Goal: Task Accomplishment & Management: Manage account settings

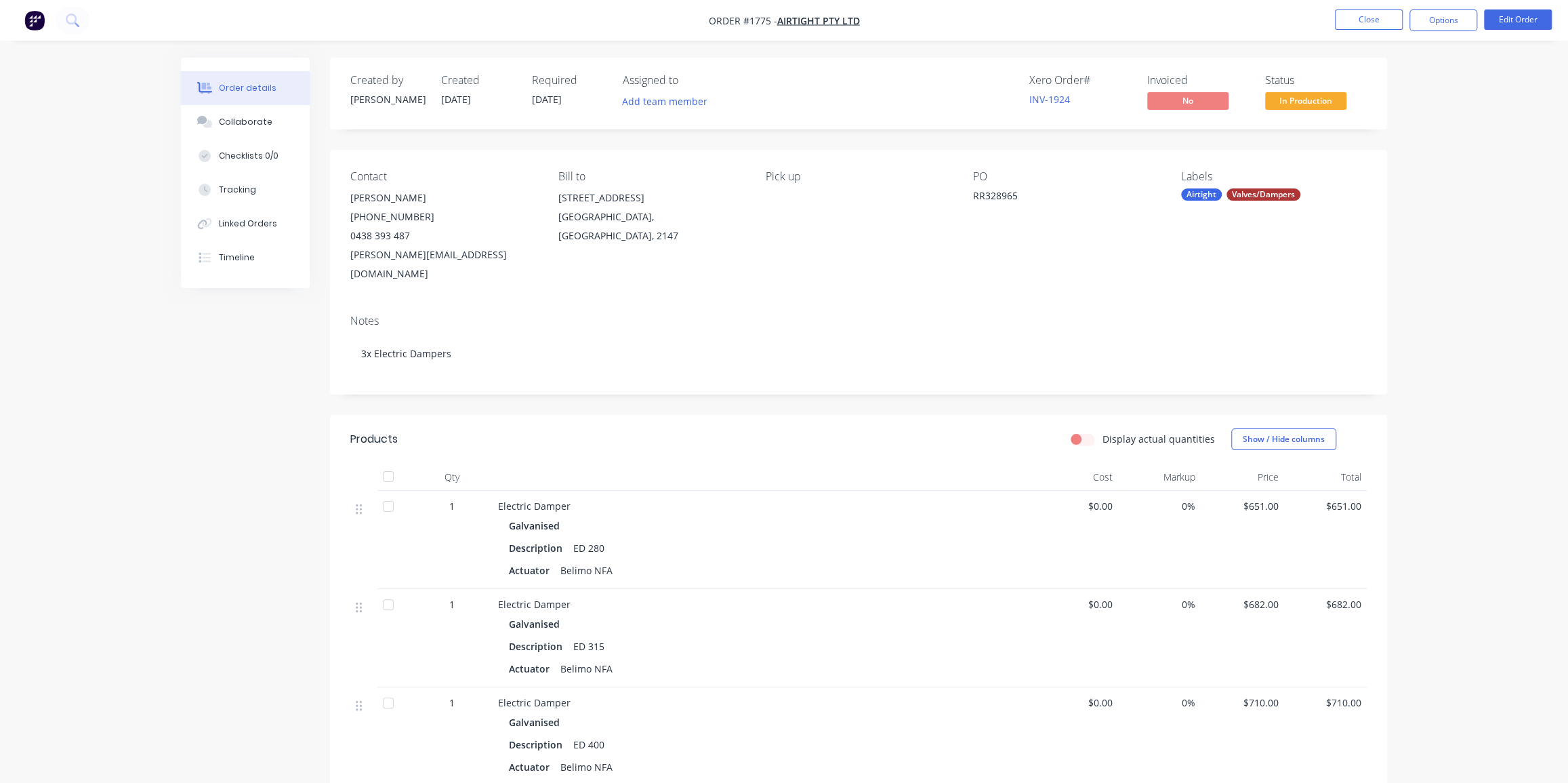
drag, startPoint x: 1454, startPoint y: 169, endPoint x: 1418, endPoint y: 99, distance: 78.7
click at [1454, 167] on div "Order details Collaborate Checklists 0/0 Tracking Linked Orders Timeline Order …" at bounding box center [784, 513] width 1568 height 1027
click at [1393, 16] on button "Close" at bounding box center [1369, 20] width 68 height 20
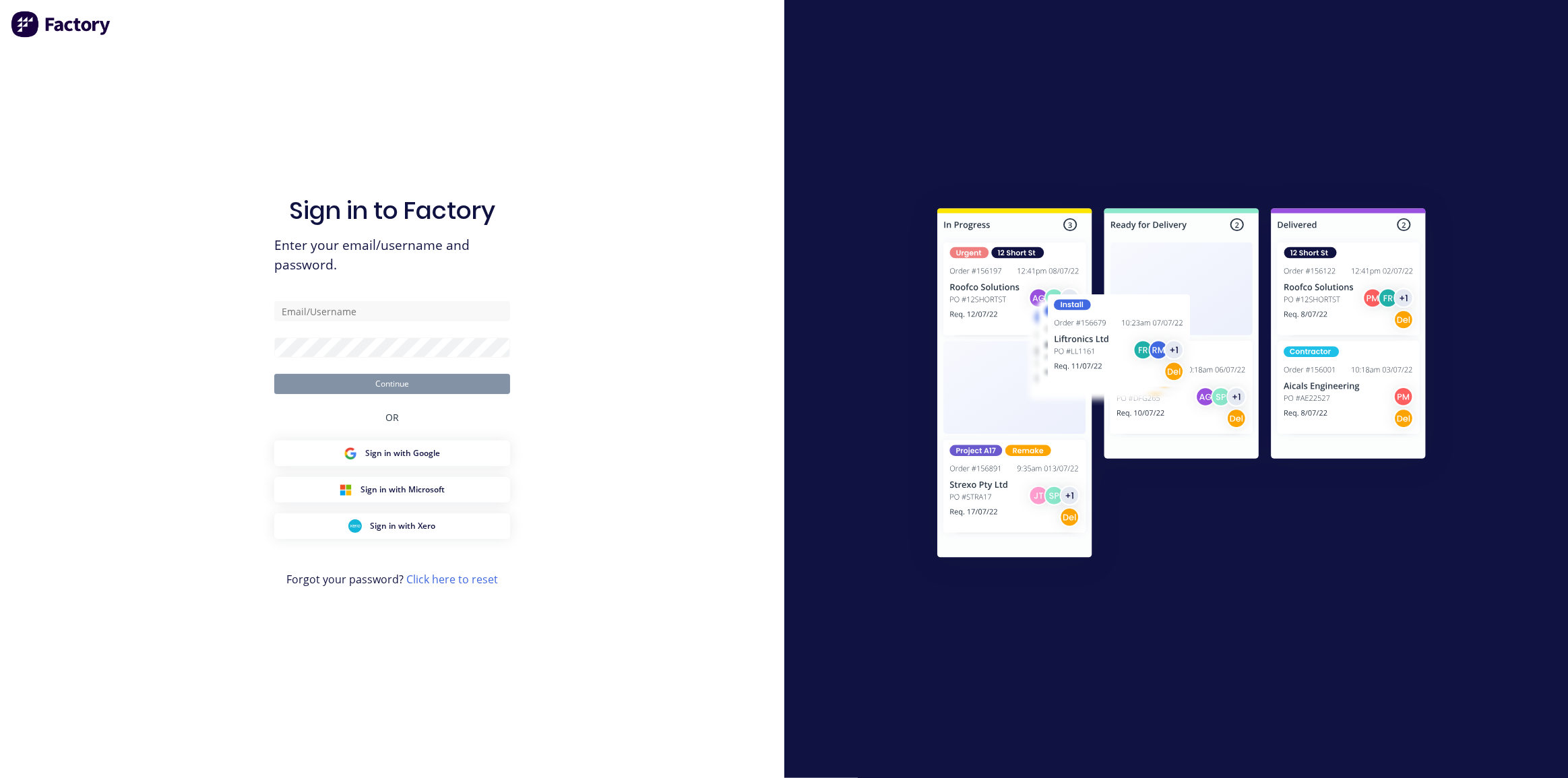
click at [1456, 181] on div at bounding box center [1176, 389] width 784 height 778
type input "dean@axionmetalworks.com.au"
click at [372, 390] on button "Continue" at bounding box center [392, 384] width 236 height 20
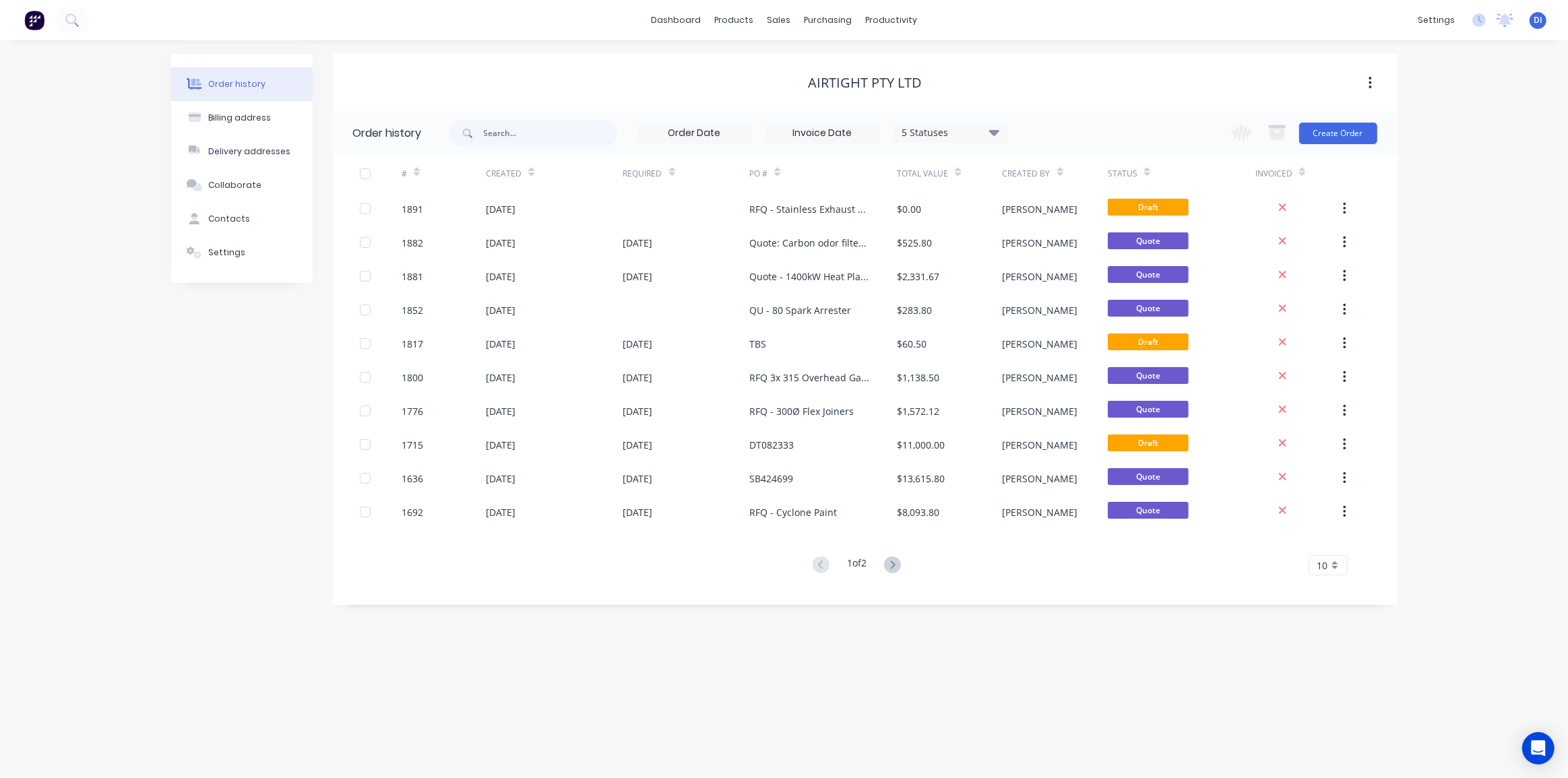
click at [638, 93] on div "Airtight Pty Ltd" at bounding box center [865, 83] width 1065 height 24
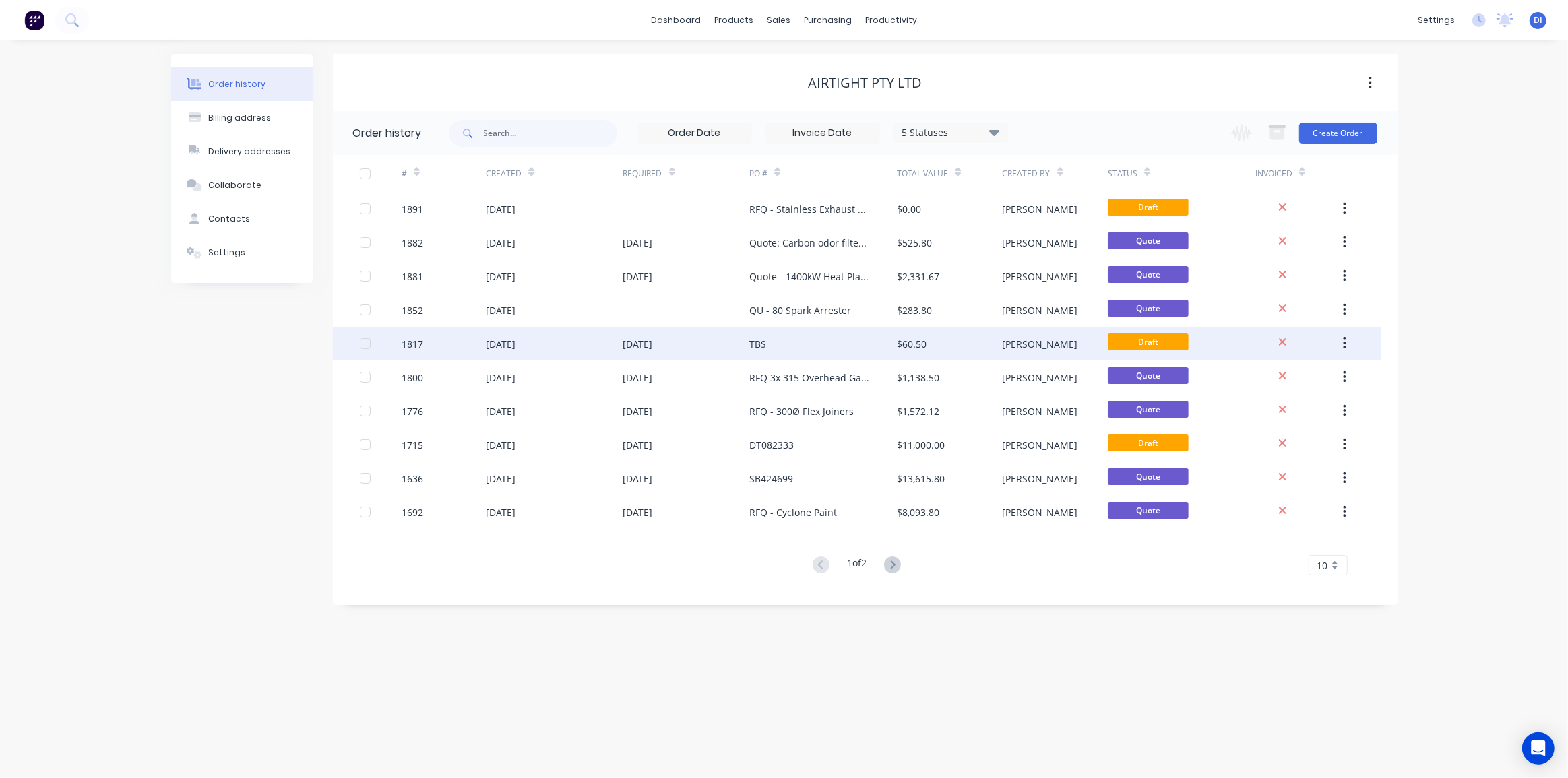
click at [758, 343] on div "TBS" at bounding box center [757, 344] width 17 height 14
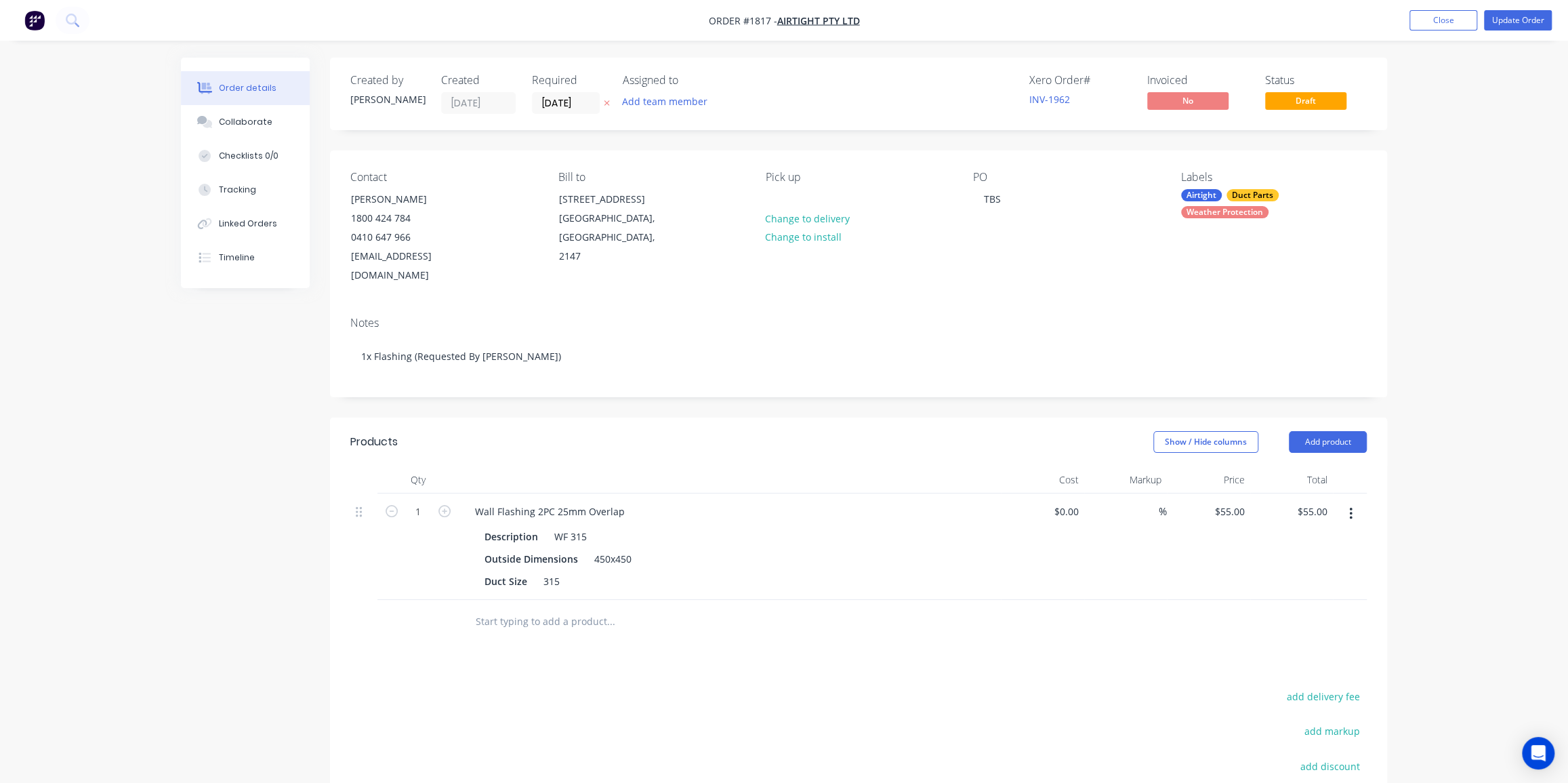
click at [1449, 258] on div "Order details Collaborate Checklists 0/0 Tracking Linked Orders Timeline Order …" at bounding box center [784, 495] width 1568 height 990
drag, startPoint x: 1493, startPoint y: 112, endPoint x: 1462, endPoint y: 79, distance: 45.3
click at [1491, 114] on div "Order details Collaborate Checklists 0/0 Tracking Linked Orders Timeline Order …" at bounding box center [784, 495] width 1568 height 990
click at [1437, 25] on button "Close" at bounding box center [1444, 20] width 68 height 20
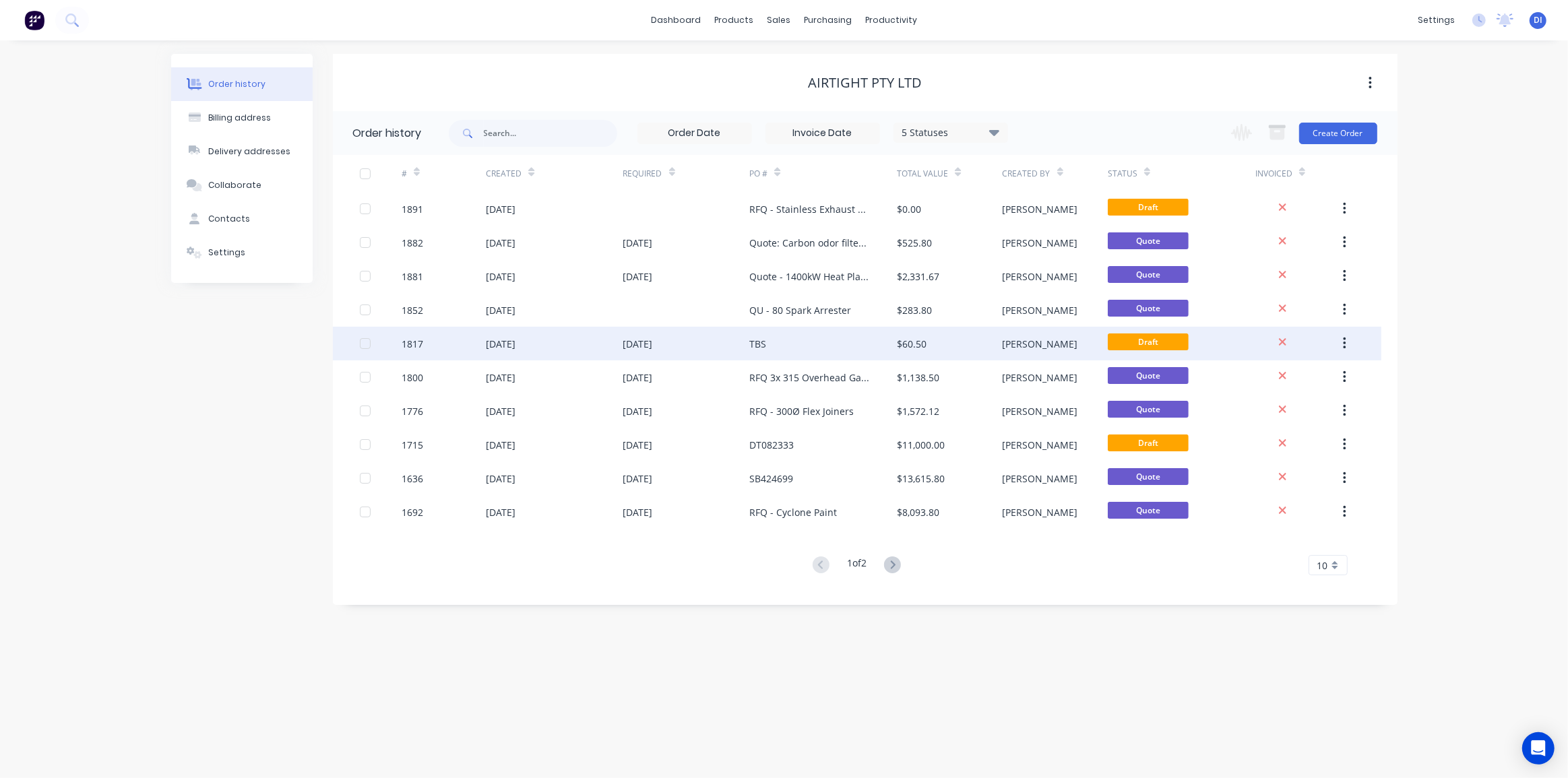
click at [1345, 342] on icon "button" at bounding box center [1345, 343] width 3 height 12
click at [1300, 379] on div "Archive" at bounding box center [1296, 378] width 104 height 19
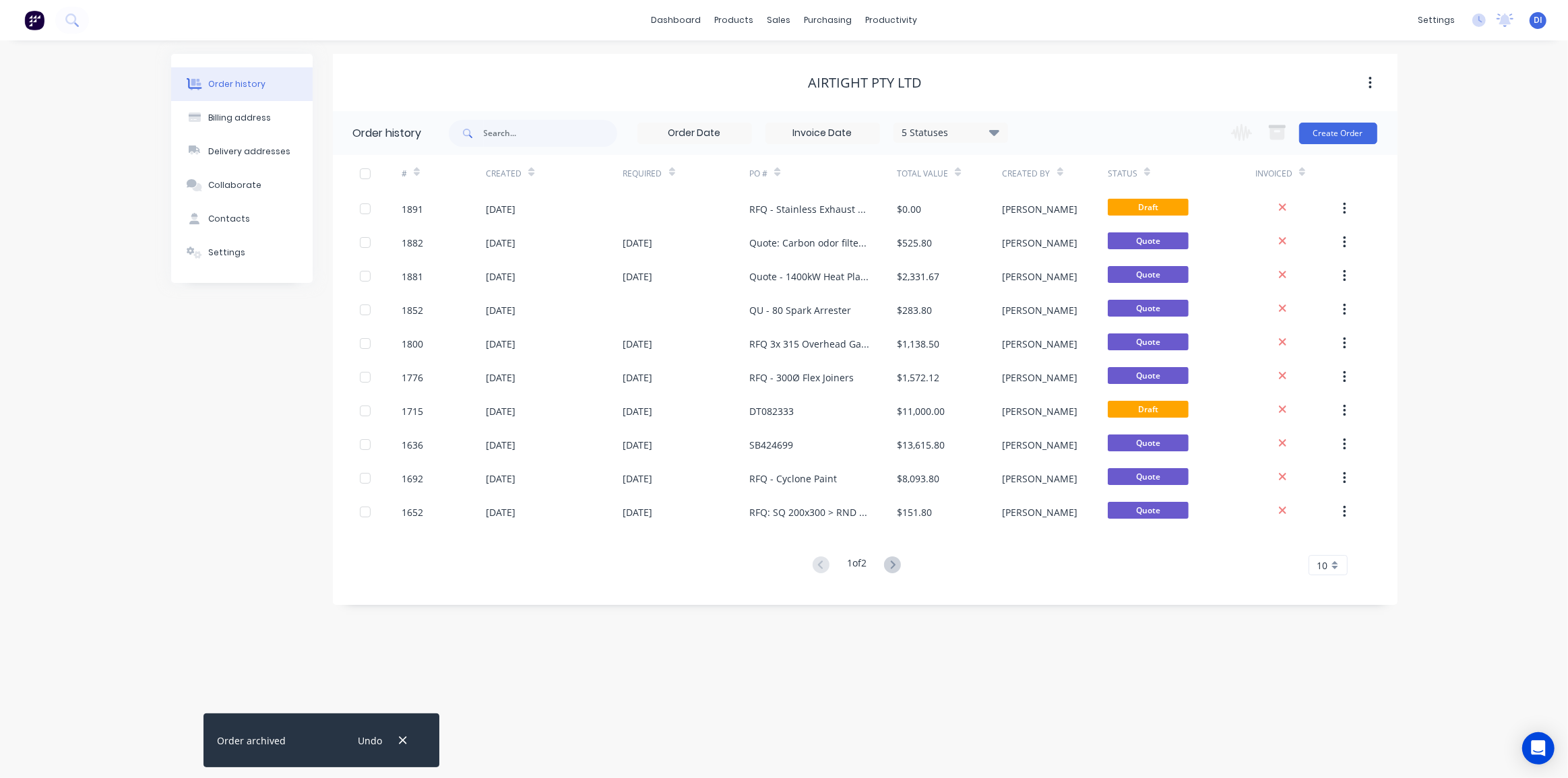
click at [1426, 280] on div "Order history Billing address Delivery addresses Collaborate Contacts Settings …" at bounding box center [784, 409] width 1568 height 738
click at [1326, 566] on span "10" at bounding box center [1322, 566] width 11 height 14
click at [1334, 729] on div "35" at bounding box center [1328, 732] width 37 height 24
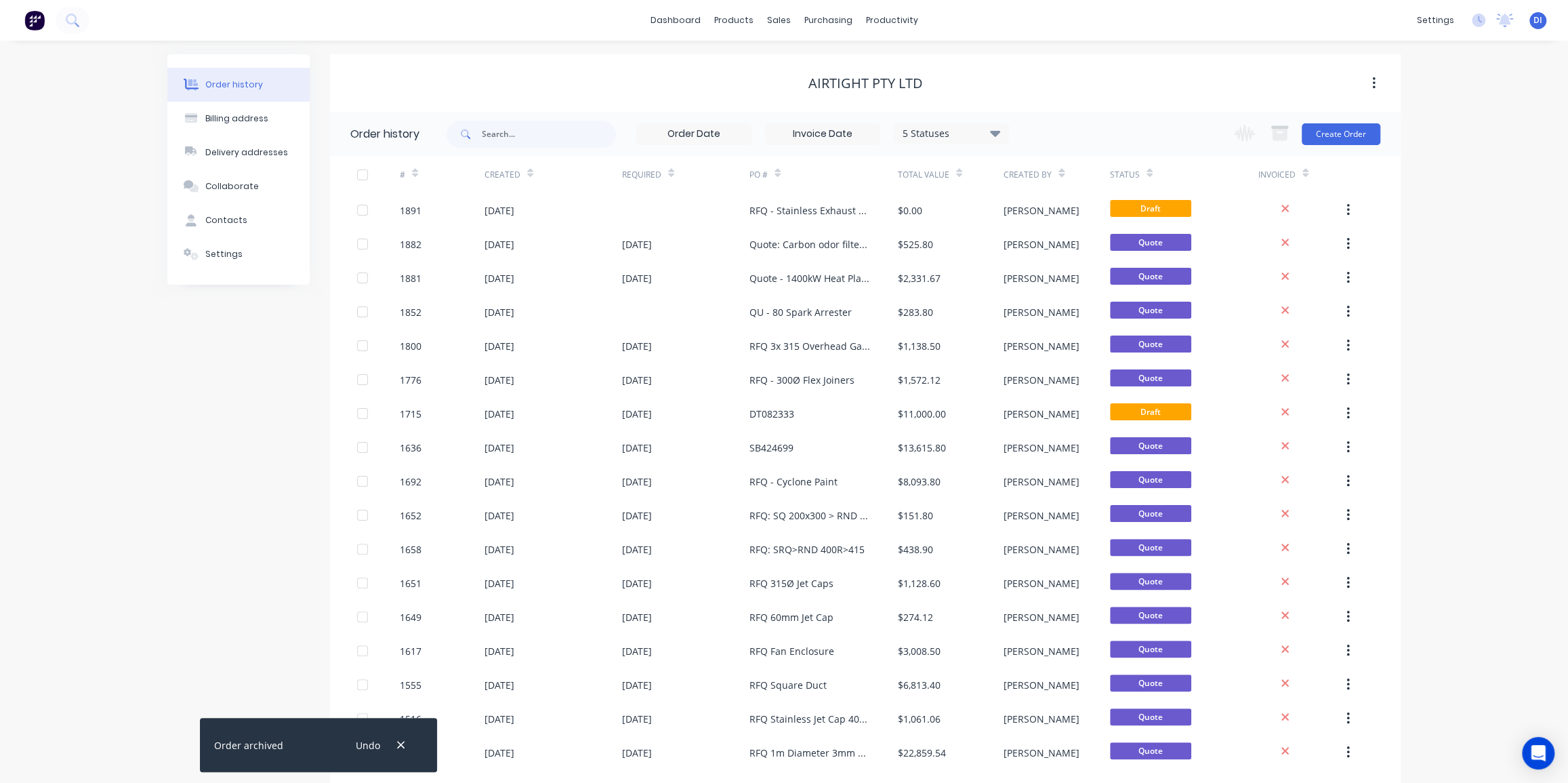
click at [1405, 412] on div "Order history Billing address Delivery addresses Collaborate Contacts Settings …" at bounding box center [784, 450] width 1568 height 819
click at [1068, 48] on div "Order history Billing address Delivery addresses Collaborate Contacts Settings …" at bounding box center [784, 450] width 1568 height 819
click at [842, 93] on div "Suppliers" at bounding box center [857, 92] width 41 height 12
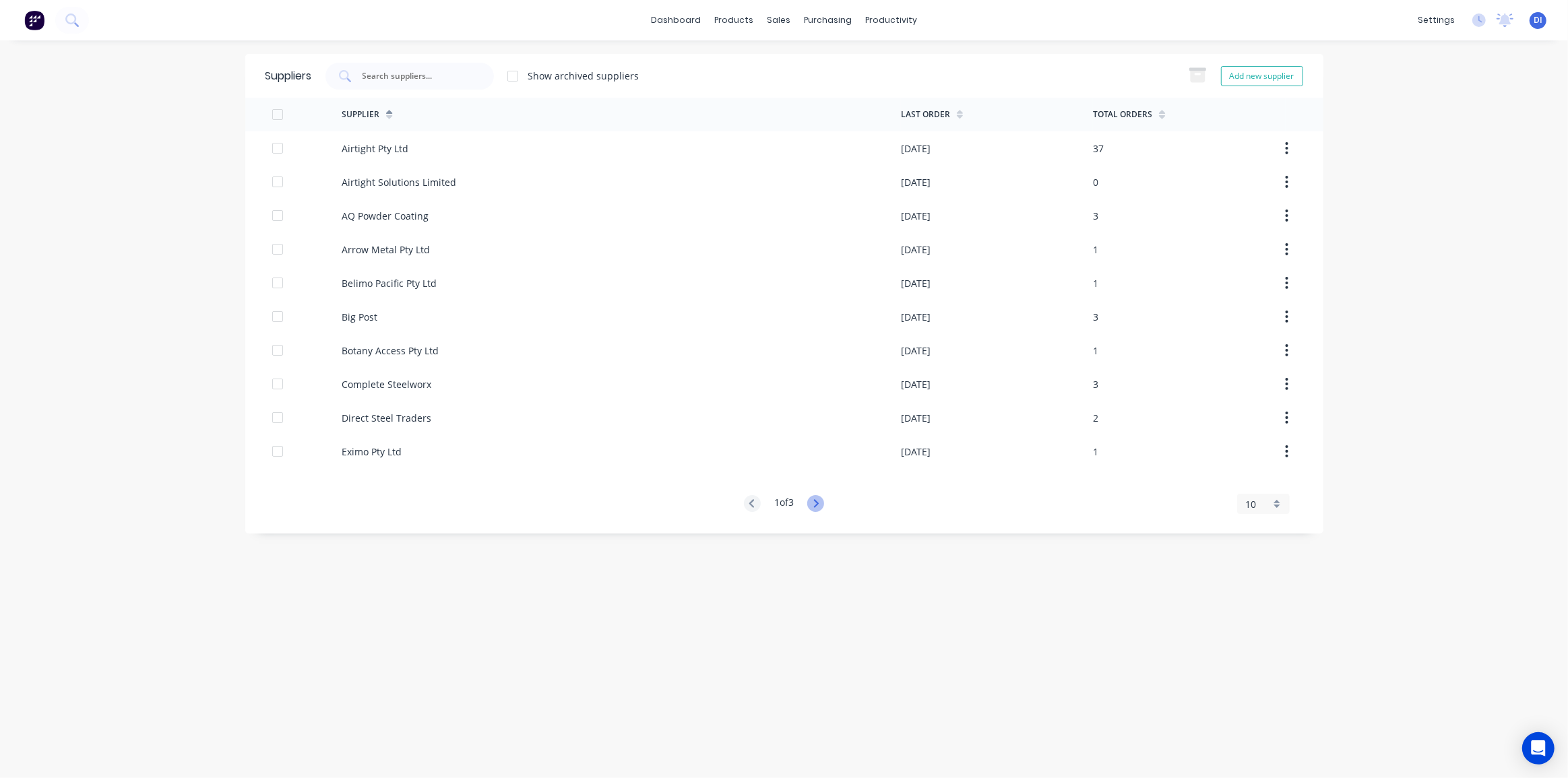
click at [816, 503] on icon at bounding box center [815, 503] width 17 height 17
click at [815, 505] on icon at bounding box center [815, 503] width 17 height 17
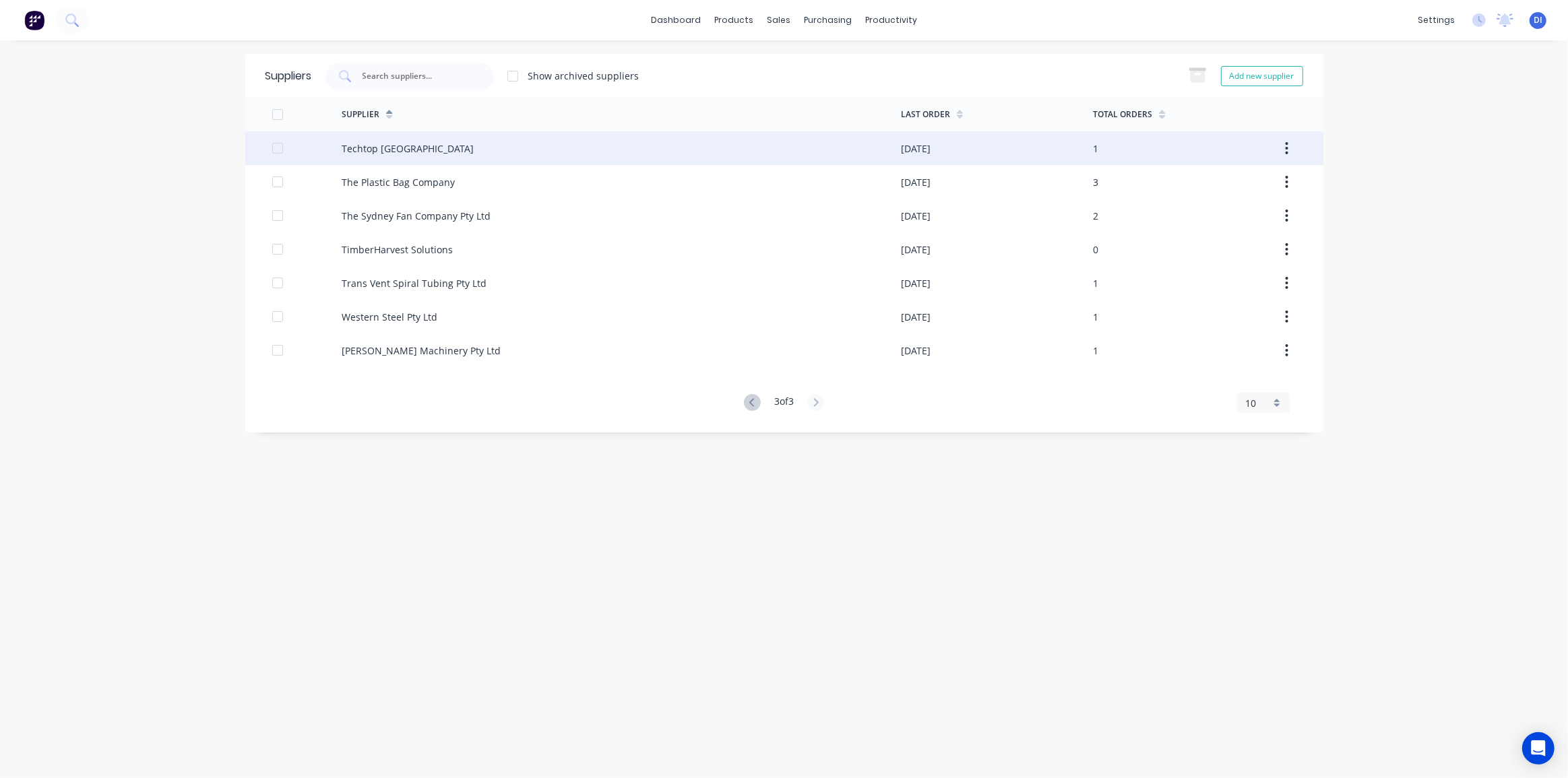
click at [491, 146] on div "Techtop [GEOGRAPHIC_DATA]" at bounding box center [621, 148] width 559 height 34
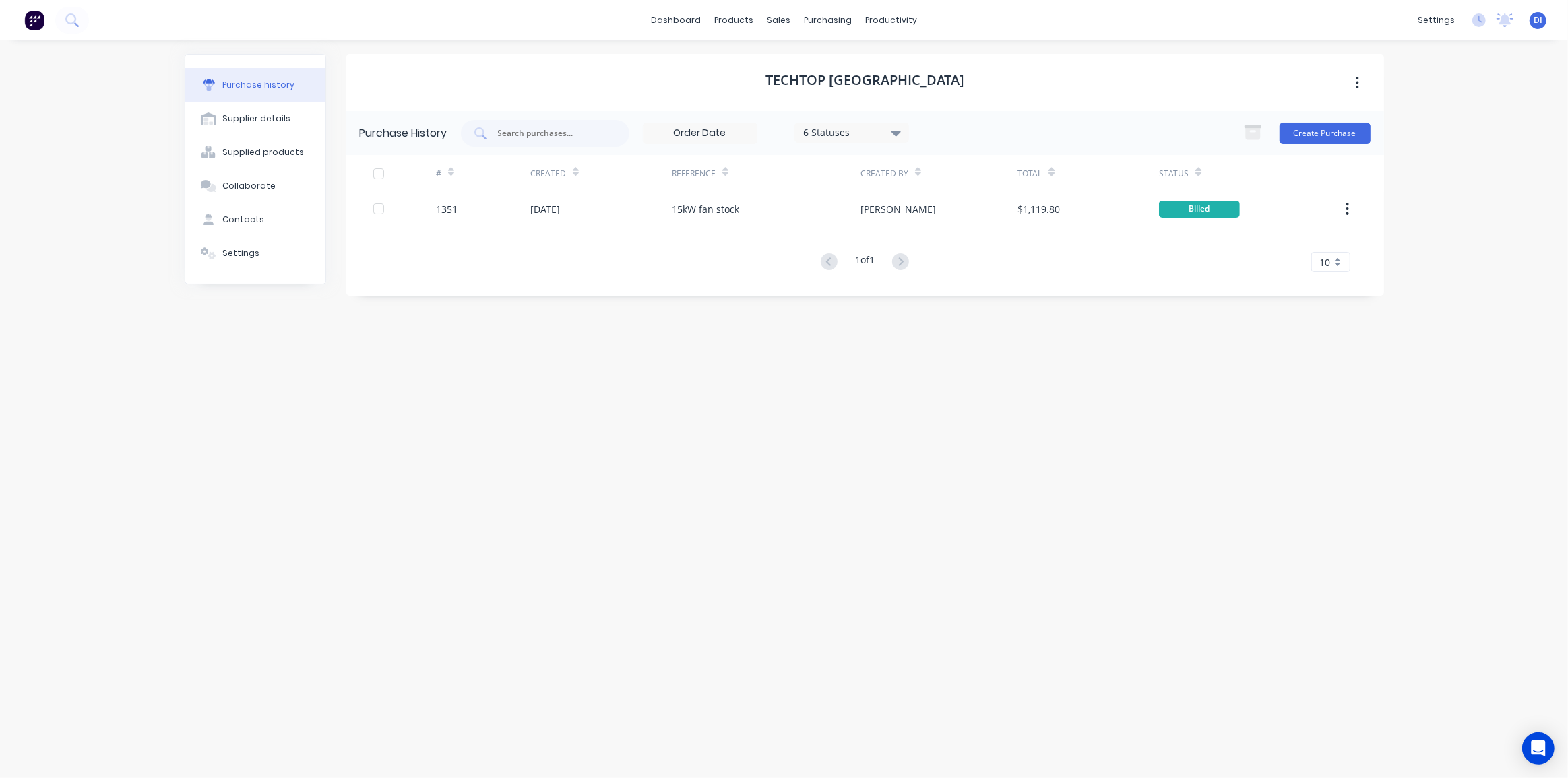
click at [737, 416] on div "Techtop [GEOGRAPHIC_DATA] Purchase History 6 Statuses 6 Statuses Create Purchas…" at bounding box center [865, 402] width 1037 height 697
click at [709, 455] on div "Techtop [GEOGRAPHIC_DATA] Purchase History 6 Statuses 6 Statuses Create Purchas…" at bounding box center [865, 402] width 1037 height 697
click at [1344, 140] on button "Create Purchase" at bounding box center [1325, 133] width 91 height 22
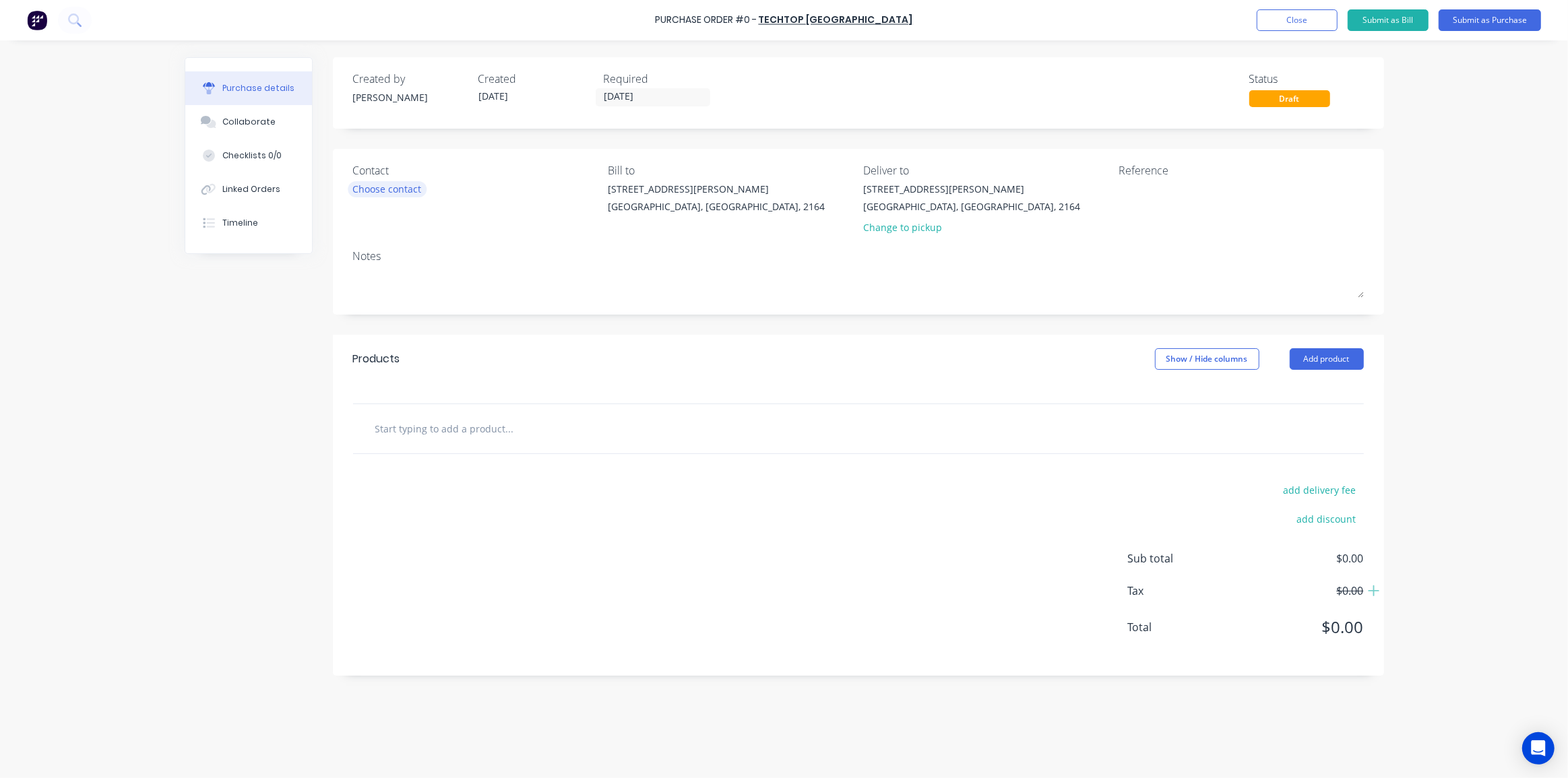
click at [388, 188] on div "Choose contact" at bounding box center [388, 189] width 69 height 14
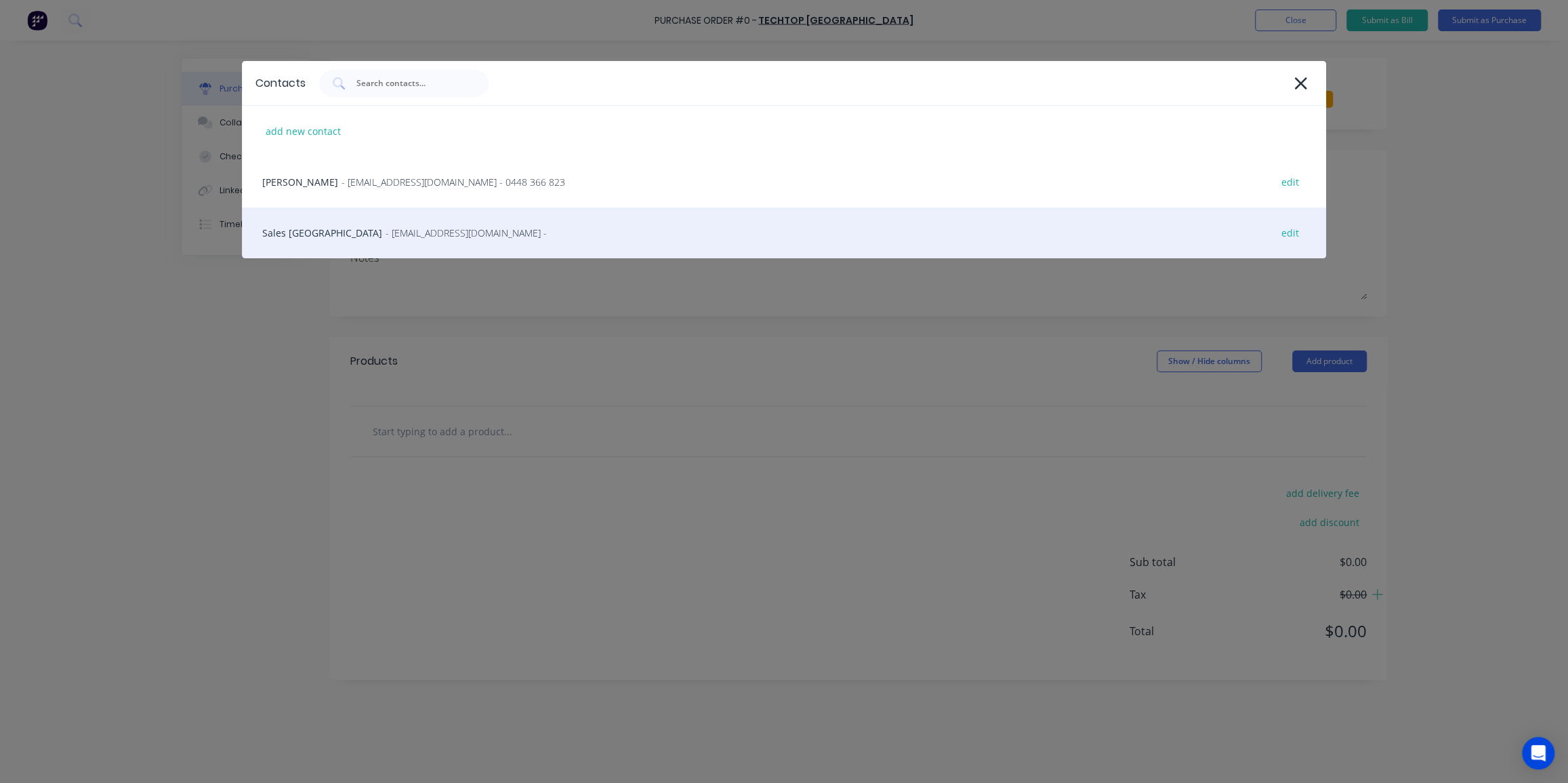
click at [391, 232] on span "- [EMAIL_ADDRESS][DOMAIN_NAME] -" at bounding box center [466, 233] width 161 height 14
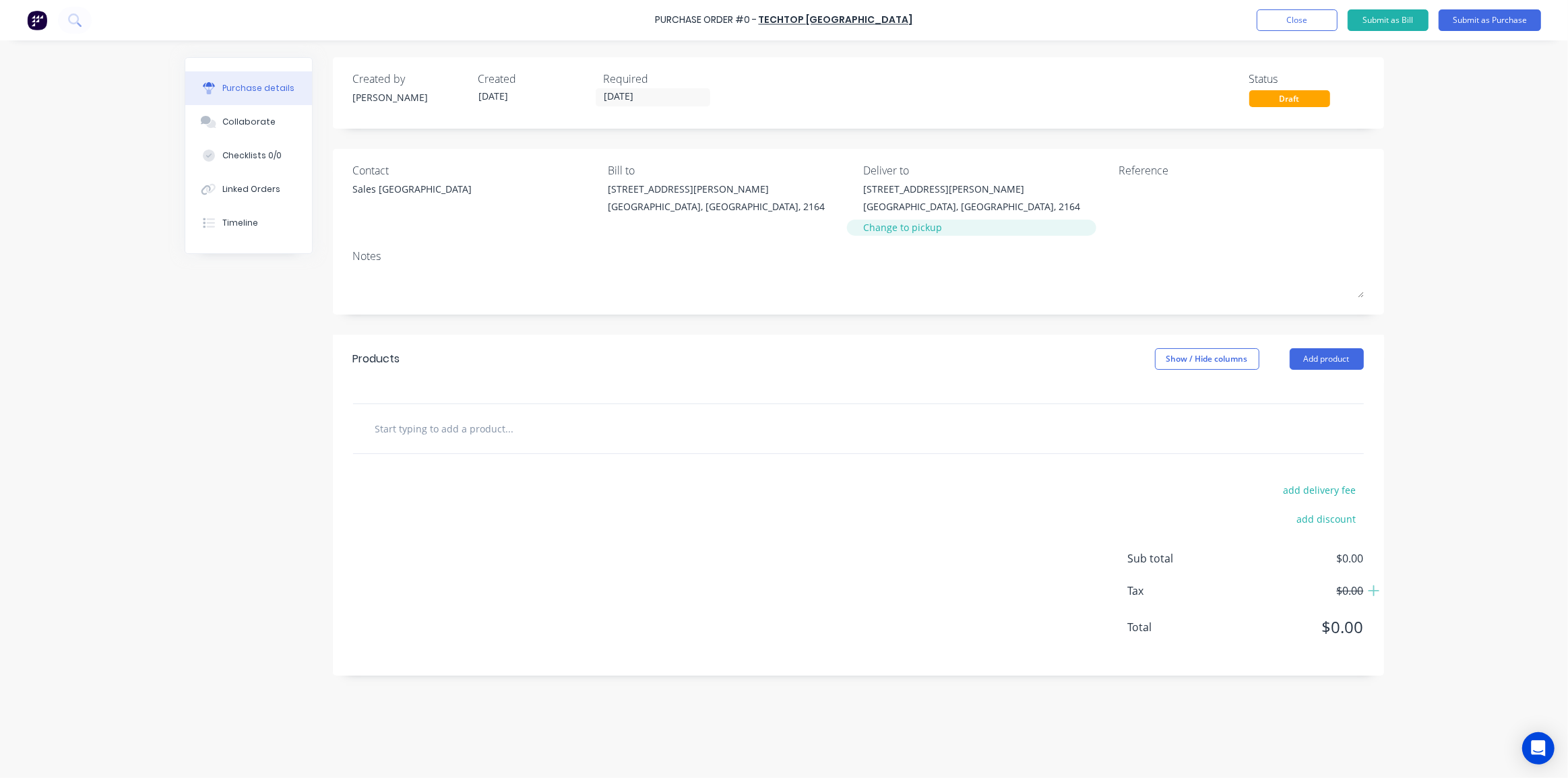
click at [912, 228] on div "Change to pickup" at bounding box center [972, 227] width 217 height 14
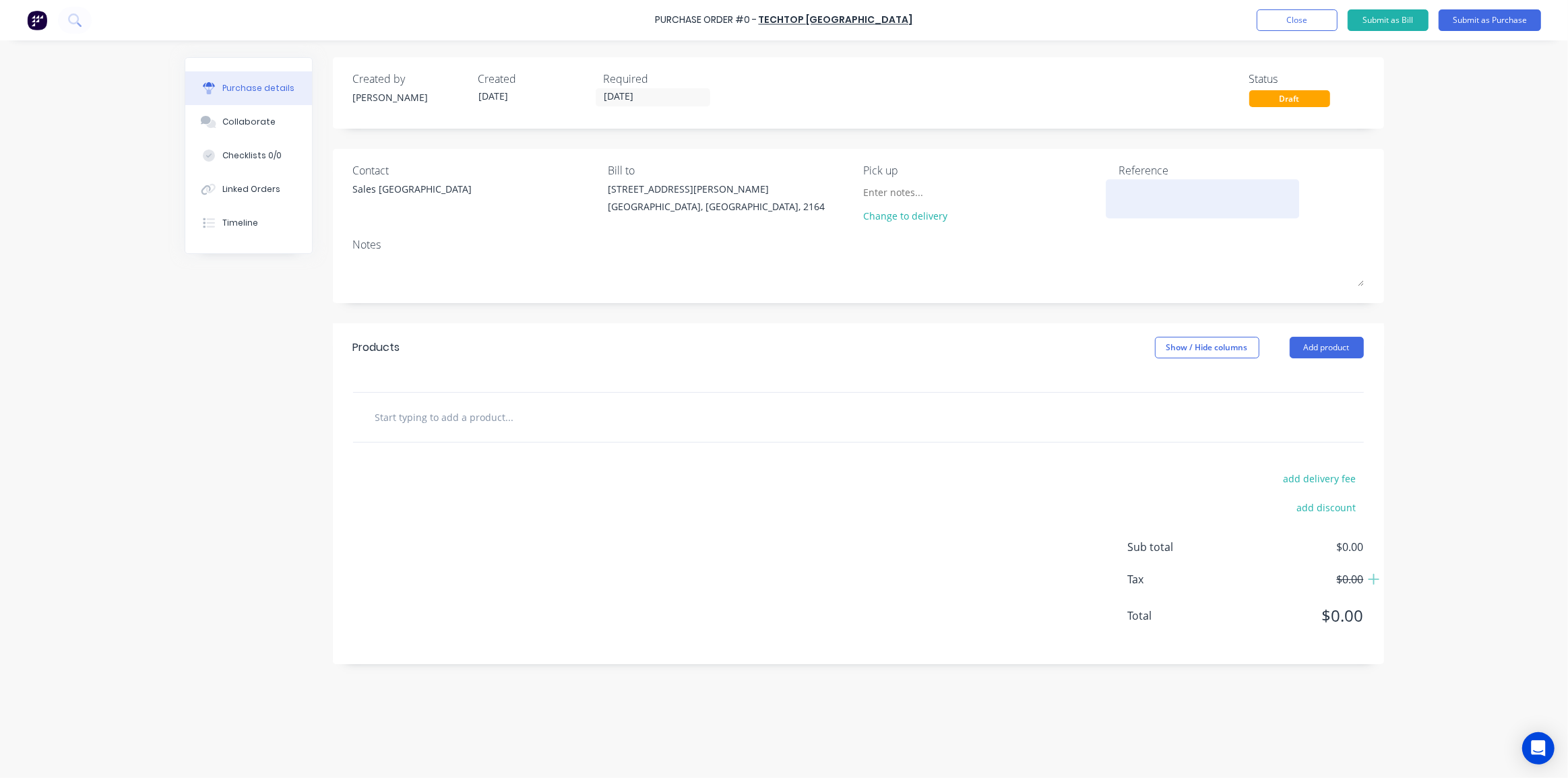
click at [1139, 194] on textarea at bounding box center [1203, 197] width 168 height 30
type textarea "22kW F"
type textarea "x"
type textarea "22kW Fa"
type textarea "x"
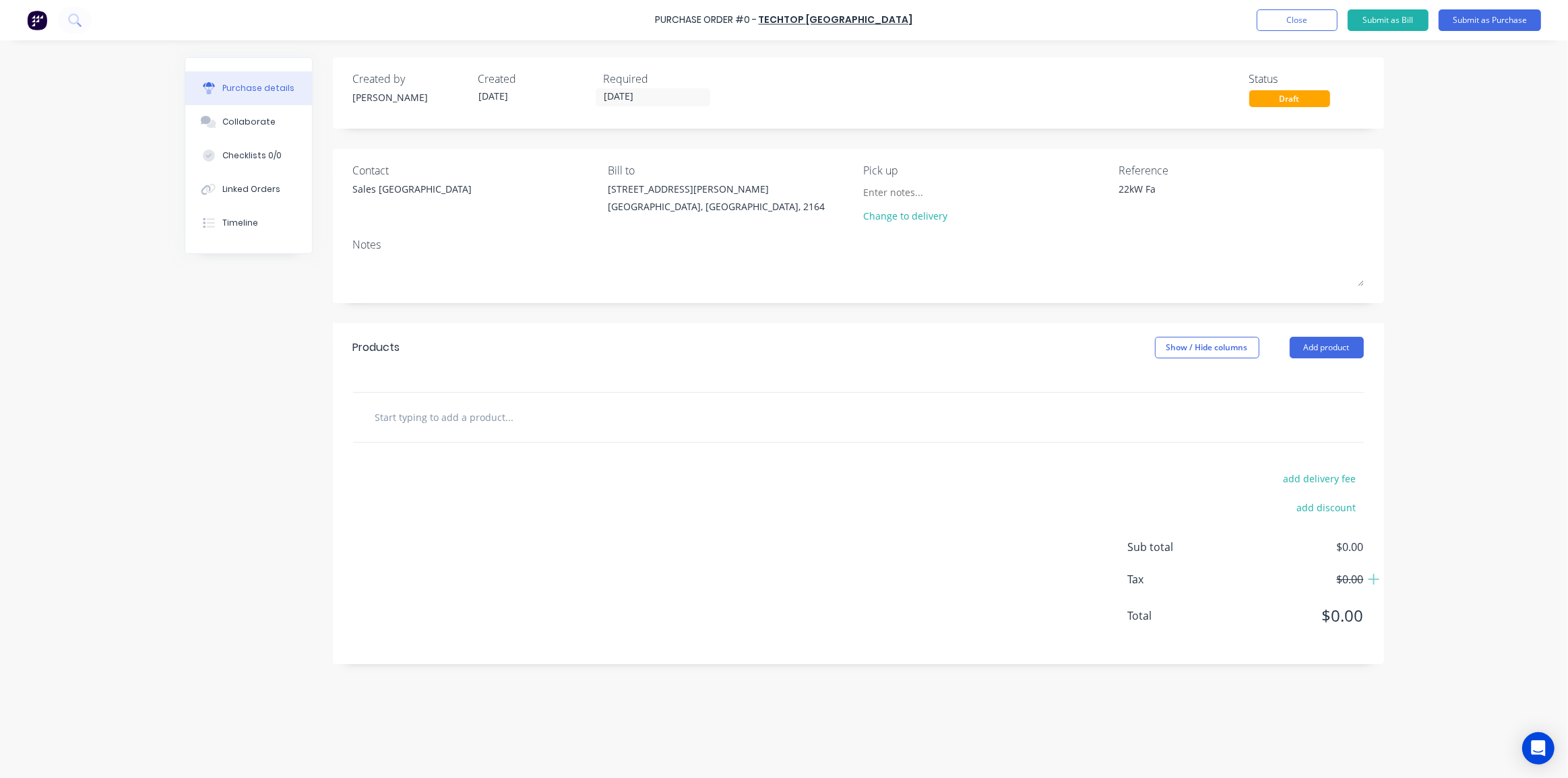
type textarea "22kW Fan"
type textarea "x"
type textarea "22kW Fan"
type textarea "x"
type textarea "22kW Fan"
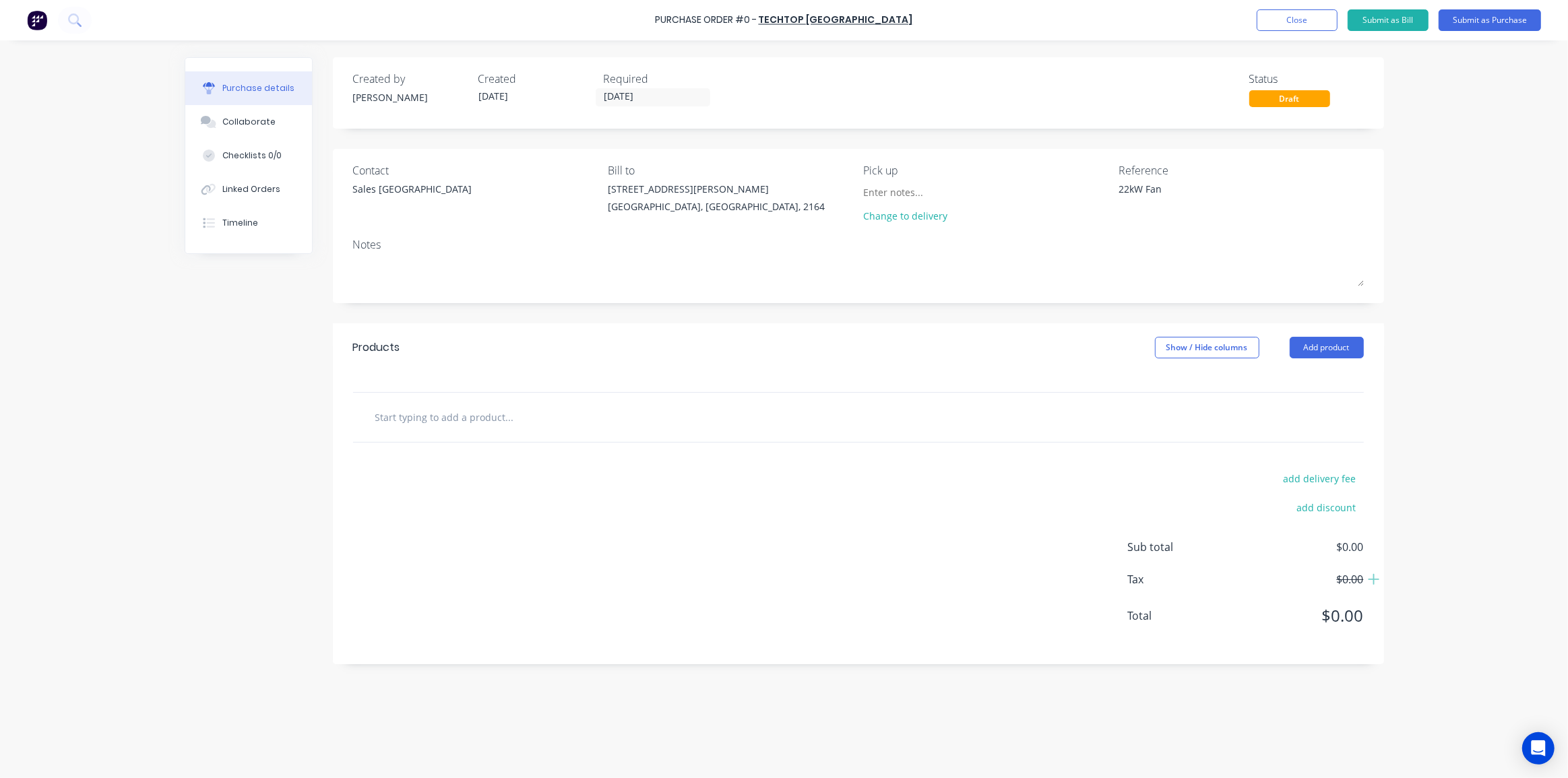
type textarea "x"
type textarea "22kW Fan"
click at [513, 422] on input "text" at bounding box center [509, 416] width 270 height 27
type textarea "x"
type input "2"
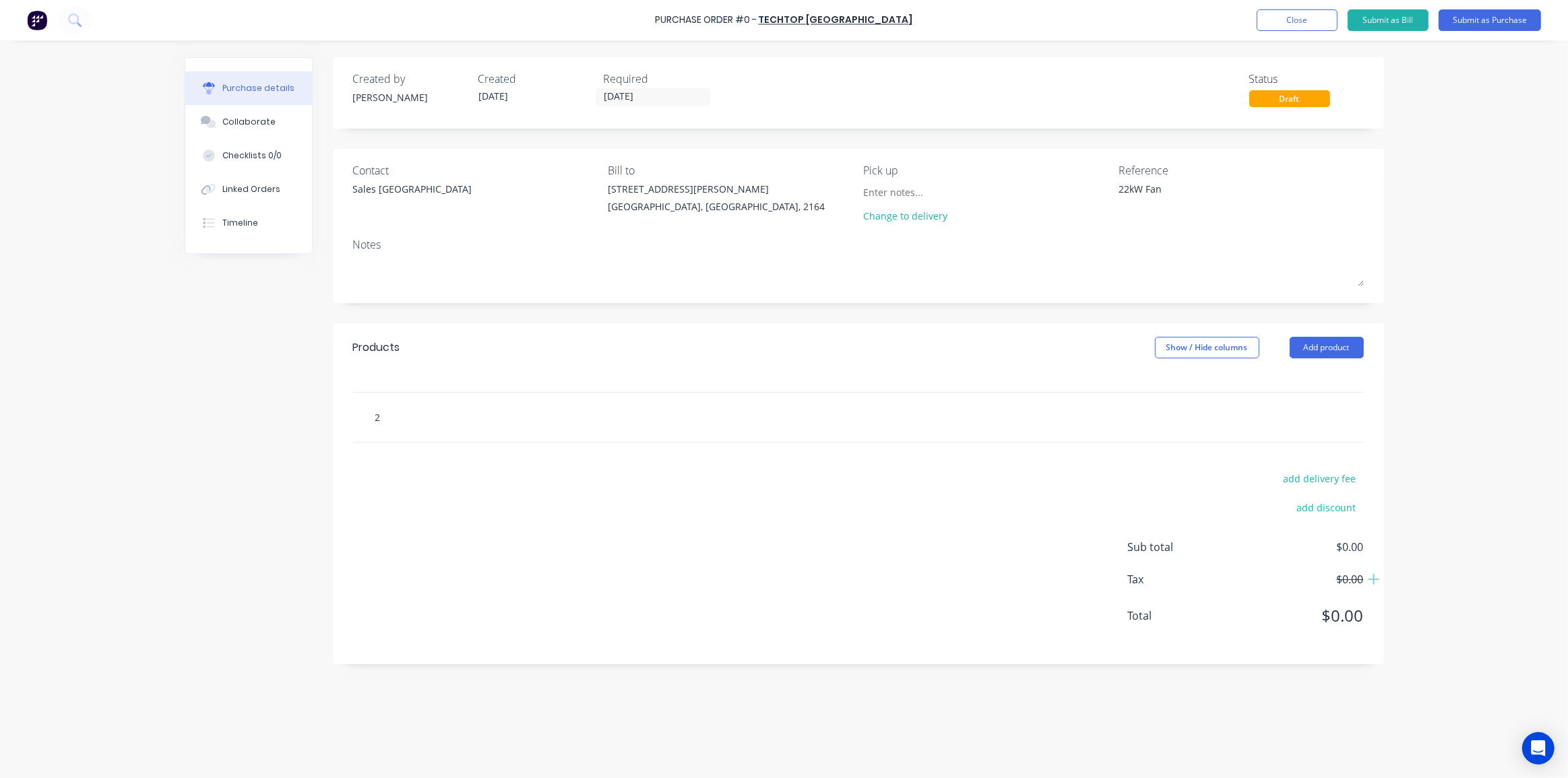
type textarea "x"
type input "22"
type textarea "x"
type input "22k"
type textarea "x"
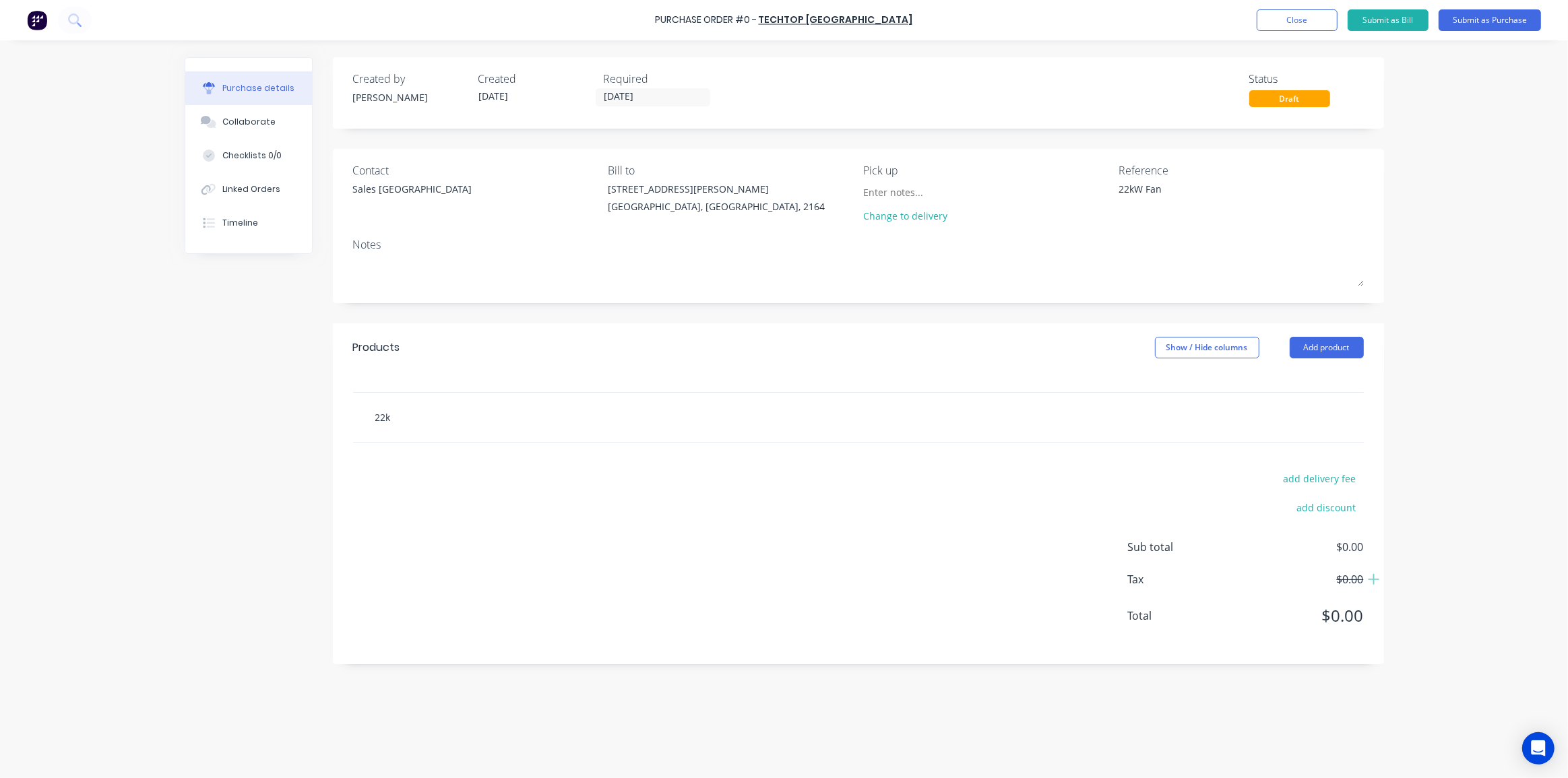
type input "22kw"
type textarea "x"
type input "22kw"
click at [1421, 240] on div "Purchase Order #0 - Techtop Australia Add product Close Submit as Bill Submit a…" at bounding box center [784, 389] width 1568 height 778
type textarea "x"
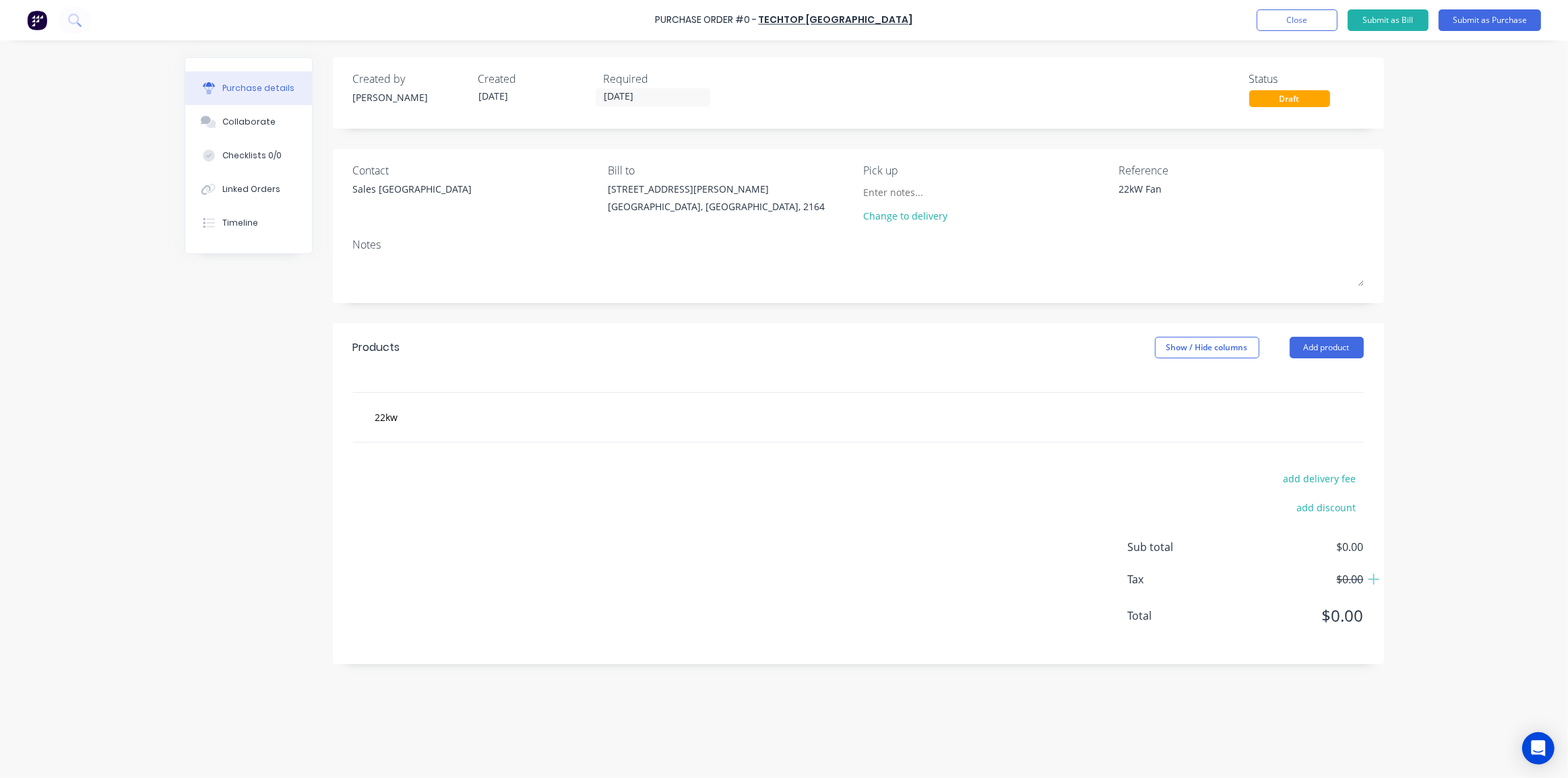
click at [32, 22] on img at bounding box center [37, 20] width 20 height 20
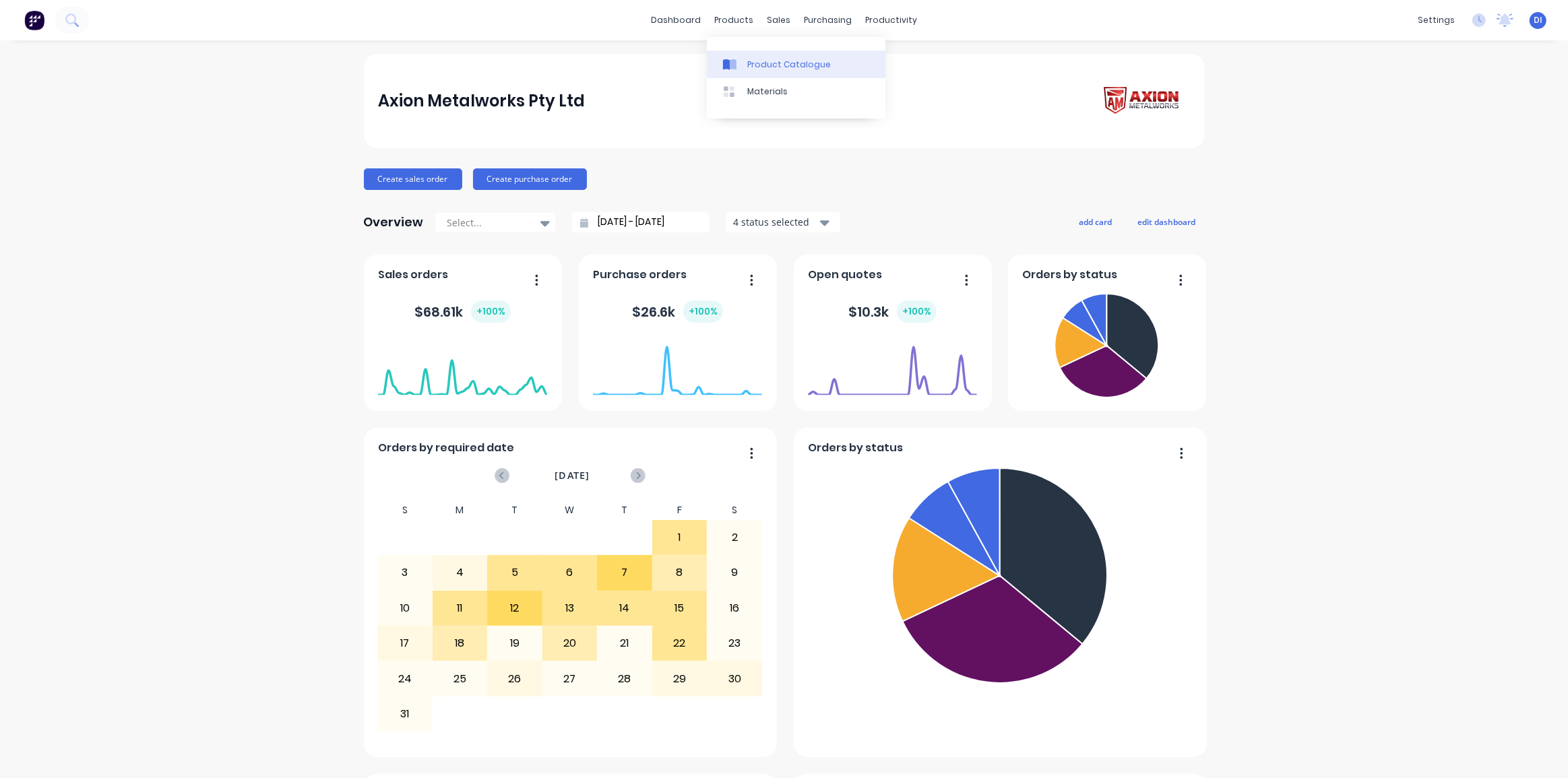
click at [764, 65] on div "Product Catalogue" at bounding box center [789, 64] width 83 height 12
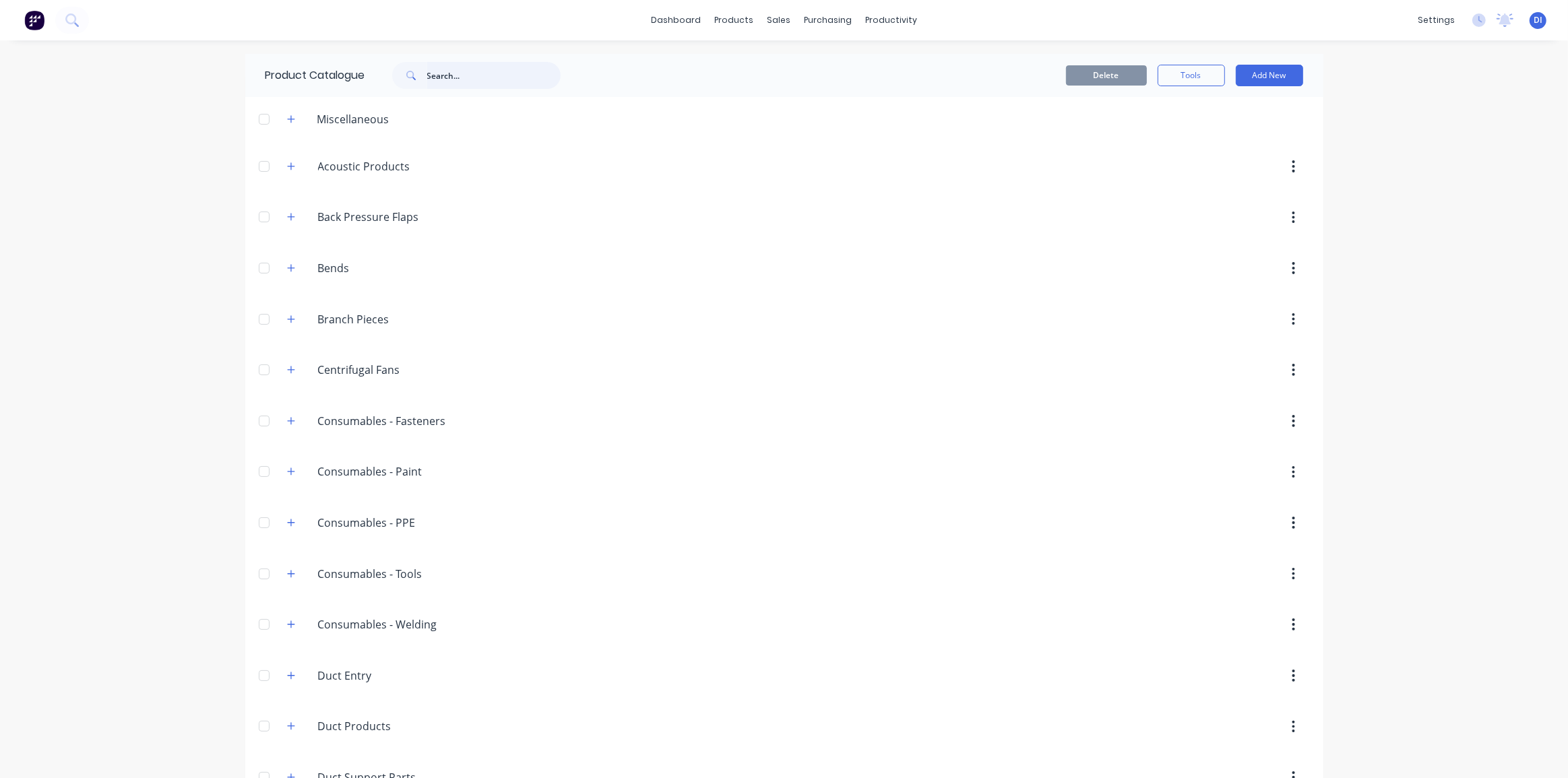
click at [456, 73] on input "text" at bounding box center [493, 75] width 133 height 27
type input "motor"
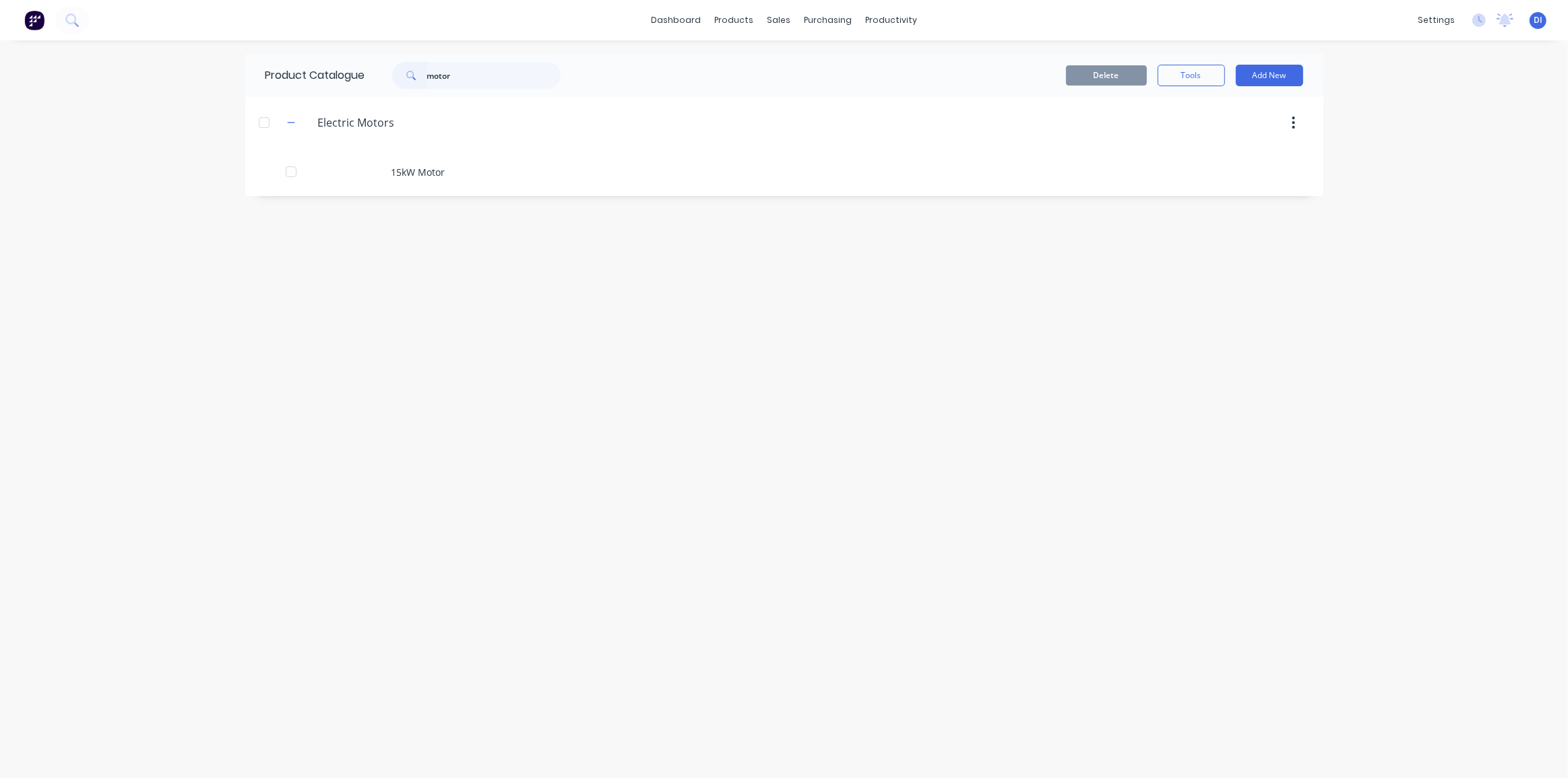
click at [486, 302] on div "Product Catalogue motor Delete Tools Add New Electric.Motors Electric Motors 15…" at bounding box center [784, 409] width 1078 height 710
click at [1266, 75] on button "Add New" at bounding box center [1270, 75] width 68 height 22
click at [1211, 133] on div "Product" at bounding box center [1239, 137] width 104 height 19
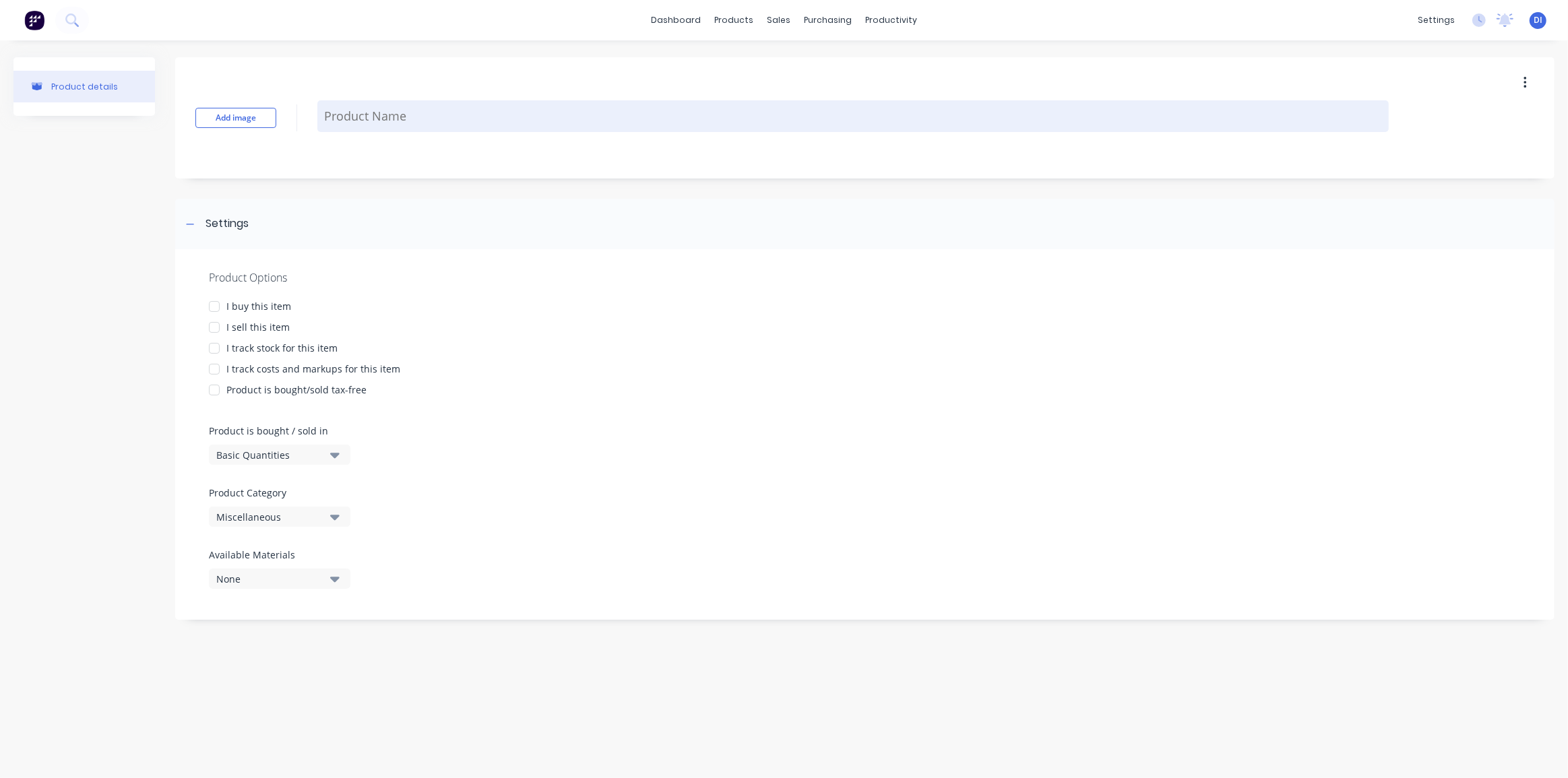
click at [363, 121] on textarea at bounding box center [852, 116] width 1071 height 32
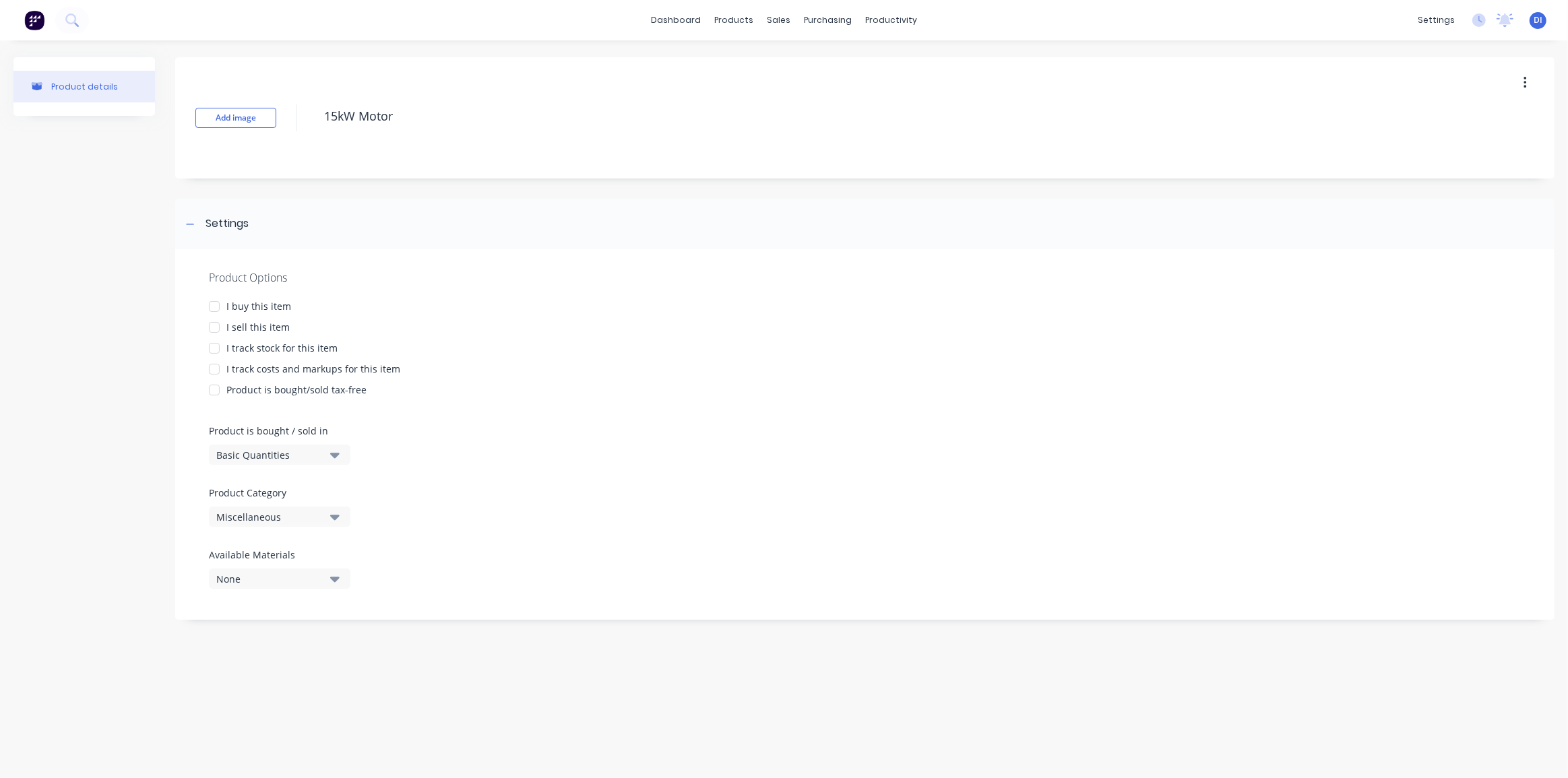
click at [214, 308] on div at bounding box center [214, 306] width 27 height 27
click at [219, 327] on div at bounding box center [214, 326] width 27 height 27
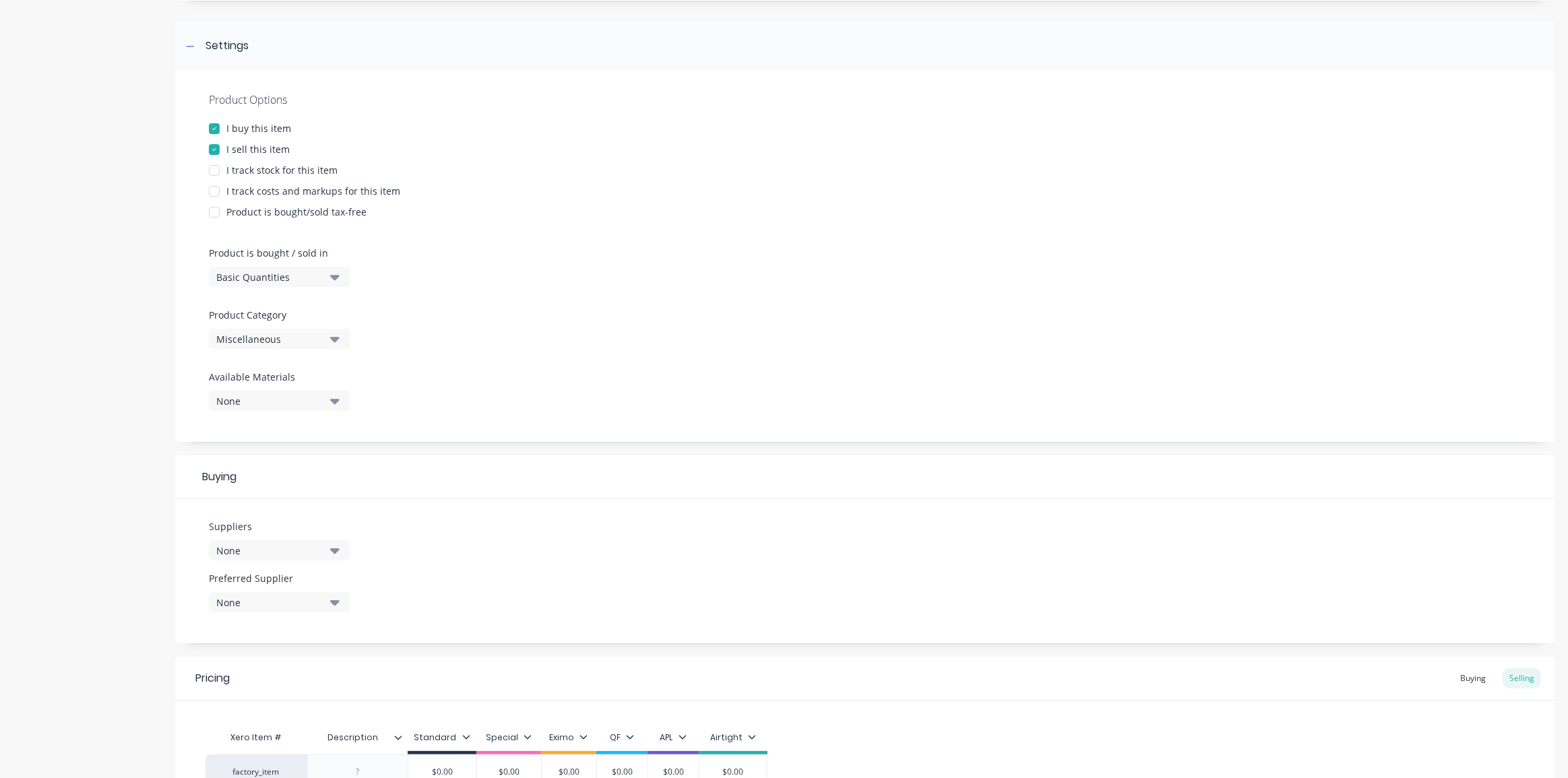
scroll to position [183, 0]
click at [214, 164] on div at bounding box center [214, 165] width 27 height 27
type textarea "15kW Motor"
click at [305, 331] on div "Miscellaneous" at bounding box center [270, 334] width 108 height 14
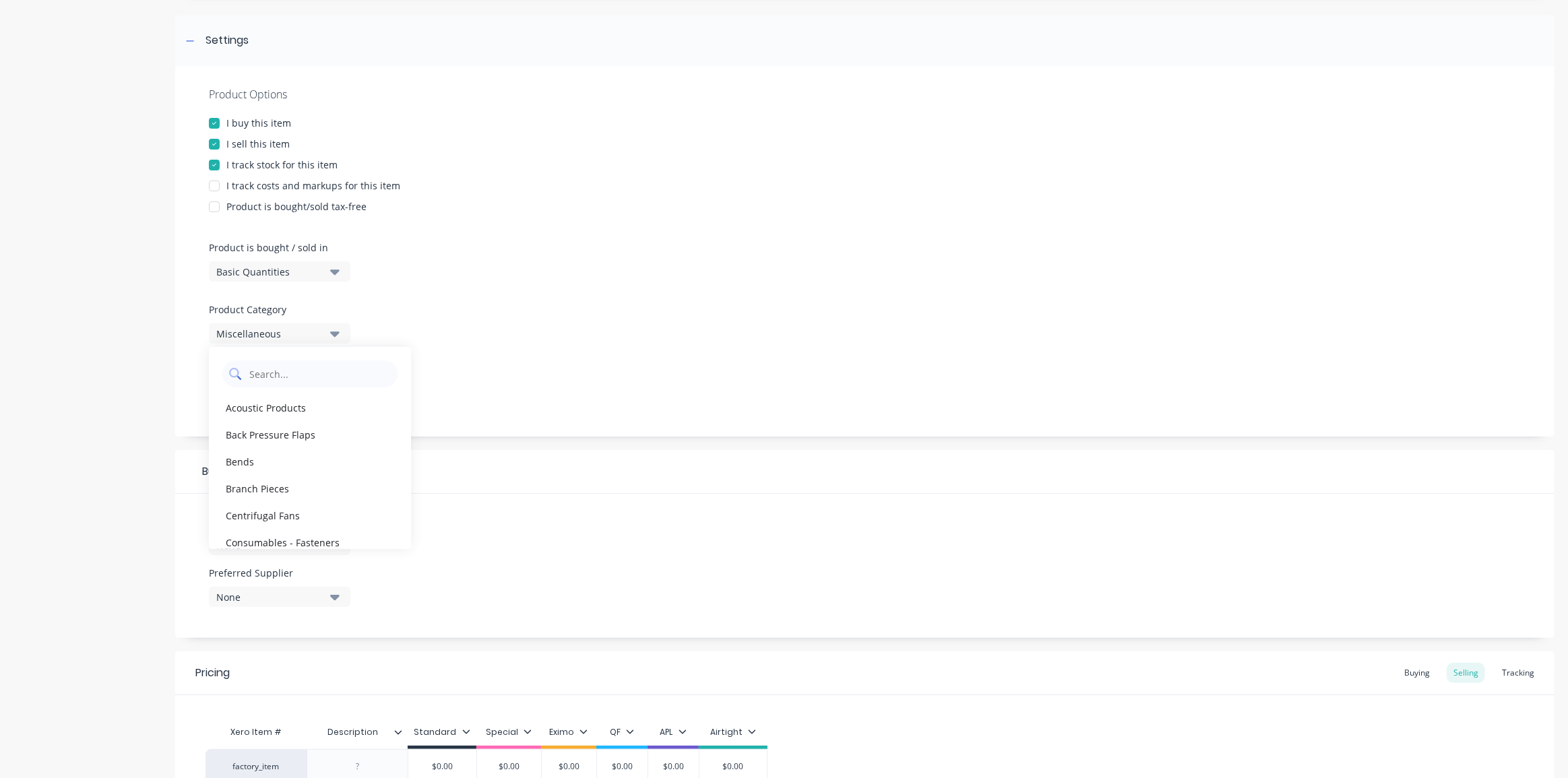
click at [267, 373] on Category "text" at bounding box center [319, 373] width 143 height 27
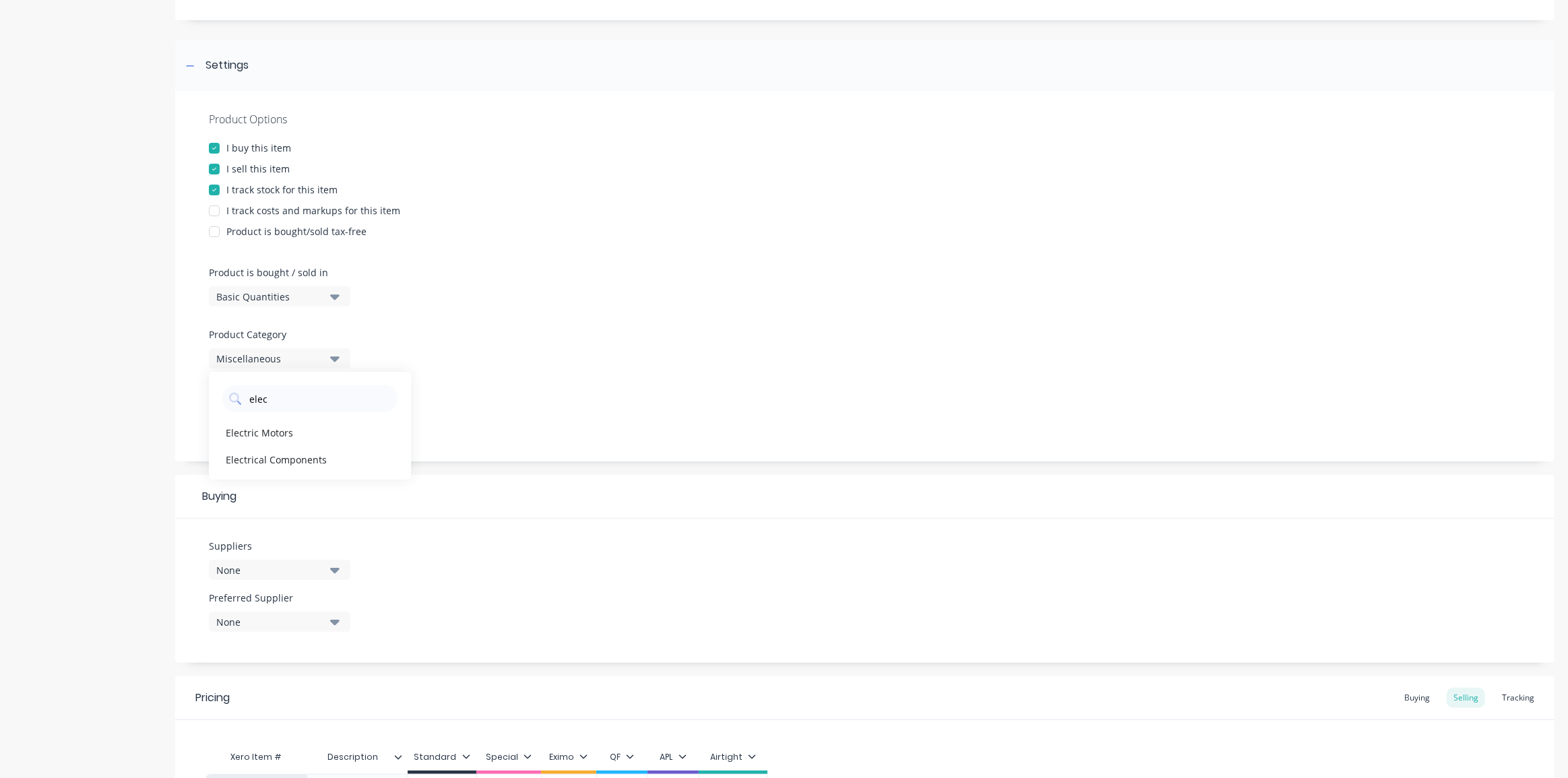
scroll to position [122, 0]
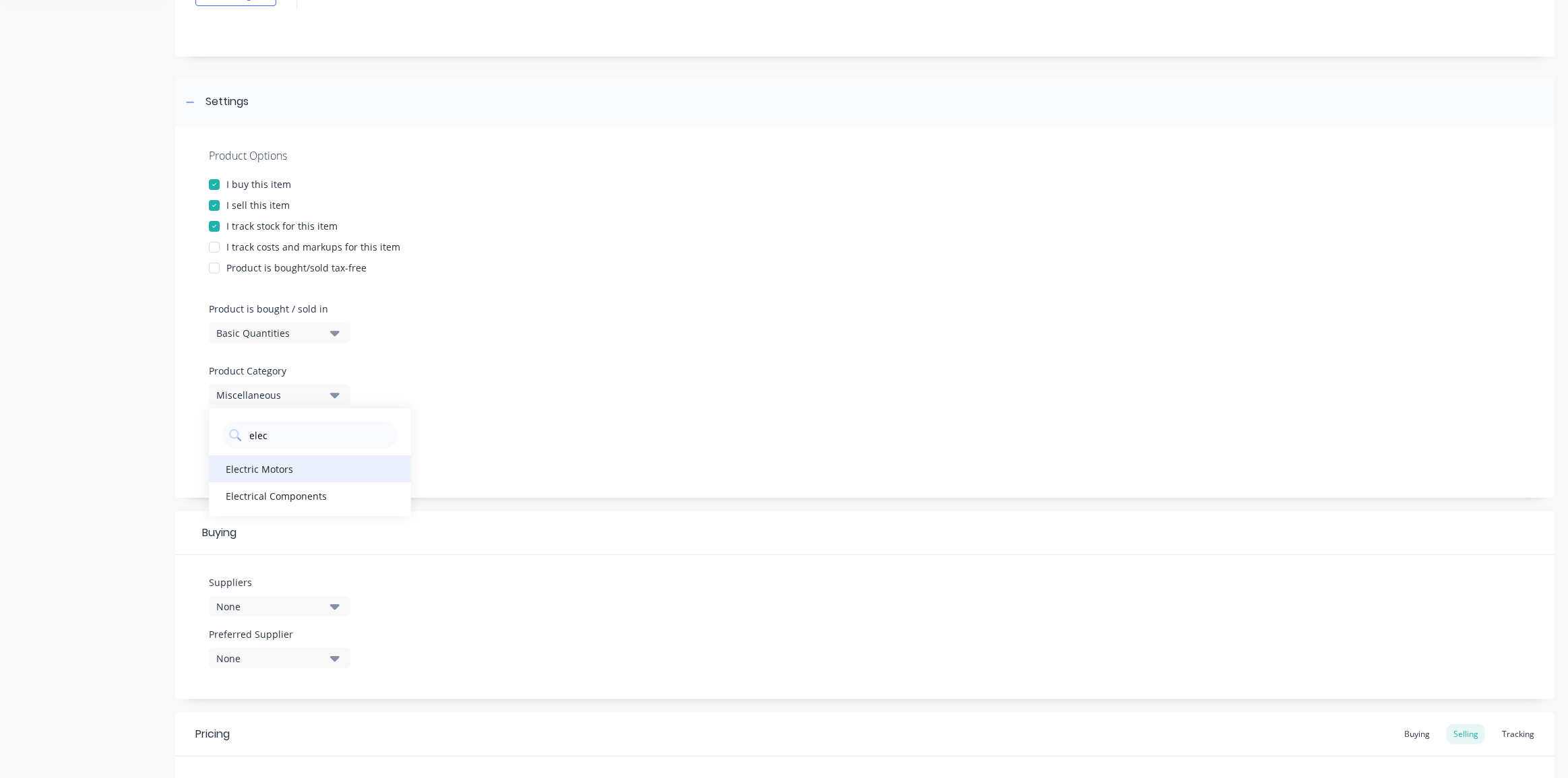
type Category "elec"
click at [273, 468] on div "Electric Motors" at bounding box center [309, 468] width 202 height 27
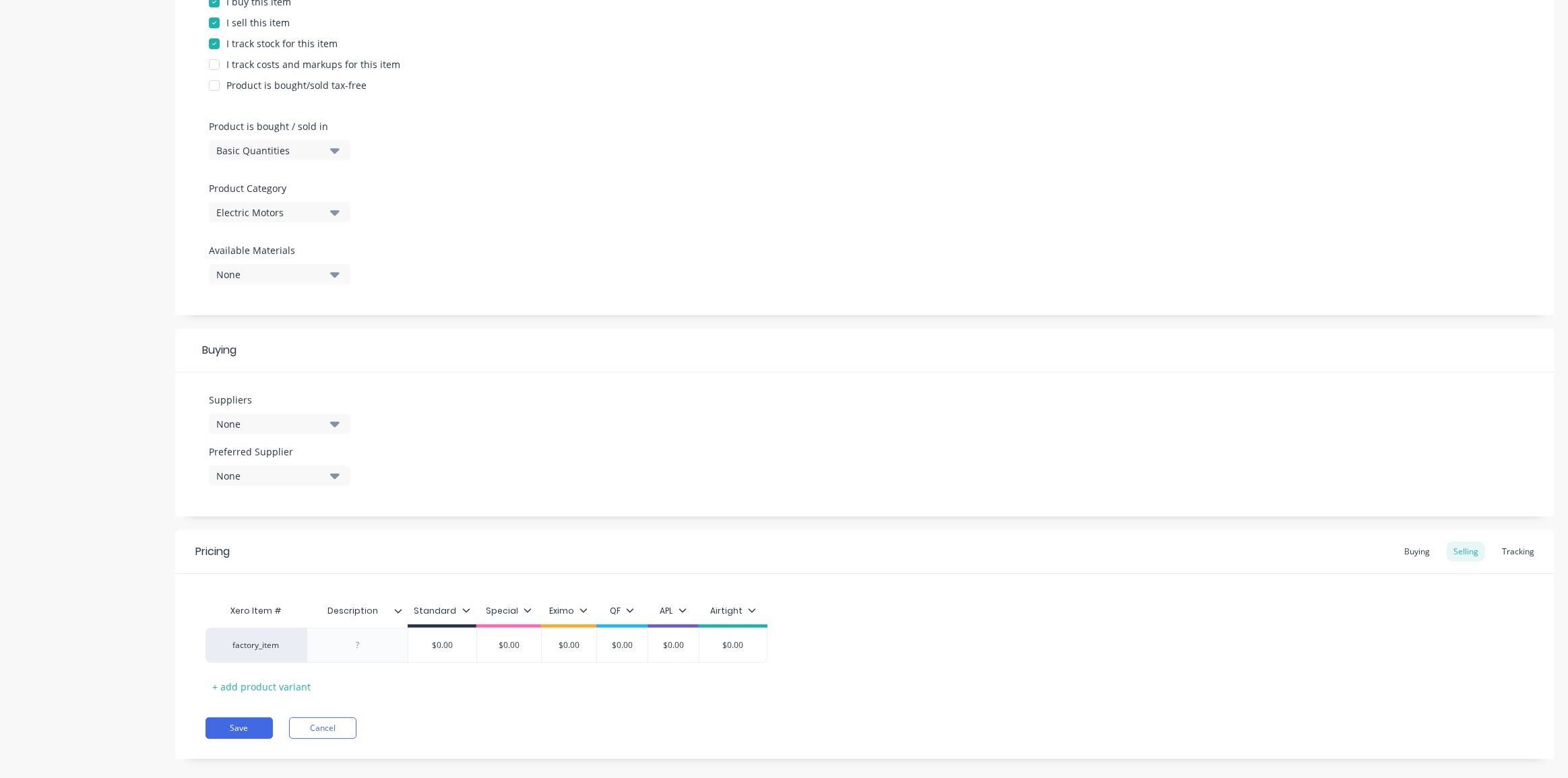
scroll to position [306, 0]
click at [301, 421] on div "None" at bounding box center [270, 423] width 108 height 14
click at [271, 470] on input "text" at bounding box center [319, 462] width 143 height 27
type input "tec"
click at [281, 489] on div "Techtop [GEOGRAPHIC_DATA]" at bounding box center [317, 496] width 135 height 14
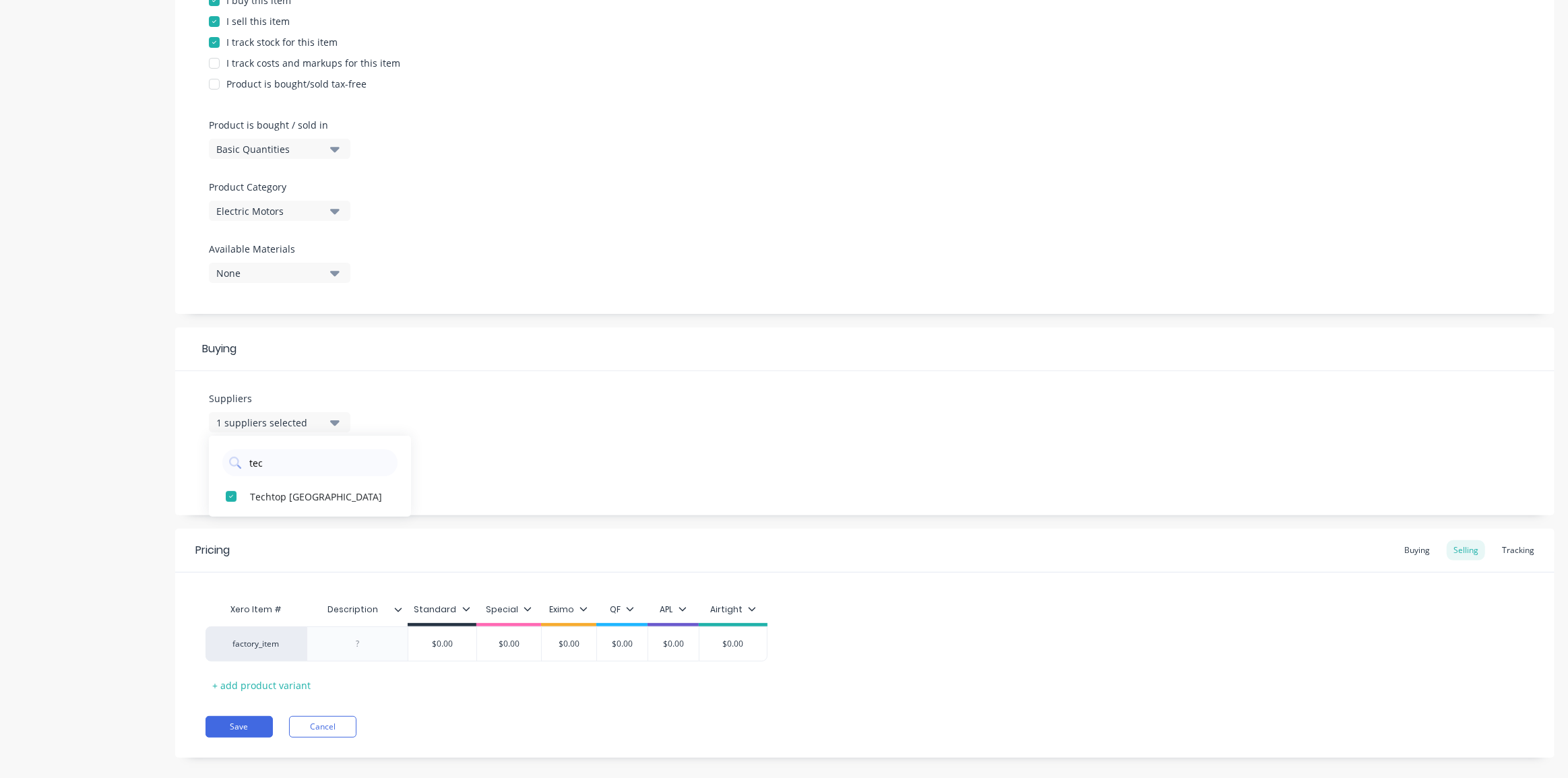
click at [607, 473] on div "Suppliers 1 suppliers selected tec Techtop Australia Preferred Supplier None" at bounding box center [865, 443] width 1379 height 144
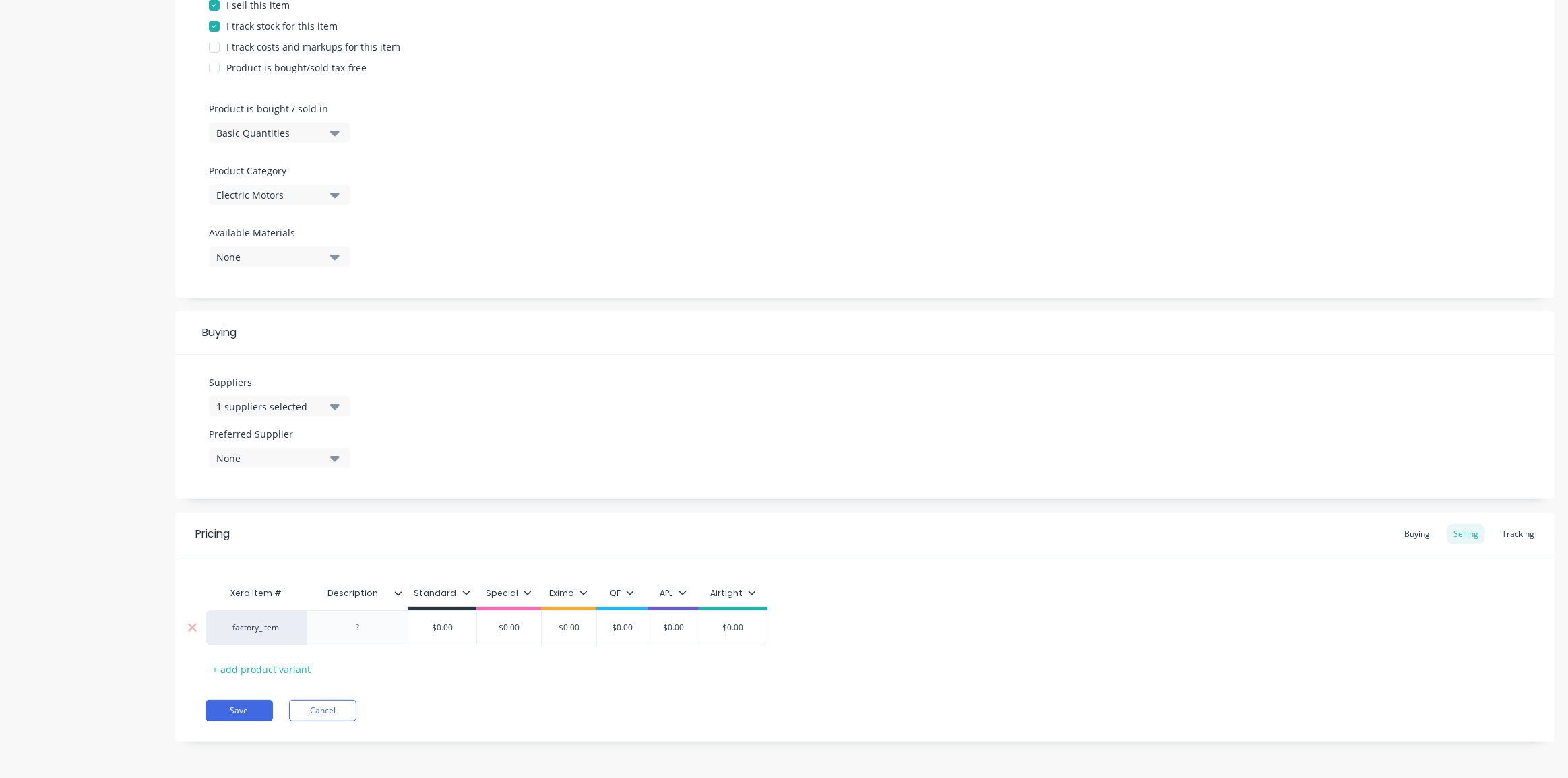
click at [360, 626] on div at bounding box center [358, 628] width 68 height 17
type input "$0.00"
click at [399, 592] on icon at bounding box center [398, 593] width 8 height 8
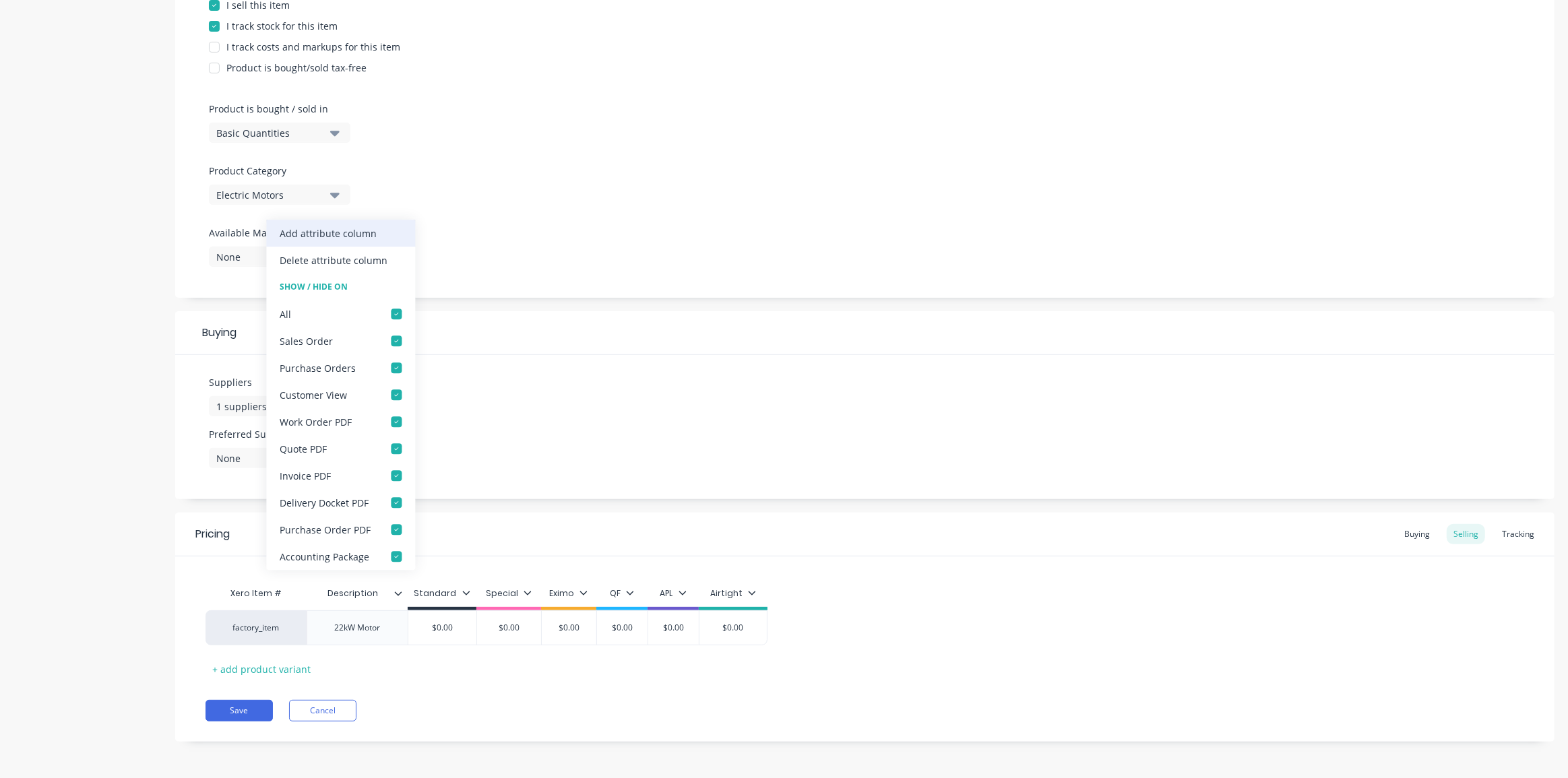
click at [335, 236] on div "Add attribute column" at bounding box center [328, 234] width 97 height 14
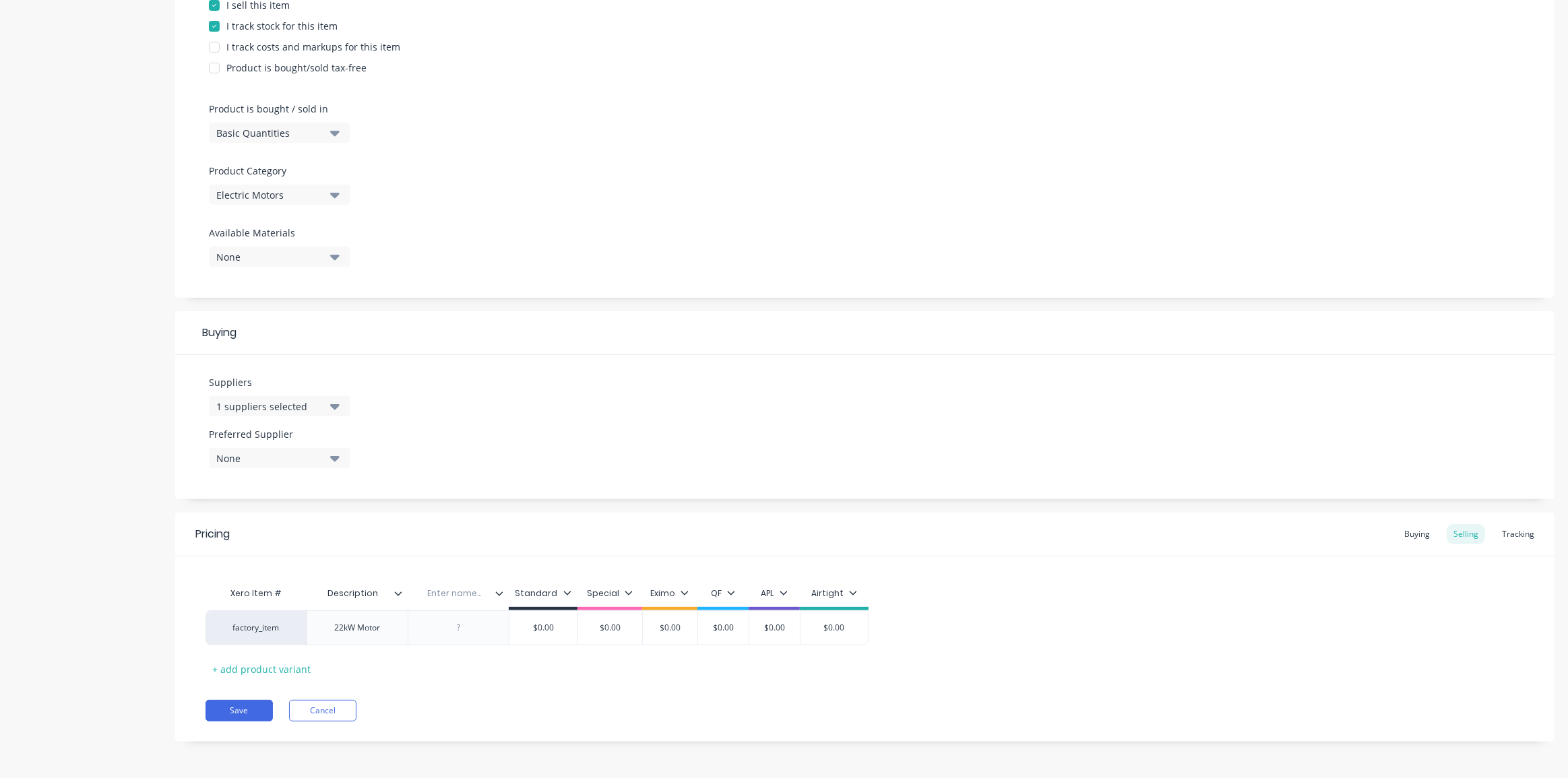
click at [499, 594] on icon at bounding box center [499, 593] width 7 height 4
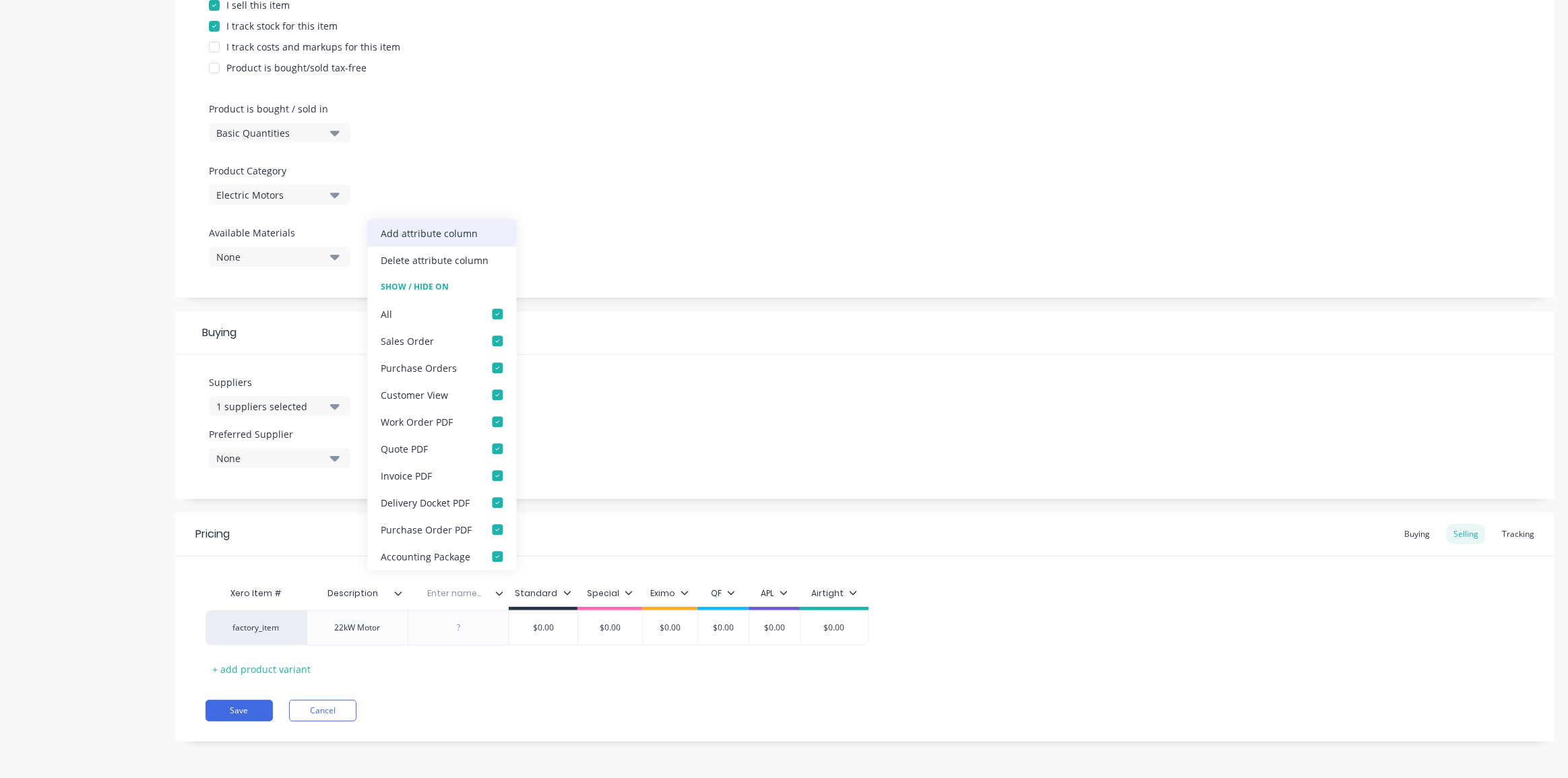
click at [411, 238] on div "Add attribute column" at bounding box center [429, 234] width 97 height 14
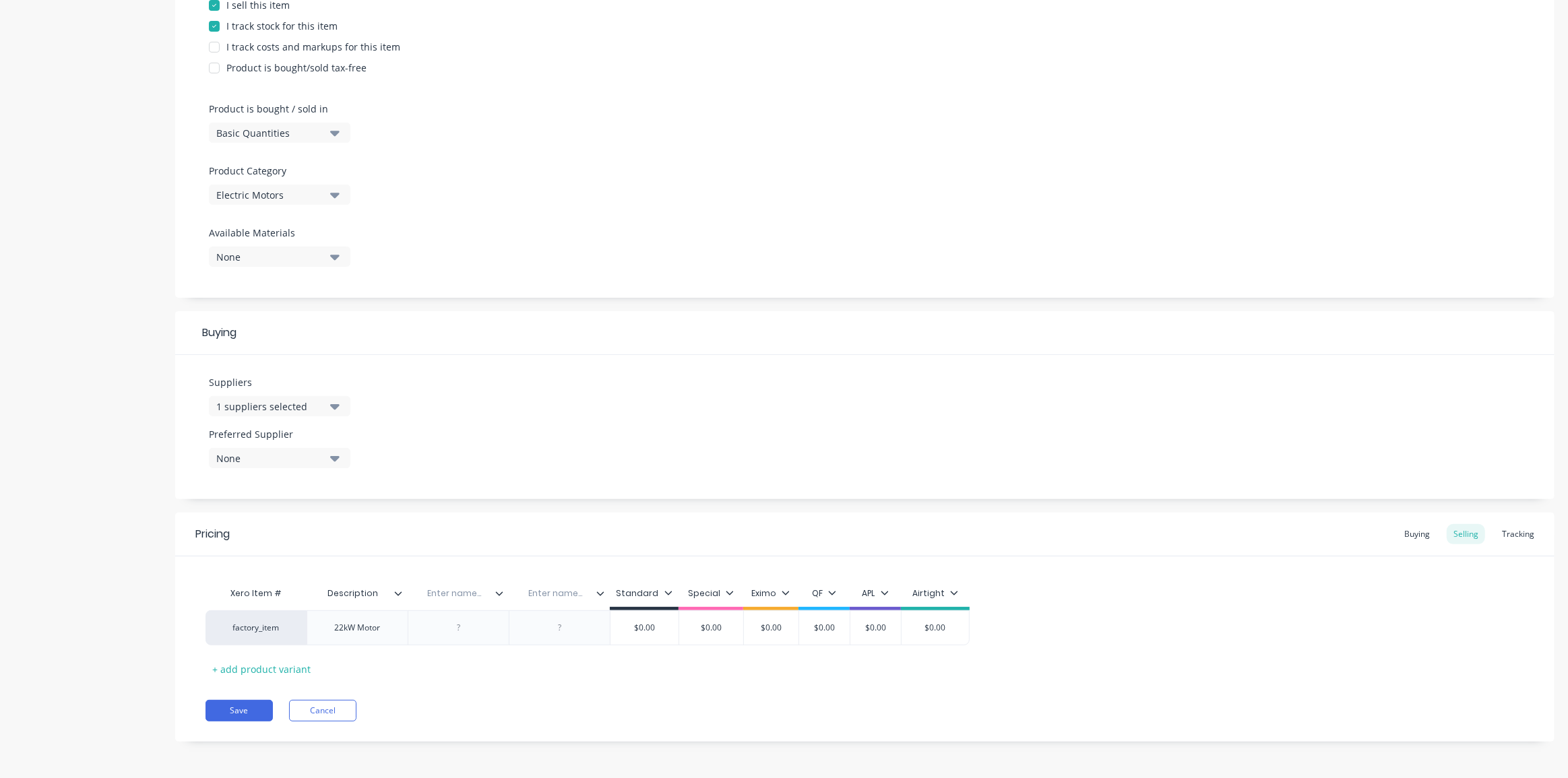
click at [498, 593] on icon at bounding box center [499, 593] width 7 height 4
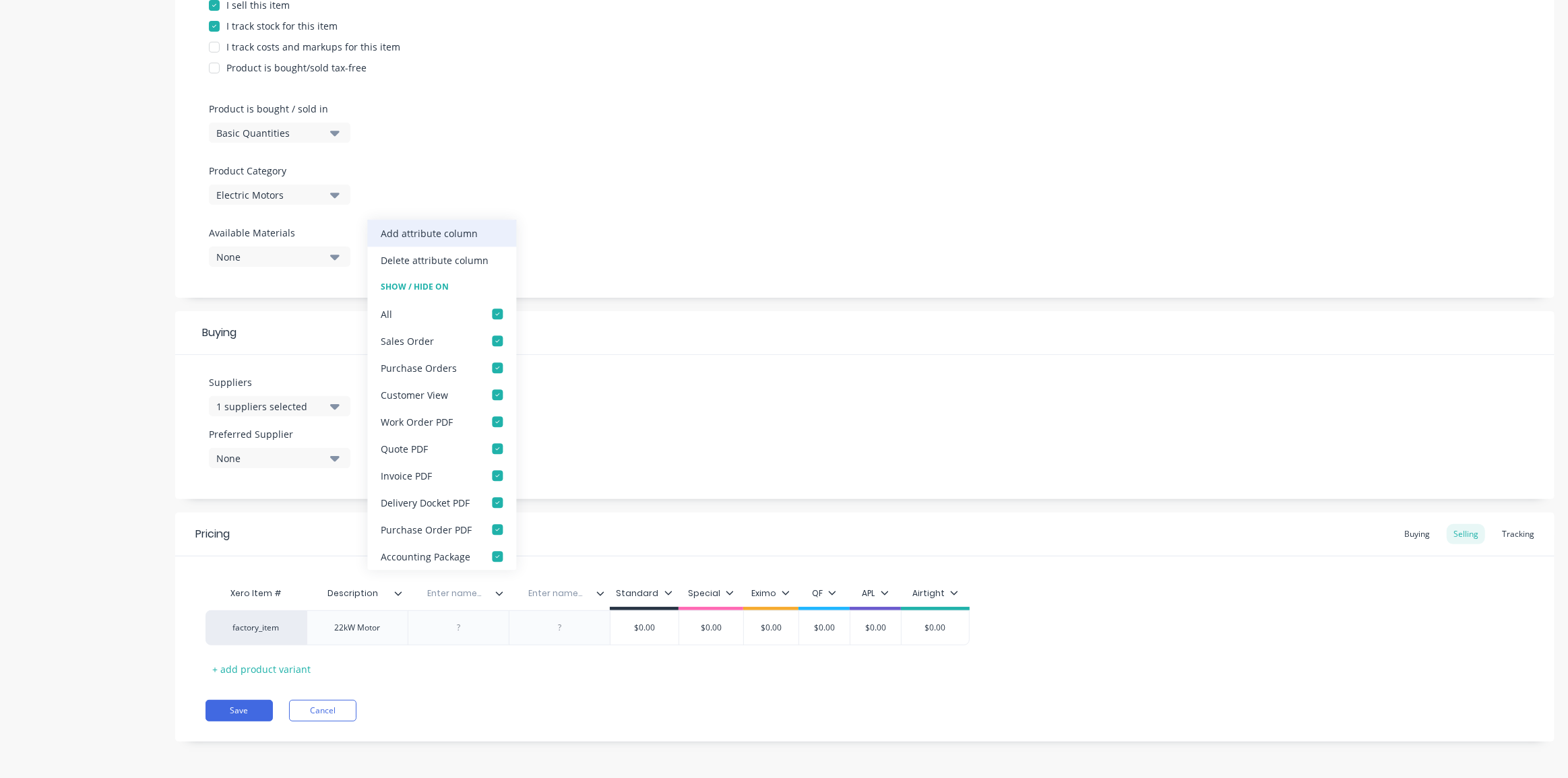
click at [416, 237] on div "Add attribute column" at bounding box center [429, 234] width 97 height 14
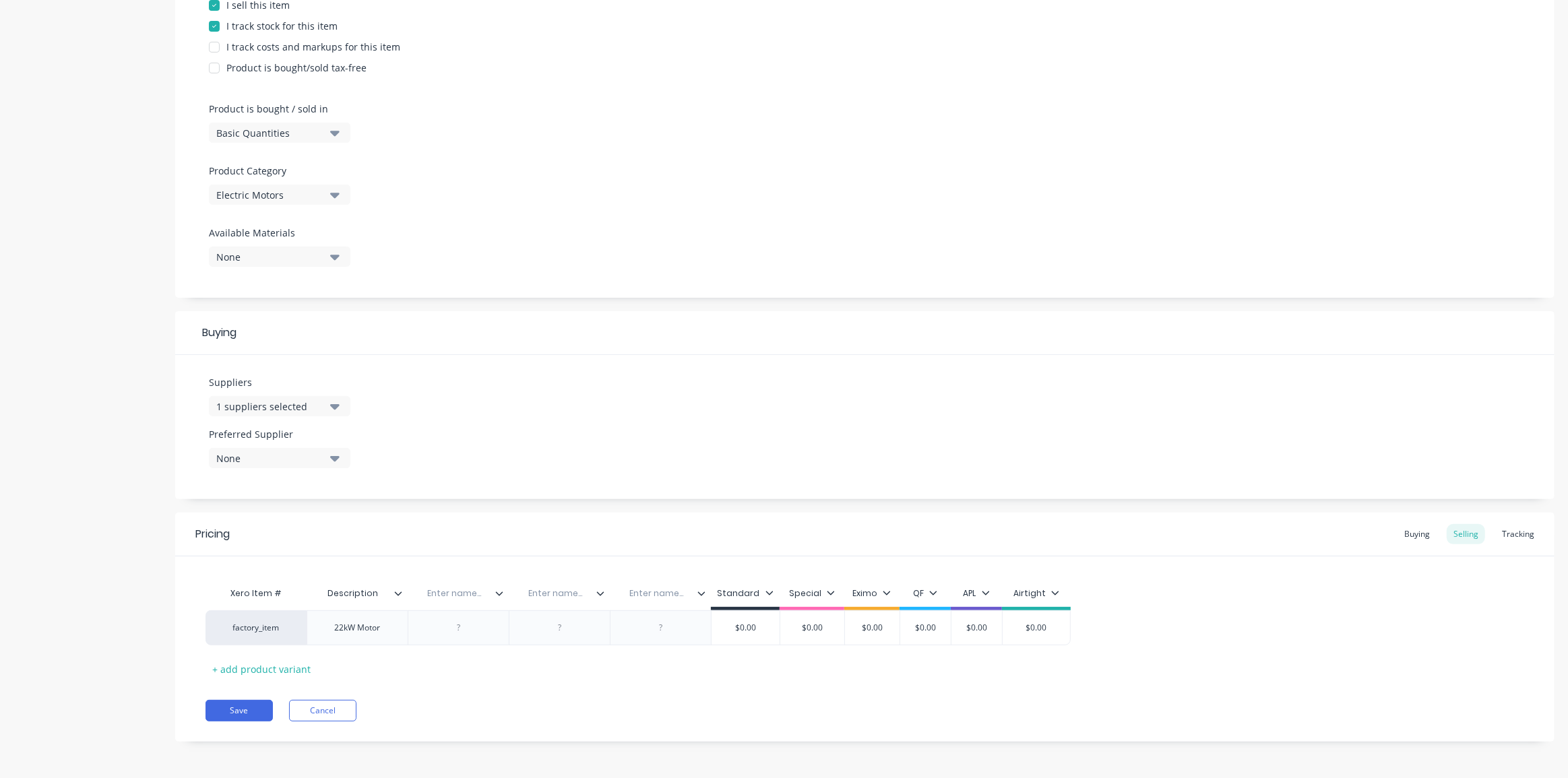
click at [447, 595] on input "text" at bounding box center [454, 593] width 93 height 12
type input "Supplier Part No."
click at [458, 628] on div at bounding box center [462, 628] width 68 height 17
paste div
click at [573, 593] on input "text" at bounding box center [562, 593] width 93 height 12
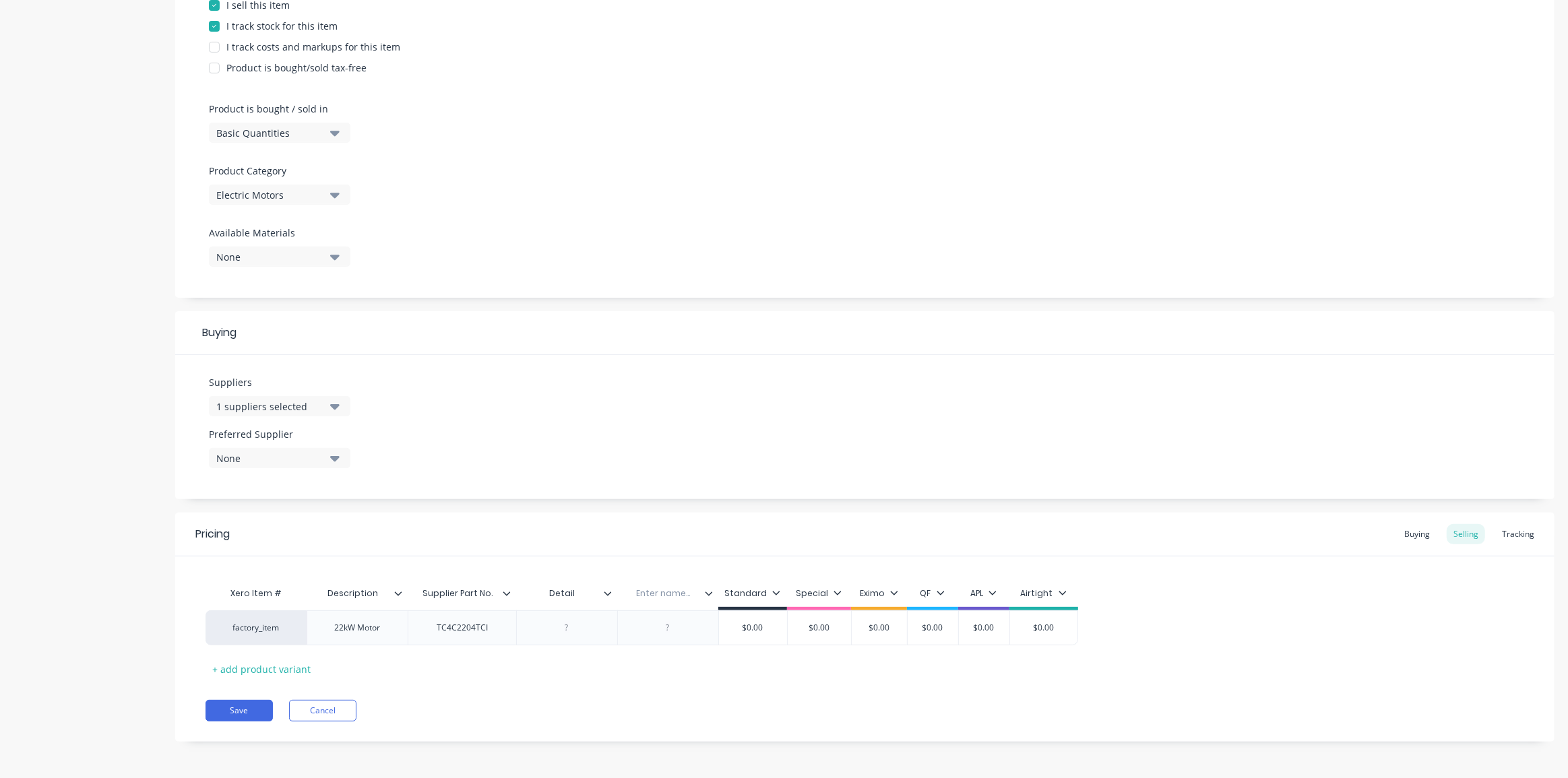
type input "Details"
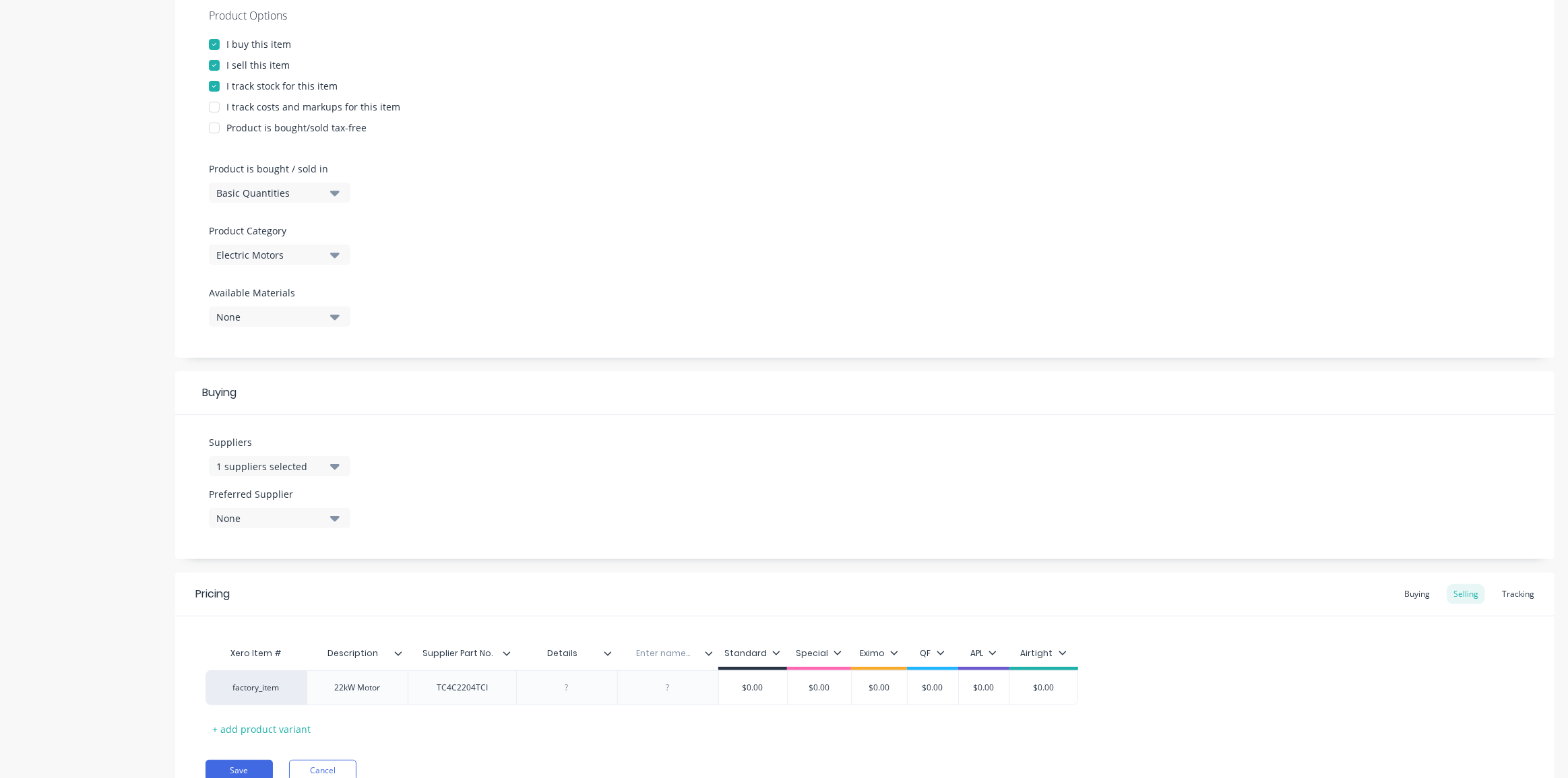
scroll to position [260, 0]
click at [565, 685] on div at bounding box center [567, 689] width 68 height 17
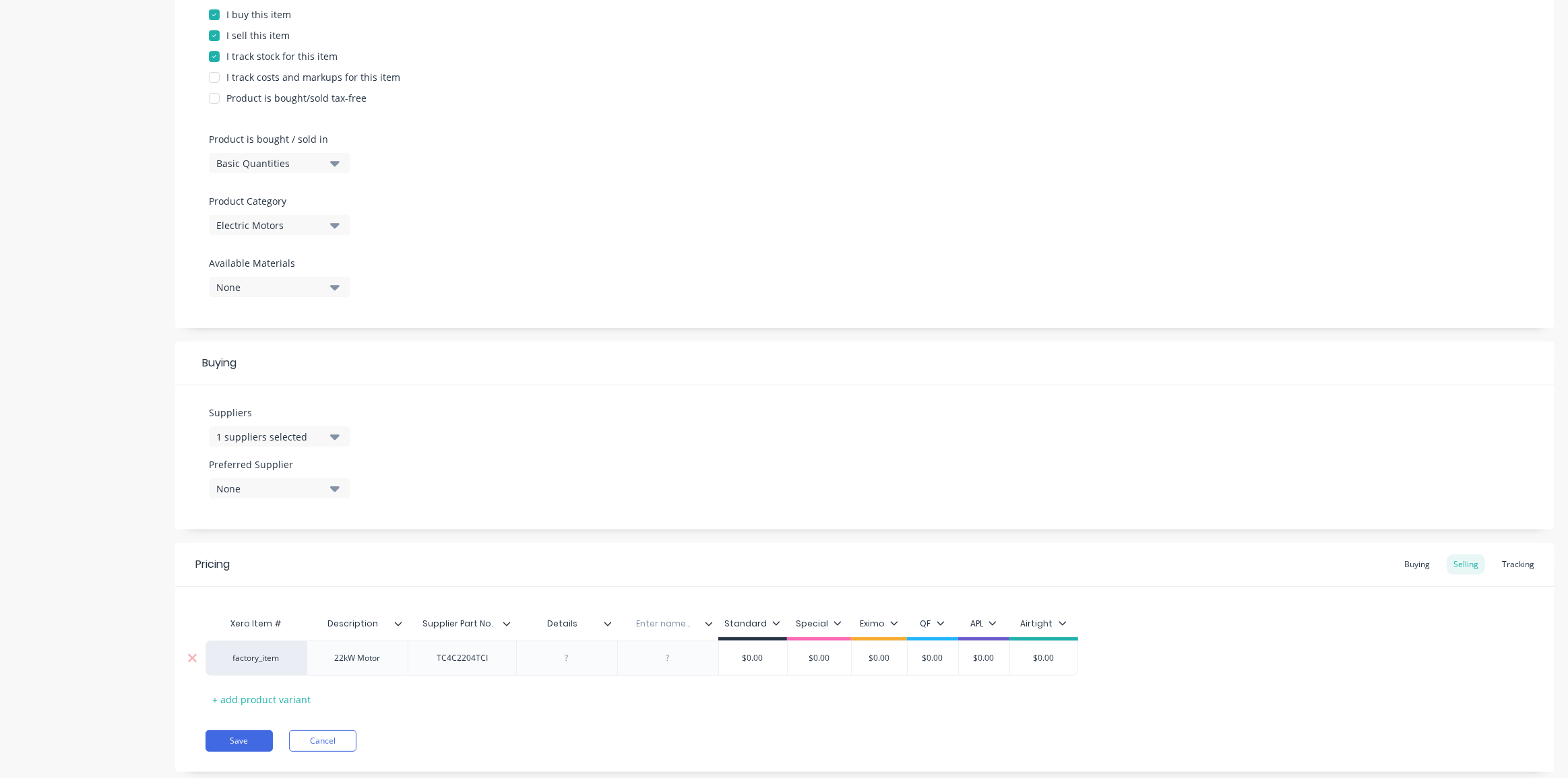
scroll to position [322, 0]
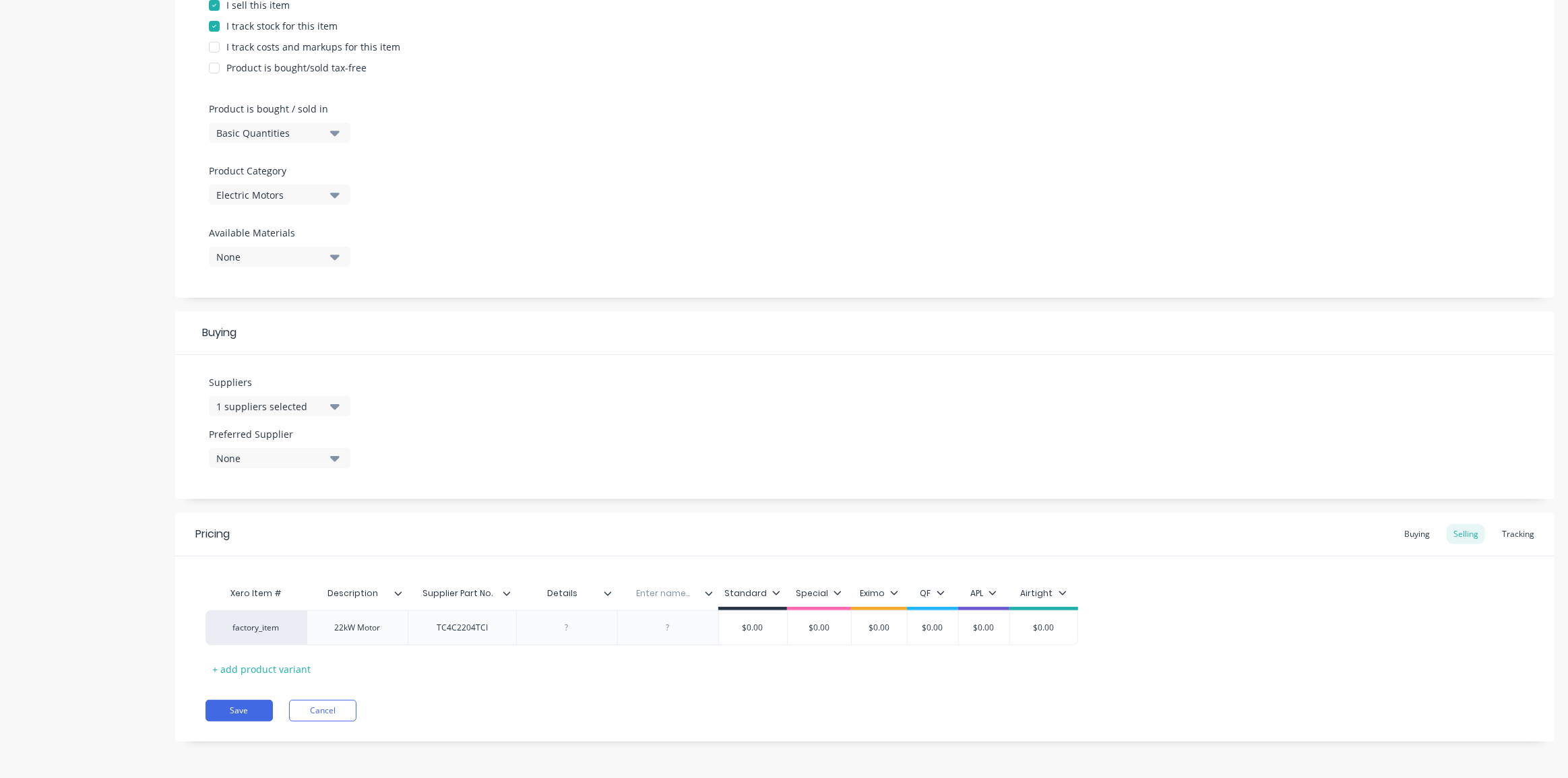
paste div
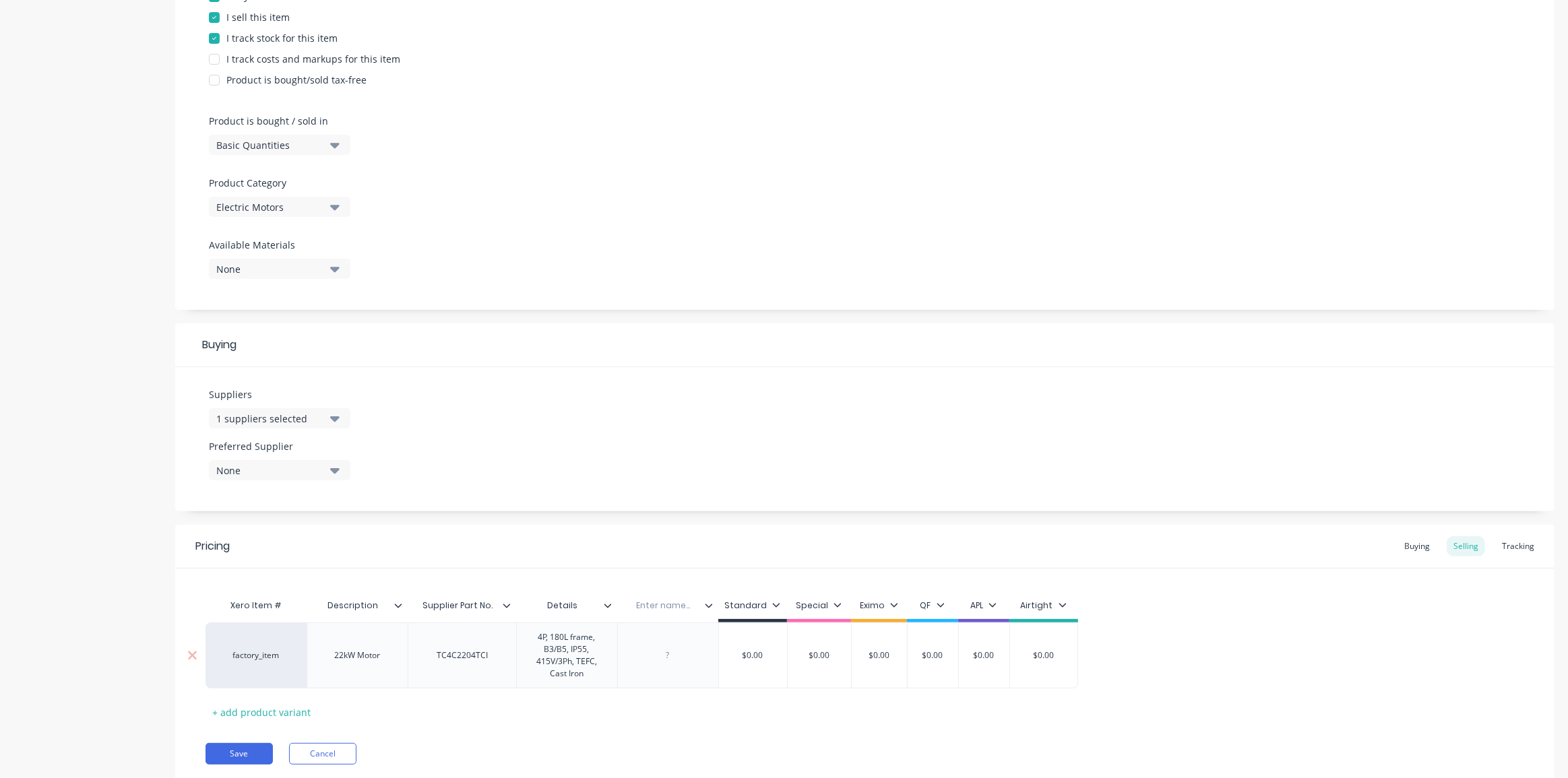
scroll to position [292, 0]
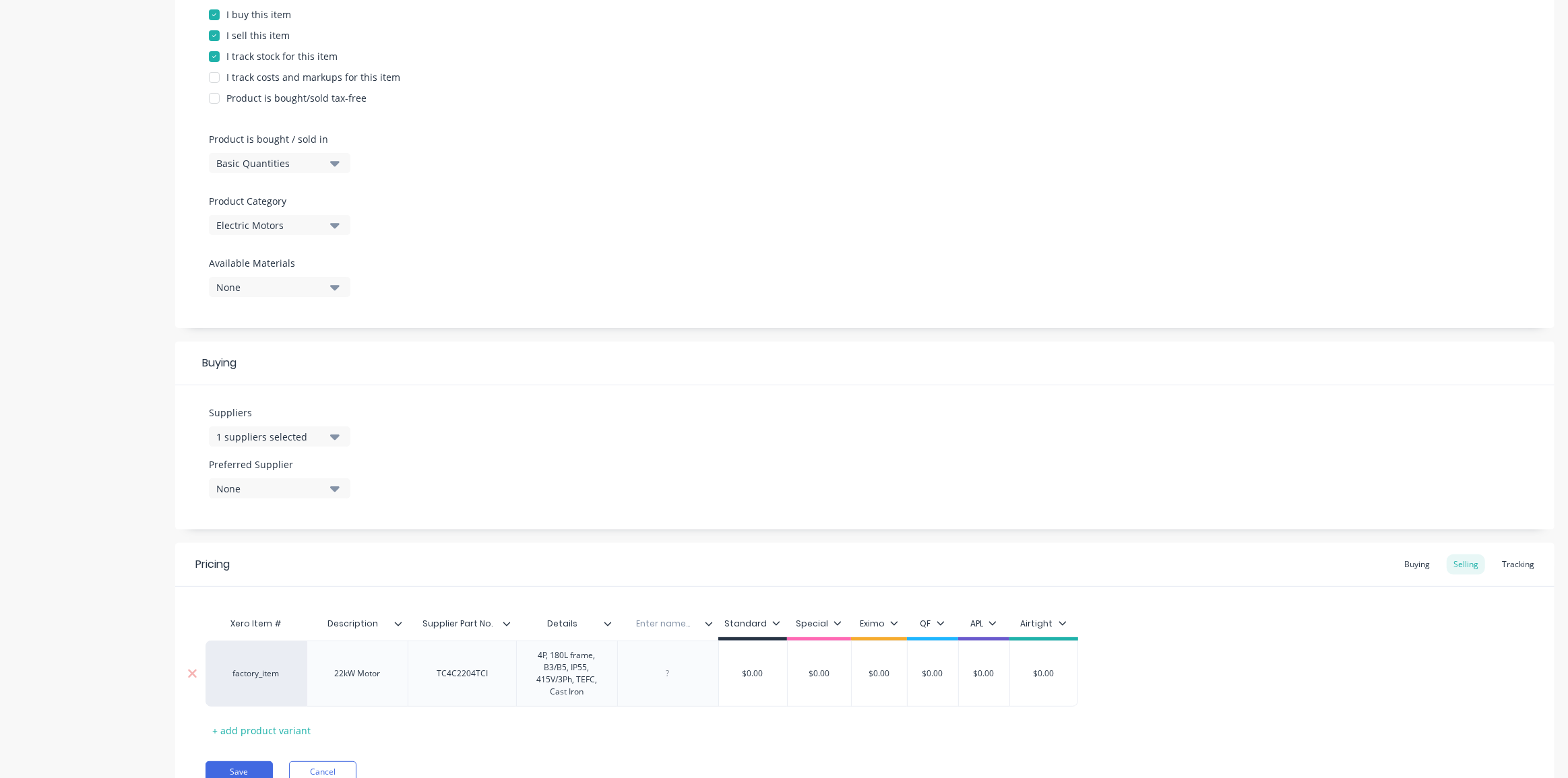
click at [650, 683] on div at bounding box center [667, 674] width 101 height 66
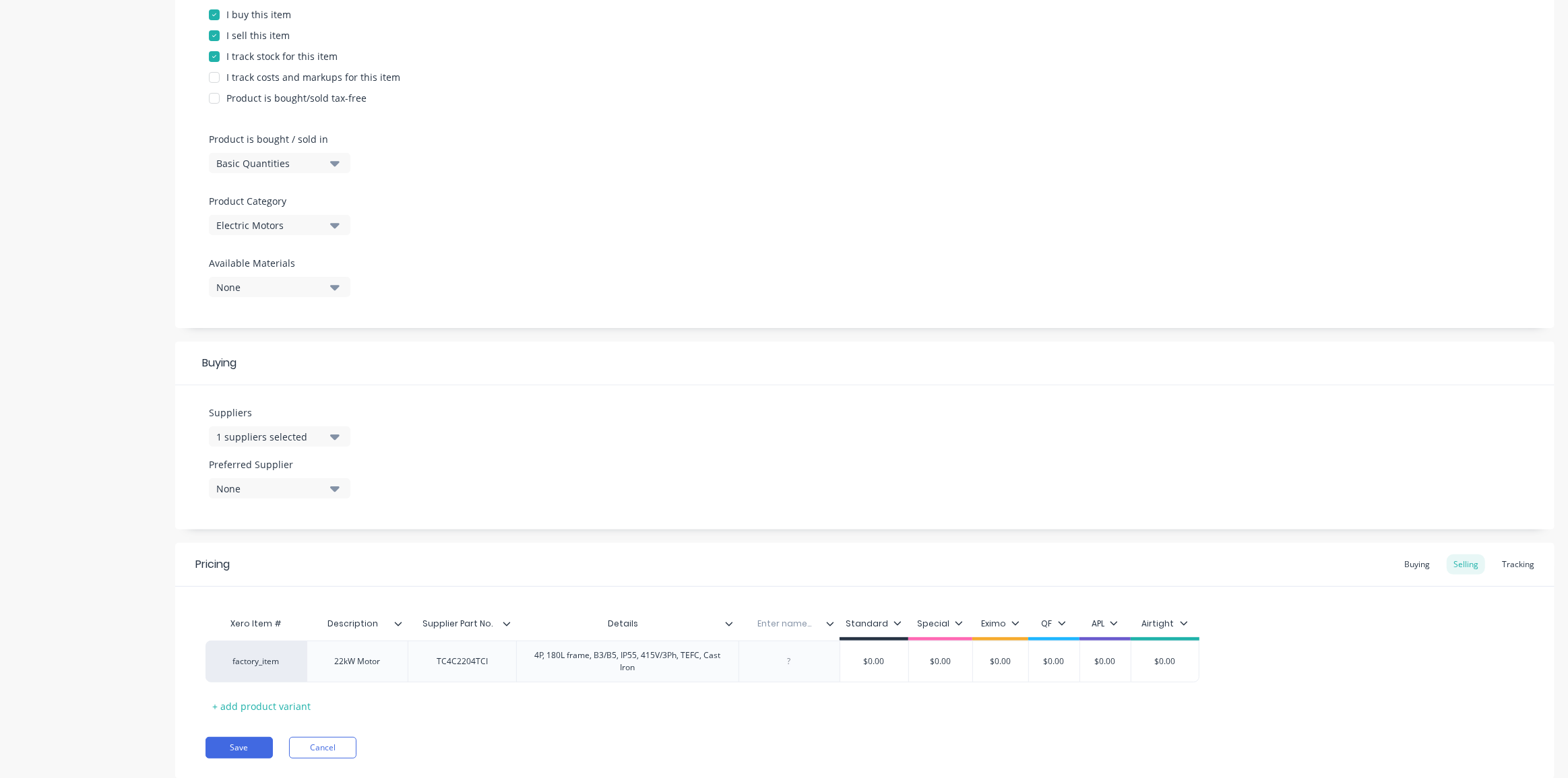
click at [1205, 569] on div "Pricing Buying Selling Tracking" at bounding box center [865, 564] width 1379 height 44
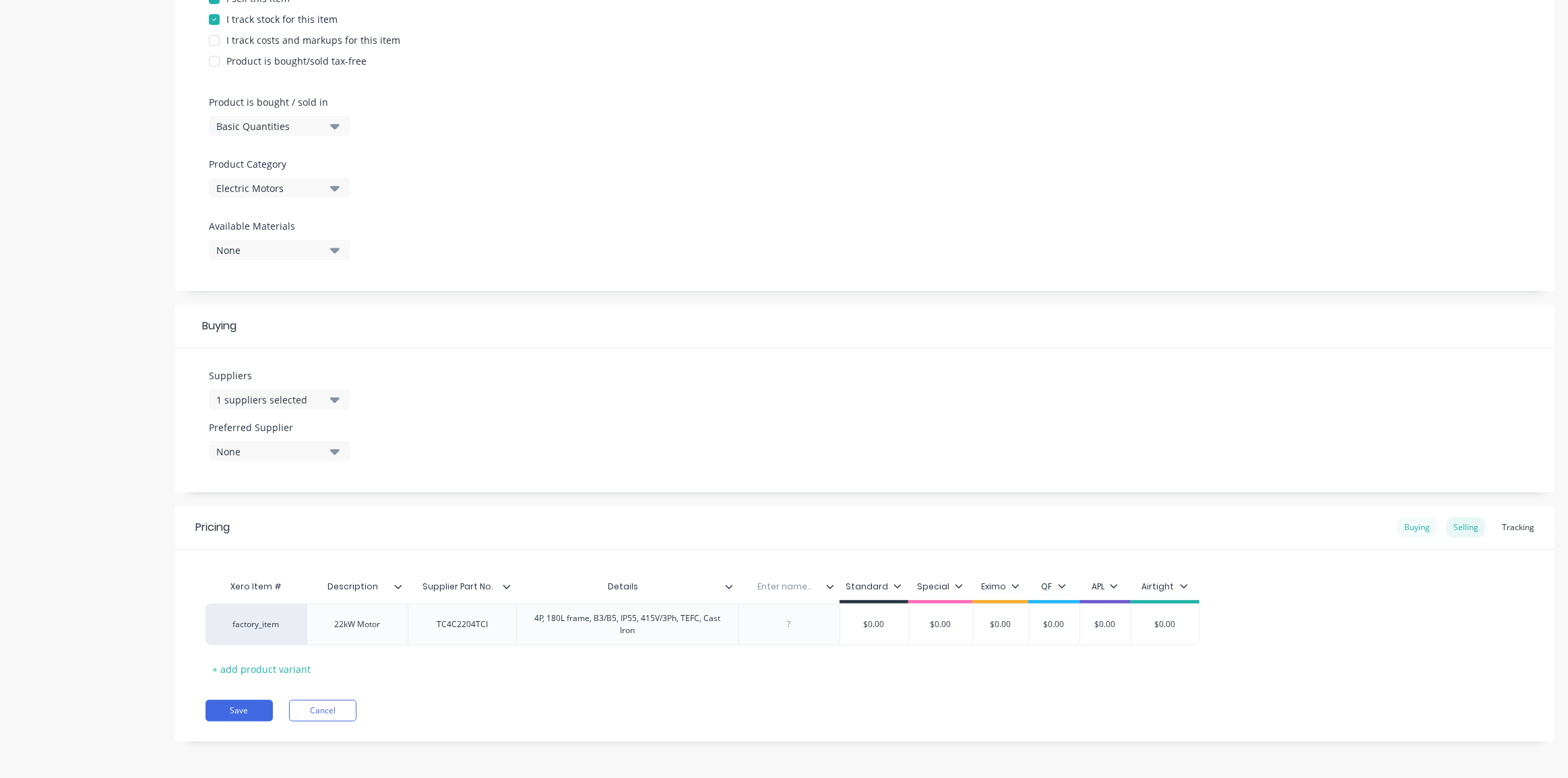
click at [1413, 526] on div "Buying" at bounding box center [1417, 527] width 39 height 20
click at [795, 585] on input "text" at bounding box center [785, 590] width 93 height 12
click at [903, 622] on input "$0.00" at bounding box center [893, 625] width 107 height 12
click at [831, 587] on icon at bounding box center [829, 590] width 8 height 8
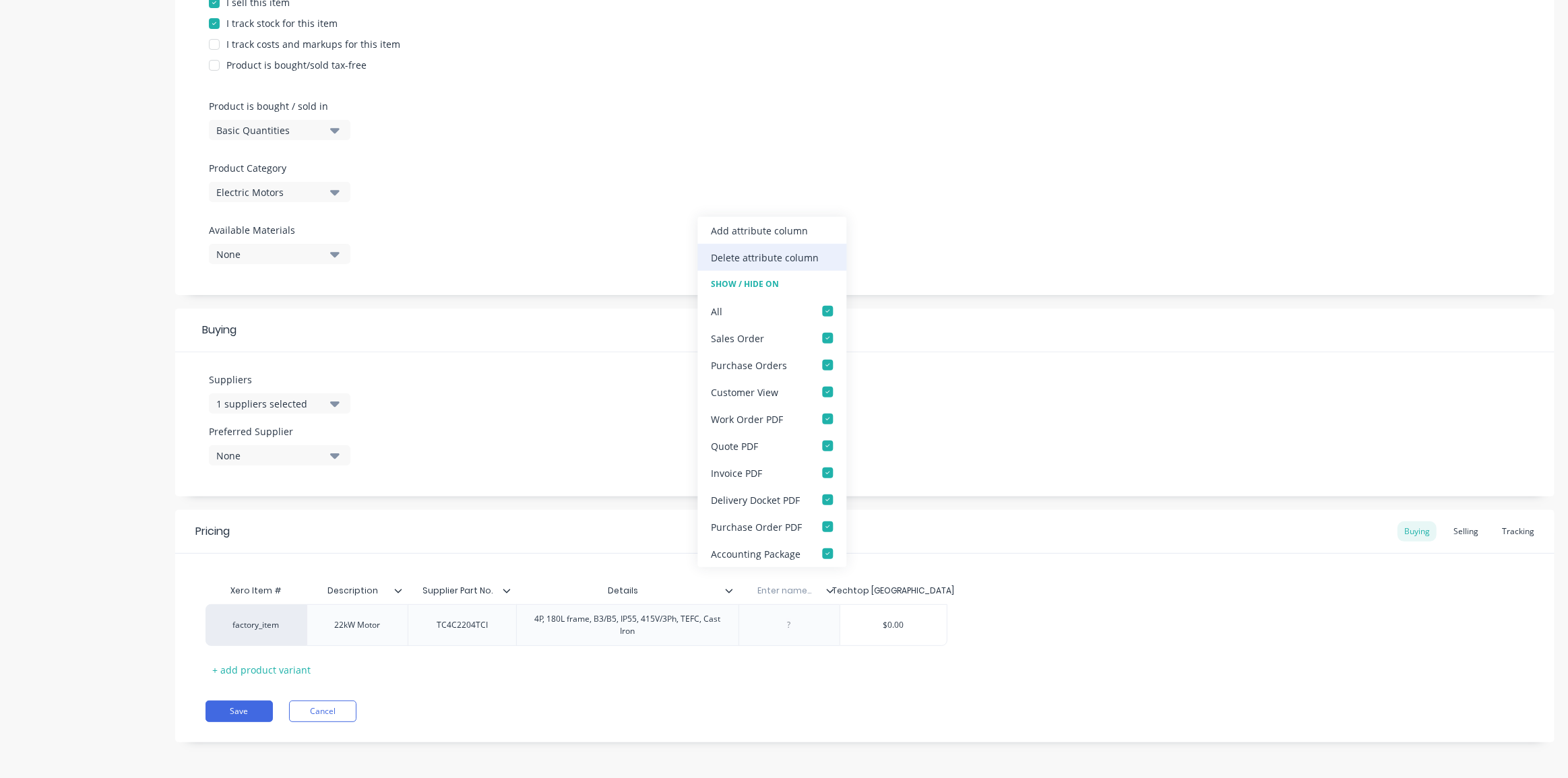
click at [767, 254] on div "Delete attribute column" at bounding box center [765, 257] width 108 height 14
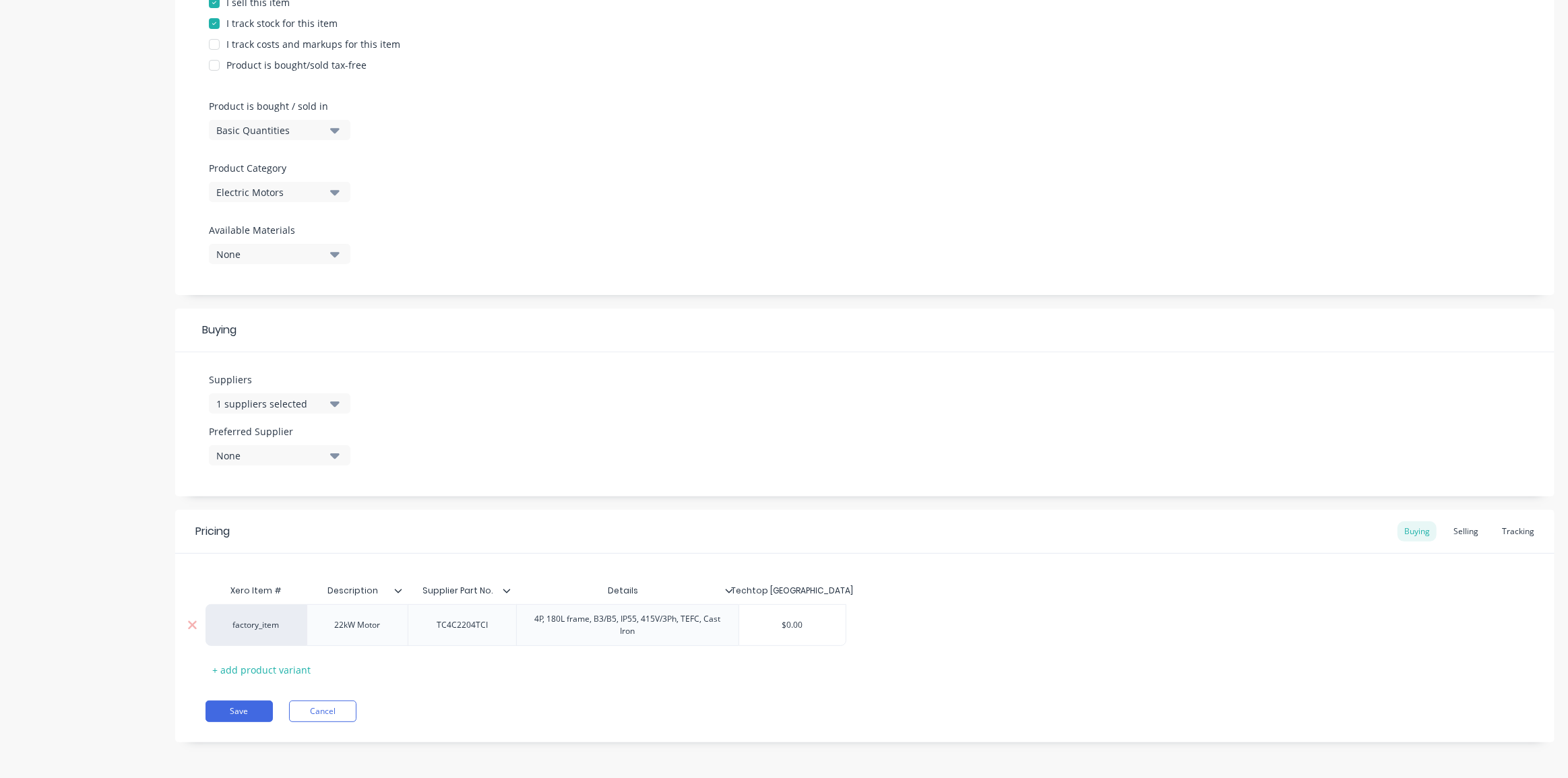
click at [805, 616] on div "$0.00" at bounding box center [793, 625] width 107 height 34
drag, startPoint x: 808, startPoint y: 626, endPoint x: 783, endPoint y: 623, distance: 25.2
click at [783, 623] on input "$0.00" at bounding box center [793, 625] width 107 height 12
click at [786, 624] on input "$0.00" at bounding box center [793, 625] width 107 height 12
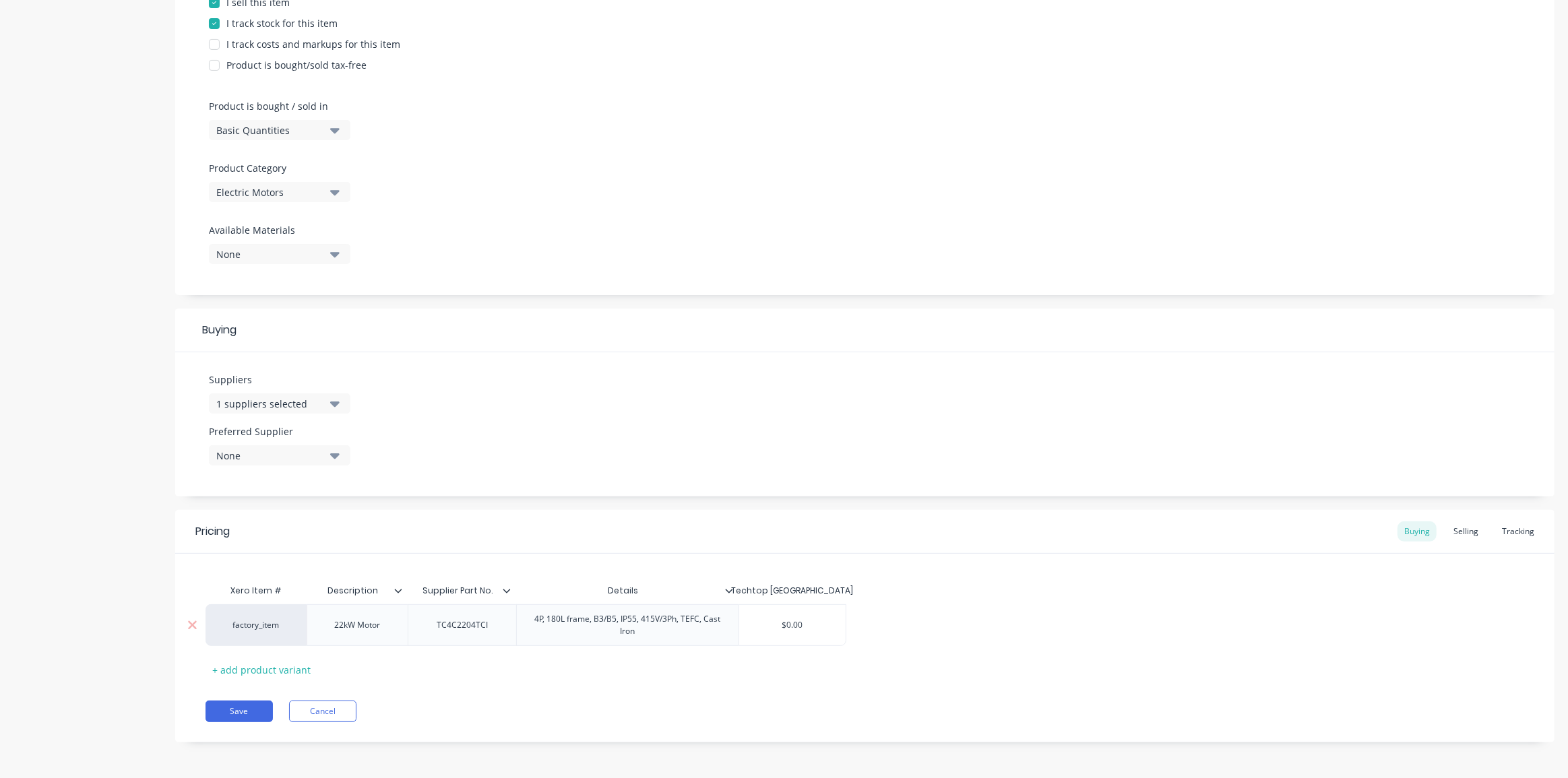
click at [786, 624] on input "$0.00" at bounding box center [793, 625] width 107 height 12
click at [893, 618] on div "factory_item 22kW Motor TC4C2204TCI 4P, 180L frame, B3/B5, IP55, 415V/3Ph, TEFC…" at bounding box center [865, 625] width 1318 height 42
click at [802, 621] on input "$0.00" at bounding box center [793, 625] width 107 height 12
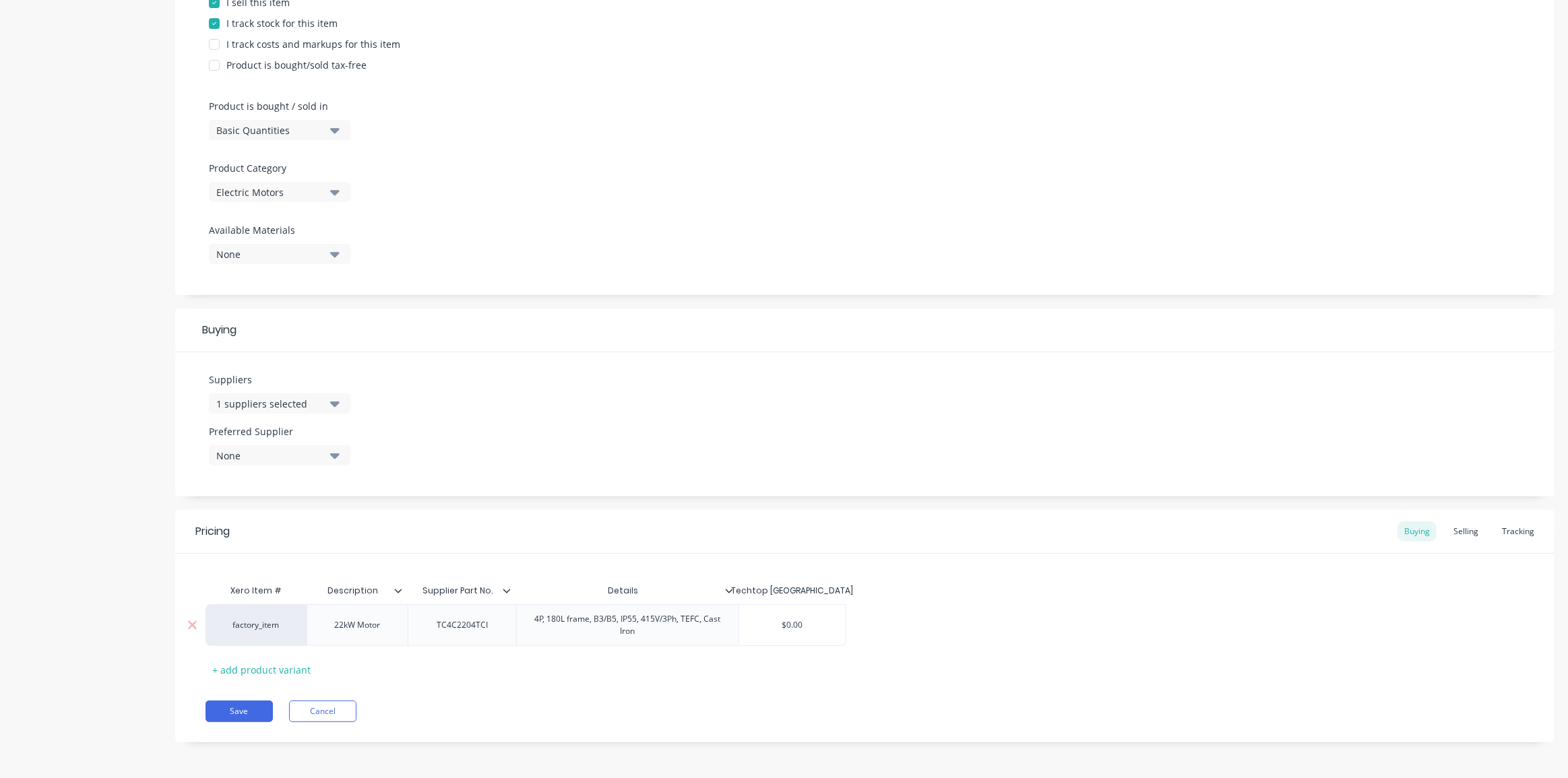
scroll to position [263, 0]
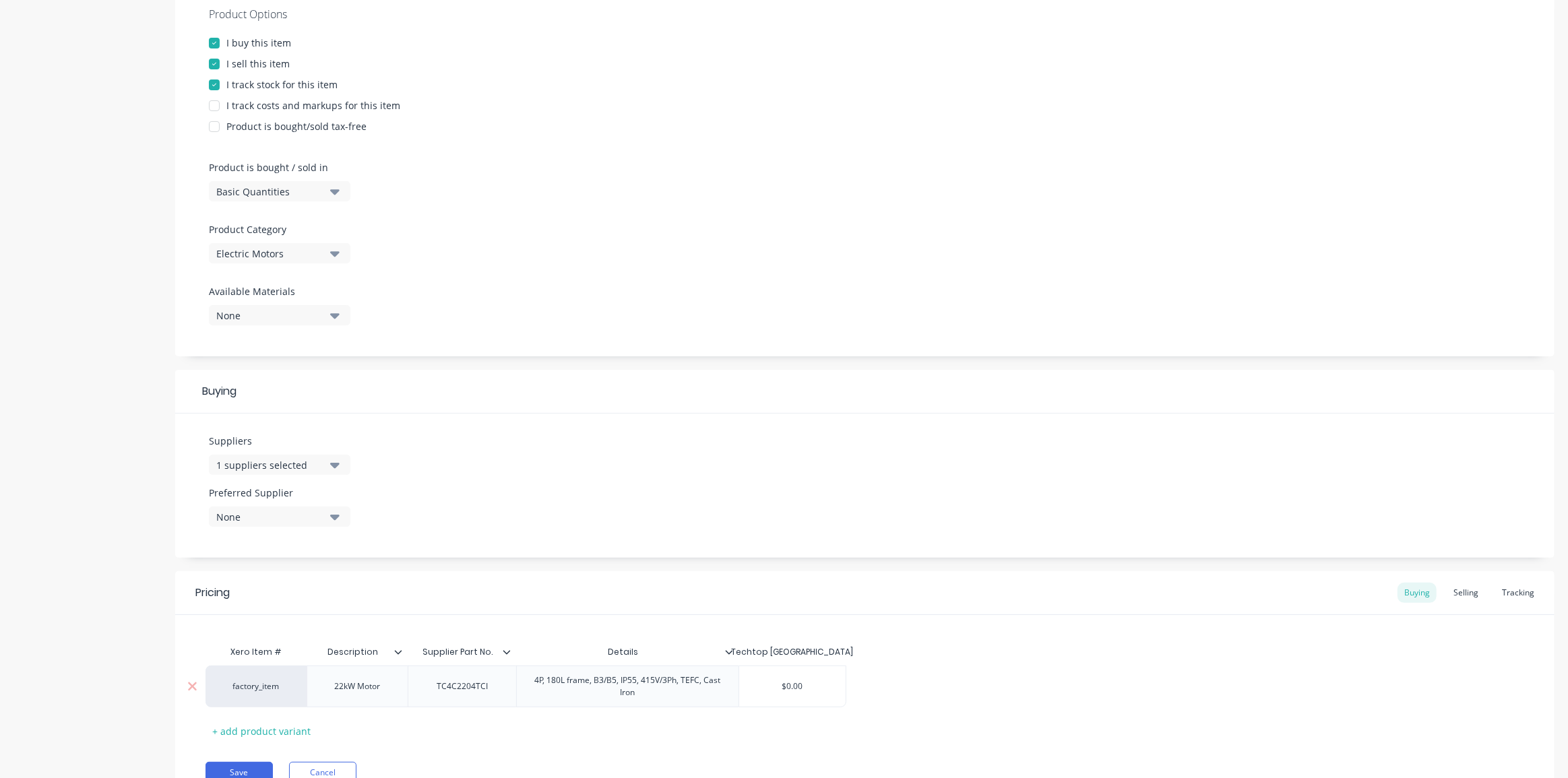
click at [798, 686] on input "$0.00" at bounding box center [793, 686] width 107 height 12
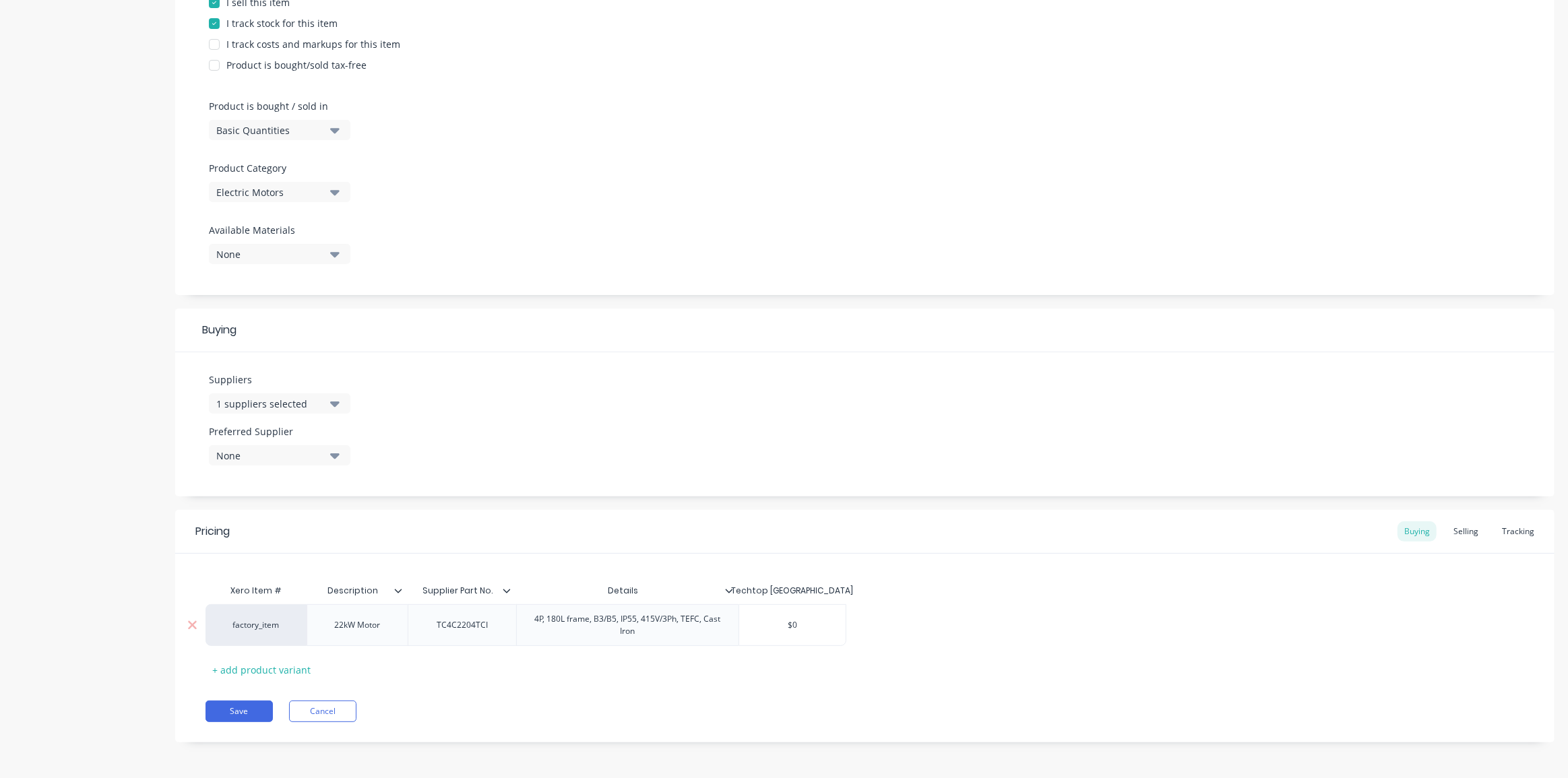
type input "$"
type input "1354"
click at [1119, 601] on div "Xero Item # Description Supplier Part No. Details Techtop Australia factory_ite…" at bounding box center [865, 628] width 1318 height 103
click at [242, 710] on button "Save" at bounding box center [240, 711] width 68 height 22
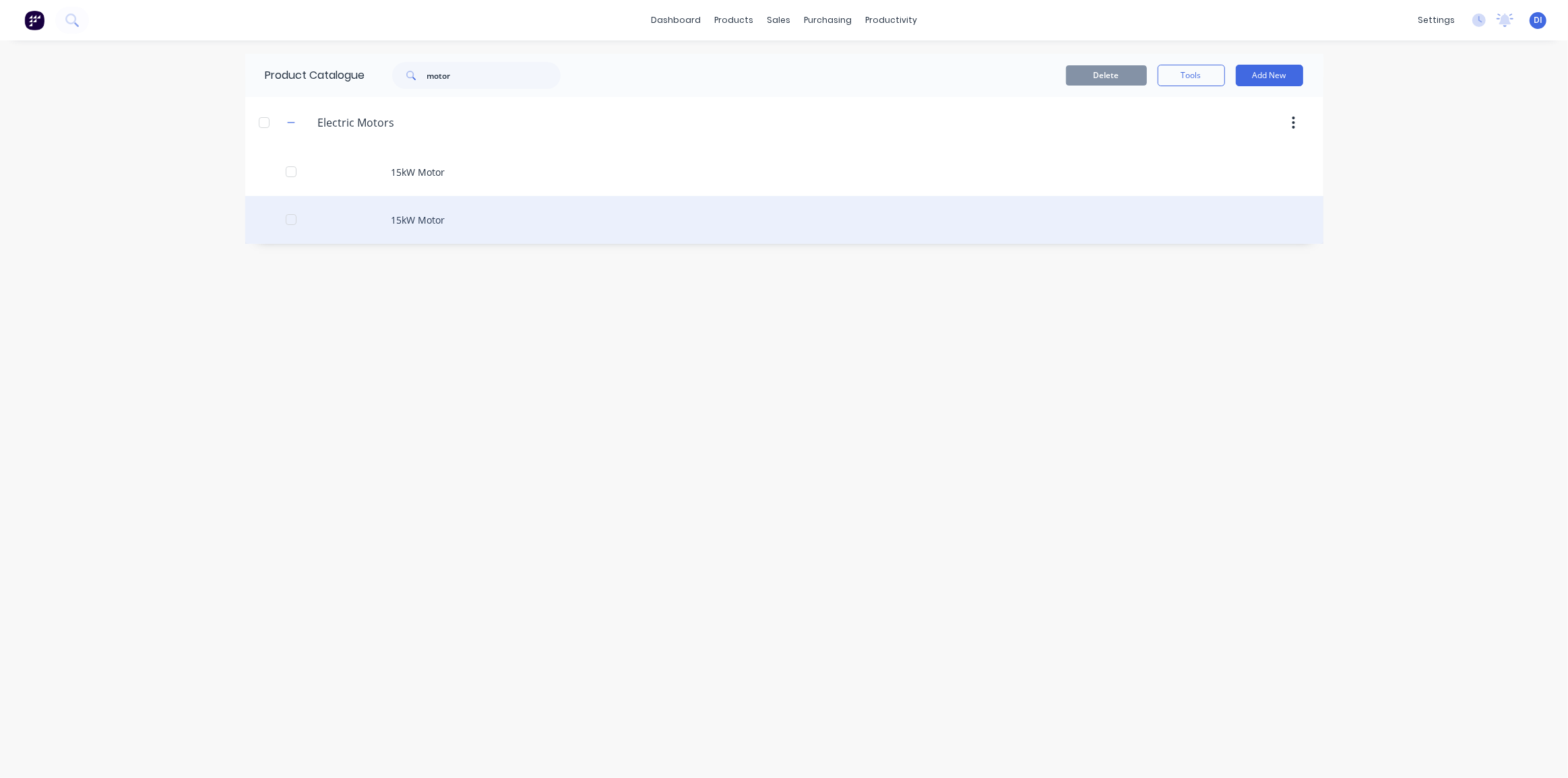
click at [409, 213] on div "15kW Motor" at bounding box center [784, 220] width 1078 height 48
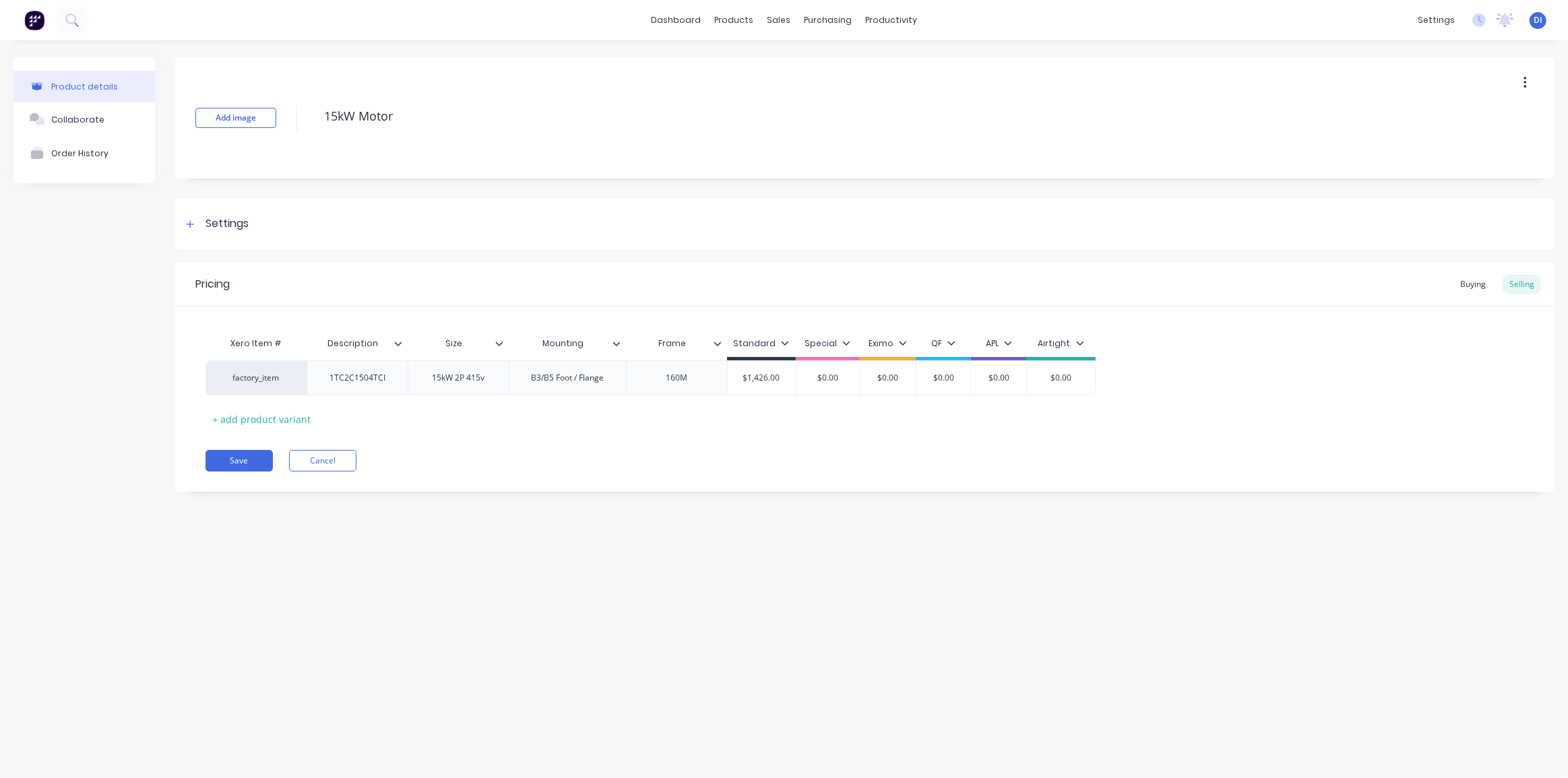
click at [1524, 78] on icon "button" at bounding box center [1525, 83] width 3 height 12
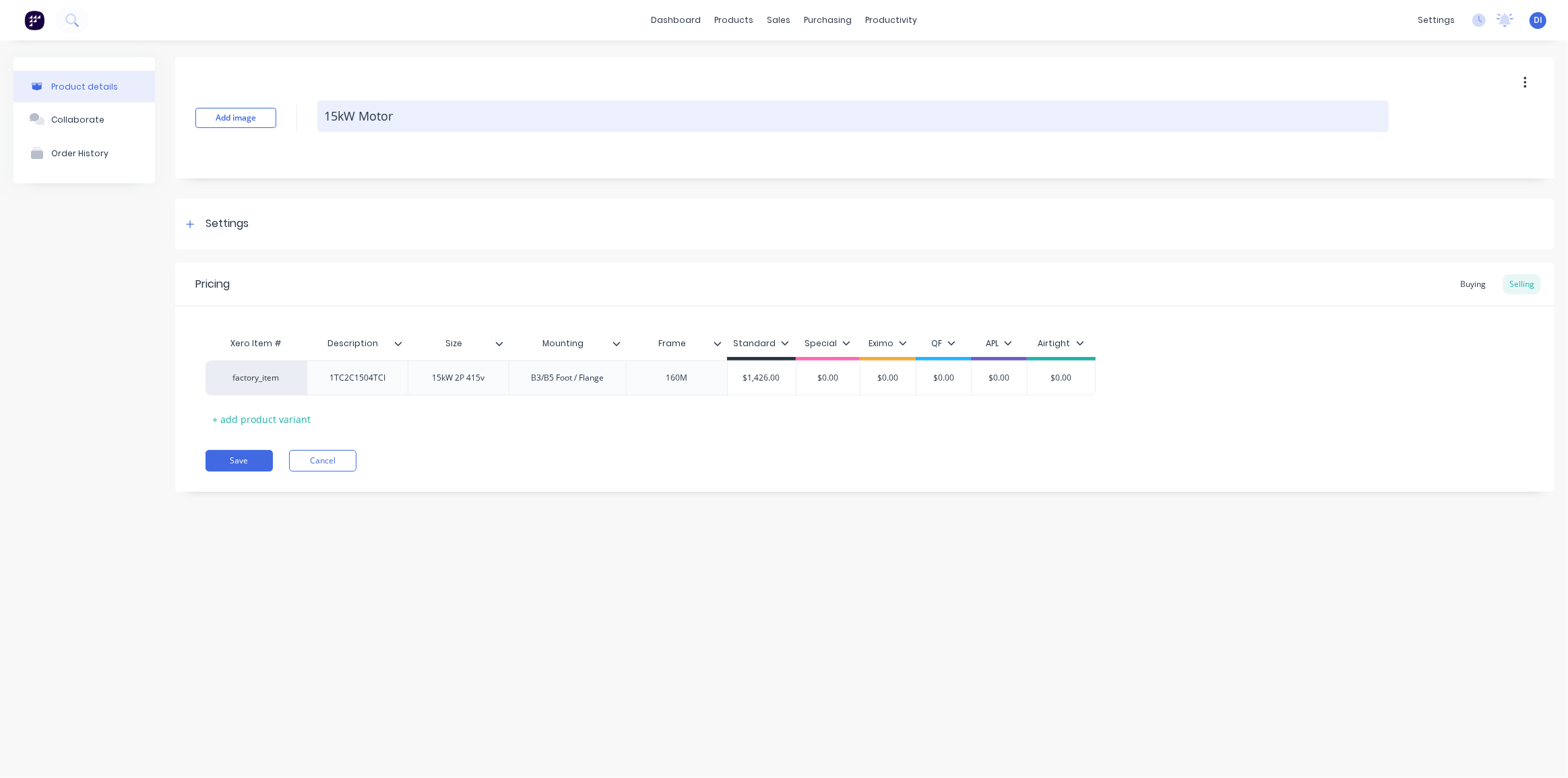
click at [966, 120] on textarea "15kW Motor" at bounding box center [852, 116] width 1071 height 32
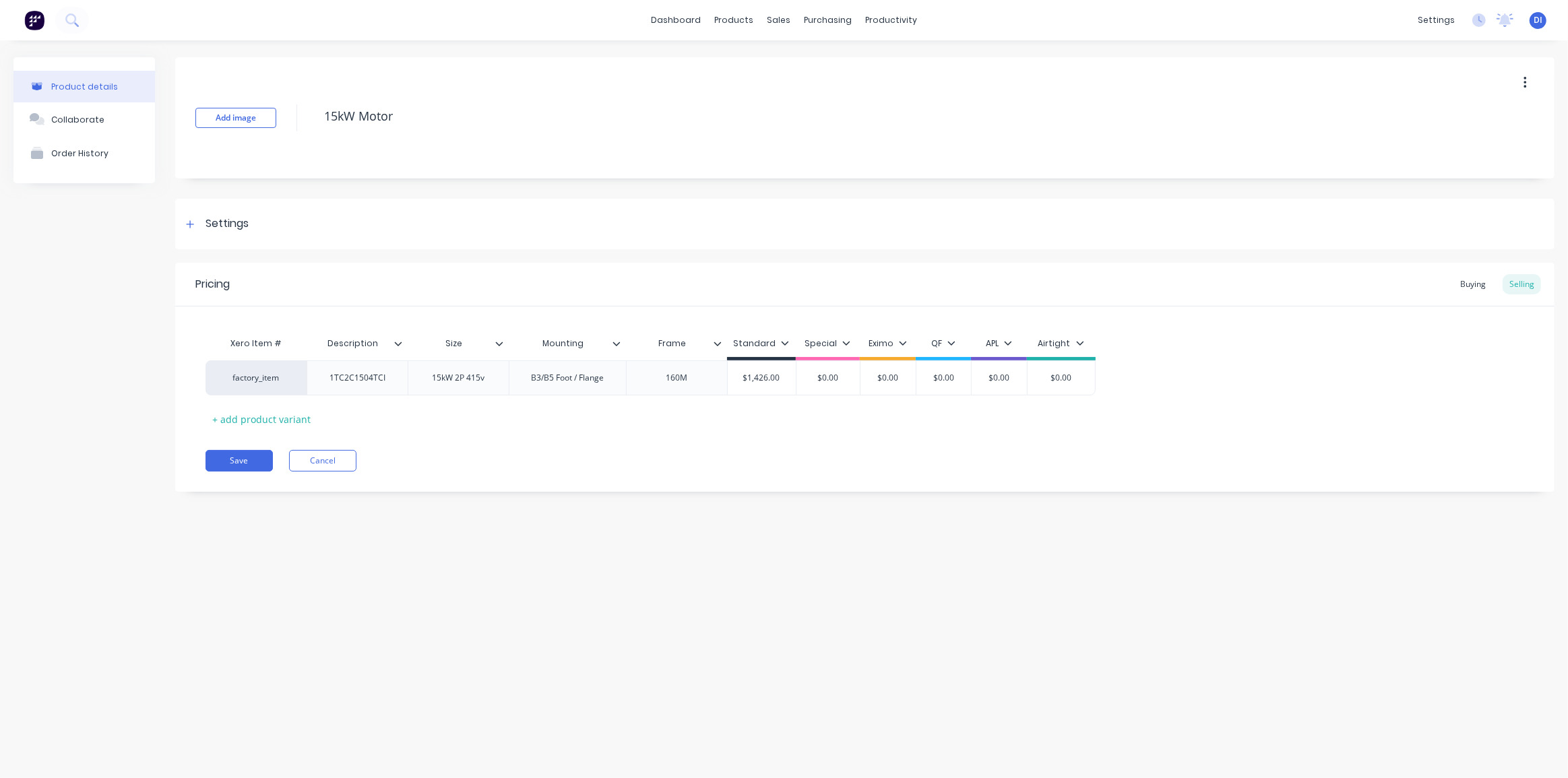
click at [1051, 163] on div "Add image 15kW Motor" at bounding box center [865, 118] width 1379 height 122
click at [361, 345] on input "Description" at bounding box center [352, 343] width 93 height 12
type input "Supplier Part No."
drag, startPoint x: 642, startPoint y: 464, endPoint x: 703, endPoint y: 468, distance: 61.1
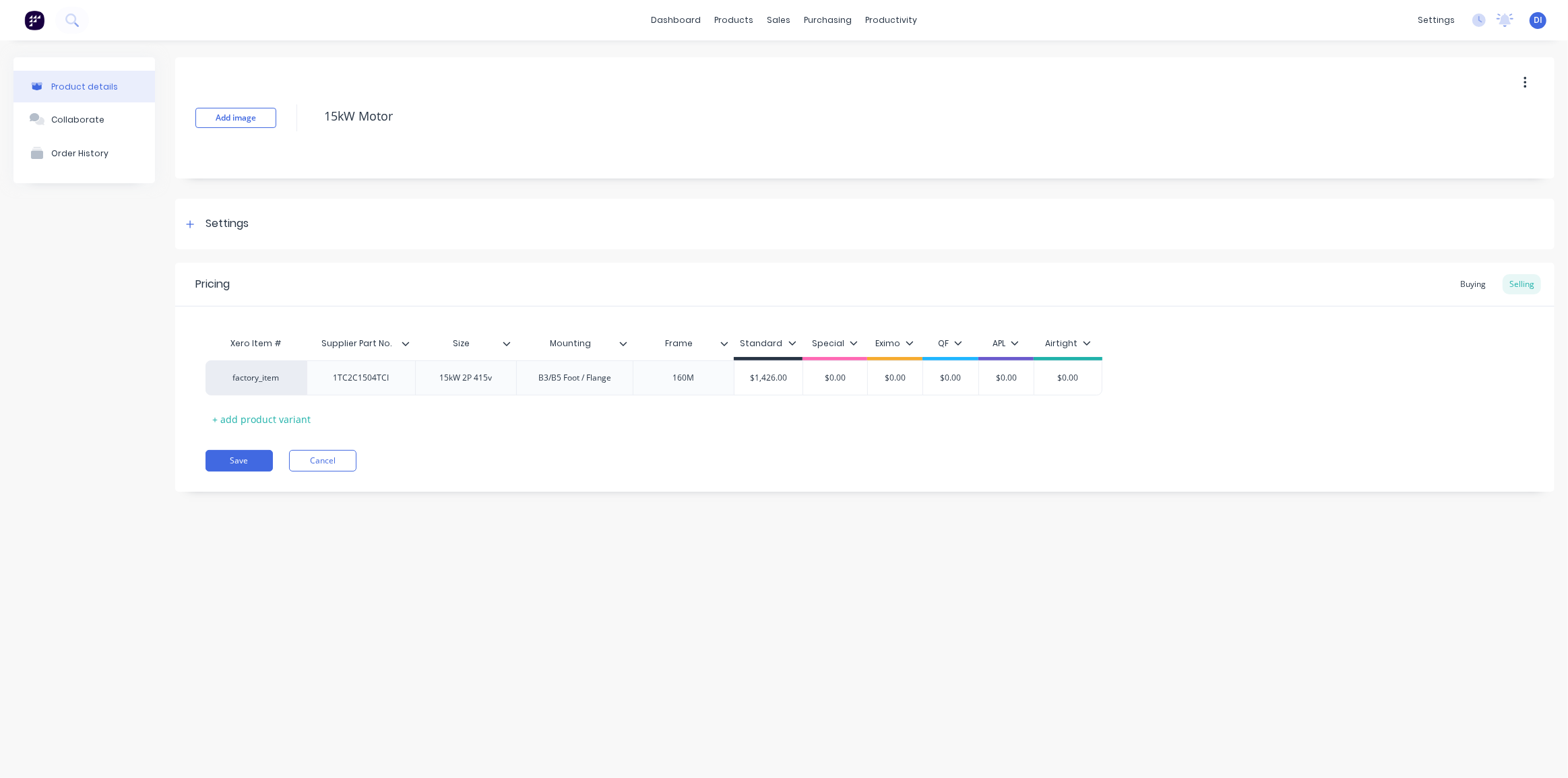
click at [644, 464] on div "Save Cancel" at bounding box center [880, 461] width 1349 height 22
click at [1473, 281] on div "Buying" at bounding box center [1472, 284] width 39 height 20
click at [957, 421] on div "Xero Item # Supplier Part No. Size Mounting Frame Techtop Australia factory_ite…" at bounding box center [865, 378] width 1318 height 96
click at [992, 398] on div "Xero Item # Supplier Part No. Size Mounting Frame Techtop Australia factory_ite…" at bounding box center [865, 378] width 1318 height 96
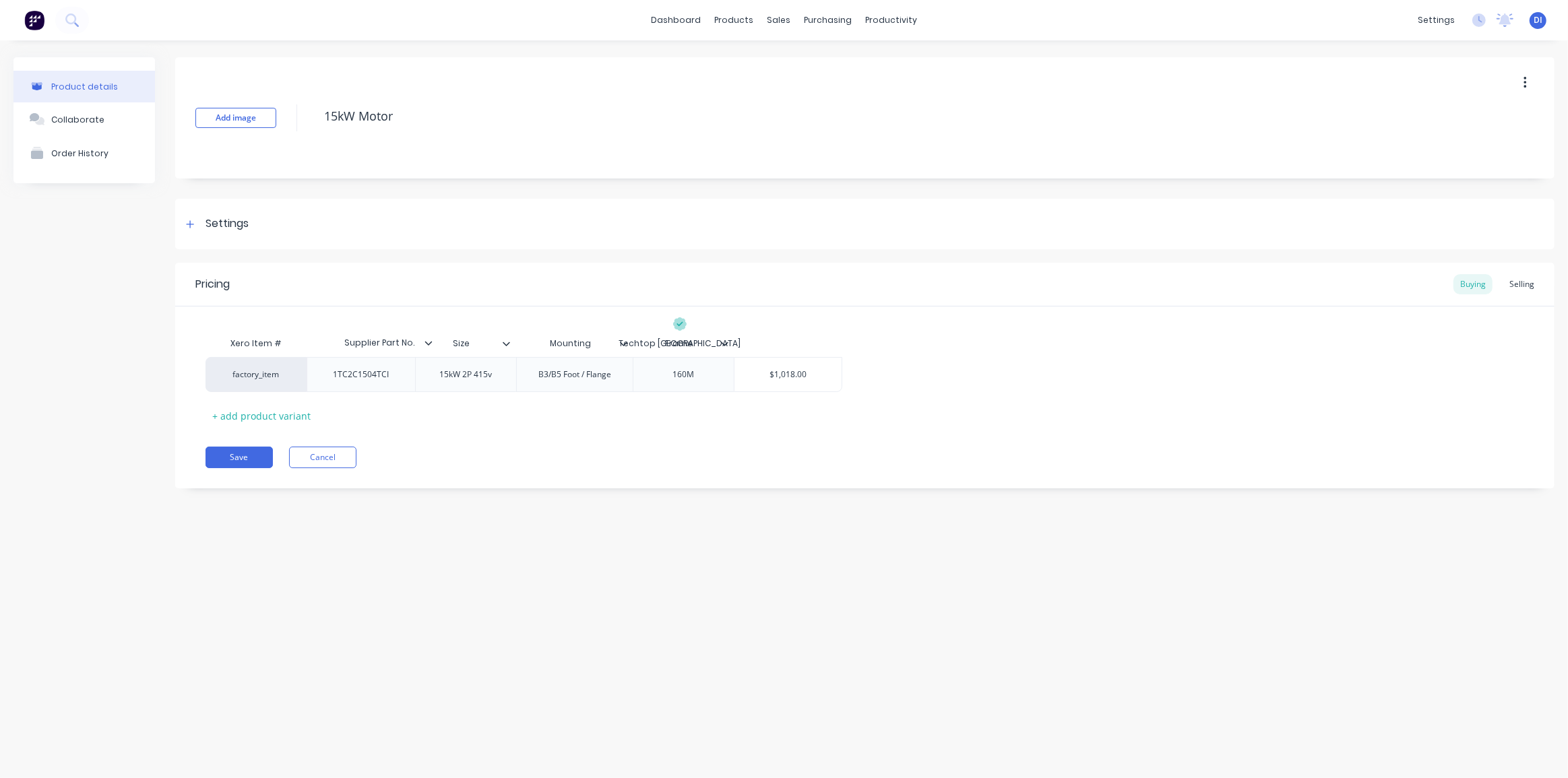
drag, startPoint x: 405, startPoint y: 343, endPoint x: 431, endPoint y: 342, distance: 26.0
click at [431, 342] on div "Xero Item # Supplier Part No. Size Mounting Frame Techtop Australia" at bounding box center [524, 343] width 637 height 27
drag, startPoint x: 463, startPoint y: 442, endPoint x: 436, endPoint y: 434, distance: 28.2
click at [464, 442] on div "Pricing Buying Selling Xero Item # Supplier Part No. Size Mounting Frame Techto…" at bounding box center [865, 375] width 1379 height 226
drag, startPoint x: 437, startPoint y: 441, endPoint x: 364, endPoint y: 431, distance: 73.7
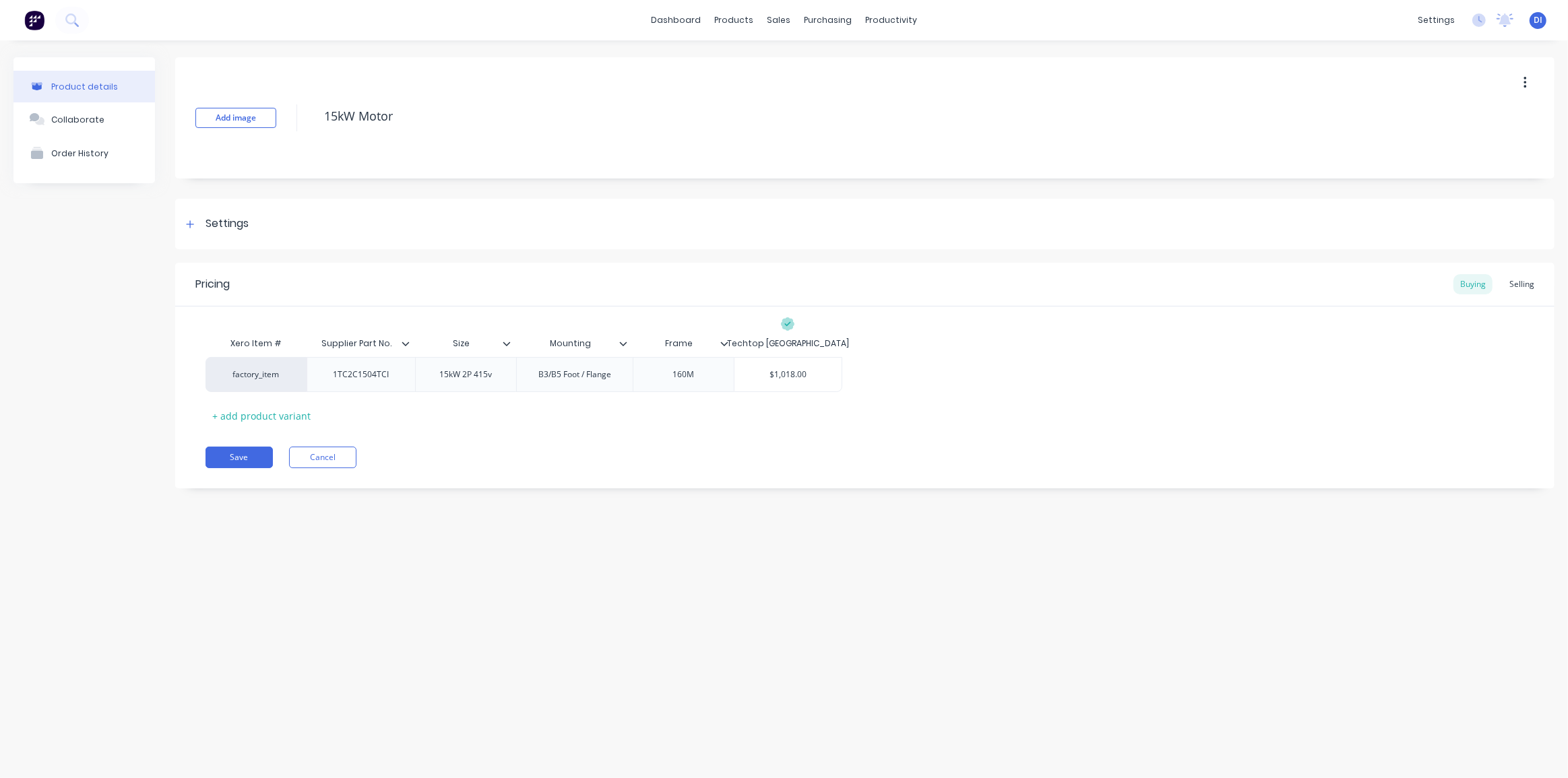
click at [437, 441] on div "Pricing Buying Selling Xero Item # Supplier Part No. Size Mounting Frame Techto…" at bounding box center [865, 375] width 1379 height 226
drag, startPoint x: 360, startPoint y: 375, endPoint x: 652, endPoint y: 453, distance: 302.2
click at [652, 453] on div "Save Cancel" at bounding box center [880, 457] width 1349 height 22
click at [542, 255] on div "Add image 15kW Motor Settings Product Options I buy this item I sell this item …" at bounding box center [865, 283] width 1379 height 452
click at [583, 461] on div "Save Cancel" at bounding box center [880, 457] width 1349 height 22
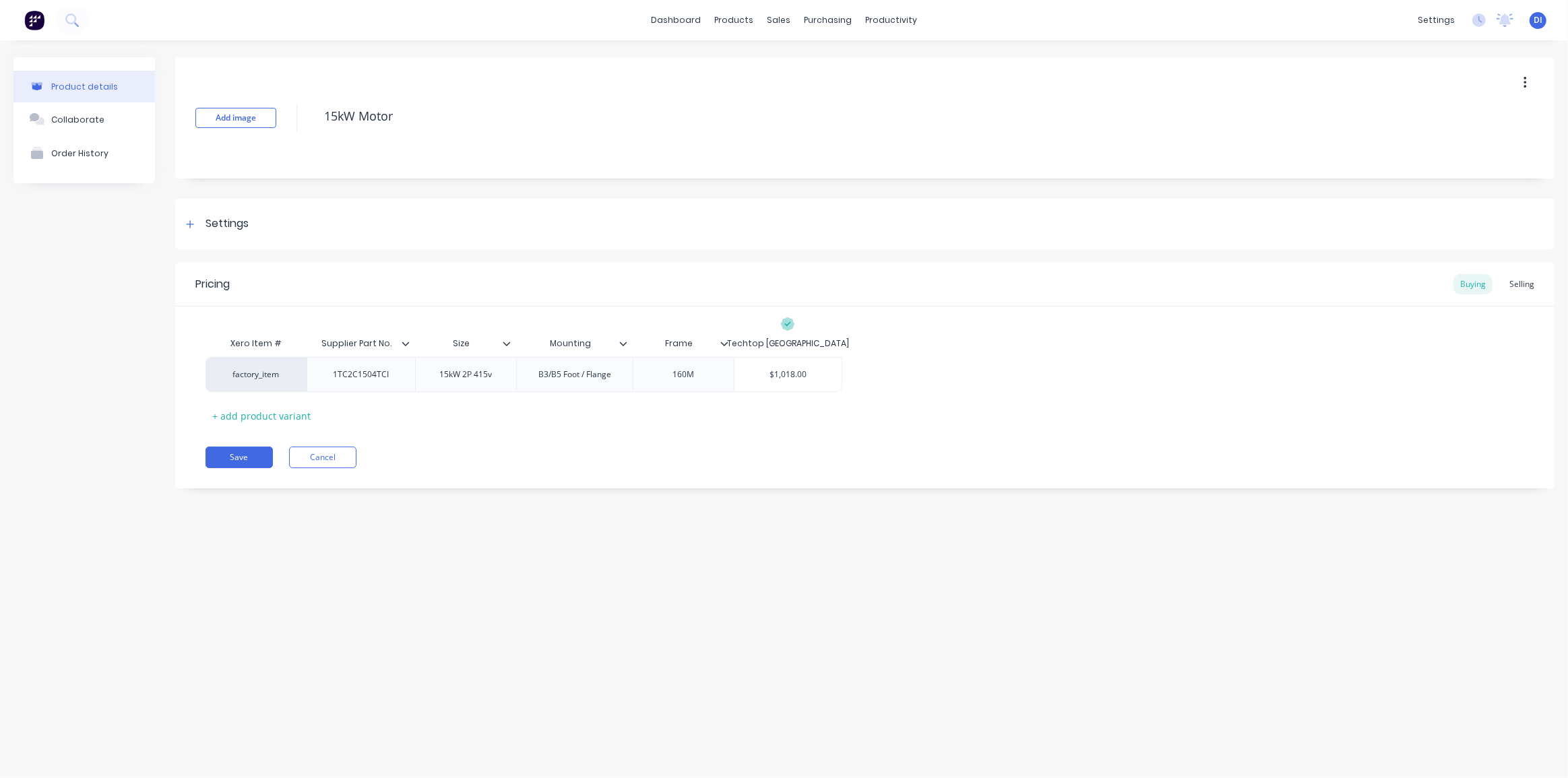
click at [432, 439] on div "Pricing Buying Selling Xero Item # Supplier Part No. Size Mounting Frame Techto…" at bounding box center [865, 375] width 1379 height 226
click at [289, 416] on div "+ add product variant" at bounding box center [261, 416] width 111 height 21
click at [537, 458] on div "Xero Item # Supplier Part No. Size Mounting Frame Techtop Australia factory_ite…" at bounding box center [865, 395] width 1318 height 131
click at [187, 407] on icon at bounding box center [192, 408] width 10 height 14
drag, startPoint x: 289, startPoint y: 348, endPoint x: 552, endPoint y: 463, distance: 287.0
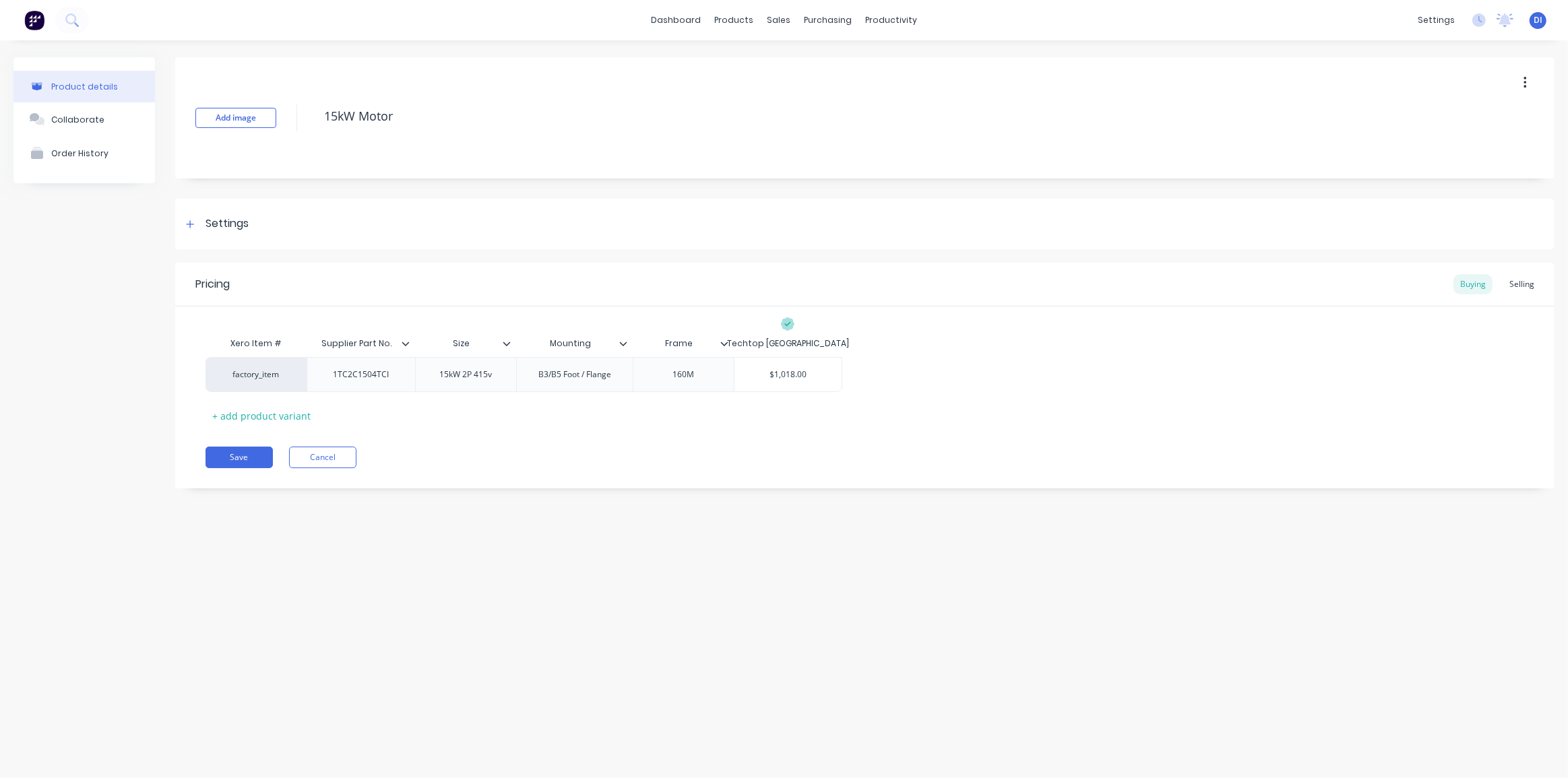
click at [685, 513] on div "Product details Collaborate Order History Add image 15kW Motor Settings Product…" at bounding box center [784, 395] width 1568 height 710
drag, startPoint x: 391, startPoint y: 368, endPoint x: 362, endPoint y: 377, distance: 30.4
click at [362, 378] on div "1TC2C1504TCI" at bounding box center [361, 375] width 78 height 17
click at [357, 350] on div "Supplier Part No." at bounding box center [357, 343] width 101 height 34
click at [403, 344] on icon at bounding box center [405, 343] width 8 height 8
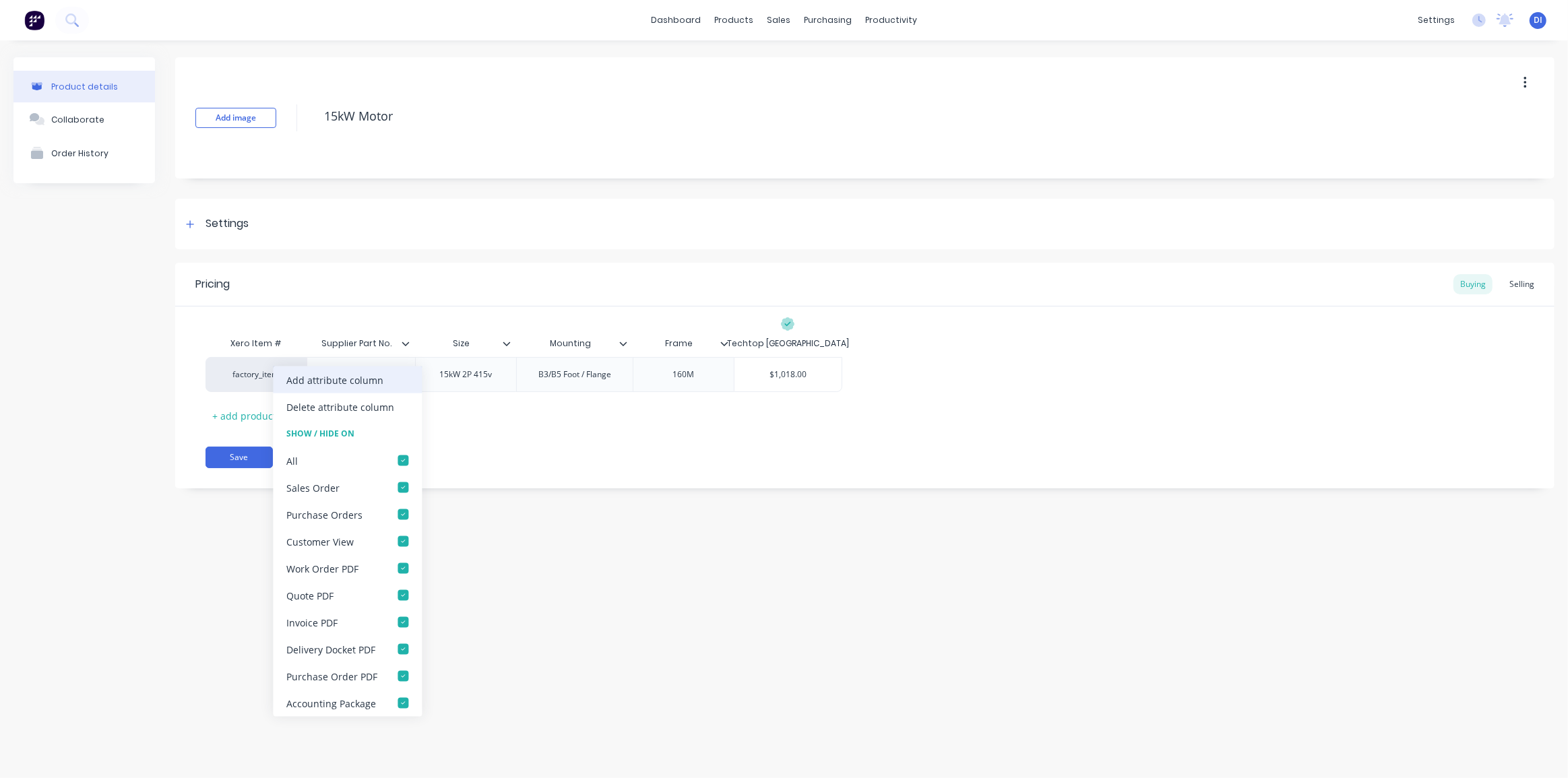
click at [360, 383] on div "Add attribute column" at bounding box center [334, 380] width 97 height 14
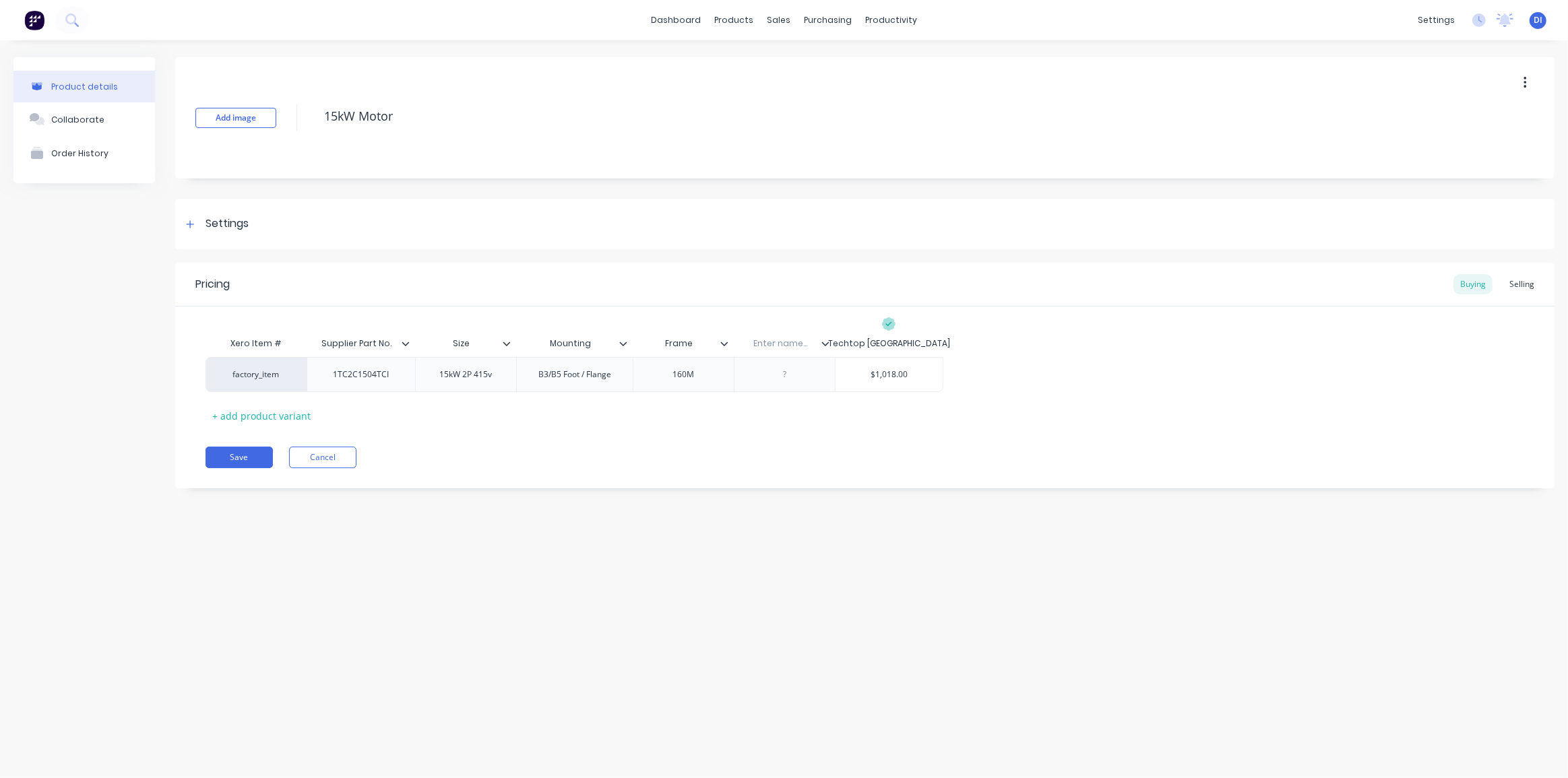
click at [542, 452] on div "Save Cancel" at bounding box center [880, 457] width 1349 height 22
click at [772, 343] on input "text" at bounding box center [780, 343] width 93 height 12
click at [456, 340] on input "Size" at bounding box center [461, 343] width 93 height 12
type input "Description"
click at [585, 447] on div "Save Cancel" at bounding box center [880, 457] width 1349 height 22
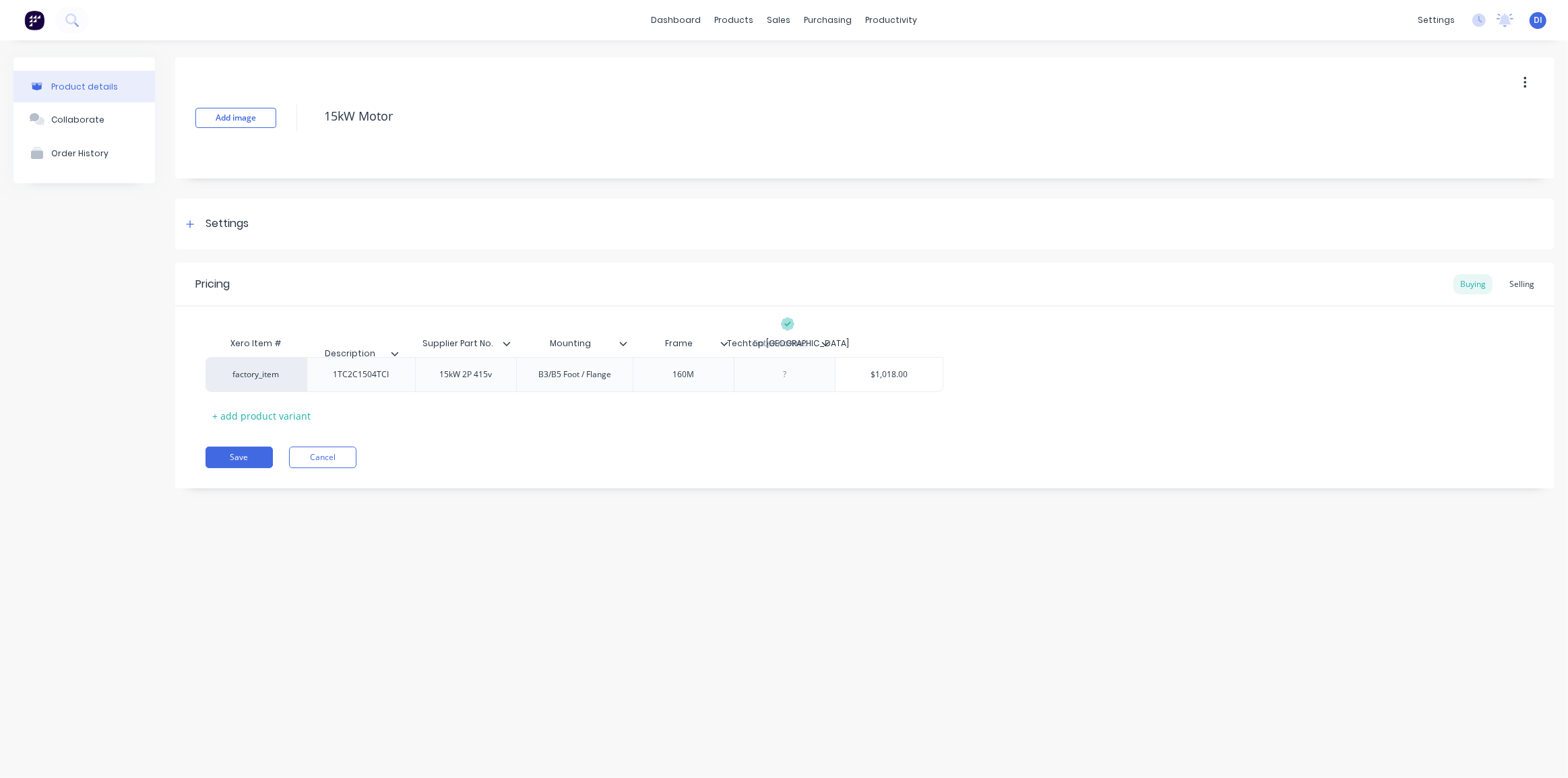
drag, startPoint x: 506, startPoint y: 339, endPoint x: 388, endPoint y: 349, distance: 118.4
click at [388, 349] on div "Xero Item # Supplier Part No. Description Mounting Frame Enter name... Techtop …" at bounding box center [575, 343] width 738 height 27
click at [483, 464] on div "Save Cancel" at bounding box center [880, 457] width 1349 height 22
drag, startPoint x: 205, startPoint y: 467, endPoint x: 304, endPoint y: 473, distance: 99.2
click at [206, 467] on div "Save Cancel" at bounding box center [880, 457] width 1349 height 22
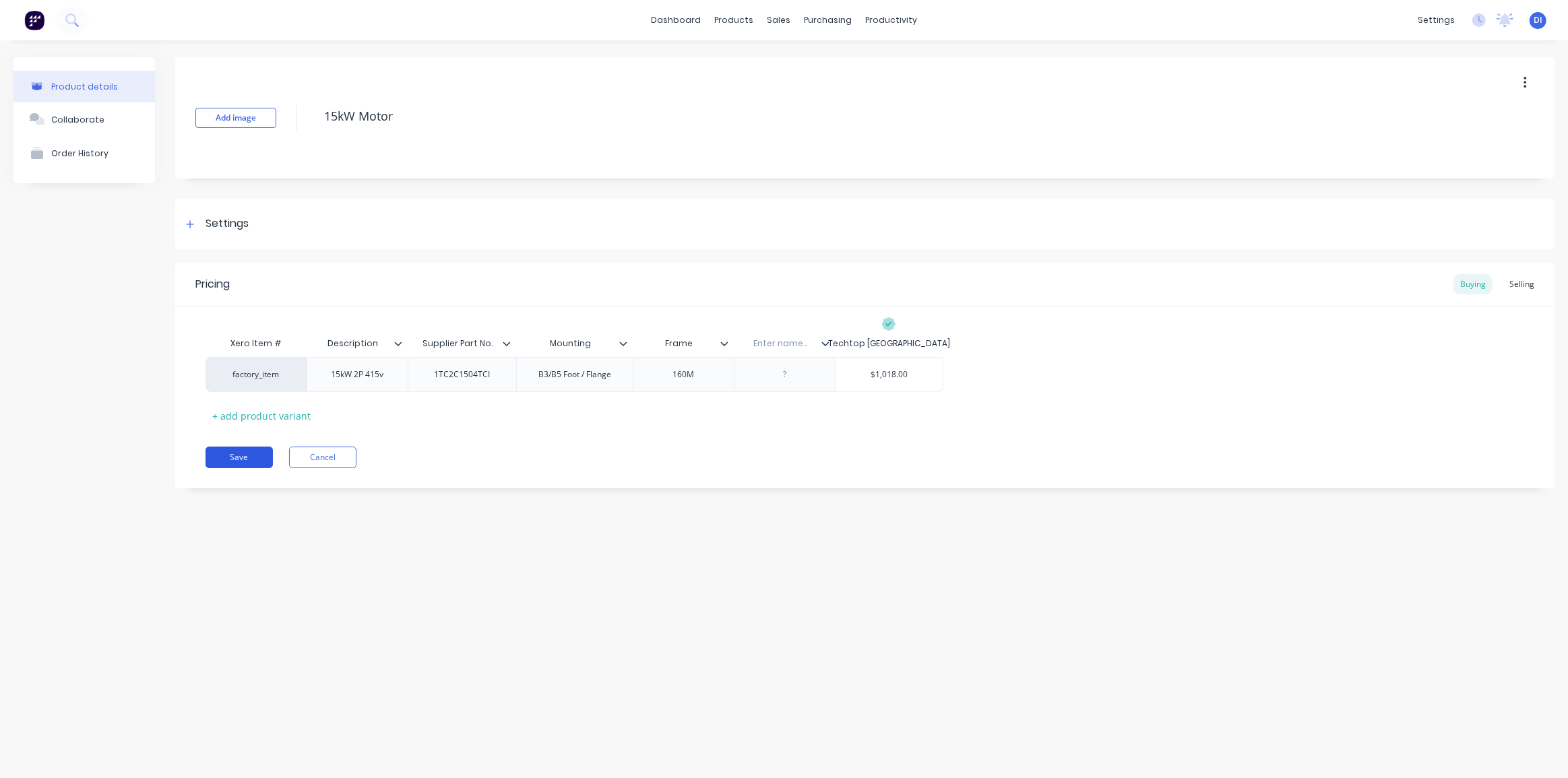
click at [240, 452] on button "Save" at bounding box center [240, 457] width 68 height 22
click at [452, 584] on div "Product details Collaborate Order History Add image 15kW Motor Settings Product…" at bounding box center [784, 395] width 1568 height 710
drag, startPoint x: 527, startPoint y: 537, endPoint x: 962, endPoint y: 344, distance: 475.9
click at [535, 537] on div "Product details Collaborate Order History Add image 15kW Motor Settings Product…" at bounding box center [784, 395] width 1568 height 710
click at [823, 340] on icon at bounding box center [825, 343] width 8 height 8
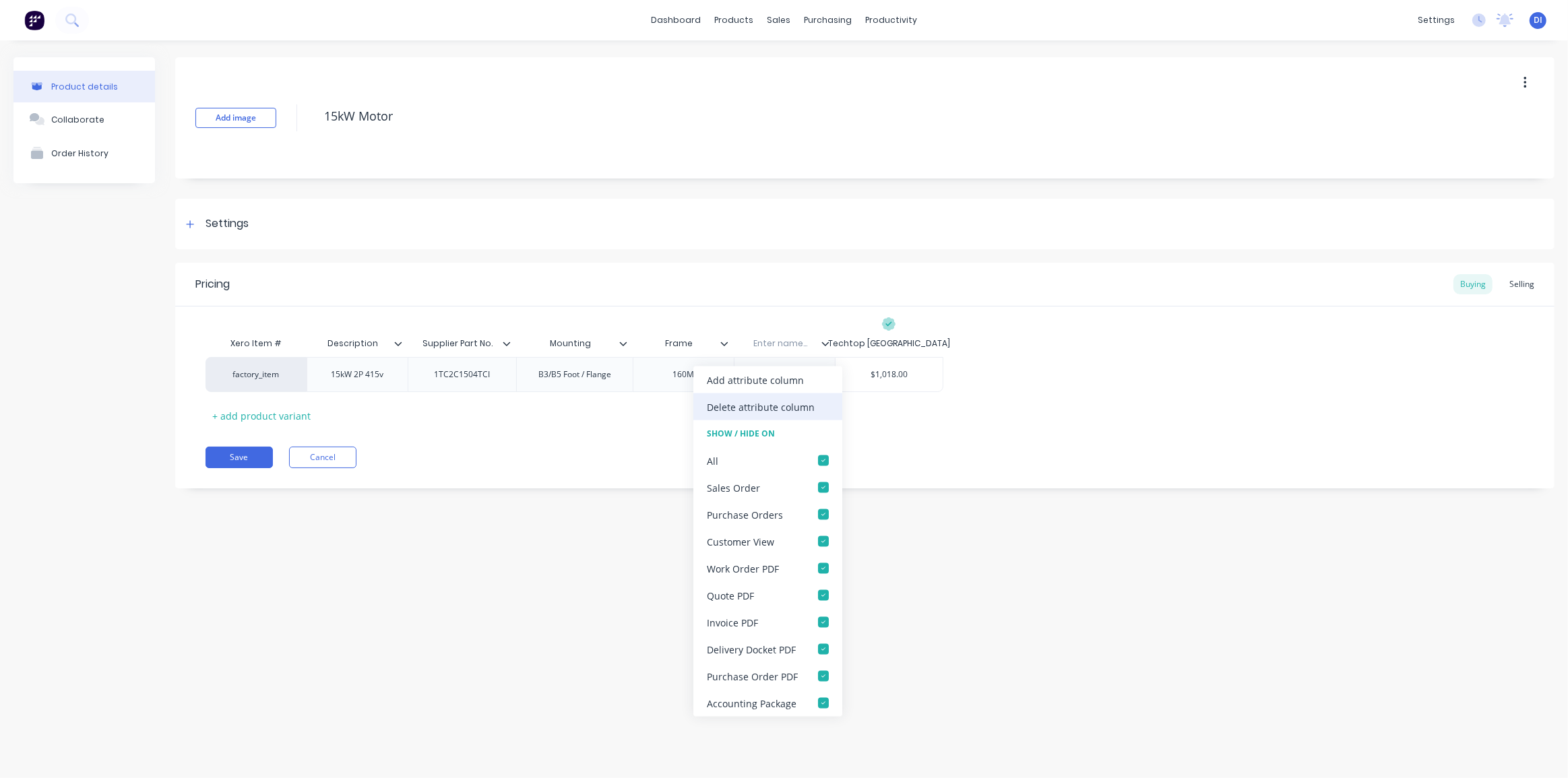
click at [770, 404] on div "Delete attribute column" at bounding box center [761, 406] width 108 height 14
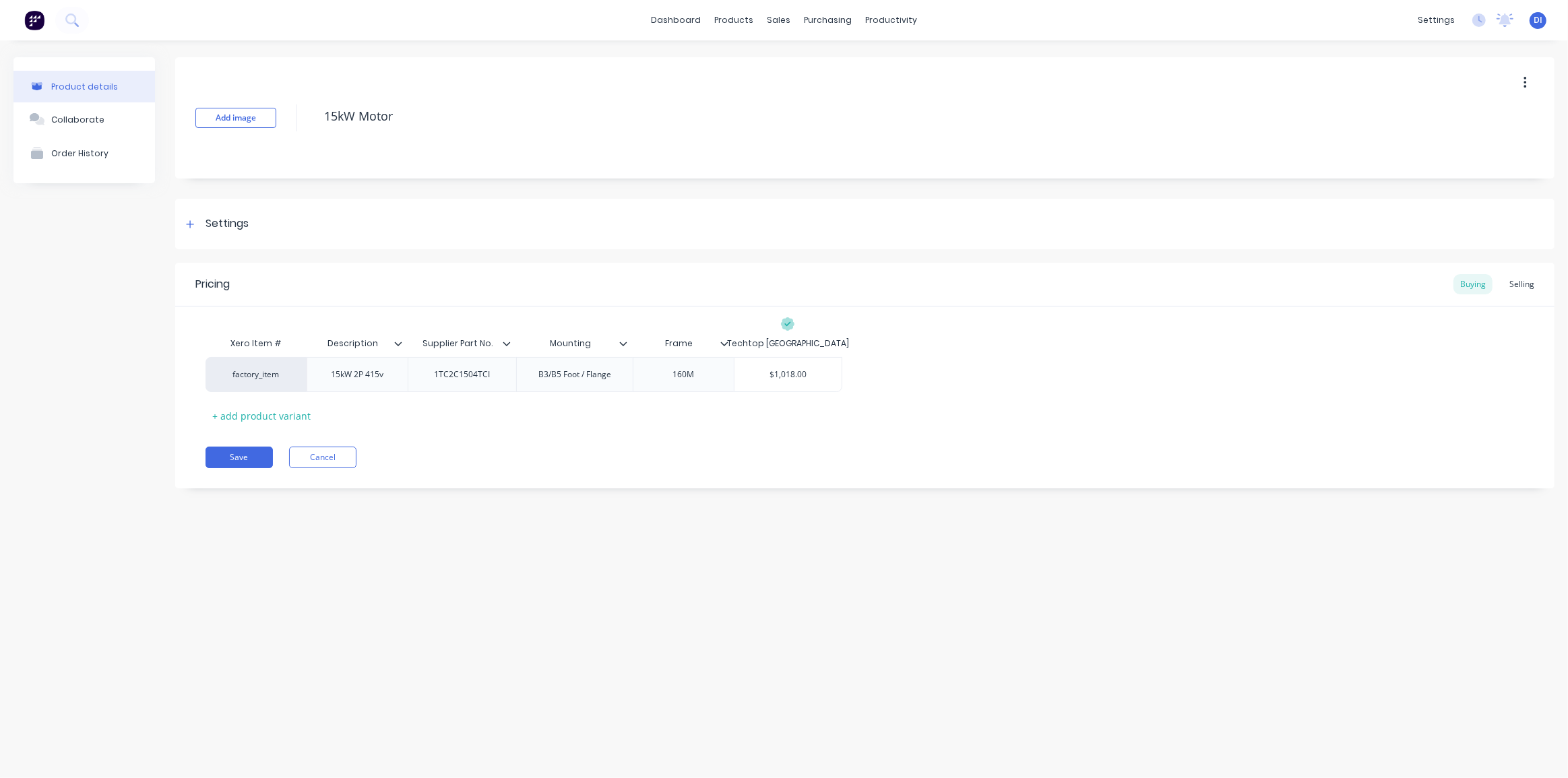
drag, startPoint x: 829, startPoint y: 460, endPoint x: 787, endPoint y: 453, distance: 42.6
click at [830, 460] on div "Save Cancel" at bounding box center [880, 457] width 1349 height 22
click at [250, 445] on div "Pricing Buying Selling Xero Item # Description Supplier Part No. Mounting Frame…" at bounding box center [865, 375] width 1379 height 226
click at [249, 451] on button "Save" at bounding box center [240, 457] width 68 height 22
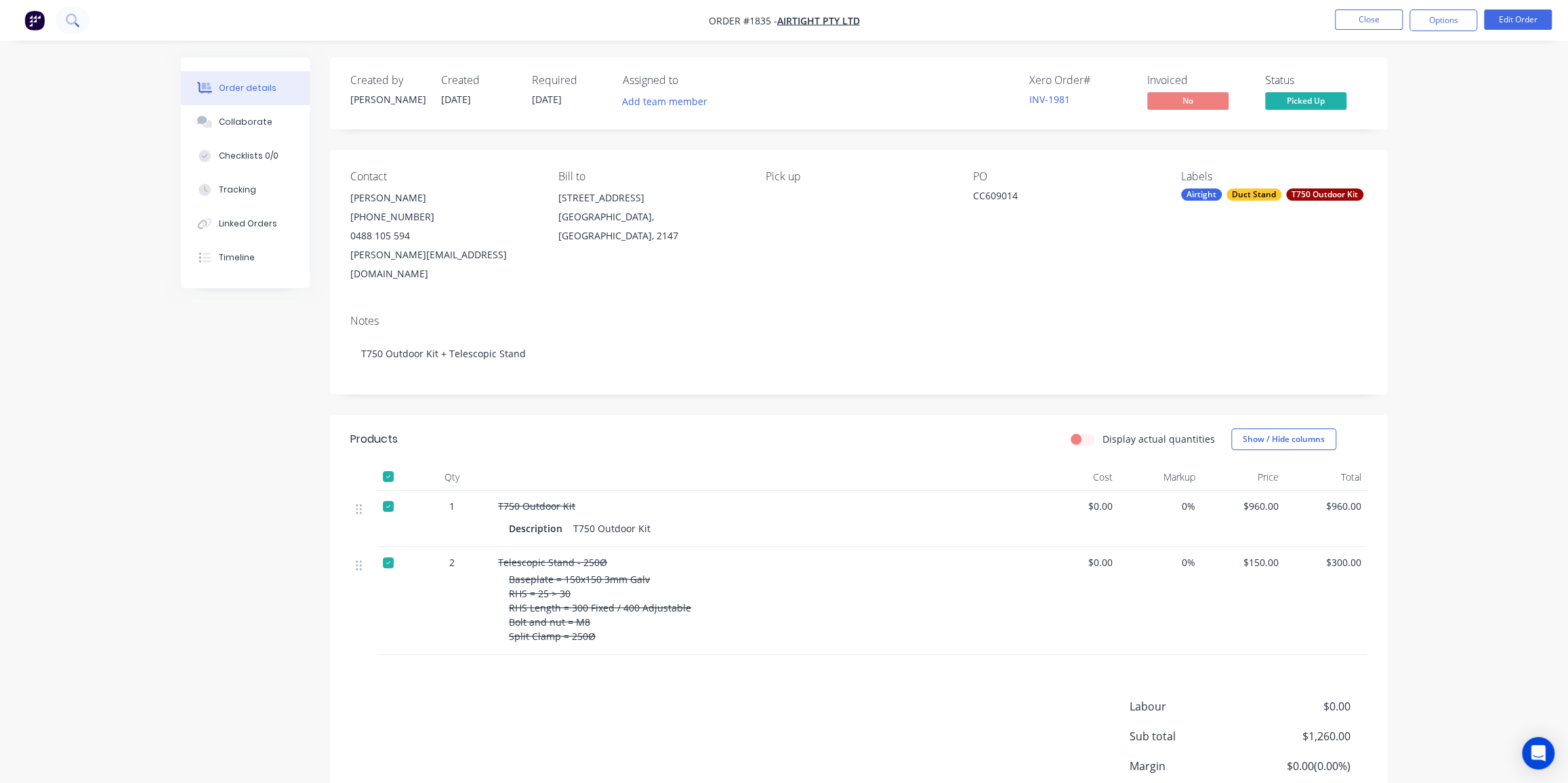
click at [73, 20] on icon at bounding box center [72, 20] width 13 height 13
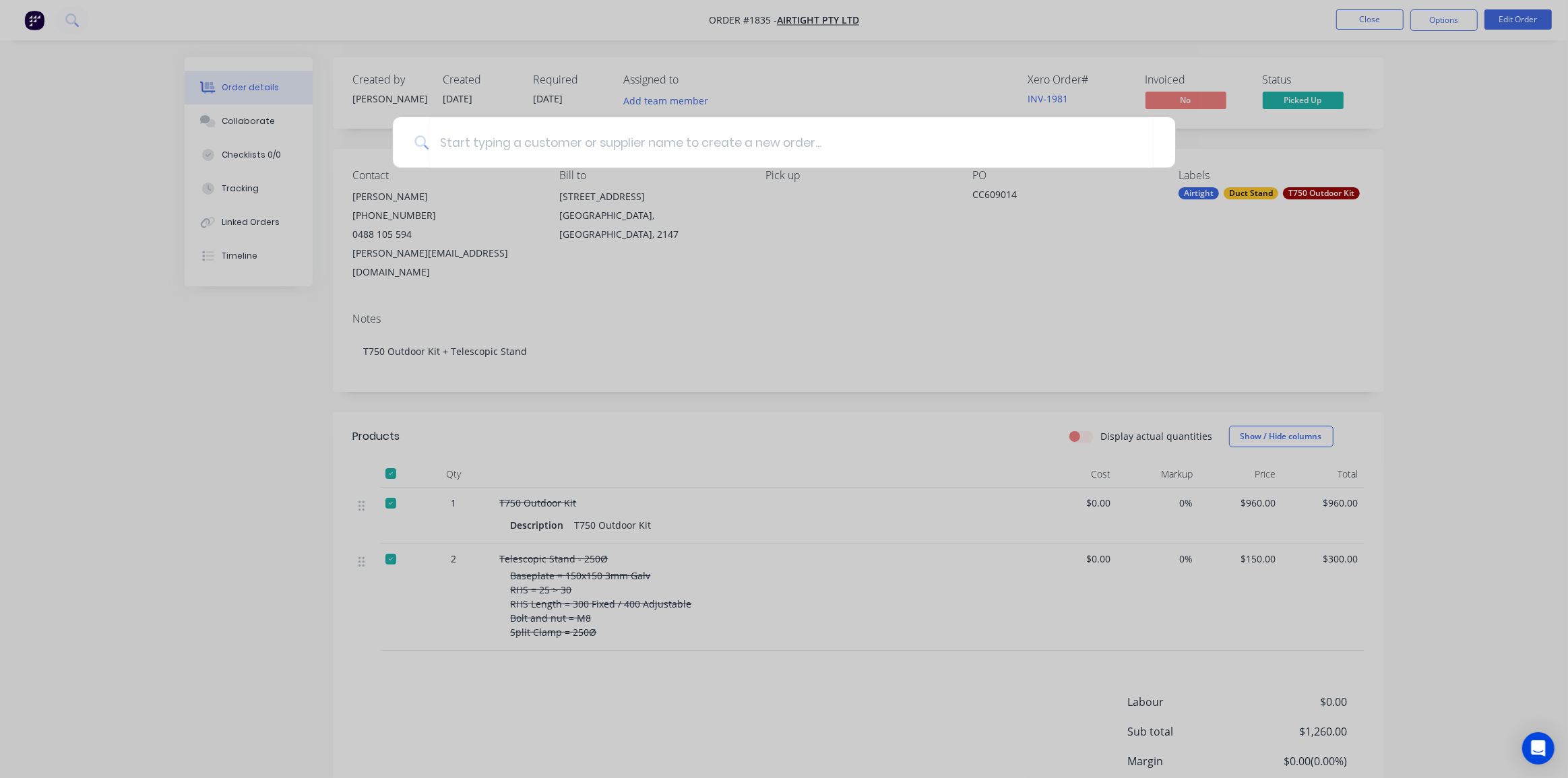
click at [19, 18] on div at bounding box center [784, 389] width 1568 height 778
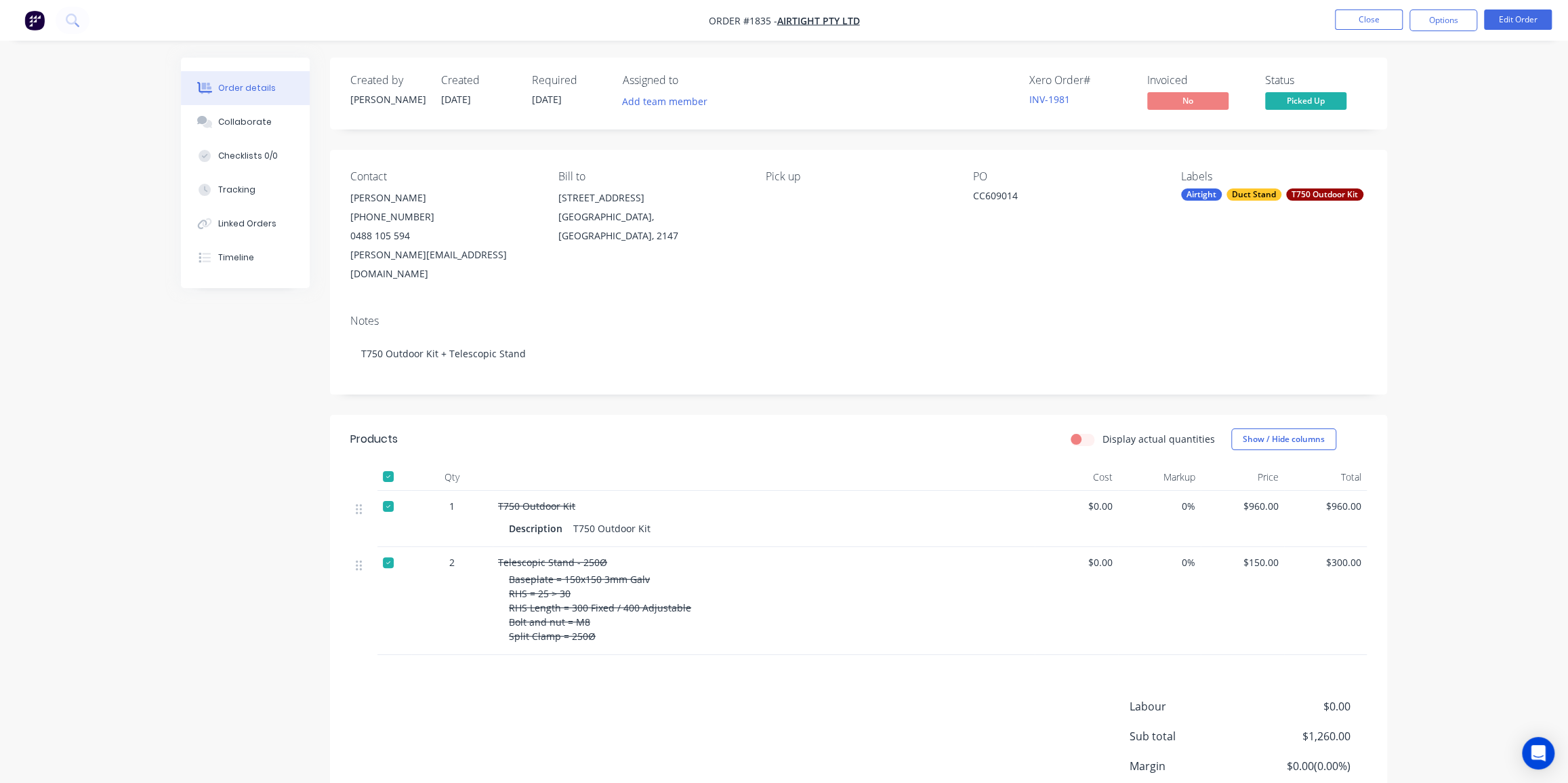
click at [29, 22] on img "button" at bounding box center [35, 20] width 20 height 20
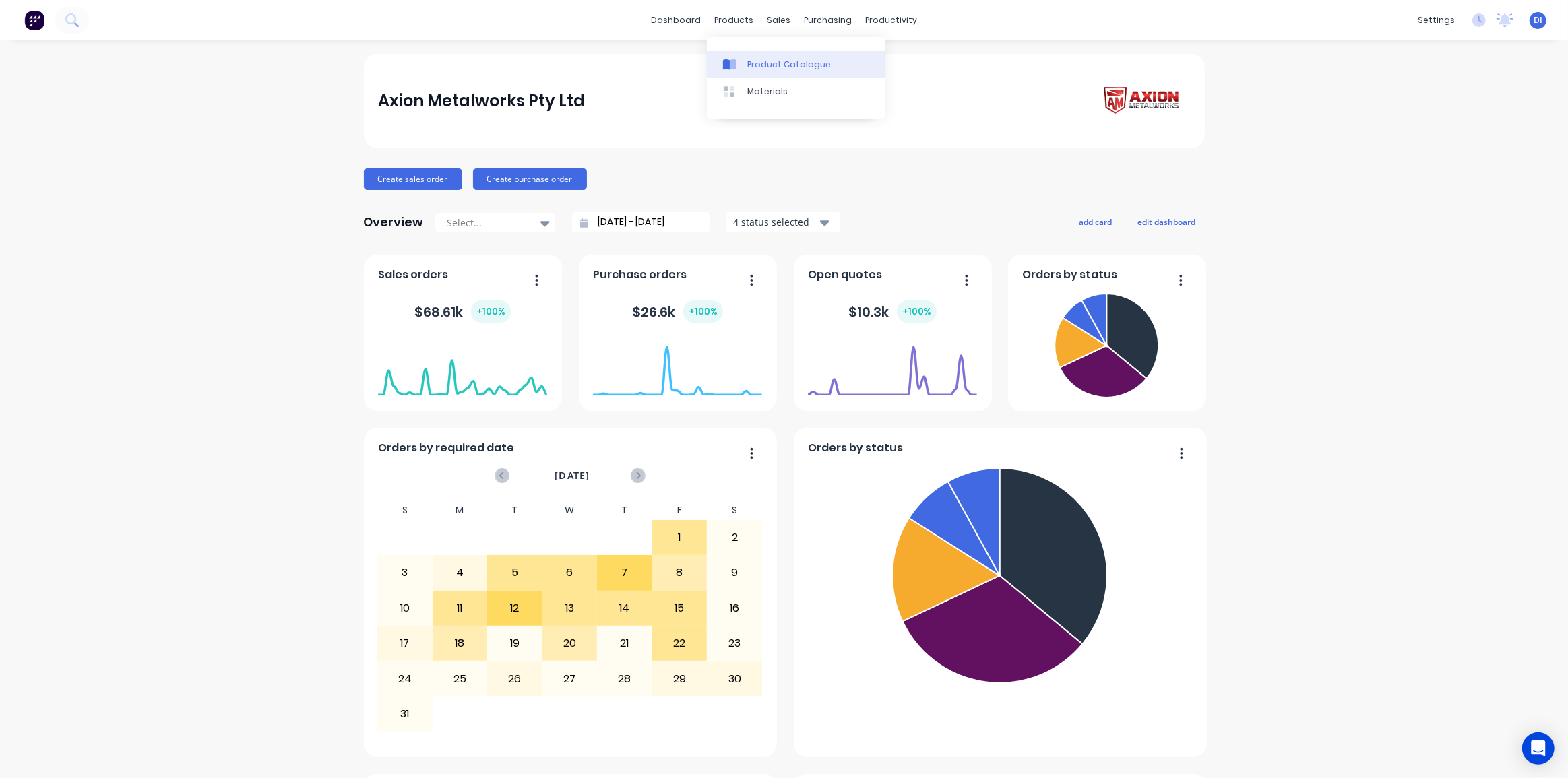
click at [741, 66] on div at bounding box center [733, 64] width 20 height 12
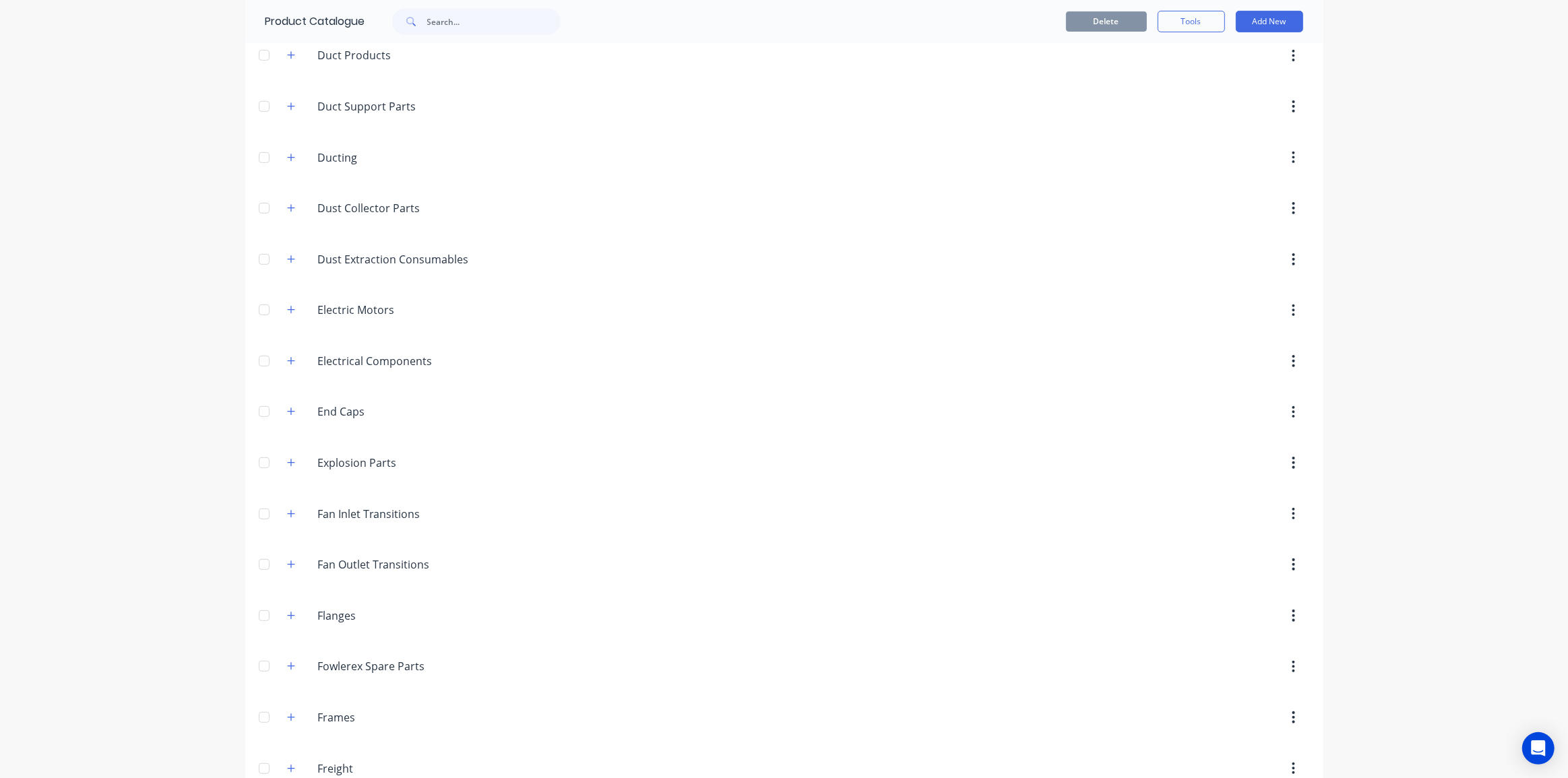
scroll to position [674, 0]
click at [288, 306] on icon "button" at bounding box center [291, 307] width 8 height 9
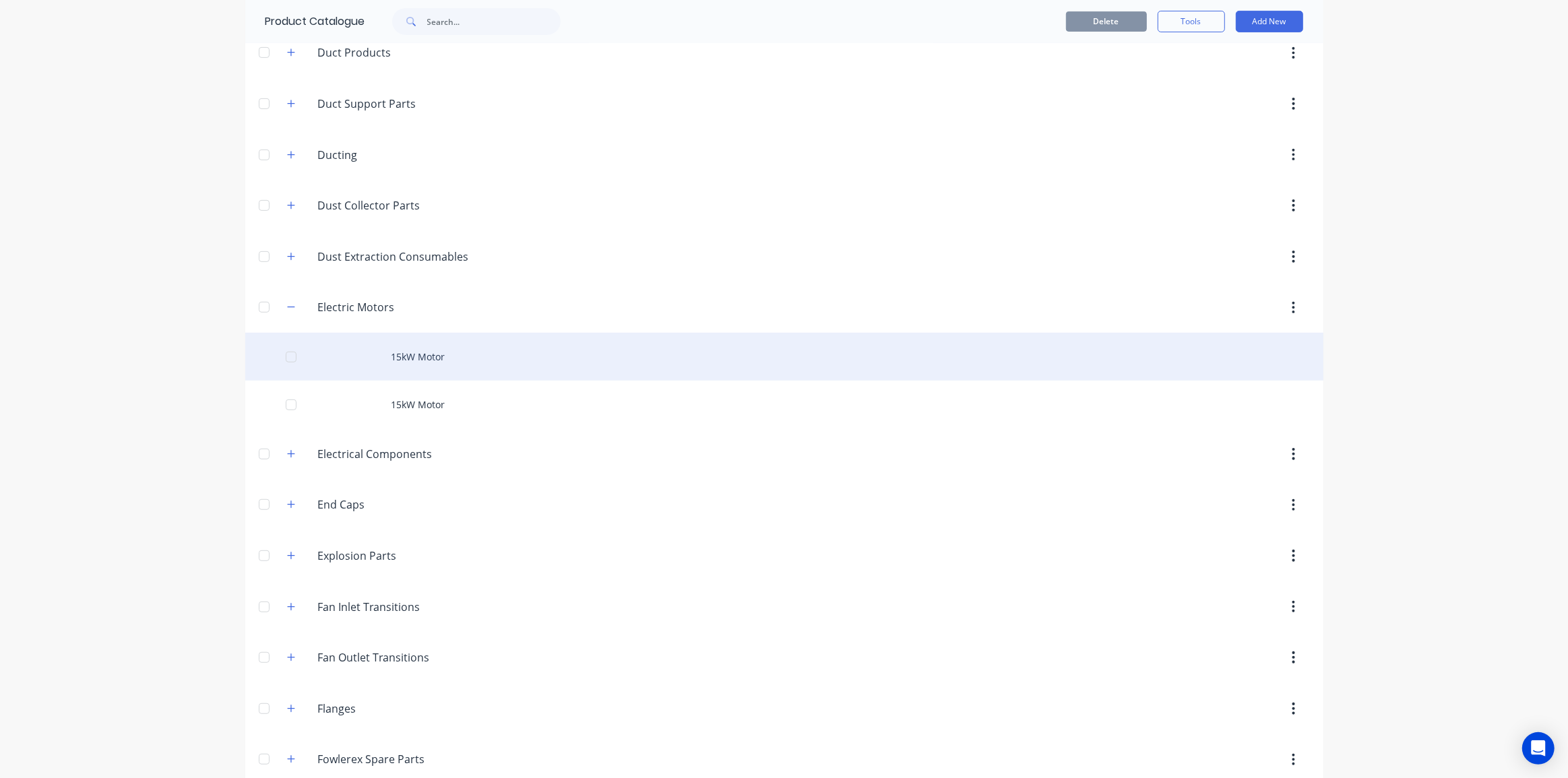
click at [501, 361] on div "15kW Motor" at bounding box center [784, 357] width 1078 height 48
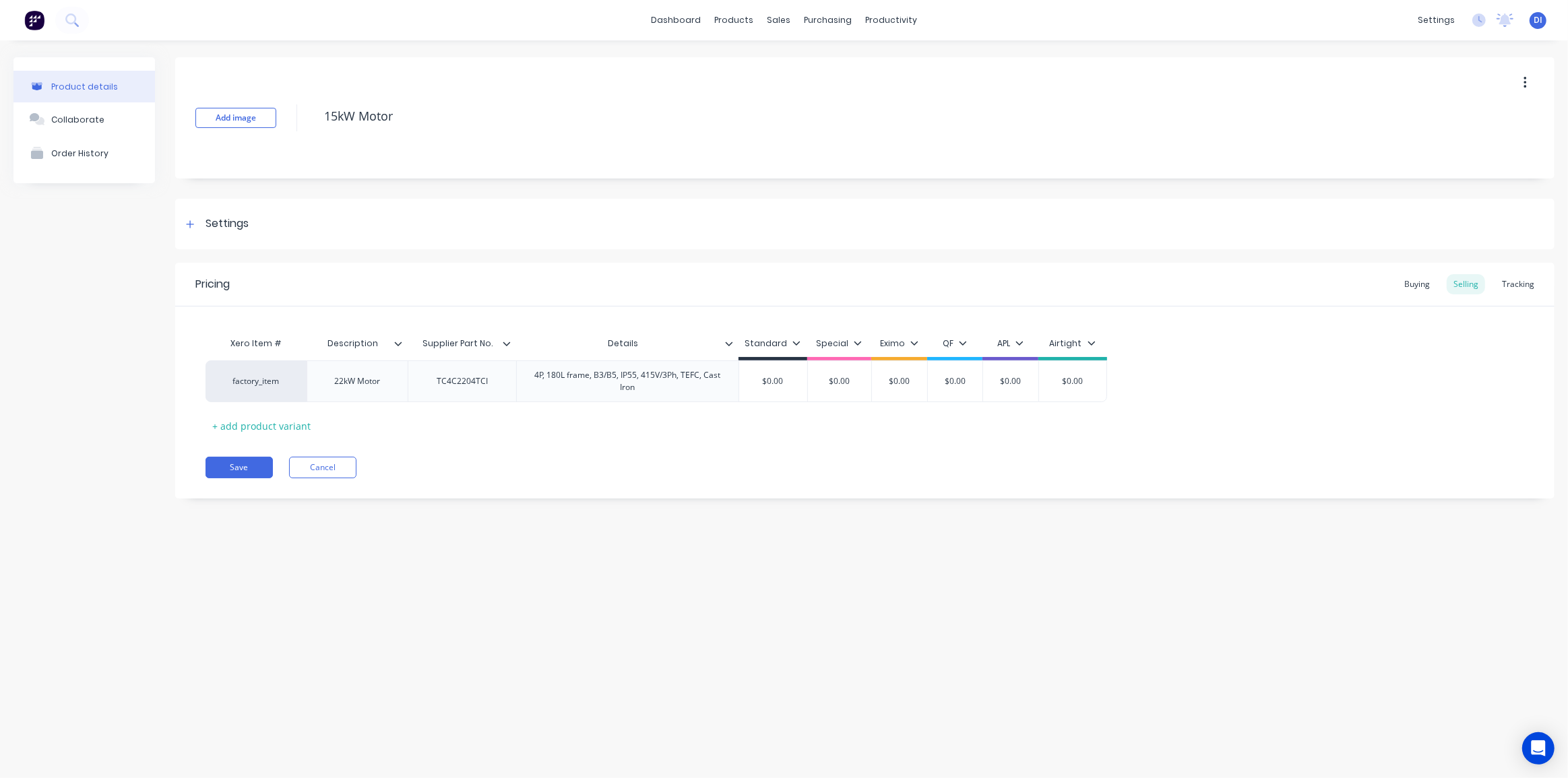
click at [514, 488] on div "Pricing Buying Selling Tracking Xero Item # Description Supplier Part No. Detai…" at bounding box center [865, 380] width 1379 height 236
click at [506, 342] on icon at bounding box center [506, 343] width 8 height 8
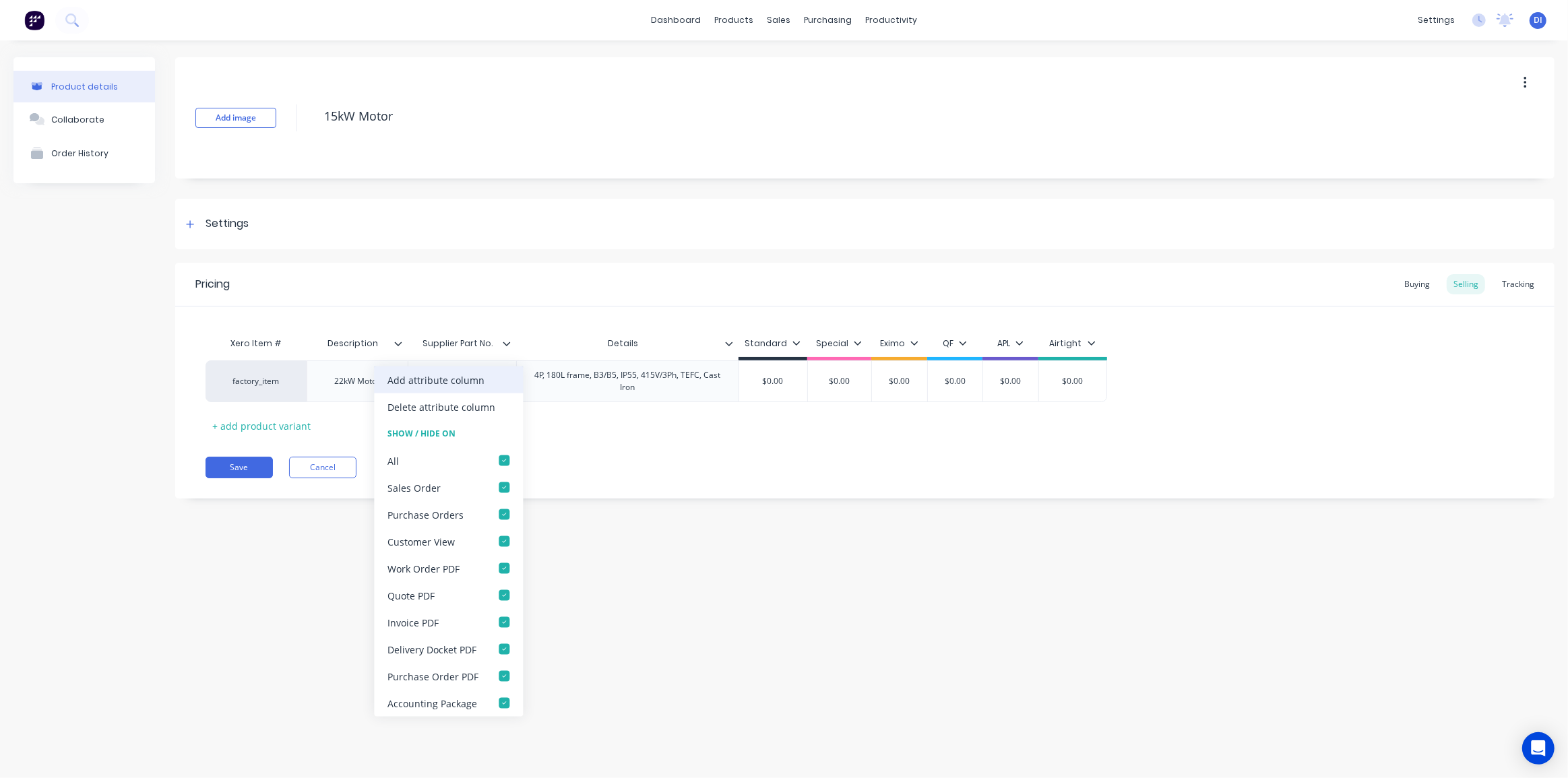
click at [443, 380] on div "Add attribute column" at bounding box center [436, 380] width 97 height 14
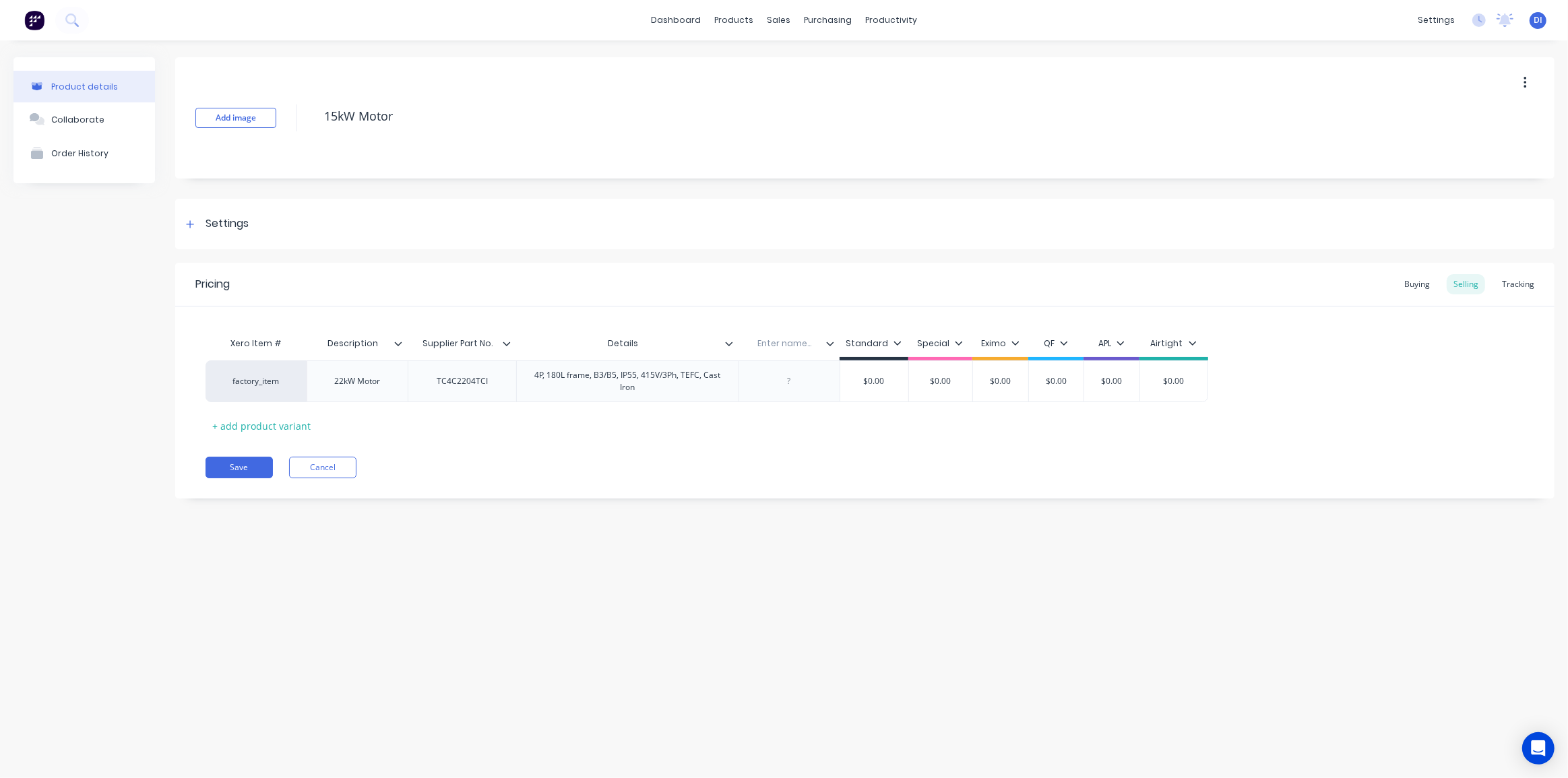
click at [506, 339] on icon at bounding box center [506, 343] width 8 height 8
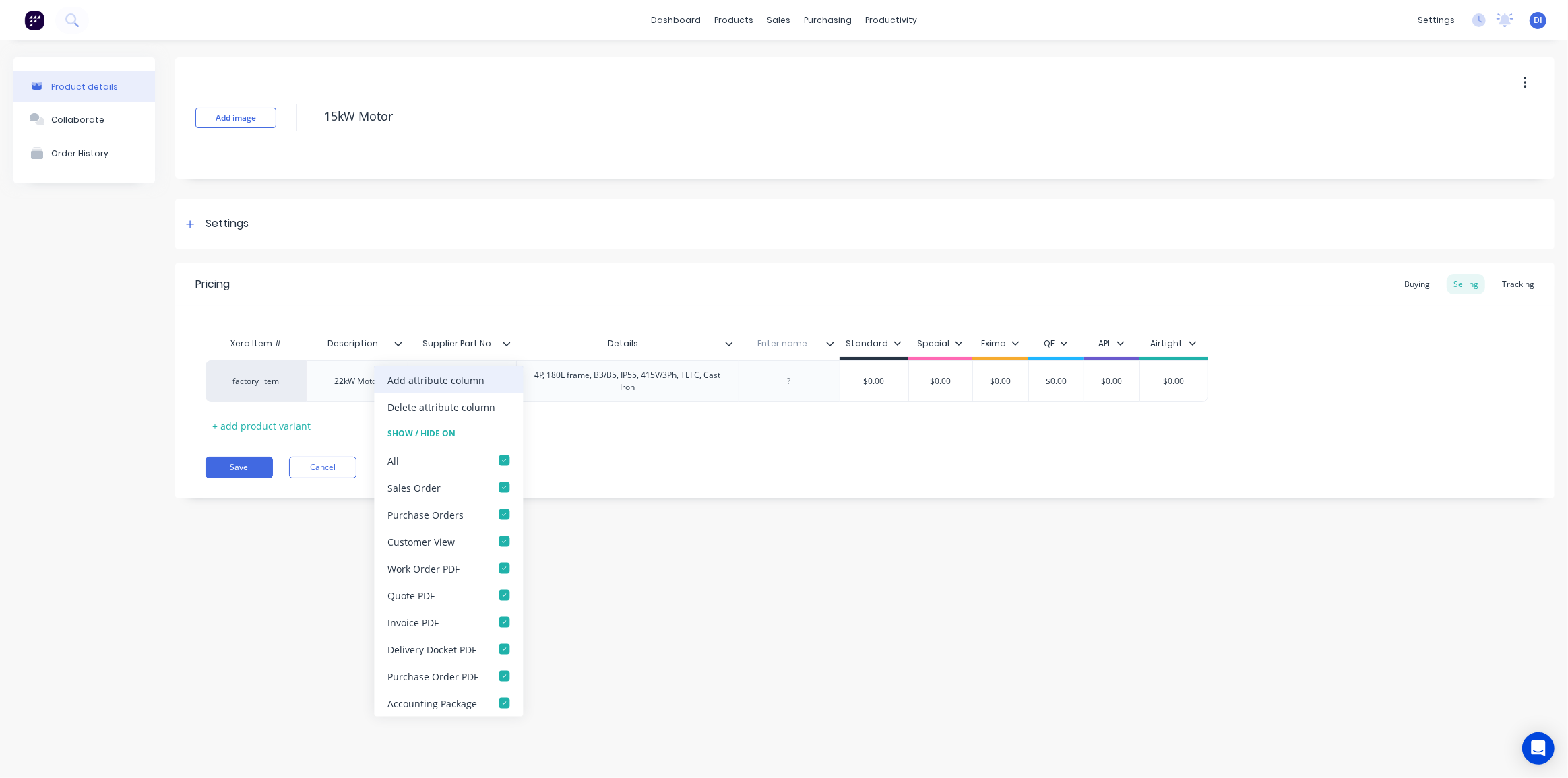
click at [472, 380] on div "Add attribute column" at bounding box center [436, 380] width 97 height 14
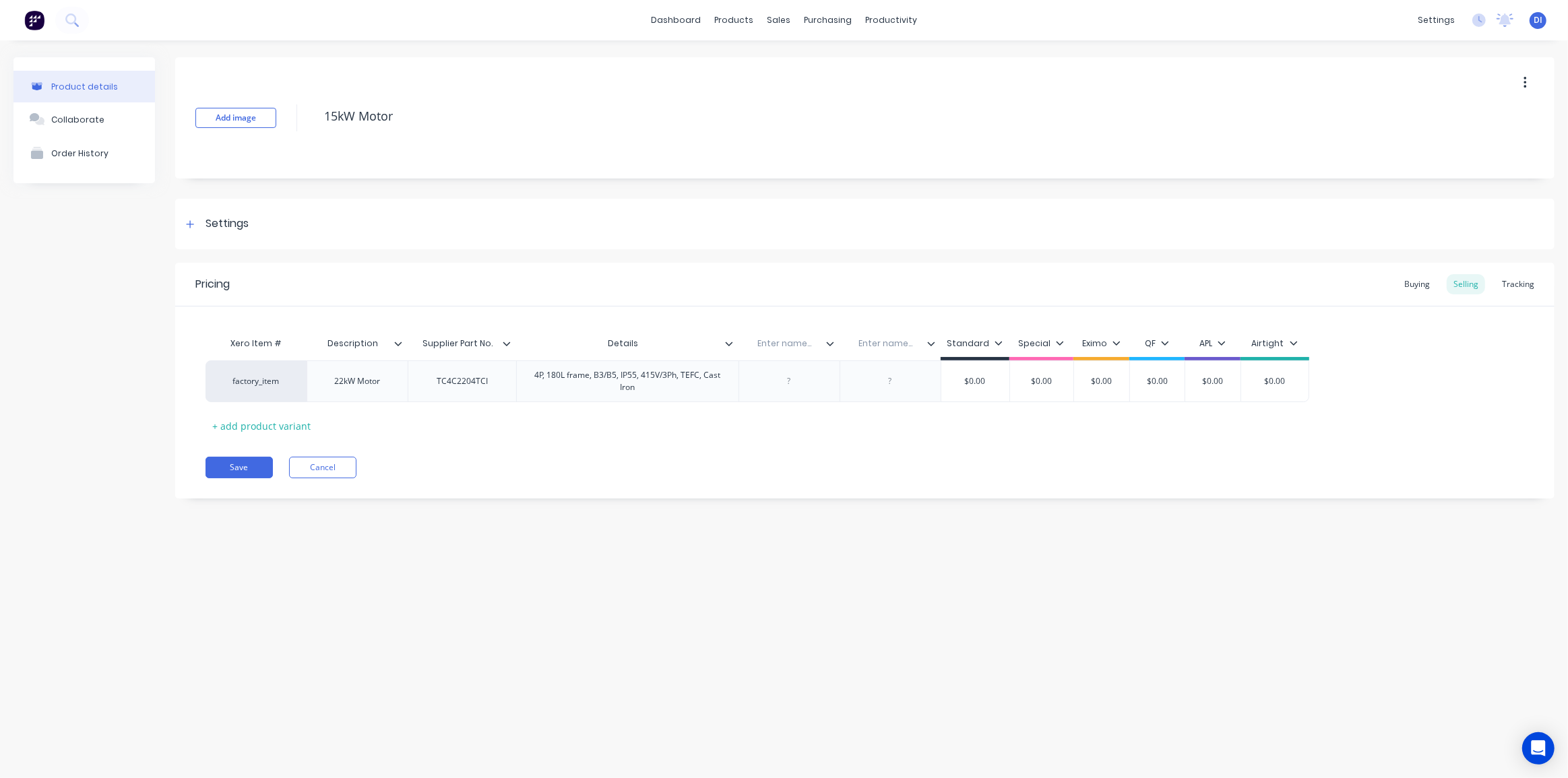
click at [772, 439] on div "Pricing Buying Selling Tracking Xero Item # Description Supplier Part No. Detai…" at bounding box center [865, 380] width 1379 height 236
drag, startPoint x: 826, startPoint y: 344, endPoint x: 644, endPoint y: 346, distance: 182.0
click at [644, 346] on div "Xero Item # Description Supplier Part No. Details Enter name... Enter name... S…" at bounding box center [757, 345] width 1103 height 30
click at [723, 438] on div "Pricing Buying Selling Tracking Xero Item # Description Supplier Part No. Enter…" at bounding box center [865, 380] width 1379 height 236
drag, startPoint x: 573, startPoint y: 335, endPoint x: 573, endPoint y: 344, distance: 9.0
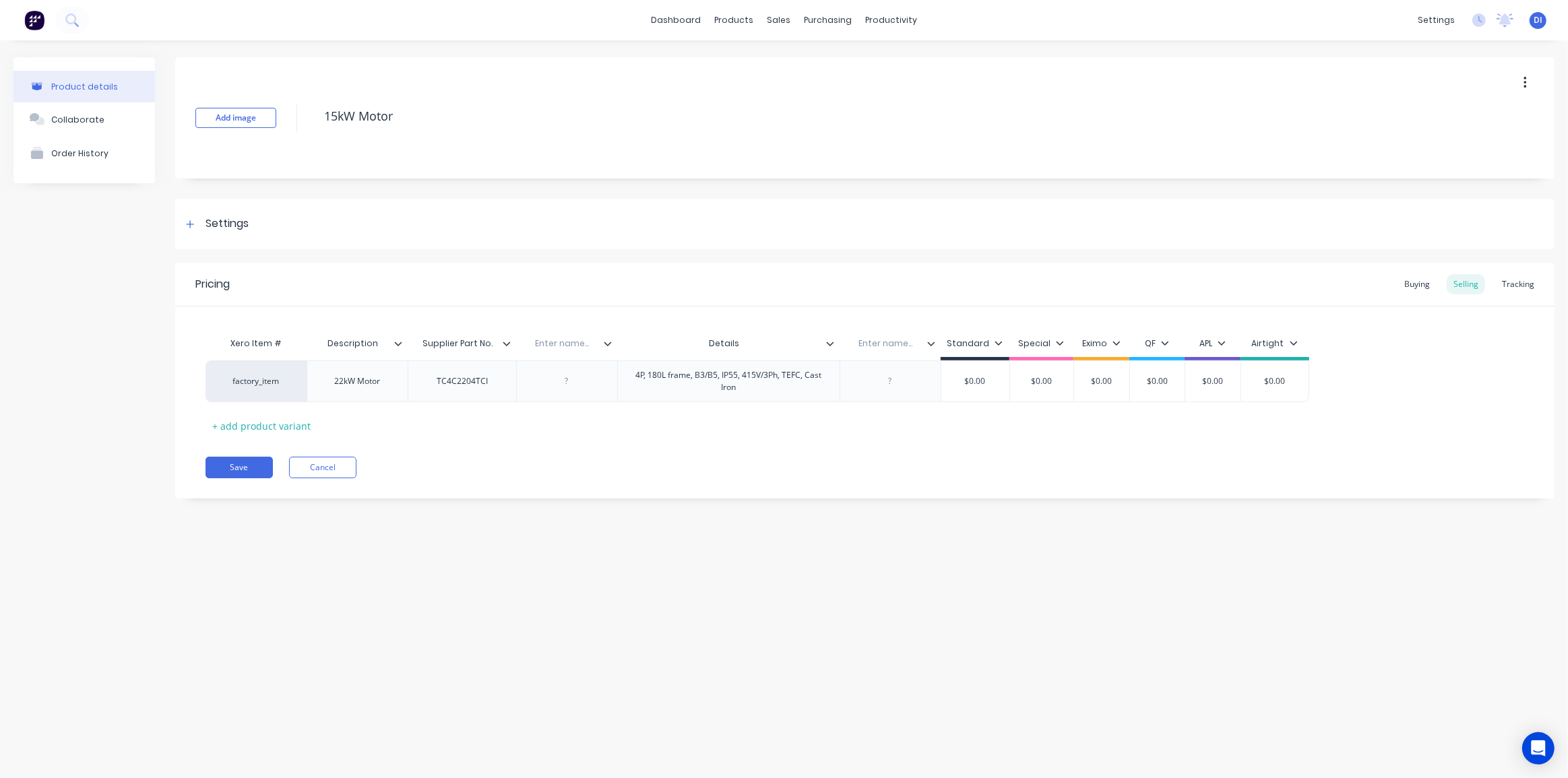
click at [573, 335] on div "Enter name..." at bounding box center [562, 343] width 93 height 34
click at [573, 348] on input "text" at bounding box center [562, 343] width 93 height 12
type input "Size"
click at [728, 342] on input "Details" at bounding box center [724, 343] width 214 height 12
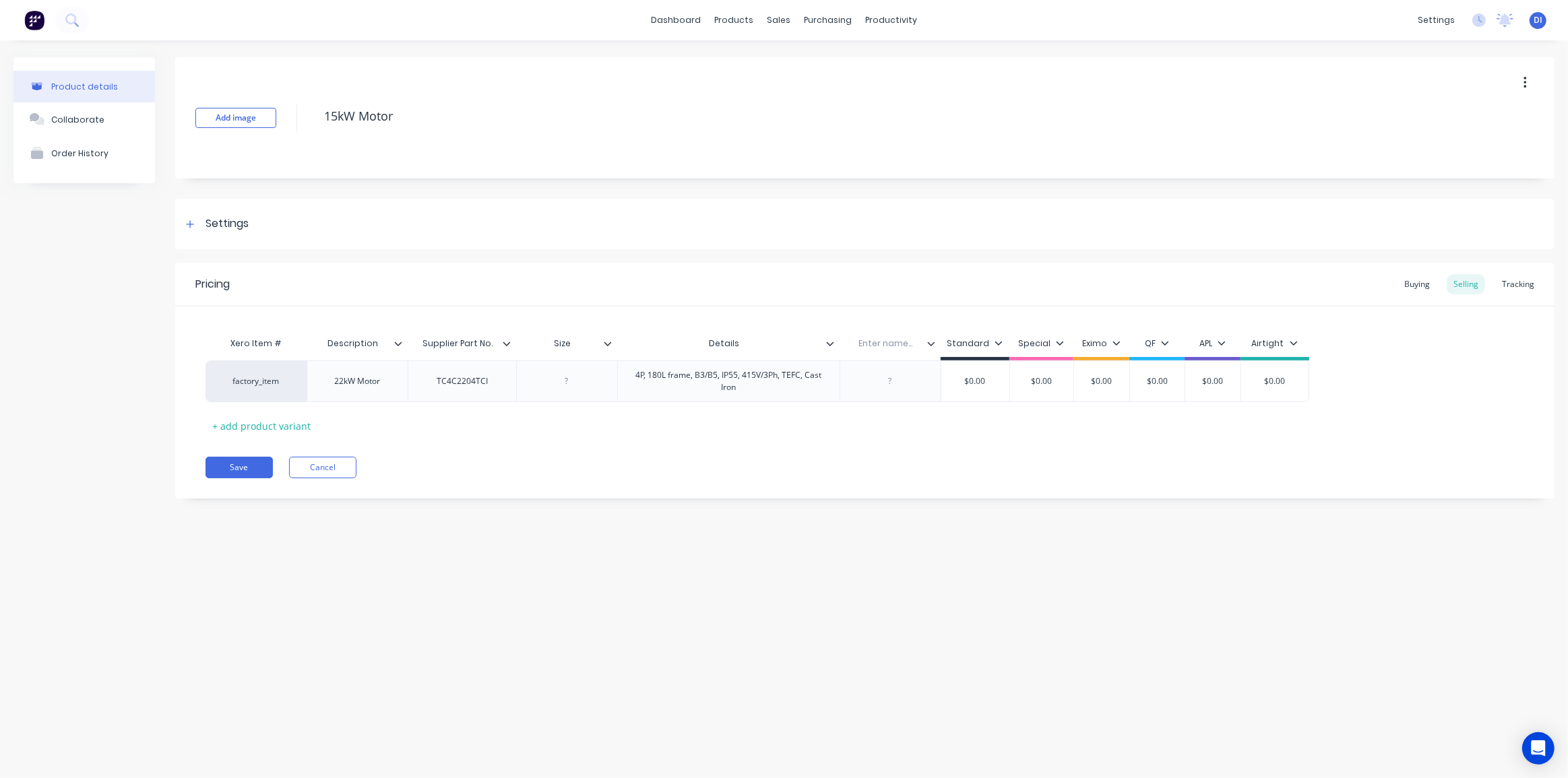
click at [728, 342] on input "Details" at bounding box center [724, 343] width 214 height 12
type input "Mounting"
click at [878, 337] on input "text" at bounding box center [885, 343] width 93 height 12
type input "Frame"
click at [782, 457] on div "Save Cancel" at bounding box center [880, 467] width 1349 height 22
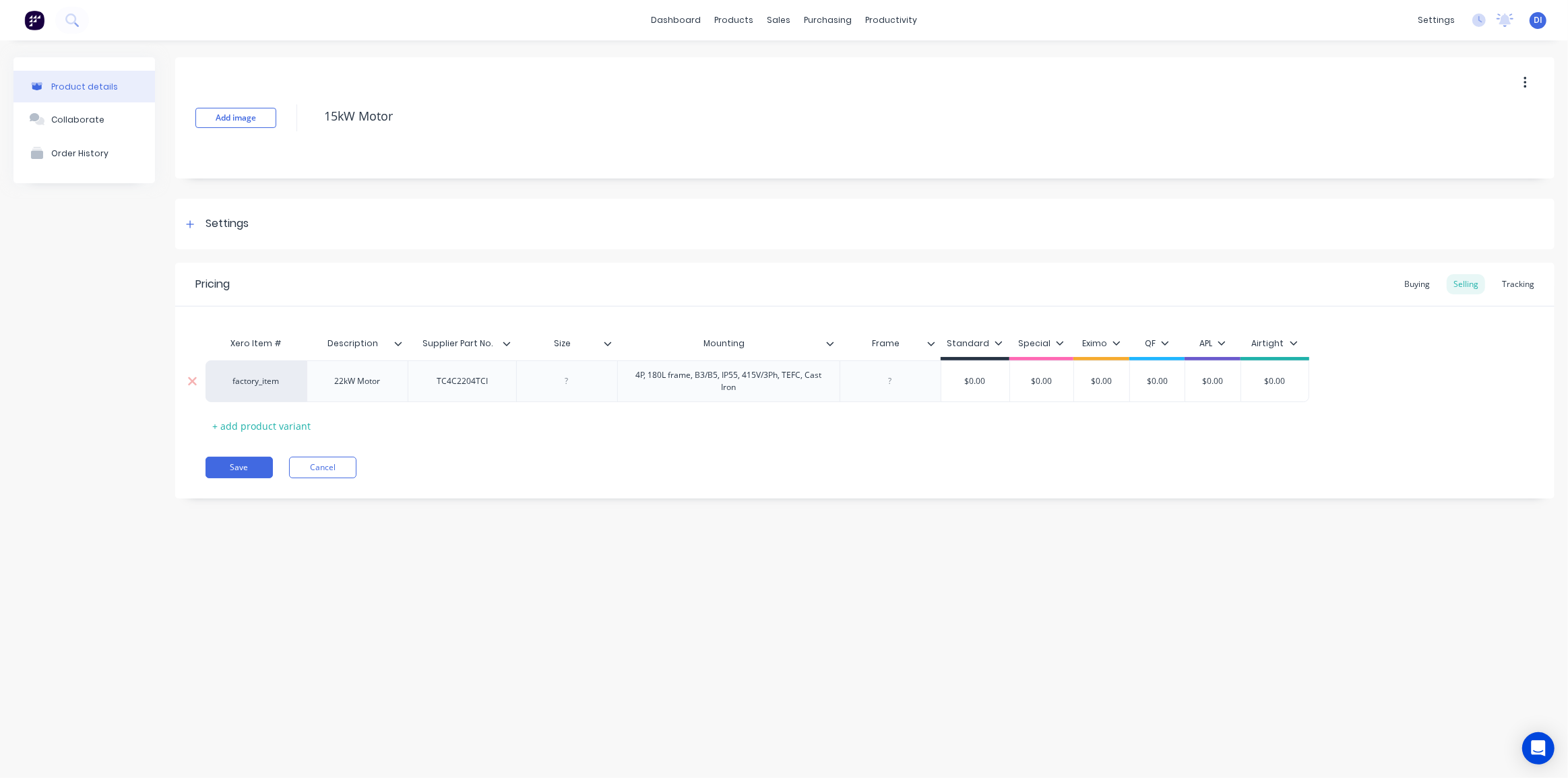
click at [575, 377] on div at bounding box center [567, 381] width 68 height 17
click at [387, 380] on div "22kW Motor" at bounding box center [358, 381] width 68 height 17
click at [573, 382] on div at bounding box center [567, 381] width 68 height 17
drag, startPoint x: 383, startPoint y: 377, endPoint x: 369, endPoint y: 377, distance: 14.0
click at [369, 377] on div "22kW Motor" at bounding box center [358, 381] width 68 height 17
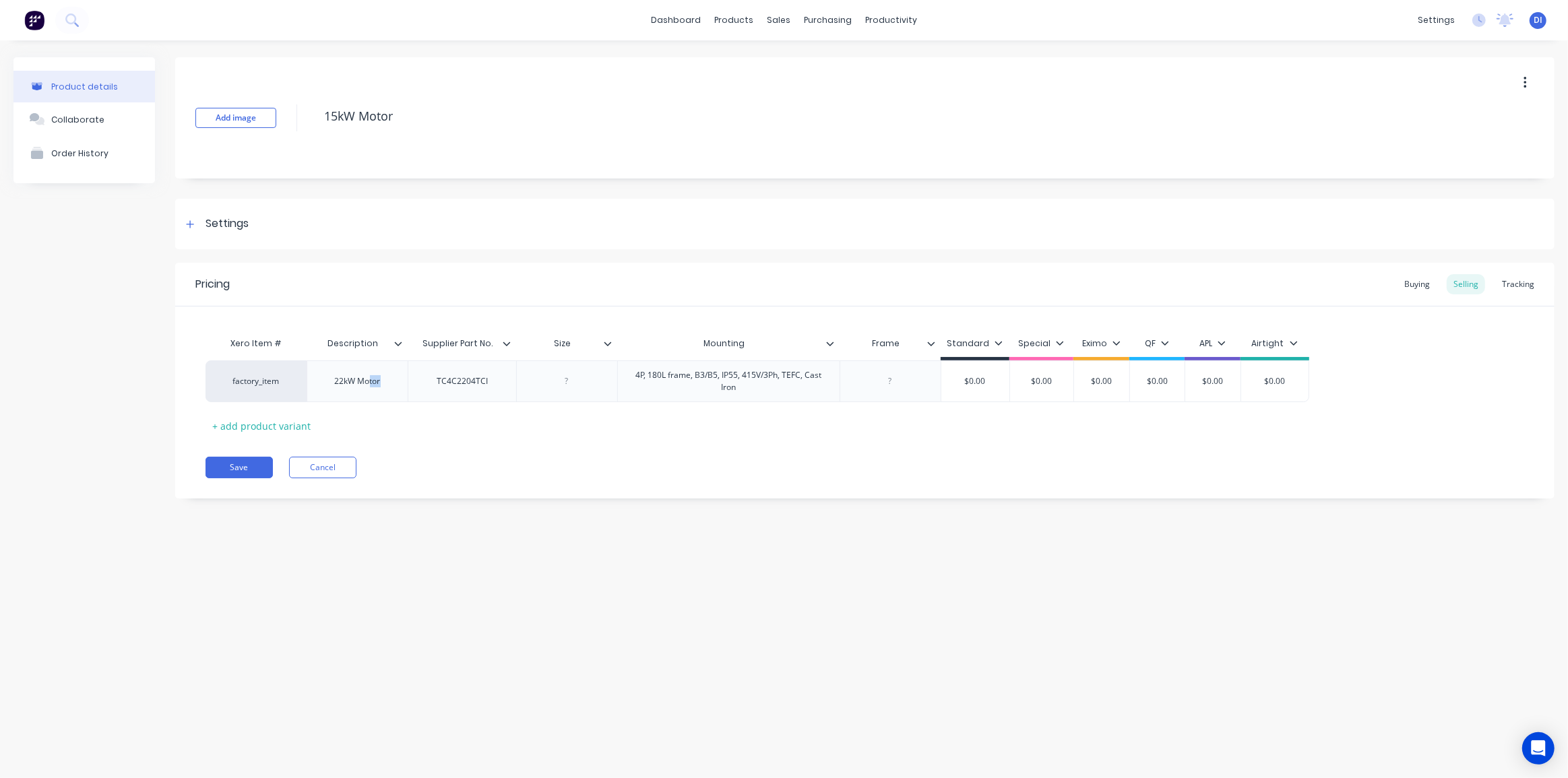
click at [398, 339] on icon at bounding box center [398, 343] width 8 height 8
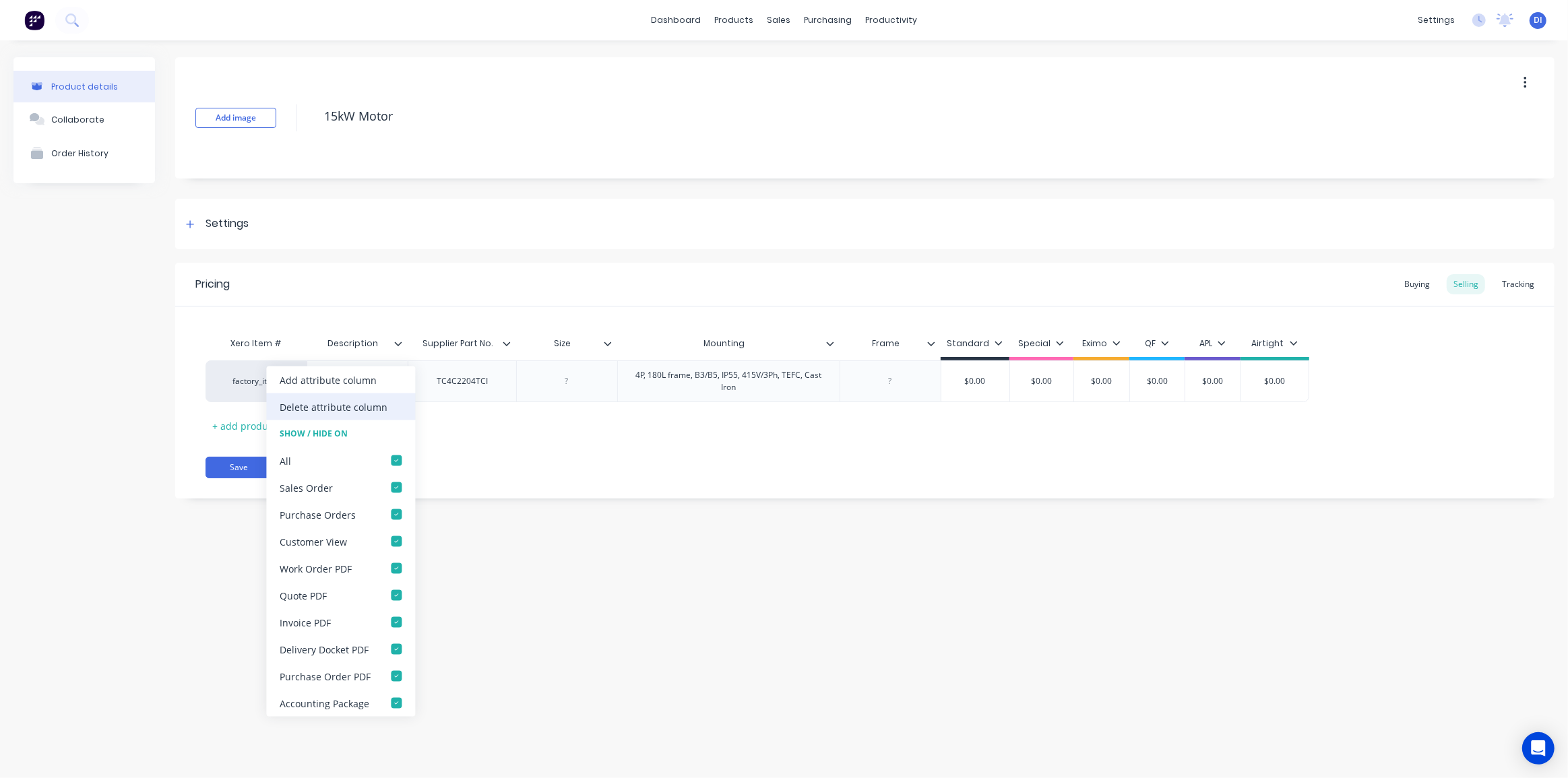
click at [340, 399] on div "Delete attribute column" at bounding box center [334, 406] width 108 height 14
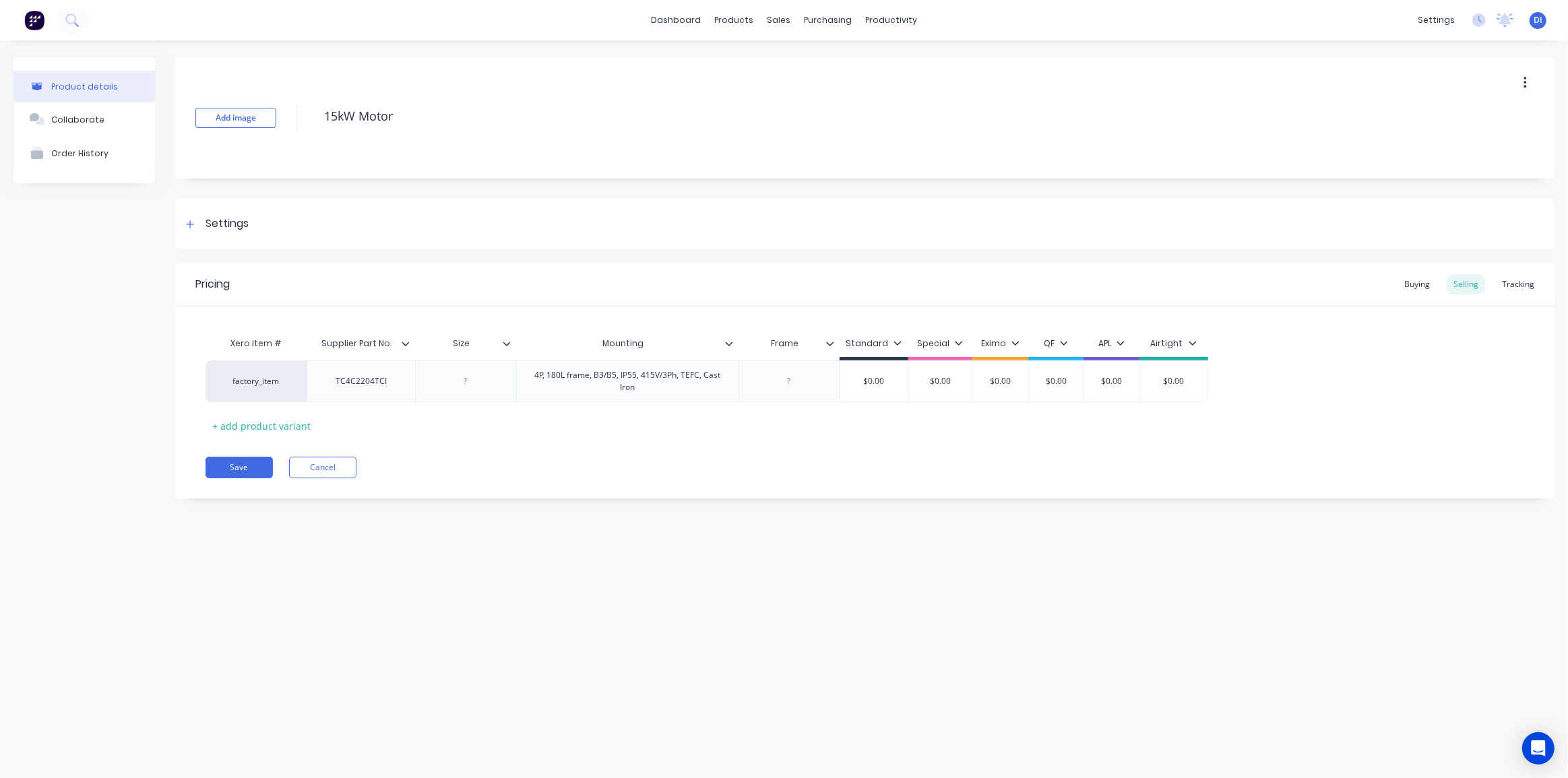
click at [506, 455] on div "Pricing Buying Selling Tracking Xero Item # Supplier Part No. Size Mounting Fra…" at bounding box center [865, 380] width 1379 height 236
click at [477, 384] on div at bounding box center [465, 381] width 68 height 17
click at [465, 343] on input "Size" at bounding box center [461, 343] width 93 height 12
type input "Description"
click at [520, 509] on div "Add image 15kW Motor Settings Product Options I buy this item I sell this item …" at bounding box center [865, 288] width 1379 height 462
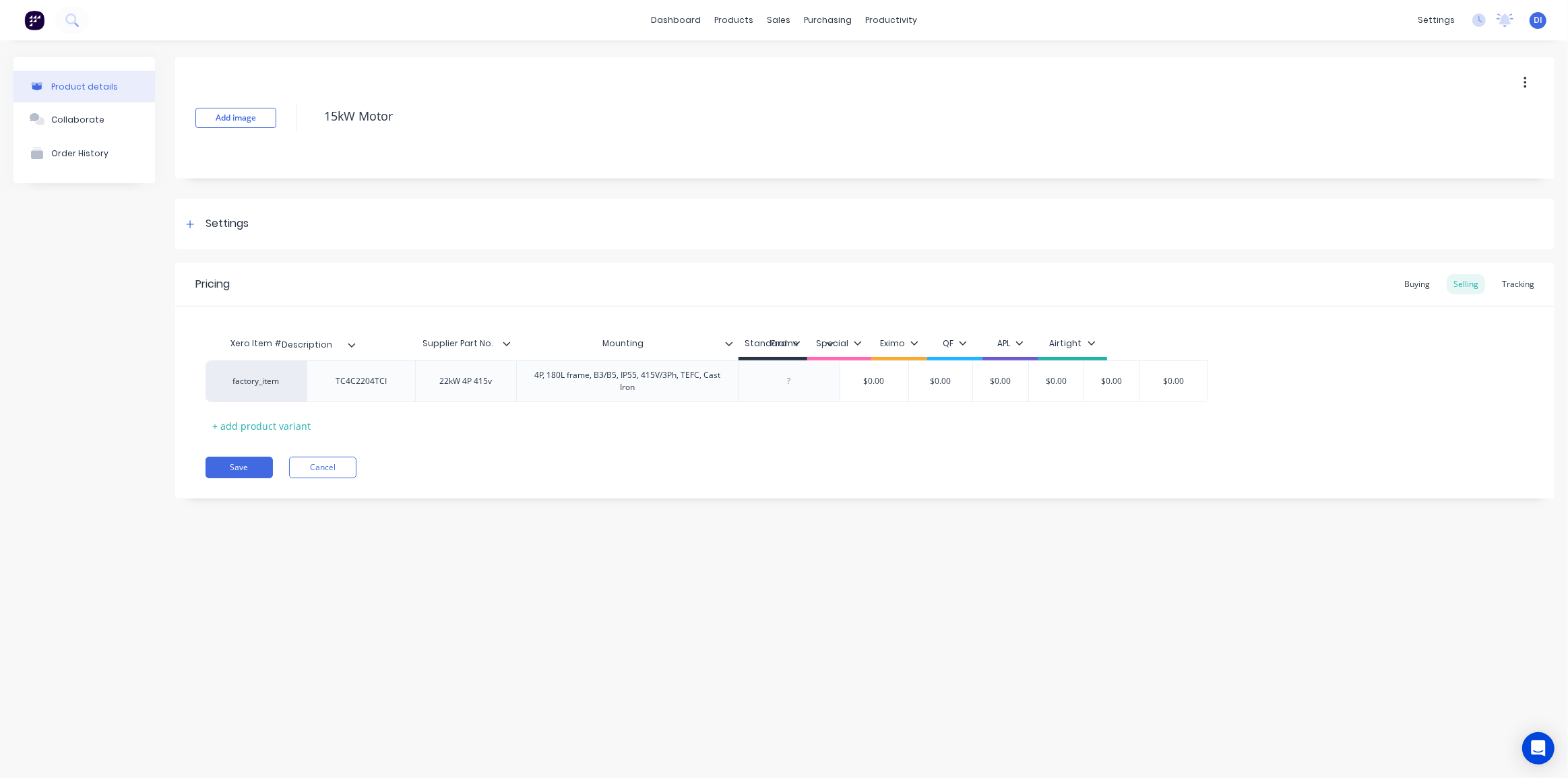
drag, startPoint x: 506, startPoint y: 339, endPoint x: 349, endPoint y: 341, distance: 157.0
click at [349, 341] on div "Xero Item # Supplier Part No. Description Mounting Frame Standard Special Eximo…" at bounding box center [707, 345] width 1003 height 30
click at [474, 436] on div "Xero Item # Description Supplier Part No. Mounting Frame Standard Special Eximo…" at bounding box center [865, 383] width 1318 height 106
click at [626, 392] on div "4P, 180L frame, B3/B5, IP55, 415V/3Ph, TEFC, Cast Iron" at bounding box center [627, 381] width 211 height 29
click at [560, 377] on div "4P, 180L frame, B3/B5, IP55, 415V/3Ph, TEFC, Cast Iron" at bounding box center [627, 381] width 211 height 29
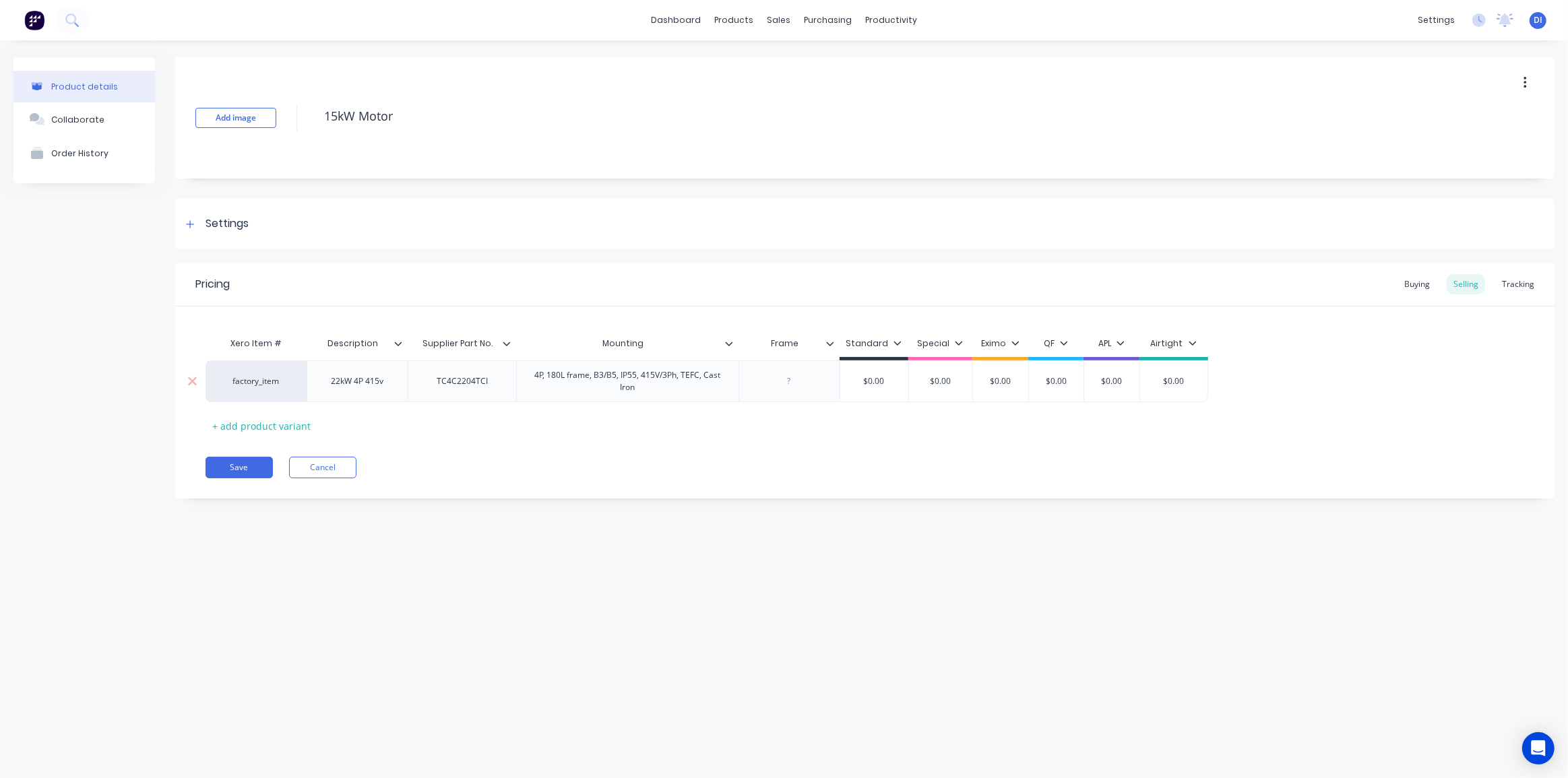
click at [557, 375] on div "4P, 180L frame, B3/B5, IP55, 415V/3Ph, TEFC, Cast Iron" at bounding box center [627, 381] width 211 height 29
click at [790, 380] on div at bounding box center [789, 377] width 68 height 17
paste div
drag, startPoint x: 736, startPoint y: 382, endPoint x: 619, endPoint y: 378, distance: 117.1
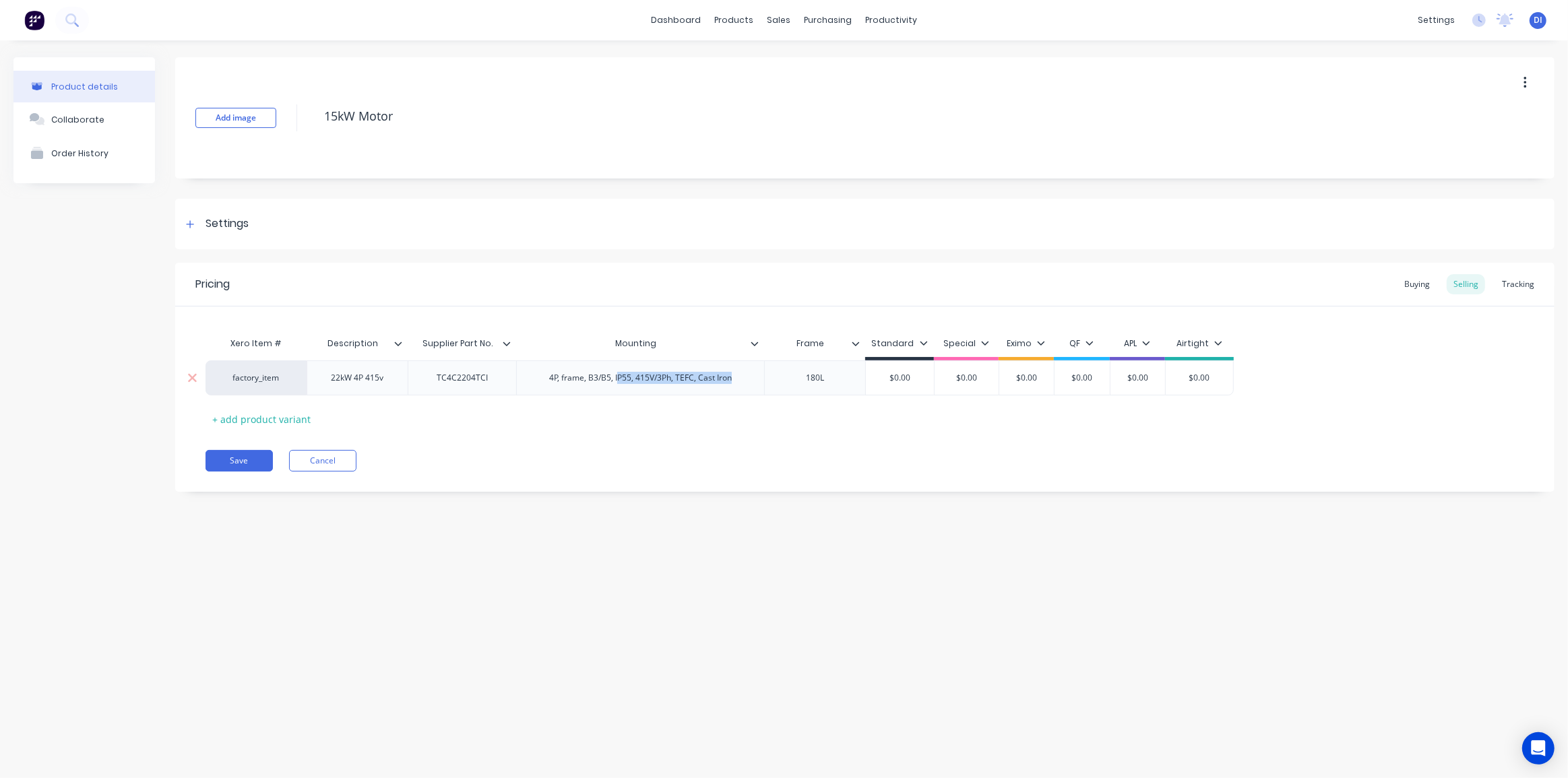
click at [619, 378] on div "4P, frame, B3/B5, IP55, 415V/3Ph, TEFC, Cast Iron" at bounding box center [640, 377] width 204 height 17
drag, startPoint x: 648, startPoint y: 377, endPoint x: 585, endPoint y: 380, distance: 63.1
click at [585, 380] on div "4P, frame, B3/B5" at bounding box center [640, 377] width 249 height 35
click at [633, 216] on div "Settings" at bounding box center [865, 224] width 1379 height 50
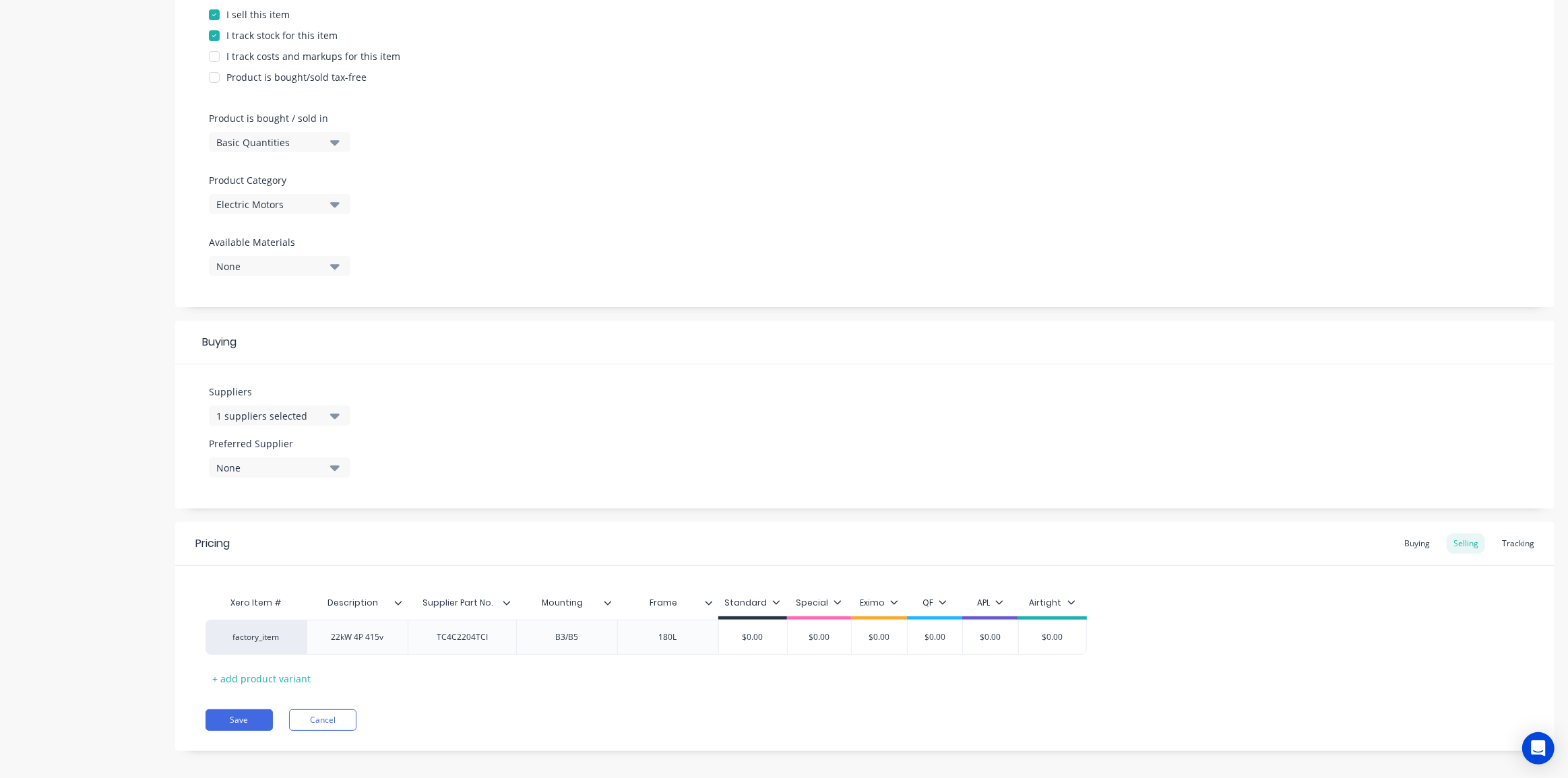
scroll to position [322, 0]
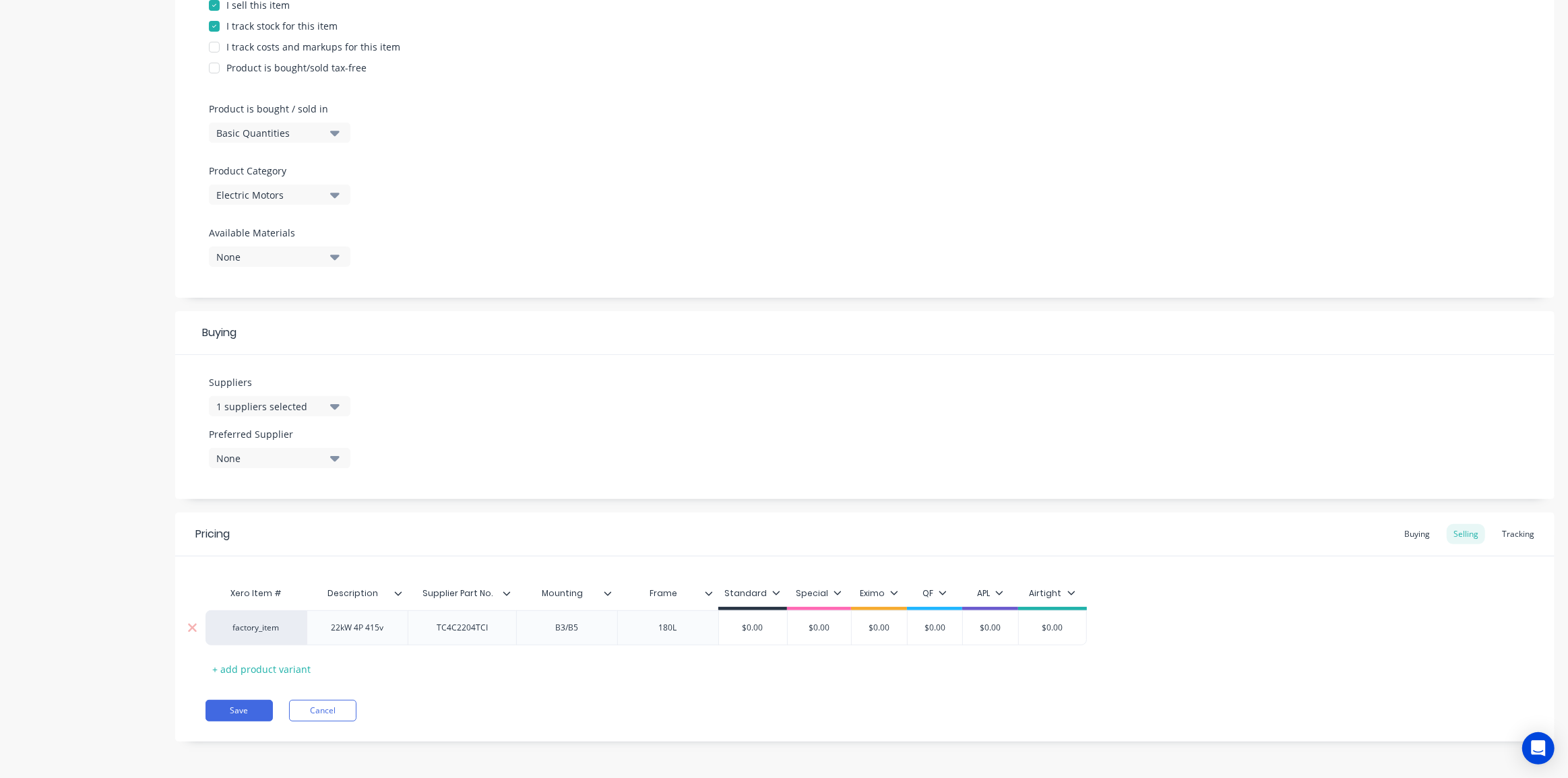
click at [608, 623] on div "B3/B5" at bounding box center [566, 628] width 101 height 35
click at [601, 630] on div "B3/B5" at bounding box center [566, 628] width 101 height 35
click at [575, 615] on div "B3/B5" at bounding box center [566, 628] width 101 height 35
click at [585, 622] on div "B3/B5" at bounding box center [567, 628] width 68 height 17
click at [586, 623] on div "B3/B5" at bounding box center [567, 628] width 68 height 17
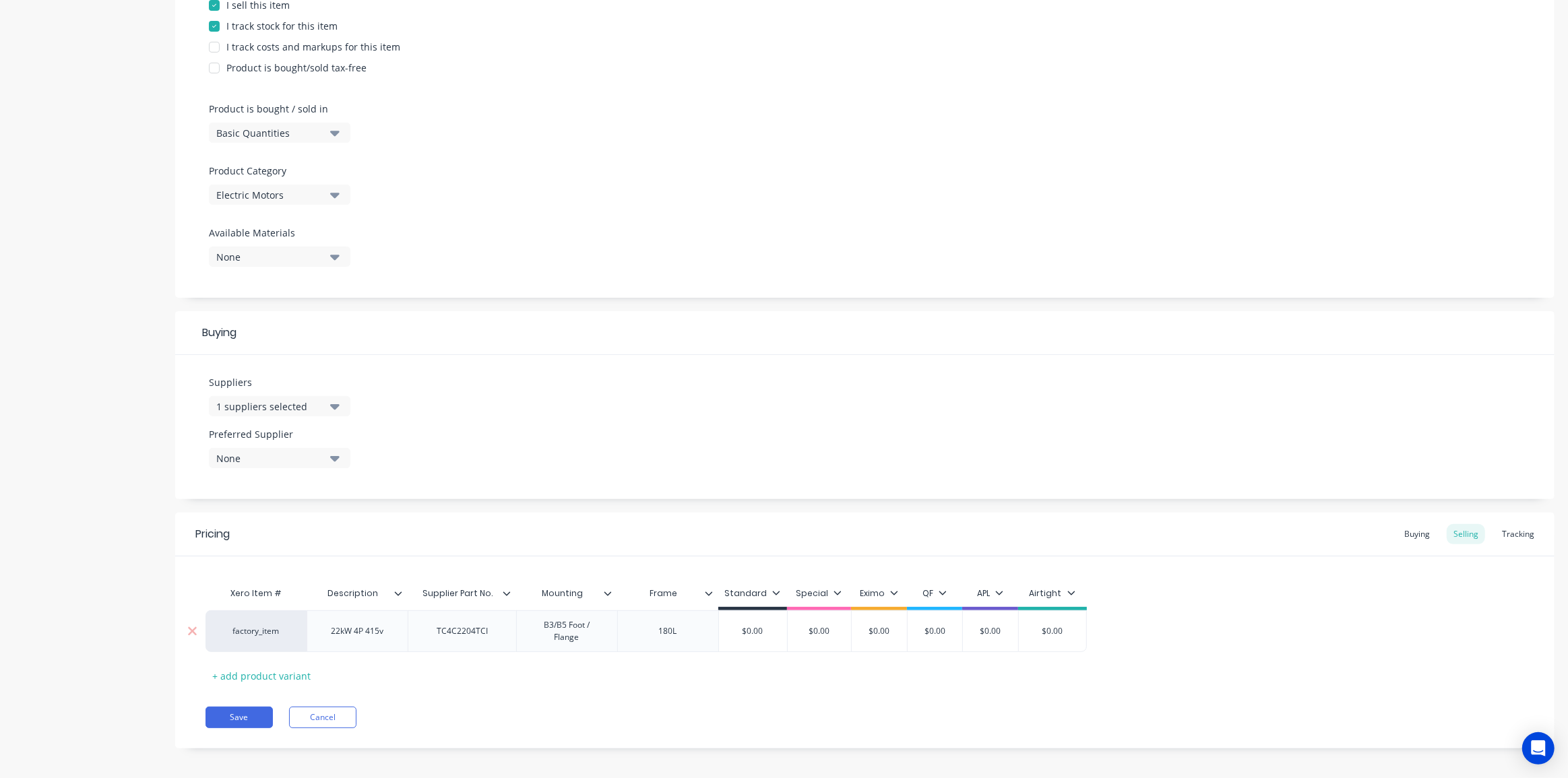
click at [557, 623] on div "B3/B5 Foot / Flange" at bounding box center [567, 631] width 90 height 29
click at [550, 626] on div "B3/ B5 Foot / Flange" at bounding box center [567, 631] width 90 height 29
click at [621, 653] on div "Xero Item # Description Supplier Part No. Mounting Frame Standard Special Eximo…" at bounding box center [865, 629] width 1318 height 100
click at [566, 626] on div "B3 / B5 Foot / Flange" at bounding box center [578, 628] width 99 height 17
drag, startPoint x: 590, startPoint y: 663, endPoint x: 327, endPoint y: 667, distance: 263.0
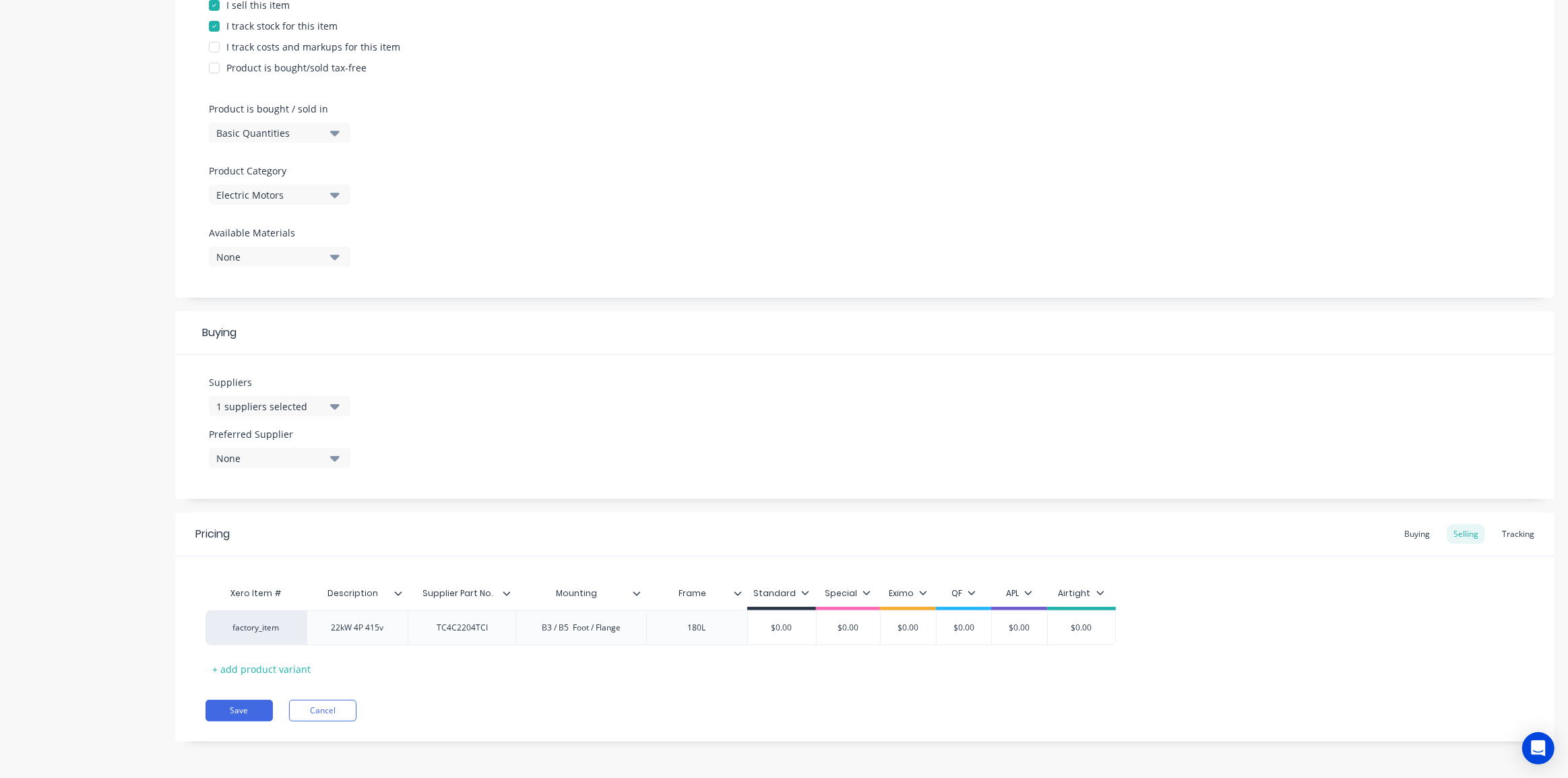
click at [588, 664] on div "Xero Item # Description Supplier Part No. Mounting Frame Standard Special Eximo…" at bounding box center [865, 629] width 1318 height 100
click at [247, 708] on button "Save" at bounding box center [240, 710] width 68 height 22
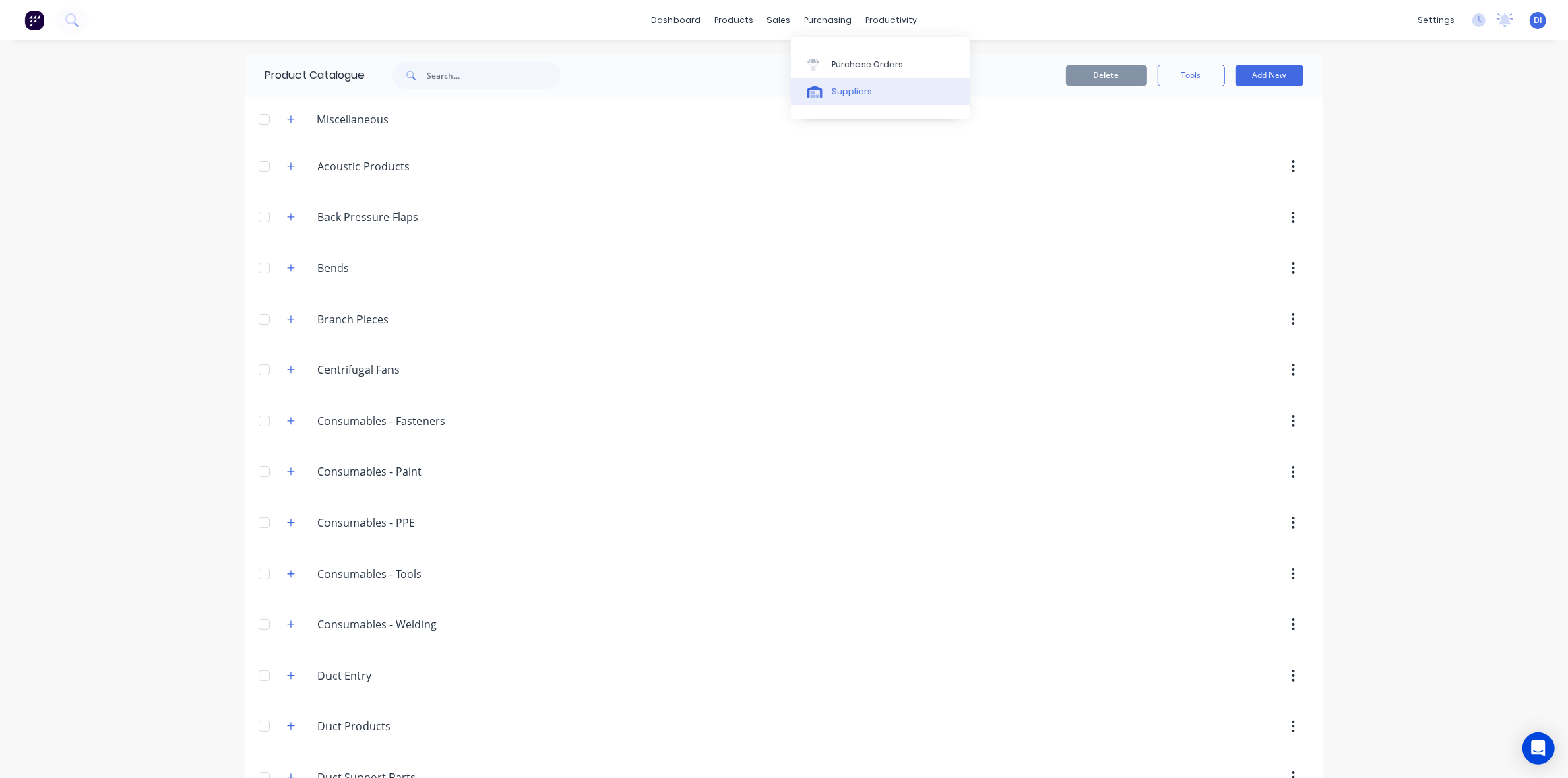
click at [854, 81] on link "Suppliers" at bounding box center [880, 91] width 178 height 27
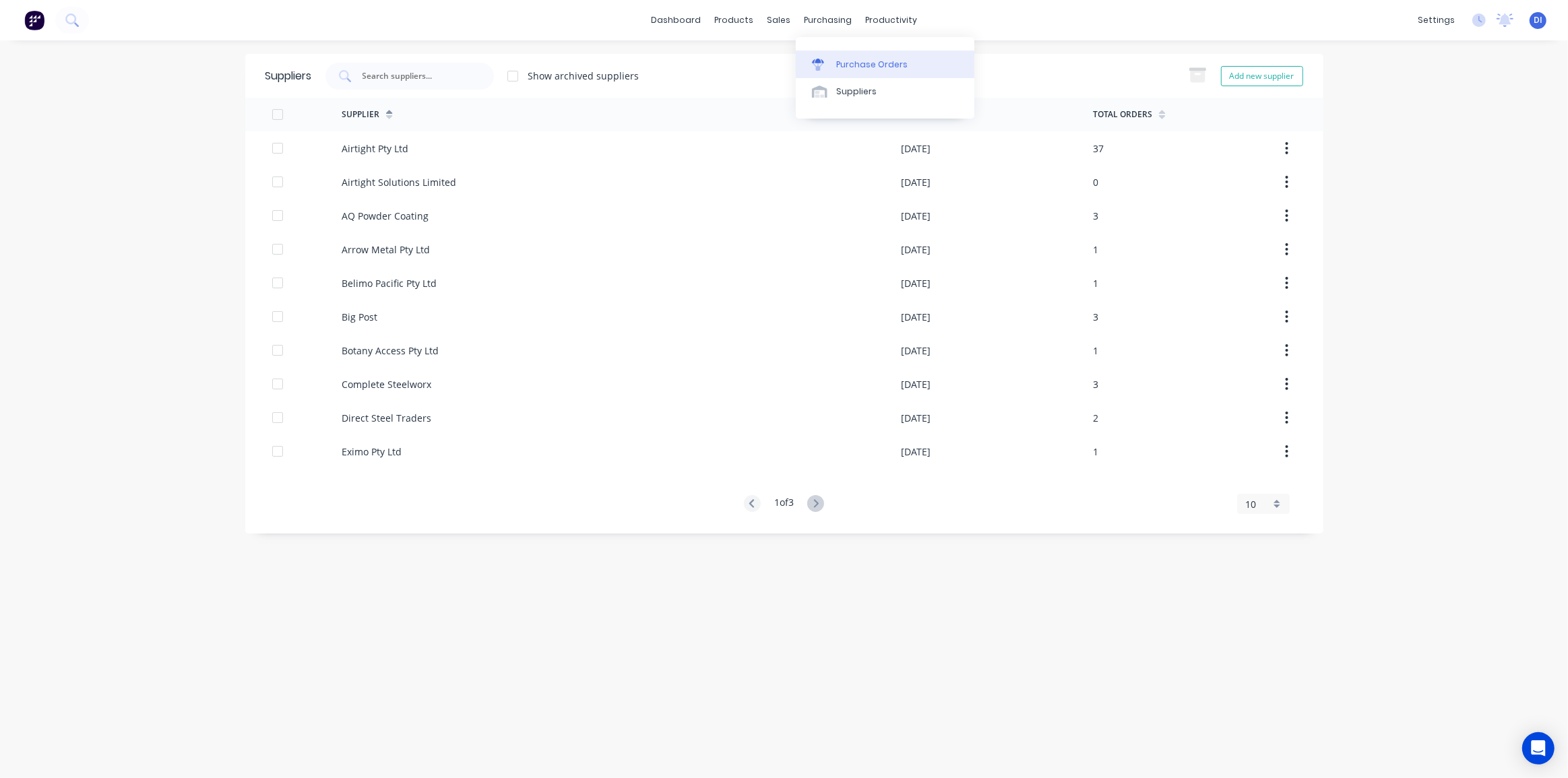
click at [839, 63] on div "Purchase Orders" at bounding box center [871, 64] width 71 height 12
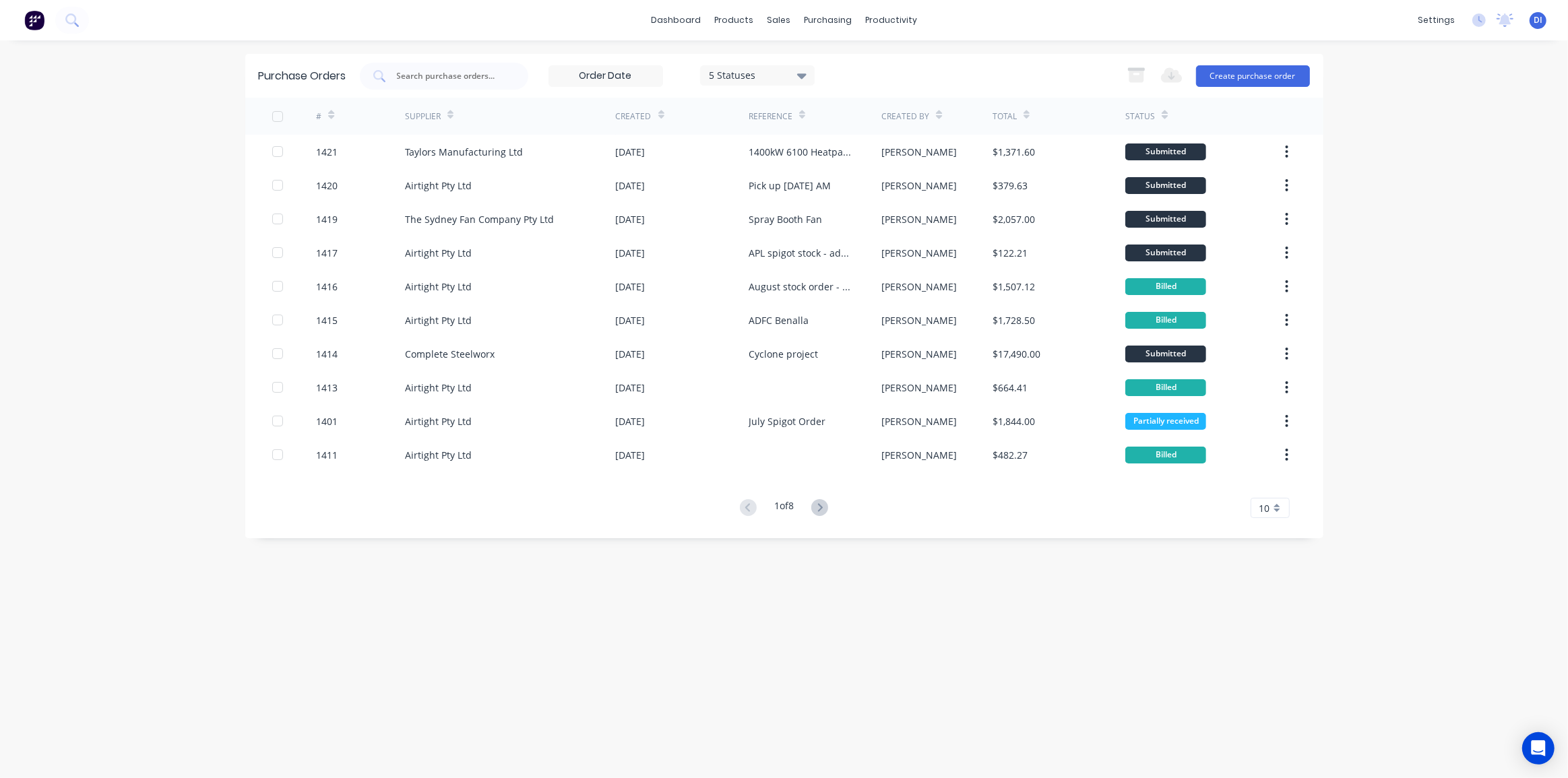
drag, startPoint x: 966, startPoint y: 612, endPoint x: 962, endPoint y: 600, distance: 12.6
click at [966, 610] on div "Purchase Orders 5 Statuses 5 Statuses Export to Excel (XLSX) Create purchase or…" at bounding box center [784, 409] width 1078 height 710
click at [1277, 511] on div "10" at bounding box center [1270, 508] width 39 height 20
click at [1278, 669] on div "35" at bounding box center [1270, 675] width 37 height 24
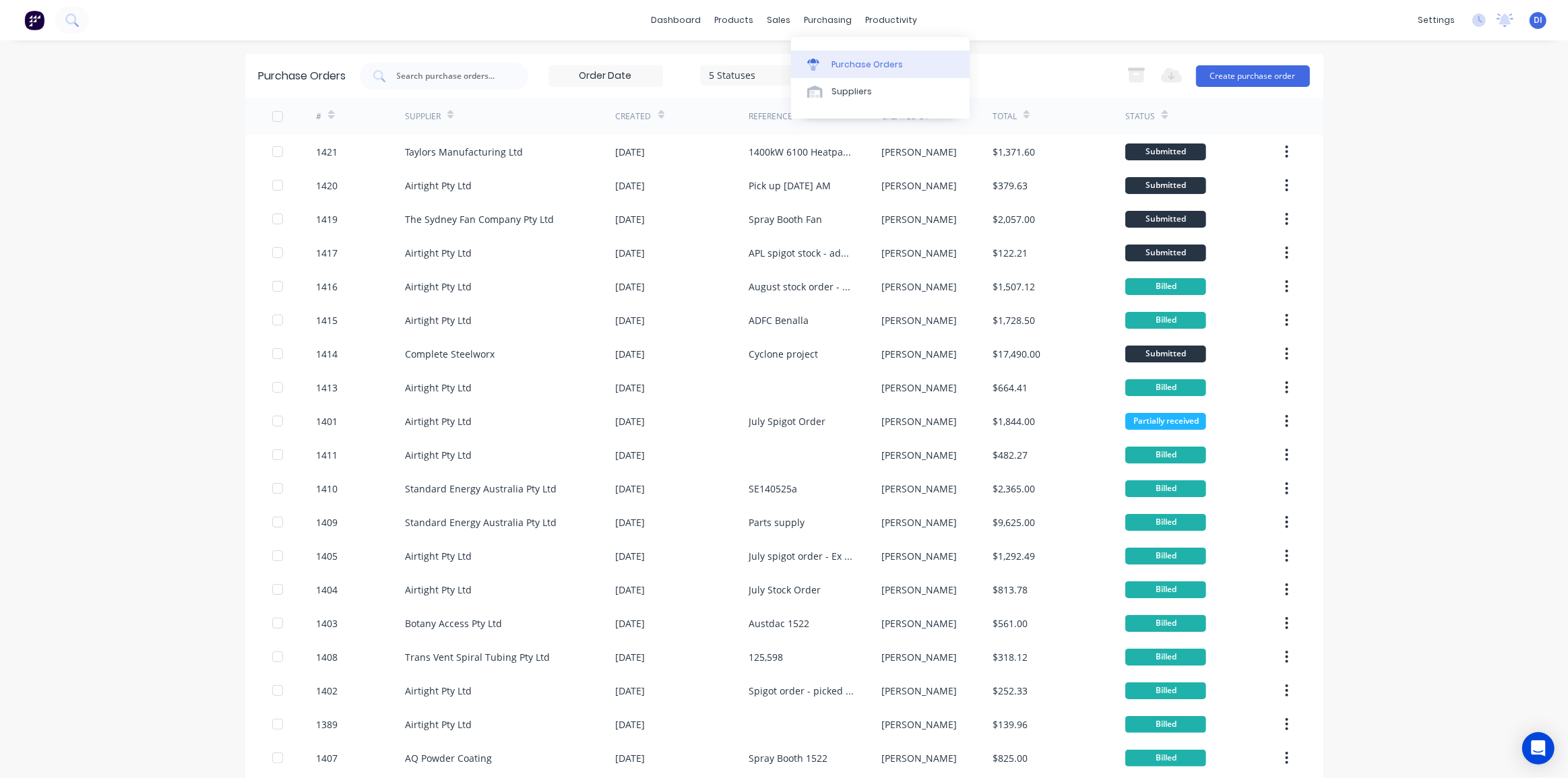
click at [834, 62] on div "Purchase Orders" at bounding box center [867, 64] width 71 height 12
click at [835, 88] on div "Suppliers" at bounding box center [852, 91] width 40 height 12
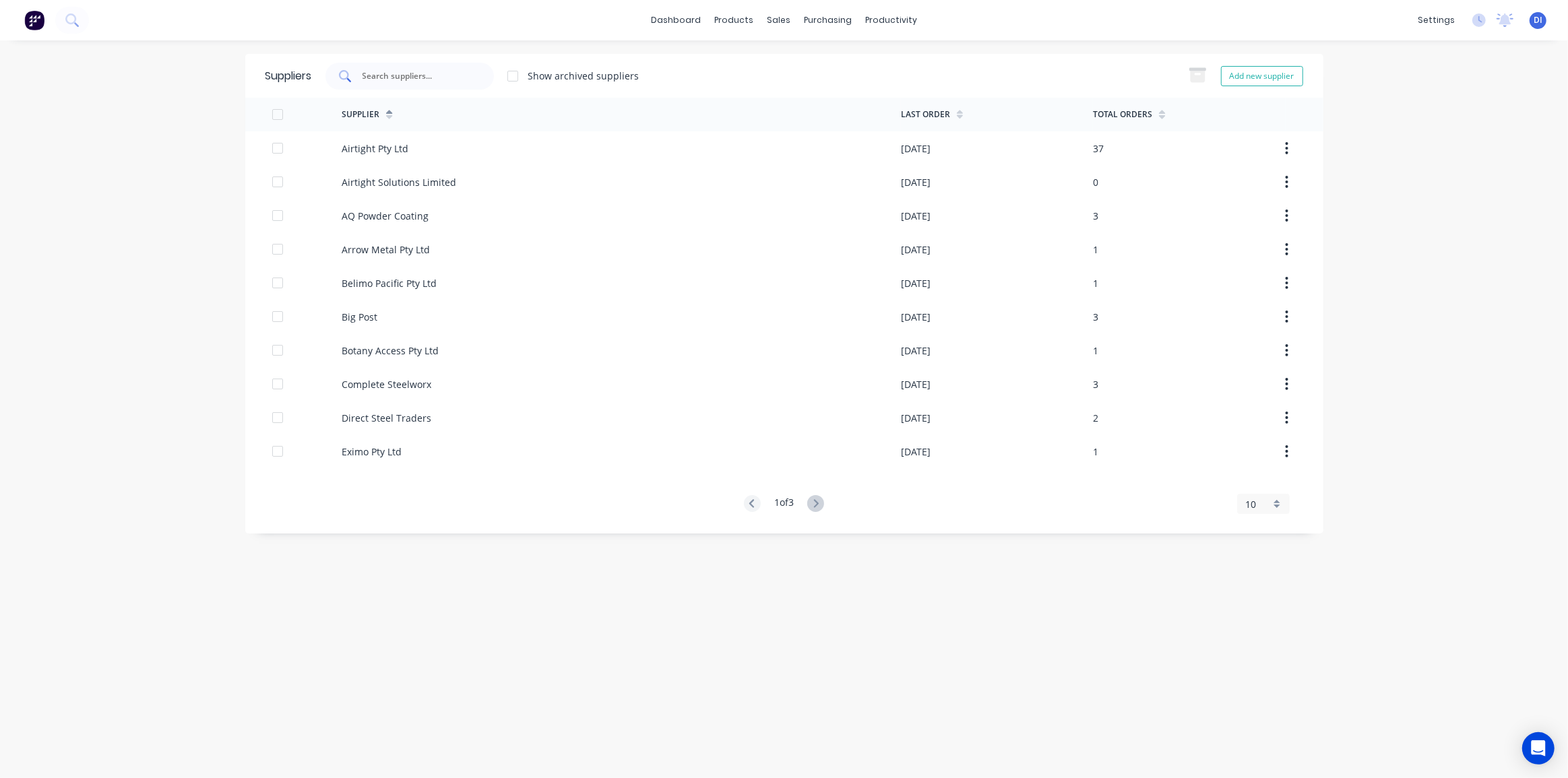
click at [420, 66] on div at bounding box center [409, 75] width 168 height 27
click at [420, 75] on input "text" at bounding box center [416, 75] width 111 height 14
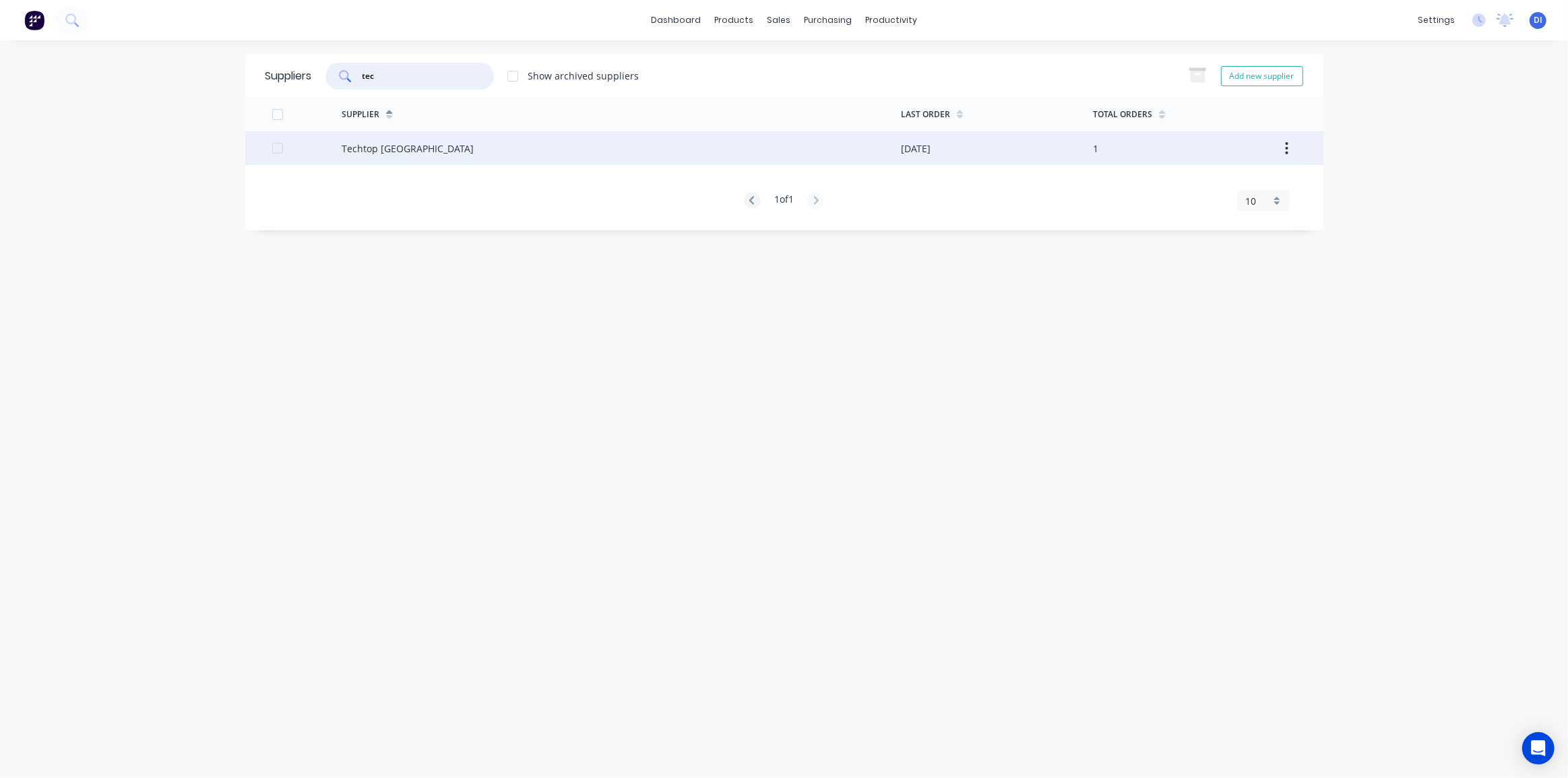
type input "tec"
click at [434, 164] on div "Techtop Australia" at bounding box center [621, 148] width 559 height 34
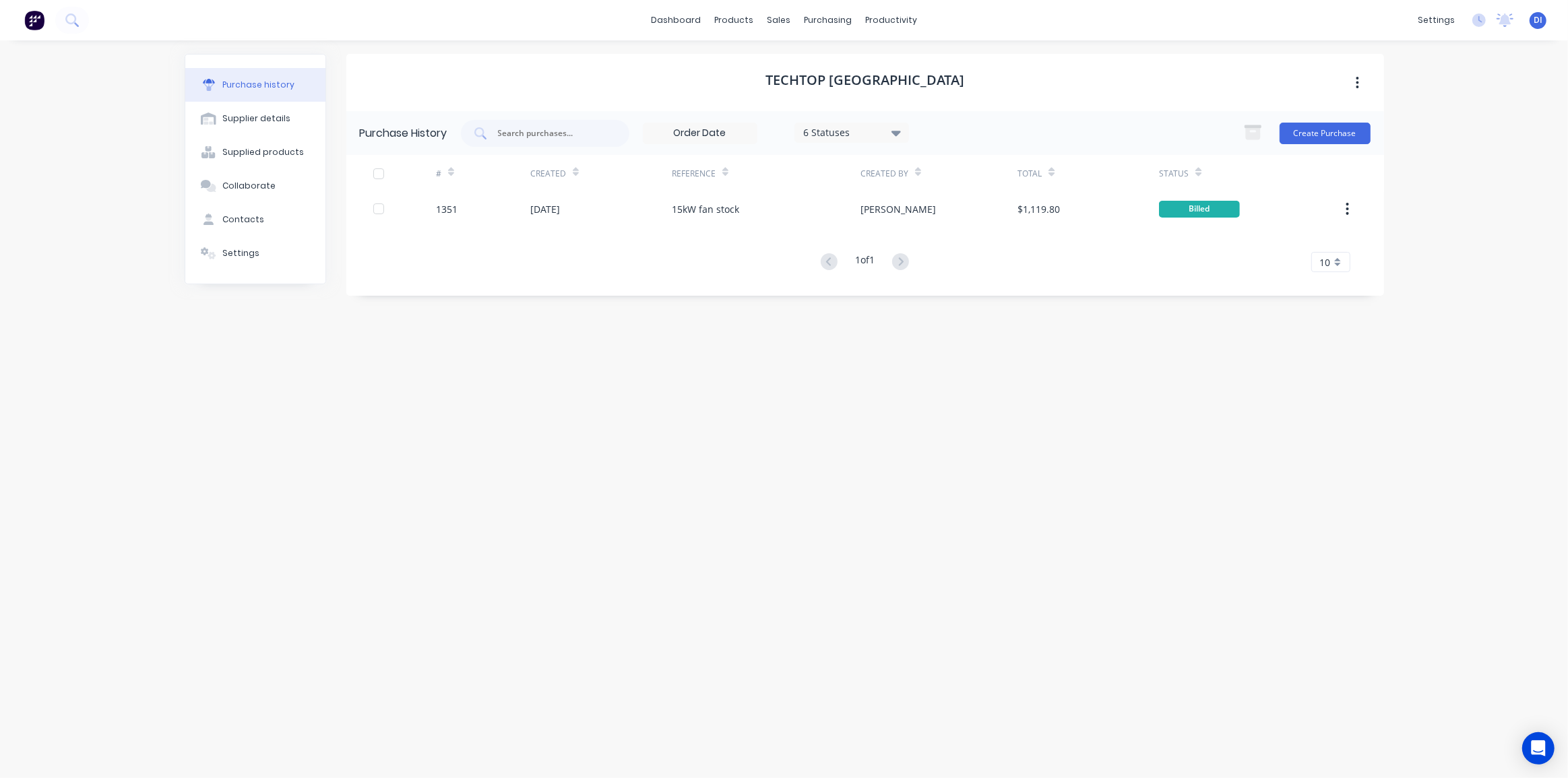
click at [716, 311] on div "Techtop Australia Purchase History 6 Statuses 6 Statuses Create Purchase # Crea…" at bounding box center [865, 402] width 1037 height 697
click at [1308, 129] on button "Create Purchase" at bounding box center [1325, 133] width 91 height 22
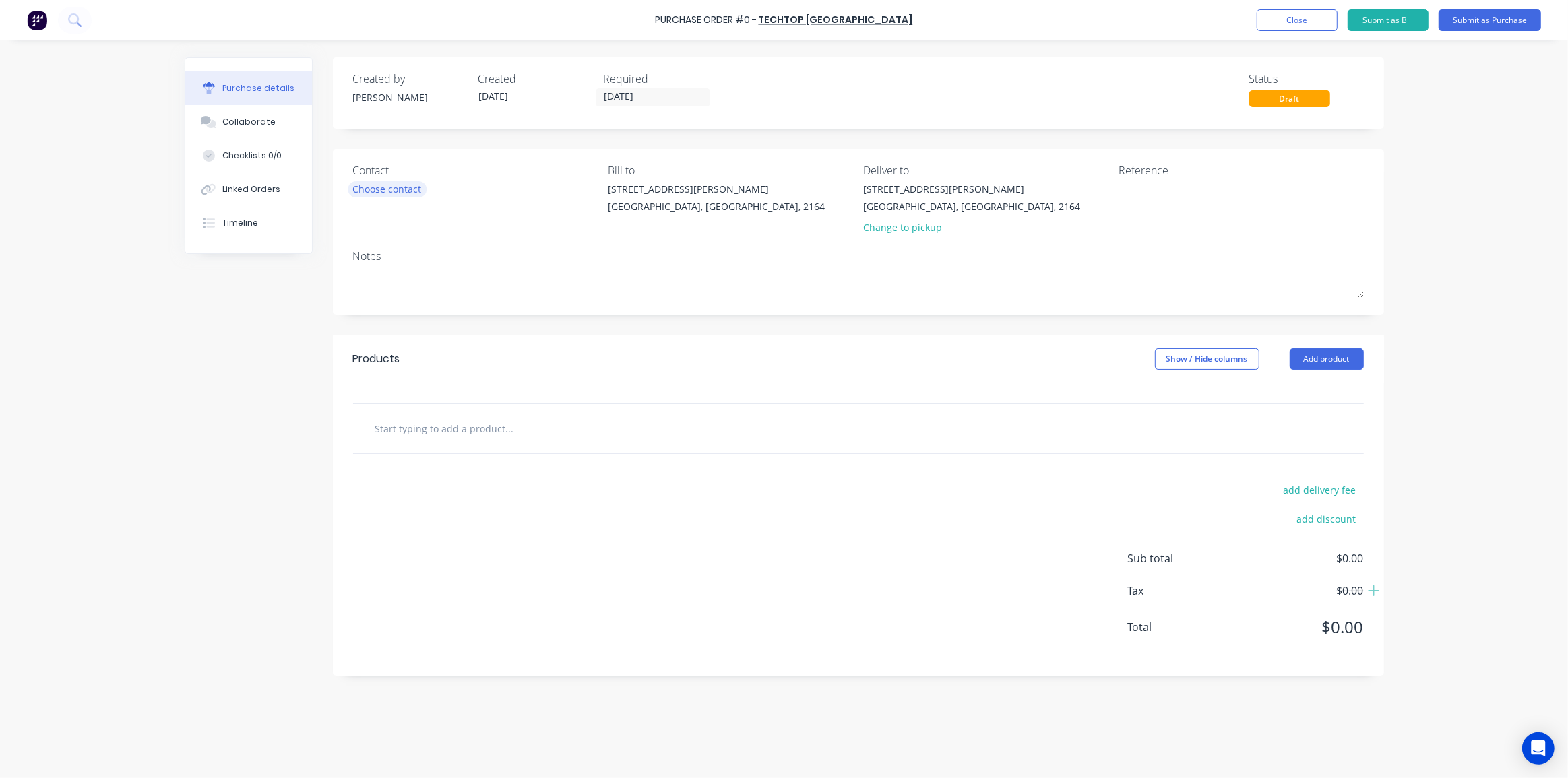
click at [403, 192] on div "Choose contact" at bounding box center [388, 189] width 69 height 14
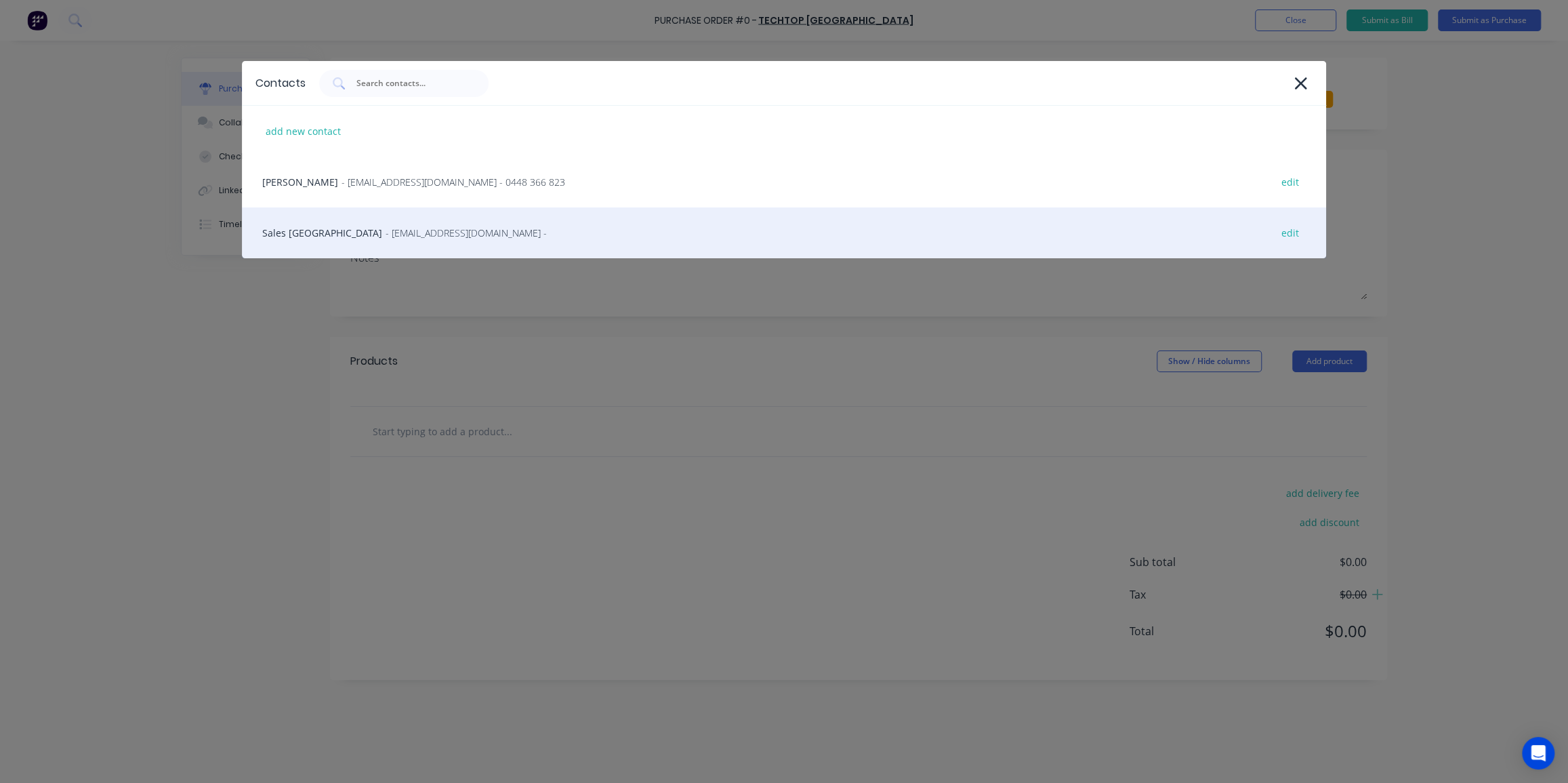
click at [390, 238] on span "- nswsales@techtop.com.au -" at bounding box center [466, 233] width 161 height 14
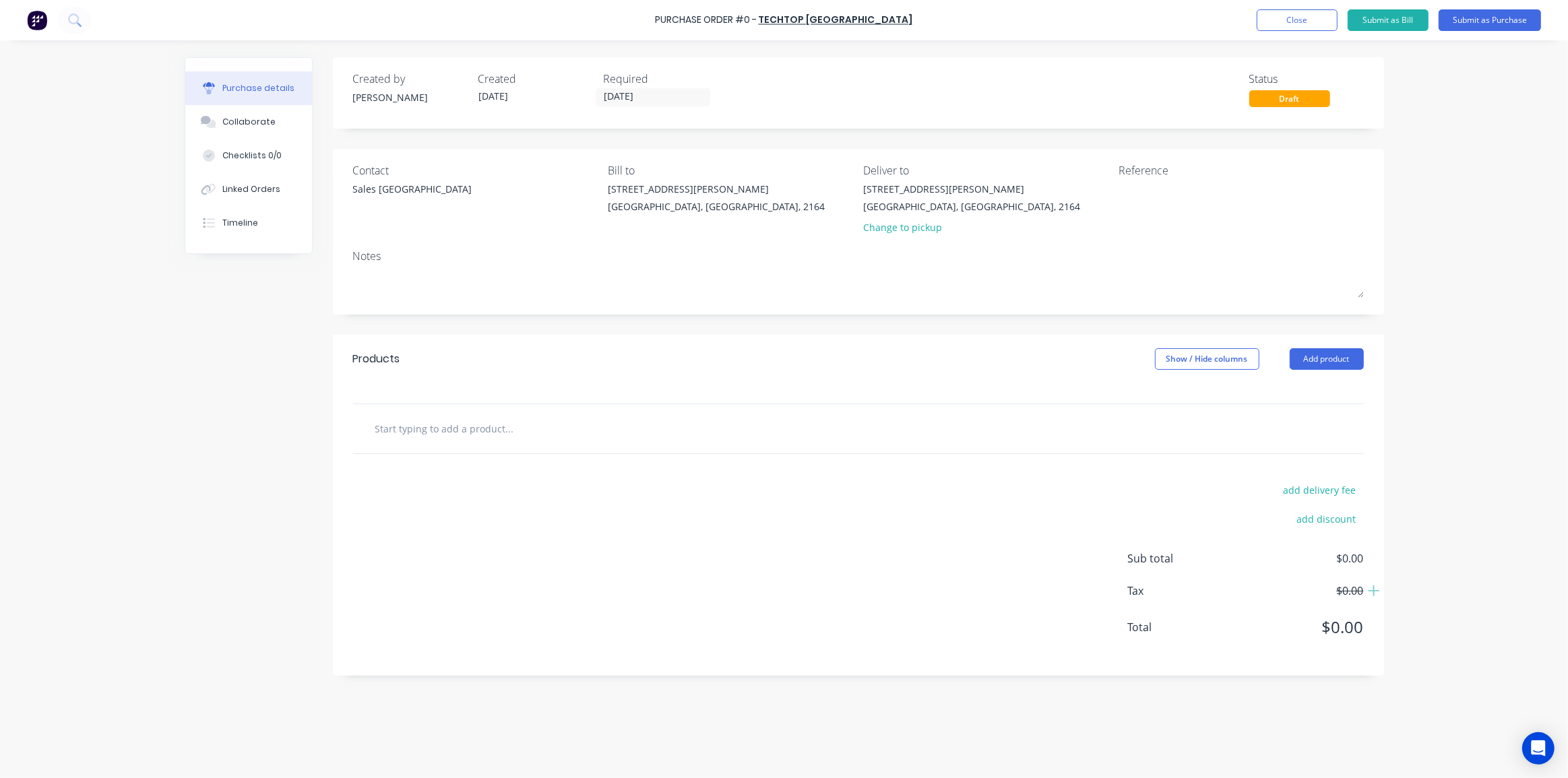
click at [901, 233] on div "Change to pickup" at bounding box center [972, 227] width 217 height 14
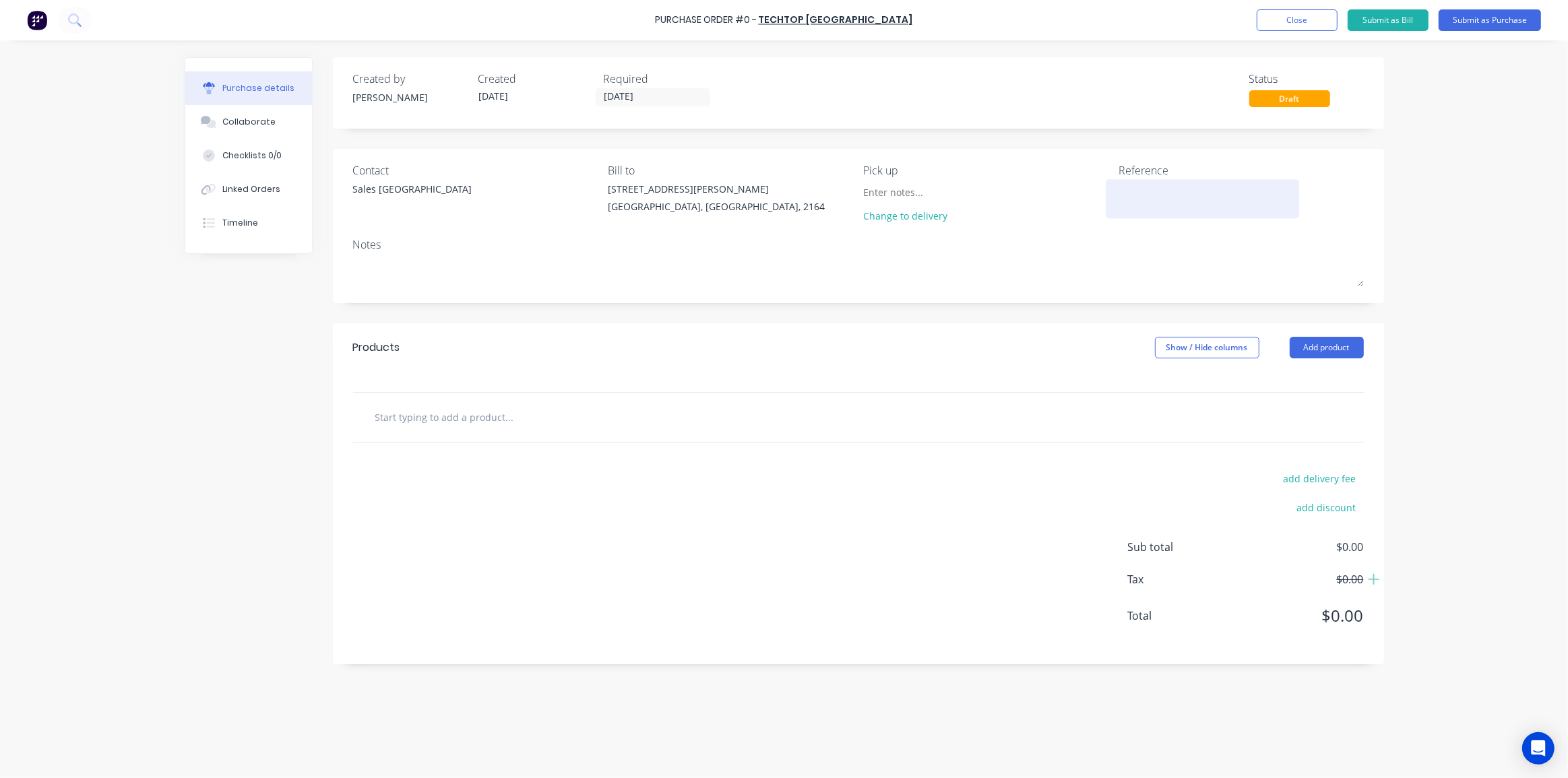
click at [1157, 189] on textarea at bounding box center [1203, 197] width 168 height 30
type textarea "22kW fan motor"
click at [1444, 240] on div "Purchase Order #0 - Techtop Australia Add product Close Submit as Bill Submit a…" at bounding box center [784, 389] width 1568 height 778
click at [665, 411] on div at bounding box center [566, 416] width 404 height 27
click at [523, 414] on input "text" at bounding box center [509, 416] width 270 height 27
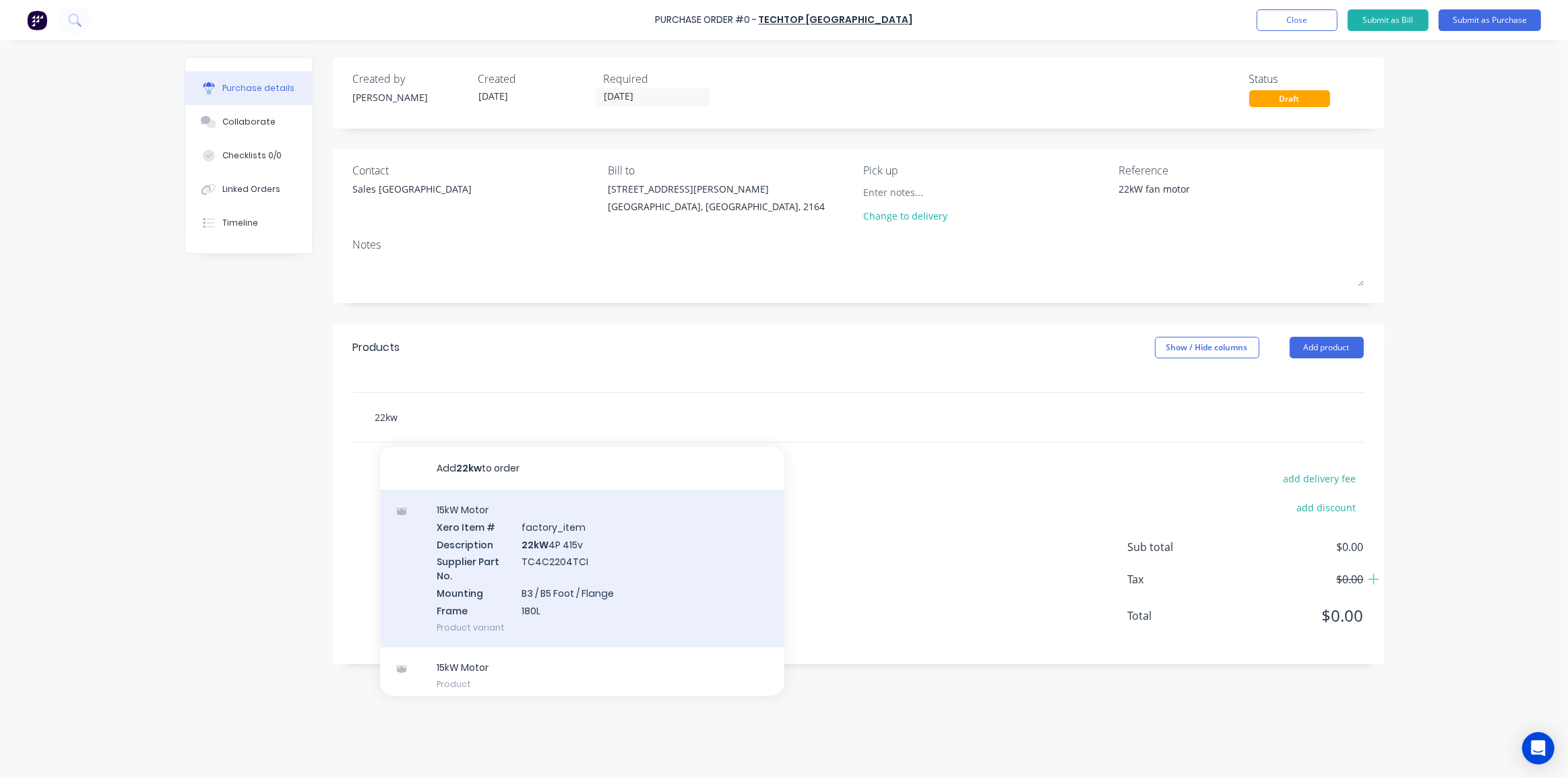
scroll to position [6, 0]
type input "22kw"
click at [557, 564] on div "15kW Motor Xero Item # factory_item Description 22kW 4P 415v Supplier Part No. …" at bounding box center [582, 562] width 404 height 157
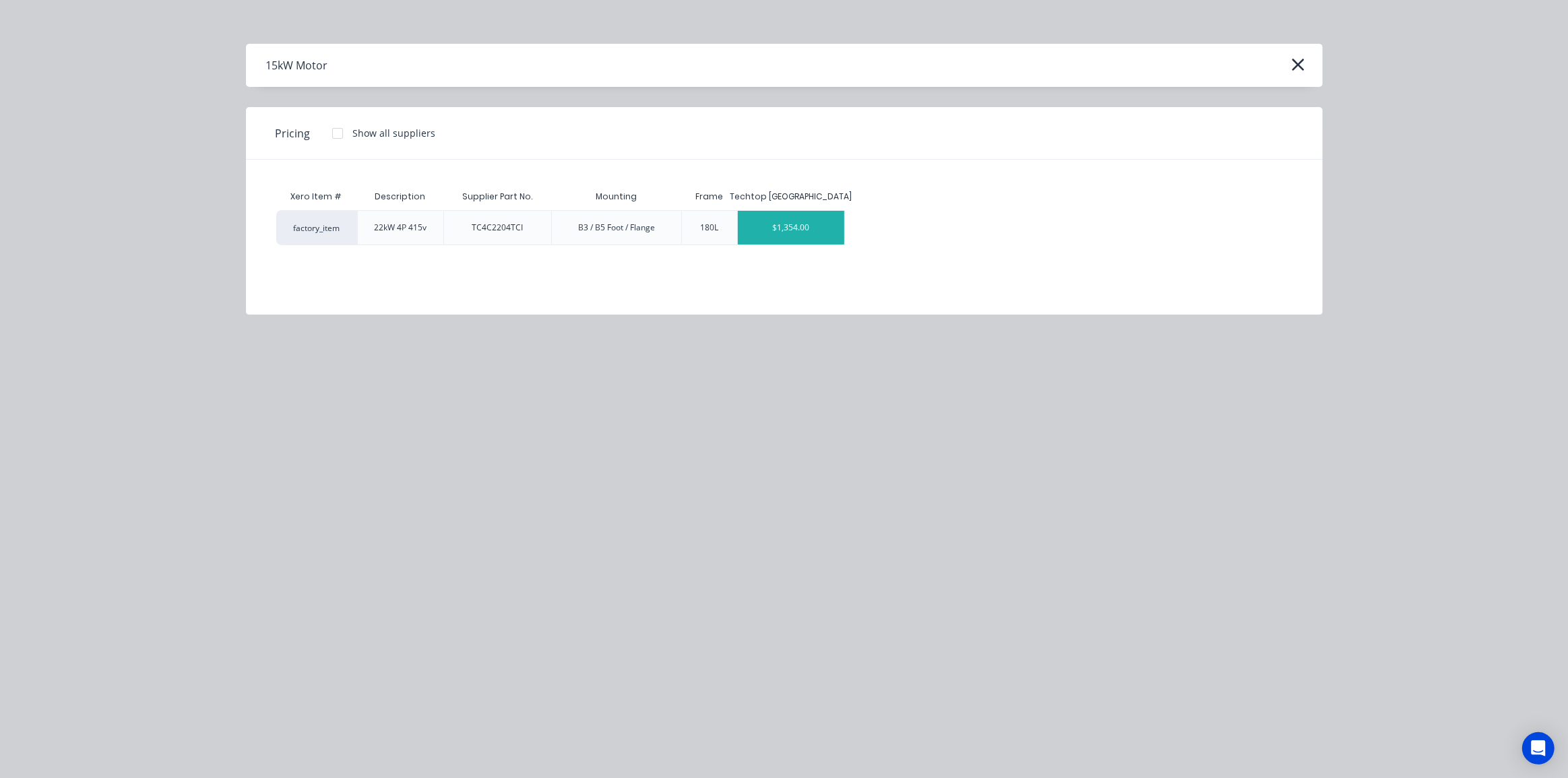
click at [819, 222] on div "$1,354.00" at bounding box center [791, 227] width 107 height 34
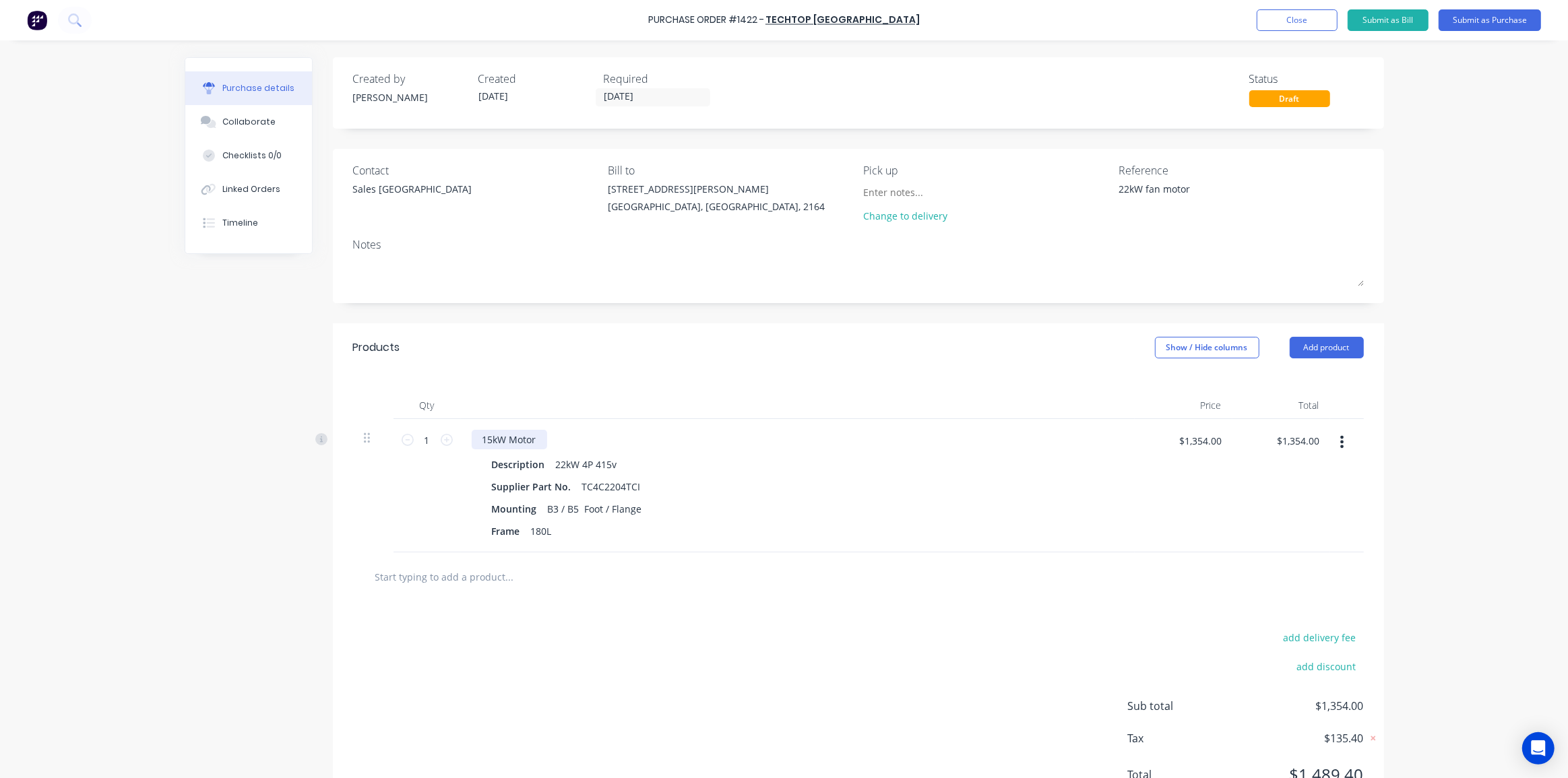
click at [478, 436] on div "15kW Motor" at bounding box center [509, 439] width 76 height 19
click at [486, 439] on div "15kW Motor" at bounding box center [509, 439] width 76 height 19
click at [1395, 465] on div "Purchase Order #1422 - Techtop Australia Add product Close Submit as Bill Submi…" at bounding box center [784, 389] width 1568 height 778
click at [1421, 493] on div "Purchase Order #1422 - Techtop Australia Add product Close Submit as Bill Submi…" at bounding box center [784, 389] width 1568 height 778
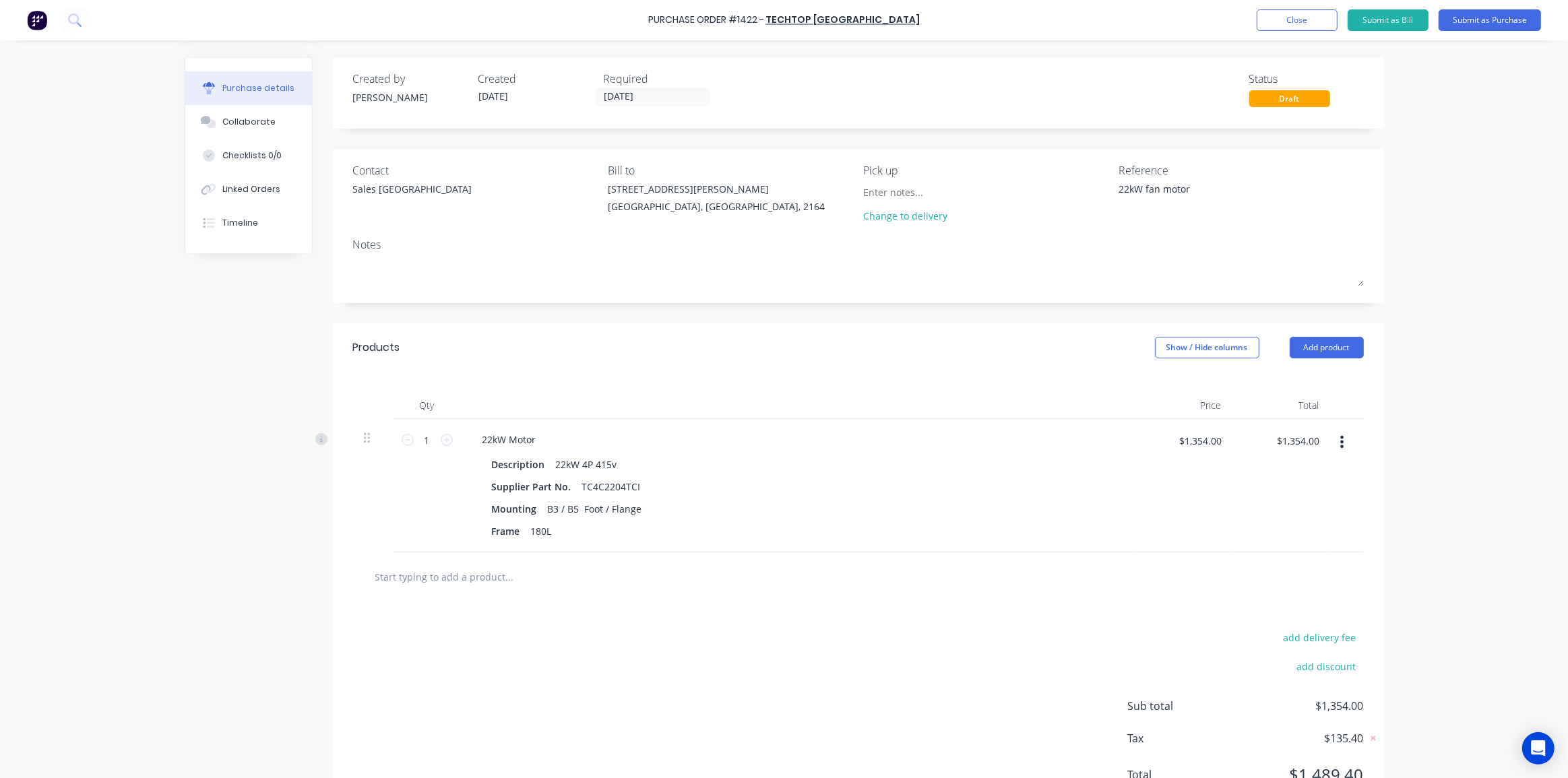
click at [1408, 212] on div "Purchase Order #1422 - Techtop Australia Add product Close Submit as Bill Submi…" at bounding box center [784, 389] width 1568 height 778
click at [1458, 336] on div "Purchase Order #1422 - Techtop Australia Add product Close Submit as Bill Submi…" at bounding box center [784, 389] width 1568 height 778
click at [1502, 237] on div "Purchase Order #1422 - Techtop Australia Add product Close Submit as Bill Submi…" at bounding box center [784, 389] width 1568 height 778
click at [1323, 349] on button "Add product" at bounding box center [1326, 347] width 74 height 22
click at [1269, 523] on div "Notes (External)" at bounding box center [1300, 516] width 104 height 19
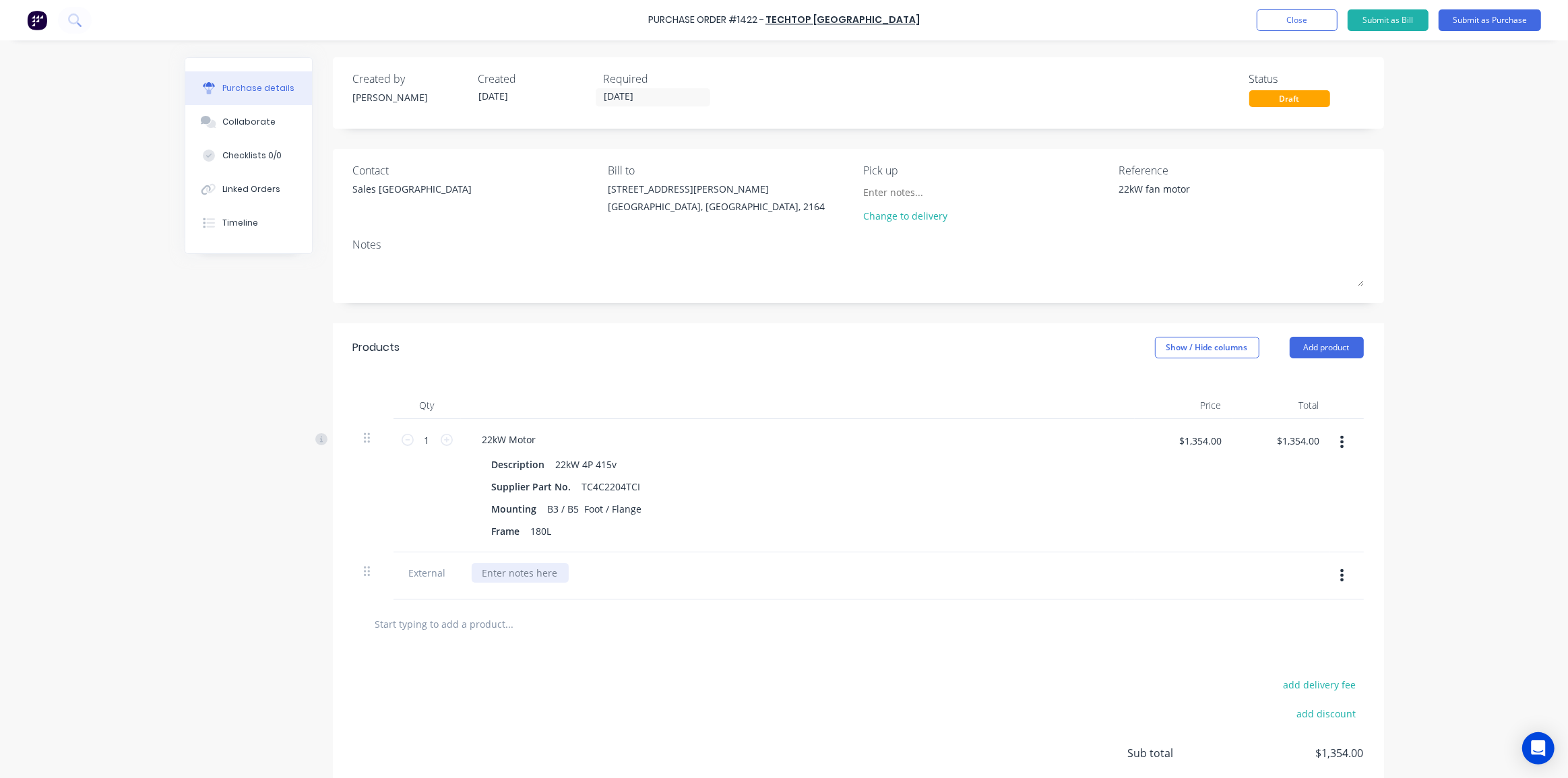
click at [514, 577] on div at bounding box center [520, 572] width 97 height 19
click at [1488, 111] on div "Purchase Order #1422 - Techtop Australia Add product Close Submit as Bill Submi…" at bounding box center [784, 389] width 1568 height 778
click at [1492, 22] on button "Submit as Purchase" at bounding box center [1490, 20] width 102 height 22
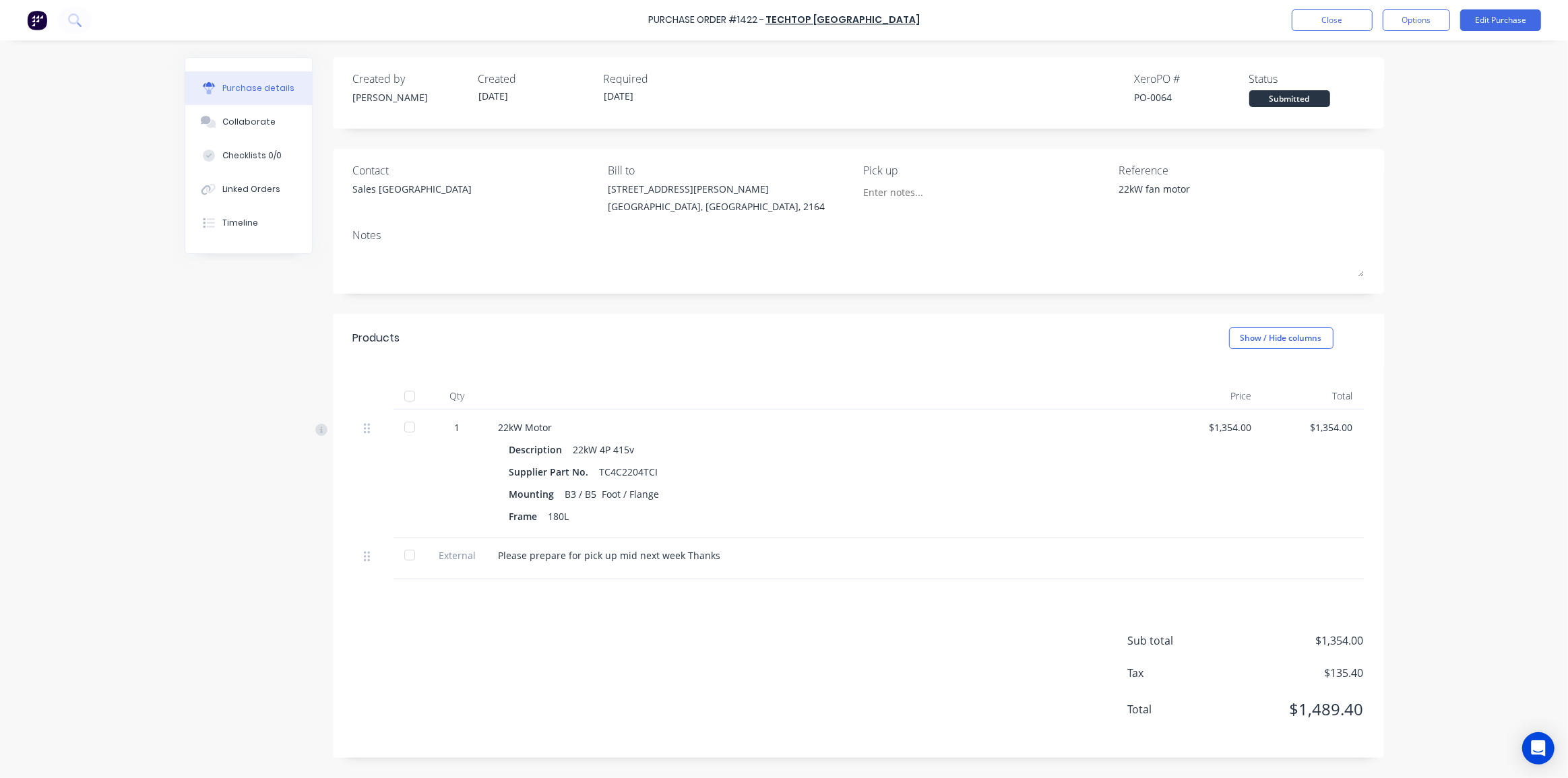
click at [1416, 218] on div "Purchase Order #1422 - Techtop Australia Close Options Edit Purchase Purchase d…" at bounding box center [784, 389] width 1568 height 778
click at [1418, 25] on button "Options" at bounding box center [1416, 20] width 68 height 22
click at [1367, 57] on div "Print / Email" at bounding box center [1386, 55] width 104 height 19
drag, startPoint x: 1368, startPoint y: 103, endPoint x: 1367, endPoint y: 75, distance: 28.0
click at [1367, 75] on div "Back With pricing Without pricing" at bounding box center [1386, 81] width 128 height 88
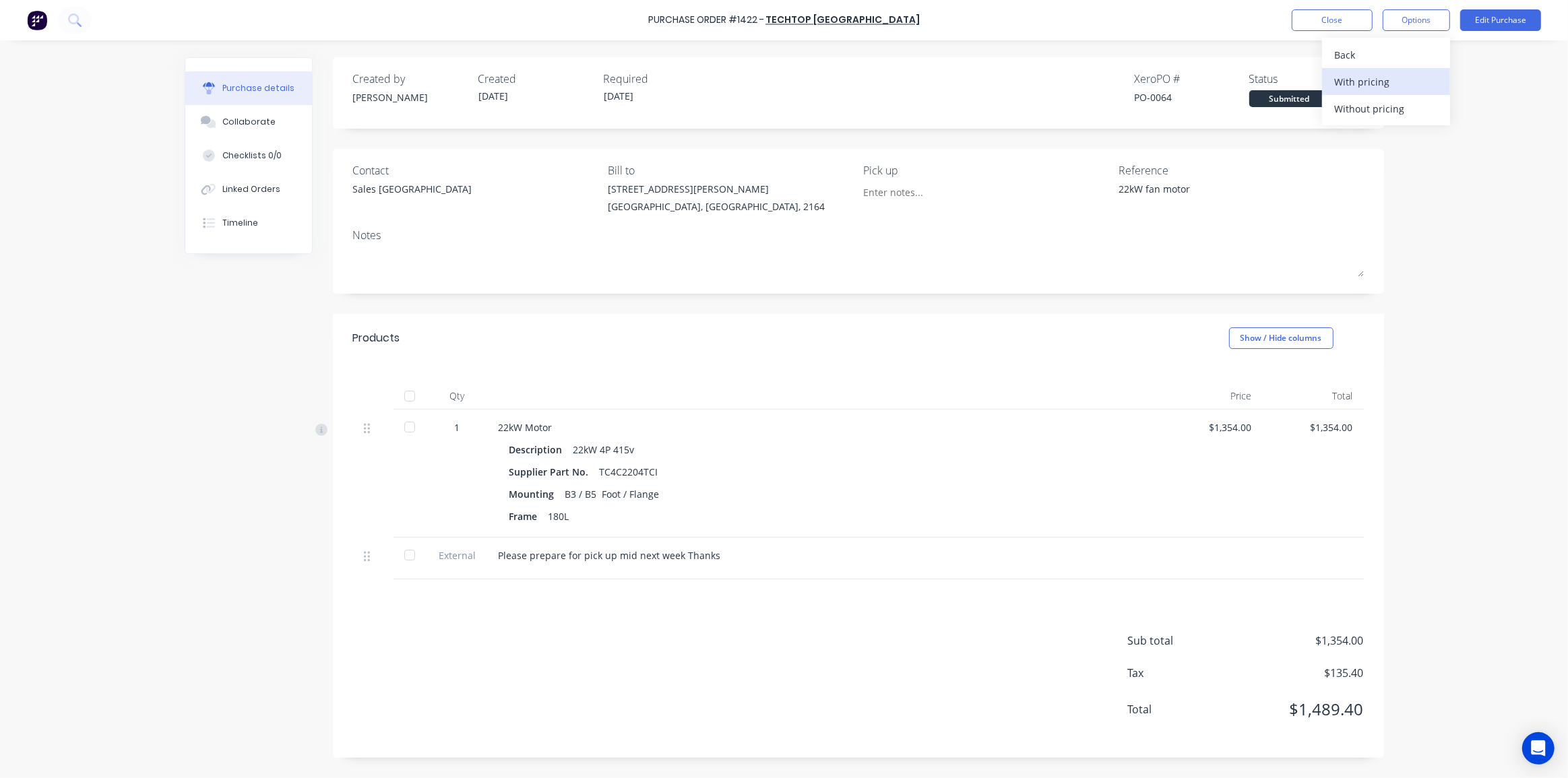
click at [1367, 75] on div "With pricing" at bounding box center [1386, 81] width 104 height 19
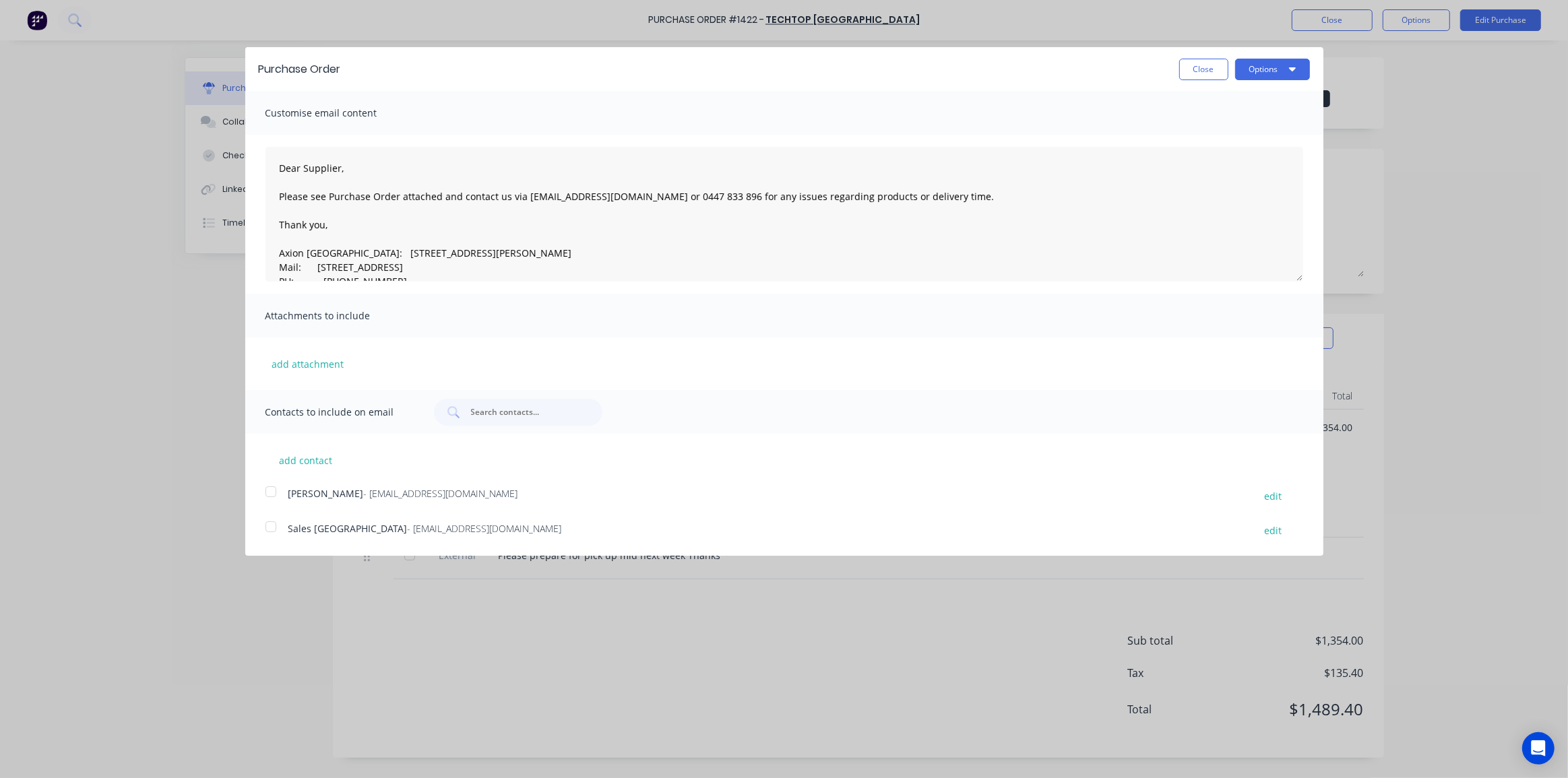
click at [271, 497] on div at bounding box center [270, 491] width 27 height 27
click at [268, 492] on div at bounding box center [270, 491] width 27 height 27
drag, startPoint x: 263, startPoint y: 532, endPoint x: 271, endPoint y: 511, distance: 22.5
click at [263, 532] on div at bounding box center [270, 526] width 27 height 27
click at [270, 490] on div at bounding box center [270, 491] width 27 height 27
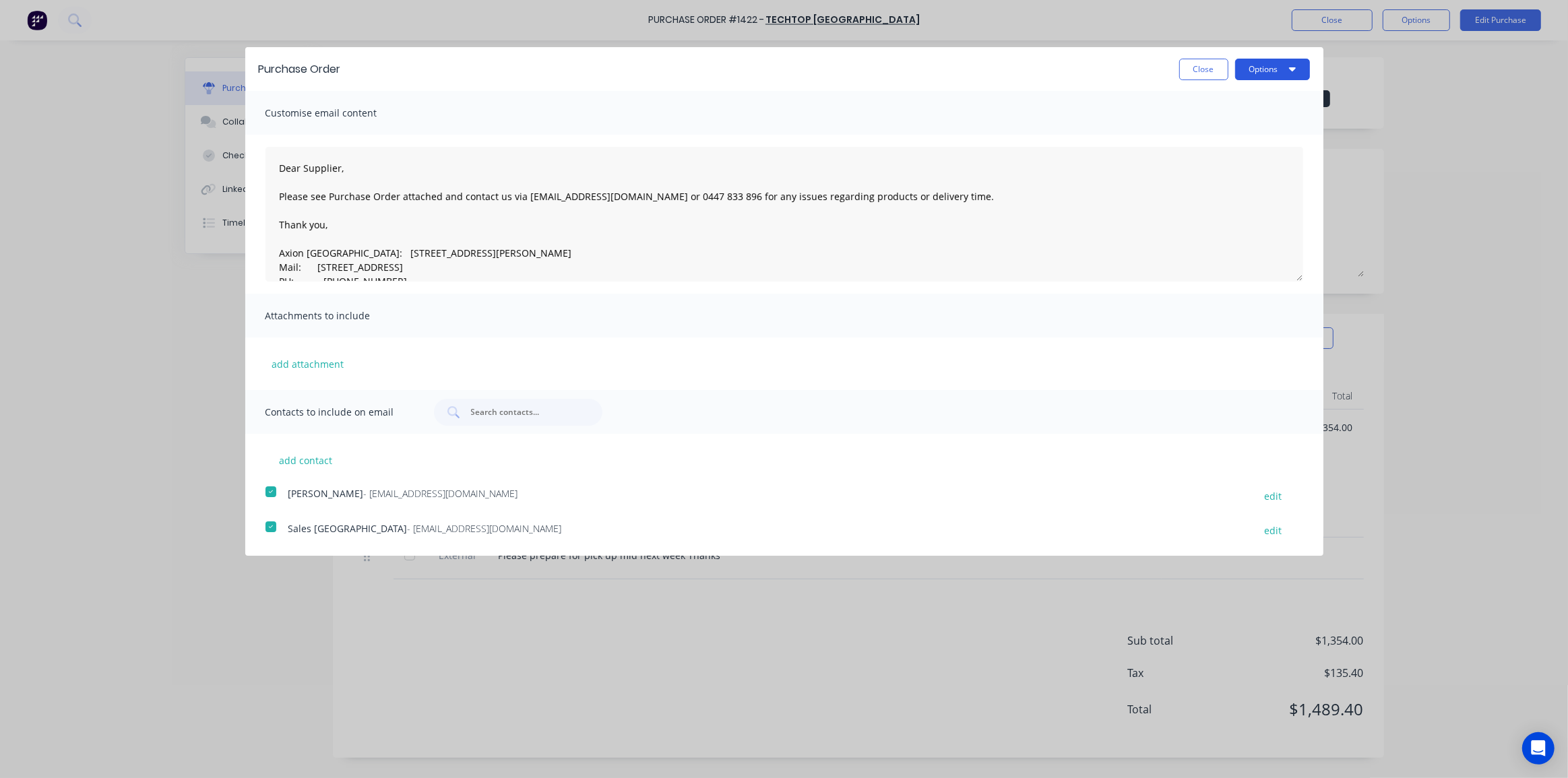
click at [1266, 66] on button "Options" at bounding box center [1272, 69] width 75 height 22
click at [1246, 129] on div "Email" at bounding box center [1246, 130] width 104 height 19
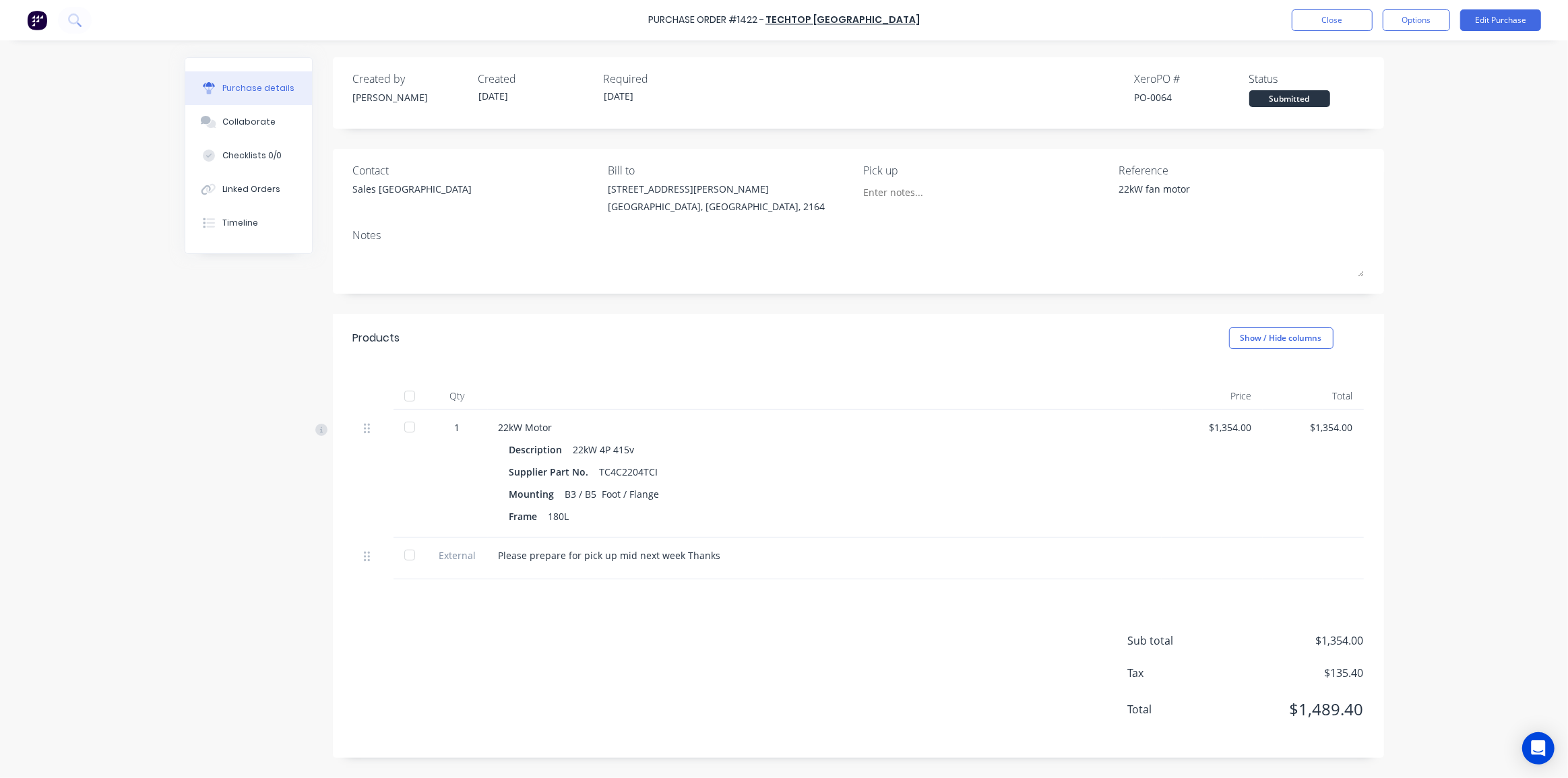
click at [1359, 86] on div "Status" at bounding box center [1306, 78] width 114 height 16
click at [1316, 21] on button "Close" at bounding box center [1332, 20] width 81 height 22
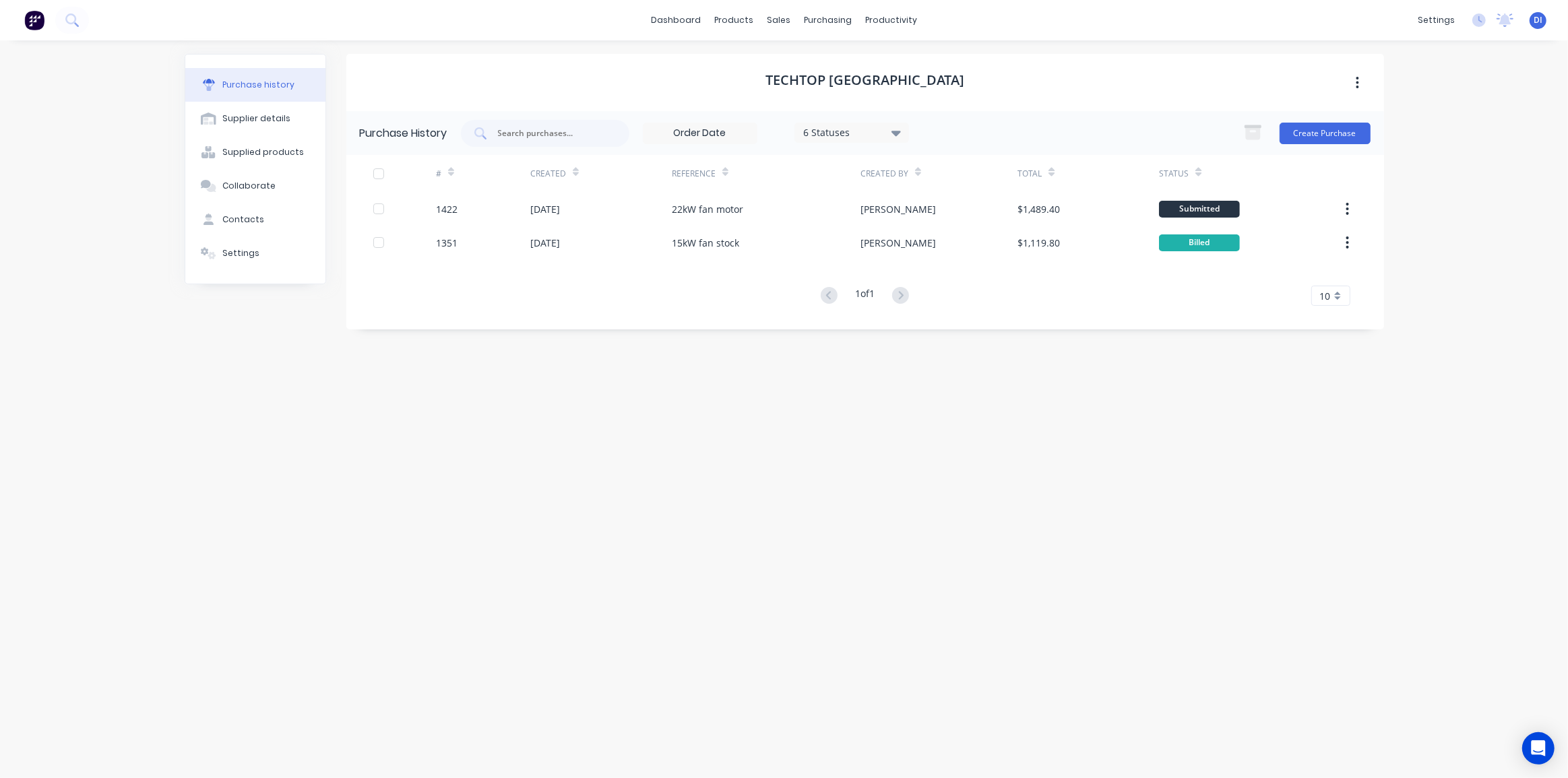
drag, startPoint x: 1427, startPoint y: 173, endPoint x: 419, endPoint y: 150, distance: 1008.3
click at [1425, 173] on div "dashboard products sales purchasing productivity dashboard products Product Cat…" at bounding box center [784, 389] width 1568 height 778
click at [40, 25] on img at bounding box center [35, 20] width 20 height 20
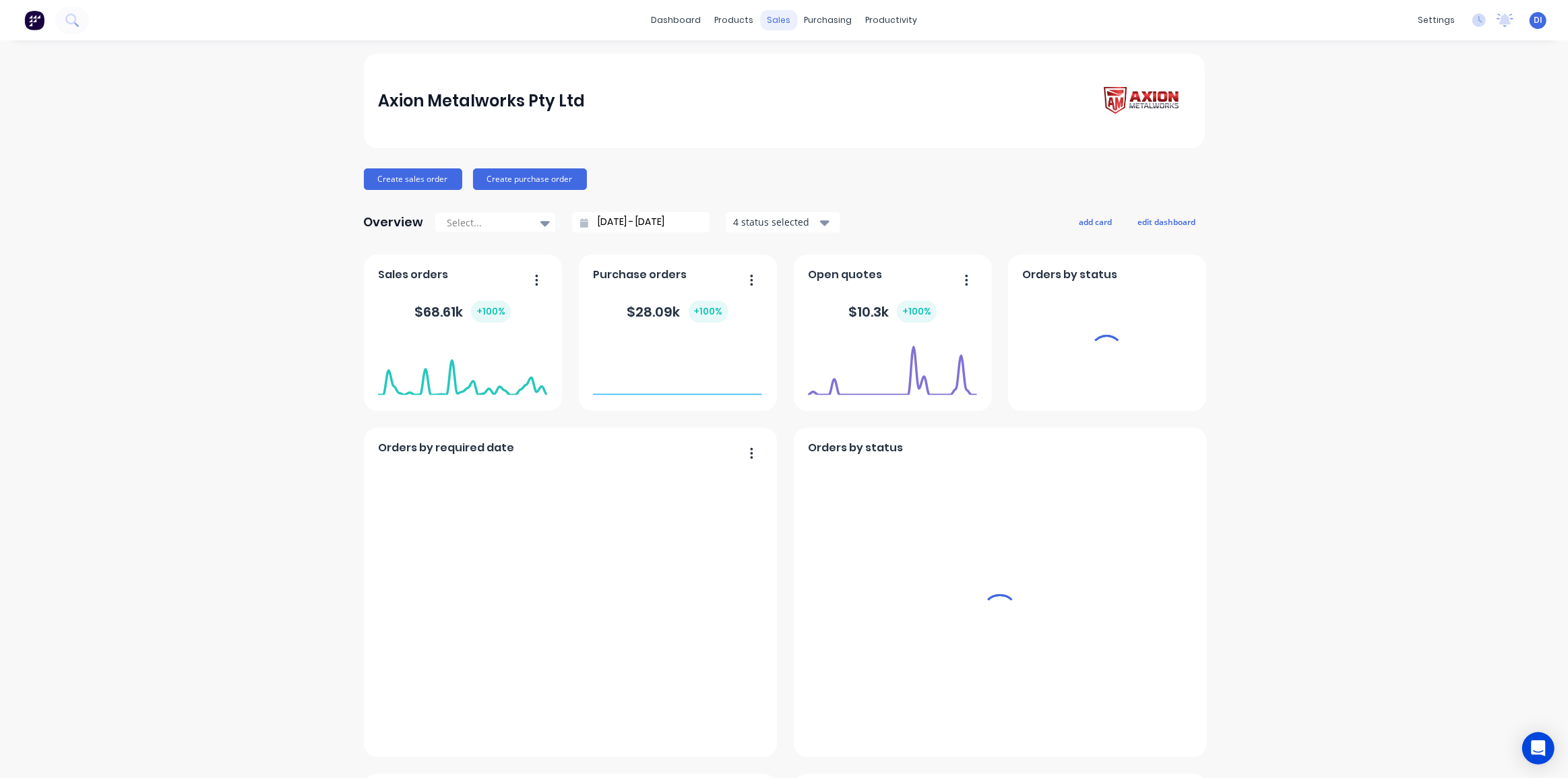
click at [774, 18] on div "sales" at bounding box center [779, 20] width 37 height 20
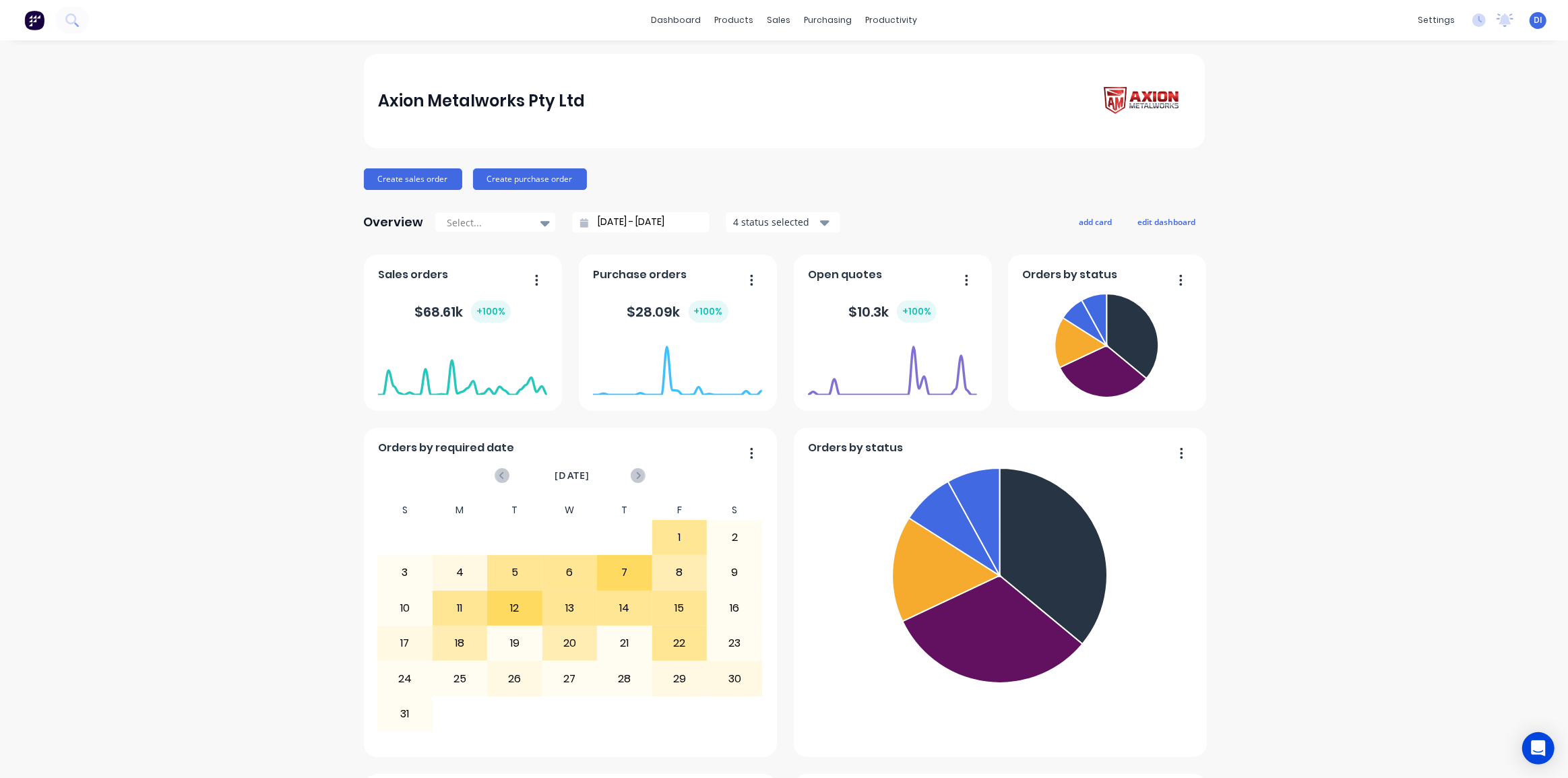
drag, startPoint x: 750, startPoint y: 96, endPoint x: 734, endPoint y: 67, distance: 33.1
click at [749, 96] on div "Axion Metalworks Pty Ltd" at bounding box center [783, 101] width 812 height 38
click at [806, 58] on link "Sales Orders" at bounding box center [845, 63] width 178 height 27
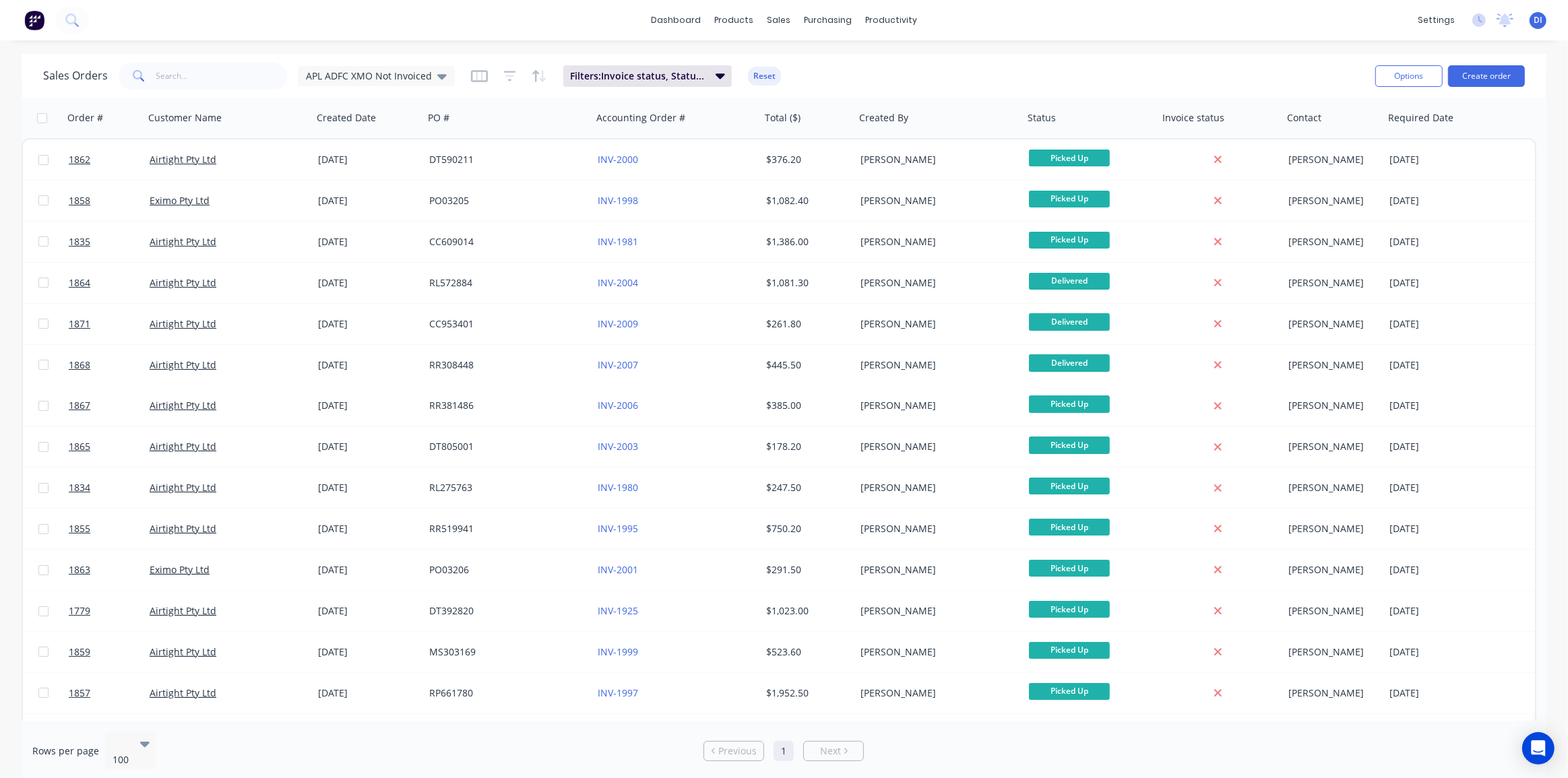
click at [984, 70] on div "Sales Orders APL ADFC XMO Not Invoiced Filters: Invoice status, Status, Custome…" at bounding box center [703, 75] width 1321 height 33
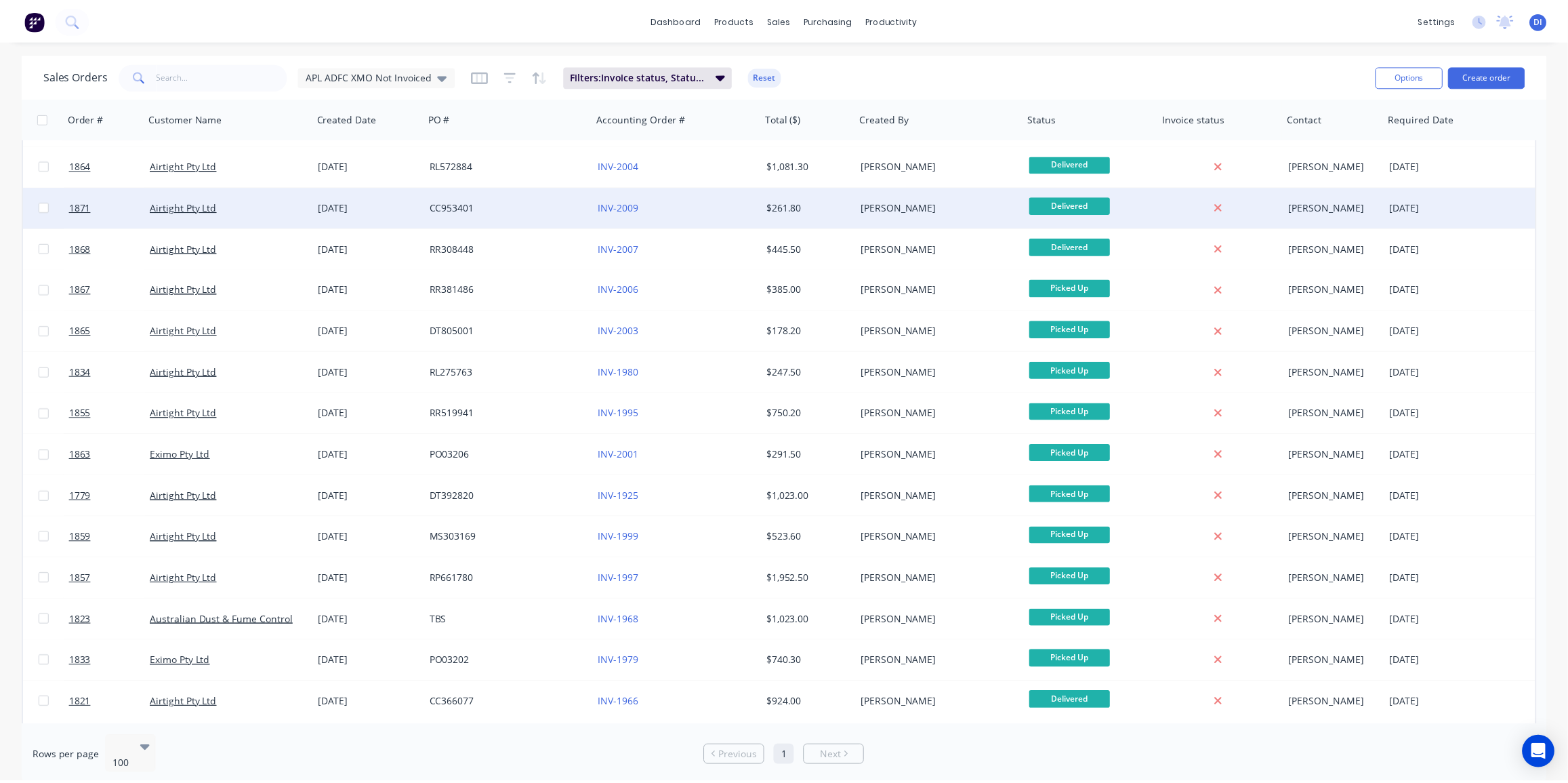
scroll to position [280, 0]
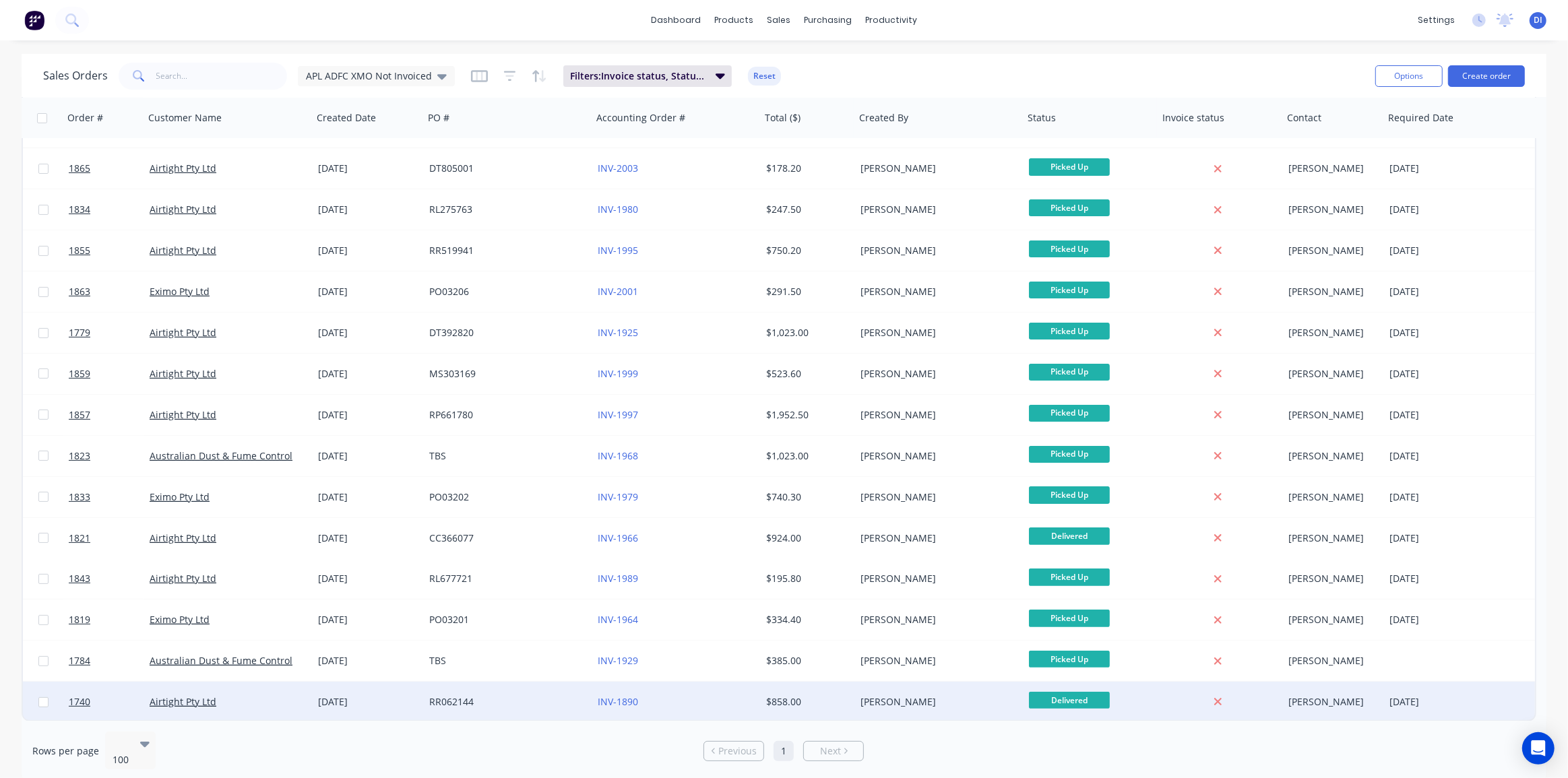
click at [958, 700] on div "Dean Ingram" at bounding box center [935, 702] width 150 height 14
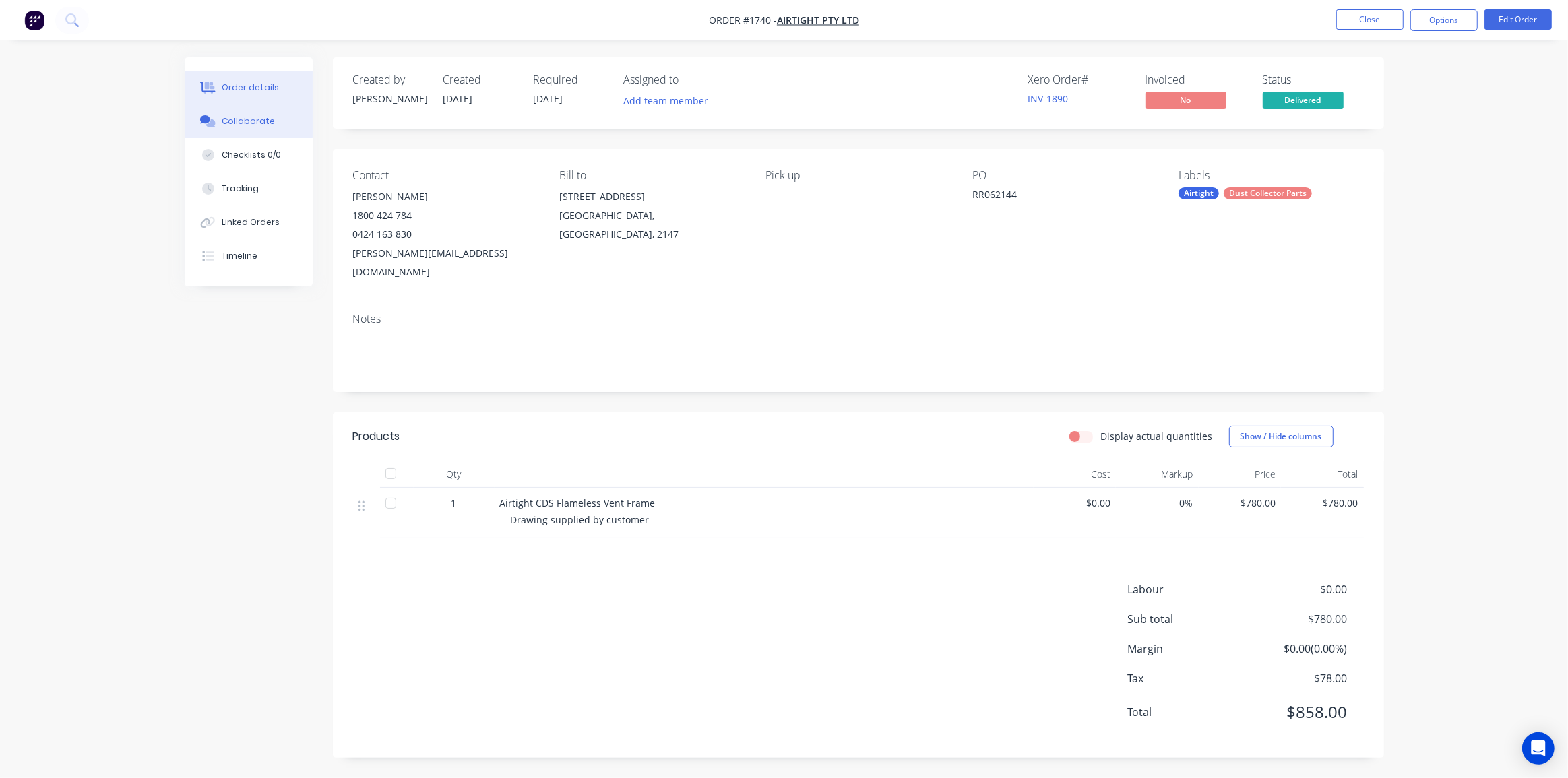
click at [256, 122] on div "Collaborate" at bounding box center [248, 121] width 53 height 12
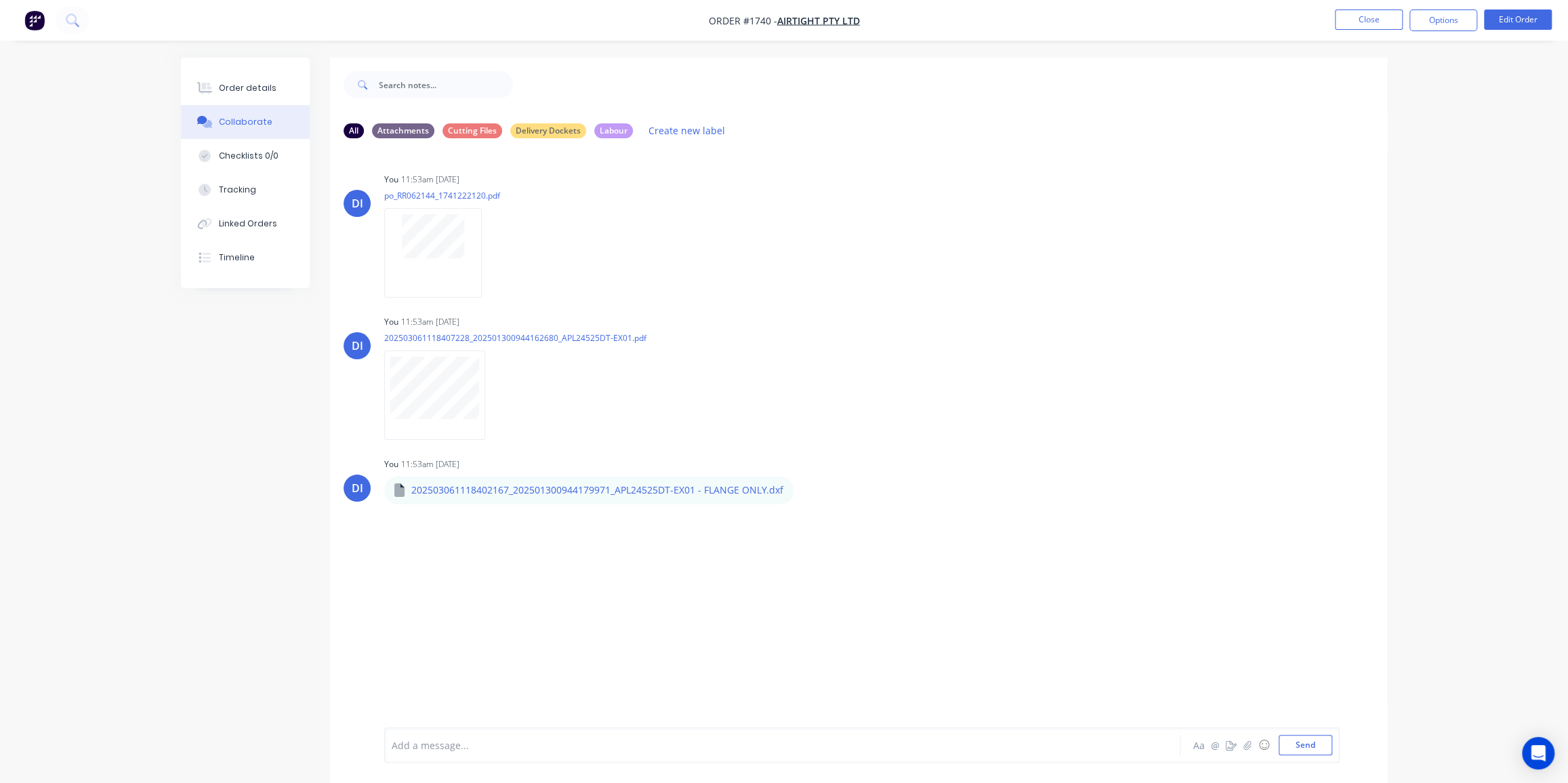
drag, startPoint x: 808, startPoint y: 71, endPoint x: 801, endPoint y: 97, distance: 26.9
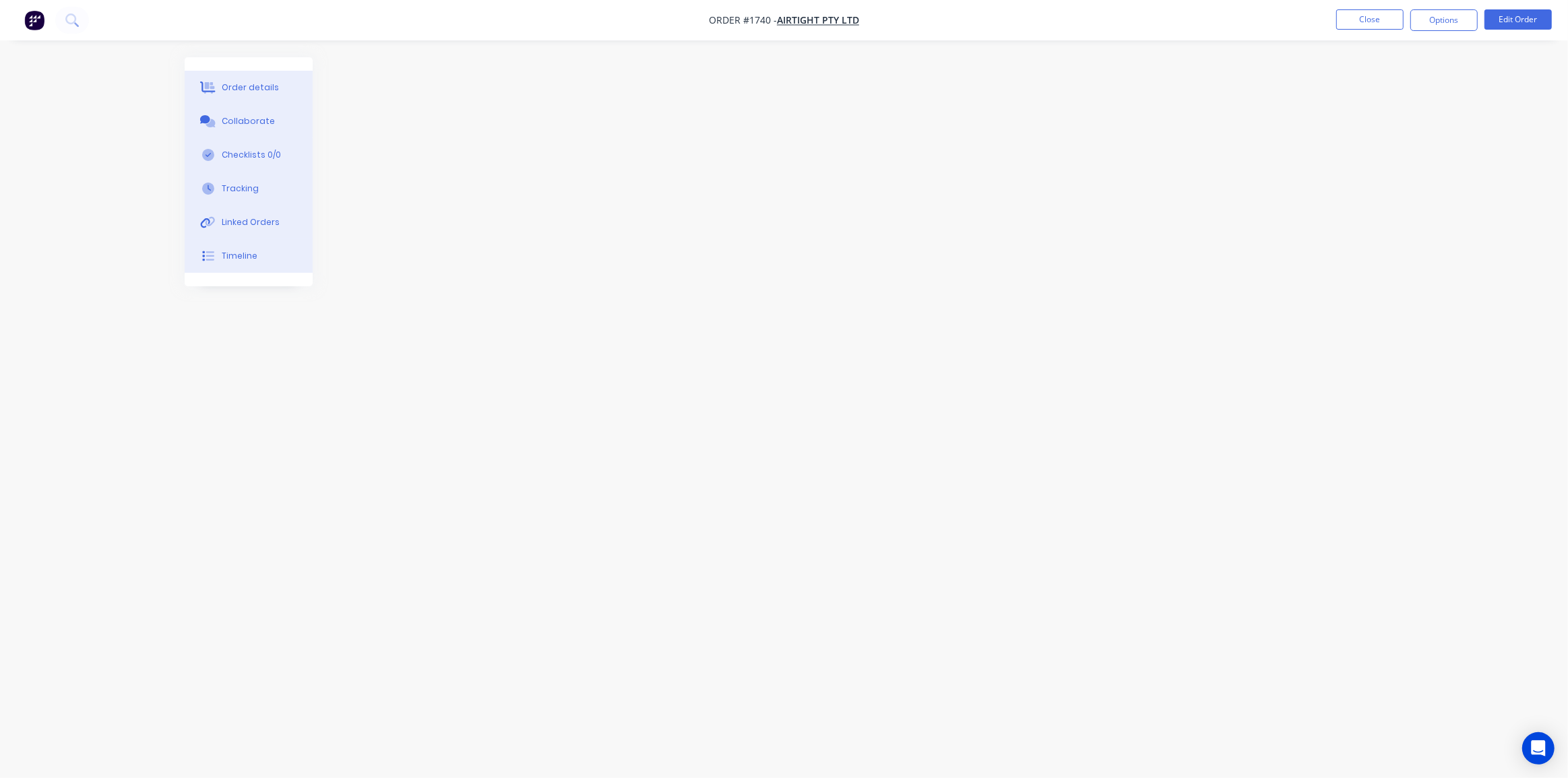
click at [250, 80] on button "Order details" at bounding box center [249, 87] width 128 height 34
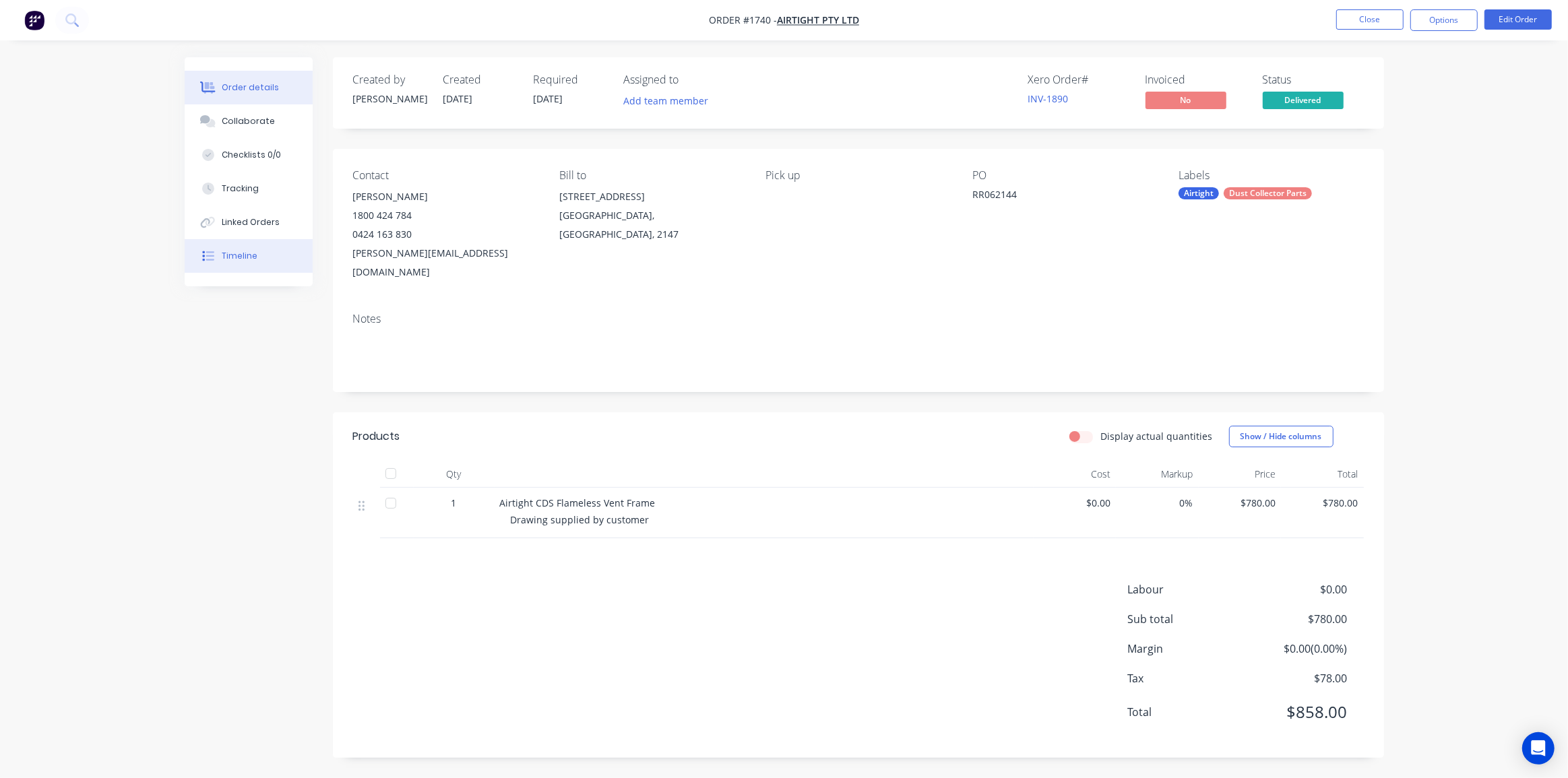
click at [244, 261] on div "Timeline" at bounding box center [240, 256] width 36 height 12
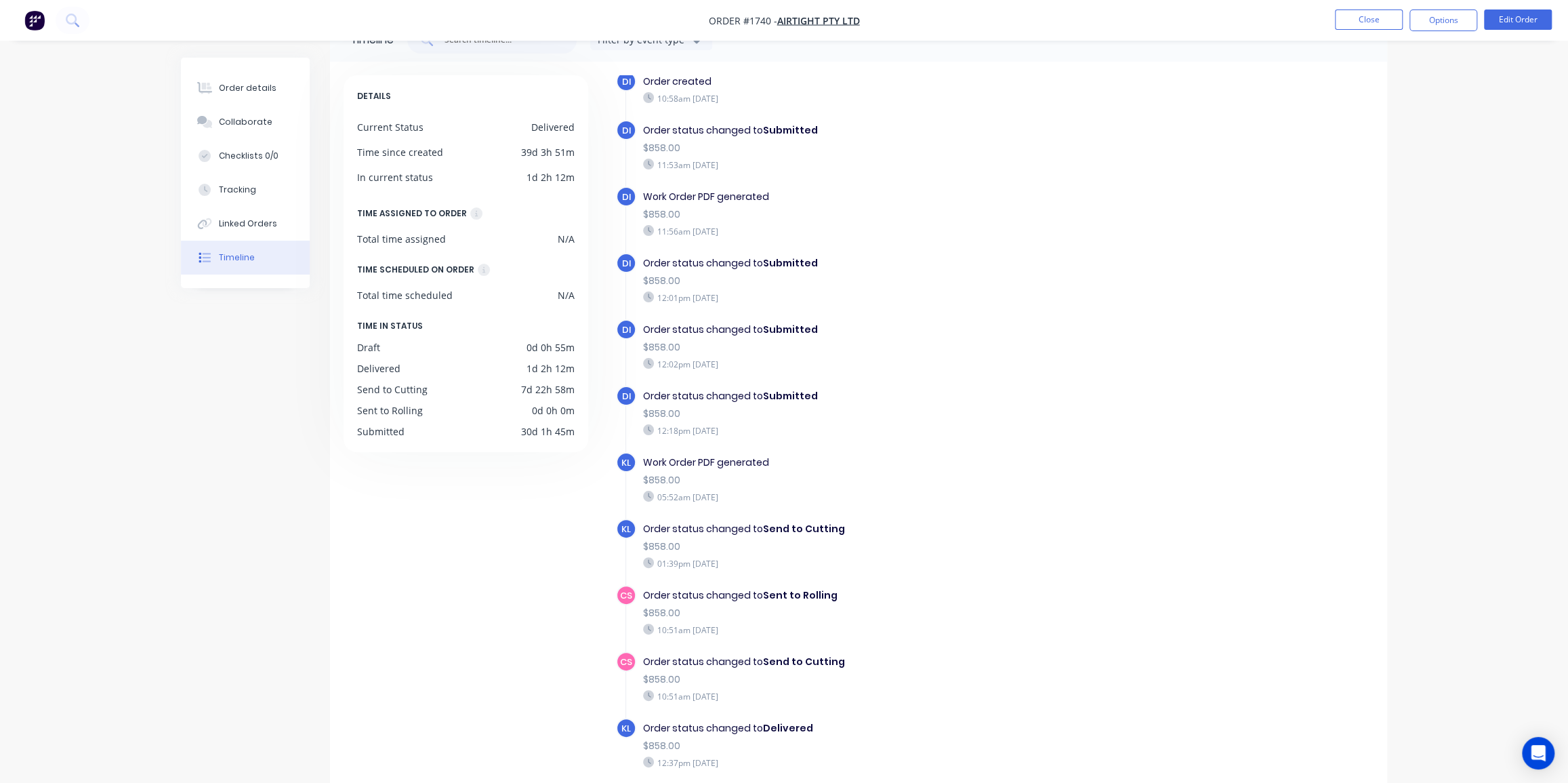
scroll to position [96, 0]
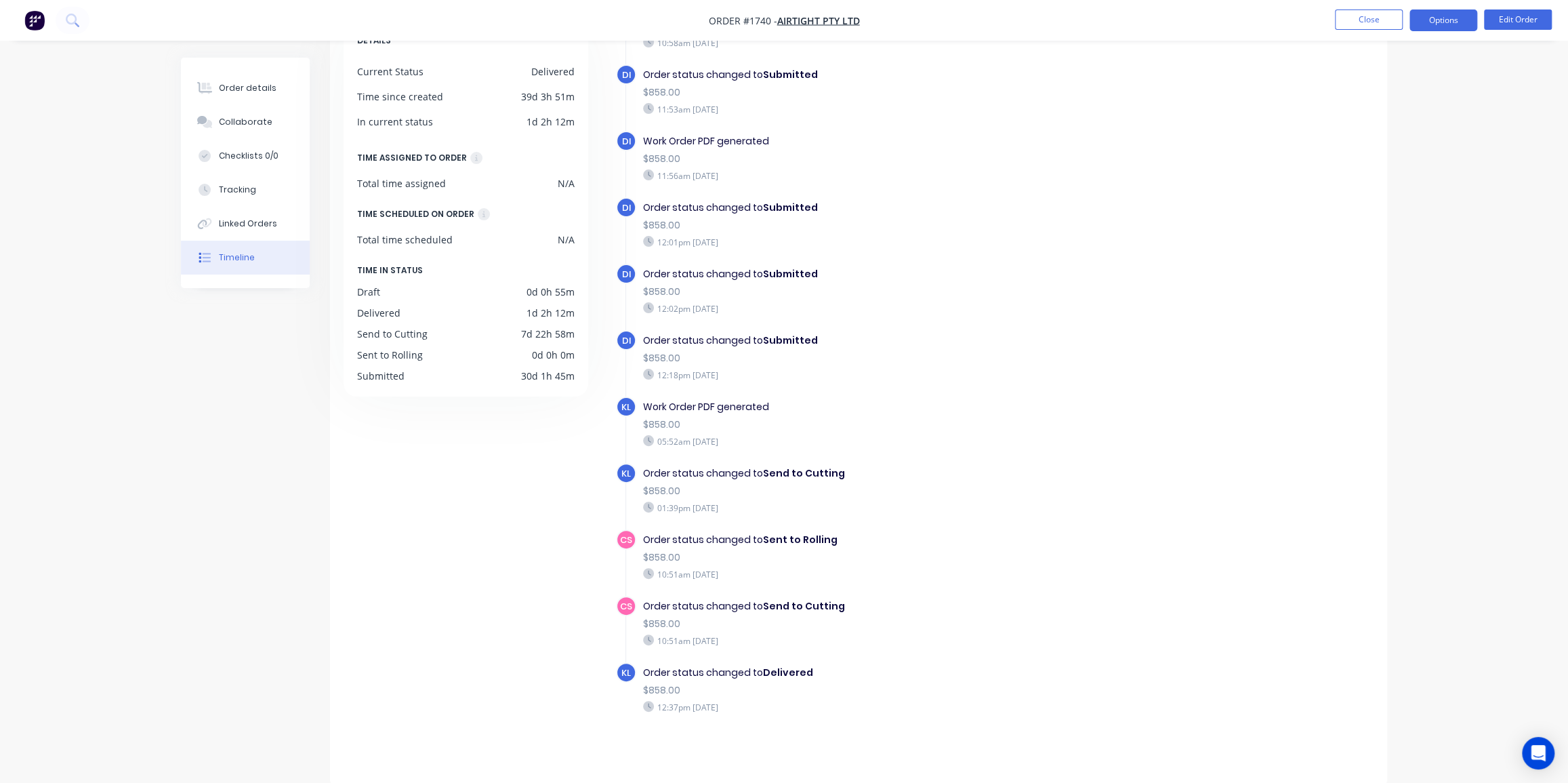
click at [1445, 22] on button "Options" at bounding box center [1444, 20] width 68 height 22
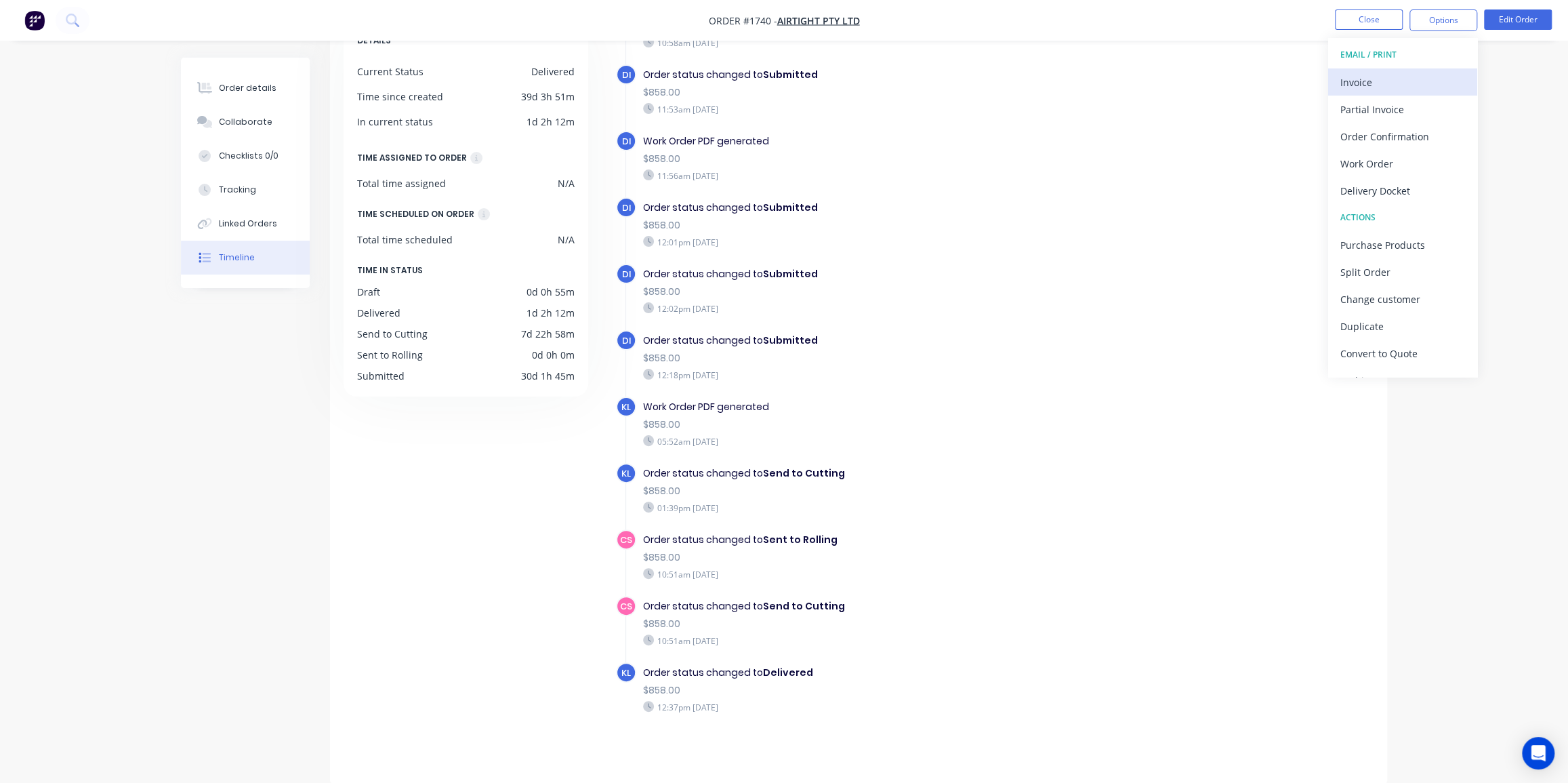
click at [1378, 79] on div "Invoice" at bounding box center [1403, 82] width 124 height 20
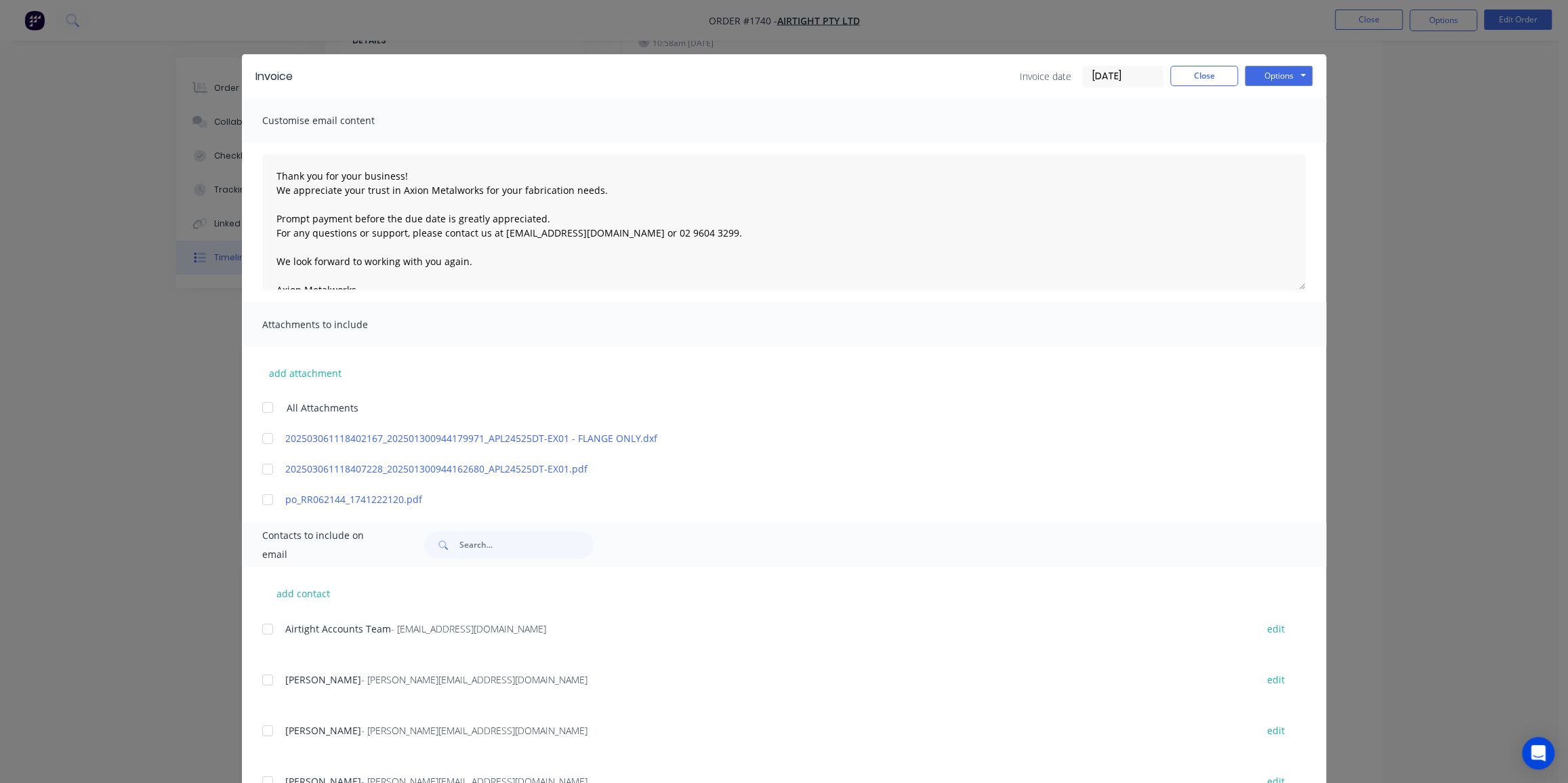
click at [258, 402] on div at bounding box center [267, 407] width 27 height 27
click at [265, 461] on div at bounding box center [267, 468] width 27 height 27
click at [258, 441] on div at bounding box center [267, 438] width 27 height 27
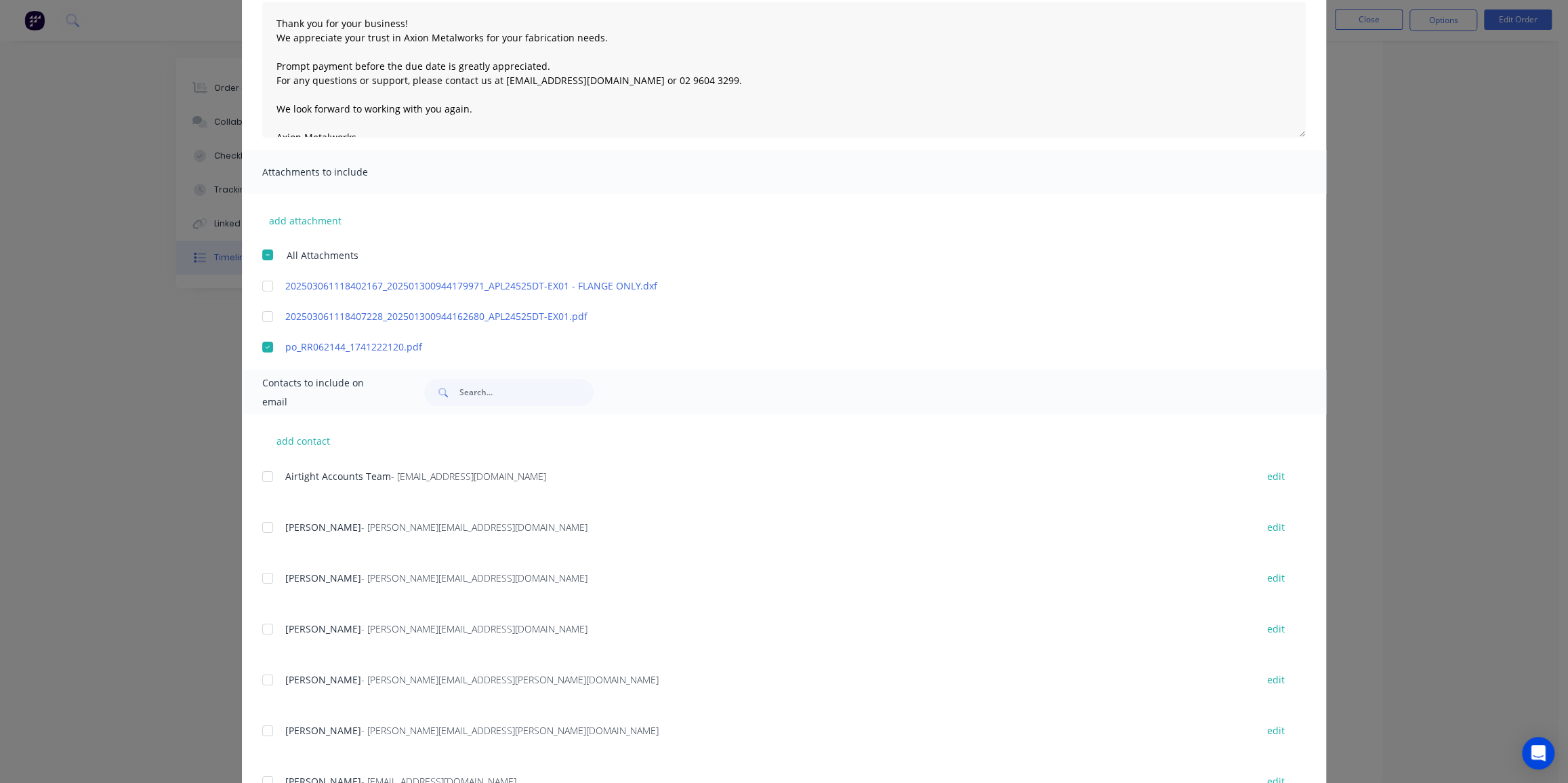
scroll to position [246, 0]
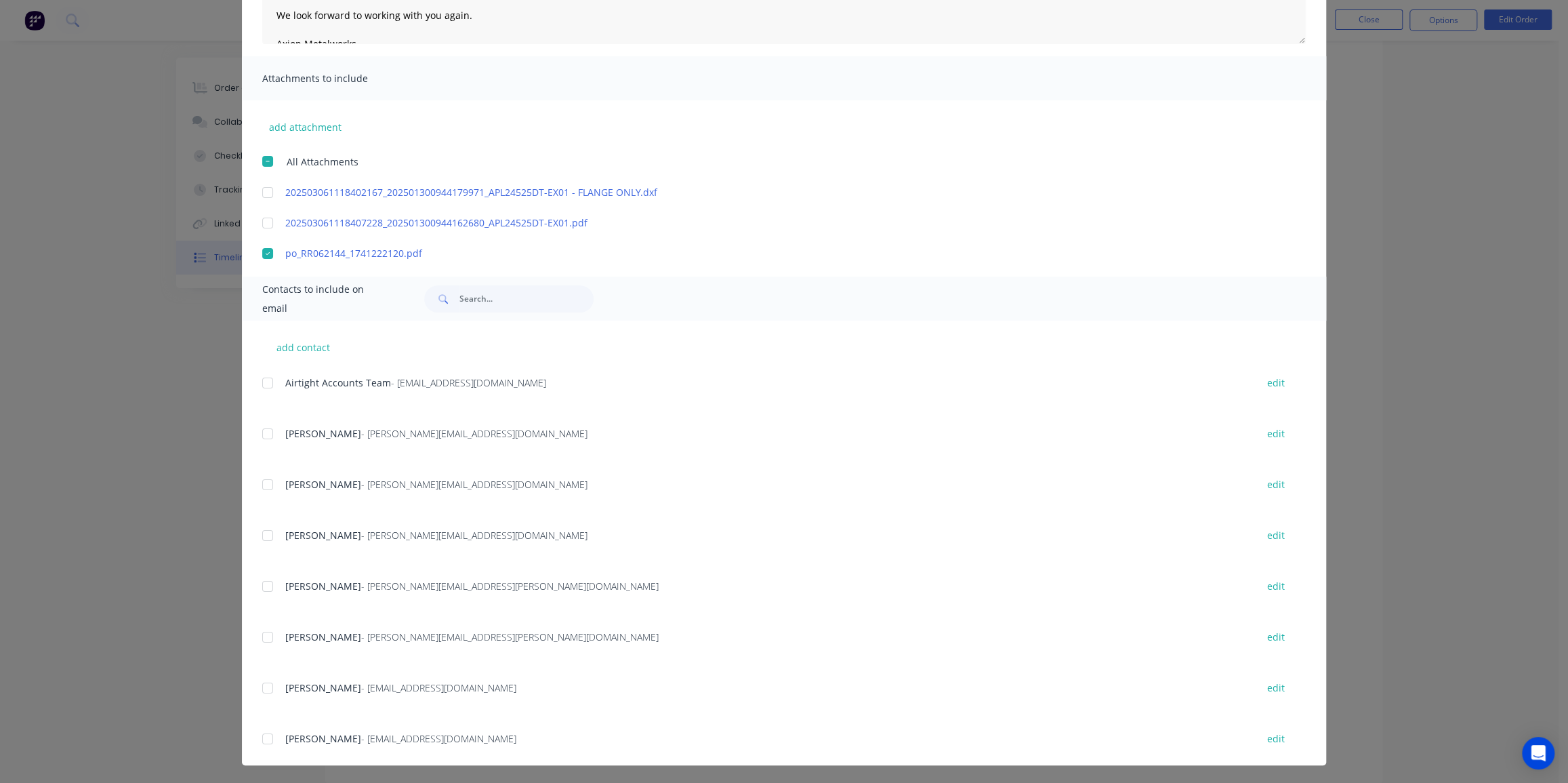
drag, startPoint x: 262, startPoint y: 383, endPoint x: 276, endPoint y: 392, distance: 16.6
click at [263, 383] on div at bounding box center [267, 382] width 27 height 27
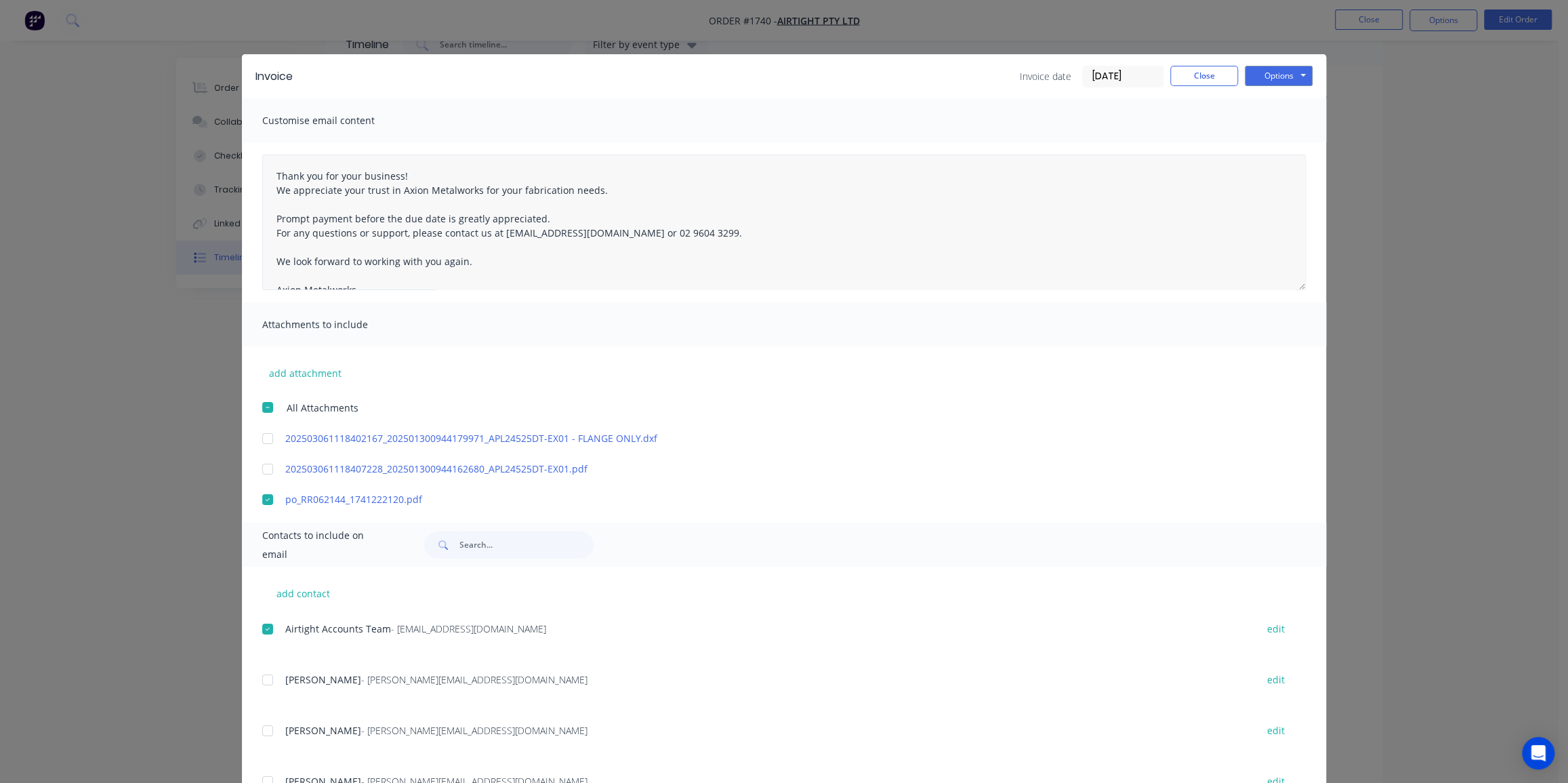
scroll to position [34, 0]
click at [1106, 74] on input "16/08/25" at bounding box center [1123, 77] width 80 height 20
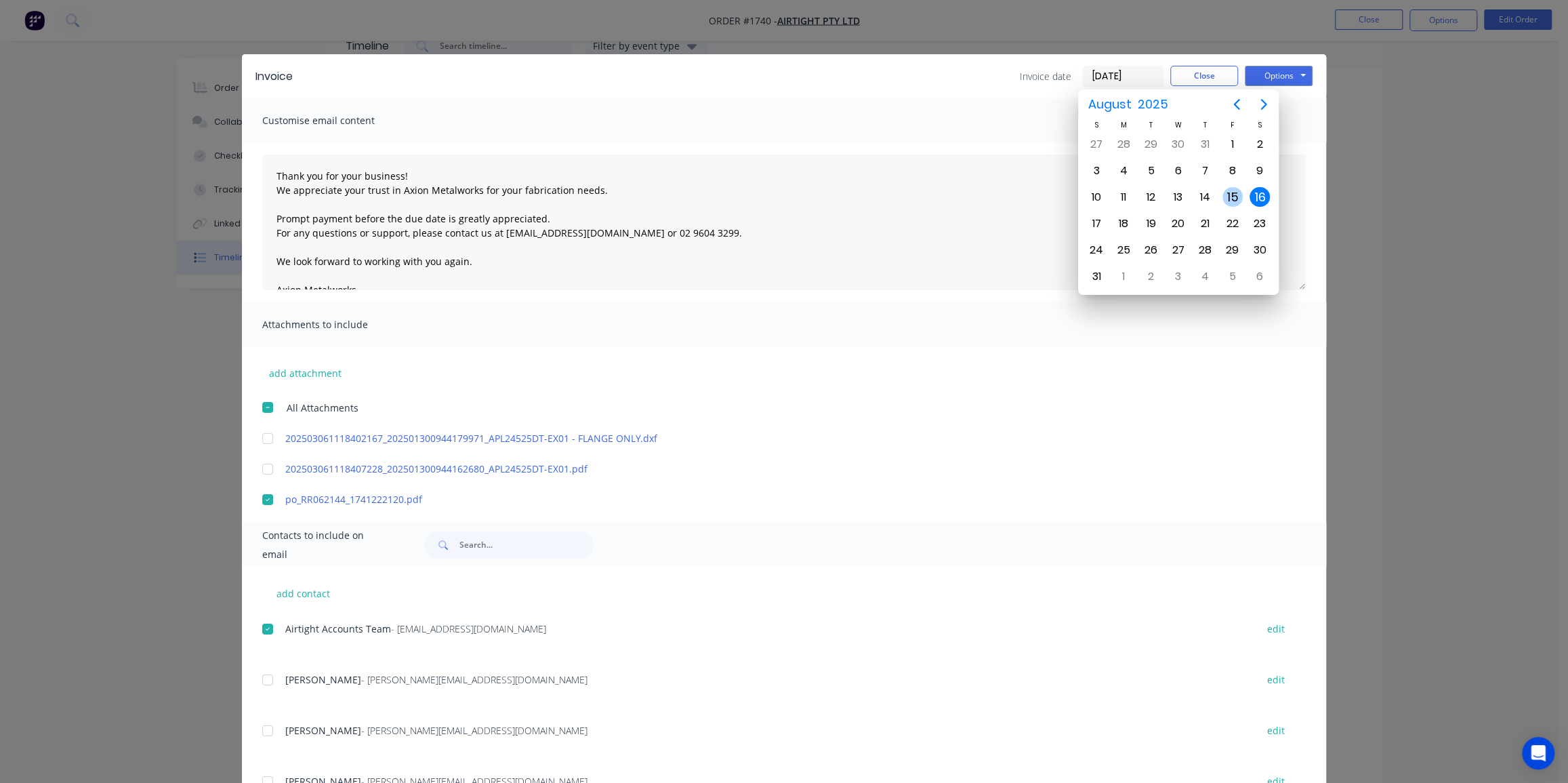
click at [1226, 192] on div "15" at bounding box center [1233, 198] width 20 height 20
type input "15/08/25"
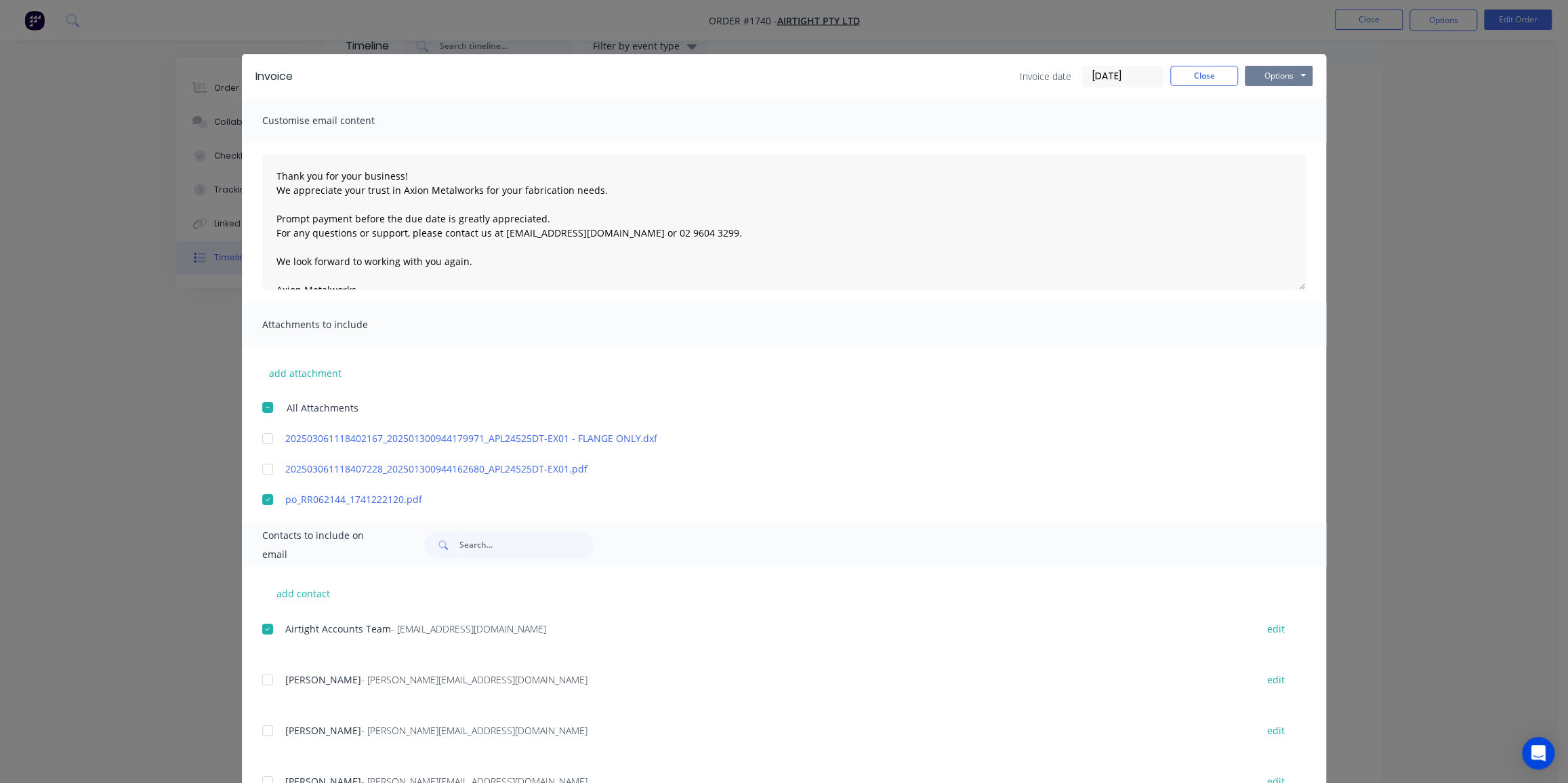
click at [1283, 75] on button "Options" at bounding box center [1279, 76] width 68 height 20
click at [1271, 135] on button "Email" at bounding box center [1289, 145] width 87 height 22
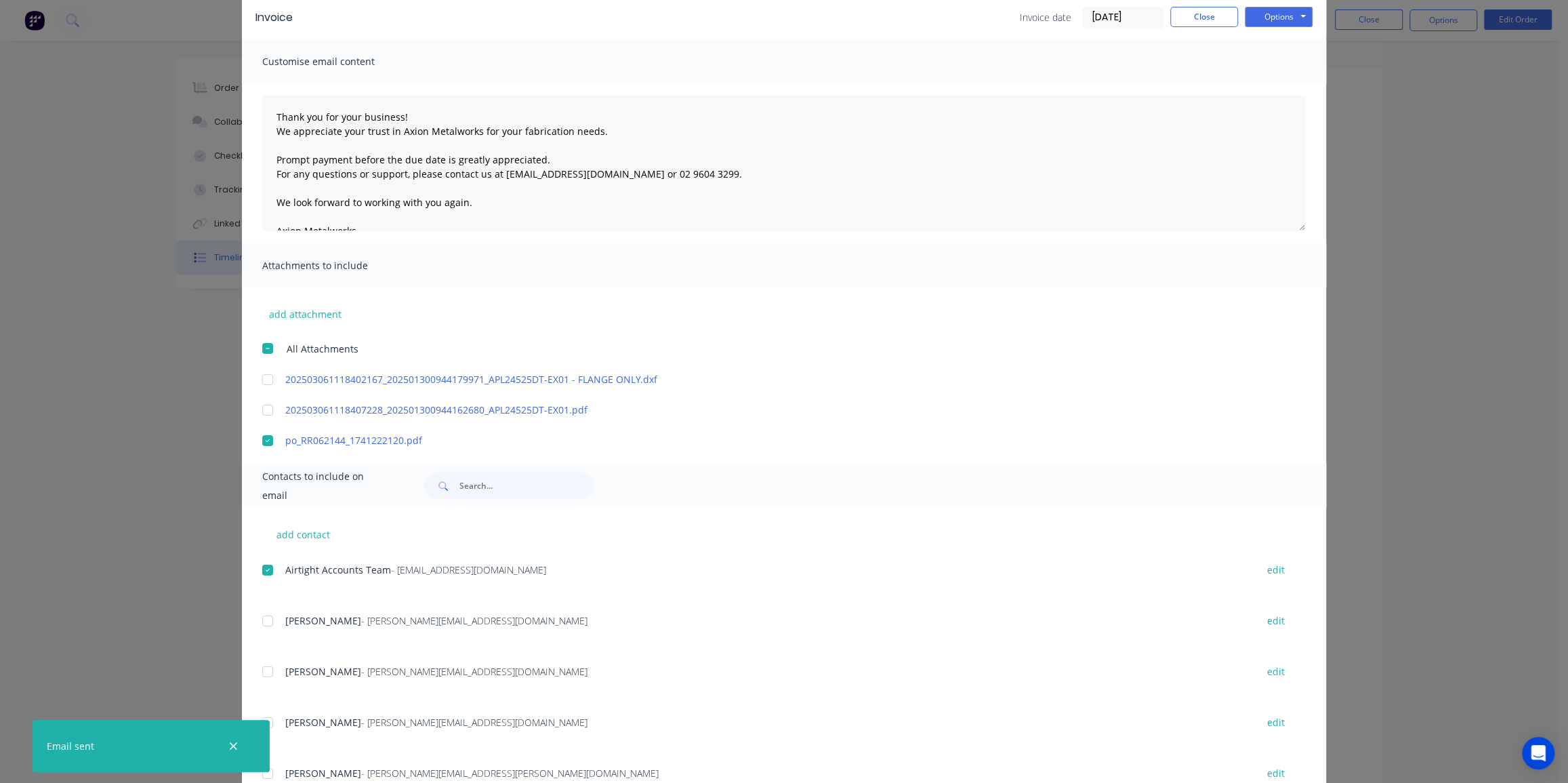
scroll to position [61, 0]
click at [1207, 17] on button "Close" at bounding box center [1205, 15] width 68 height 20
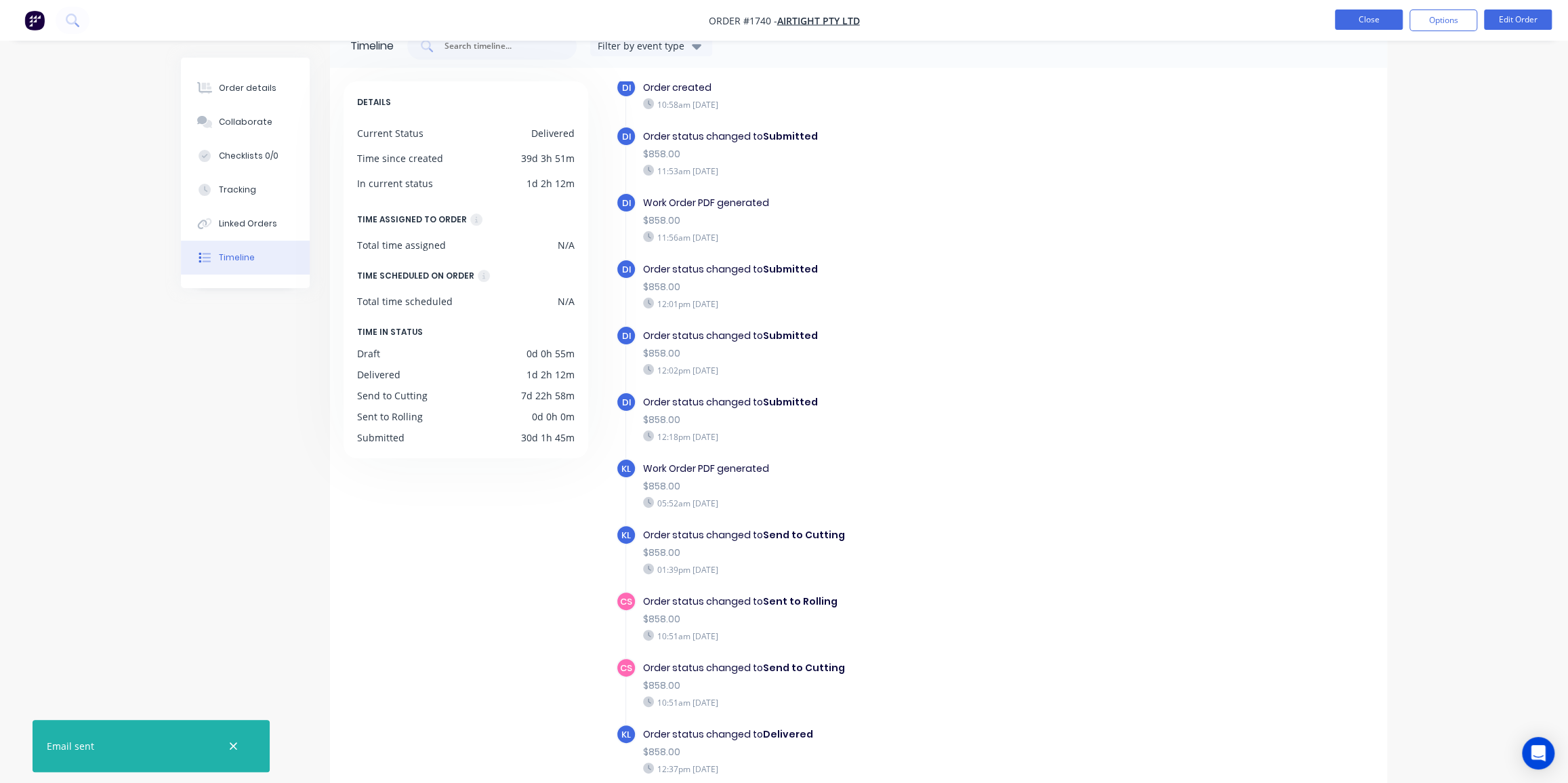
click at [1357, 24] on button "Close" at bounding box center [1369, 20] width 68 height 20
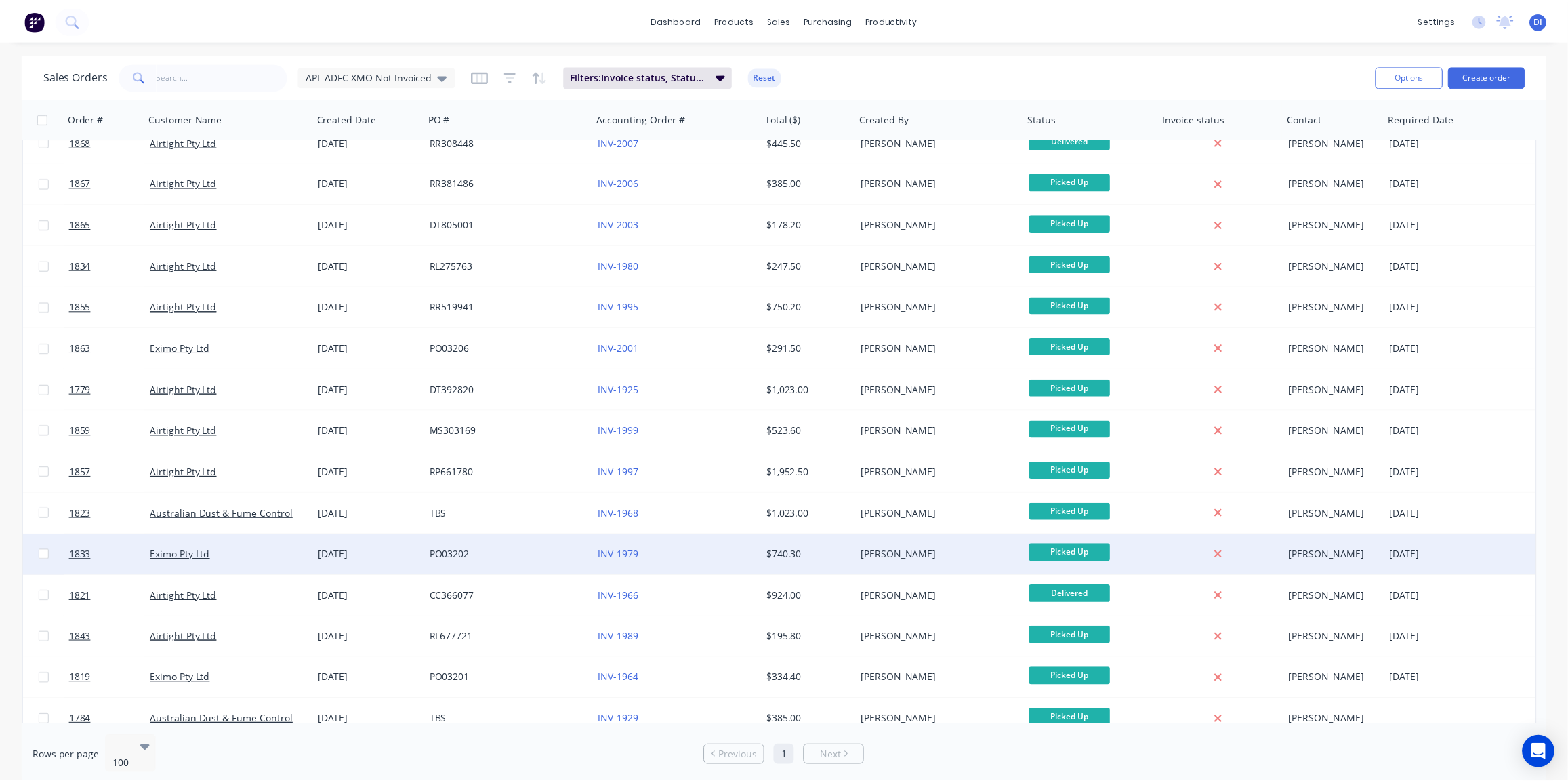
scroll to position [239, 0]
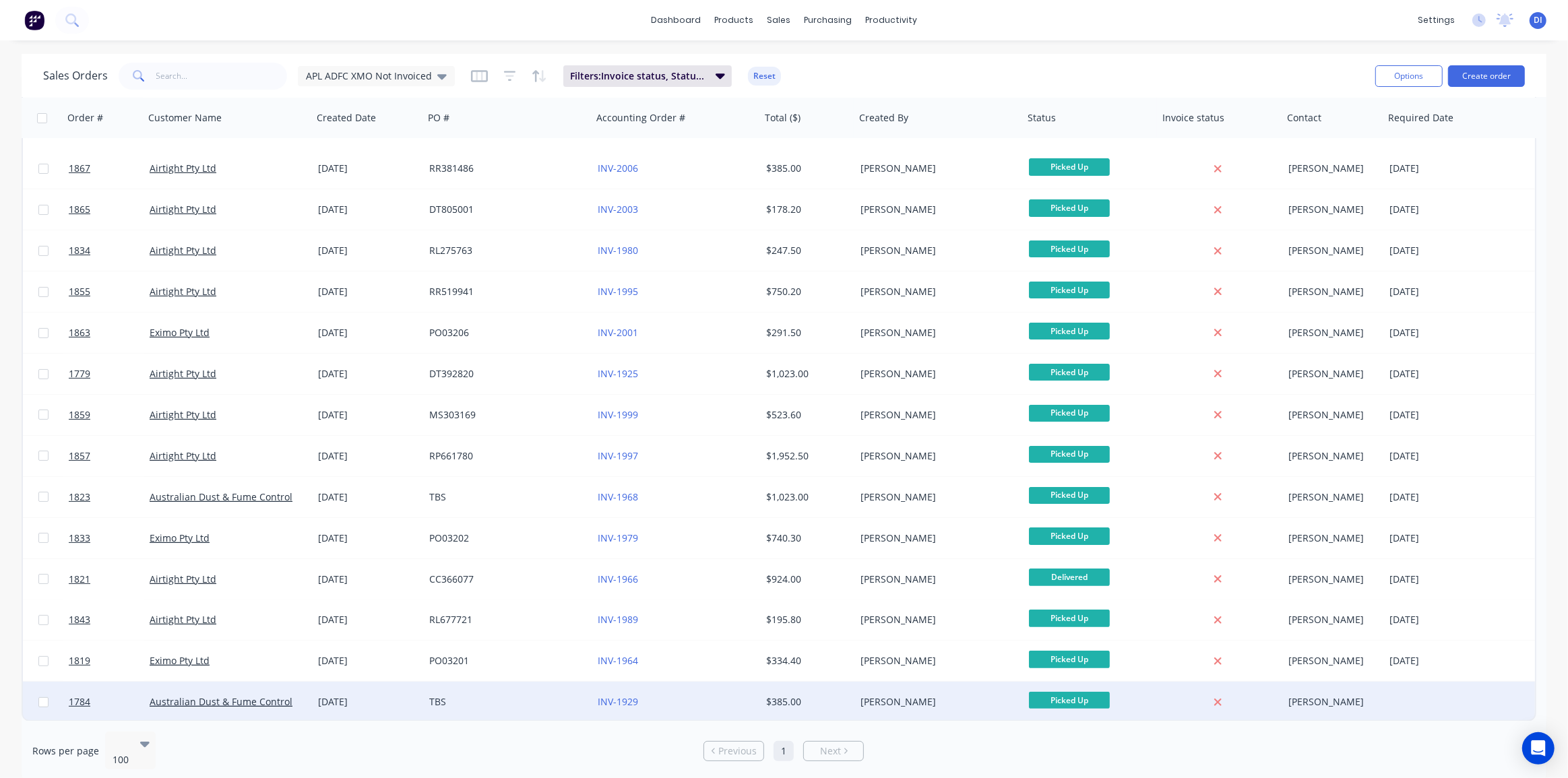
click at [943, 695] on div "Kyle Lynch" at bounding box center [935, 702] width 150 height 14
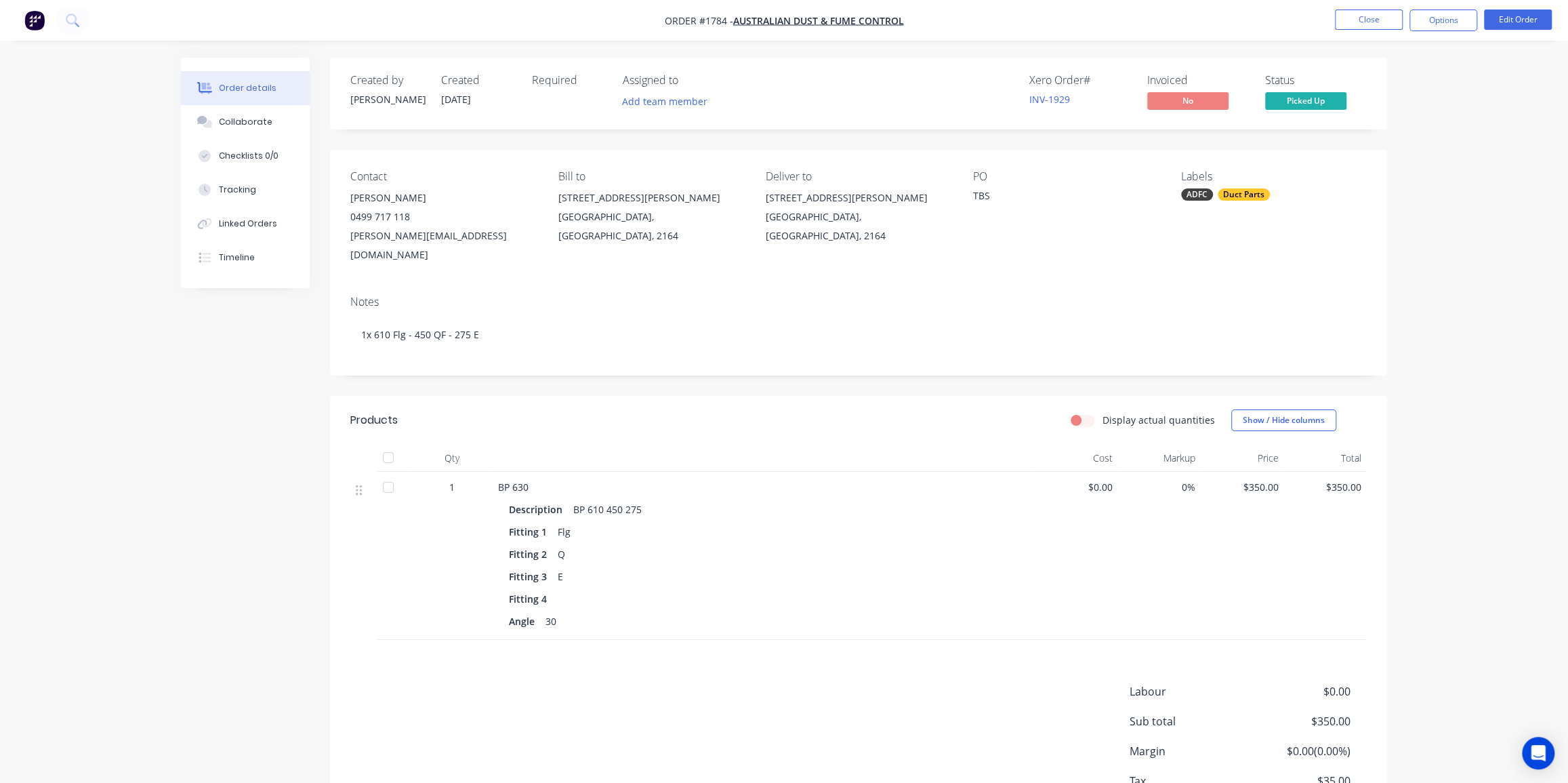
click at [984, 194] on div "TBS" at bounding box center [1058, 198] width 169 height 19
click at [1433, 255] on div "Order details Collaborate Checklists 0/0 Tracking Linked Orders Timeline Order …" at bounding box center [784, 441] width 1568 height 881
click at [992, 198] on div "TBS" at bounding box center [1058, 198] width 169 height 19
click at [986, 196] on div "TBS" at bounding box center [1058, 198] width 169 height 19
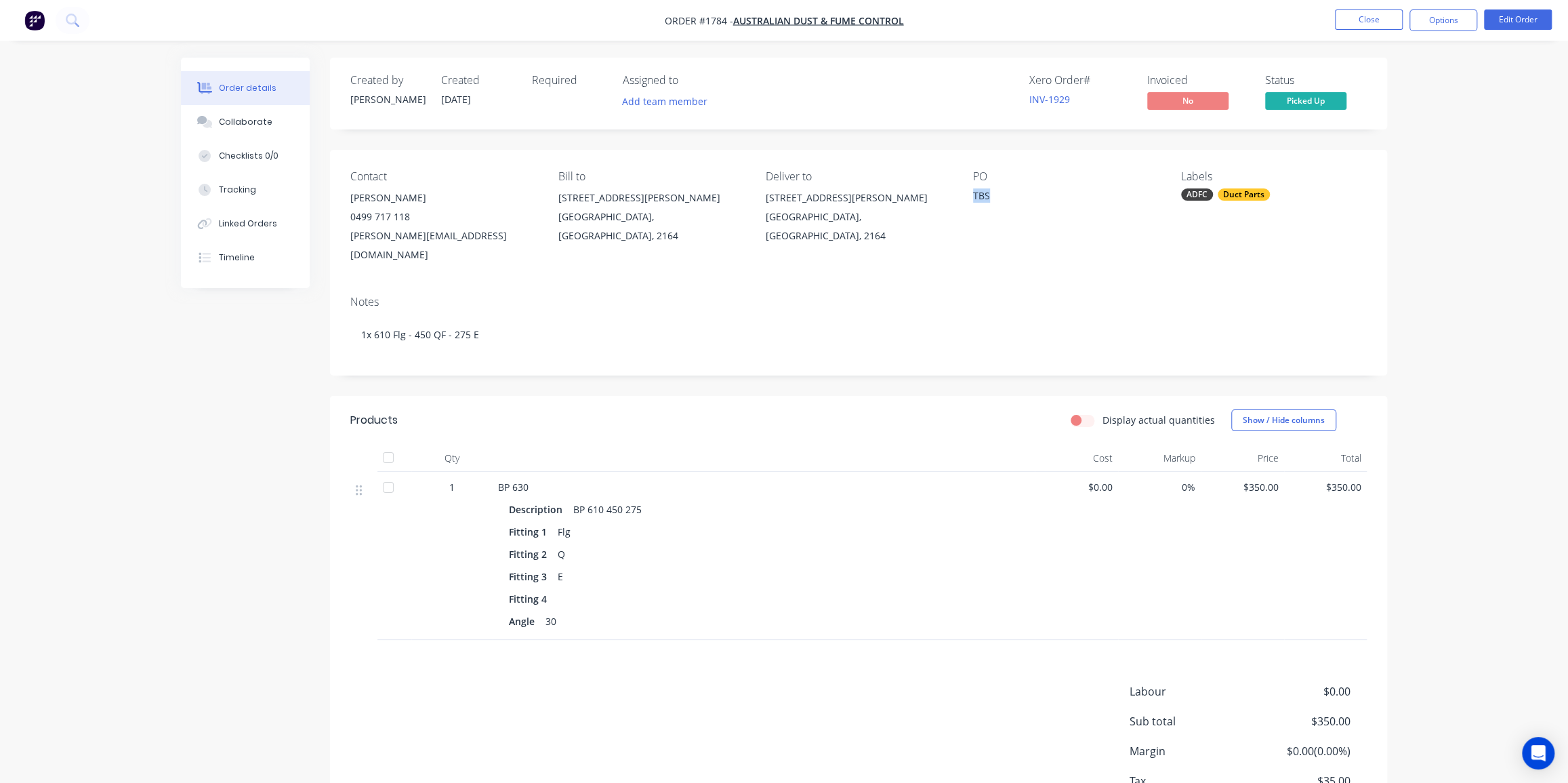
click at [986, 196] on div "TBS" at bounding box center [1058, 198] width 169 height 19
click at [1424, 211] on div "Order details Collaborate Checklists 0/0 Tracking Linked Orders Timeline Order …" at bounding box center [784, 441] width 1568 height 881
click at [1506, 17] on button "Edit Order" at bounding box center [1518, 20] width 68 height 20
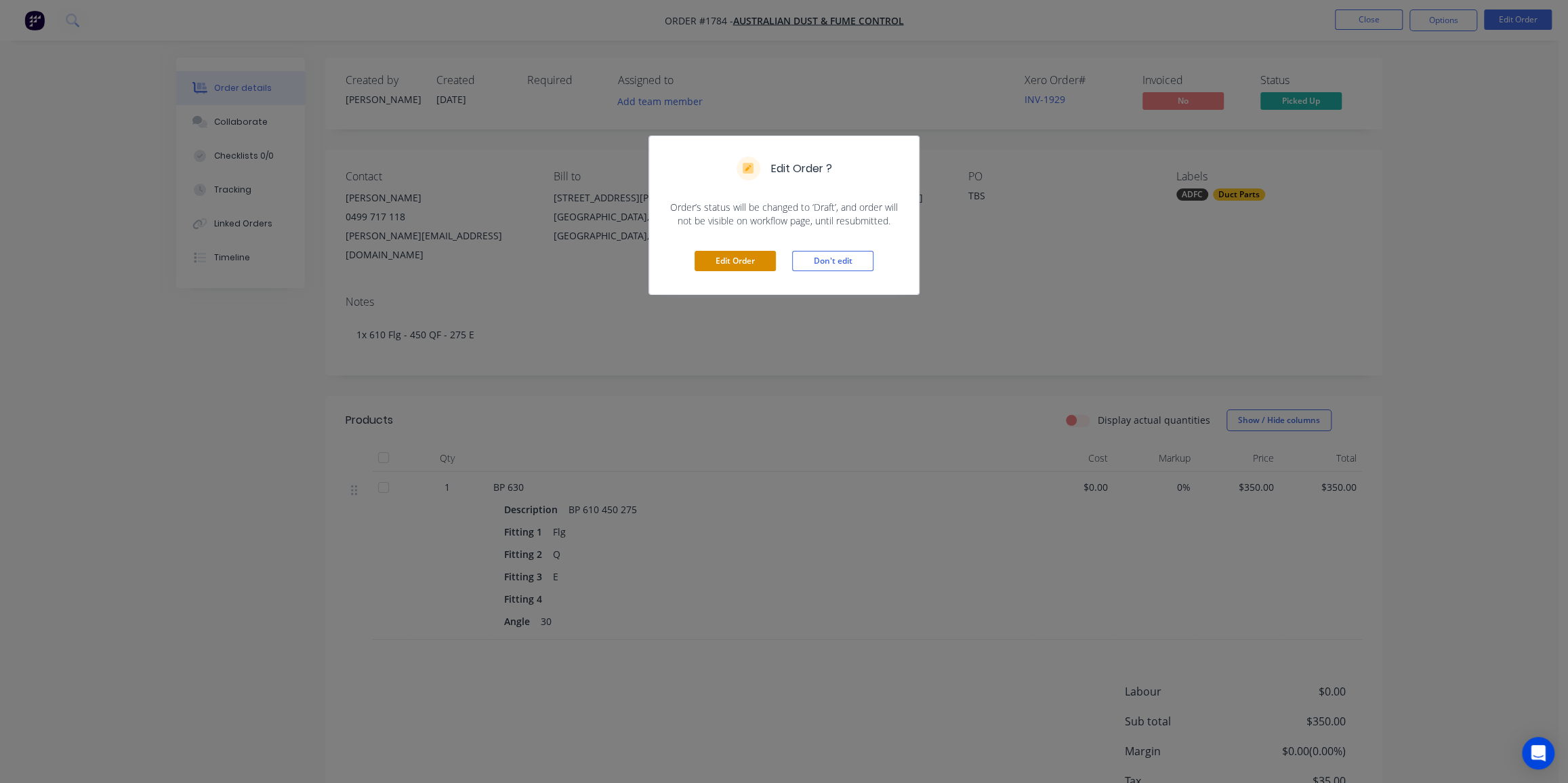
click at [743, 266] on button "Edit Order" at bounding box center [735, 261] width 81 height 20
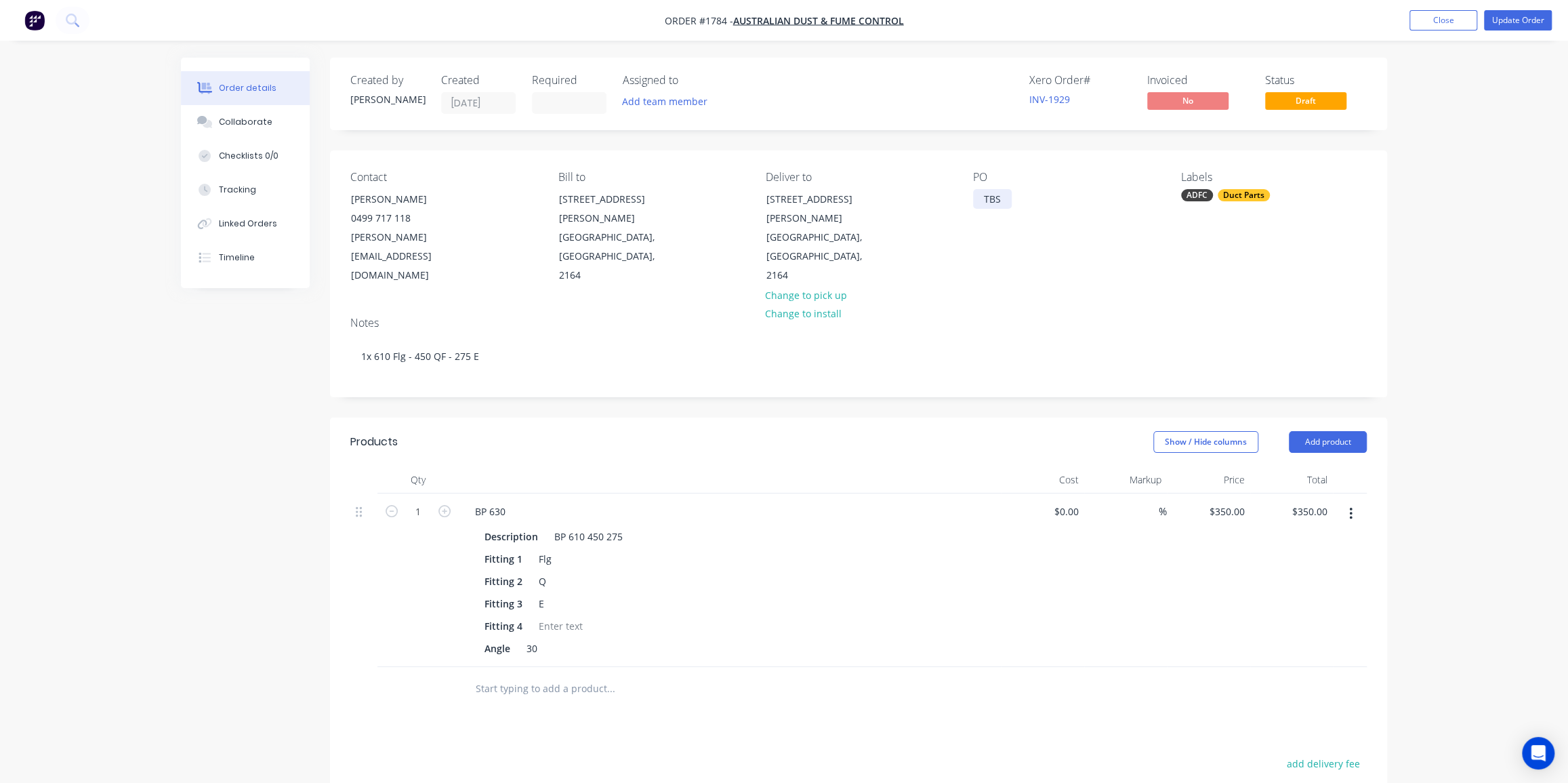
click at [996, 198] on div "TBS" at bounding box center [992, 198] width 38 height 20
click at [1452, 325] on div "Order details Collaborate Checklists 0/0 Tracking Linked Orders Timeline Order …" at bounding box center [784, 528] width 1568 height 1057
click at [1450, 325] on div "Order details Collaborate Checklists 0/0 Tracking Linked Orders Timeline Order …" at bounding box center [784, 528] width 1568 height 1057
drag, startPoint x: 1450, startPoint y: 469, endPoint x: 1430, endPoint y: 466, distance: 20.2
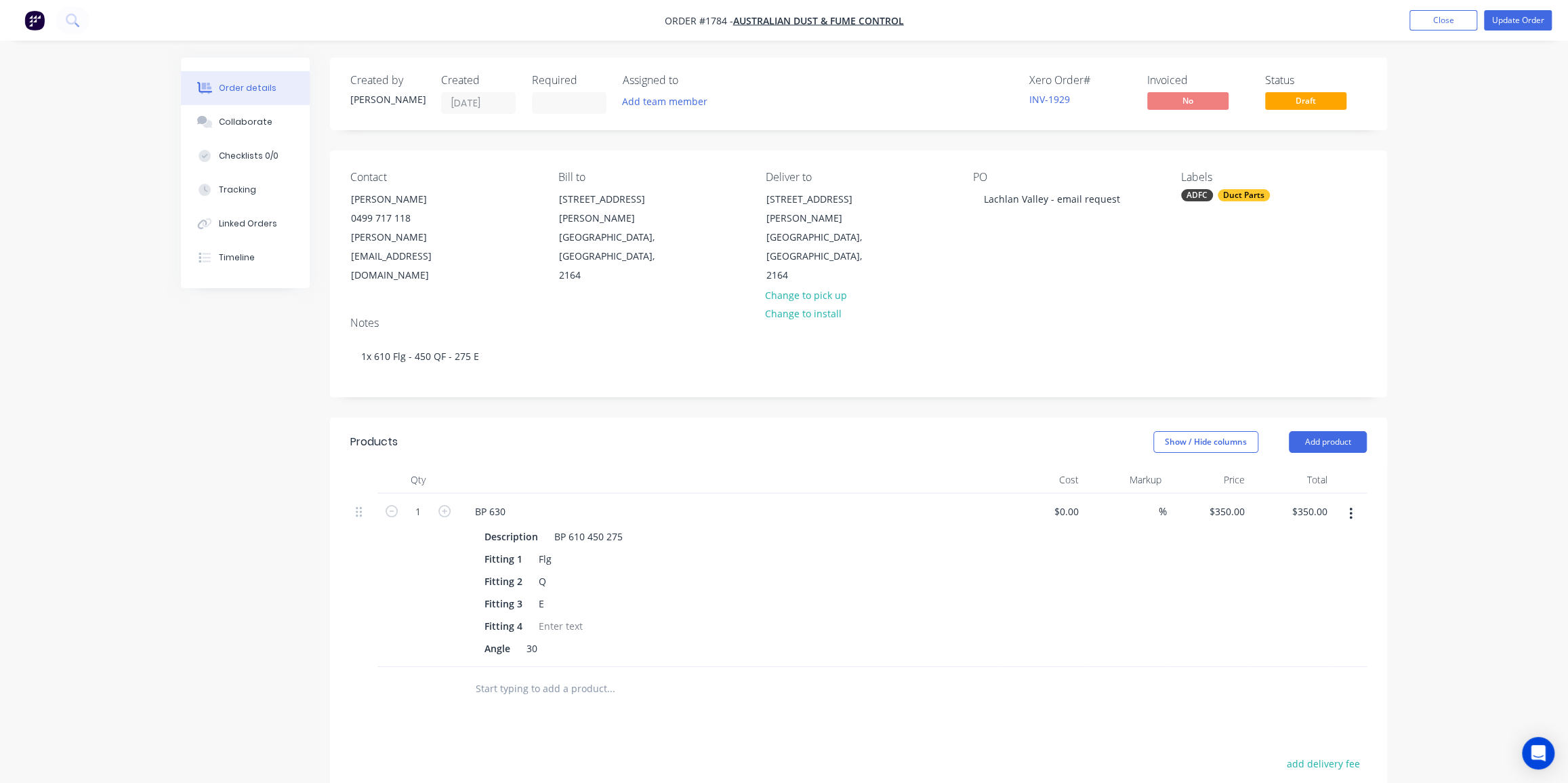
click at [1451, 468] on div "Order details Collaborate Checklists 0/0 Tracking Linked Orders Timeline Order …" at bounding box center [784, 528] width 1568 height 1057
click at [1525, 19] on button "Update Order" at bounding box center [1518, 20] width 68 height 20
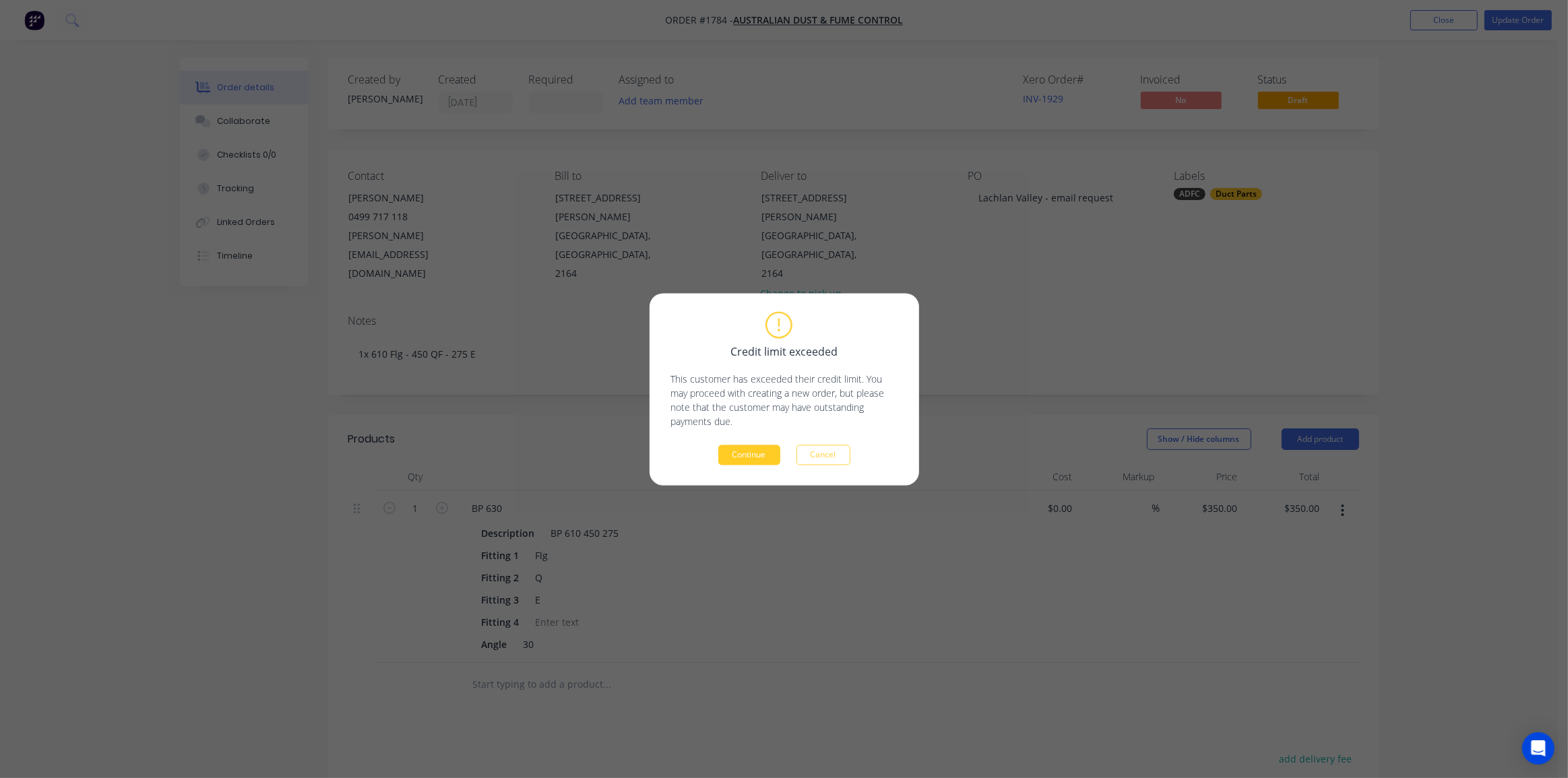
click at [757, 461] on button "Continue" at bounding box center [749, 454] width 62 height 20
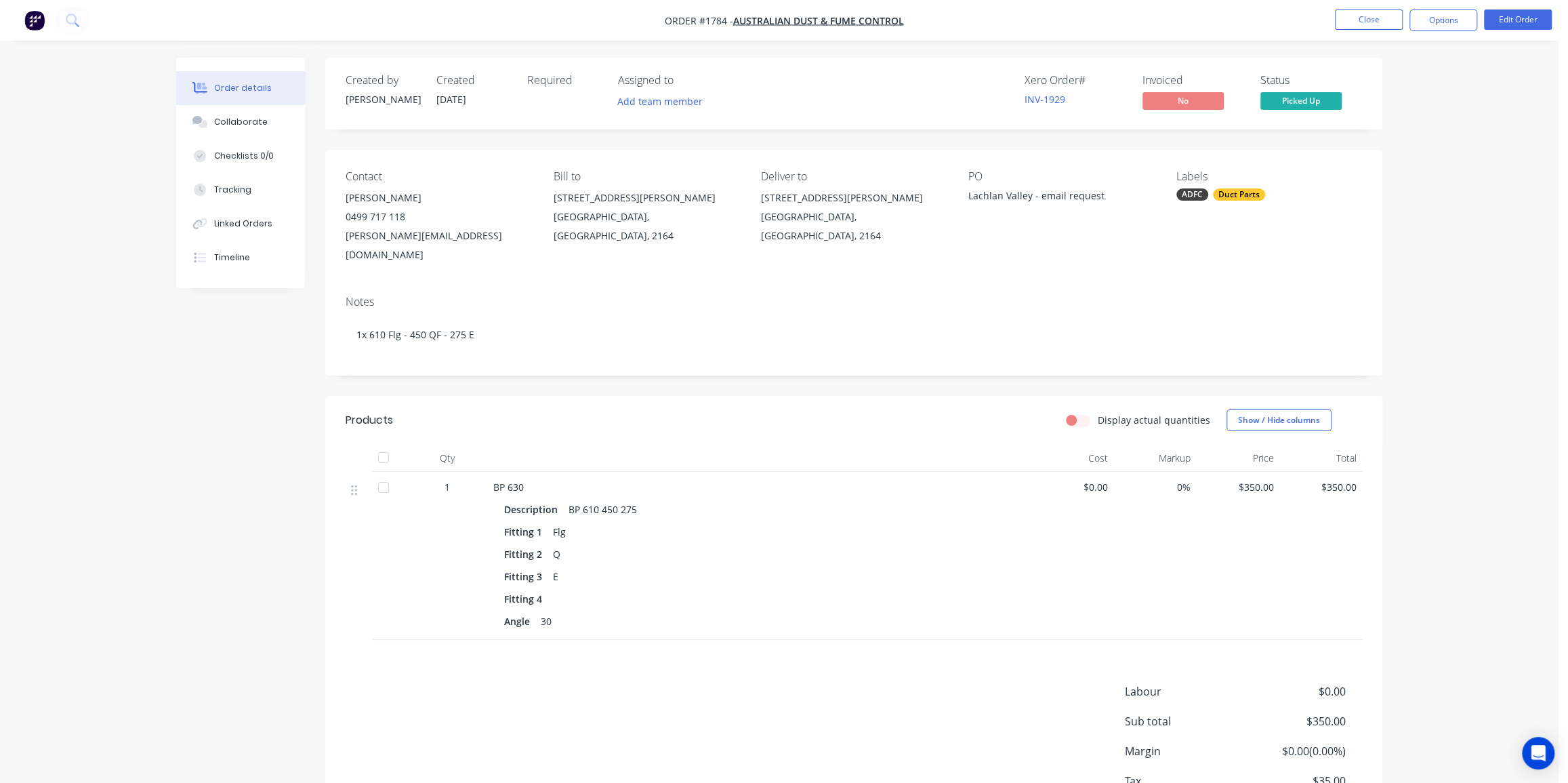
click at [1261, 480] on span "$350.00" at bounding box center [1238, 487] width 72 height 14
click at [1247, 480] on span "$350.00" at bounding box center [1238, 487] width 72 height 14
click at [1315, 486] on div "$350.00" at bounding box center [1321, 556] width 83 height 168
click at [1255, 480] on span "$350.00" at bounding box center [1238, 487] width 72 height 14
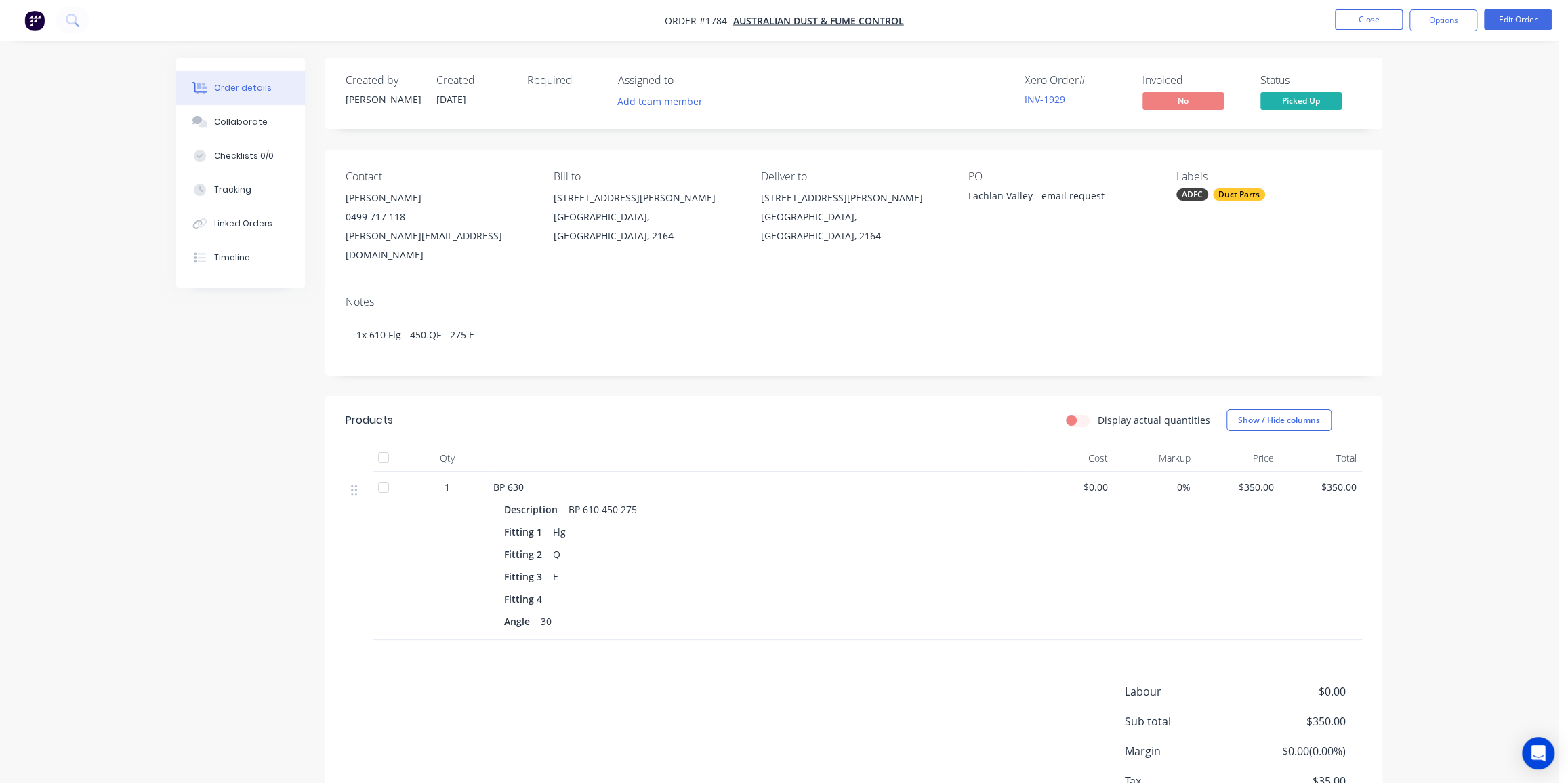
click at [1255, 480] on span "$350.00" at bounding box center [1238, 487] width 72 height 14
click at [1512, 22] on button "Edit Order" at bounding box center [1518, 20] width 68 height 20
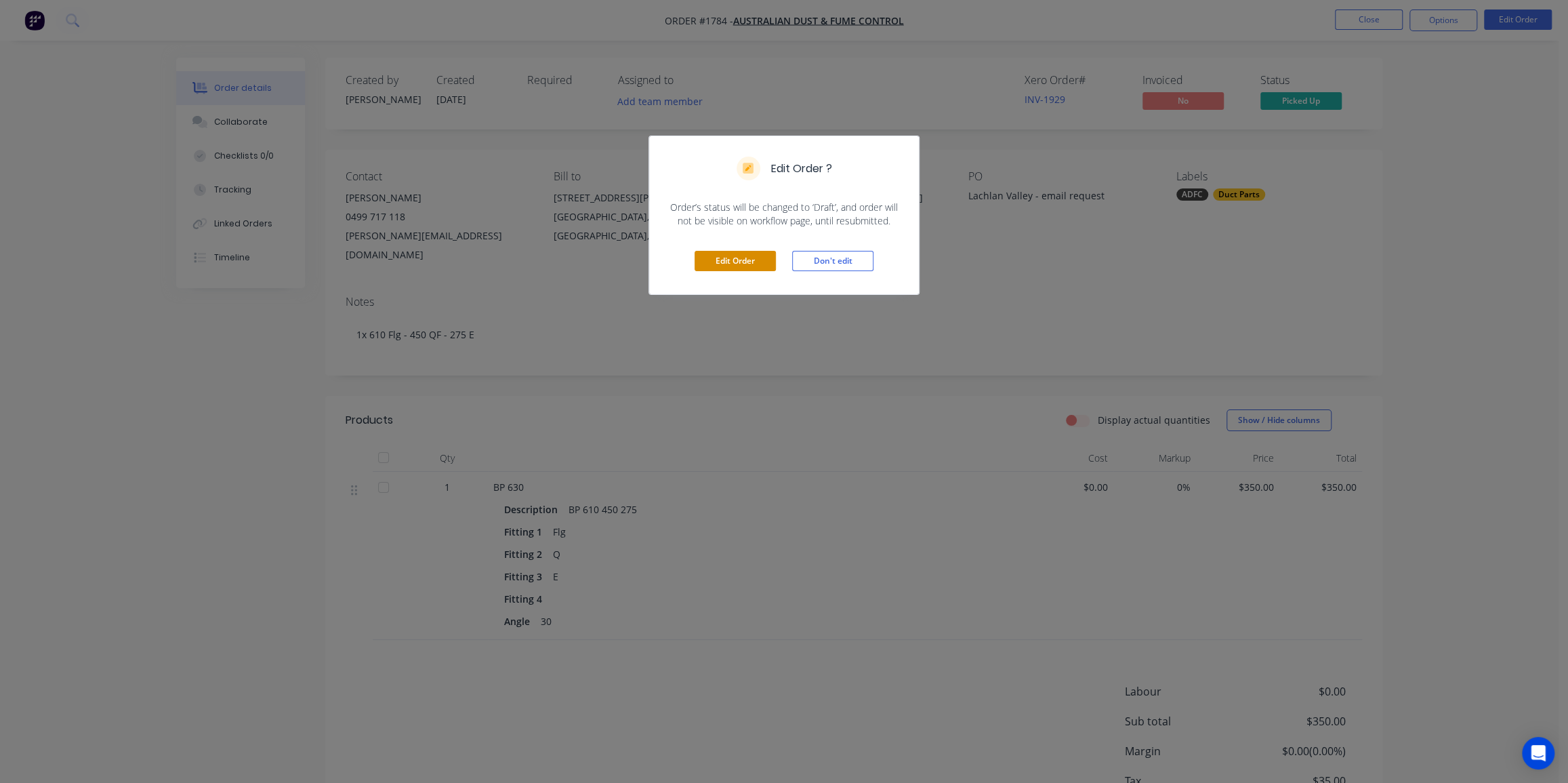
click at [747, 255] on button "Edit Order" at bounding box center [735, 261] width 81 height 20
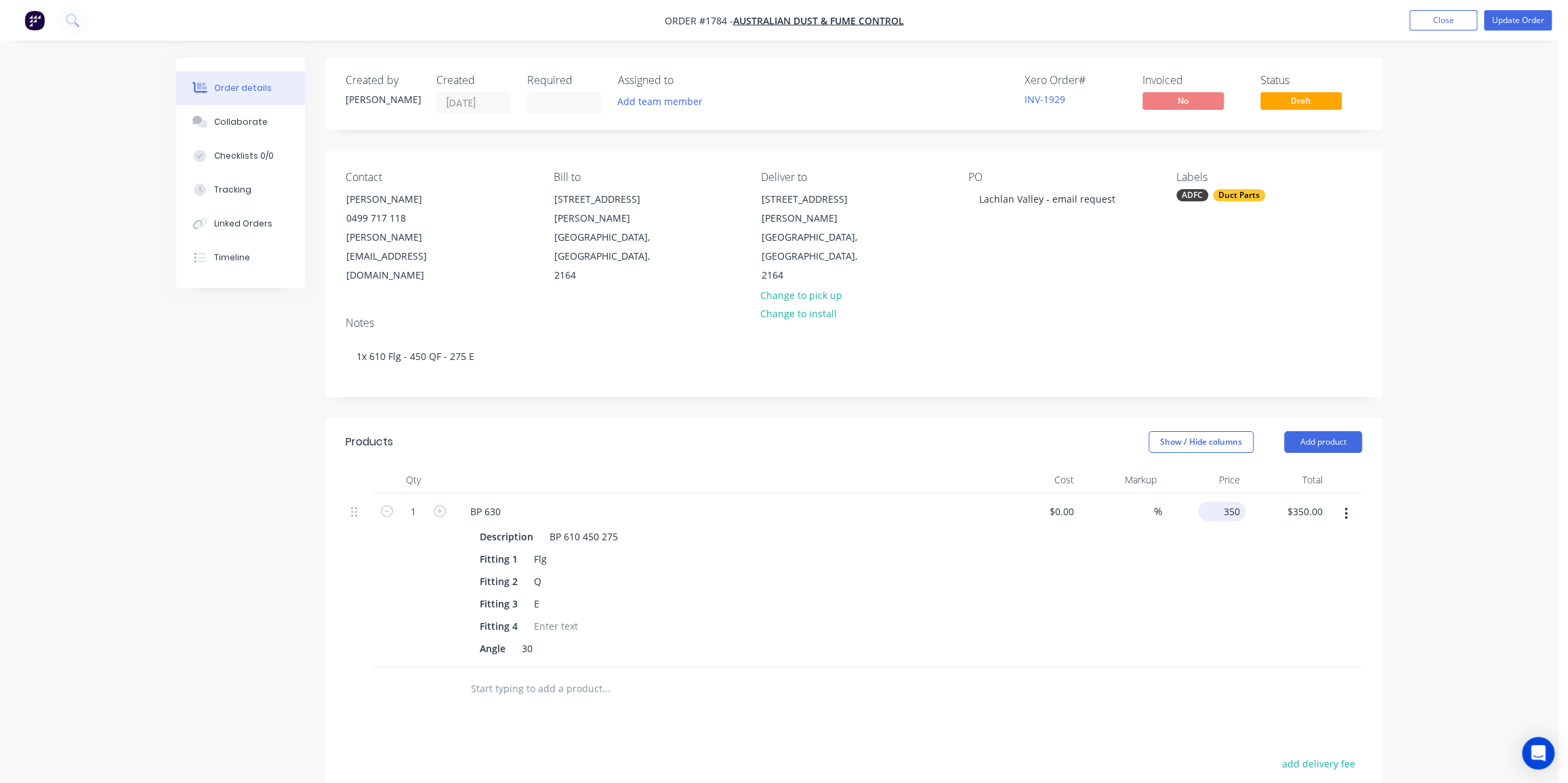
click at [1221, 501] on div "350 $350.00" at bounding box center [1225, 511] width 42 height 20
click at [1232, 501] on input "395" at bounding box center [1234, 511] width 23 height 20
type input "$400.00"
drag, startPoint x: 1452, startPoint y: 457, endPoint x: 1443, endPoint y: 450, distance: 11.4
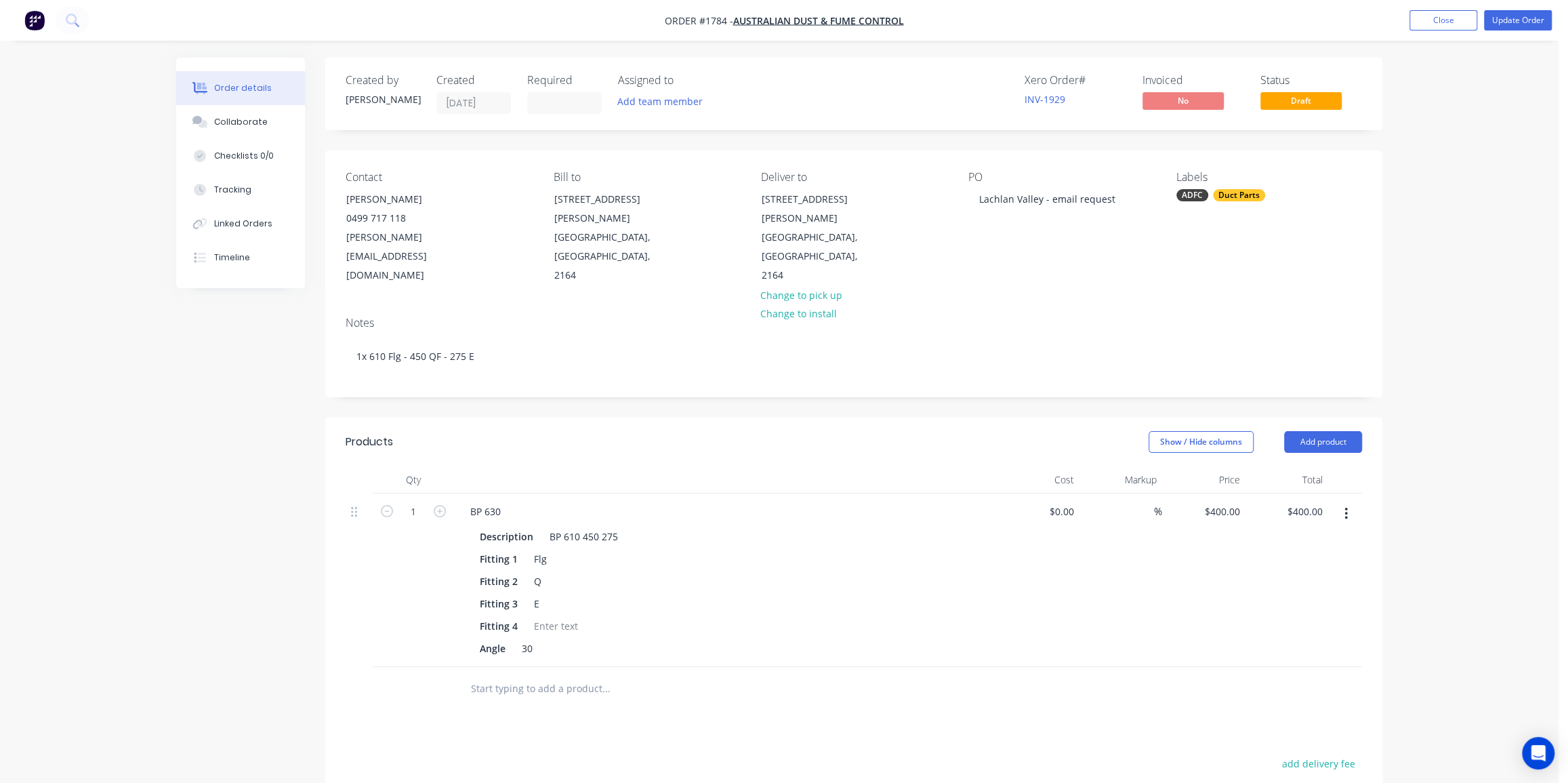
click at [1452, 452] on div "Order details Collaborate Checklists 0/0 Tracking Linked Orders Timeline Order …" at bounding box center [779, 528] width 1559 height 1057
click at [1455, 447] on div "Order details Collaborate Checklists 0/0 Tracking Linked Orders Timeline Order …" at bounding box center [779, 528] width 1559 height 1057
click at [1510, 21] on button "Update Order" at bounding box center [1518, 20] width 68 height 20
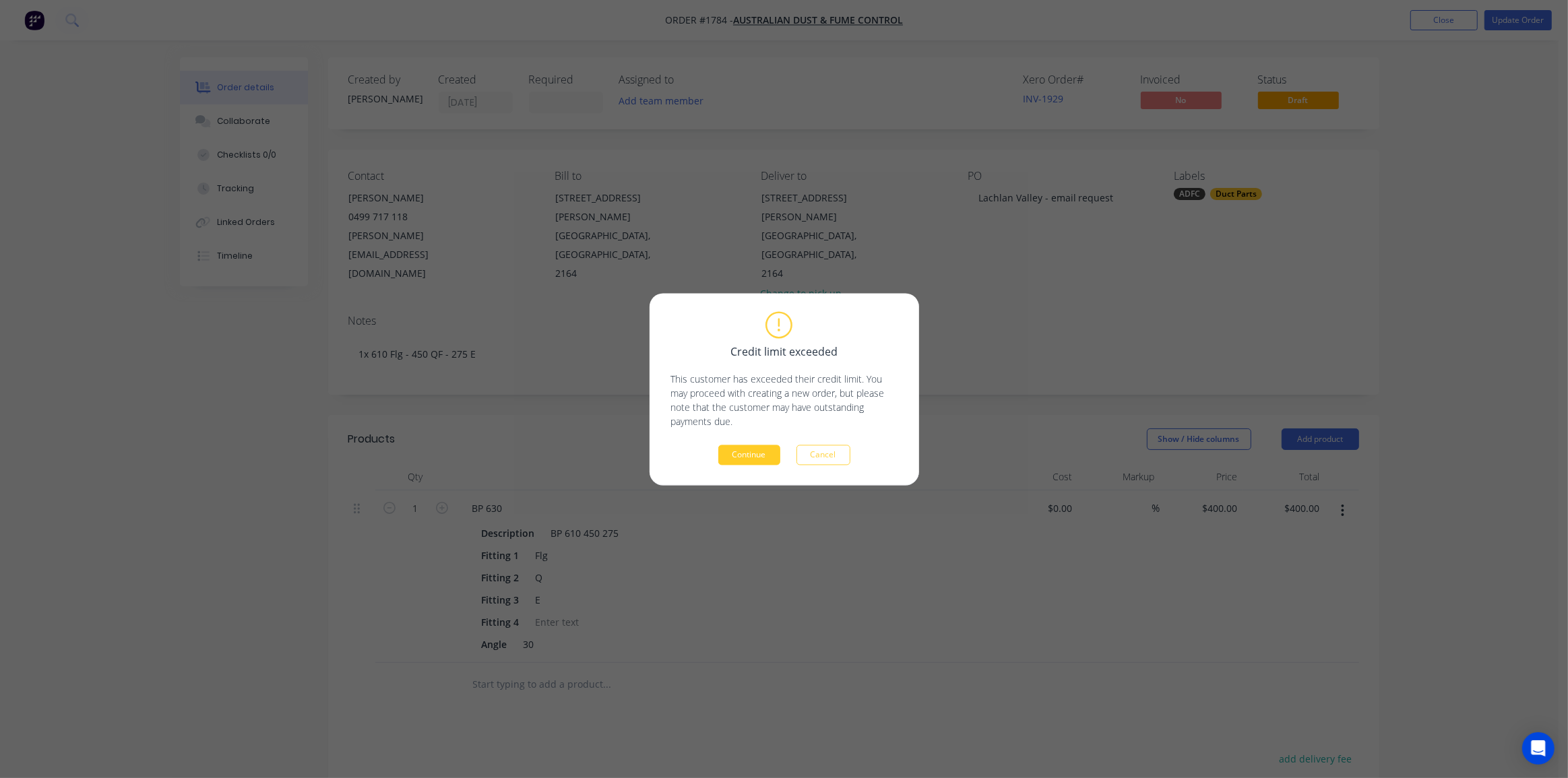
click at [761, 449] on button "Continue" at bounding box center [749, 454] width 62 height 20
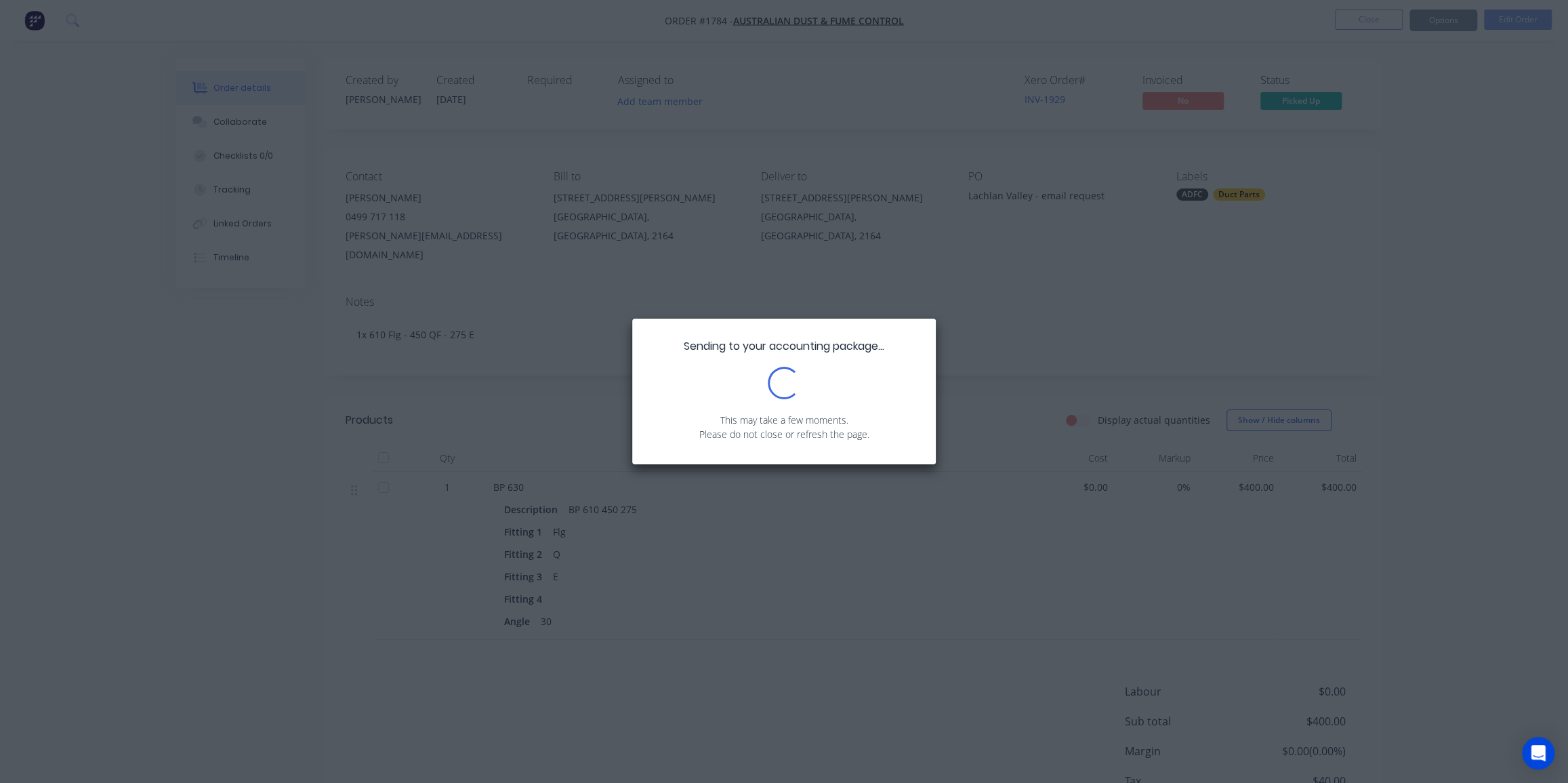
click at [1436, 211] on div "Sending to your accounting package... Loading... This may take a few moments. P…" at bounding box center [784, 392] width 1568 height 783
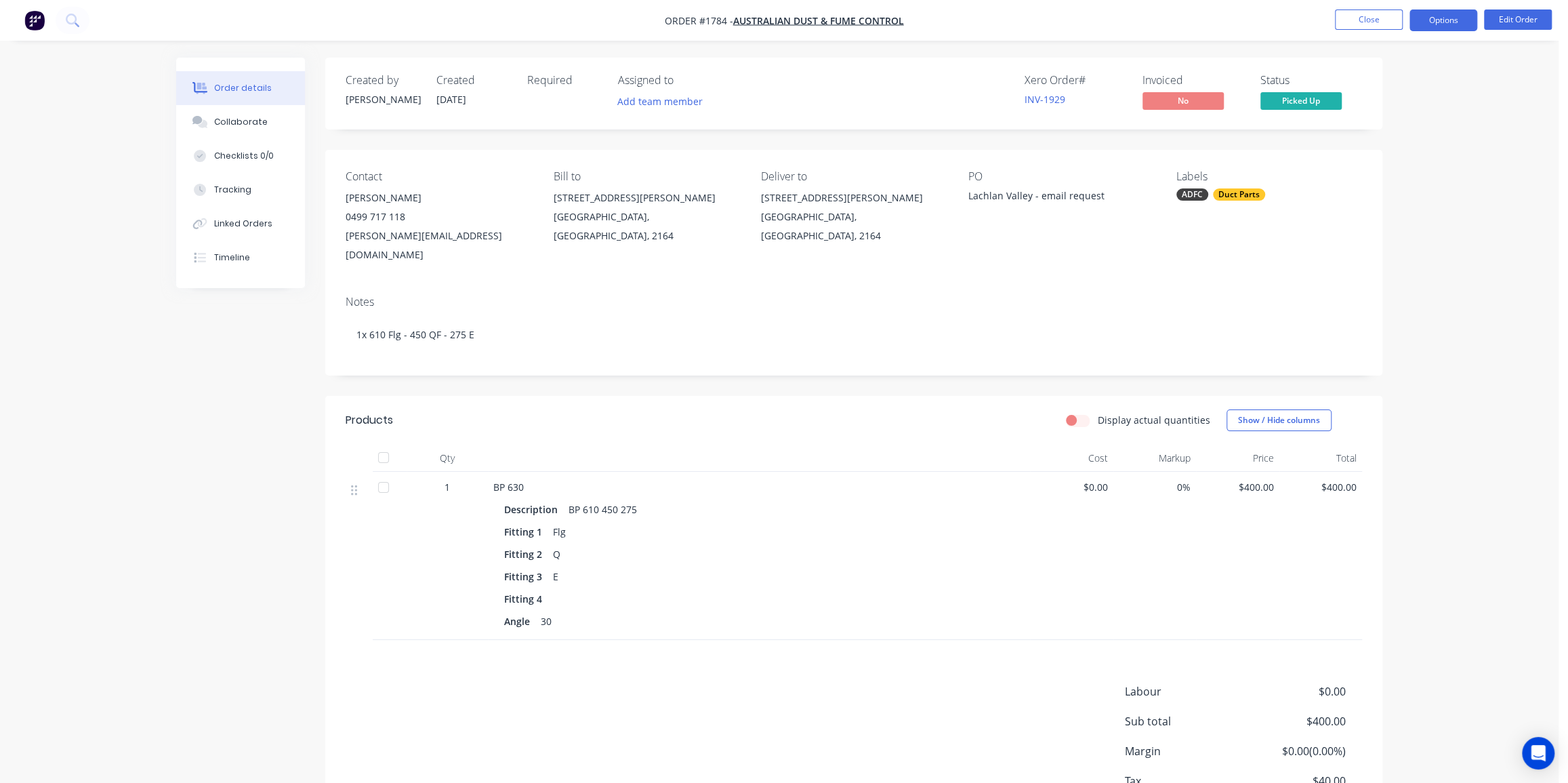
click at [1441, 11] on button "Options" at bounding box center [1444, 20] width 68 height 22
drag, startPoint x: 216, startPoint y: 334, endPoint x: 213, endPoint y: 317, distance: 17.3
click at [216, 334] on div "Created by Kyle Created 18/07/25 Required Assigned to Add team member Xero Orde…" at bounding box center [779, 470] width 1206 height 824
click at [215, 267] on button "Timeline" at bounding box center [241, 258] width 129 height 34
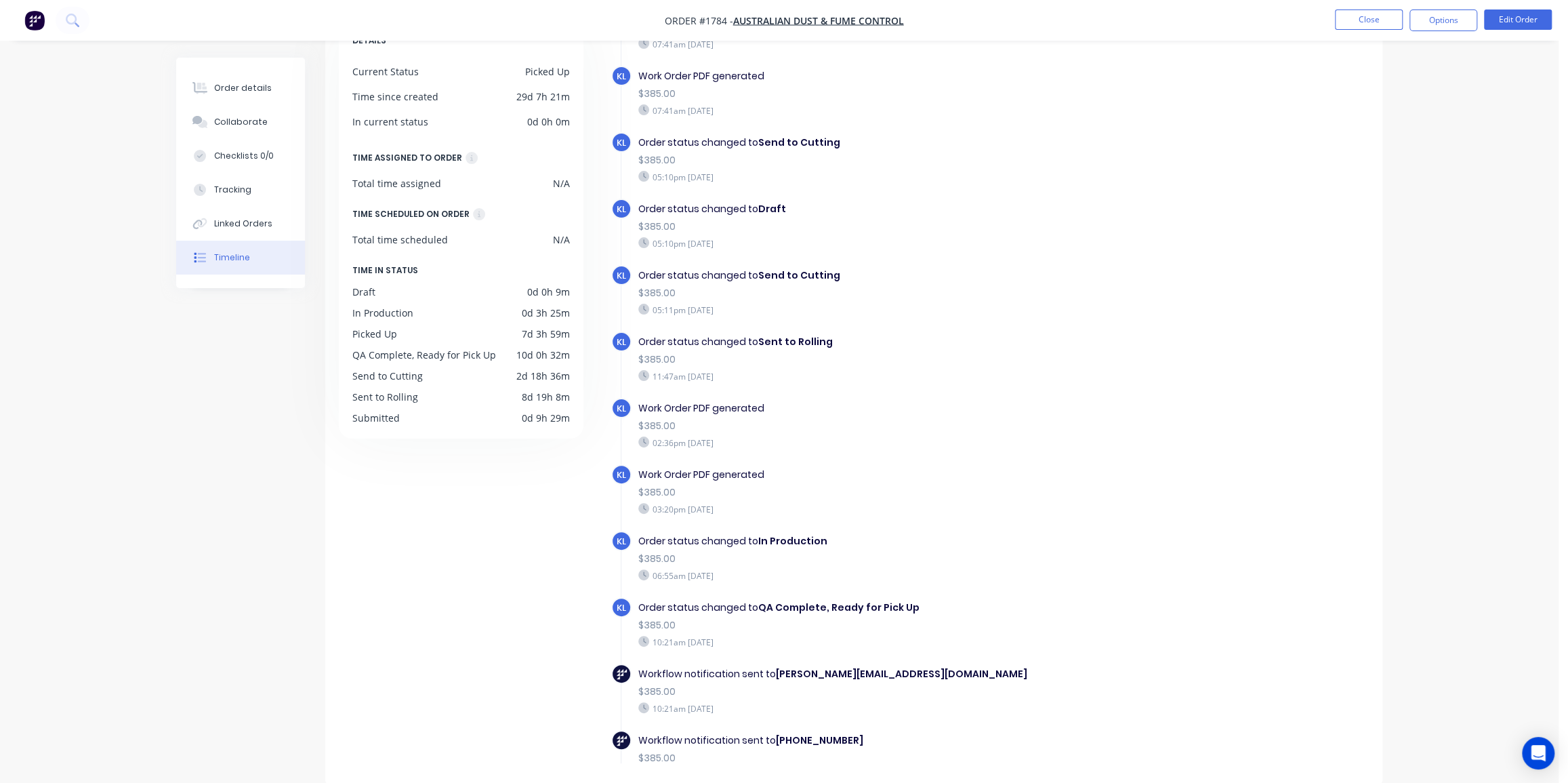
scroll to position [476, 0]
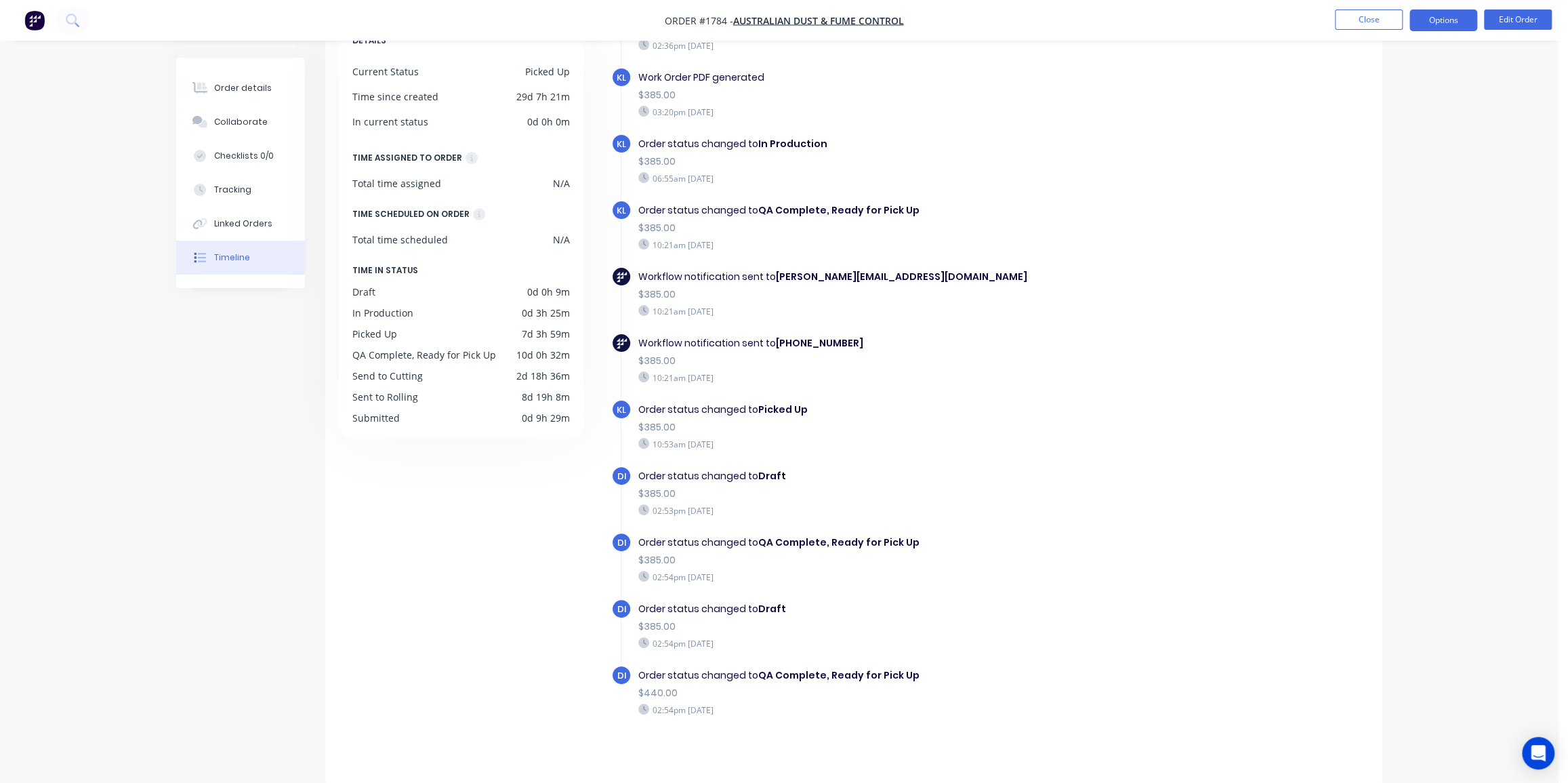
click at [1441, 19] on button "Options" at bounding box center [1444, 20] width 68 height 22
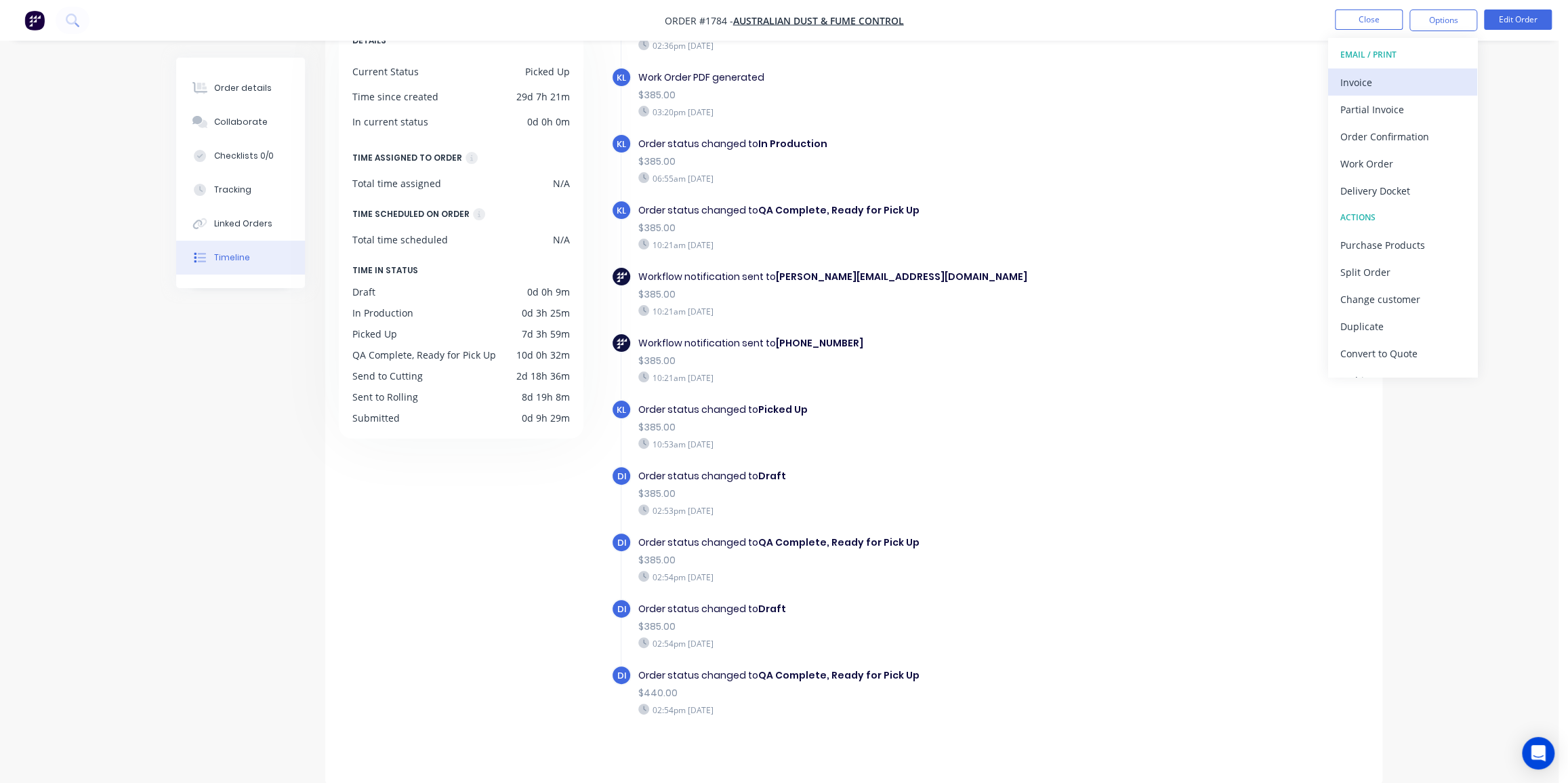
click at [1376, 77] on div "Invoice" at bounding box center [1403, 82] width 124 height 20
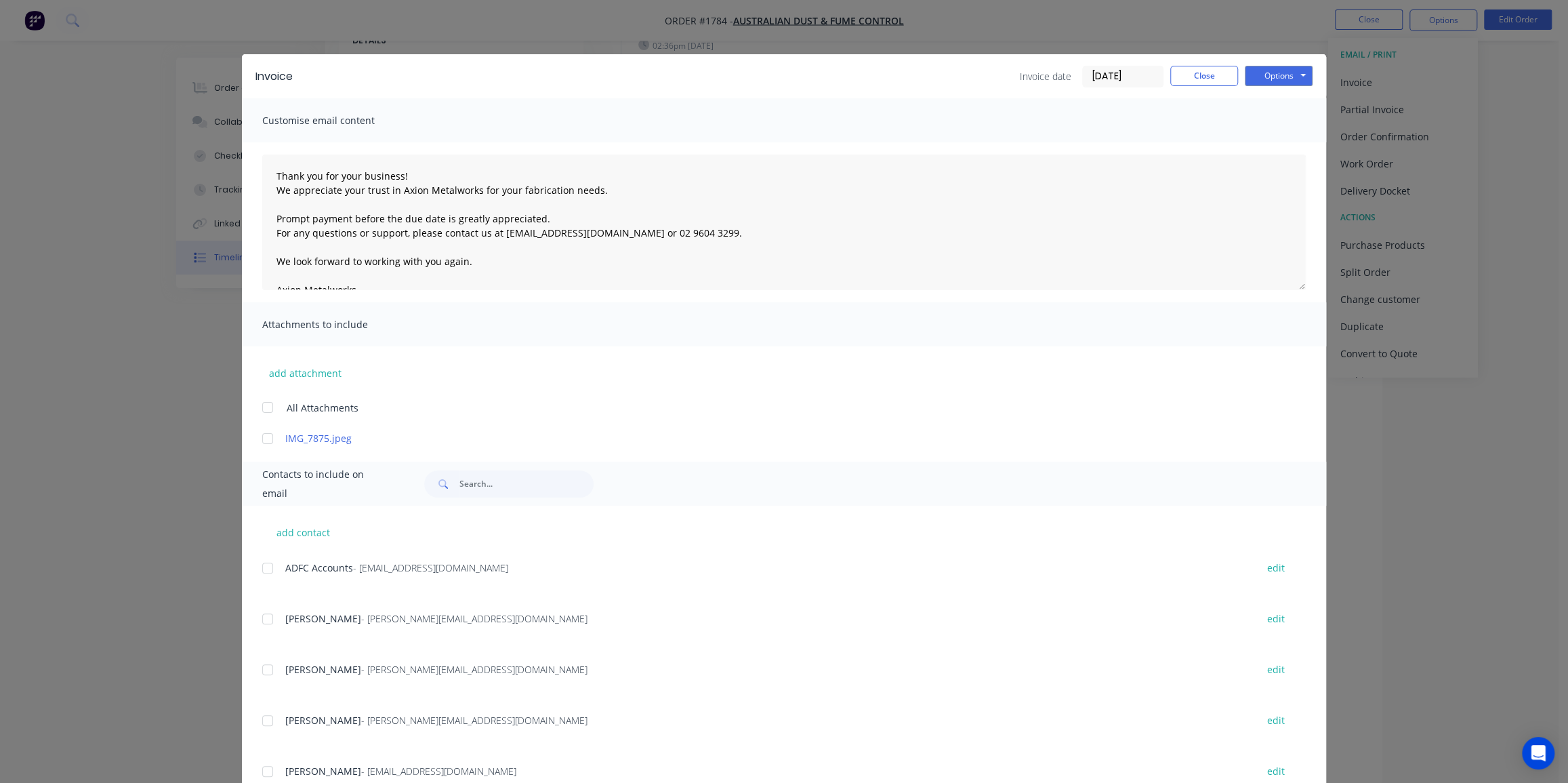
click at [1098, 75] on input "16/08/25" at bounding box center [1123, 77] width 80 height 20
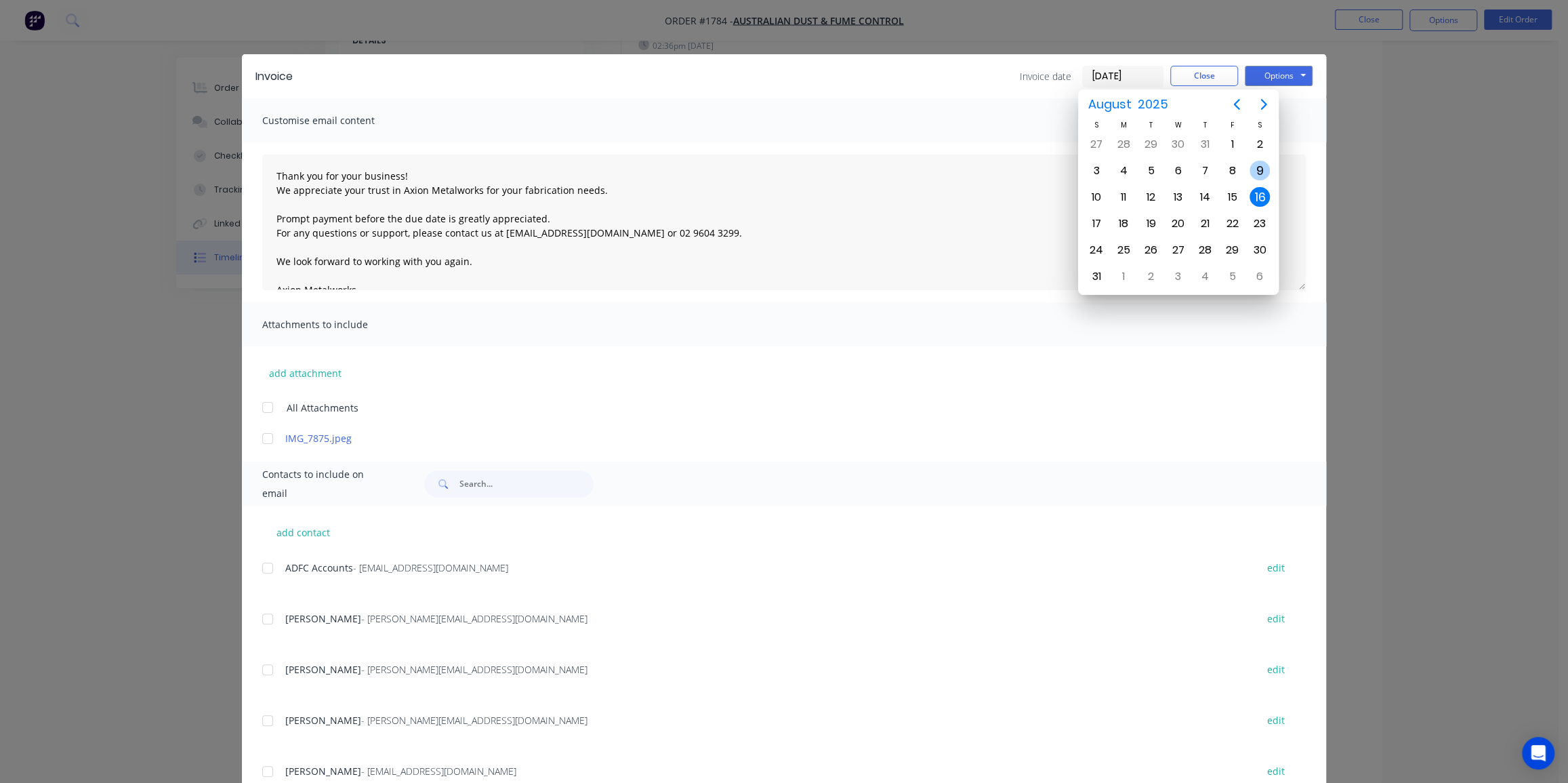
click at [1252, 169] on div "9" at bounding box center [1260, 171] width 20 height 20
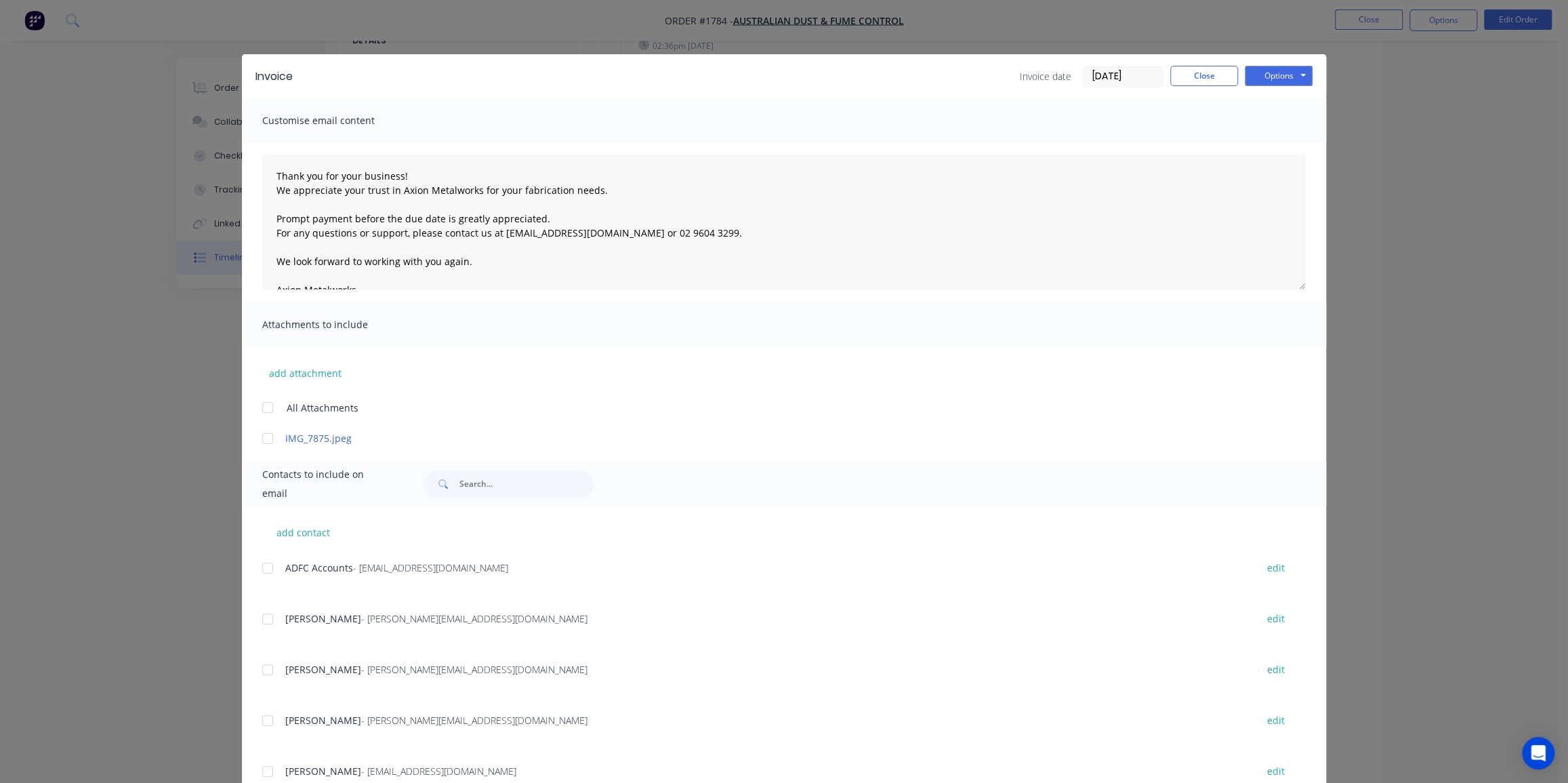
drag, startPoint x: 1114, startPoint y: 74, endPoint x: 1090, endPoint y: 102, distance: 36.9
click at [1114, 74] on input "09/08/25" at bounding box center [1123, 77] width 80 height 20
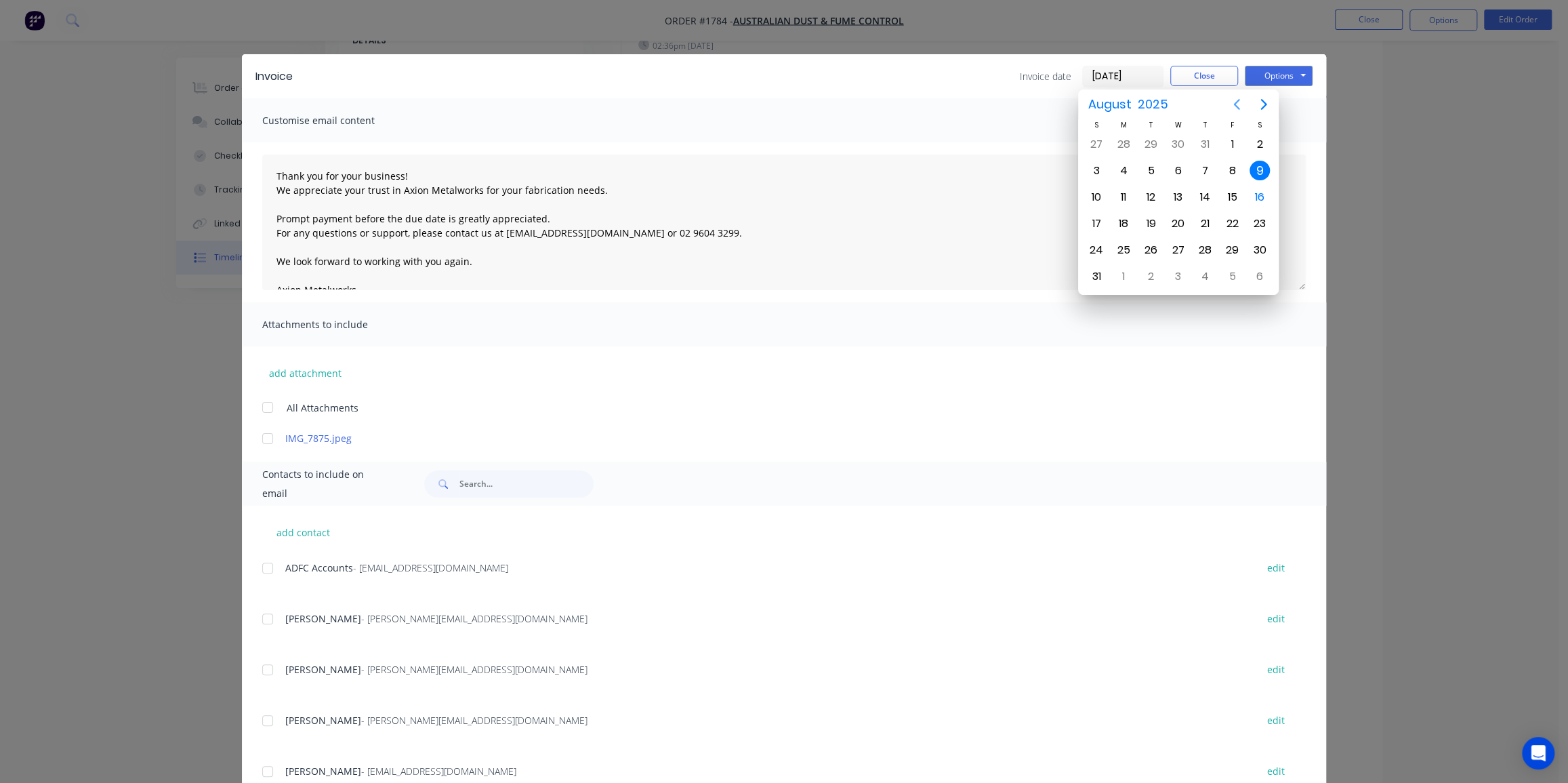
click at [1233, 106] on icon "Previous page" at bounding box center [1237, 104] width 16 height 16
click at [1205, 251] on div "31" at bounding box center [1205, 250] width 20 height 20
type input "31/07/25"
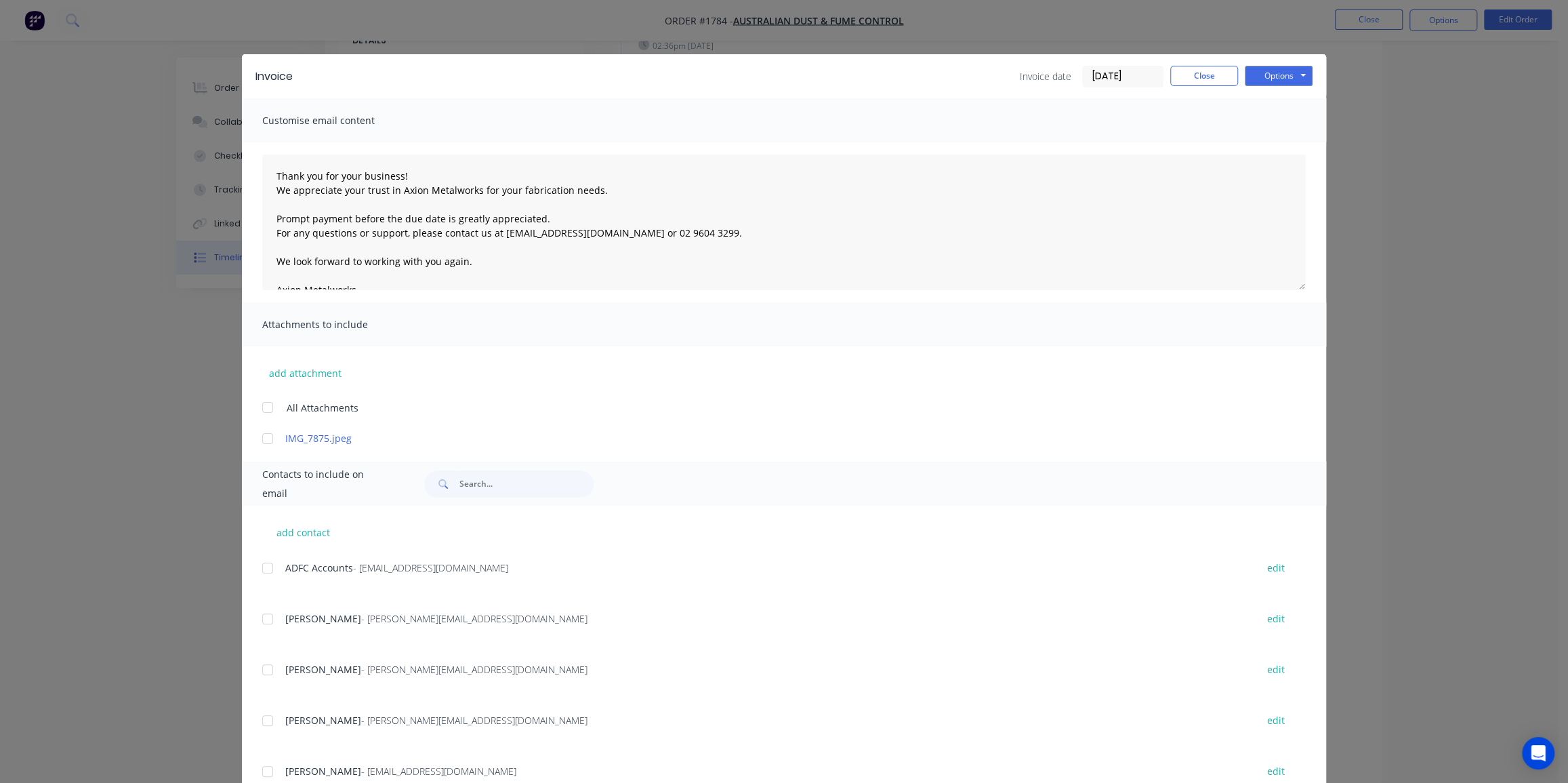
click at [263, 403] on div at bounding box center [267, 407] width 27 height 27
drag, startPoint x: 258, startPoint y: 565, endPoint x: 449, endPoint y: 558, distance: 191.1
click at [261, 565] on div at bounding box center [267, 567] width 27 height 27
click at [1263, 80] on button "Options" at bounding box center [1279, 76] width 68 height 20
click at [1263, 143] on button "Email" at bounding box center [1289, 145] width 87 height 22
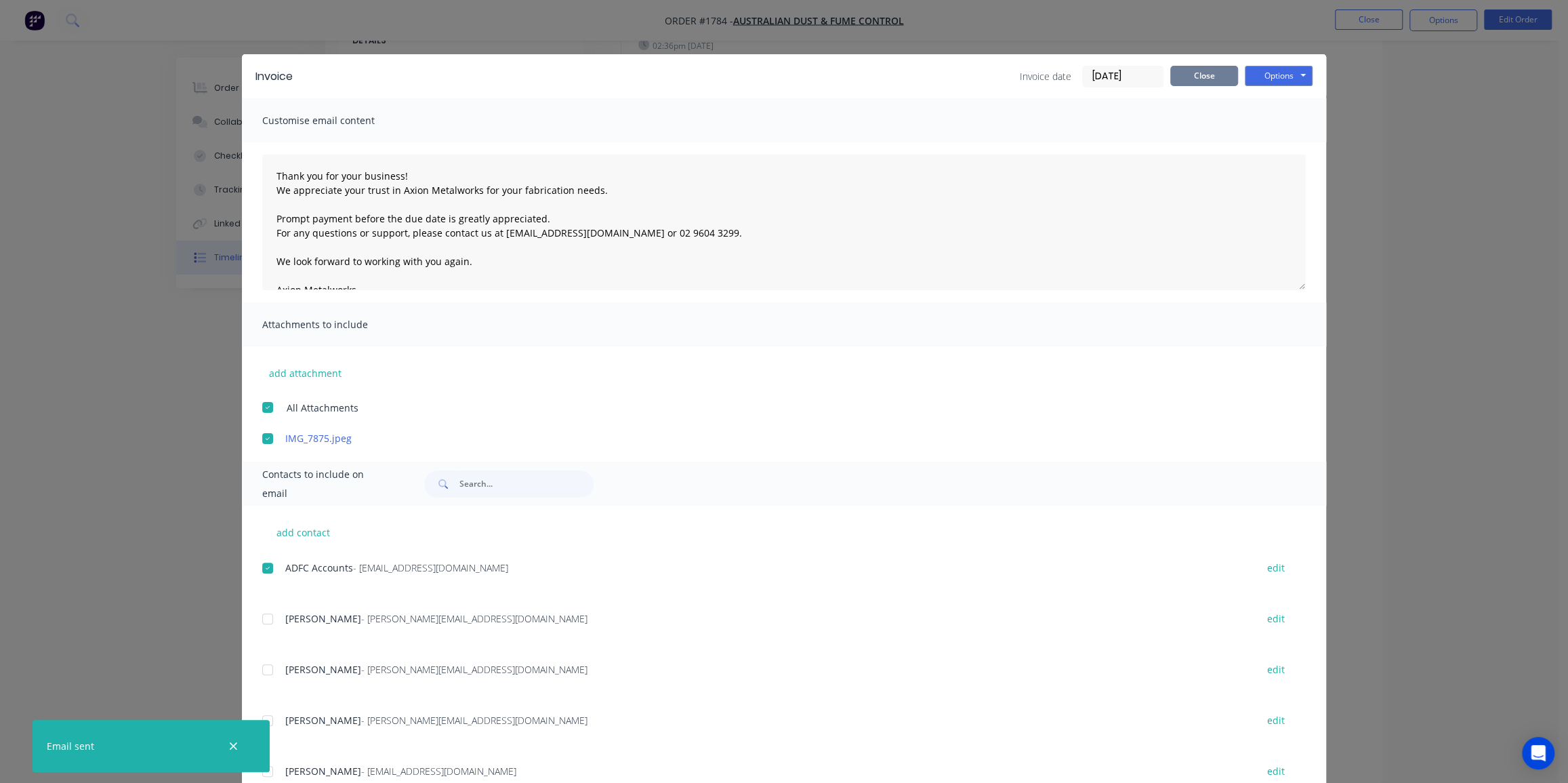
click at [1198, 70] on button "Close" at bounding box center [1205, 76] width 68 height 20
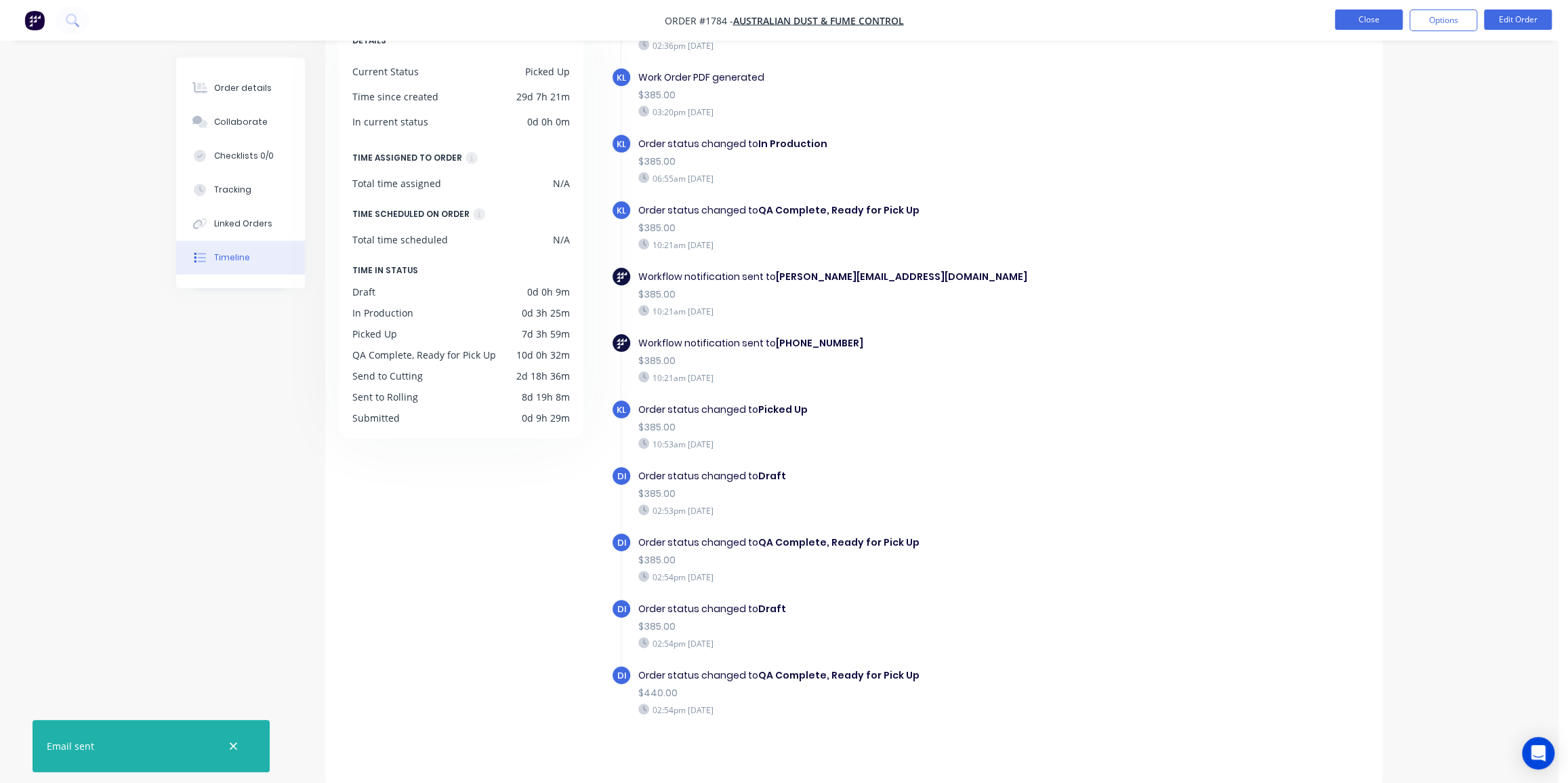
click at [1360, 24] on button "Close" at bounding box center [1369, 20] width 68 height 20
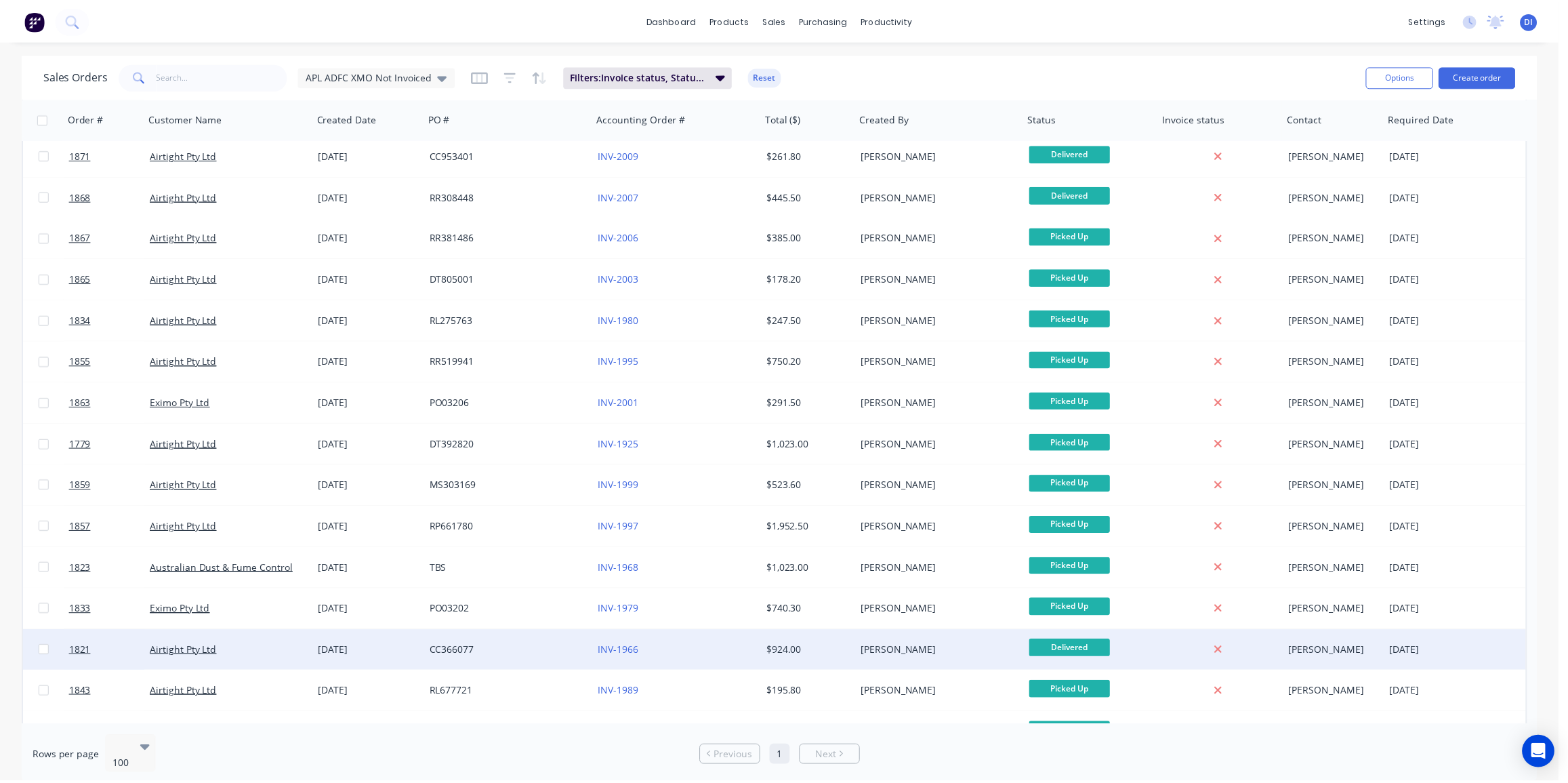
scroll to position [198, 0]
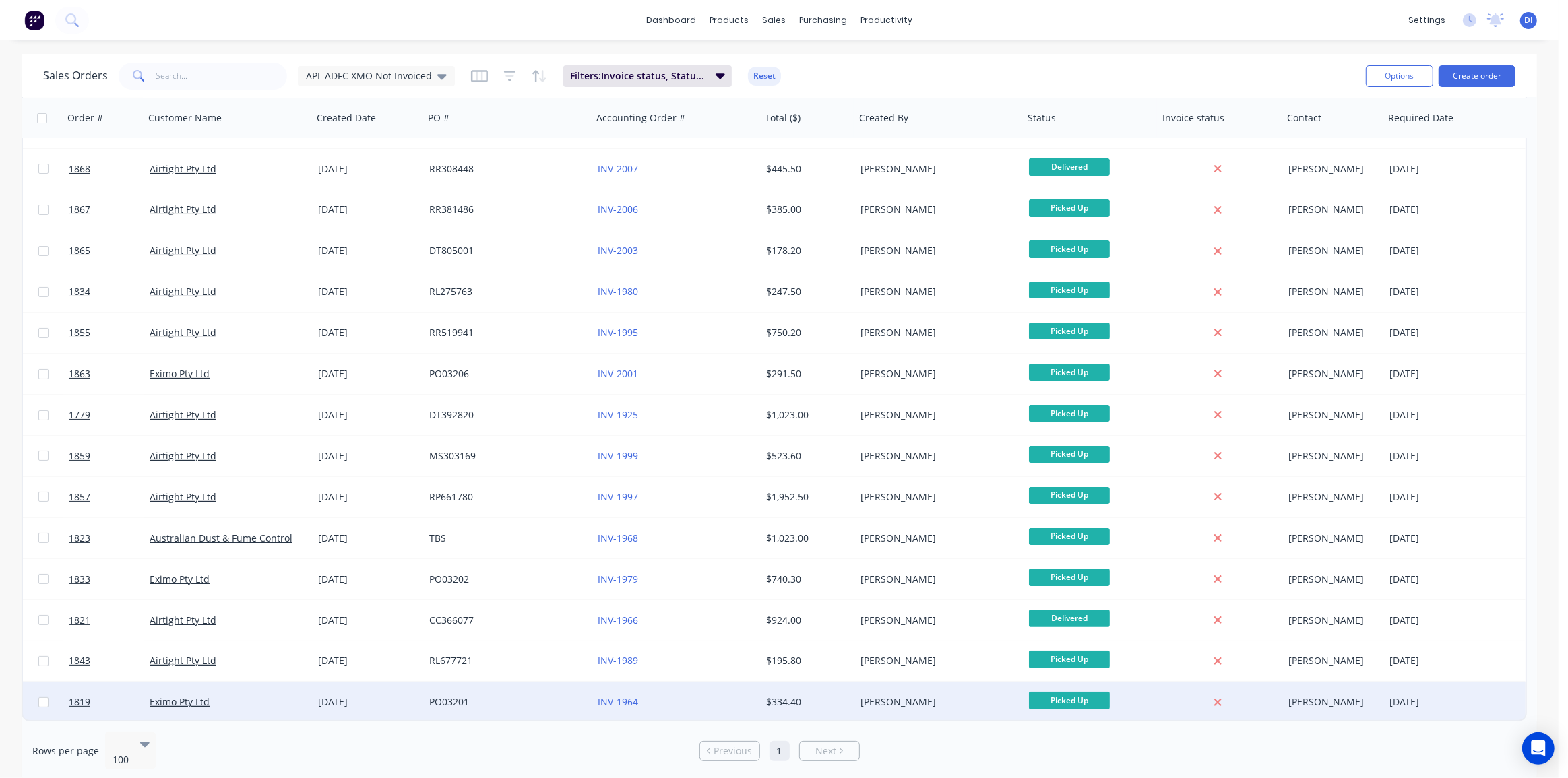
click at [906, 703] on div "Kyle Lynch" at bounding box center [935, 702] width 150 height 14
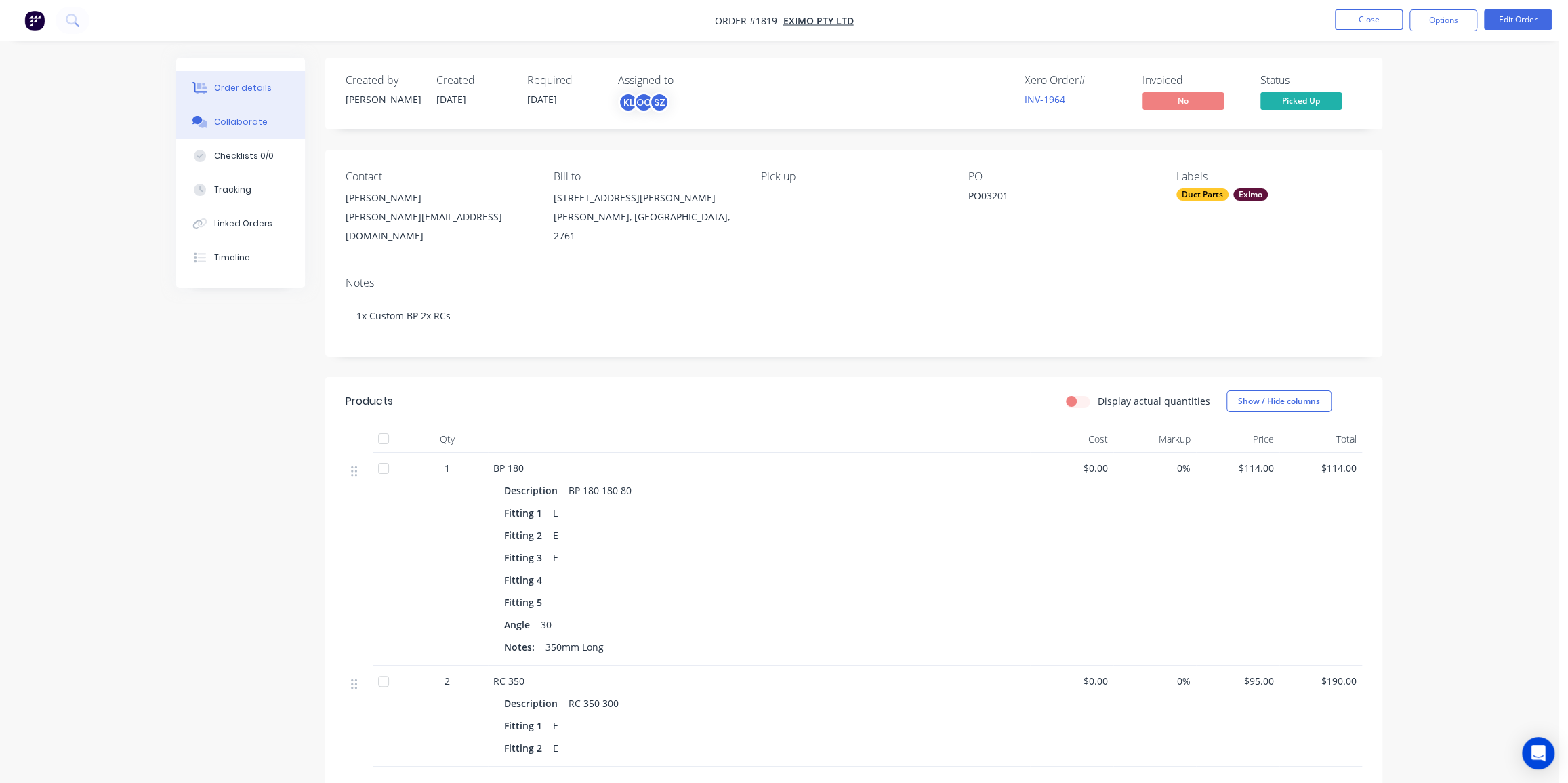
click at [241, 124] on div "Collaborate" at bounding box center [241, 122] width 54 height 12
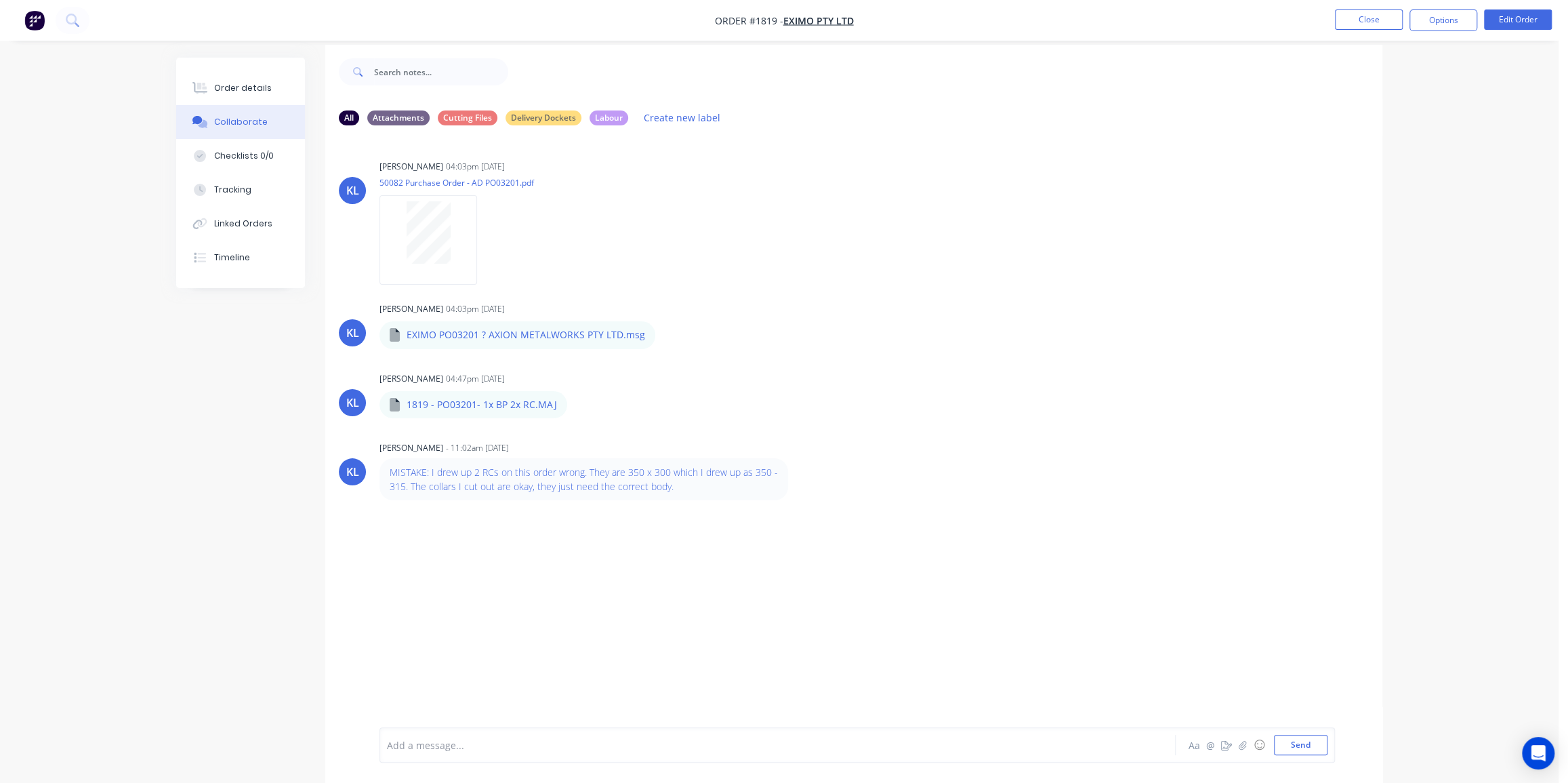
scroll to position [20, 0]
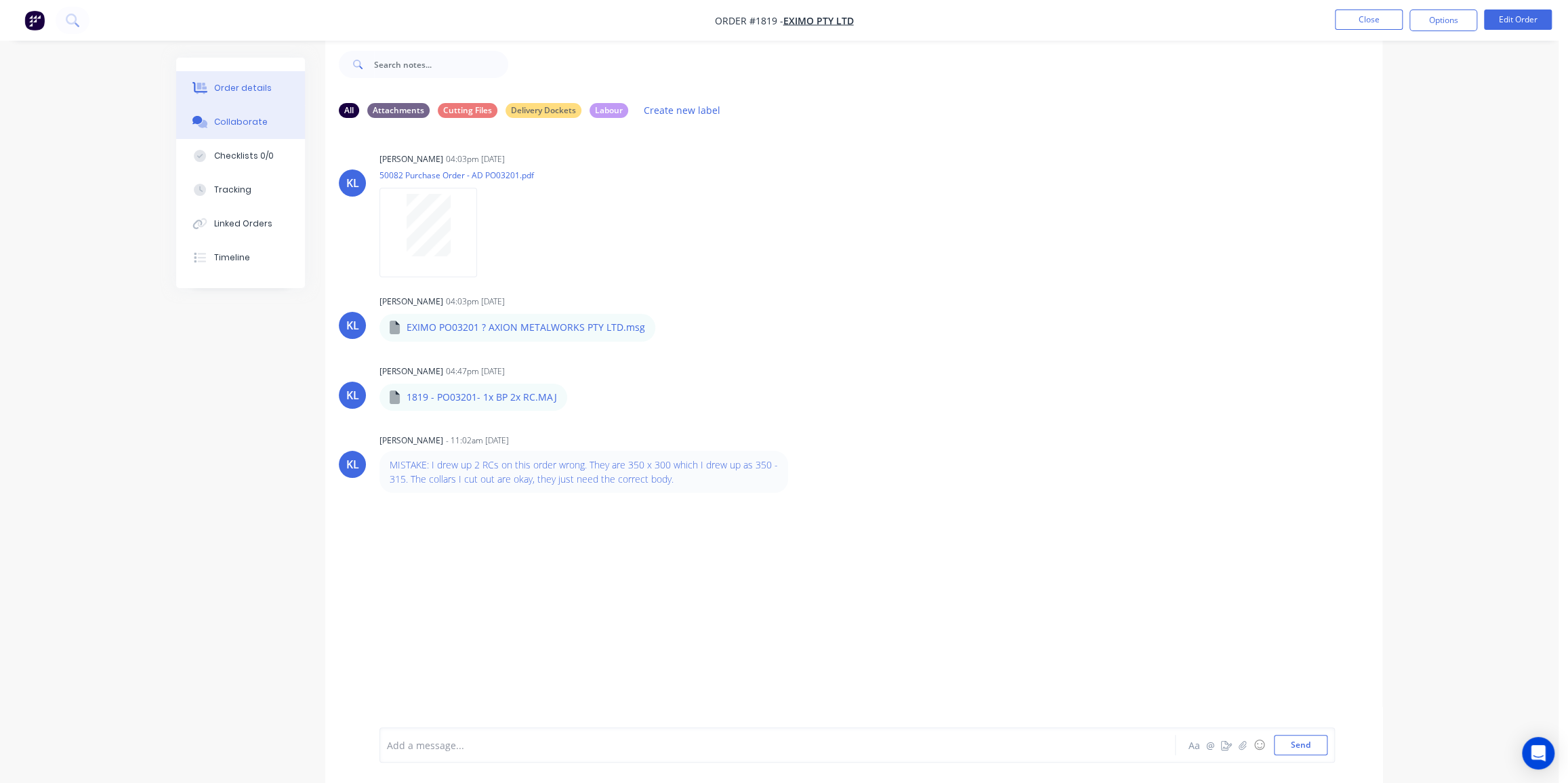
click at [252, 88] on div "Order details" at bounding box center [243, 88] width 58 height 12
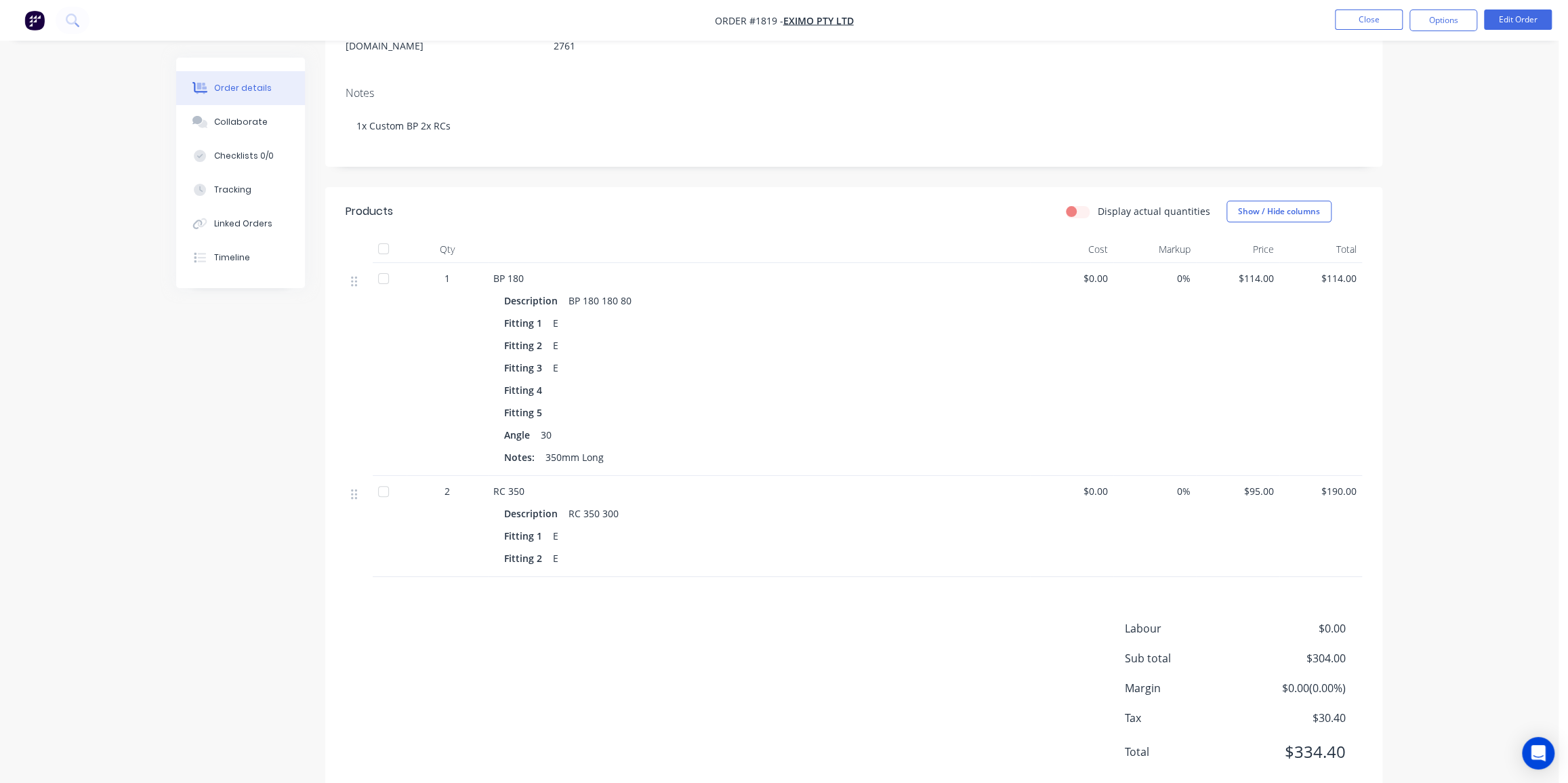
scroll to position [211, 0]
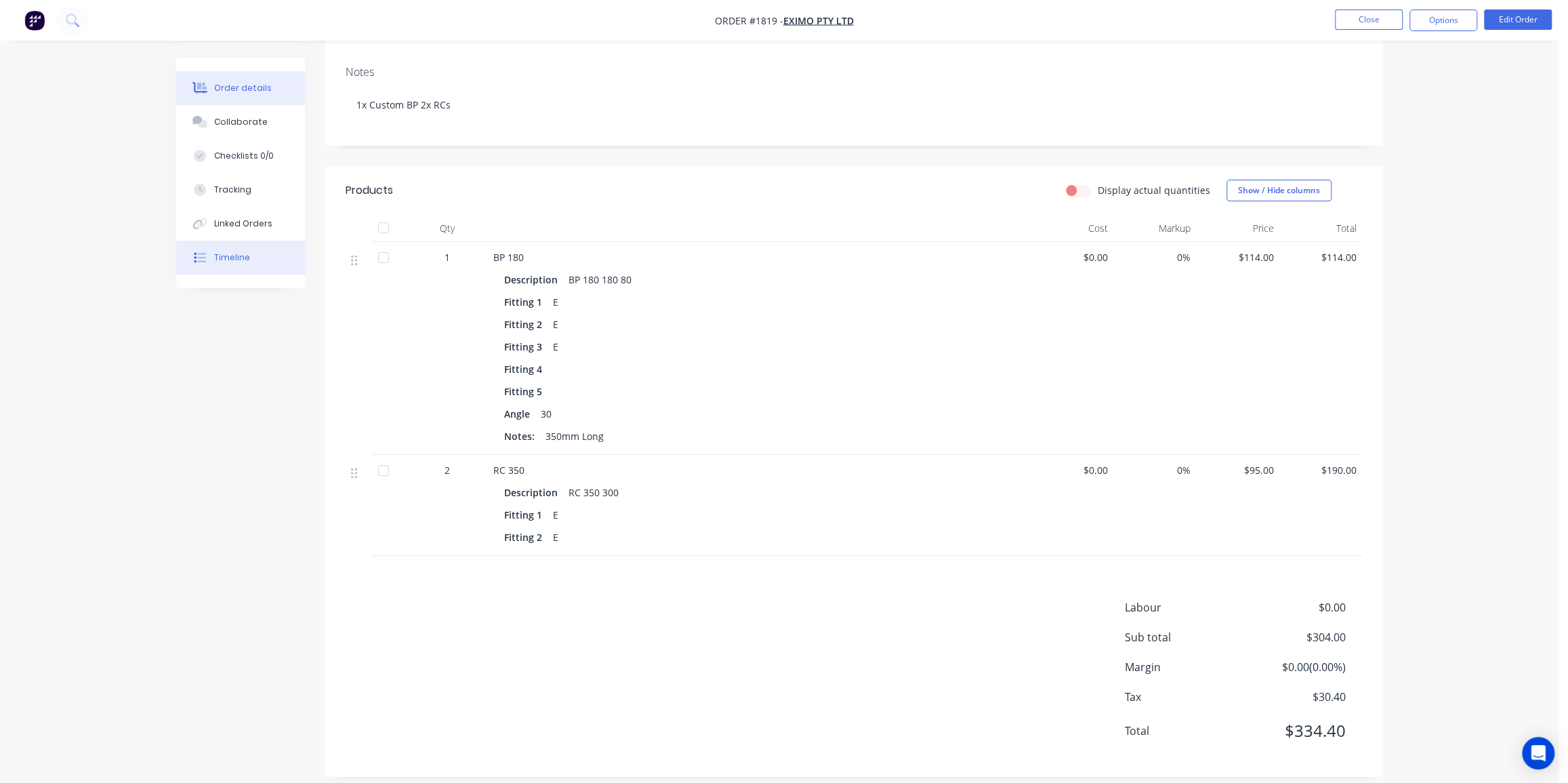
click at [230, 255] on div "Timeline" at bounding box center [232, 258] width 36 height 12
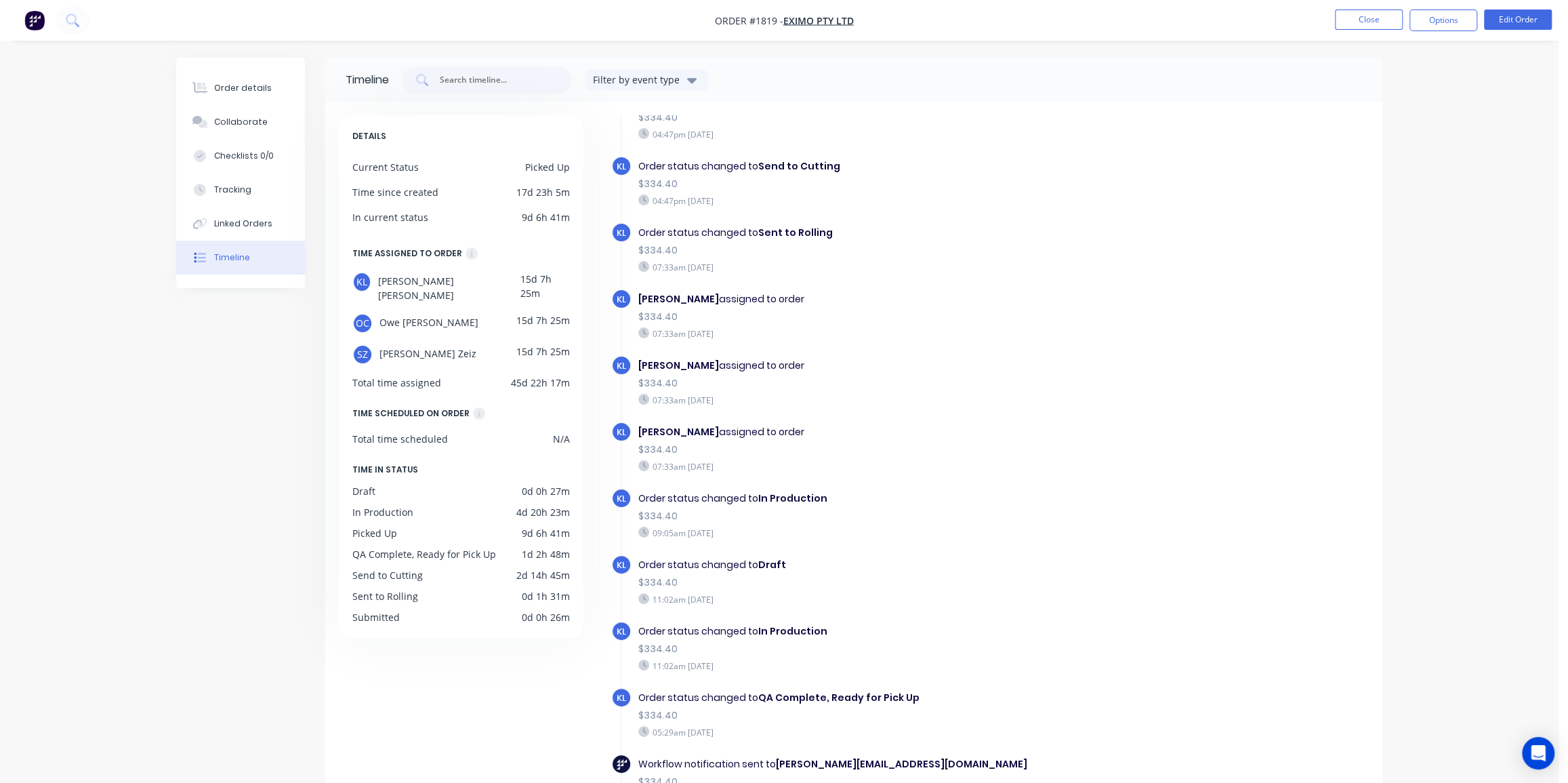
scroll to position [308, 0]
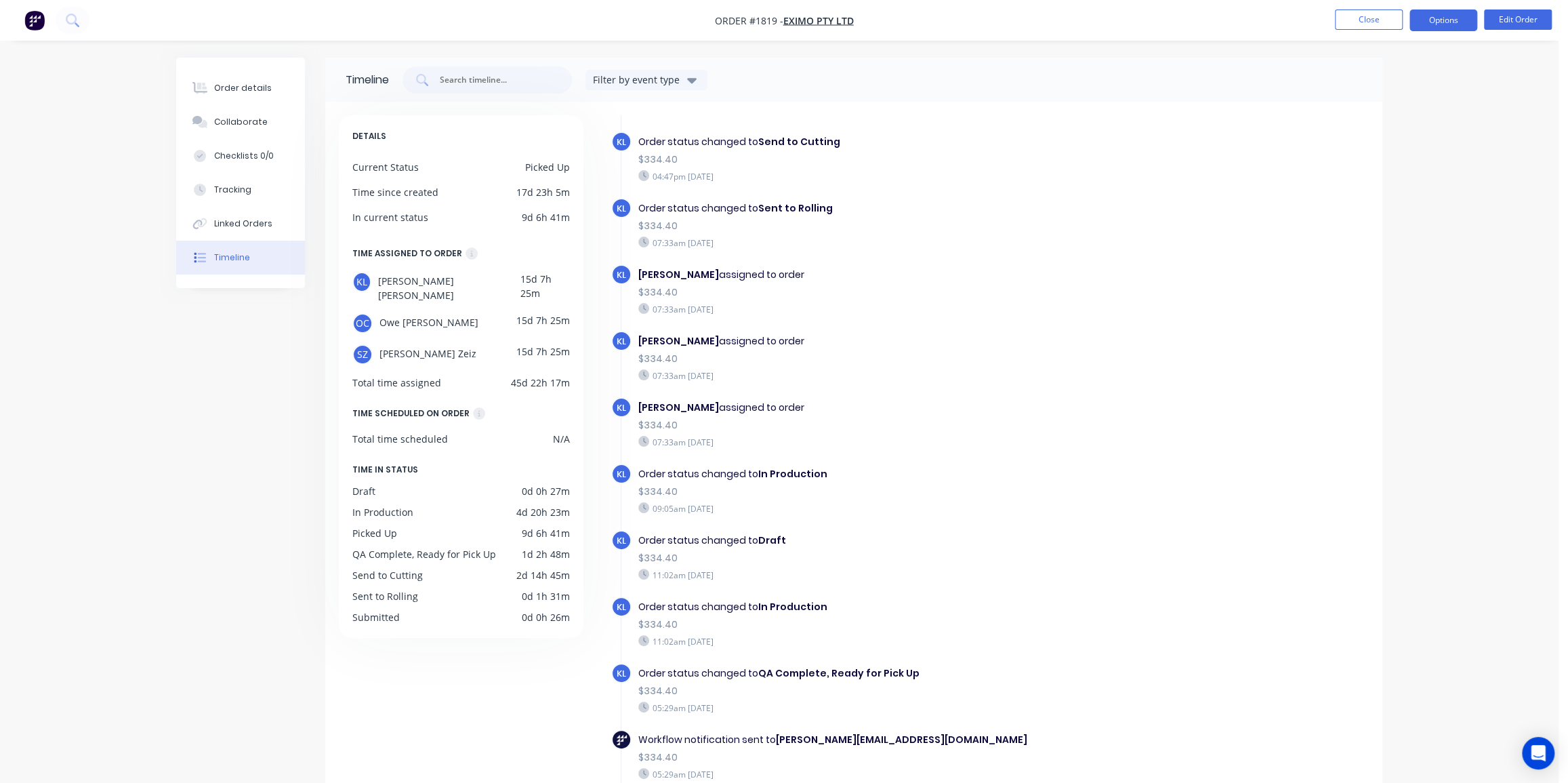
click at [1440, 19] on button "Options" at bounding box center [1444, 20] width 68 height 22
click at [1389, 67] on button "EMAIL / PRINT" at bounding box center [1403, 54] width 149 height 27
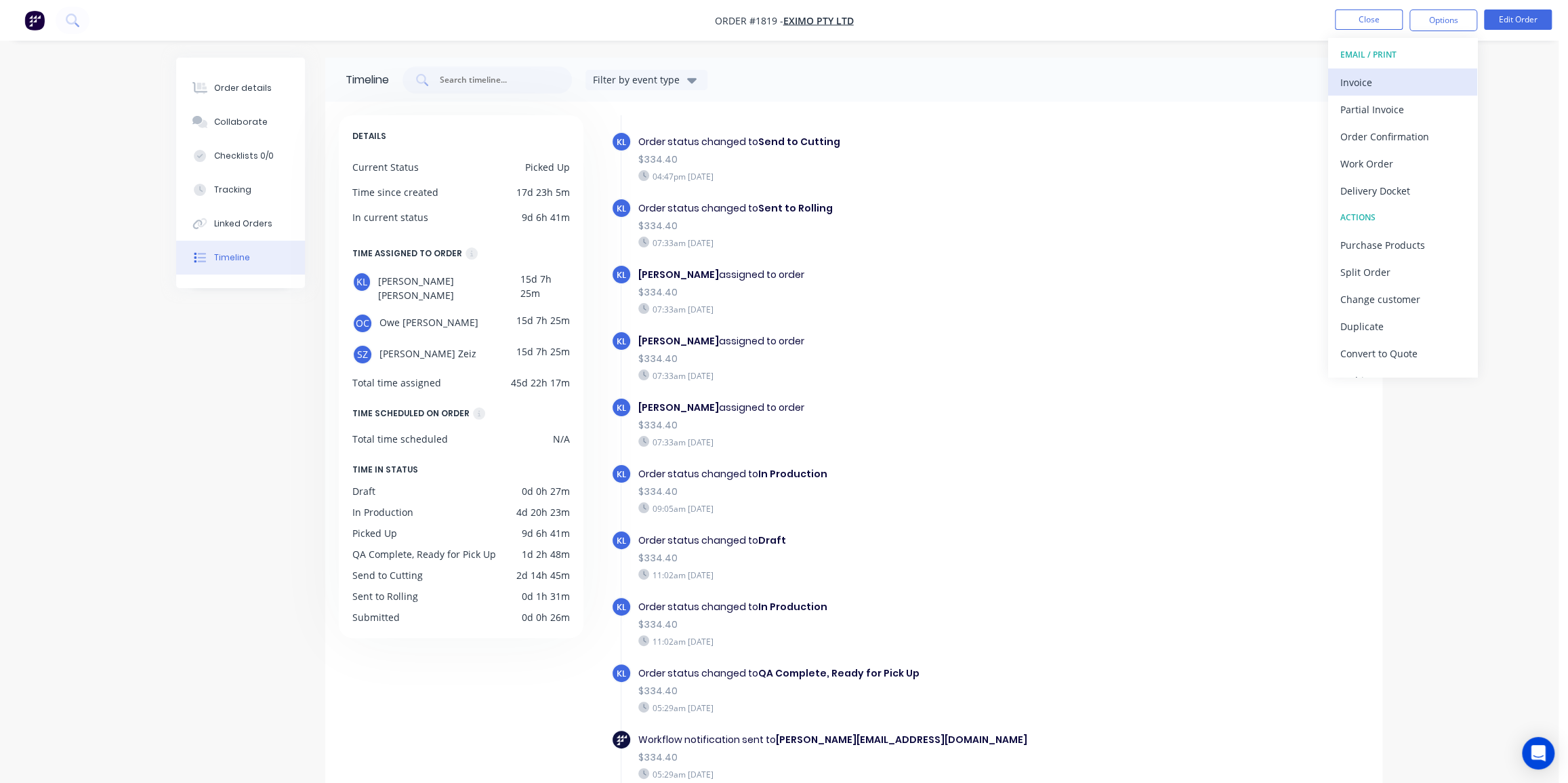
click at [1376, 81] on div "Invoice" at bounding box center [1403, 82] width 124 height 20
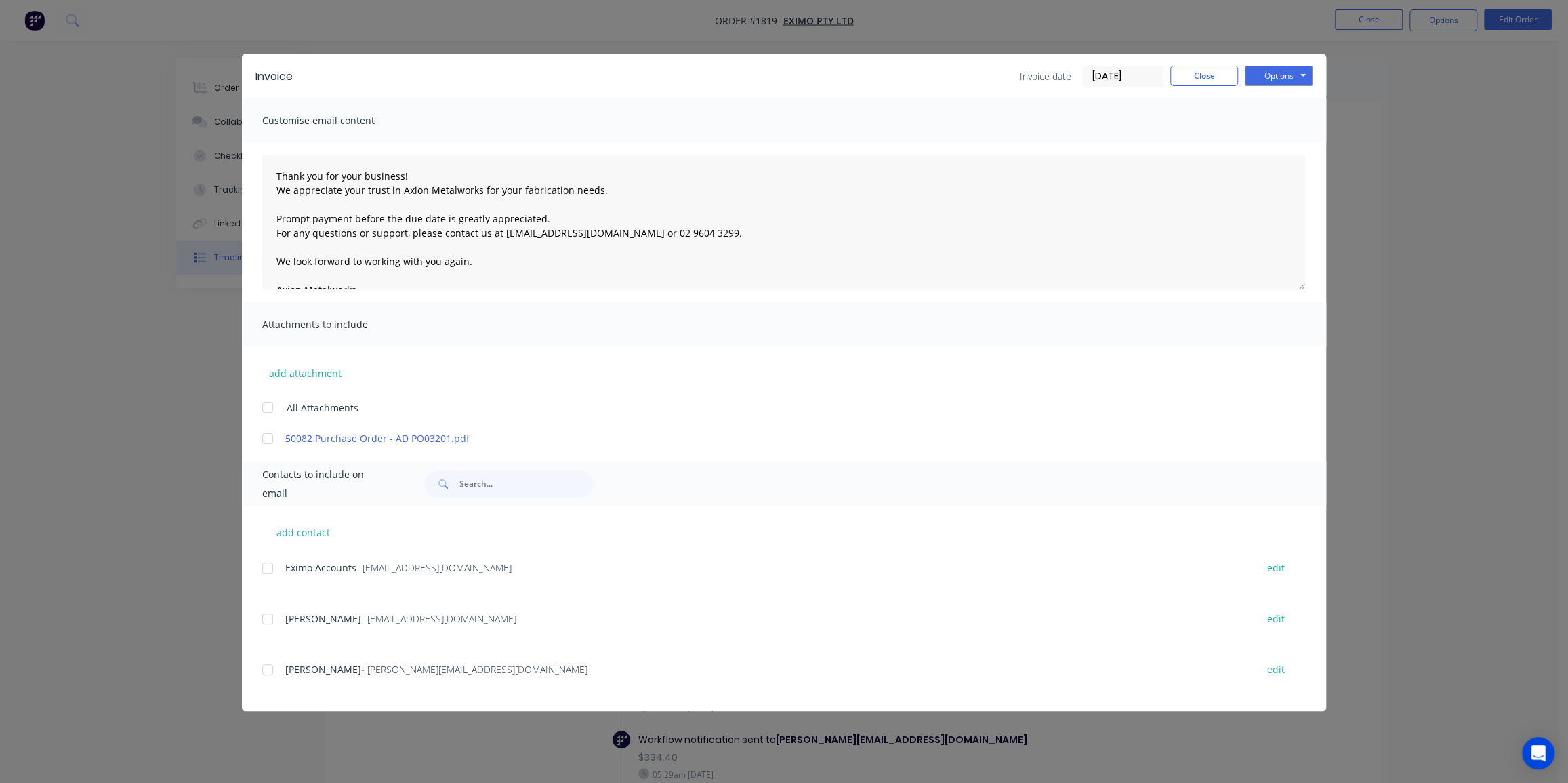
click at [262, 405] on div at bounding box center [267, 407] width 27 height 27
click at [262, 562] on div at bounding box center [267, 567] width 27 height 27
click at [1115, 72] on input "16/08/25" at bounding box center [1123, 77] width 80 height 20
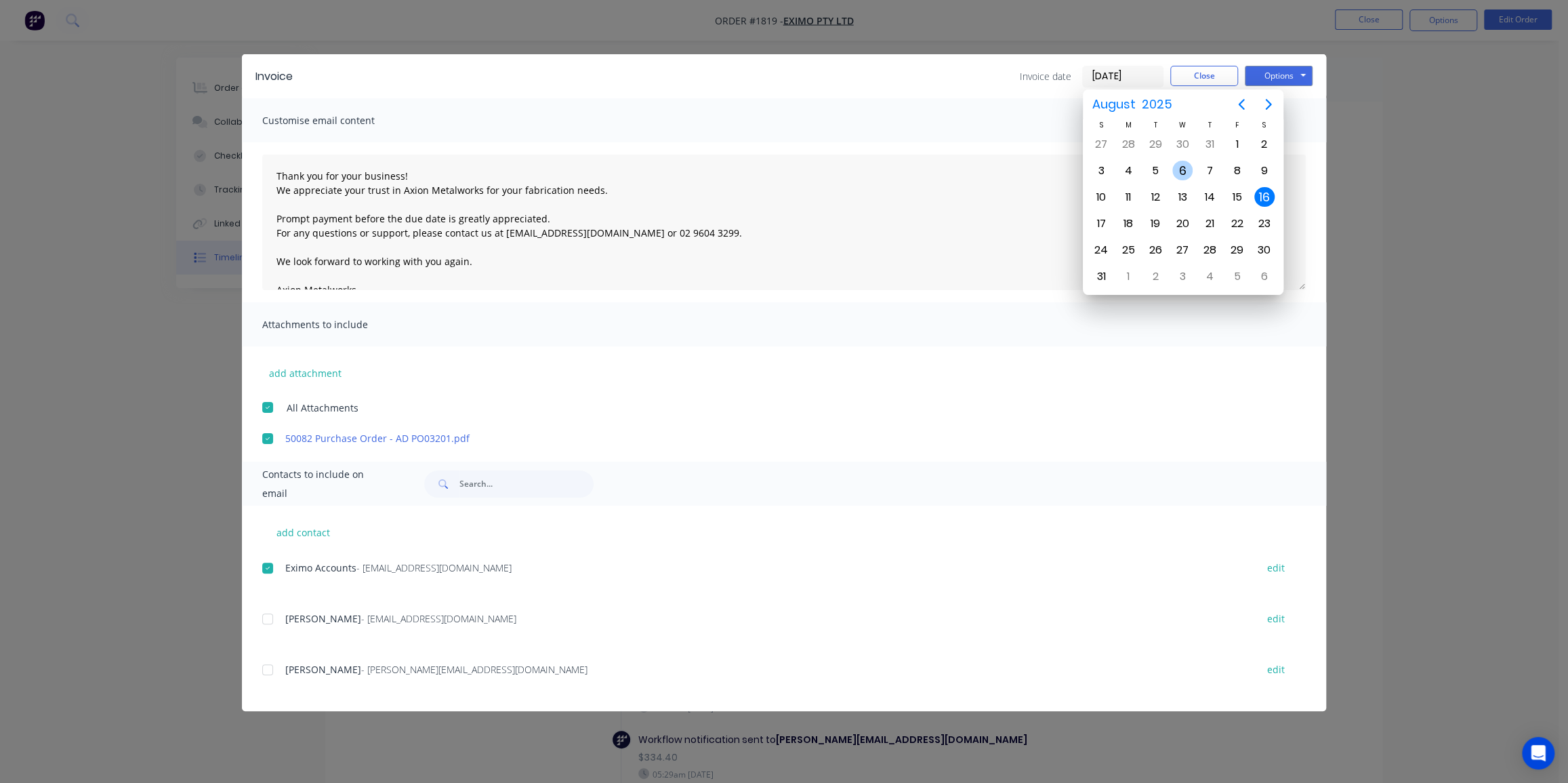
click at [1185, 169] on div "6" at bounding box center [1182, 171] width 20 height 20
type input "06/08/25"
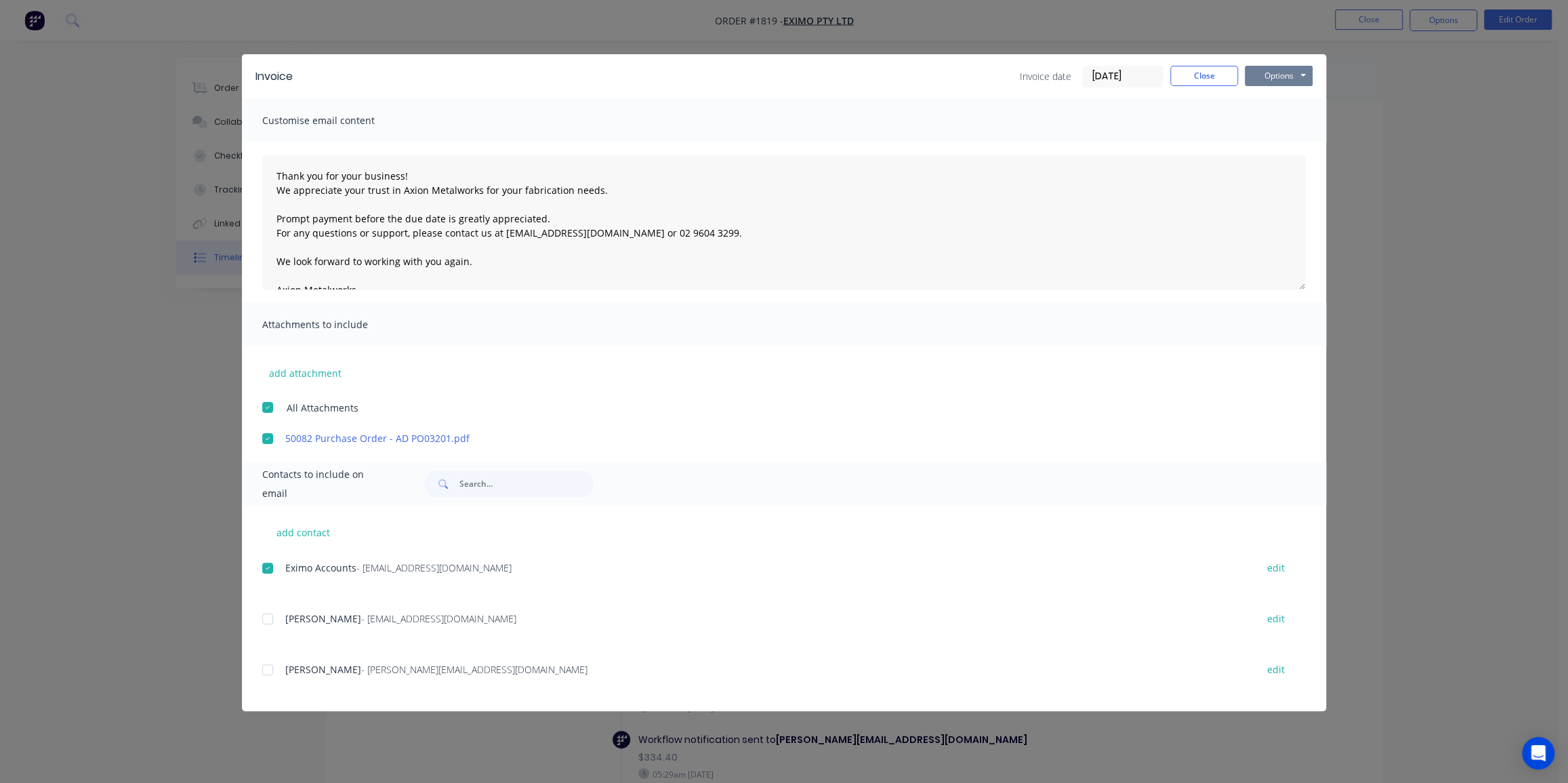
click at [1287, 72] on button "Options" at bounding box center [1279, 76] width 68 height 20
click at [1279, 145] on button "Email" at bounding box center [1289, 145] width 87 height 22
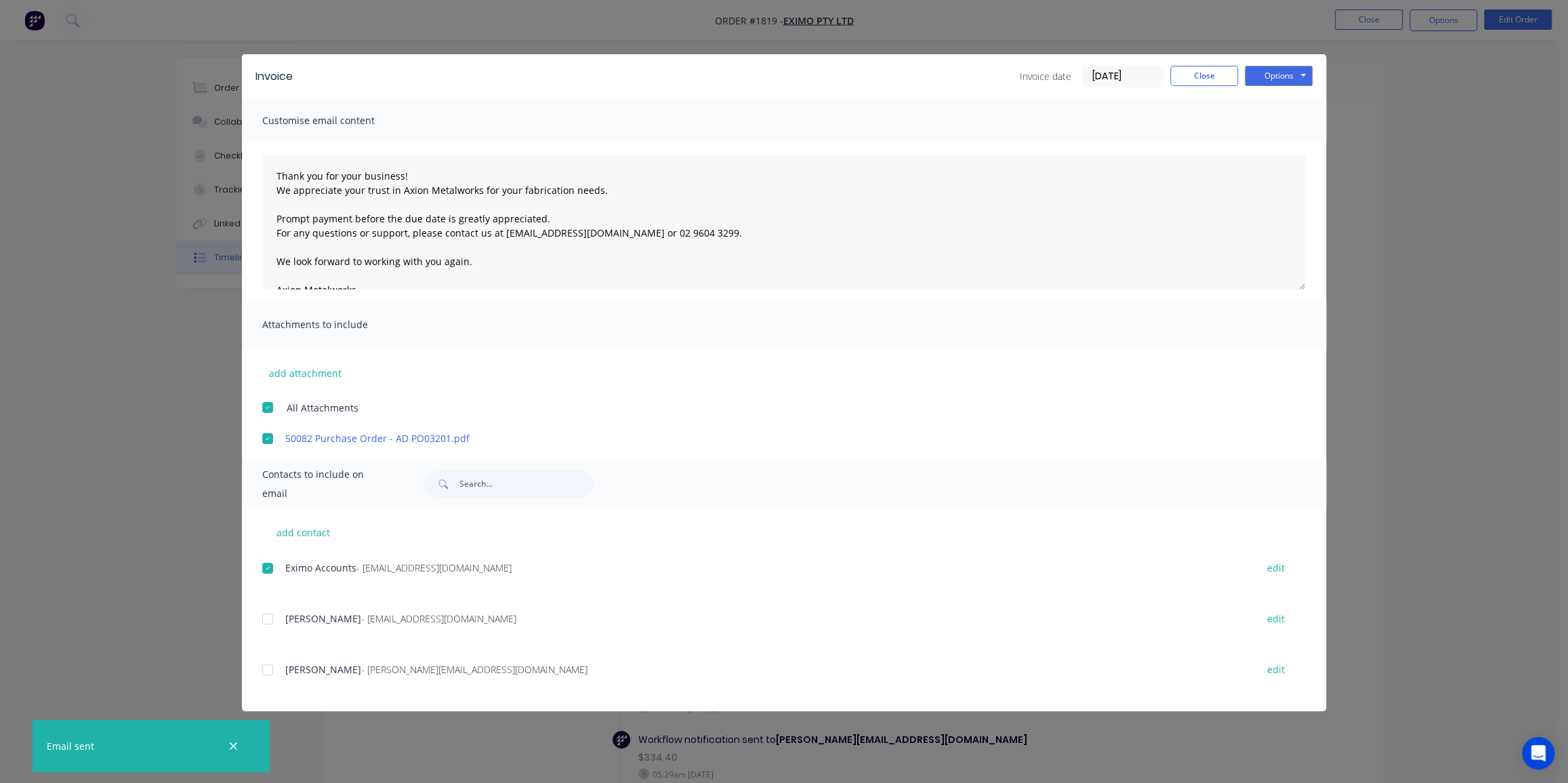
click at [1362, 117] on div "Invoice Invoice date 06/08/25 Close Options Preview Print Email Customise email…" at bounding box center [784, 392] width 1568 height 783
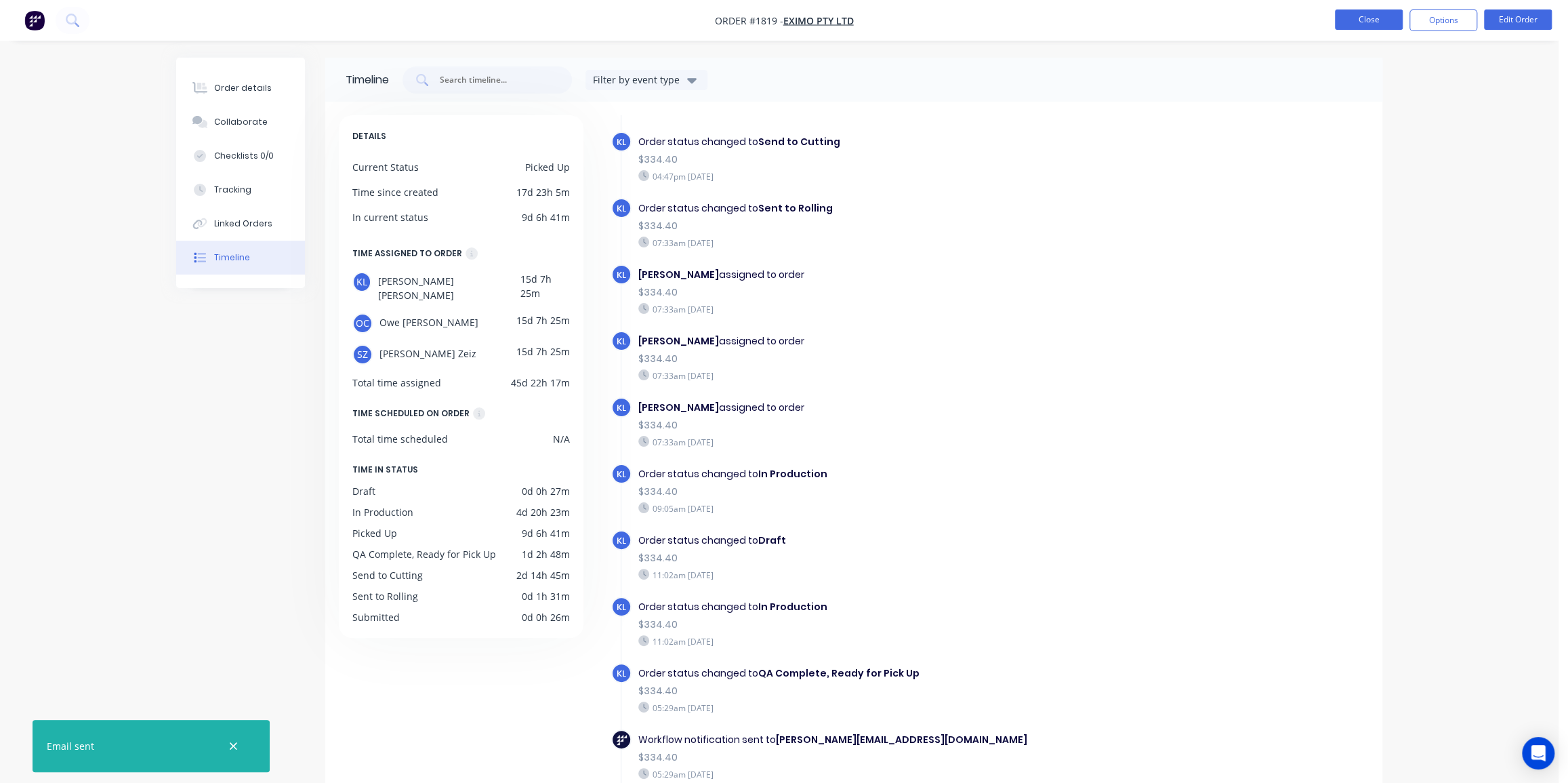
click at [1373, 20] on button "Close" at bounding box center [1369, 20] width 68 height 20
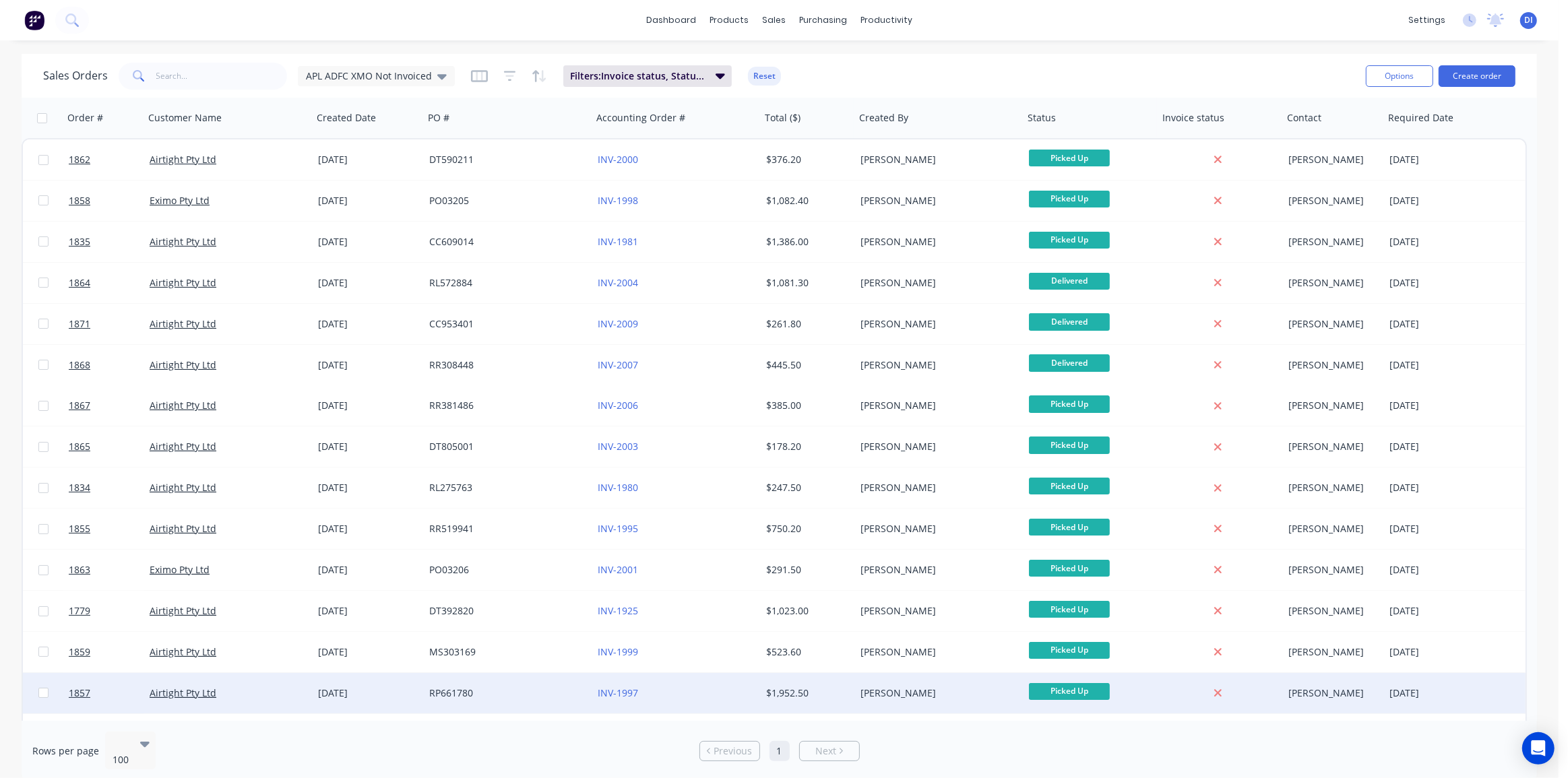
click at [900, 704] on div "Kyle Lynch" at bounding box center [939, 693] width 168 height 40
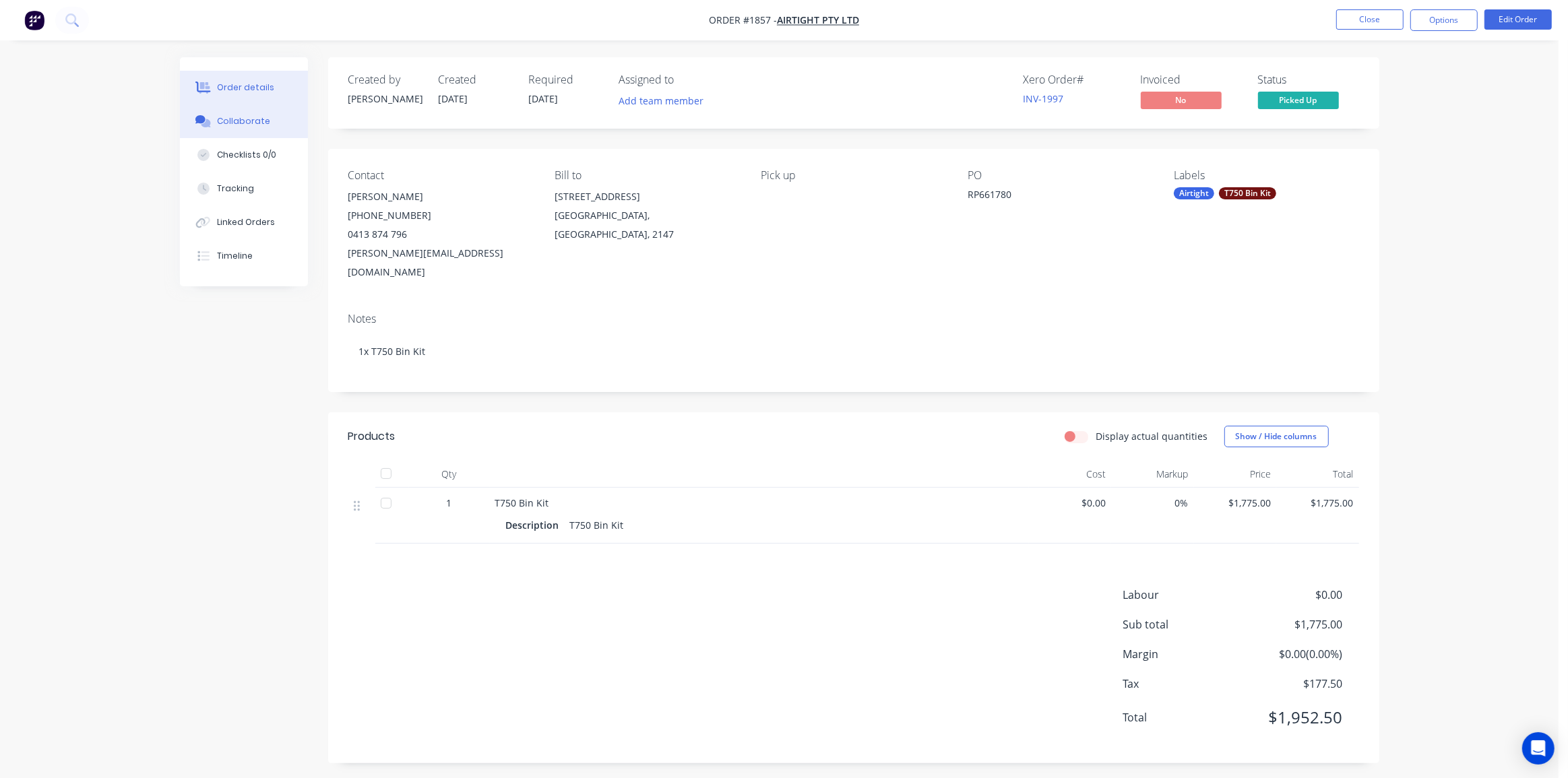
click at [241, 122] on div "Collaborate" at bounding box center [244, 121] width 53 height 12
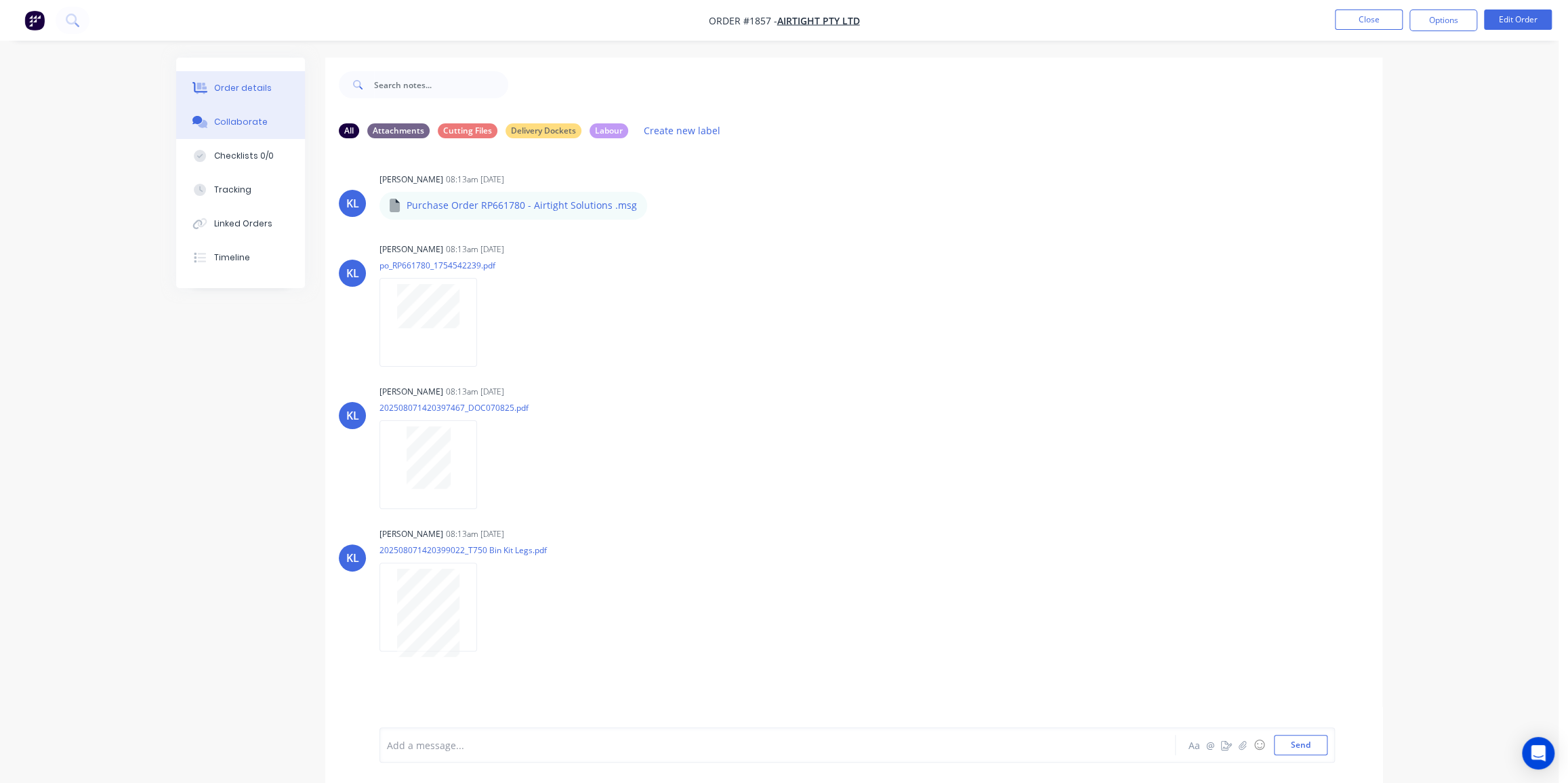
click at [242, 88] on div "Order details" at bounding box center [243, 88] width 58 height 12
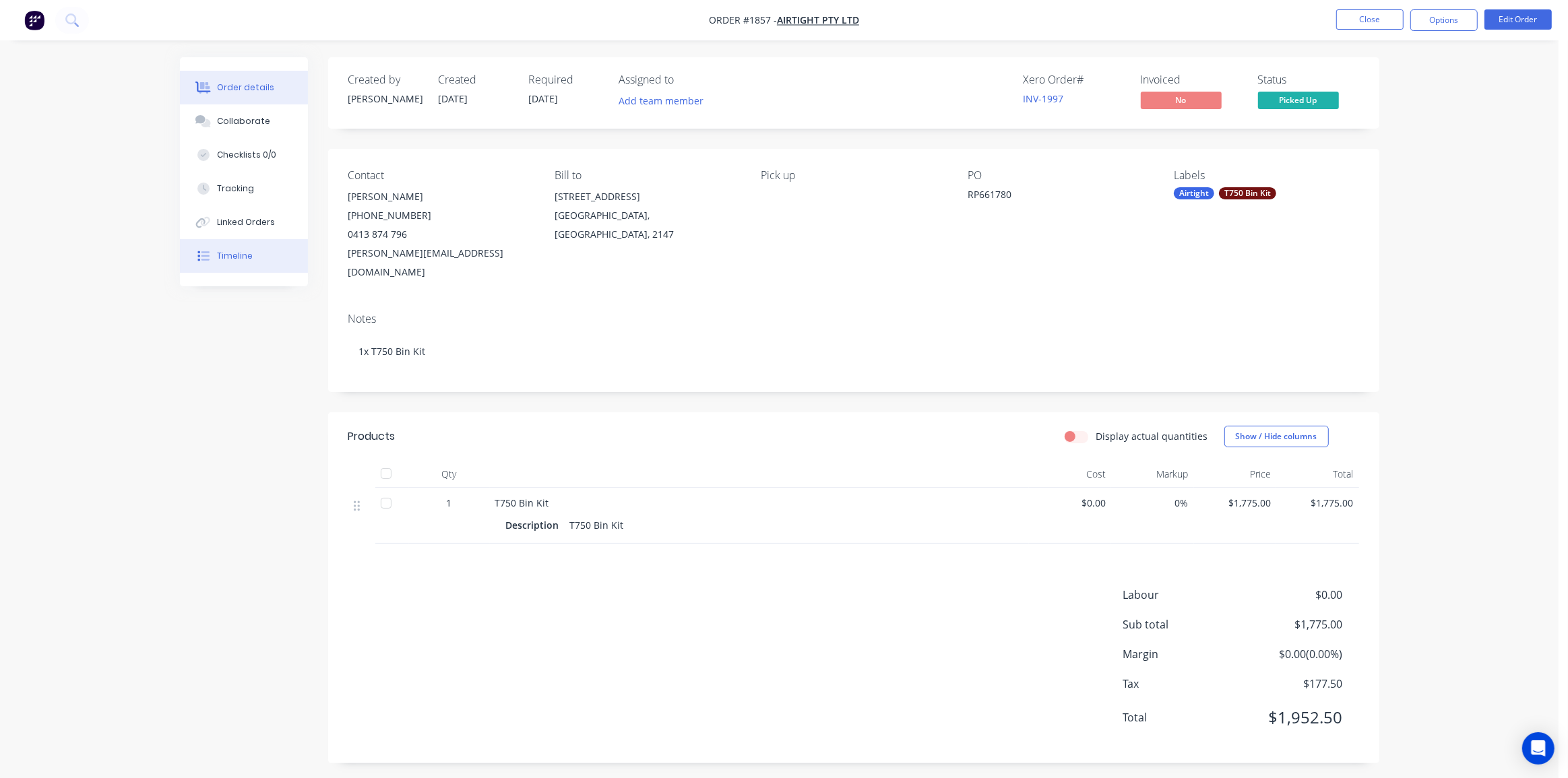
click at [251, 255] on button "Timeline" at bounding box center [244, 256] width 128 height 34
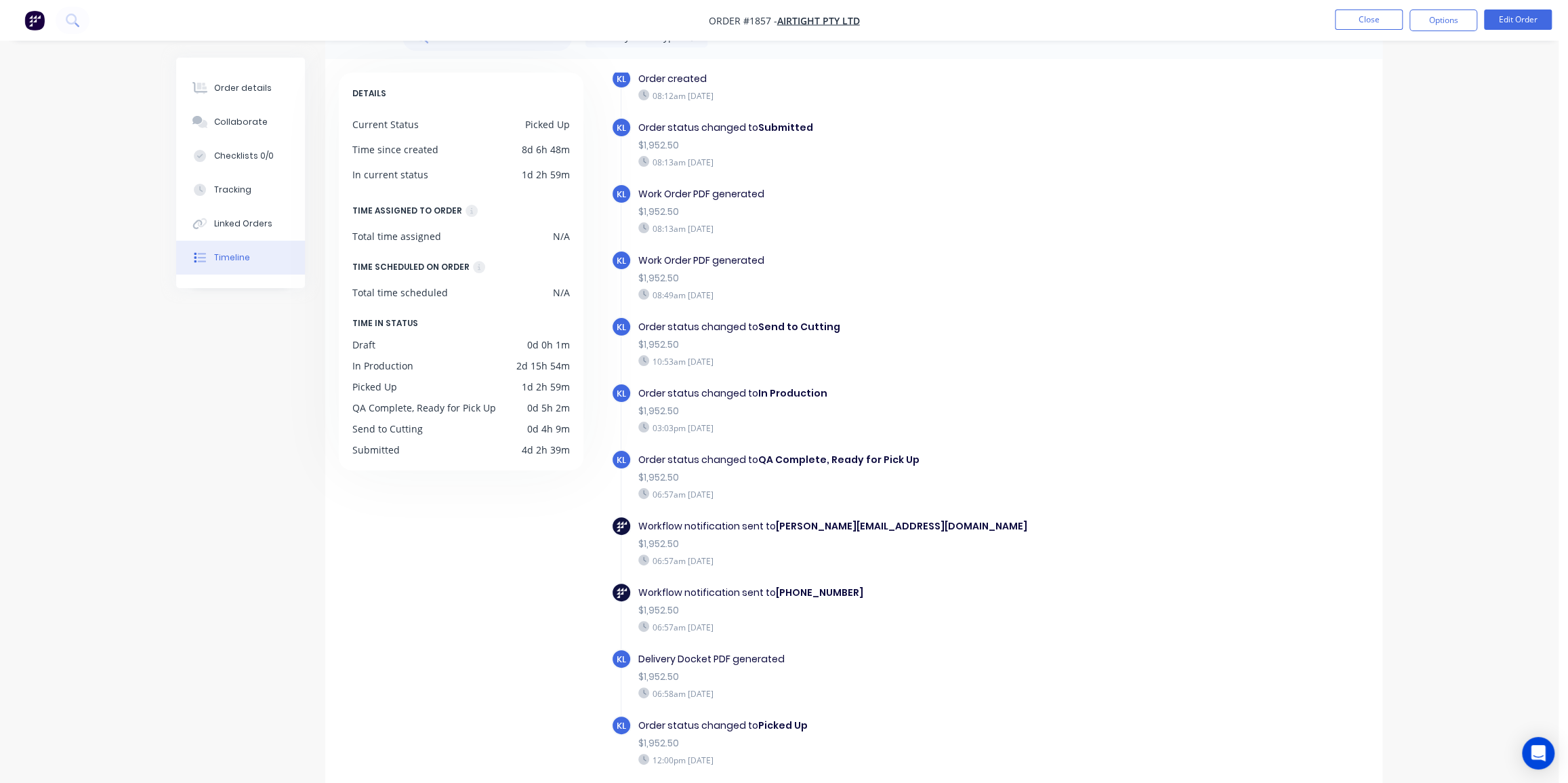
scroll to position [96, 0]
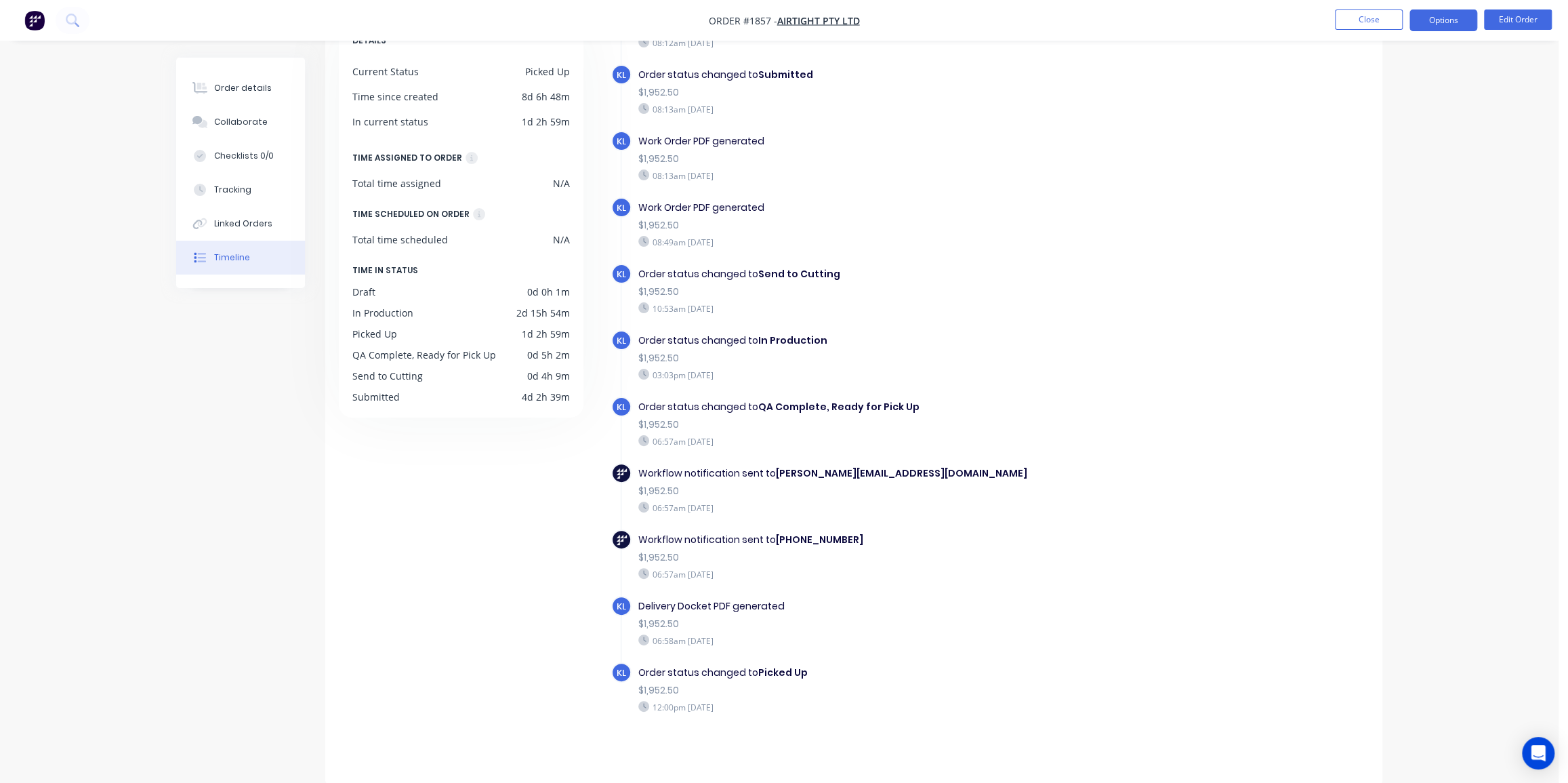
click at [1447, 14] on button "Options" at bounding box center [1444, 20] width 68 height 22
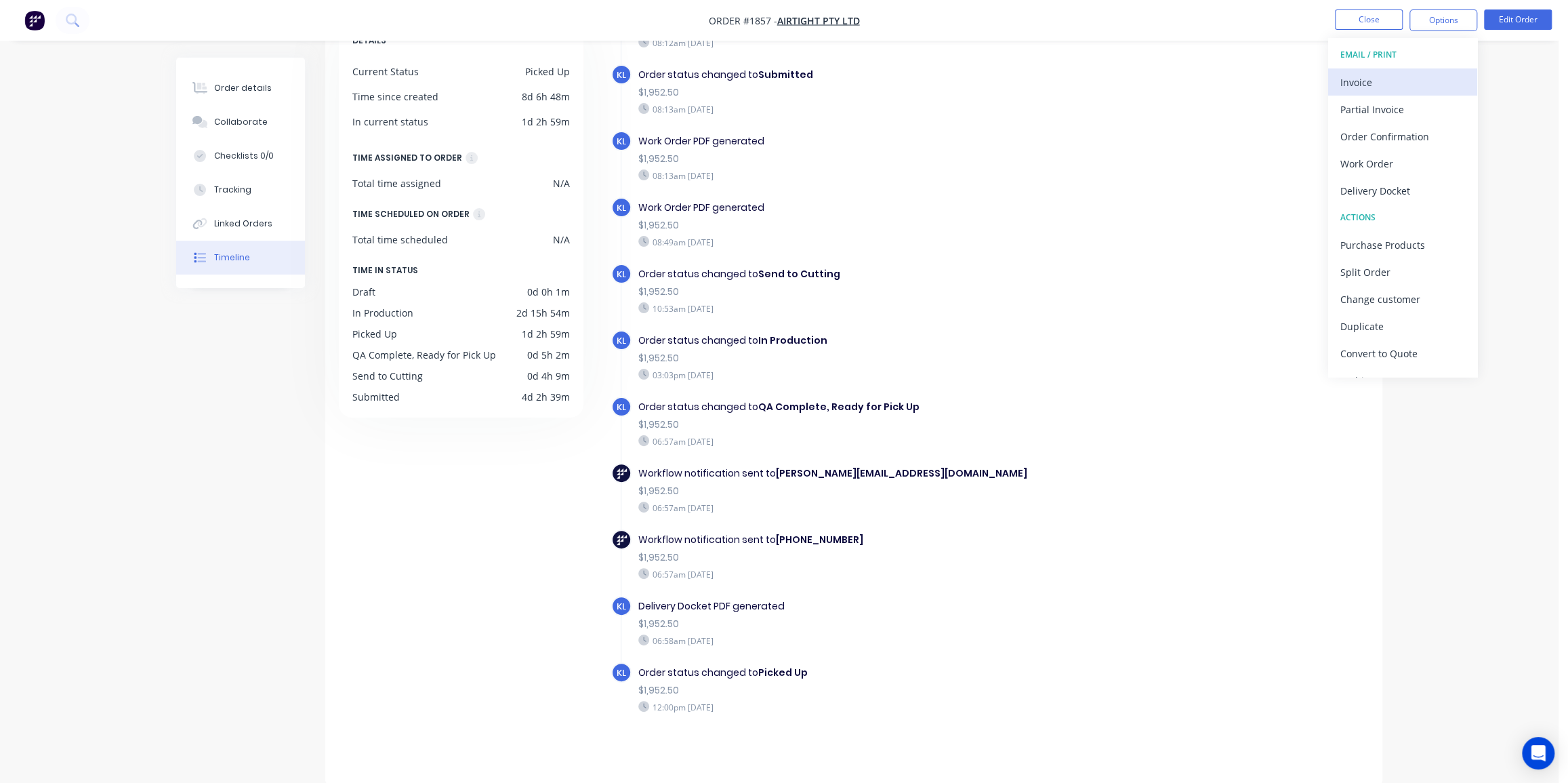
click at [1382, 81] on div "Invoice" at bounding box center [1403, 82] width 124 height 20
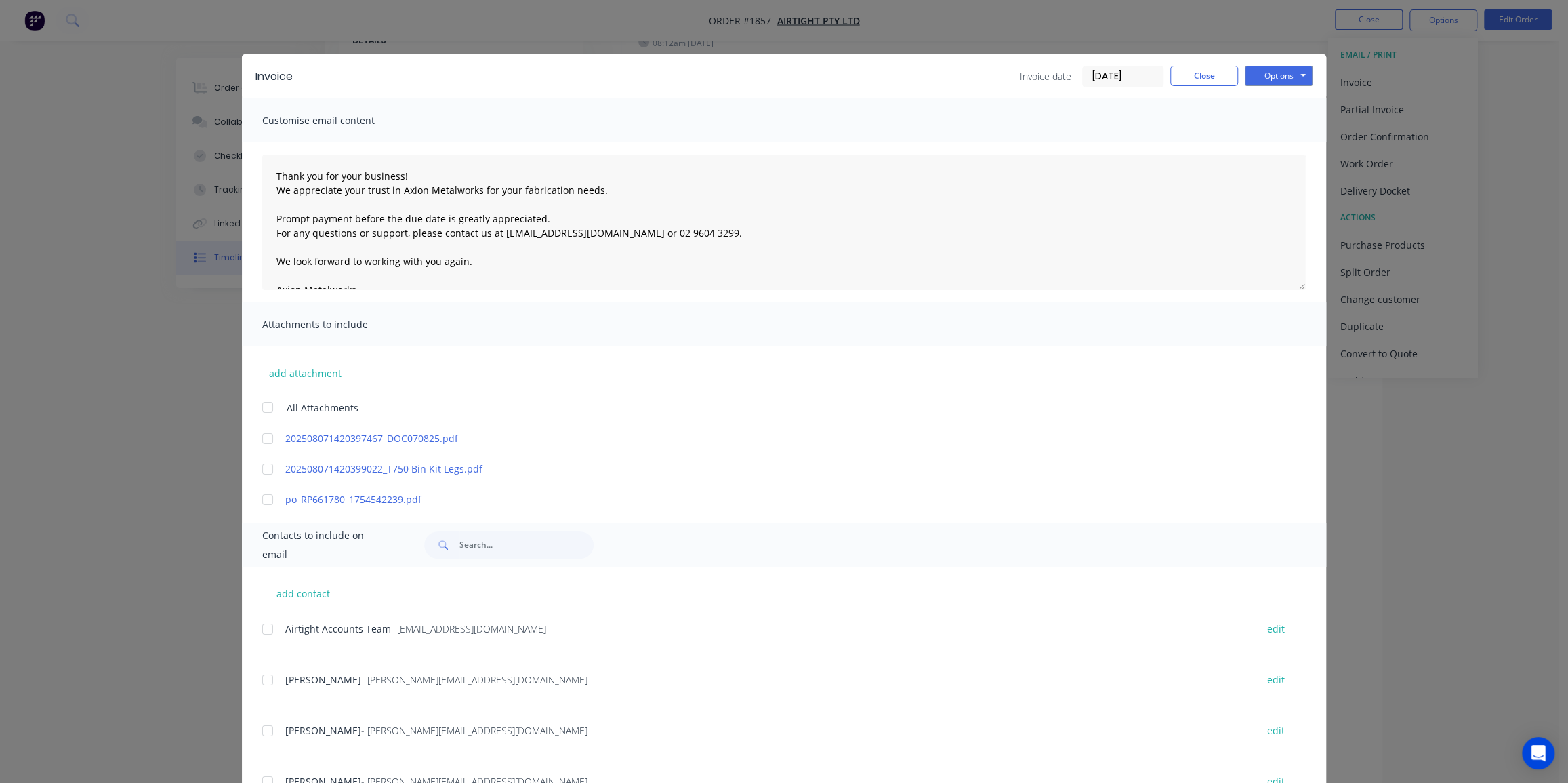
click at [266, 496] on div at bounding box center [267, 499] width 27 height 27
click at [263, 632] on div at bounding box center [267, 629] width 27 height 27
click at [1109, 68] on input "16/08/25" at bounding box center [1123, 77] width 80 height 20
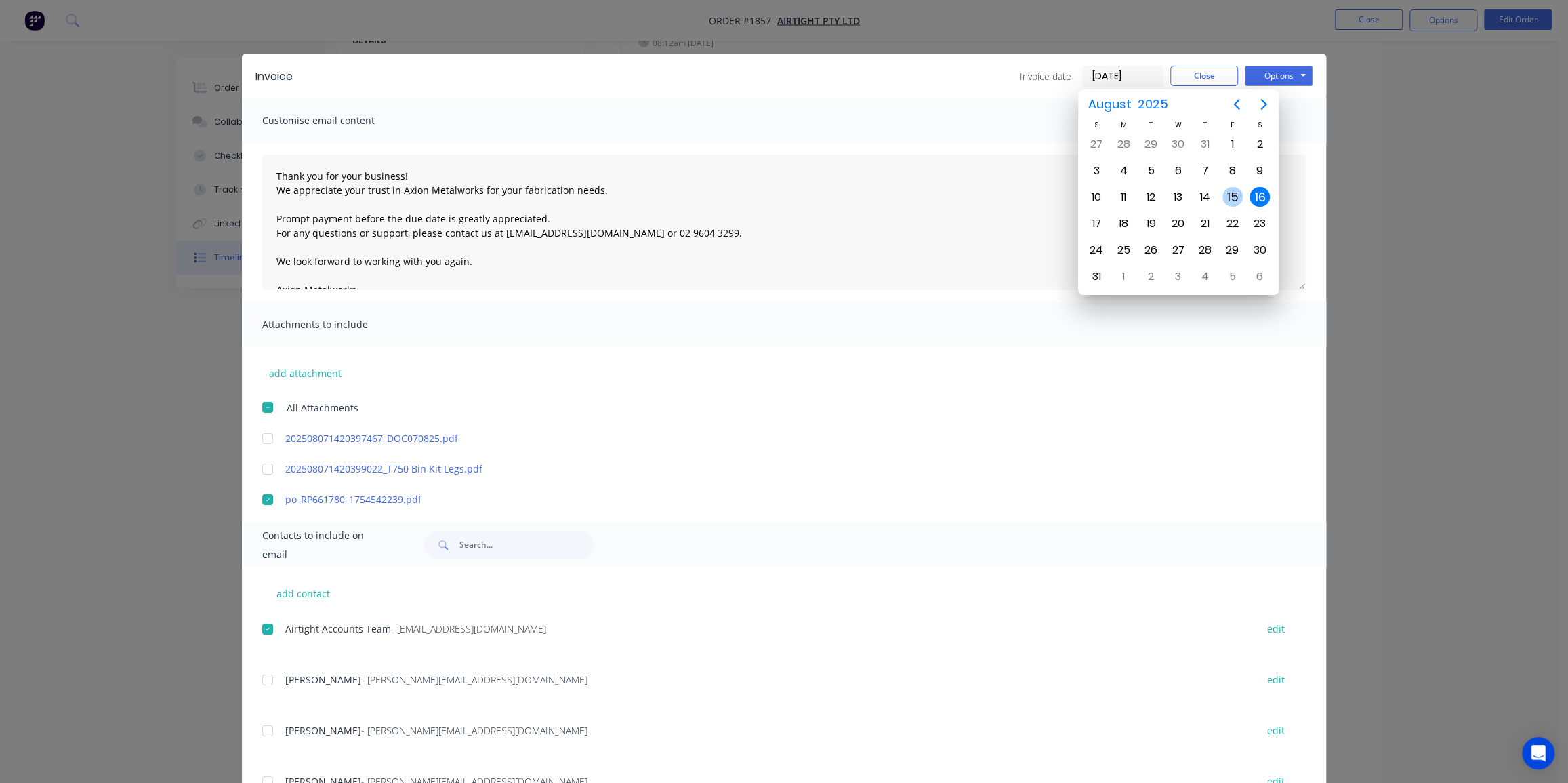
click at [1233, 191] on div "15" at bounding box center [1233, 198] width 20 height 20
type input "15/08/25"
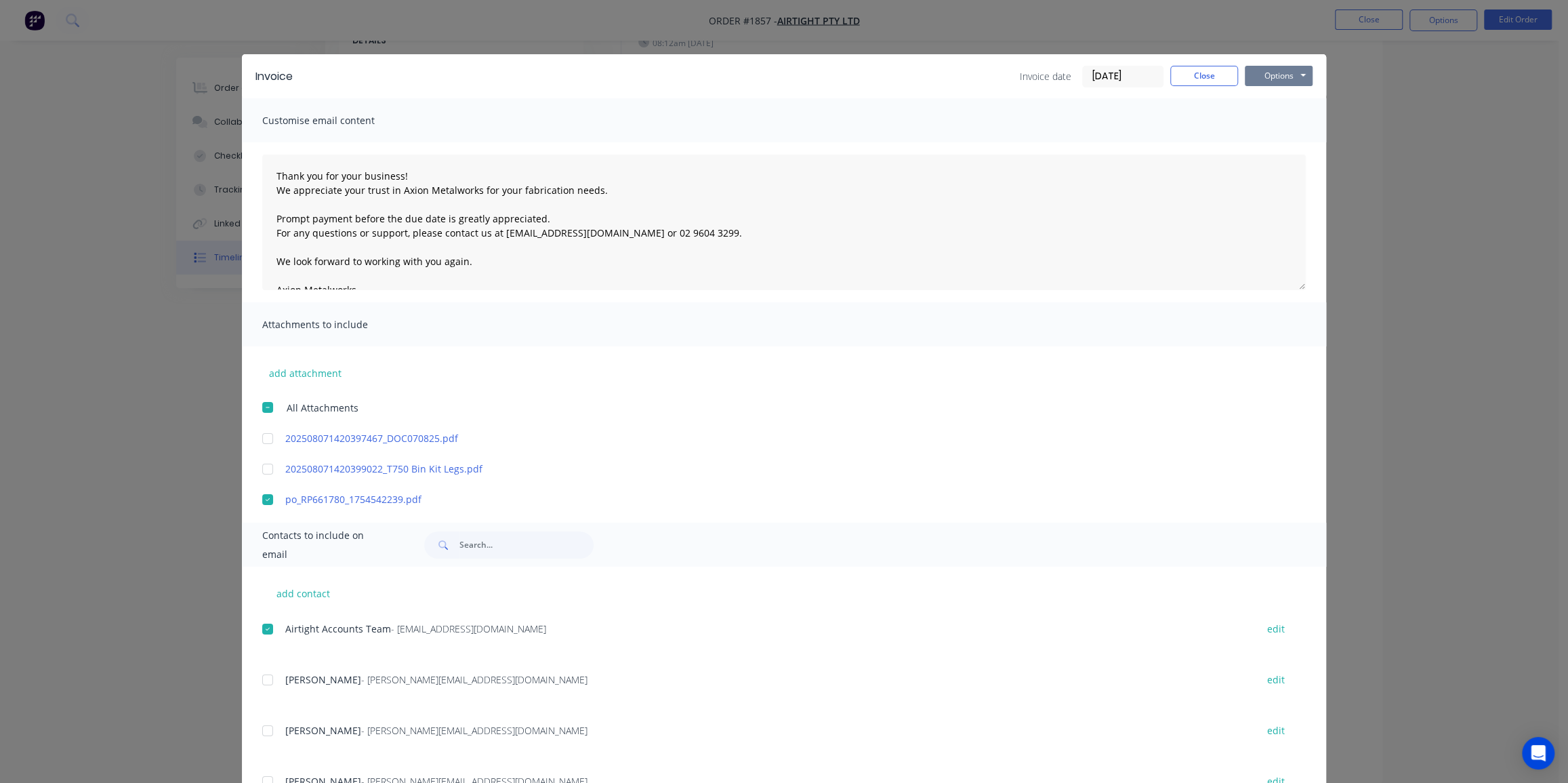
click at [1277, 80] on button "Options" at bounding box center [1279, 76] width 68 height 20
click at [1280, 137] on button "Email" at bounding box center [1289, 145] width 87 height 22
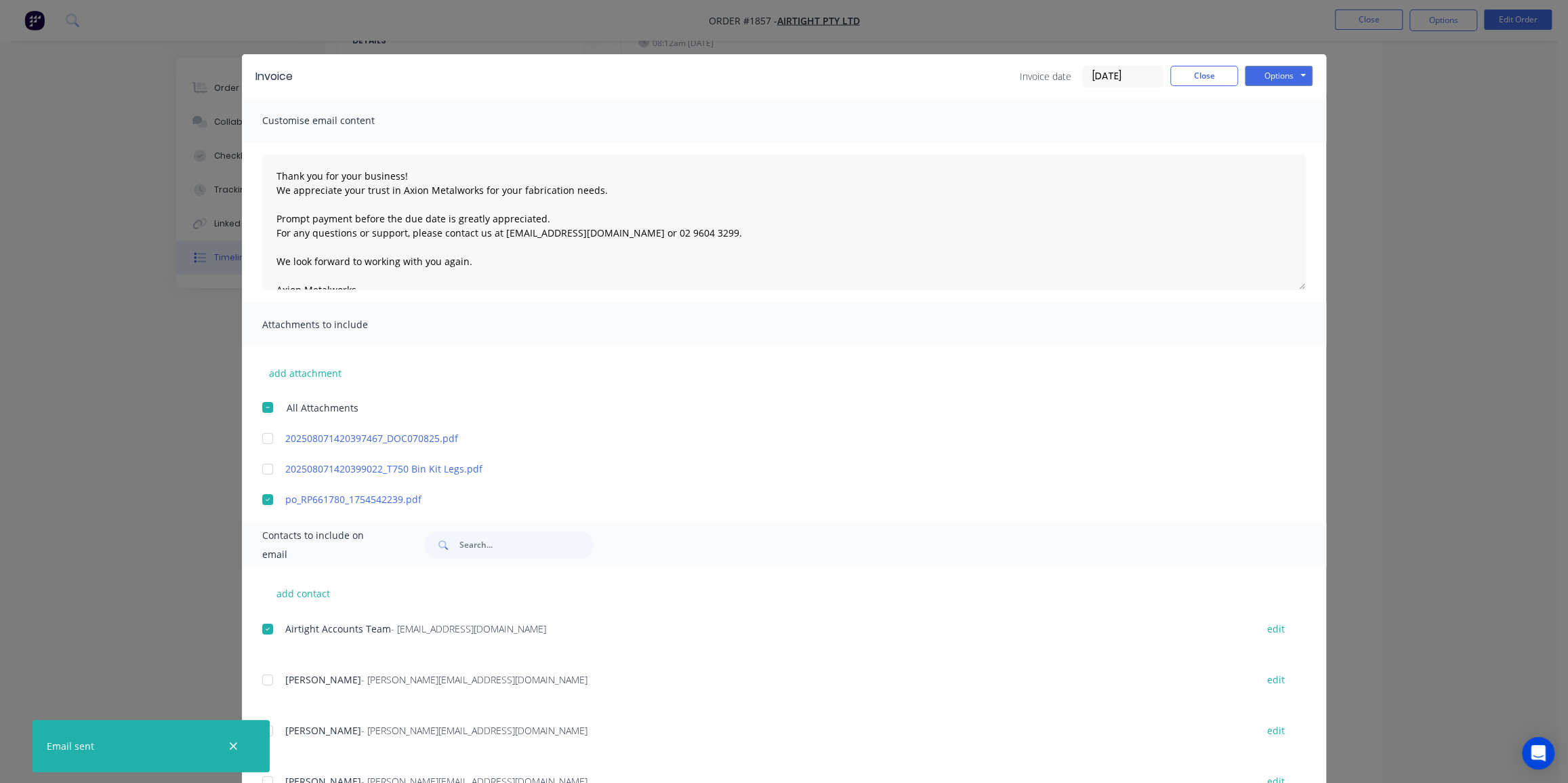
click at [1363, 14] on div "Invoice Invoice date 15/08/25 Close Options Preview Print Email Customise email…" at bounding box center [784, 392] width 1568 height 783
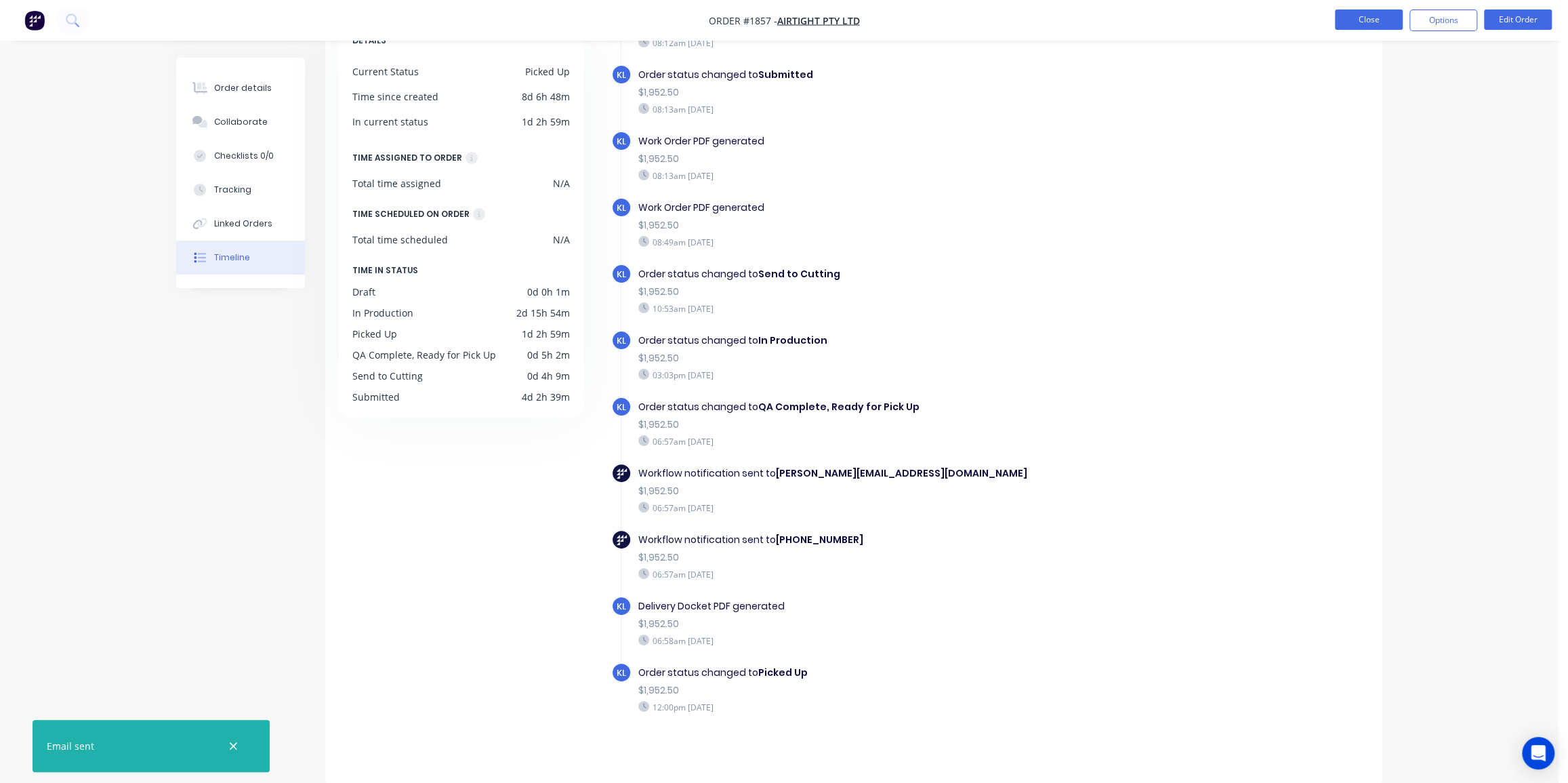
click at [1365, 27] on button "Close" at bounding box center [1369, 20] width 68 height 20
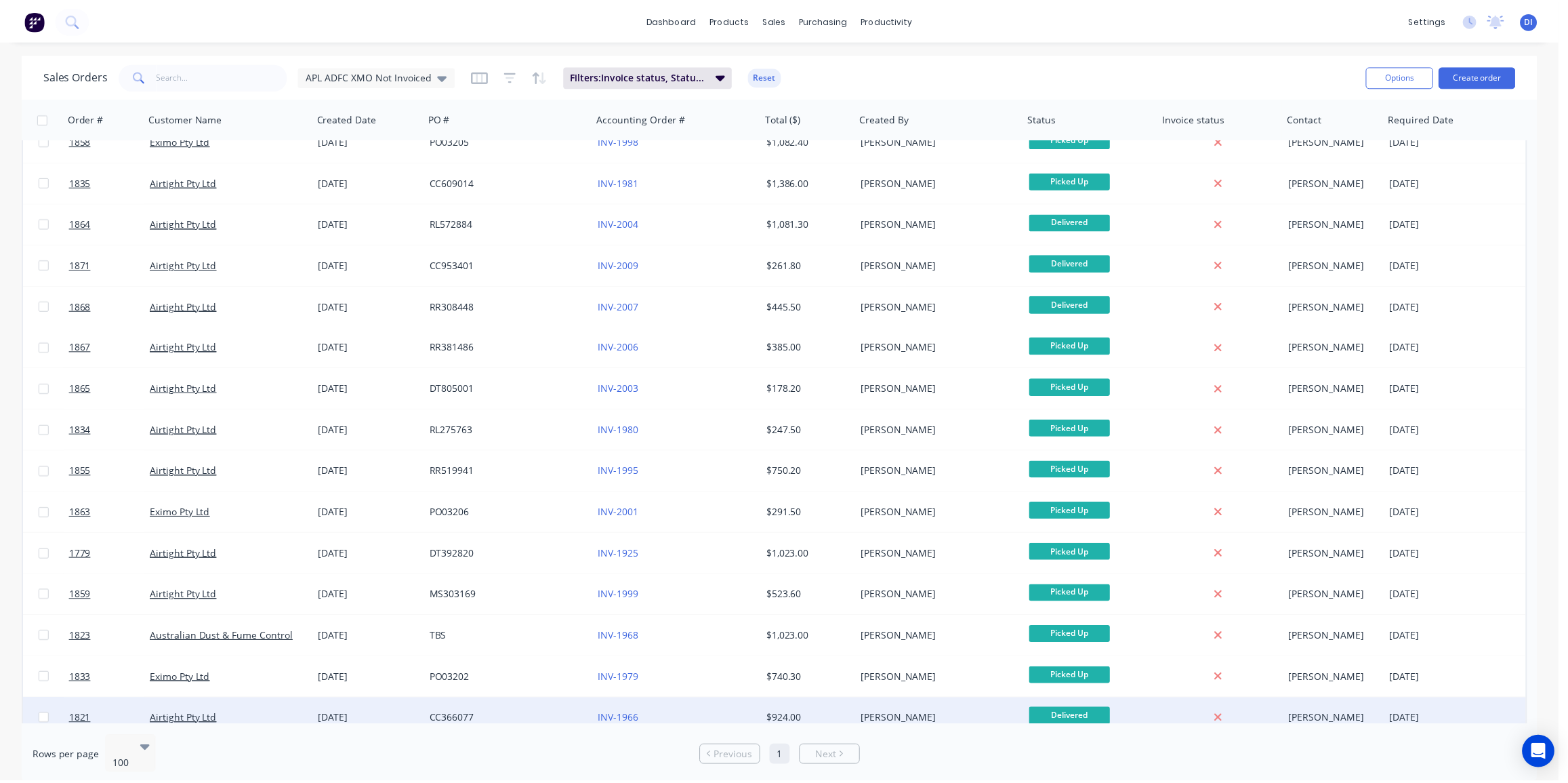
scroll to position [115, 0]
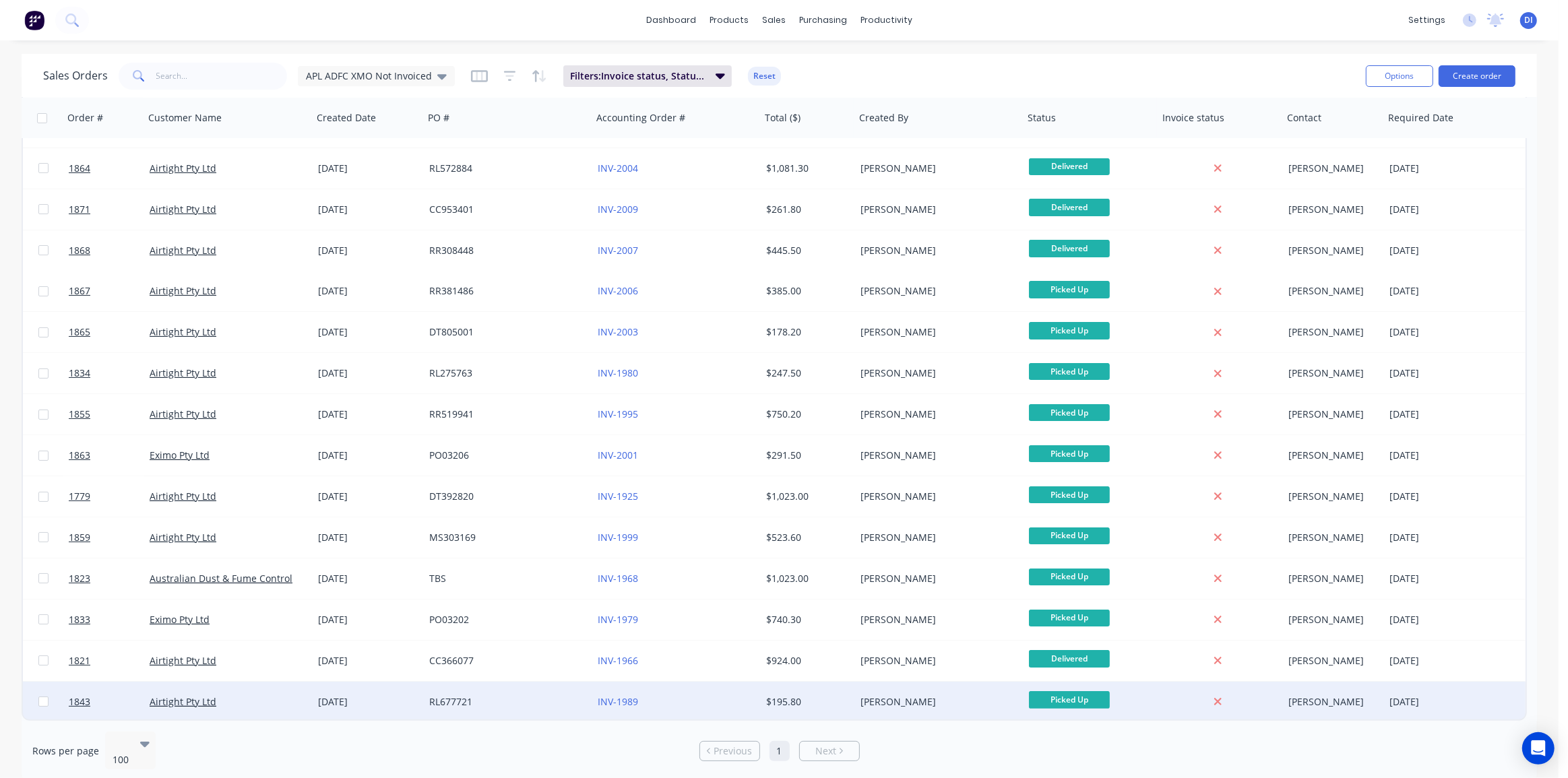
click at [908, 699] on div "Kyle Lynch" at bounding box center [935, 702] width 150 height 14
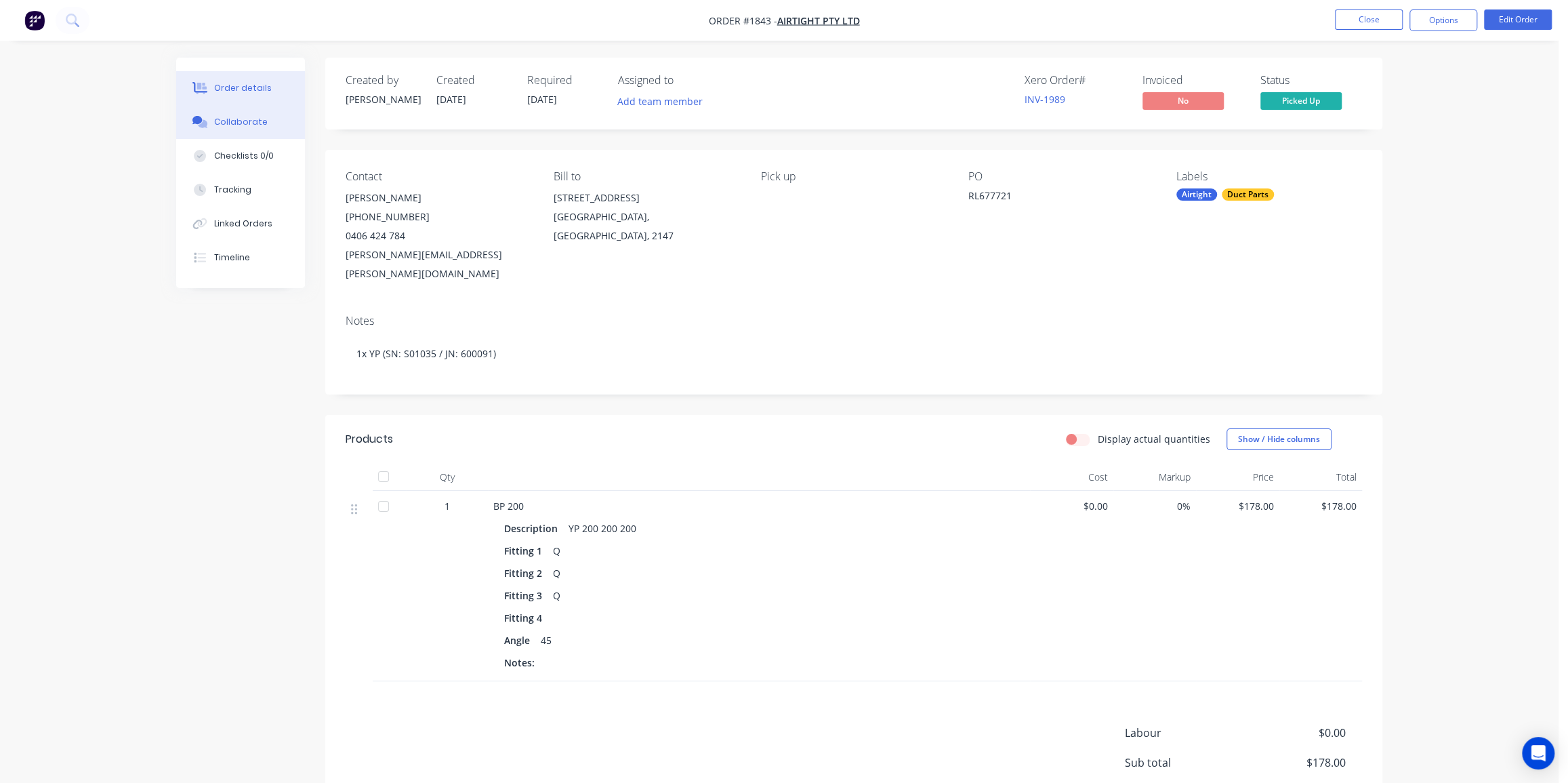
click at [219, 118] on div "Collaborate" at bounding box center [241, 122] width 54 height 12
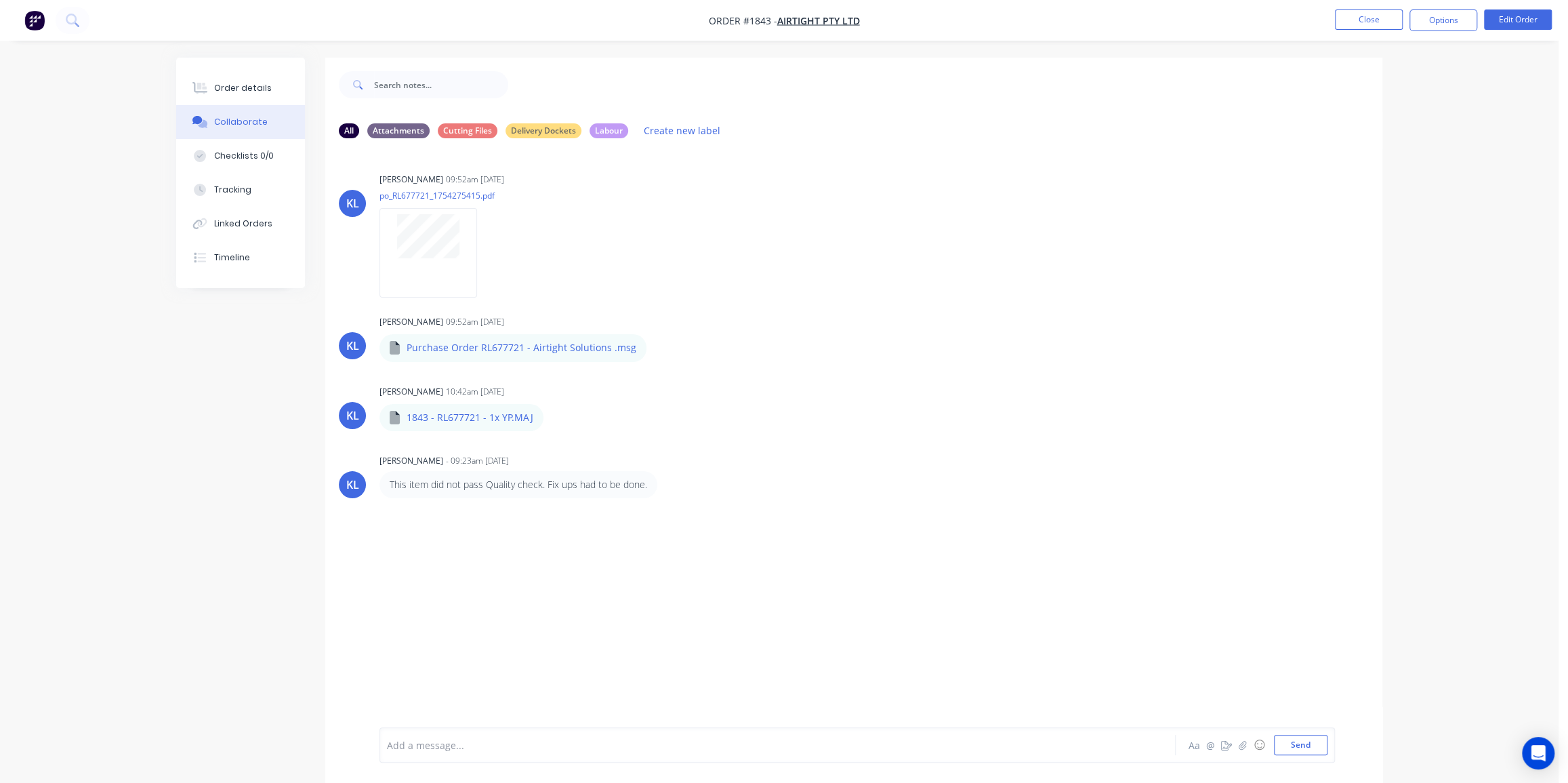
drag, startPoint x: 230, startPoint y: 244, endPoint x: 240, endPoint y: 398, distance: 154.3
click at [240, 398] on div "Order details Collaborate Checklists 0/0 Tracking Linked Orders Timeline Order …" at bounding box center [779, 431] width 1234 height 745
click at [459, 556] on div "KL Kyle Lynch 09:52am 05/08/25 po_RL677721_1754275415.pdf Labels Download Delet…" at bounding box center [854, 438] width 1057 height 578
click at [229, 252] on div "Timeline" at bounding box center [232, 258] width 36 height 12
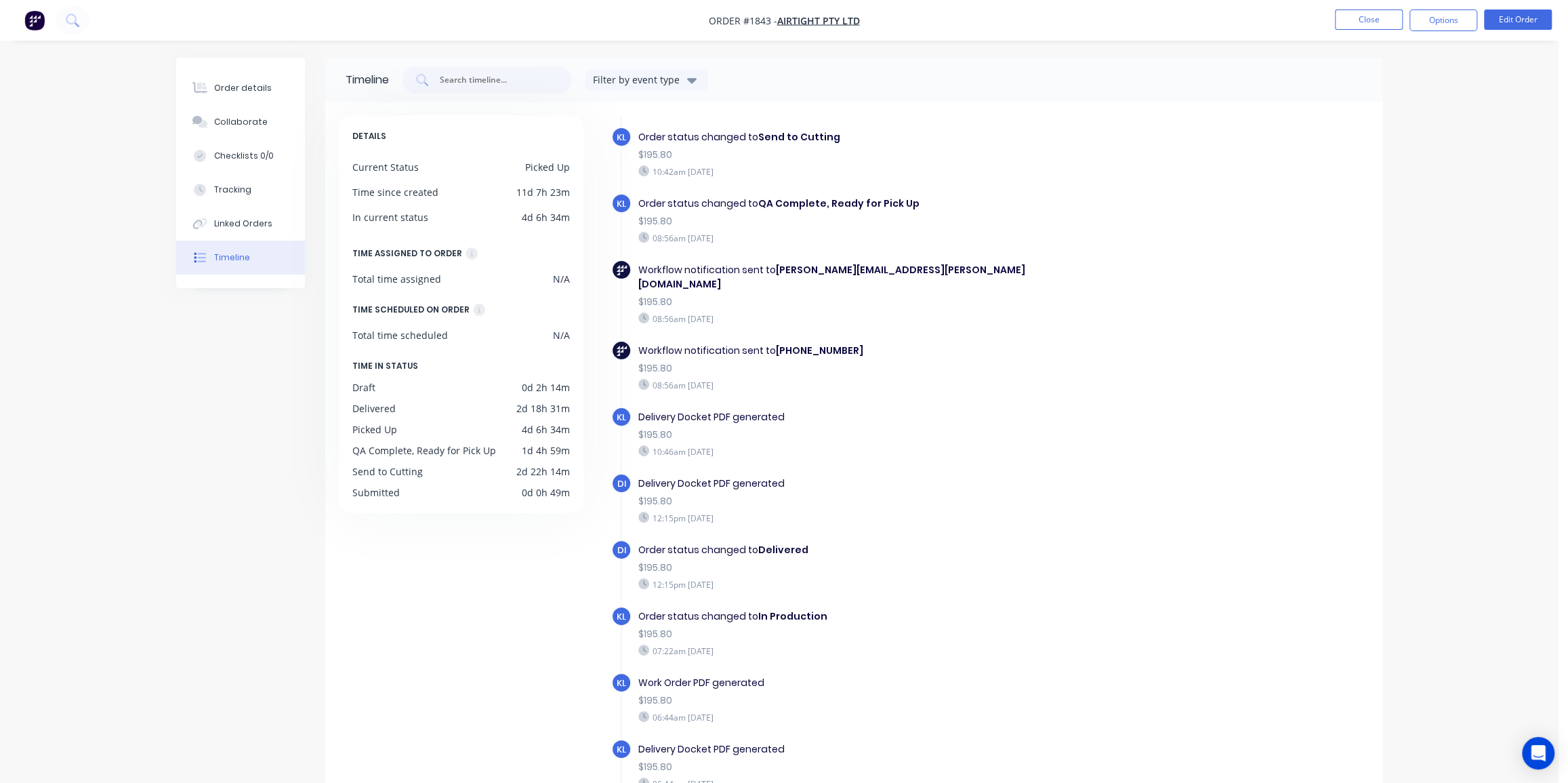
scroll to position [308, 0]
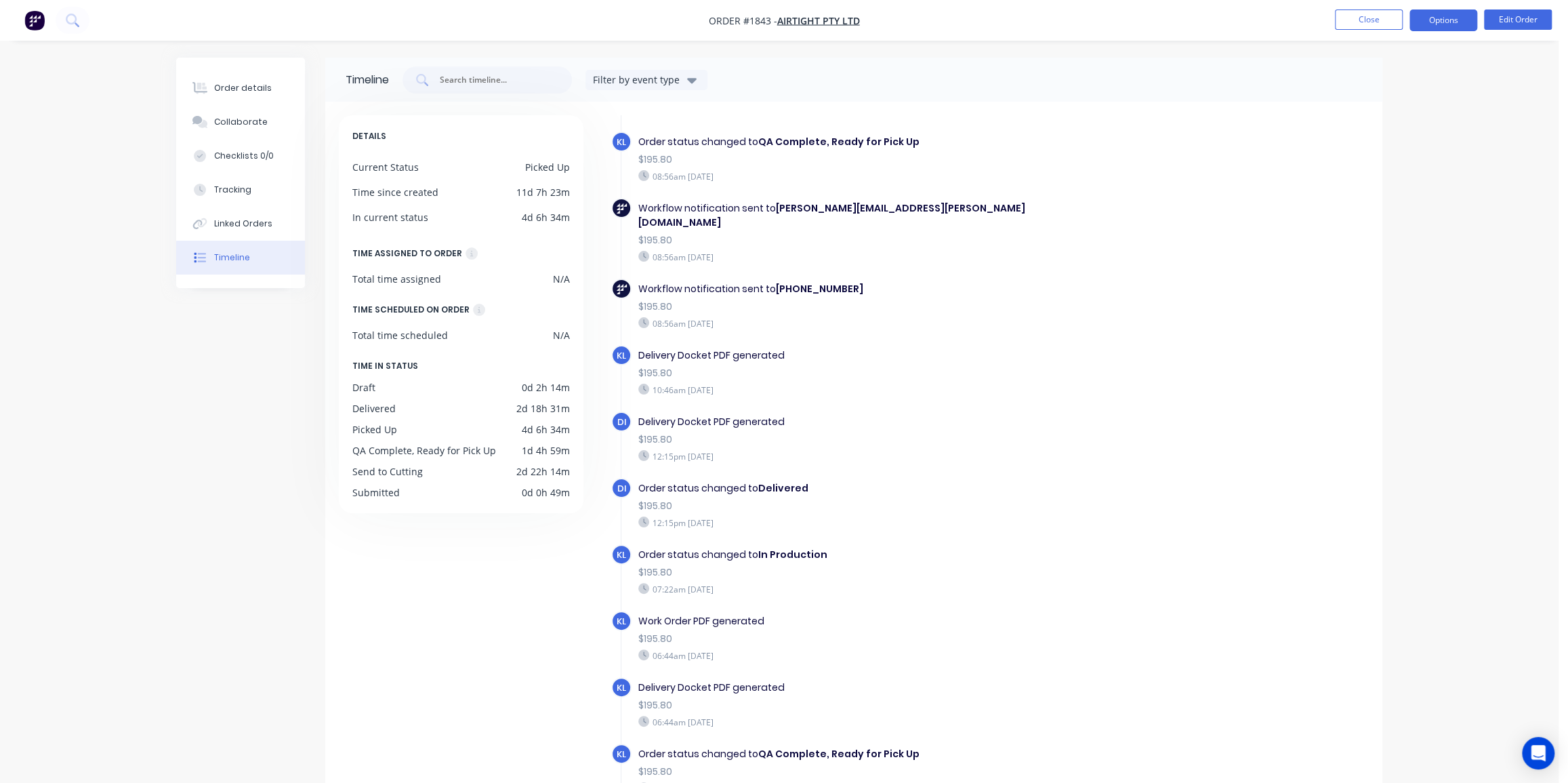
click at [1442, 14] on button "Options" at bounding box center [1444, 20] width 68 height 22
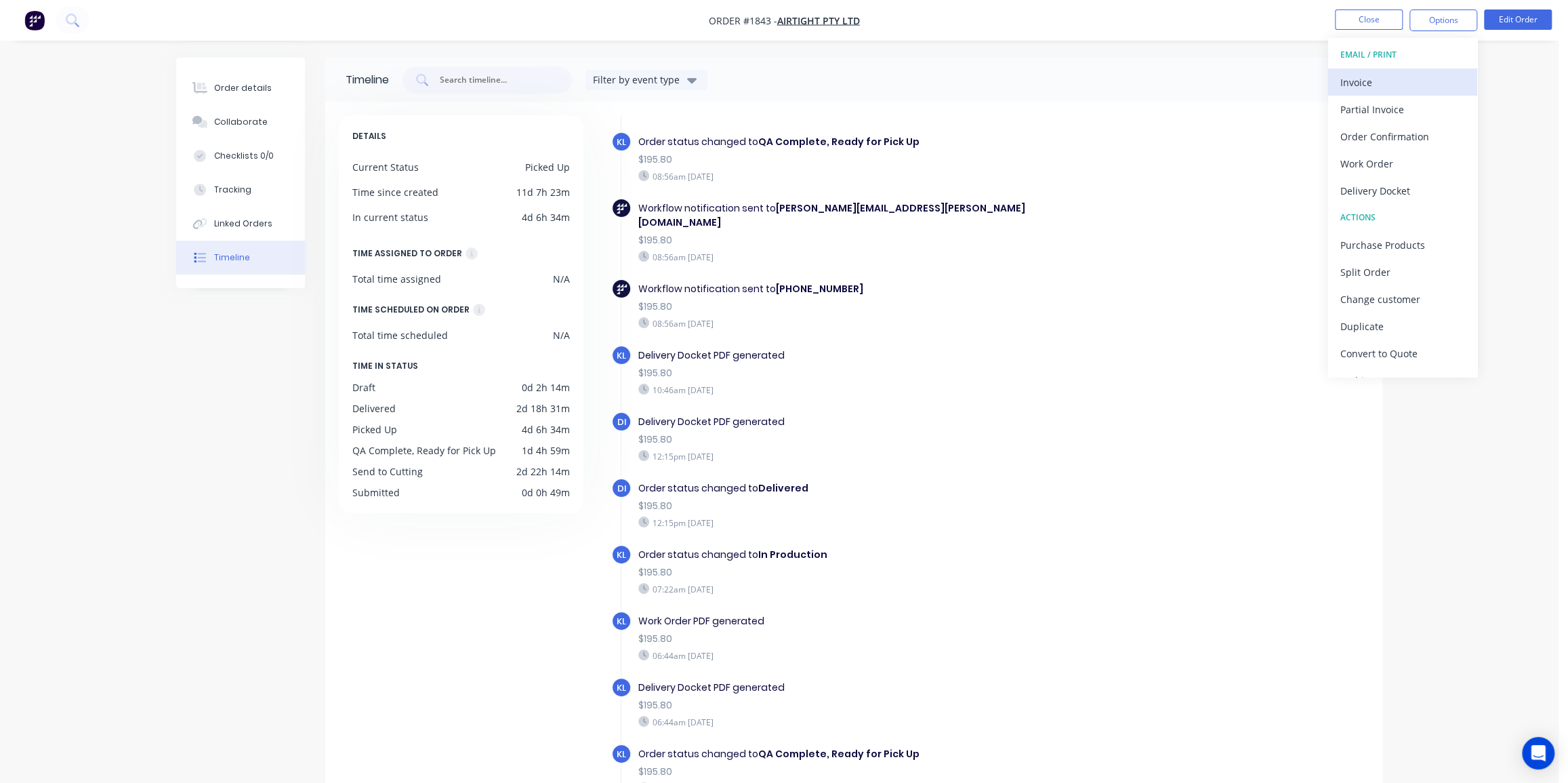
click at [1376, 71] on button "Invoice" at bounding box center [1403, 82] width 149 height 27
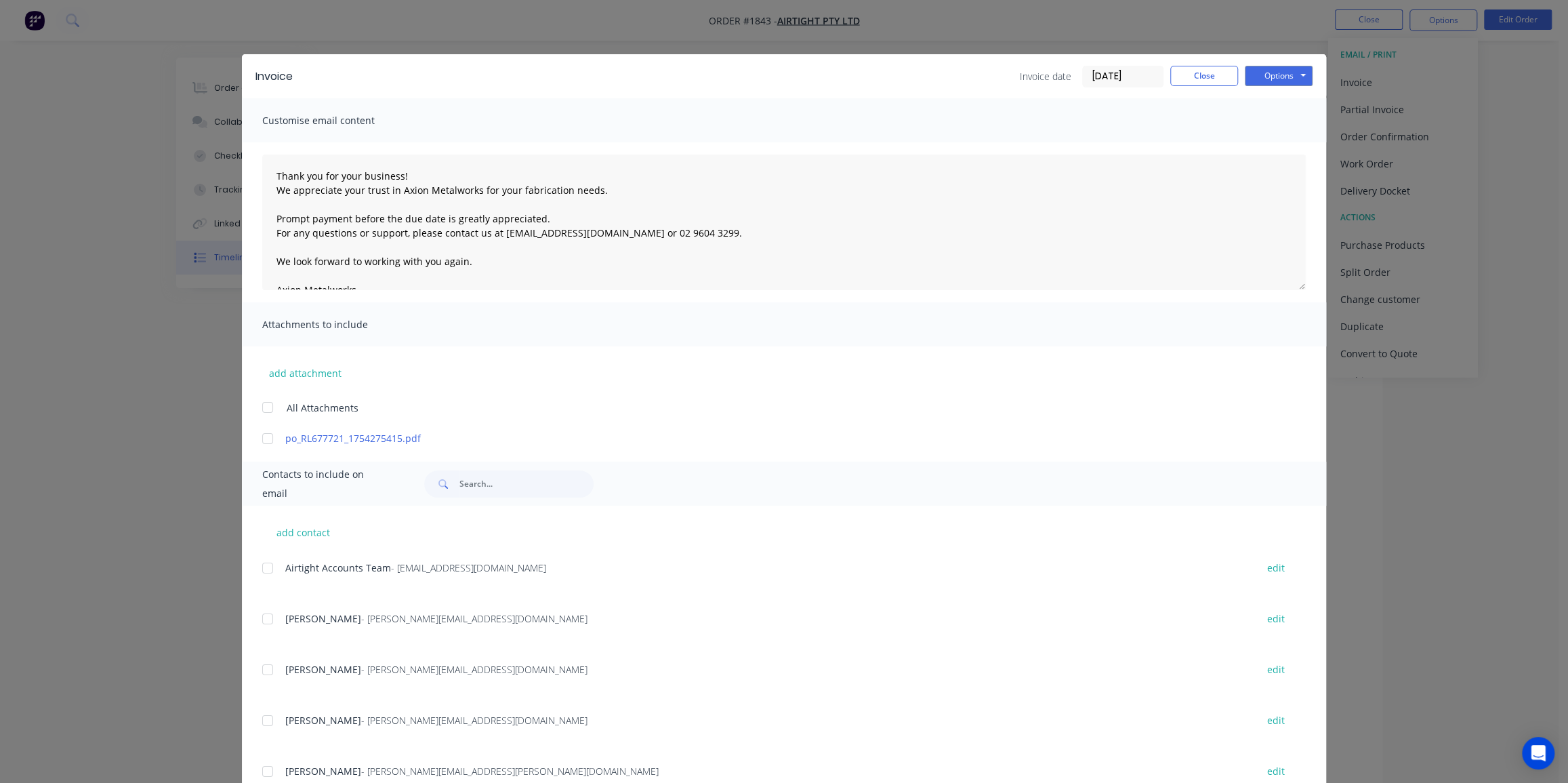
click at [267, 433] on div at bounding box center [267, 438] width 27 height 27
click at [259, 567] on div at bounding box center [267, 567] width 27 height 27
click at [1114, 80] on input "16/08/25" at bounding box center [1123, 77] width 80 height 20
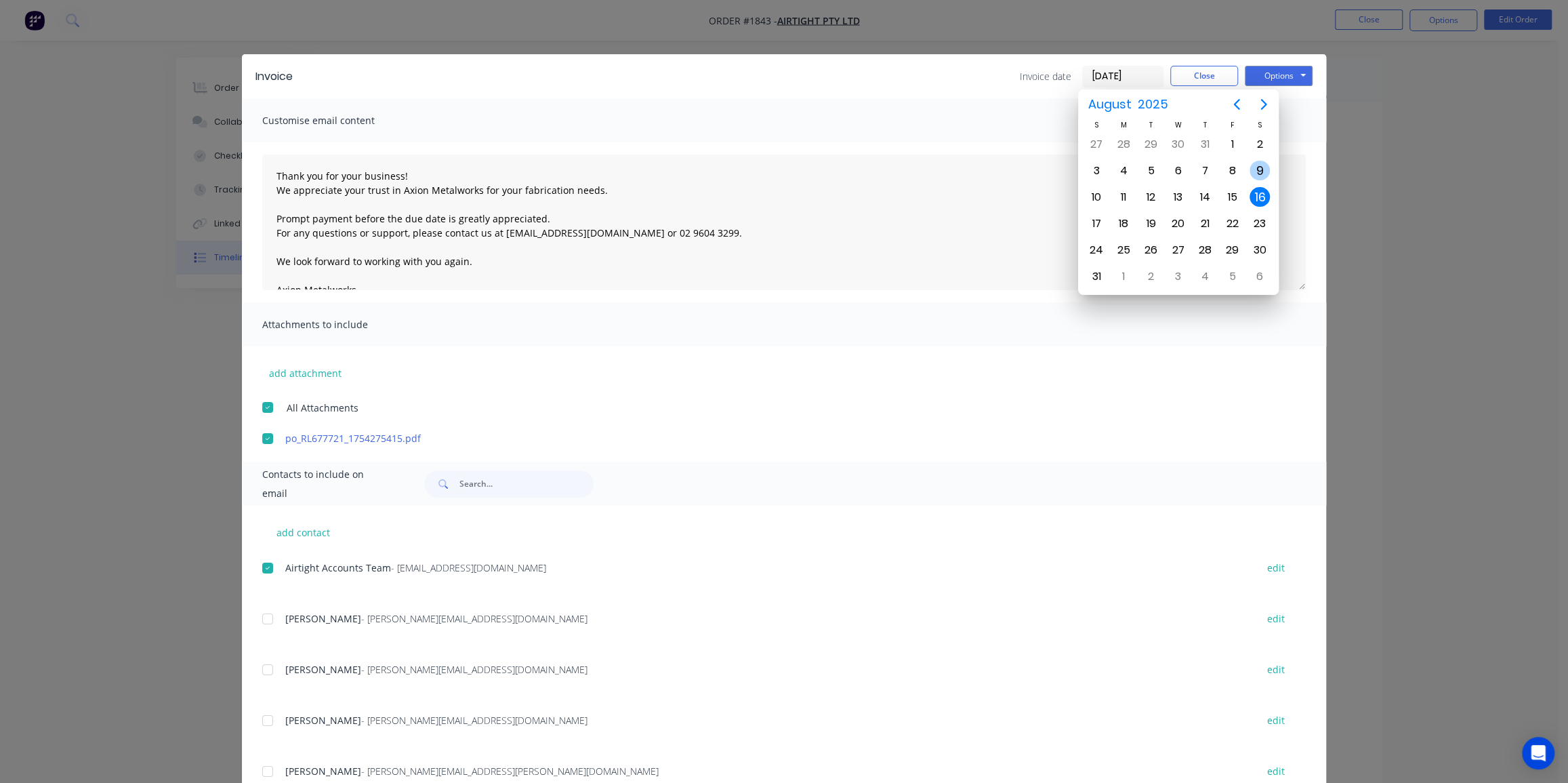
click at [1260, 166] on div "9" at bounding box center [1260, 171] width 20 height 20
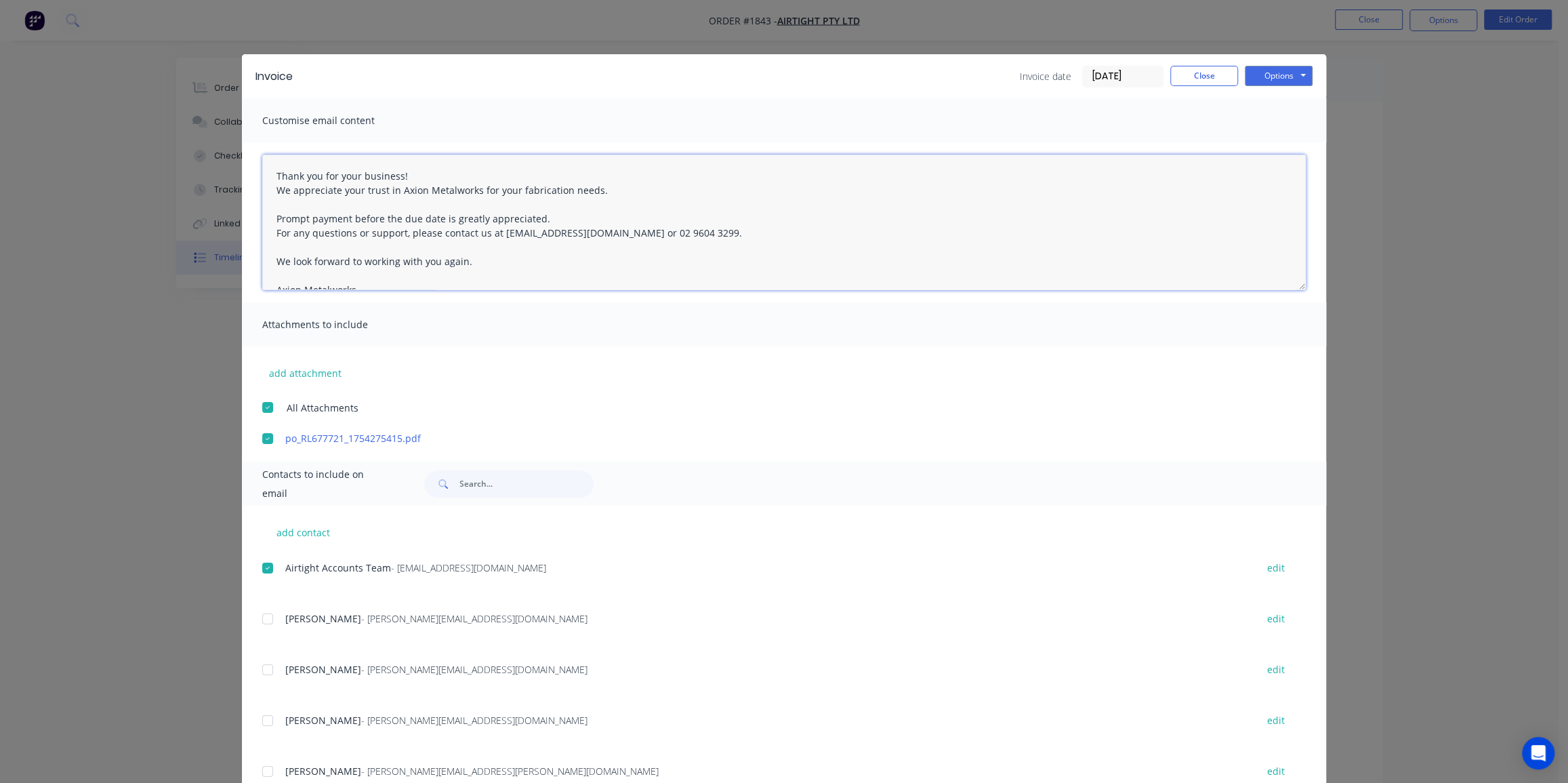
click at [1260, 166] on textarea "Thank you for your business! We appreciate your trust in Axion Metalworks for y…" at bounding box center [784, 222] width 1043 height 135
click at [1154, 107] on div "Customise email content" at bounding box center [784, 120] width 1085 height 44
click at [1092, 74] on input "09/08/25" at bounding box center [1123, 77] width 80 height 20
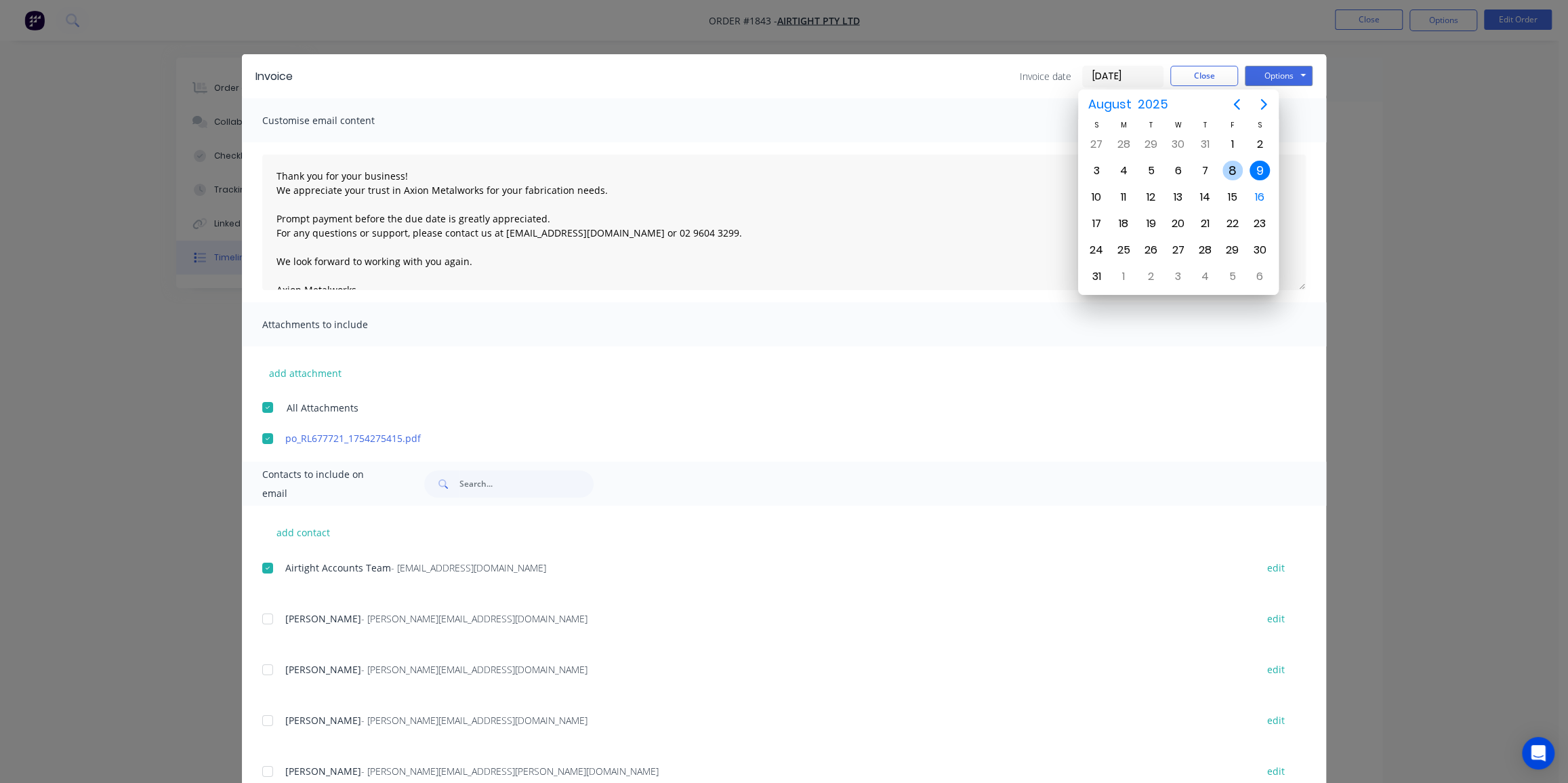
click at [1234, 171] on div "8" at bounding box center [1233, 171] width 20 height 20
type input "08/08/25"
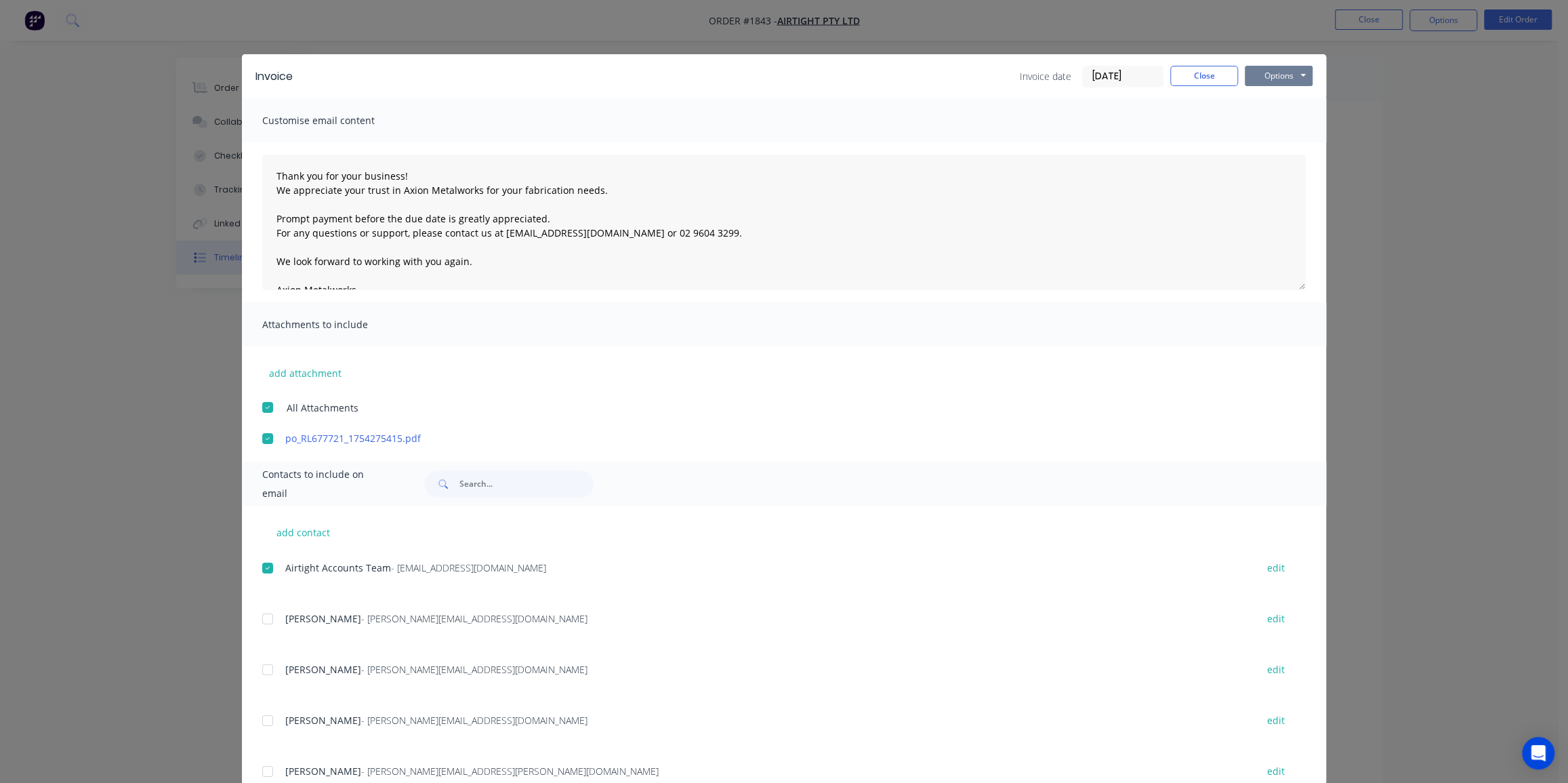
click at [1268, 79] on button "Options" at bounding box center [1279, 76] width 68 height 20
click at [1271, 138] on button "Email" at bounding box center [1289, 145] width 87 height 22
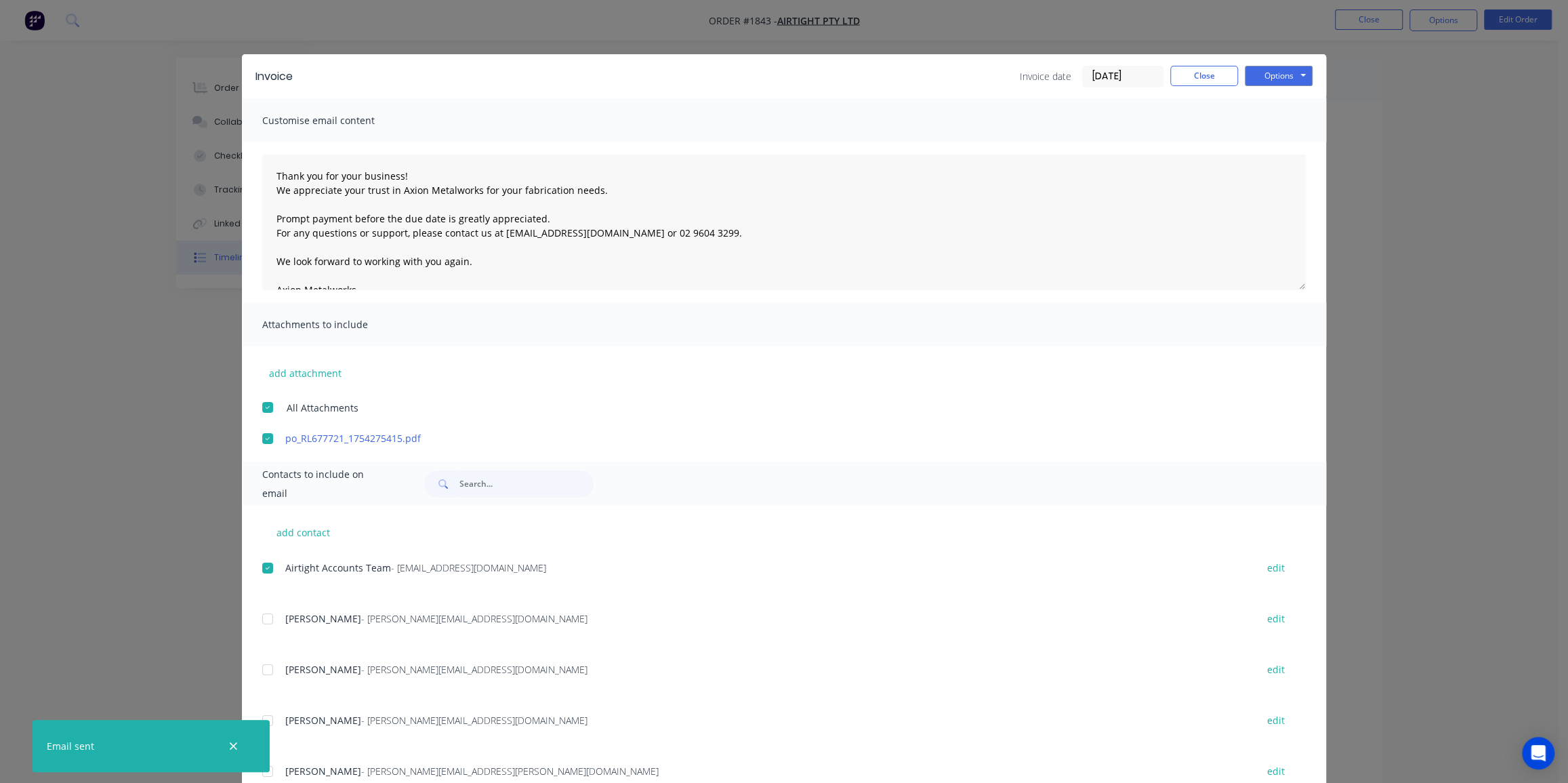
click at [1373, 14] on div "Invoice Invoice date 08/08/25 Close Options Preview Print Email Customise email…" at bounding box center [784, 392] width 1568 height 783
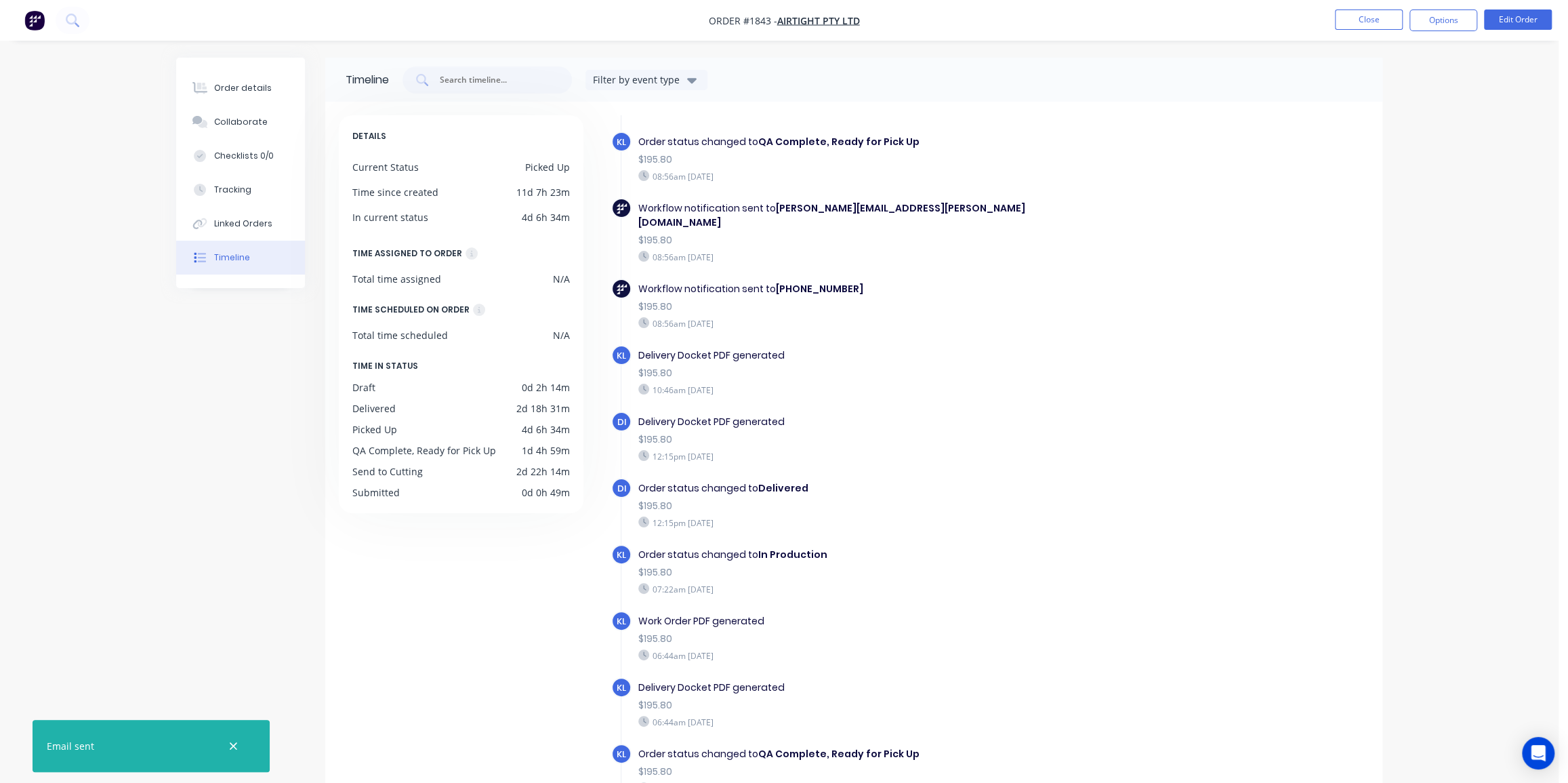
click at [1373, 14] on button "Close" at bounding box center [1369, 20] width 68 height 20
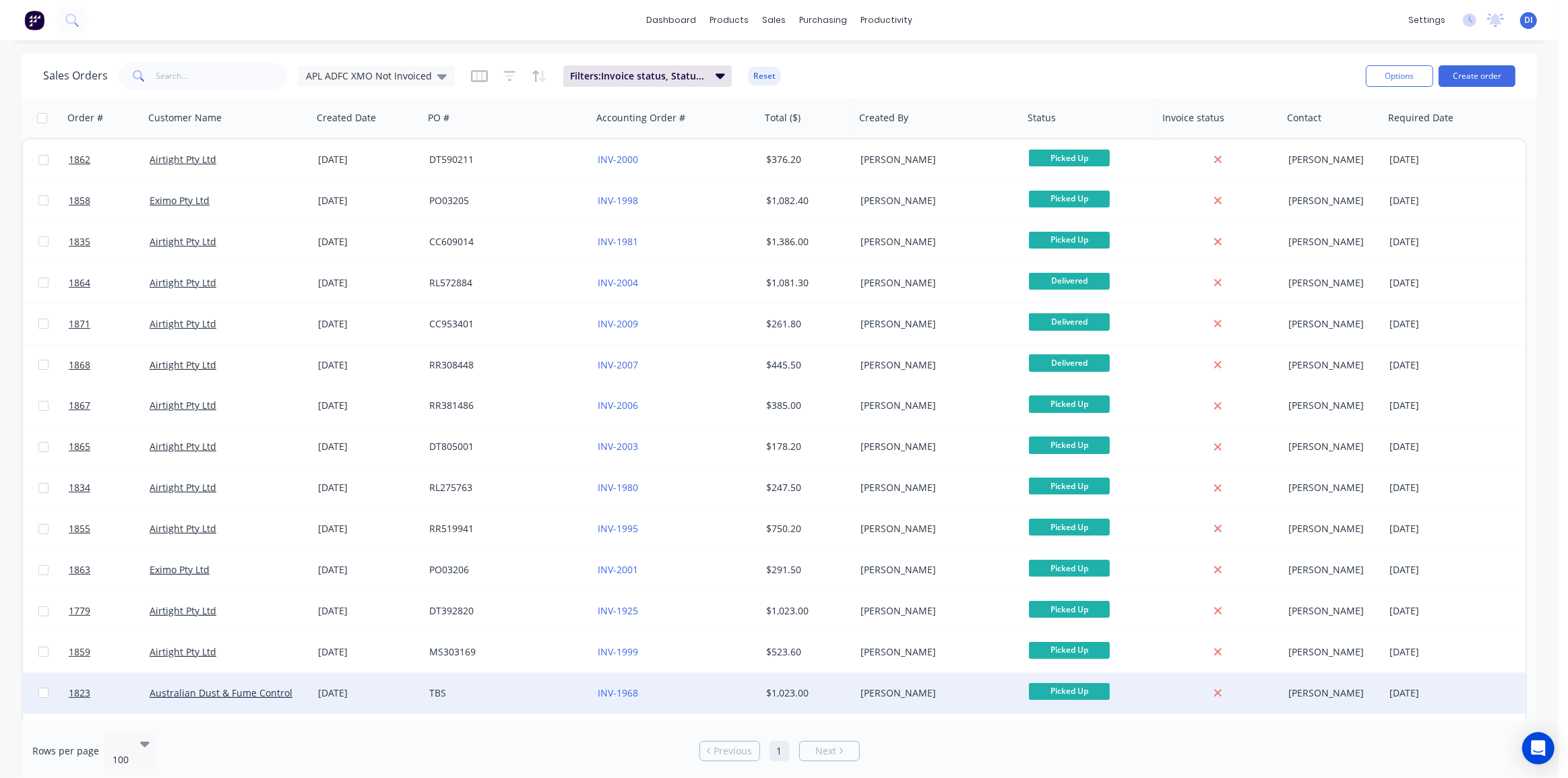
click at [930, 695] on div "Kyle Lynch" at bounding box center [935, 692] width 150 height 14
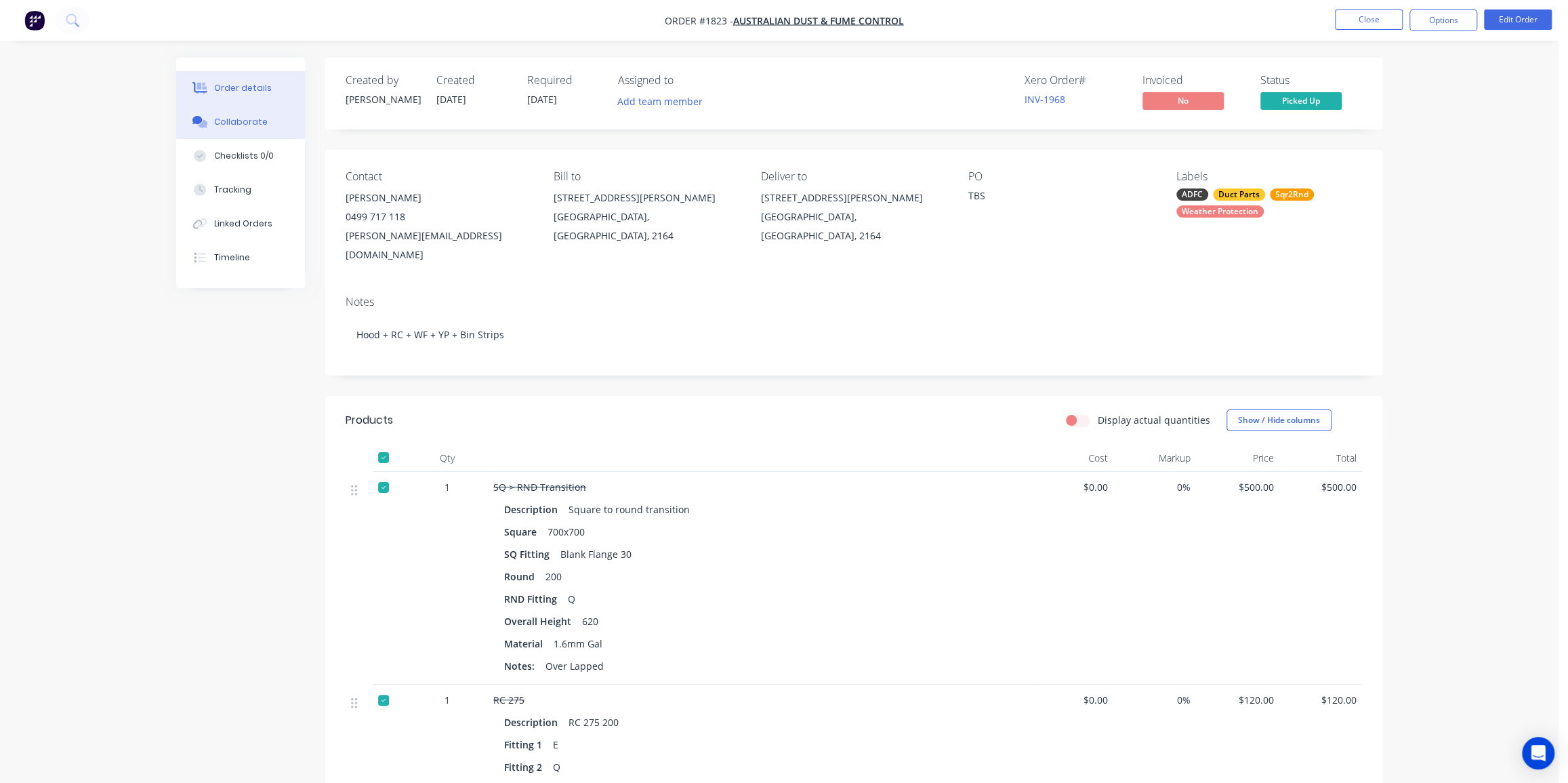
click at [237, 116] on div "Collaborate" at bounding box center [241, 122] width 54 height 12
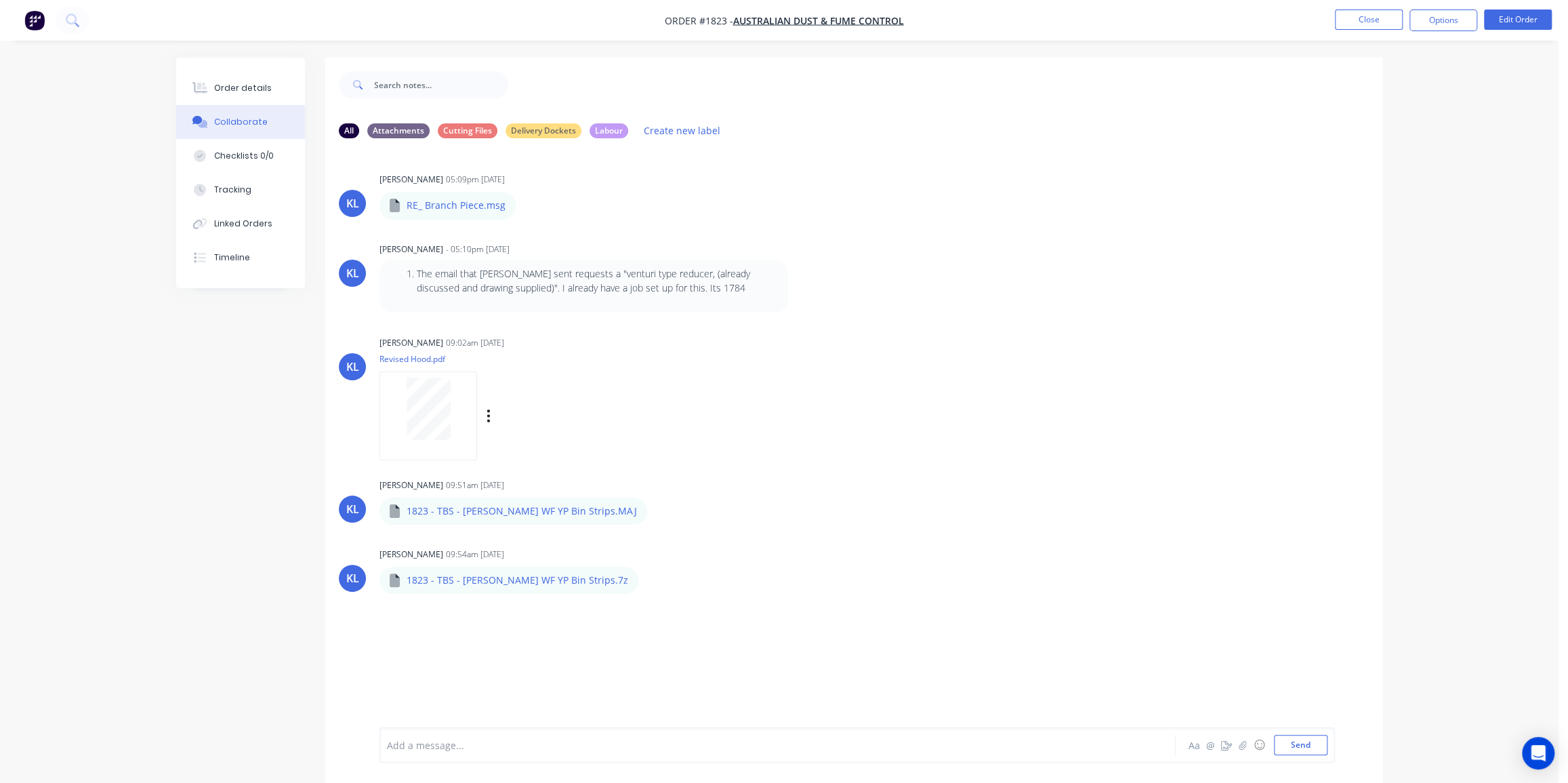
click at [388, 408] on div at bounding box center [428, 409] width 85 height 62
click at [470, 211] on p "RE_ Branch Piece.msg" at bounding box center [456, 205] width 99 height 14
click at [572, 333] on div "Kyle Lynch 09:02am 04/08/25 Revised Hood.pdf Labels Download Delete" at bounding box center [591, 394] width 423 height 122
click at [242, 83] on div "Order details" at bounding box center [243, 88] width 58 height 12
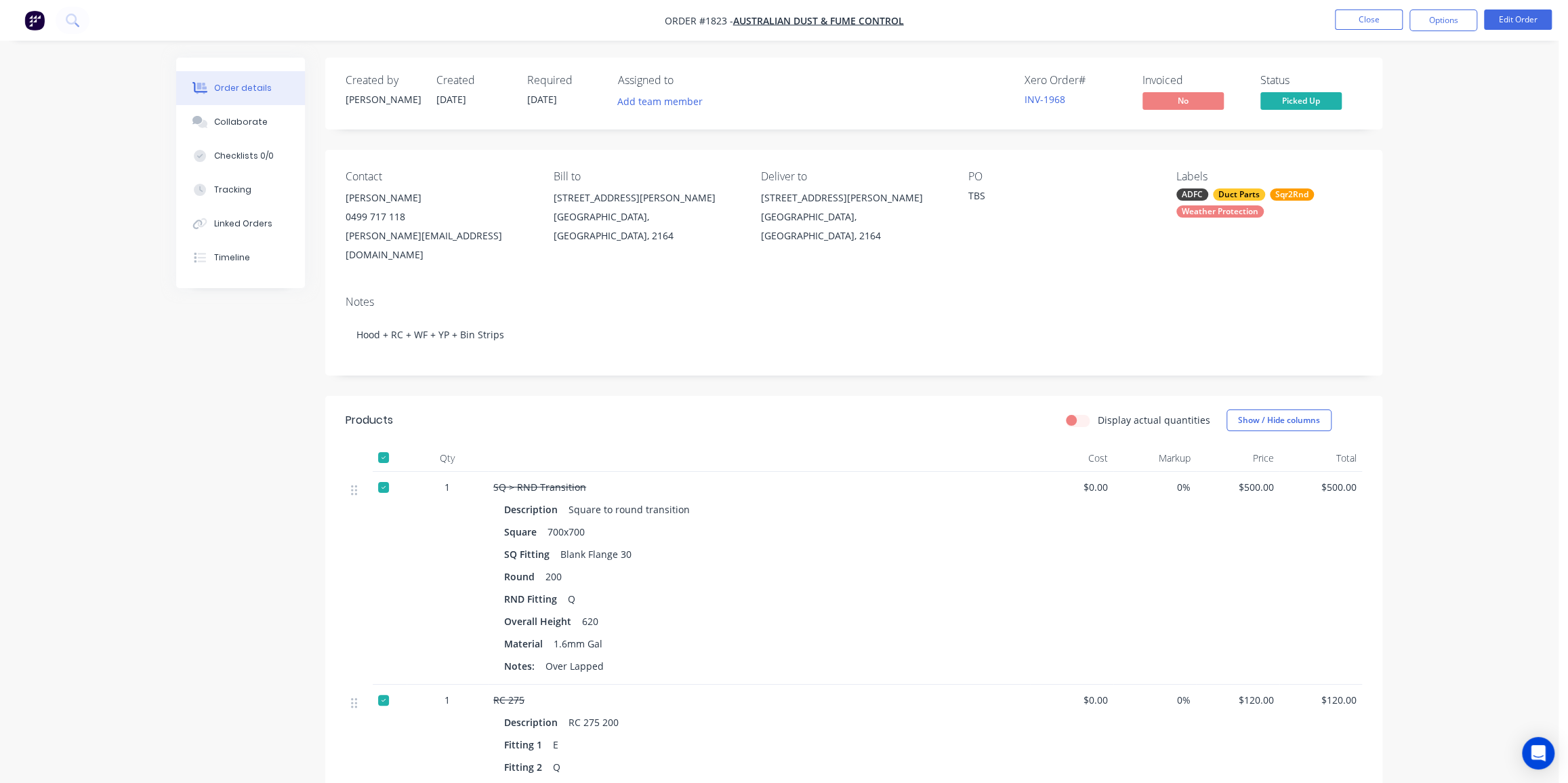
click at [975, 197] on div "TBS" at bounding box center [1054, 198] width 169 height 19
click at [1514, 16] on button "Edit Order" at bounding box center [1518, 20] width 68 height 20
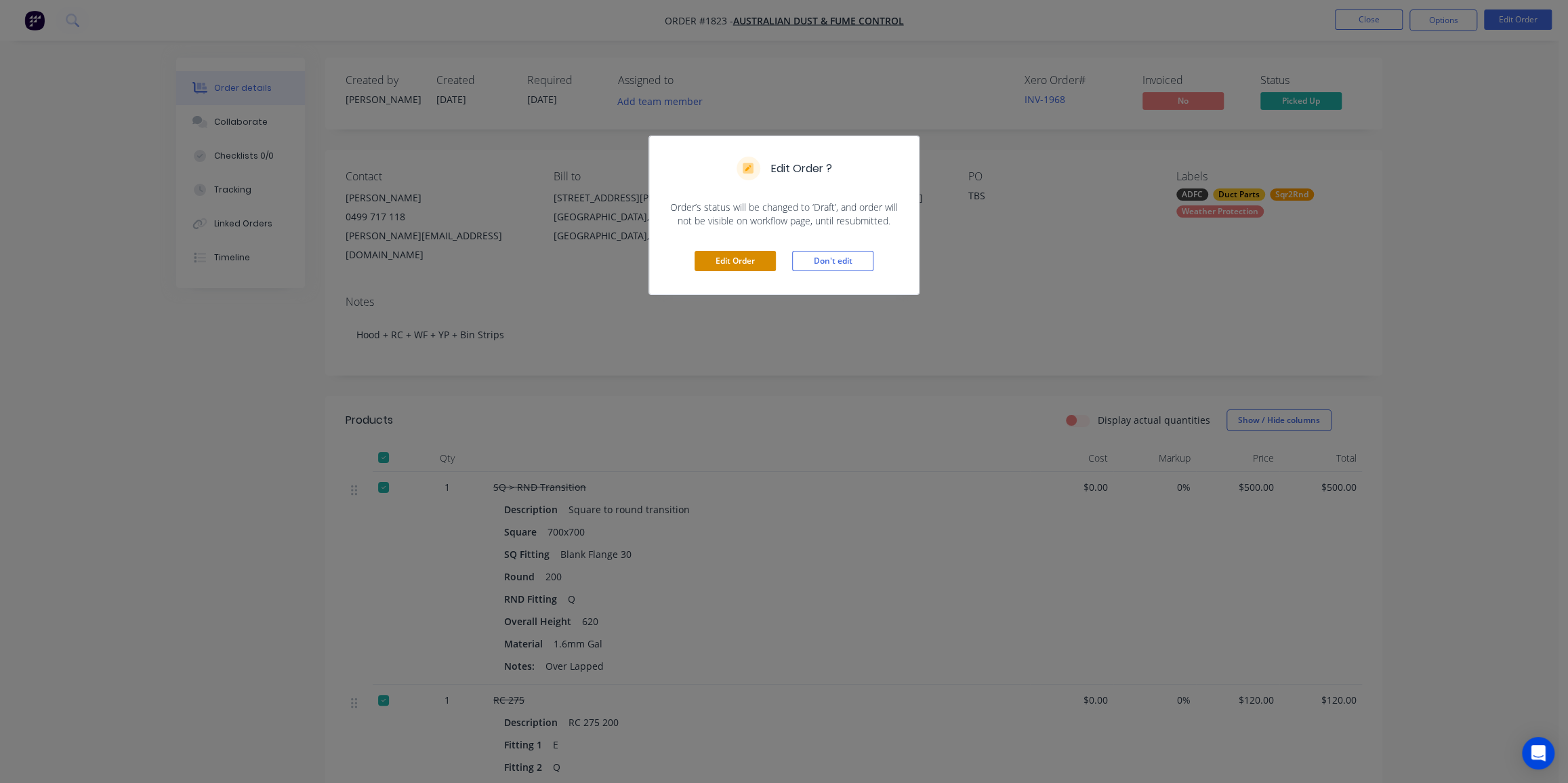
click at [729, 264] on button "Edit Order" at bounding box center [735, 261] width 81 height 20
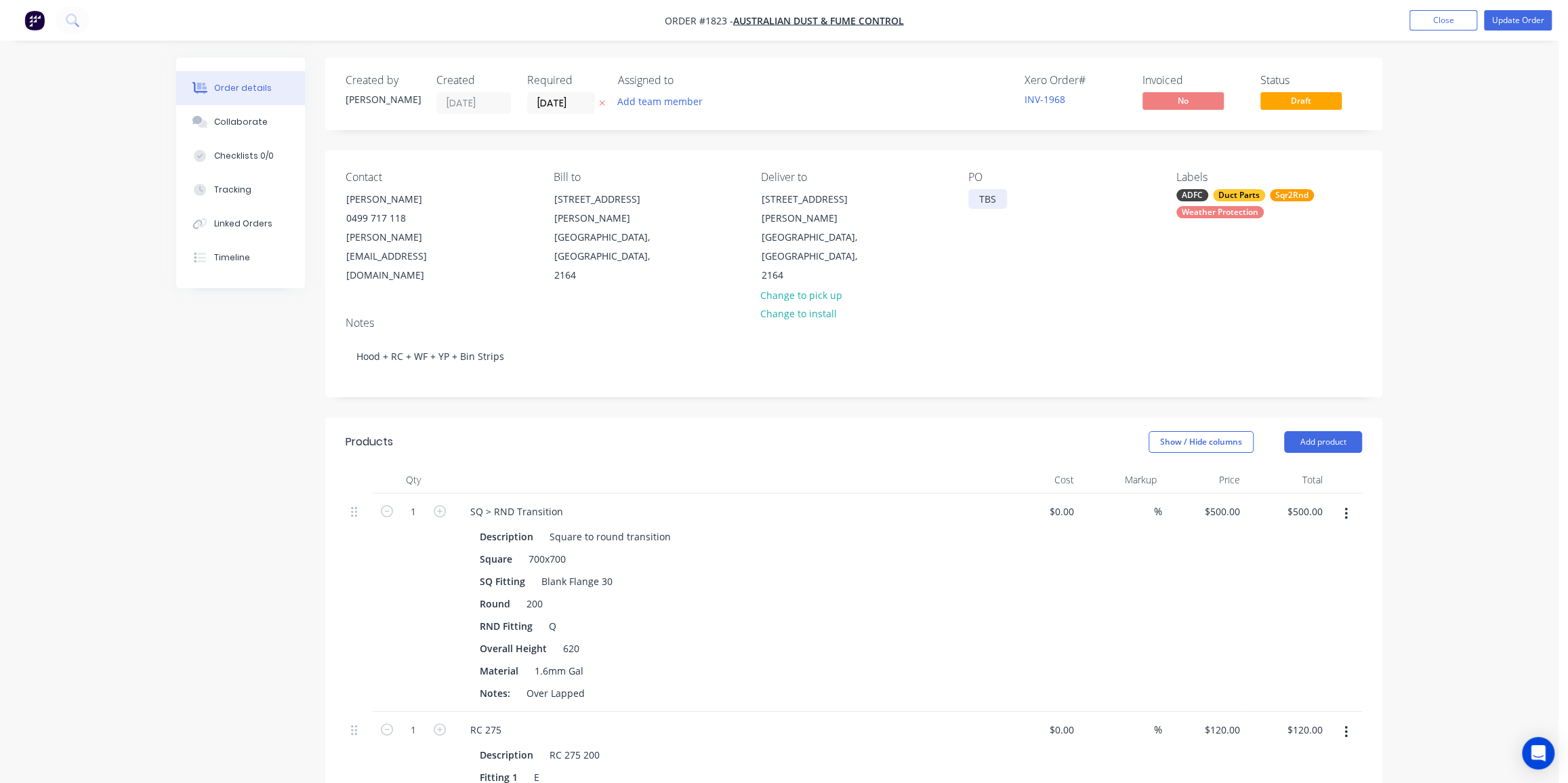
click at [978, 204] on div "TBS" at bounding box center [988, 198] width 38 height 20
click at [994, 200] on div "TBS" at bounding box center [988, 198] width 38 height 20
click at [988, 199] on div "TBS" at bounding box center [988, 198] width 38 height 20
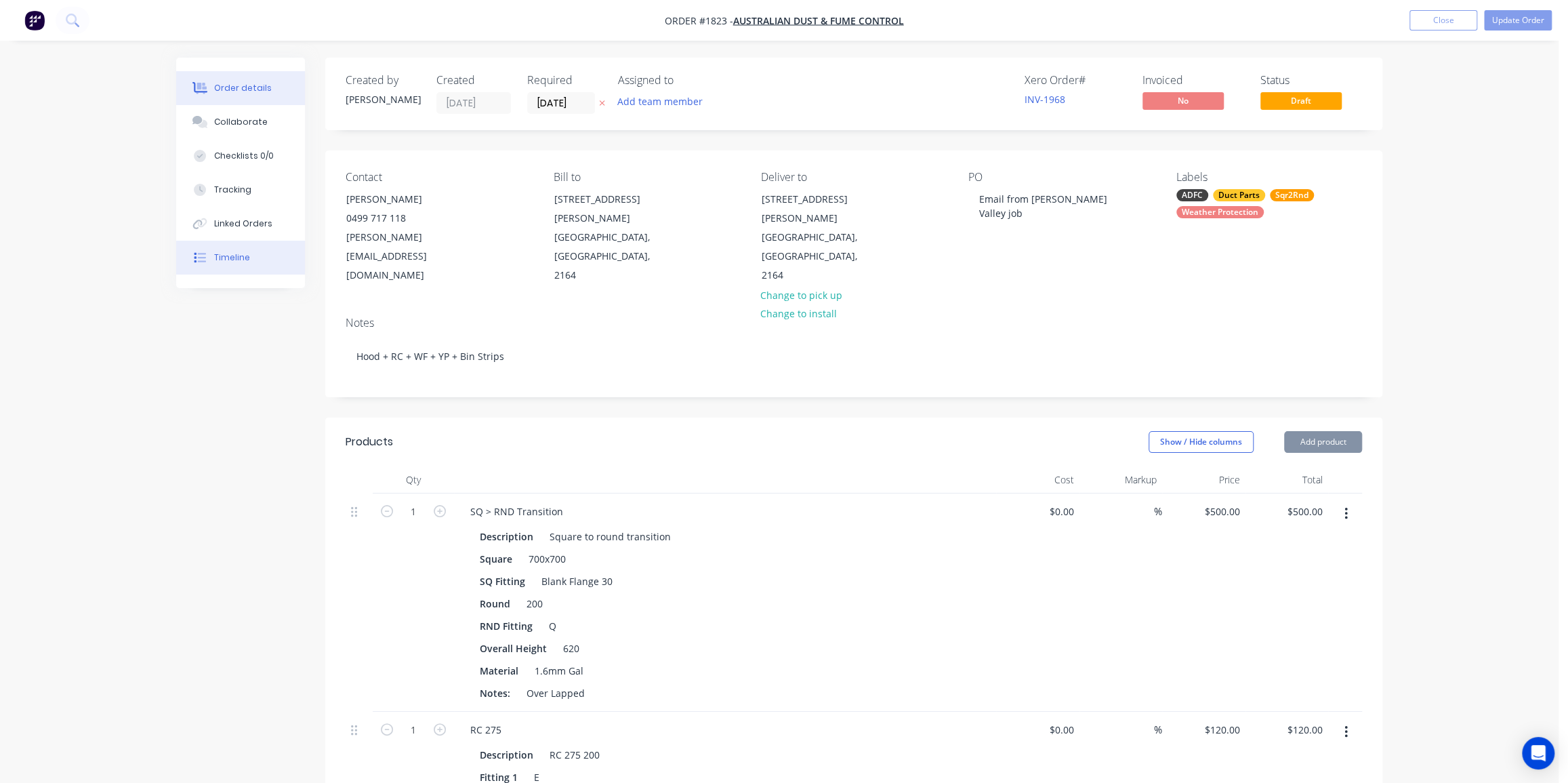
click at [232, 265] on button "Timeline" at bounding box center [241, 258] width 129 height 34
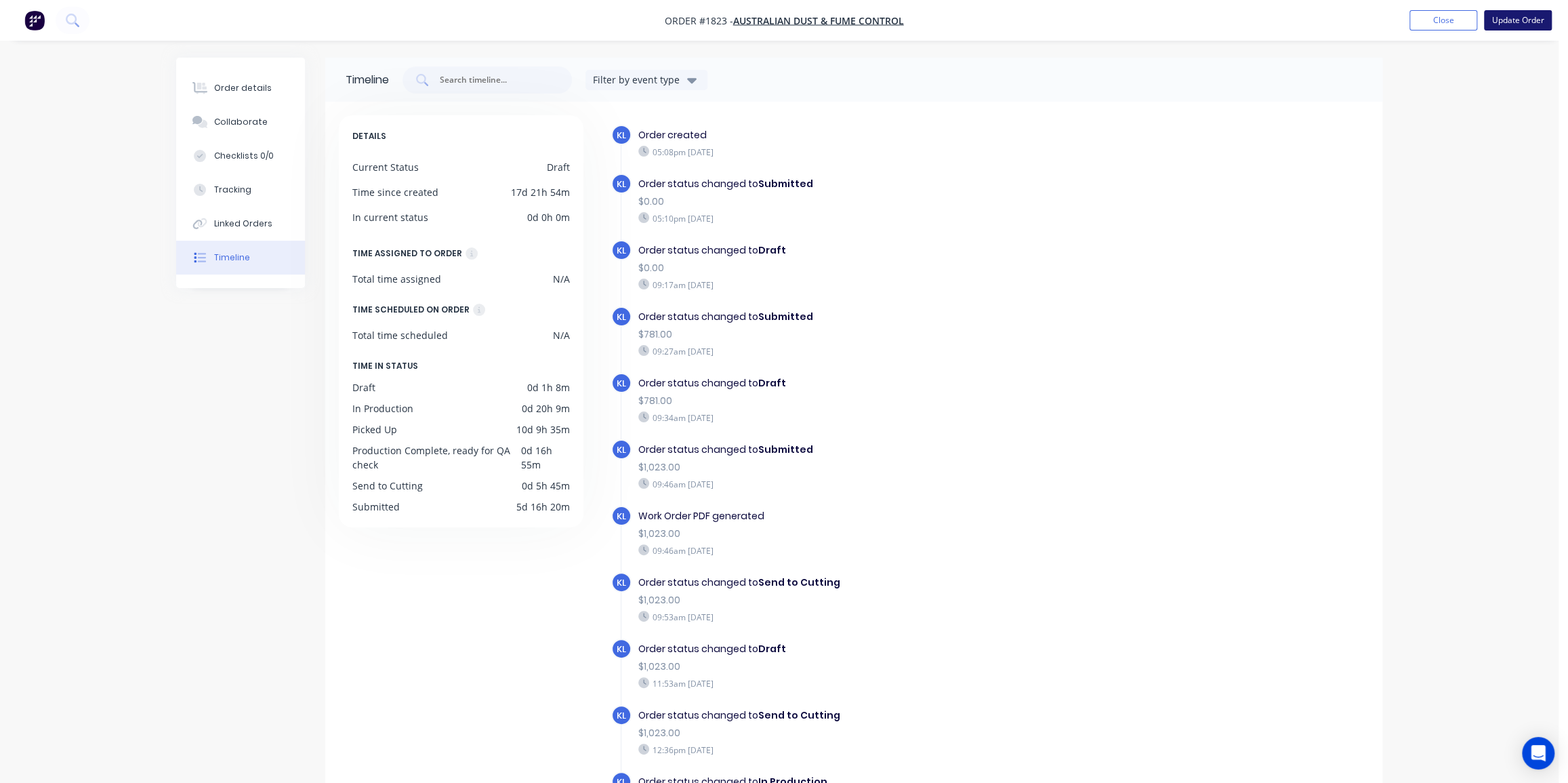
click at [1506, 22] on button "Update Order" at bounding box center [1518, 20] width 68 height 20
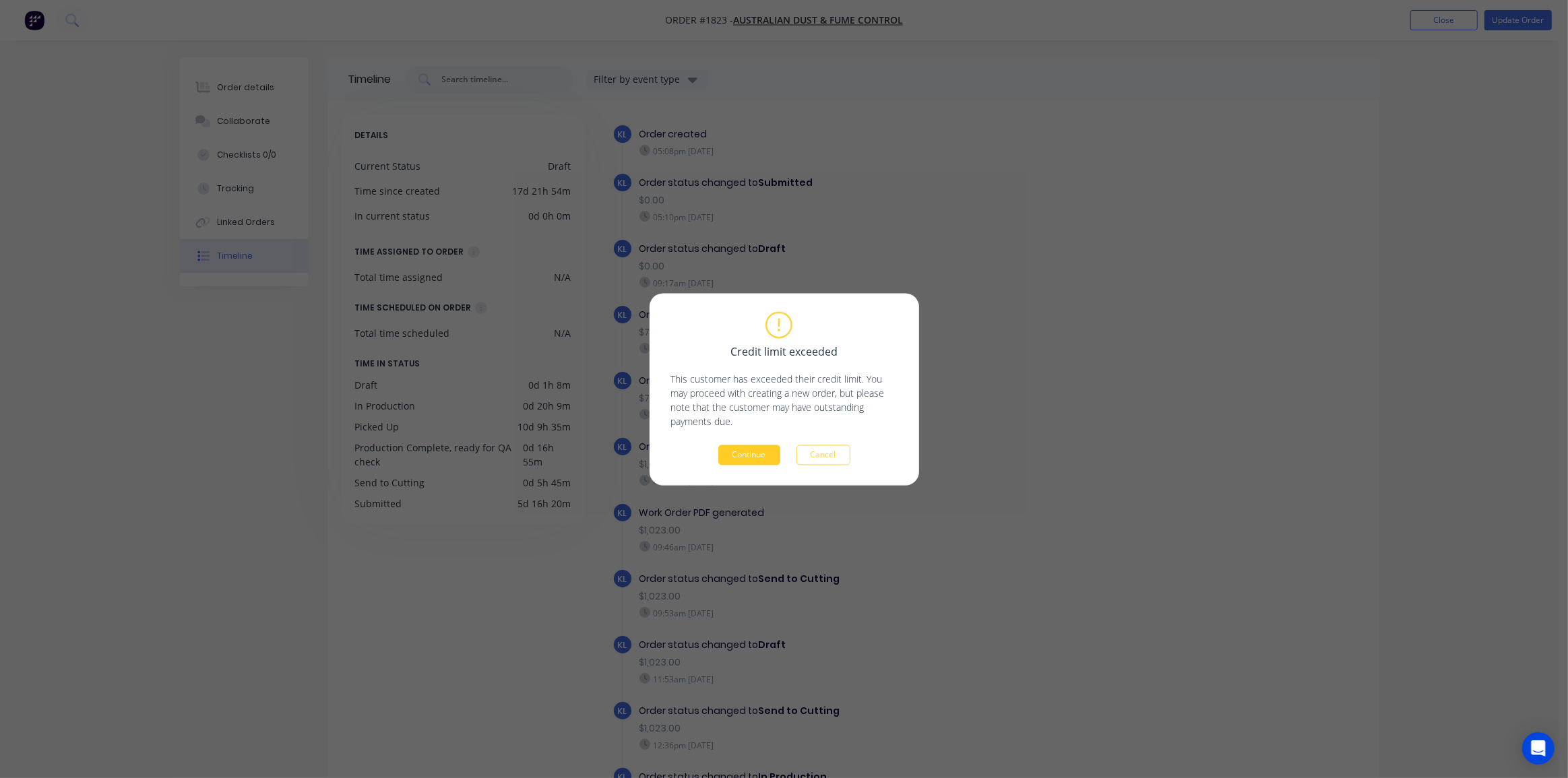
click at [729, 447] on button "Continue" at bounding box center [749, 454] width 62 height 20
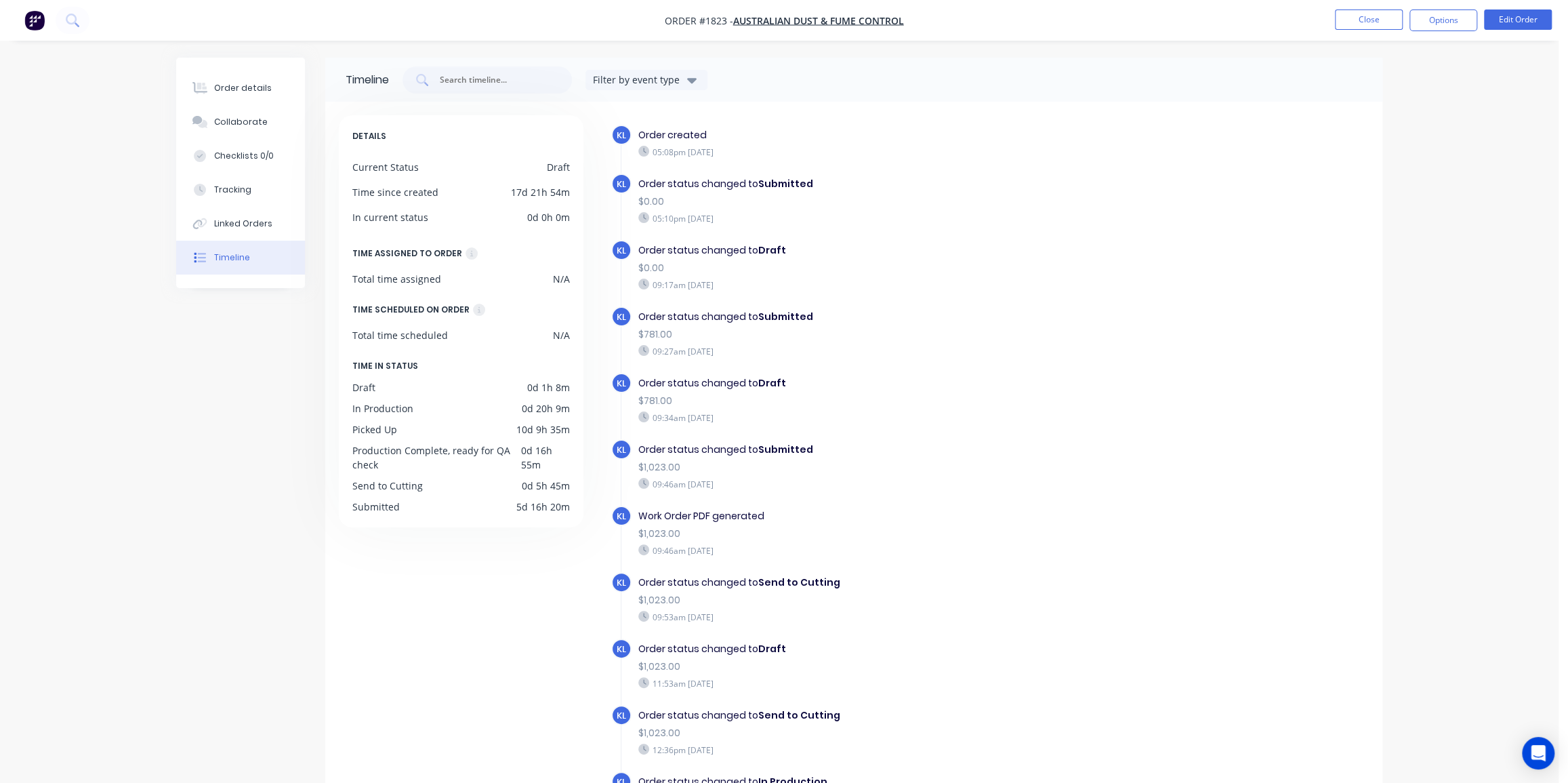
click at [1455, 64] on div "Order details Collaborate Checklists 0/0 Tracking Linked Orders Timeline Order …" at bounding box center [779, 439] width 1559 height 879
click at [1448, 27] on button "Options" at bounding box center [1444, 20] width 68 height 22
click at [1371, 87] on div "Invoice" at bounding box center [1403, 82] width 124 height 20
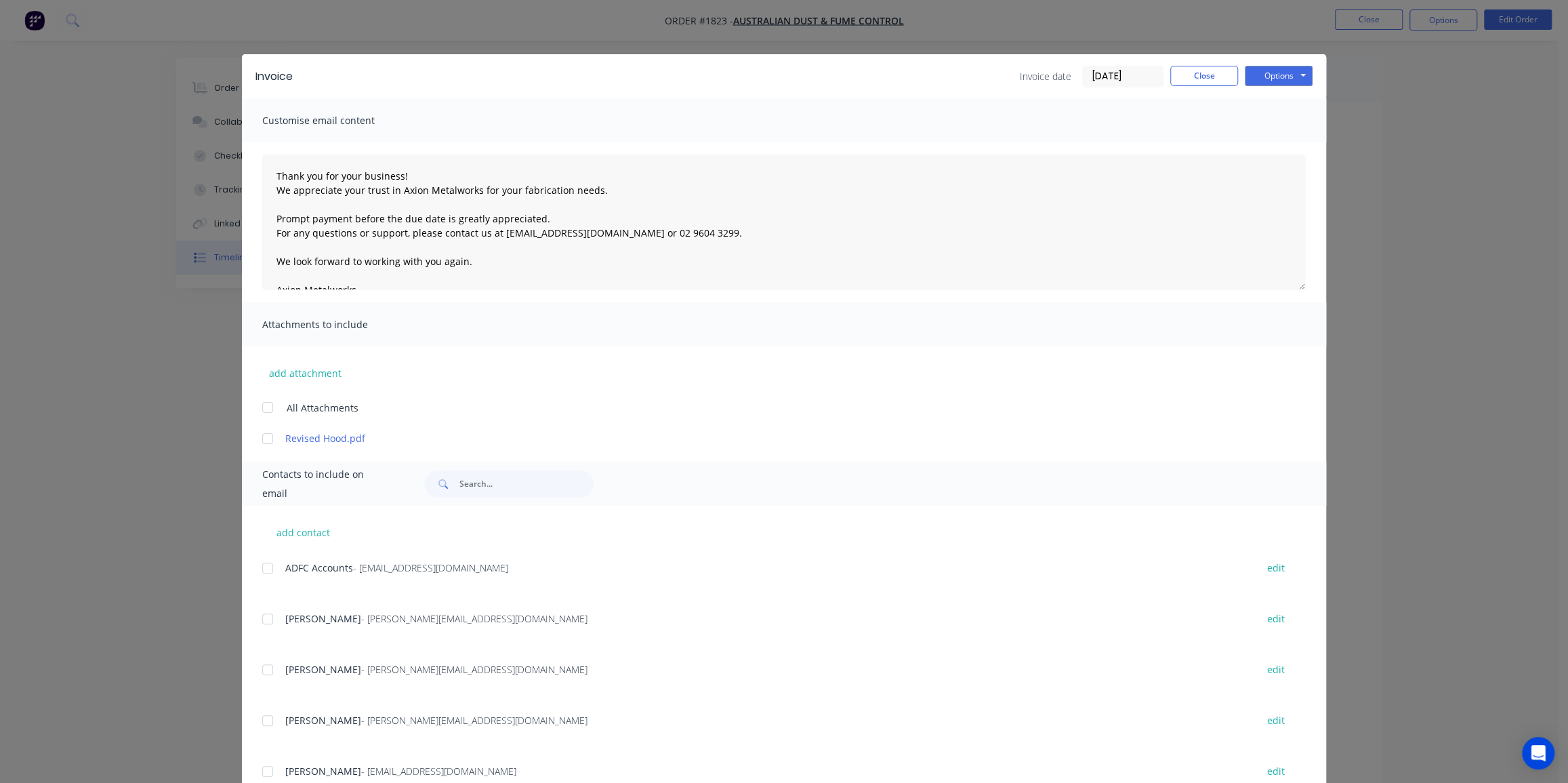
click at [266, 573] on div at bounding box center [267, 567] width 27 height 27
click at [1130, 78] on input "16/08/25" at bounding box center [1123, 77] width 80 height 20
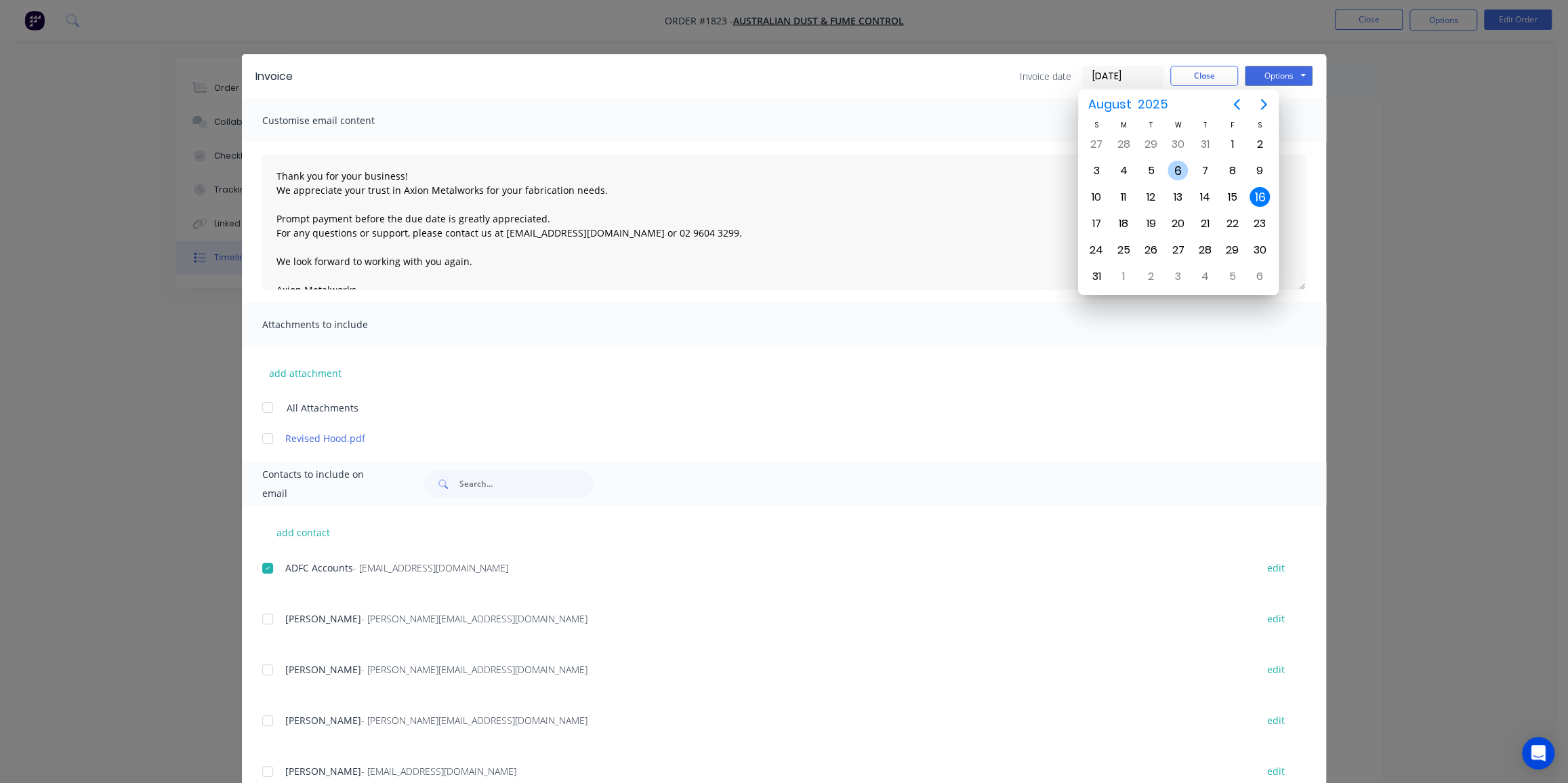
click at [1178, 167] on div "6" at bounding box center [1178, 171] width 20 height 20
type input "06/08/25"
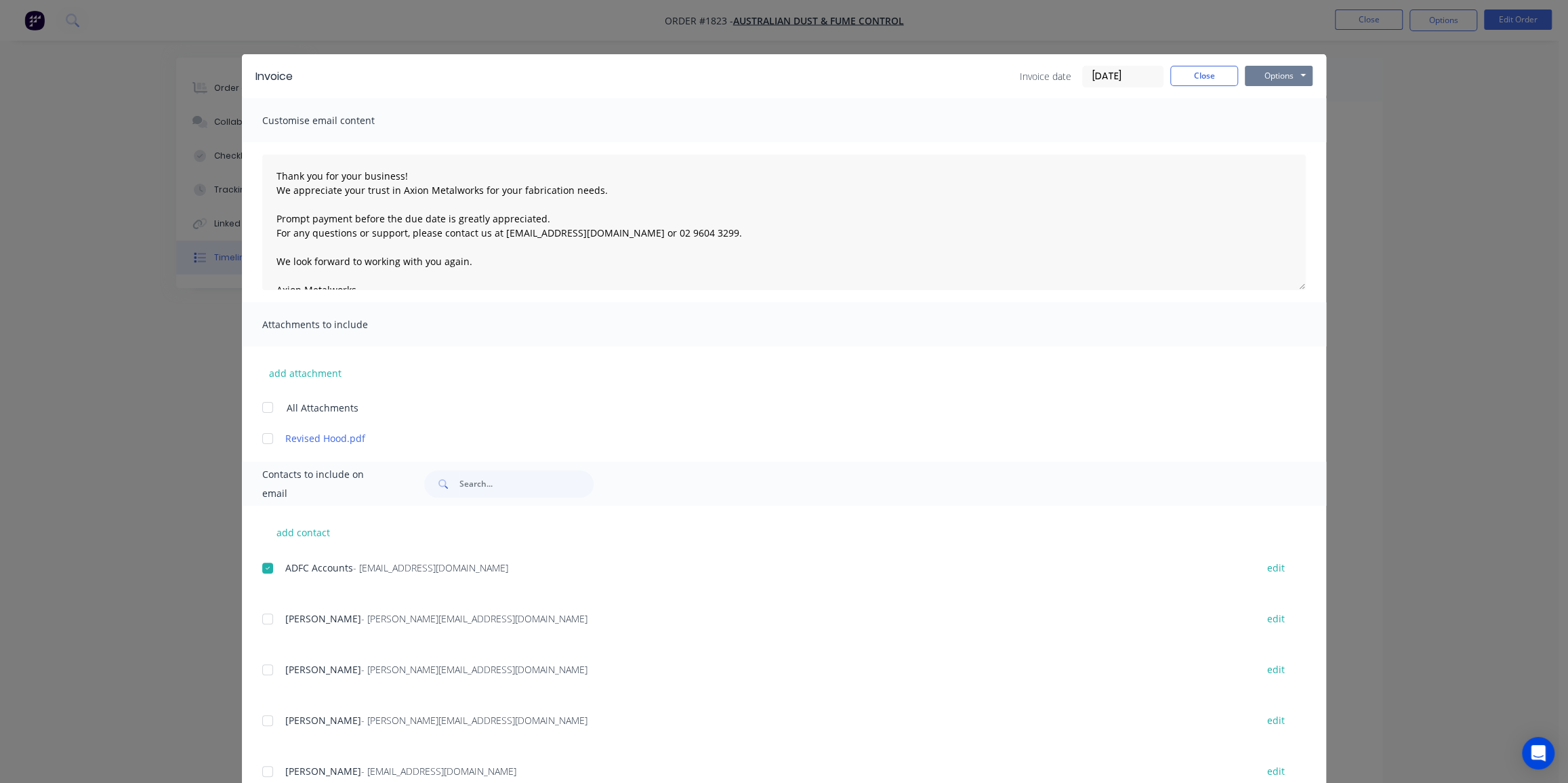
click at [1274, 68] on button "Options" at bounding box center [1279, 76] width 68 height 20
click at [1265, 140] on button "Email" at bounding box center [1289, 145] width 87 height 22
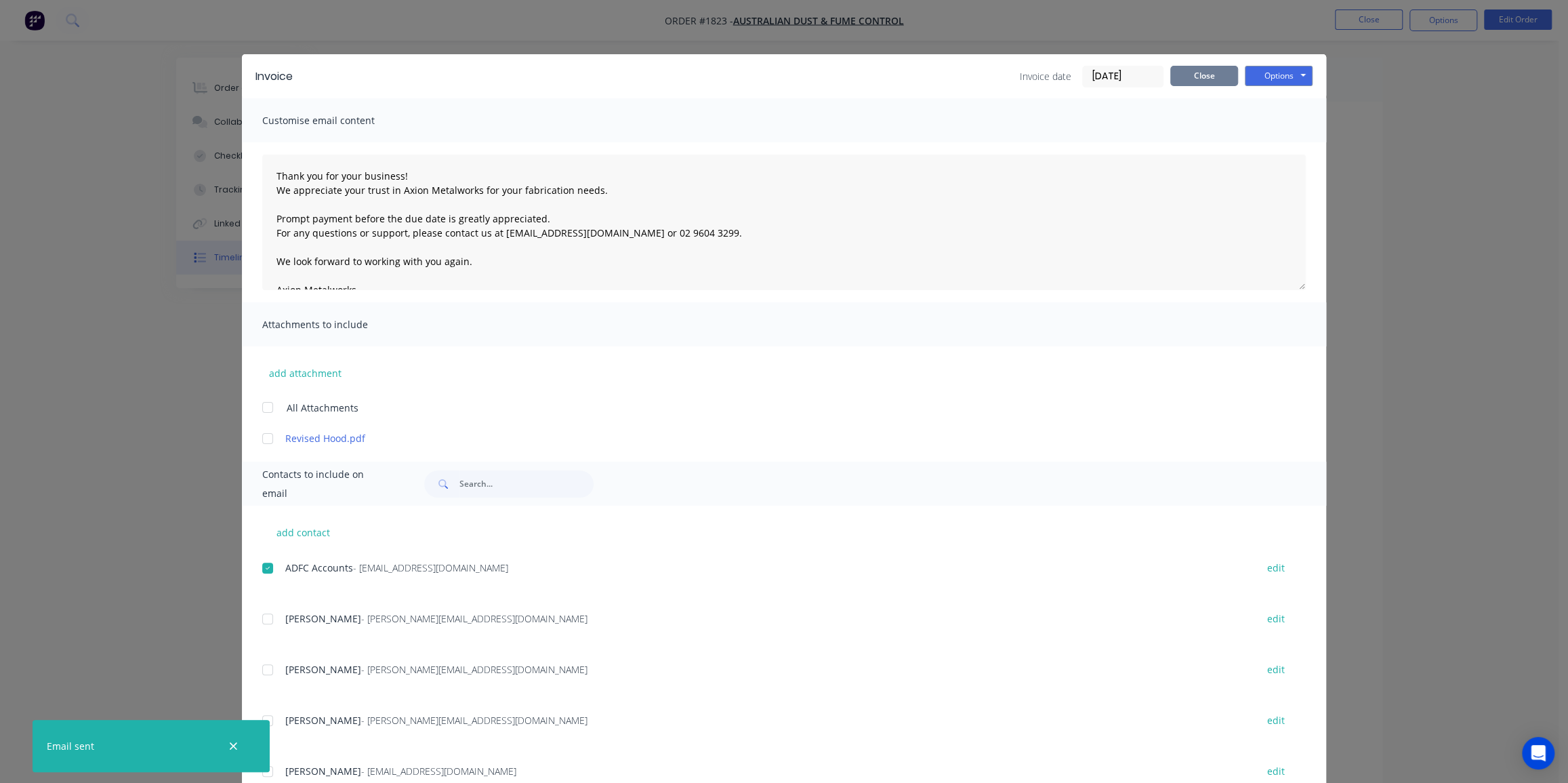
click at [1213, 73] on button "Close" at bounding box center [1205, 76] width 68 height 20
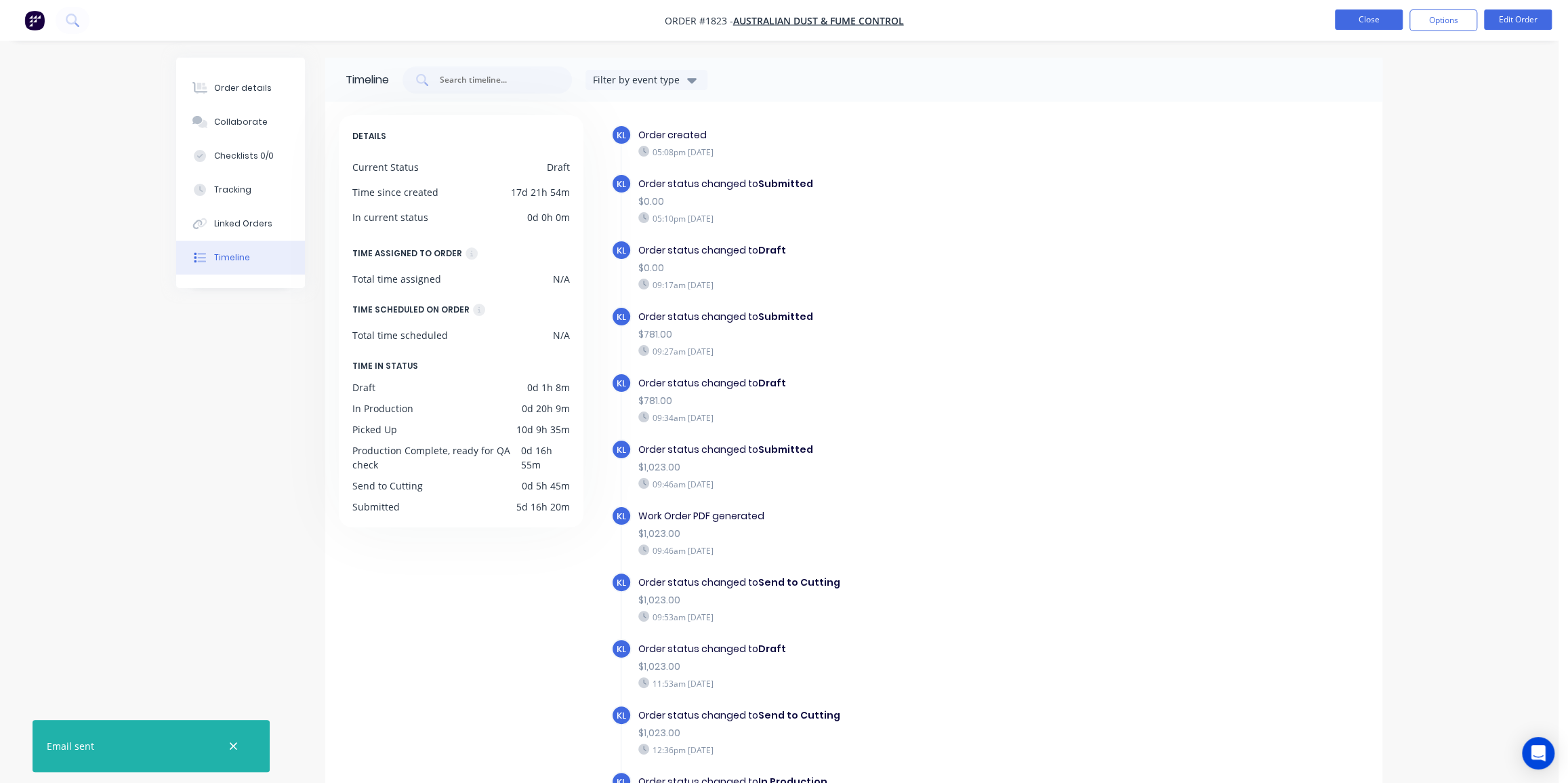
click at [1376, 22] on button "Close" at bounding box center [1369, 20] width 68 height 20
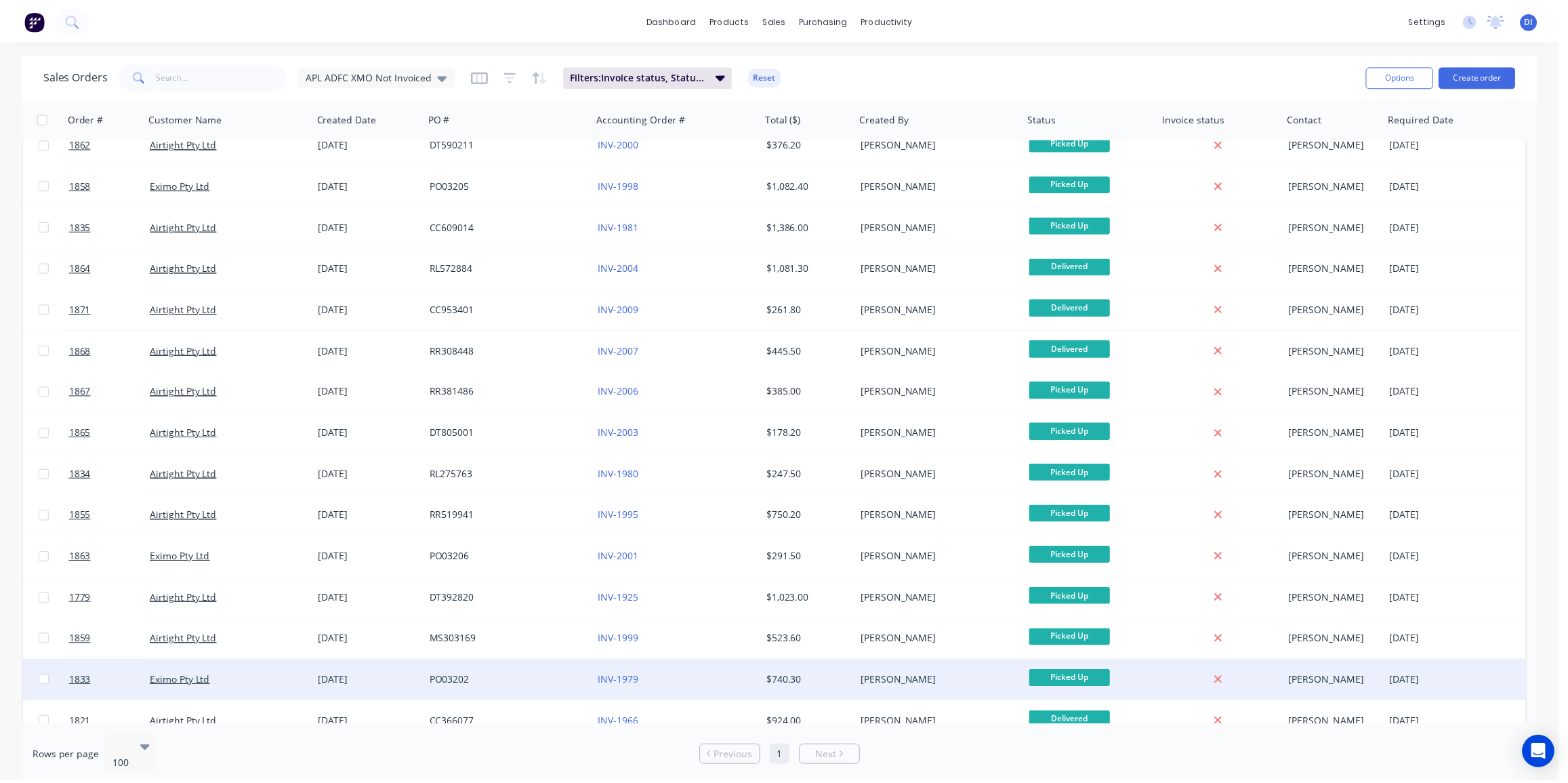
scroll to position [33, 0]
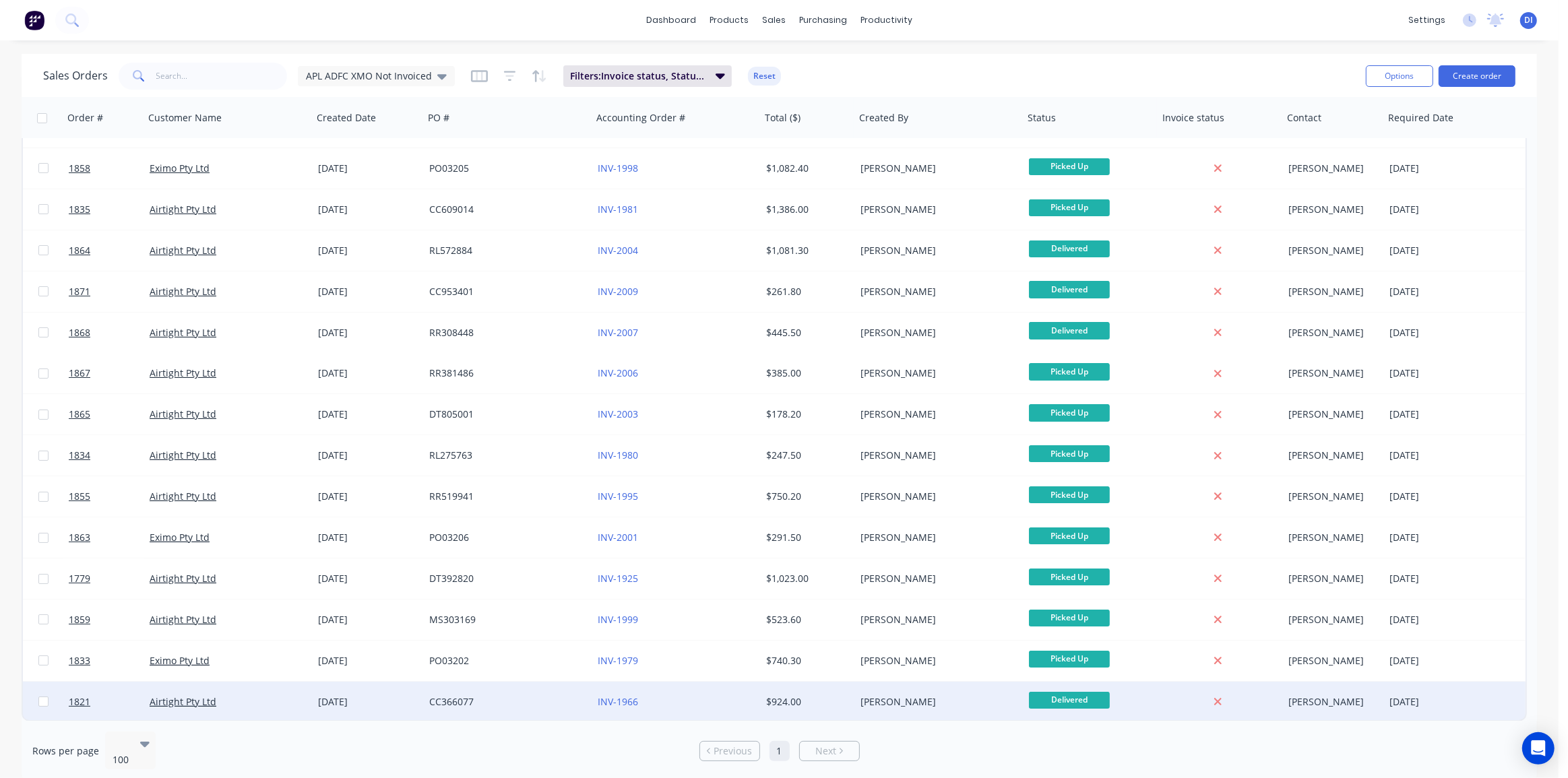
click at [962, 692] on div "Kyle Lynch" at bounding box center [939, 702] width 168 height 40
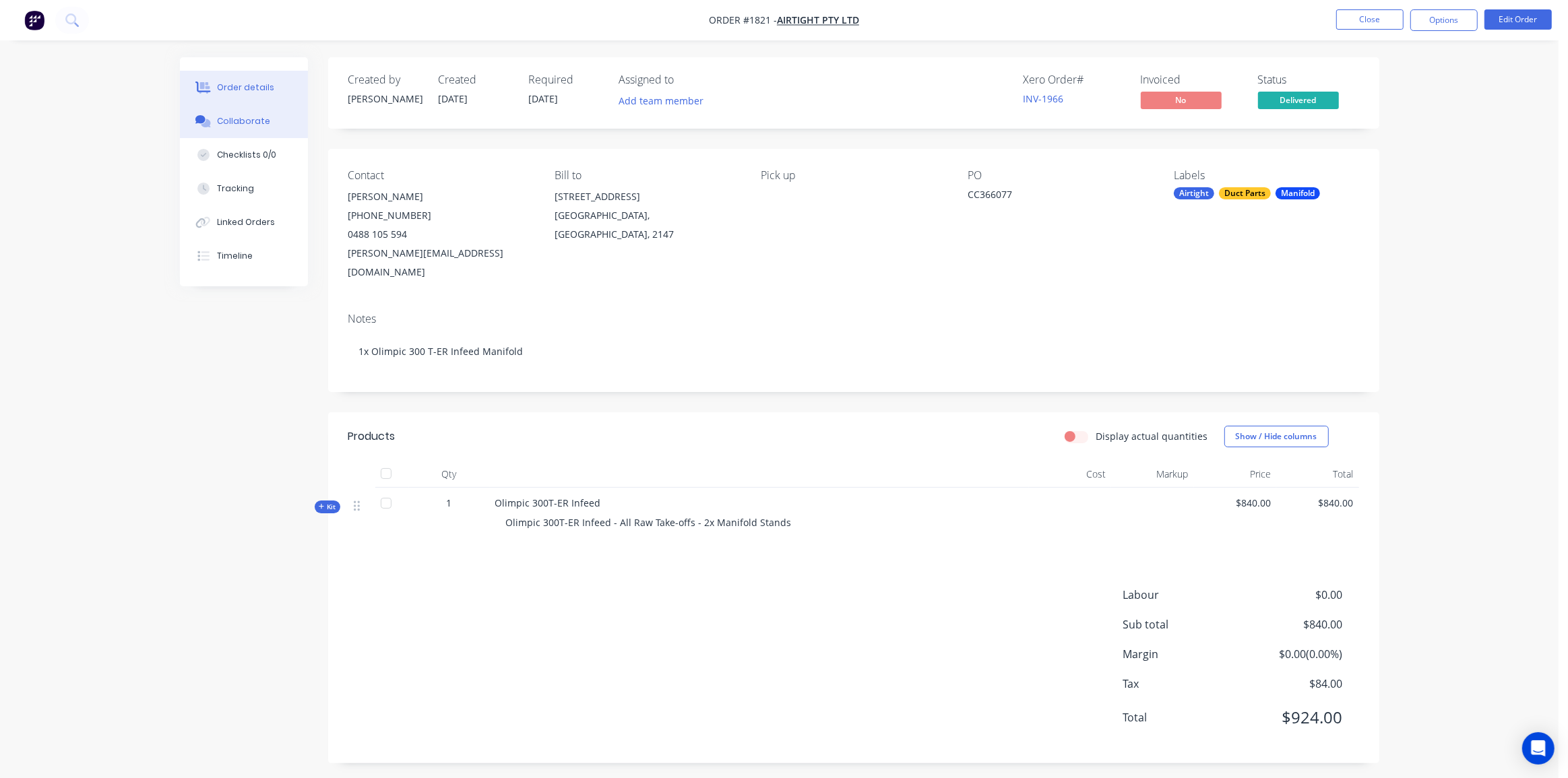
click at [257, 121] on div "Collaborate" at bounding box center [244, 121] width 53 height 12
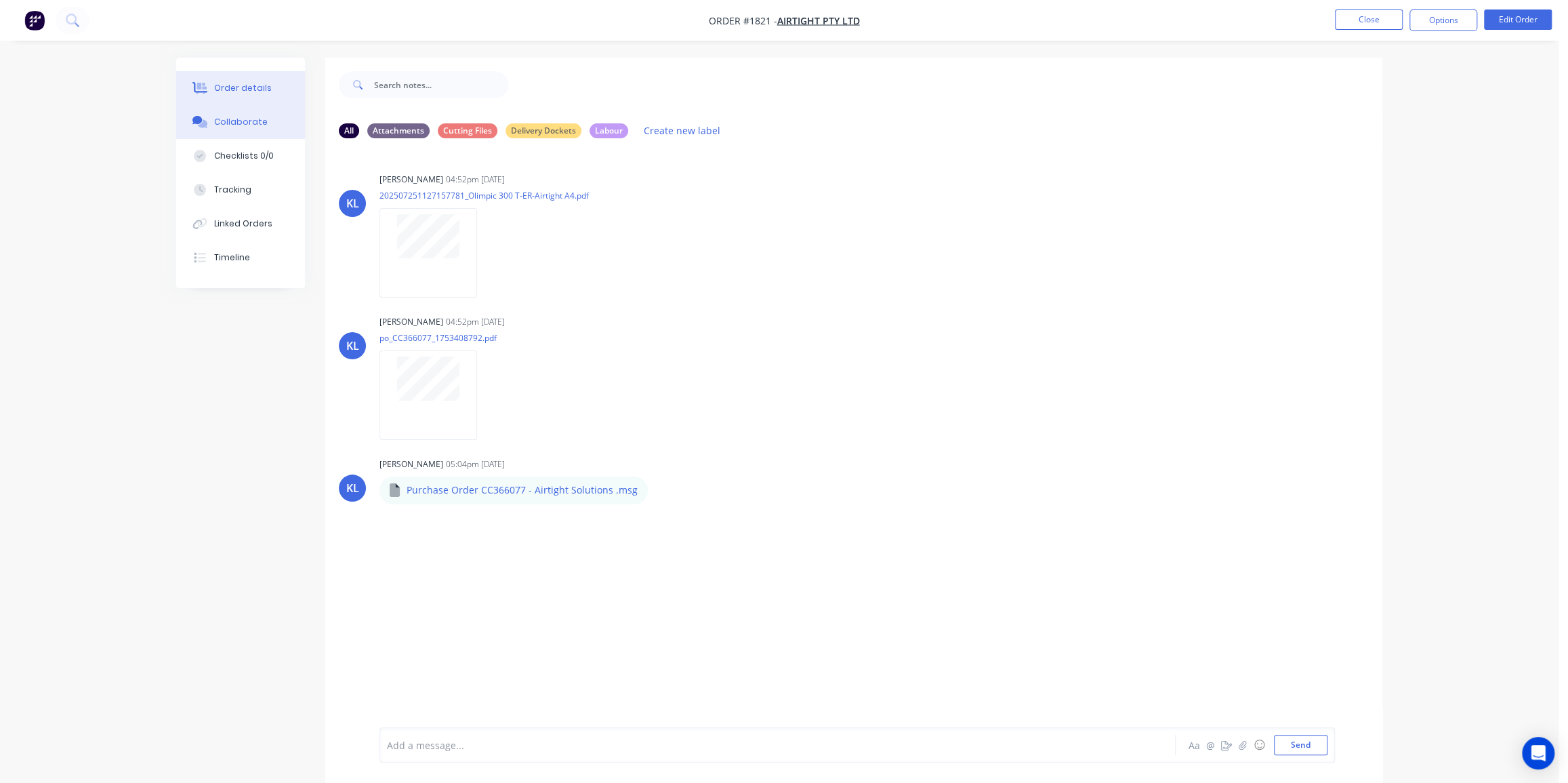
click at [232, 85] on div "Order details" at bounding box center [243, 88] width 58 height 12
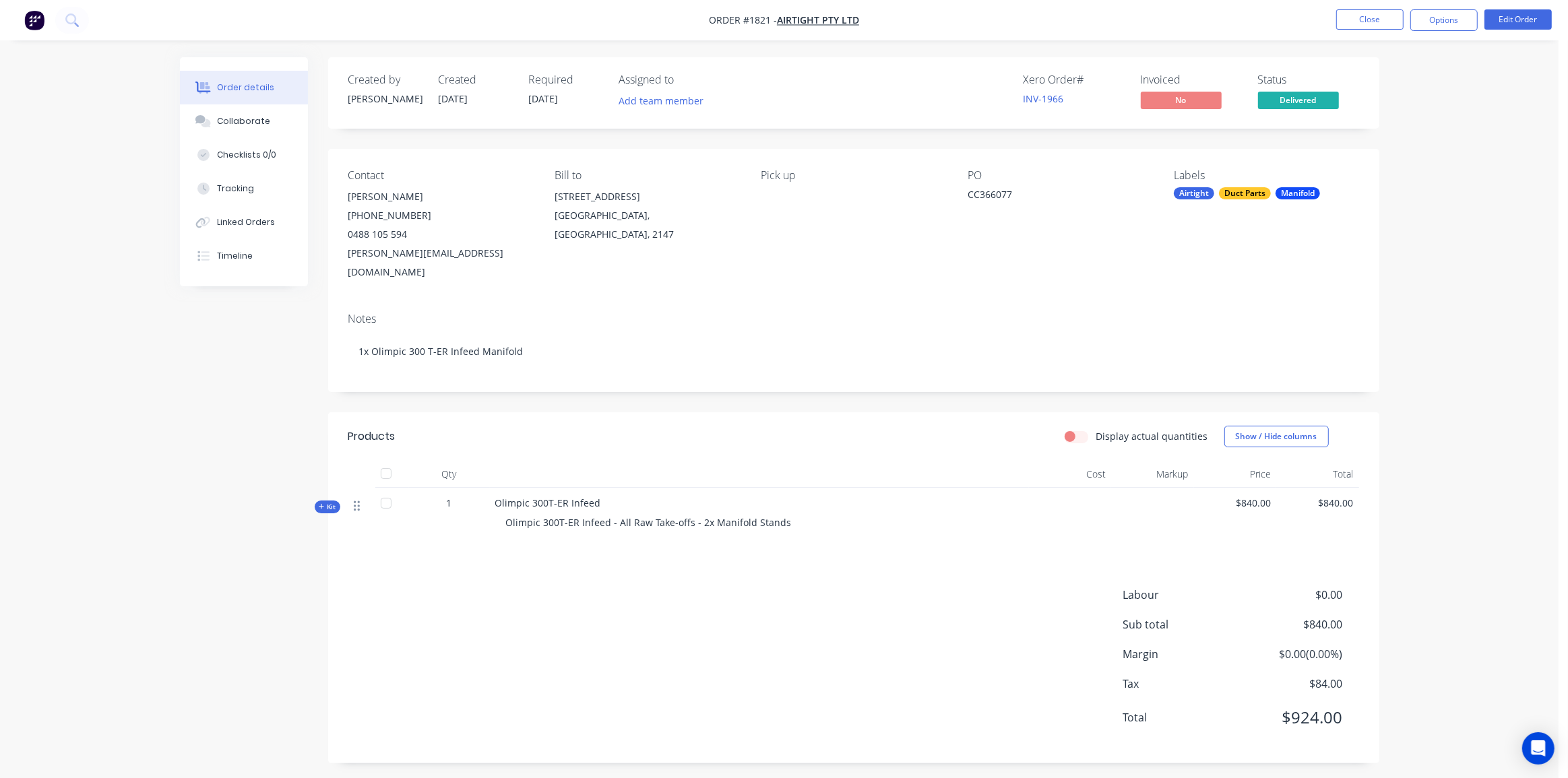
click at [355, 501] on icon at bounding box center [357, 506] width 6 height 10
click at [326, 502] on span "Kit" at bounding box center [327, 507] width 17 height 10
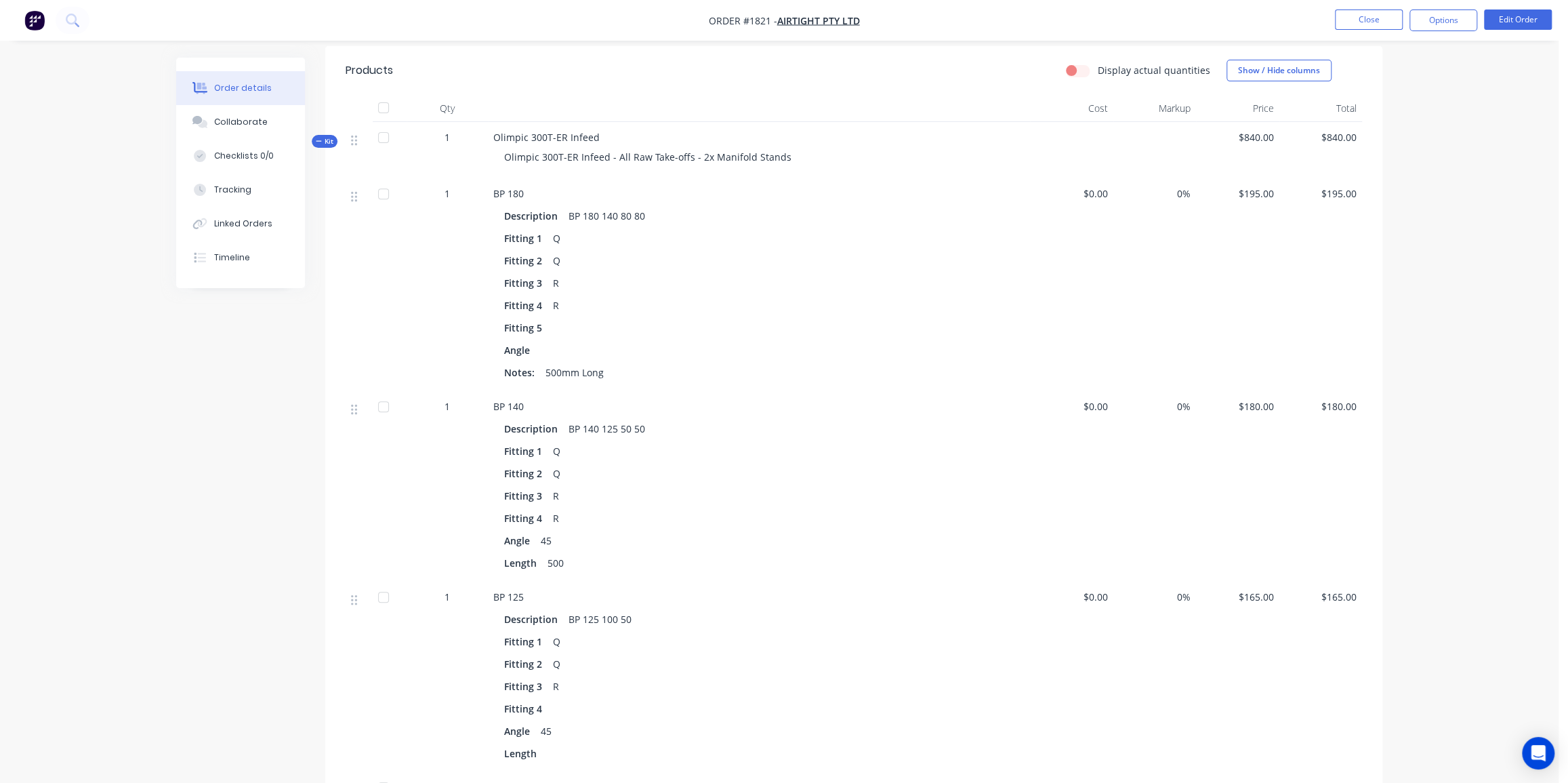
scroll to position [369, 0]
click at [247, 122] on div "Collaborate" at bounding box center [241, 122] width 54 height 12
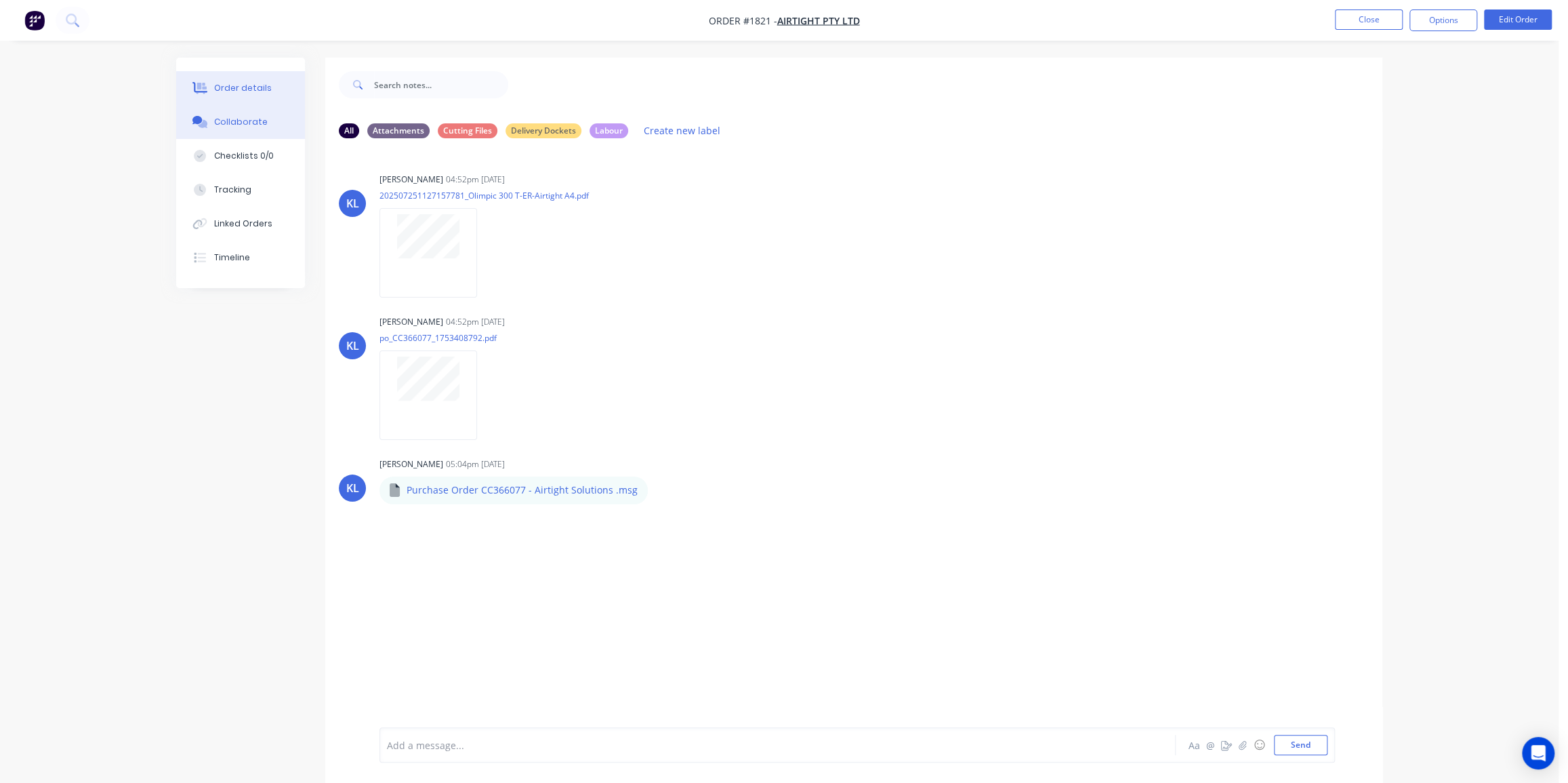
click at [224, 86] on div "Order details" at bounding box center [243, 88] width 58 height 12
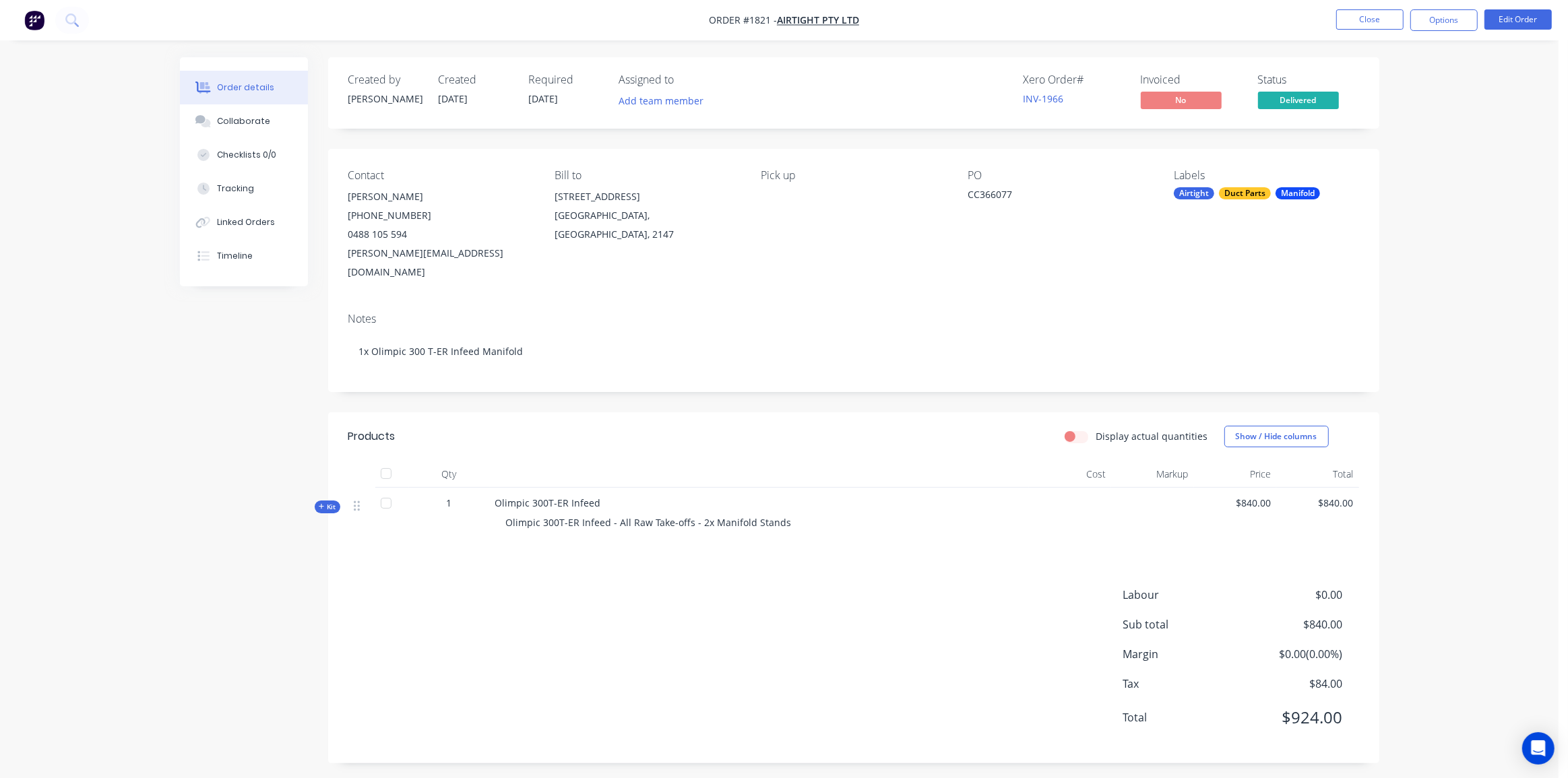
drag, startPoint x: 357, startPoint y: 483, endPoint x: 357, endPoint y: 499, distance: 16.0
click at [358, 501] on icon at bounding box center [357, 506] width 6 height 10
click at [321, 503] on icon at bounding box center [322, 506] width 6 height 6
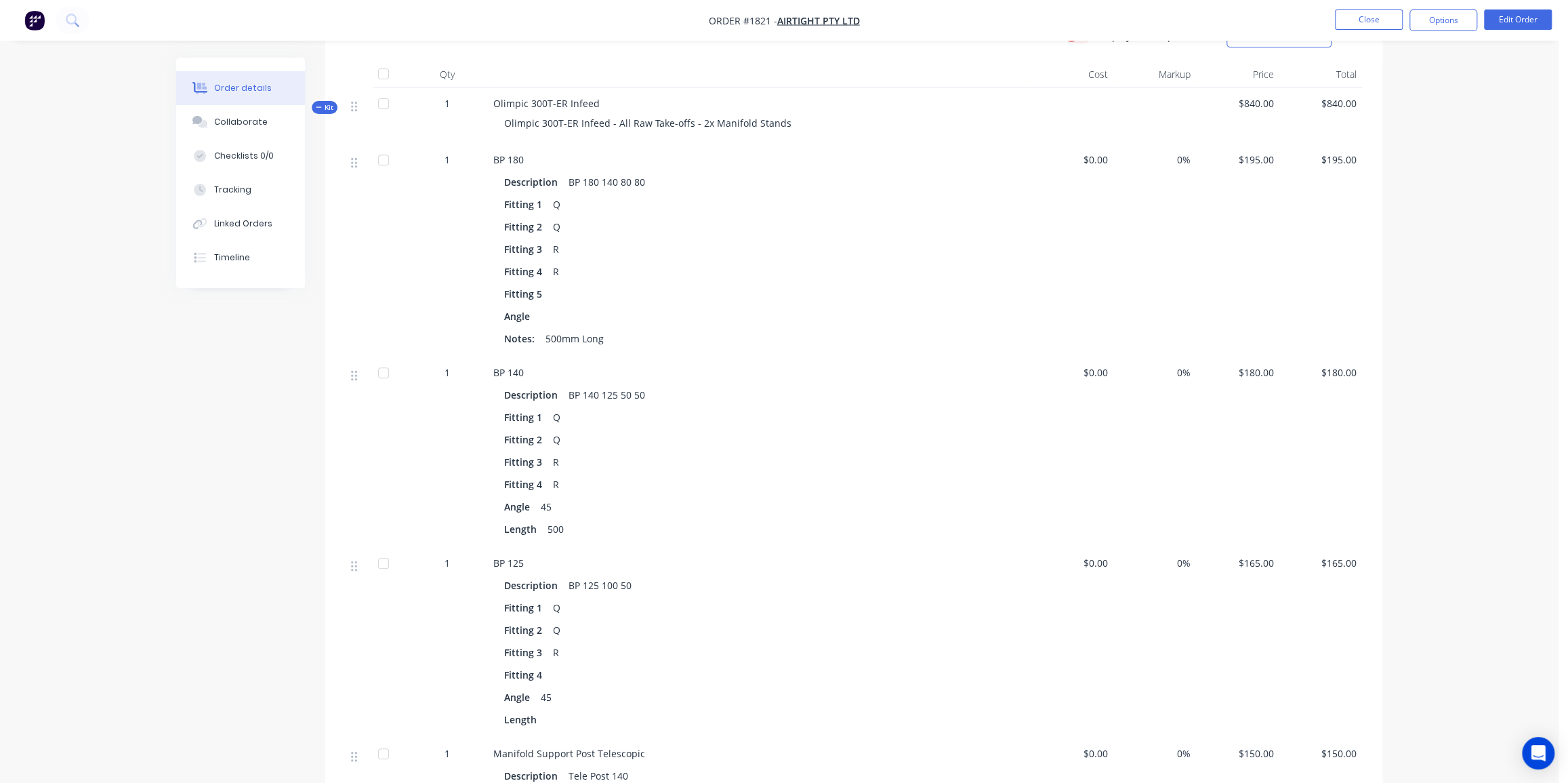
scroll to position [369, 0]
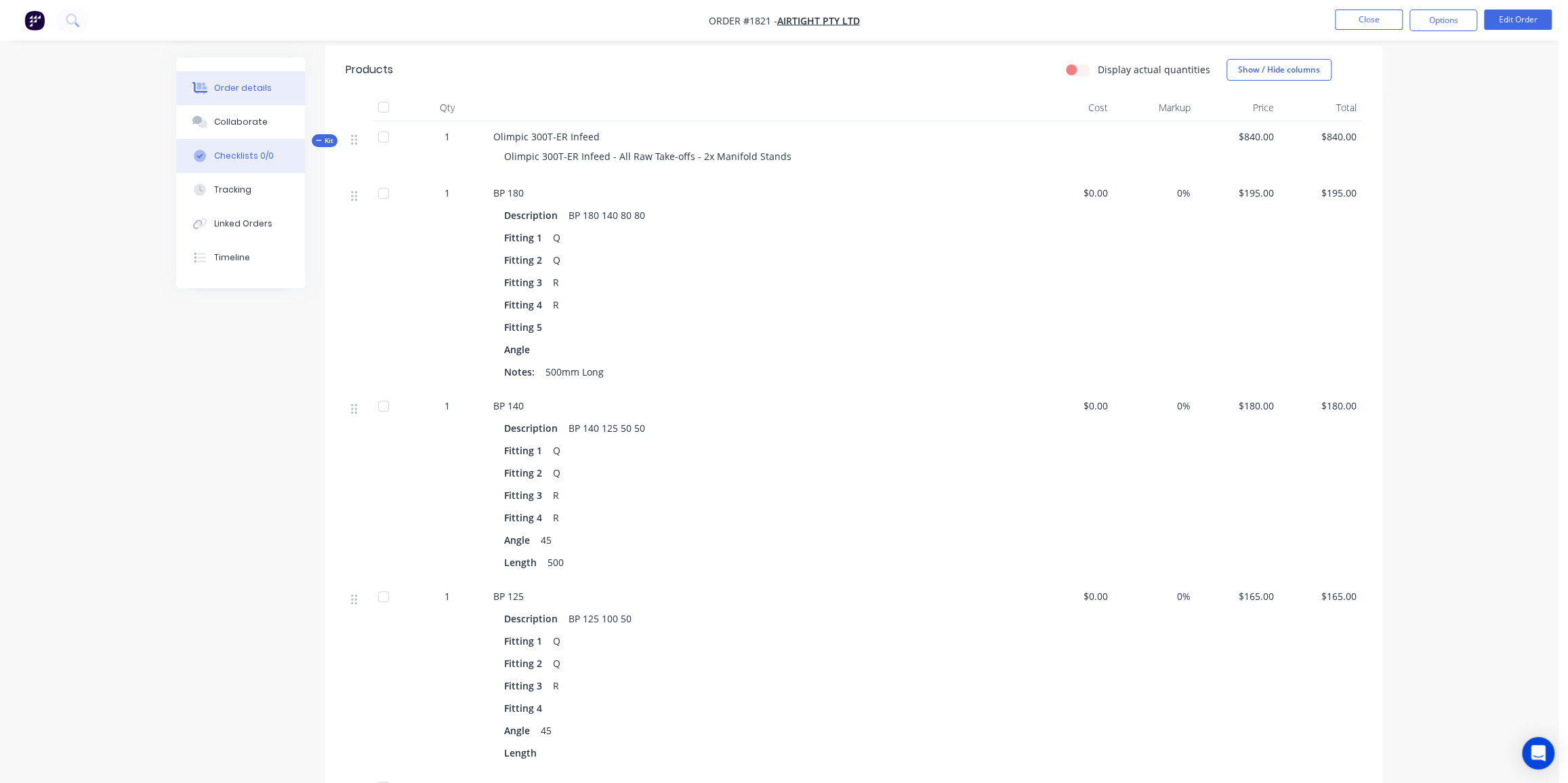
click at [224, 155] on div "Checklists 0/0" at bounding box center [244, 156] width 59 height 12
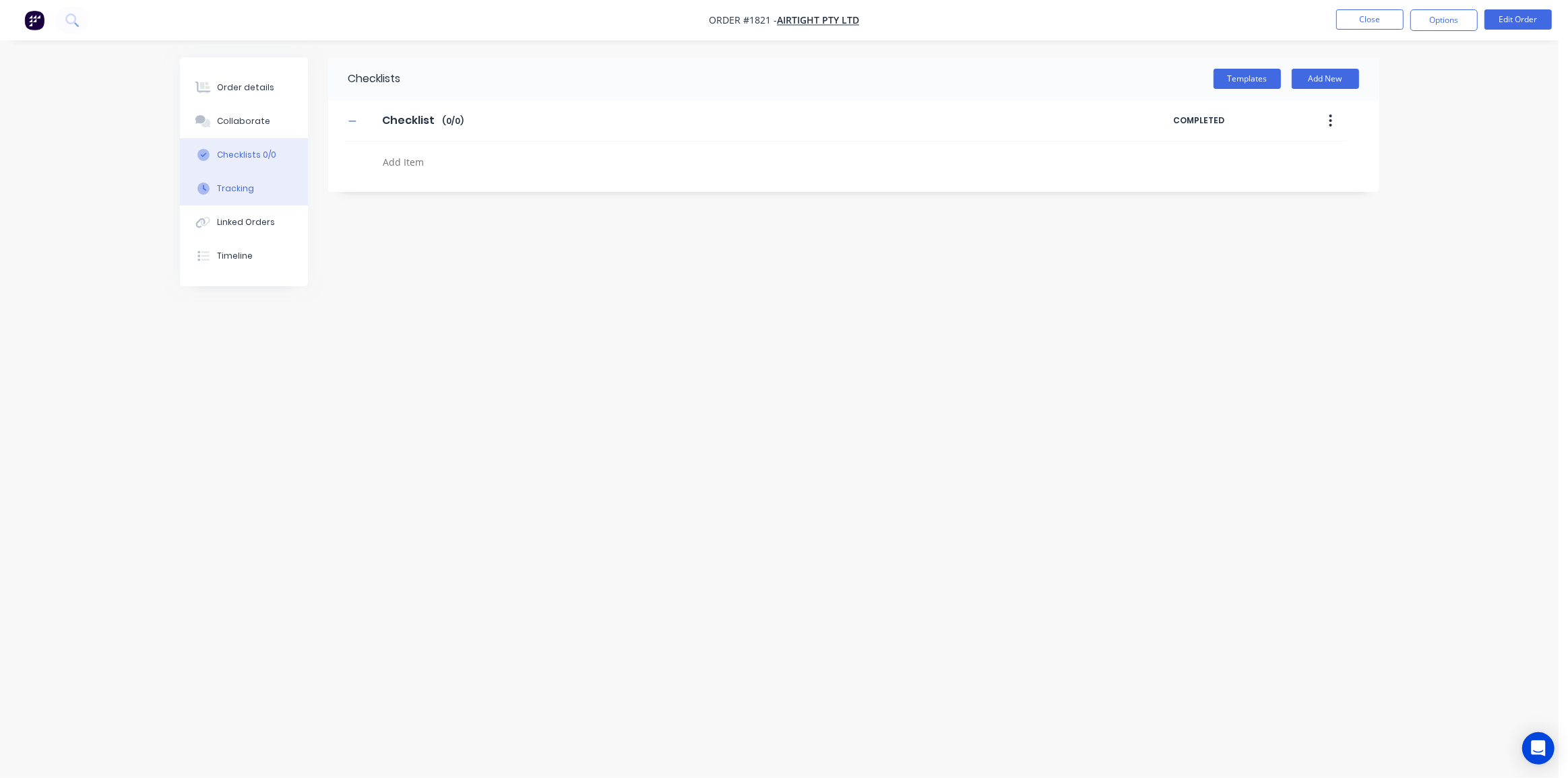
click at [224, 198] on button "Tracking" at bounding box center [244, 188] width 128 height 34
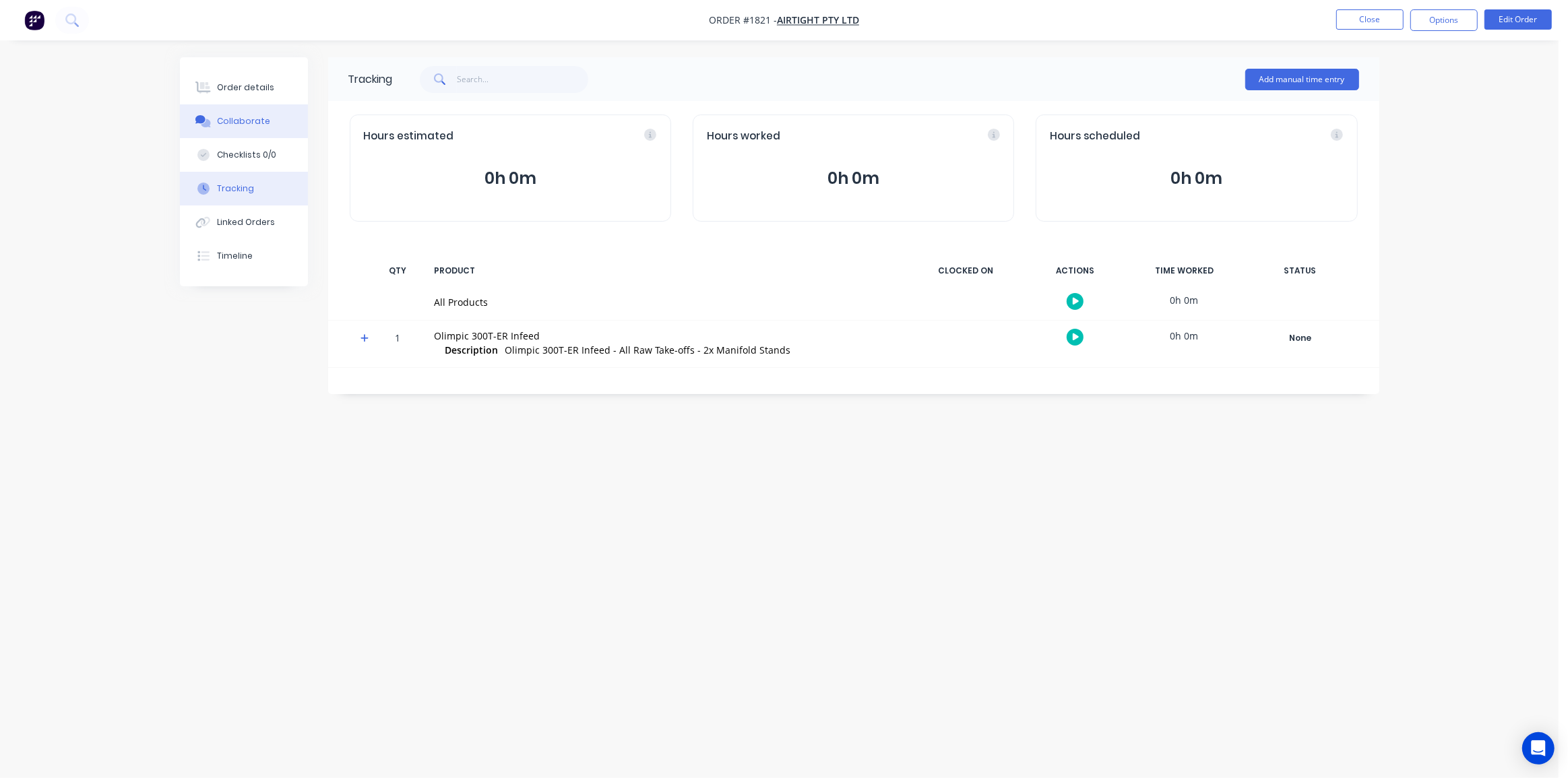
click at [236, 122] on div "Collaborate" at bounding box center [244, 121] width 53 height 12
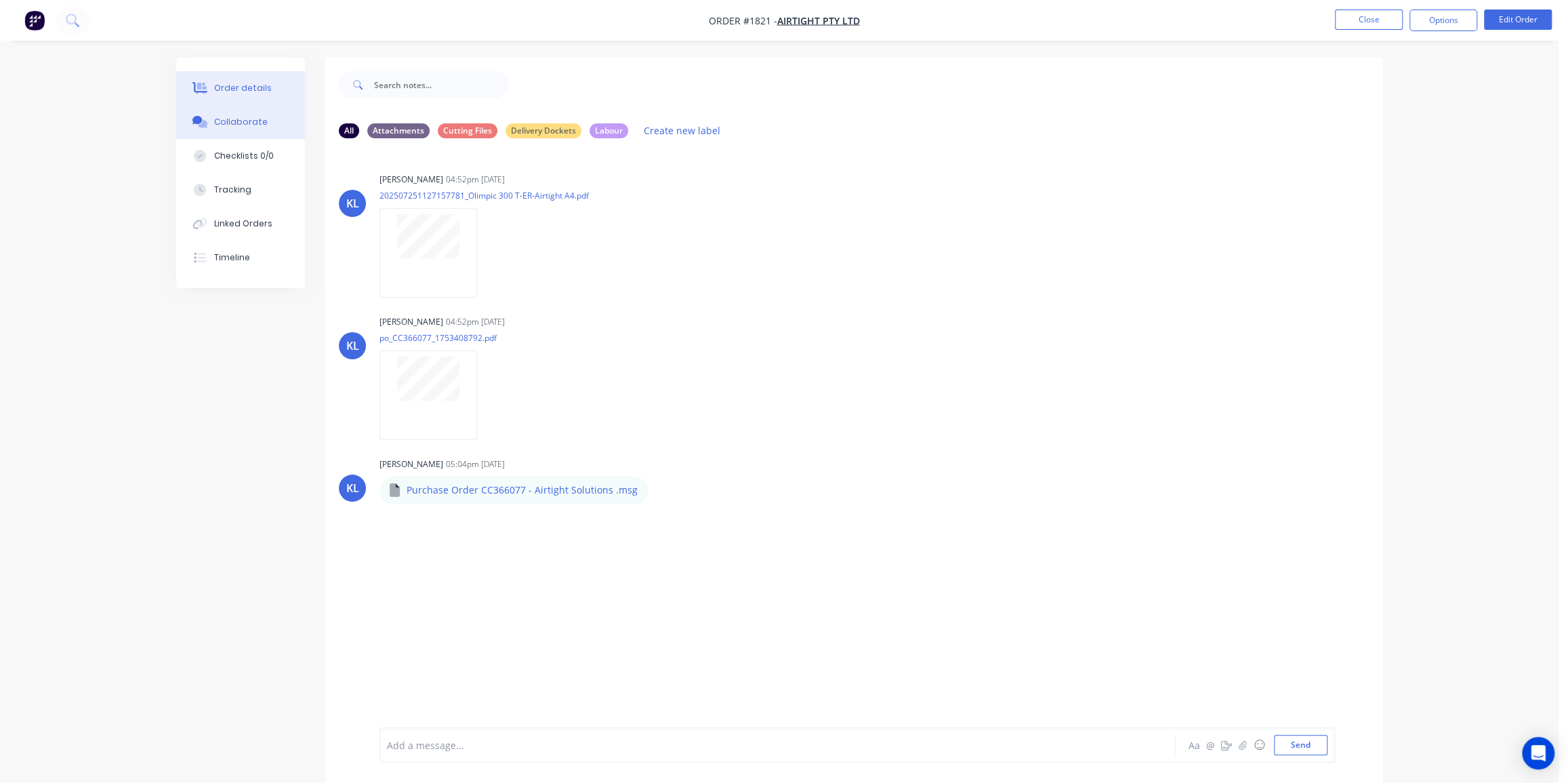
click at [219, 88] on div "Order details" at bounding box center [243, 88] width 58 height 12
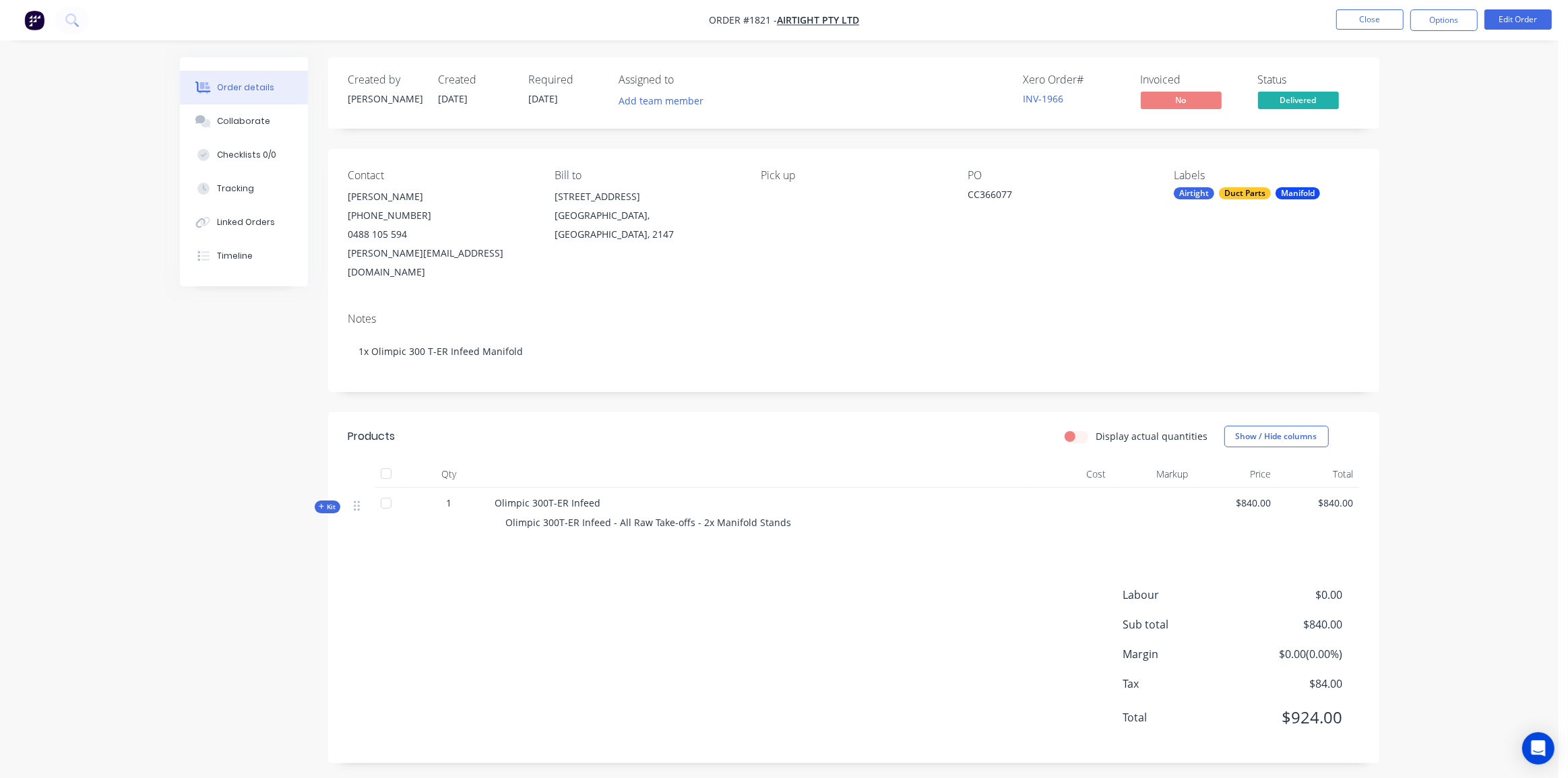
click at [335, 502] on span "Kit" at bounding box center [327, 507] width 17 height 10
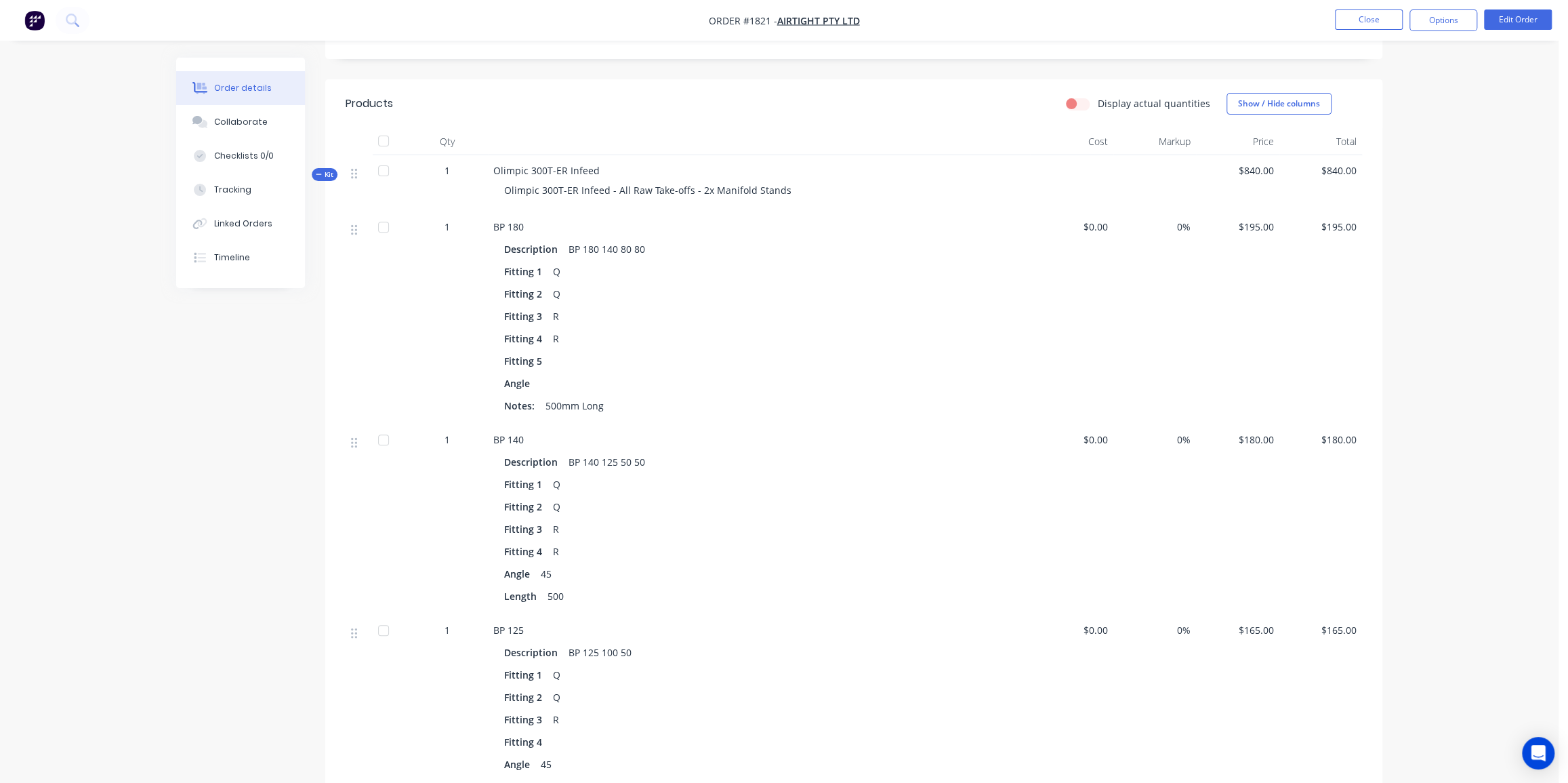
scroll to position [333, 0]
click at [1508, 14] on button "Edit Order" at bounding box center [1518, 20] width 68 height 20
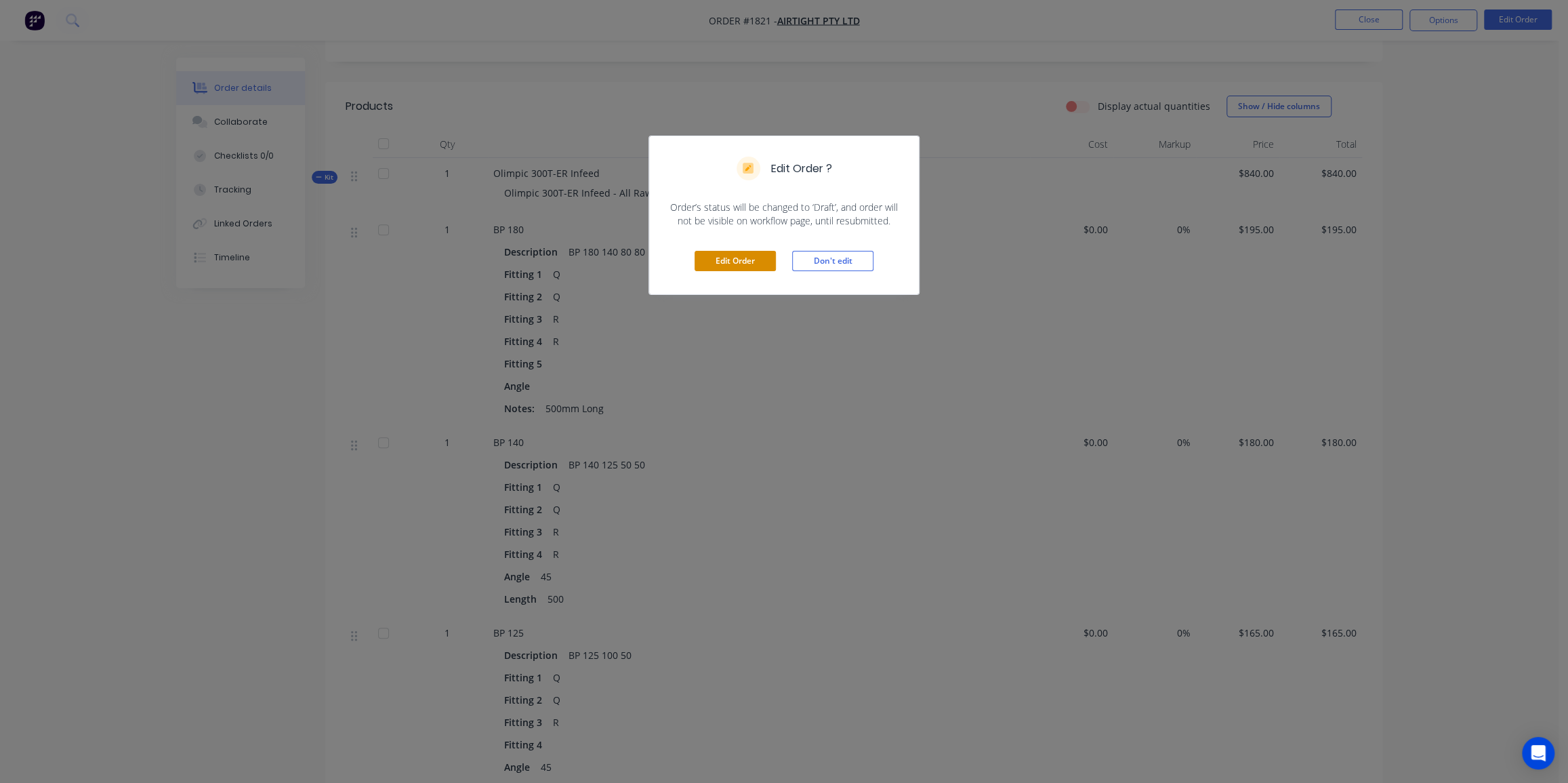
click at [729, 262] on button "Edit Order" at bounding box center [735, 261] width 81 height 20
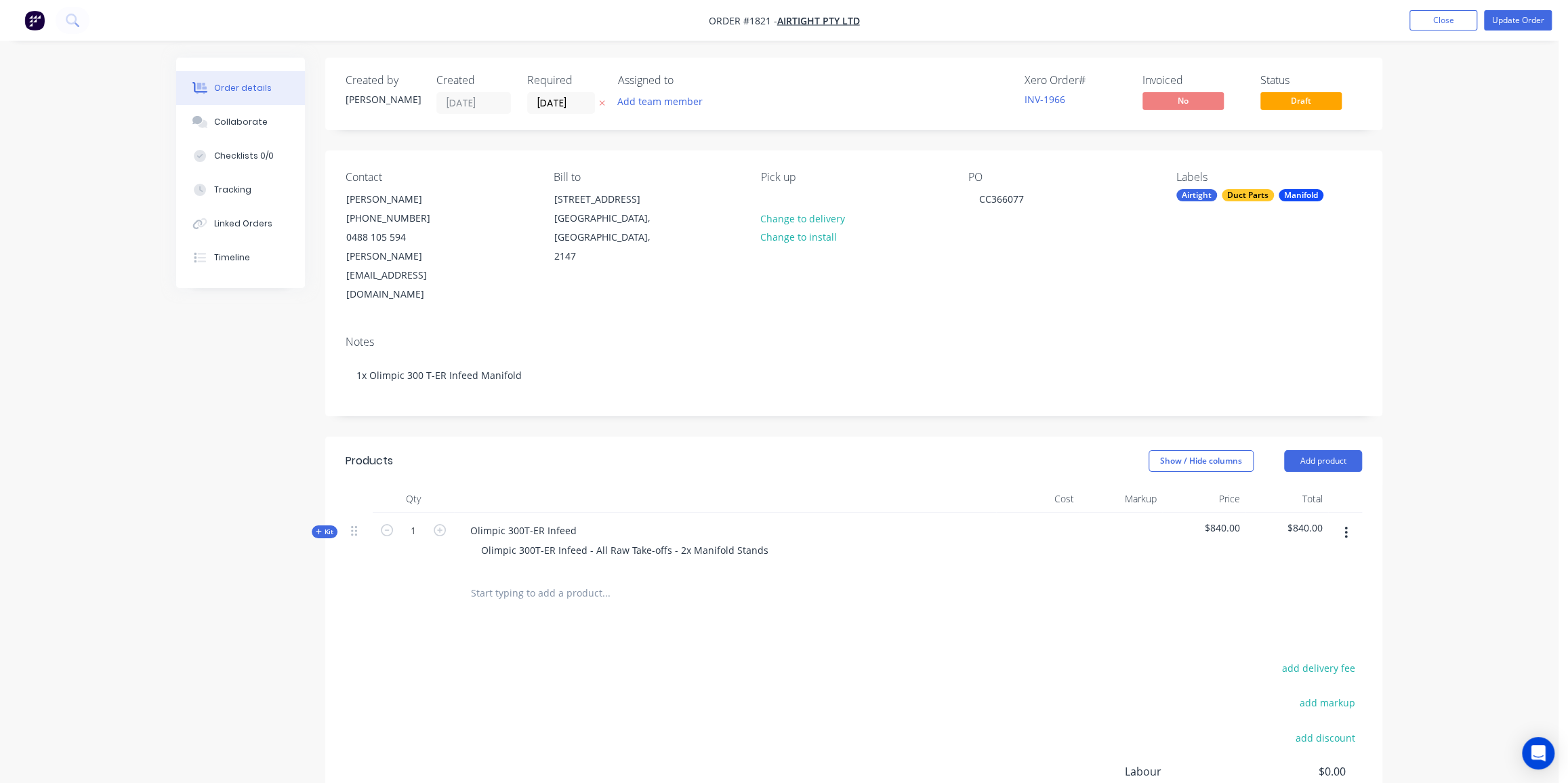
click at [329, 527] on span "Kit" at bounding box center [324, 532] width 17 height 10
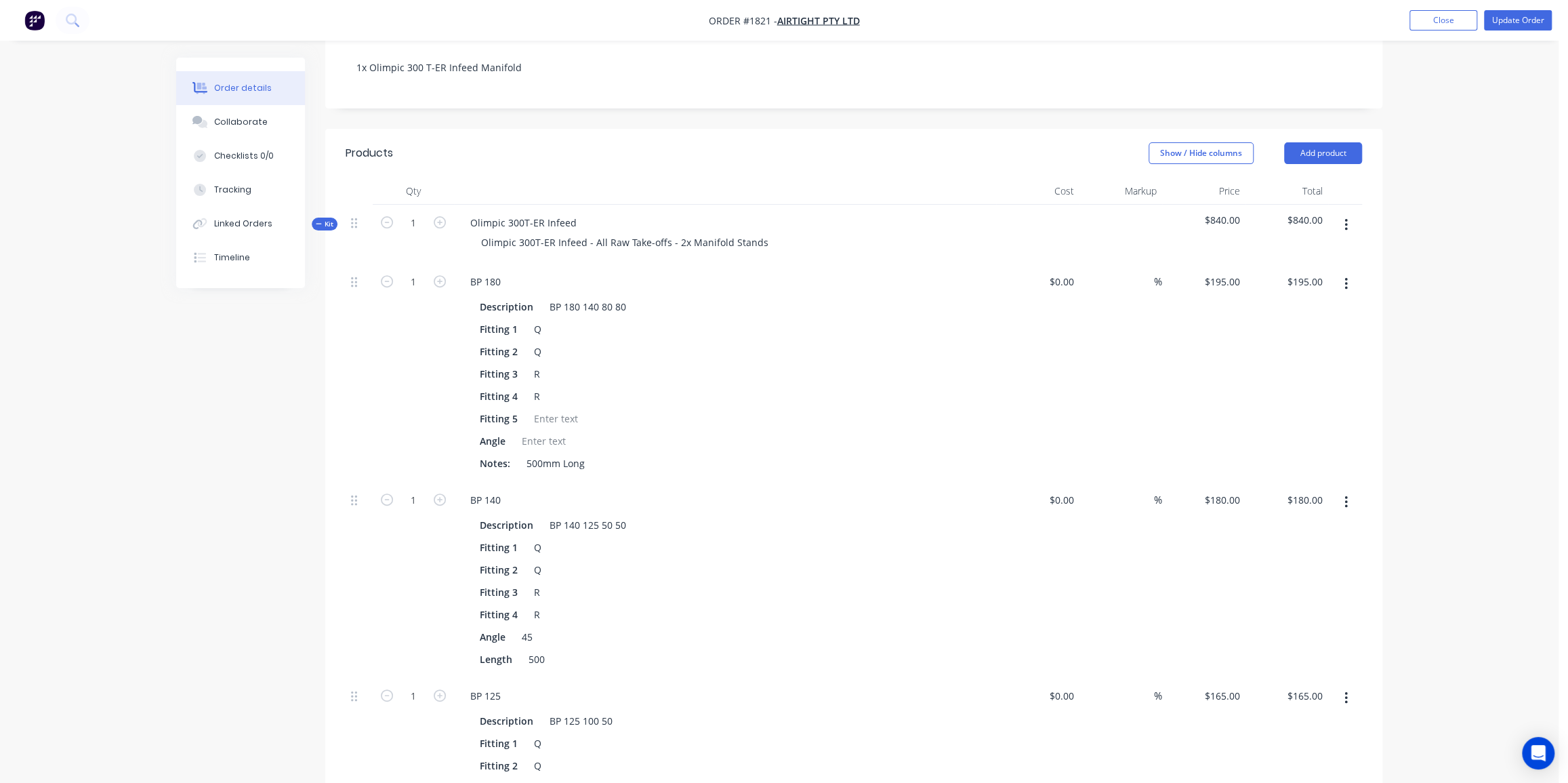
scroll to position [369, 0]
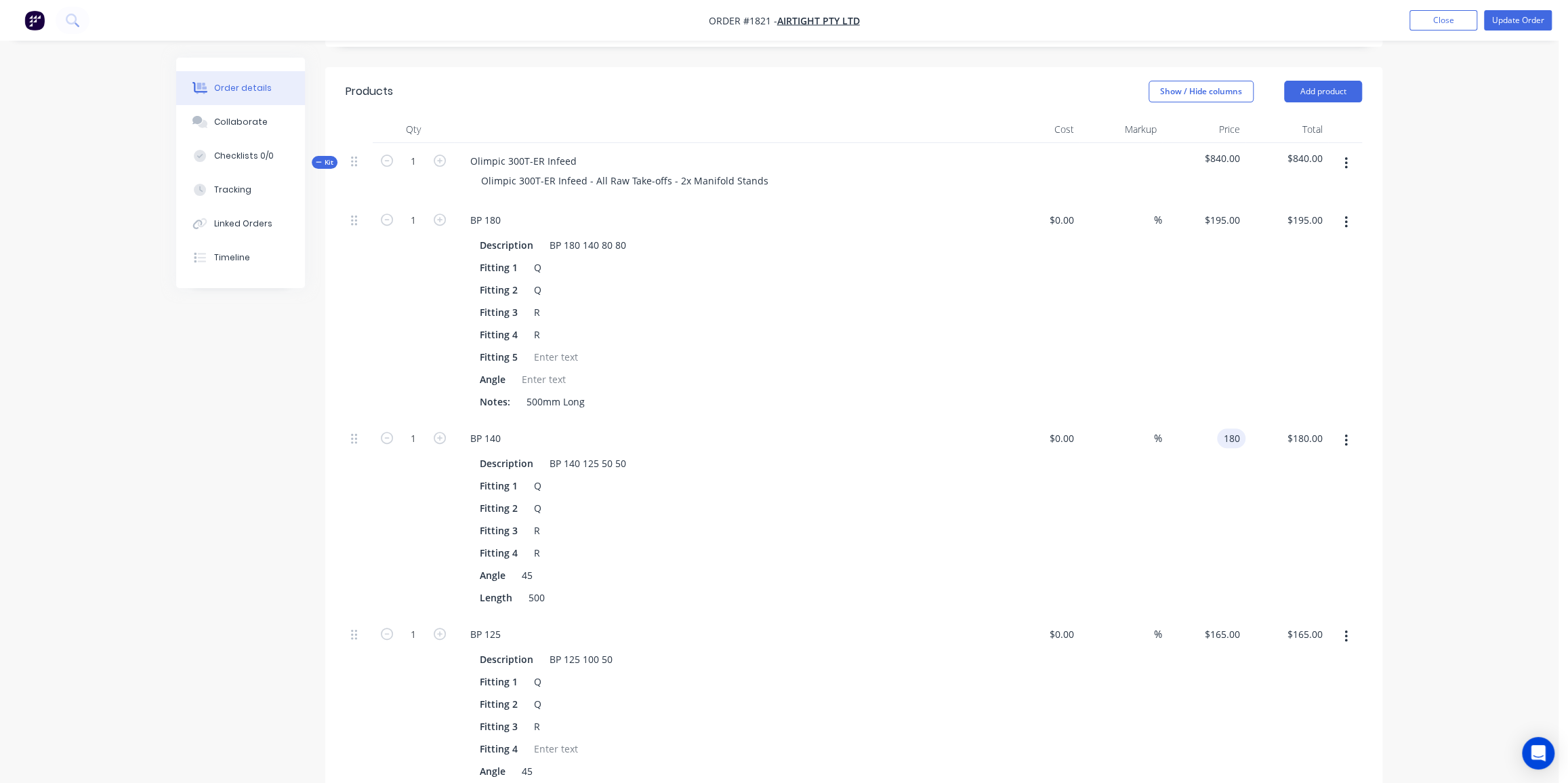
click at [1223, 428] on input "180" at bounding box center [1234, 438] width 23 height 20
type input "$195.00"
click at [1415, 409] on div "Order details Collaborate Checklists 0/0 Tracking Linked Orders Timeline Order …" at bounding box center [779, 559] width 1559 height 1857
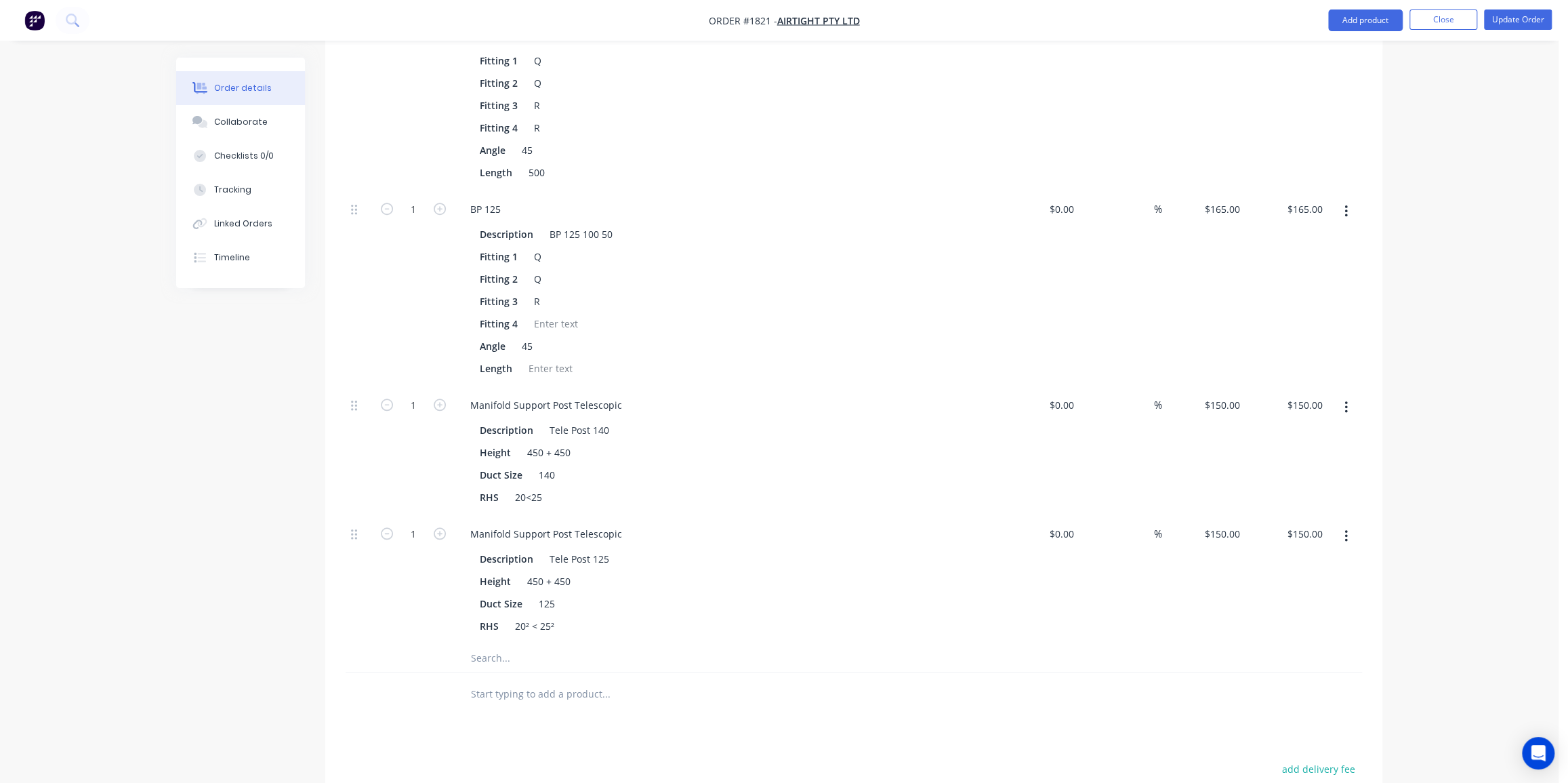
scroll to position [800, 0]
click at [1213, 381] on div "150 $150.00" at bounding box center [1203, 445] width 83 height 129
click at [1233, 389] on input "130" at bounding box center [1234, 399] width 23 height 20
type input "$135.00"
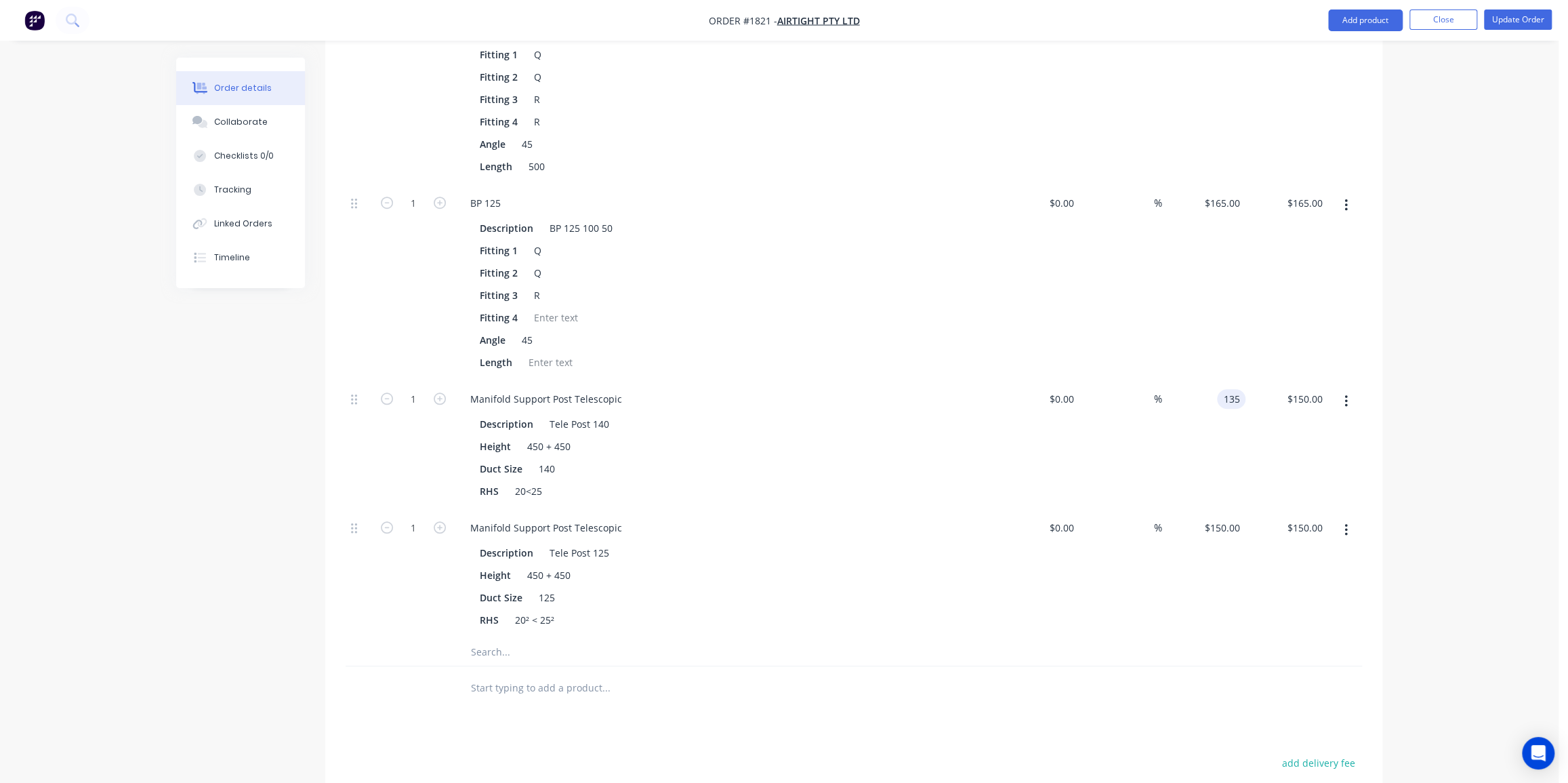
type input "$135.00"
click at [1472, 402] on div "Order details Collaborate Checklists 0/0 Tracking Linked Orders Timeline Order …" at bounding box center [779, 128] width 1559 height 1857
click at [1224, 518] on input "150" at bounding box center [1225, 528] width 42 height 20
click at [1224, 518] on input "150" at bounding box center [1234, 528] width 23 height 20
type input "$135.00"
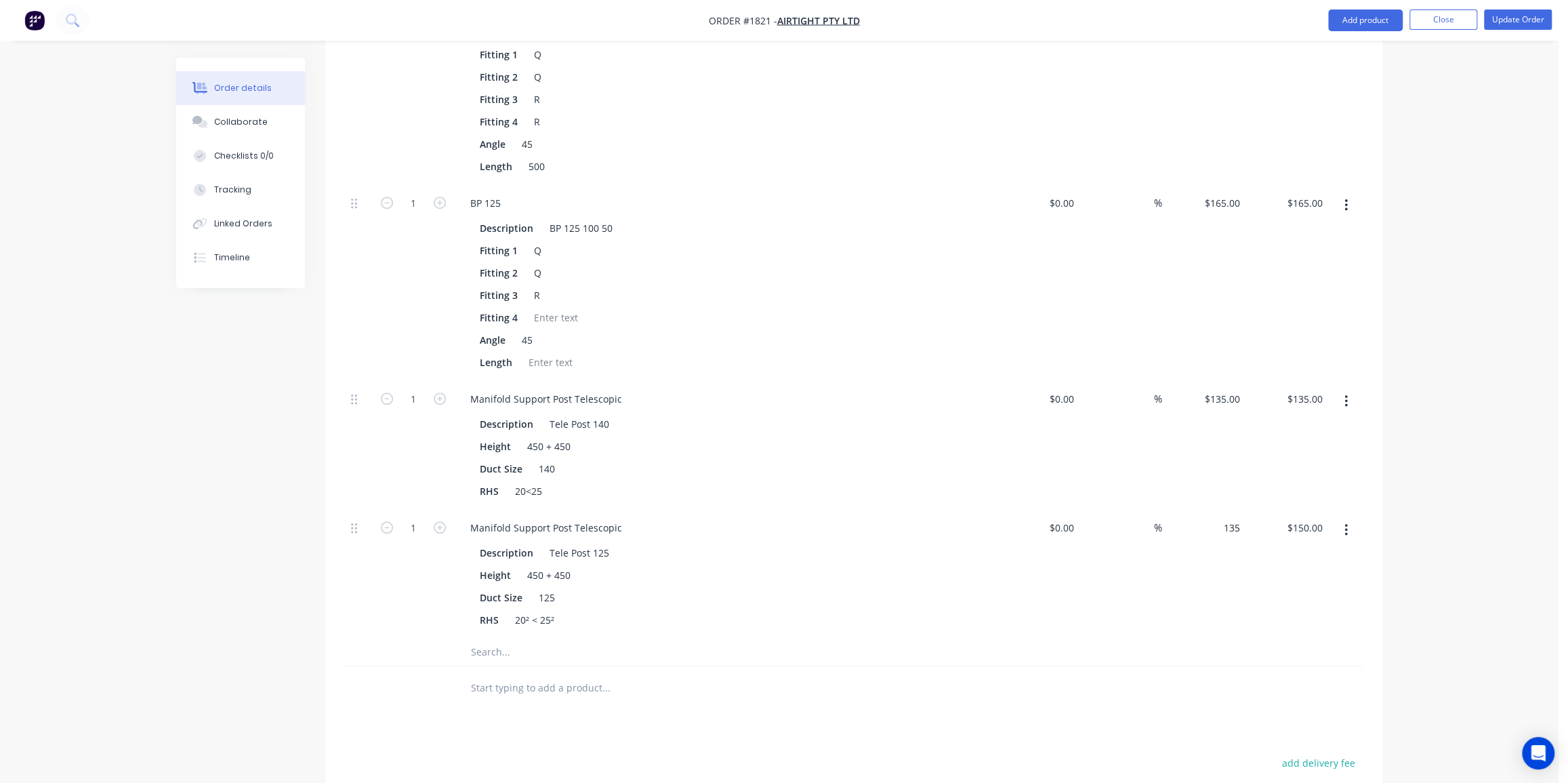
type input "$135.00"
click at [1459, 457] on div "Order details Collaborate Checklists 0/0 Tracking Linked Orders Timeline Order …" at bounding box center [779, 128] width 1559 height 1857
click at [1440, 447] on div "Order details Collaborate Checklists 0/0 Tracking Linked Orders Timeline Order …" at bounding box center [779, 128] width 1559 height 1857
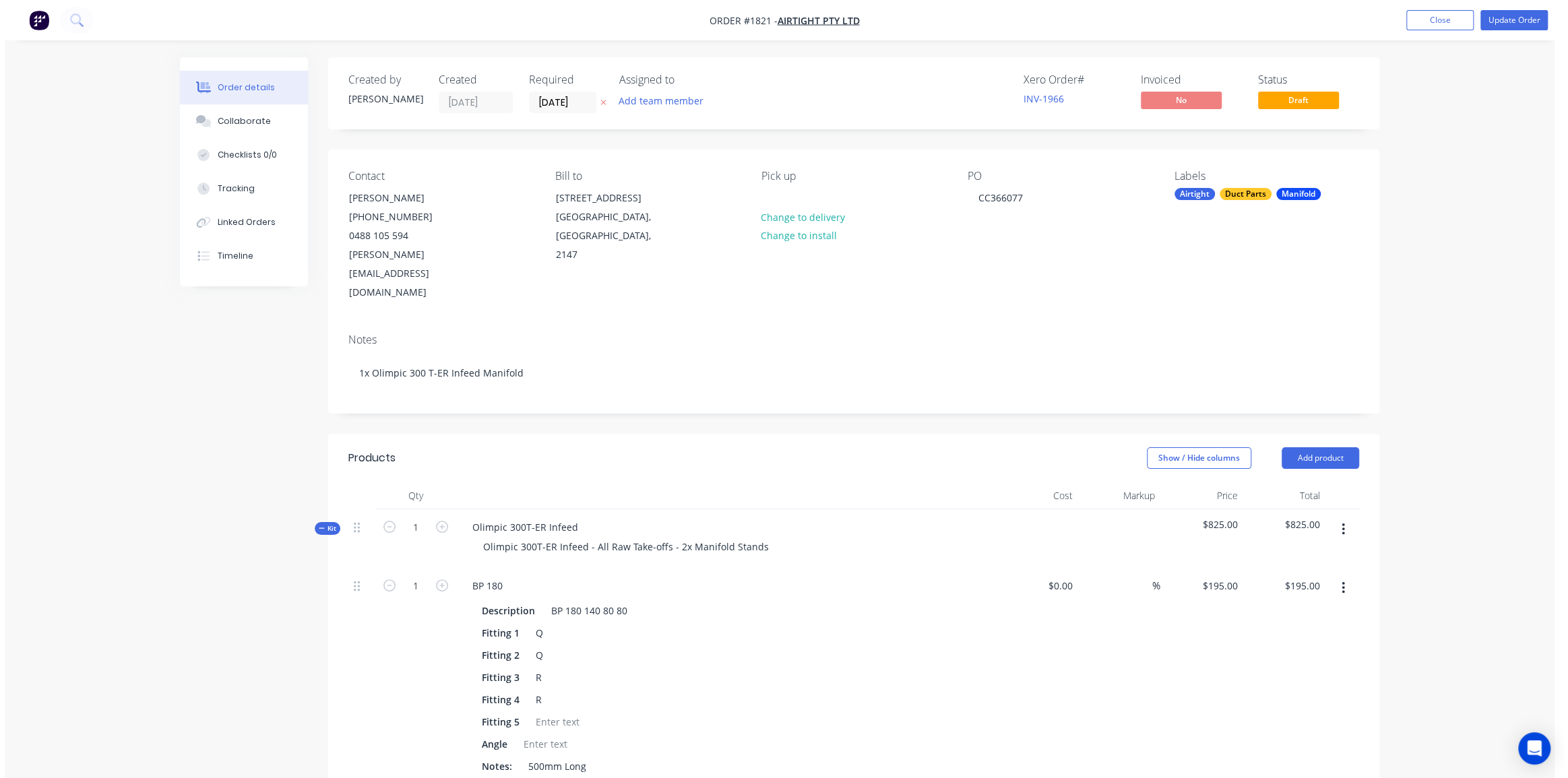
scroll to position [0, 0]
click at [1495, 16] on button "Update Order" at bounding box center [1509, 20] width 68 height 20
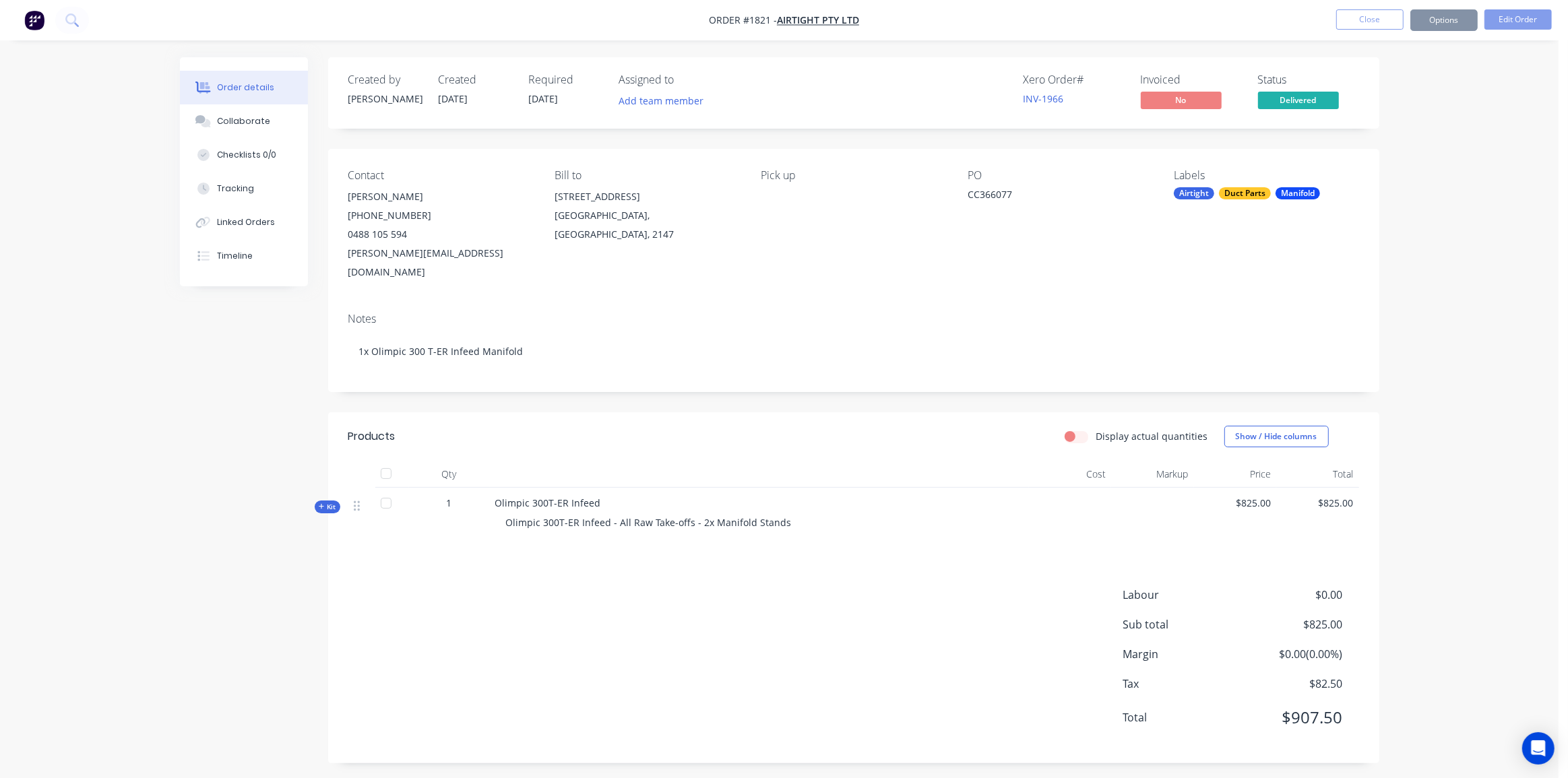
click at [1405, 203] on div "Order details Collaborate Checklists 0/0 Tracking Linked Orders Timeline Order …" at bounding box center [779, 391] width 1559 height 783
click at [1436, 14] on button "Options" at bounding box center [1444, 20] width 68 height 22
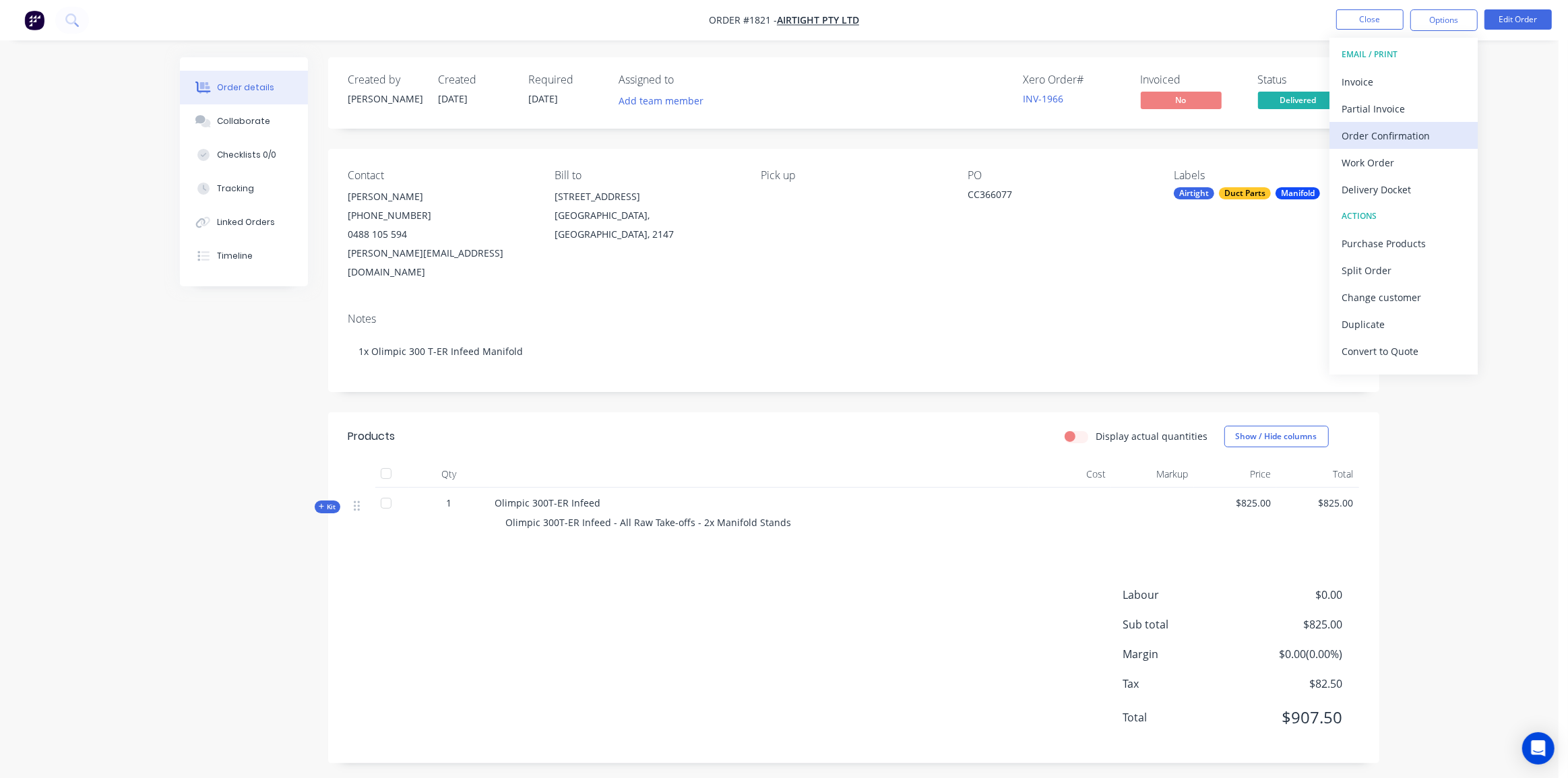
click at [1405, 142] on div "Order Confirmation" at bounding box center [1403, 135] width 124 height 19
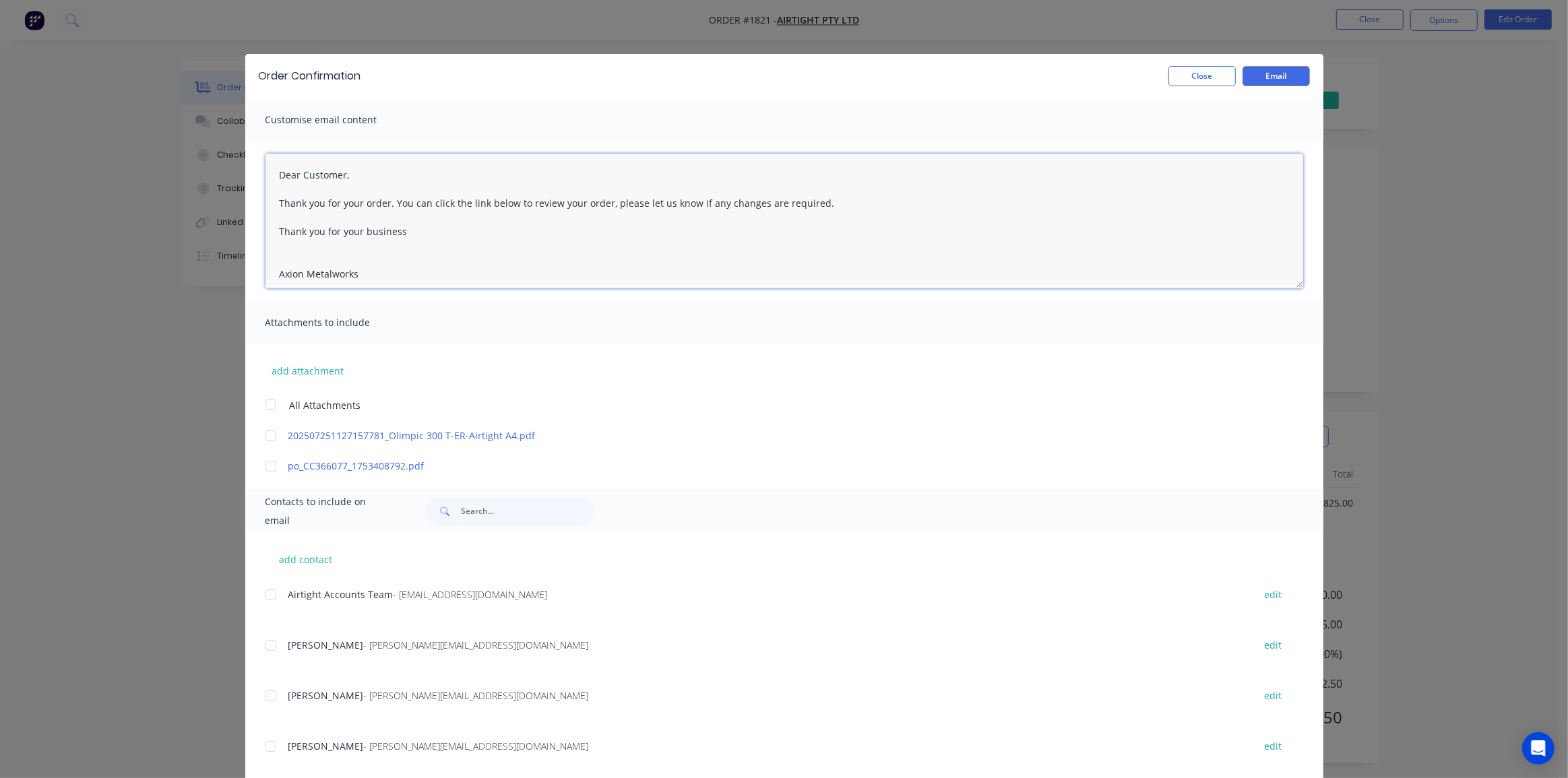
drag, startPoint x: 455, startPoint y: 244, endPoint x: 271, endPoint y: 172, distance: 197.6
click at [271, 172] on textarea "Dear Customer, Thank you for your order. You can click the link below to review…" at bounding box center [784, 221] width 1037 height 134
click at [422, 225] on textarea "Dear Customer, Thank you for your order. You can click the link below to review…" at bounding box center [784, 221] width 1037 height 134
drag, startPoint x: 498, startPoint y: 205, endPoint x: 265, endPoint y: 170, distance: 235.6
click at [265, 170] on textarea "Dear Customer, Thank you for your order. You can click the link below to review…" at bounding box center [784, 221] width 1037 height 134
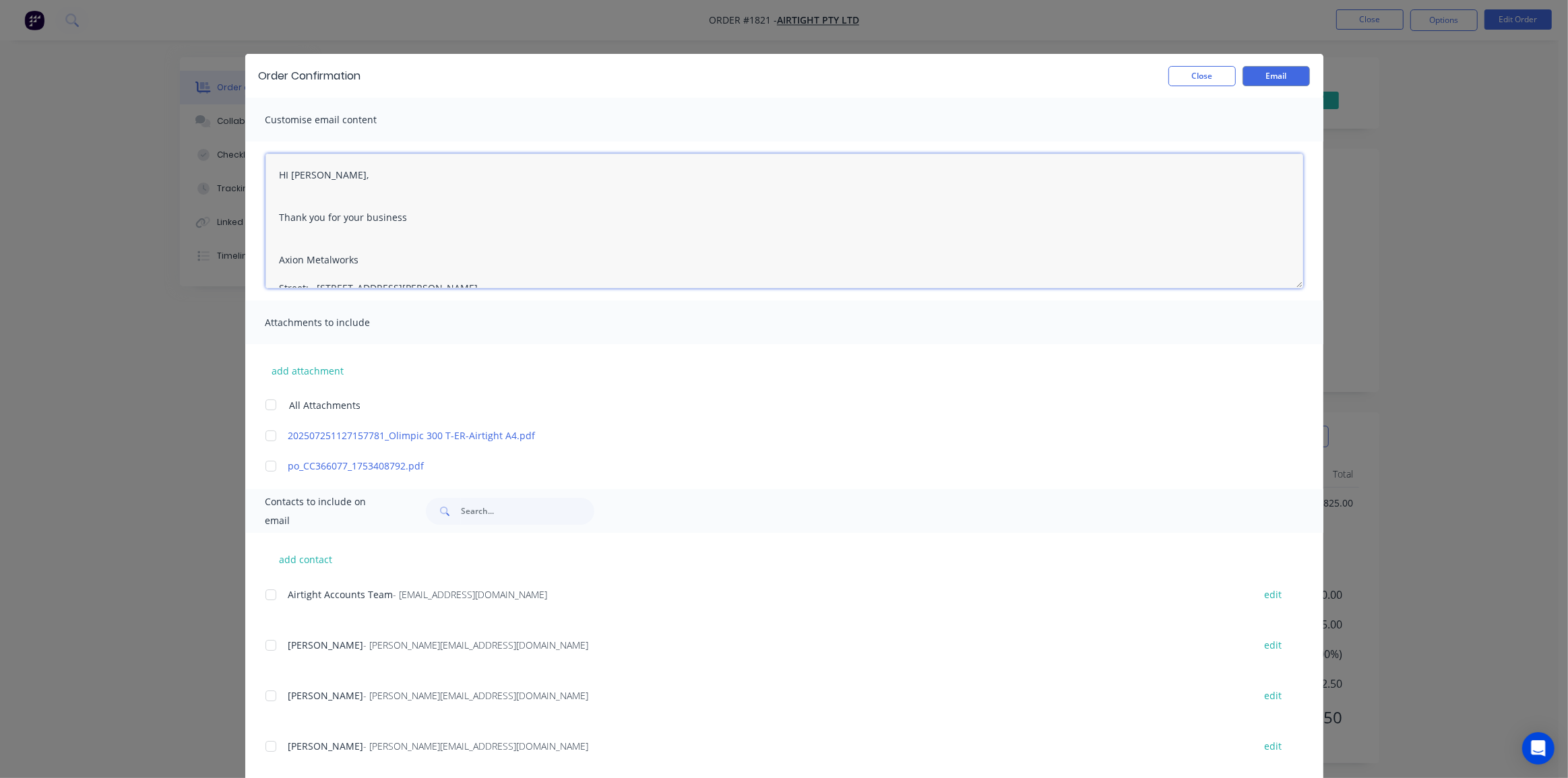
click at [284, 178] on textarea "HI Colin, Thank you for your business Axion Metalworks Street: 26 Hargraves Pla…" at bounding box center [784, 221] width 1037 height 134
click at [260, 467] on div at bounding box center [270, 465] width 27 height 27
click at [257, 435] on div at bounding box center [270, 435] width 27 height 27
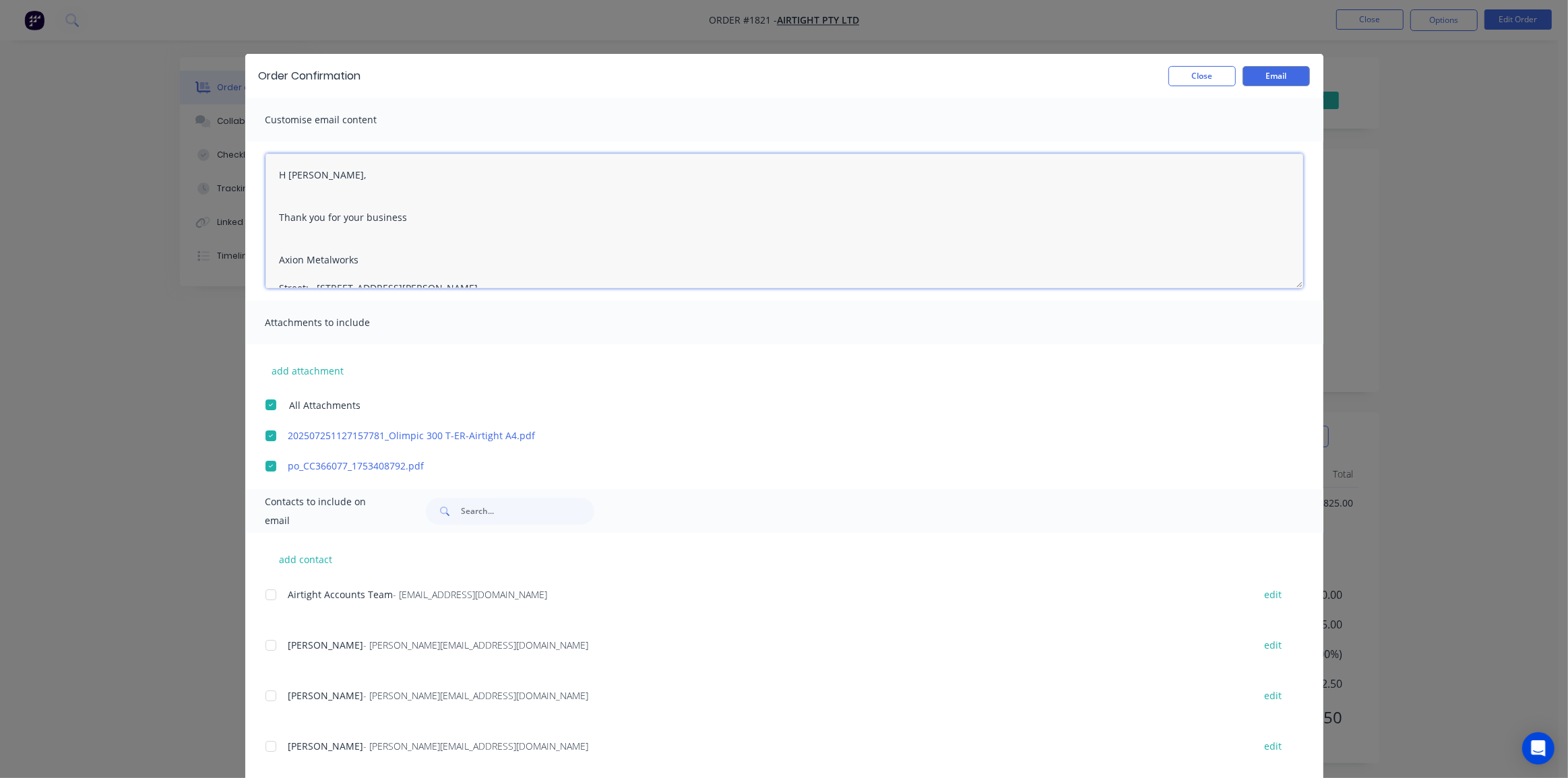
click at [290, 206] on textarea "H Colin, Thank you for your business Axion Metalworks Street: 26 Hargraves Plac…" at bounding box center [784, 221] width 1037 height 134
click at [281, 170] on textarea "H Colin, Thank you for your business Axion Metalworks Street: 26 Hargraves Plac…" at bounding box center [784, 221] width 1037 height 134
click at [283, 202] on textarea "Hi Colin, Thank you for your business Axion Metalworks Street: 26 Hargraves Pla…" at bounding box center [784, 221] width 1037 height 134
drag, startPoint x: 389, startPoint y: 237, endPoint x: 265, endPoint y: 223, distance: 124.8
click at [266, 222] on textarea "Hi Colin, This order has been delviered however the PO needs an update before w…" at bounding box center [784, 221] width 1037 height 134
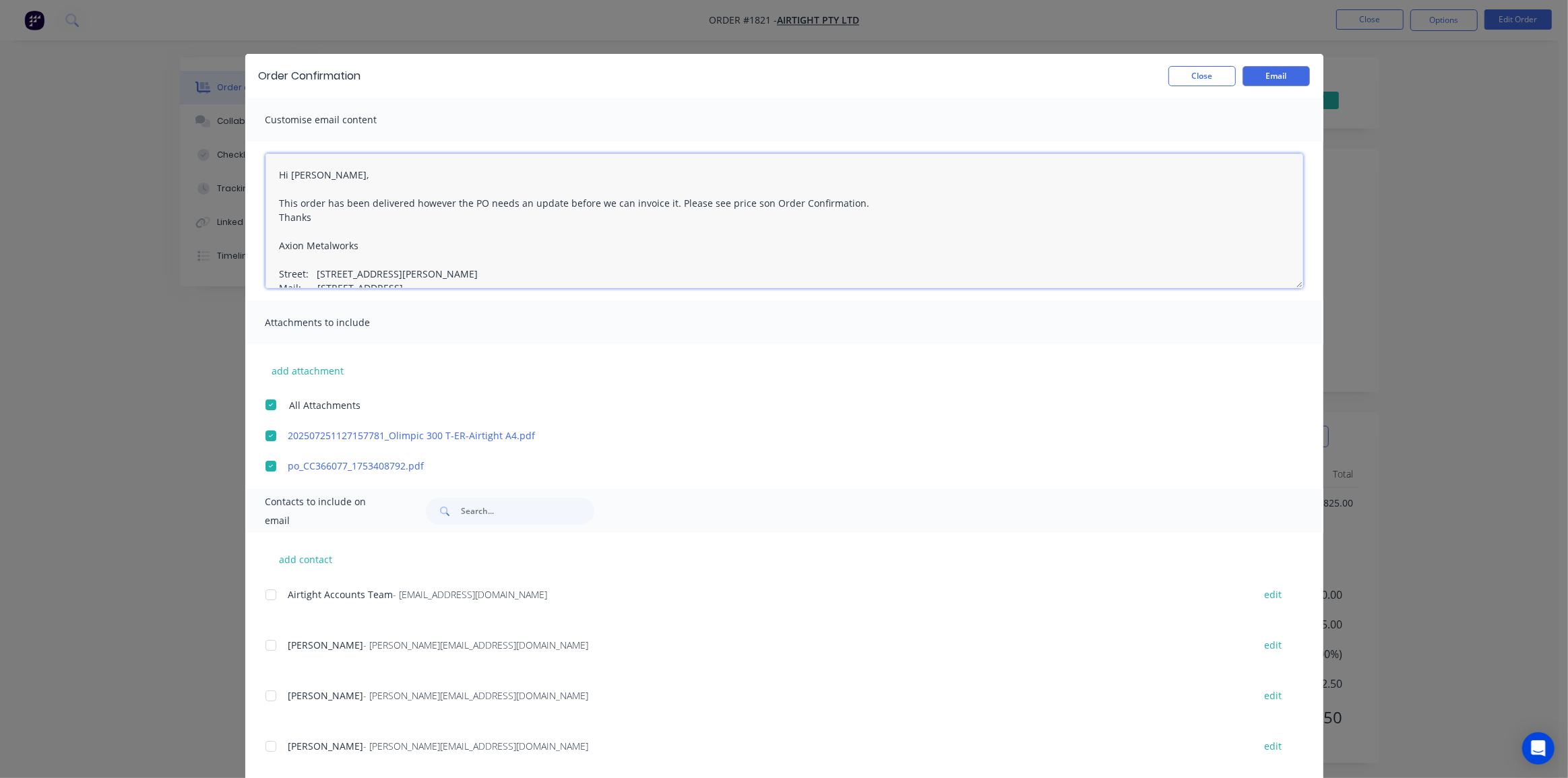
type textarea "Hi Colin, This order has been delivered however the PO needs an update before w…"
click at [898, 335] on div "Attachments to include" at bounding box center [784, 322] width 1078 height 44
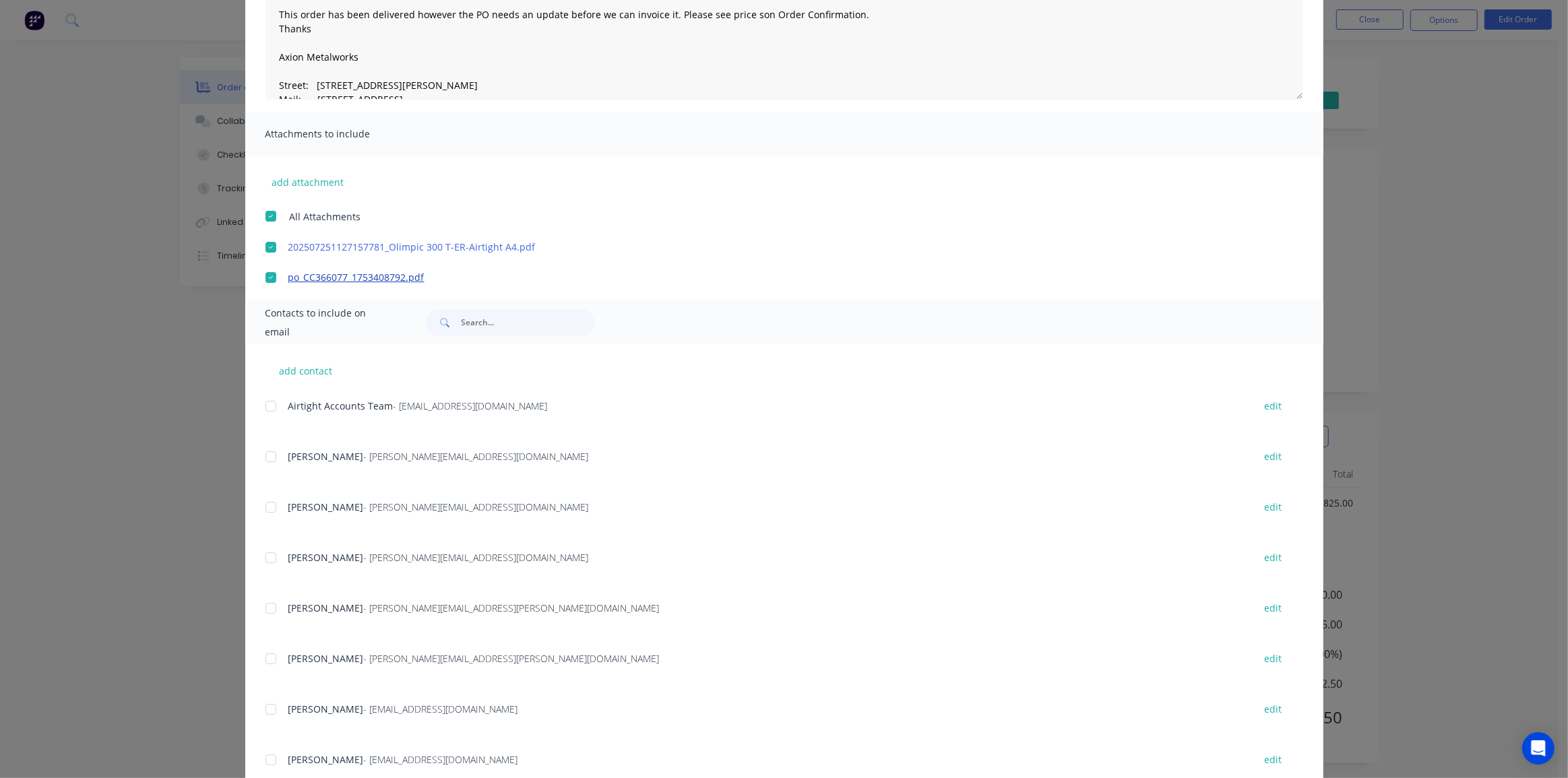
scroll to position [154, 0]
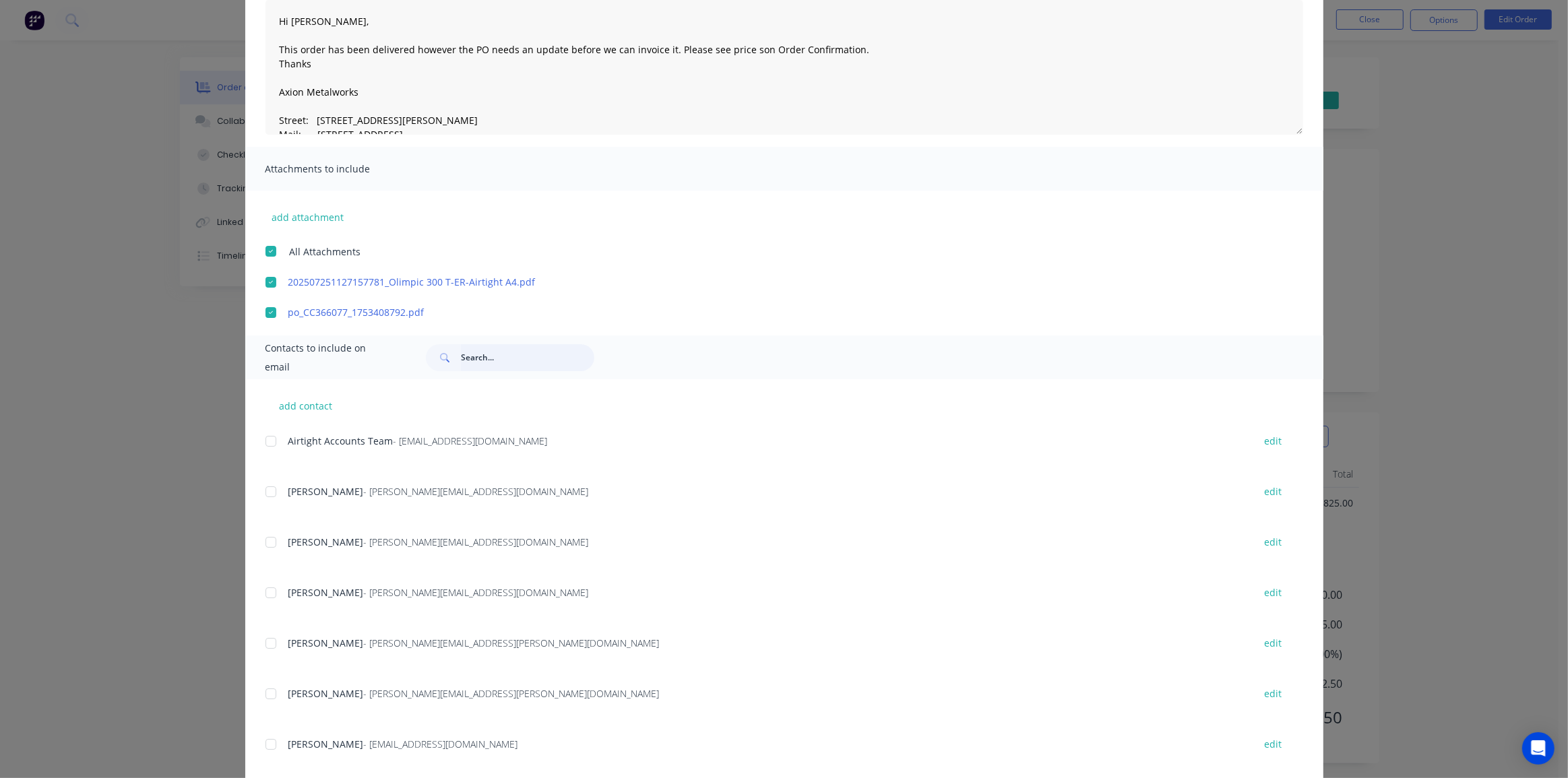
click at [480, 360] on input "text" at bounding box center [527, 357] width 133 height 27
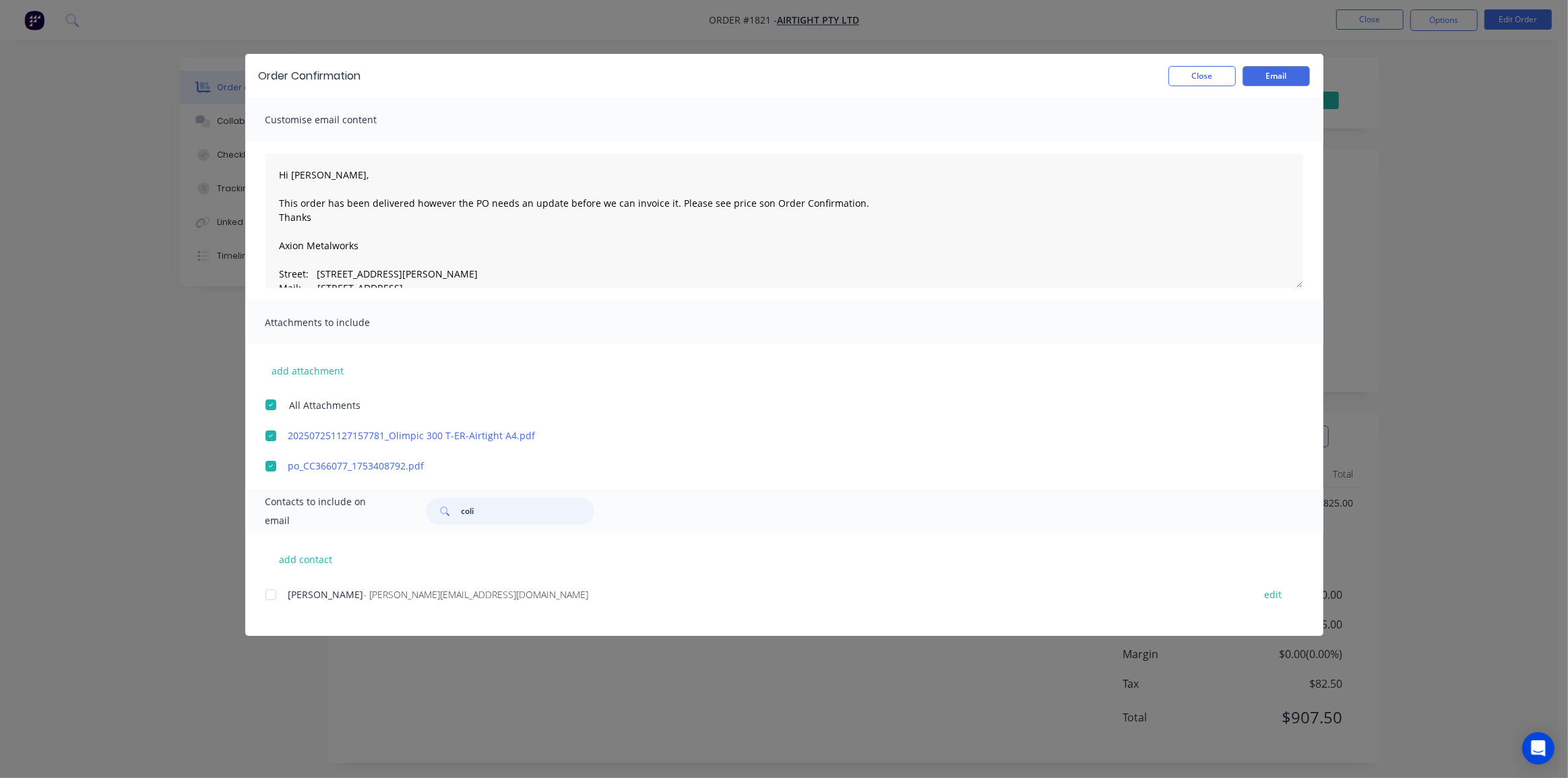
click at [282, 595] on div at bounding box center [270, 594] width 27 height 27
type input "coli"
click at [747, 204] on textarea "Hi Colin, This order has been delivered however the PO needs an update before w…" at bounding box center [784, 221] width 1037 height 134
type textarea "Hi Colin, This order has been delivered however the PO needs an update before w…"
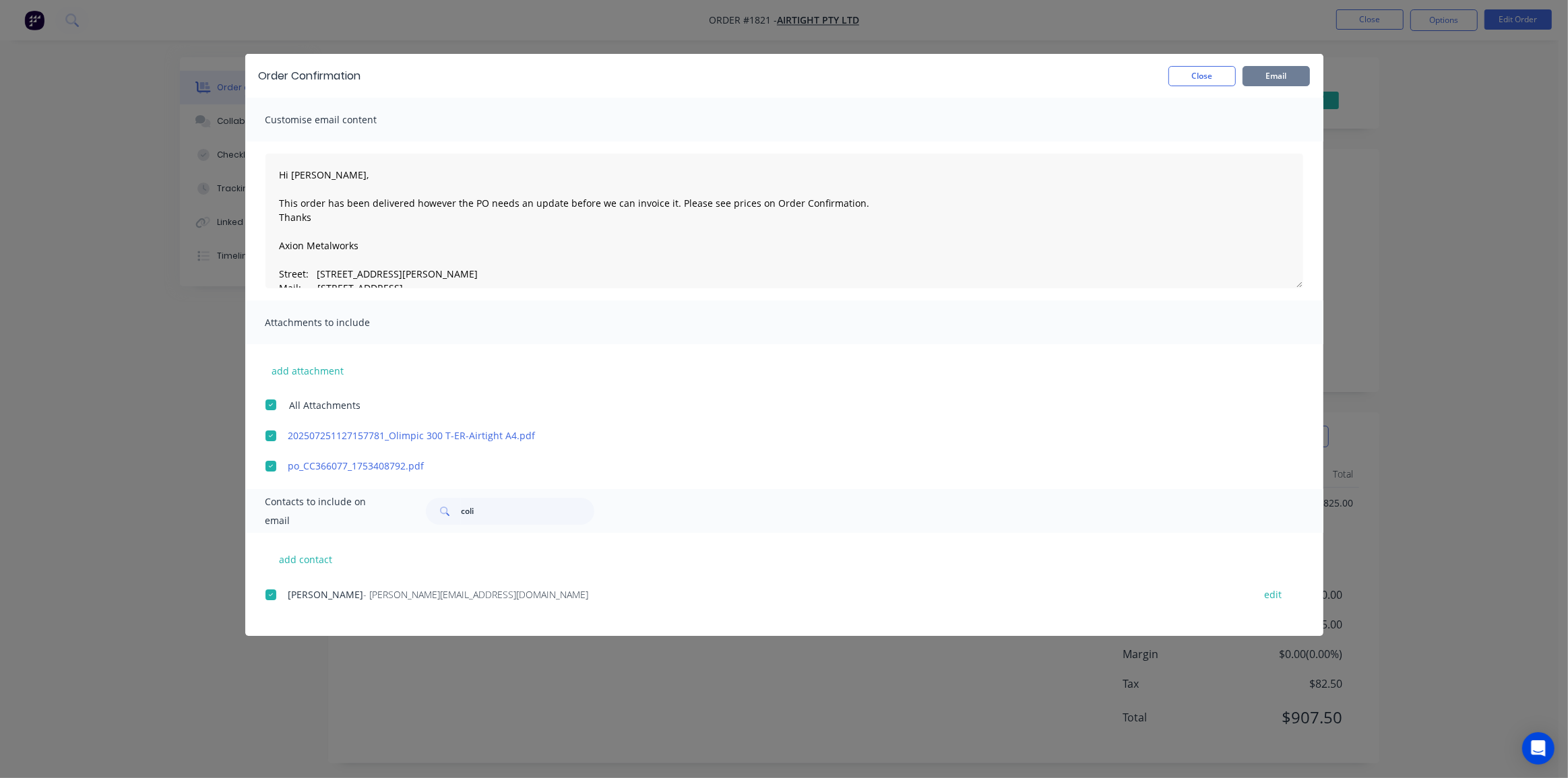
click at [1272, 70] on button "Email" at bounding box center [1276, 76] width 68 height 20
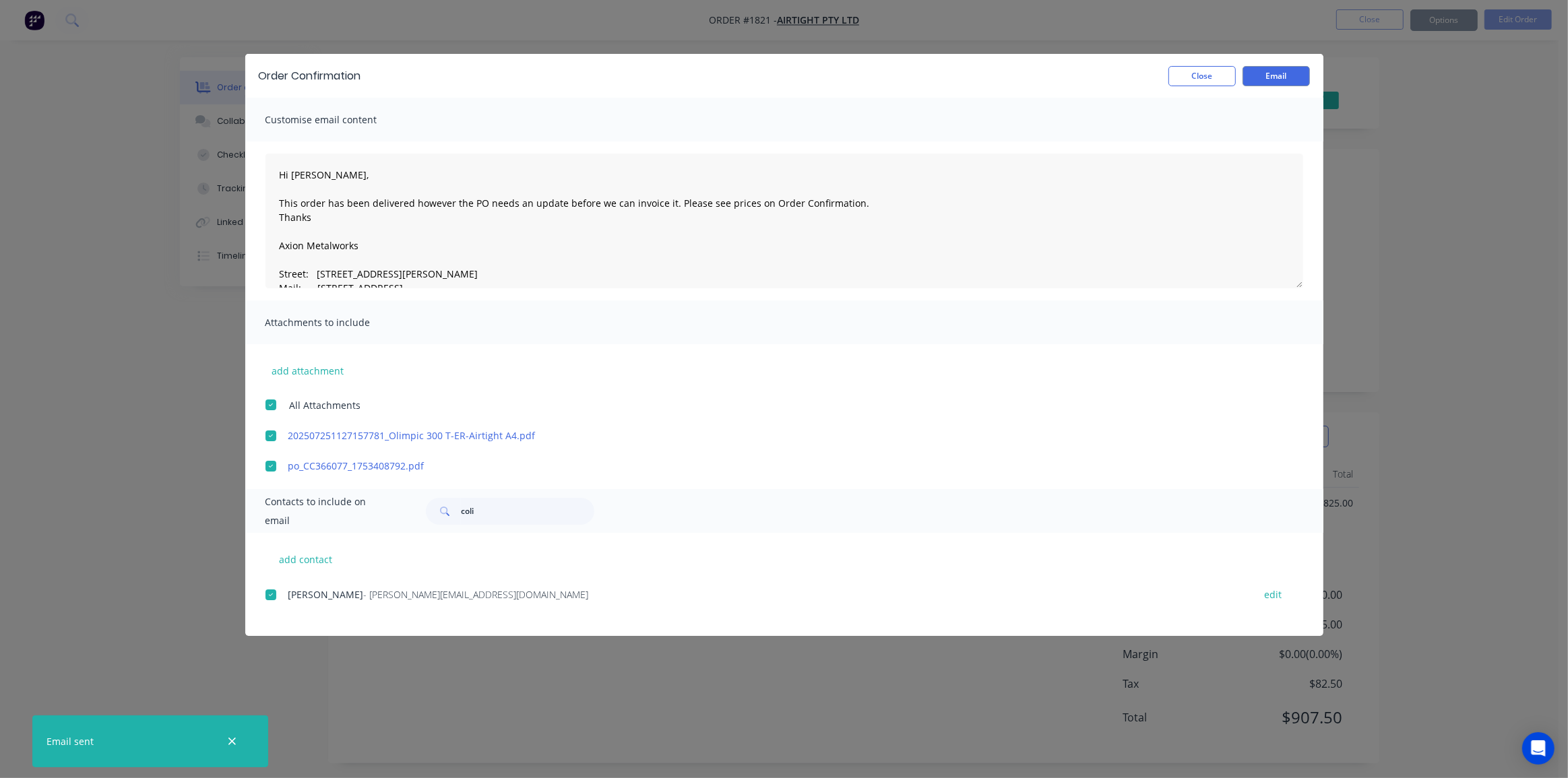
click at [1369, 142] on div "Order Confirmation Close Email Customise email content Hi Colin, This order has…" at bounding box center [784, 389] width 1568 height 778
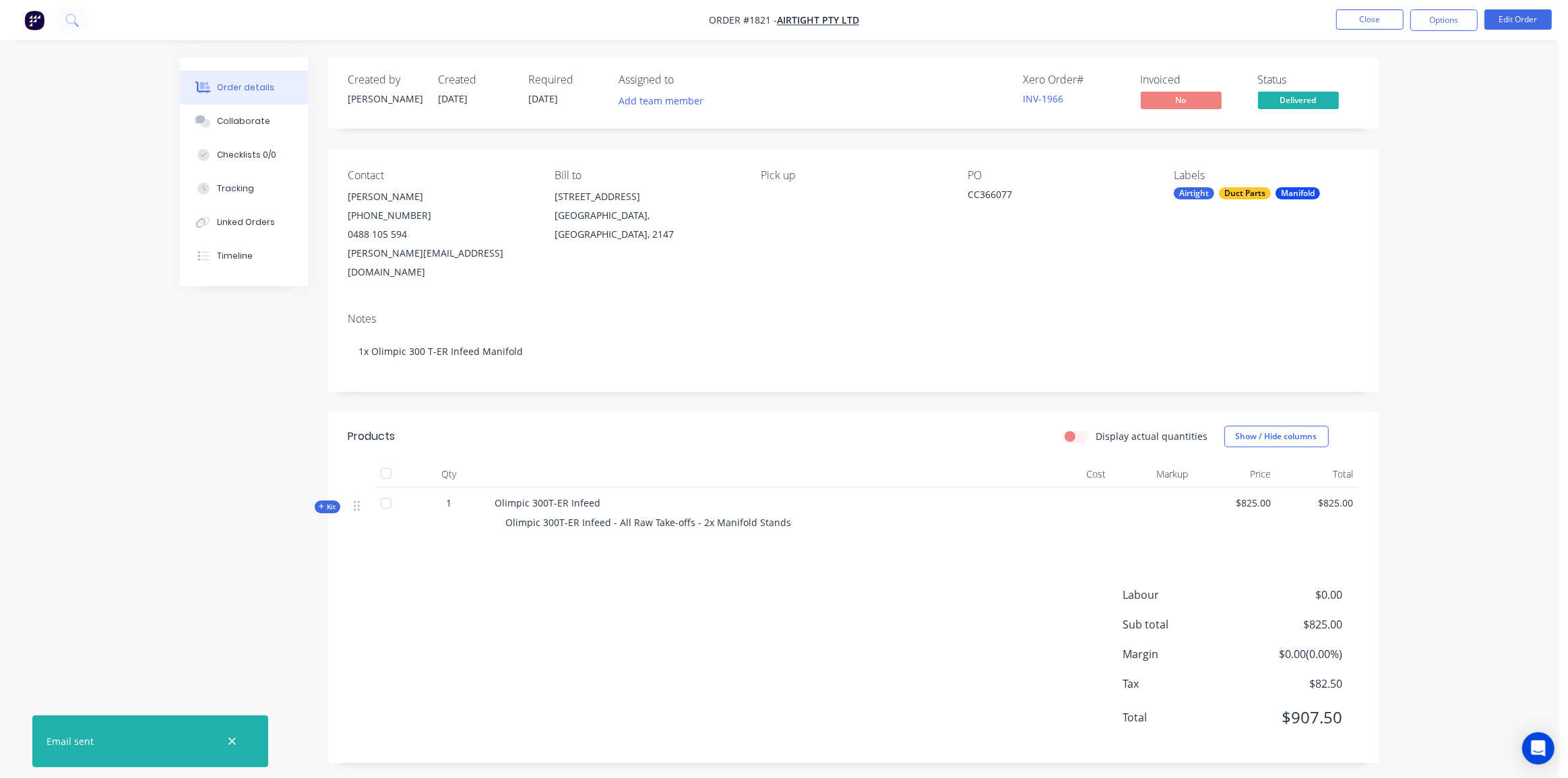
click at [1387, 156] on div "Order details Collaborate Checklists 0/0 Tracking Linked Orders Timeline Order …" at bounding box center [779, 421] width 1226 height 726
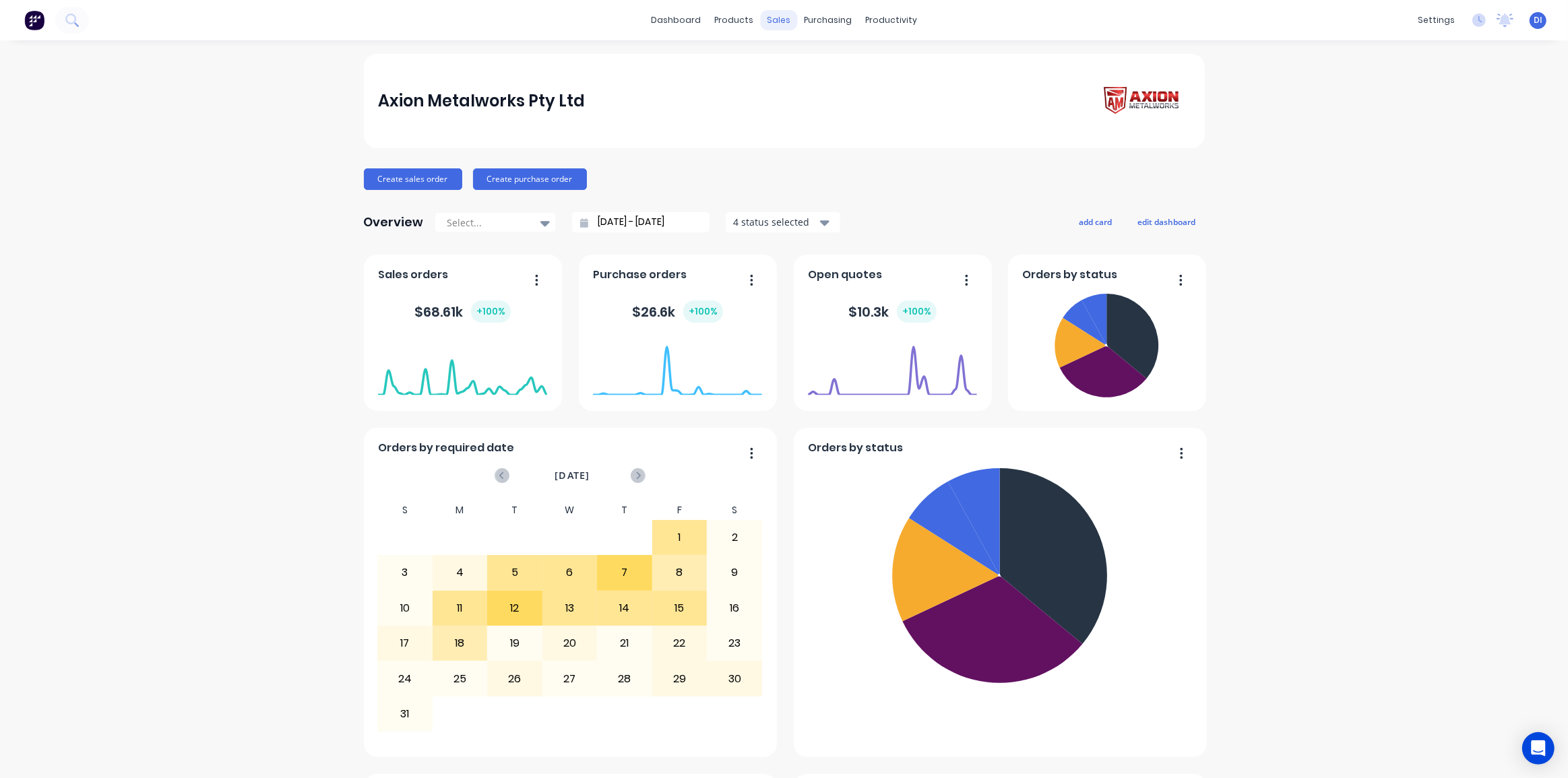
click at [778, 16] on div "sales" at bounding box center [779, 20] width 37 height 20
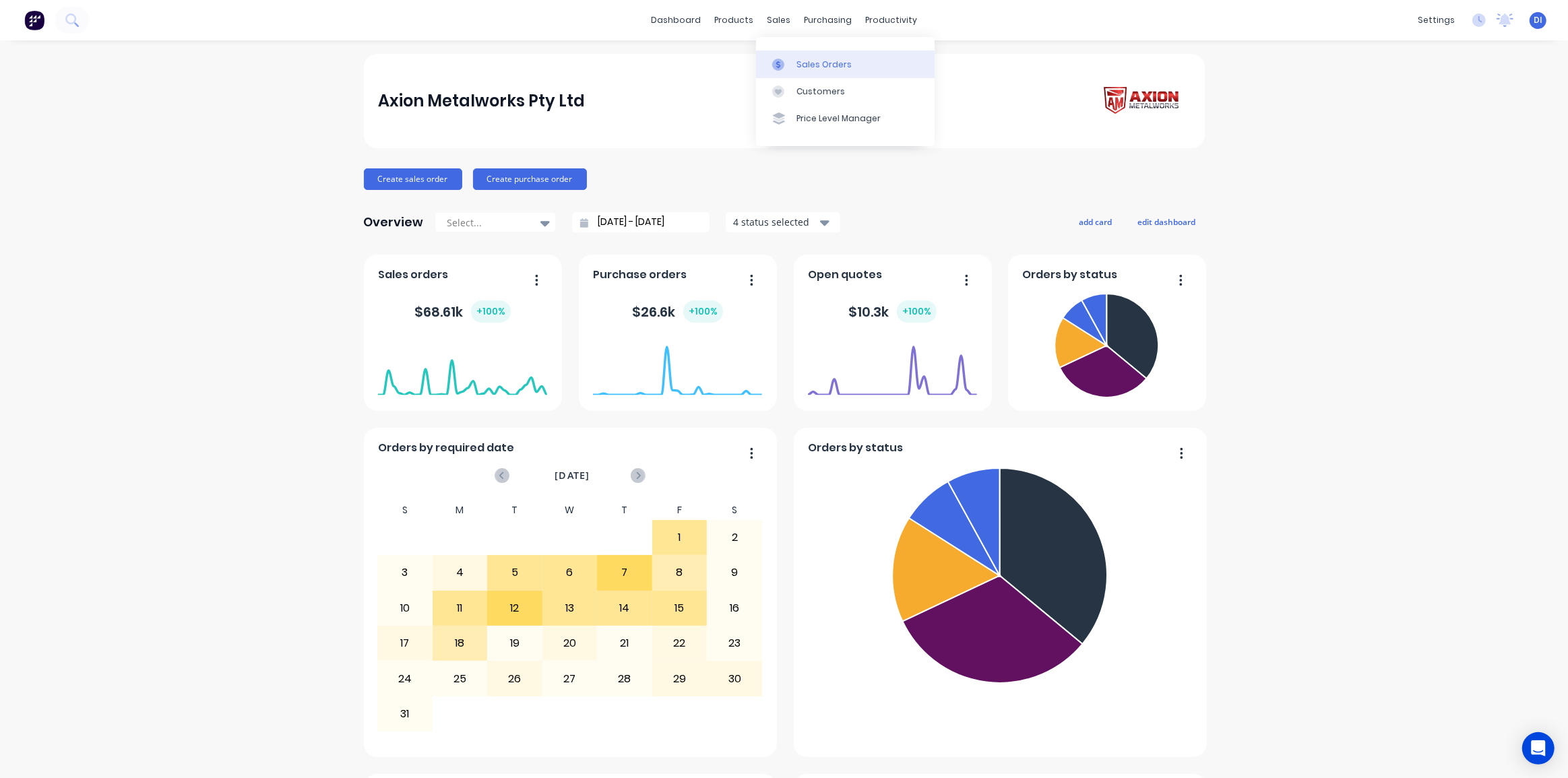
click at [813, 60] on div "Sales Orders" at bounding box center [824, 64] width 55 height 12
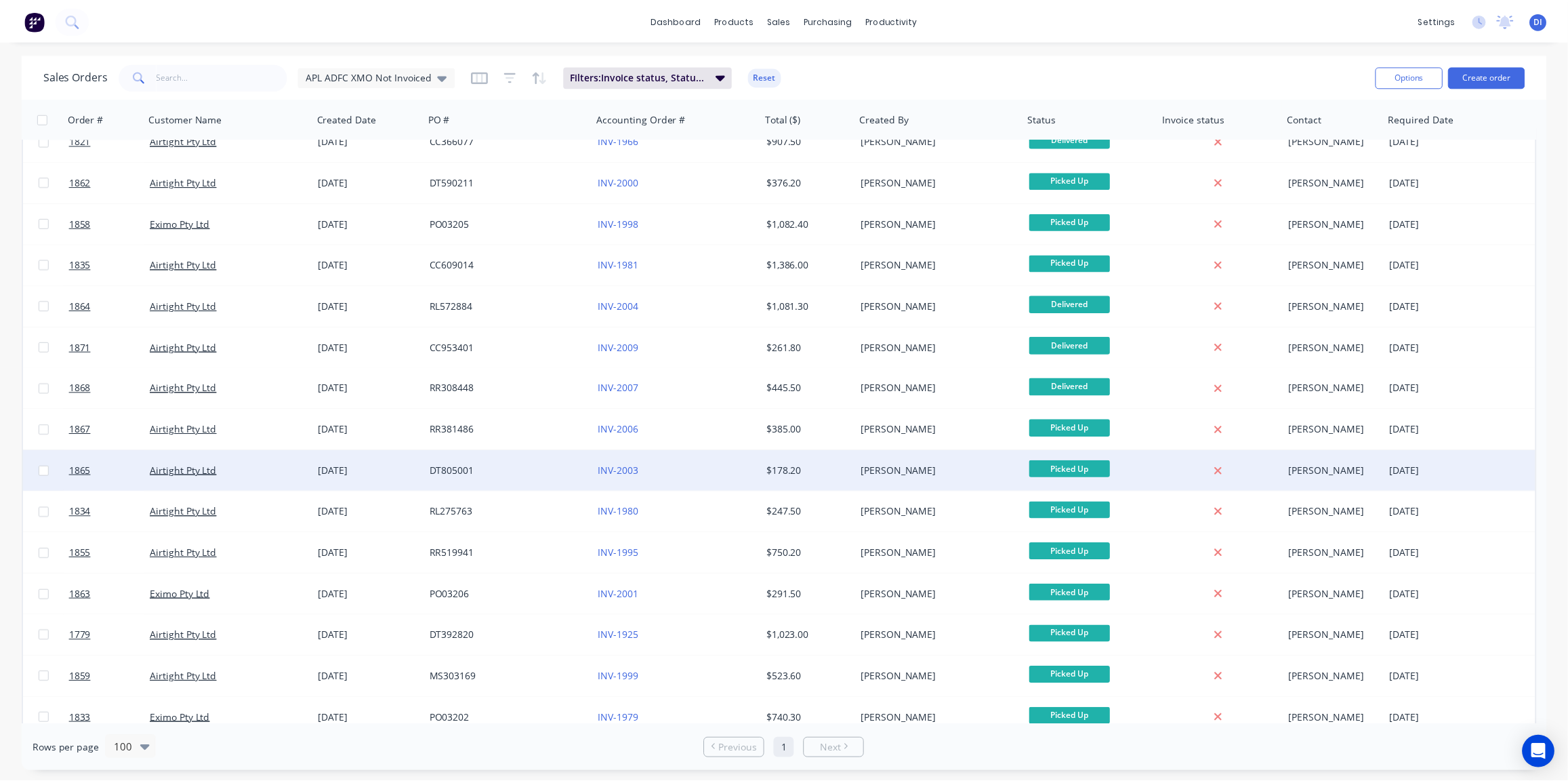
scroll to position [33, 0]
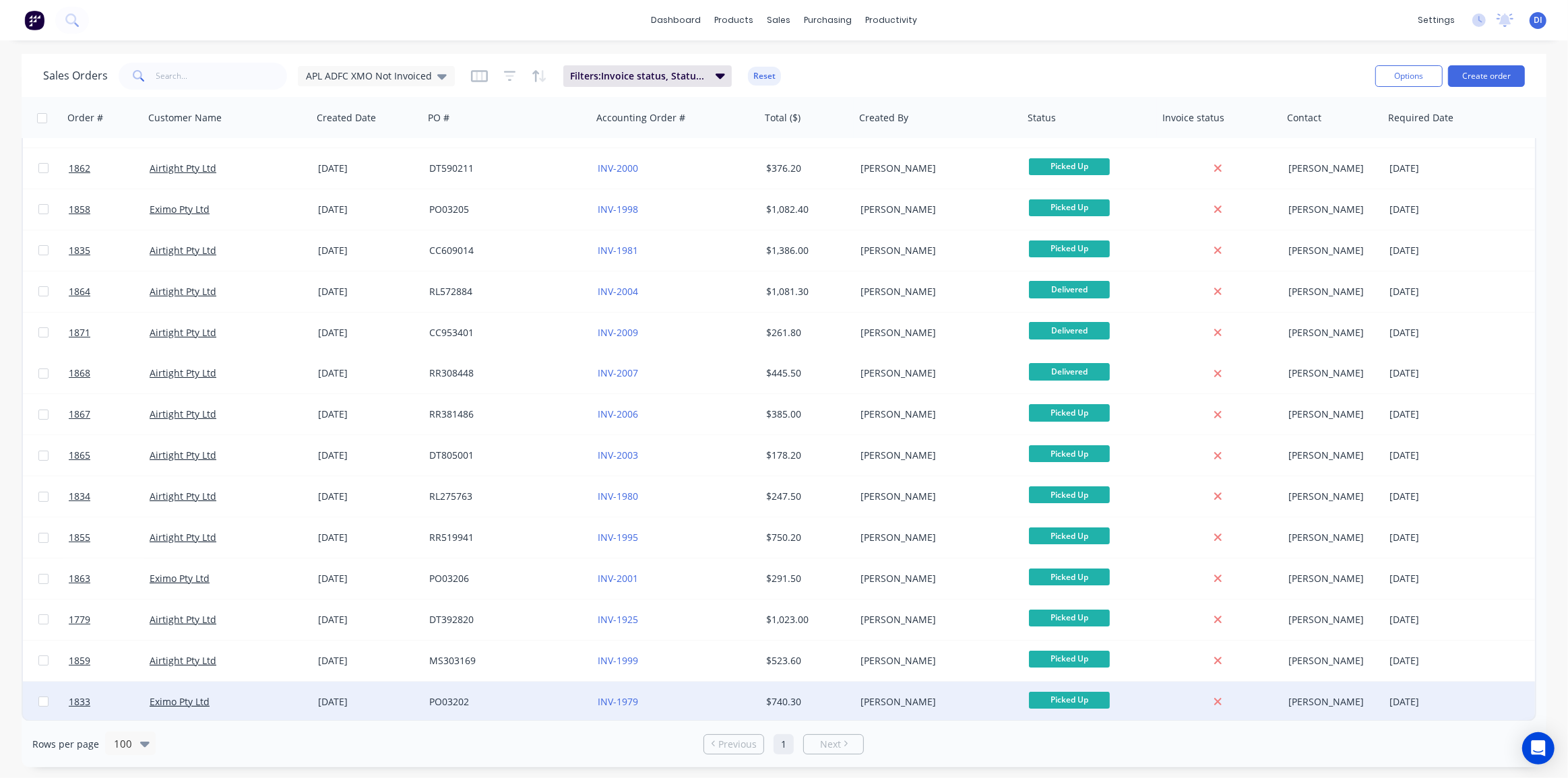
click at [958, 696] on div "[PERSON_NAME]" at bounding box center [935, 702] width 150 height 14
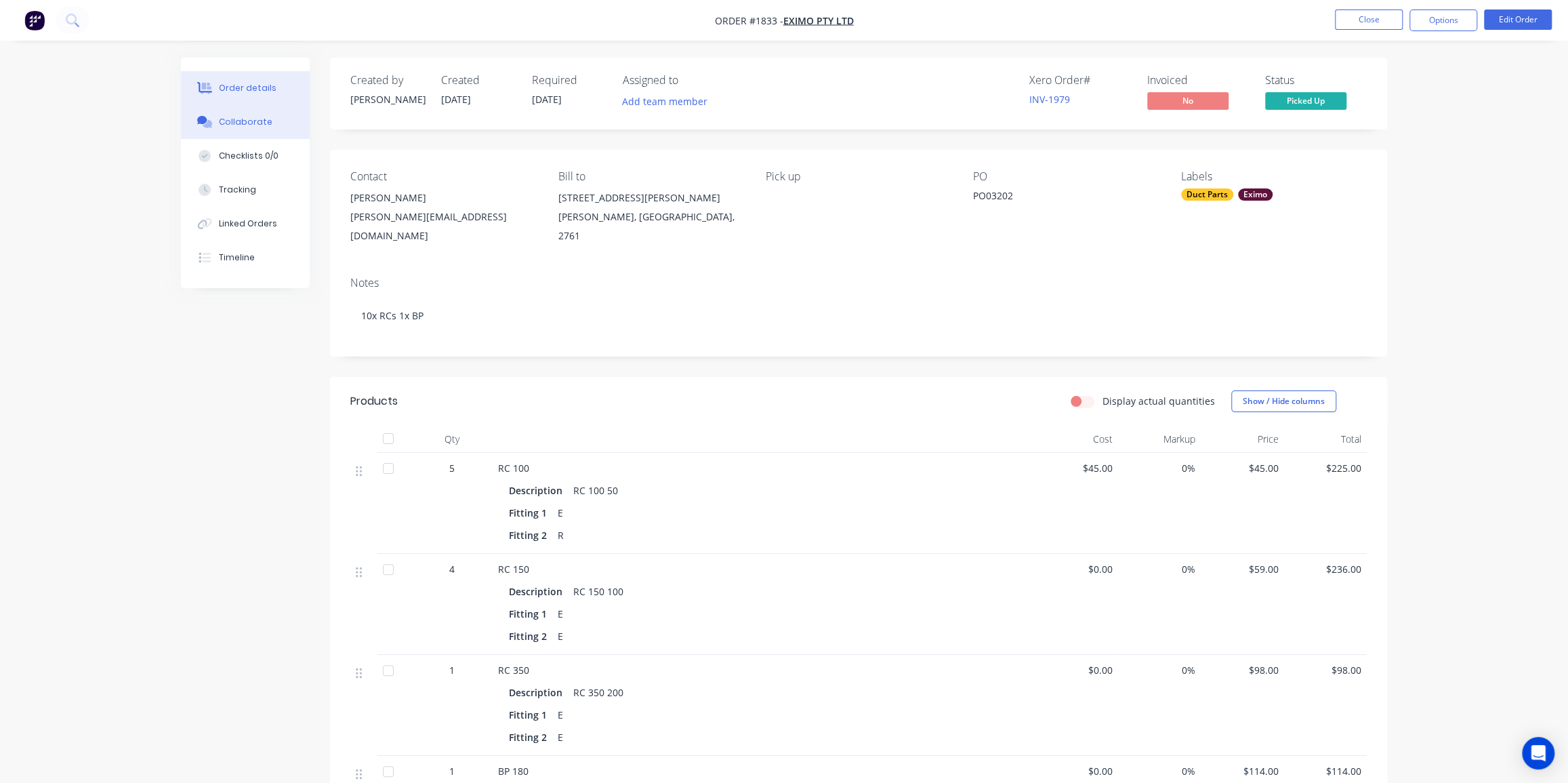
click at [250, 124] on div "Collaborate" at bounding box center [246, 122] width 54 height 12
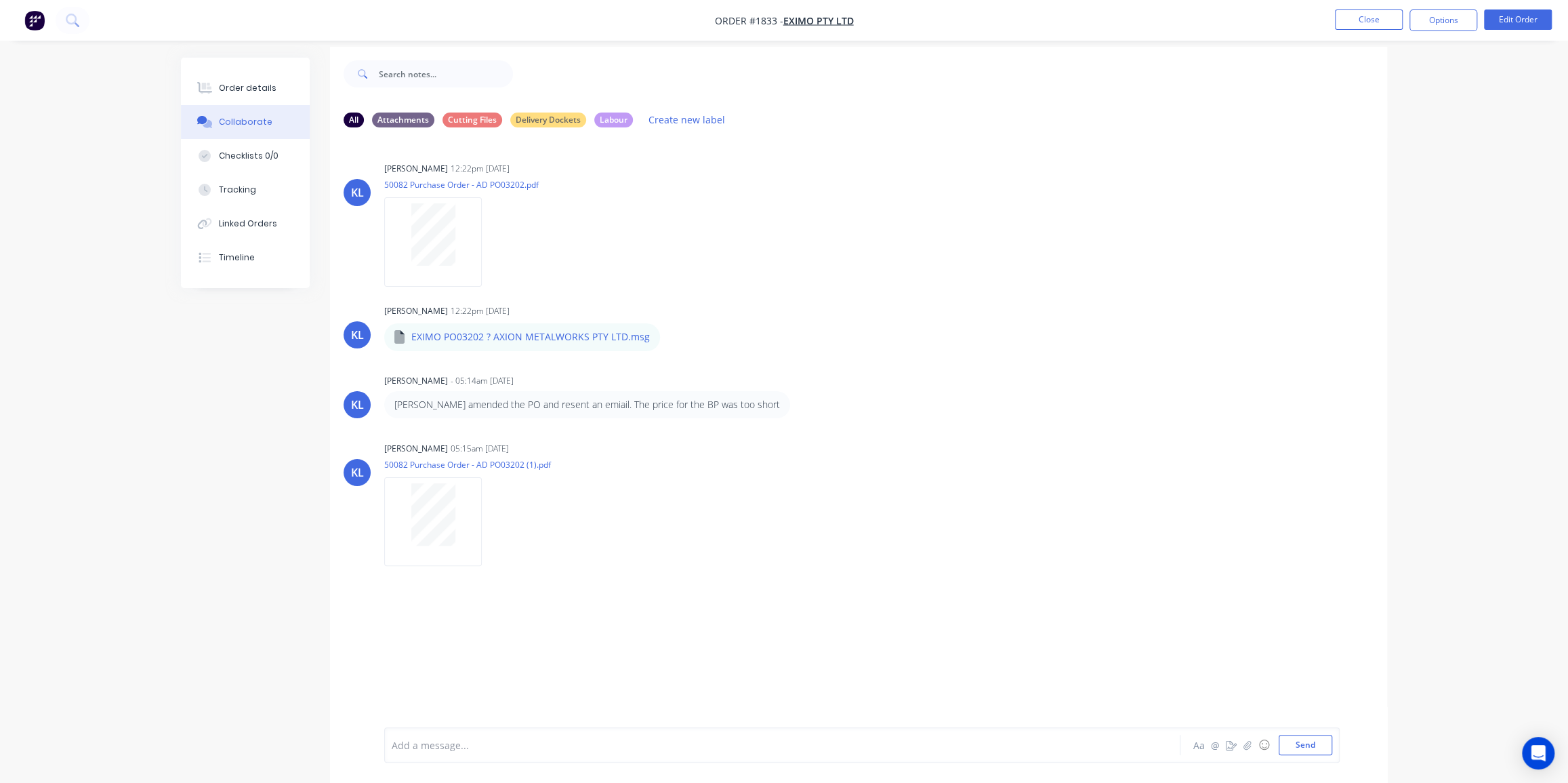
scroll to position [20, 0]
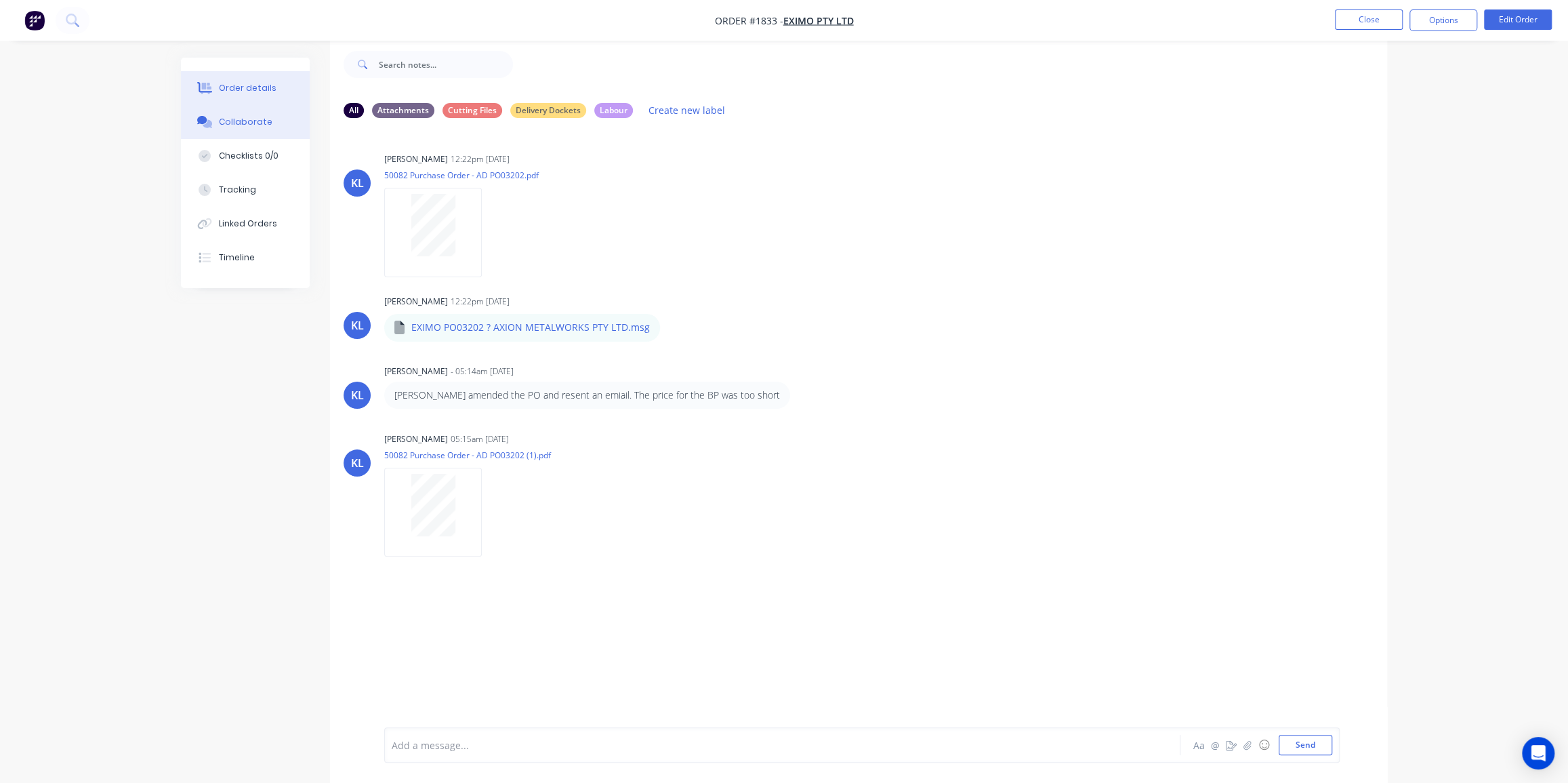
click at [226, 88] on div "Order details" at bounding box center [248, 88] width 58 height 12
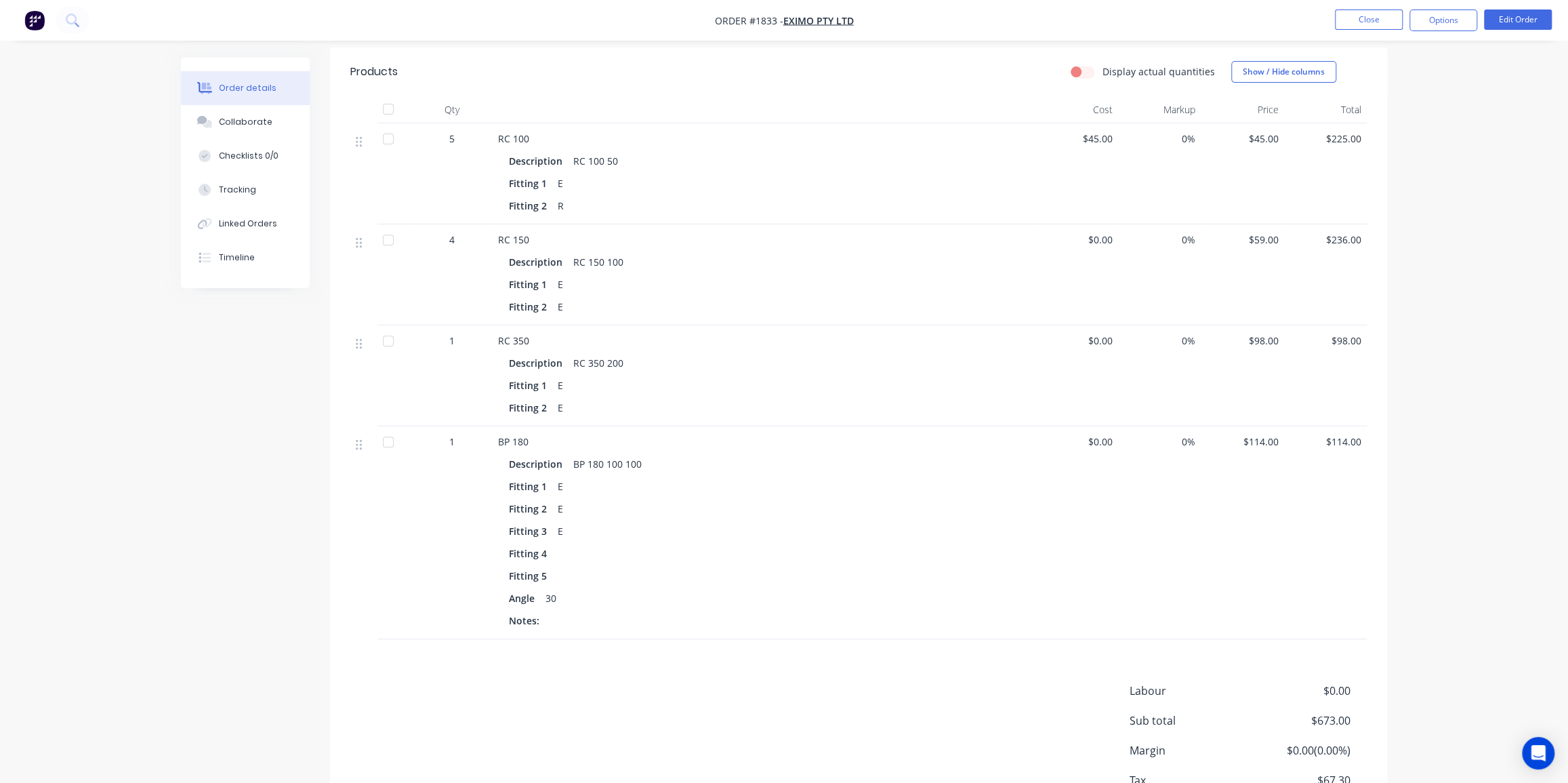
scroll to position [289, 0]
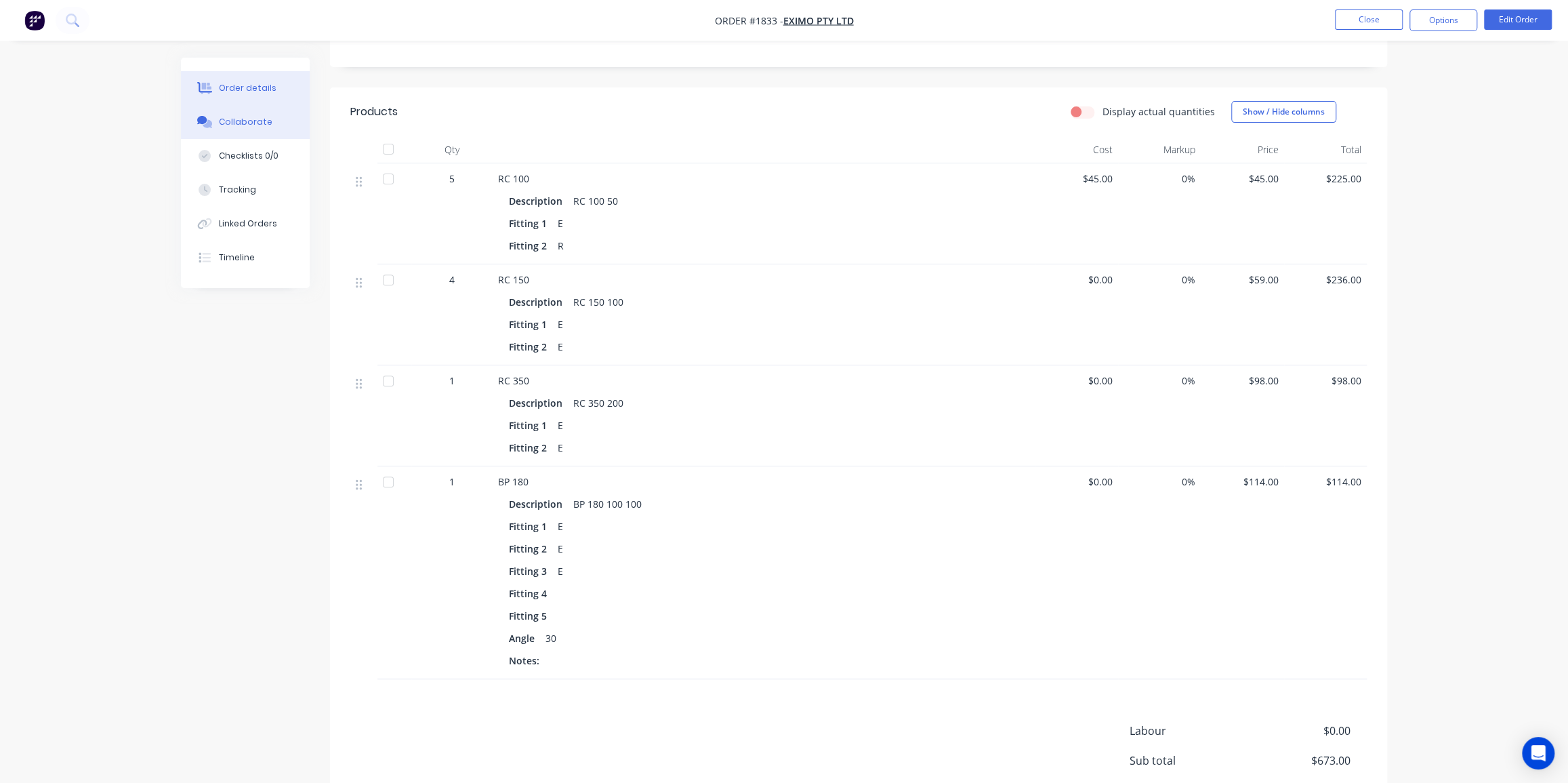
click at [234, 122] on div "Collaborate" at bounding box center [246, 122] width 54 height 12
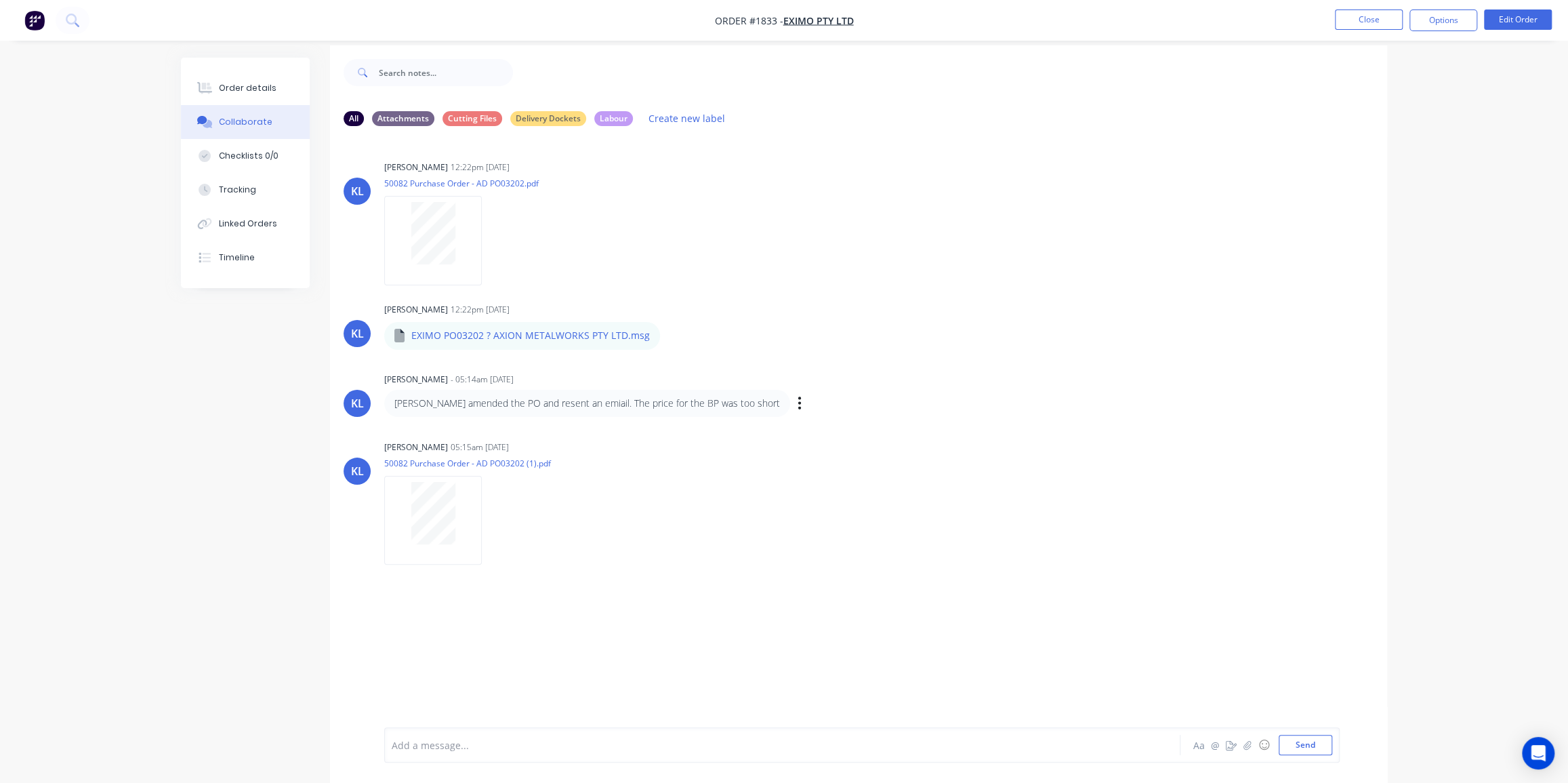
scroll to position [20, 0]
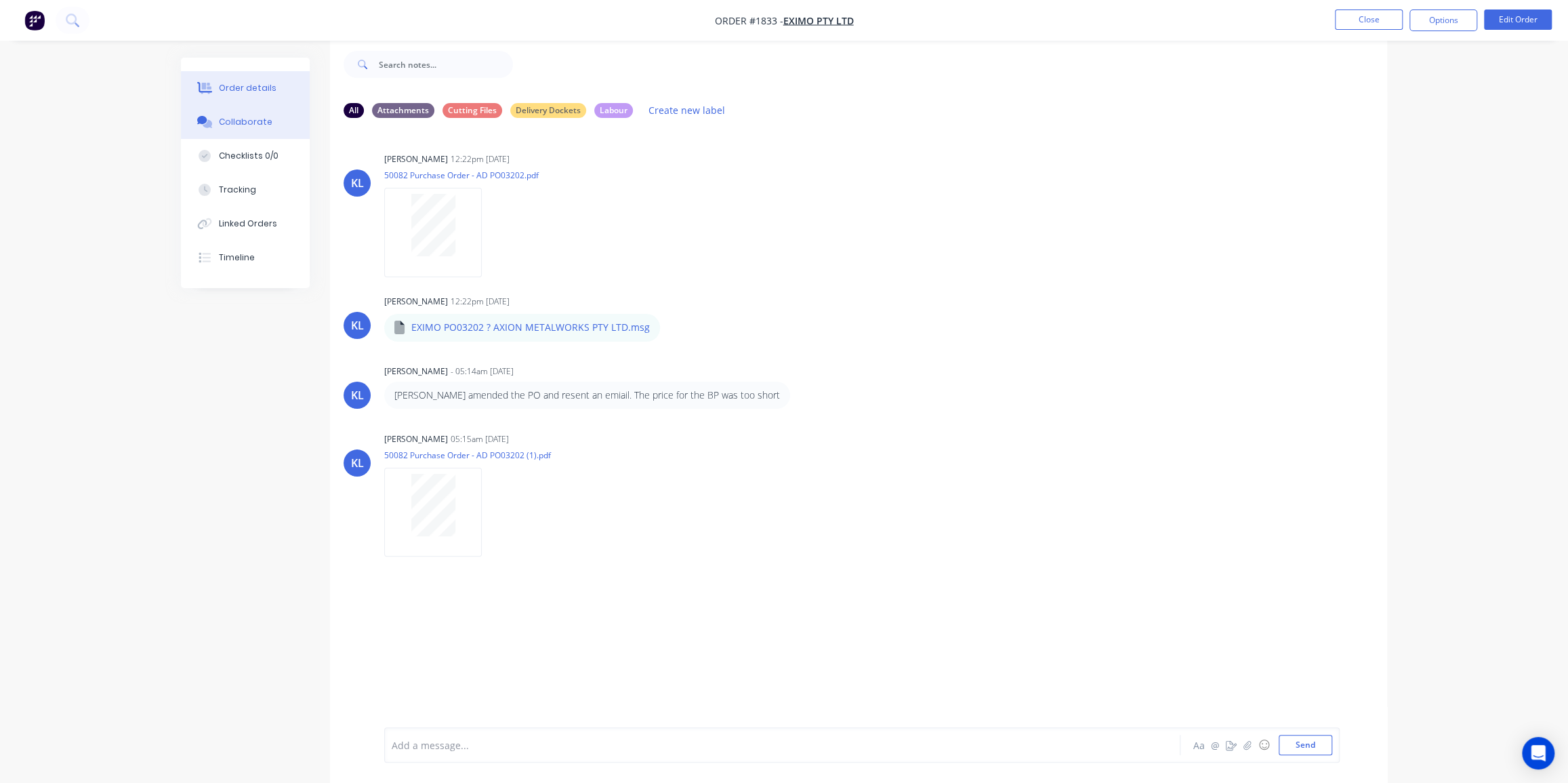
click at [250, 80] on button "Order details" at bounding box center [245, 88] width 129 height 34
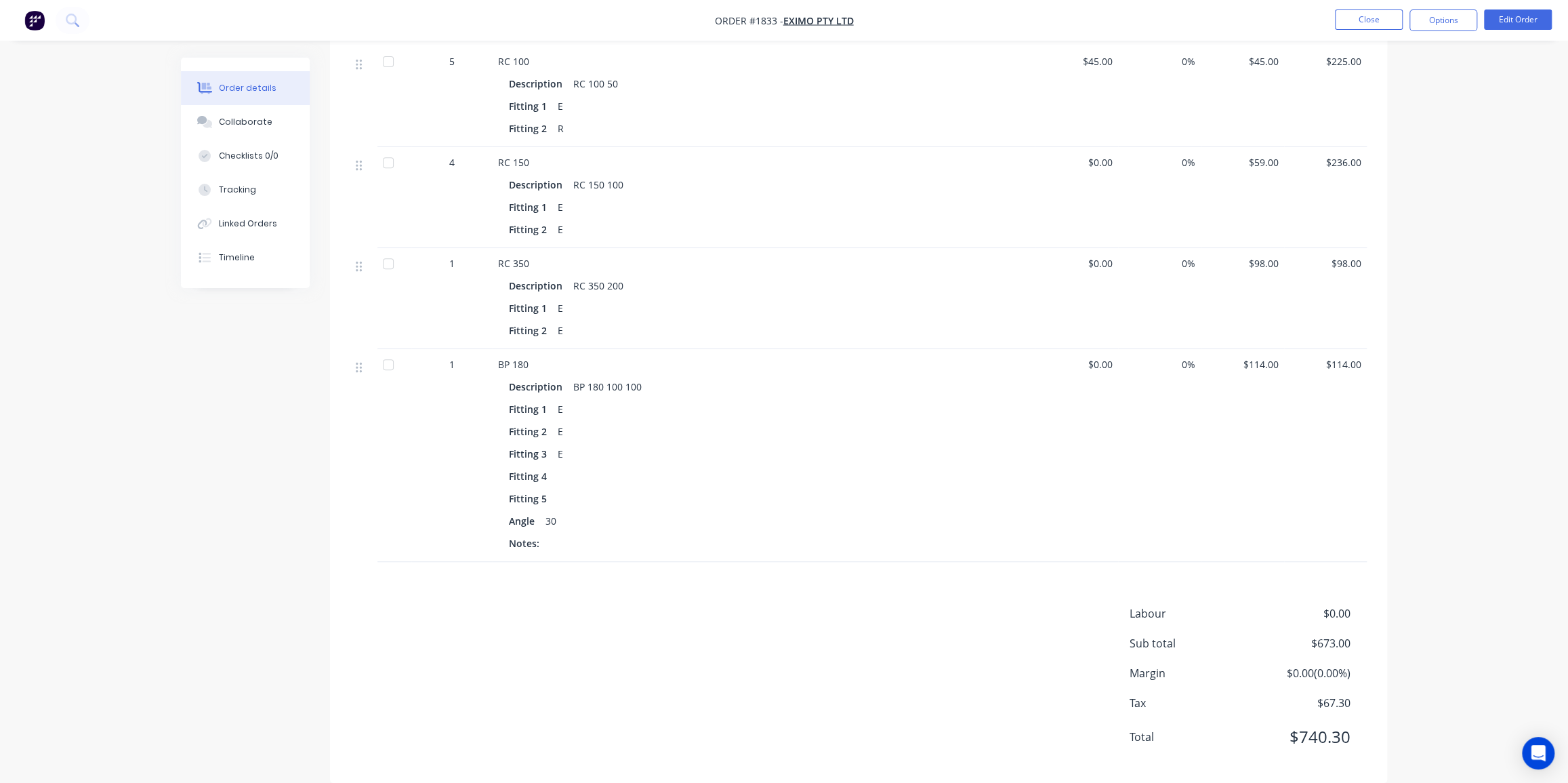
scroll to position [412, 0]
click at [225, 257] on div "Timeline" at bounding box center [237, 258] width 36 height 12
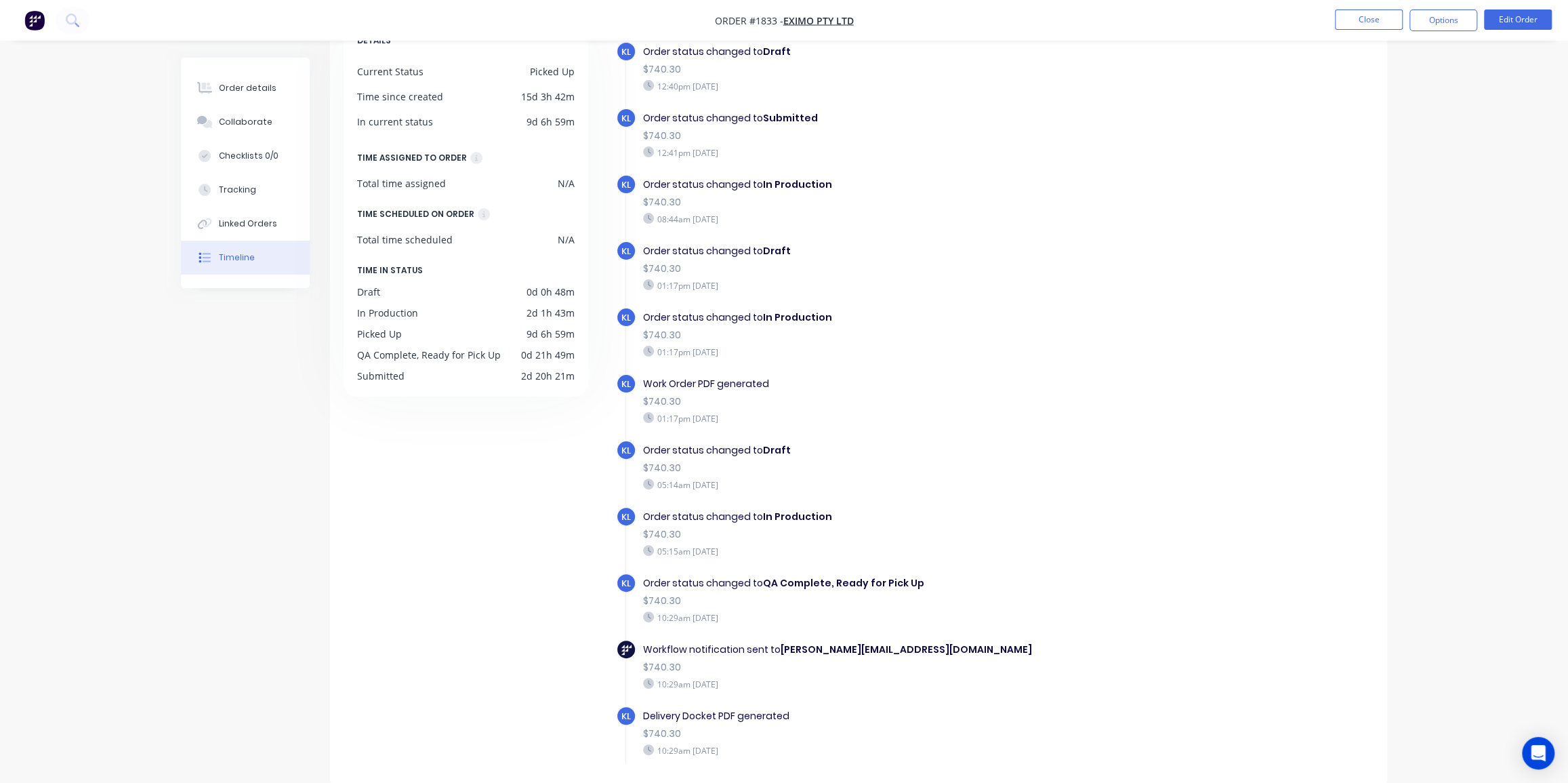
scroll to position [31, 0]
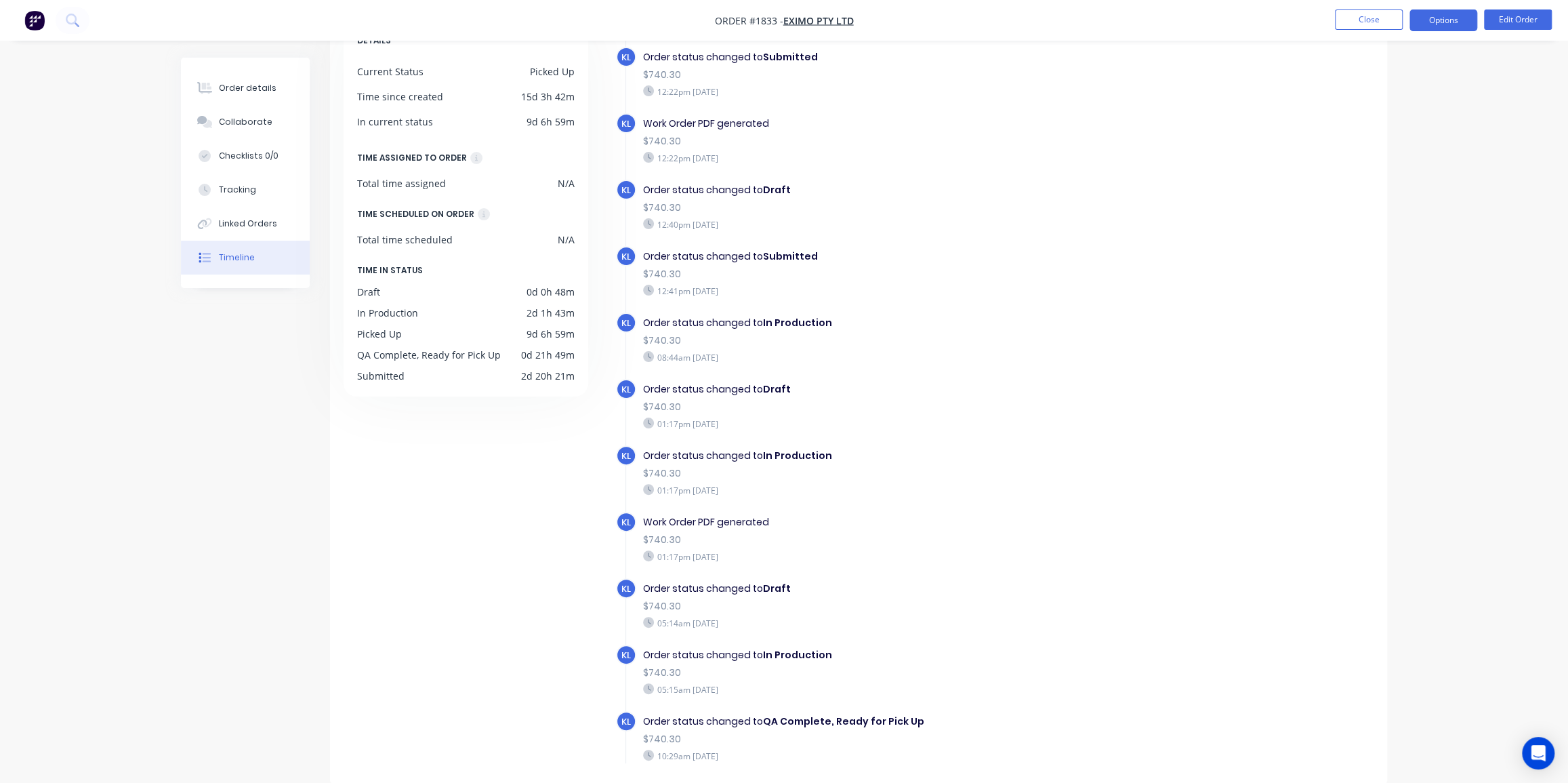
click at [1439, 22] on button "Options" at bounding box center [1444, 20] width 68 height 22
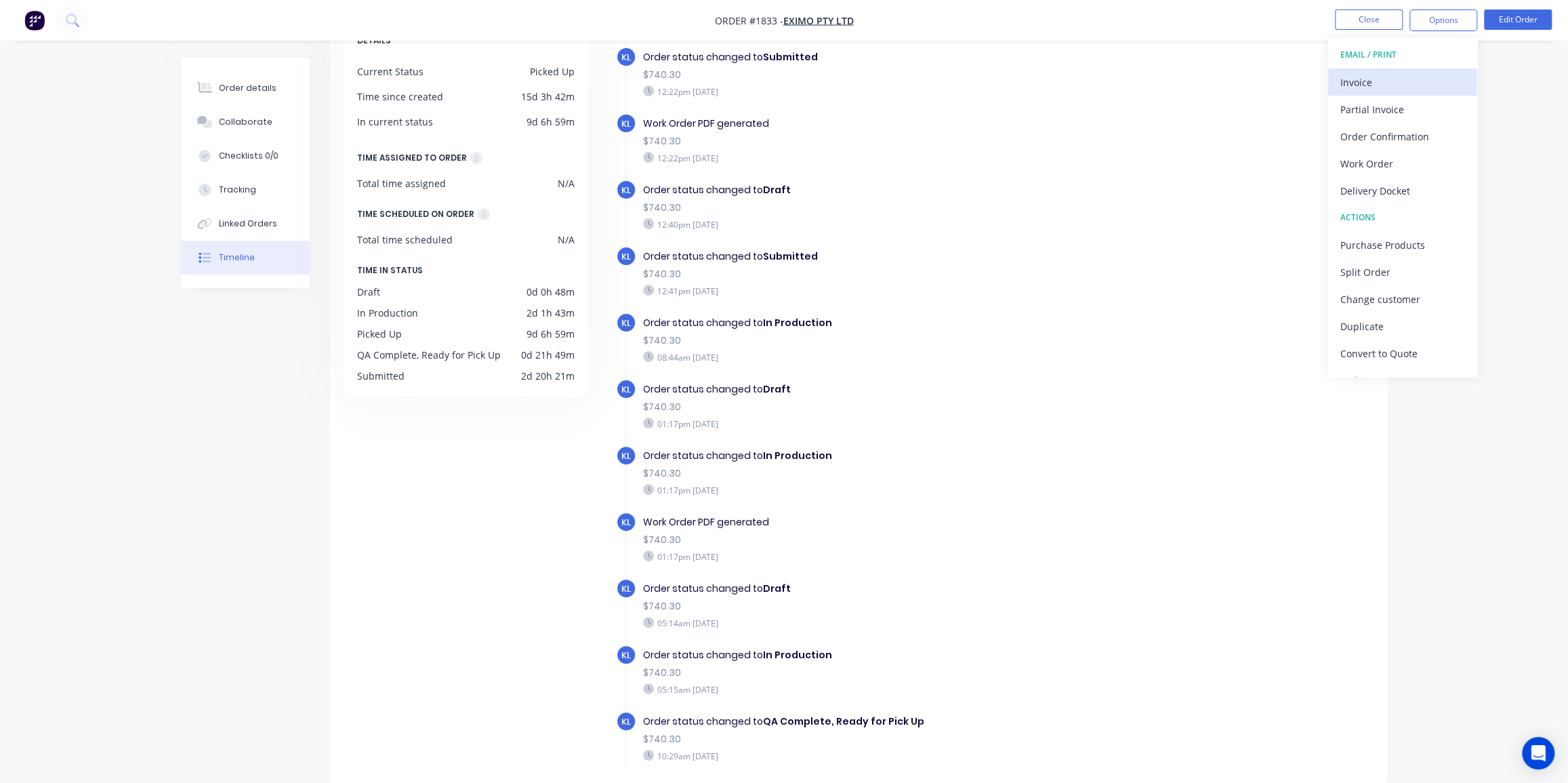
click at [1376, 70] on button "Invoice" at bounding box center [1403, 82] width 149 height 27
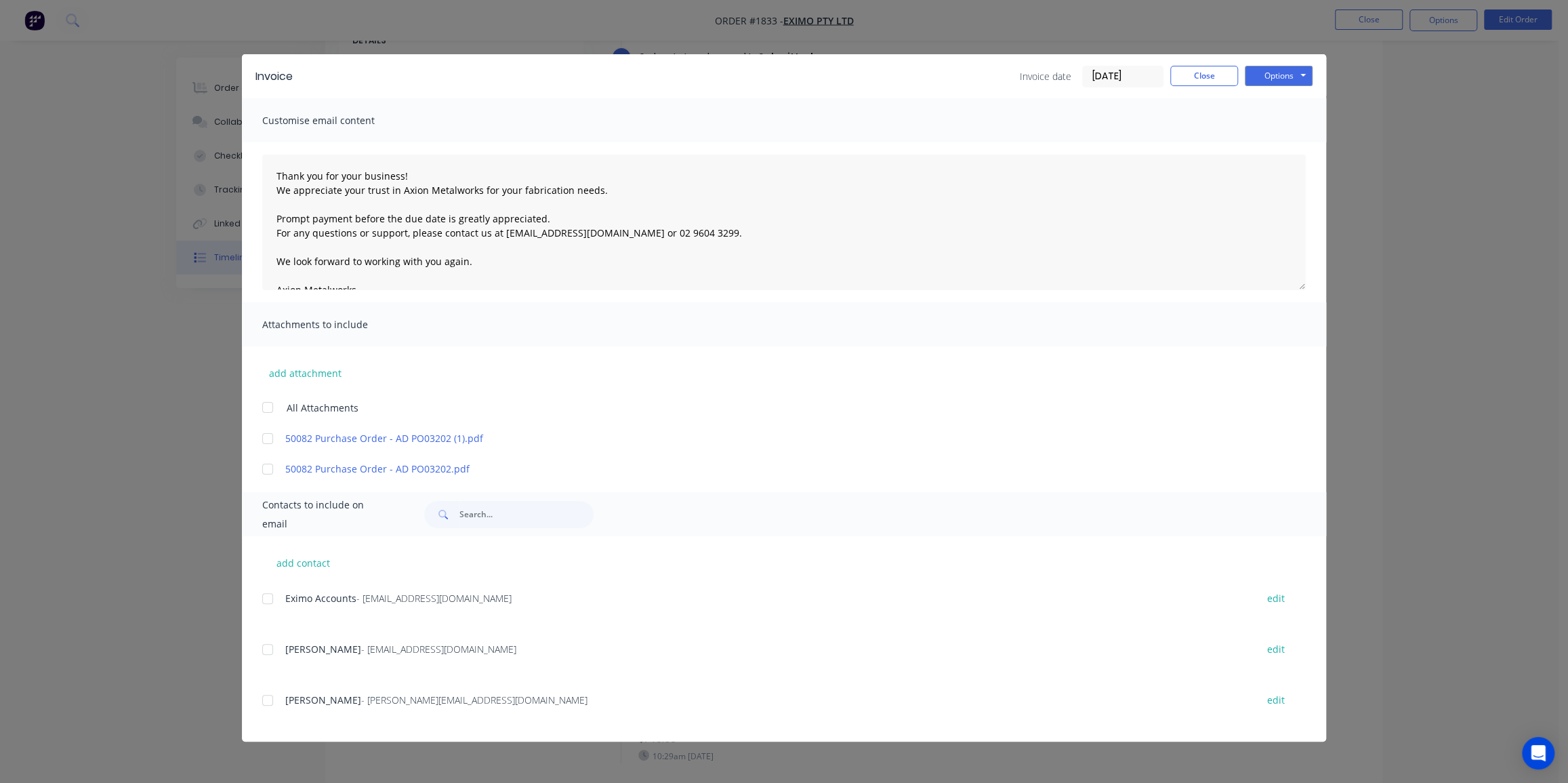
click at [271, 433] on div at bounding box center [267, 438] width 27 height 27
click at [262, 596] on div at bounding box center [267, 598] width 27 height 27
click at [1110, 69] on input "[DATE]" at bounding box center [1123, 77] width 80 height 20
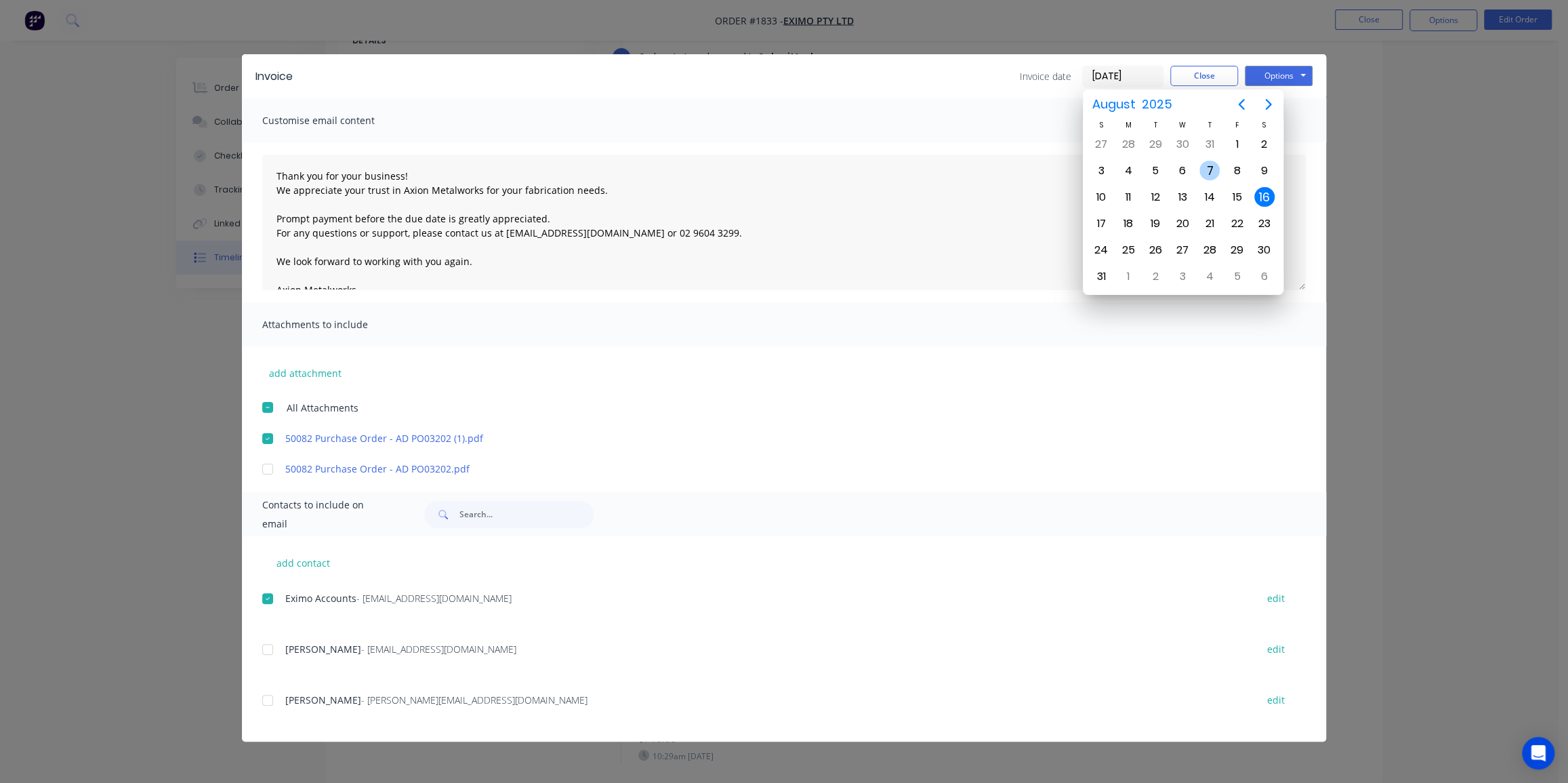
click at [1214, 168] on div "7" at bounding box center [1210, 171] width 20 height 20
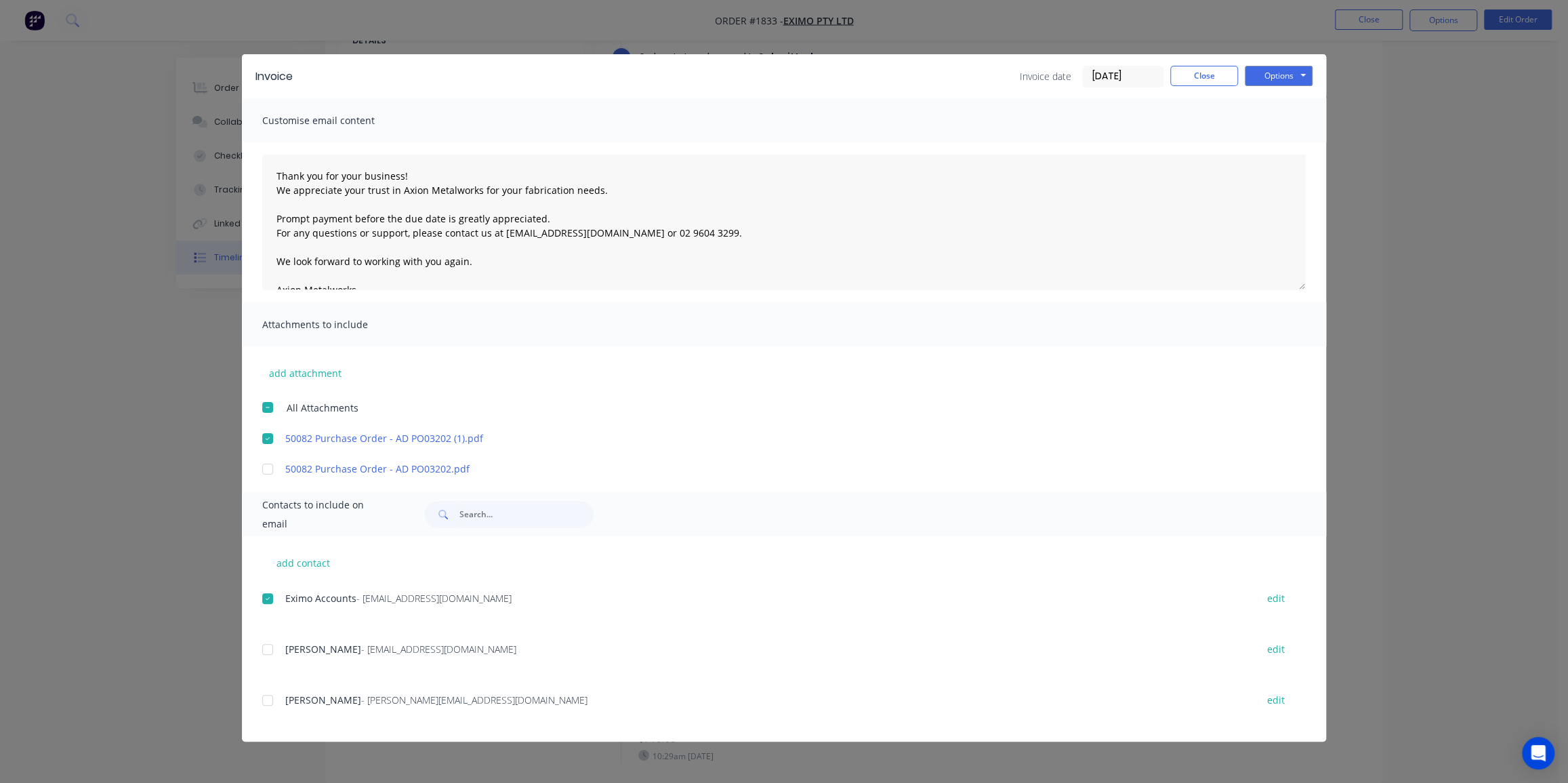
type input "07/08/25"
click at [1288, 74] on button "Options" at bounding box center [1279, 76] width 68 height 20
click at [1277, 140] on button "Email" at bounding box center [1289, 145] width 87 height 22
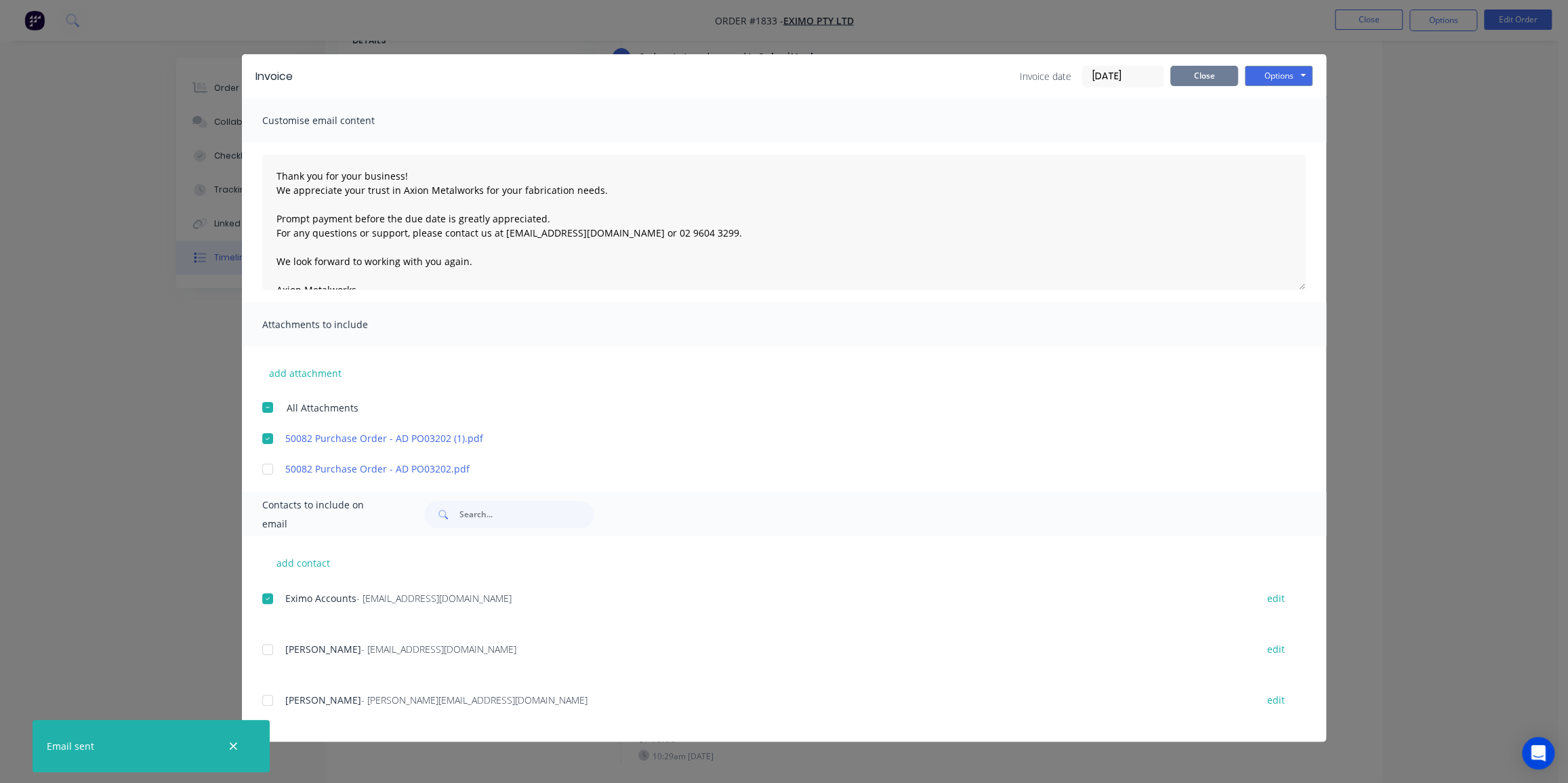
click at [1203, 70] on button "Close" at bounding box center [1205, 76] width 68 height 20
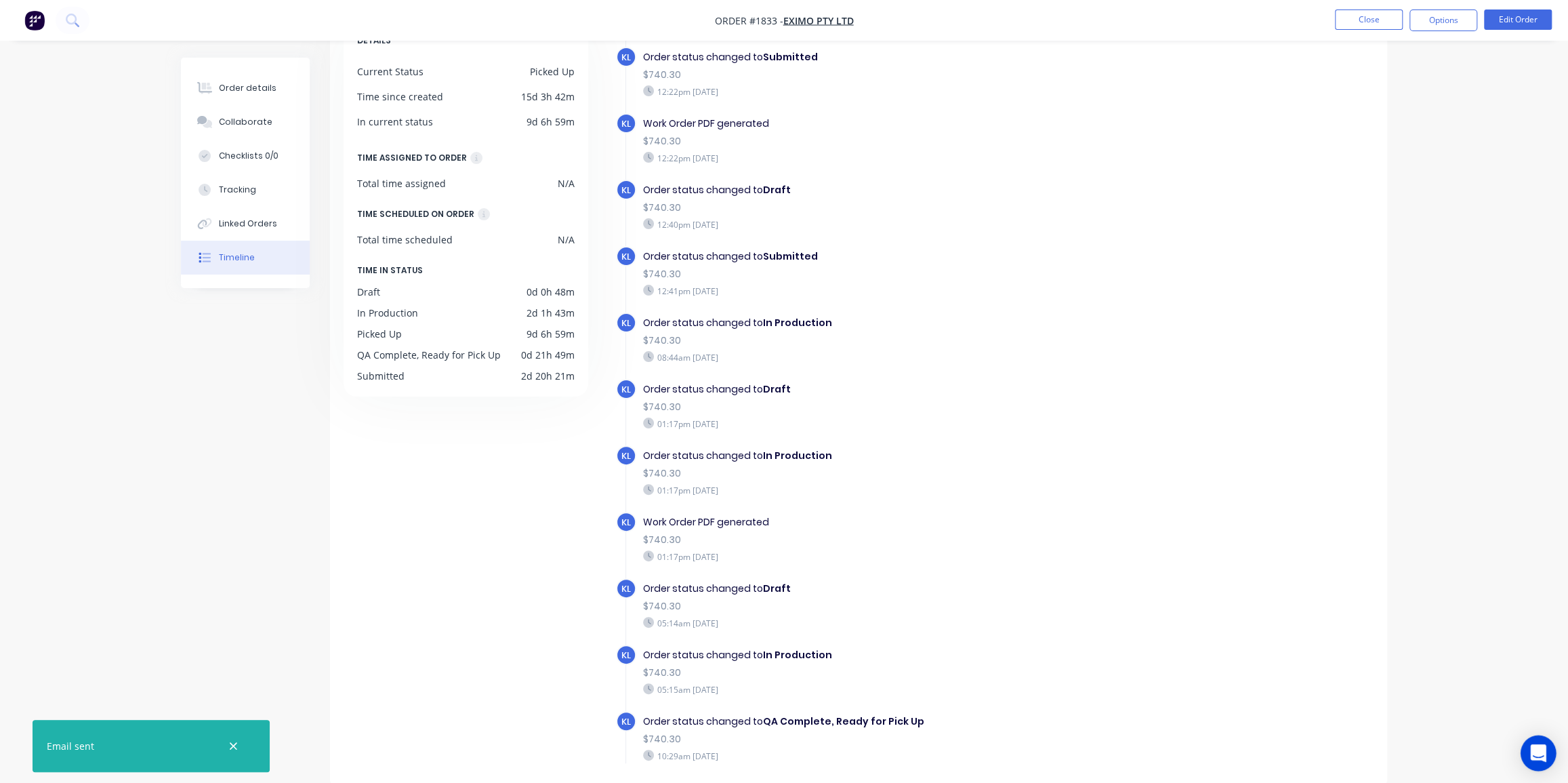
click at [1536, 748] on icon "Open Intercom Messenger" at bounding box center [1538, 753] width 16 height 17
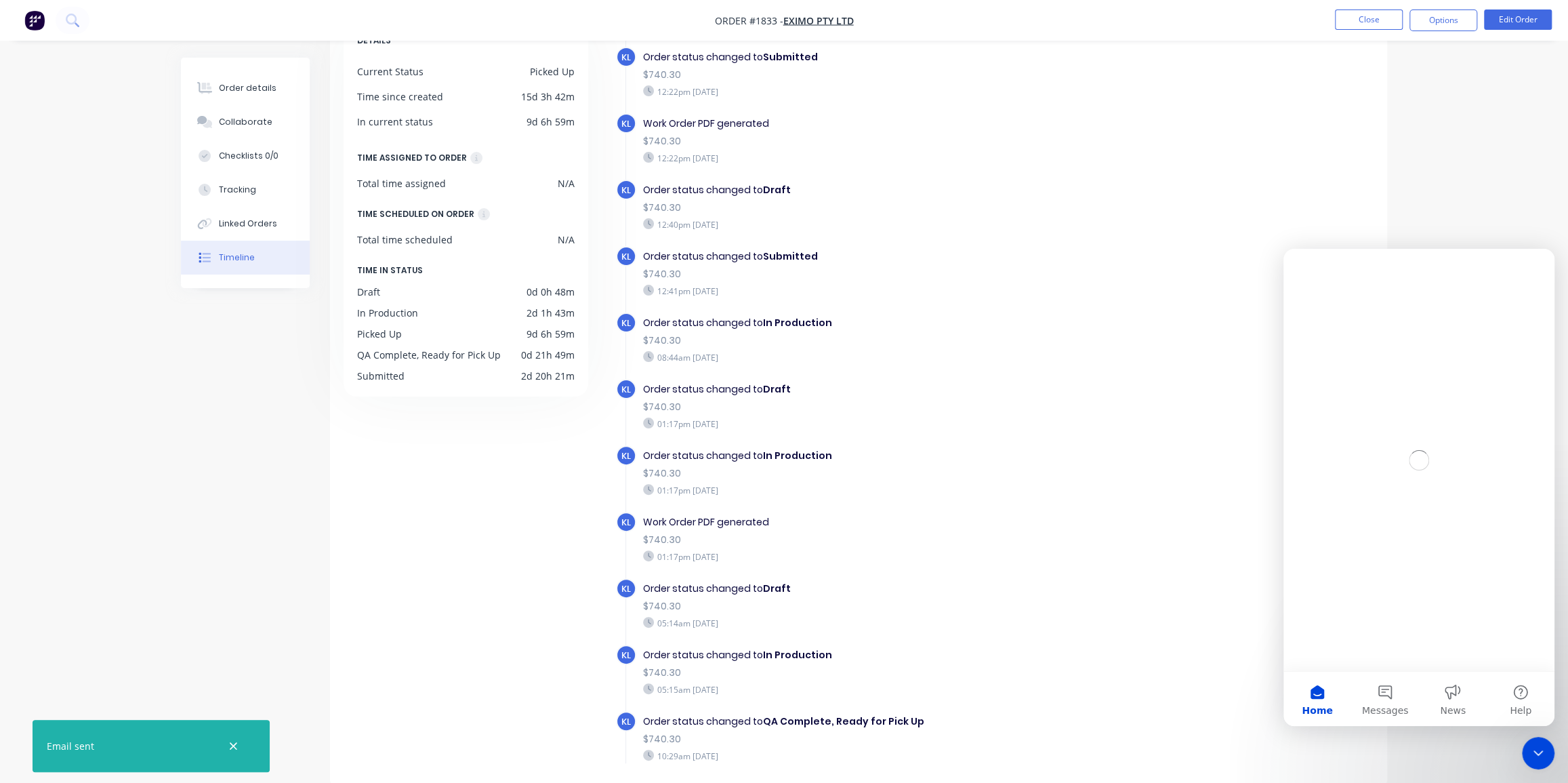
scroll to position [0, 0]
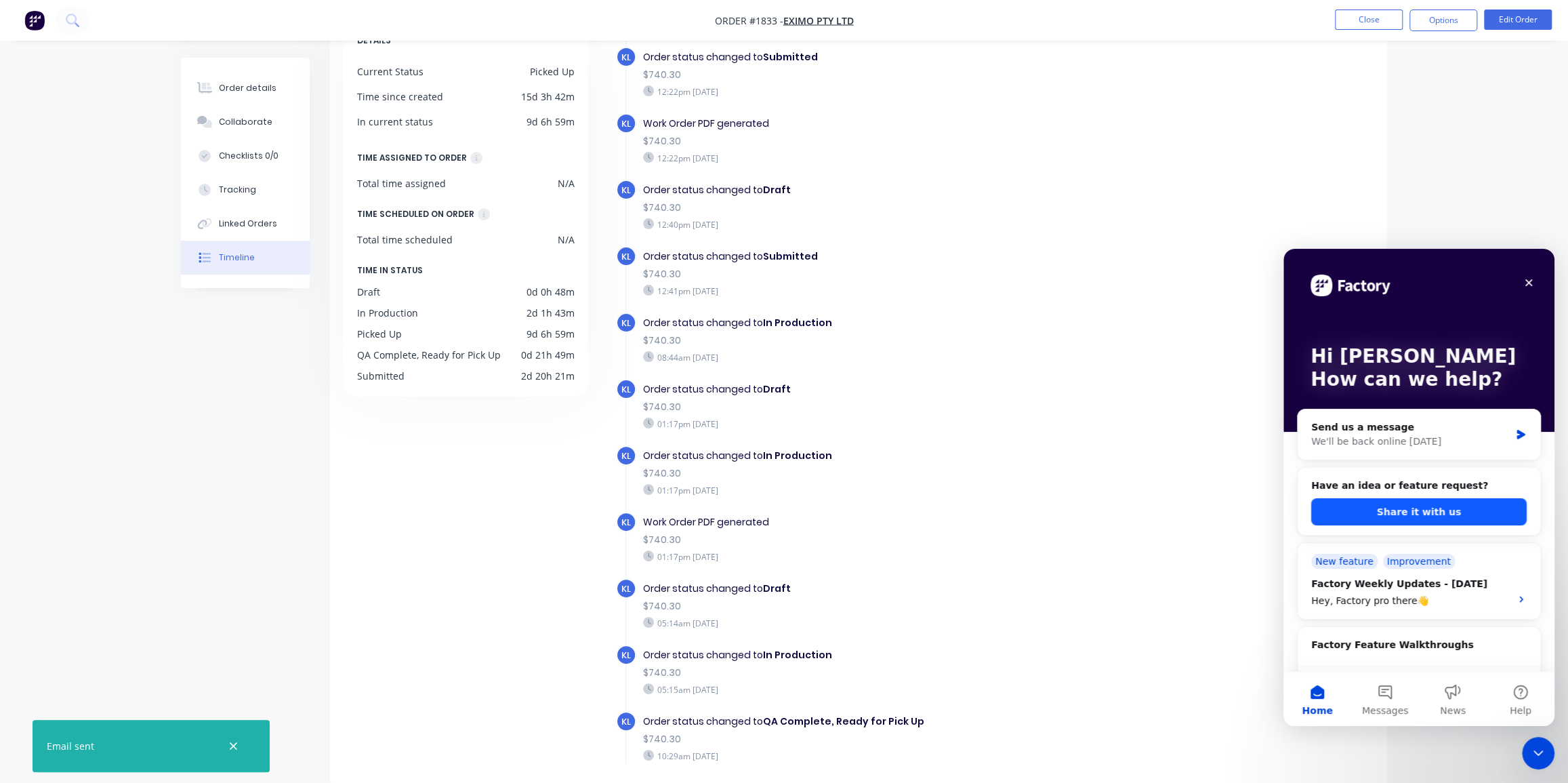
click at [1399, 511] on button "Share it with us" at bounding box center [1419, 511] width 216 height 27
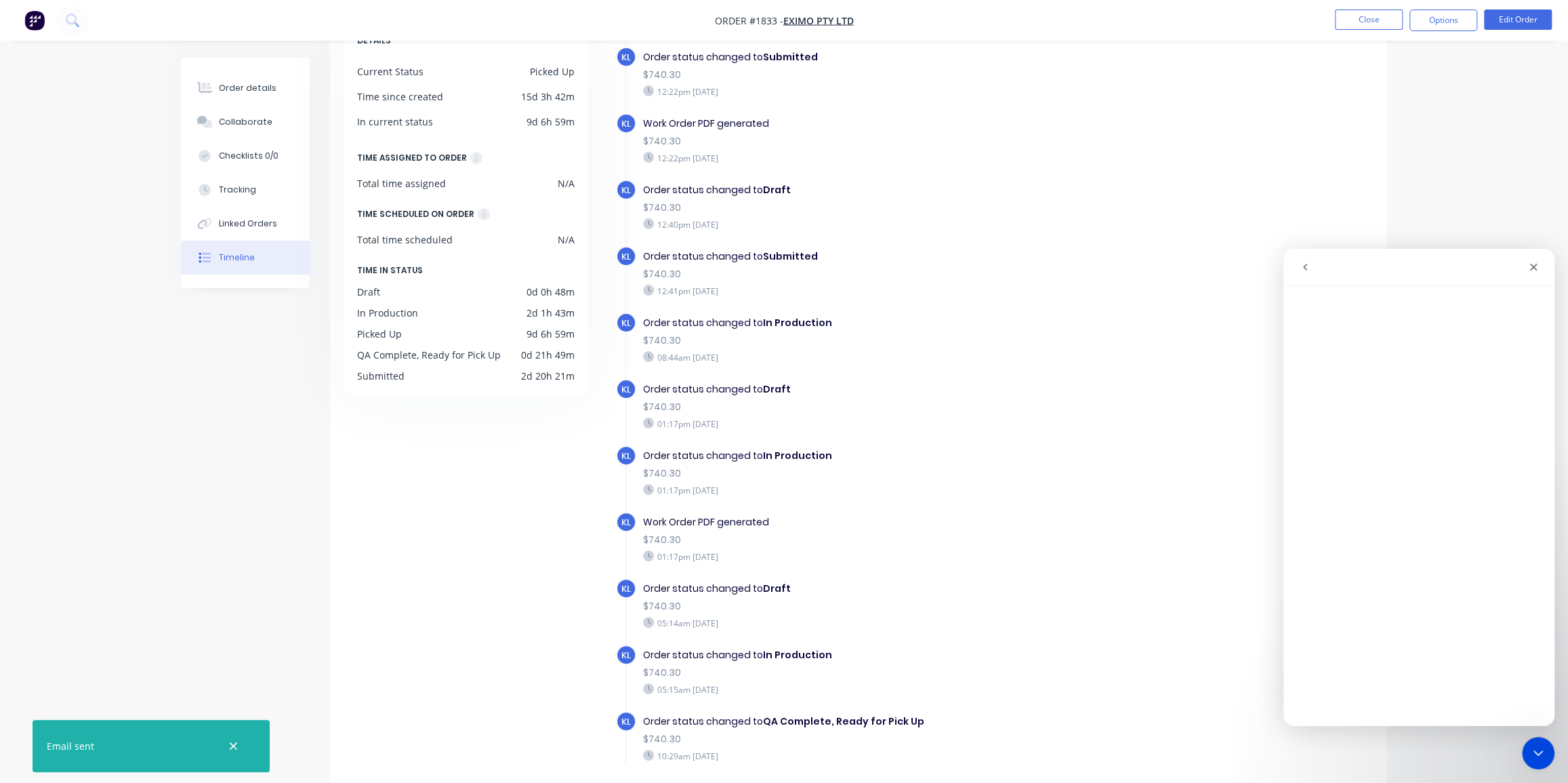
click at [1305, 266] on icon "go back" at bounding box center [1305, 266] width 4 height 7
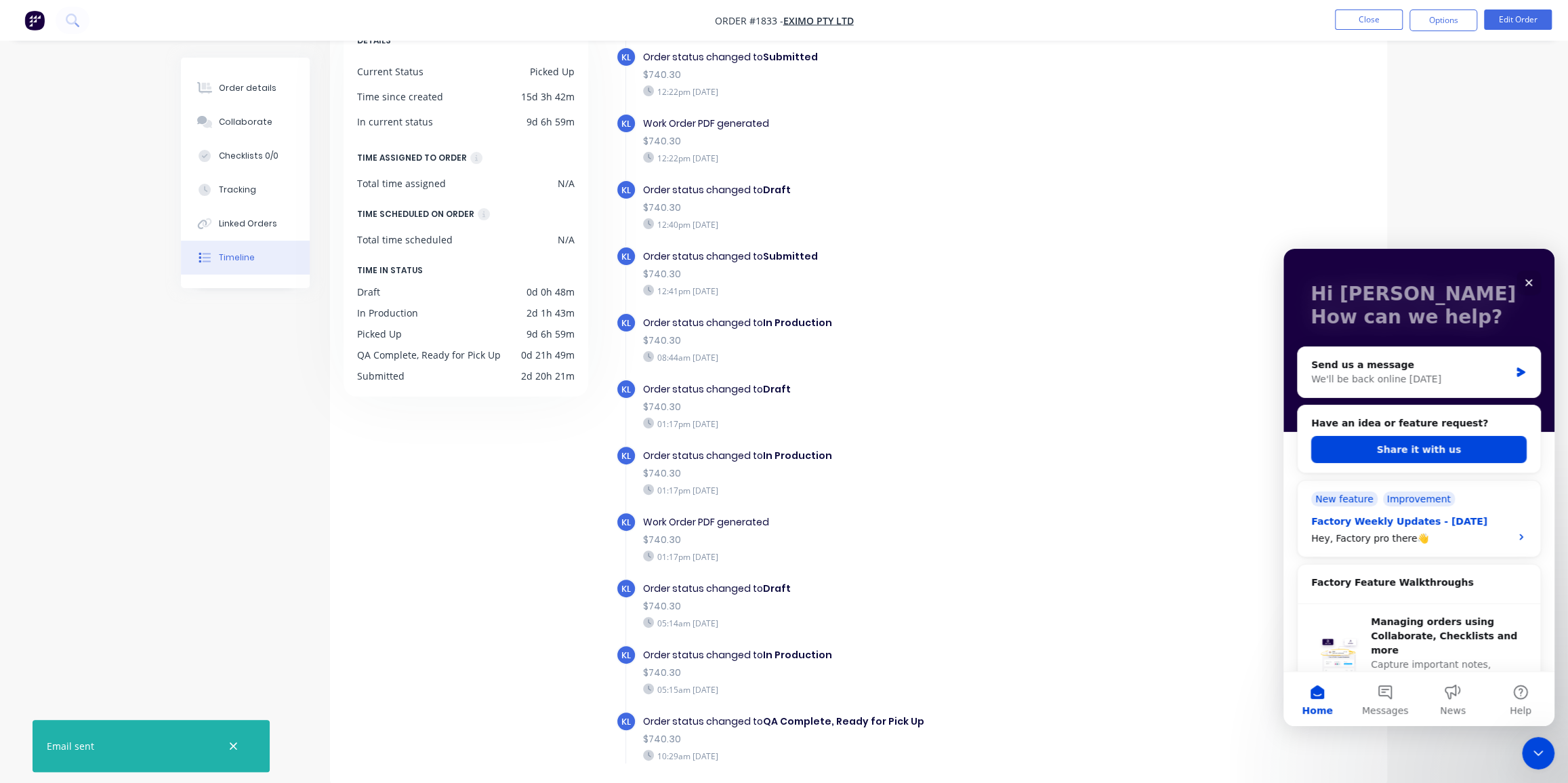
scroll to position [27, 0]
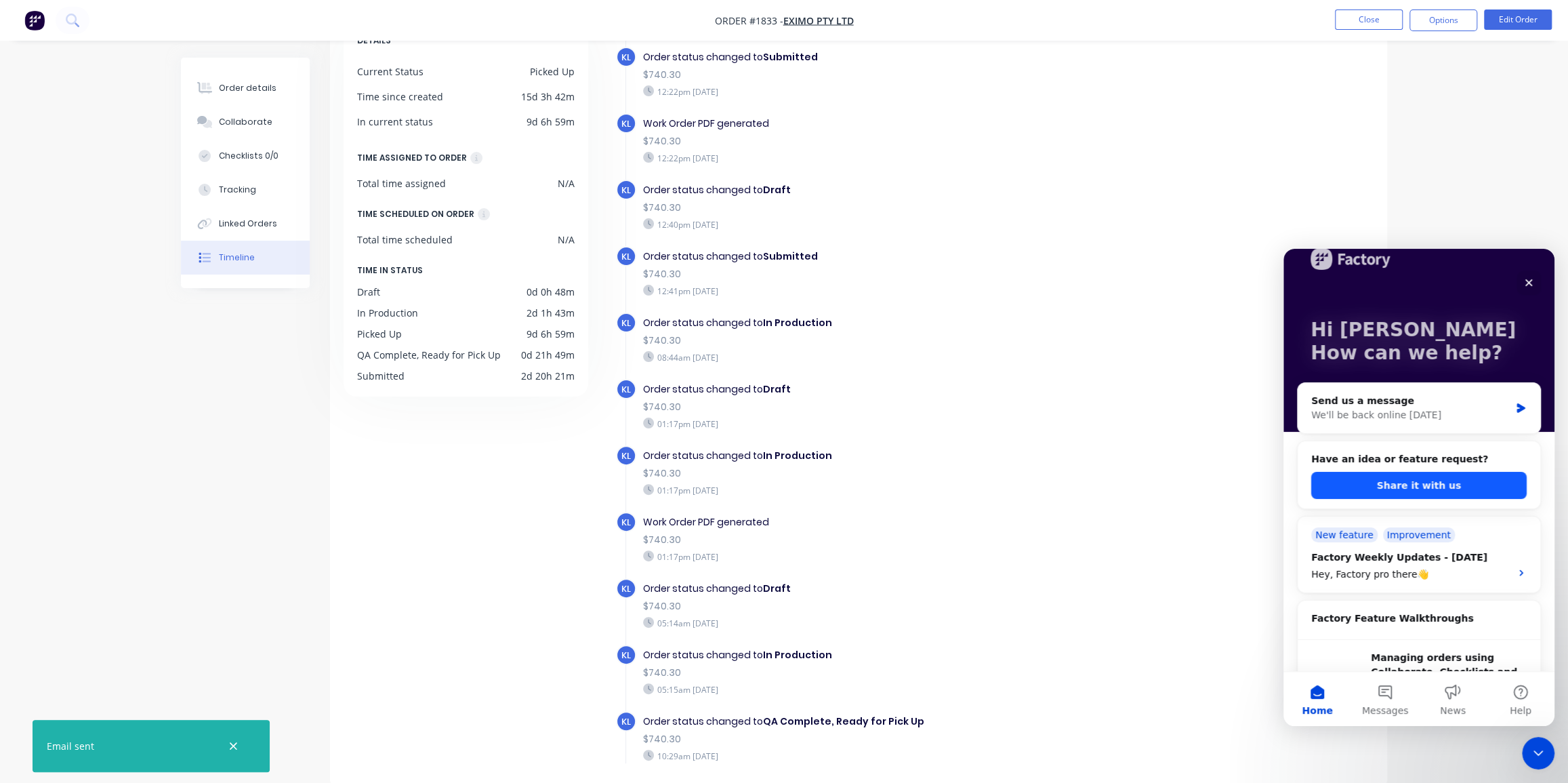
click at [1407, 477] on button "Share it with us" at bounding box center [1419, 485] width 216 height 27
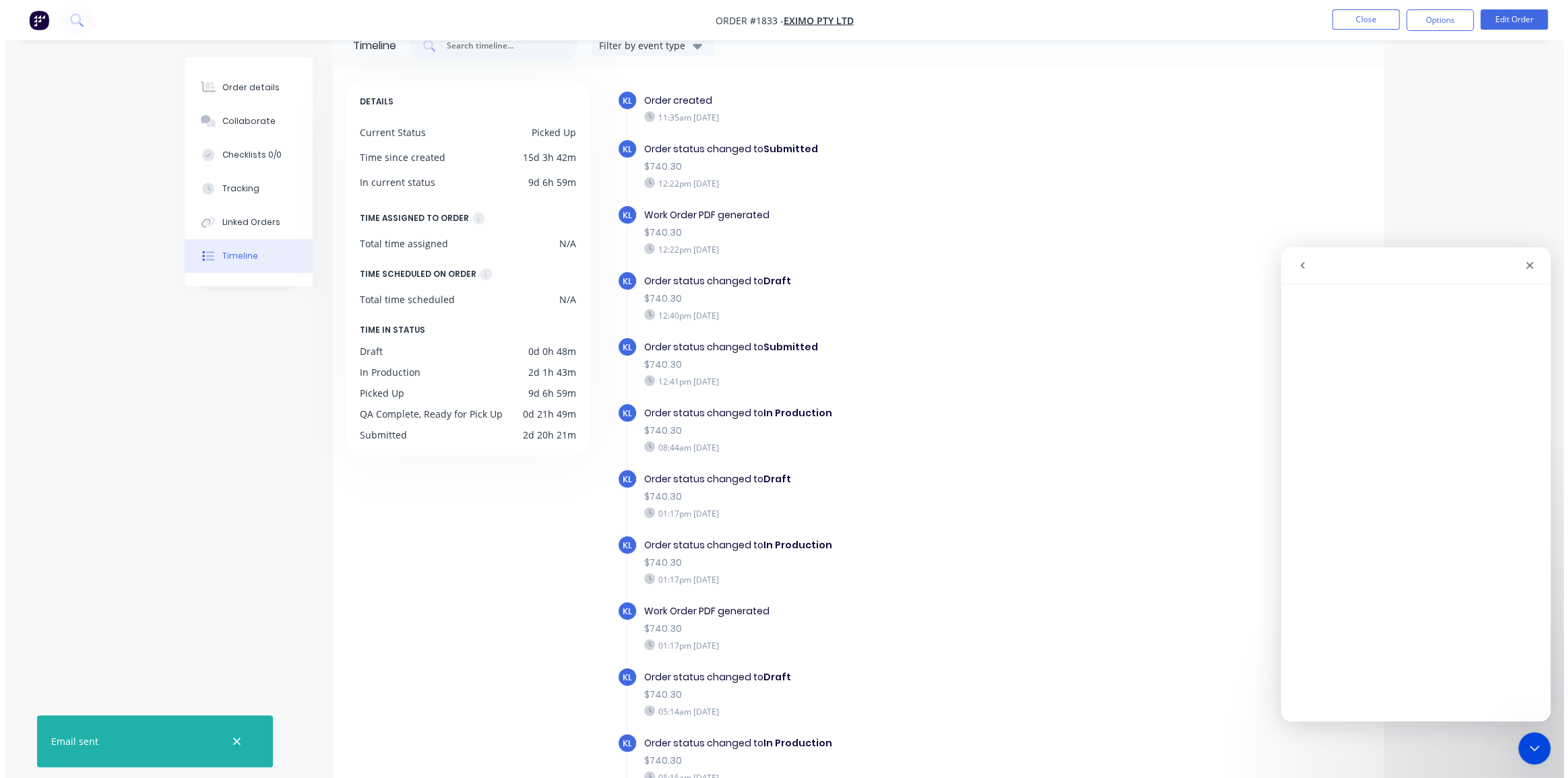
scroll to position [0, 0]
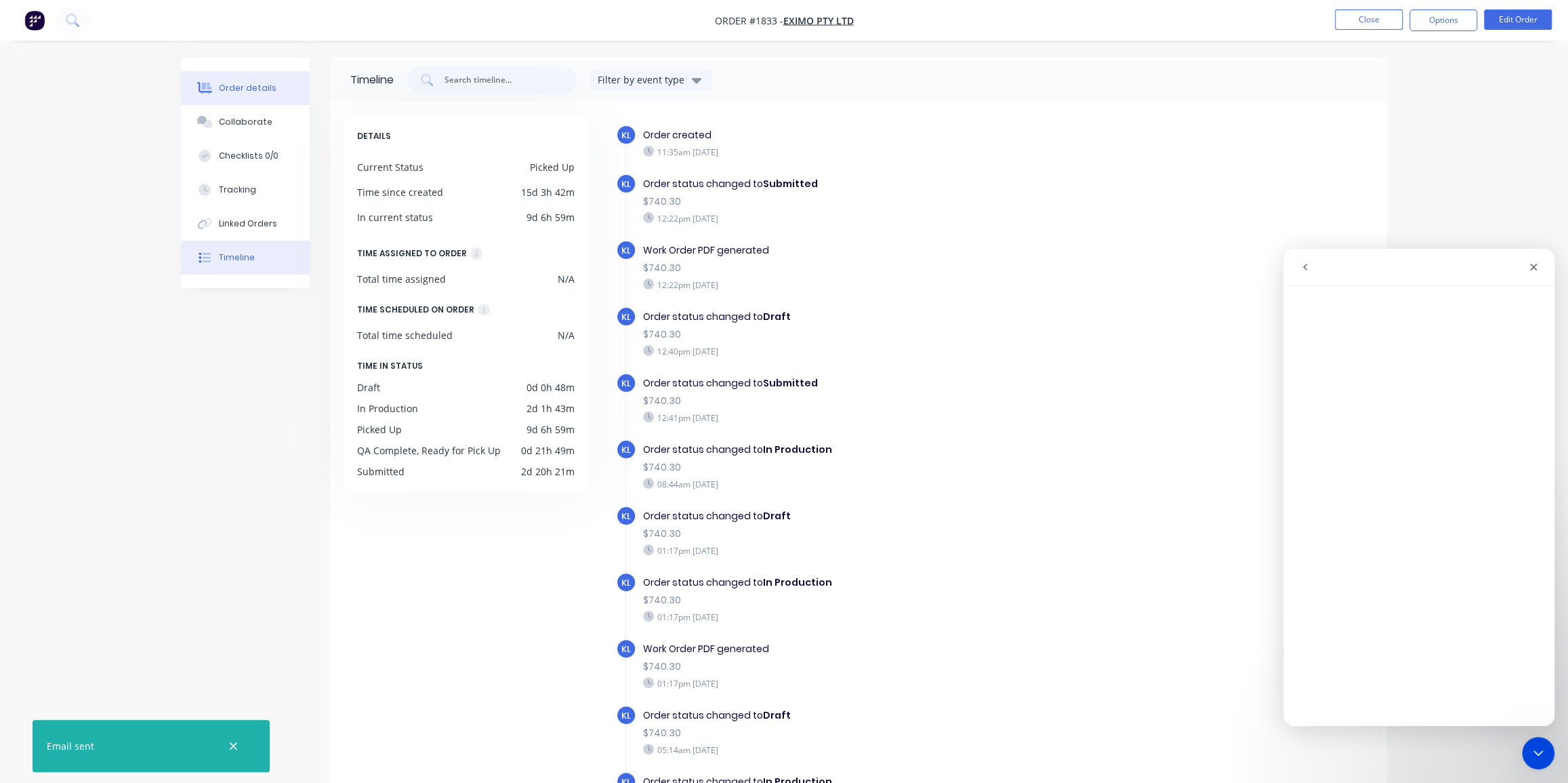
click at [236, 93] on button "Order details" at bounding box center [245, 88] width 129 height 34
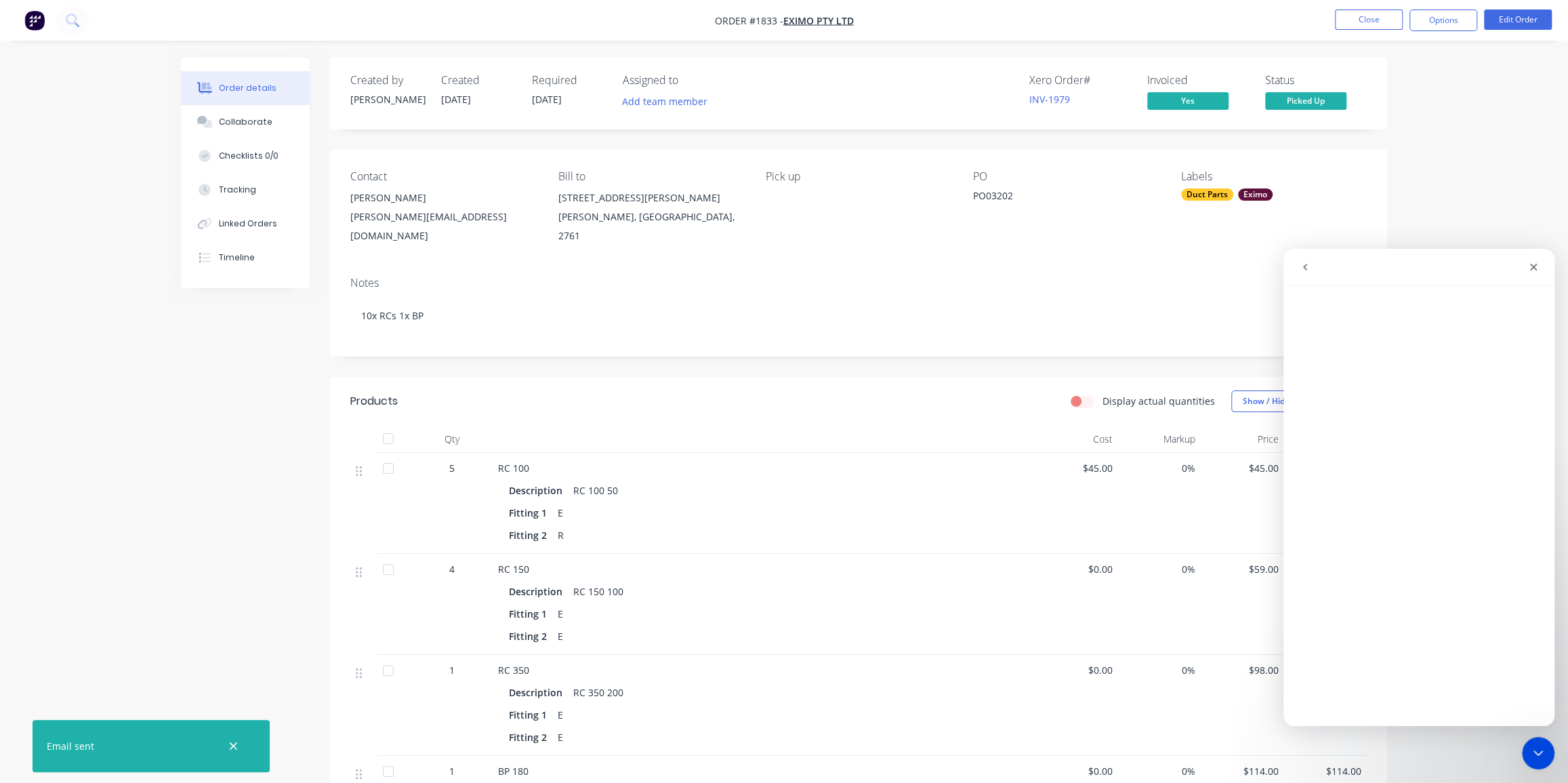
click at [42, 20] on img "button" at bounding box center [35, 20] width 20 height 20
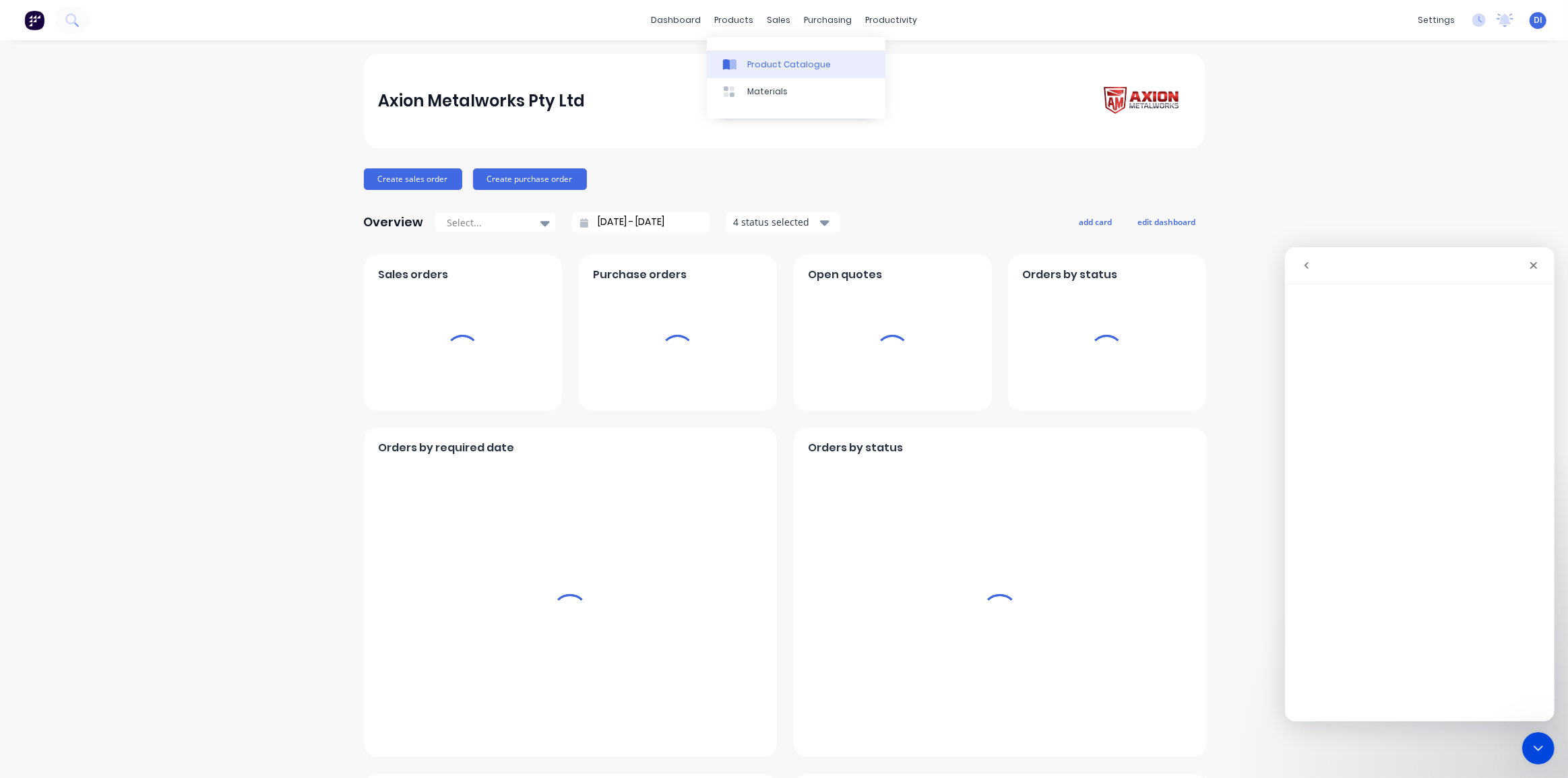
click at [802, 66] on div "Product Catalogue" at bounding box center [789, 64] width 83 height 12
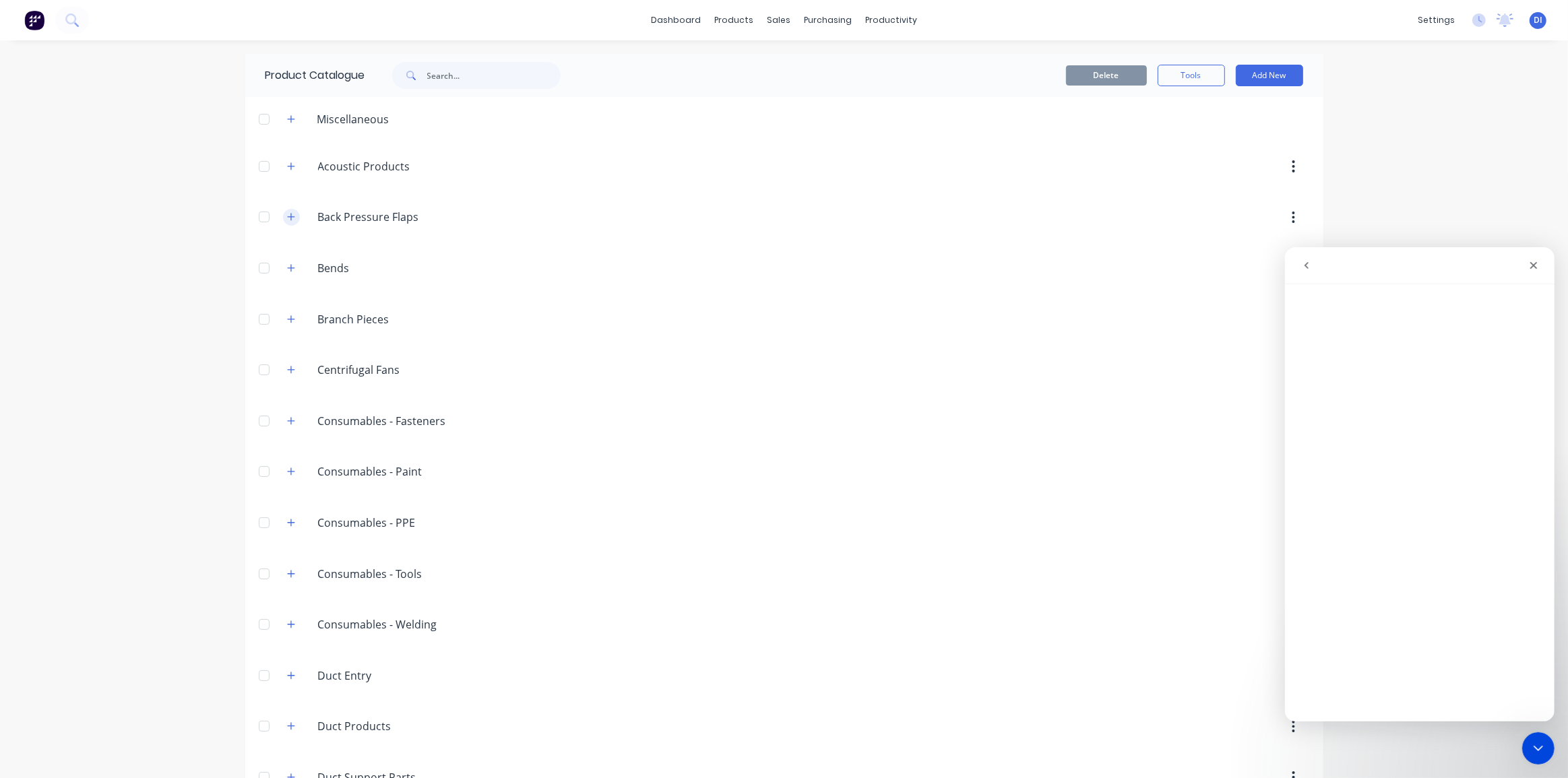
click at [287, 219] on icon "button" at bounding box center [291, 216] width 8 height 9
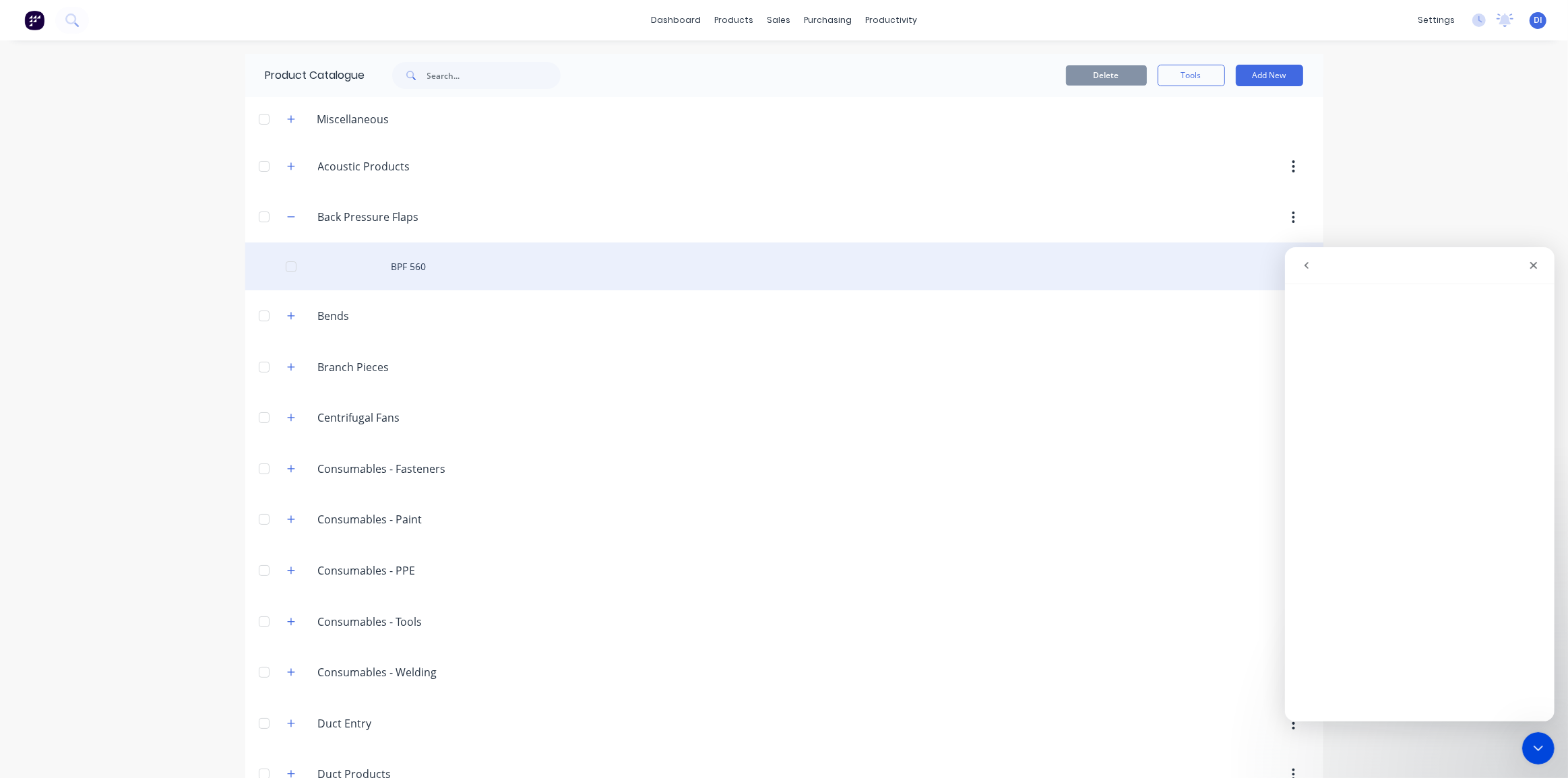
click at [457, 265] on div "BPF 560" at bounding box center [784, 266] width 1078 height 48
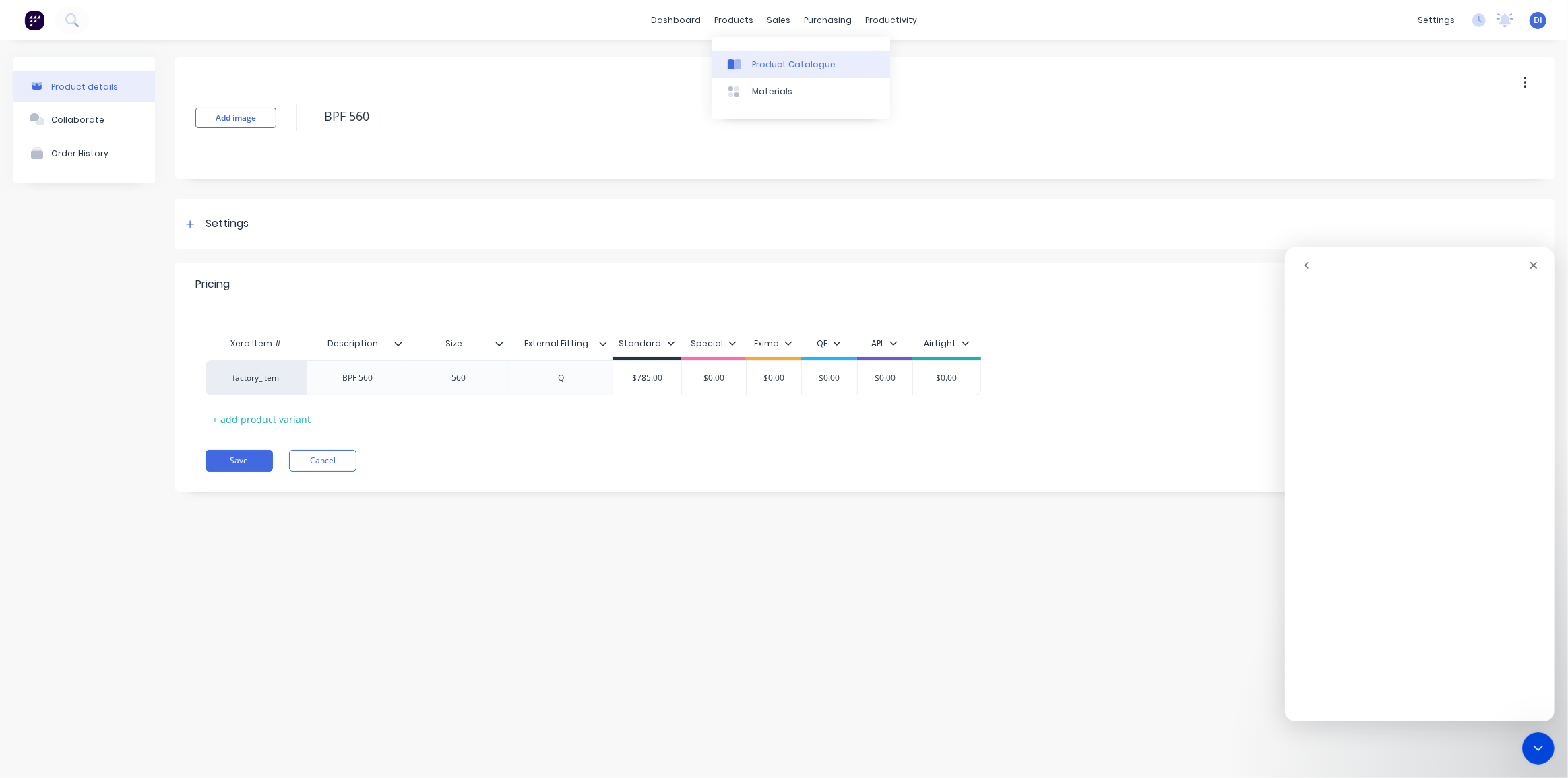
click at [768, 65] on div "Product Catalogue" at bounding box center [793, 64] width 83 height 12
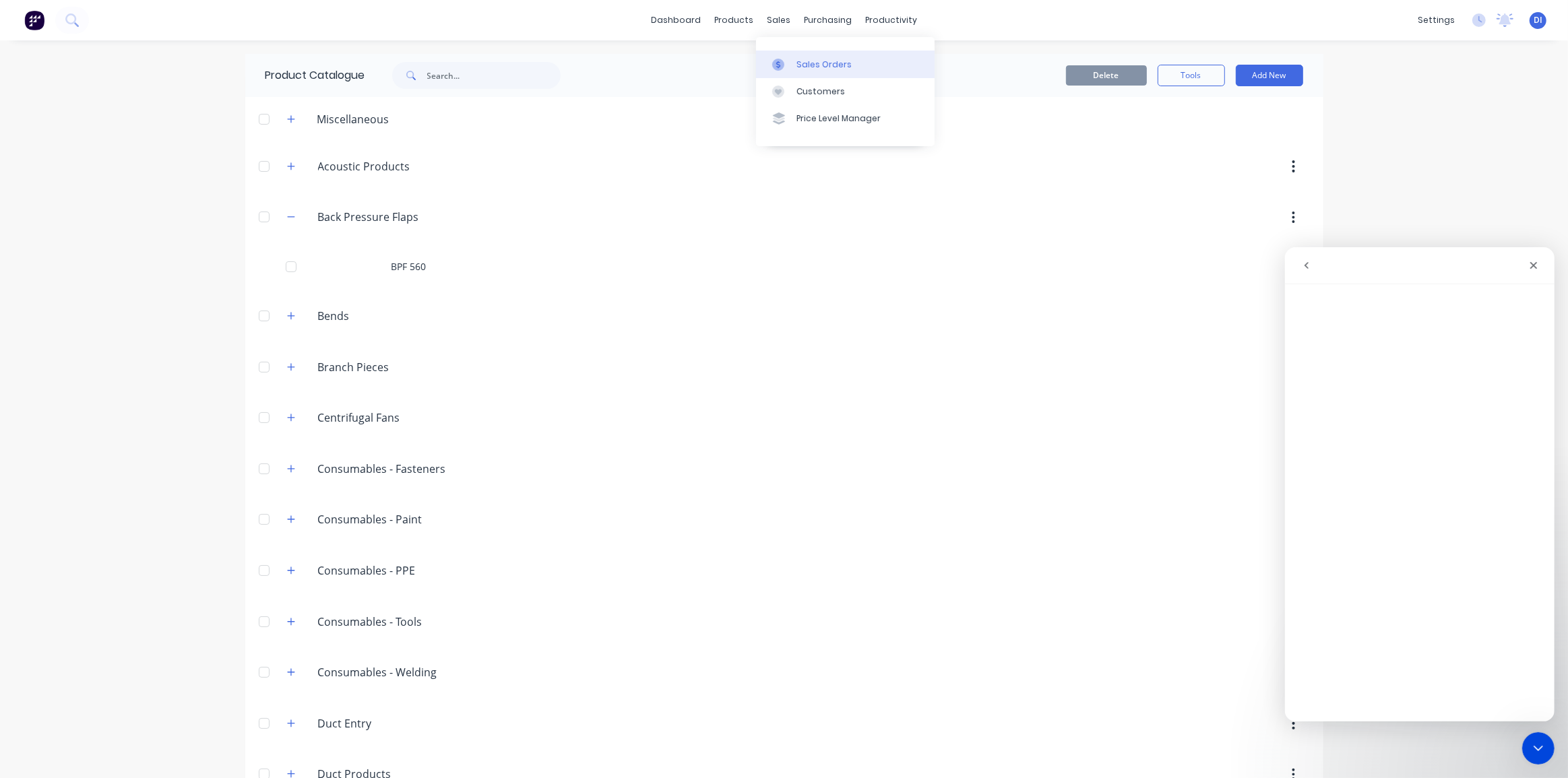
click at [801, 56] on link "Sales Orders" at bounding box center [845, 63] width 178 height 27
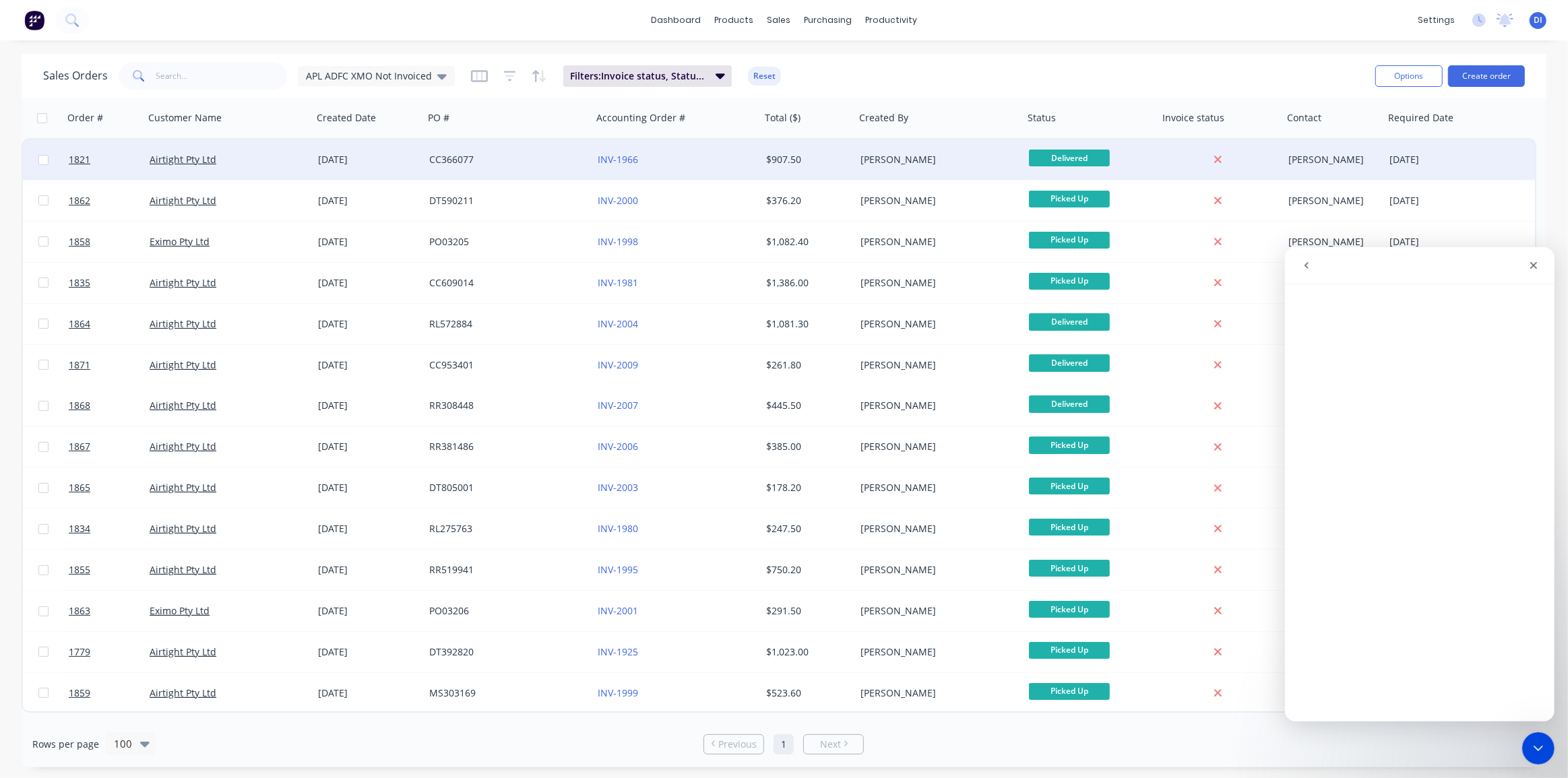
click at [463, 165] on div "CC366077" at bounding box center [504, 160] width 150 height 14
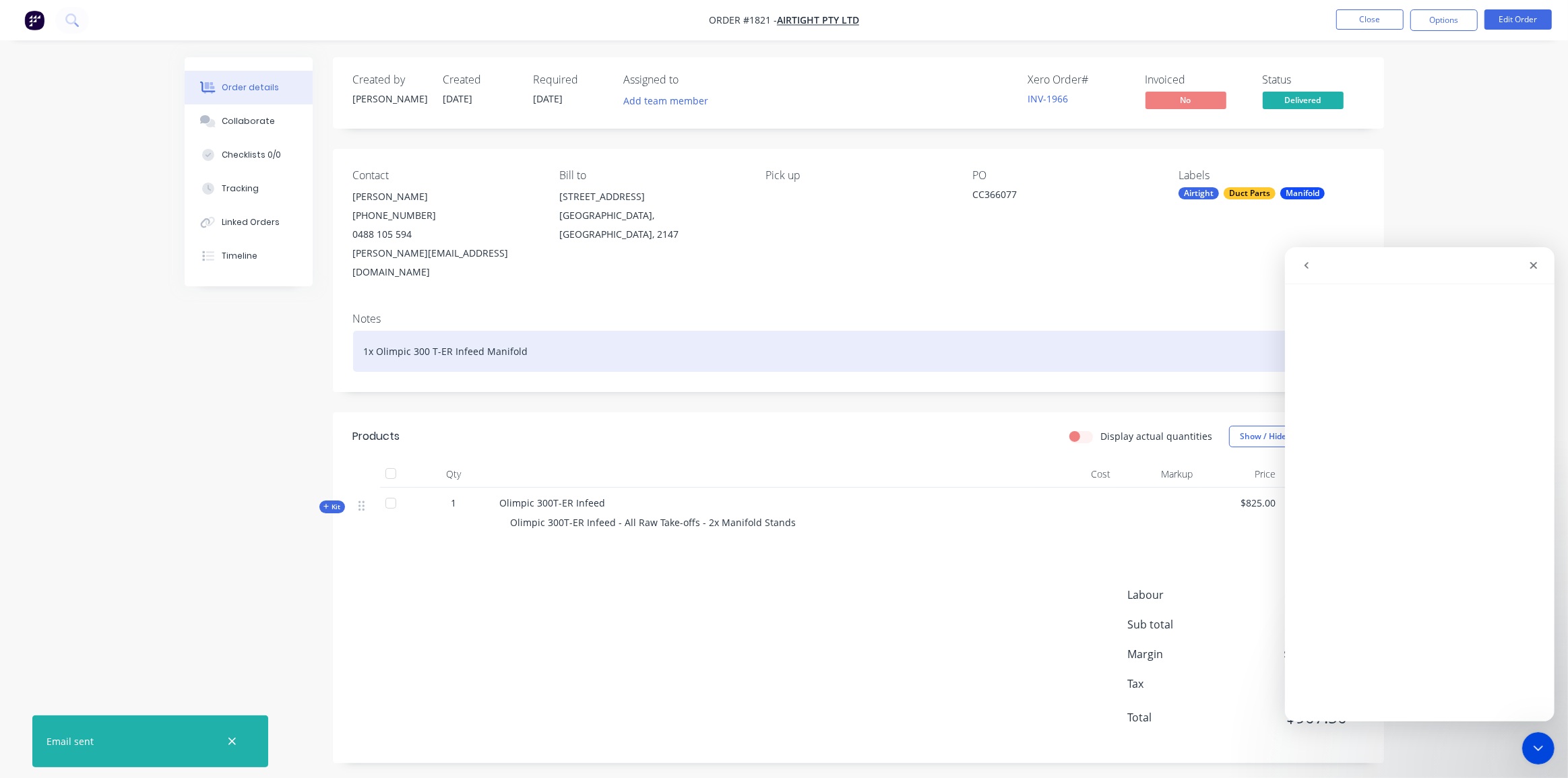
click at [1067, 331] on div "1x Olimpic 300 T-ER Infeed Manifold" at bounding box center [858, 351] width 1011 height 41
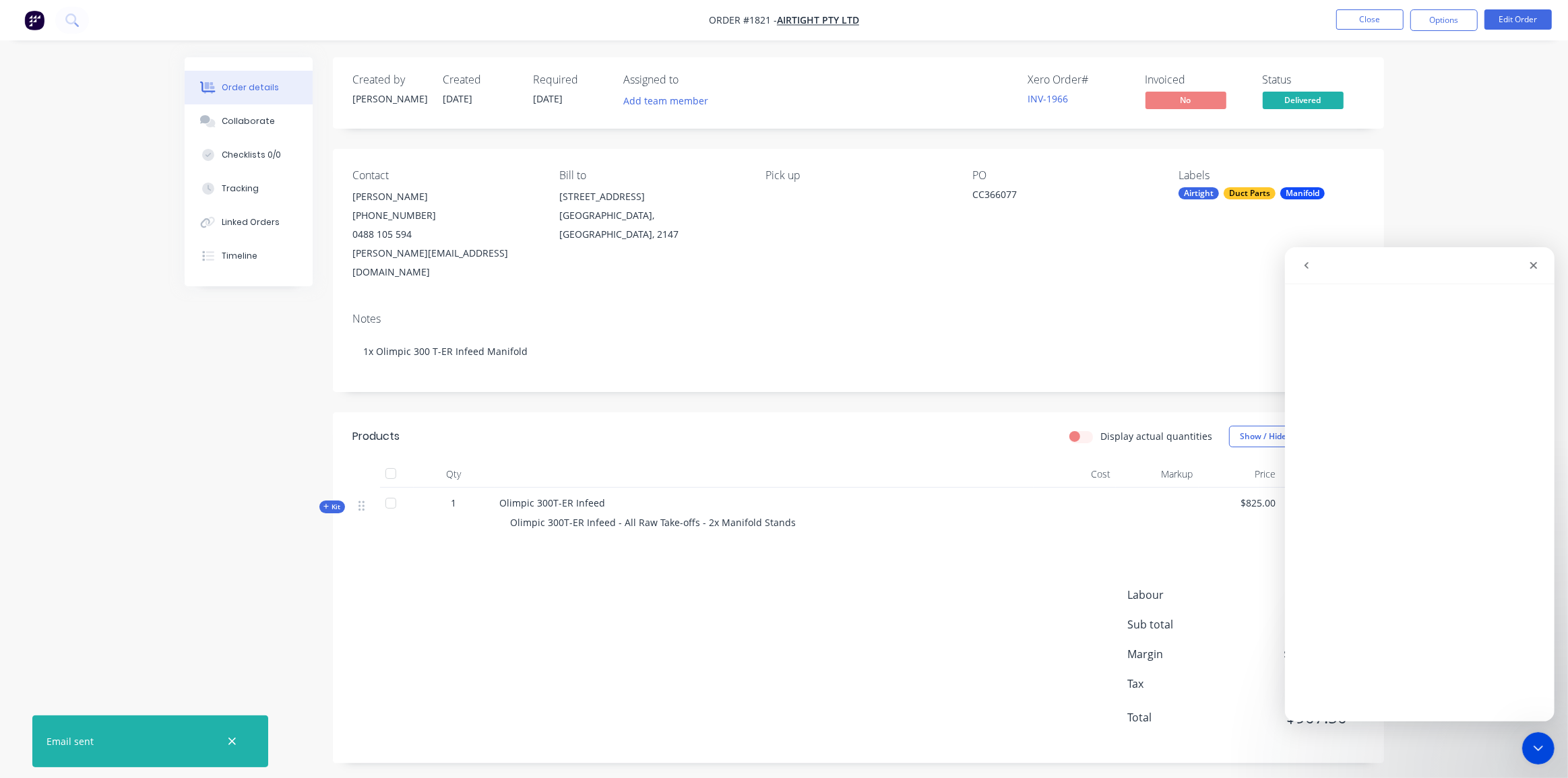
click at [1451, 185] on div "Order details Collaborate Checklists 0/0 Tracking Linked Orders Timeline Order …" at bounding box center [784, 391] width 1568 height 783
click at [1536, 263] on icon "Close" at bounding box center [1532, 265] width 11 height 11
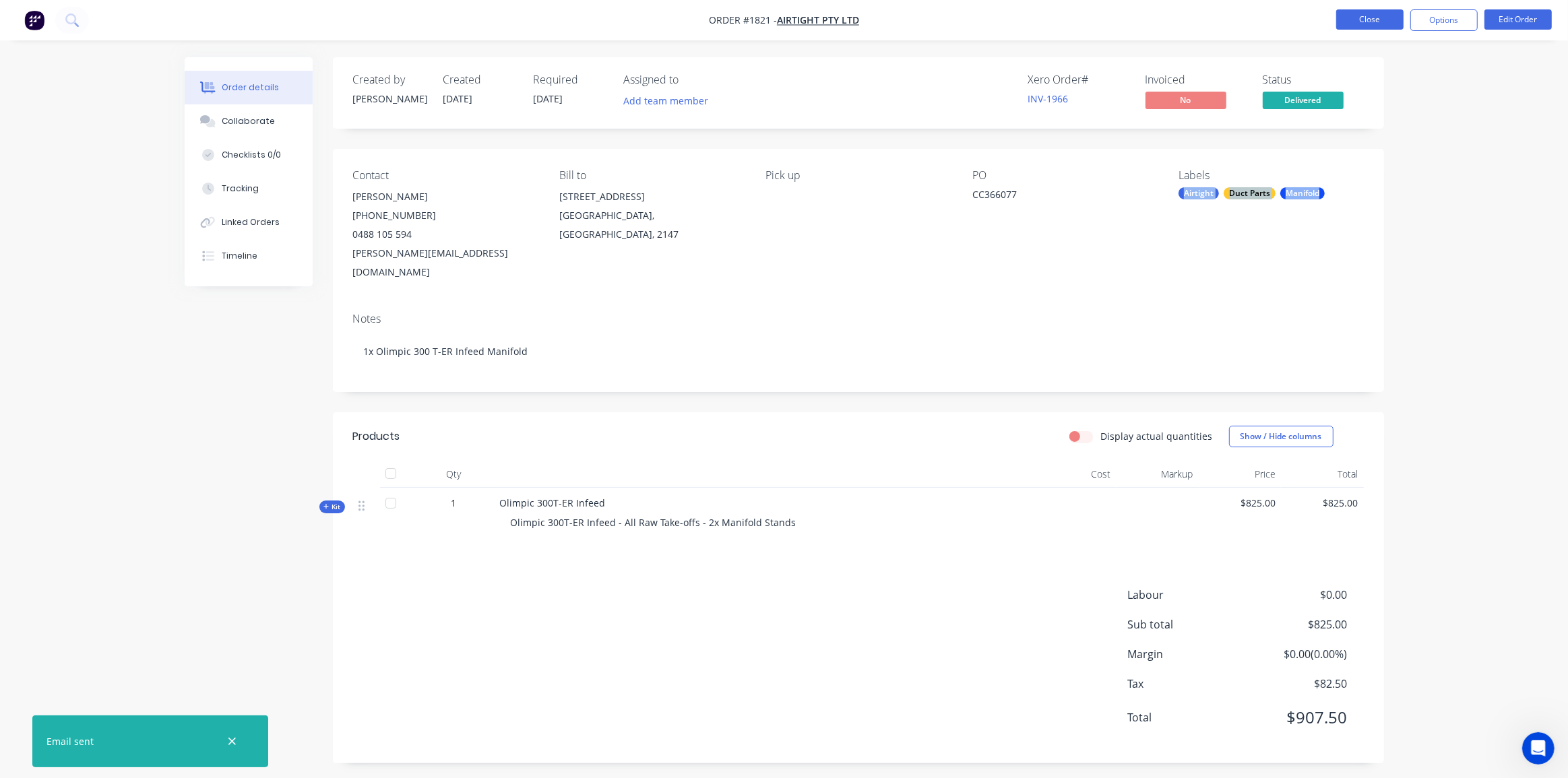
click at [1367, 19] on button "Close" at bounding box center [1369, 19] width 68 height 20
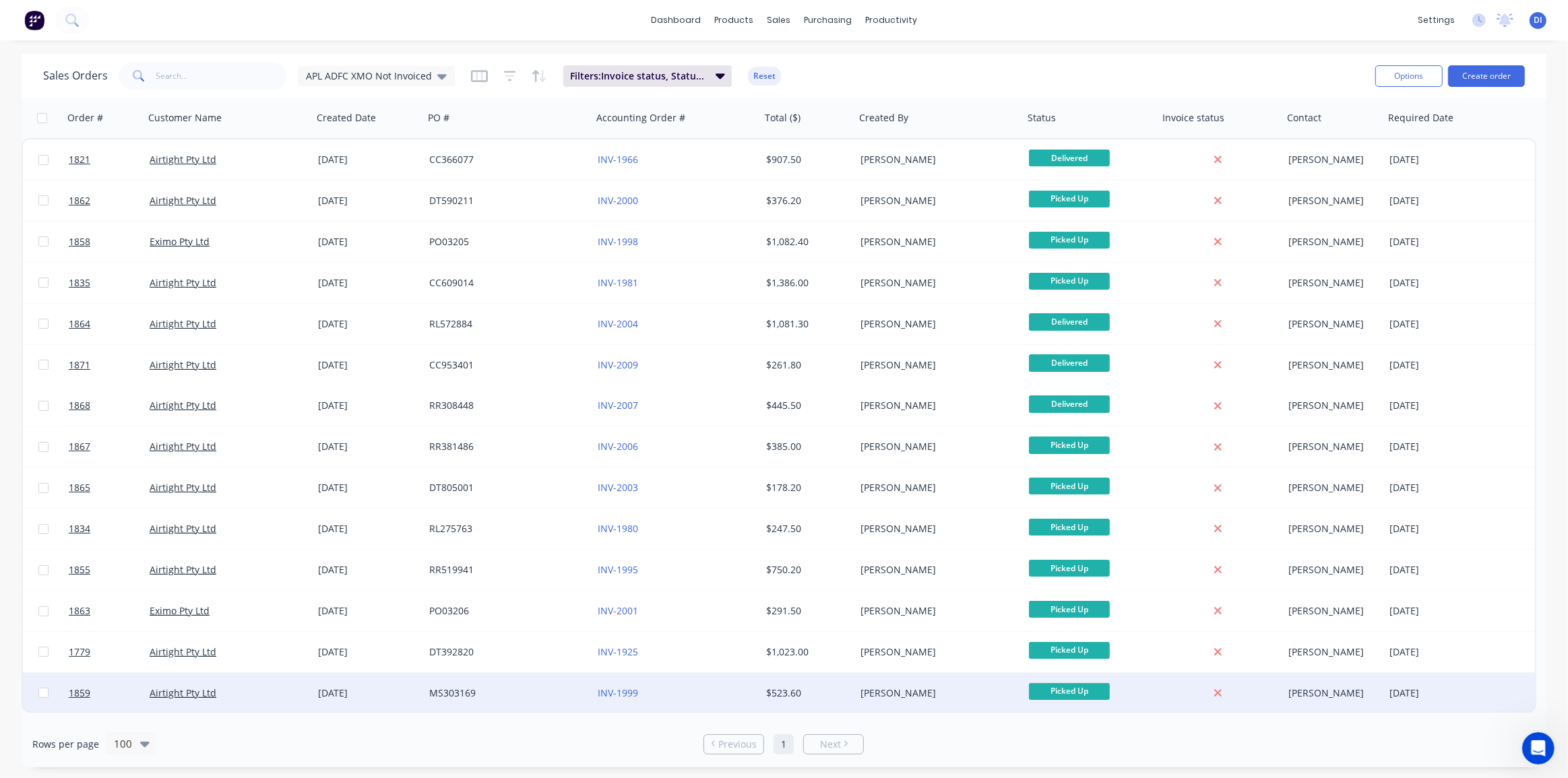
click at [897, 690] on div "Kyle Lynch" at bounding box center [935, 692] width 150 height 14
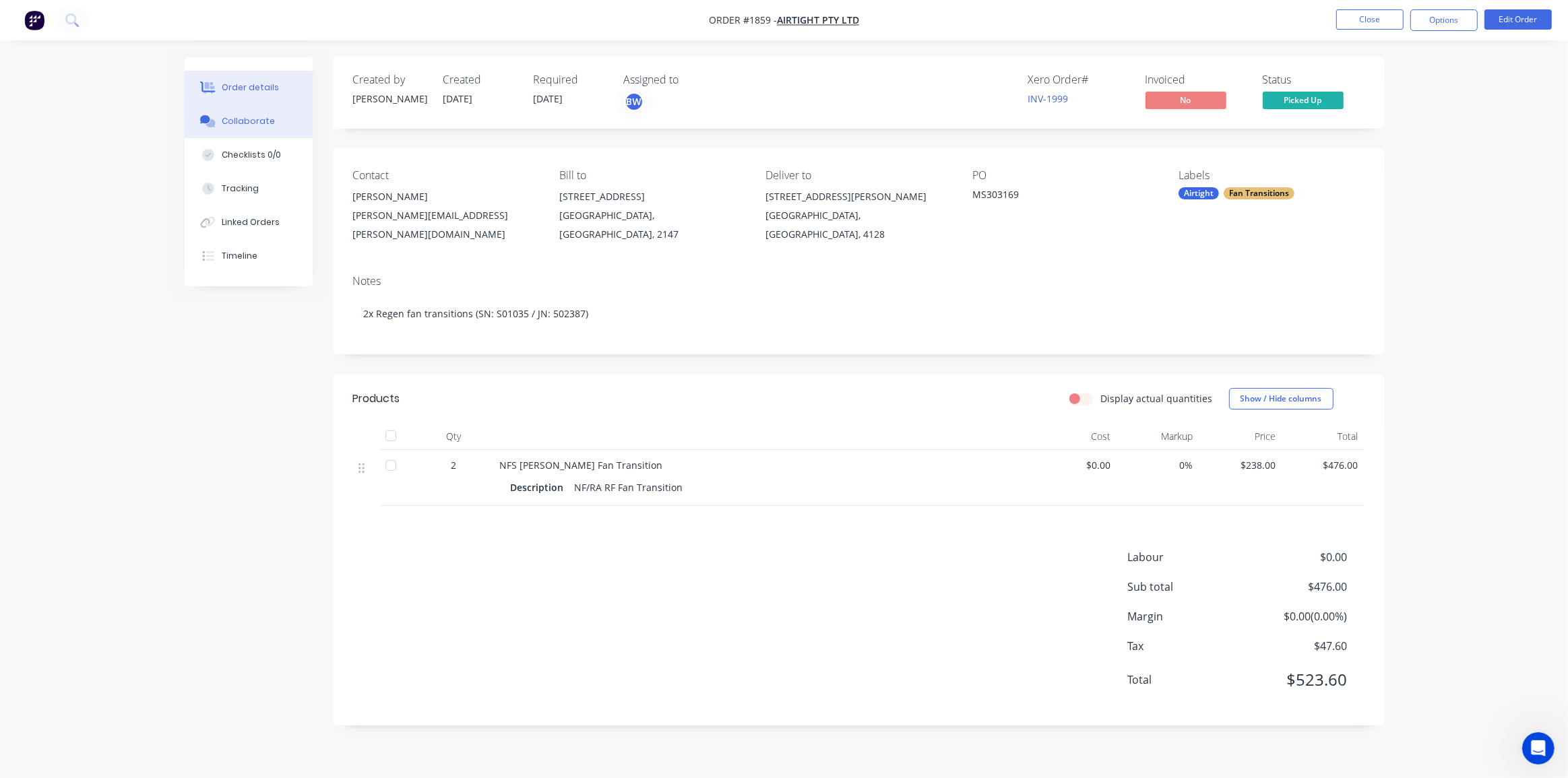
click at [237, 122] on div "Collaborate" at bounding box center [248, 121] width 53 height 12
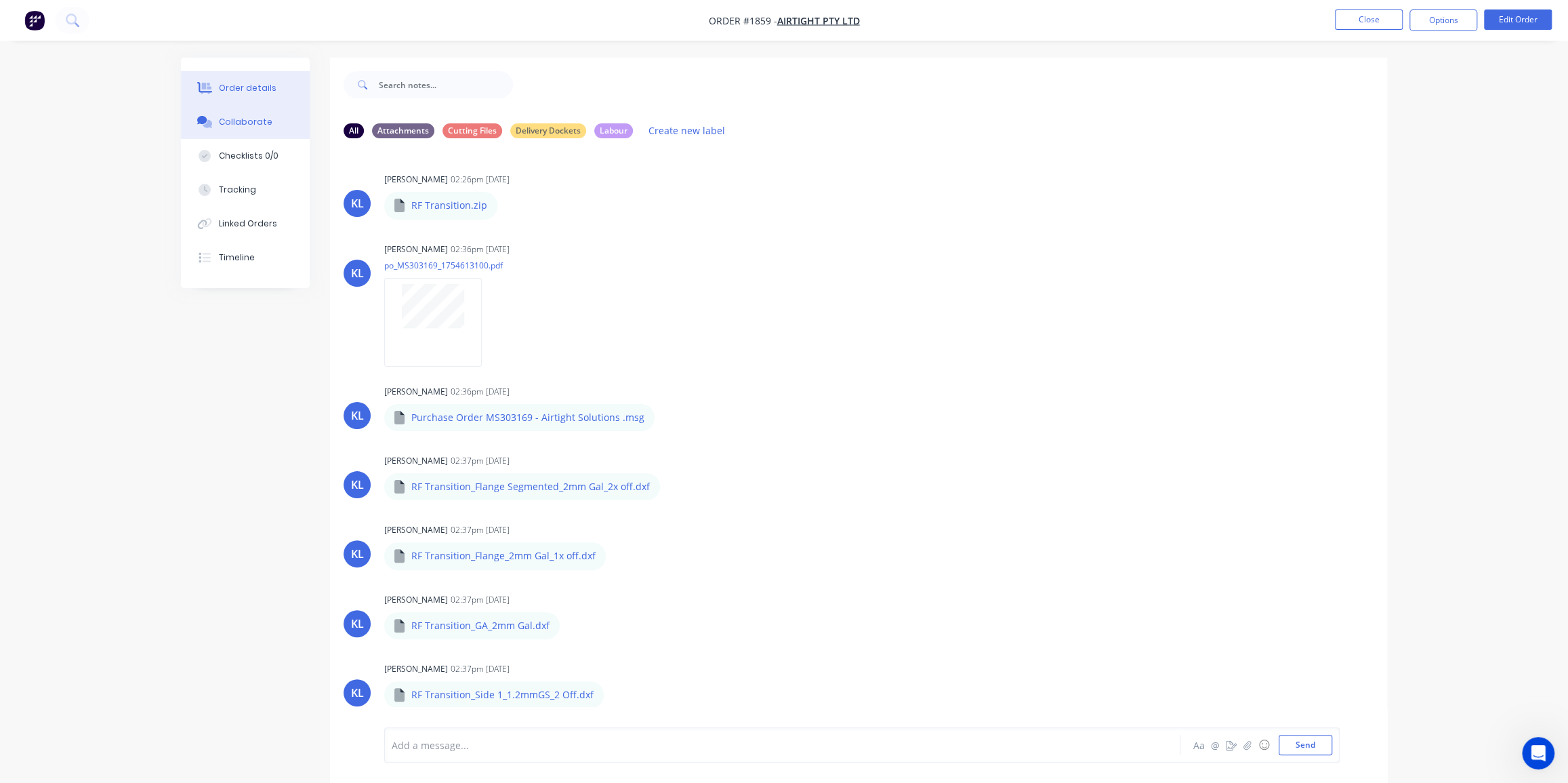
click at [255, 92] on div "Order details" at bounding box center [248, 88] width 58 height 12
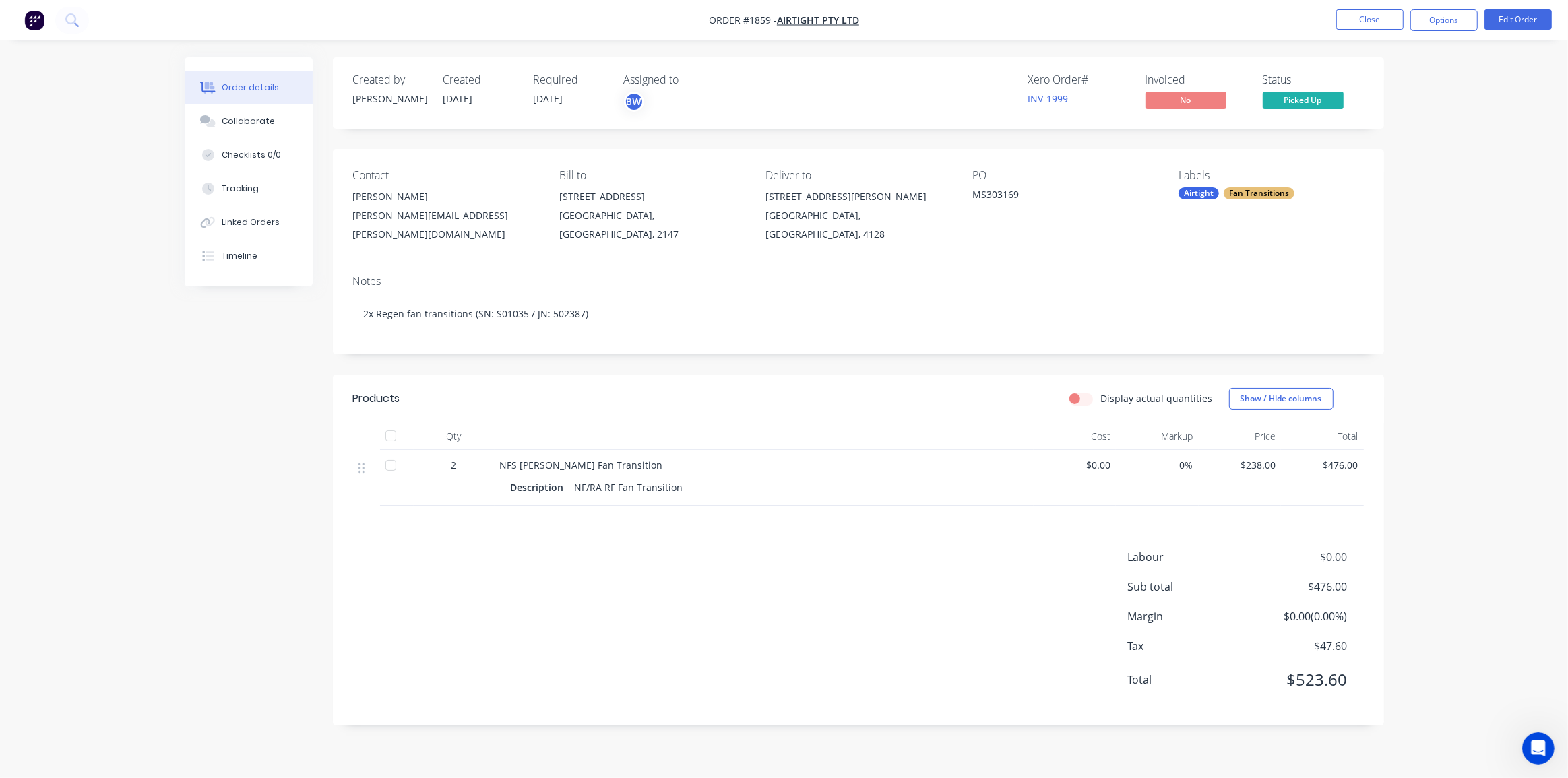
click at [849, 197] on div "Unit 2, 8-12 Monte Khoury Drive" at bounding box center [857, 196] width 185 height 19
click at [1526, 17] on button "Edit Order" at bounding box center [1518, 19] width 68 height 20
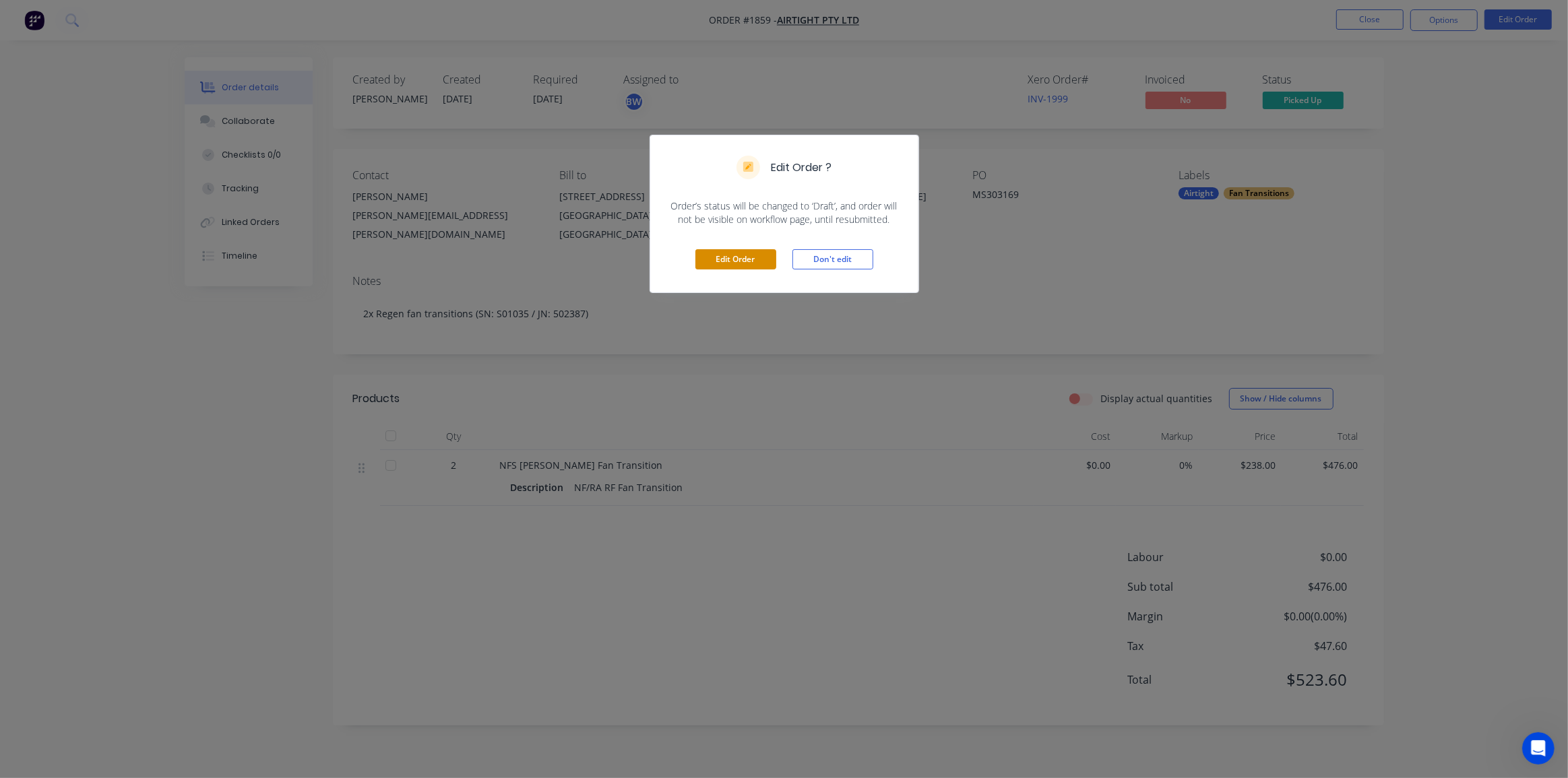
click at [719, 250] on button "Edit Order" at bounding box center [736, 260] width 81 height 20
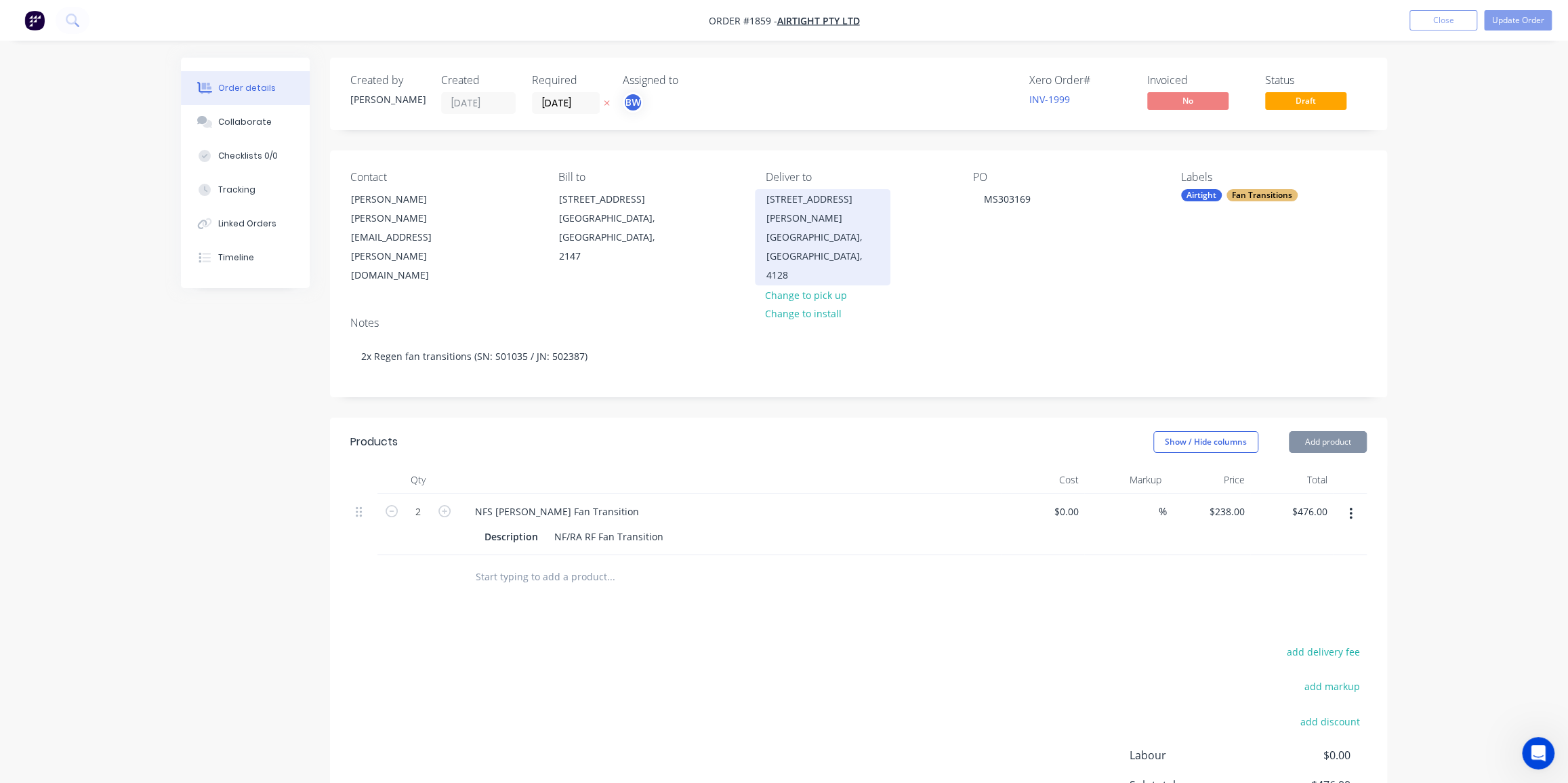
click at [805, 226] on div "Unit 2, 8-12 Monte Khoury Drive" at bounding box center [822, 208] width 112 height 38
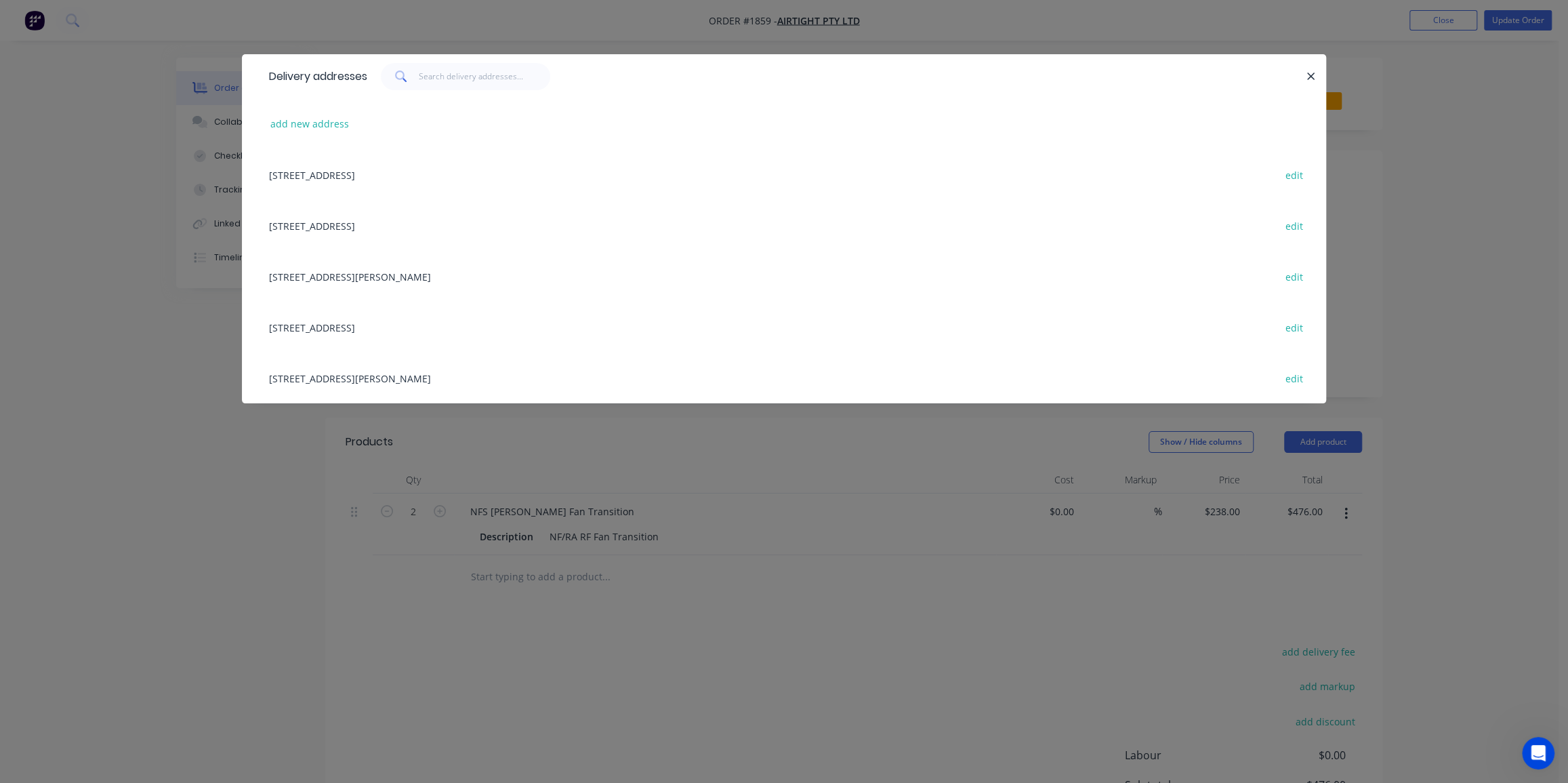
click at [386, 181] on div "18 / 167 Prospect Highway, Seven Hills, New South Wales, Australia, 2147 edit" at bounding box center [784, 174] width 1043 height 51
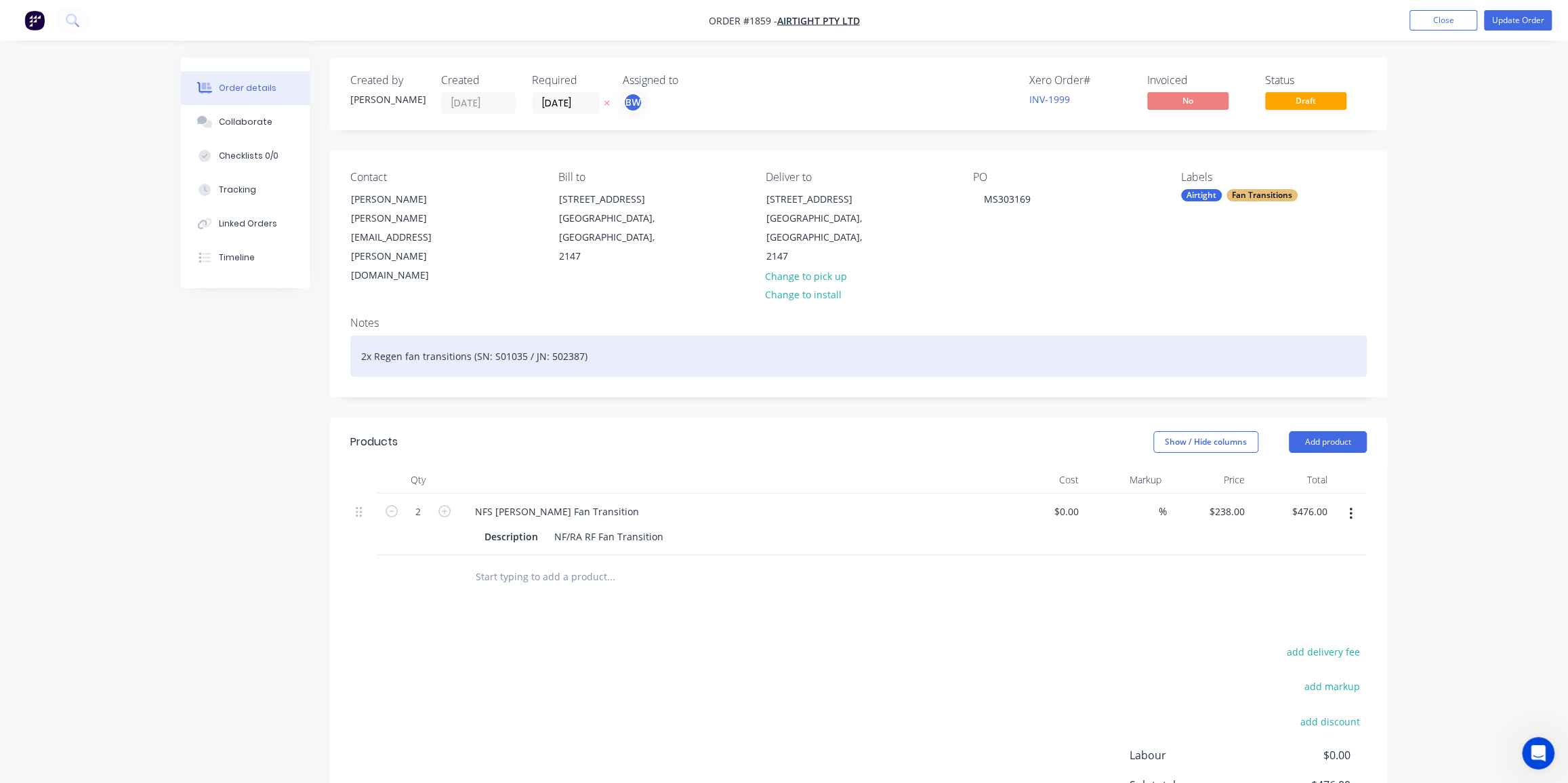
click at [978, 345] on div "2x Regen fan transitions (SN: S01035 / JN: 502387)" at bounding box center [858, 356] width 1017 height 41
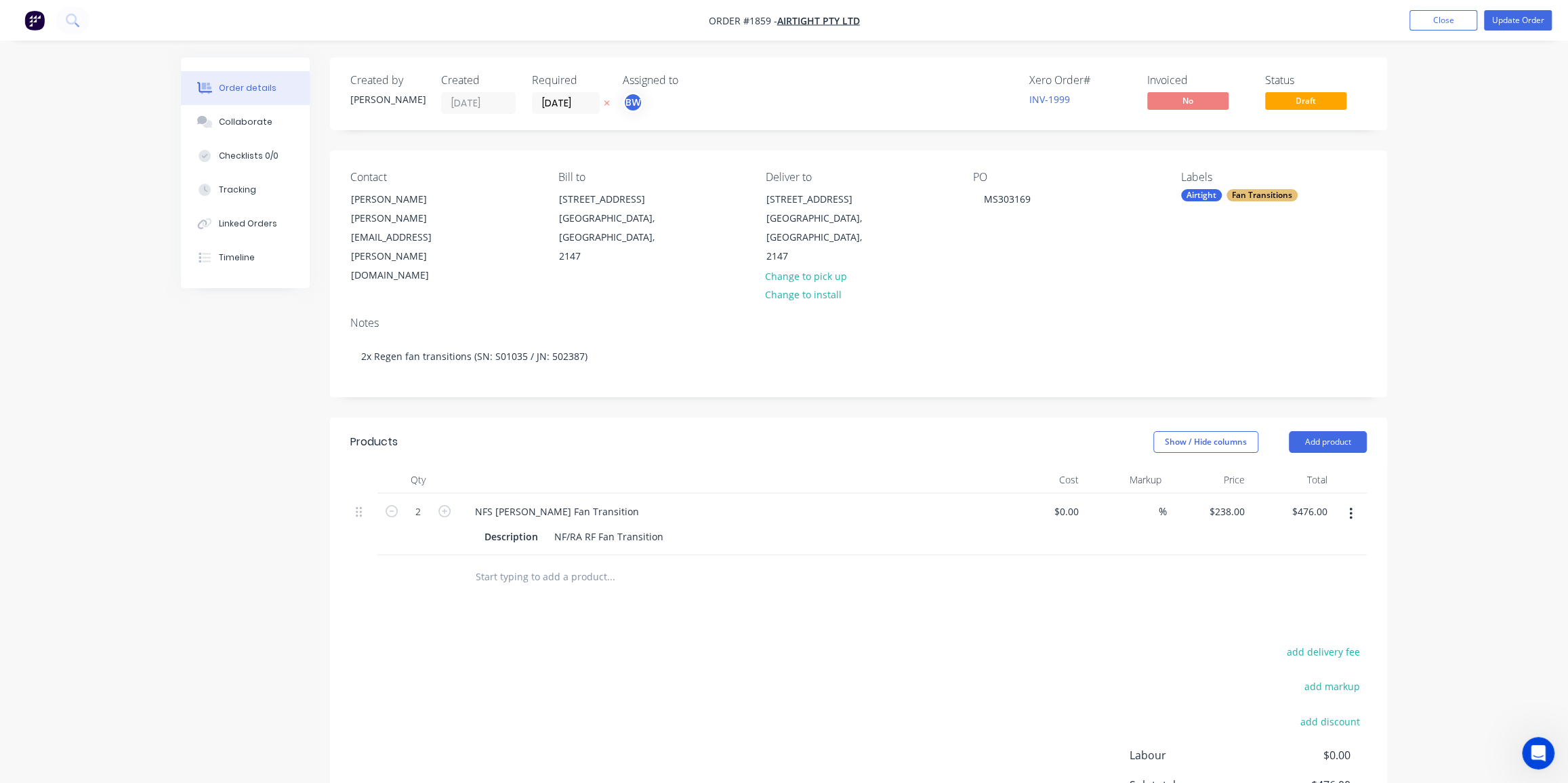
drag, startPoint x: 1410, startPoint y: 263, endPoint x: 1420, endPoint y: 210, distance: 53.9
click at [1410, 263] on div "Order details Collaborate Checklists 0/0 Tracking Linked Orders Timeline Order …" at bounding box center [784, 473] width 1568 height 945
click at [1527, 17] on button "Update Order" at bounding box center [1518, 20] width 68 height 20
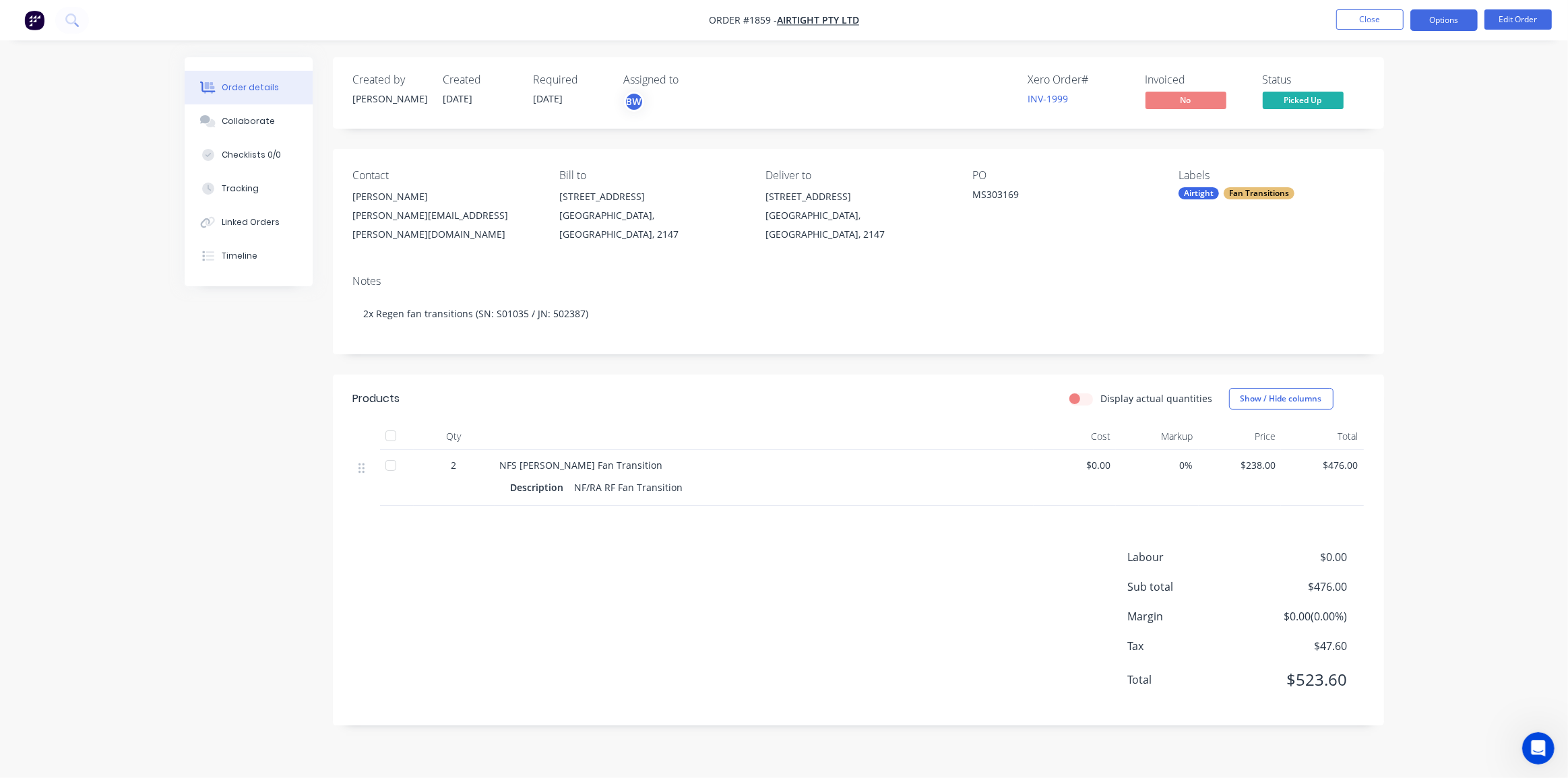
click at [1431, 17] on button "Options" at bounding box center [1444, 20] width 68 height 22
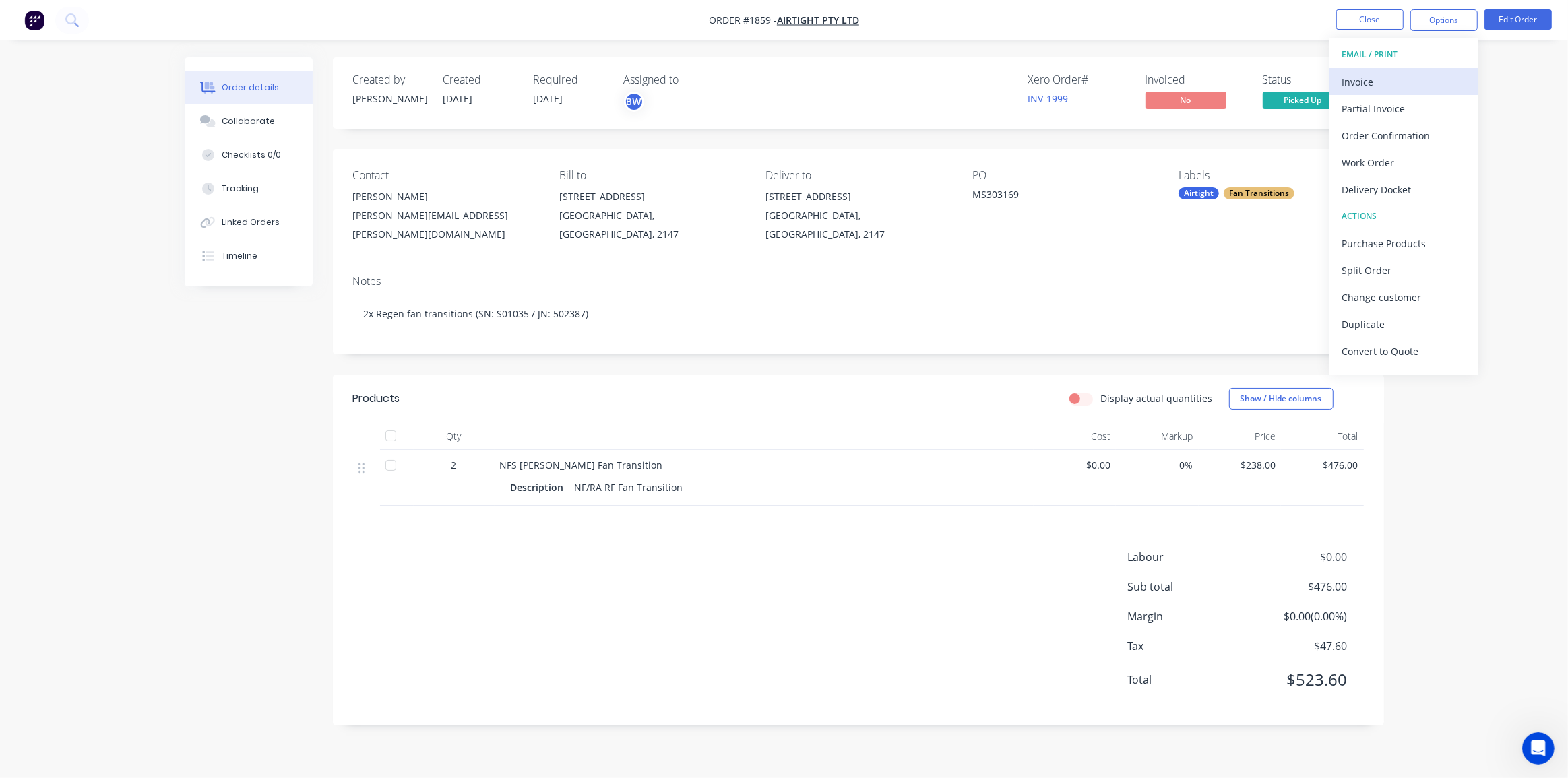
click at [1375, 79] on div "Invoice" at bounding box center [1403, 81] width 124 height 19
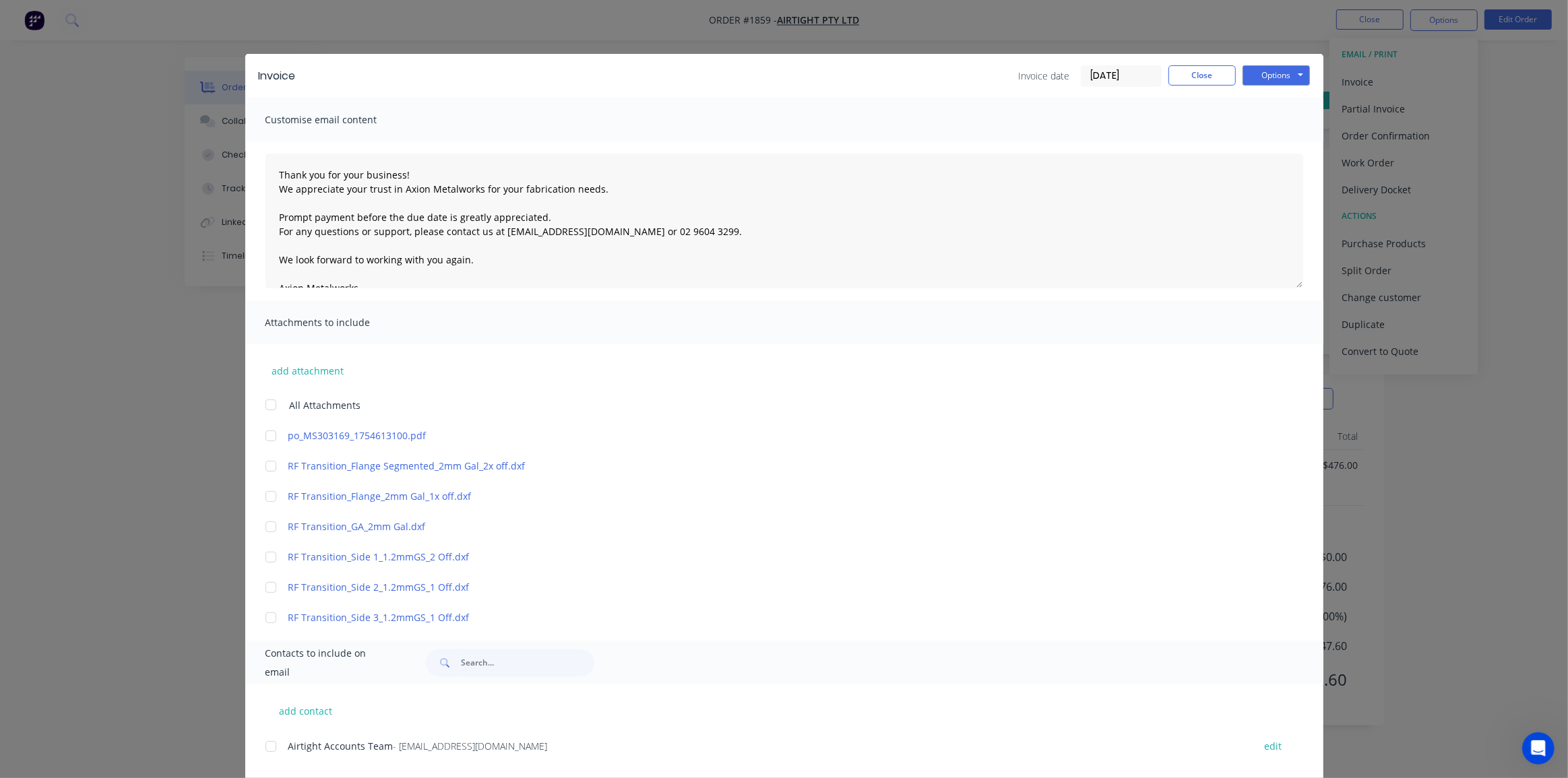
click at [260, 401] on div at bounding box center [270, 404] width 27 height 27
click at [263, 403] on div at bounding box center [270, 404] width 27 height 27
click at [268, 434] on div at bounding box center [270, 435] width 27 height 27
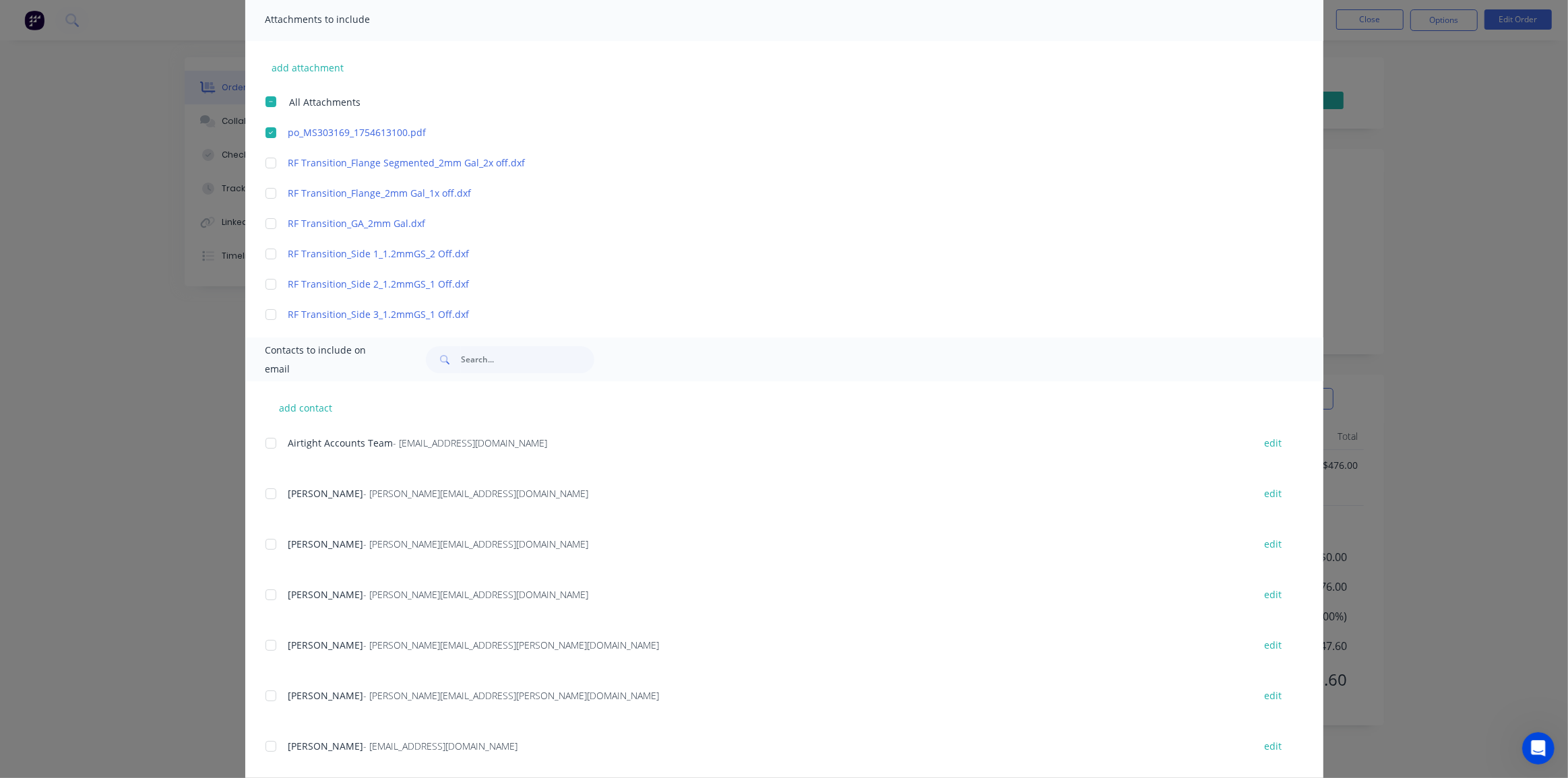
scroll to position [306, 0]
click at [268, 443] on div at bounding box center [270, 440] width 27 height 27
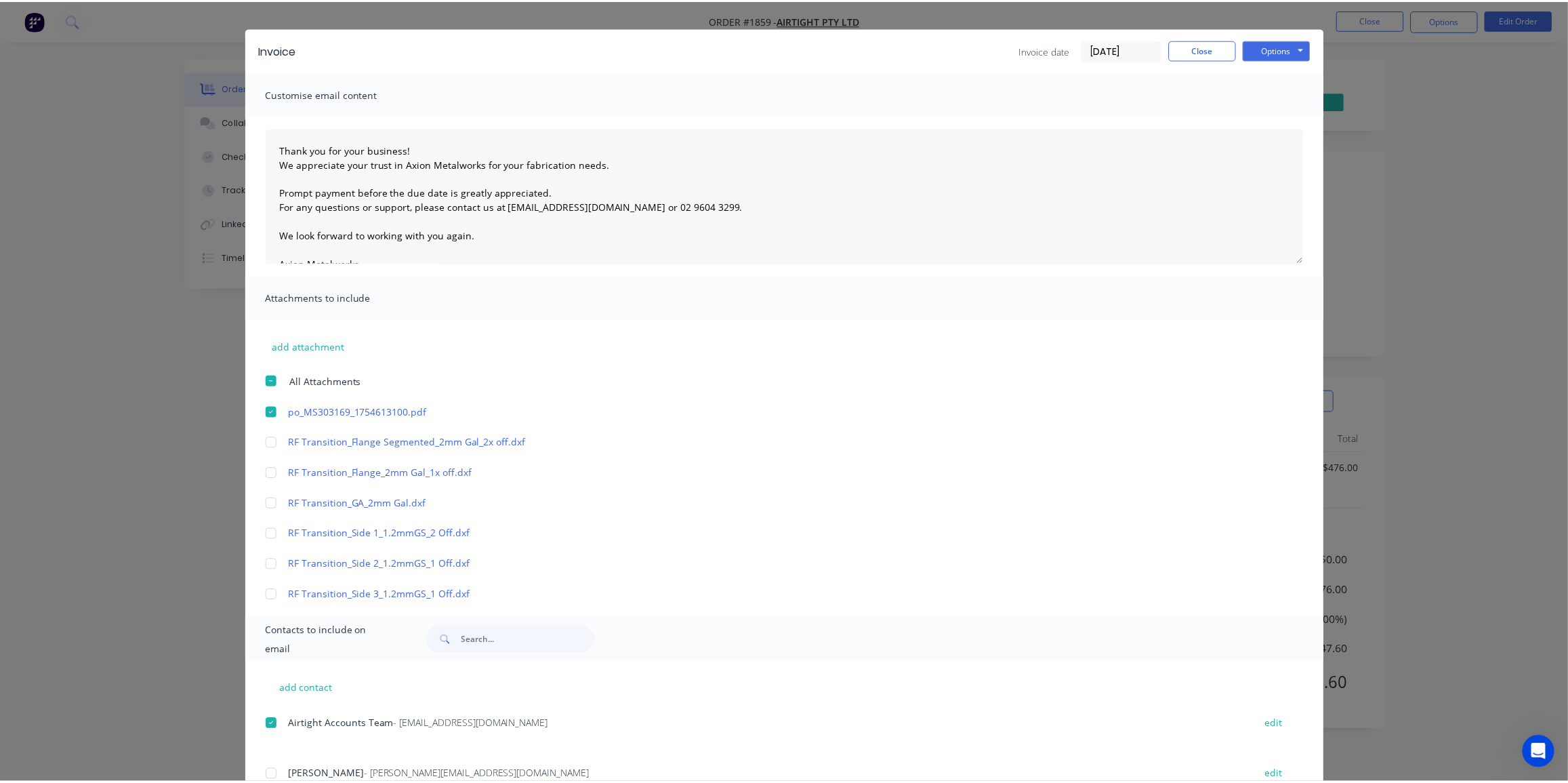
scroll to position [0, 0]
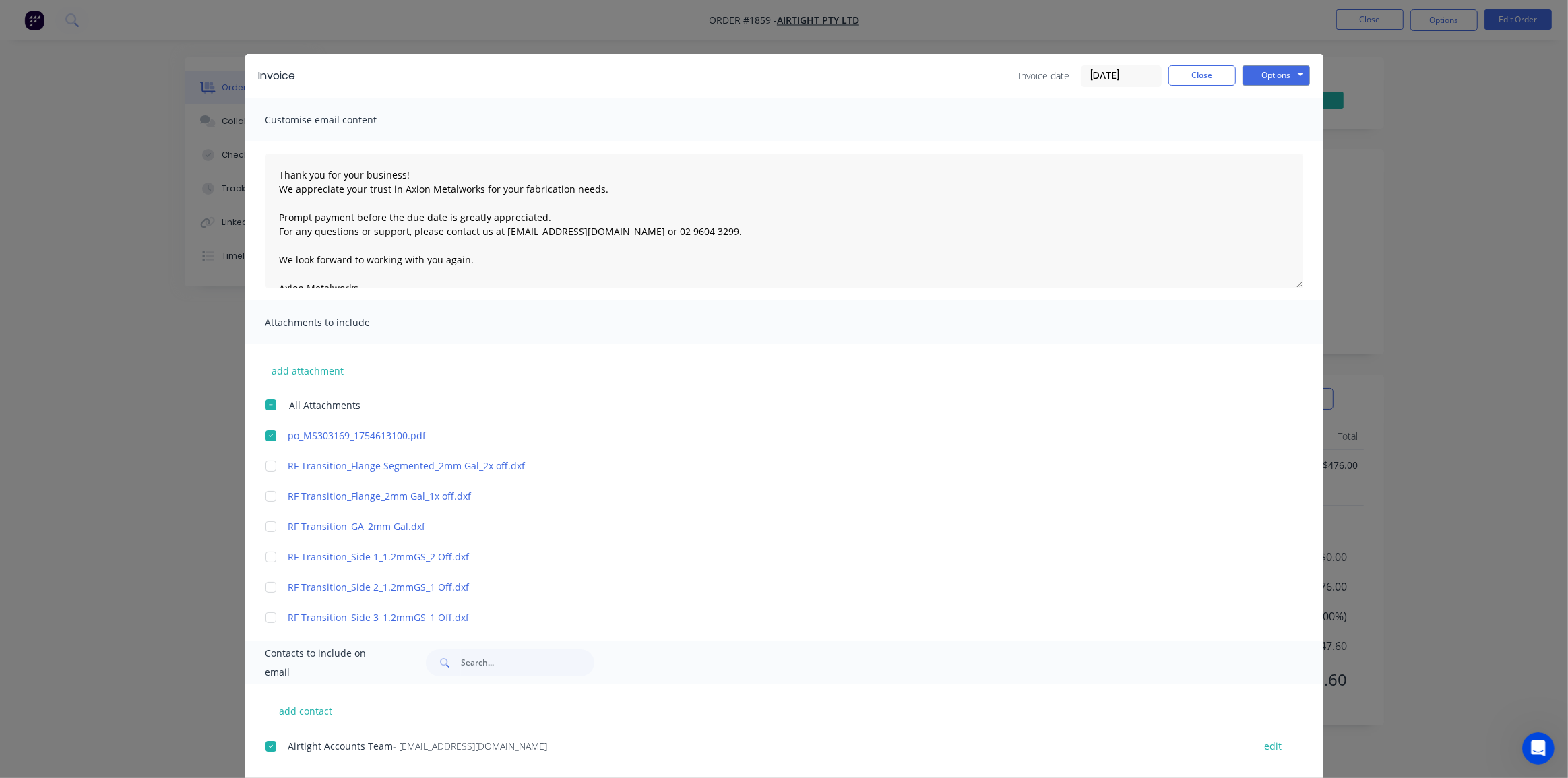
click at [1123, 74] on input "16/08/25" at bounding box center [1121, 76] width 80 height 20
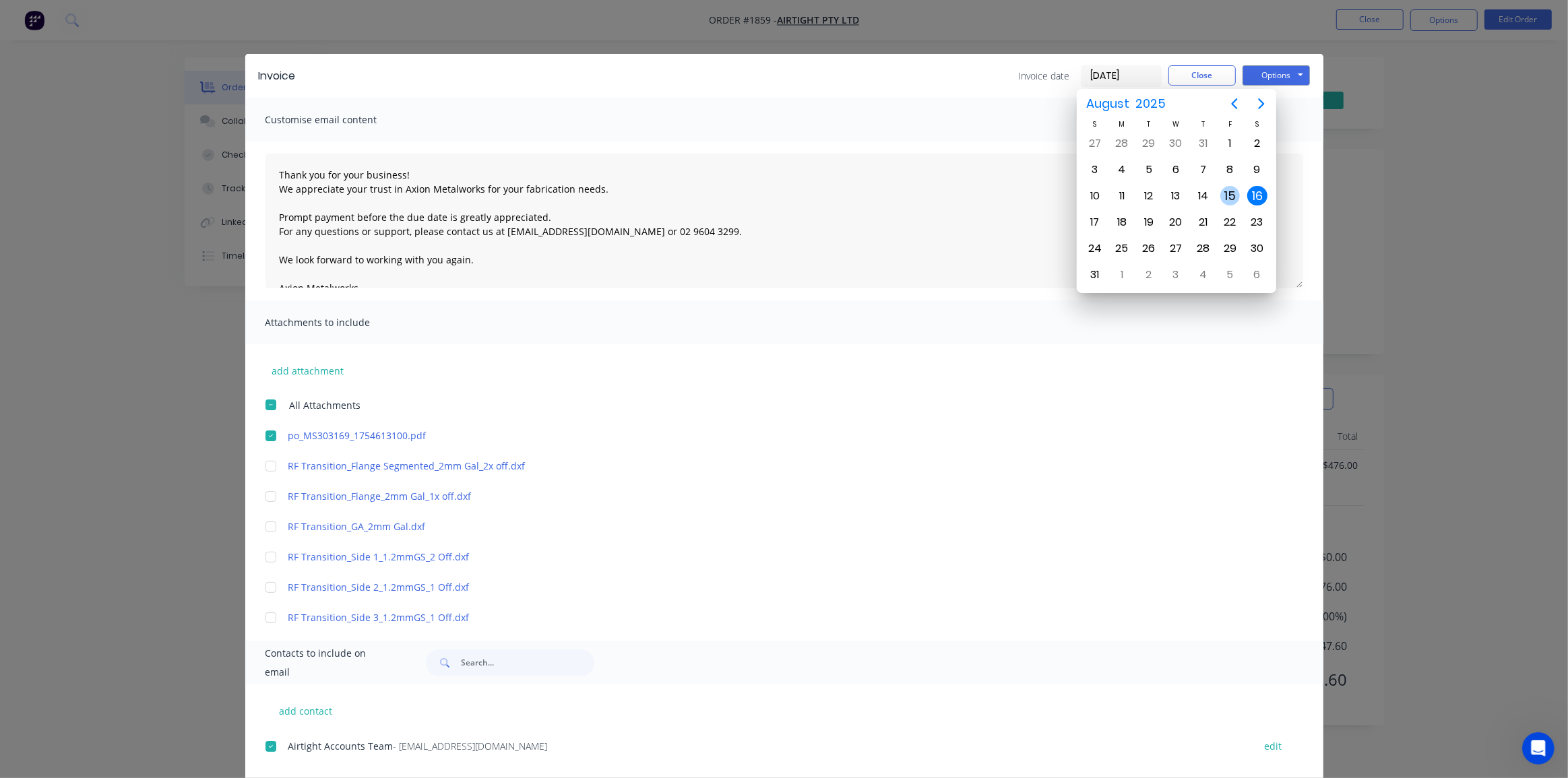
click at [1226, 196] on div "15" at bounding box center [1230, 196] width 20 height 20
type input "15/08/25"
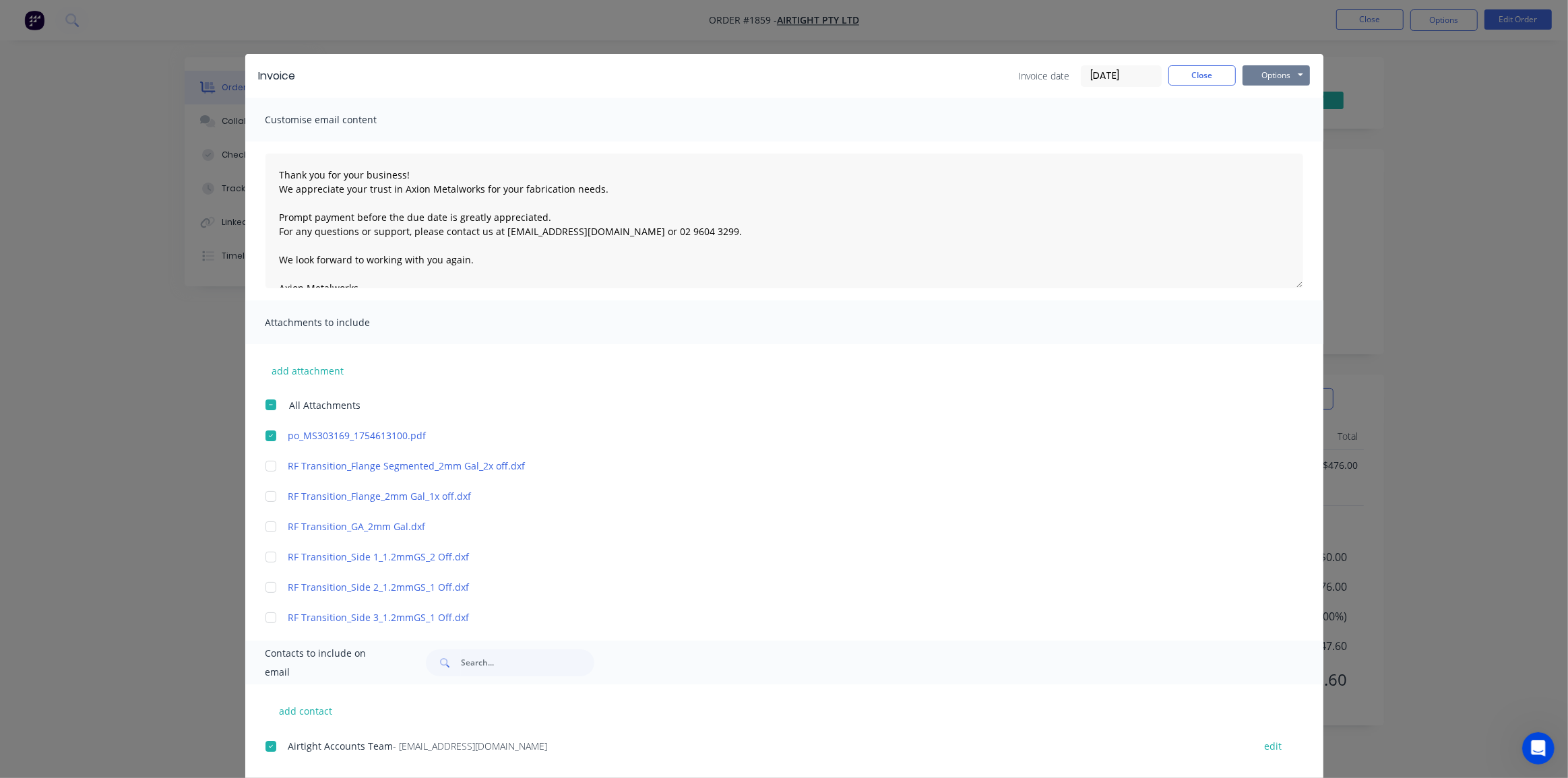
click at [1252, 76] on button "Options" at bounding box center [1276, 75] width 68 height 20
click at [1272, 139] on button "Email" at bounding box center [1285, 144] width 86 height 22
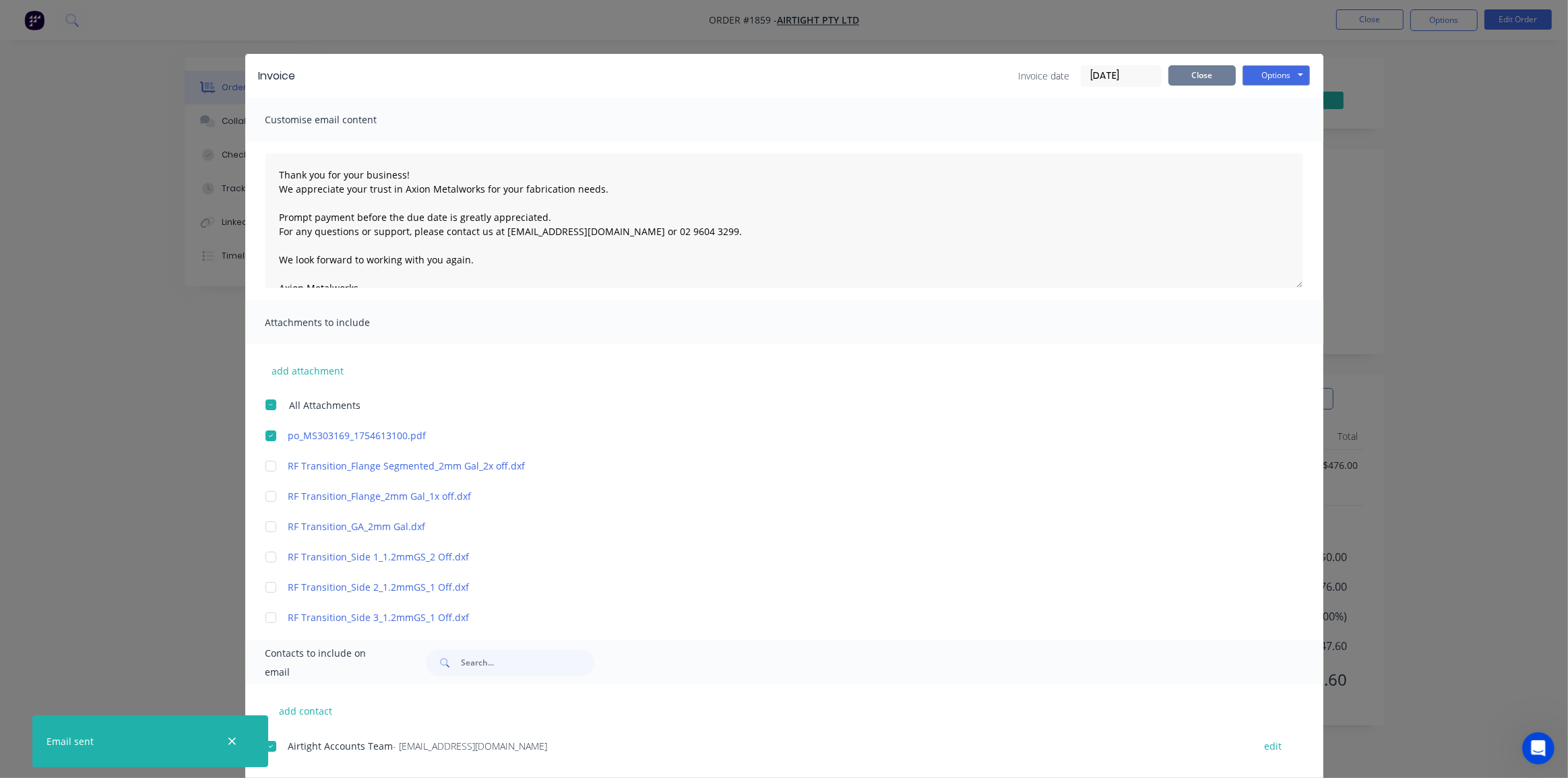
click at [1218, 80] on button "Close" at bounding box center [1202, 75] width 68 height 20
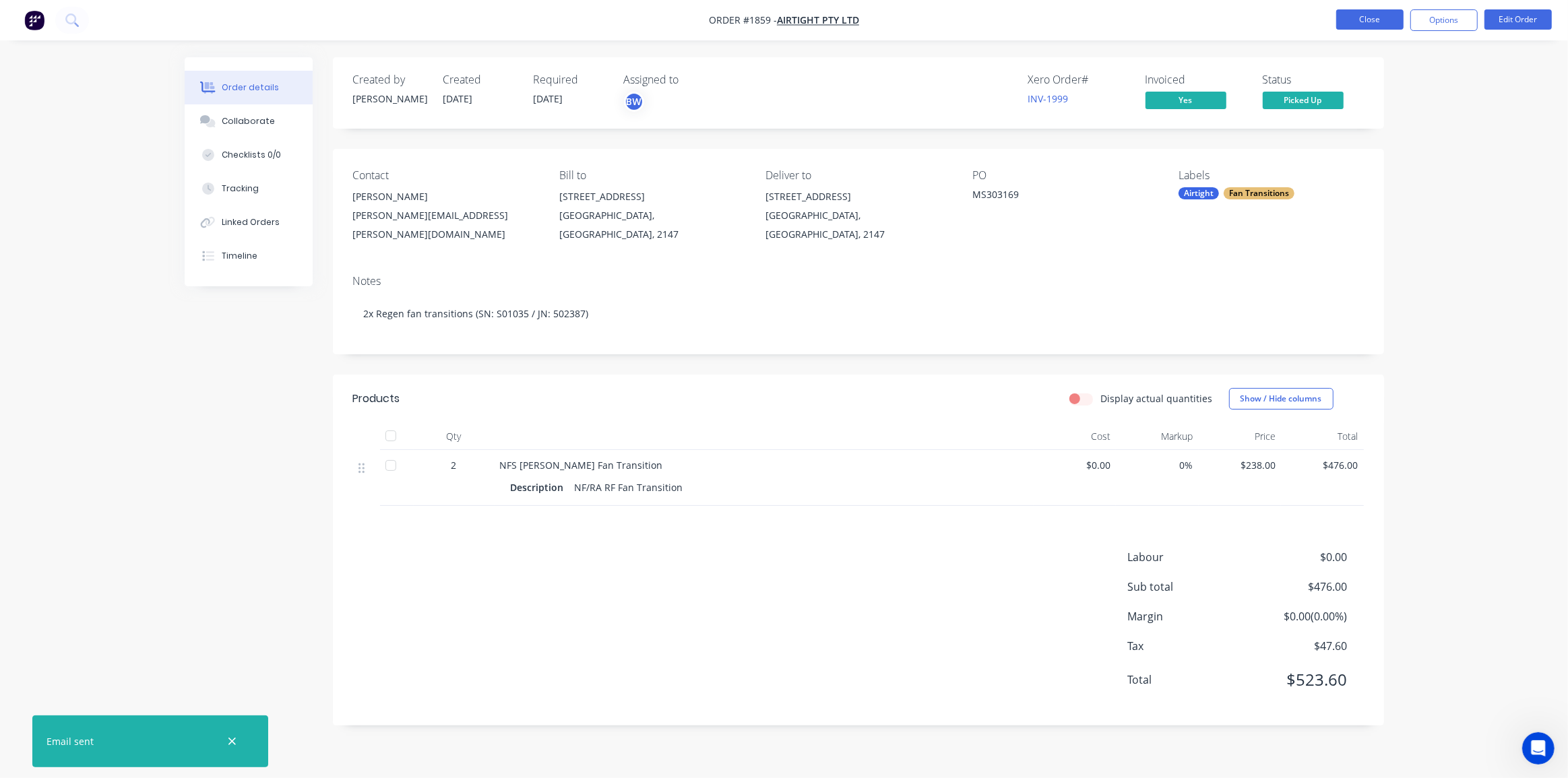
click at [1399, 24] on button "Close" at bounding box center [1369, 19] width 68 height 20
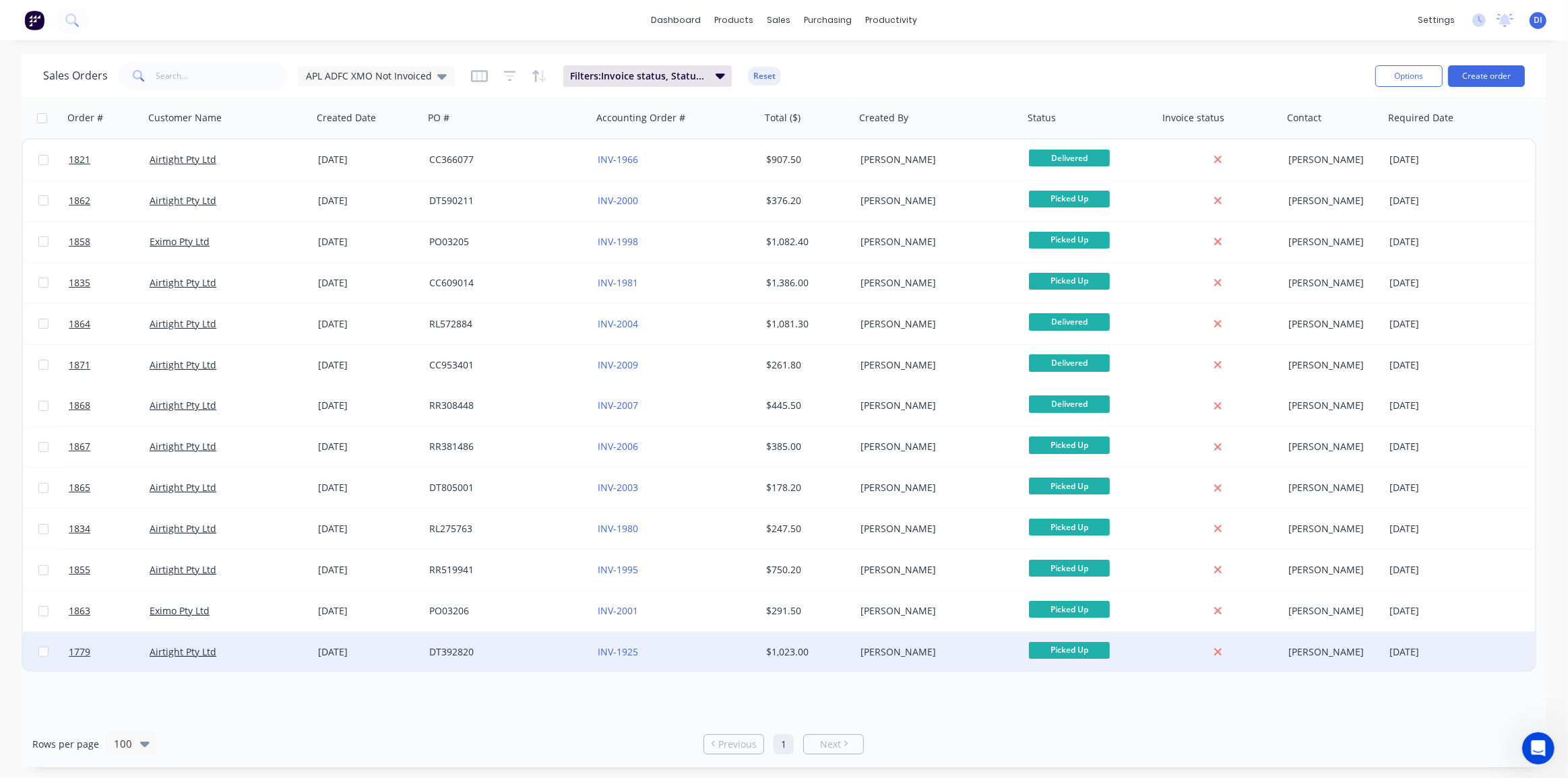
click at [920, 638] on div "Dean Ingram" at bounding box center [939, 652] width 168 height 40
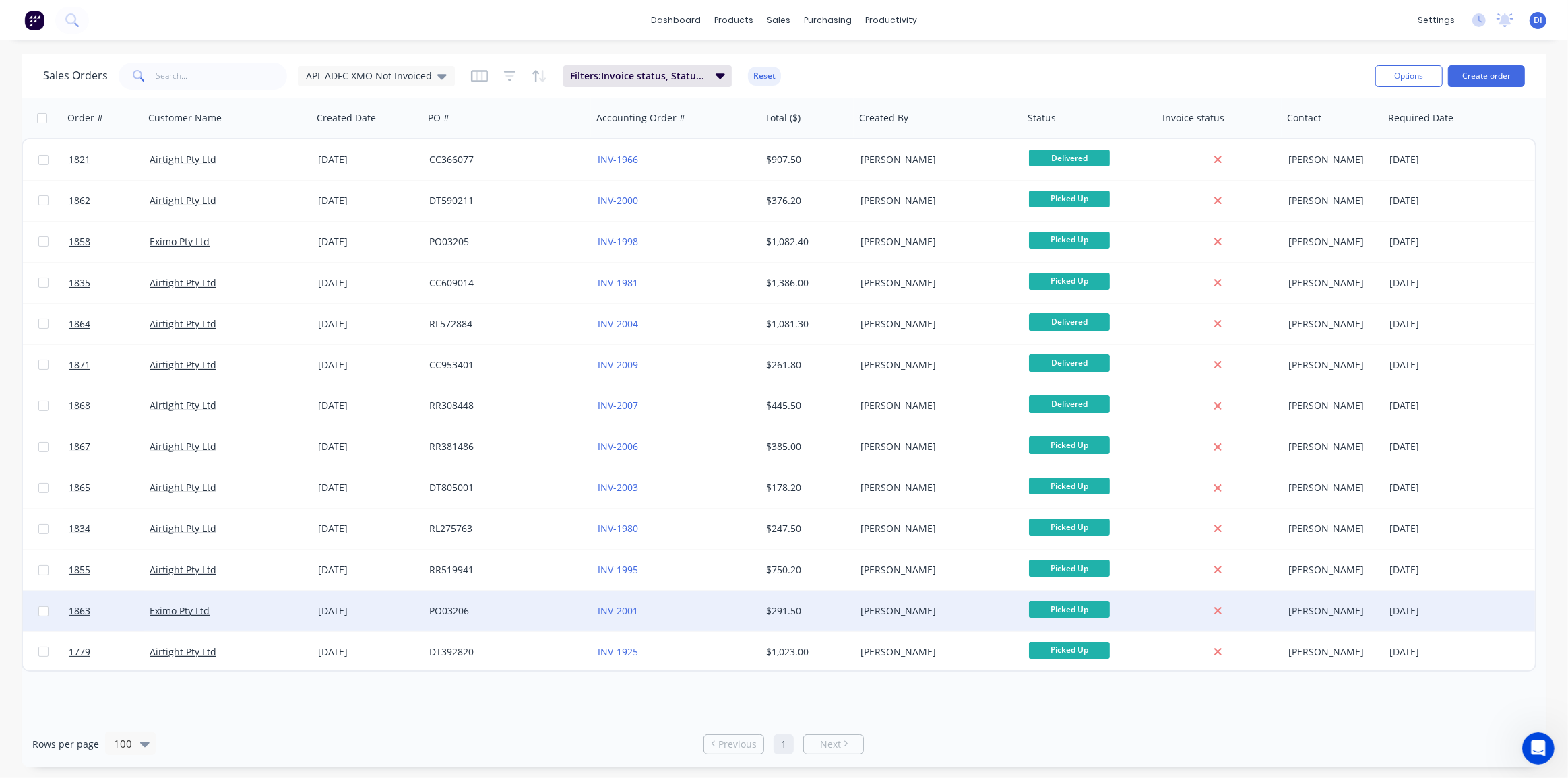
click at [867, 610] on div "Kyle Lynch" at bounding box center [935, 610] width 150 height 14
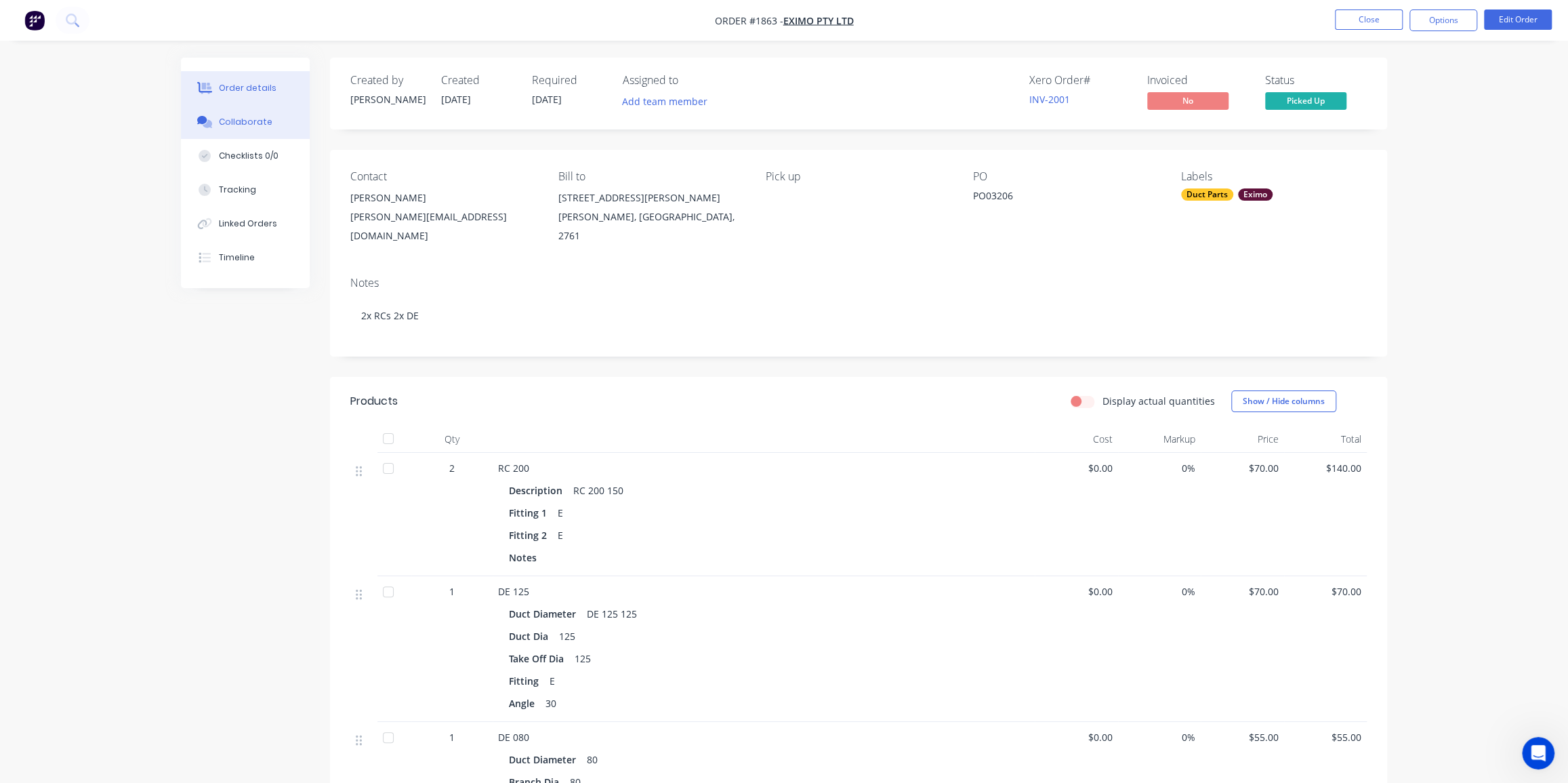
click at [242, 126] on div "Collaborate" at bounding box center [246, 122] width 54 height 12
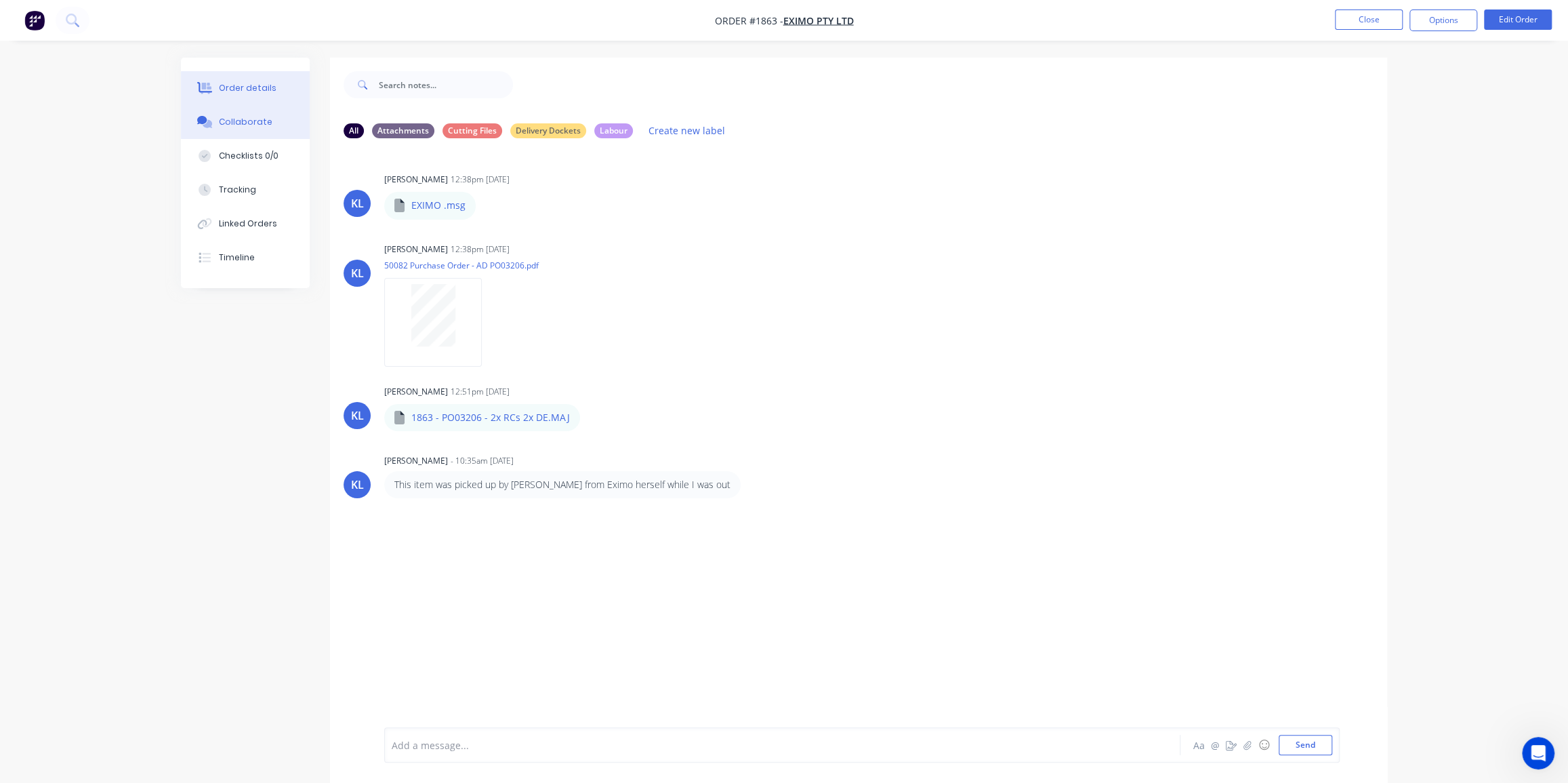
click at [254, 84] on div "Order details" at bounding box center [248, 88] width 58 height 12
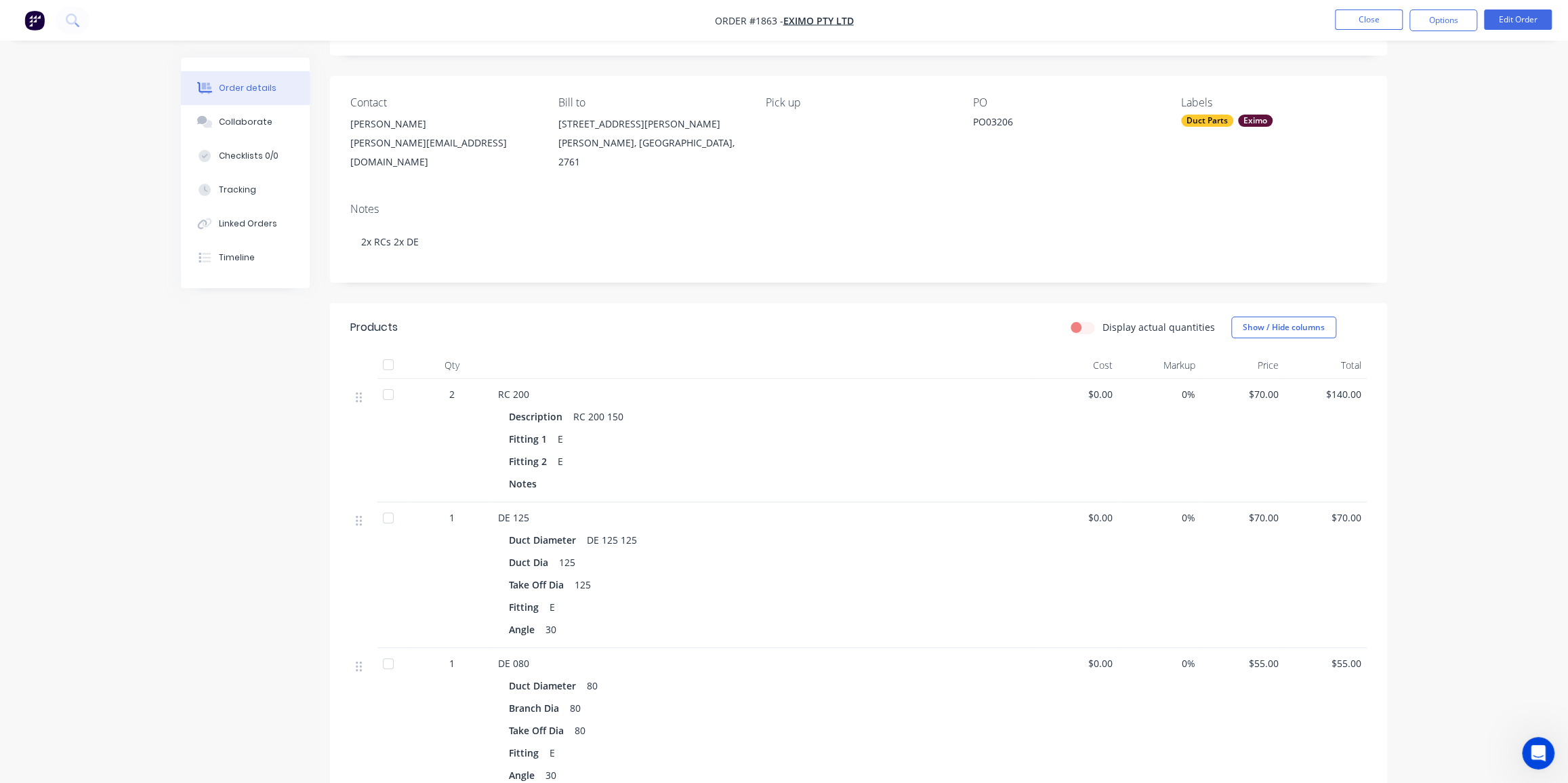
scroll to position [312, 0]
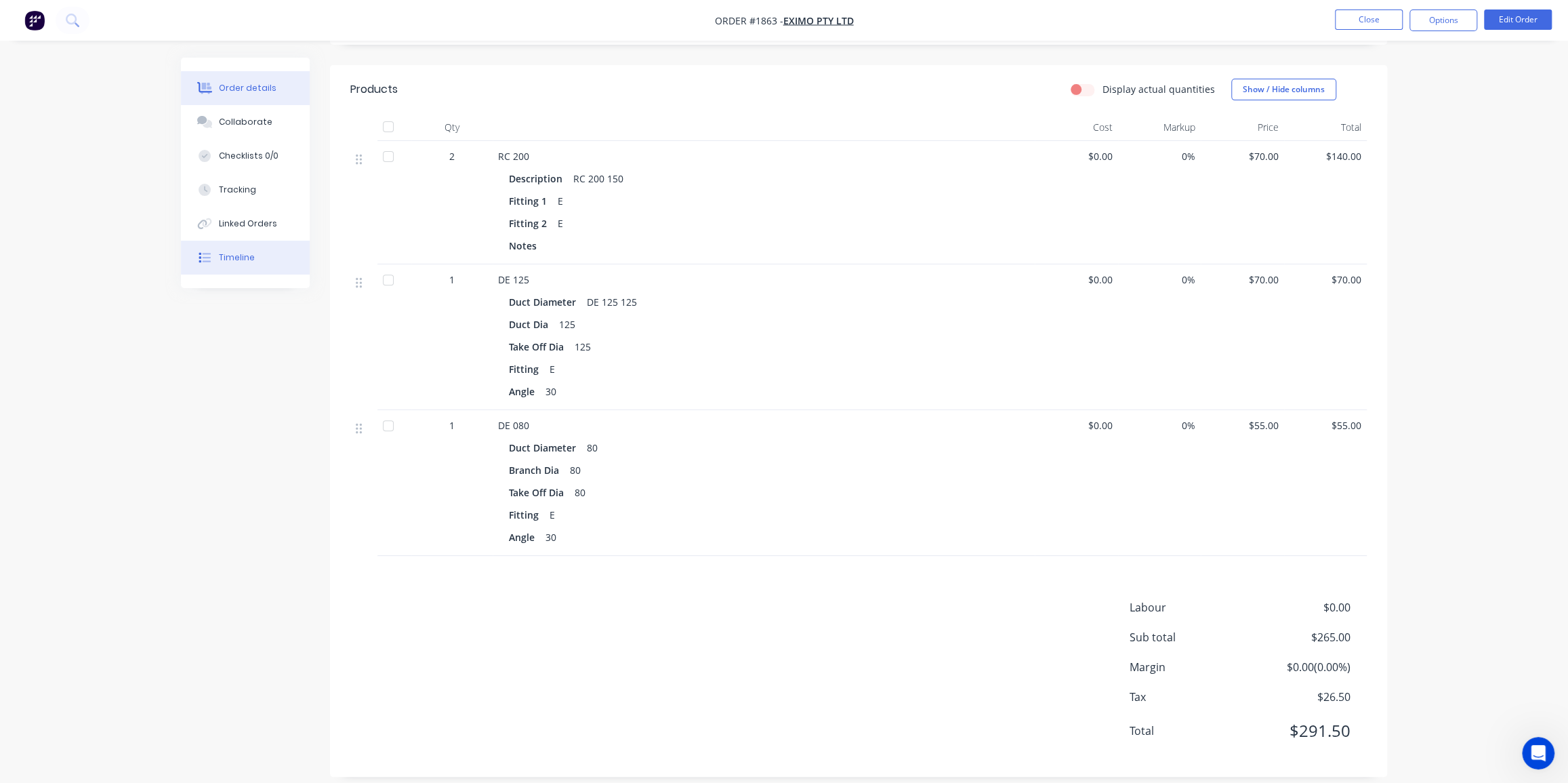
click at [245, 247] on button "Timeline" at bounding box center [245, 258] width 129 height 34
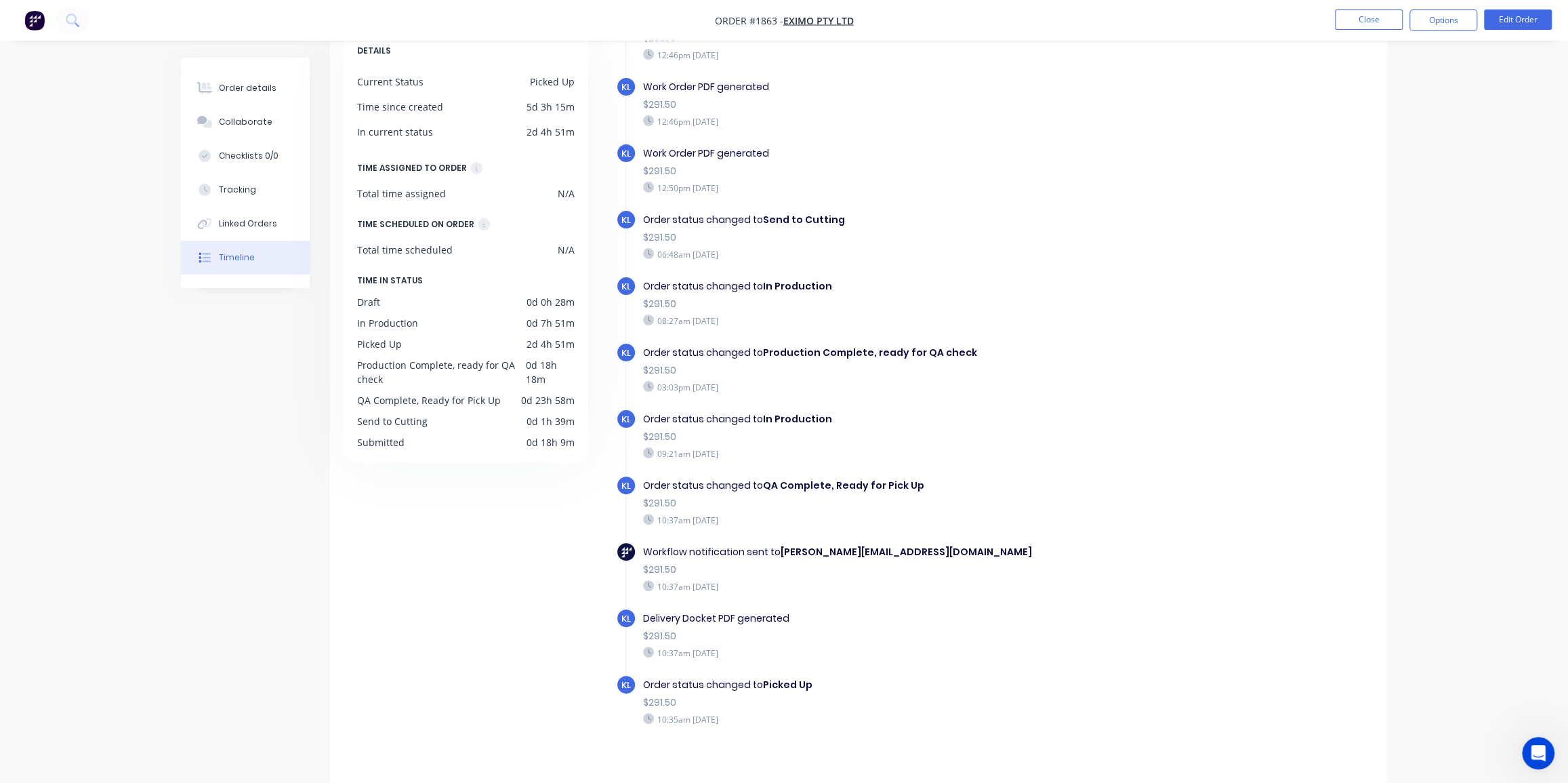
scroll to position [96, 0]
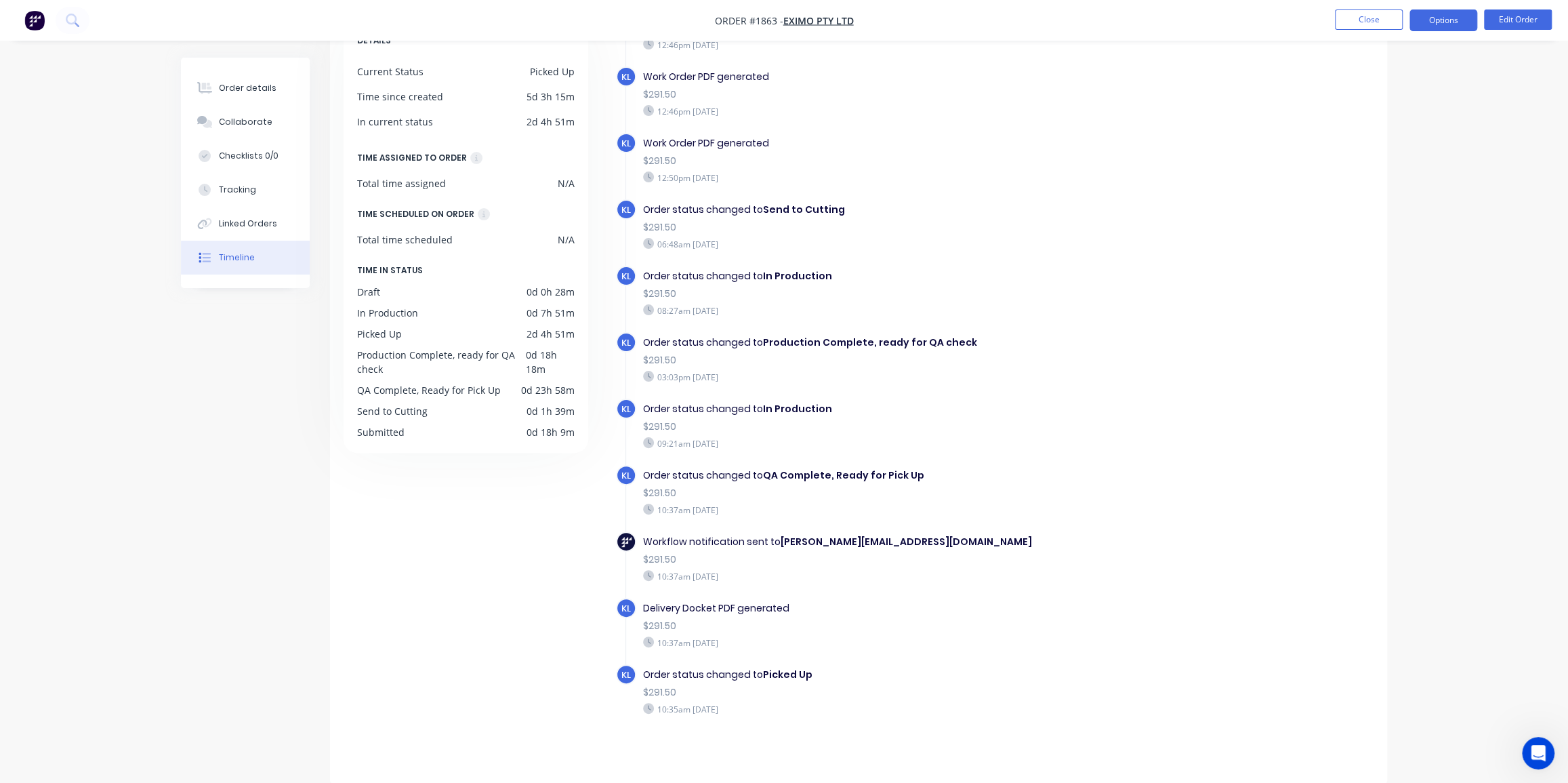
click at [1424, 21] on button "Options" at bounding box center [1444, 20] width 68 height 22
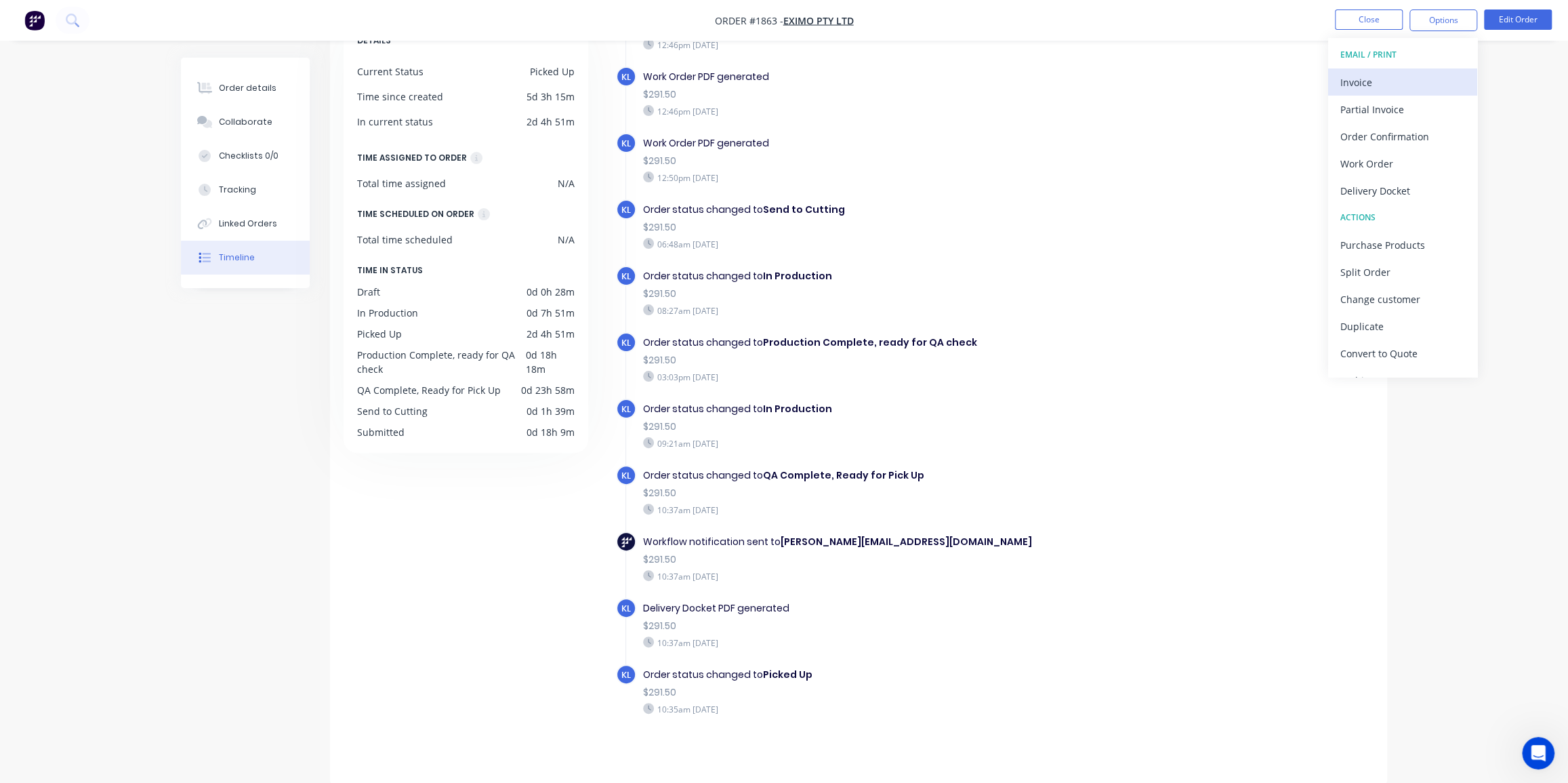
click at [1368, 75] on div "Invoice" at bounding box center [1403, 82] width 124 height 20
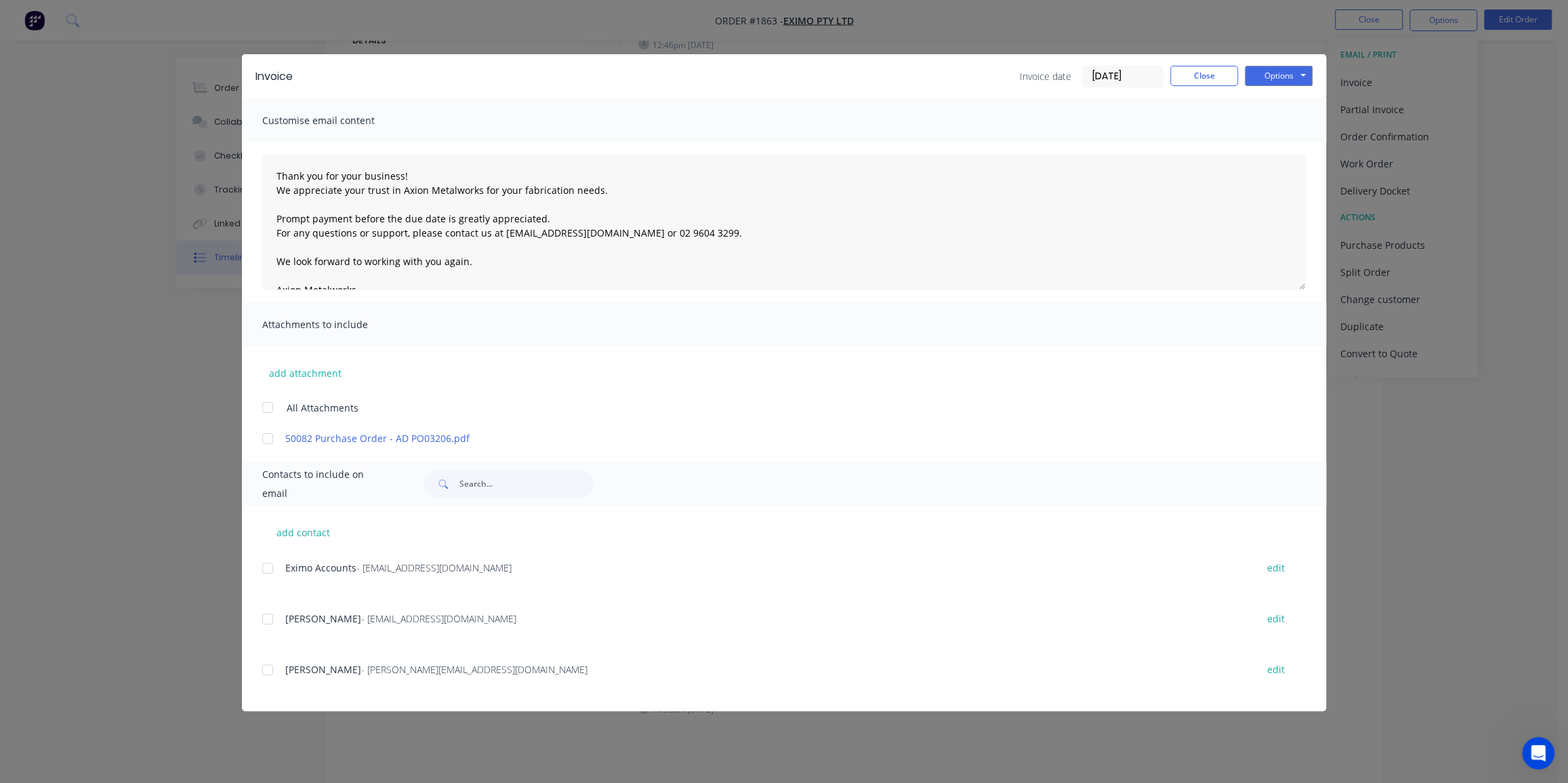
click at [1102, 77] on input "16/08/25" at bounding box center [1123, 77] width 80 height 20
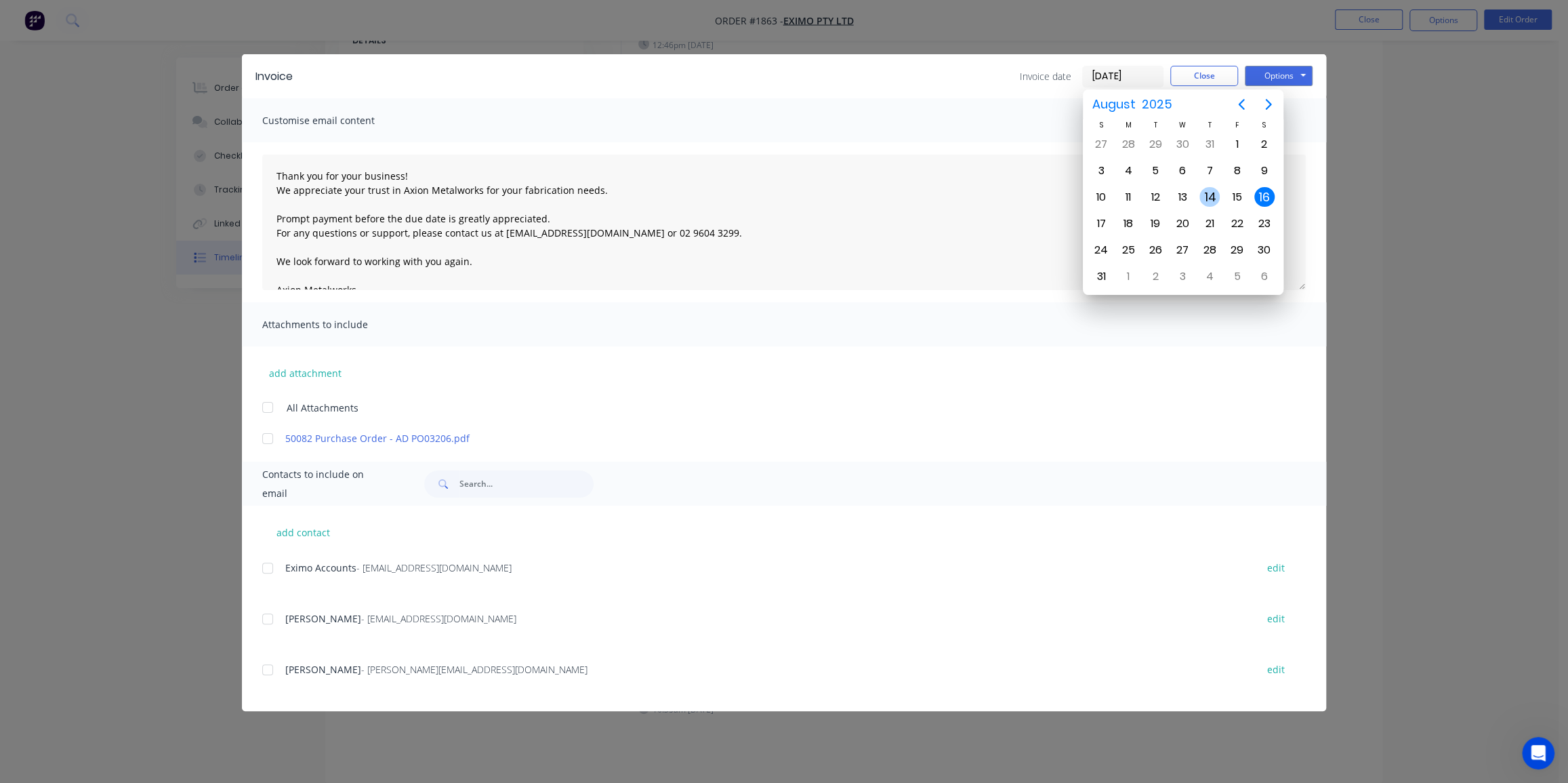
click at [1208, 191] on div "14" at bounding box center [1210, 198] width 20 height 20
type input "14/08/25"
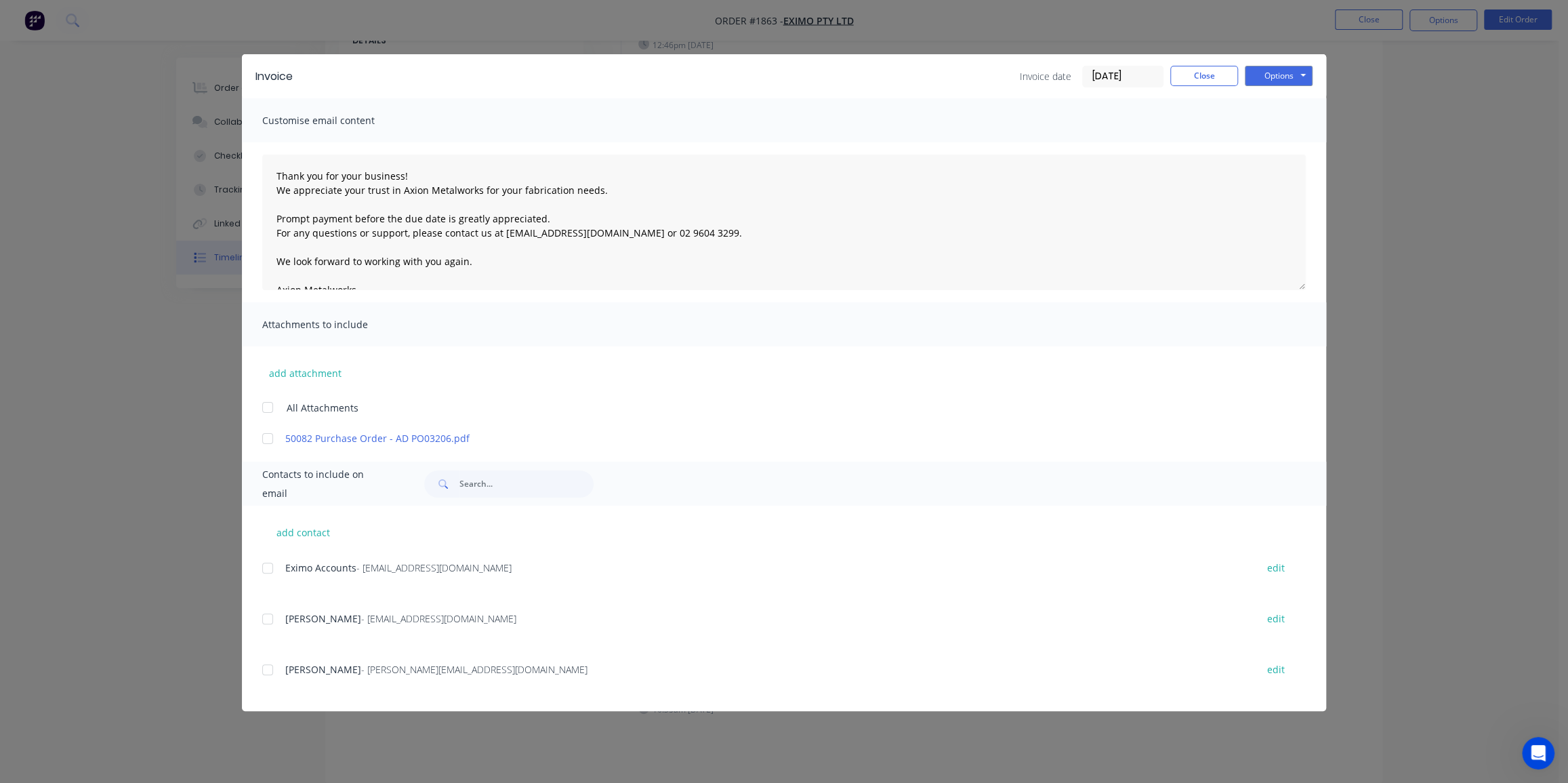
click at [271, 395] on div at bounding box center [267, 407] width 27 height 27
click at [278, 568] on div at bounding box center [267, 567] width 27 height 27
click at [1260, 72] on button "Options" at bounding box center [1279, 76] width 68 height 20
click at [1276, 137] on button "Email" at bounding box center [1289, 145] width 87 height 22
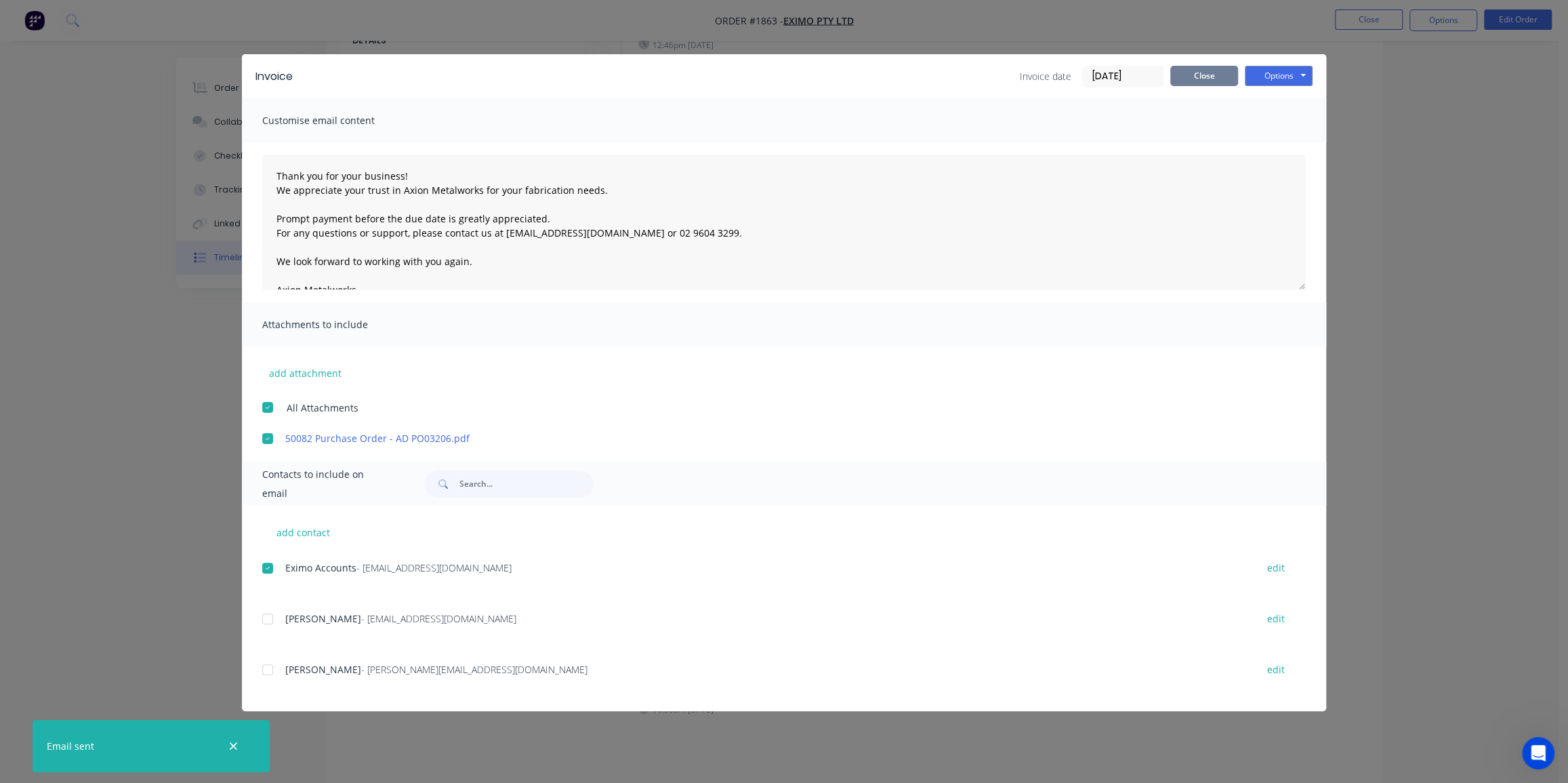
click at [1208, 78] on button "Close" at bounding box center [1205, 76] width 68 height 20
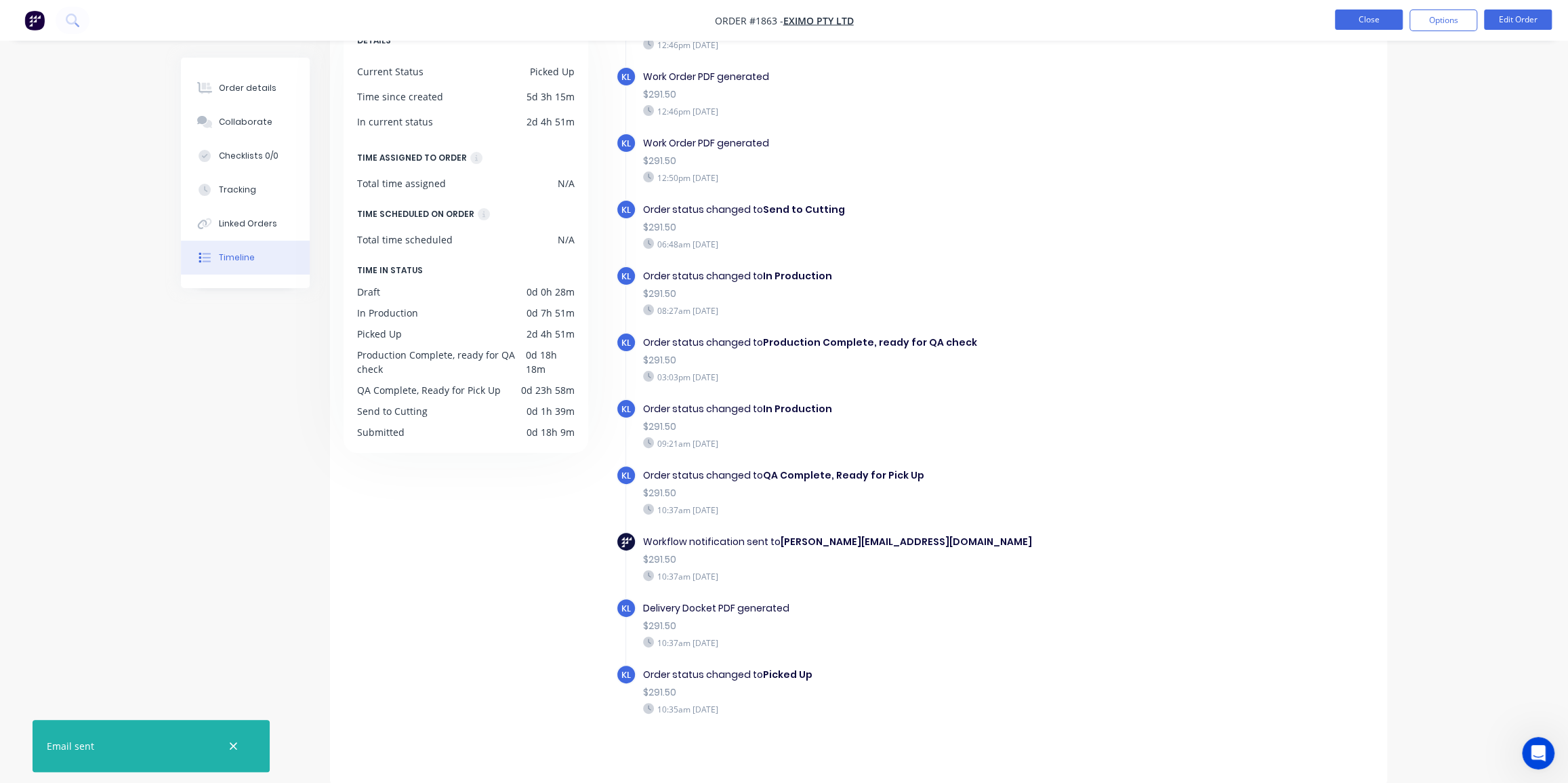
click at [1388, 14] on button "Close" at bounding box center [1369, 20] width 68 height 20
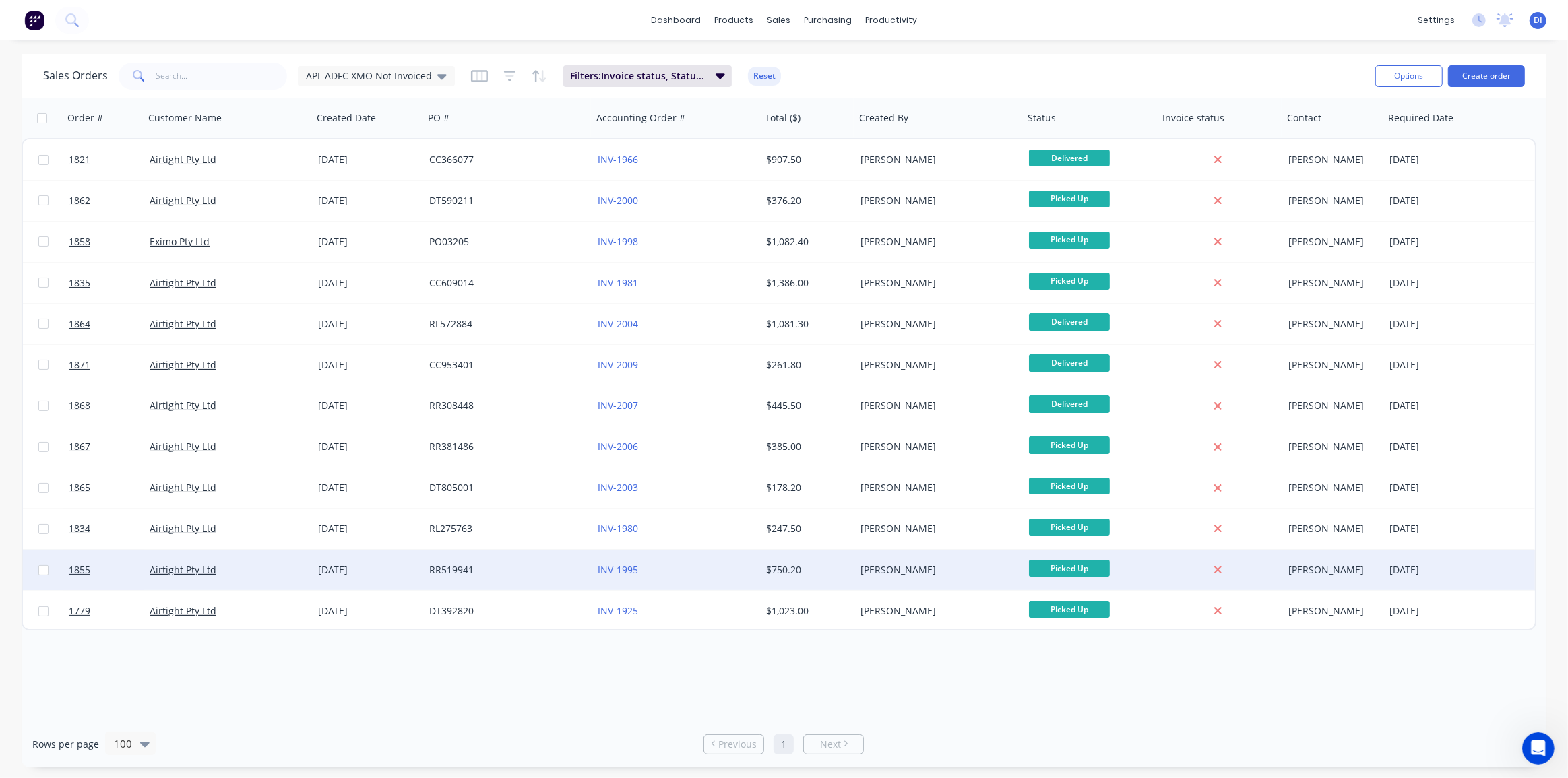
click at [910, 573] on div "Kyle Lynch" at bounding box center [935, 569] width 150 height 14
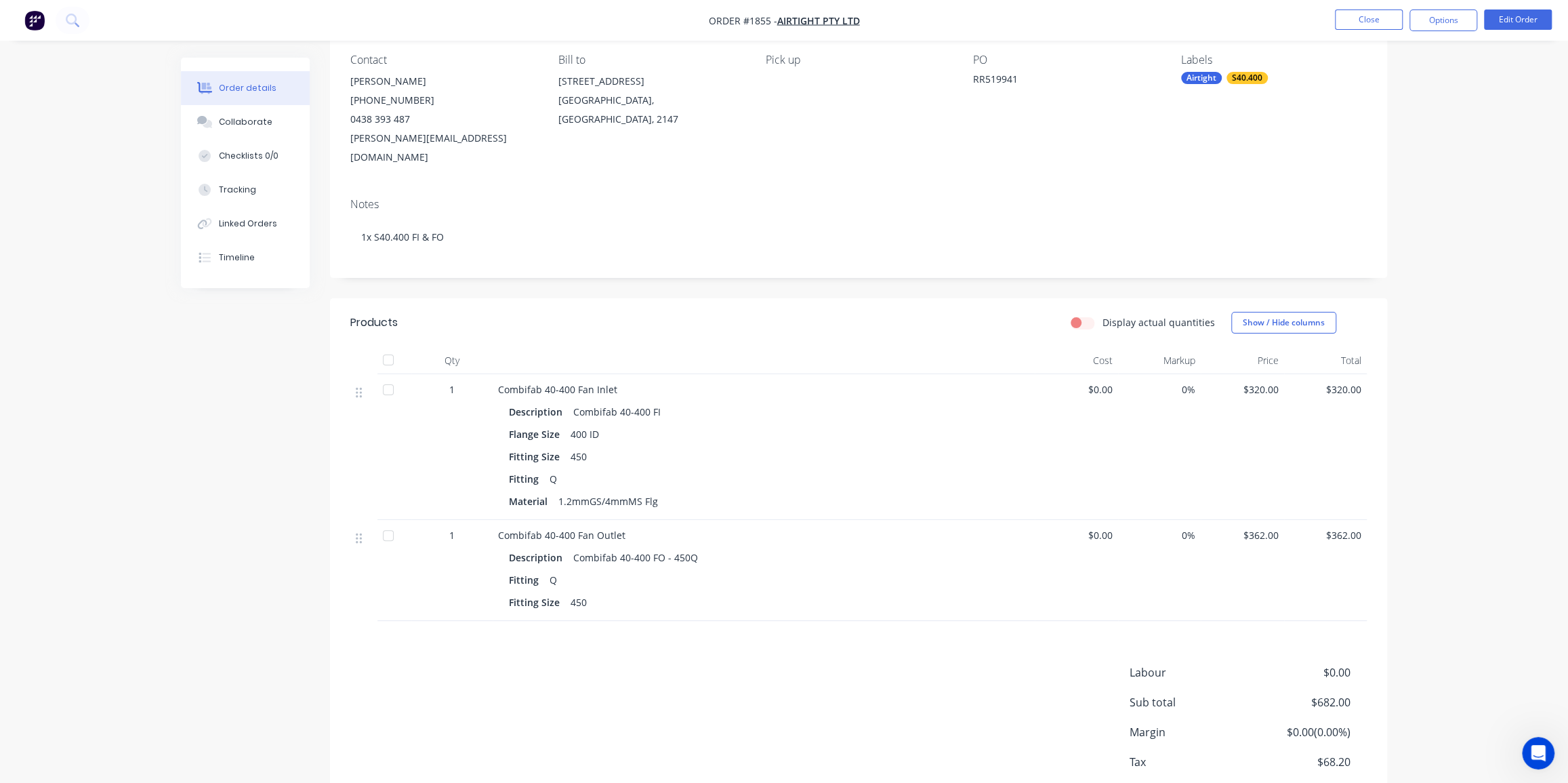
scroll to position [123, 0]
click at [247, 263] on button "Timeline" at bounding box center [245, 258] width 129 height 34
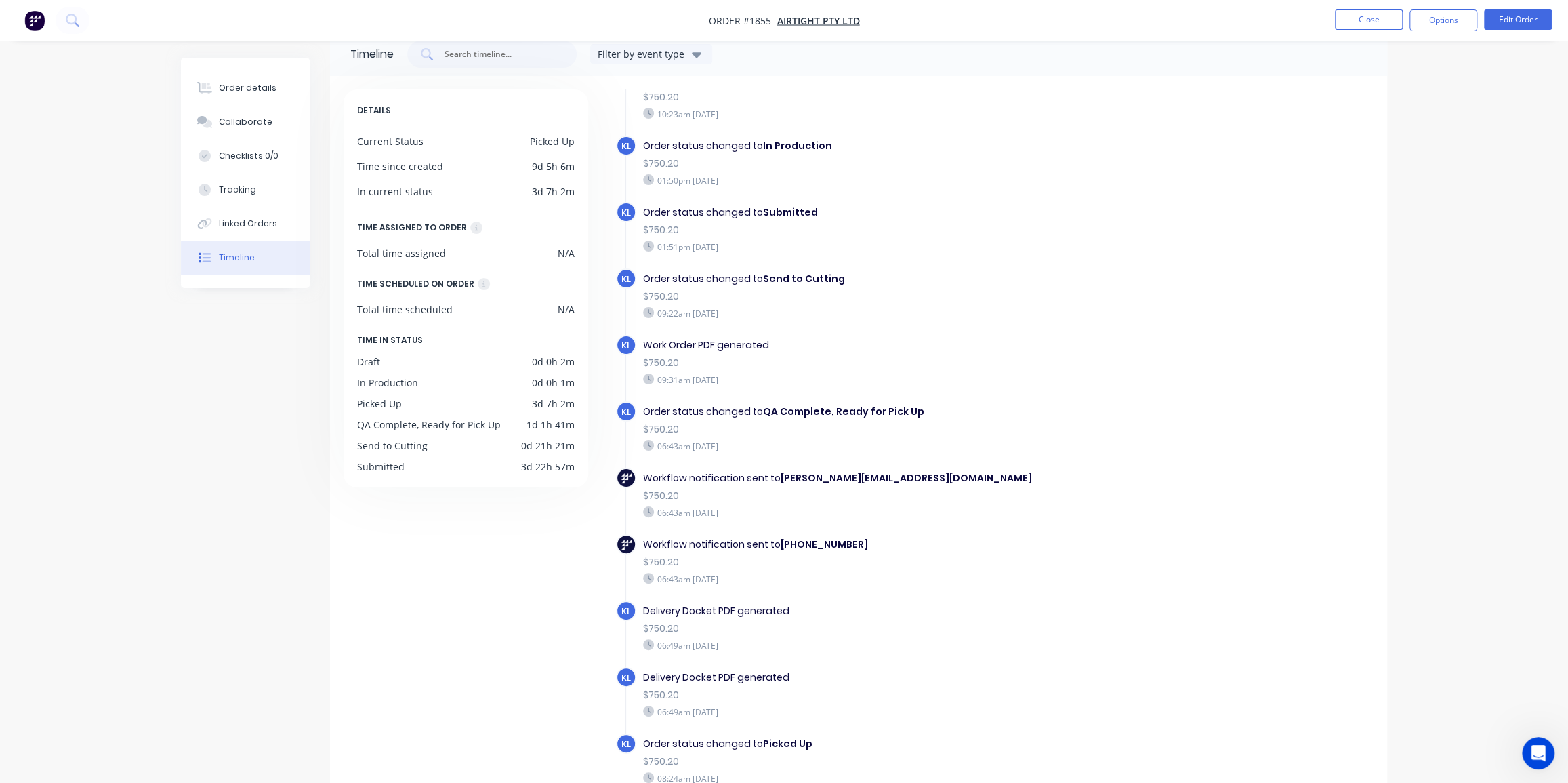
scroll to position [61, 0]
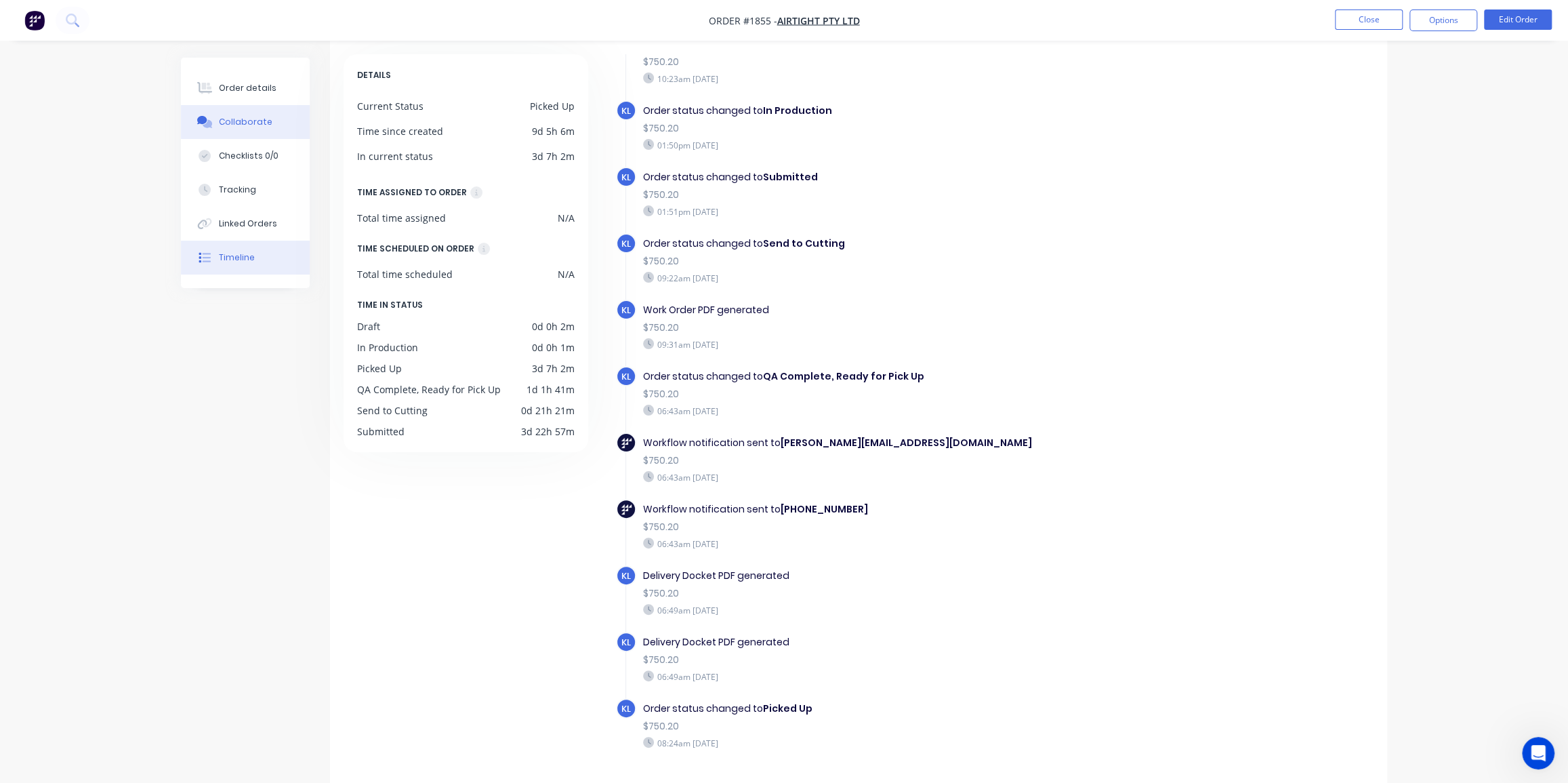
click at [232, 116] on div "Collaborate" at bounding box center [246, 122] width 54 height 12
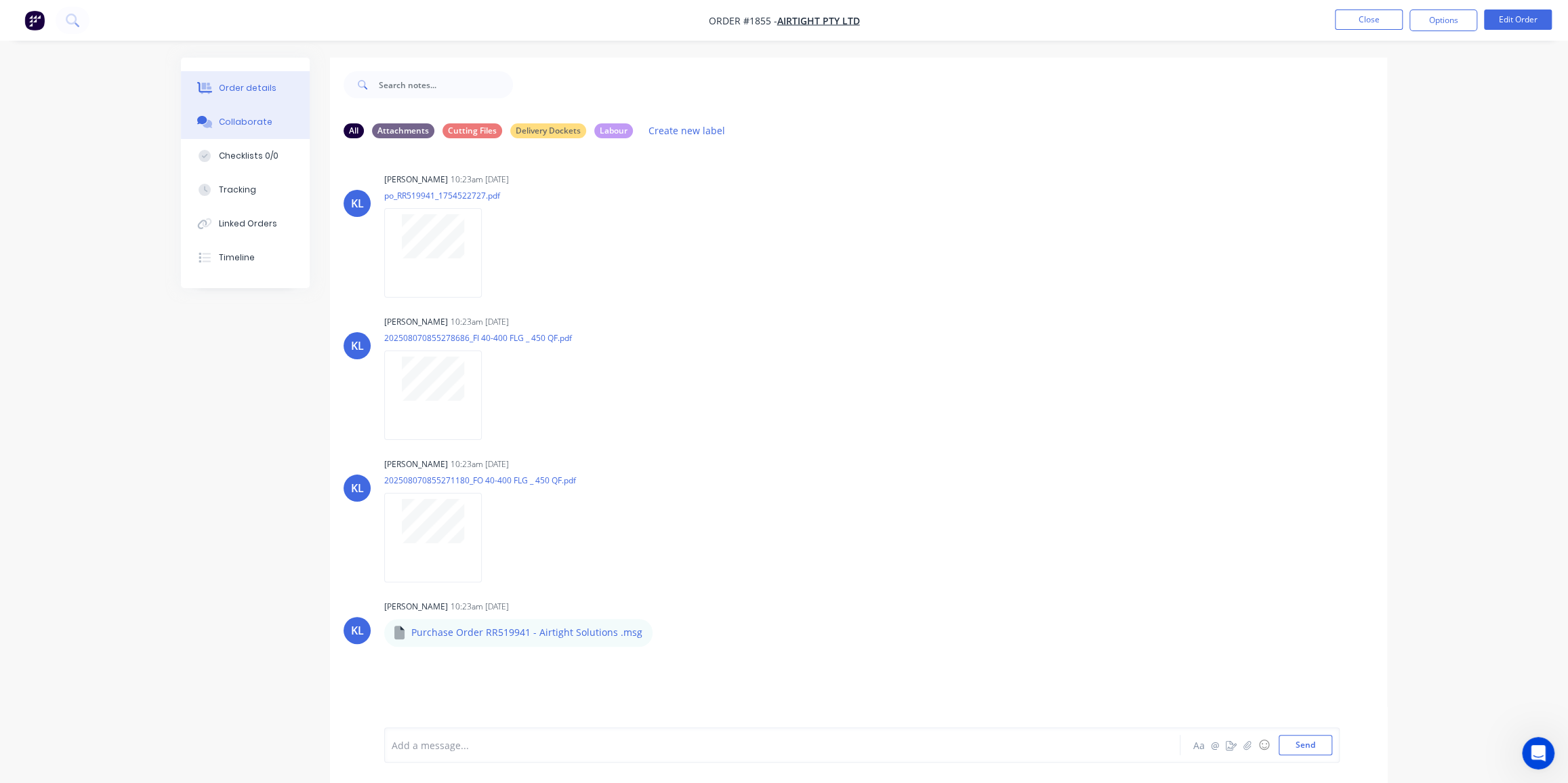
click at [274, 77] on button "Order details" at bounding box center [245, 88] width 129 height 34
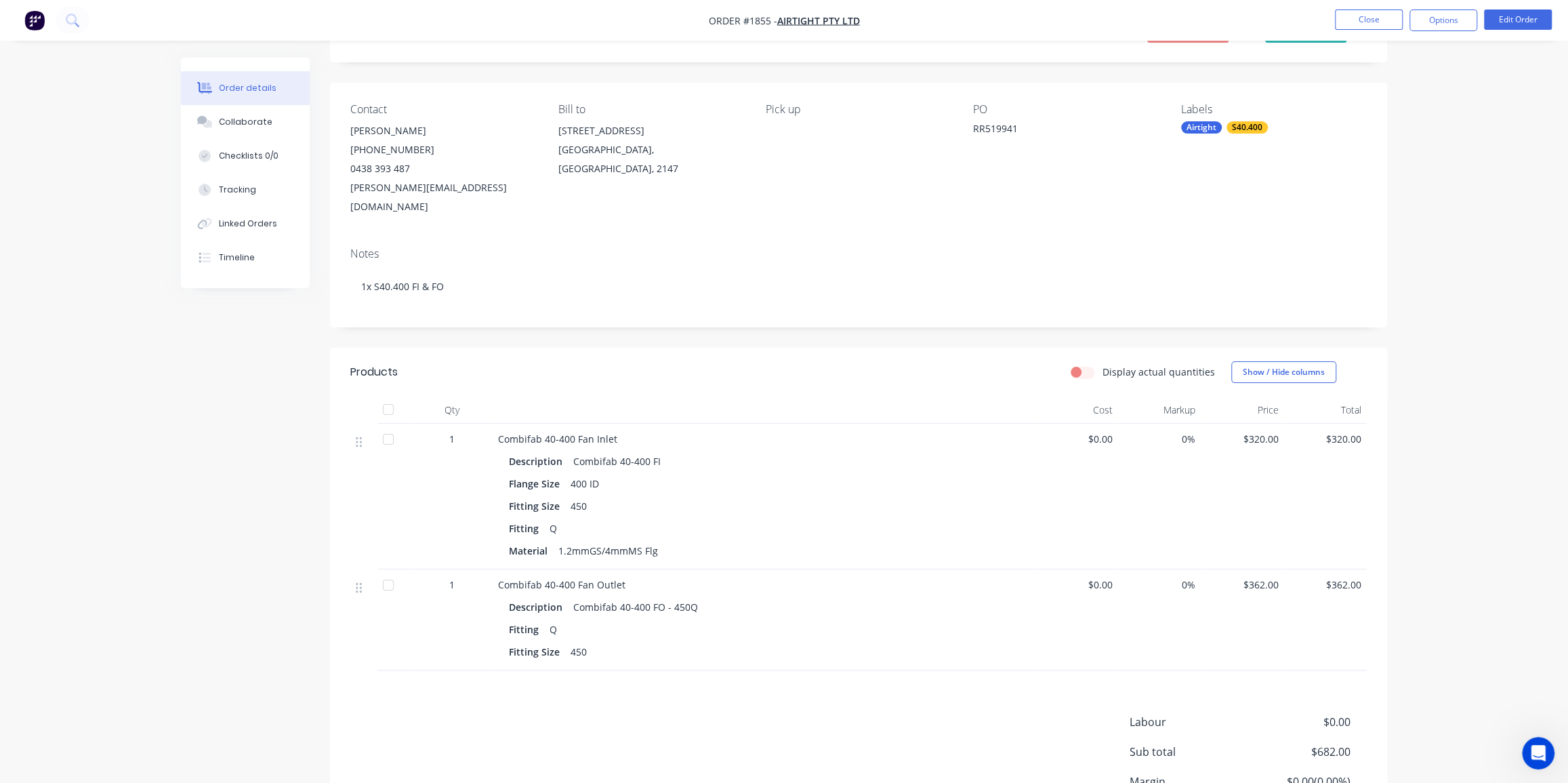
scroll to position [177, 0]
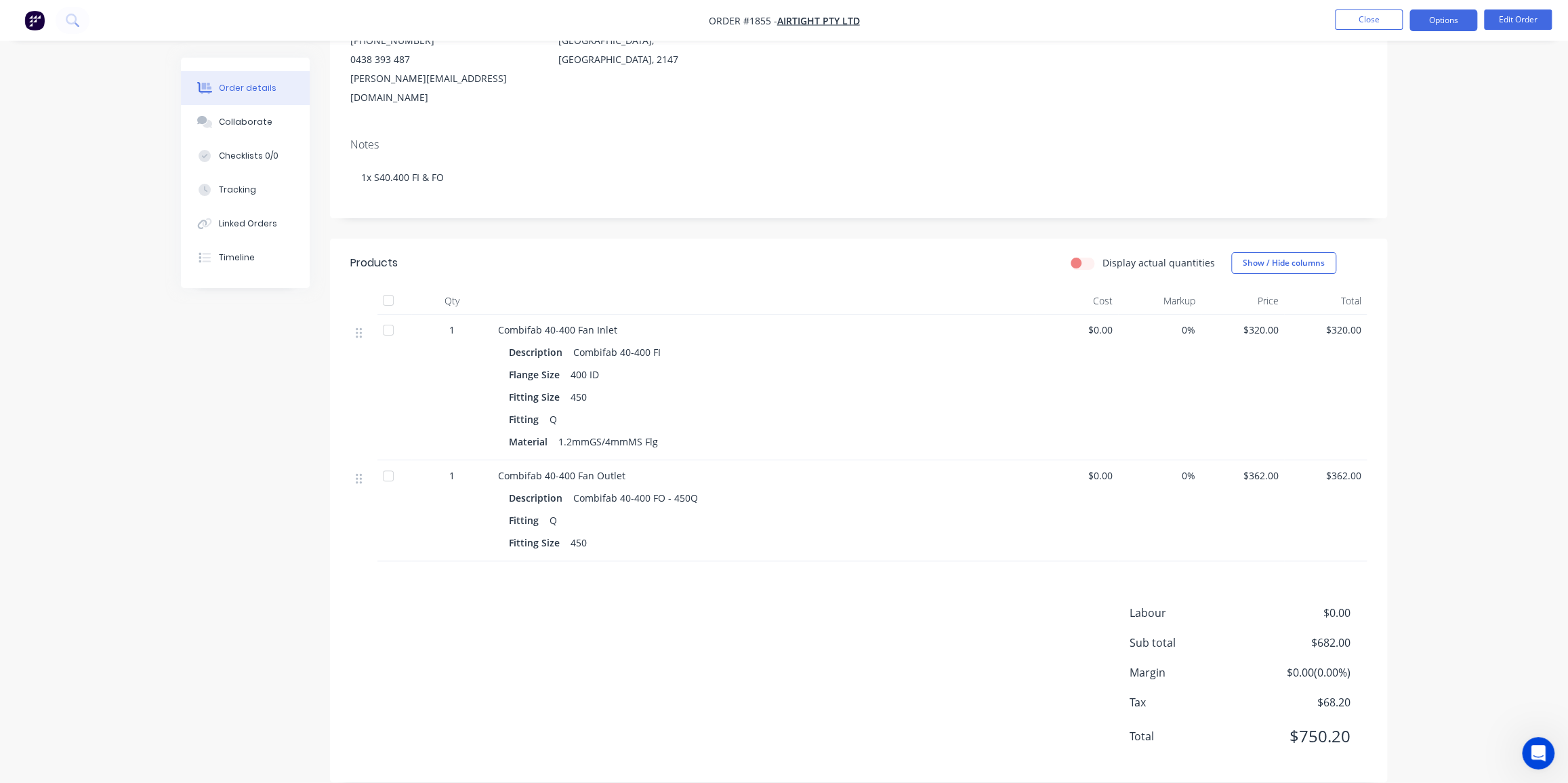
click at [1439, 25] on button "Options" at bounding box center [1444, 20] width 68 height 22
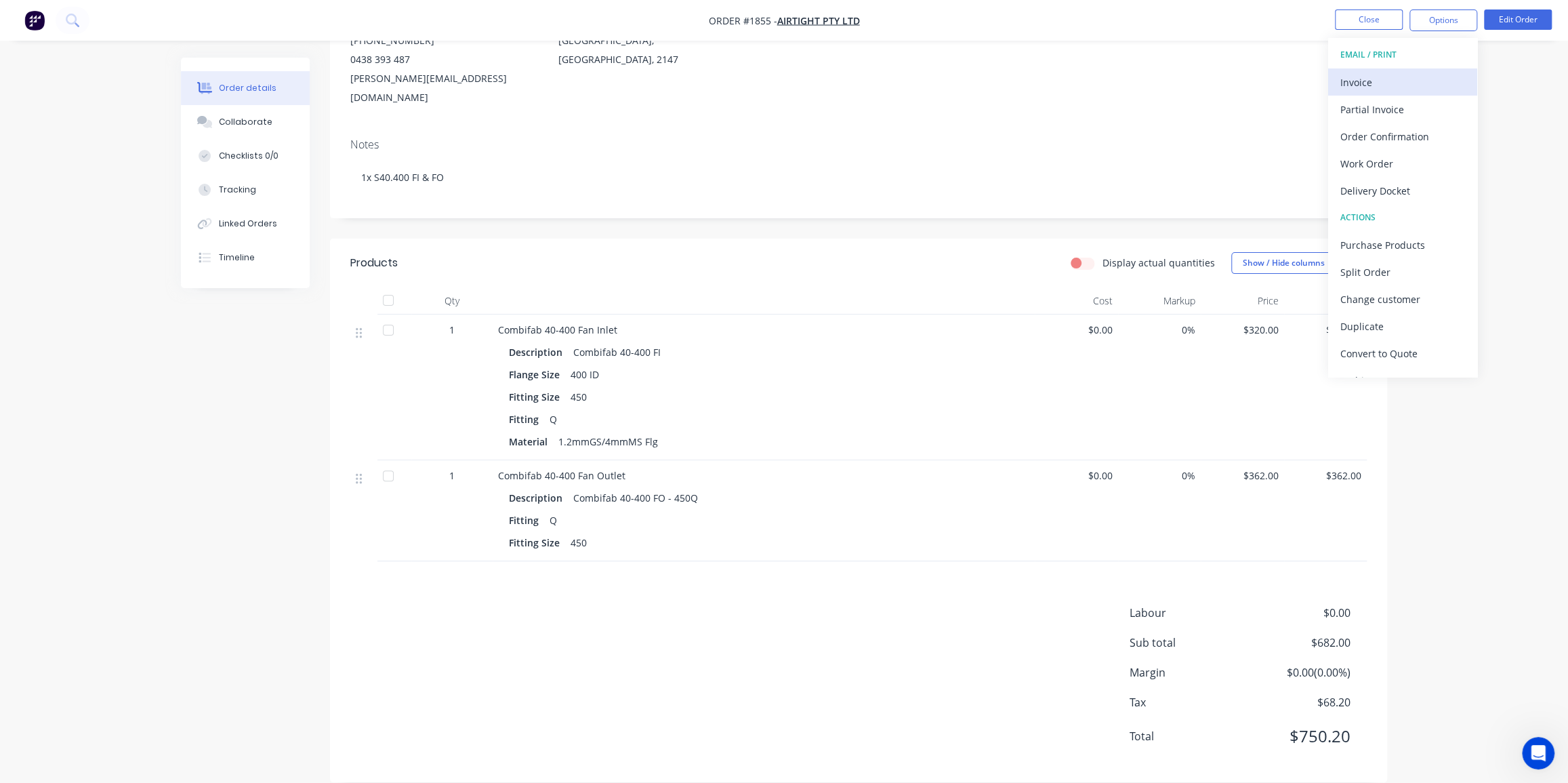
click at [1368, 84] on div "Invoice" at bounding box center [1403, 82] width 124 height 20
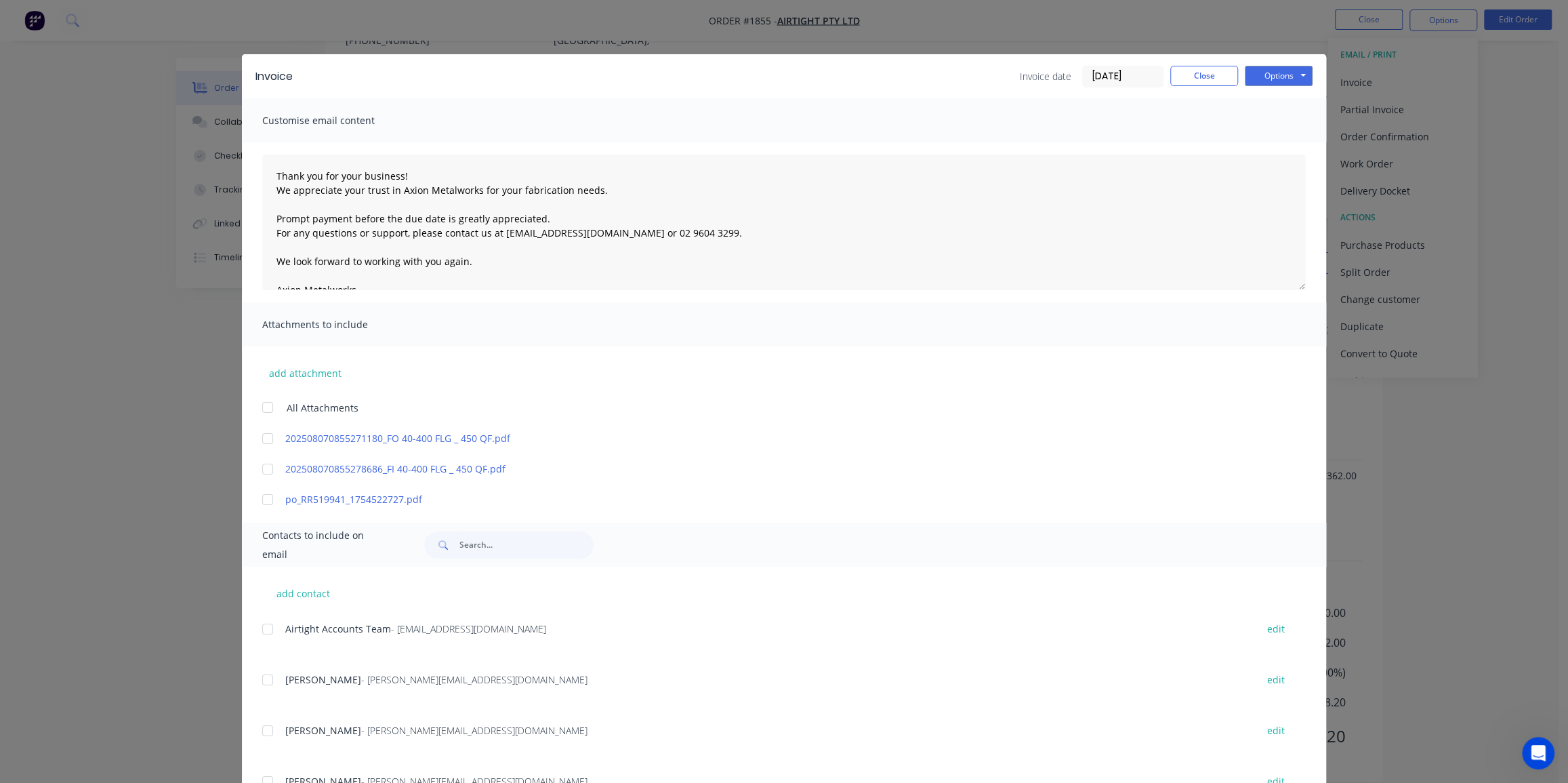
click at [256, 499] on div at bounding box center [267, 499] width 27 height 27
drag, startPoint x: 273, startPoint y: 630, endPoint x: 310, endPoint y: 621, distance: 38.1
click at [273, 630] on div at bounding box center [267, 629] width 27 height 27
click at [1099, 77] on input "16/08/25" at bounding box center [1123, 77] width 80 height 20
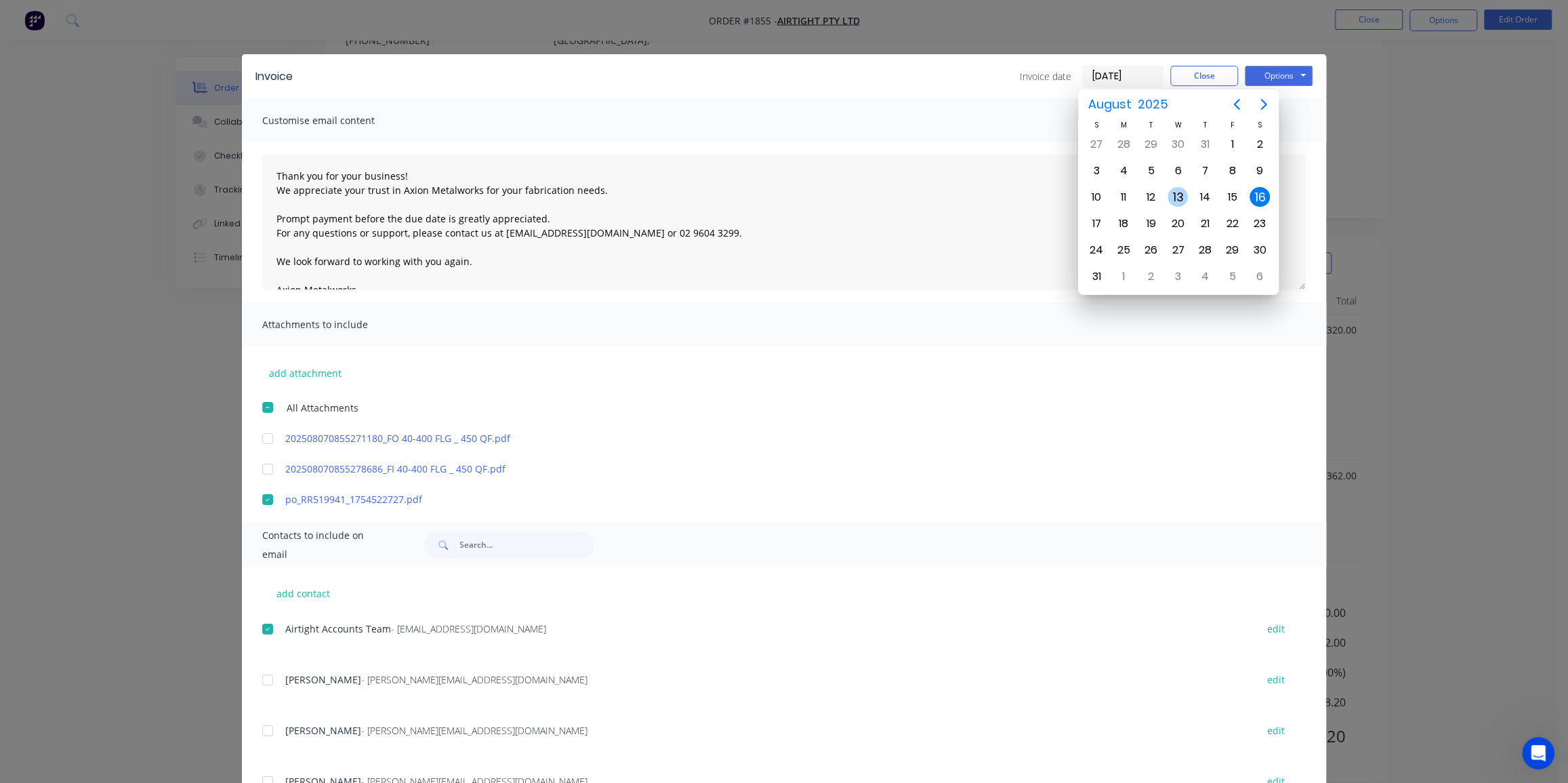
drag, startPoint x: 1179, startPoint y: 193, endPoint x: 1235, endPoint y: 128, distance: 85.8
click at [1179, 192] on div "13" at bounding box center [1178, 198] width 20 height 20
type input "13/08/25"
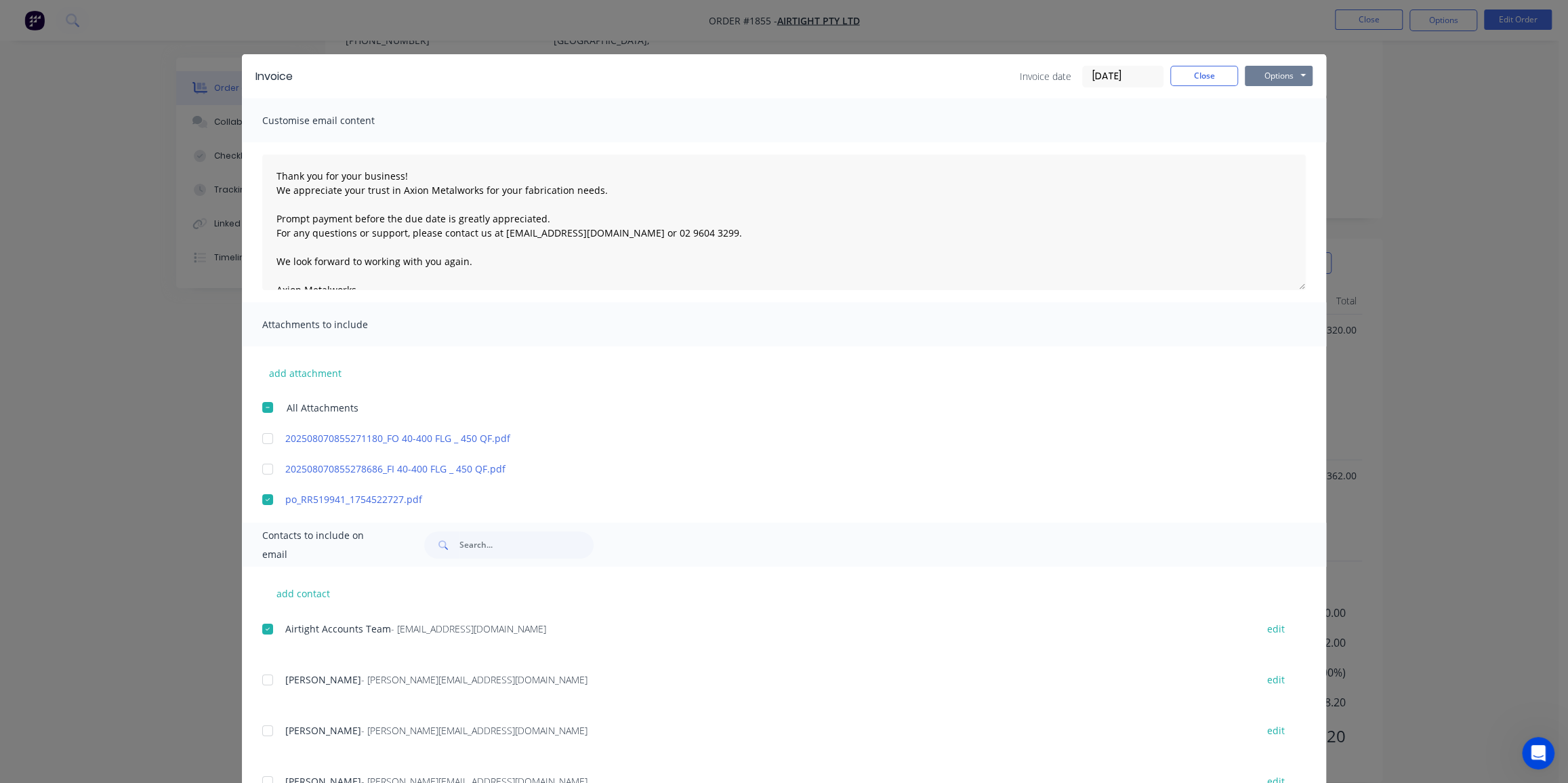
click at [1280, 79] on button "Options" at bounding box center [1279, 76] width 68 height 20
click at [1268, 143] on button "Email" at bounding box center [1289, 145] width 87 height 22
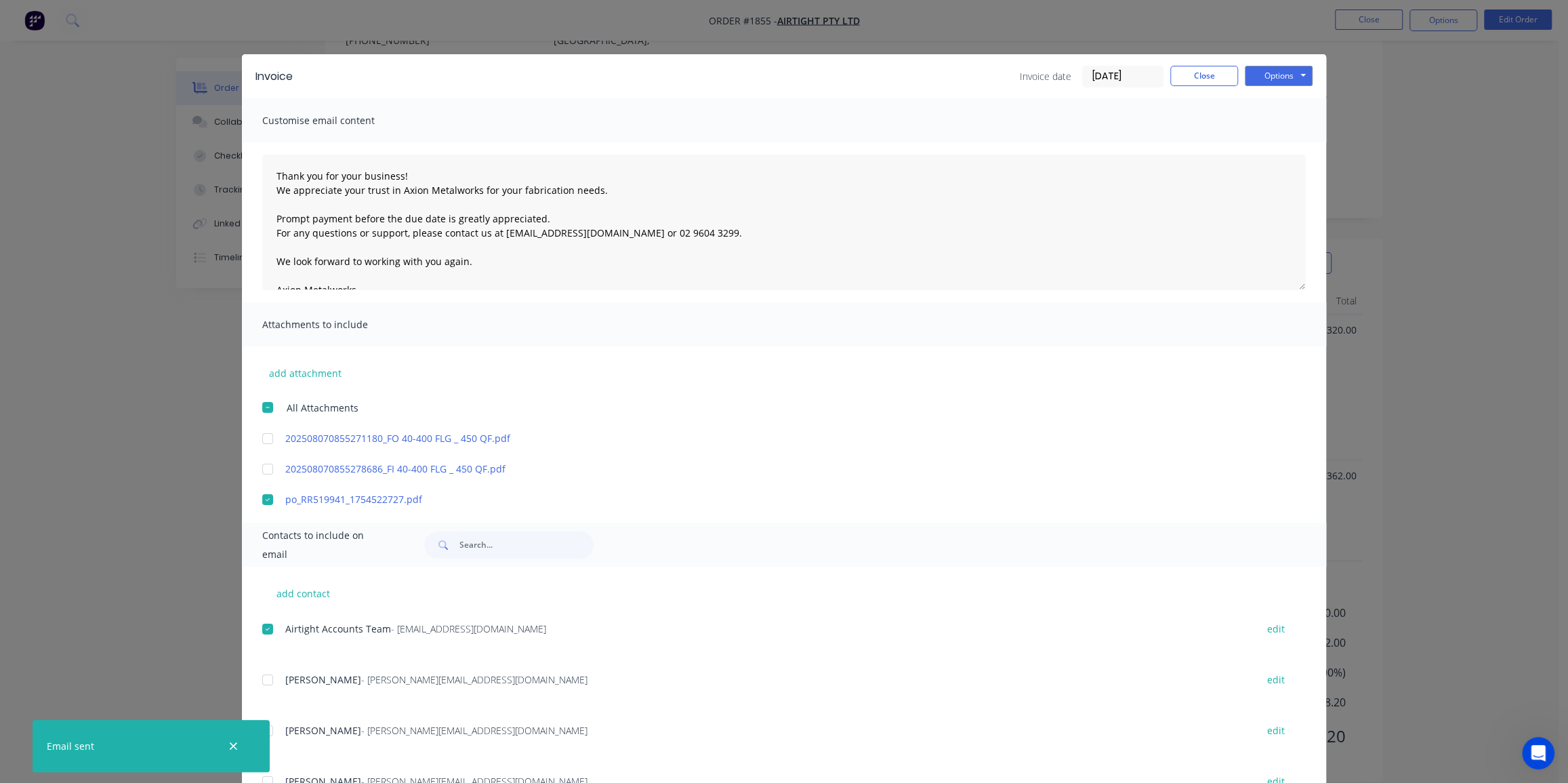
click at [1364, 17] on div "Invoice Invoice date 13/08/25 Close Options Preview Print Email Customise email…" at bounding box center [784, 392] width 1568 height 783
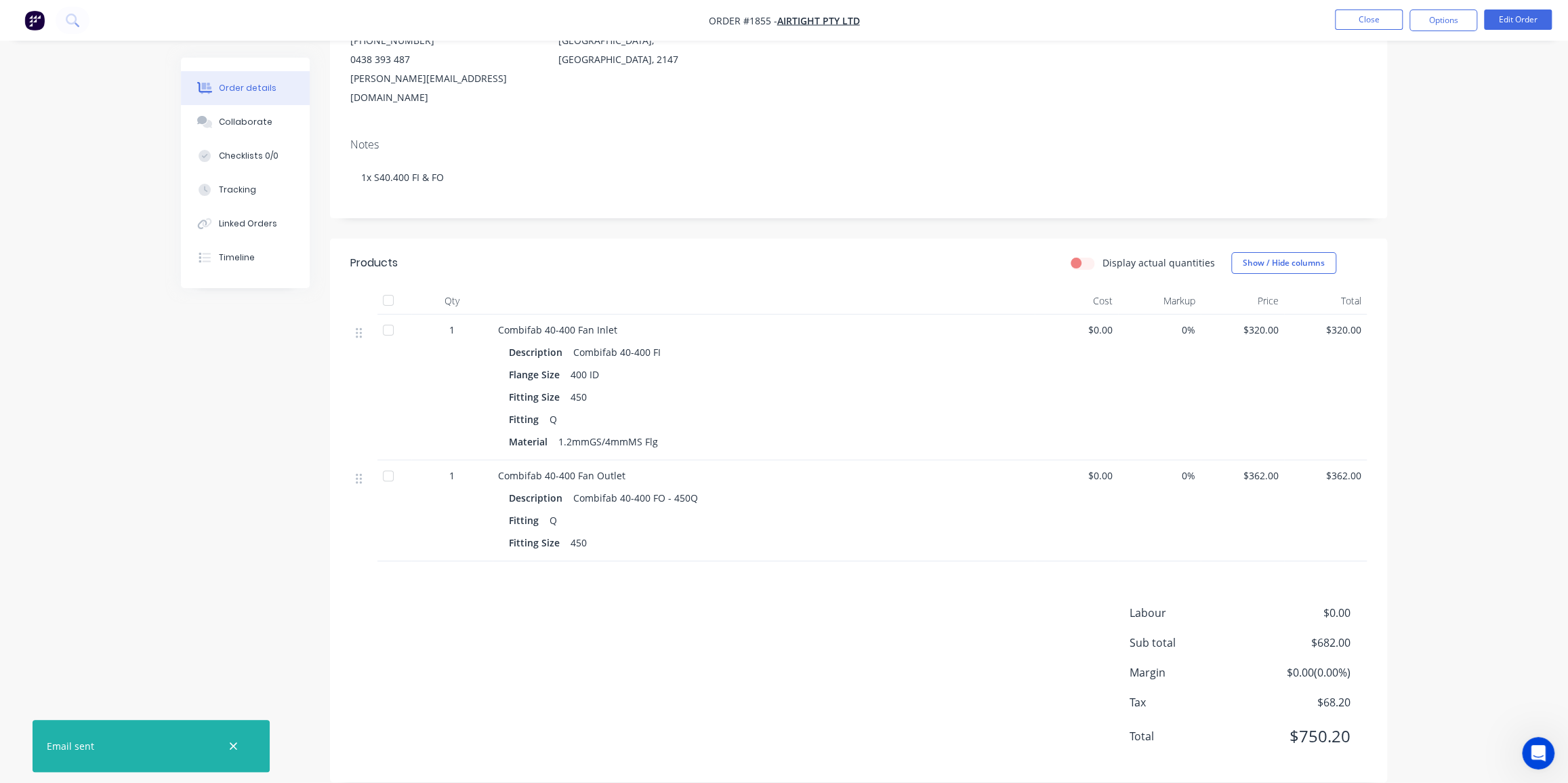
click at [1368, 30] on li "Close" at bounding box center [1369, 20] width 68 height 22
click at [1360, 20] on button "Close" at bounding box center [1369, 20] width 68 height 20
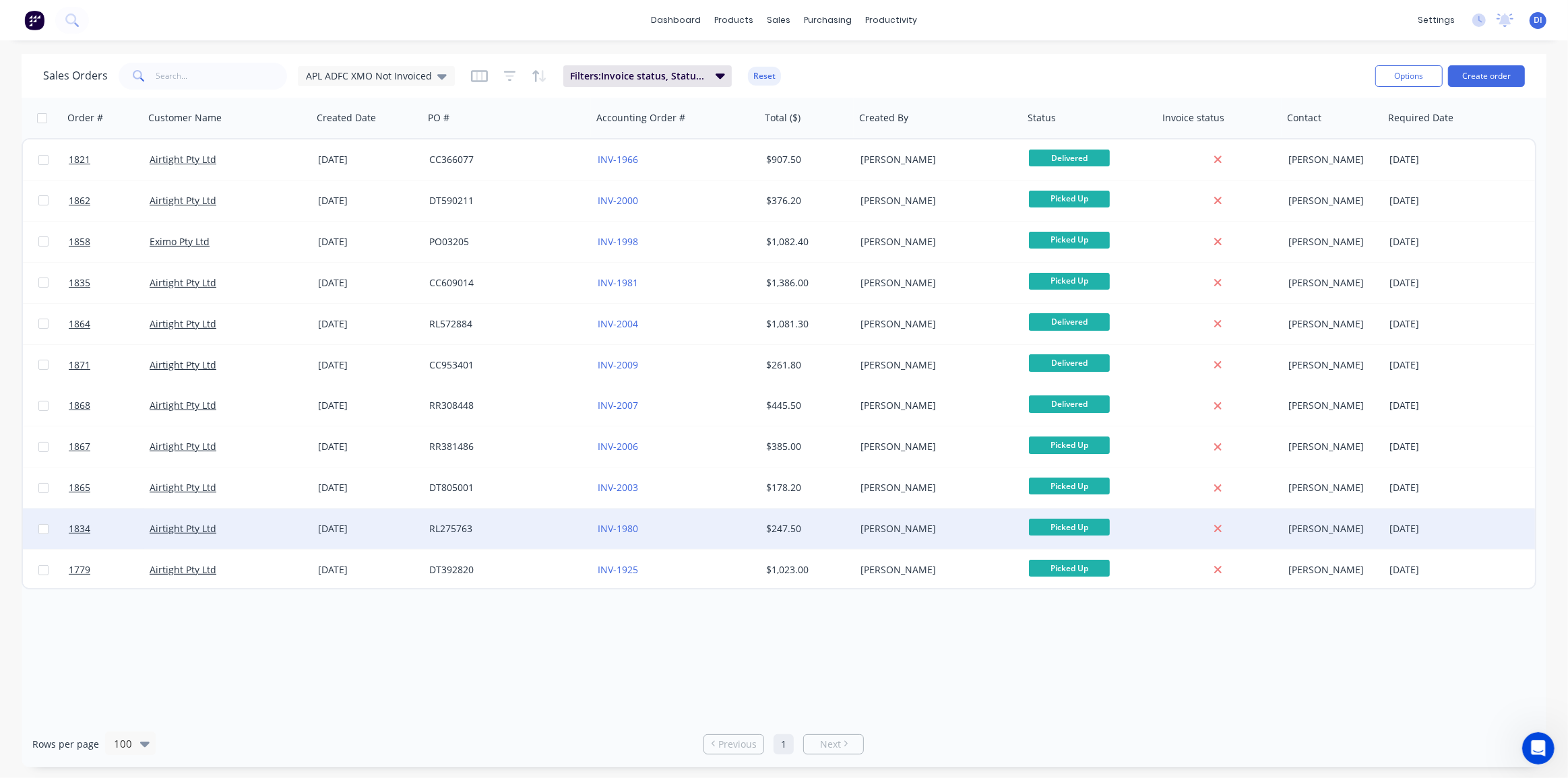
click at [944, 533] on div "Kyle Lynch" at bounding box center [935, 528] width 150 height 14
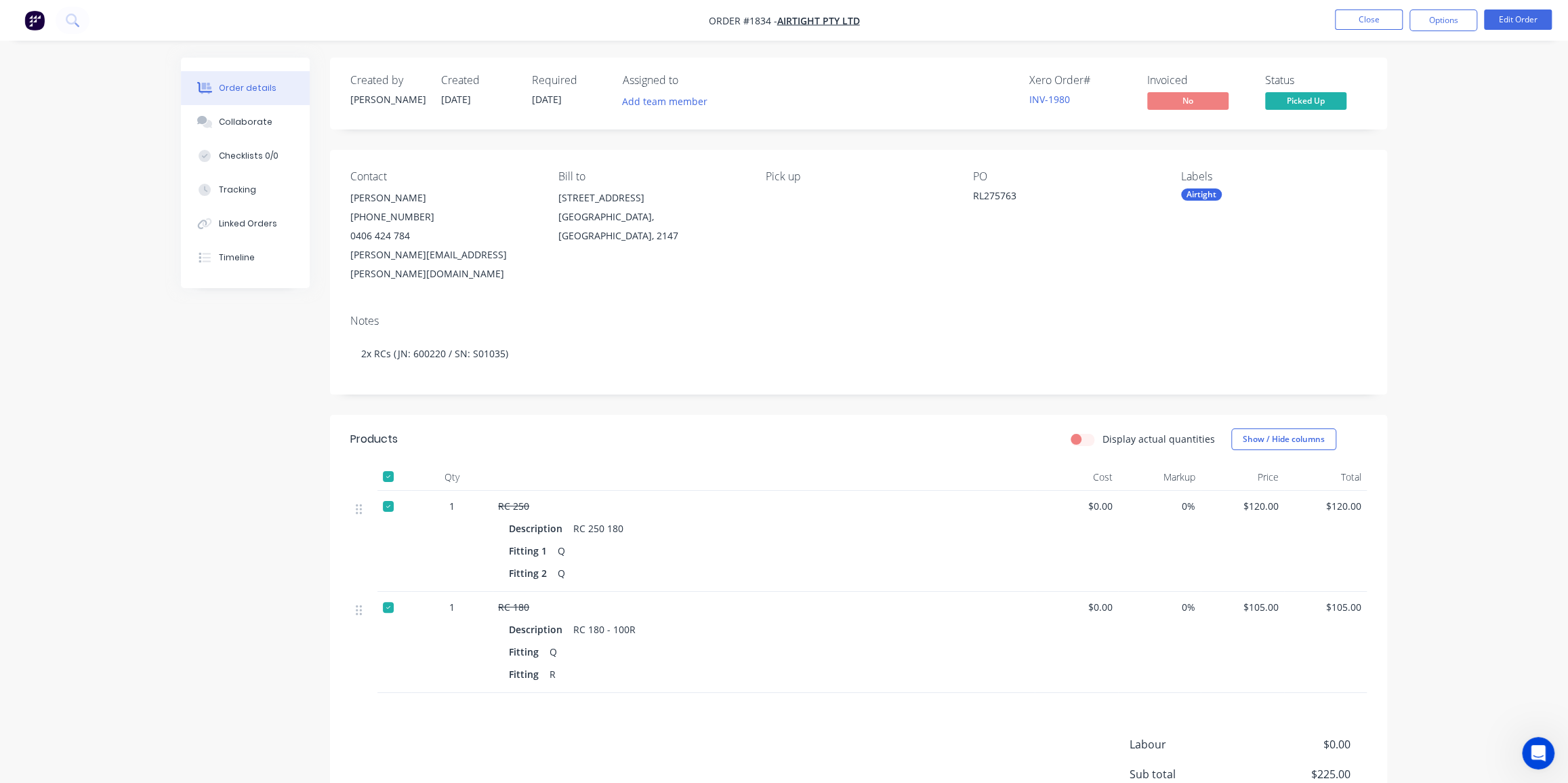
click at [389, 463] on div at bounding box center [388, 476] width 27 height 27
click at [251, 121] on div "Collaborate" at bounding box center [246, 122] width 54 height 12
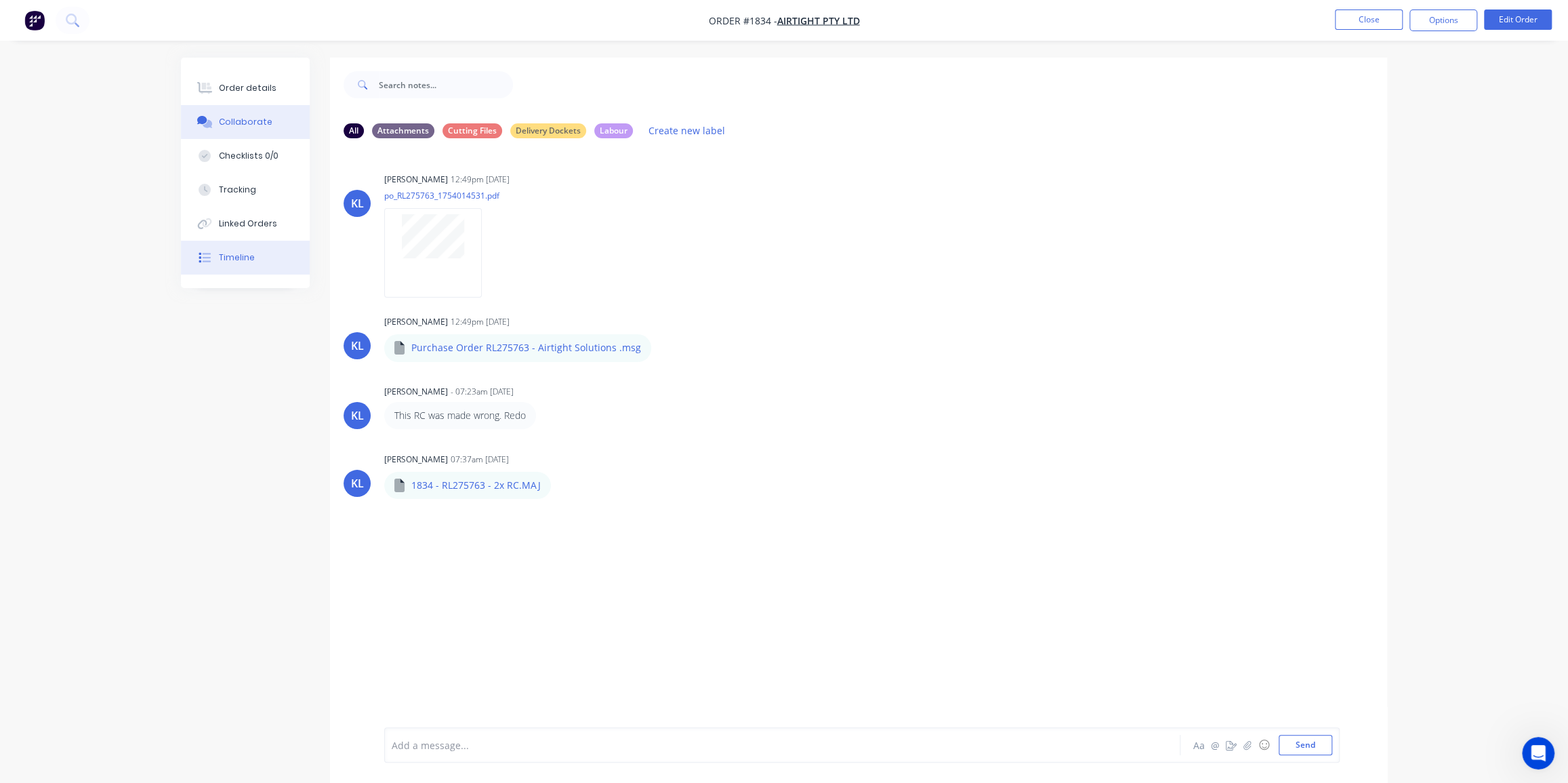
click at [243, 250] on button "Timeline" at bounding box center [245, 258] width 129 height 34
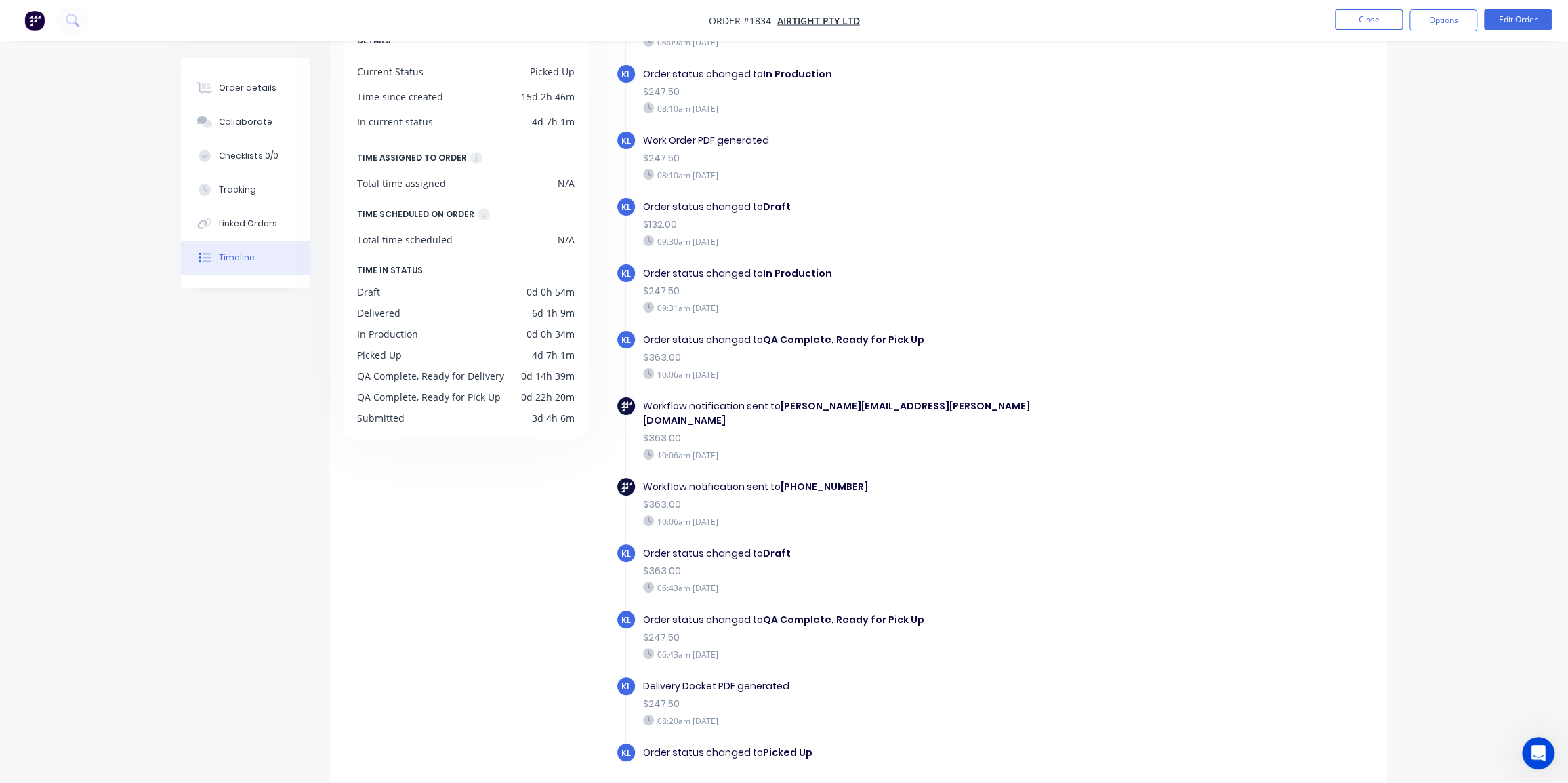
scroll to position [740, 0]
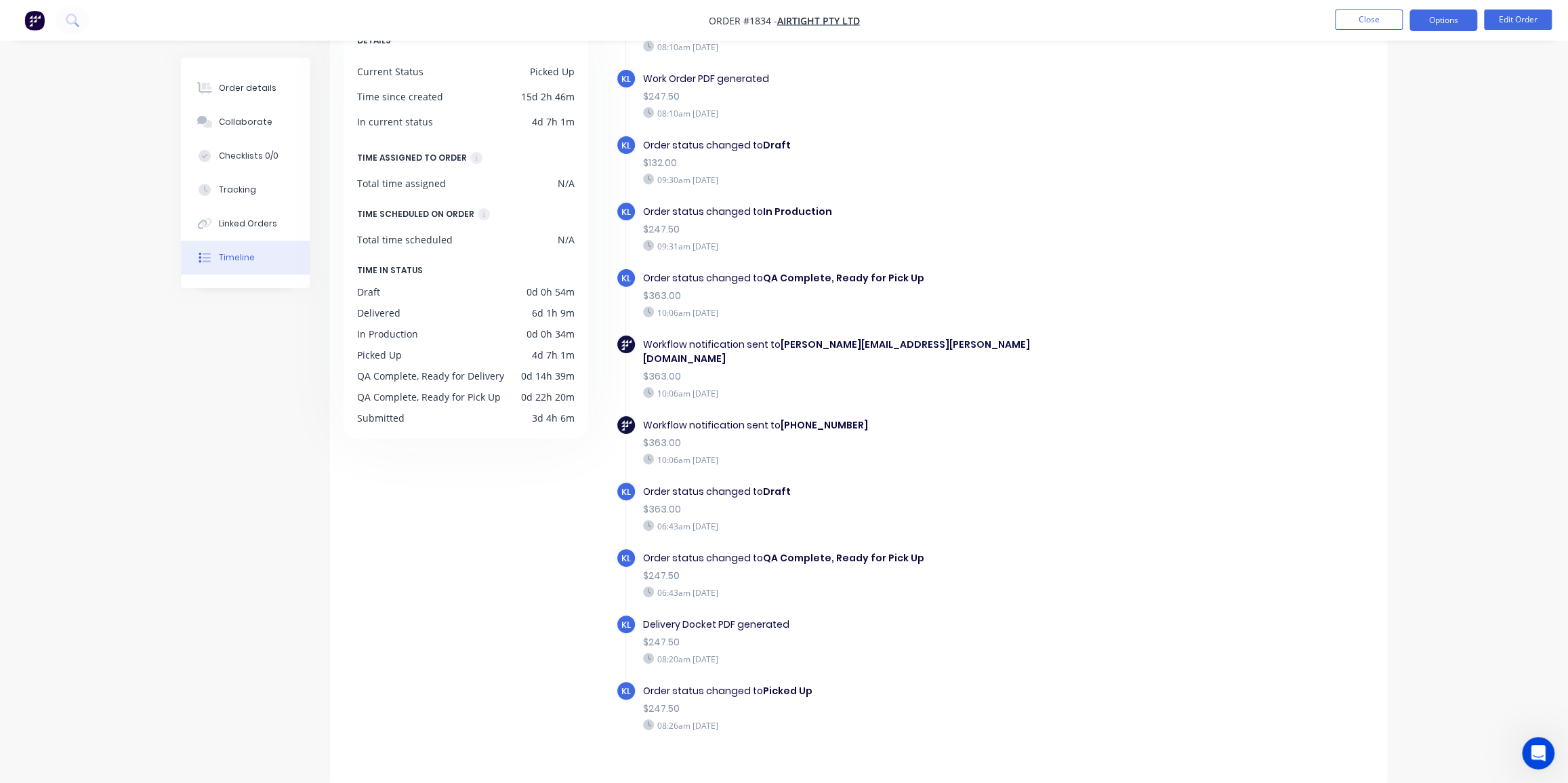
click at [1440, 16] on button "Options" at bounding box center [1444, 20] width 68 height 22
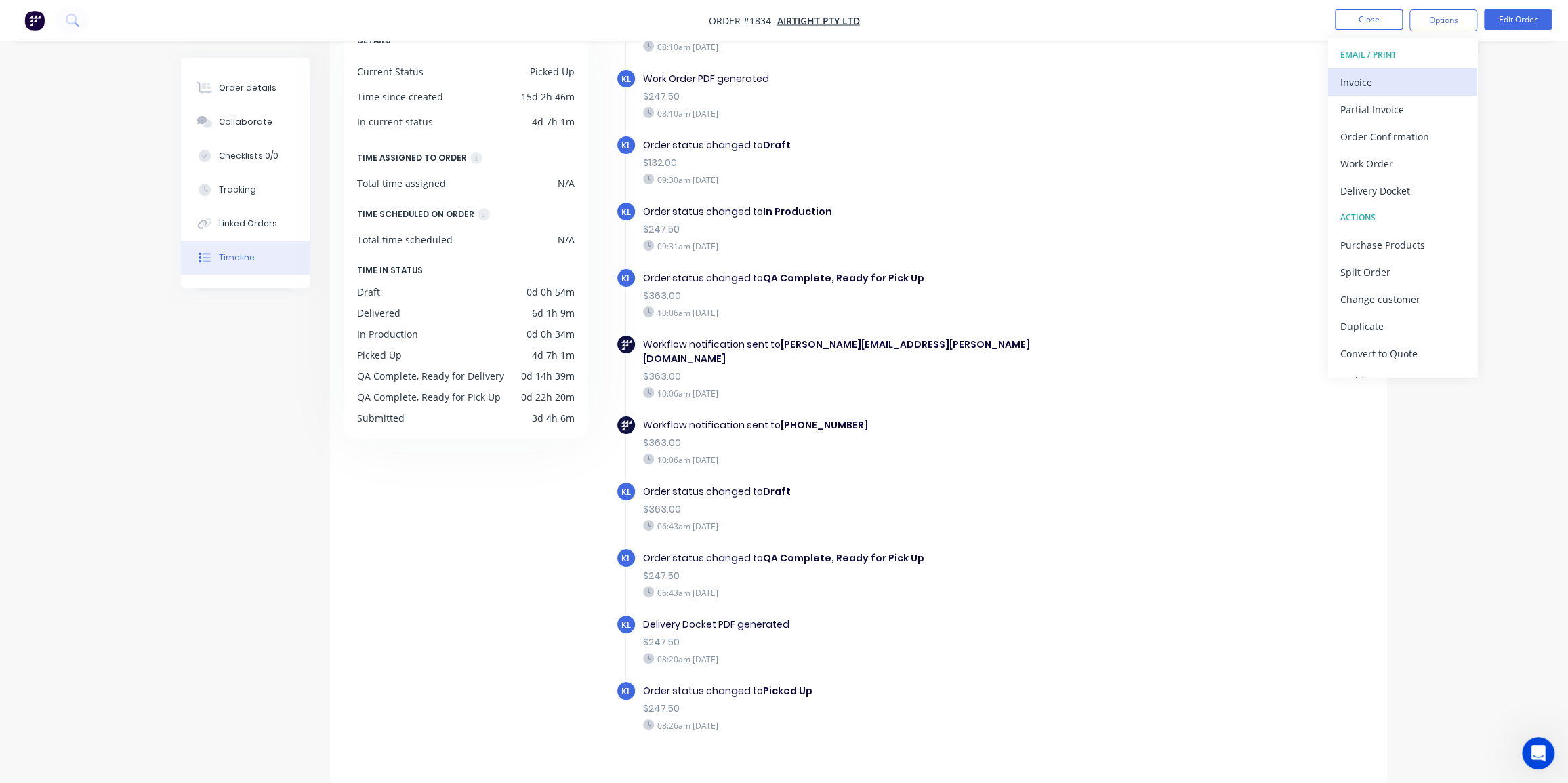
click at [1376, 70] on button "Invoice" at bounding box center [1403, 82] width 149 height 27
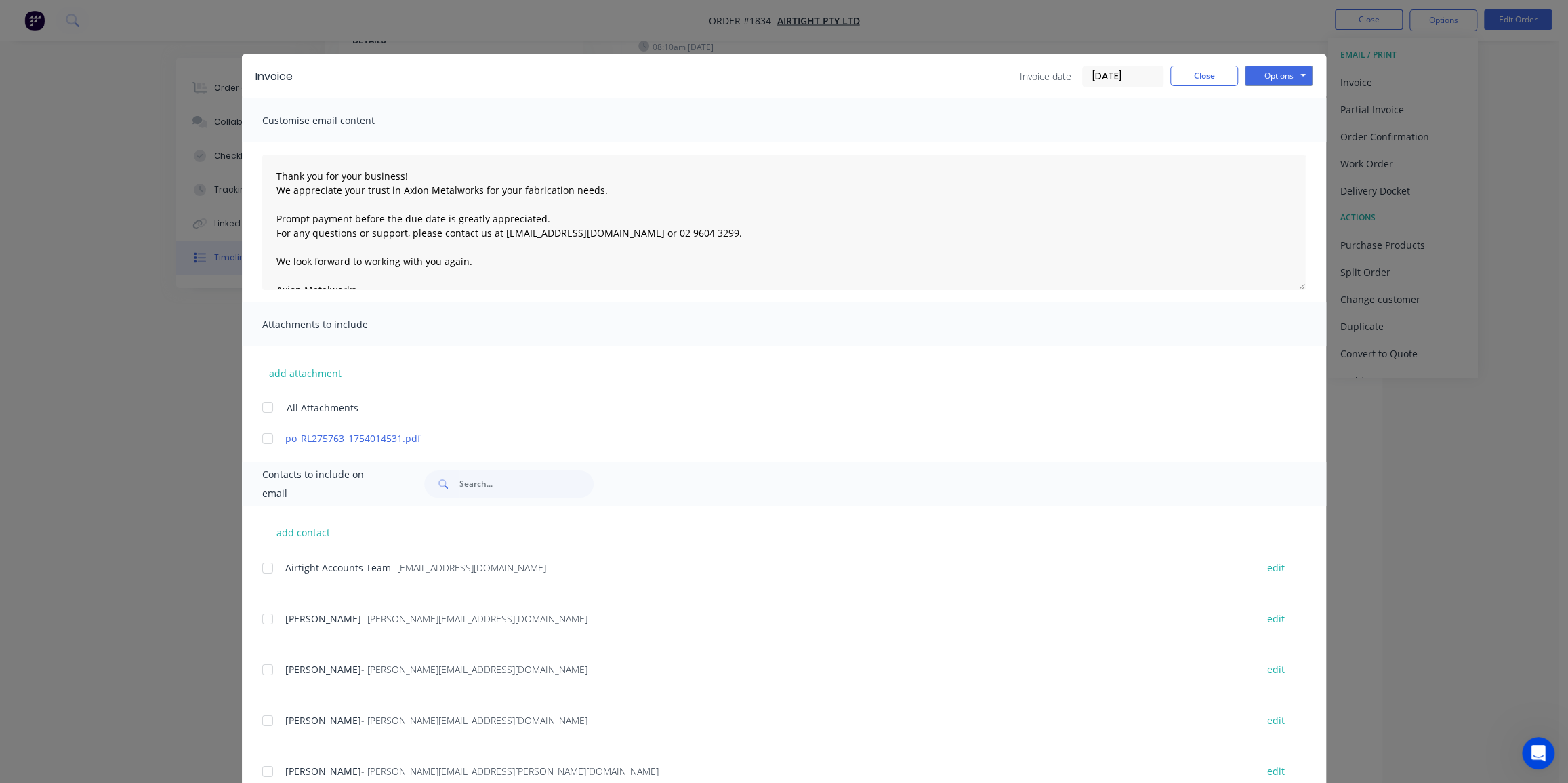
click at [1096, 74] on input "16/08/25" at bounding box center [1123, 77] width 80 height 20
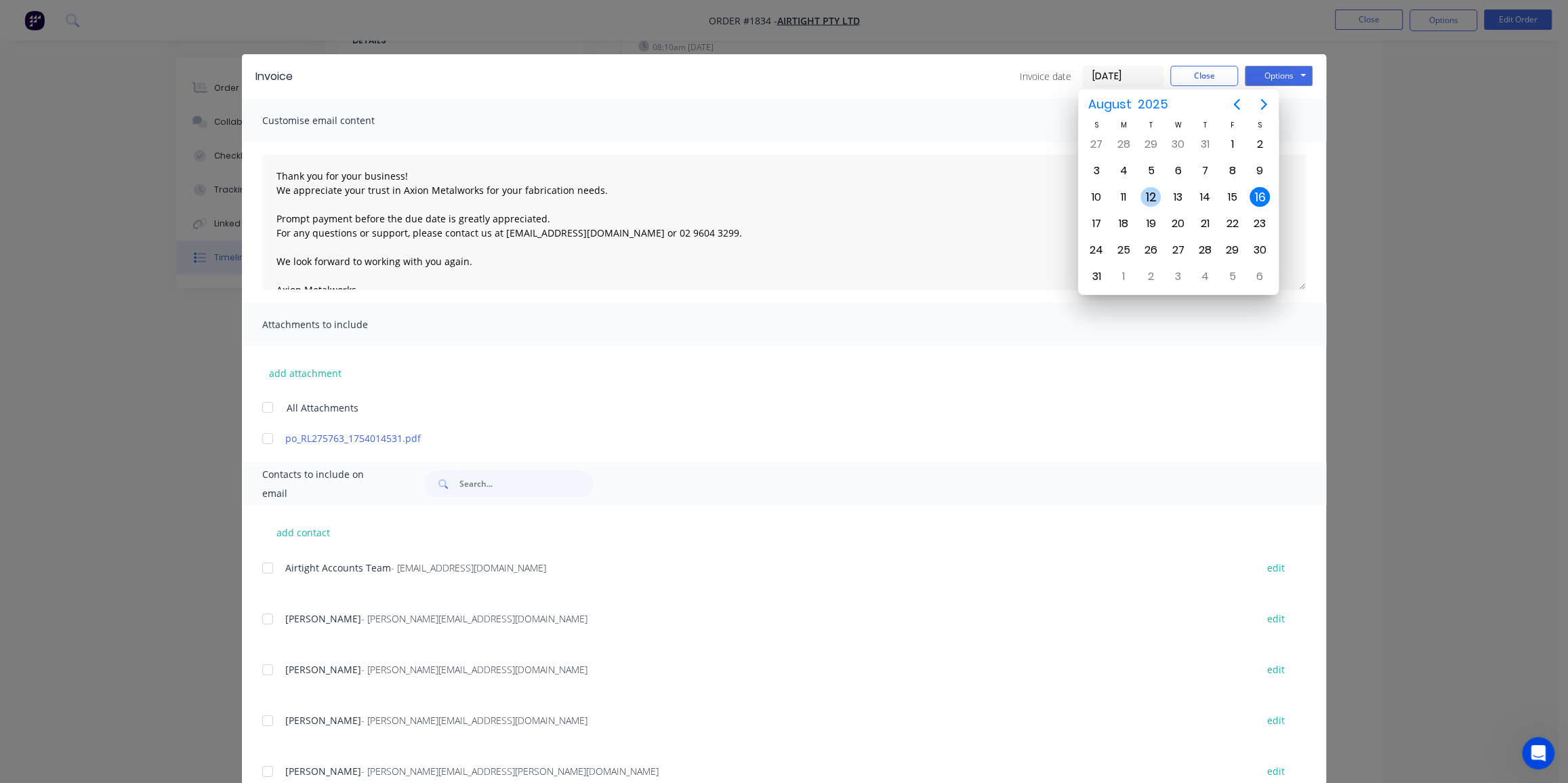
click at [1158, 192] on div "12" at bounding box center [1150, 198] width 20 height 20
type input "12/08/25"
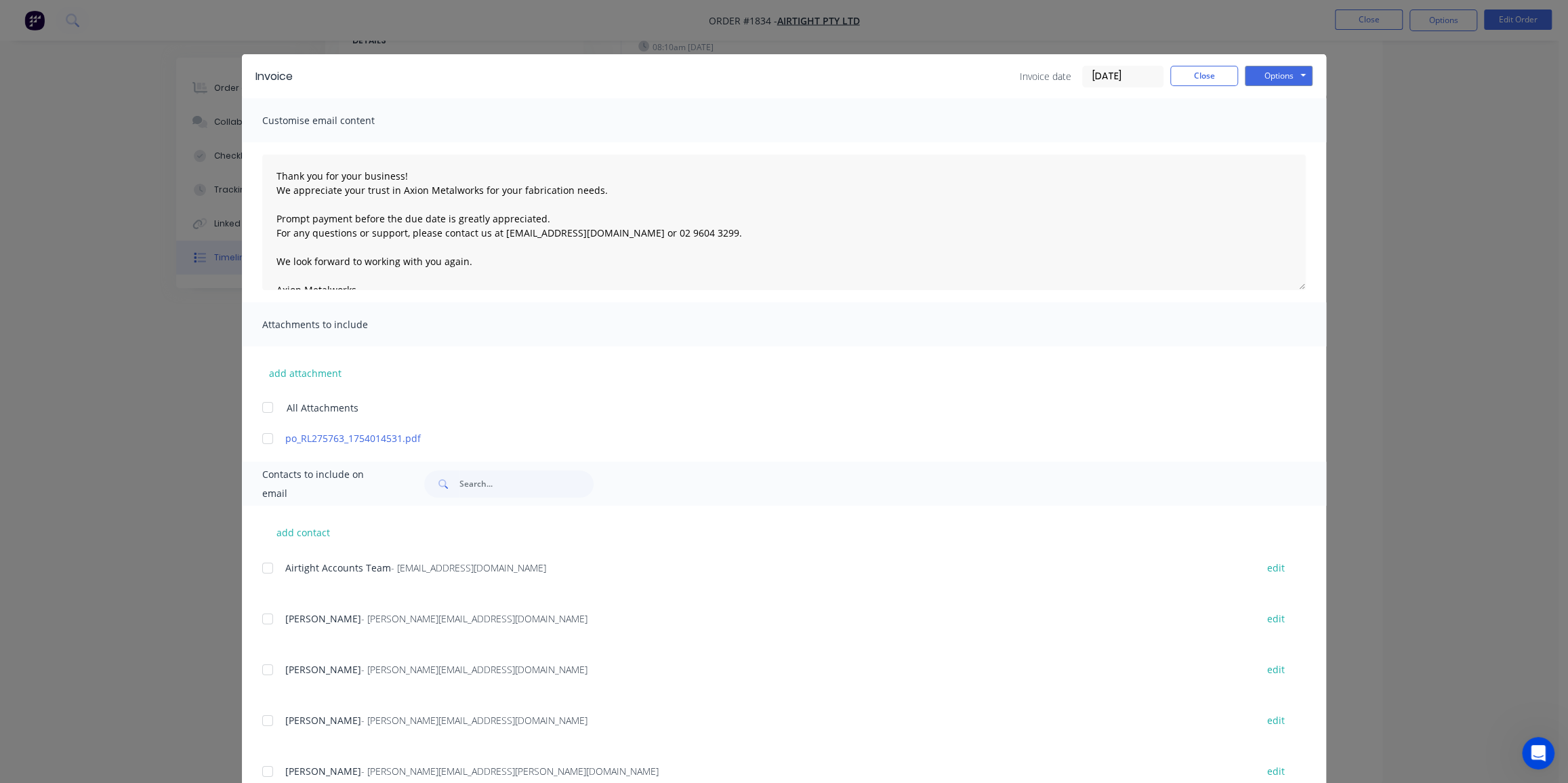
drag, startPoint x: 264, startPoint y: 409, endPoint x: 252, endPoint y: 433, distance: 26.8
click at [264, 409] on div at bounding box center [267, 407] width 27 height 27
click at [289, 564] on span "Airtight Accounts Team" at bounding box center [338, 568] width 106 height 13
click at [267, 562] on div at bounding box center [267, 567] width 27 height 27
click at [1277, 82] on button "Options" at bounding box center [1279, 76] width 68 height 20
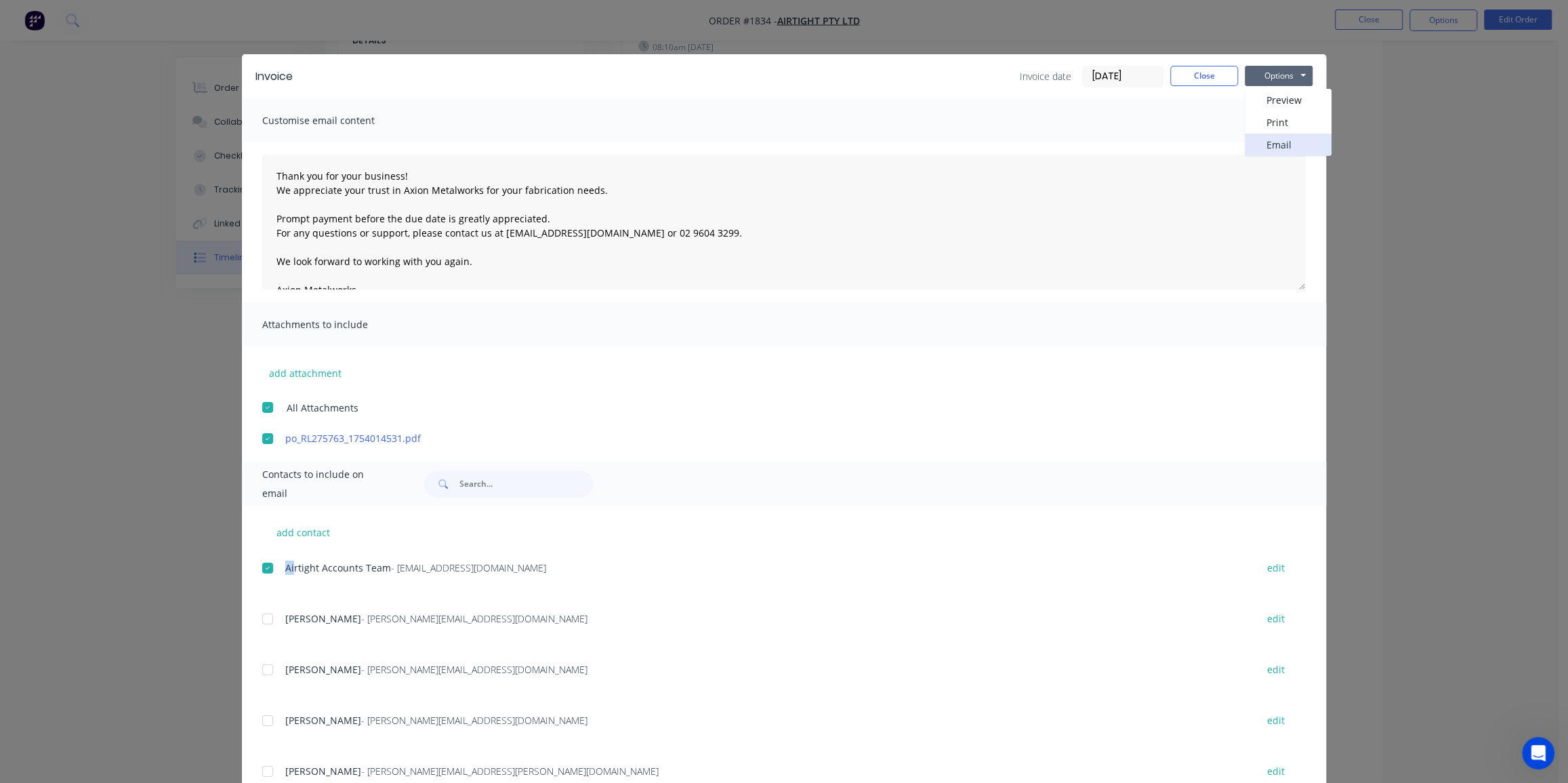
click at [1272, 139] on button "Email" at bounding box center [1289, 145] width 87 height 22
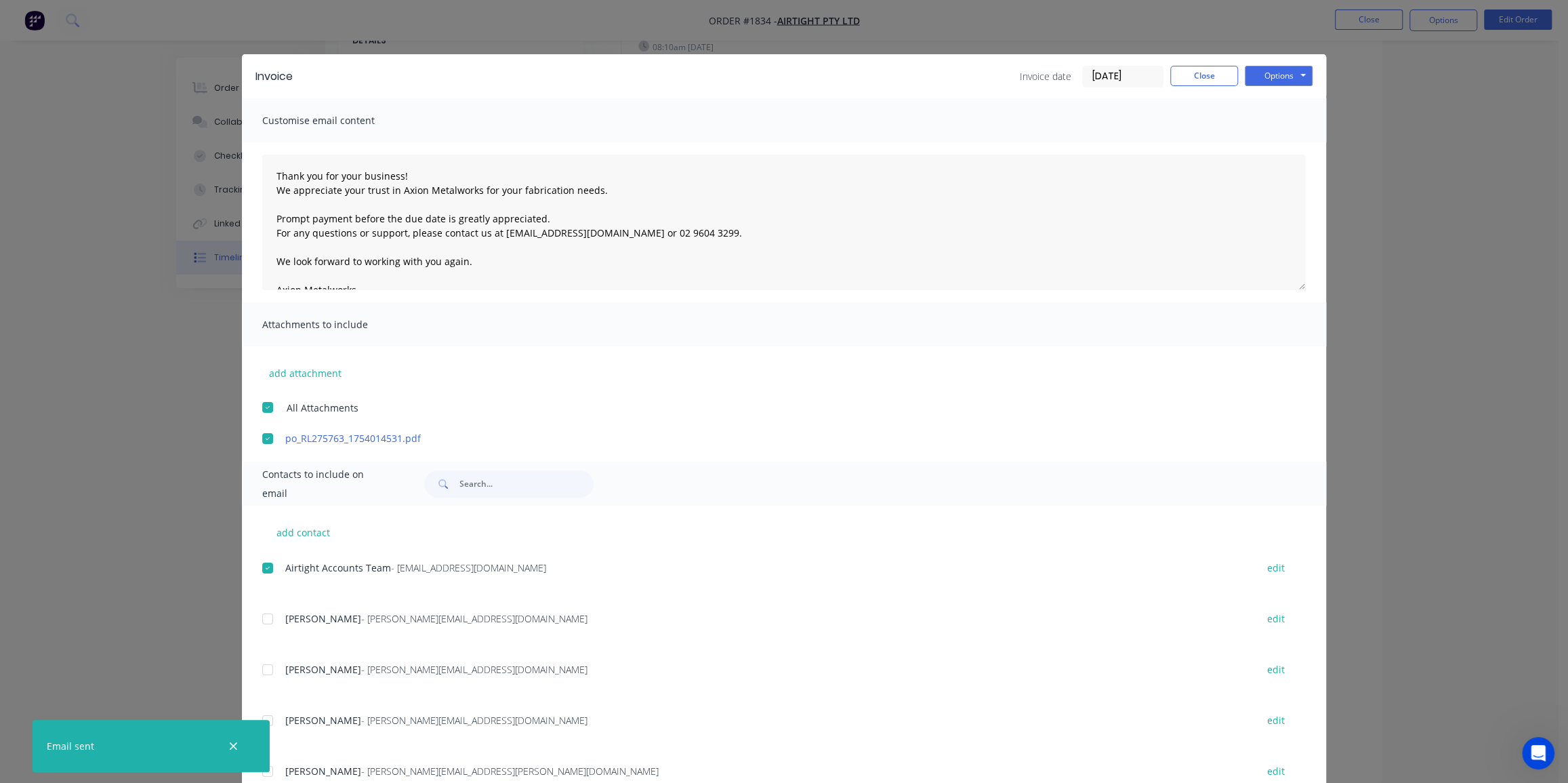
click at [1189, 64] on div "Invoice Invoice date 12/08/25 Close Options Preview Print Email" at bounding box center [784, 76] width 1085 height 44
click at [1200, 75] on button "Close" at bounding box center [1205, 76] width 68 height 20
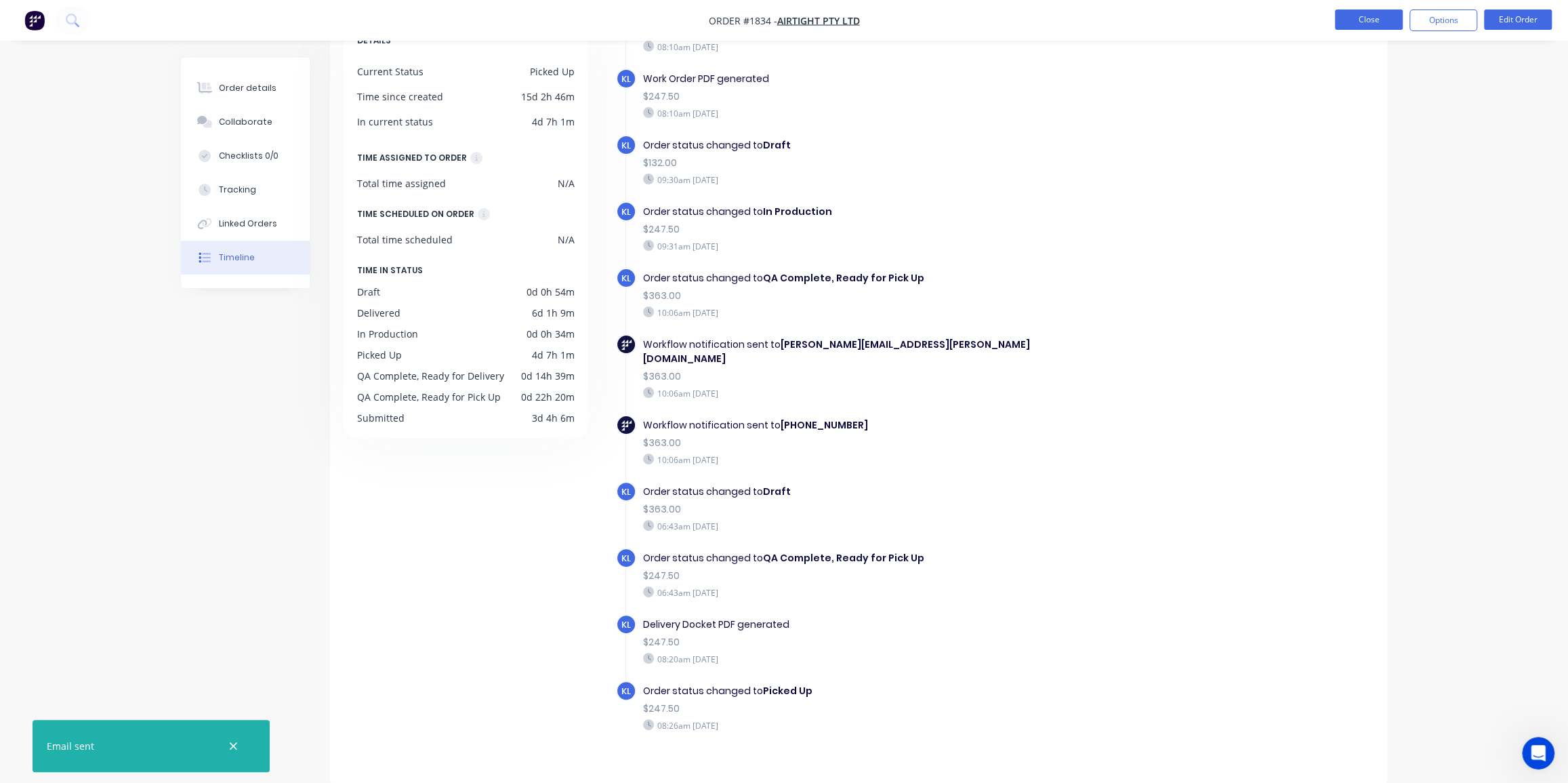
click at [1370, 25] on button "Close" at bounding box center [1369, 20] width 68 height 20
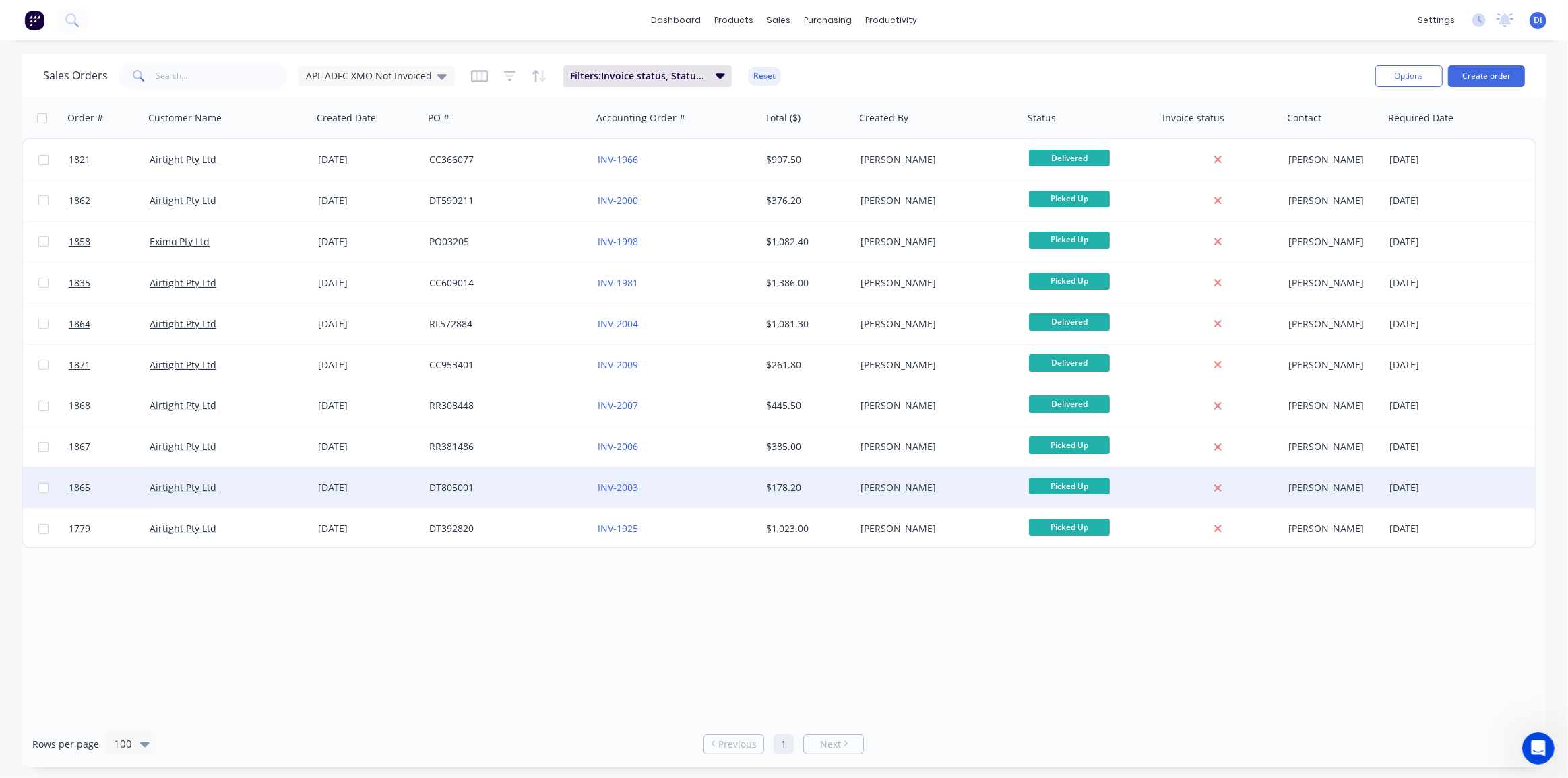
click at [785, 500] on div "$178.20" at bounding box center [808, 488] width 94 height 40
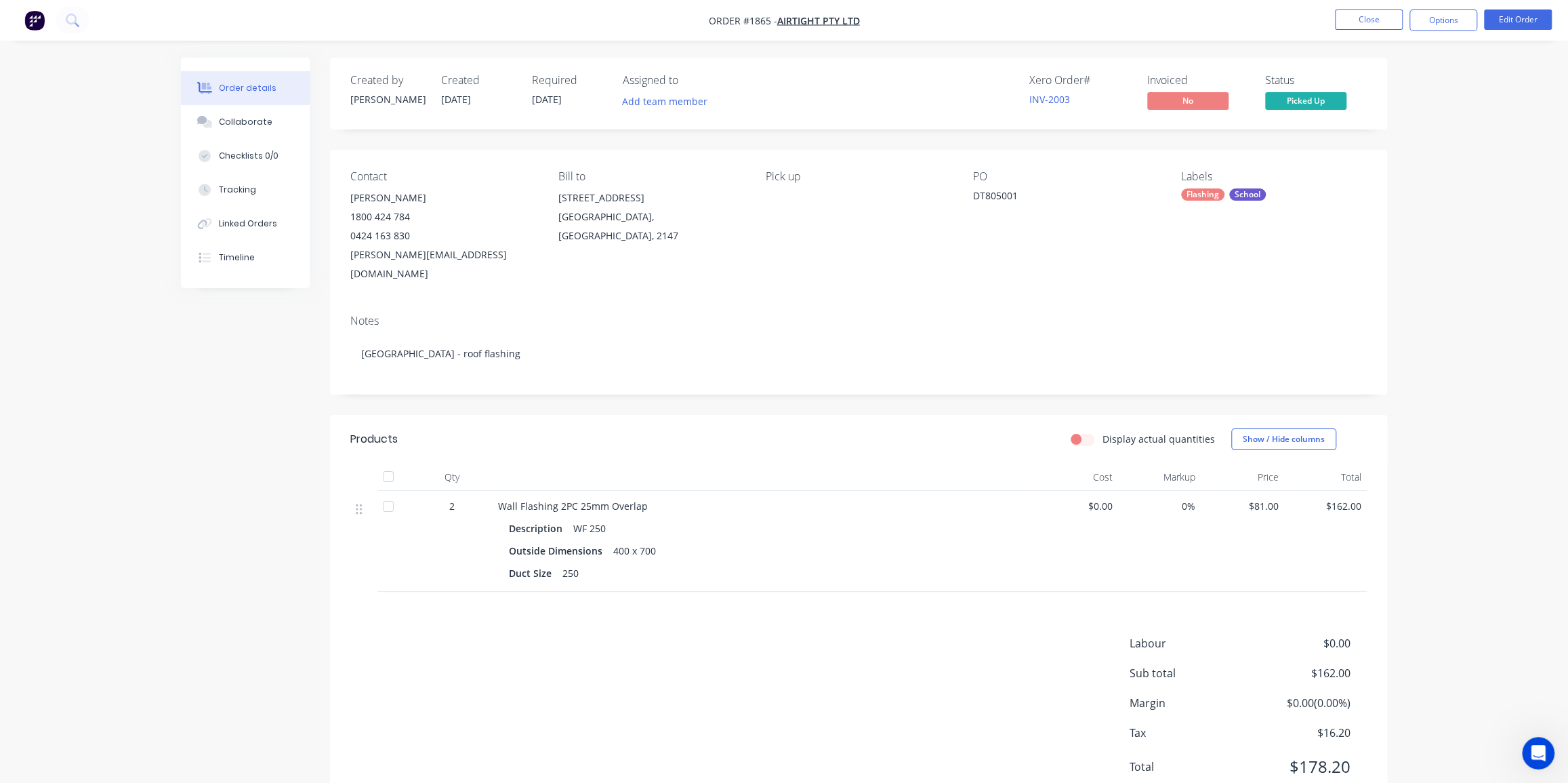
click at [1006, 190] on div "DT805001" at bounding box center [1058, 198] width 169 height 19
click at [1005, 191] on div "DT805001" at bounding box center [1058, 198] width 169 height 19
copy div "DT805001"
click at [265, 122] on div "Collaborate" at bounding box center [246, 122] width 54 height 12
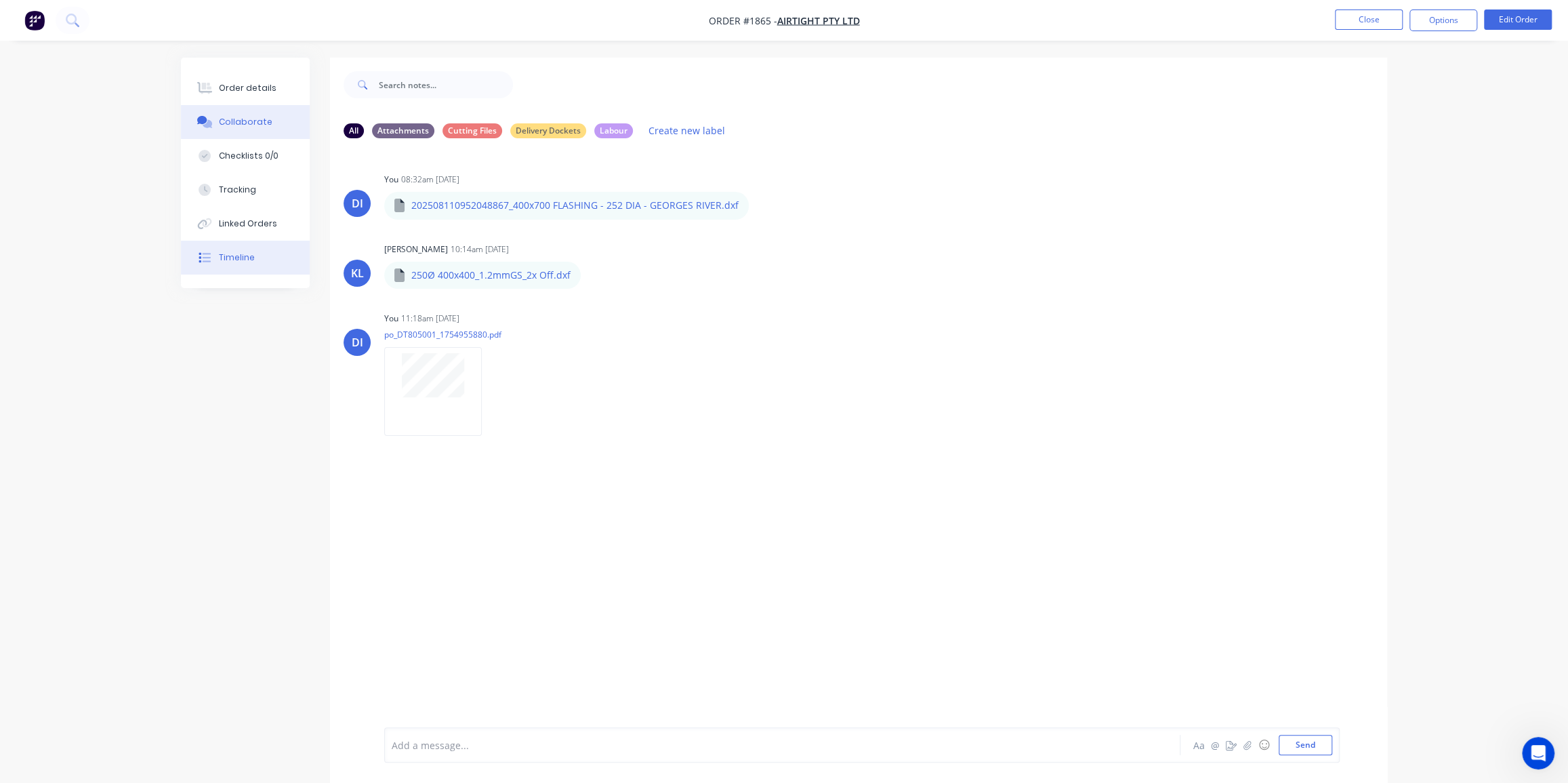
click at [230, 250] on button "Timeline" at bounding box center [245, 258] width 129 height 34
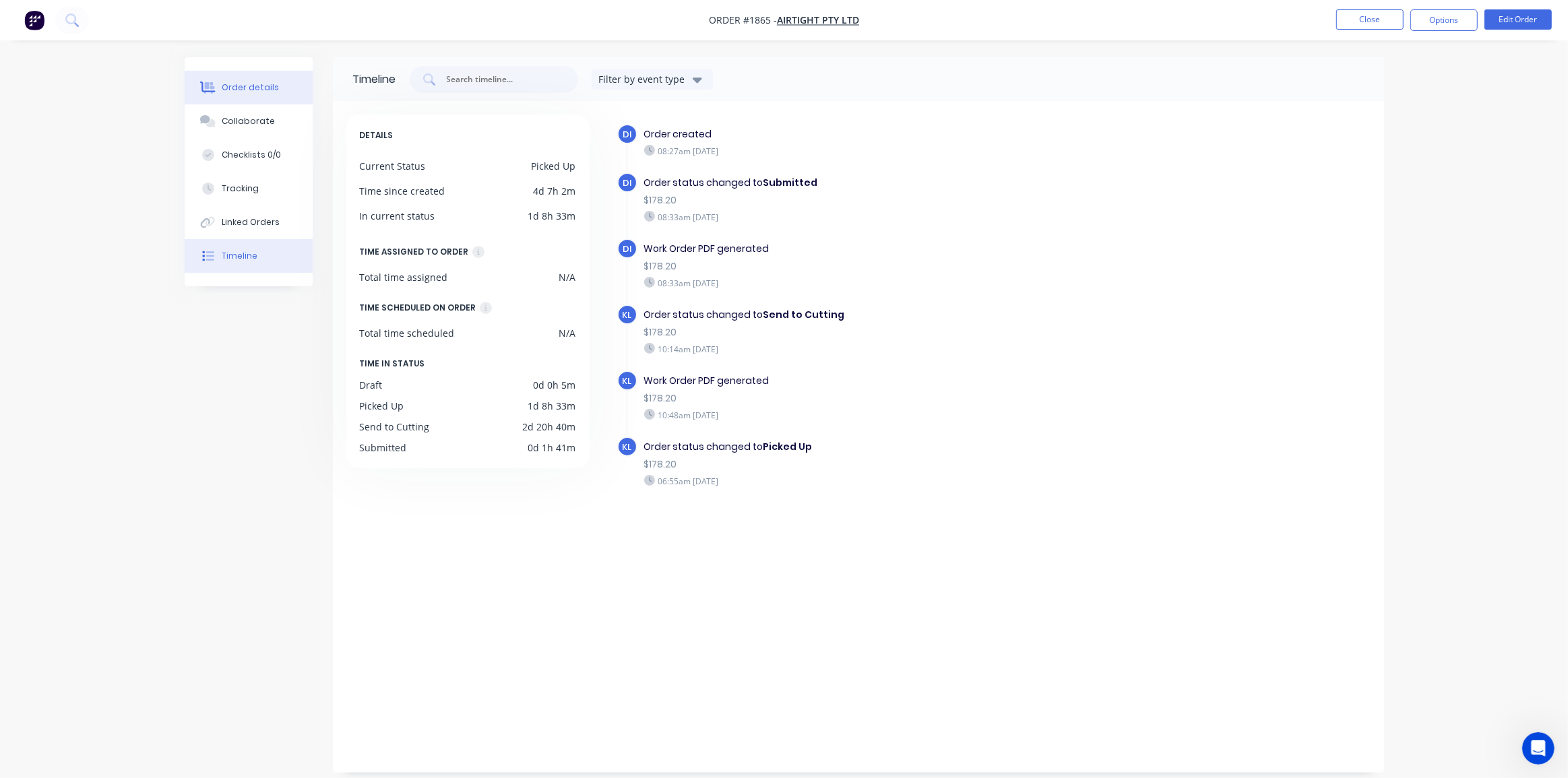
click at [250, 91] on div "Order details" at bounding box center [250, 87] width 58 height 12
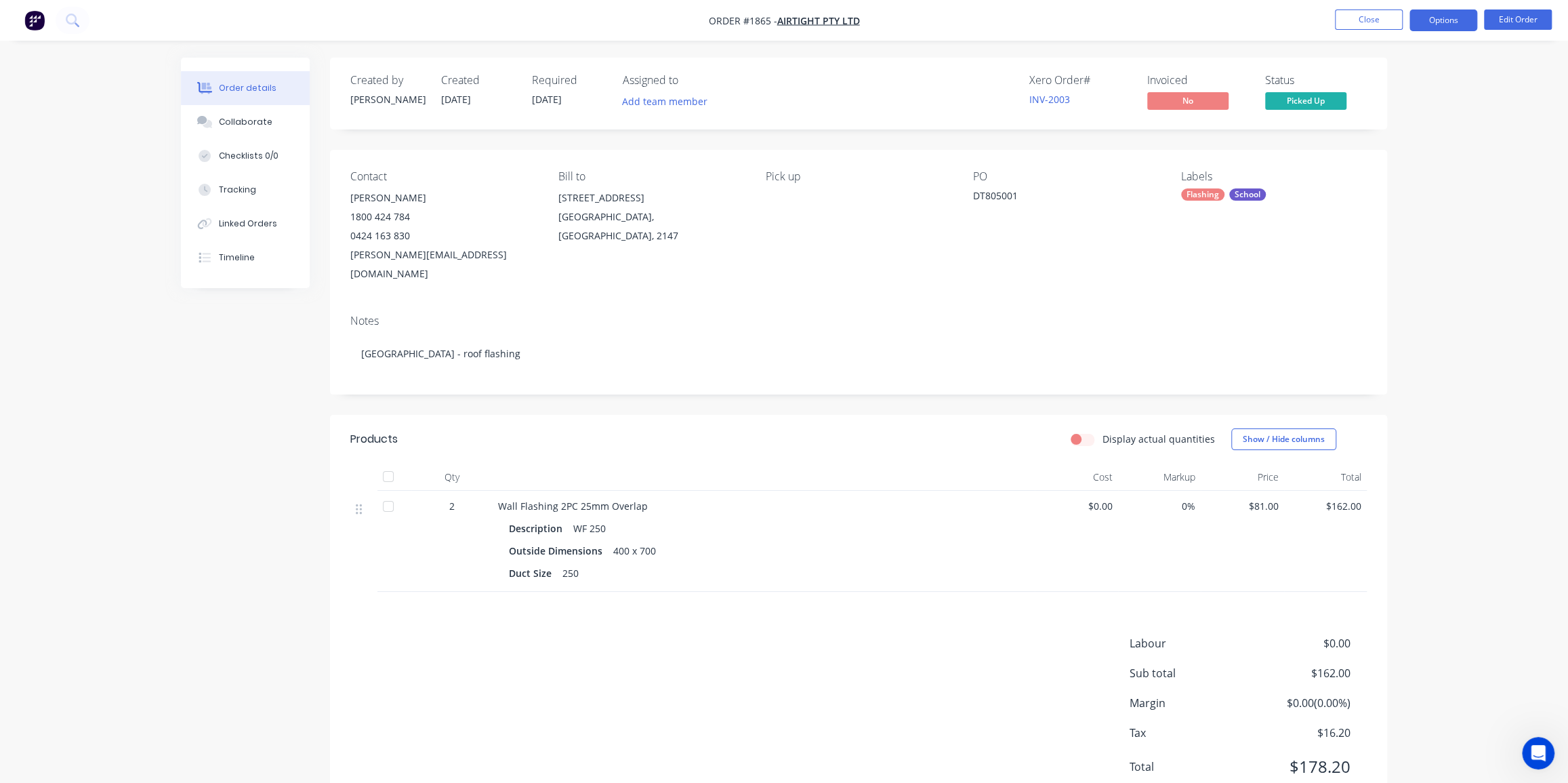
click at [1437, 22] on button "Options" at bounding box center [1444, 20] width 68 height 22
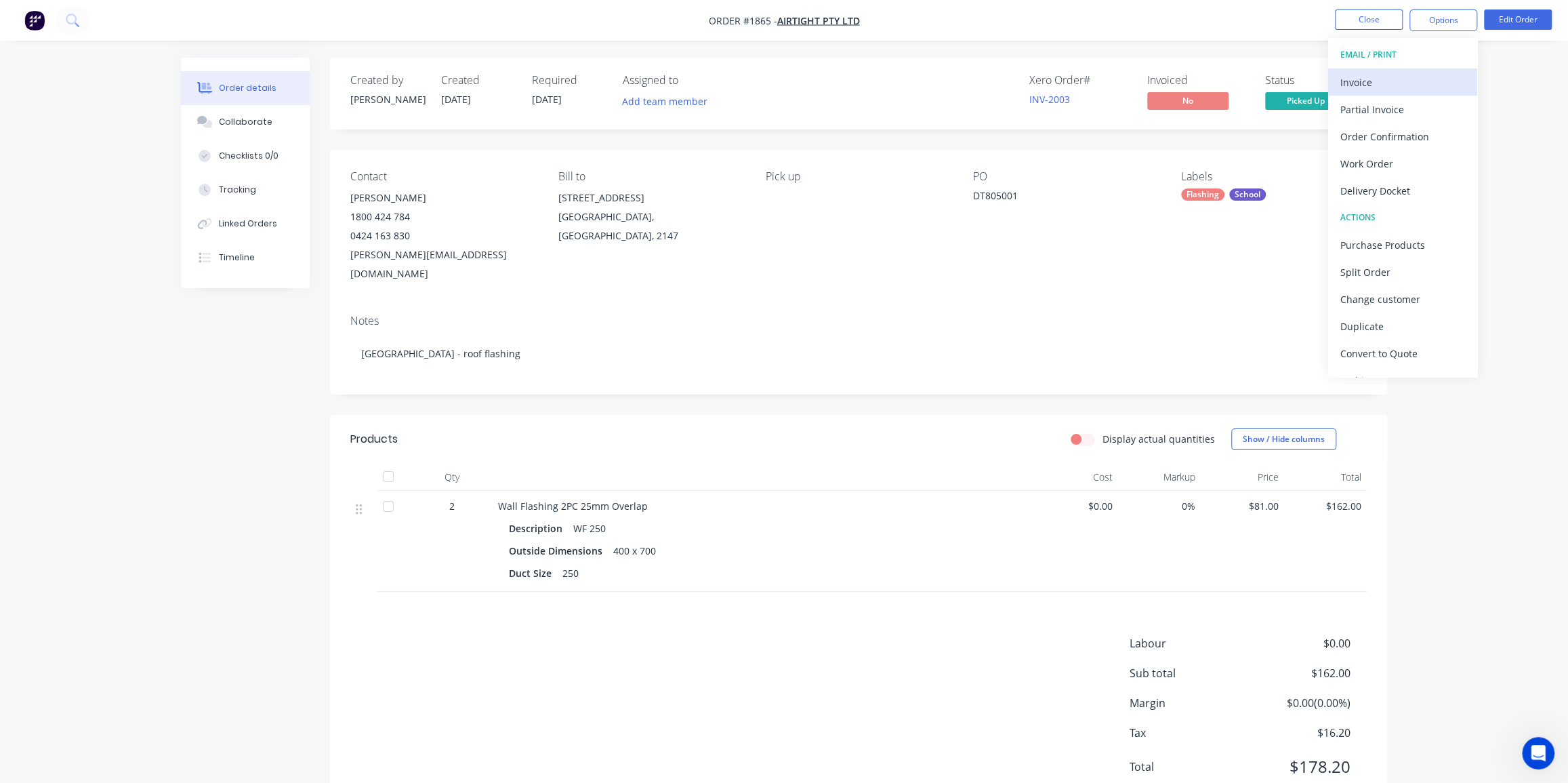
click at [1397, 72] on button "Invoice" at bounding box center [1403, 82] width 149 height 27
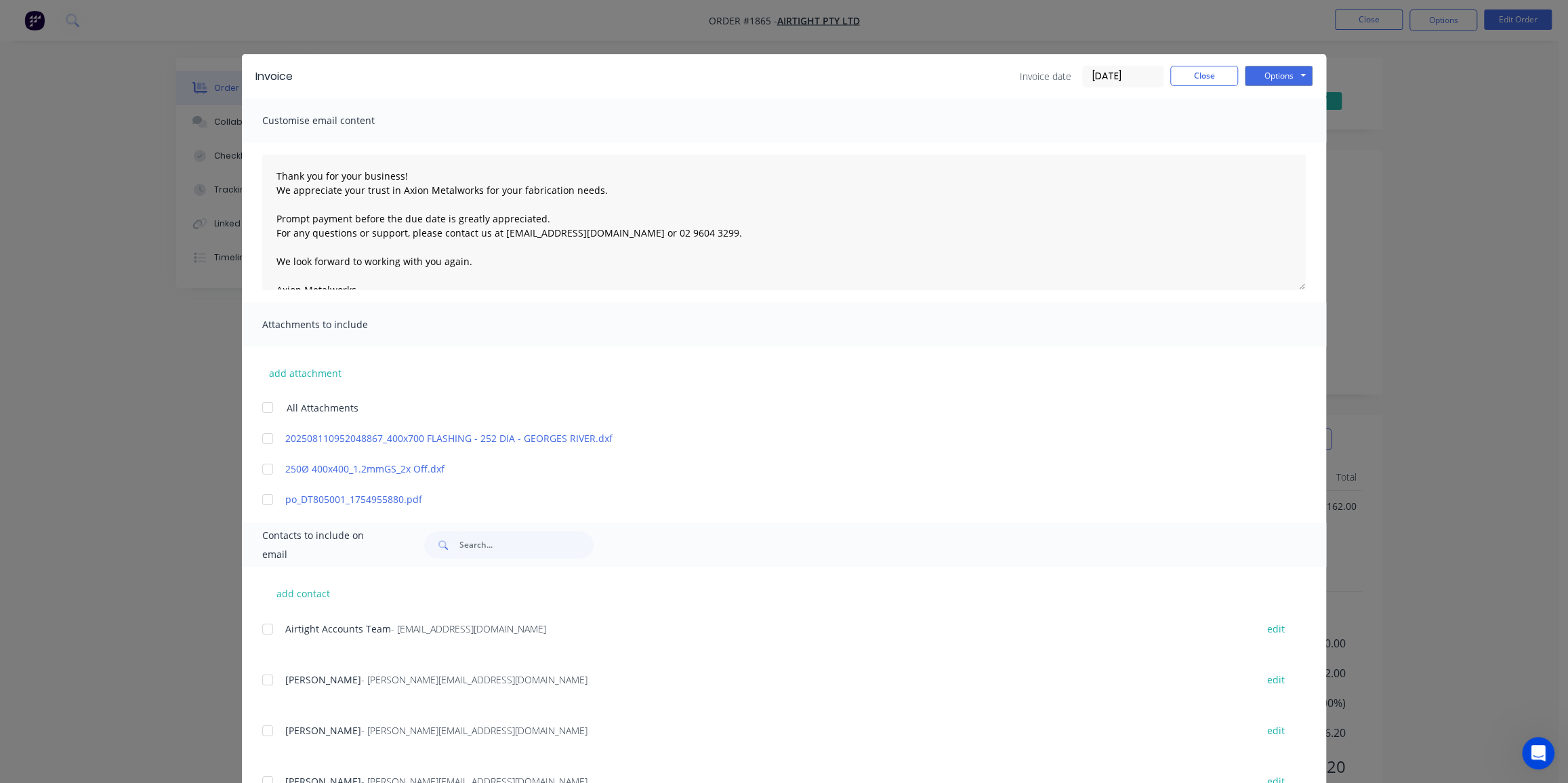
click at [259, 501] on div at bounding box center [267, 499] width 27 height 27
click at [260, 630] on div at bounding box center [267, 629] width 27 height 27
click at [1124, 72] on input "16/08/25" at bounding box center [1123, 77] width 80 height 20
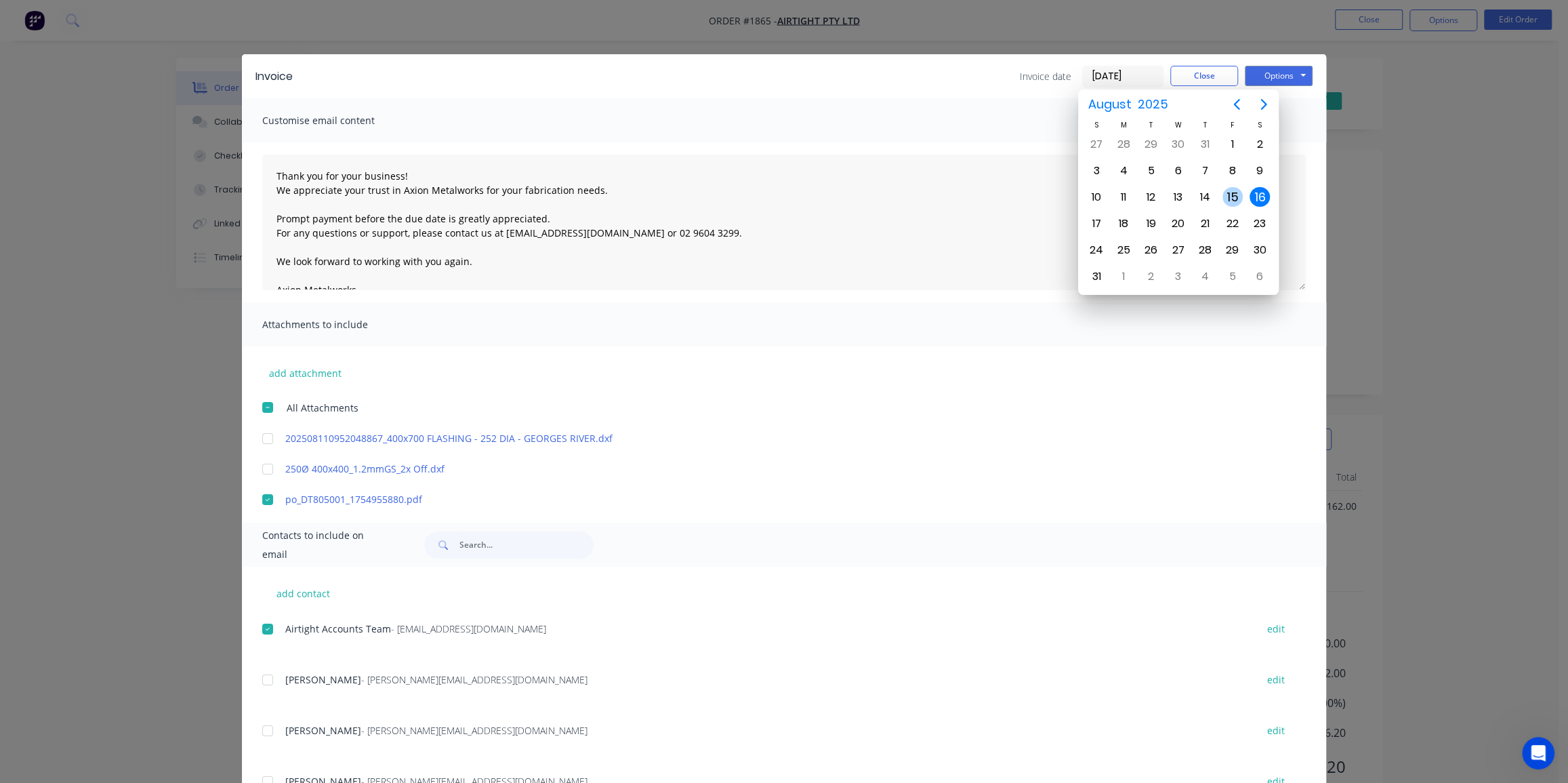
drag, startPoint x: 1233, startPoint y: 195, endPoint x: 1247, endPoint y: 153, distance: 44.3
click at [1233, 192] on div "15" at bounding box center [1233, 198] width 20 height 20
type input "15/08/25"
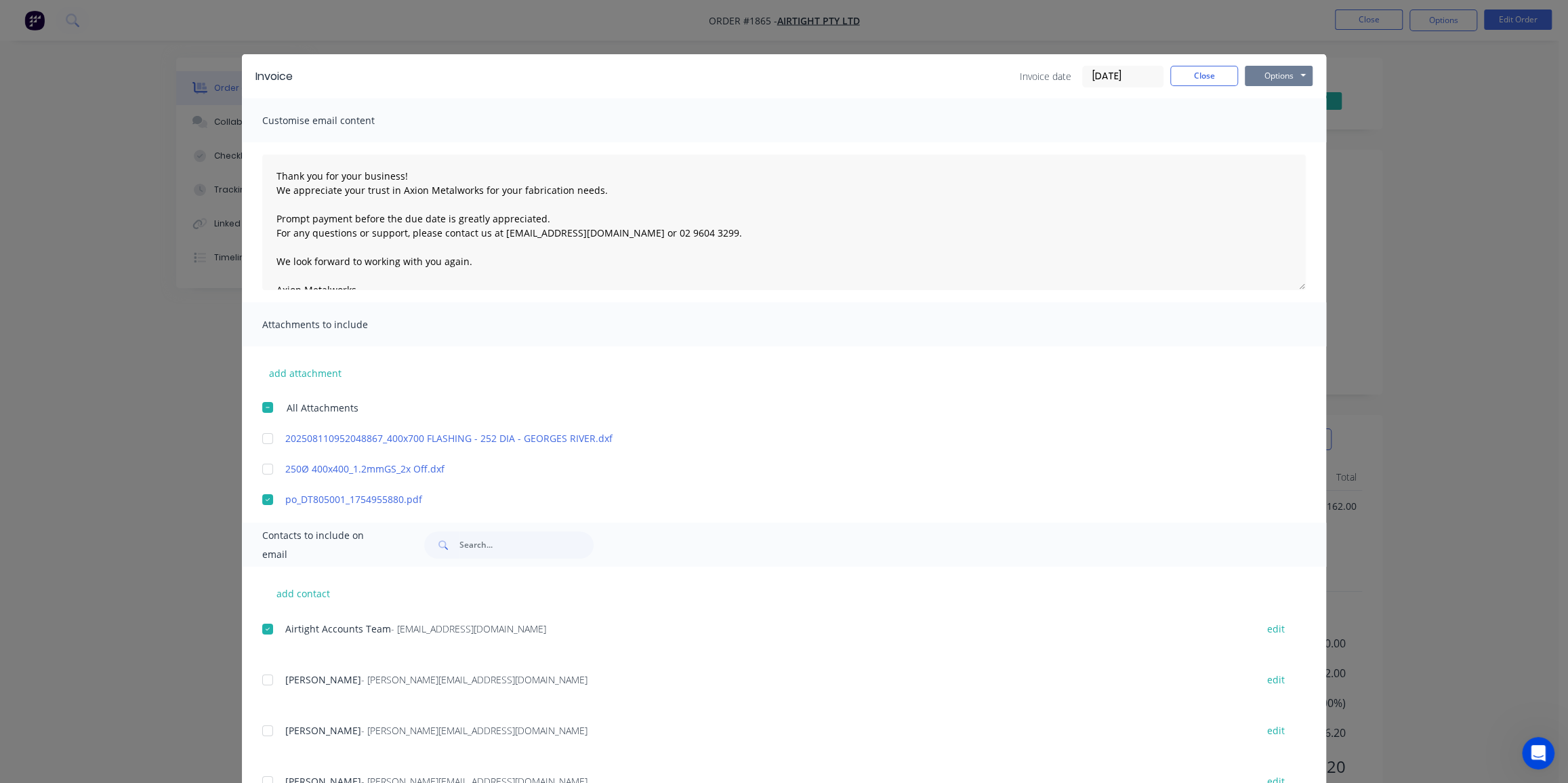
drag, startPoint x: 1282, startPoint y: 58, endPoint x: 1281, endPoint y: 72, distance: 14.0
click at [1282, 59] on div "Invoice Invoice date 15/08/25 Close Options Preview Print Email" at bounding box center [784, 76] width 1085 height 44
click at [1281, 73] on button "Options" at bounding box center [1279, 76] width 68 height 20
click at [1279, 139] on button "Email" at bounding box center [1289, 145] width 87 height 22
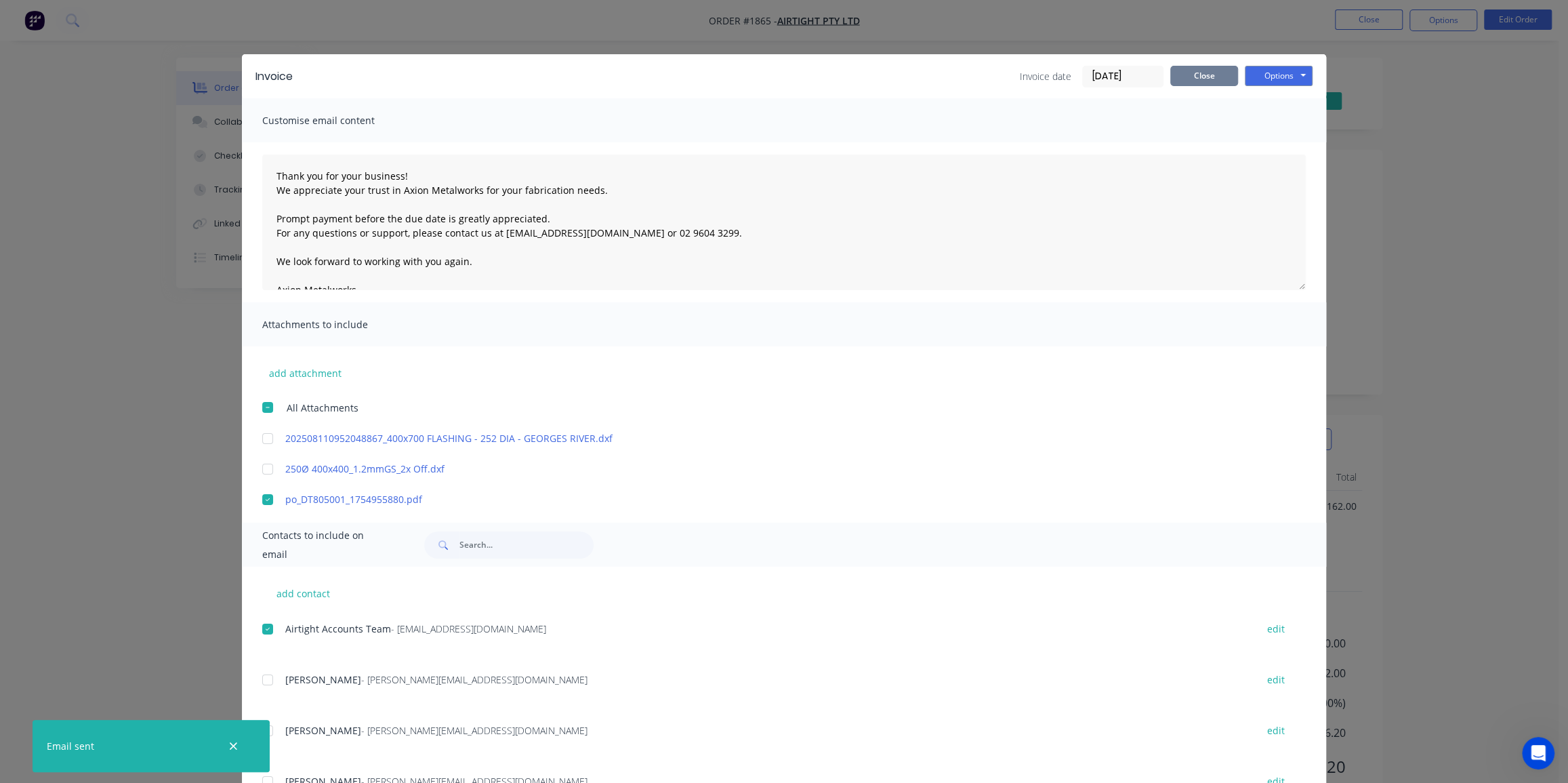
click at [1207, 80] on button "Close" at bounding box center [1205, 76] width 68 height 20
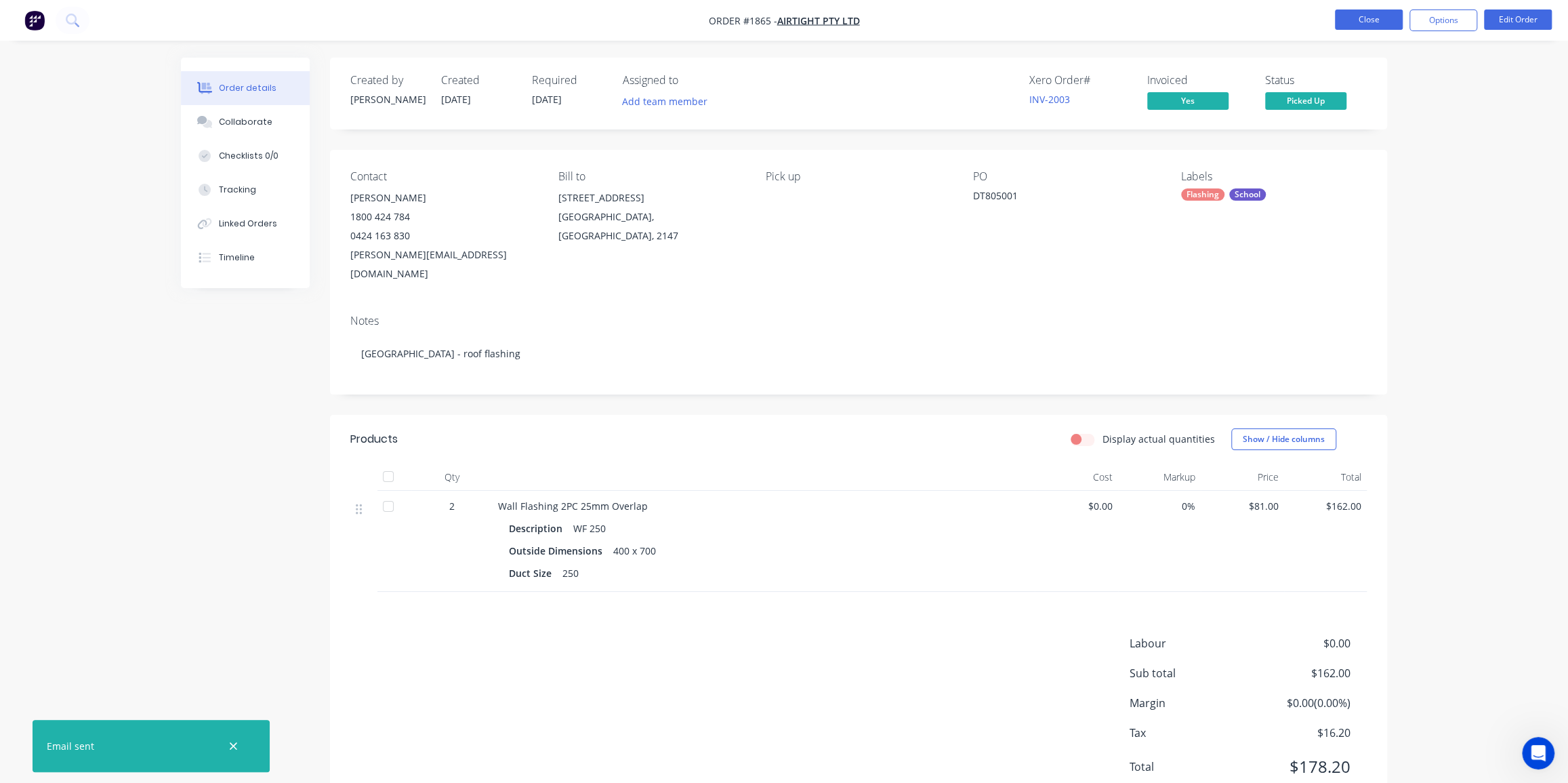
click at [1386, 25] on button "Close" at bounding box center [1369, 20] width 68 height 20
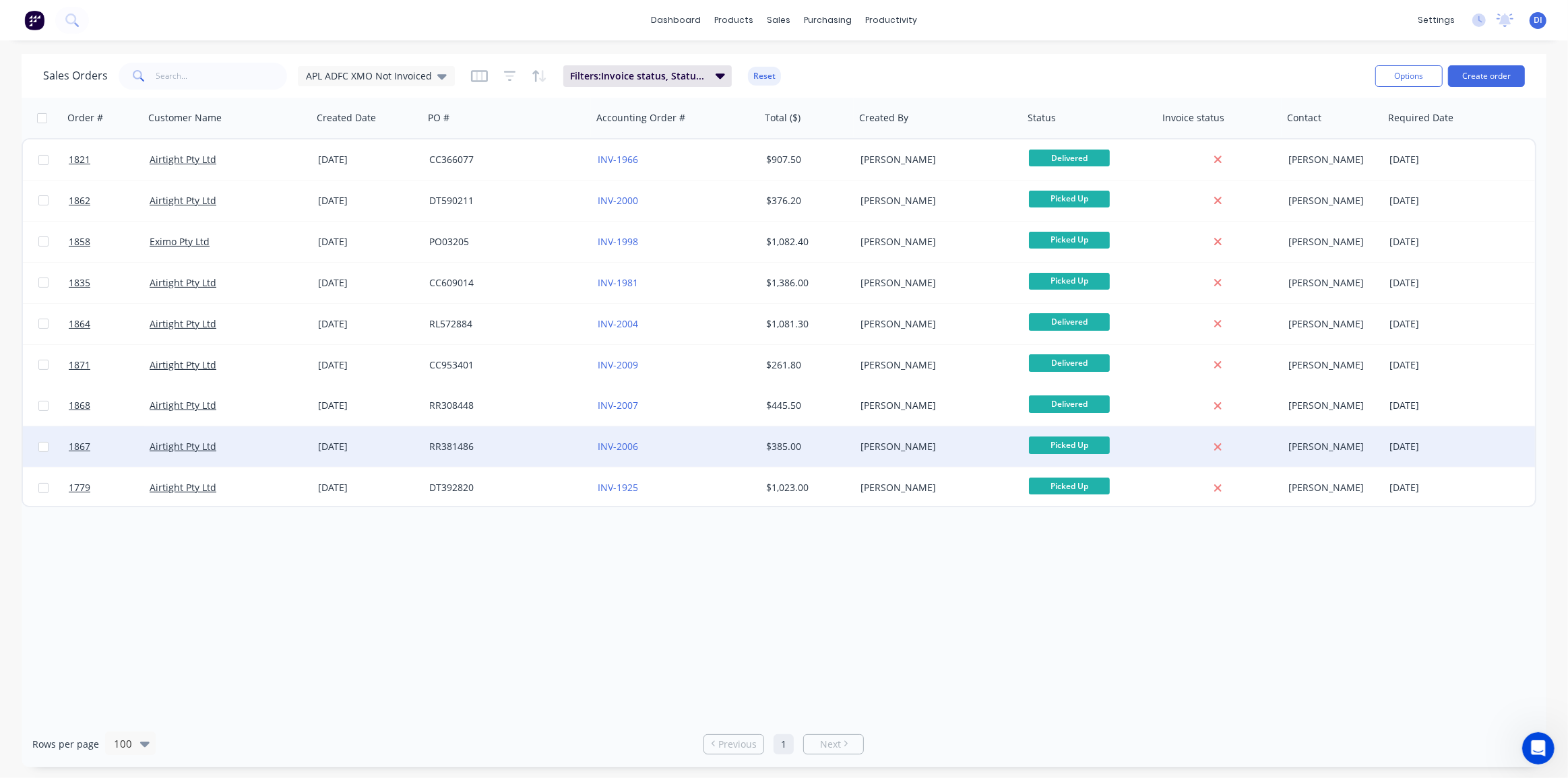
click at [826, 447] on div "$385.00" at bounding box center [806, 447] width 80 height 14
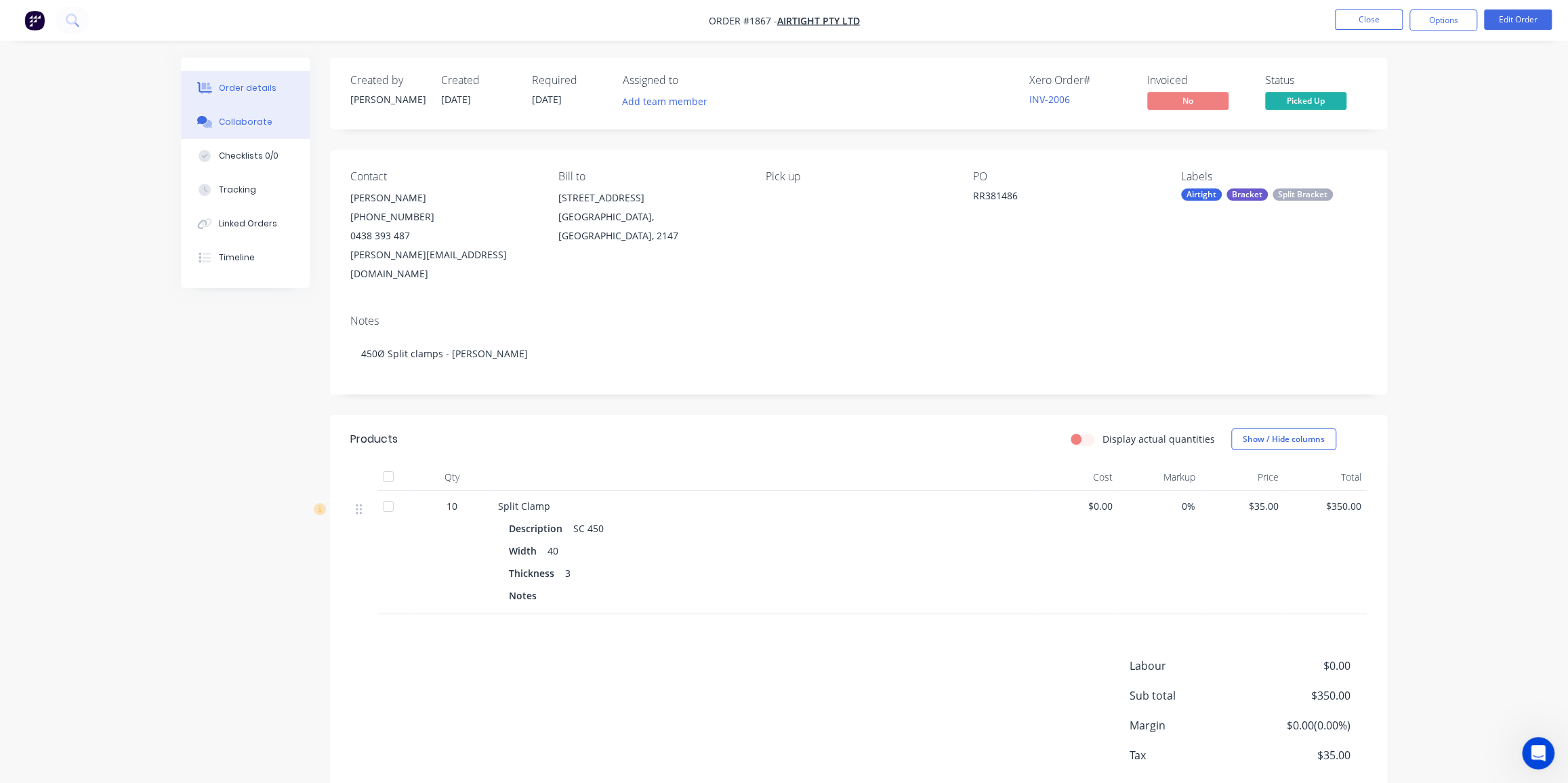
click at [241, 126] on div "Collaborate" at bounding box center [246, 122] width 54 height 12
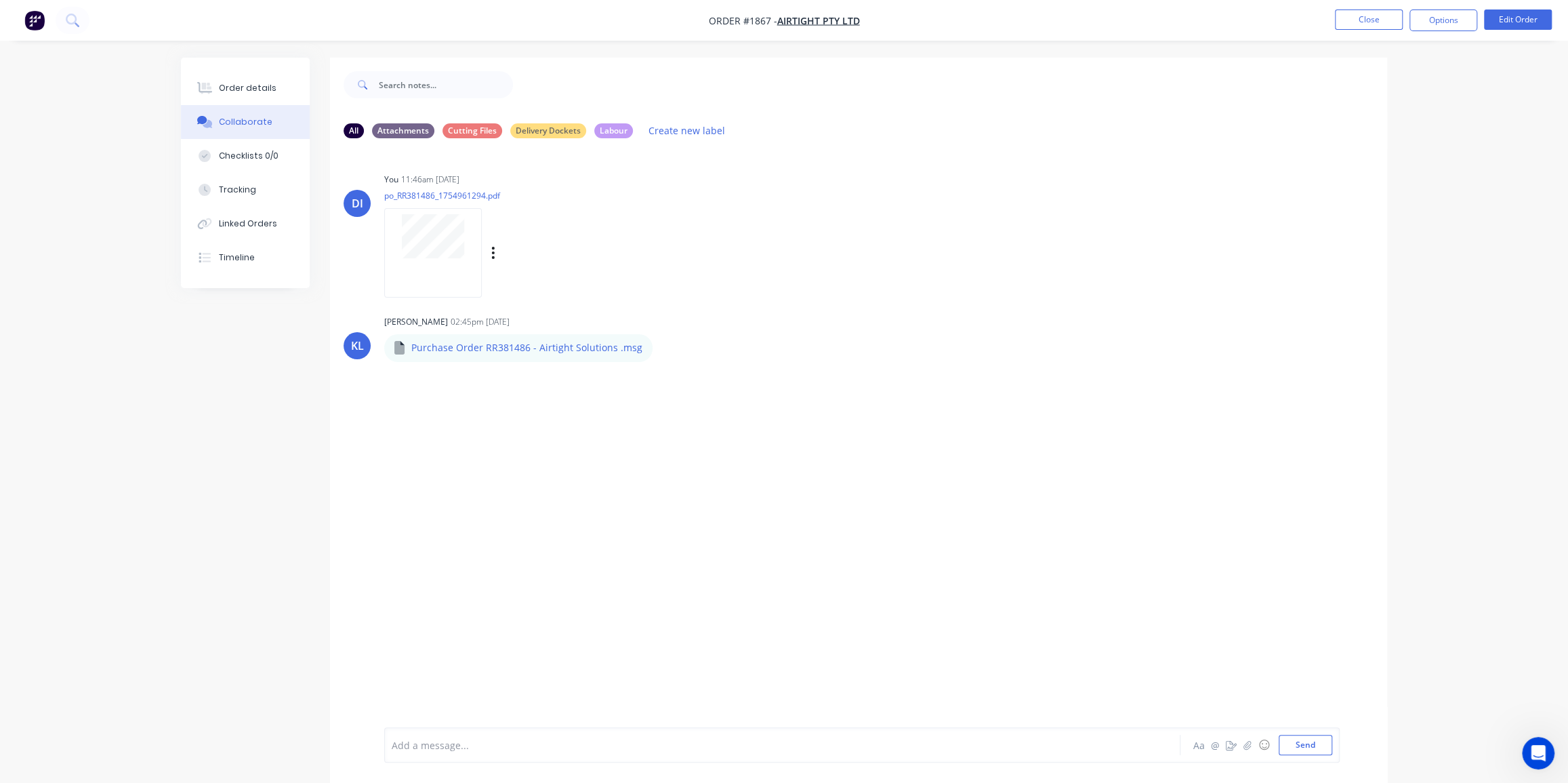
click at [393, 245] on div at bounding box center [433, 236] width 85 height 44
click at [232, 252] on div "Timeline" at bounding box center [237, 258] width 36 height 12
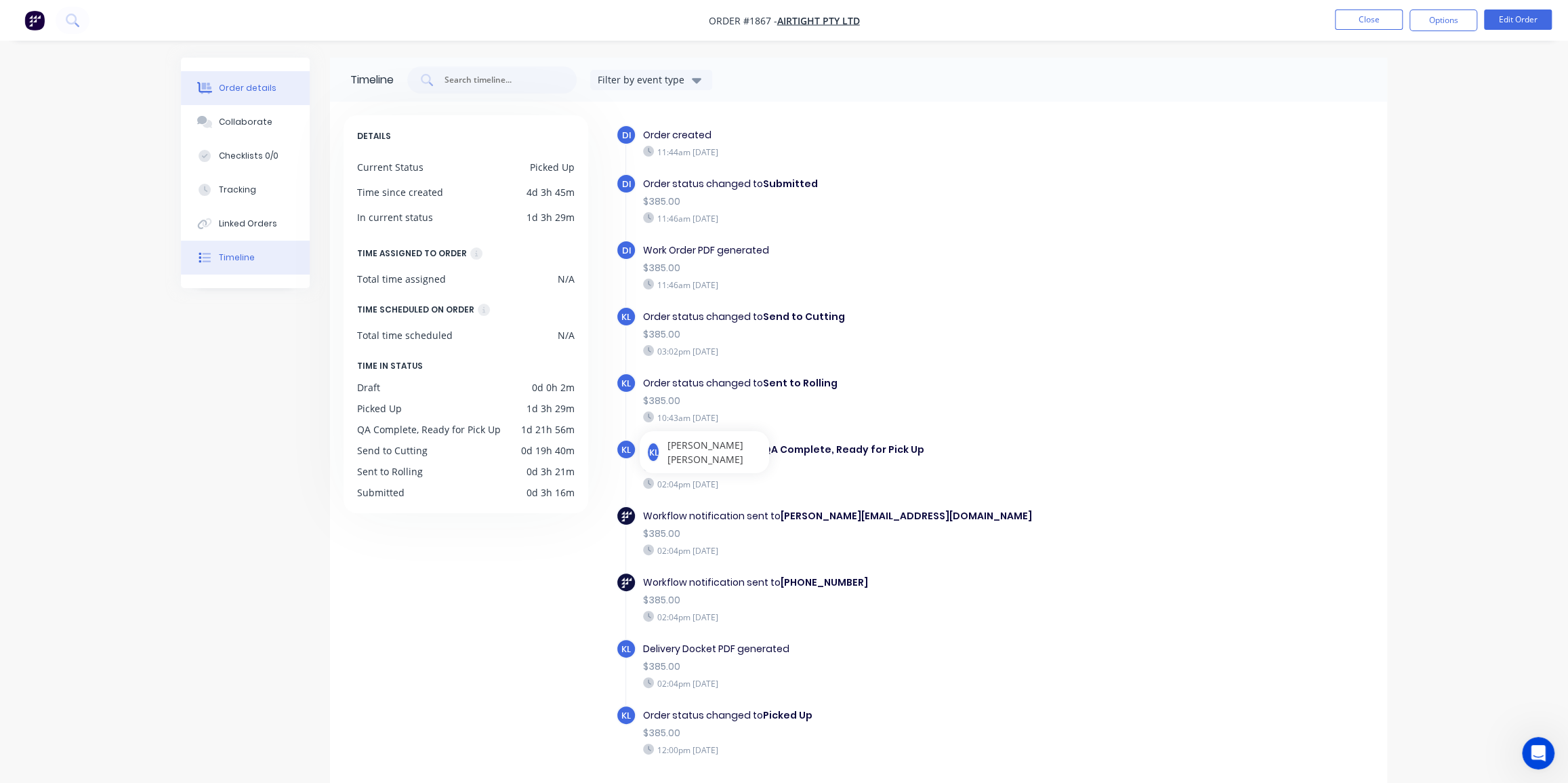
click at [244, 91] on div "Order details" at bounding box center [248, 88] width 58 height 12
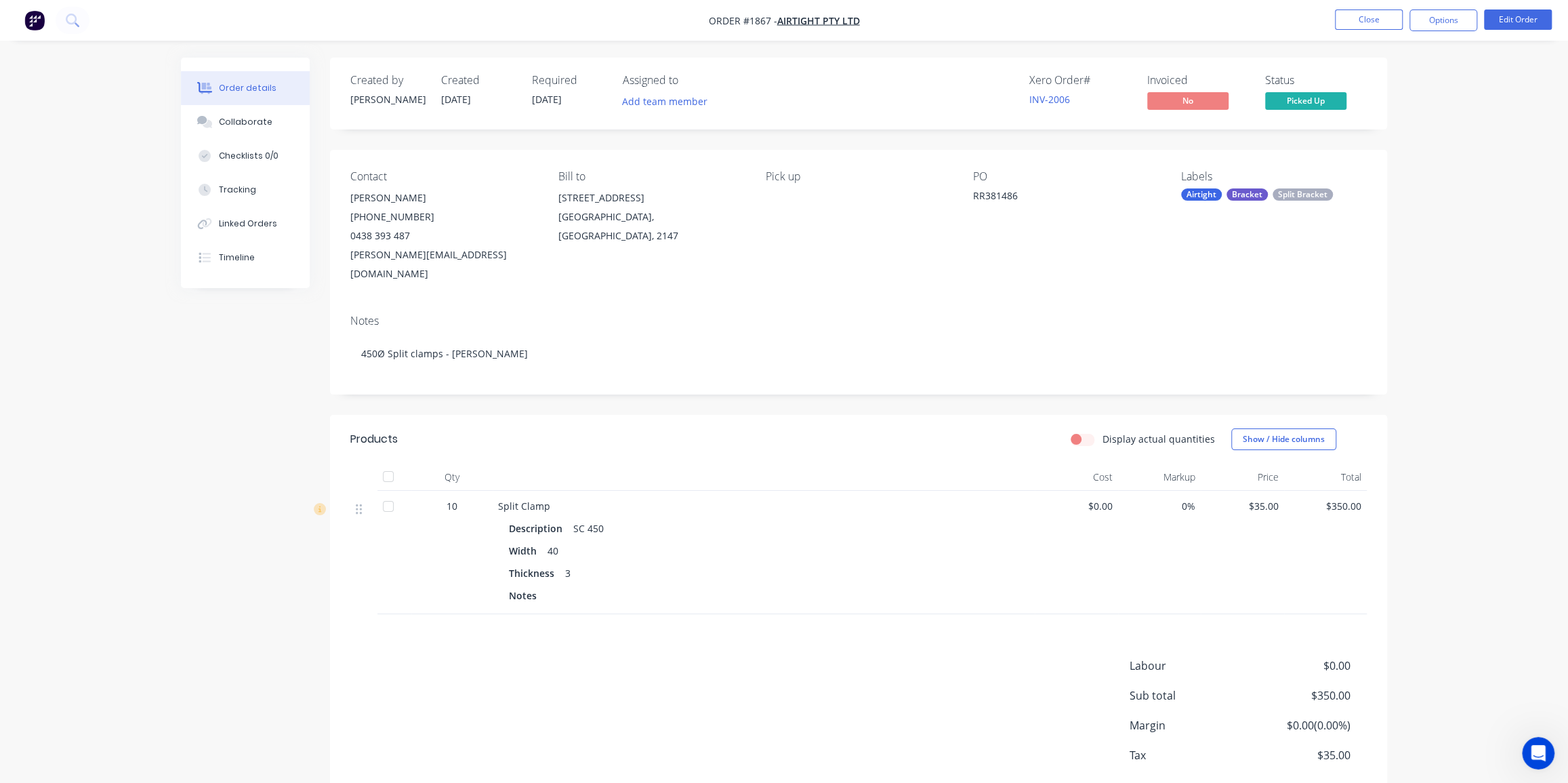
scroll to position [54, 0]
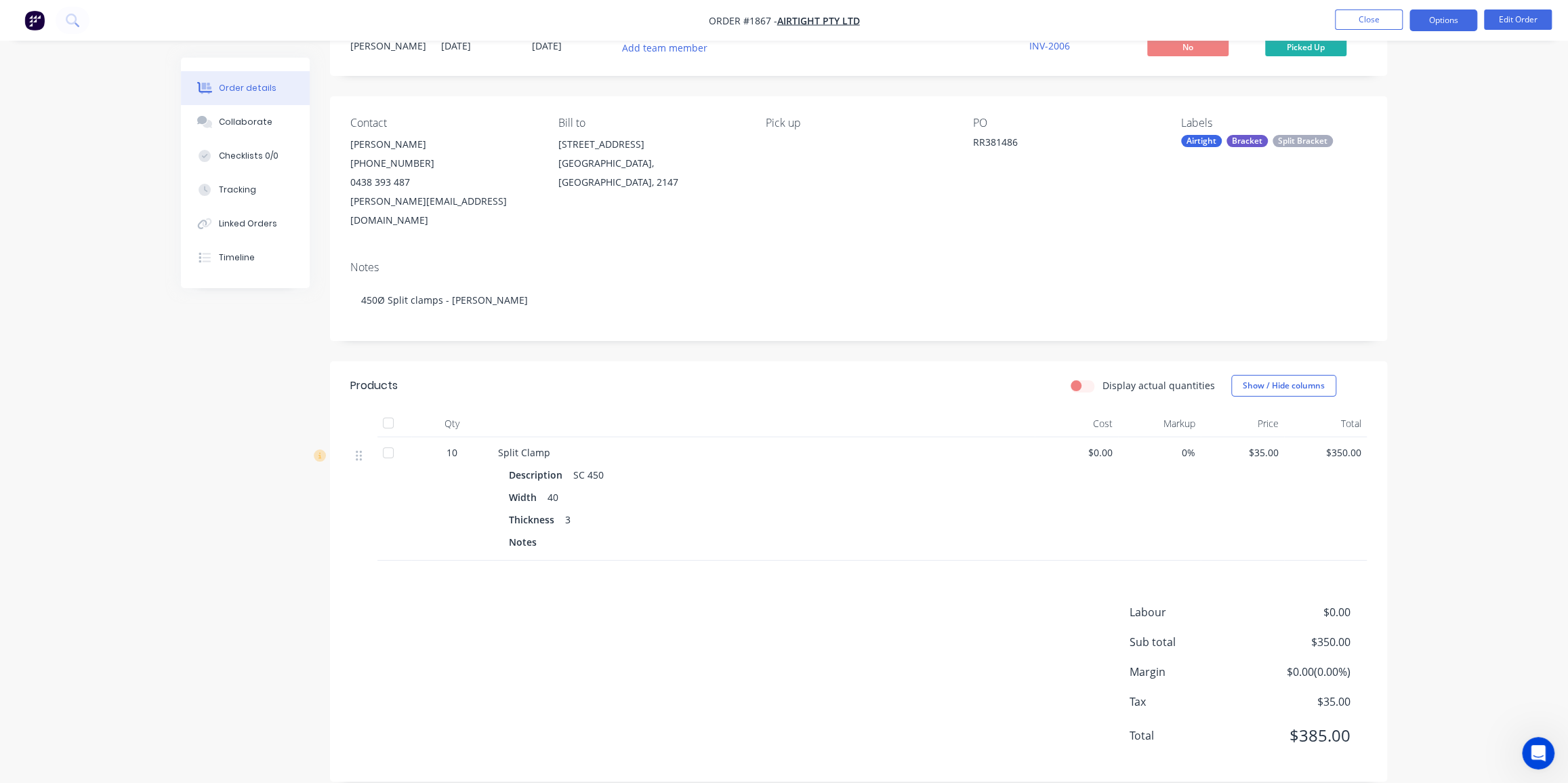
click at [1432, 19] on button "Options" at bounding box center [1444, 20] width 68 height 22
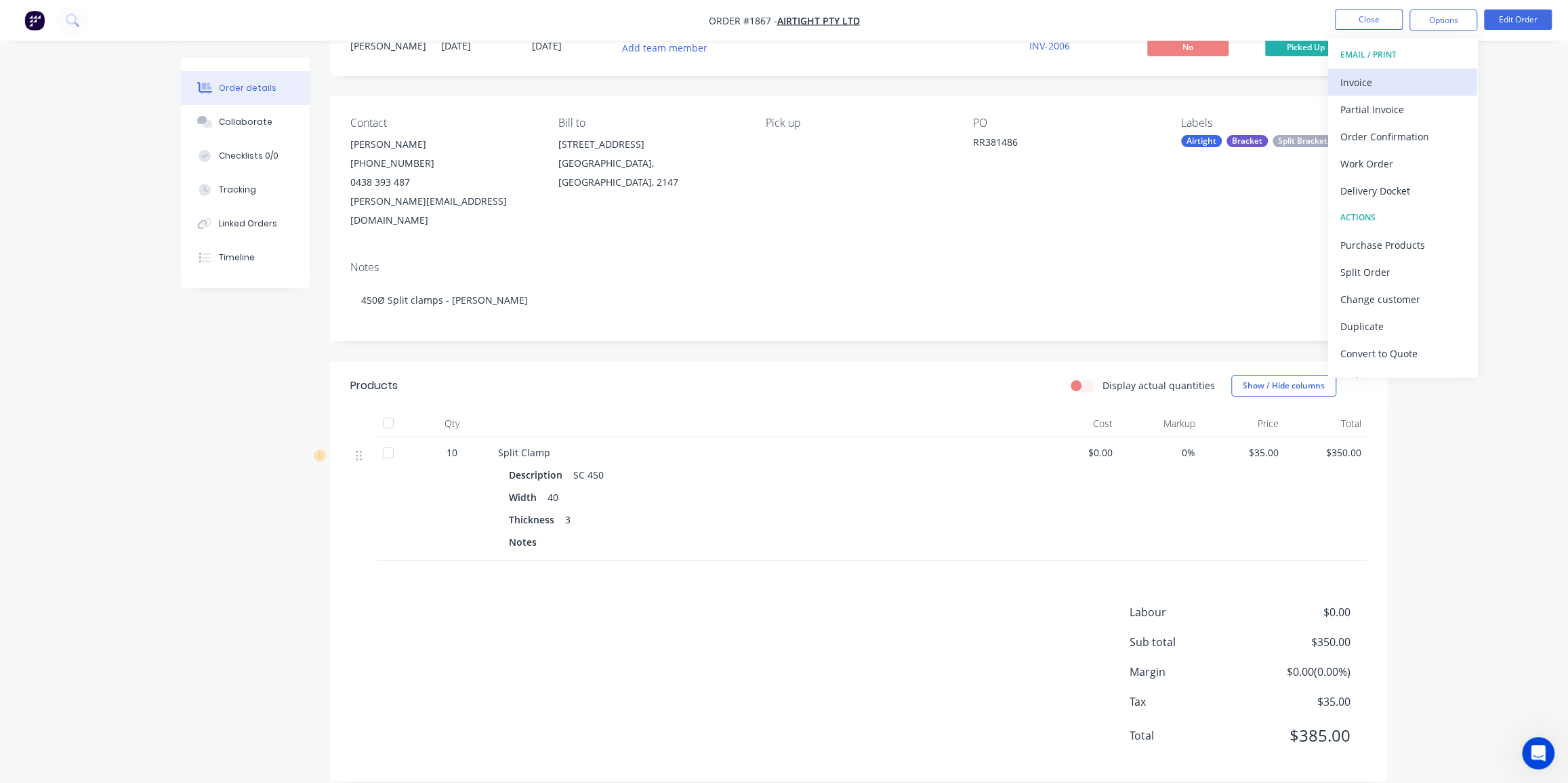
click at [1366, 83] on div "Invoice" at bounding box center [1403, 82] width 124 height 20
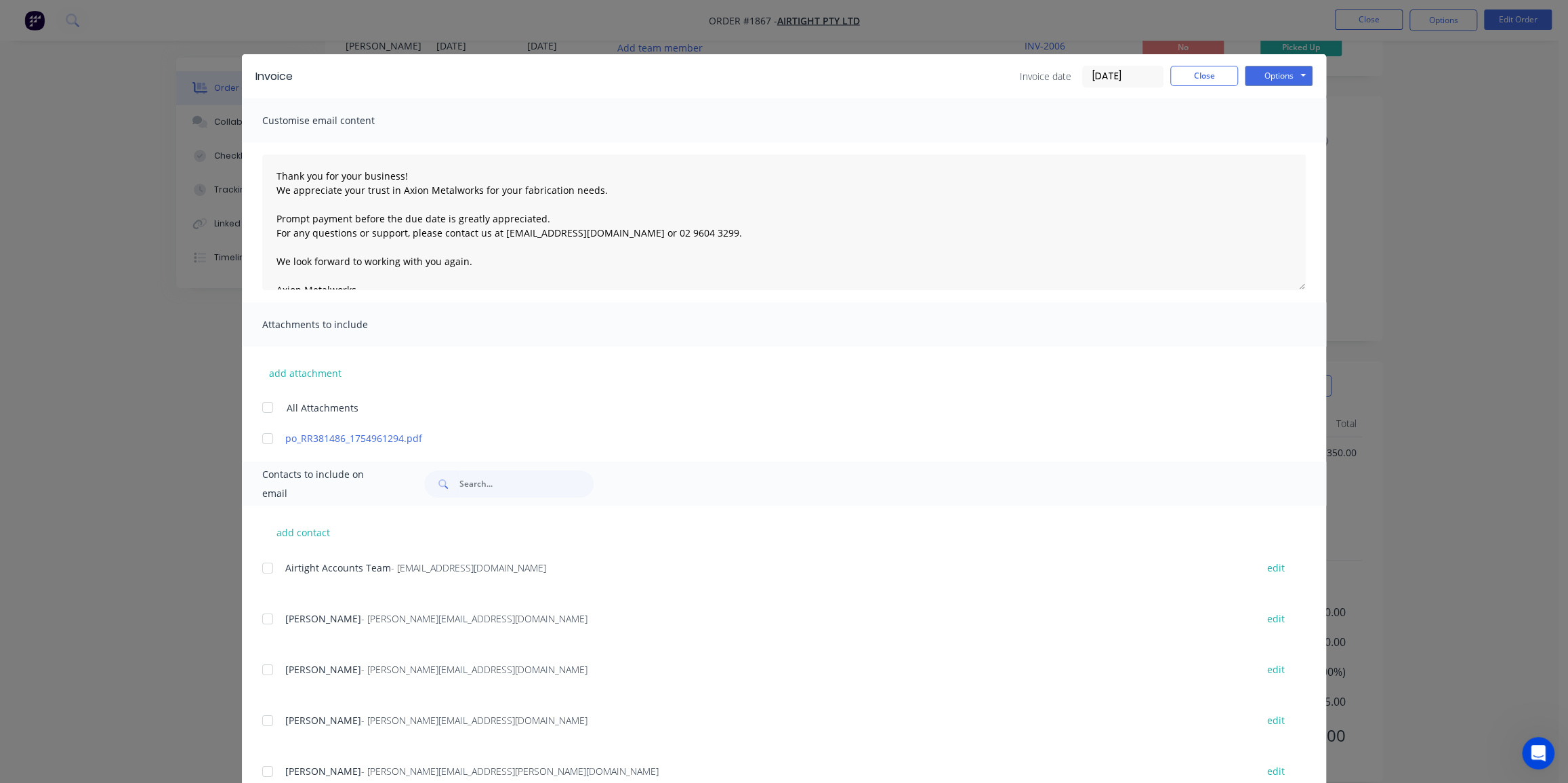
click at [1093, 74] on input "16/08/25" at bounding box center [1123, 77] width 80 height 20
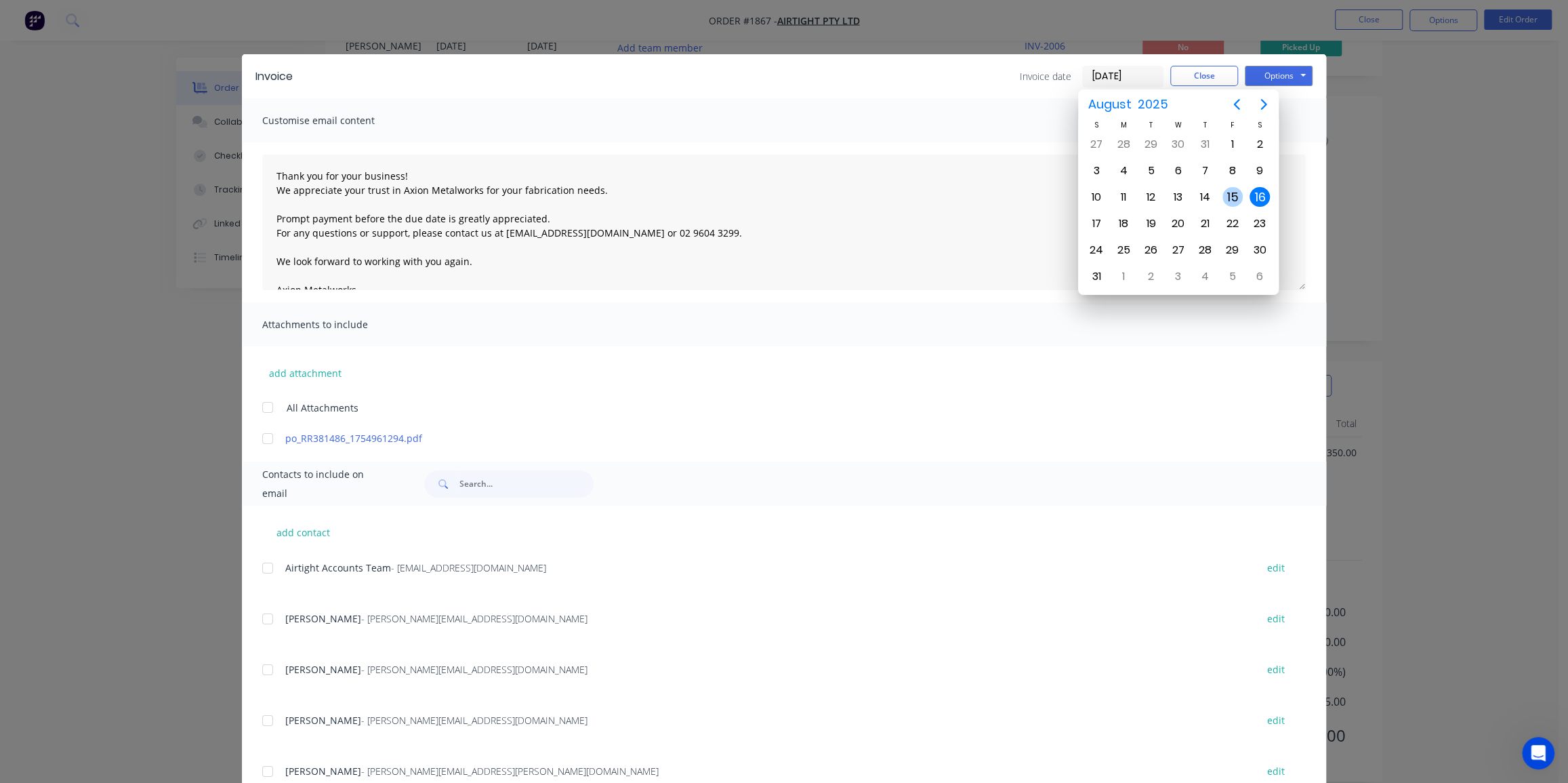
click at [1229, 194] on div "15" at bounding box center [1233, 198] width 20 height 20
type input "15/08/25"
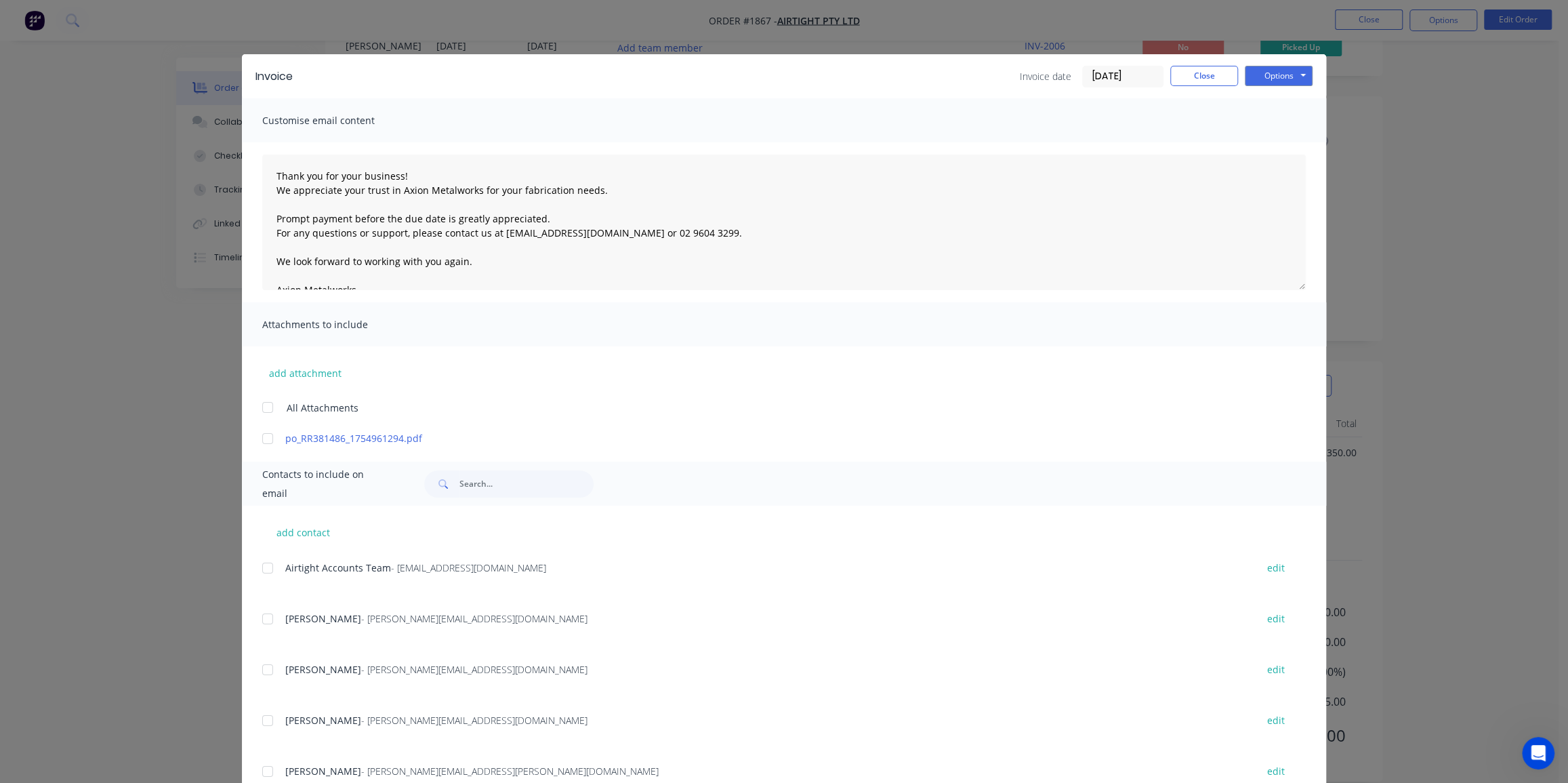
click at [262, 444] on div at bounding box center [267, 438] width 27 height 27
drag, startPoint x: 251, startPoint y: 570, endPoint x: 268, endPoint y: 568, distance: 17.1
click at [252, 570] on div "add contact Airtight Accounts Team - suppliers@airtight.com.au edit Daniel Tang…" at bounding box center [784, 728] width 1085 height 444
click at [268, 568] on div at bounding box center [267, 567] width 27 height 27
click at [1287, 72] on button "Options" at bounding box center [1279, 76] width 68 height 20
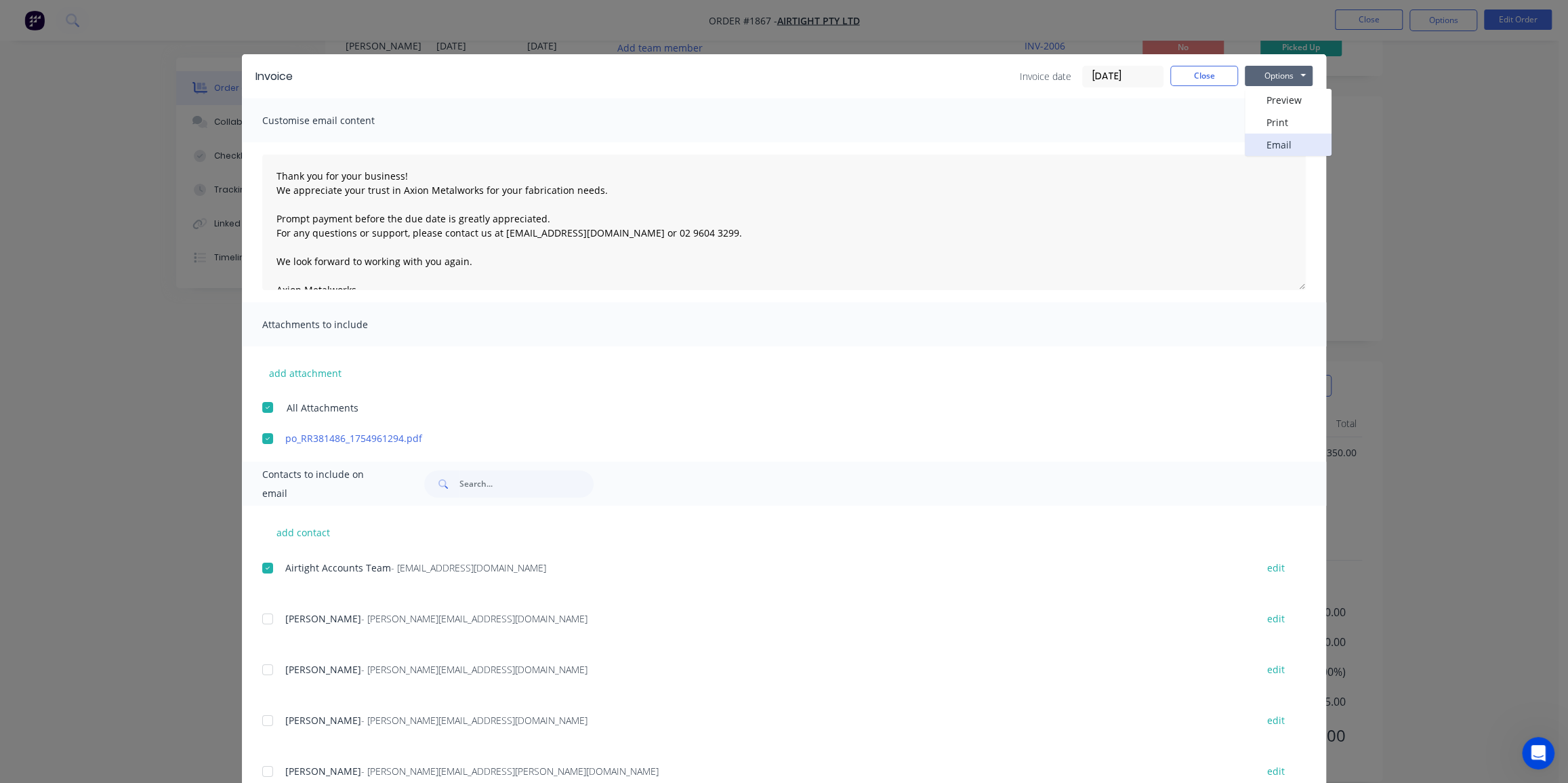
click at [1285, 139] on button "Email" at bounding box center [1289, 145] width 87 height 22
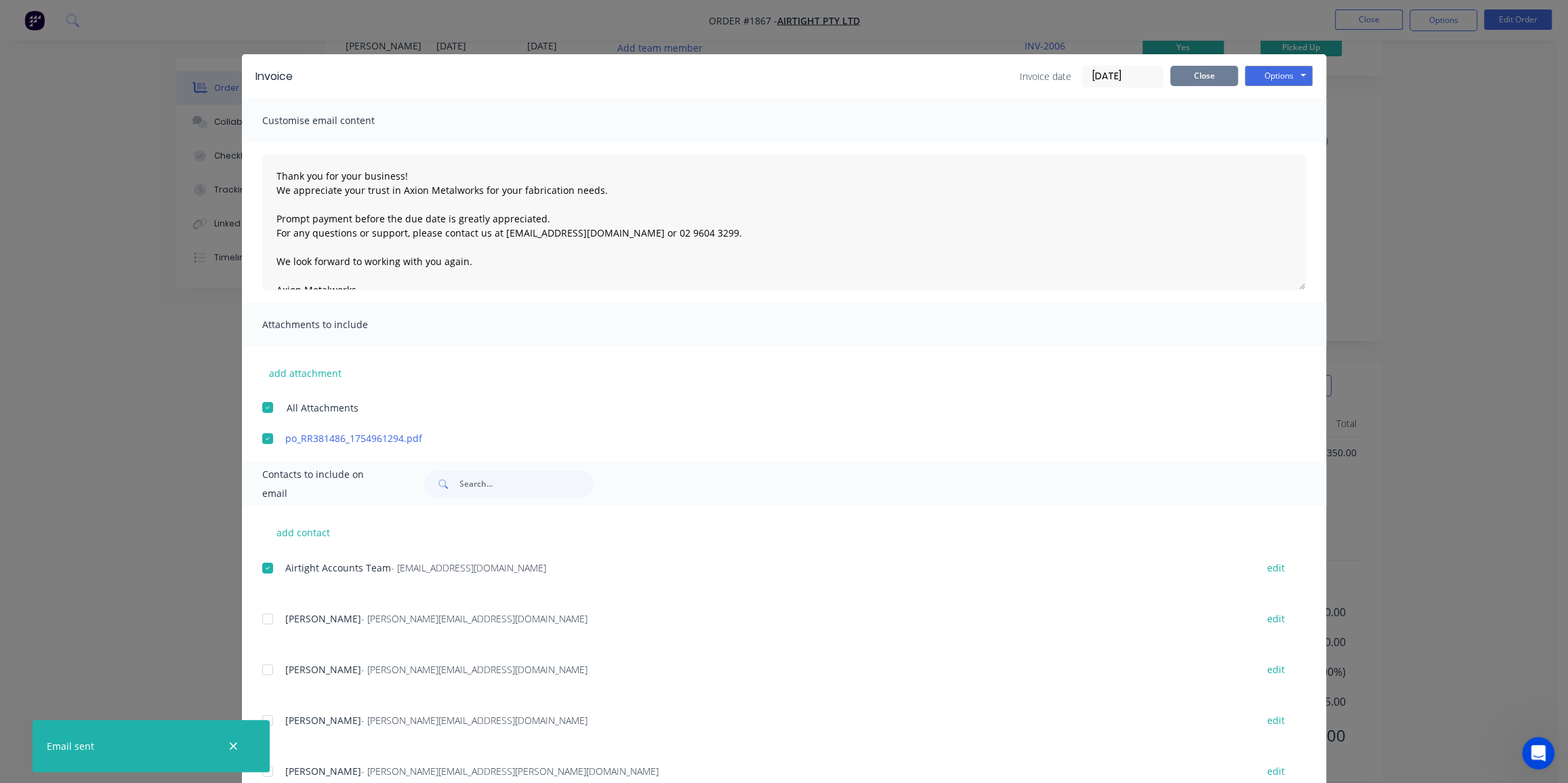
click at [1213, 77] on button "Close" at bounding box center [1205, 76] width 68 height 20
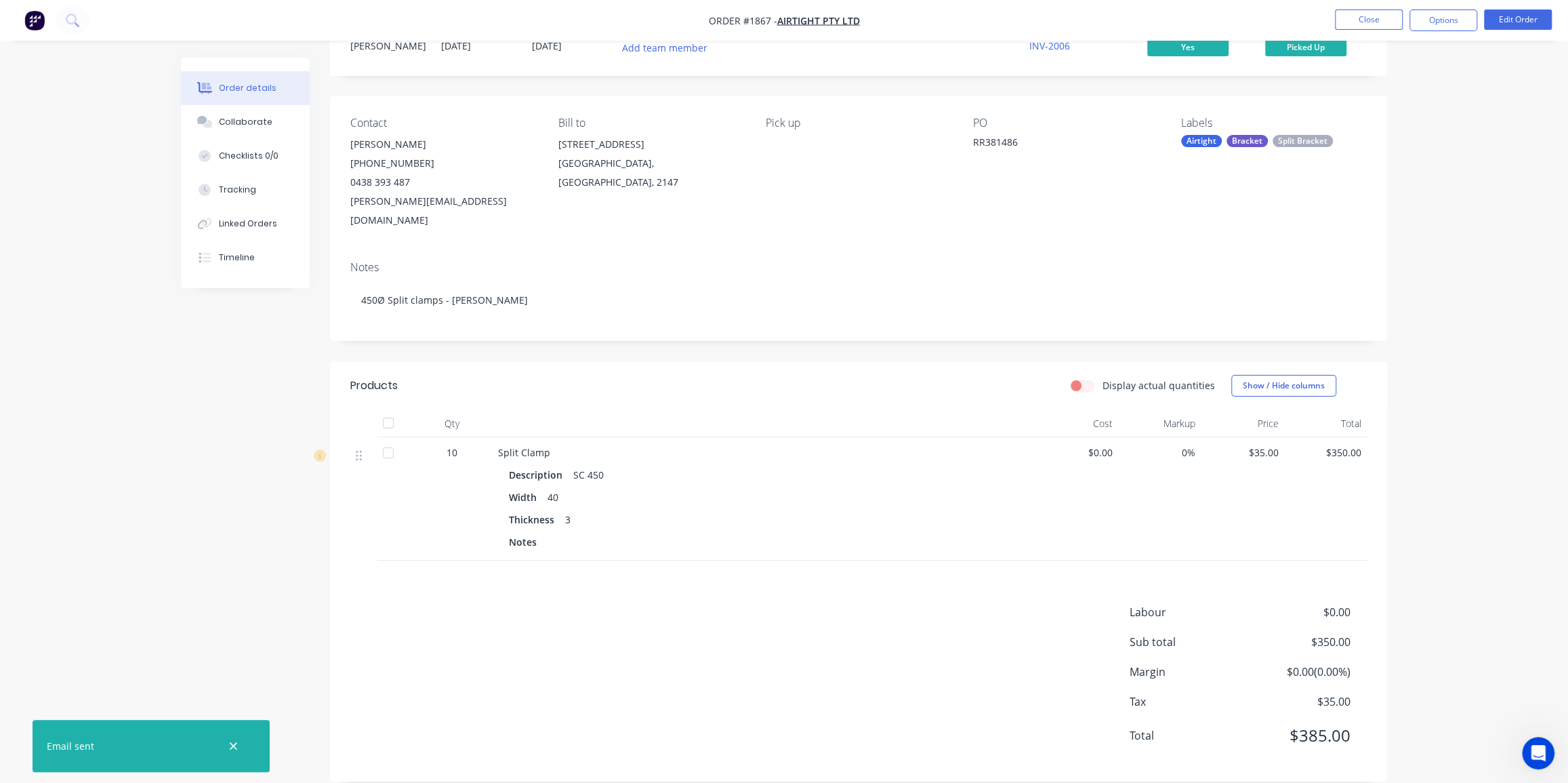
click at [1381, 96] on div "Contact Rocco Russo (02) 9986 3184 0438 393 487 Rocco.R@airtight.com.au Bill to…" at bounding box center [858, 173] width 1057 height 154
click at [1376, 21] on button "Close" at bounding box center [1369, 20] width 68 height 20
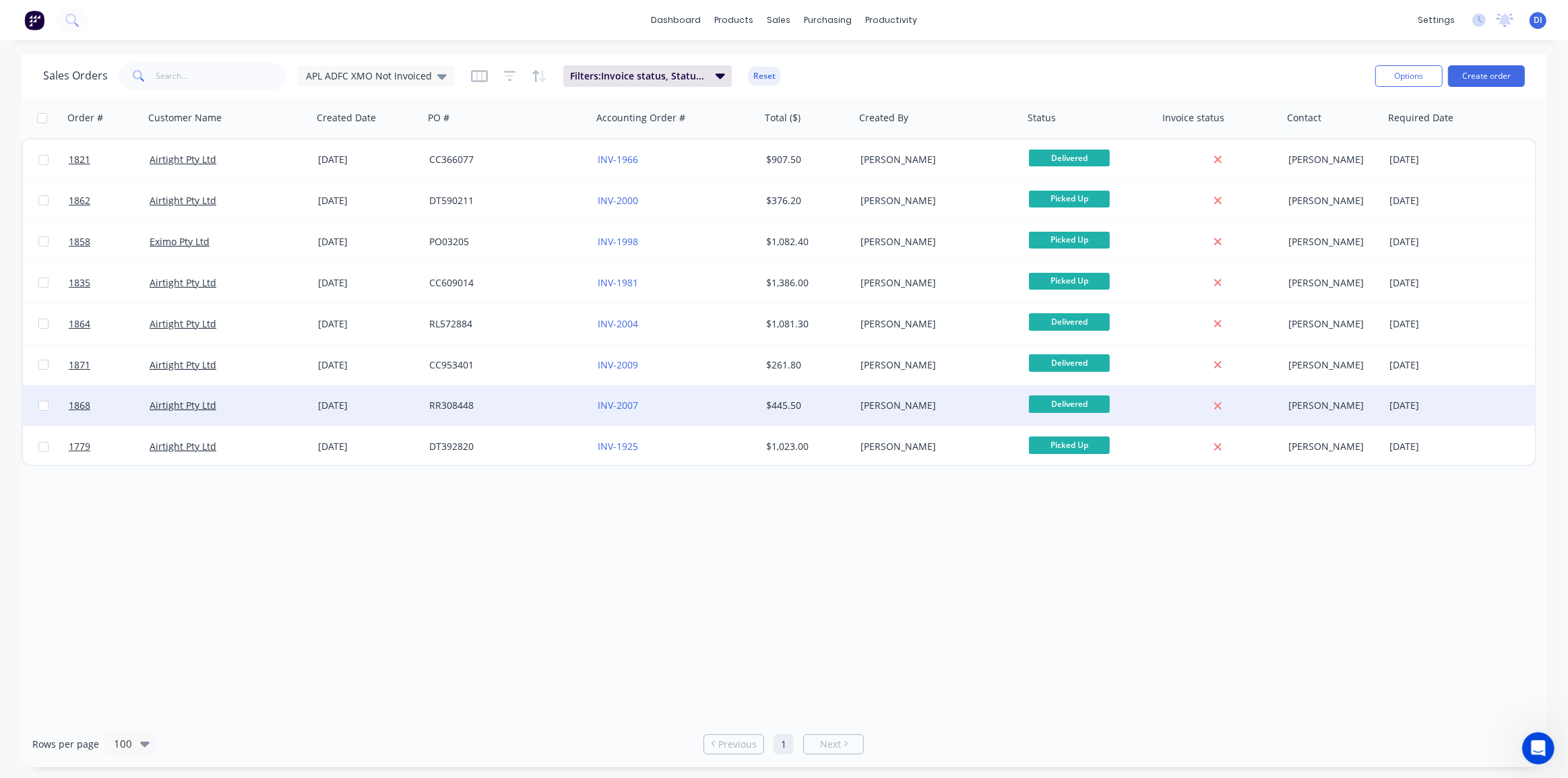
click at [887, 408] on div "Dean Ingram" at bounding box center [935, 406] width 150 height 14
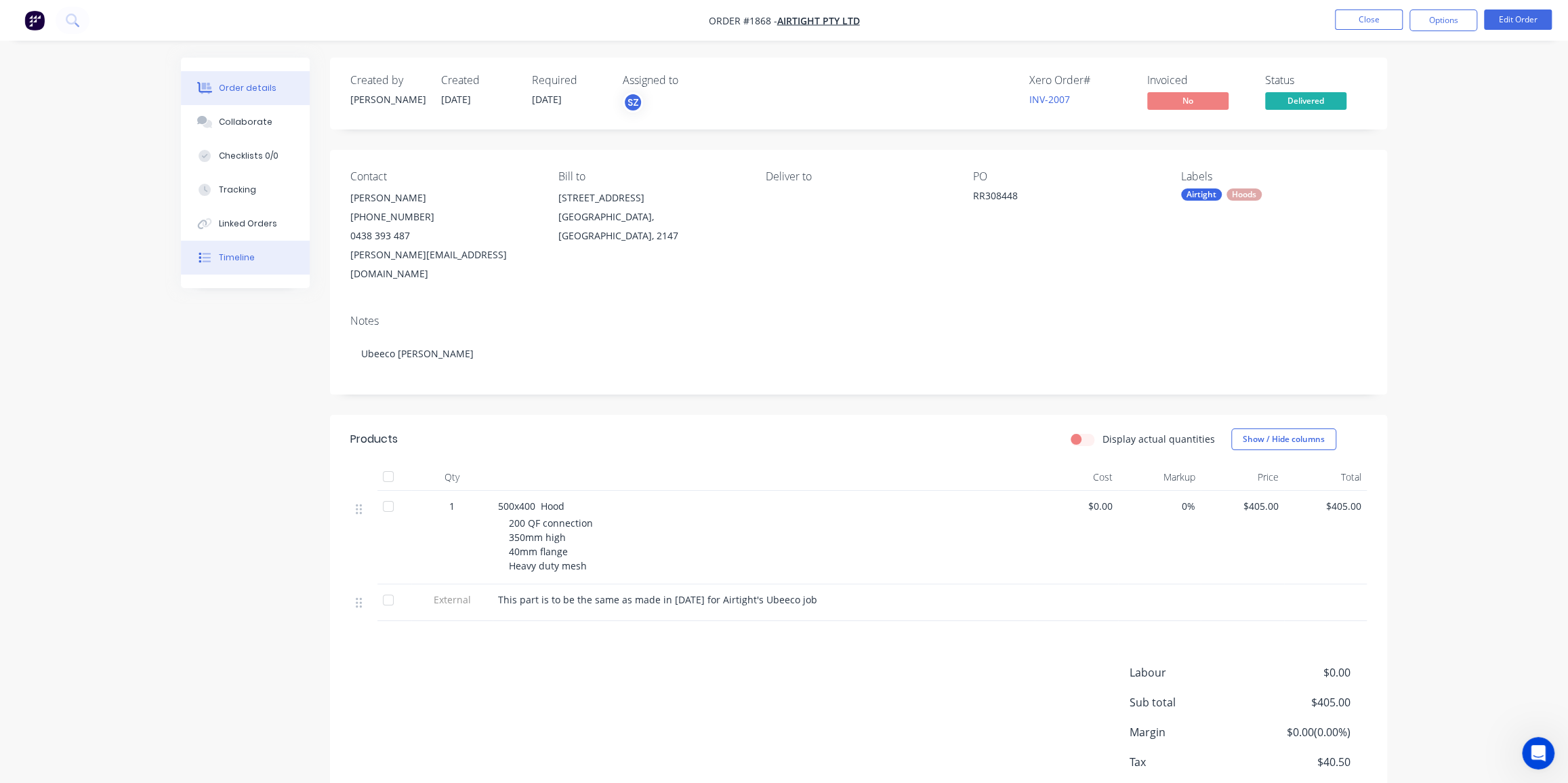
click at [234, 250] on button "Timeline" at bounding box center [245, 258] width 129 height 34
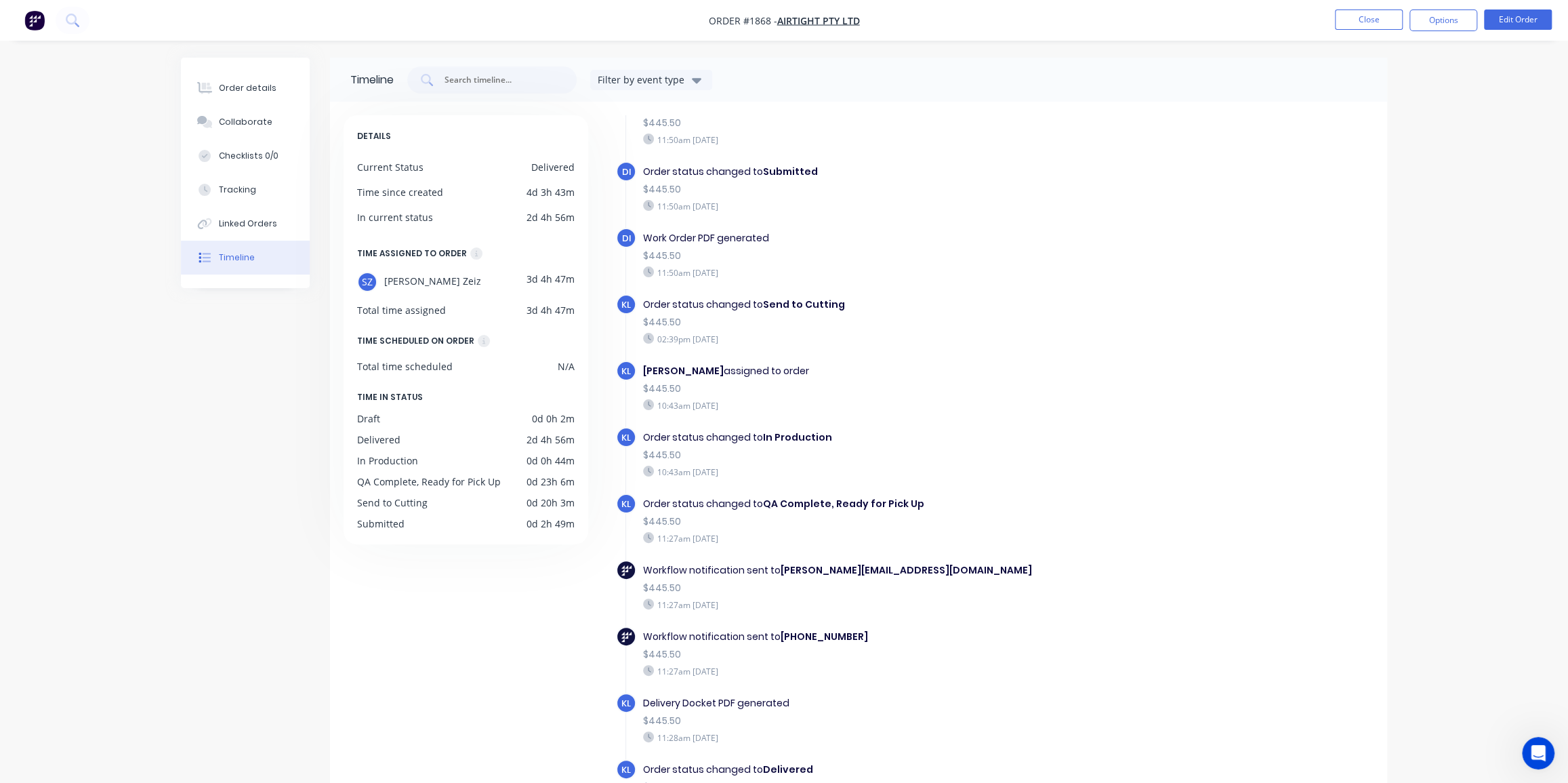
scroll to position [96, 0]
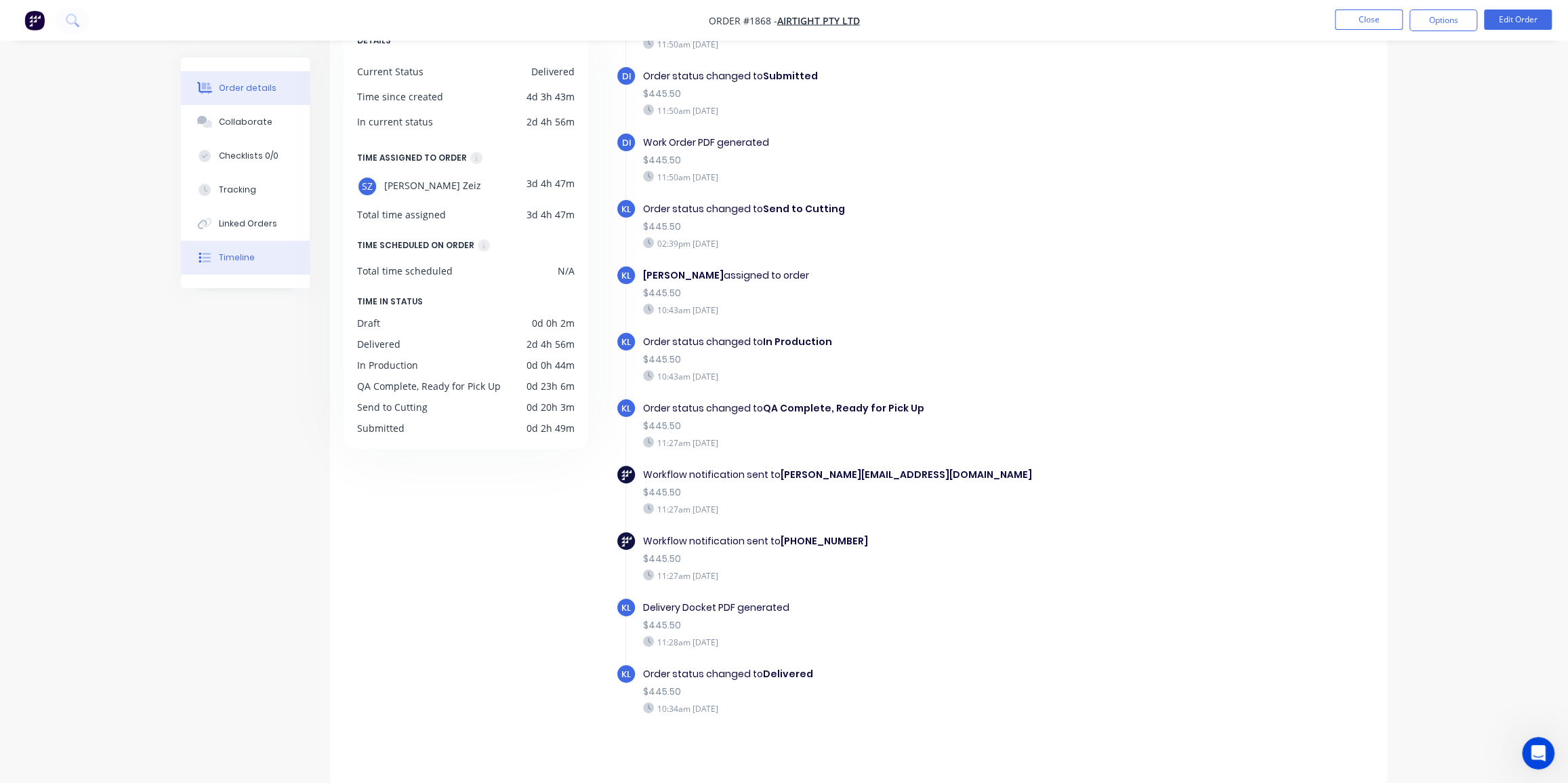
click at [247, 92] on div "Order details" at bounding box center [248, 88] width 58 height 12
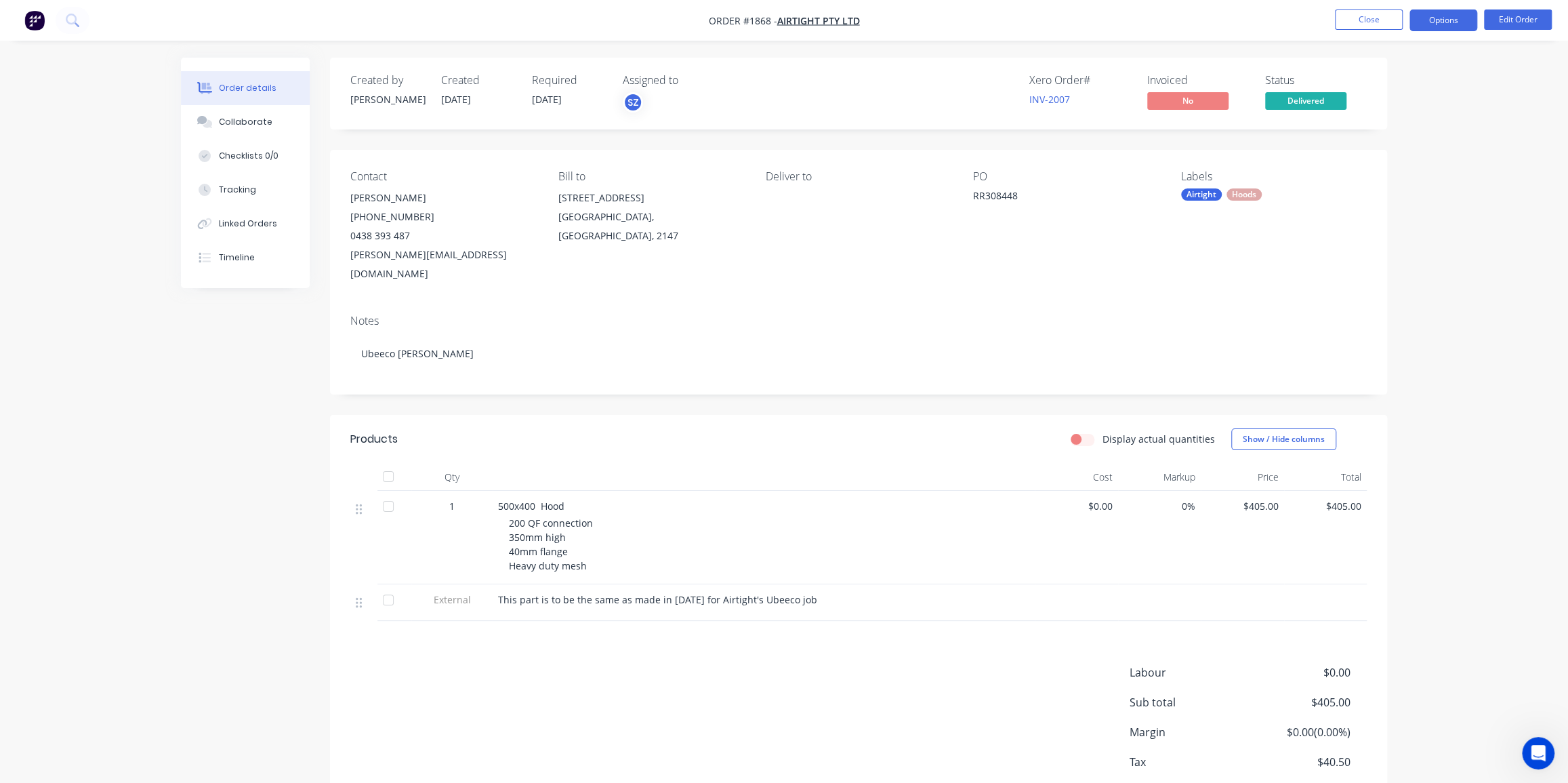
click at [1444, 20] on button "Options" at bounding box center [1444, 20] width 68 height 22
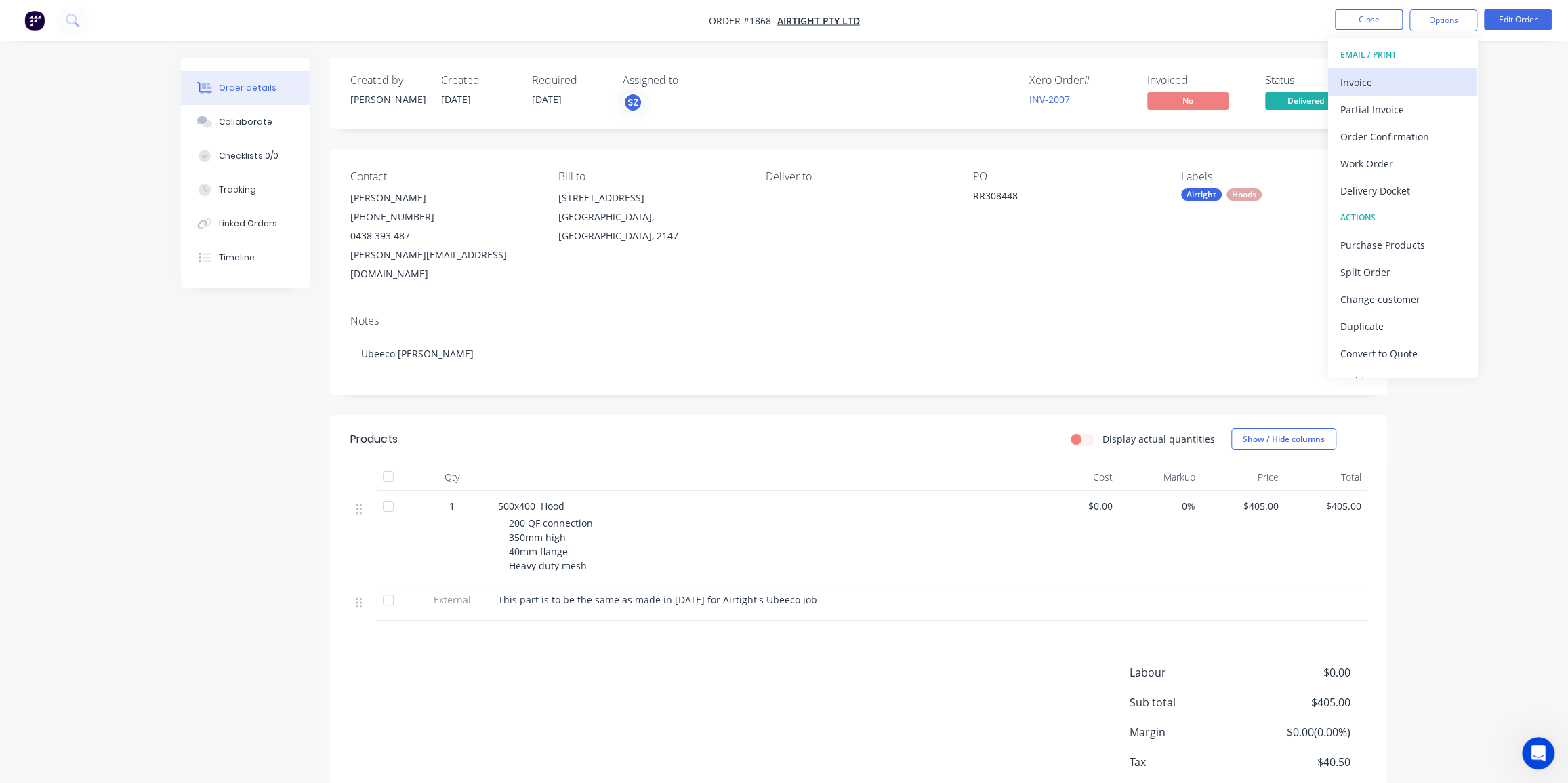
click at [1367, 75] on div "Invoice" at bounding box center [1403, 82] width 124 height 20
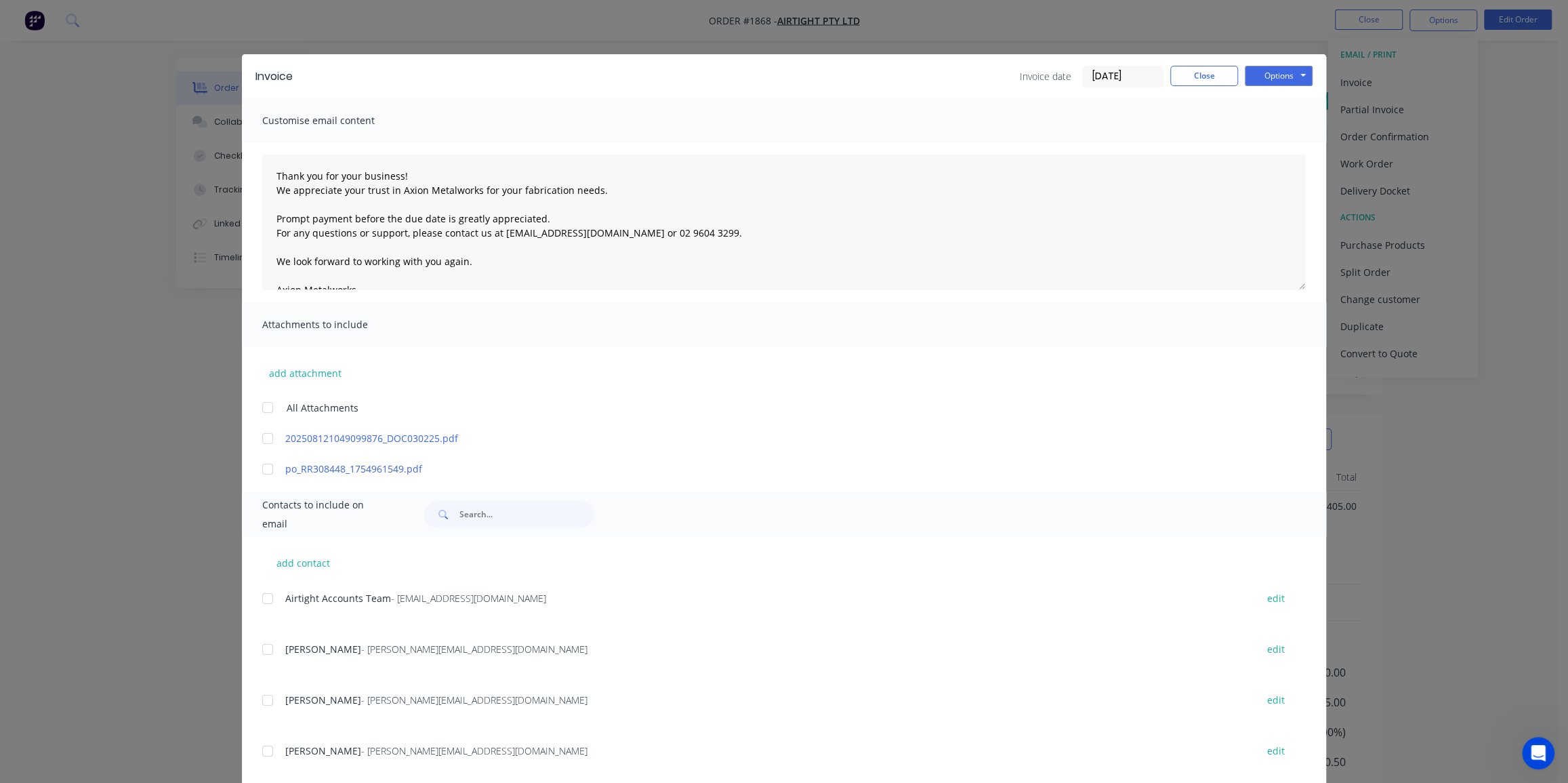
click at [260, 464] on div at bounding box center [267, 468] width 27 height 27
drag, startPoint x: 263, startPoint y: 600, endPoint x: 334, endPoint y: 587, distance: 72.2
click at [264, 600] on div at bounding box center [267, 598] width 27 height 27
click at [1098, 77] on input "16/08/25" at bounding box center [1123, 77] width 80 height 20
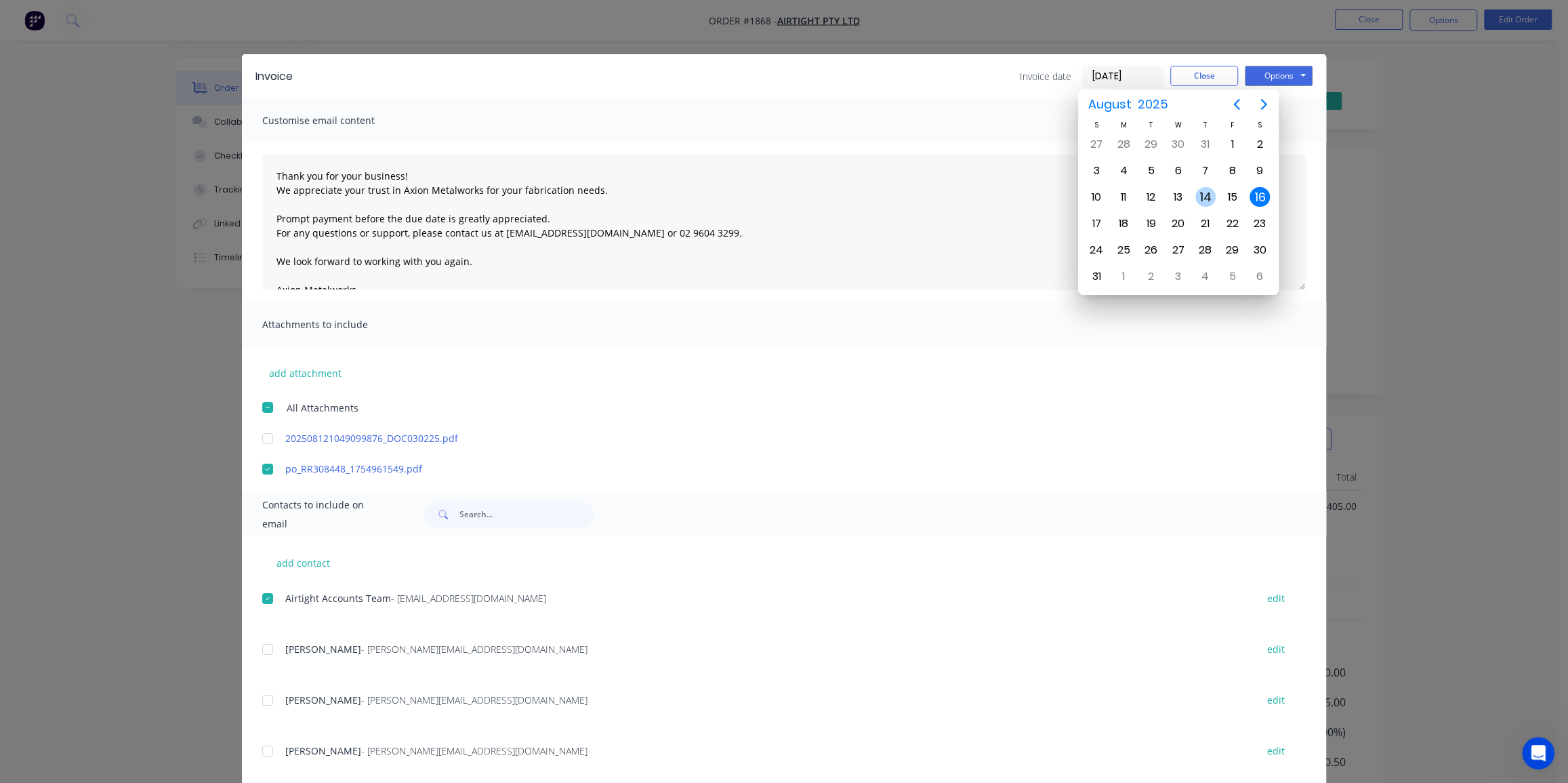
click at [1213, 197] on div "14" at bounding box center [1205, 198] width 20 height 20
type input "14/08/25"
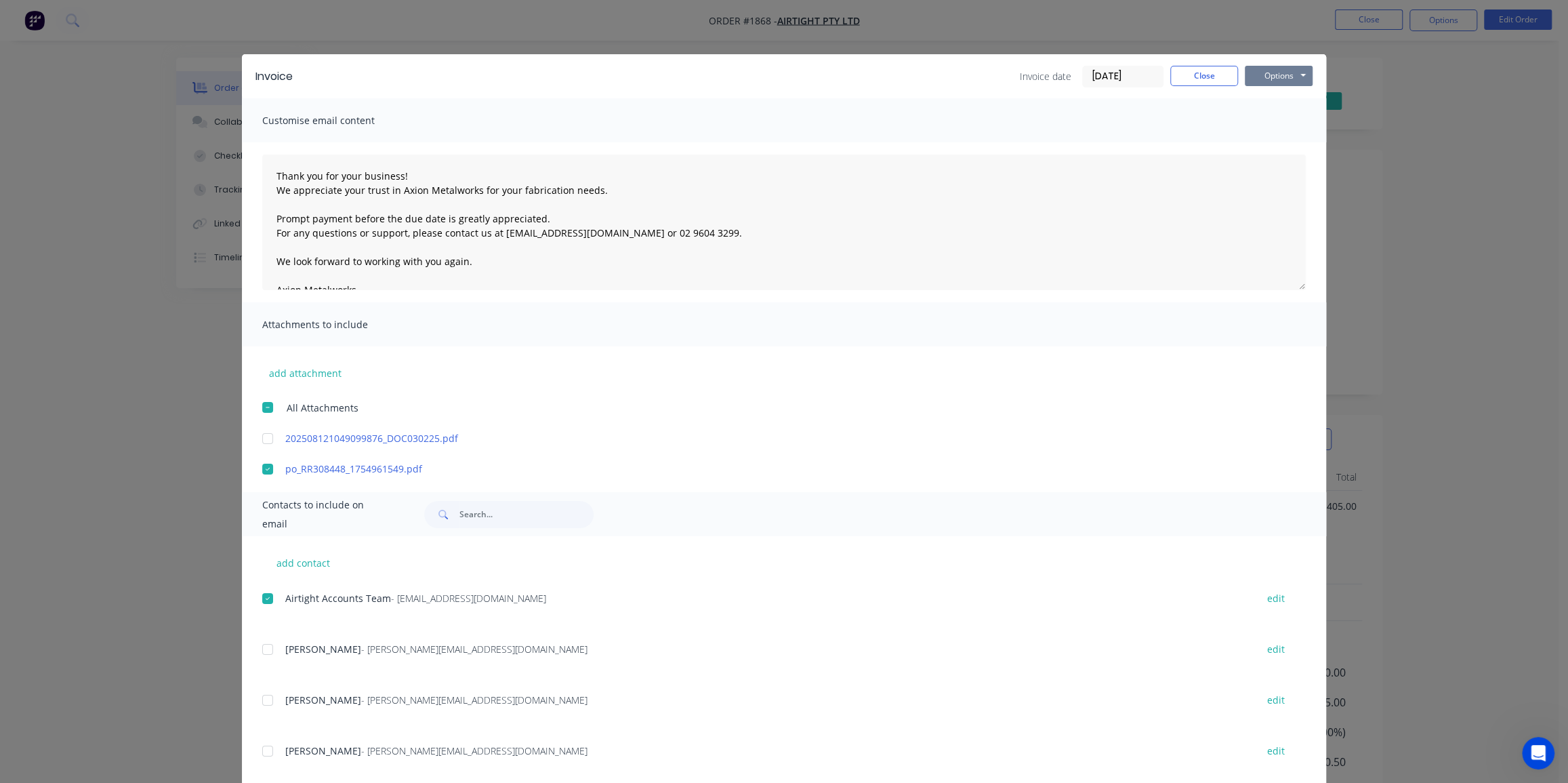
click at [1263, 75] on button "Options" at bounding box center [1279, 76] width 68 height 20
click at [1267, 135] on button "Email" at bounding box center [1289, 145] width 87 height 22
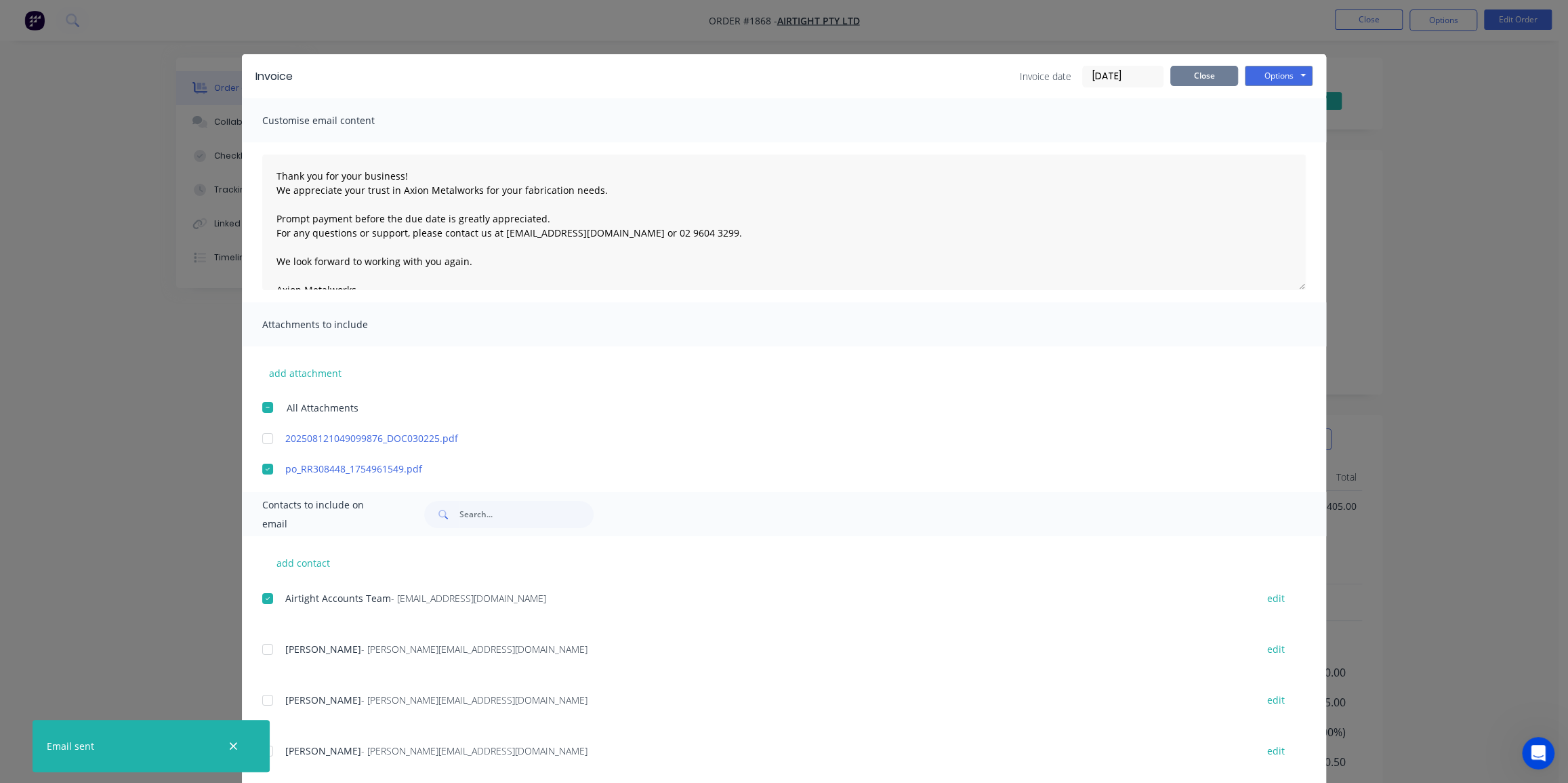
click at [1209, 71] on button "Close" at bounding box center [1205, 76] width 68 height 20
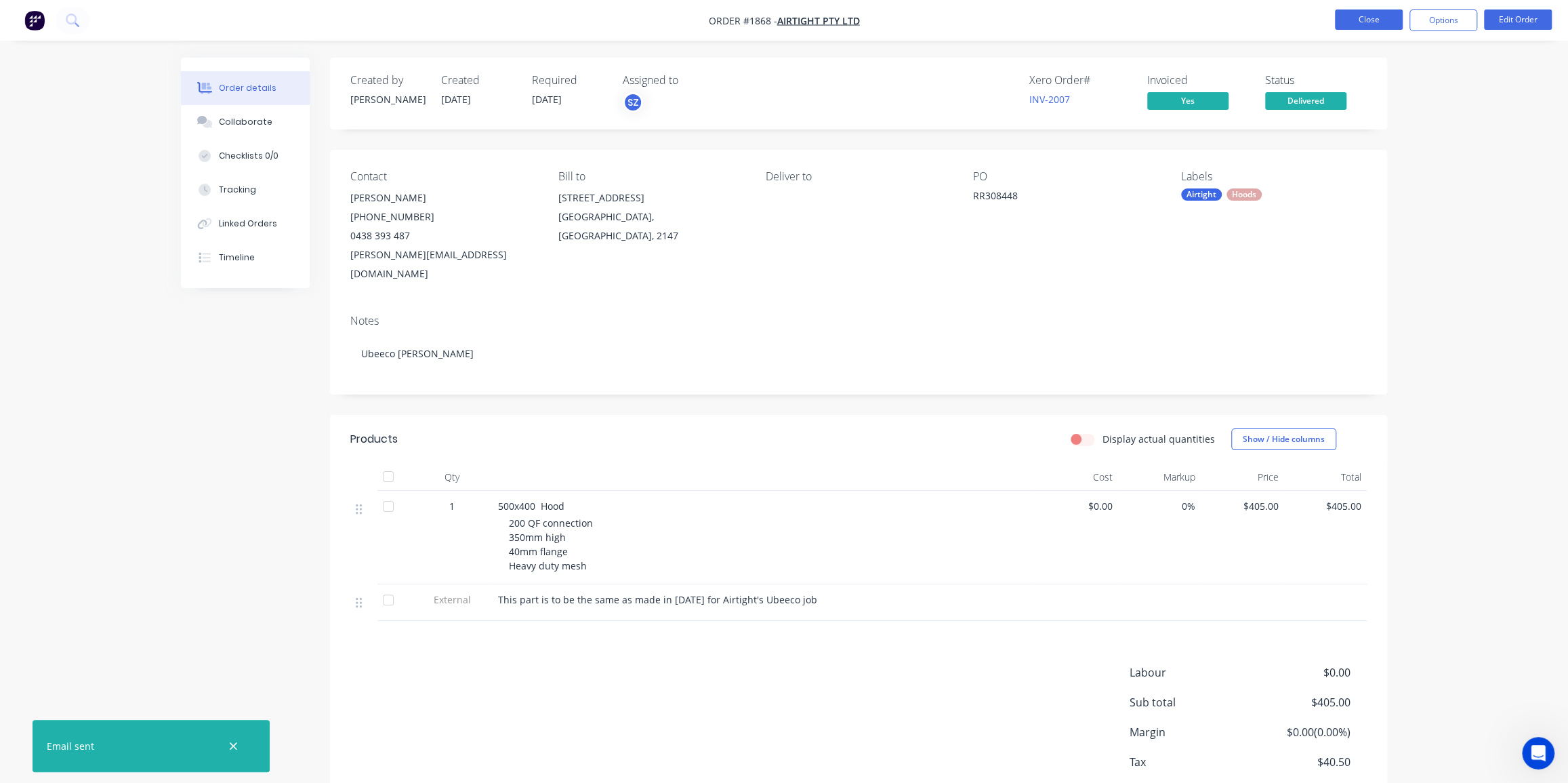
click at [1365, 16] on button "Close" at bounding box center [1369, 20] width 68 height 20
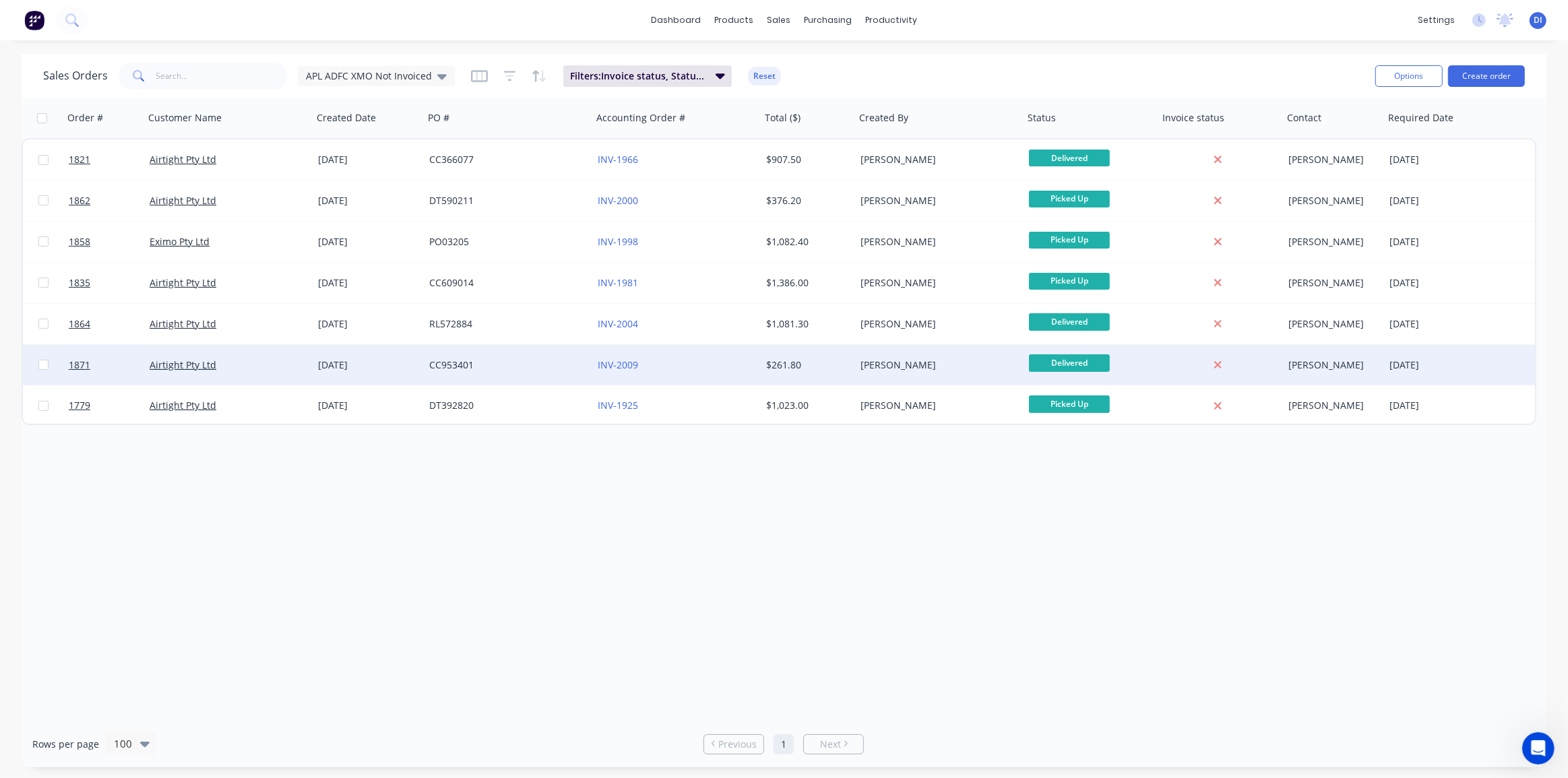
click at [887, 357] on div "Kyle Lynch" at bounding box center [939, 365] width 168 height 40
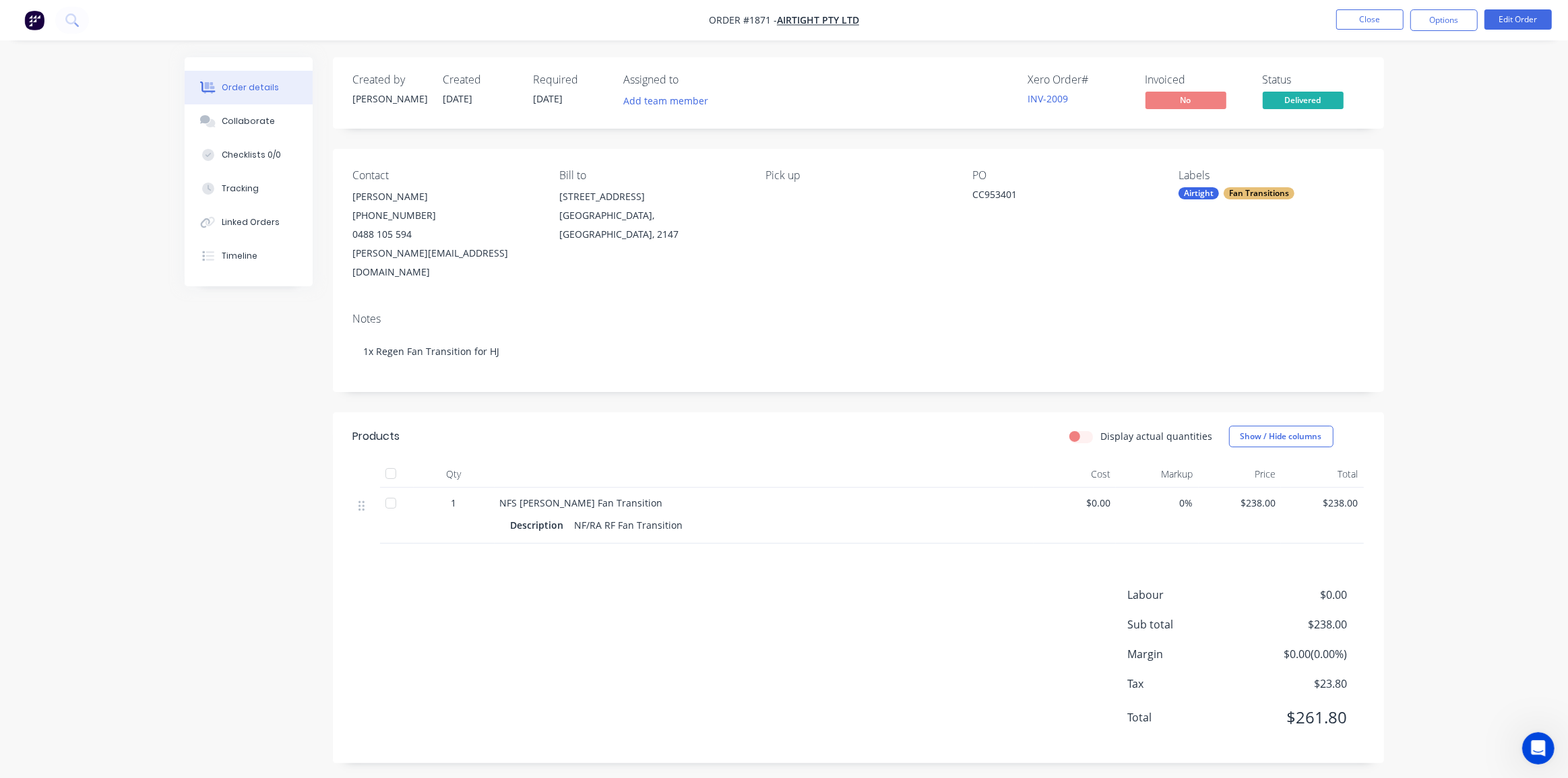
drag, startPoint x: 304, startPoint y: 355, endPoint x: 306, endPoint y: 346, distance: 9.2
click at [304, 355] on div "Created by Kyle Created 12/08/25 Required 11/08/25 Assigned to Add team member …" at bounding box center [784, 421] width 1199 height 726
click at [1383, 273] on div "Order details Collaborate Checklists 0/0 Tracking Linked Orders Timeline Order …" at bounding box center [784, 421] width 1226 height 726
click at [260, 252] on button "Timeline" at bounding box center [249, 256] width 128 height 34
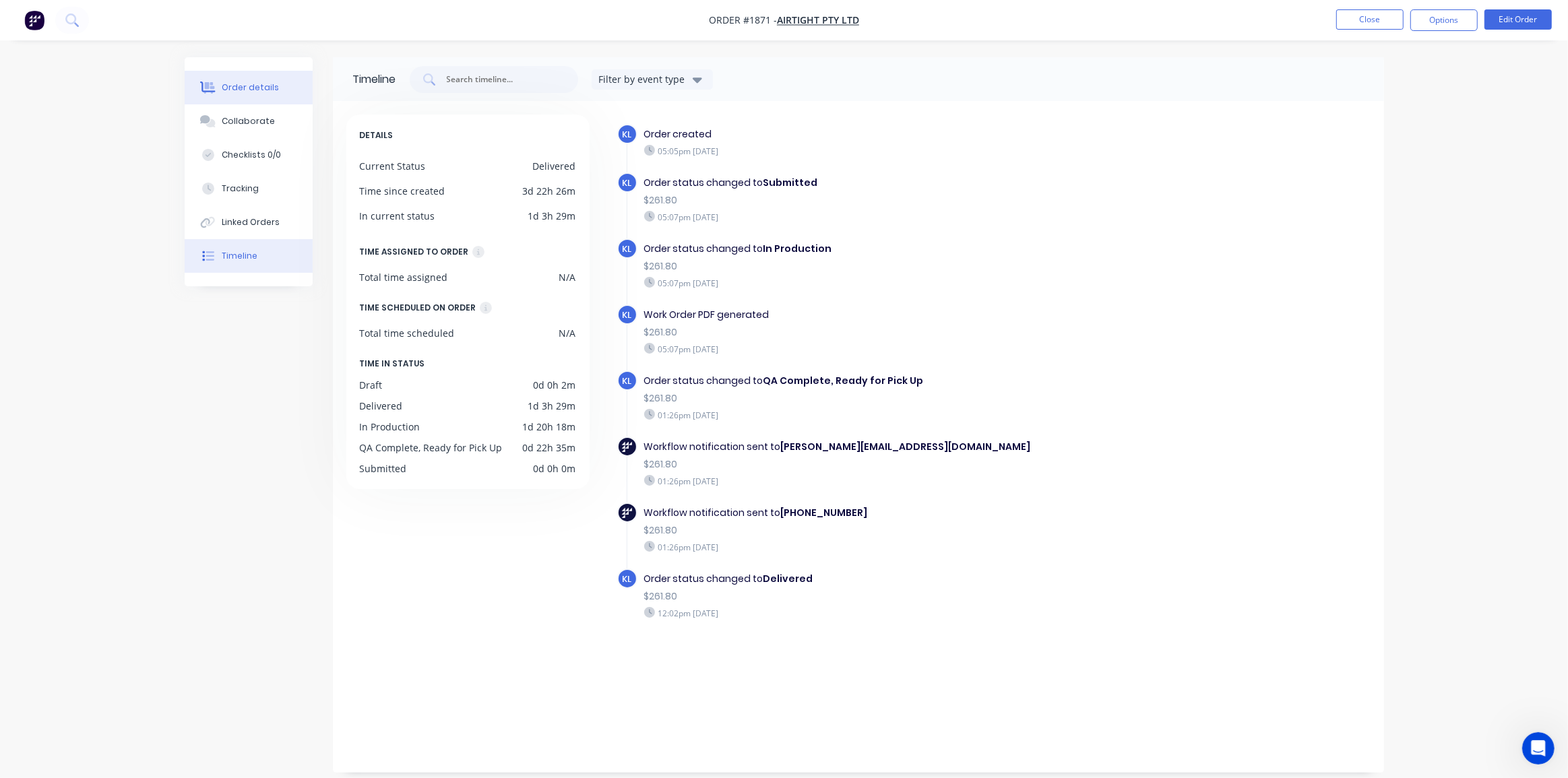
click at [250, 91] on div "Order details" at bounding box center [250, 87] width 58 height 12
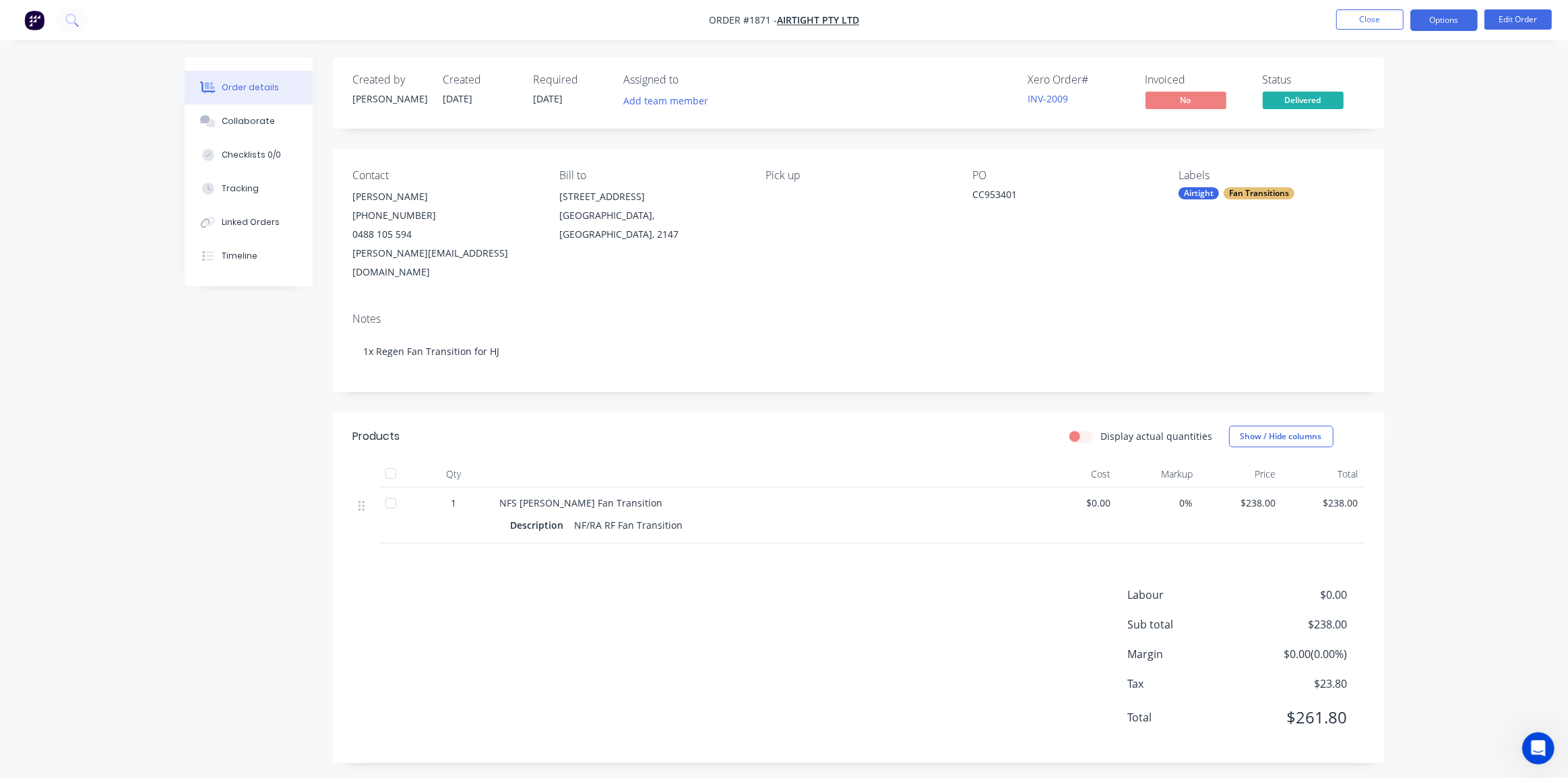
click at [1447, 24] on button "Options" at bounding box center [1444, 20] width 68 height 22
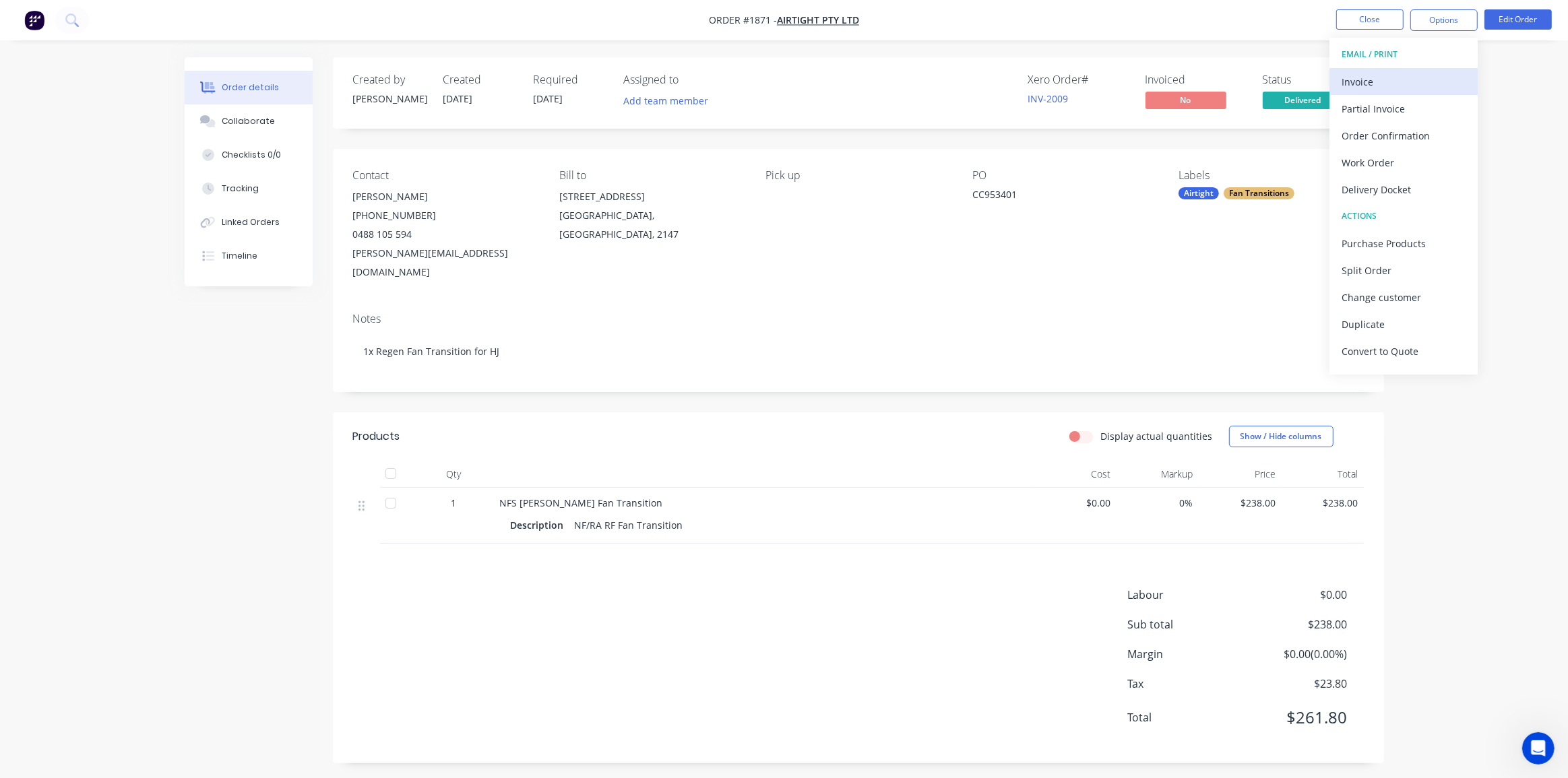
click at [1371, 73] on div "Invoice" at bounding box center [1403, 81] width 124 height 19
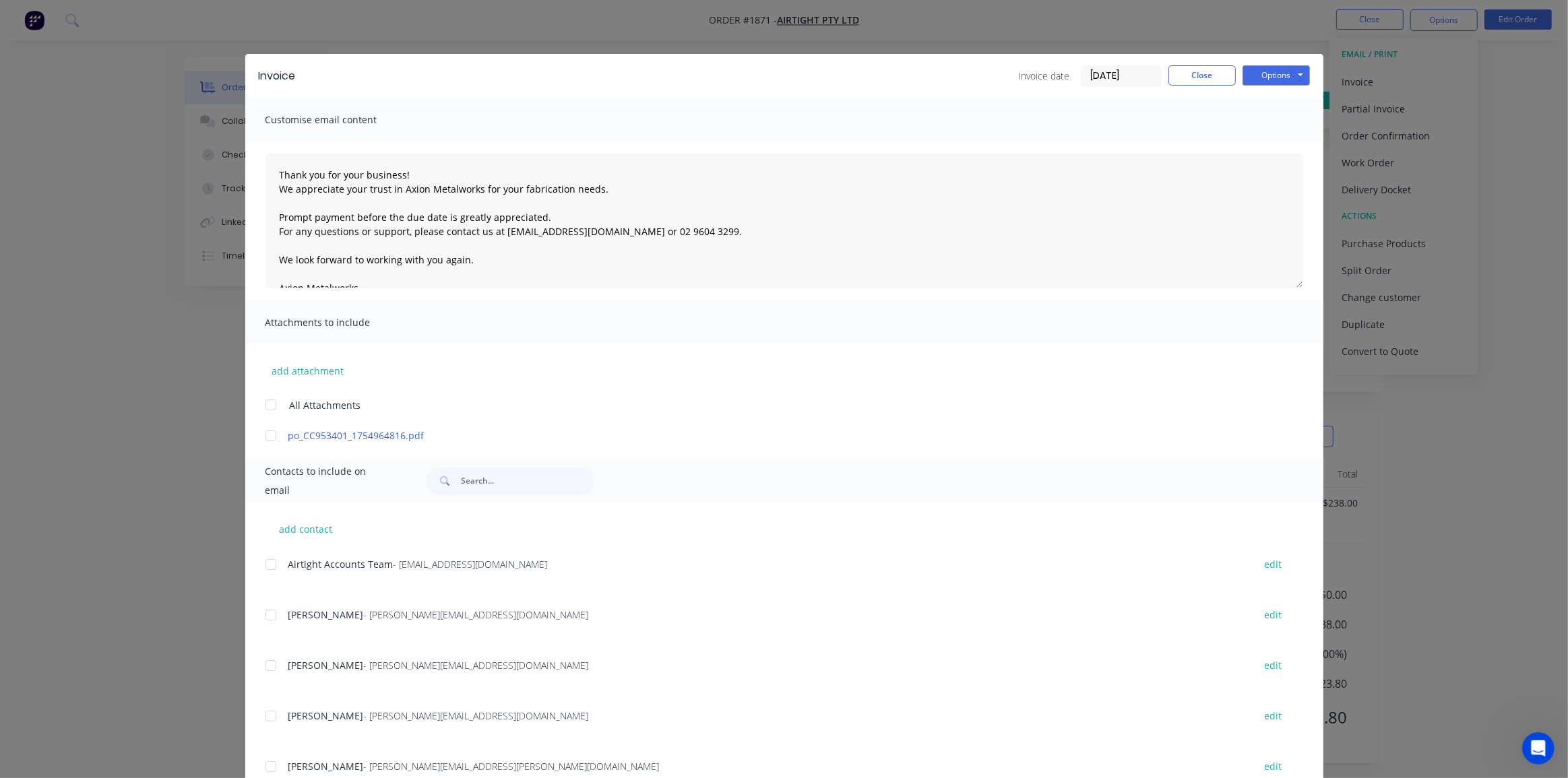
click at [1115, 63] on div "Invoice Invoice date 16/08/25 Close Options Preview Print Email" at bounding box center [784, 75] width 1078 height 44
click at [1067, 58] on div "Invoice Invoice date 16/08/25 Close Options Preview Print Email" at bounding box center [784, 75] width 1078 height 44
click at [1085, 68] on input "16/08/25" at bounding box center [1121, 76] width 80 height 20
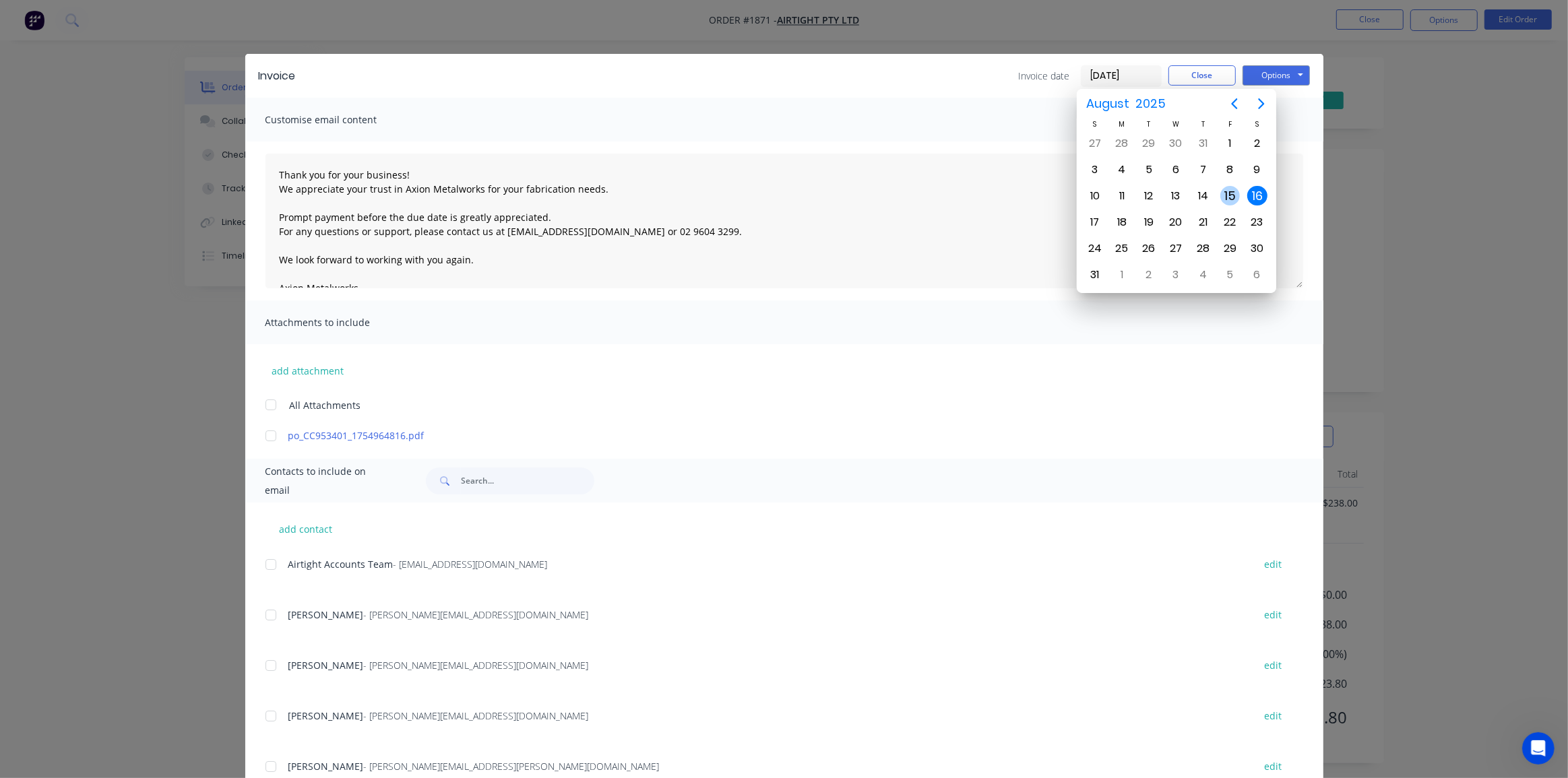
click at [1223, 193] on div "15" at bounding box center [1230, 196] width 20 height 20
type input "15/08/25"
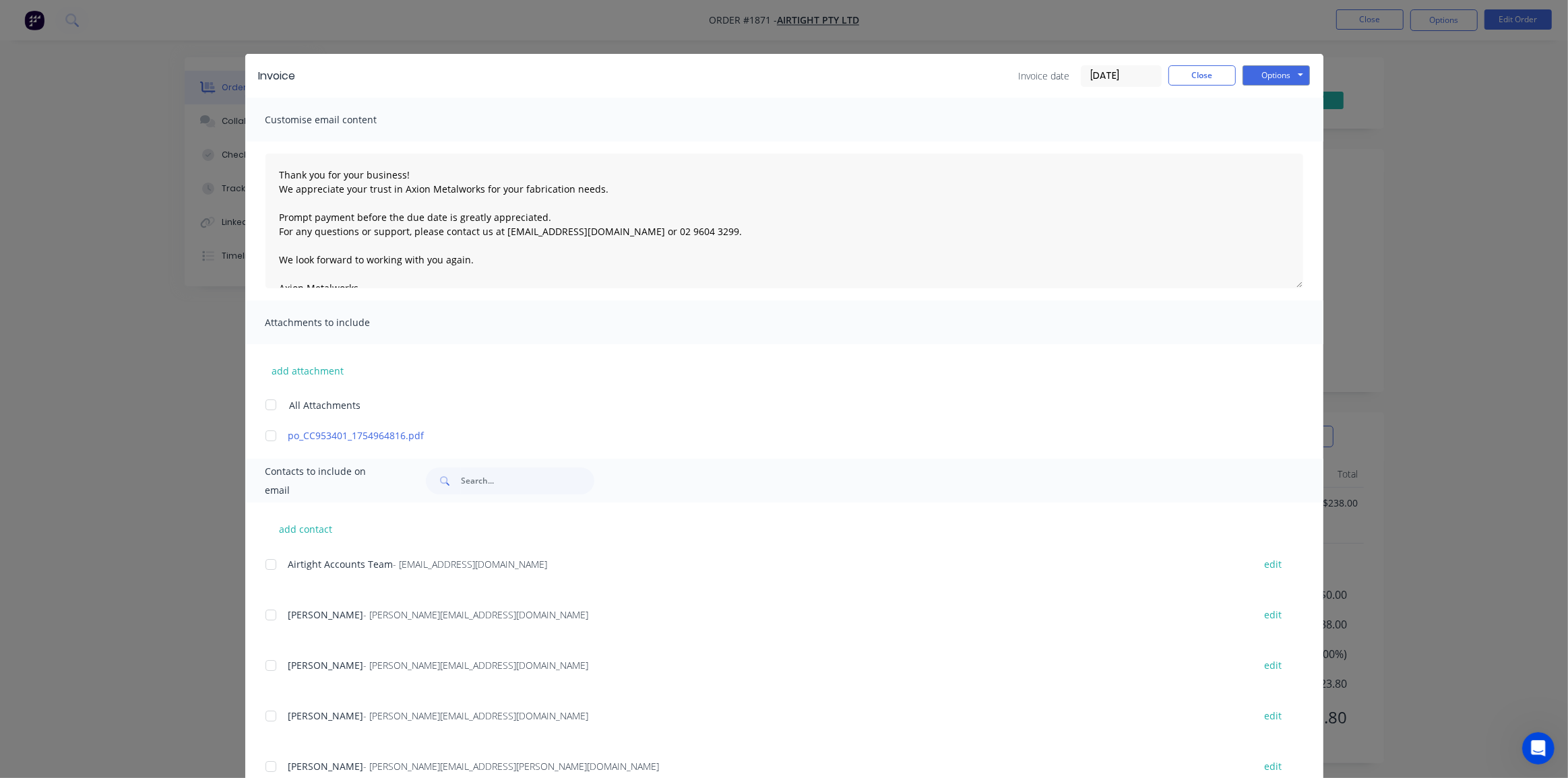
click at [268, 408] on div at bounding box center [270, 404] width 27 height 27
click at [270, 559] on div at bounding box center [270, 564] width 27 height 27
click at [1270, 81] on button "Options" at bounding box center [1276, 75] width 68 height 20
click at [1259, 133] on button "Email" at bounding box center [1285, 144] width 86 height 22
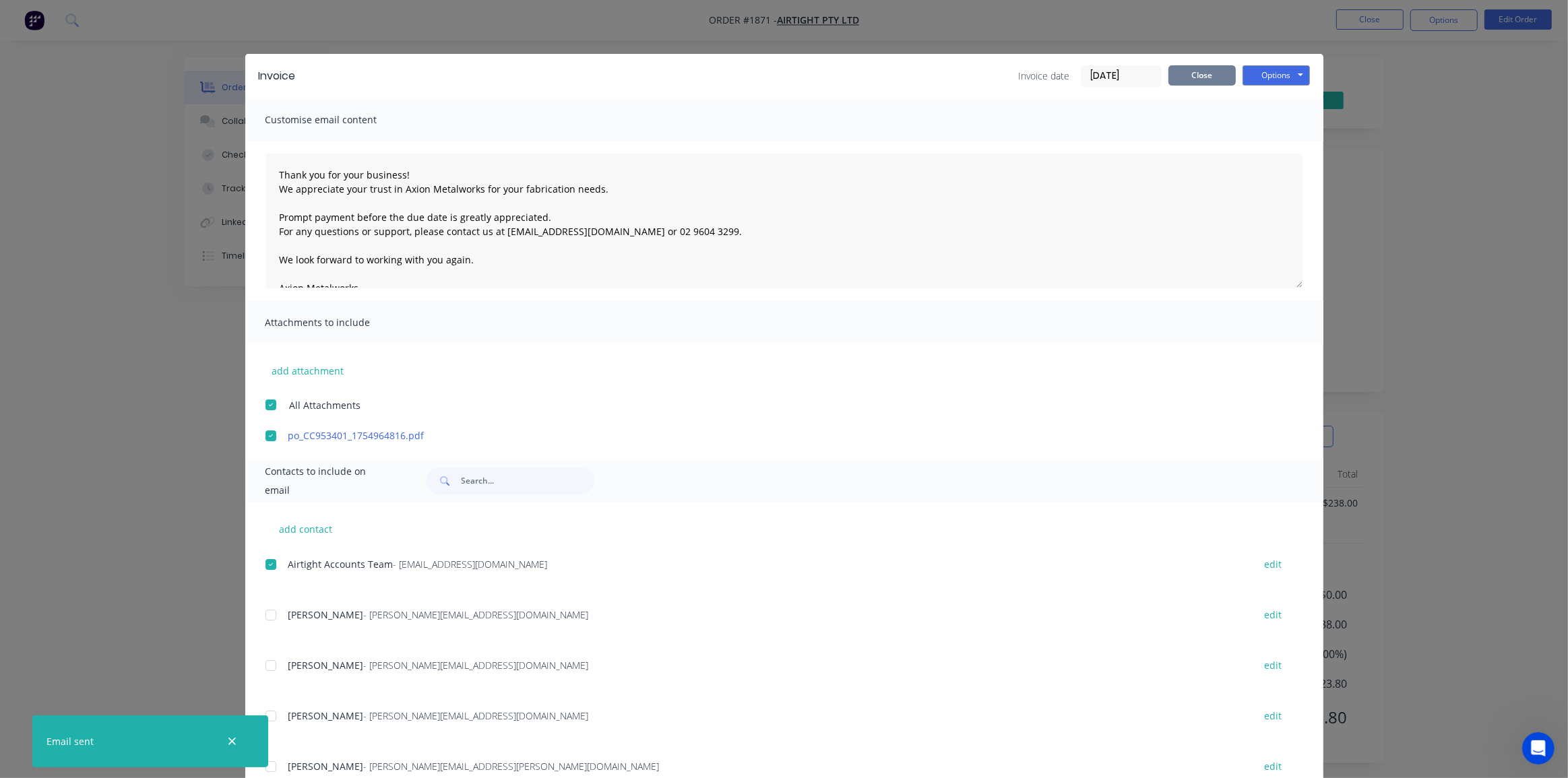
click at [1189, 81] on button "Close" at bounding box center [1202, 75] width 68 height 20
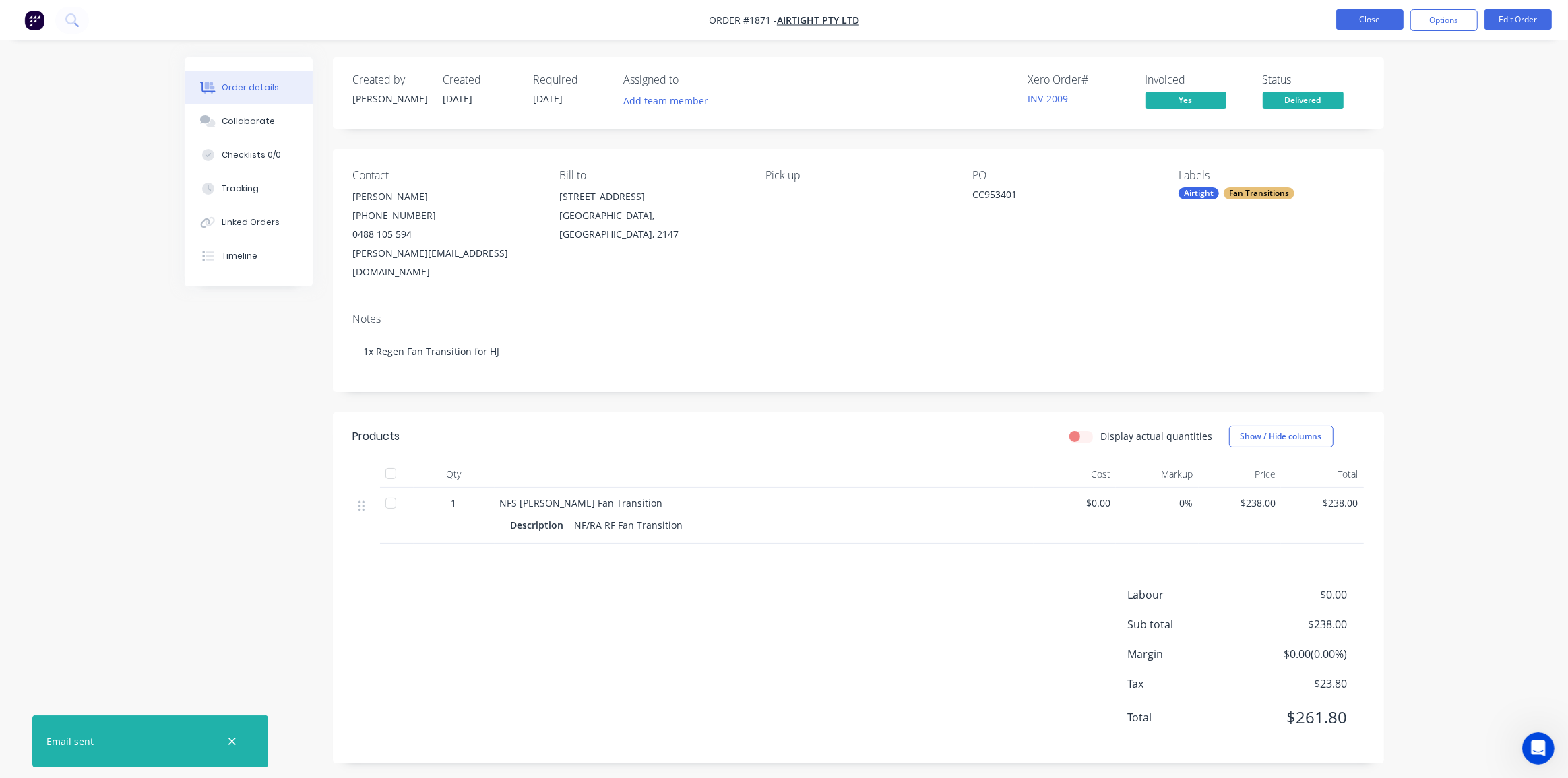
click at [1367, 20] on button "Close" at bounding box center [1369, 19] width 68 height 20
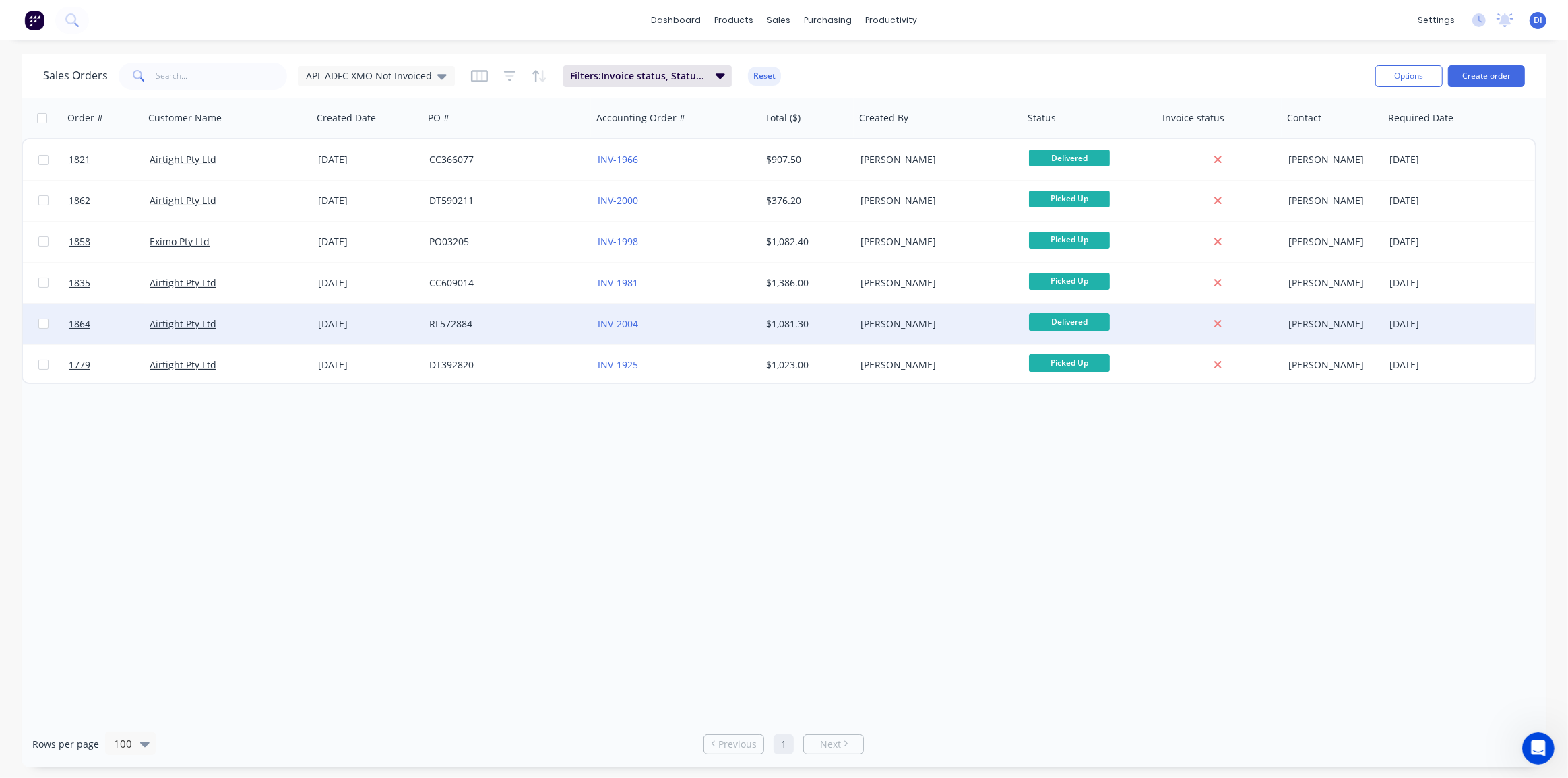
click at [931, 318] on div "Kyle Lynch" at bounding box center [935, 324] width 150 height 14
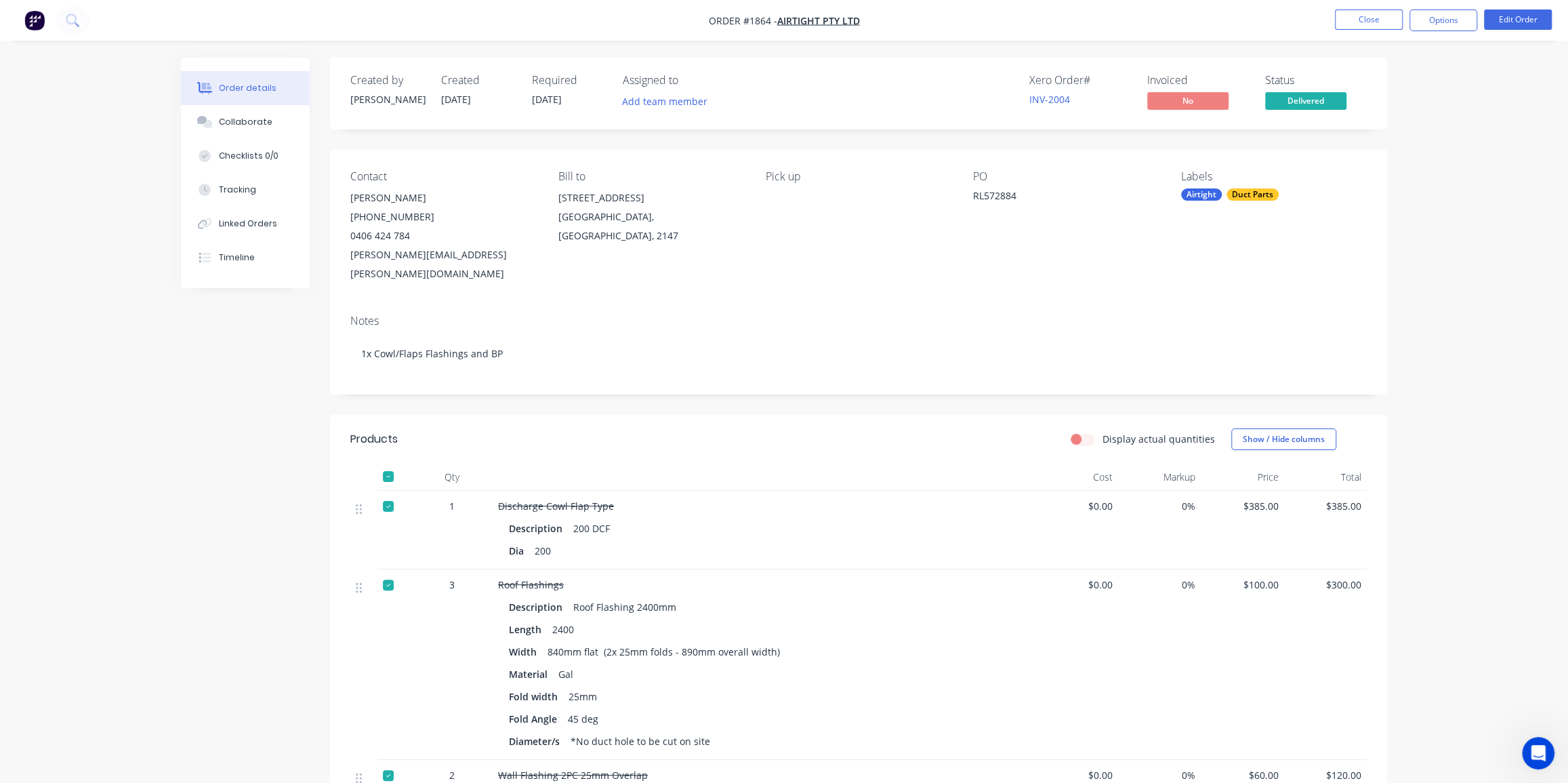
click at [381, 463] on div at bounding box center [388, 476] width 27 height 27
click at [1007, 193] on div "RL572884" at bounding box center [1058, 198] width 169 height 19
click at [1008, 193] on div "RL572884" at bounding box center [1058, 198] width 169 height 19
copy div "RL572884"
click at [1436, 287] on div "Order details Collaborate Checklists 0/0 Tracking Linked Orders Timeline Order …" at bounding box center [784, 690] width 1568 height 1380
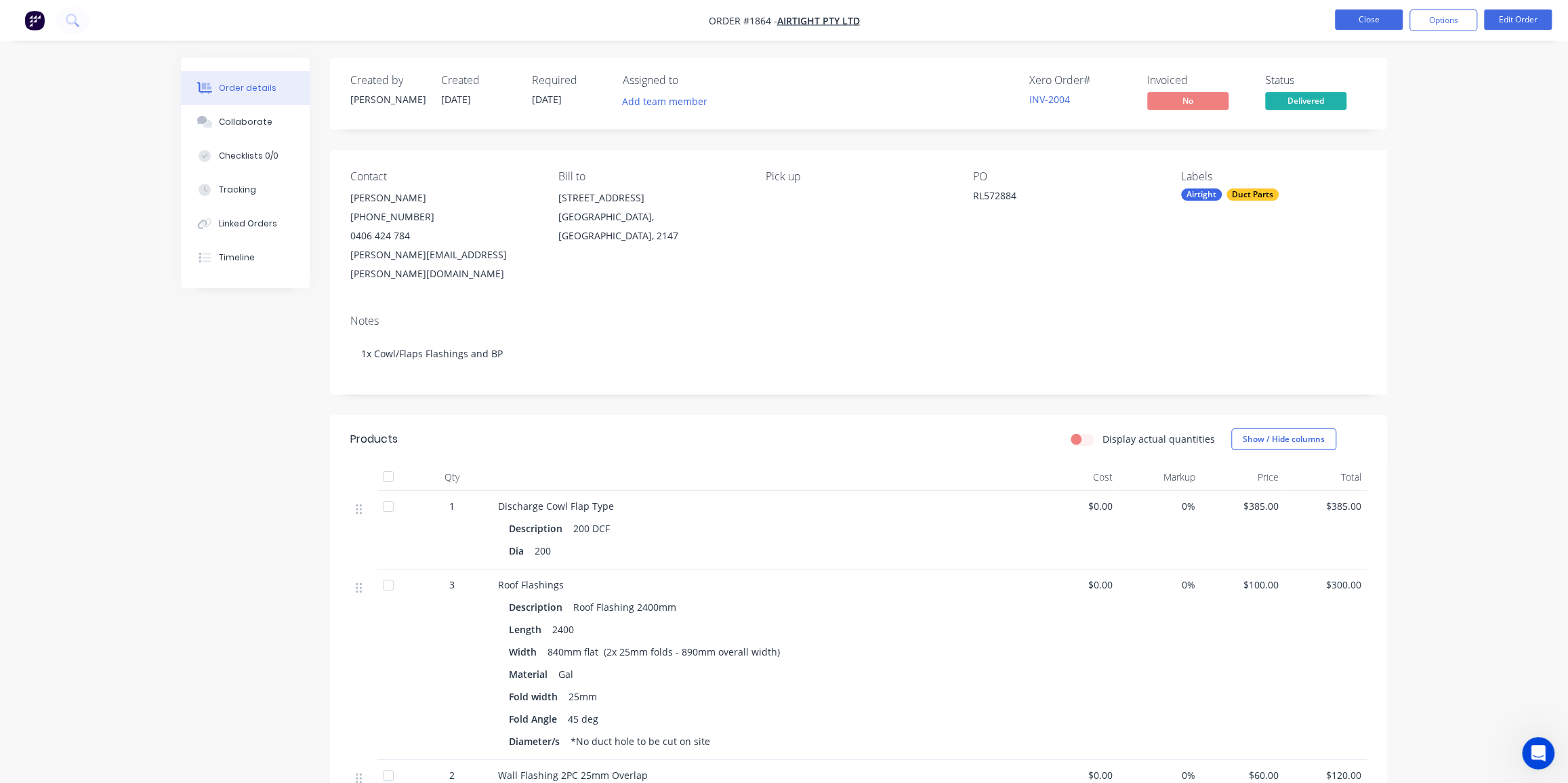
click at [1377, 16] on button "Close" at bounding box center [1369, 20] width 68 height 20
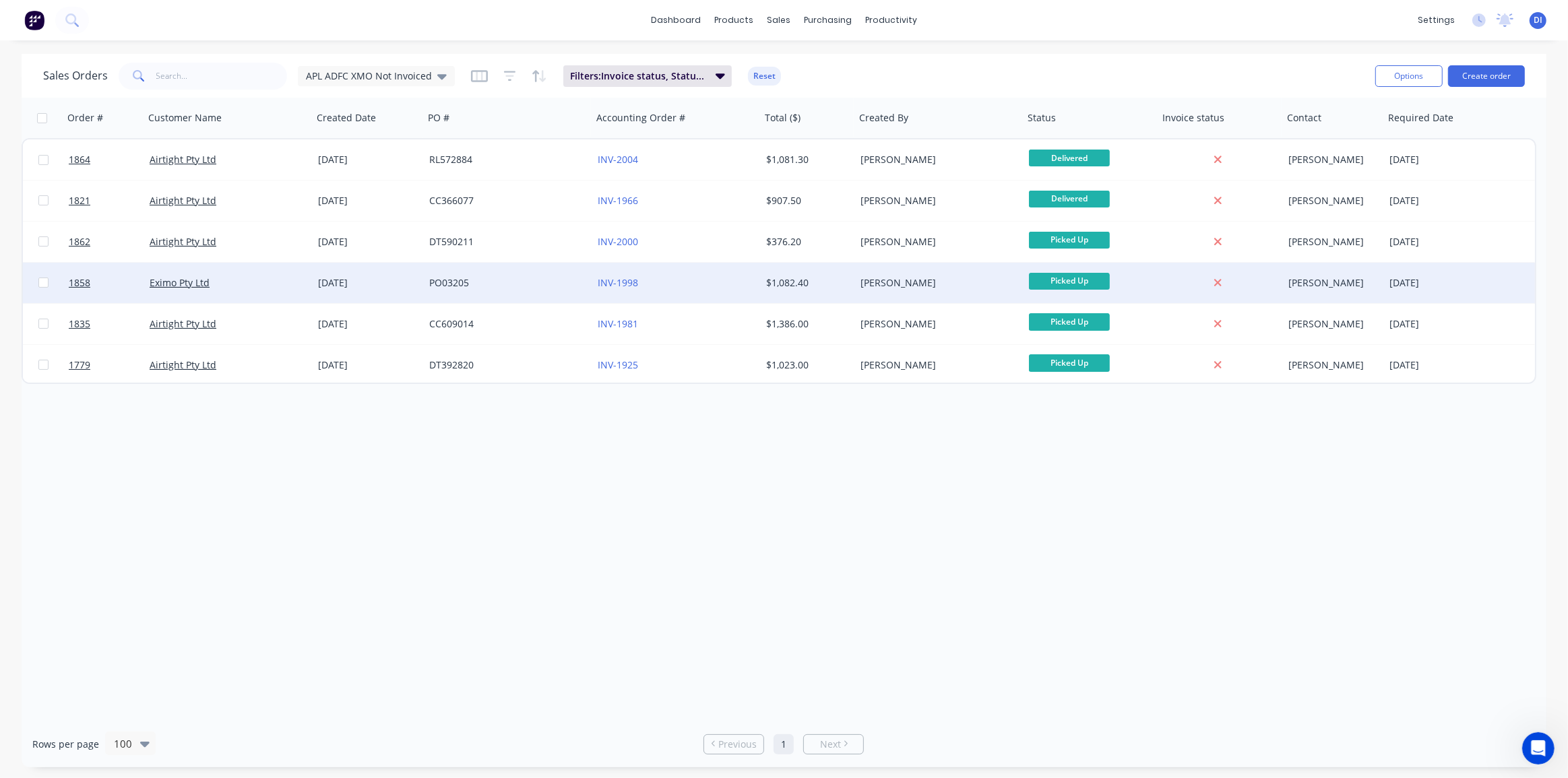
click at [798, 273] on div "$1,082.40" at bounding box center [808, 283] width 94 height 40
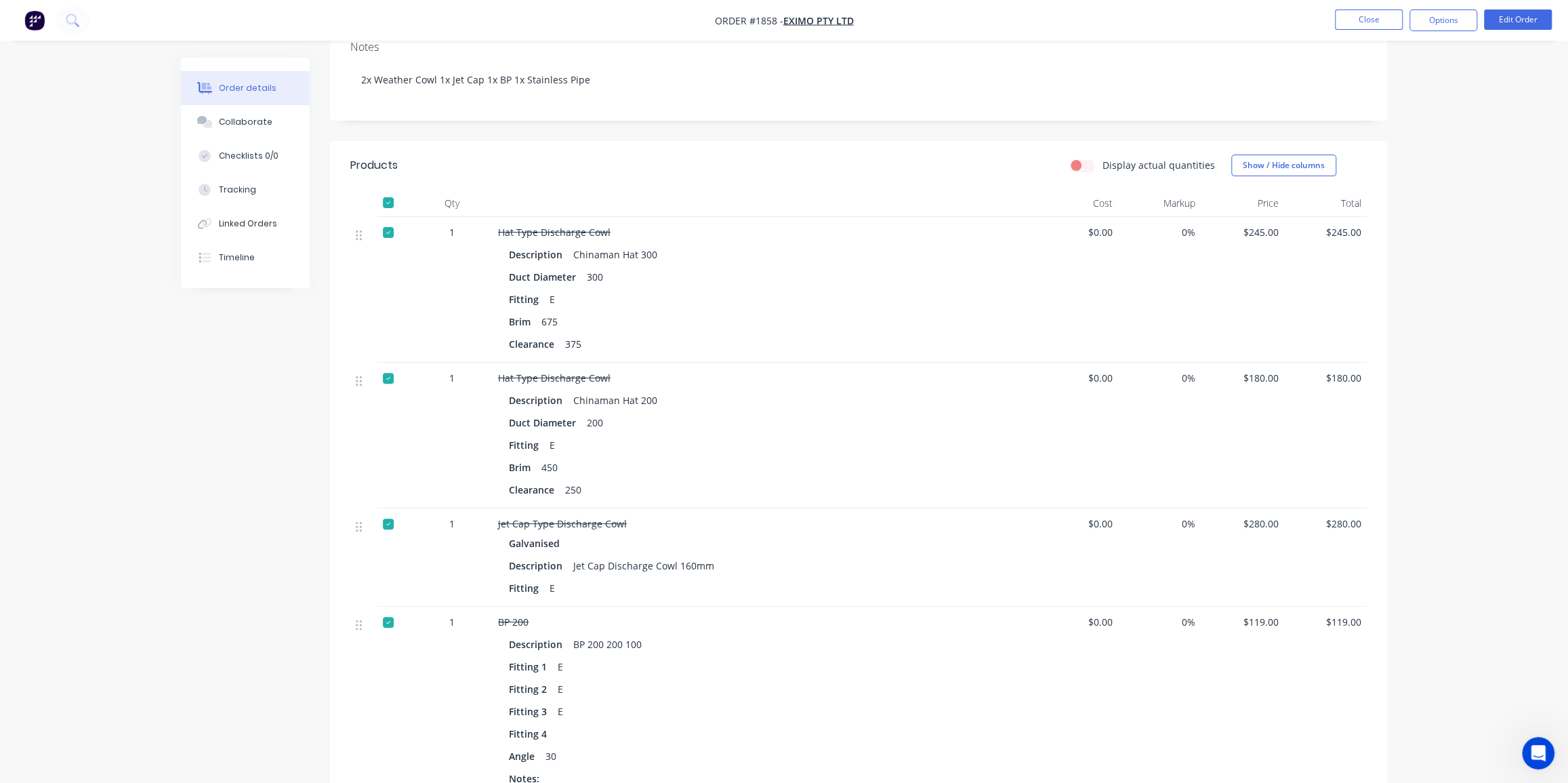
scroll to position [246, 0]
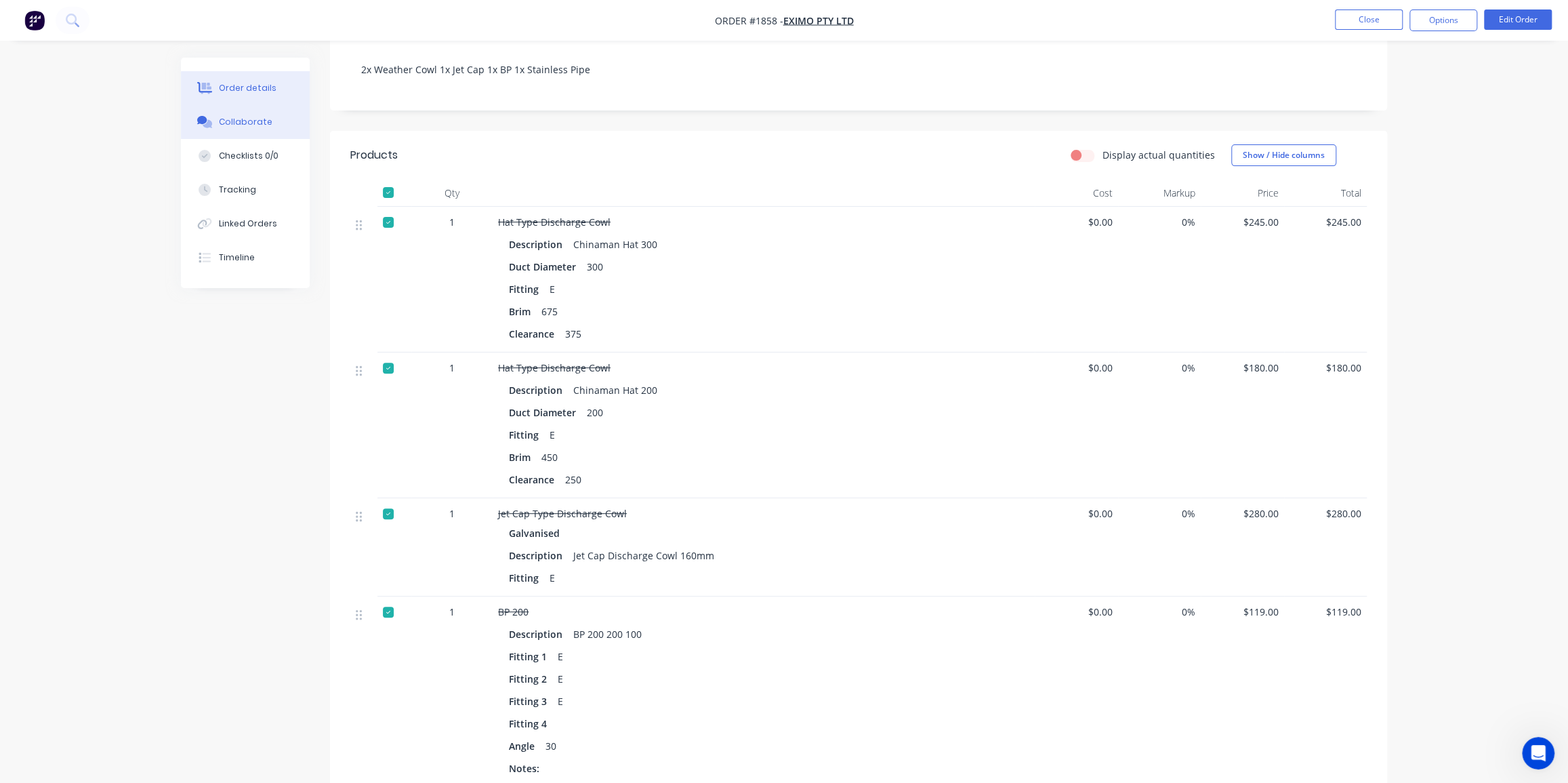
click at [235, 122] on div "Collaborate" at bounding box center [246, 122] width 54 height 12
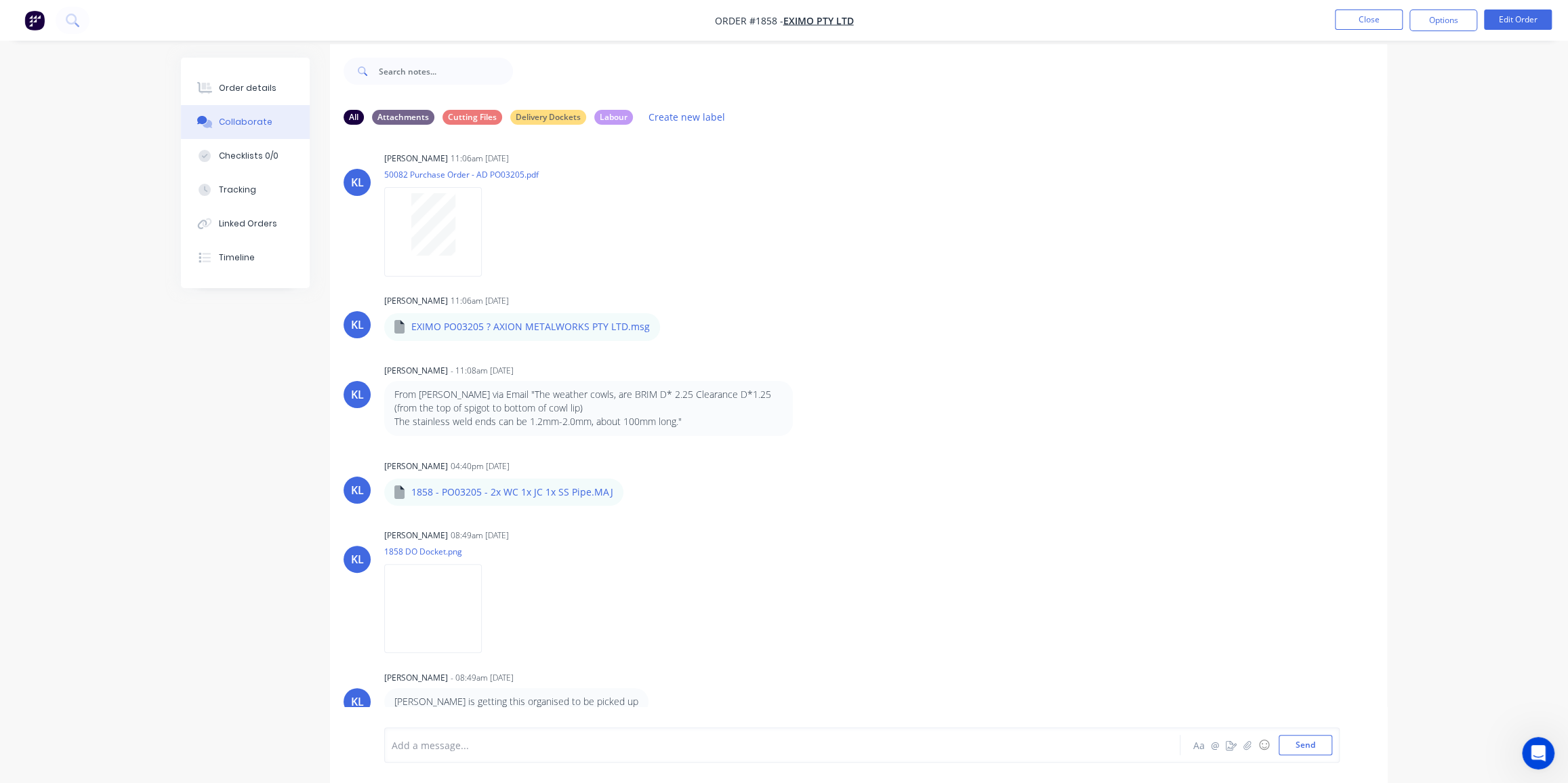
scroll to position [20, 0]
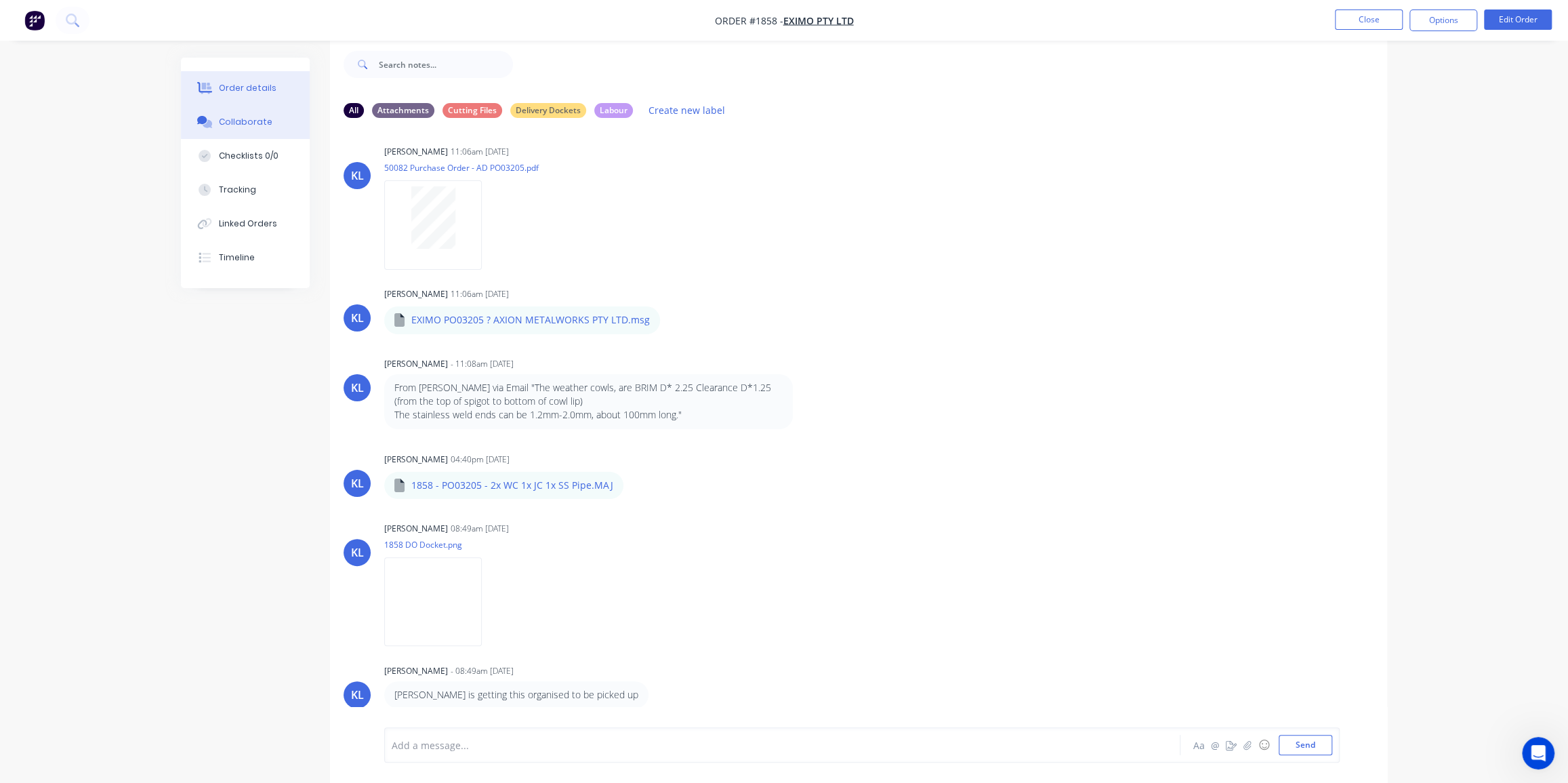
click at [247, 79] on button "Order details" at bounding box center [245, 88] width 129 height 34
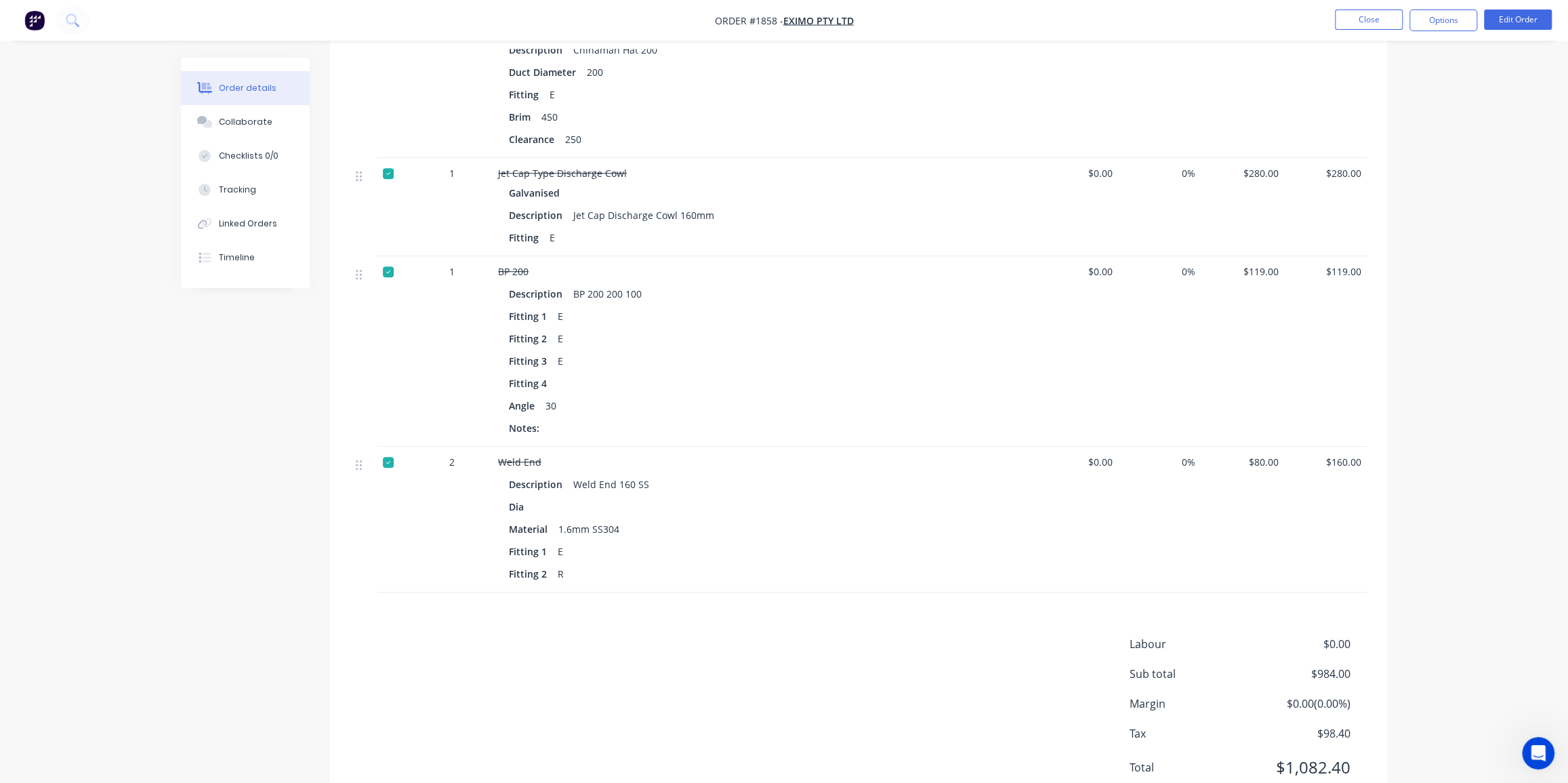
scroll to position [623, 0]
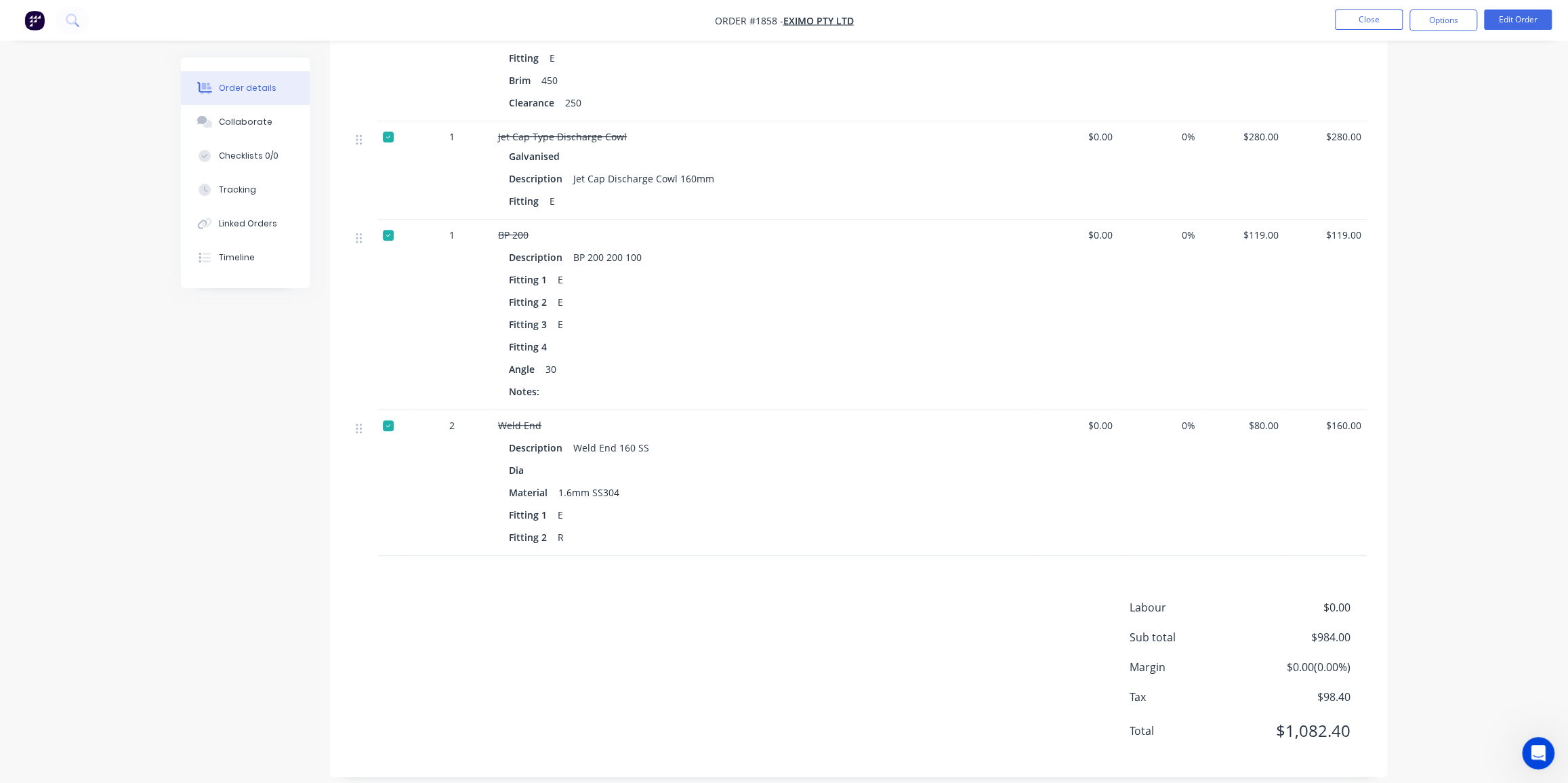
click at [1266, 418] on span "$80.00" at bounding box center [1242, 426] width 72 height 14
click at [1267, 418] on span "$80.00" at bounding box center [1242, 426] width 72 height 14
click at [1506, 20] on button "Edit Order" at bounding box center [1518, 20] width 68 height 20
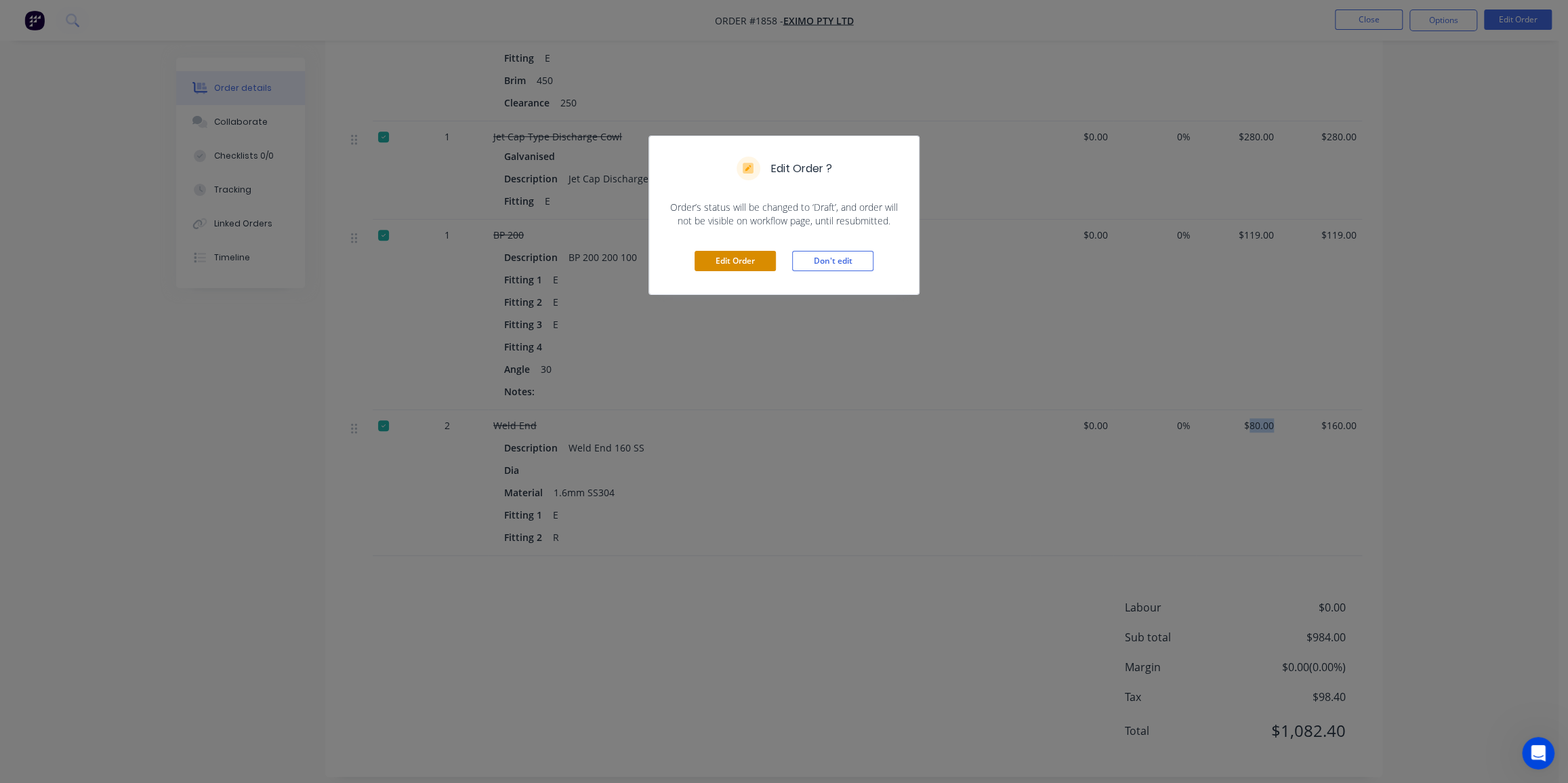
click at [731, 252] on button "Edit Order" at bounding box center [735, 261] width 81 height 20
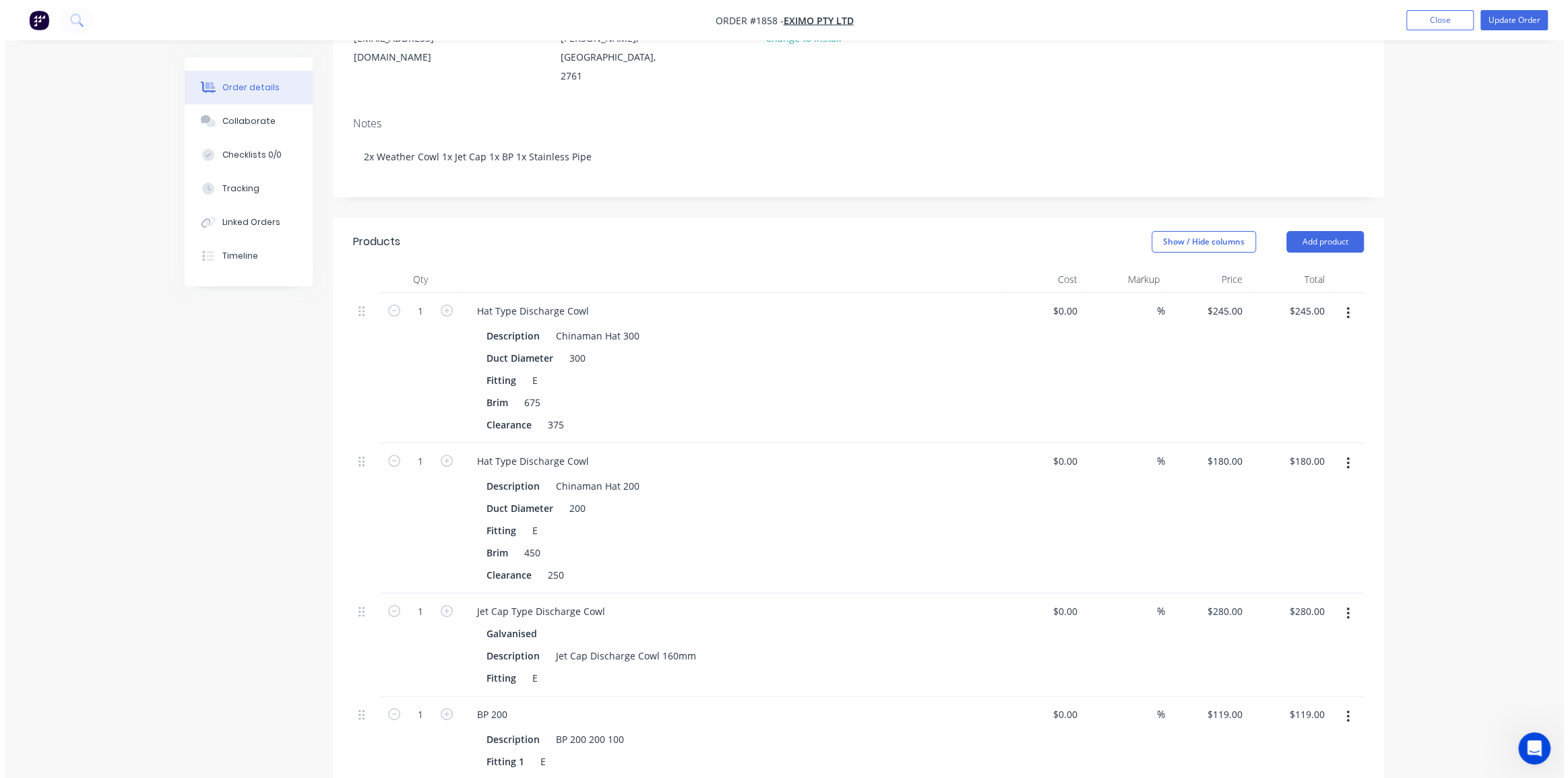
scroll to position [808, 0]
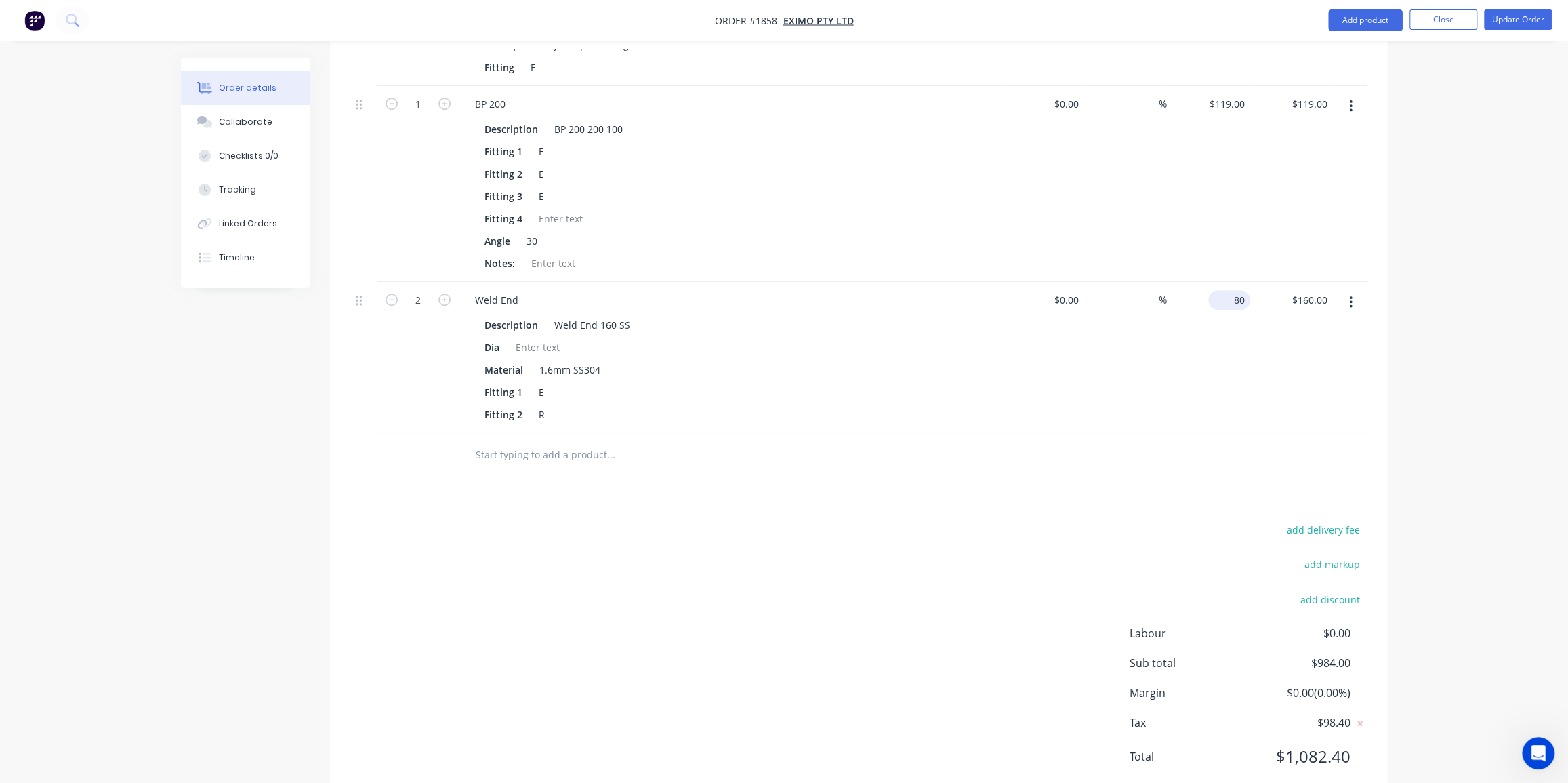
click at [1213, 282] on div "80 $80.00" at bounding box center [1208, 357] width 83 height 151
type input "$40.00"
type input "$80.00"
click at [1454, 292] on div "Order details Collaborate Checklists 0/0 Tracking Linked Orders Timeline Order …" at bounding box center [784, 4] width 1568 height 1636
click at [1524, 23] on button "Update Order" at bounding box center [1518, 20] width 68 height 20
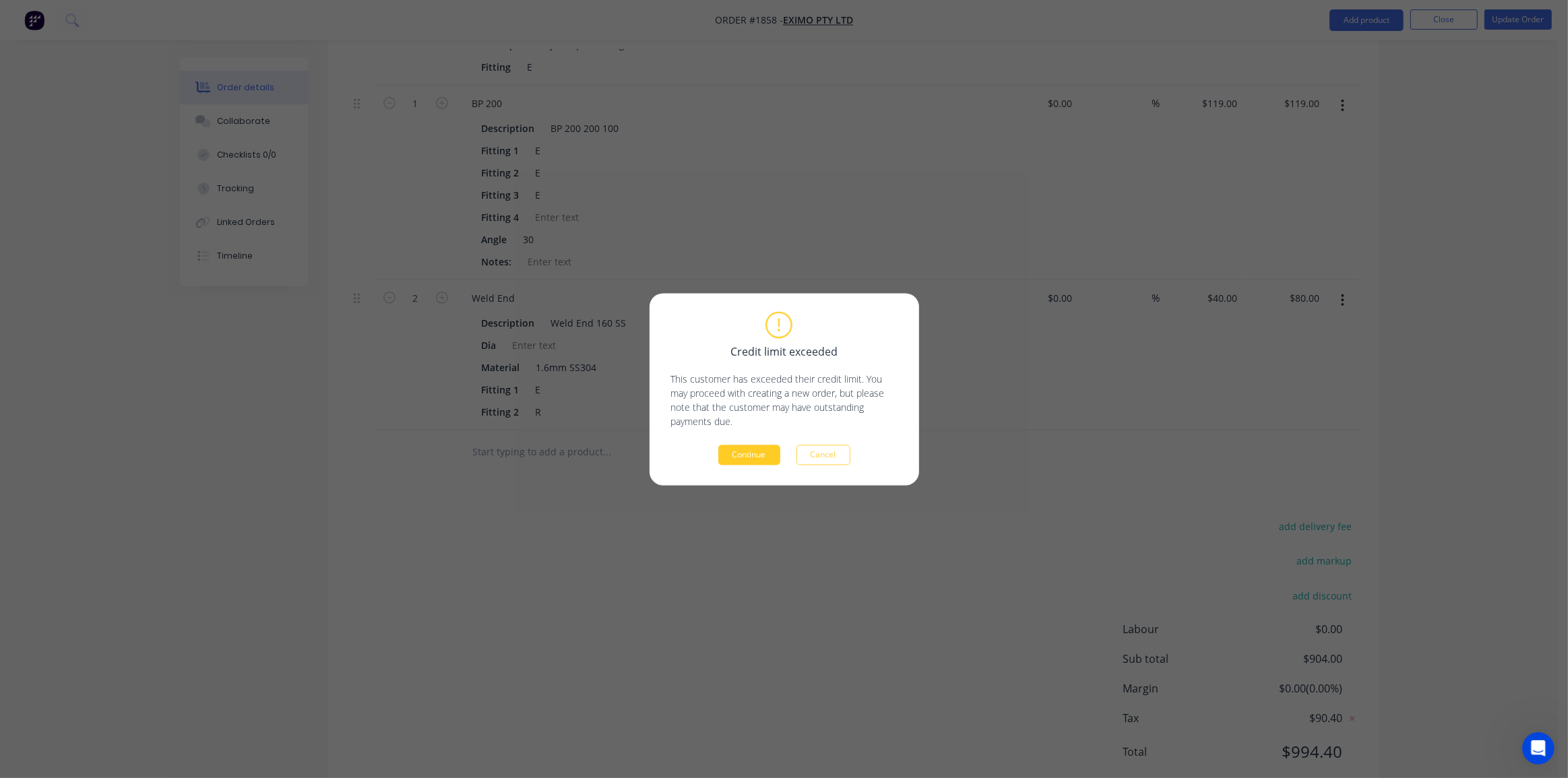
click at [721, 457] on button "Continue" at bounding box center [749, 454] width 62 height 20
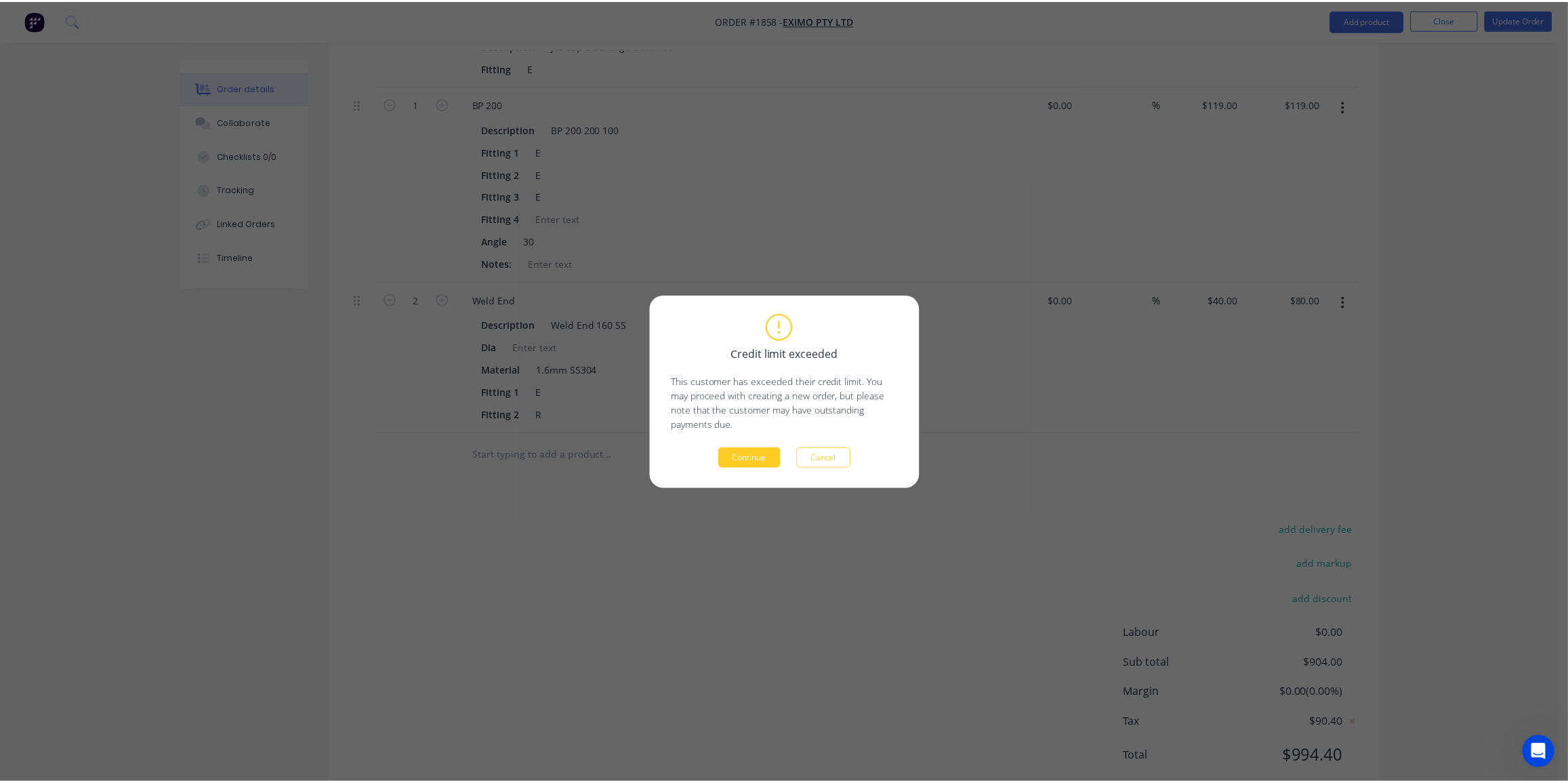
scroll to position [623, 0]
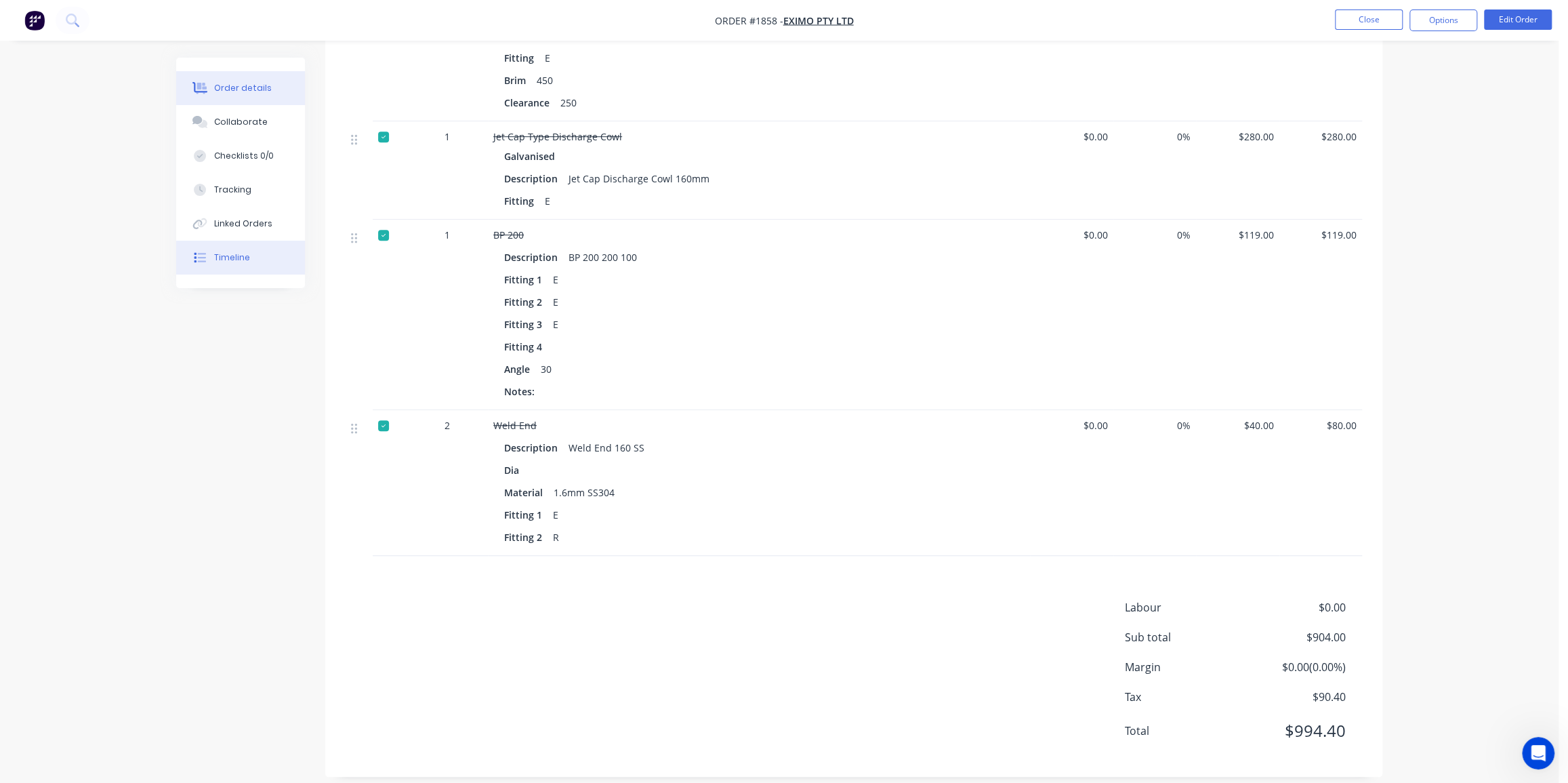
click at [244, 255] on div "Timeline" at bounding box center [232, 258] width 36 height 12
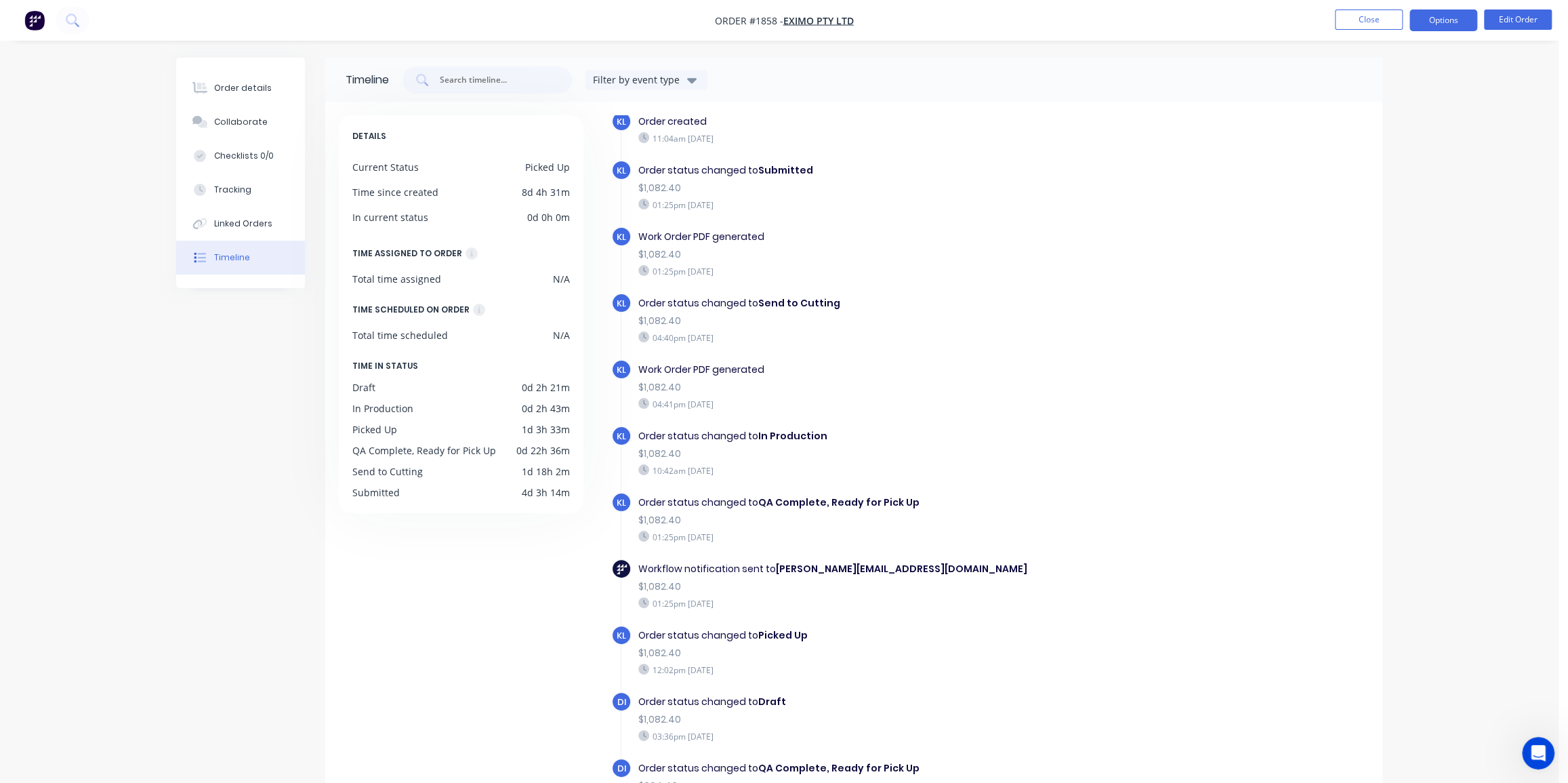
click at [1449, 26] on button "Options" at bounding box center [1444, 20] width 68 height 22
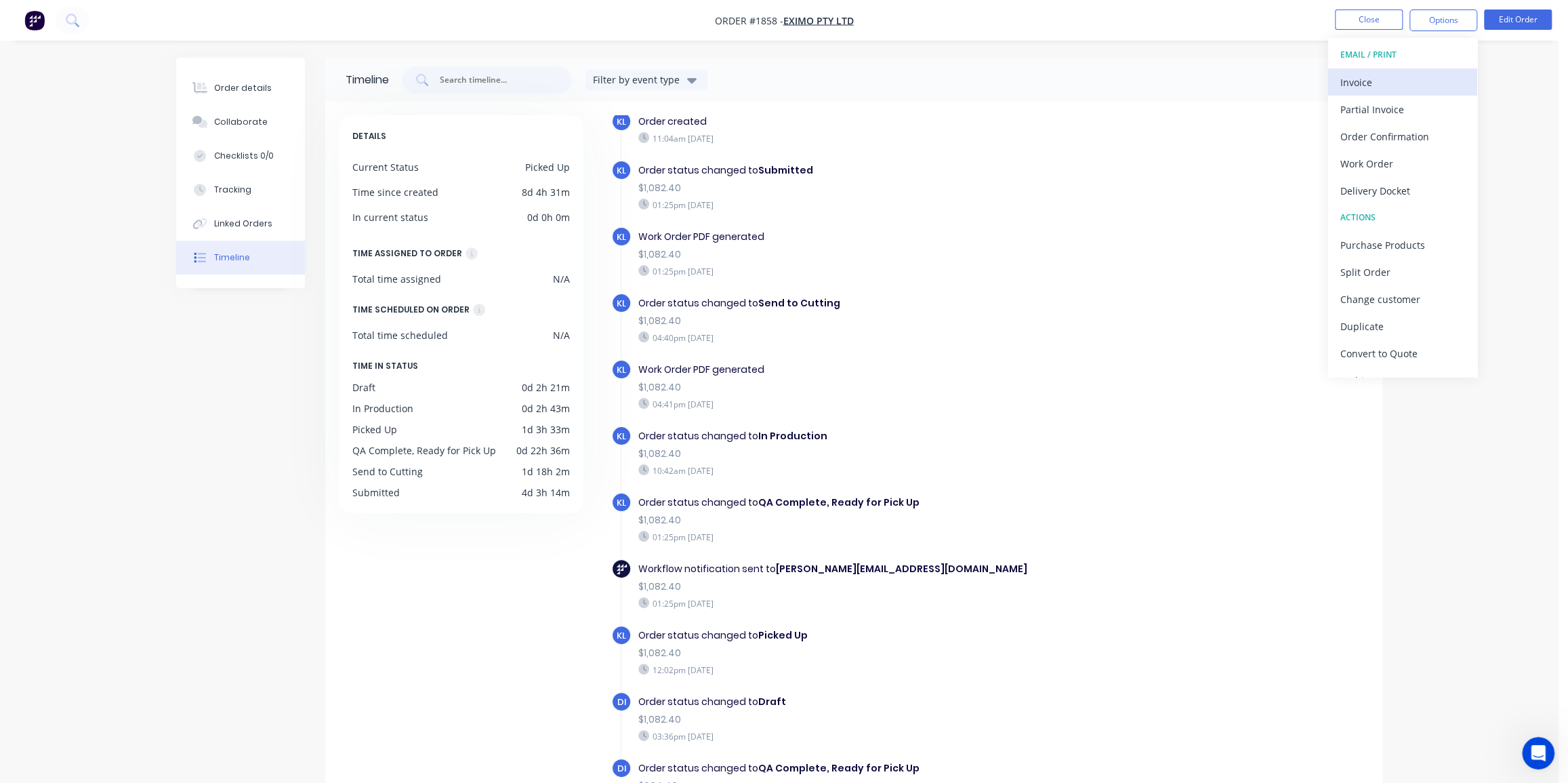
click at [1376, 75] on div "Invoice" at bounding box center [1403, 82] width 124 height 20
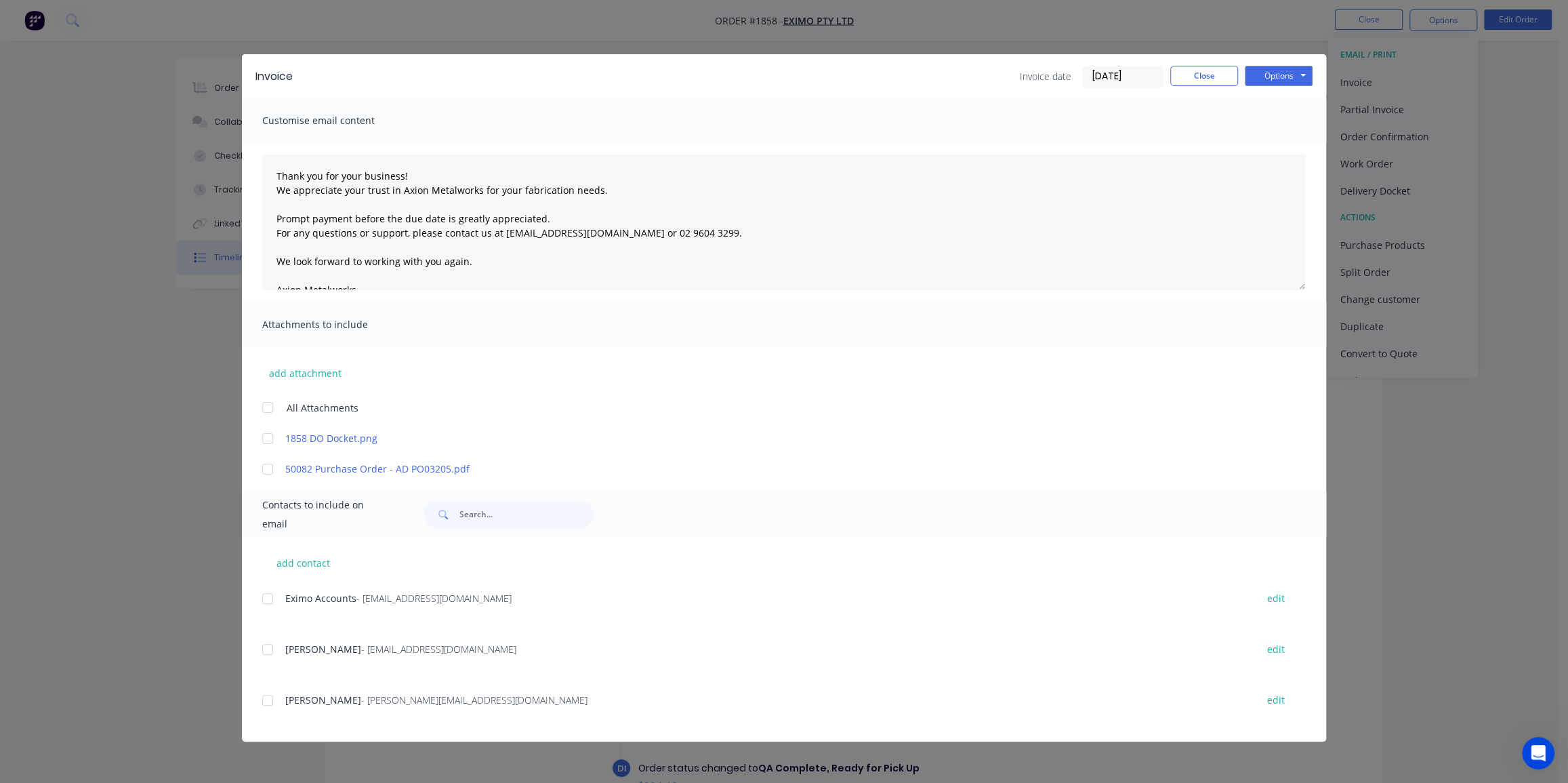
click at [1114, 71] on input "16/08/25" at bounding box center [1123, 77] width 80 height 20
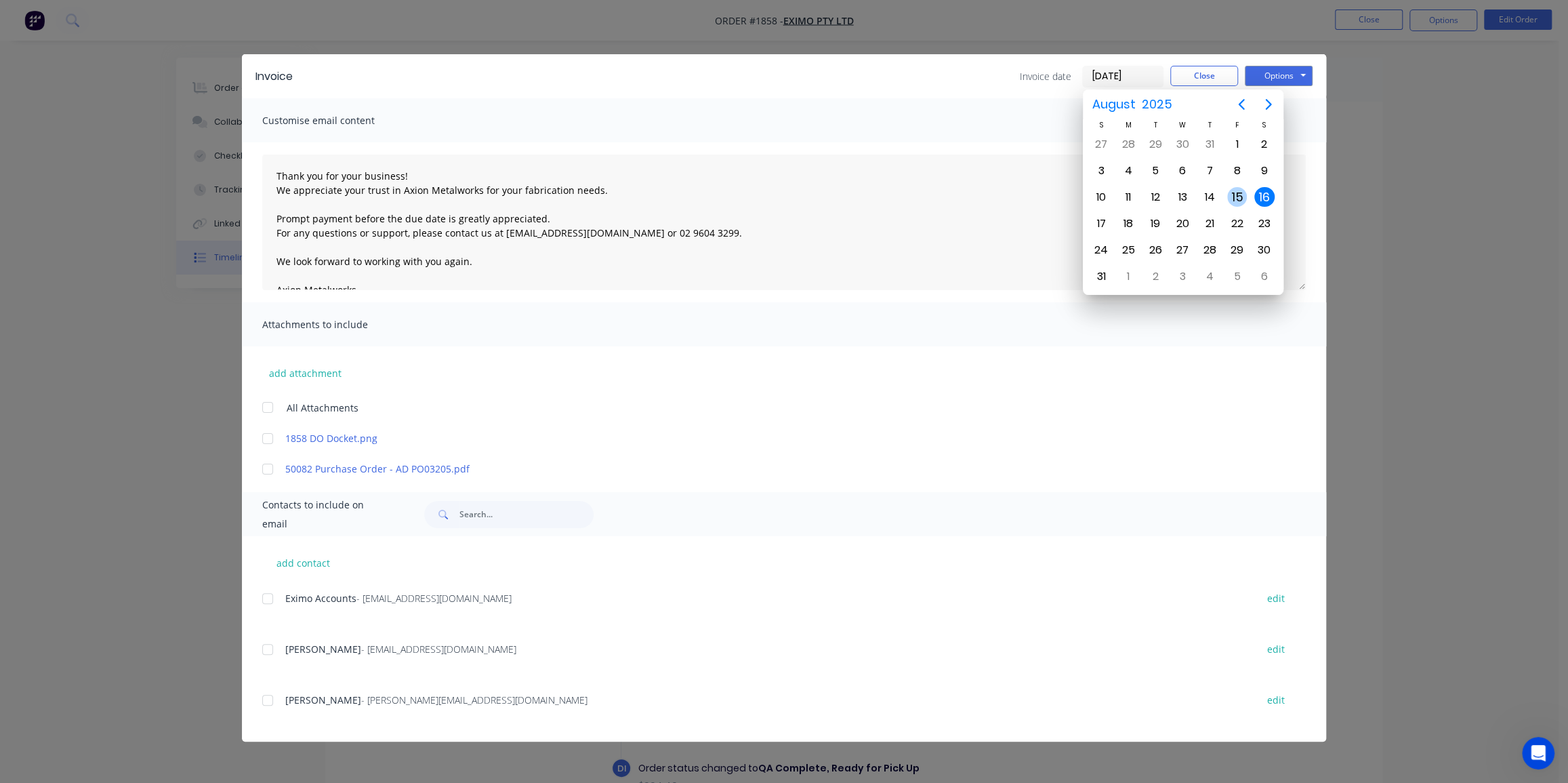
click at [1234, 188] on div "15" at bounding box center [1237, 198] width 20 height 20
type input "15/08/25"
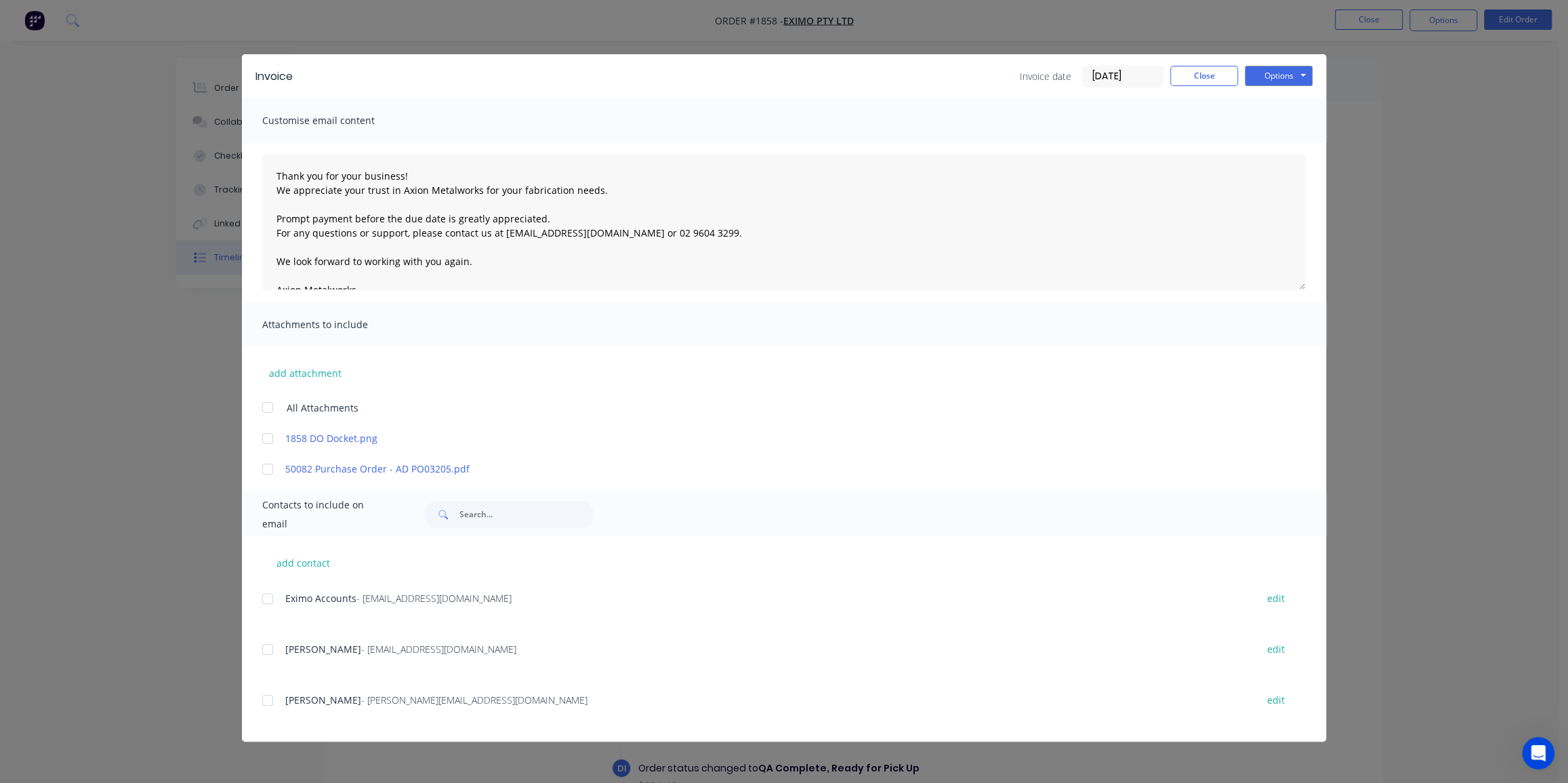
click at [255, 467] on div at bounding box center [267, 468] width 27 height 27
drag, startPoint x: 265, startPoint y: 604, endPoint x: 274, endPoint y: 602, distance: 9.2
click at [269, 604] on div at bounding box center [267, 598] width 27 height 27
click at [1294, 67] on button "Options" at bounding box center [1279, 76] width 68 height 20
click at [1272, 136] on button "Email" at bounding box center [1289, 145] width 87 height 22
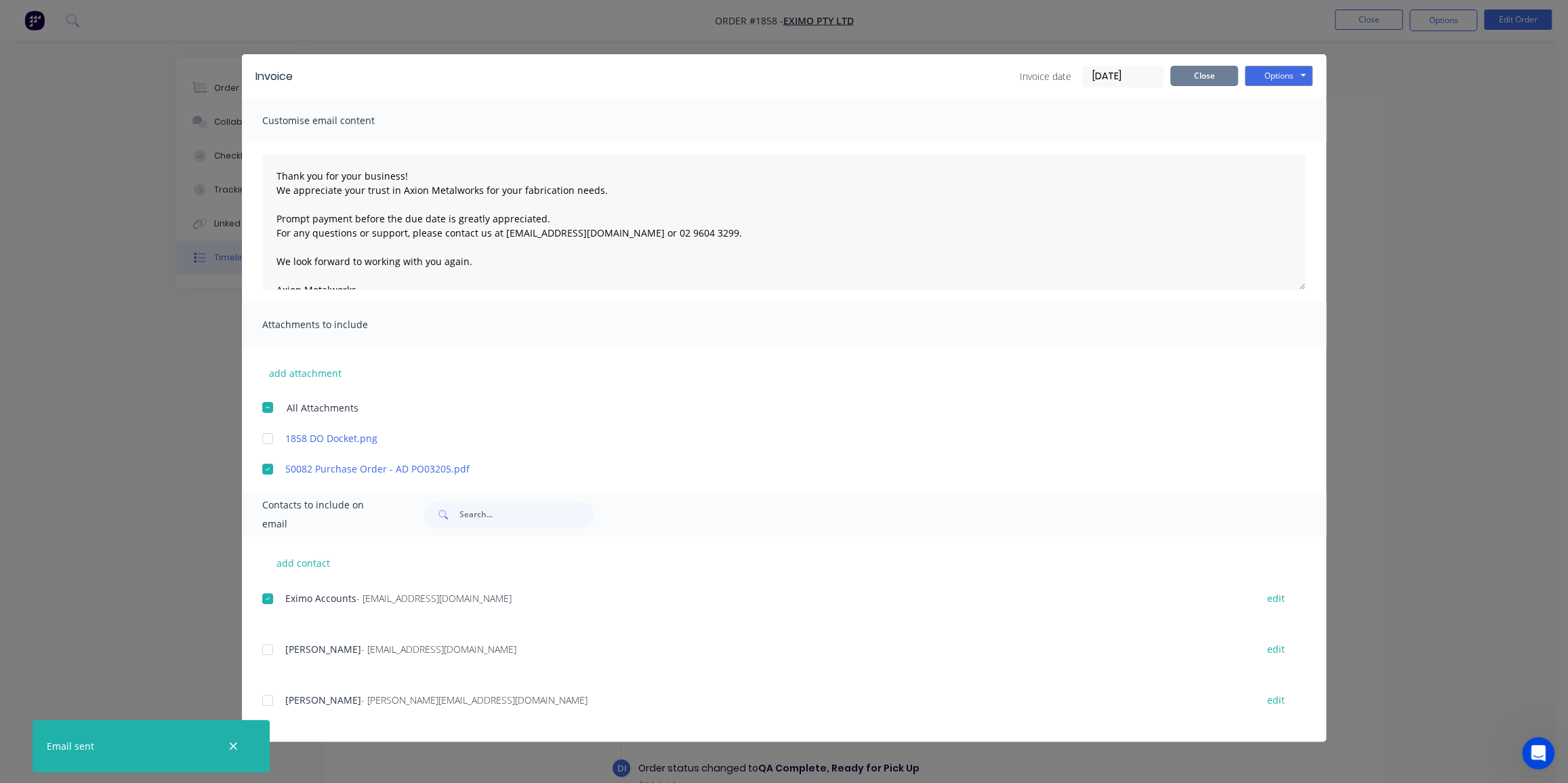
click at [1208, 72] on button "Close" at bounding box center [1205, 76] width 68 height 20
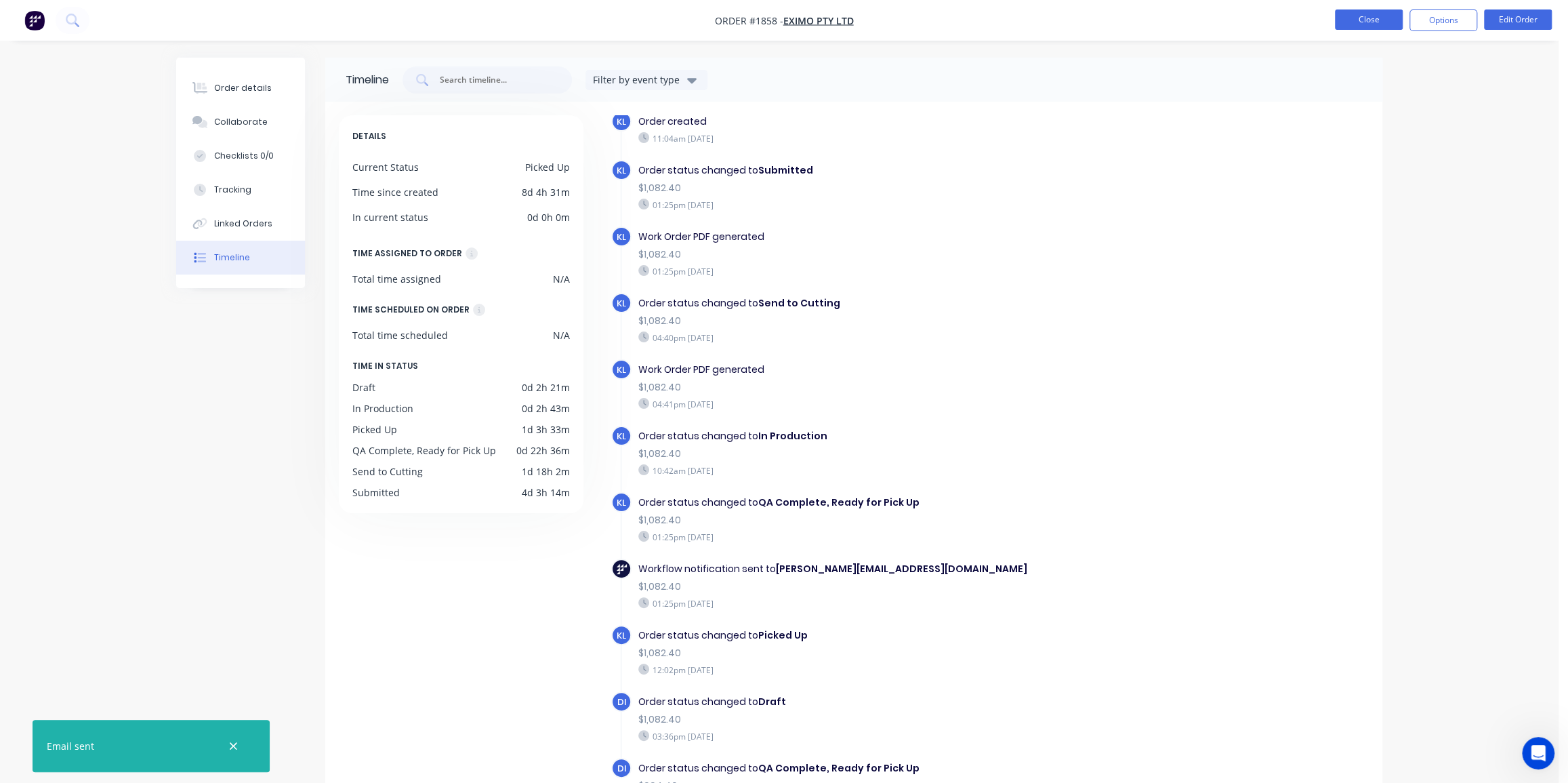
click at [1368, 22] on button "Close" at bounding box center [1369, 20] width 68 height 20
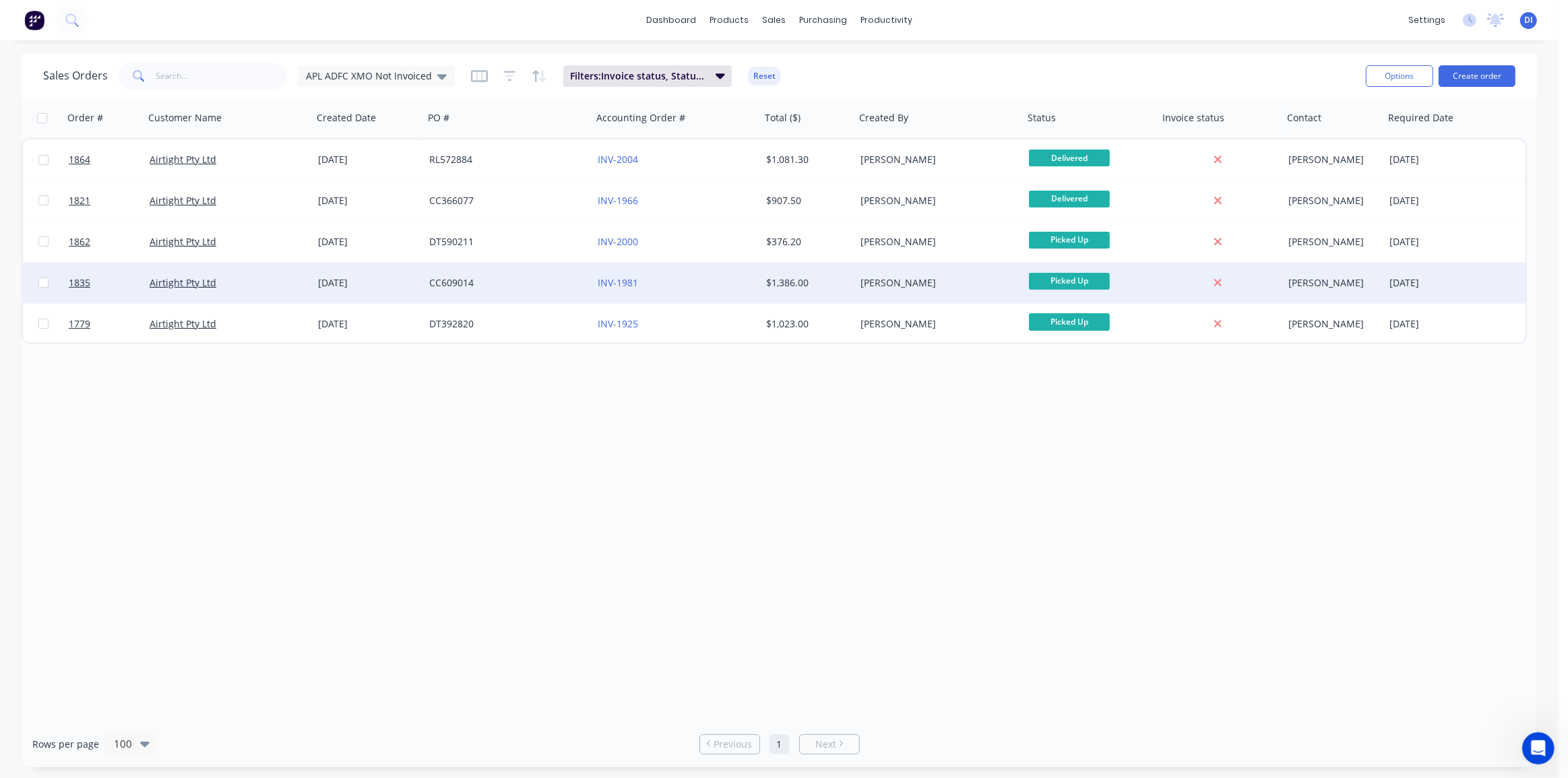
click at [698, 275] on div "INV-1981" at bounding box center [676, 283] width 168 height 40
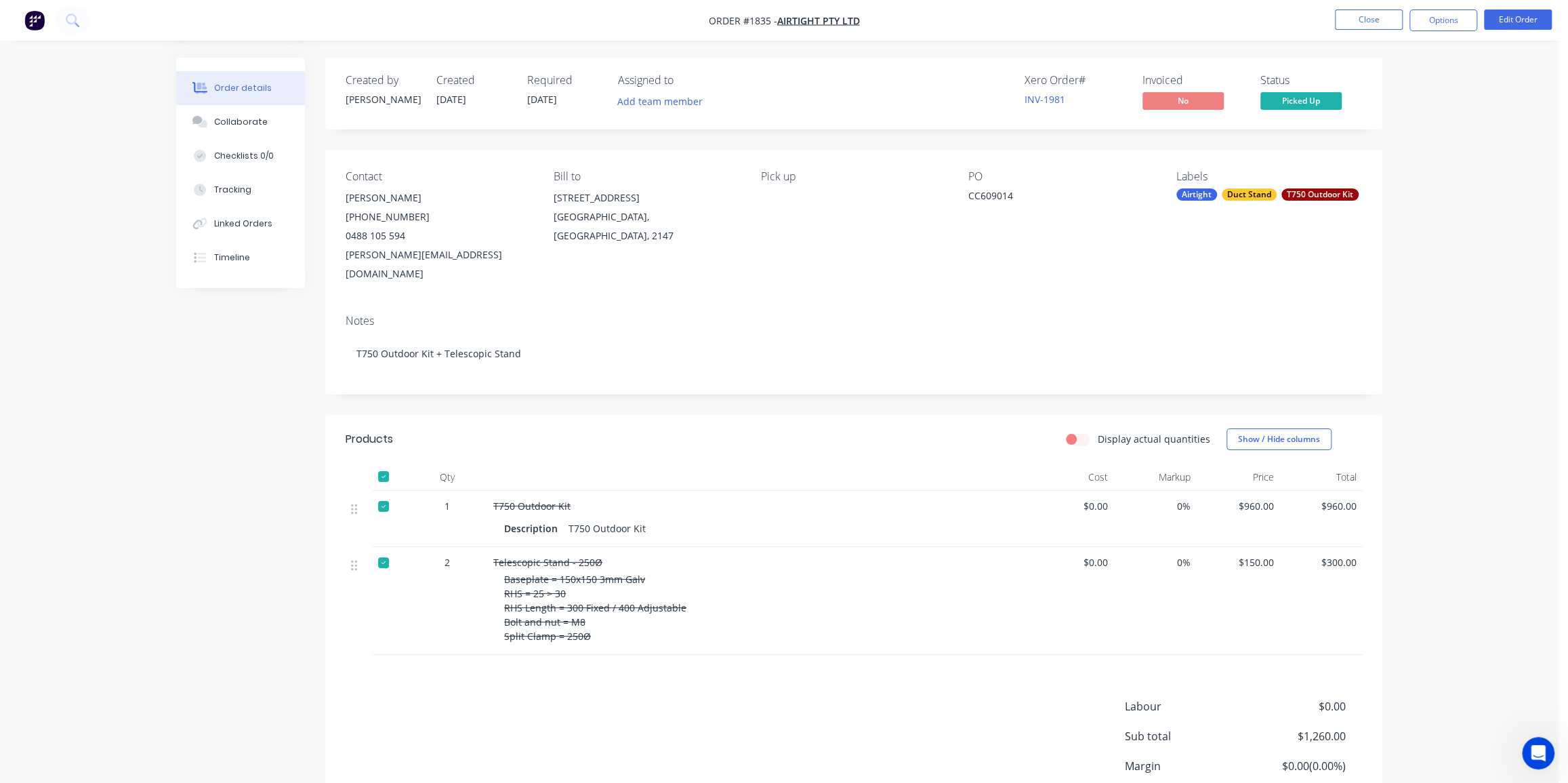
click at [383, 463] on div at bounding box center [383, 476] width 27 height 27
click at [278, 475] on div "Created by Kyle Created 01/08/25 Required 11/08/25 Assigned to Add team member …" at bounding box center [779, 477] width 1206 height 839
click at [237, 111] on button "Collaborate" at bounding box center [241, 122] width 129 height 34
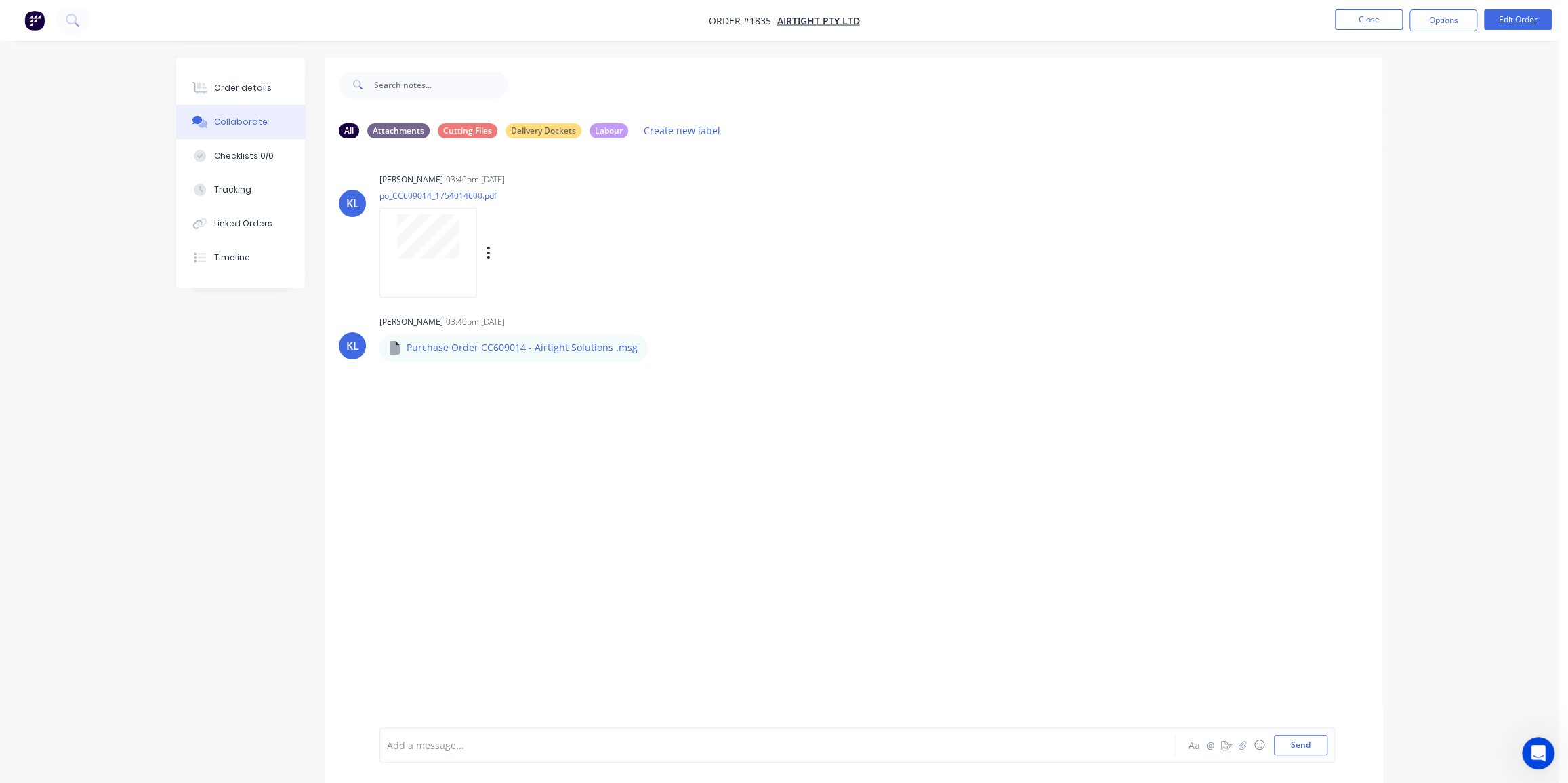
drag, startPoint x: 834, startPoint y: 289, endPoint x: 650, endPoint y: 261, distance: 186.1
click at [823, 288] on div "KL Kyle Lynch 03:40pm 01/08/25 po_CC609014_1754014600.pdf Labels Download Delete" at bounding box center [854, 230] width 1057 height 122
click at [225, 76] on button "Order details" at bounding box center [241, 88] width 129 height 34
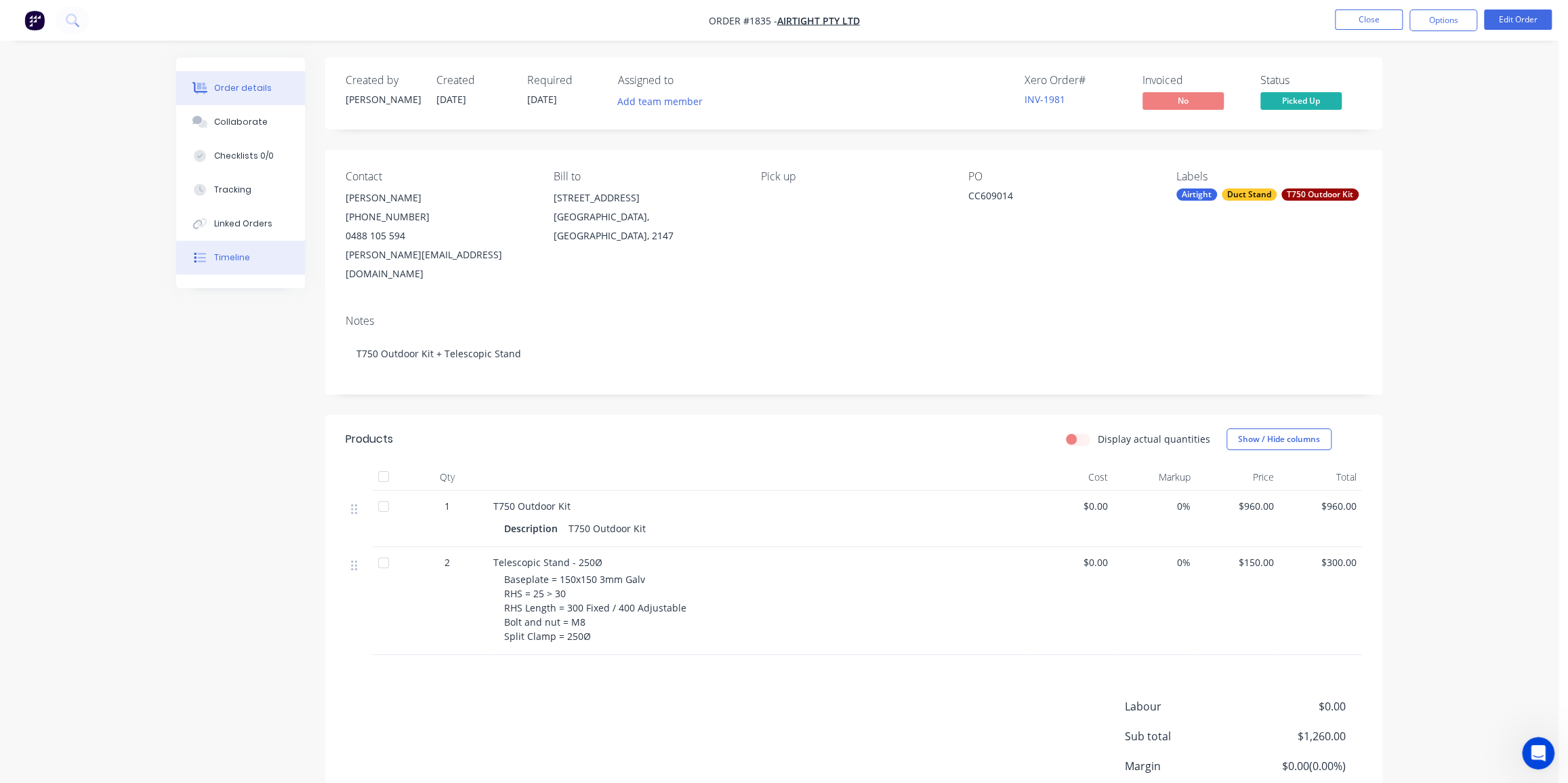
click at [230, 248] on button "Timeline" at bounding box center [241, 258] width 129 height 34
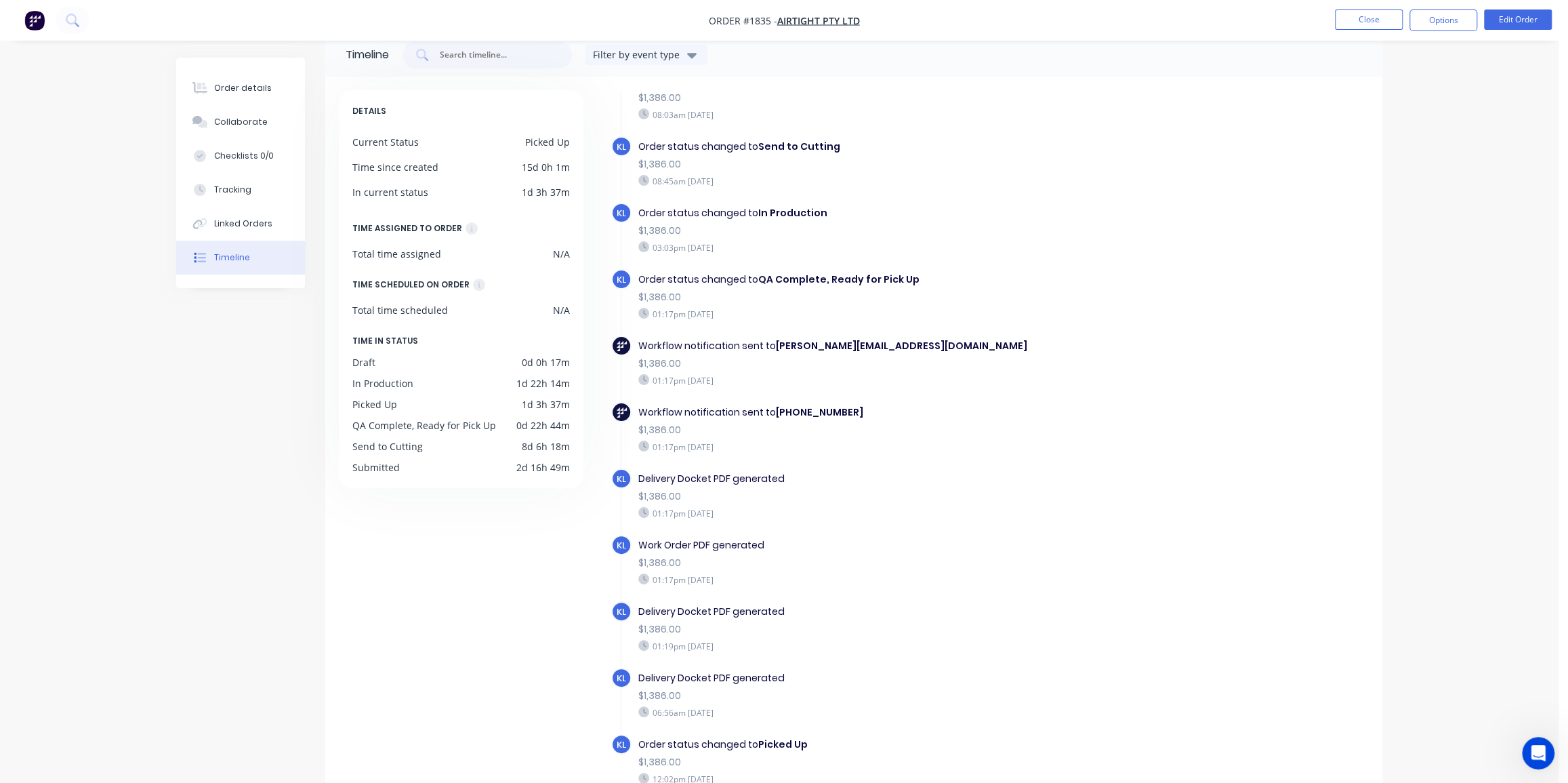
scroll to position [61, 0]
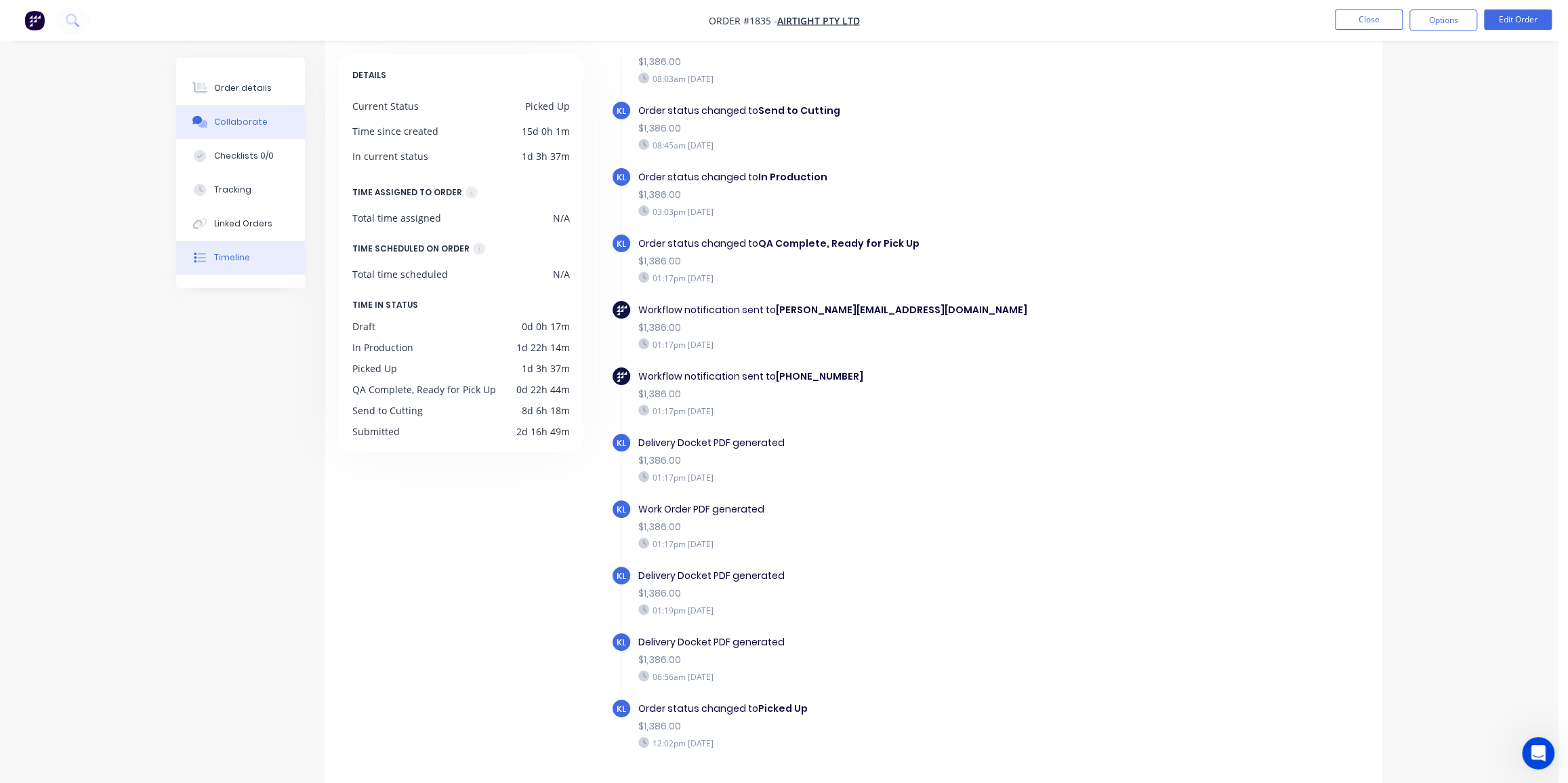
click at [228, 129] on button "Collaborate" at bounding box center [241, 122] width 129 height 34
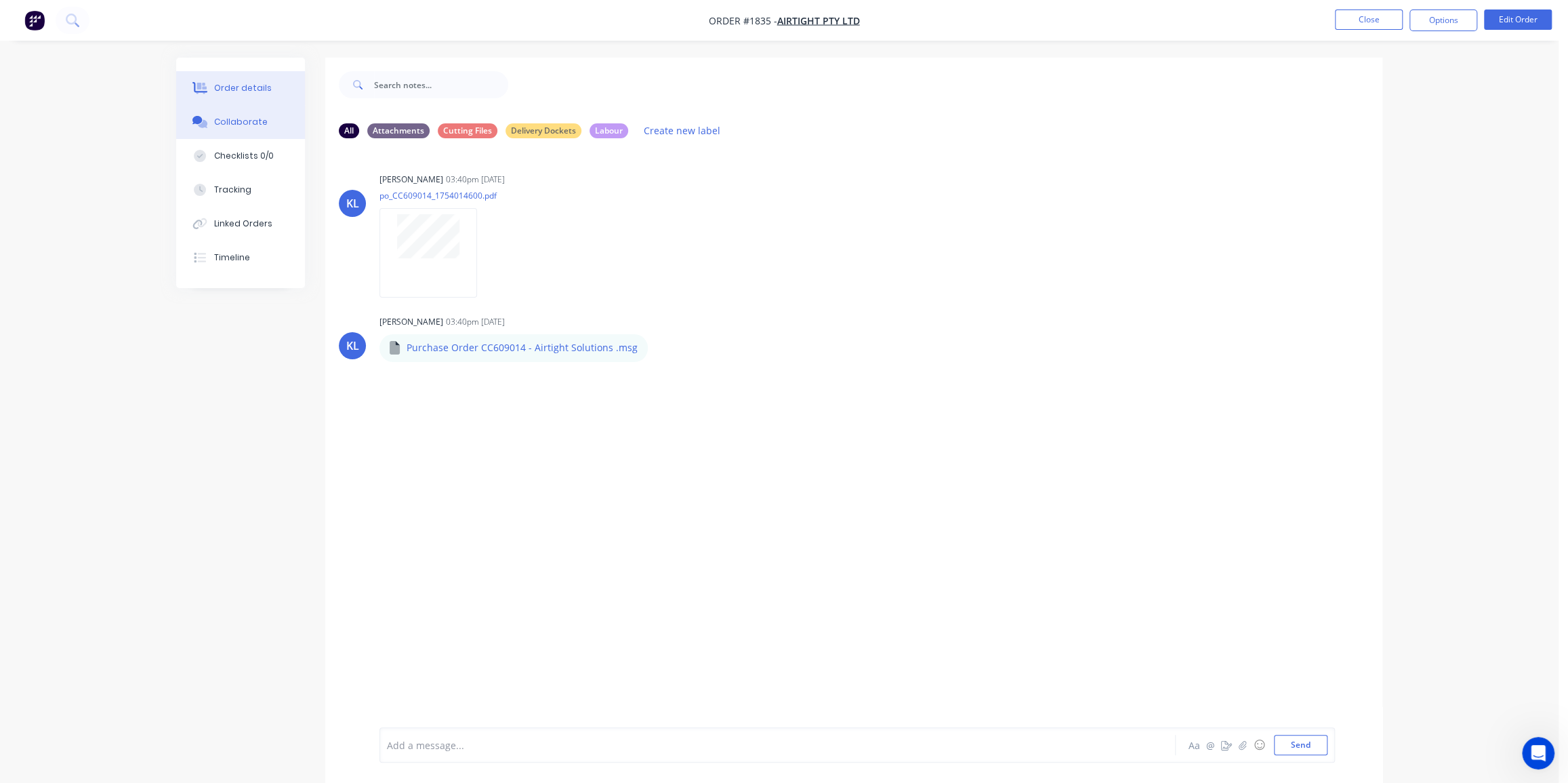
click at [249, 75] on button "Order details" at bounding box center [241, 88] width 129 height 34
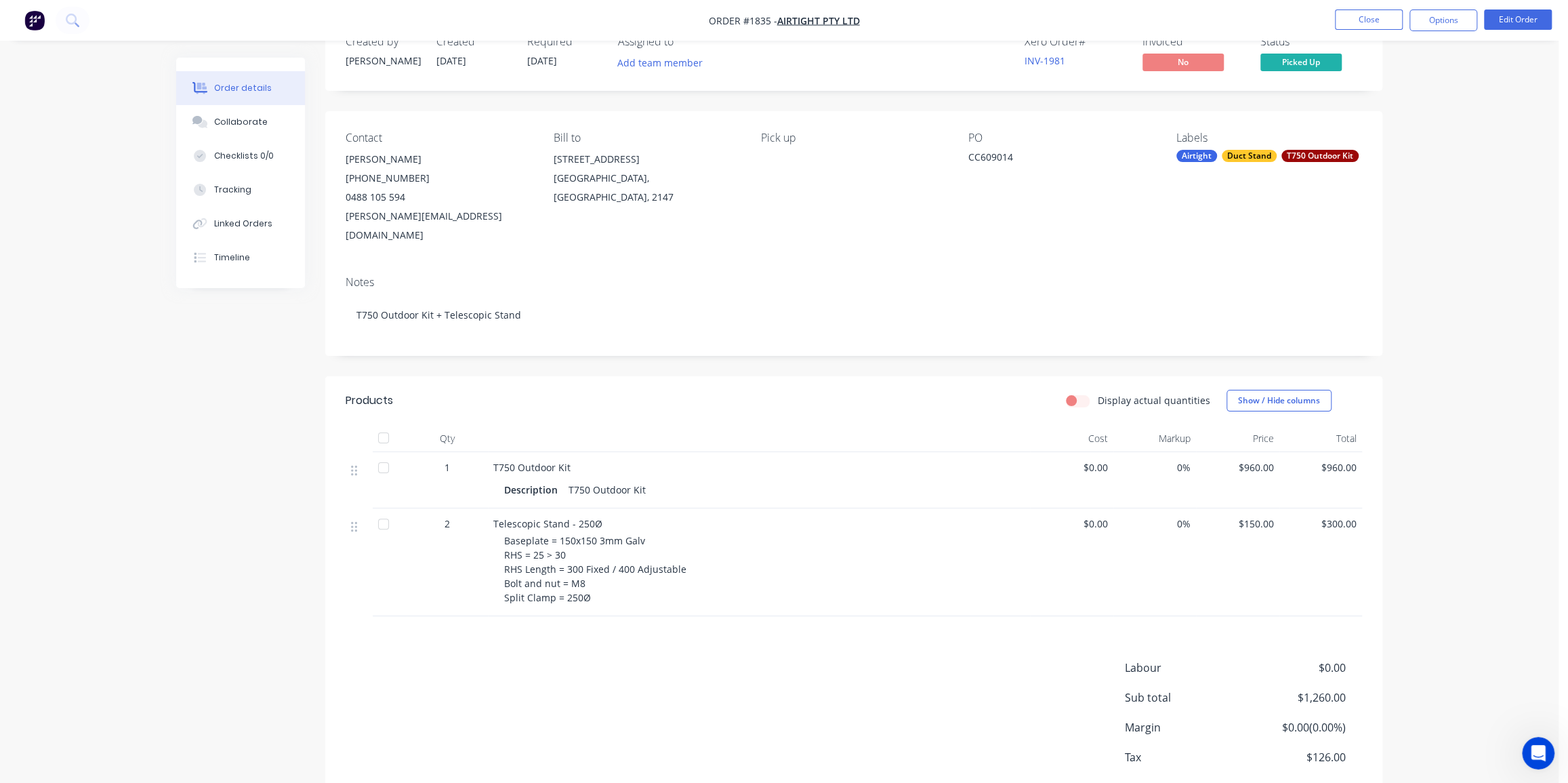
scroll to position [94, 0]
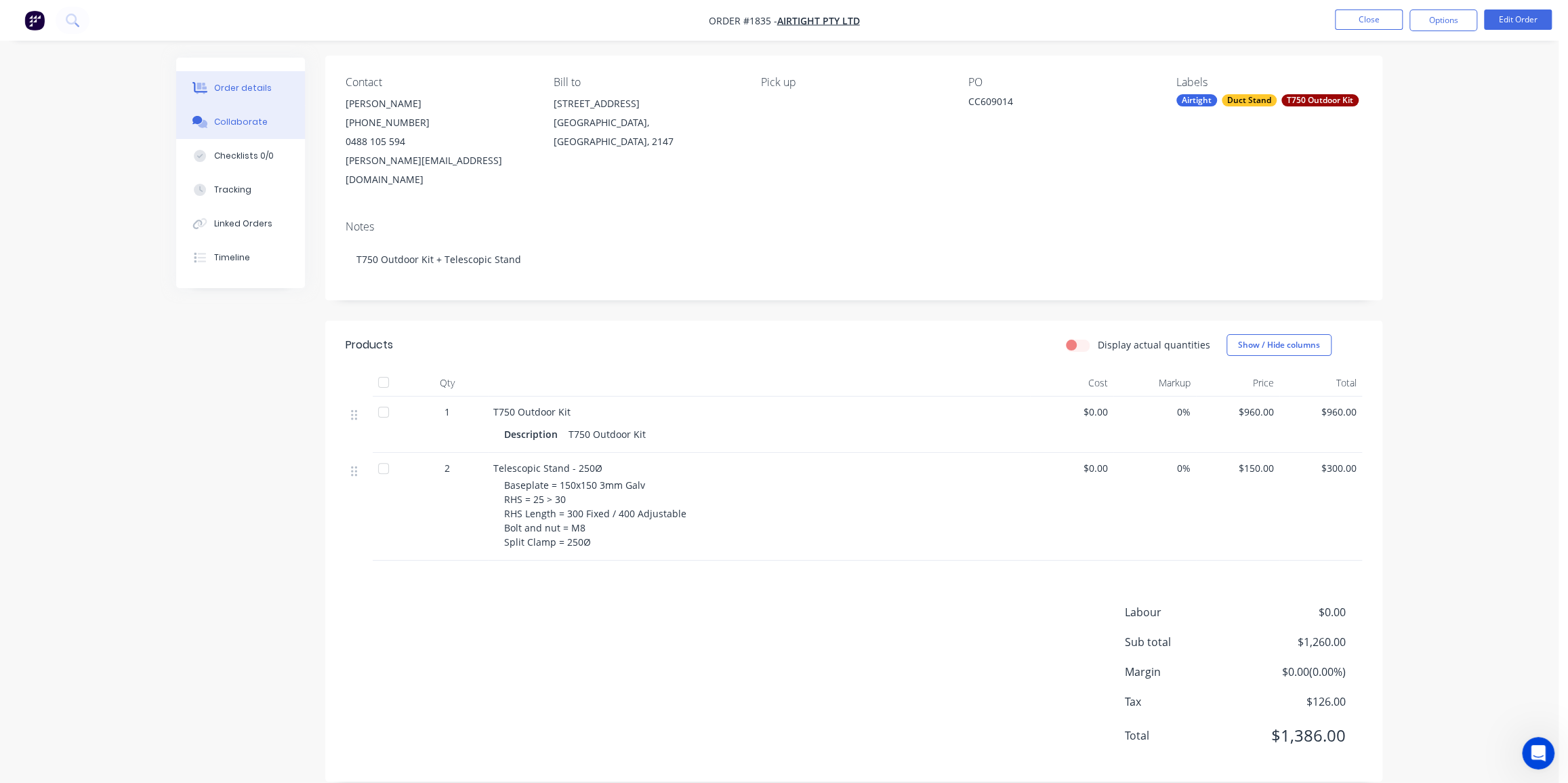
click at [247, 123] on div "Collaborate" at bounding box center [241, 122] width 54 height 12
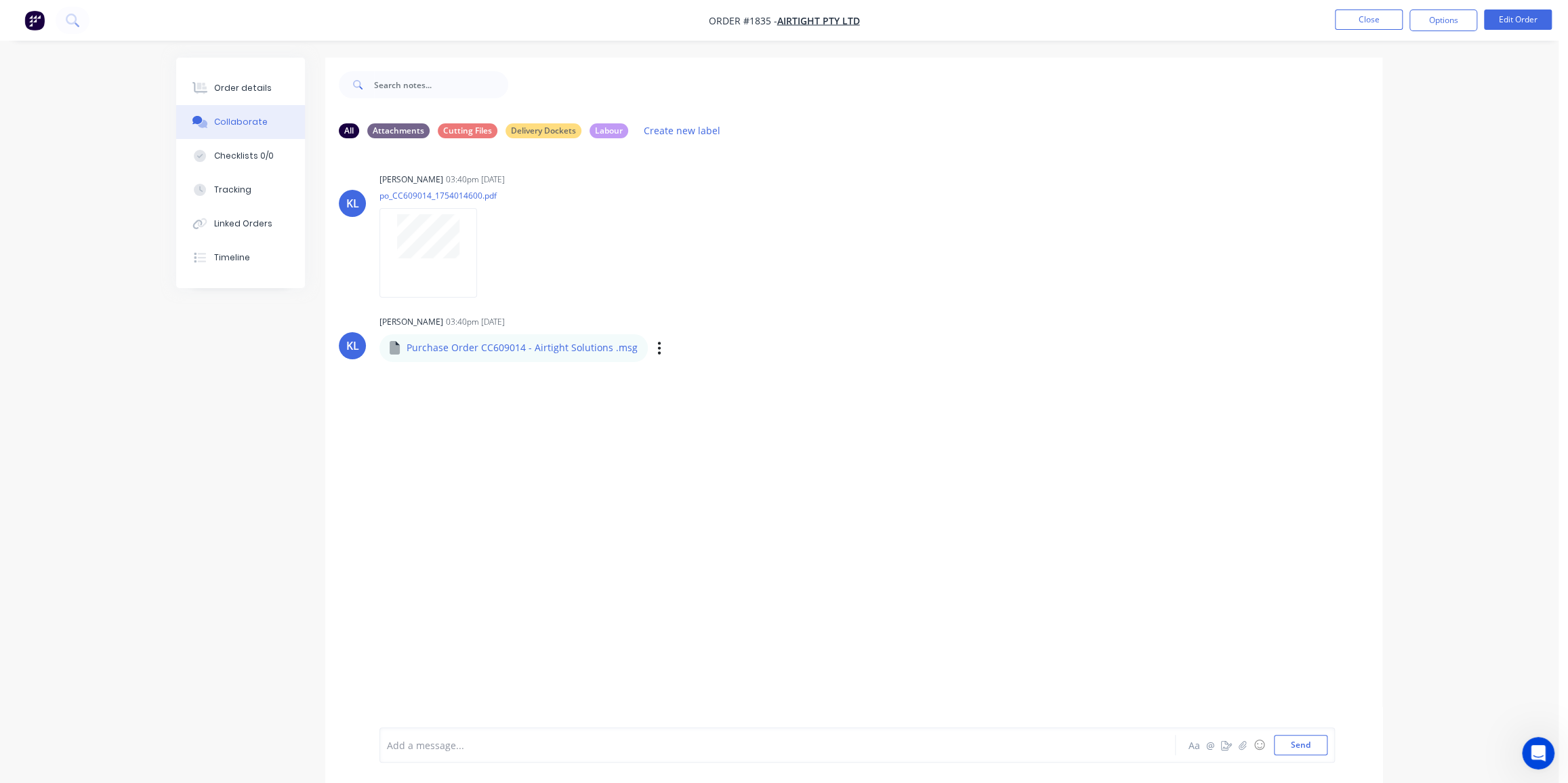
click at [753, 313] on div "Kyle Lynch 03:40pm 01/08/25 Purchase Order CC609014 - Airtight Solutions .msg P…" at bounding box center [591, 336] width 423 height 48
click at [1445, 17] on button "Options" at bounding box center [1444, 20] width 68 height 22
click at [1215, 247] on div "KL Kyle Lynch 03:40pm 01/08/25 po_CC609014_1754014600.pdf Labels Download Delete" at bounding box center [854, 230] width 1057 height 122
click at [1425, 17] on button "Options" at bounding box center [1444, 20] width 68 height 22
click at [1357, 125] on button "Order Confirmation" at bounding box center [1403, 136] width 149 height 27
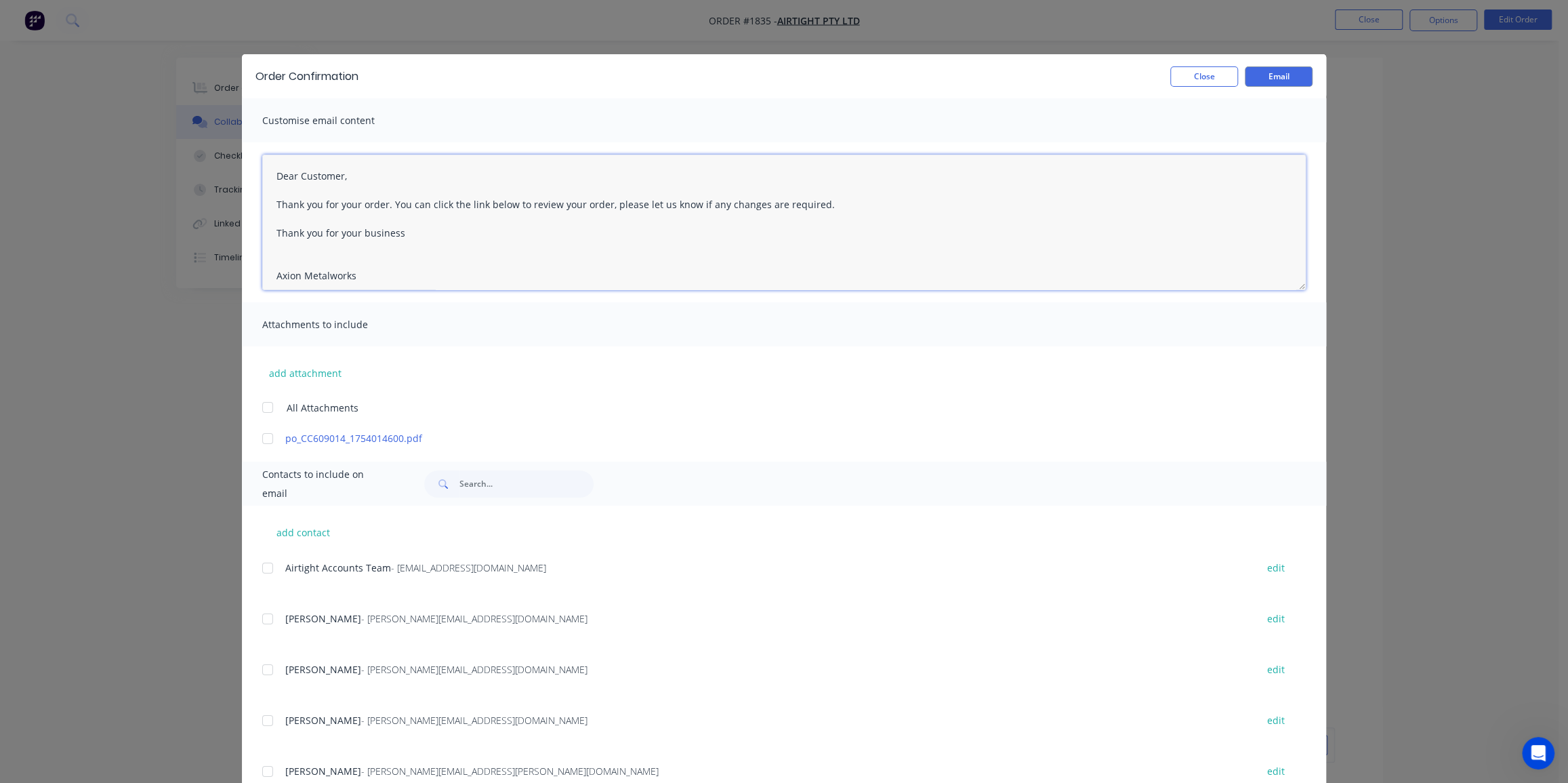
drag, startPoint x: 583, startPoint y: 226, endPoint x: 285, endPoint y: 200, distance: 299.1
click at [285, 200] on textarea "Dear Customer, Thank you for your order. You can click the link below to review…" at bounding box center [784, 222] width 1043 height 135
click at [432, 237] on textarea "Dear Customer, Thank you for your order. You can click the link below to review…" at bounding box center [784, 222] width 1043 height 135
drag, startPoint x: 425, startPoint y: 237, endPoint x: 260, endPoint y: 187, distance: 172.4
click at [262, 187] on textarea "Dear Customer, Thank you for your order. You can click the link below to review…" at bounding box center [784, 222] width 1043 height 135
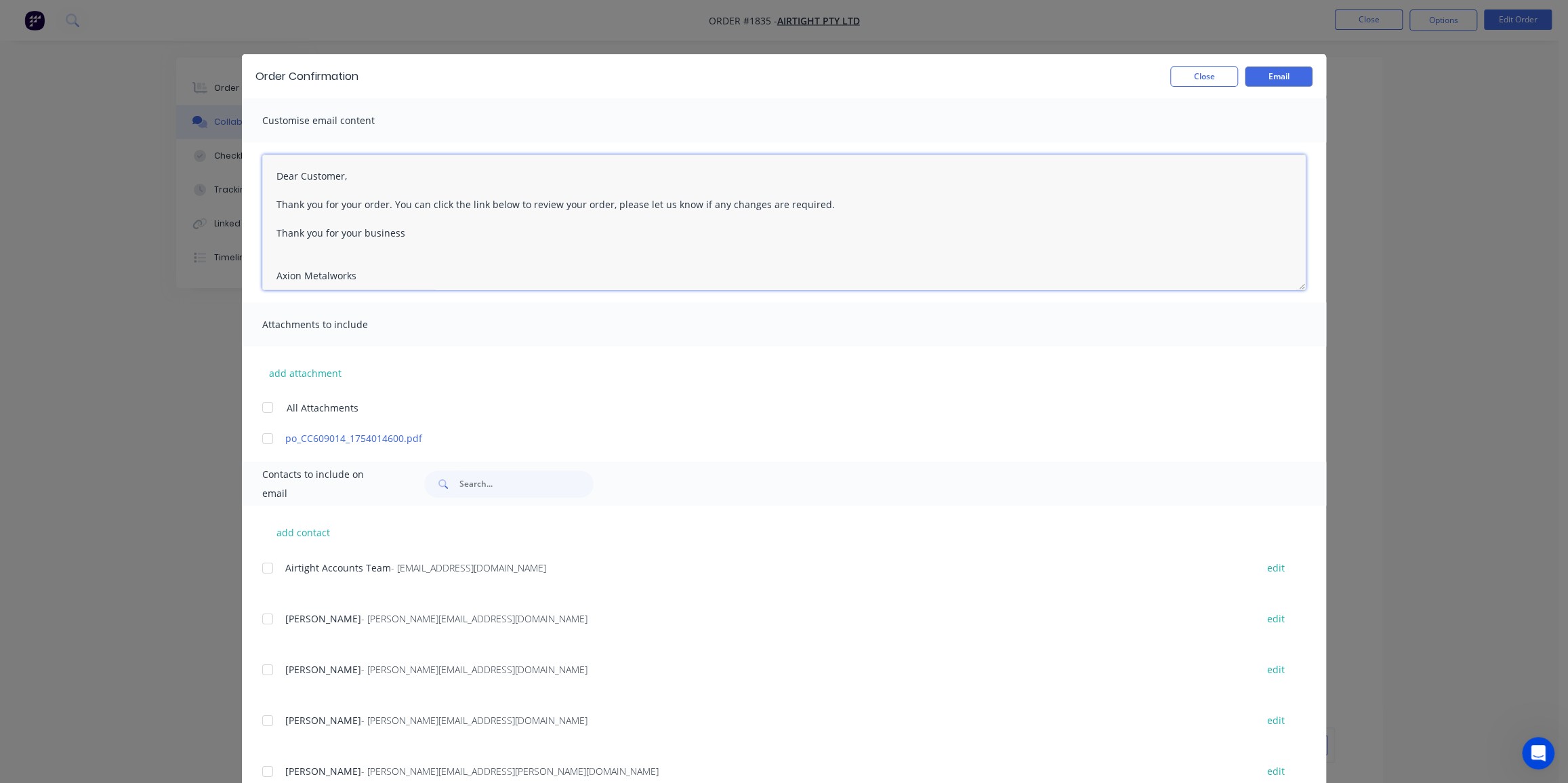
click at [407, 237] on textarea "Dear Customer, Thank you for your order. You can click the link below to review…" at bounding box center [784, 222] width 1043 height 135
drag, startPoint x: 412, startPoint y: 237, endPoint x: 254, endPoint y: 172, distance: 170.8
click at [254, 172] on div "Dear Customer, Thank you for your order. You can click the link below to review…" at bounding box center [784, 222] width 1085 height 160
click at [625, 203] on textarea "HI Colin, Order has been delivered, please update your PO price so we can invoi…" at bounding box center [784, 222] width 1043 height 135
click at [284, 172] on textarea "HI Colin, Order has been delivered, please update your PO price so we can invoi…" at bounding box center [784, 222] width 1043 height 135
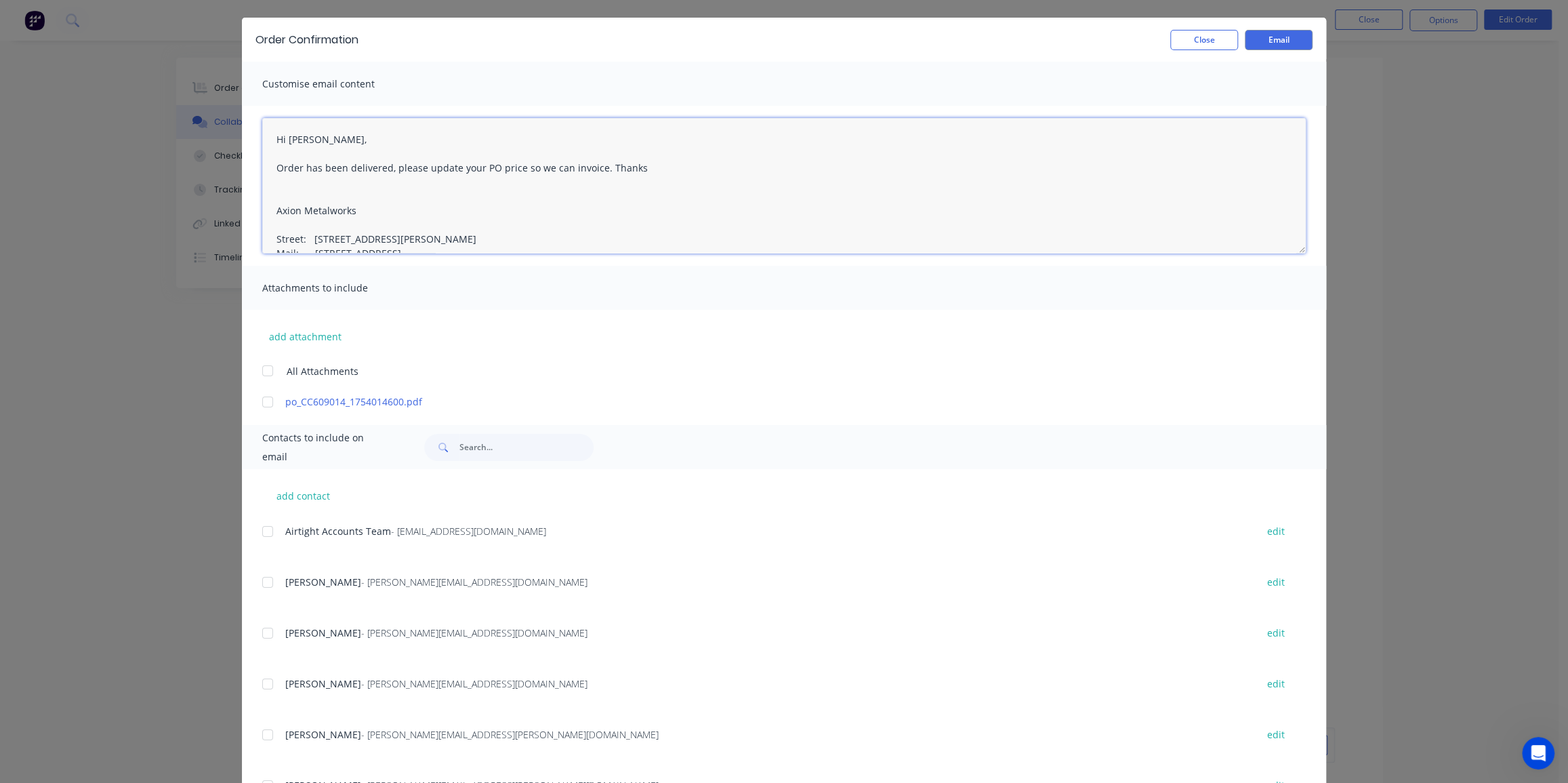
scroll to position [61, 0]
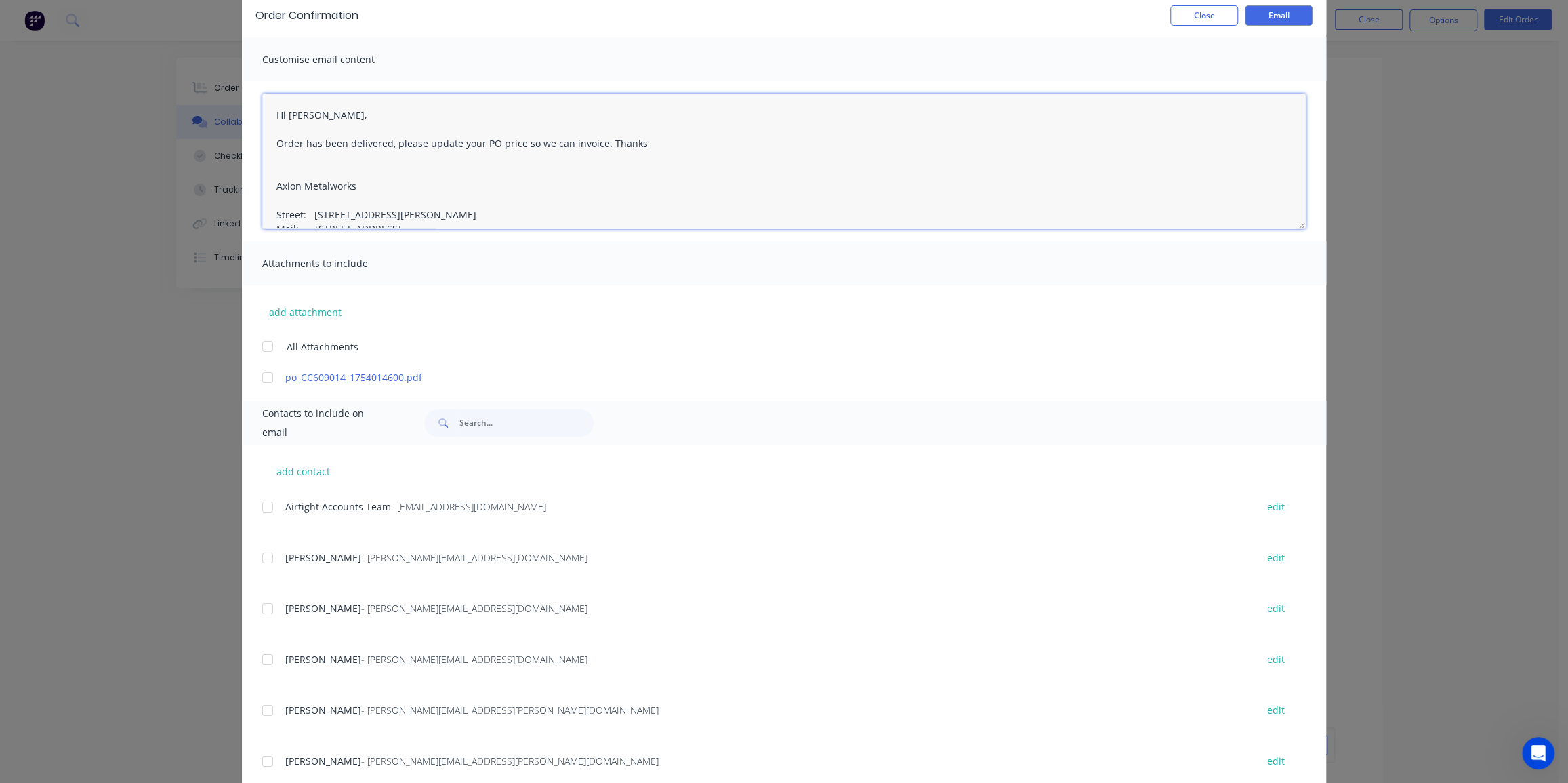
click at [266, 376] on div at bounding box center [267, 377] width 27 height 27
type textarea "Hi Colin, Order has been delivered, please update your PO price so we can invoi…"
click at [503, 417] on input "text" at bounding box center [526, 423] width 134 height 27
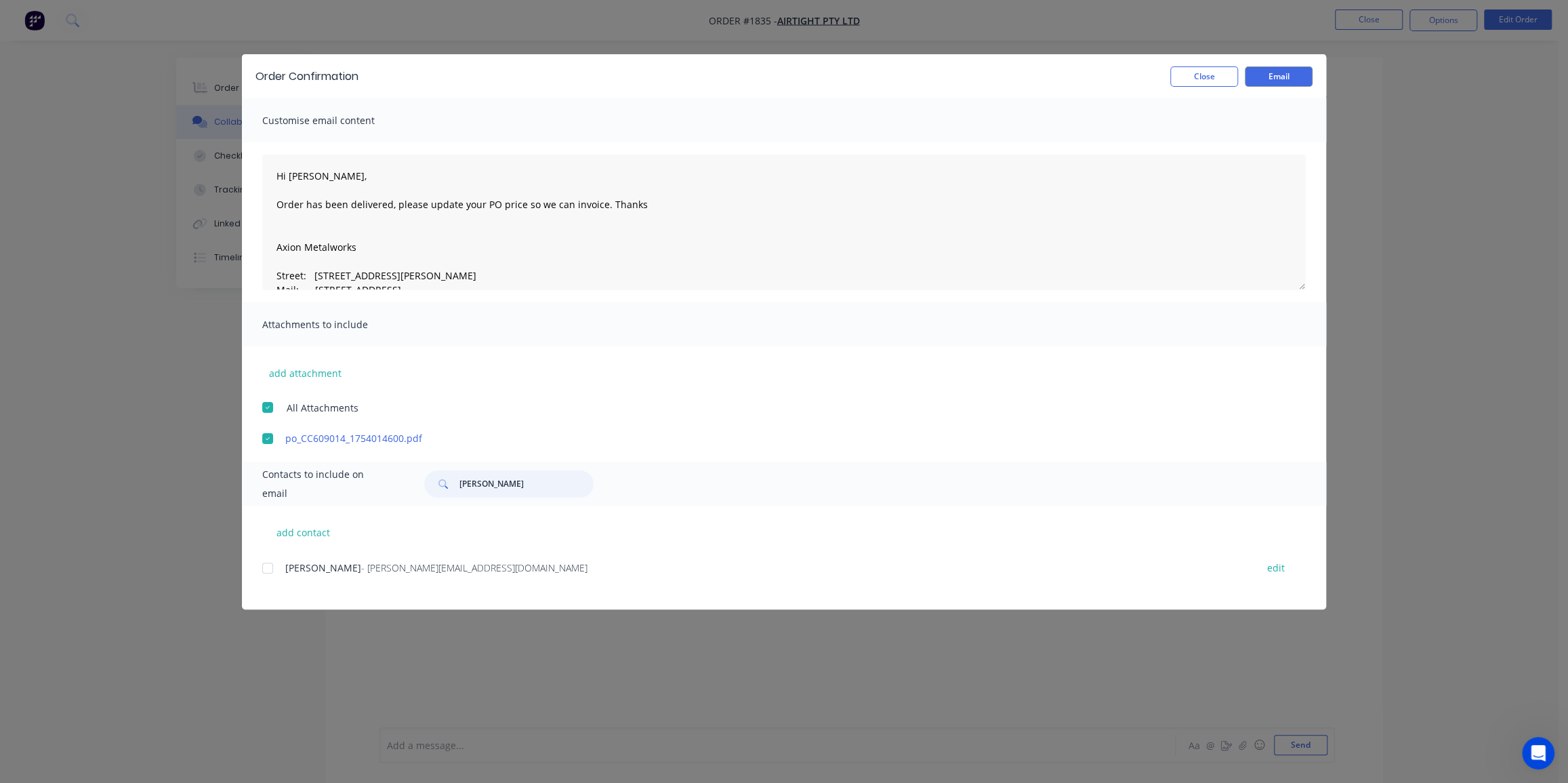
drag, startPoint x: 268, startPoint y: 563, endPoint x: 278, endPoint y: 566, distance: 10.4
click at [268, 564] on div at bounding box center [267, 567] width 27 height 27
type input "colin"
click at [305, 536] on button "add contact" at bounding box center [302, 532] width 81 height 20
select select "AU"
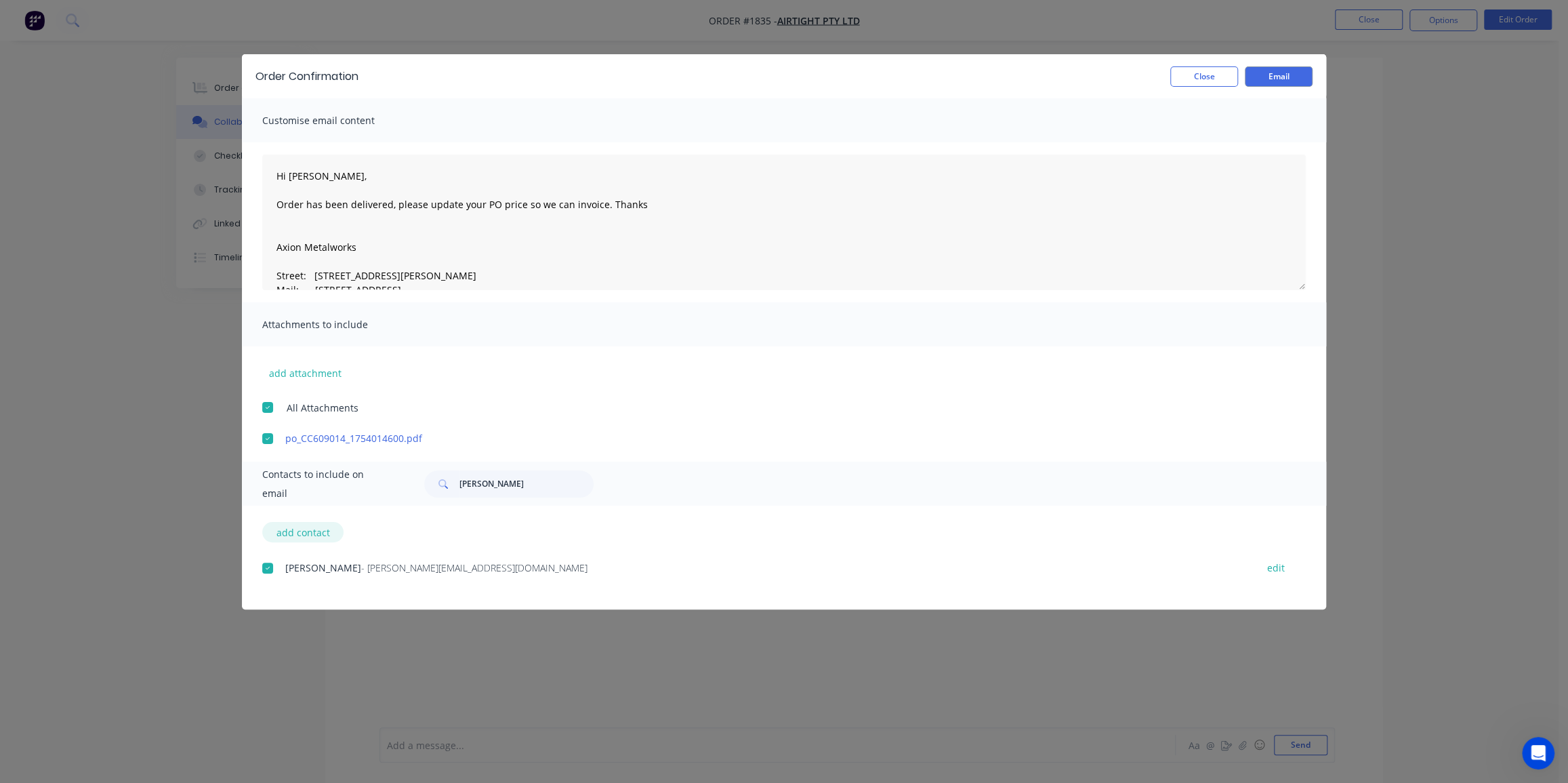
select select "AU"
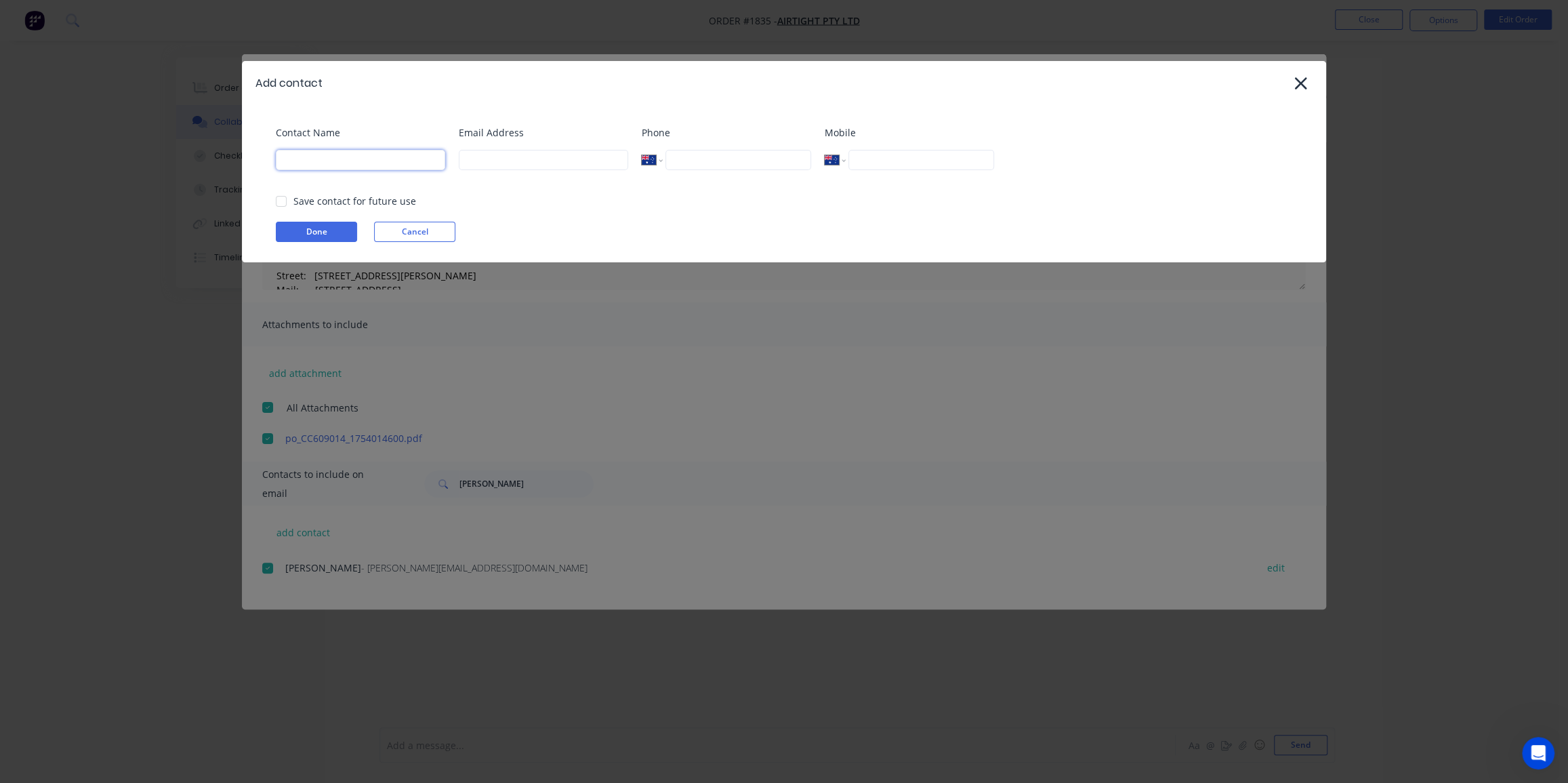
click at [326, 155] on input at bounding box center [360, 160] width 169 height 20
type input "S"
type input "Sales@axion"
type input "[EMAIL_ADDRESS][DOMAIN_NAME]"
click at [284, 201] on div at bounding box center [281, 200] width 27 height 27
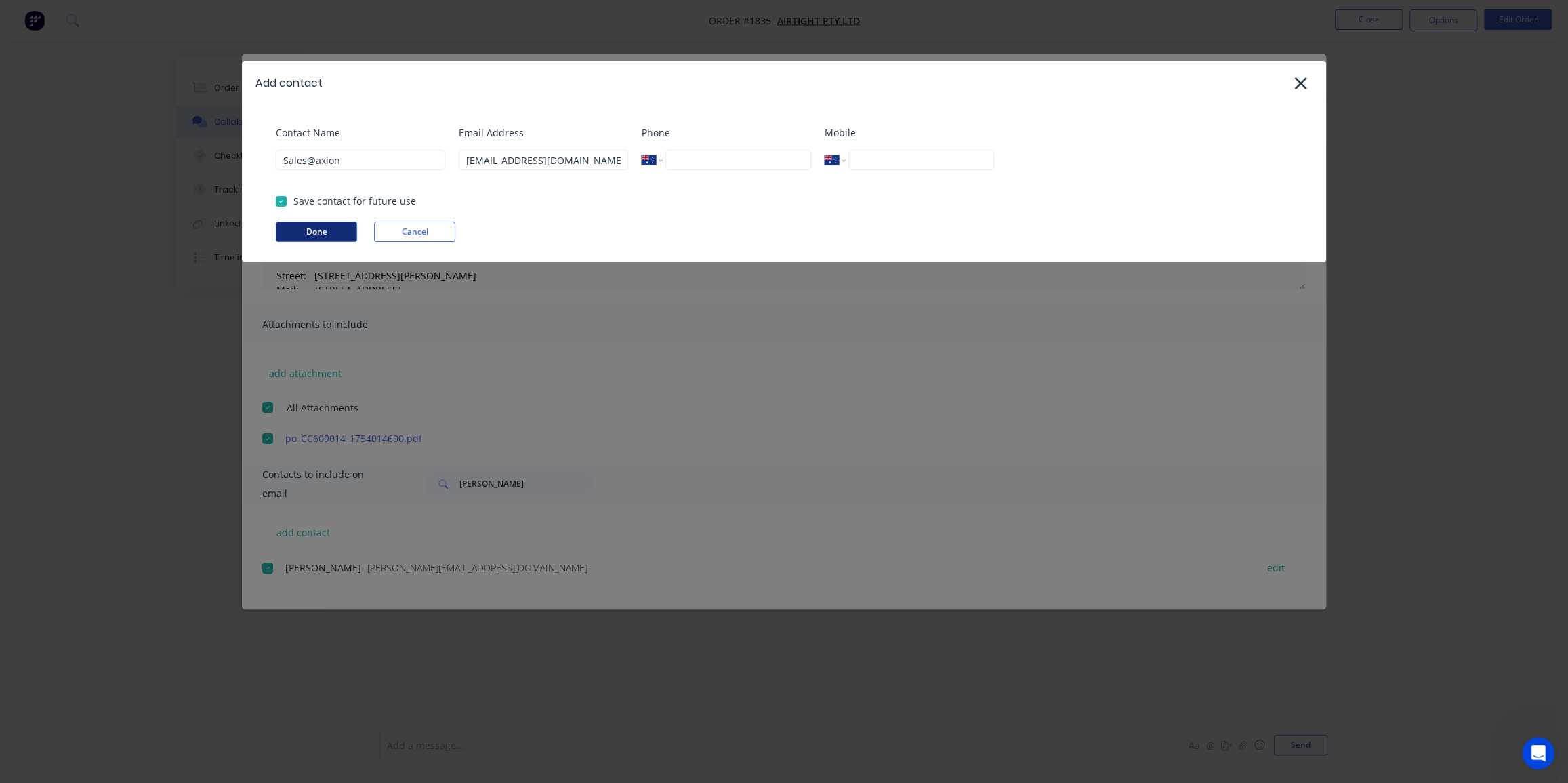
click at [313, 225] on button "Done" at bounding box center [316, 232] width 81 height 20
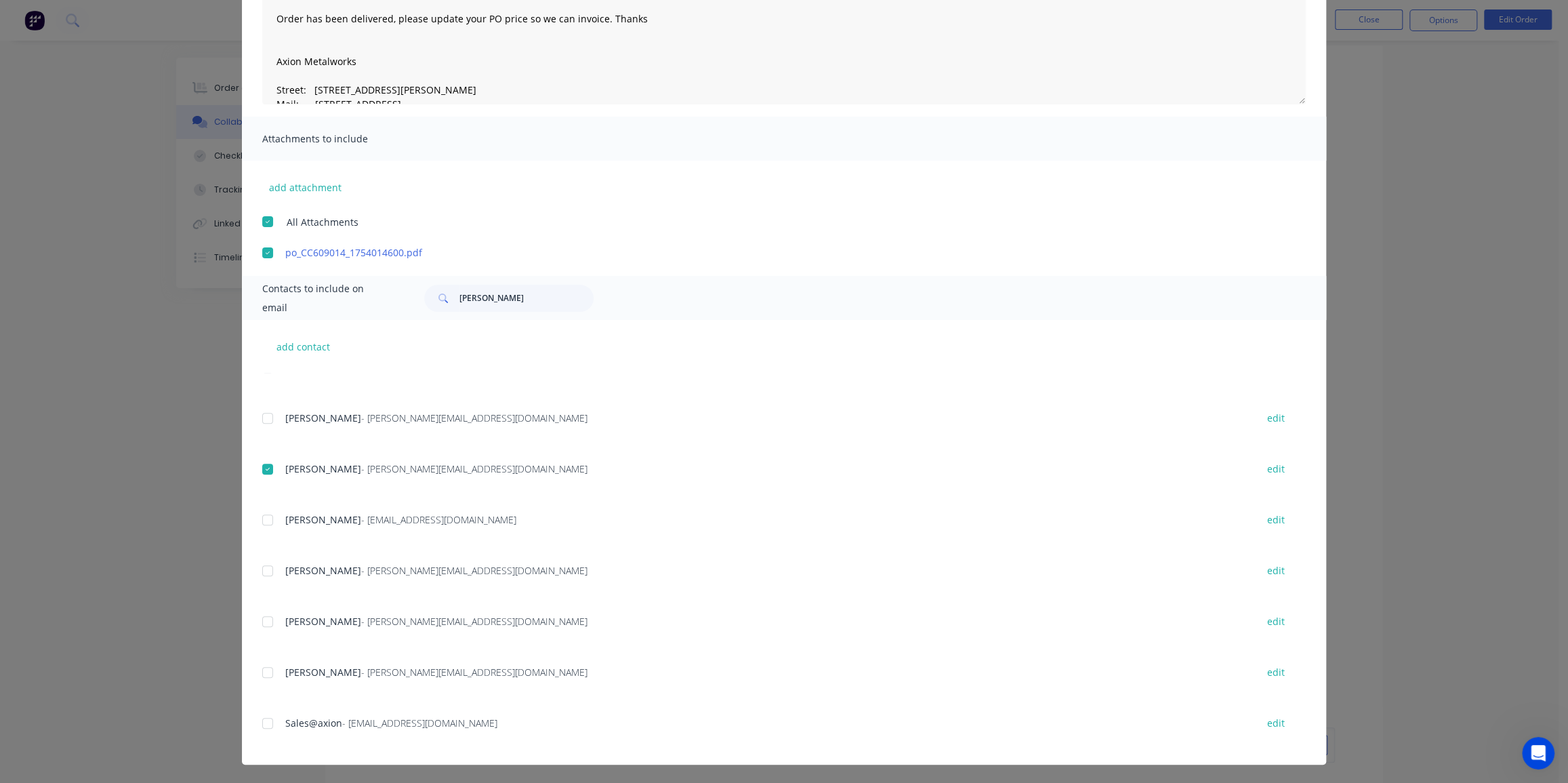
scroll to position [20, 0]
click at [481, 305] on input "colin" at bounding box center [526, 297] width 134 height 27
click at [480, 304] on input "colin" at bounding box center [526, 297] width 134 height 27
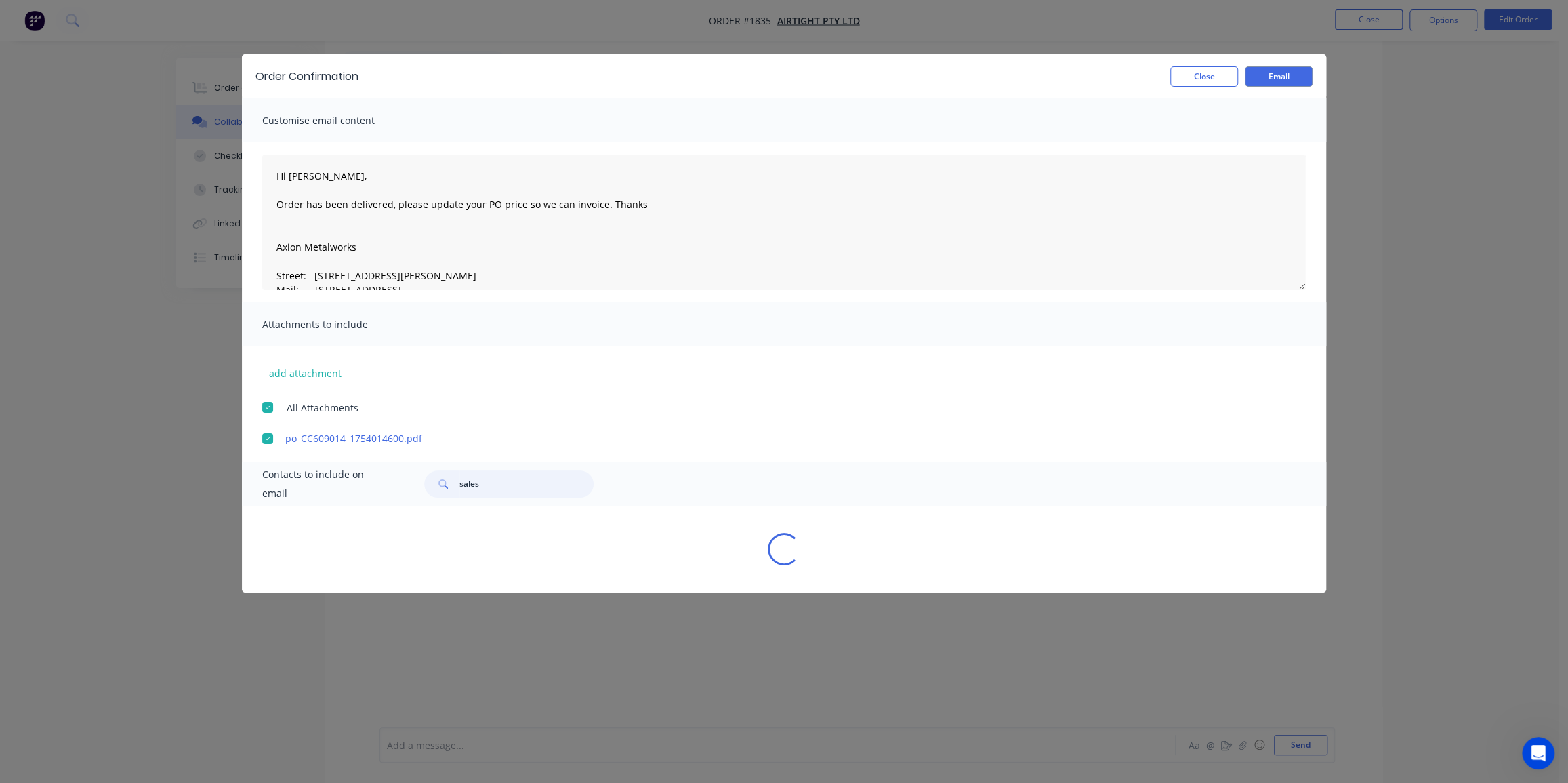
scroll to position [0, 0]
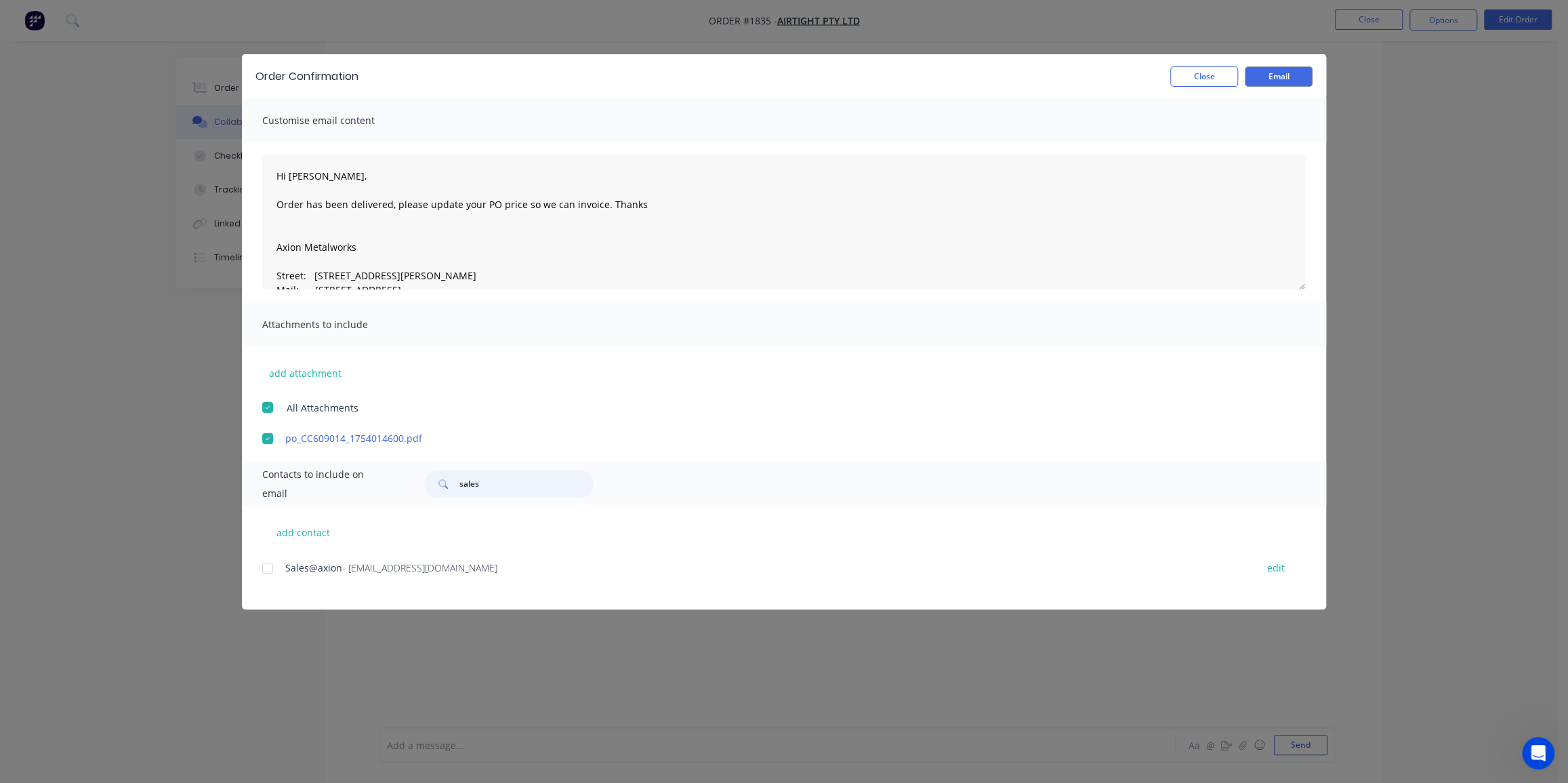
click at [267, 564] on div at bounding box center [267, 567] width 27 height 27
type input "sales"
click at [1279, 77] on button "Email" at bounding box center [1279, 77] width 68 height 20
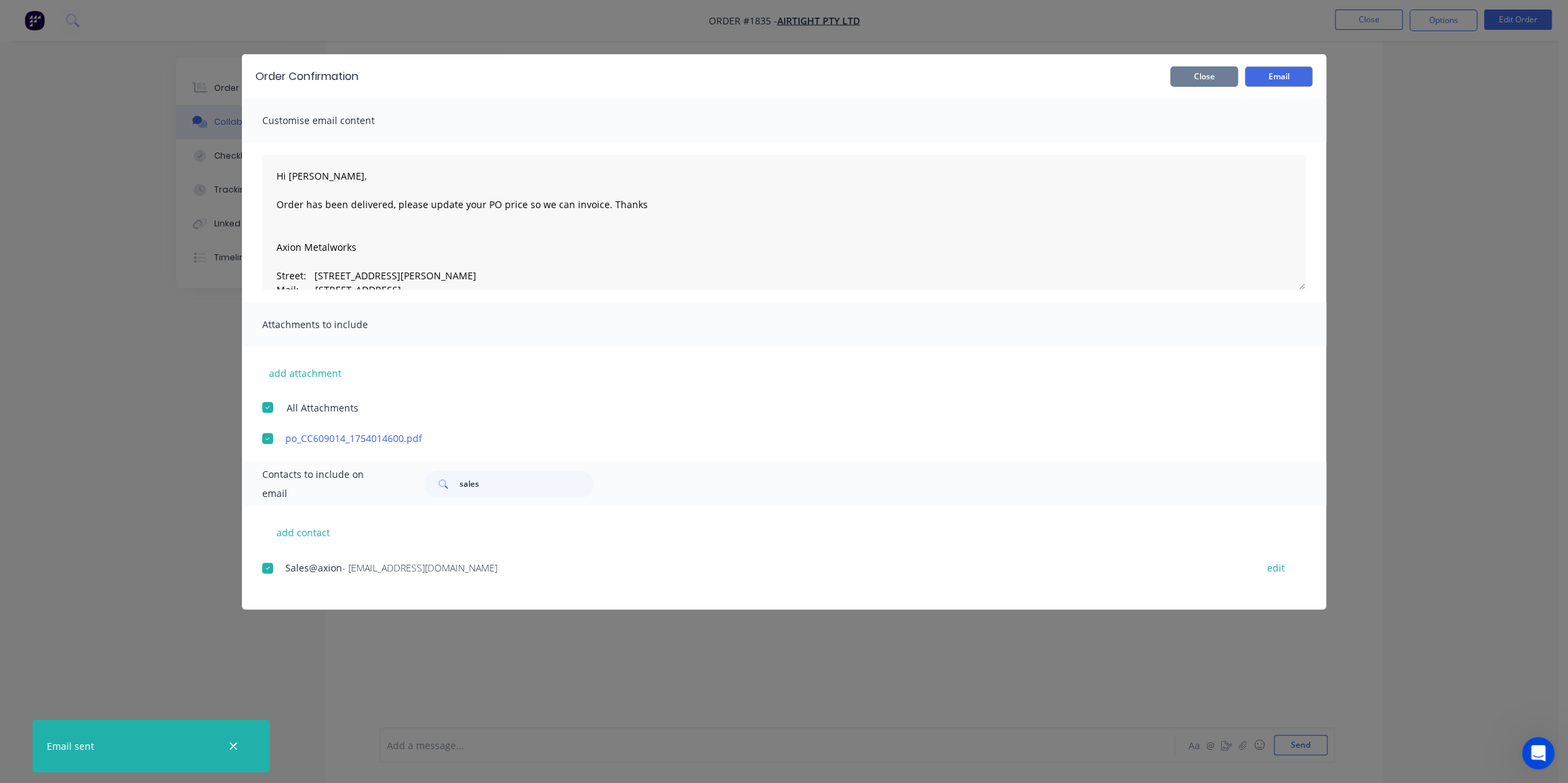
drag, startPoint x: 1214, startPoint y: 75, endPoint x: 1251, endPoint y: 68, distance: 37.7
click at [1216, 74] on button "Close" at bounding box center [1205, 77] width 68 height 20
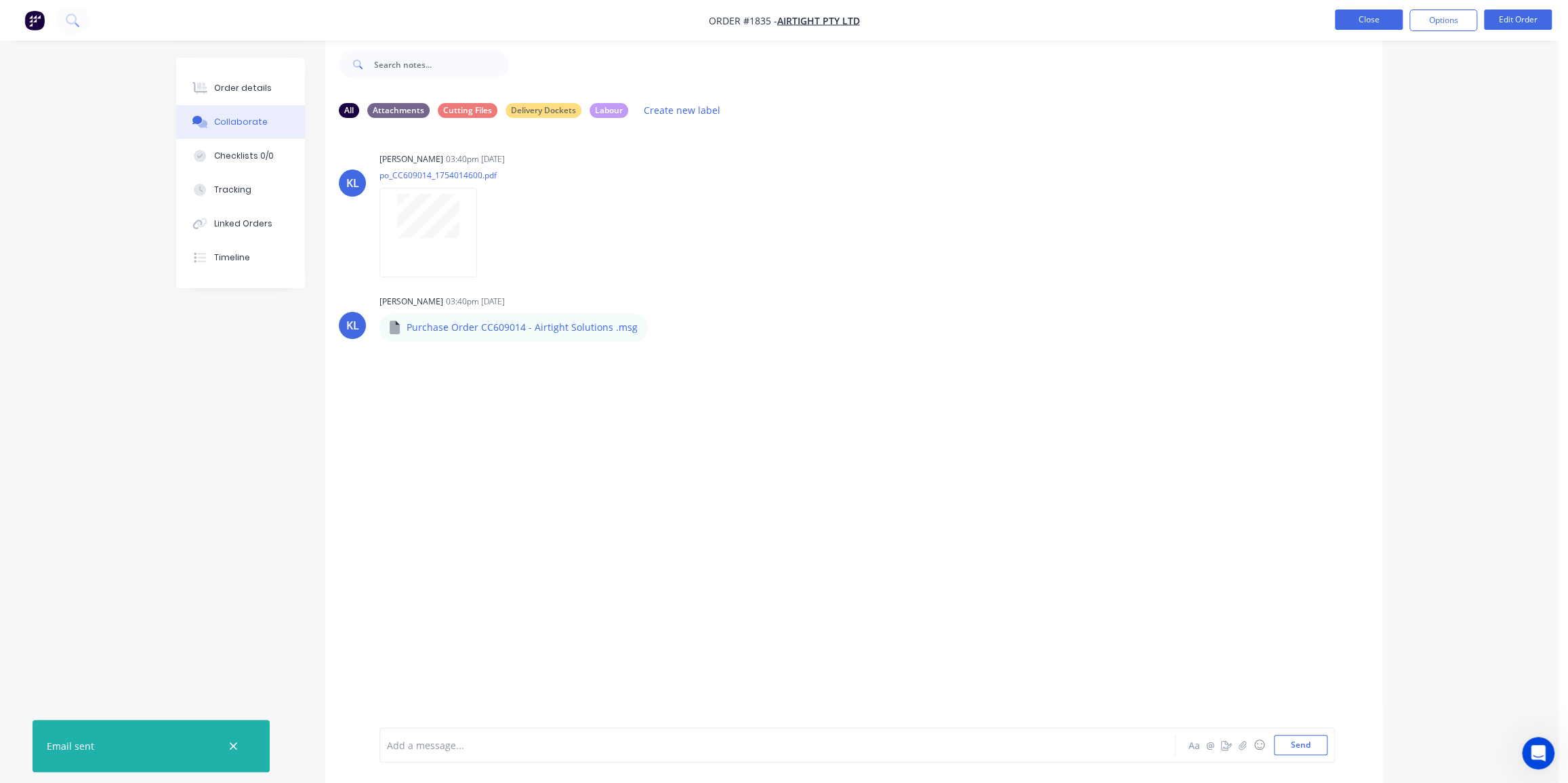
click at [1357, 21] on button "Close" at bounding box center [1369, 20] width 68 height 20
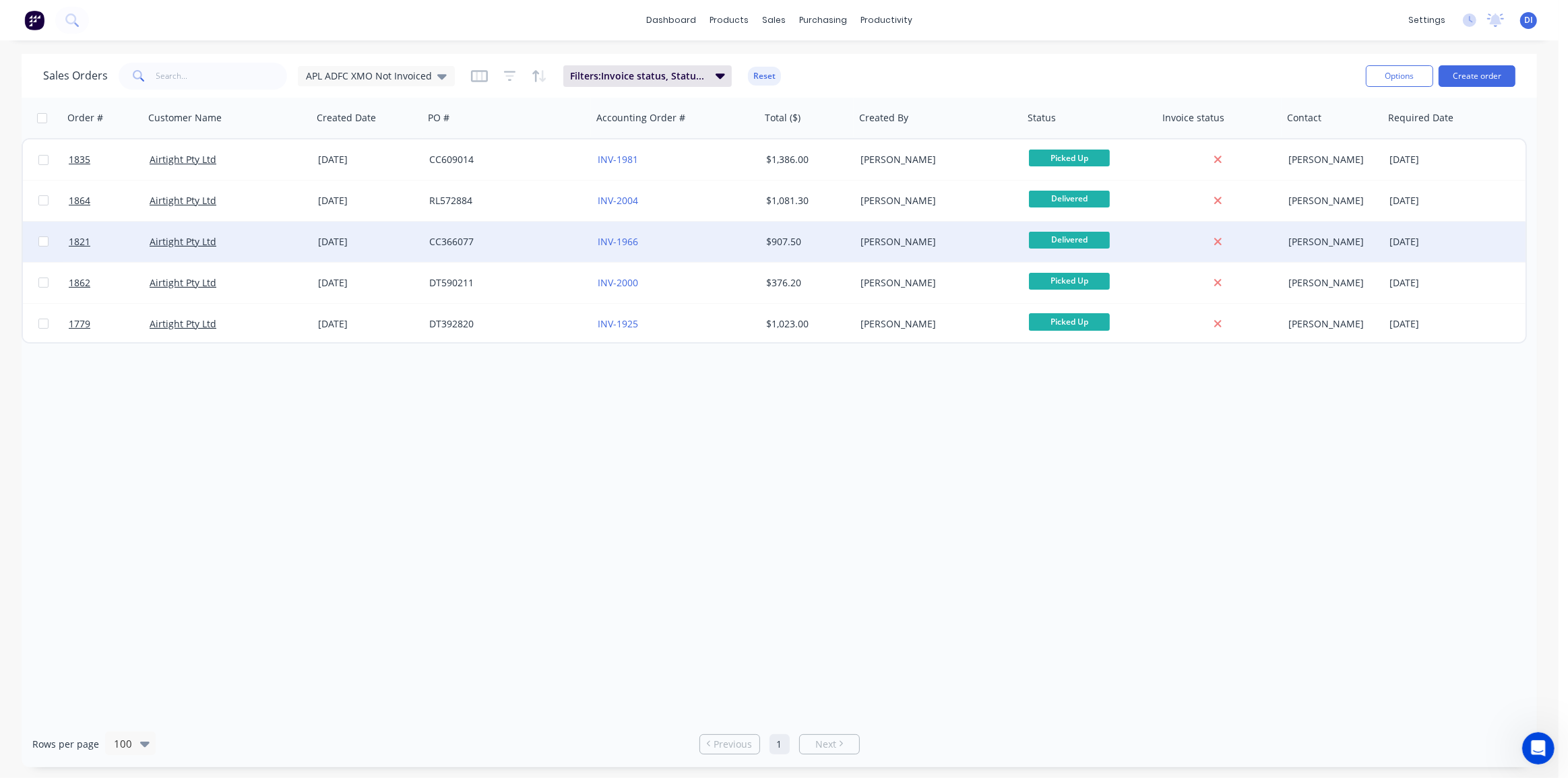
click at [815, 237] on div "$907.50" at bounding box center [806, 242] width 80 height 14
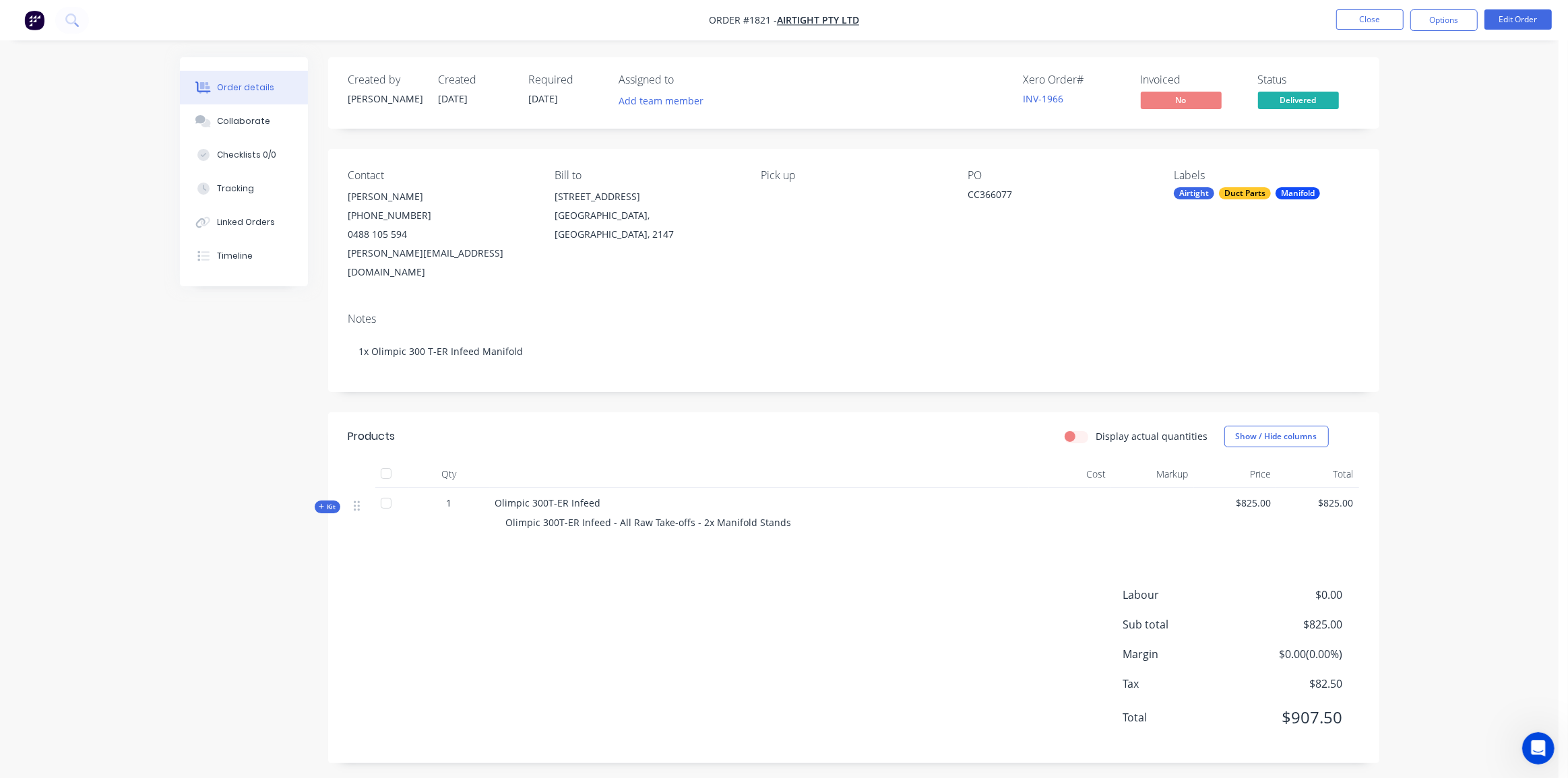
click at [333, 502] on span "Kit" at bounding box center [327, 507] width 17 height 10
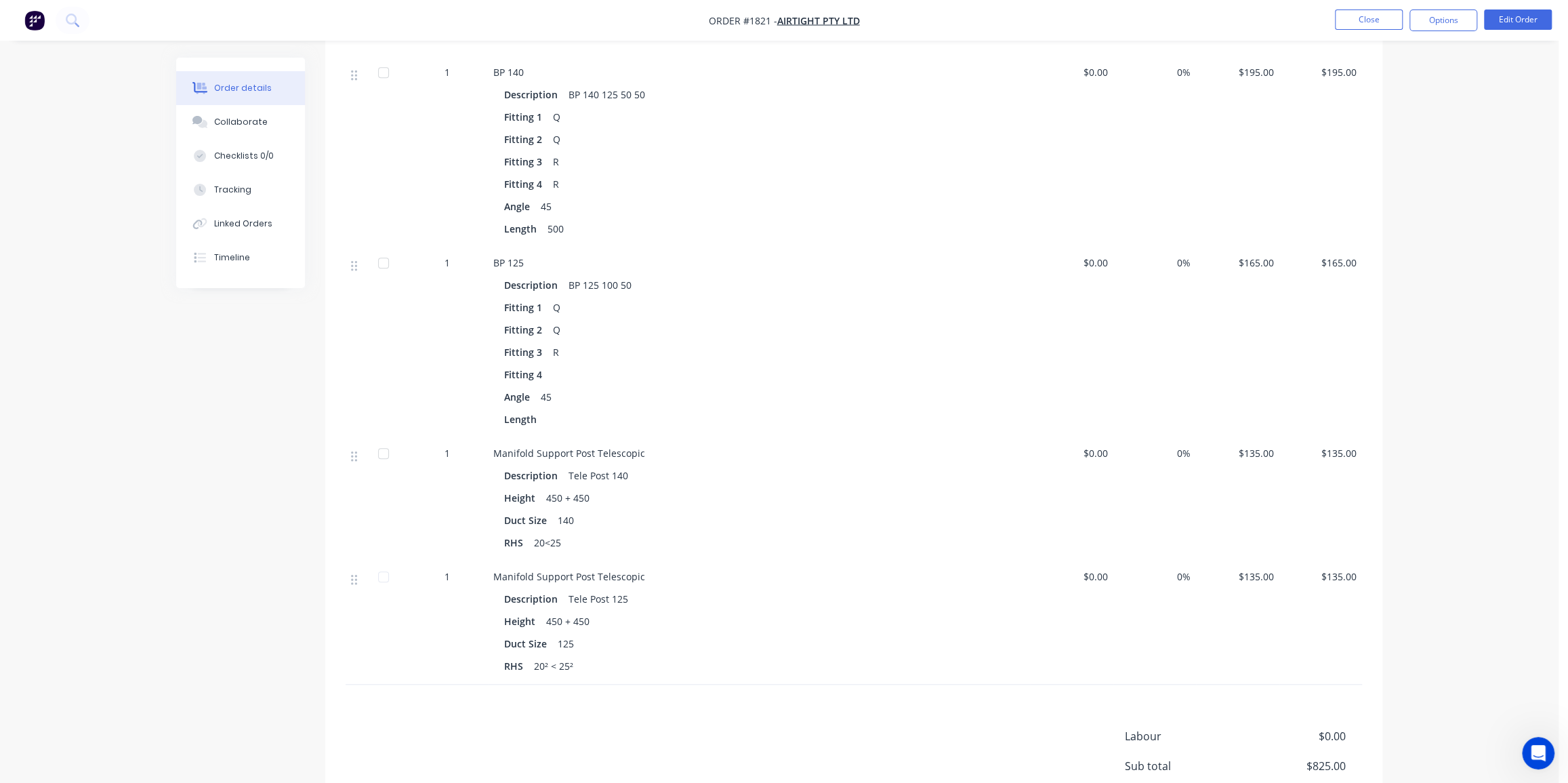
scroll to position [641, 0]
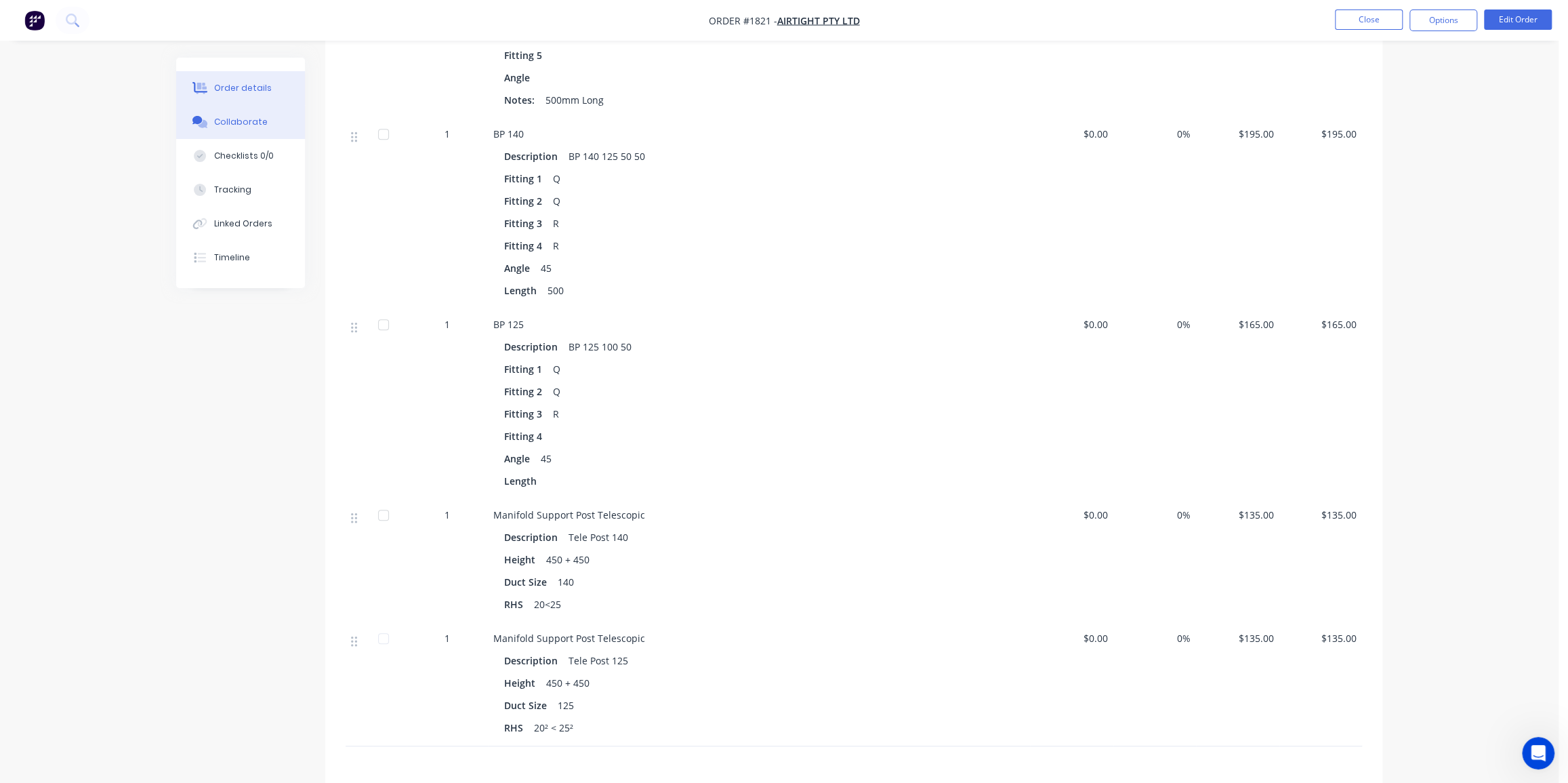
click at [250, 122] on div "Collaborate" at bounding box center [241, 122] width 54 height 12
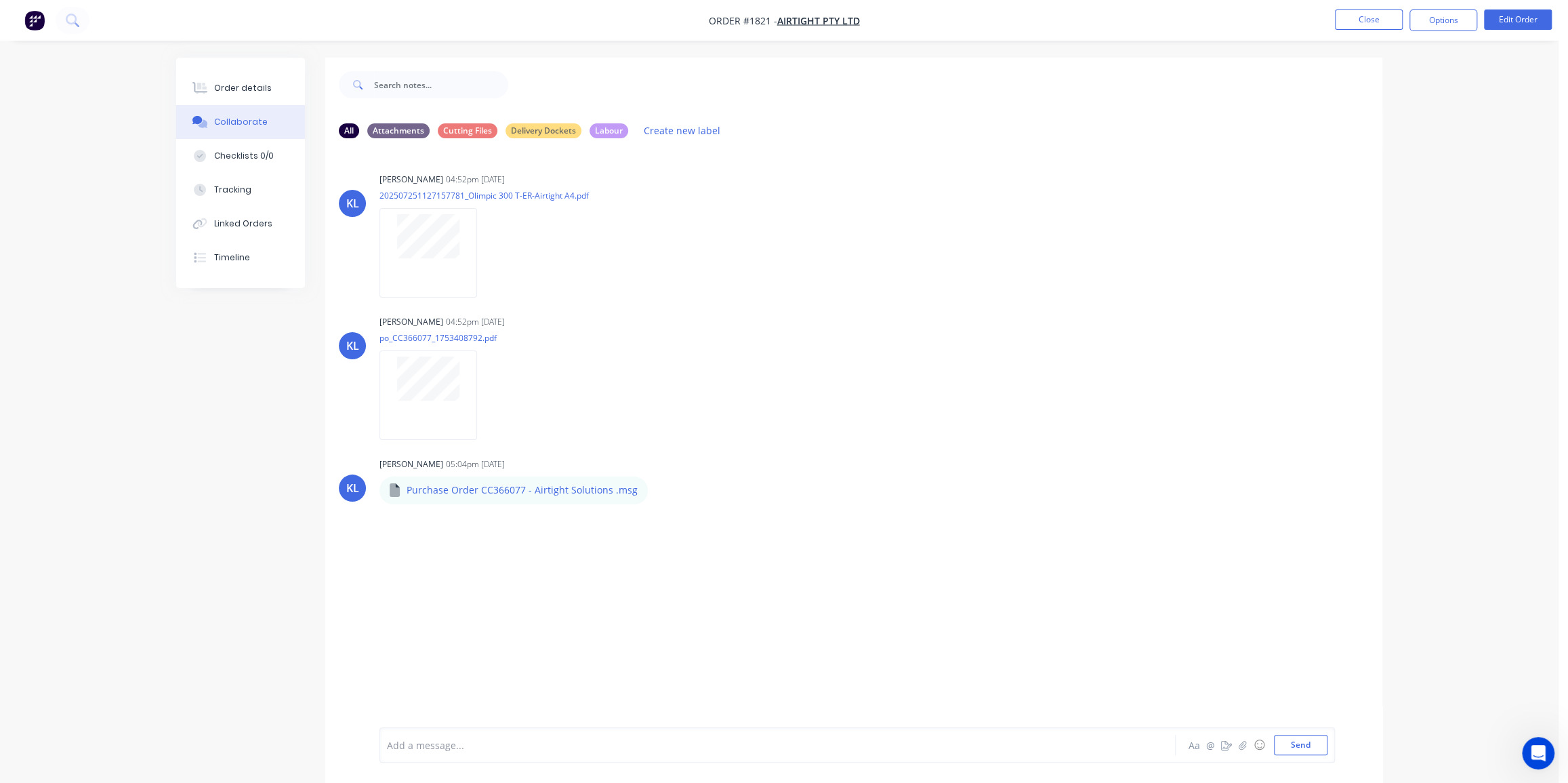
drag, startPoint x: 402, startPoint y: 48, endPoint x: 404, endPoint y: 112, distance: 64.0
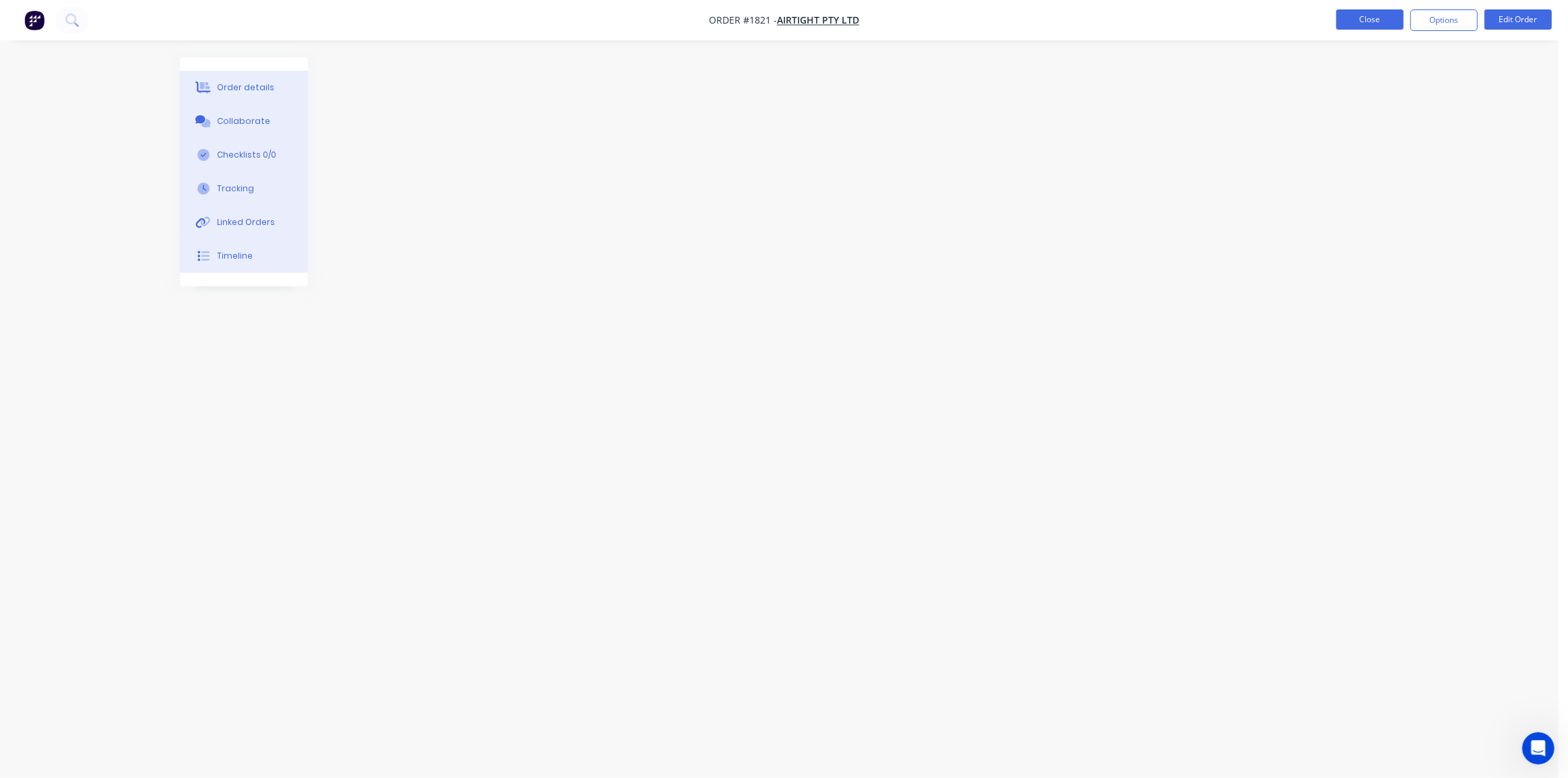
click at [1368, 19] on button "Close" at bounding box center [1369, 19] width 68 height 20
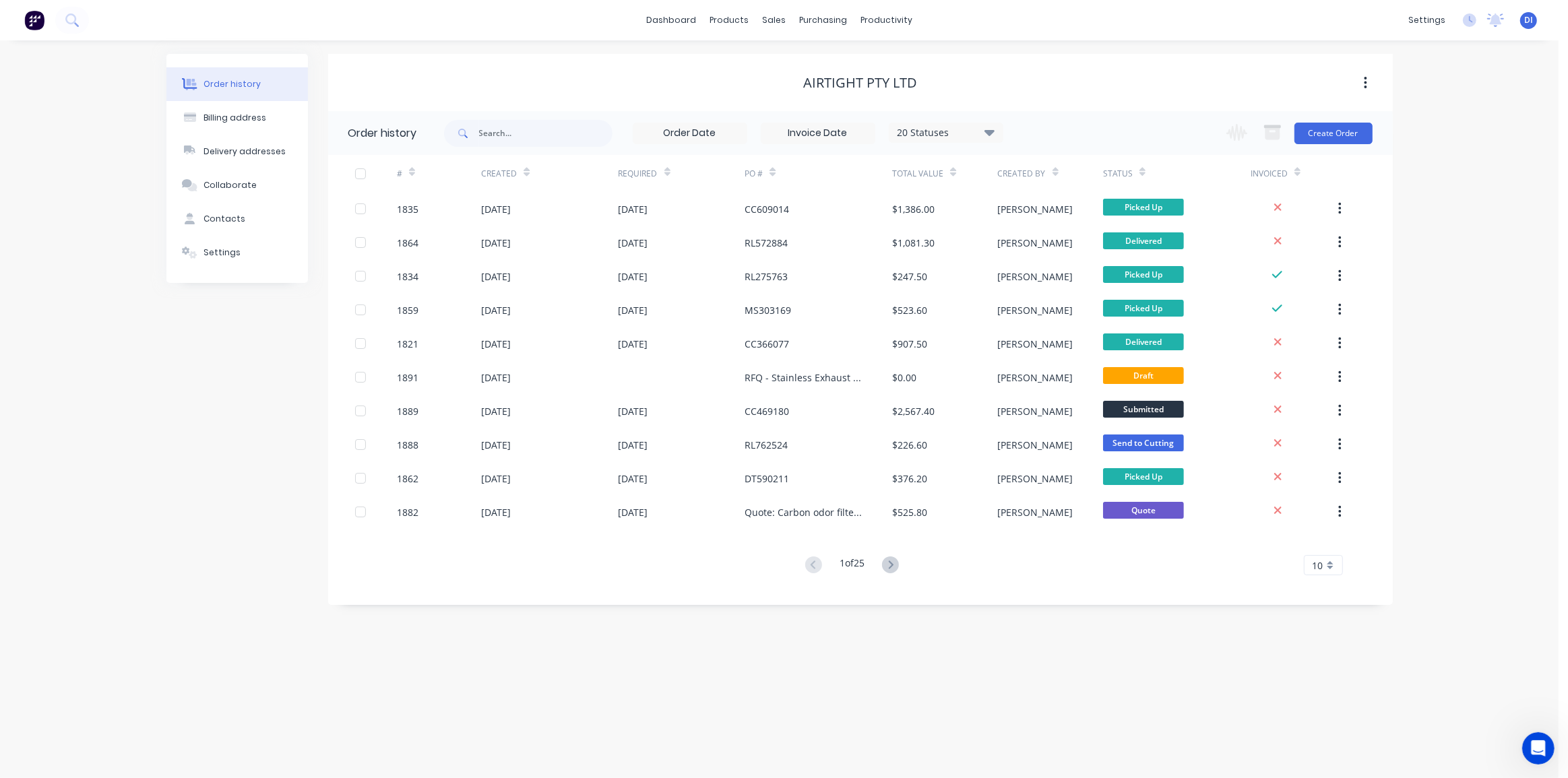
click at [697, 69] on div "Airtight Pty Ltd" at bounding box center [860, 83] width 1065 height 58
click at [799, 57] on link "Sales Orders" at bounding box center [845, 63] width 178 height 27
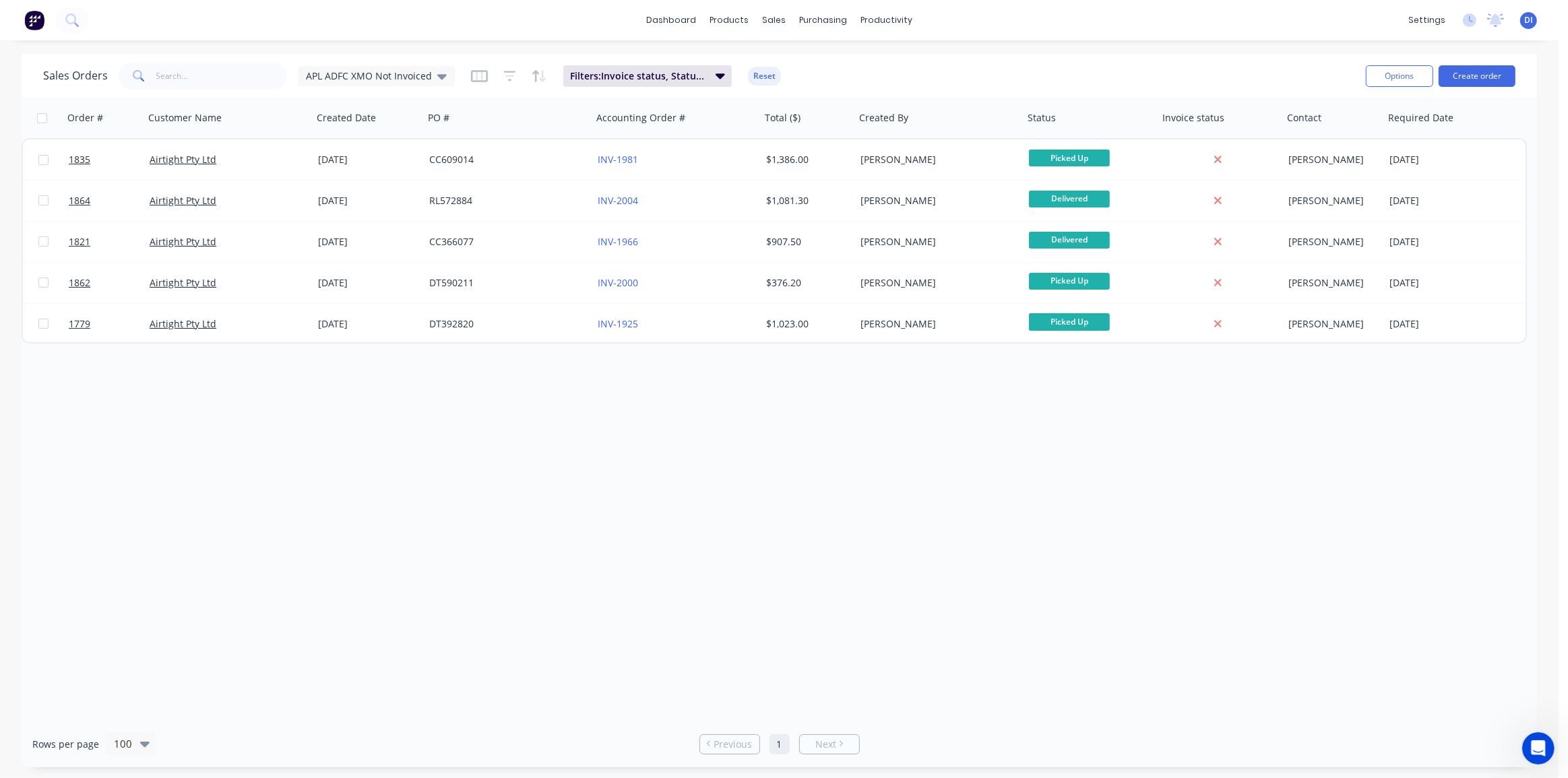
click at [868, 411] on div "Order # Customer Name Created Date PO # Accounting Order # Total ($) Created By…" at bounding box center [779, 409] width 1515 height 623
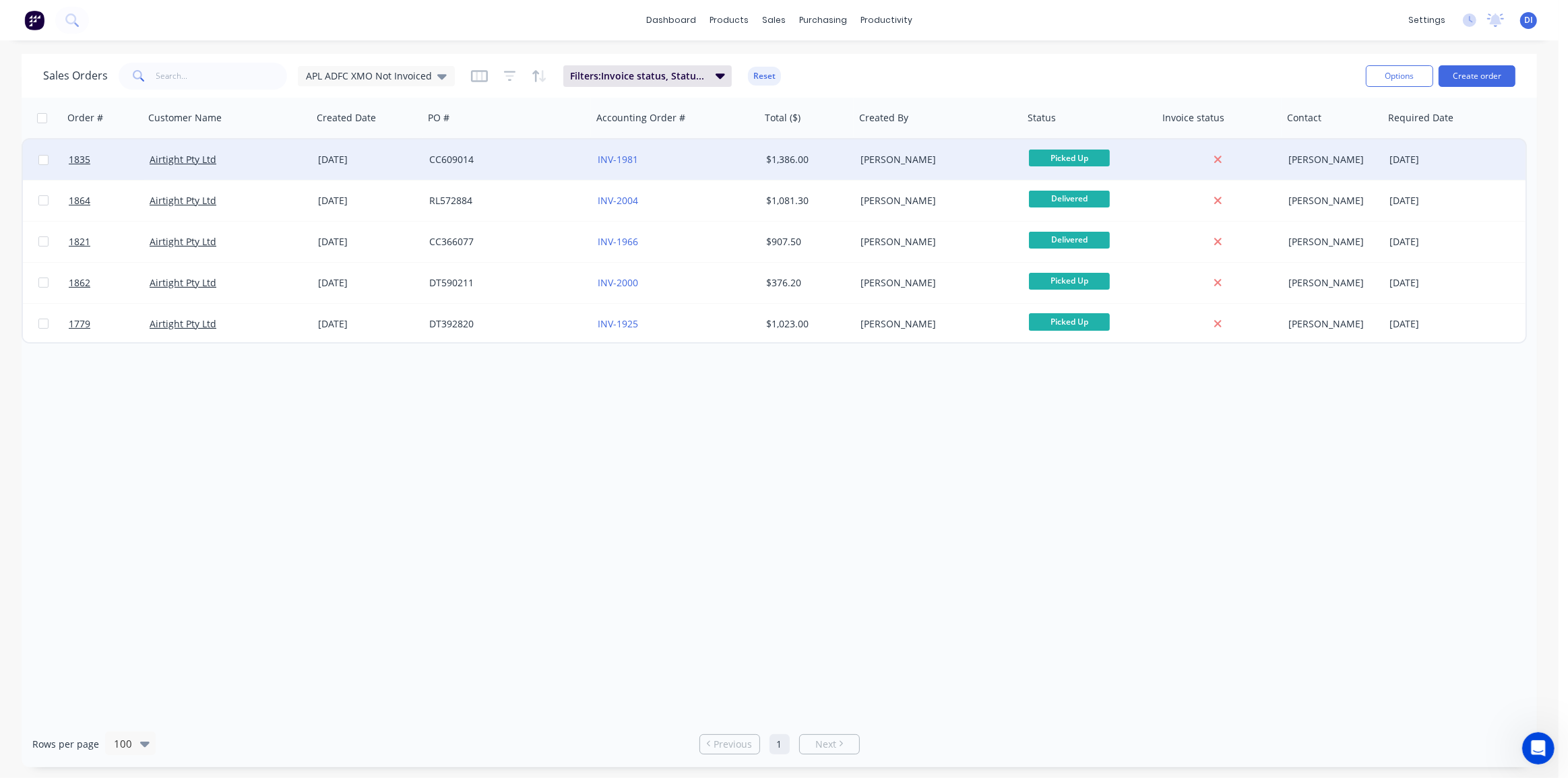
click at [821, 165] on div "$1,386.00" at bounding box center [806, 160] width 80 height 14
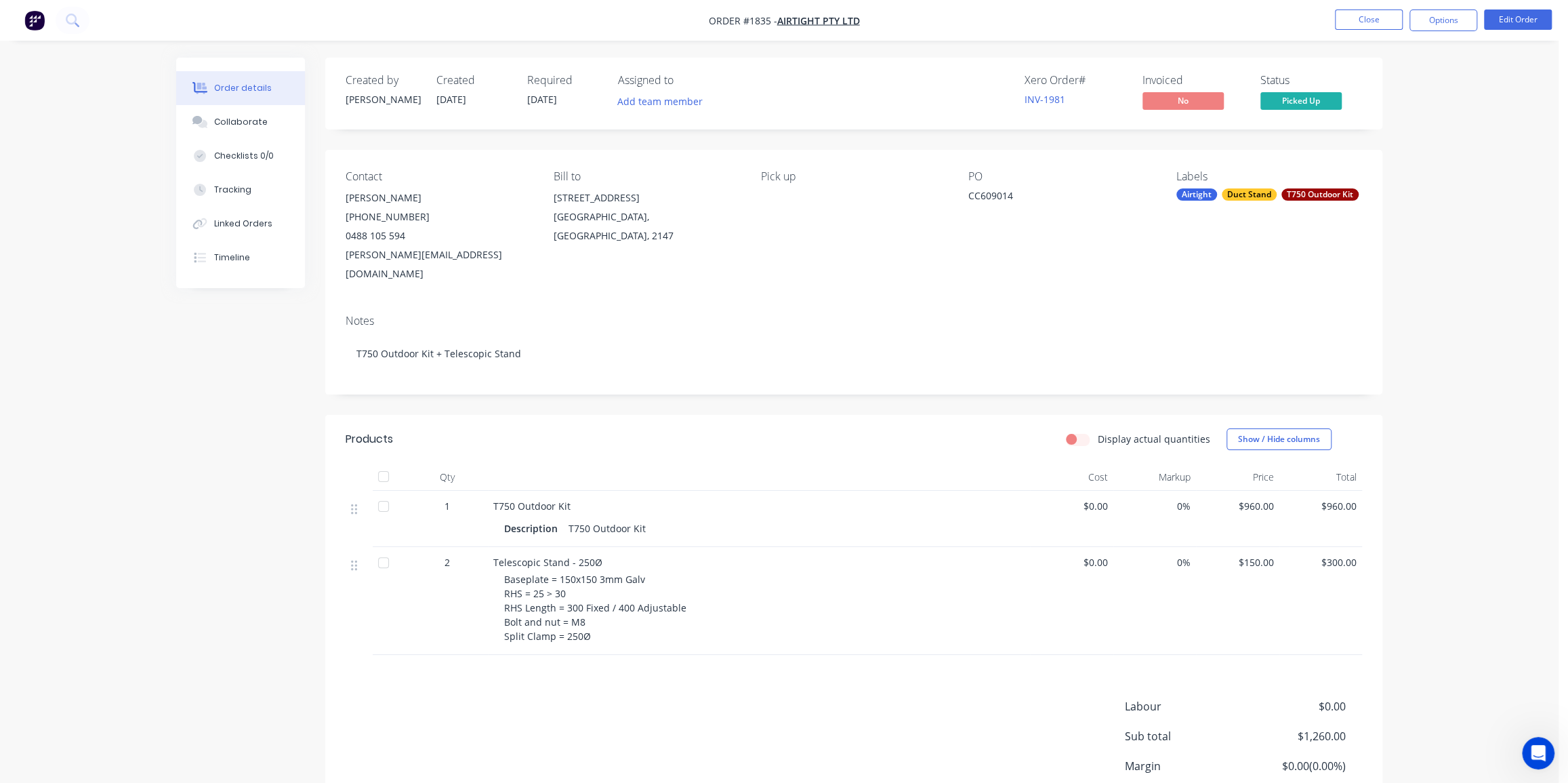
drag, startPoint x: 770, startPoint y: 361, endPoint x: 763, endPoint y: 362, distance: 7.1
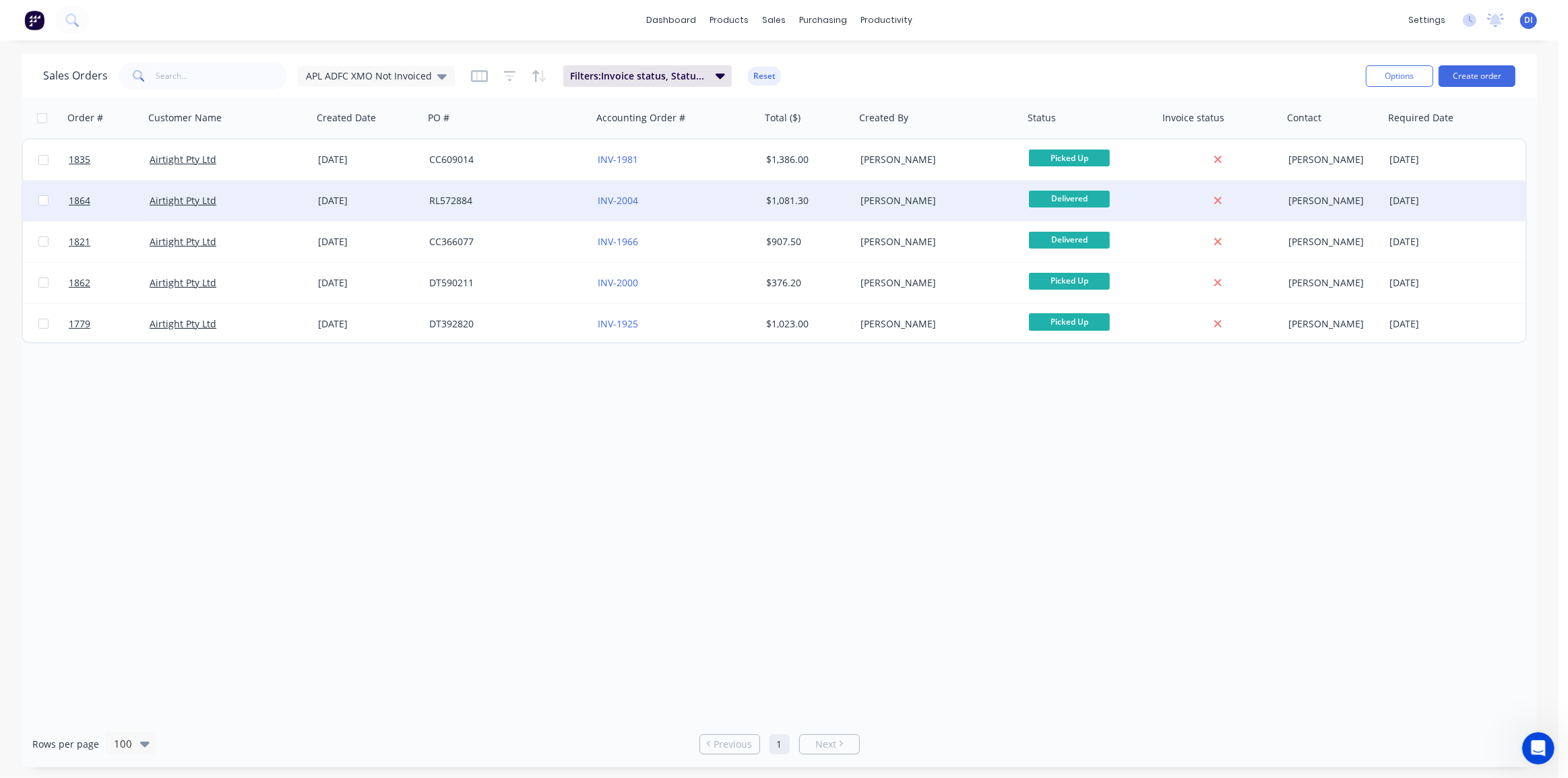
click at [769, 209] on div "$1,081.30" at bounding box center [808, 201] width 94 height 40
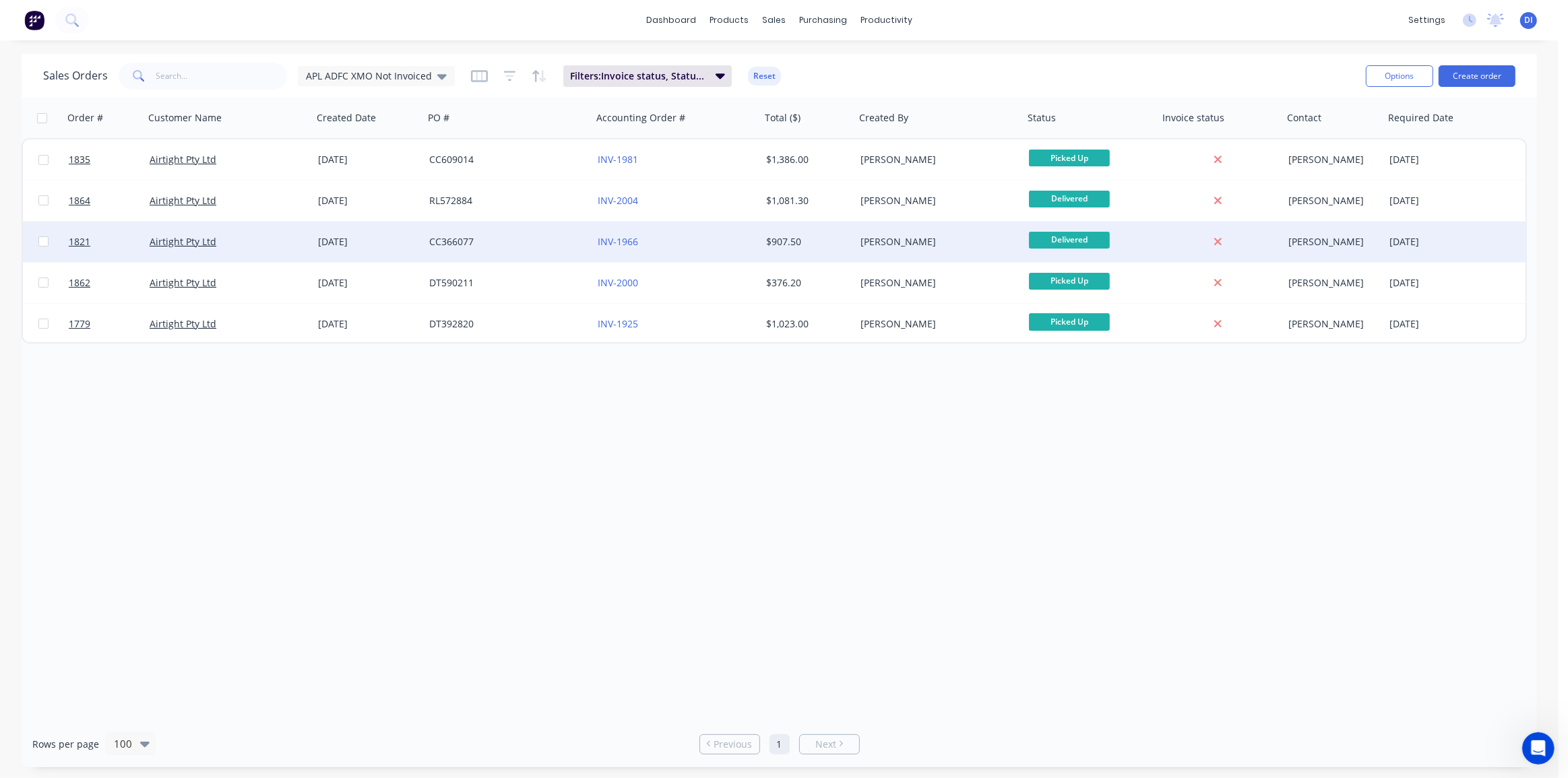
click at [818, 252] on div "$907.50" at bounding box center [808, 242] width 94 height 40
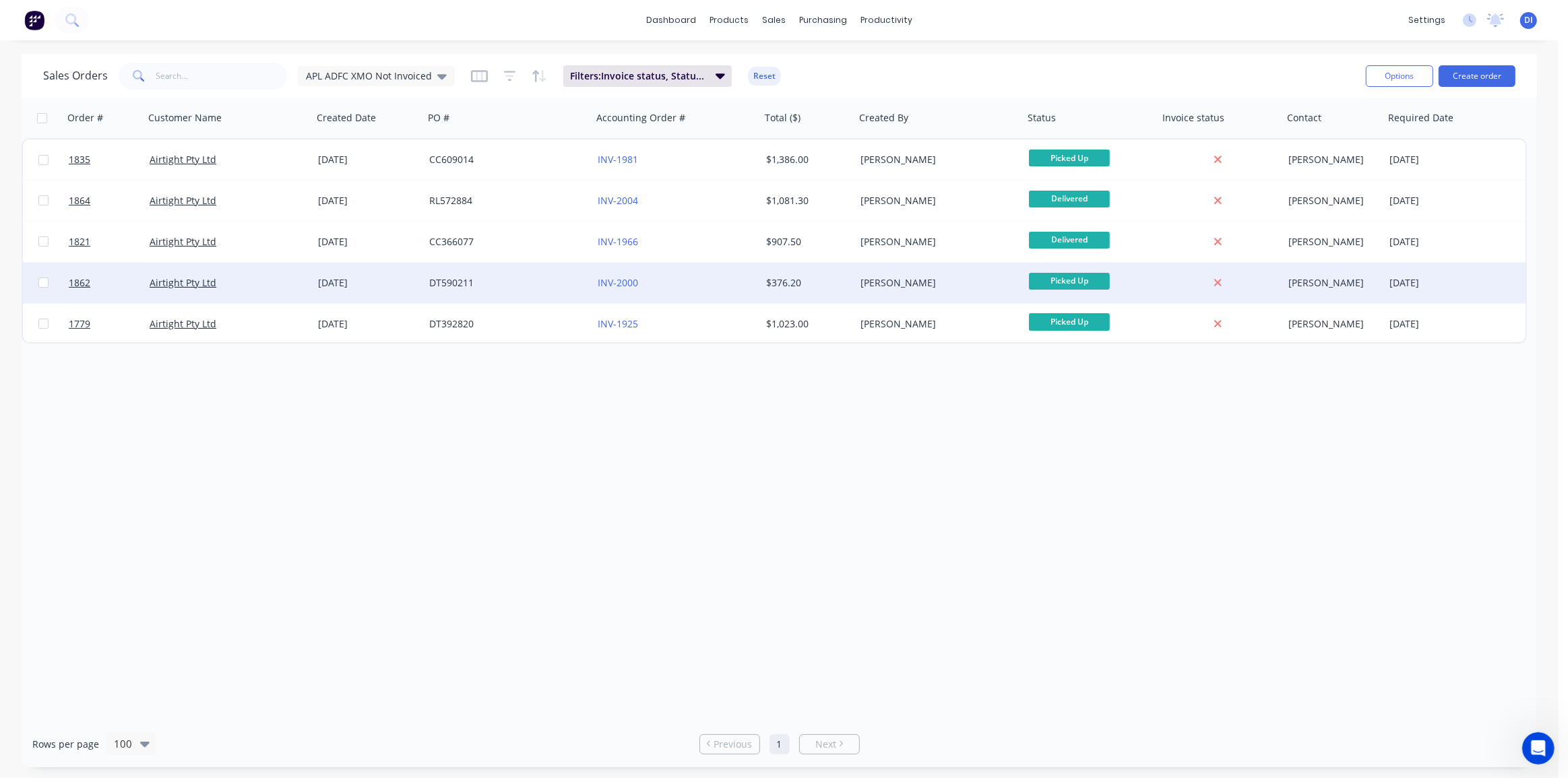
click at [842, 288] on div "$376.20" at bounding box center [806, 283] width 80 height 14
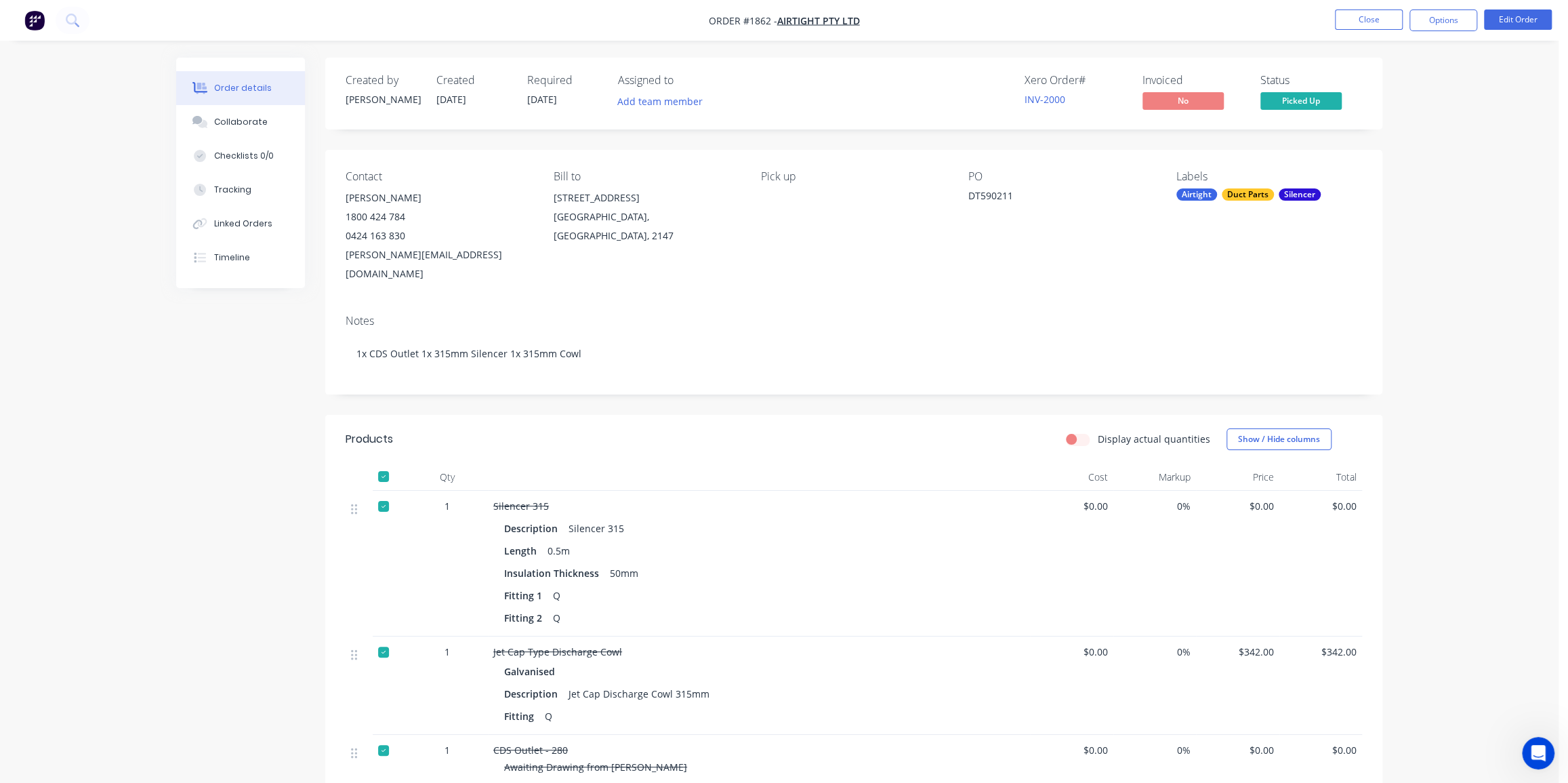
click at [823, 100] on div "Xero Order # INV-2000 Invoiced No Status Picked Up" at bounding box center [1058, 93] width 609 height 39
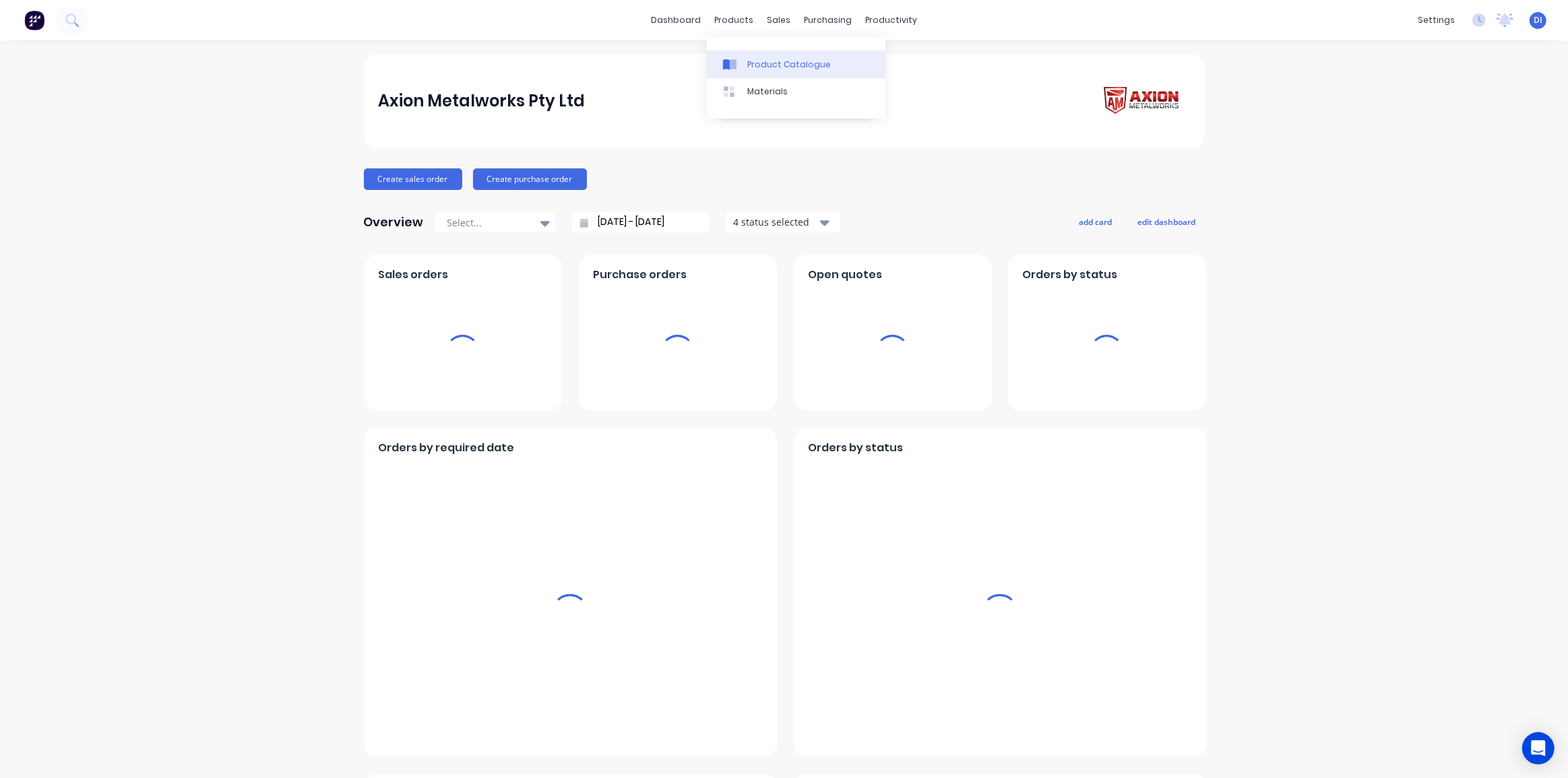
click at [758, 68] on div "Product Catalogue" at bounding box center [789, 64] width 83 height 12
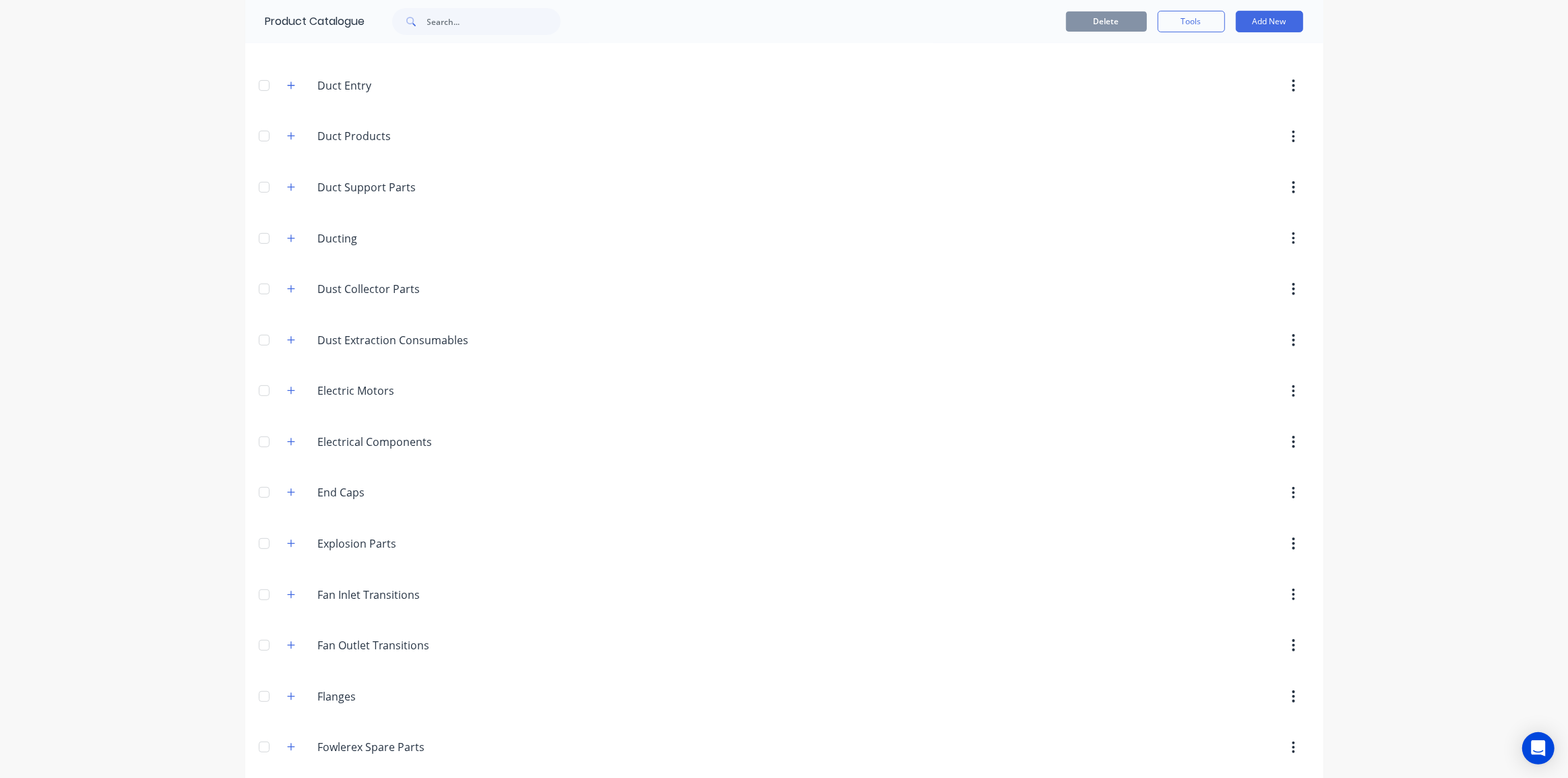
scroll to position [612, 0]
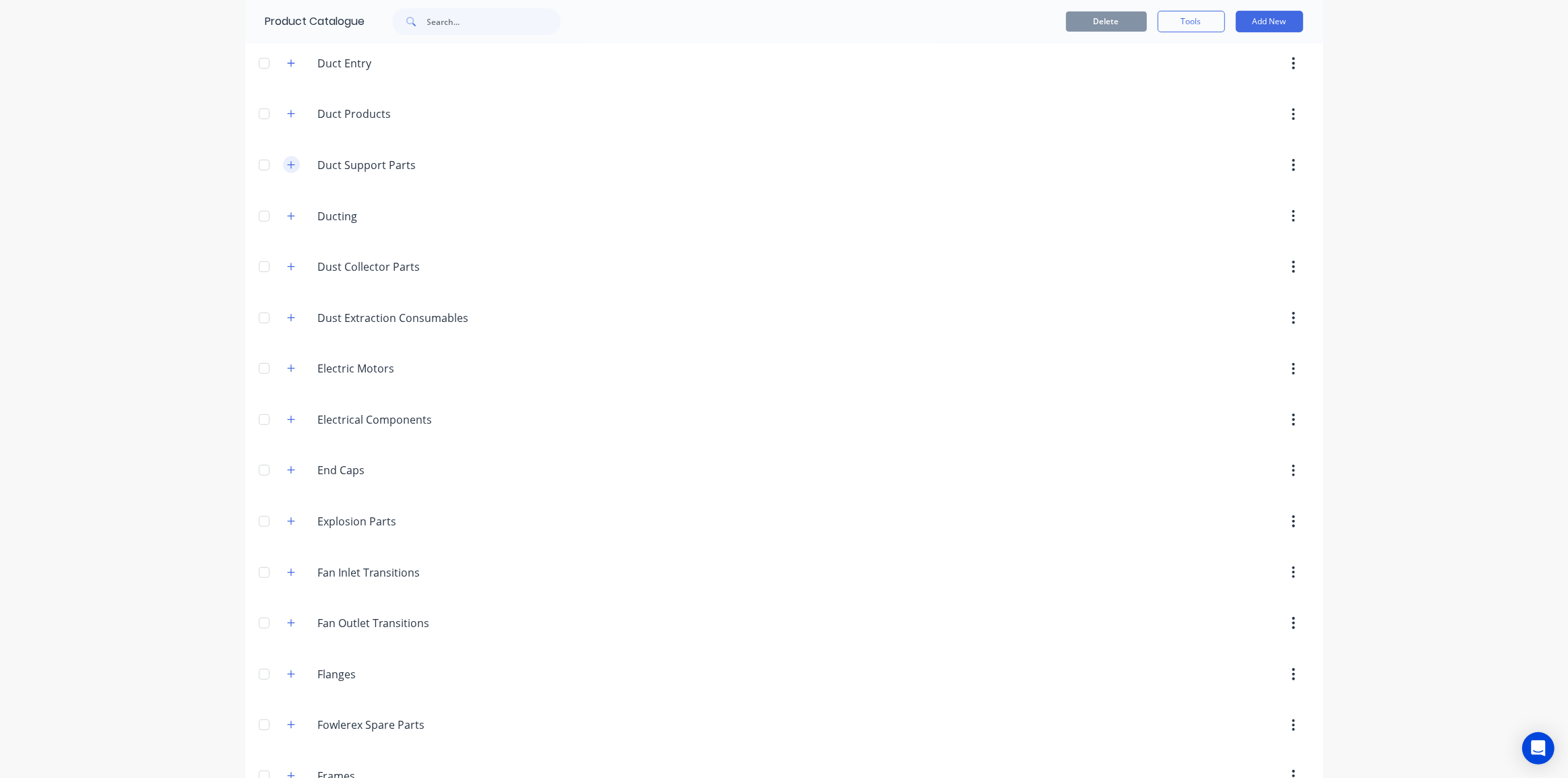
click at [288, 163] on icon "button" at bounding box center [291, 165] width 7 height 7
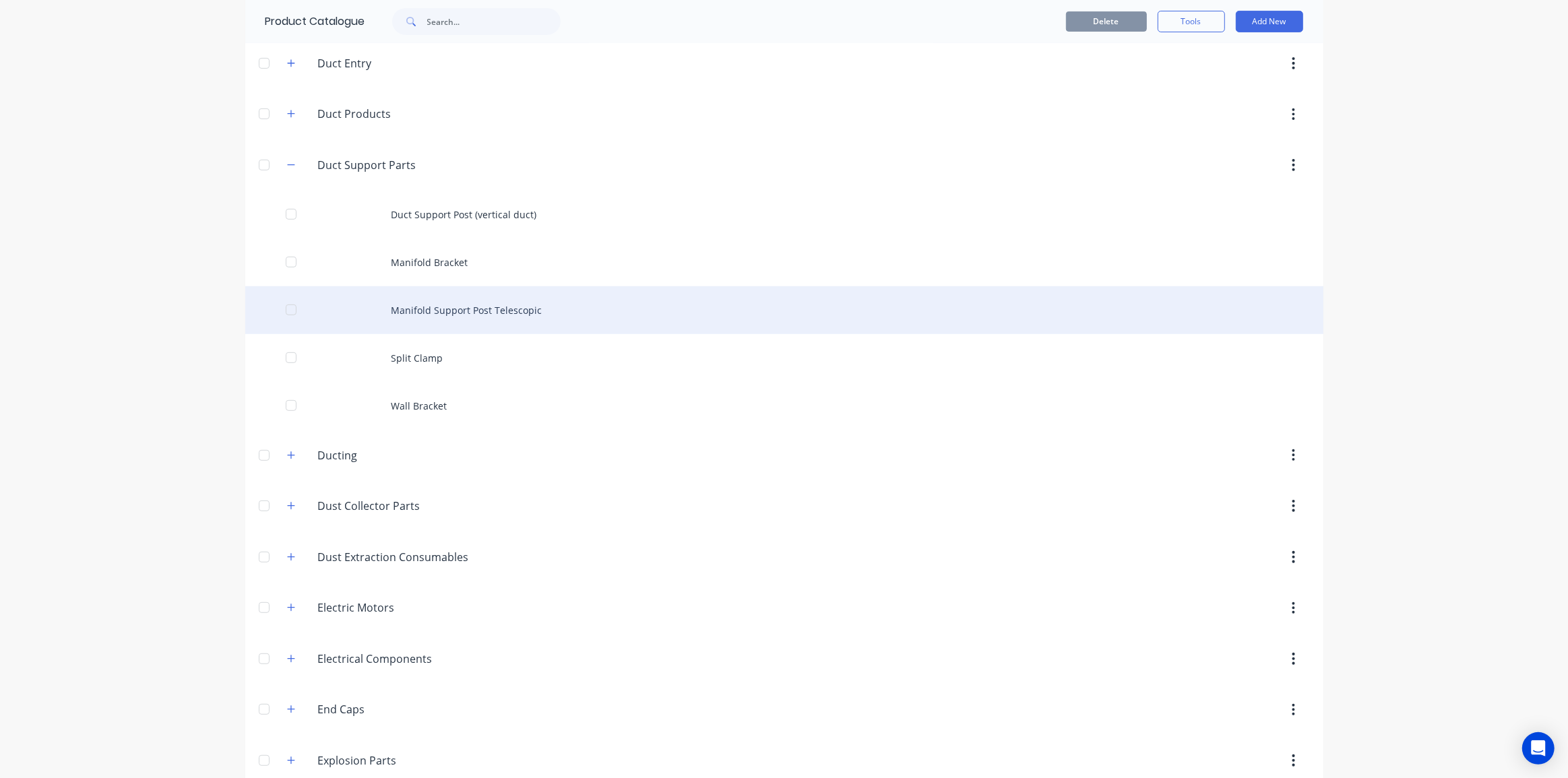
click at [485, 299] on div "Manifold Support Post Telescopic" at bounding box center [784, 310] width 1078 height 48
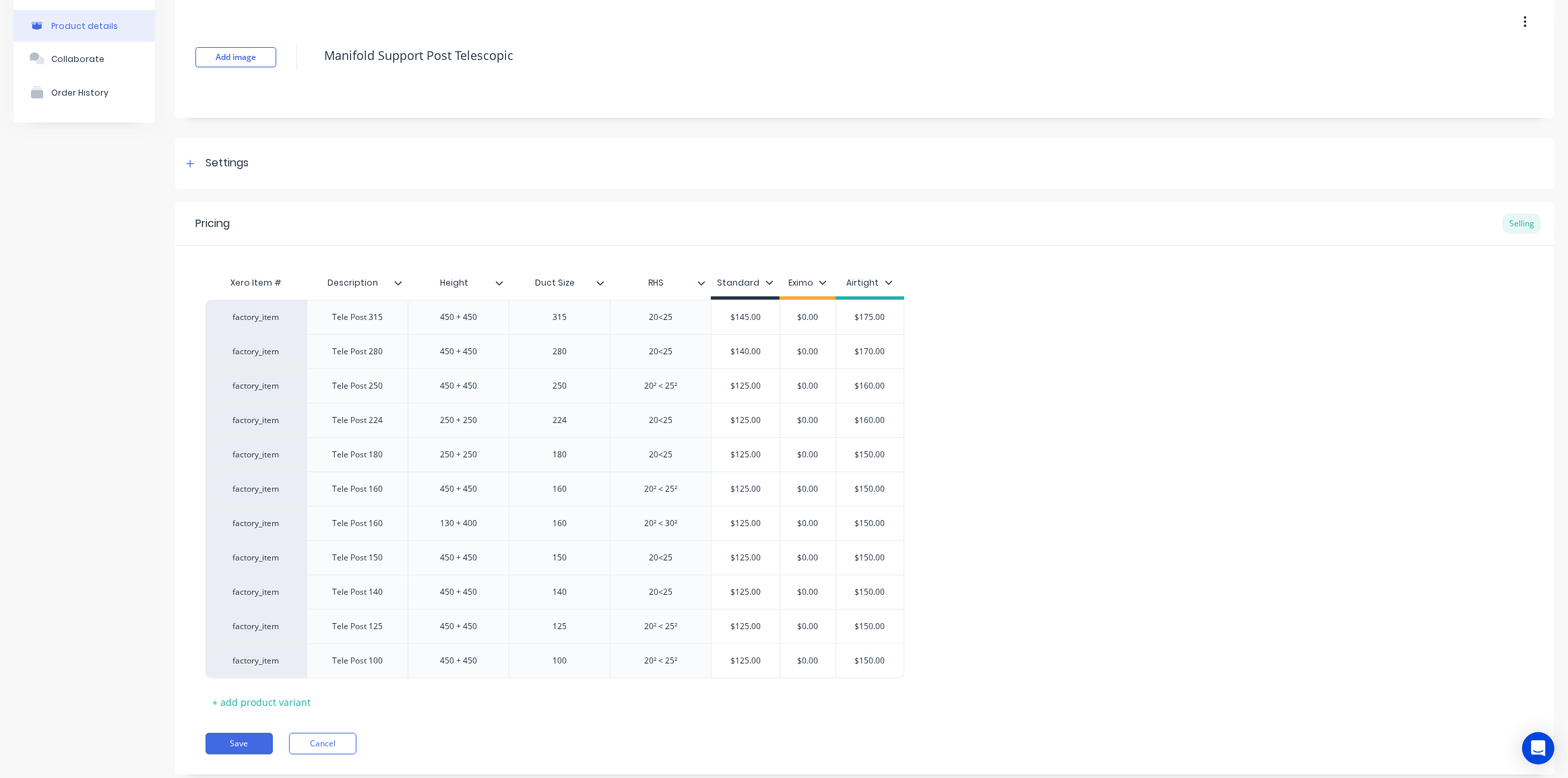
scroll to position [93, 0]
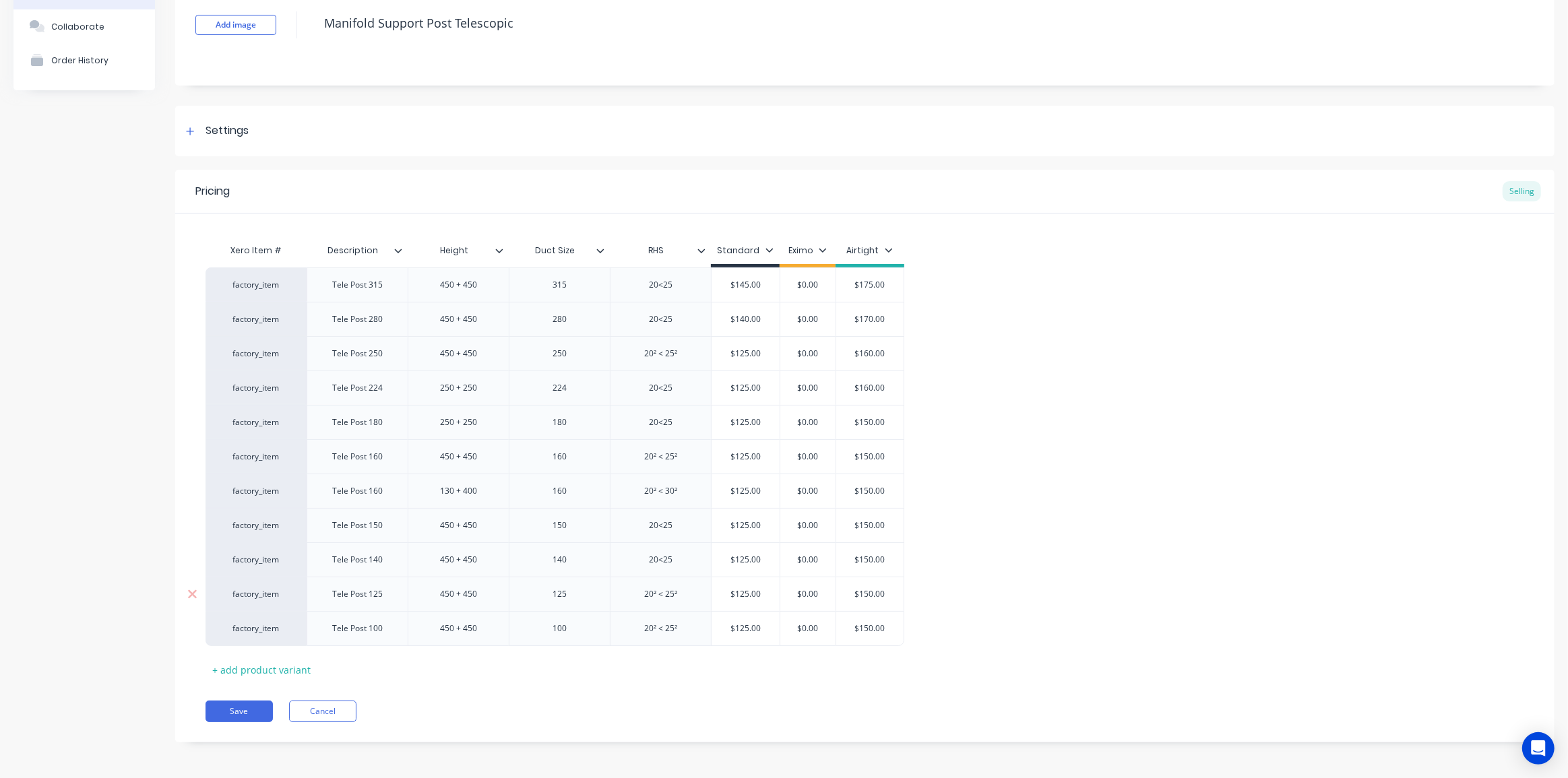
click at [862, 590] on input "$150.00" at bounding box center [870, 594] width 68 height 12
click at [896, 612] on div "factory_item Tele Post 315 450 + 450 315 20<25 $145.00 $0.00 $175.00 factory_it…" at bounding box center [865, 457] width 1318 height 378
click at [876, 634] on div "$150.00" at bounding box center [870, 628] width 68 height 34
type input "$135"
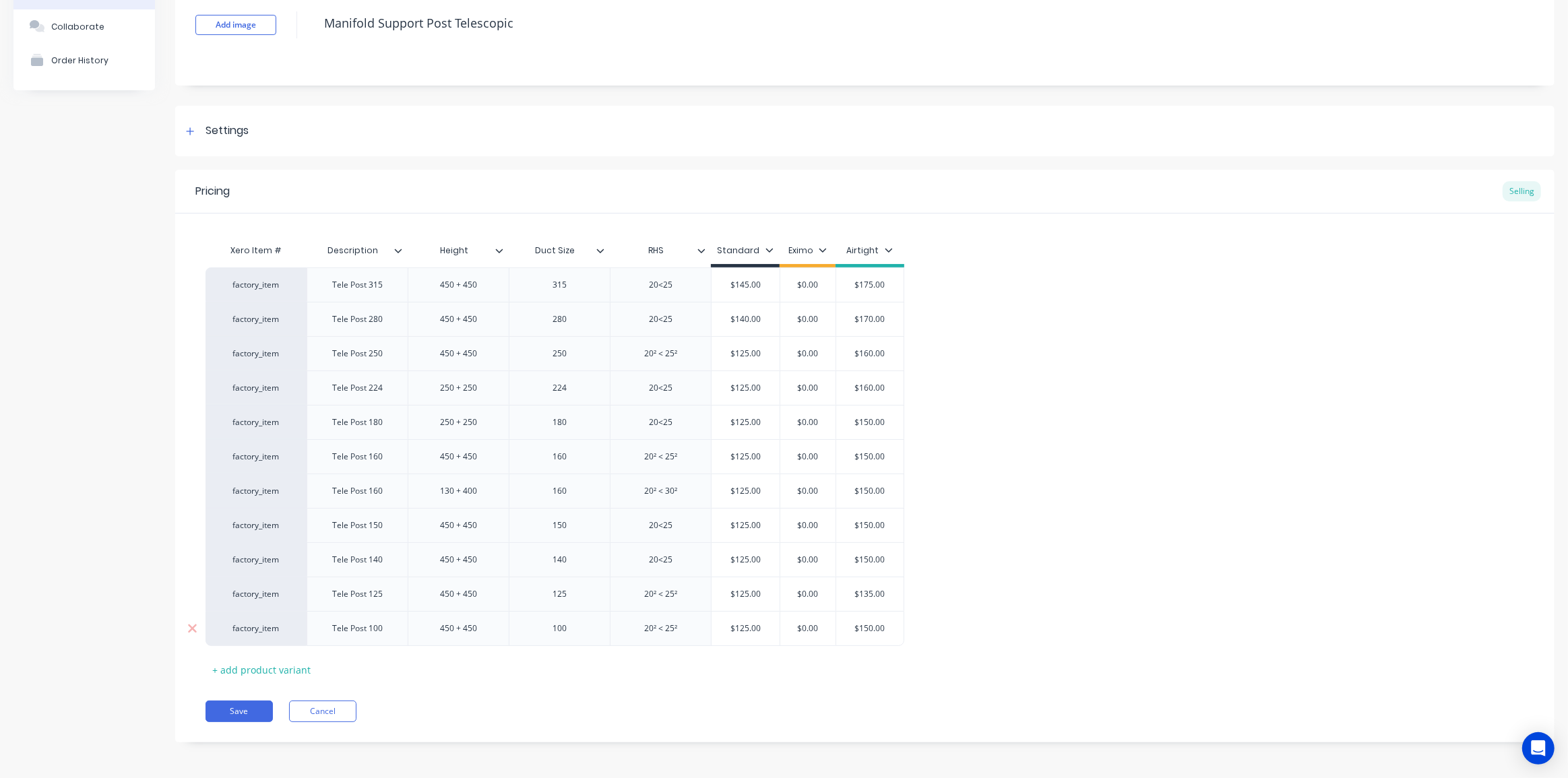
click at [876, 634] on div "$150.00" at bounding box center [870, 628] width 68 height 34
click at [876, 633] on div "$150.00" at bounding box center [870, 628] width 68 height 34
click at [876, 631] on input "$150.00" at bounding box center [870, 628] width 68 height 12
click at [876, 631] on input "$150.00" at bounding box center [870, 628] width 68 height 12
click at [865, 623] on input "$150.00" at bounding box center [870, 628] width 68 height 12
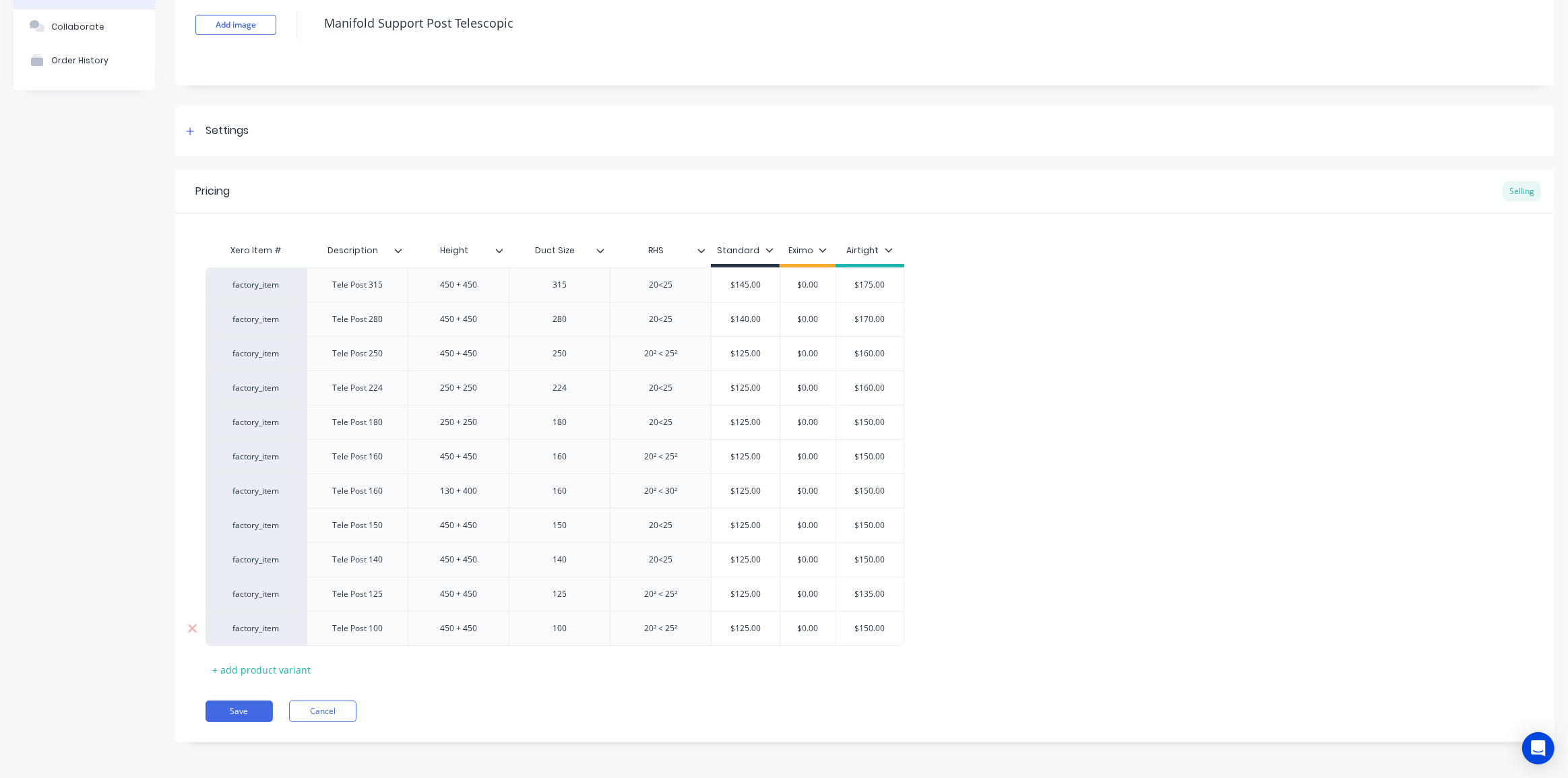
click at [865, 622] on input "$150.00" at bounding box center [870, 628] width 68 height 12
drag, startPoint x: 865, startPoint y: 621, endPoint x: 869, endPoint y: 633, distance: 12.6
click at [867, 622] on input "$150.00" at bounding box center [870, 628] width 68 height 12
click at [870, 634] on div "$150.00" at bounding box center [870, 628] width 68 height 34
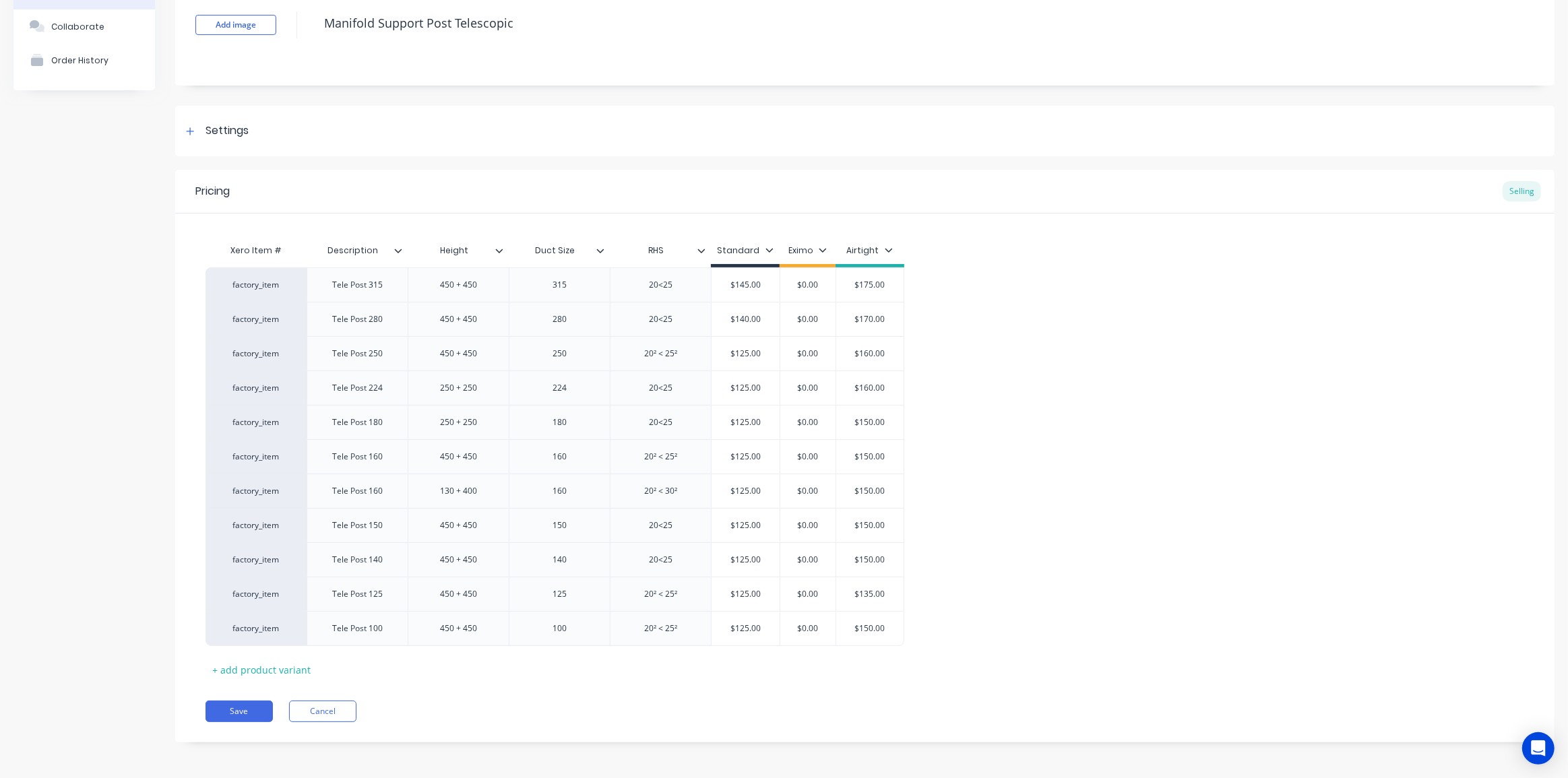
drag, startPoint x: 965, startPoint y: 661, endPoint x: 927, endPoint y: 651, distance: 39.3
click at [955, 658] on div "Xero Item # Description Height Duct Size RHS Standard Eximo Airtight factory_it…" at bounding box center [865, 459] width 1318 height 443
click at [872, 631] on input "$150.00" at bounding box center [870, 628] width 68 height 12
click at [872, 630] on input "$150.00" at bounding box center [870, 628] width 68 height 12
click at [865, 625] on input "$315" at bounding box center [870, 628] width 68 height 12
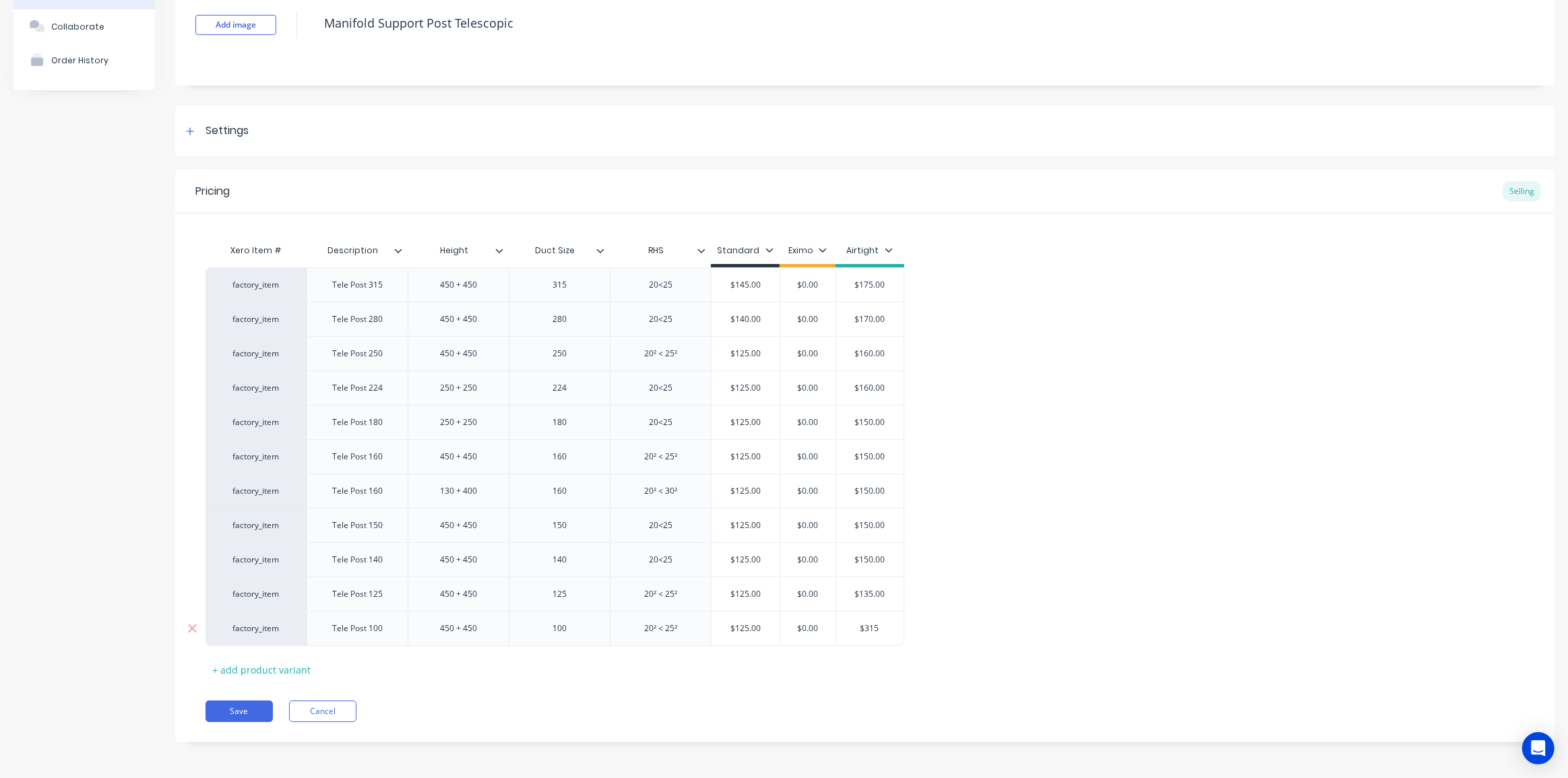
click at [865, 624] on input "$315" at bounding box center [870, 628] width 68 height 12
type input "$135"
click at [952, 590] on div "factory_item Tele Post 315 450 + 450 315 20<25 $145.00 $0.00 $175.00 factory_it…" at bounding box center [865, 457] width 1318 height 378
click at [875, 551] on div "$150.00" at bounding box center [870, 559] width 68 height 34
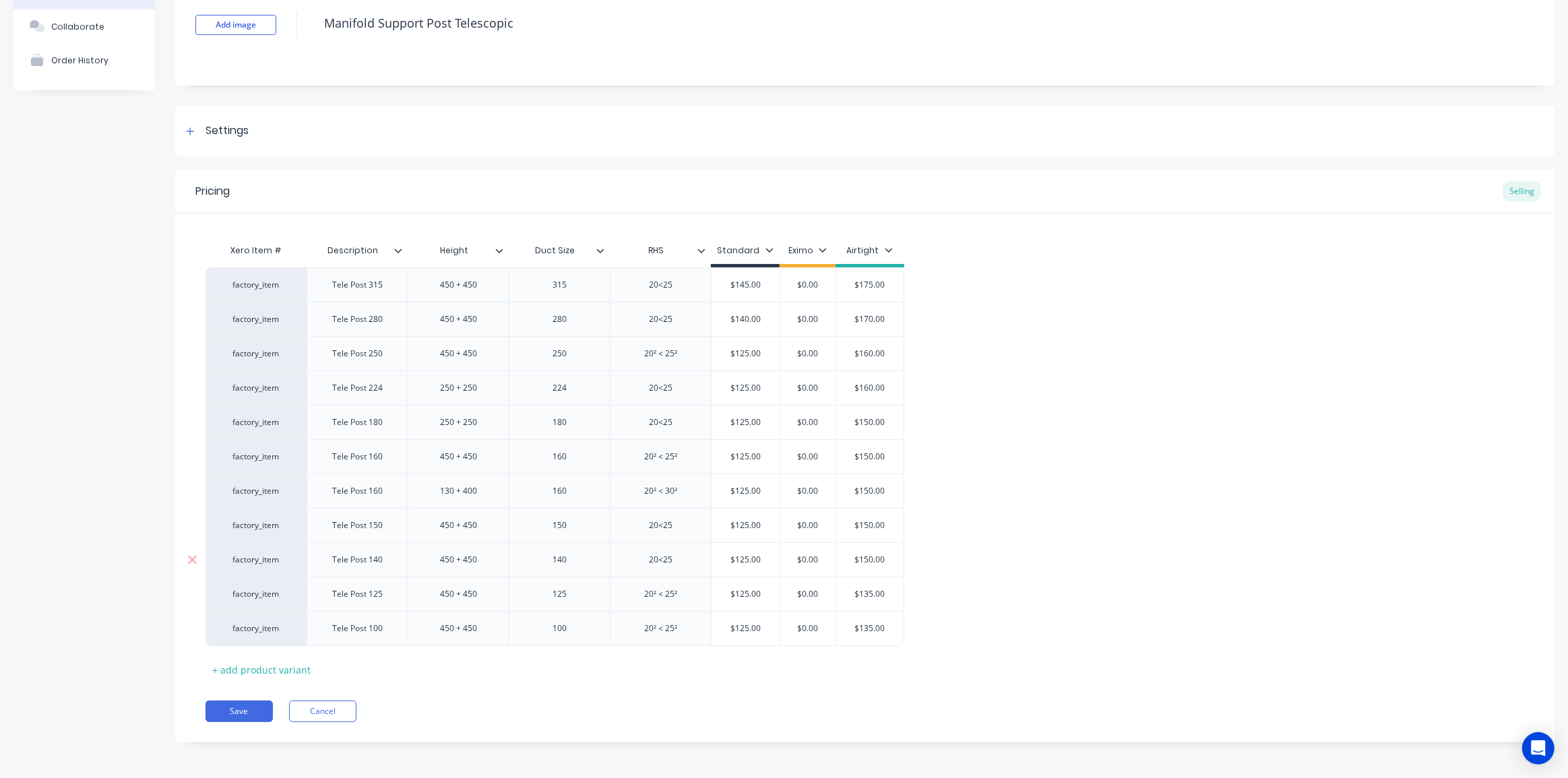
click at [875, 552] on div "$150.00" at bounding box center [870, 559] width 68 height 34
click at [875, 552] on div "$150.00" at bounding box center [870, 559] width 68 height 34
click at [872, 557] on input "$150.00" at bounding box center [870, 559] width 68 height 12
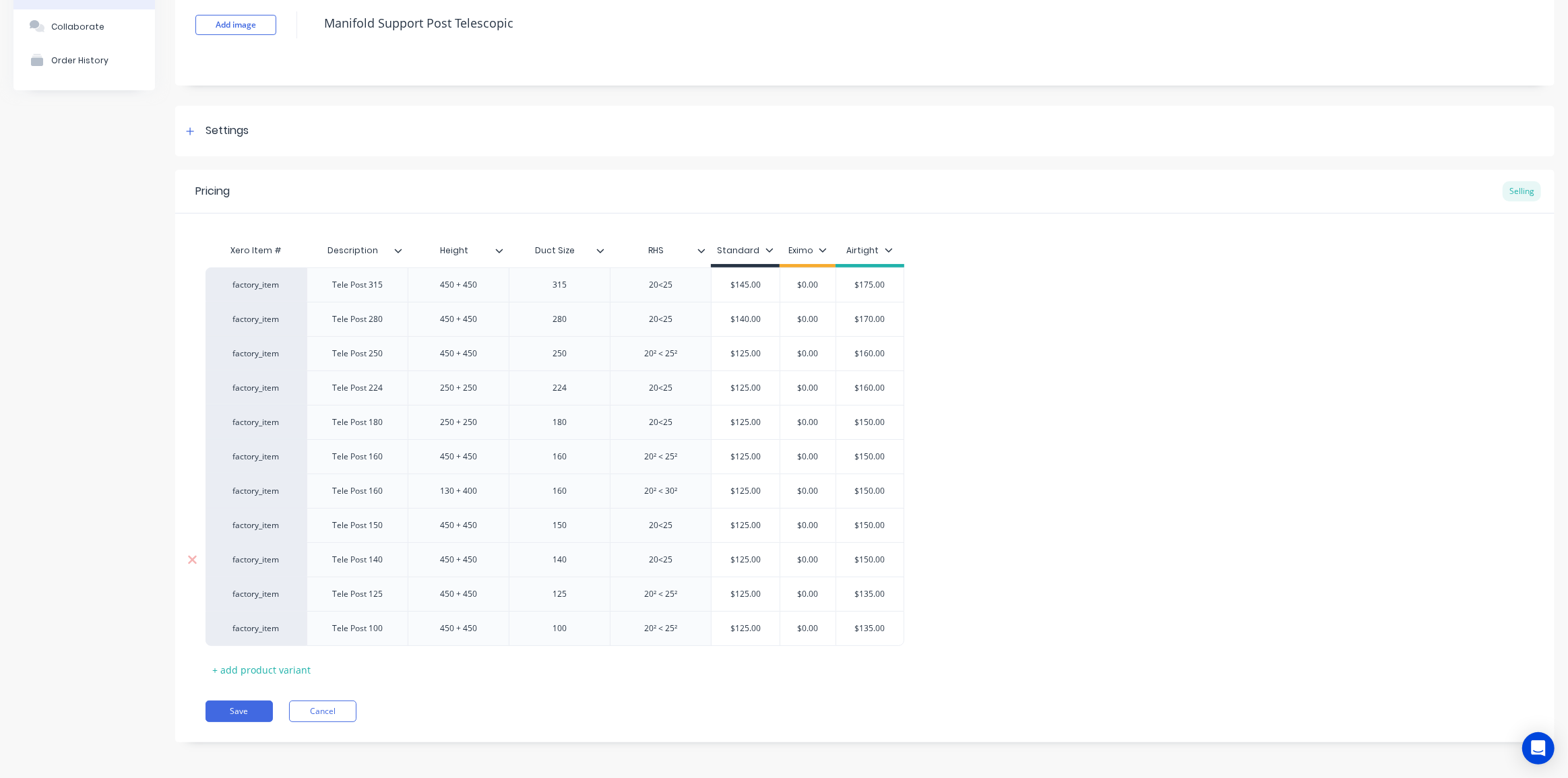
click at [863, 559] on input "$150.00" at bounding box center [870, 559] width 68 height 12
click at [863, 559] on input "$150.00" at bounding box center [870, 559] width 68 height 12
drag, startPoint x: 863, startPoint y: 559, endPoint x: 896, endPoint y: 557, distance: 33.1
click at [900, 557] on input "$150.00" at bounding box center [870, 559] width 68 height 12
click at [869, 559] on input "$150.00" at bounding box center [870, 559] width 68 height 12
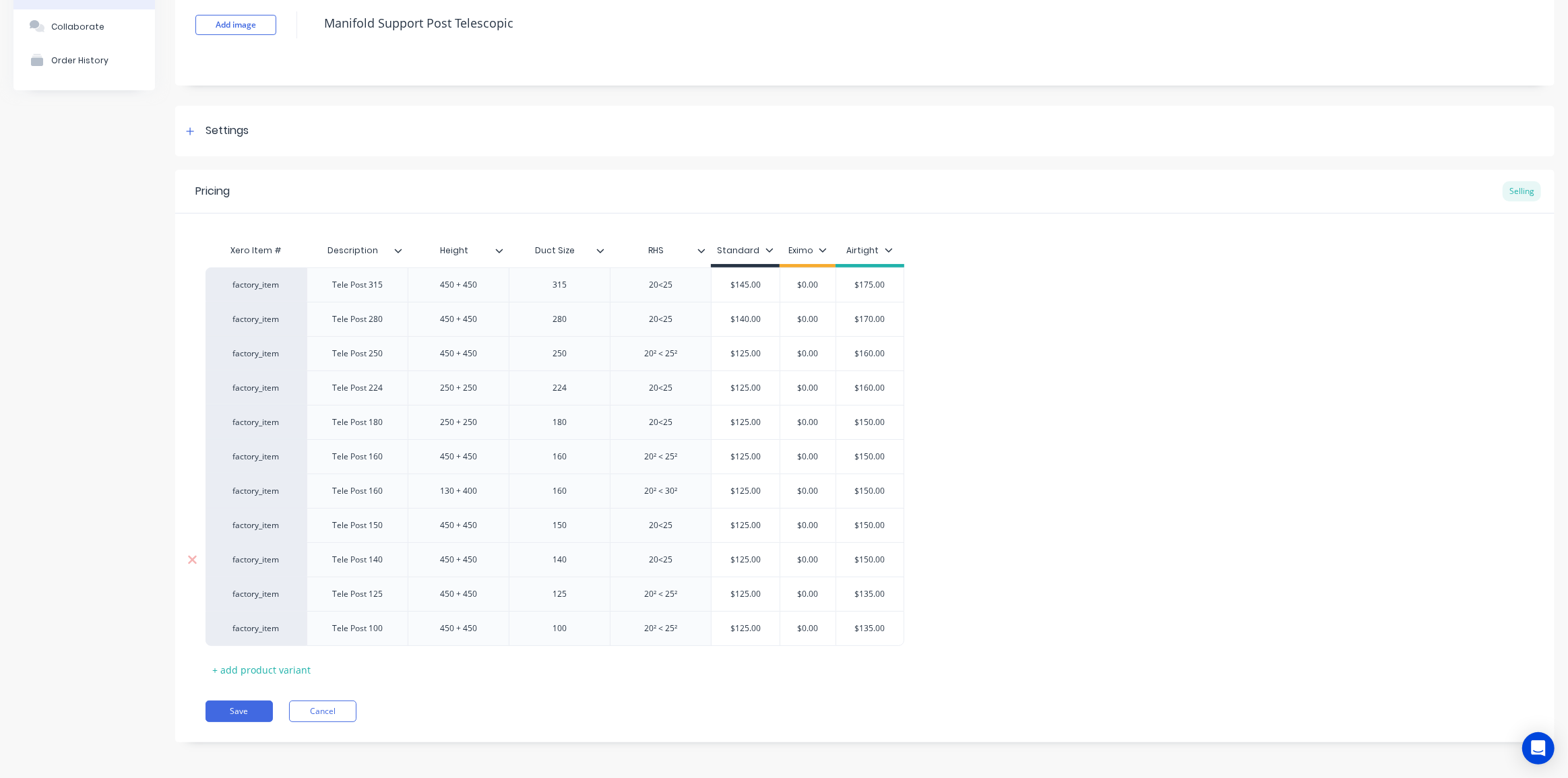
click at [869, 559] on input "$150.00" at bounding box center [870, 559] width 68 height 12
type input "$135"
click at [865, 526] on input "$150.00" at bounding box center [870, 525] width 68 height 12
click at [867, 521] on input "$150.00" at bounding box center [870, 525] width 68 height 12
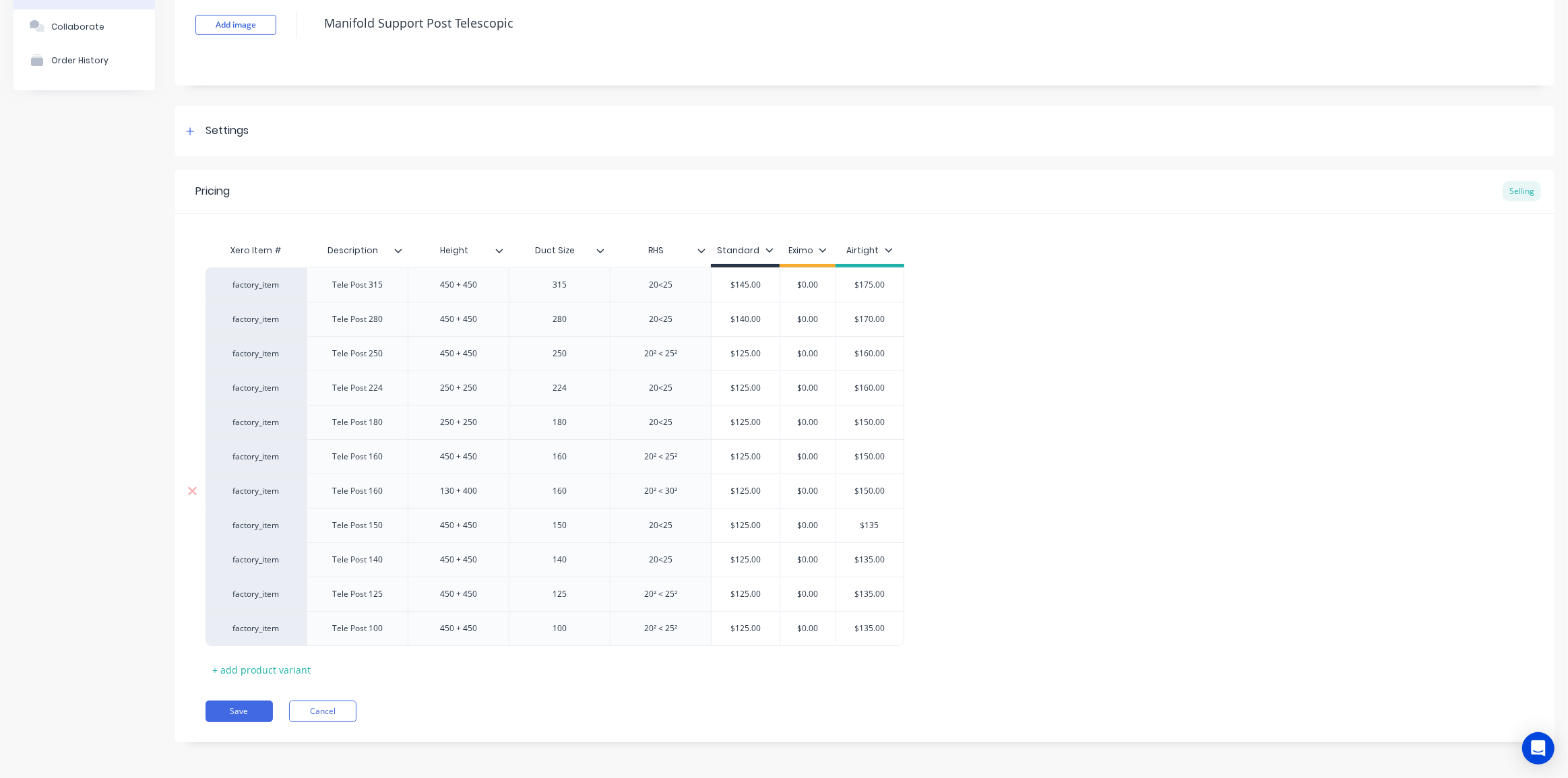
type input "$135"
click at [867, 485] on input "$150.00" at bounding box center [870, 490] width 68 height 12
type input "$315"
click at [870, 455] on input "$150.00" at bounding box center [870, 457] width 68 height 12
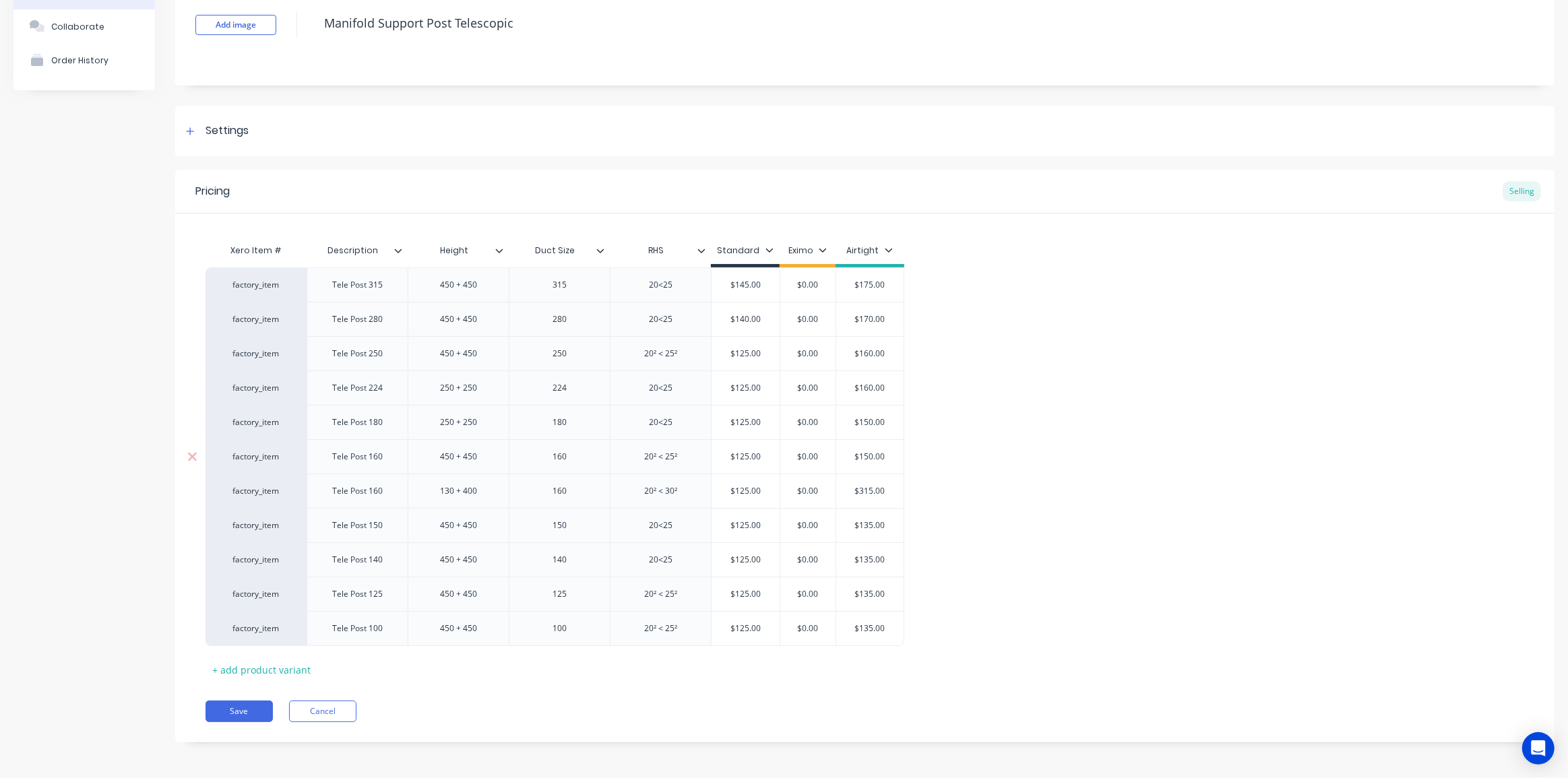
click at [870, 455] on input "$150.00" at bounding box center [870, 457] width 68 height 12
type input "$135"
click at [869, 423] on input "$150.00" at bounding box center [870, 422] width 68 height 12
type input "$135"
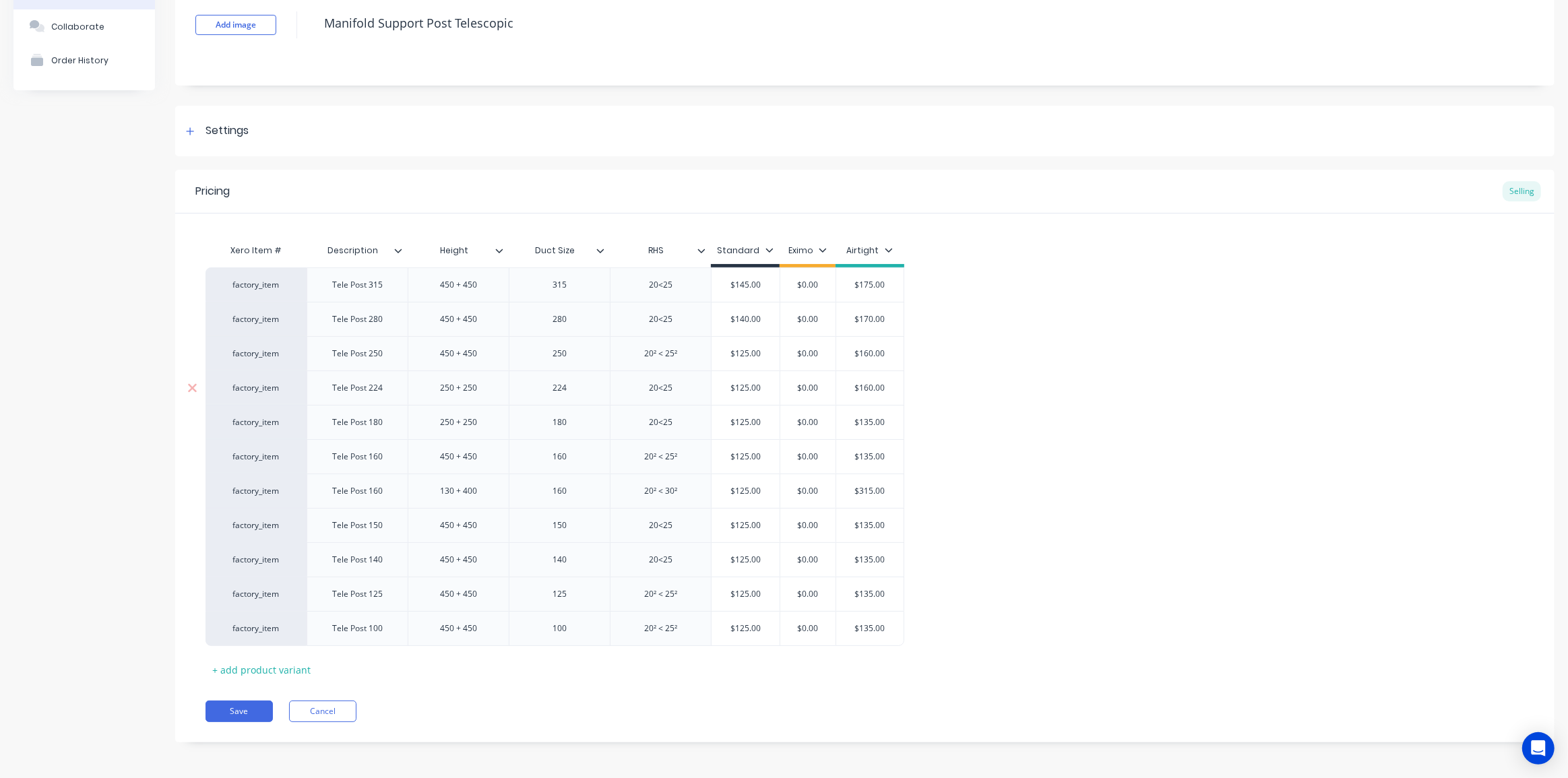
click at [867, 385] on input "$160.00" at bounding box center [870, 388] width 68 height 12
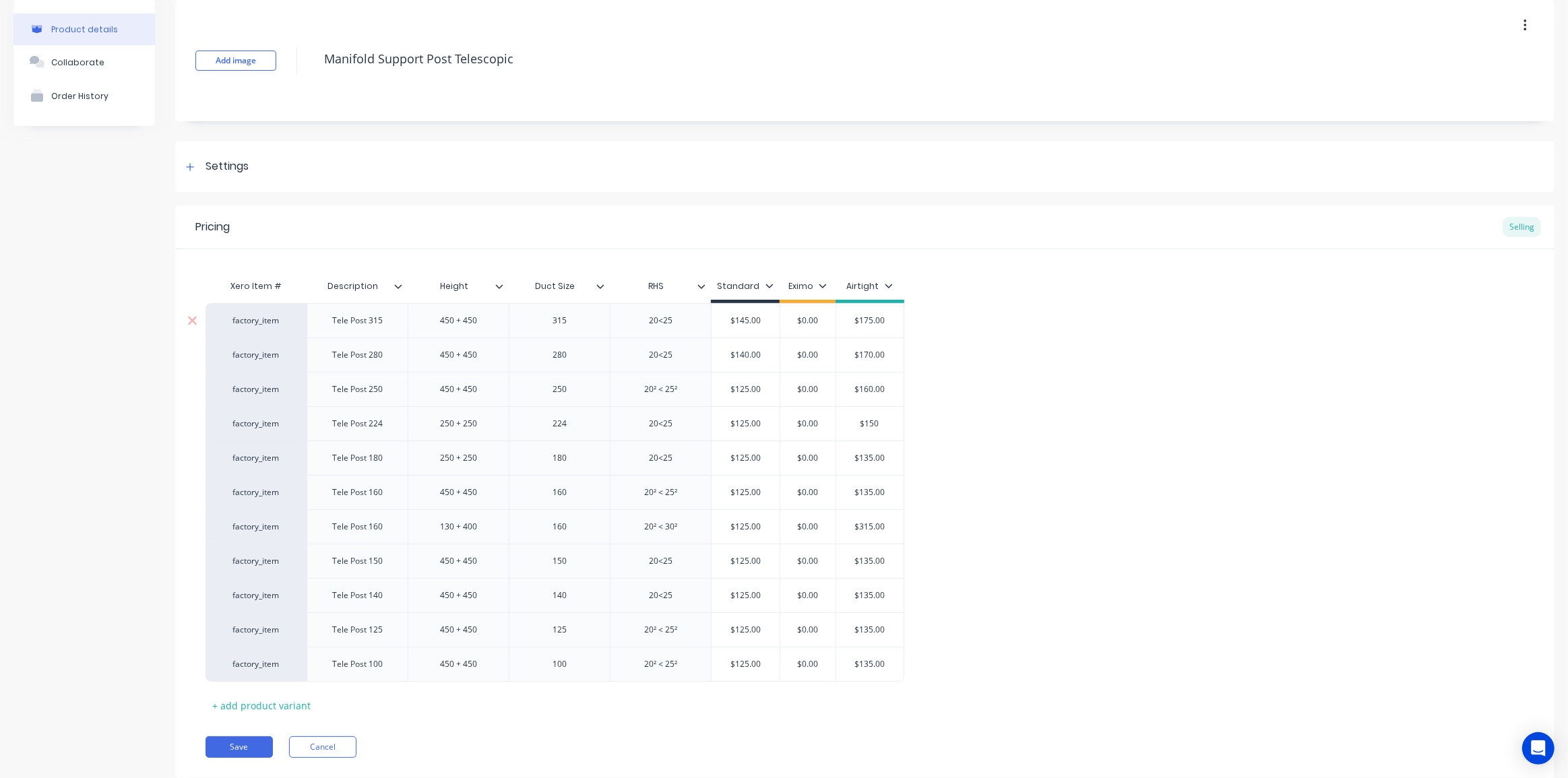
scroll to position [32, 0]
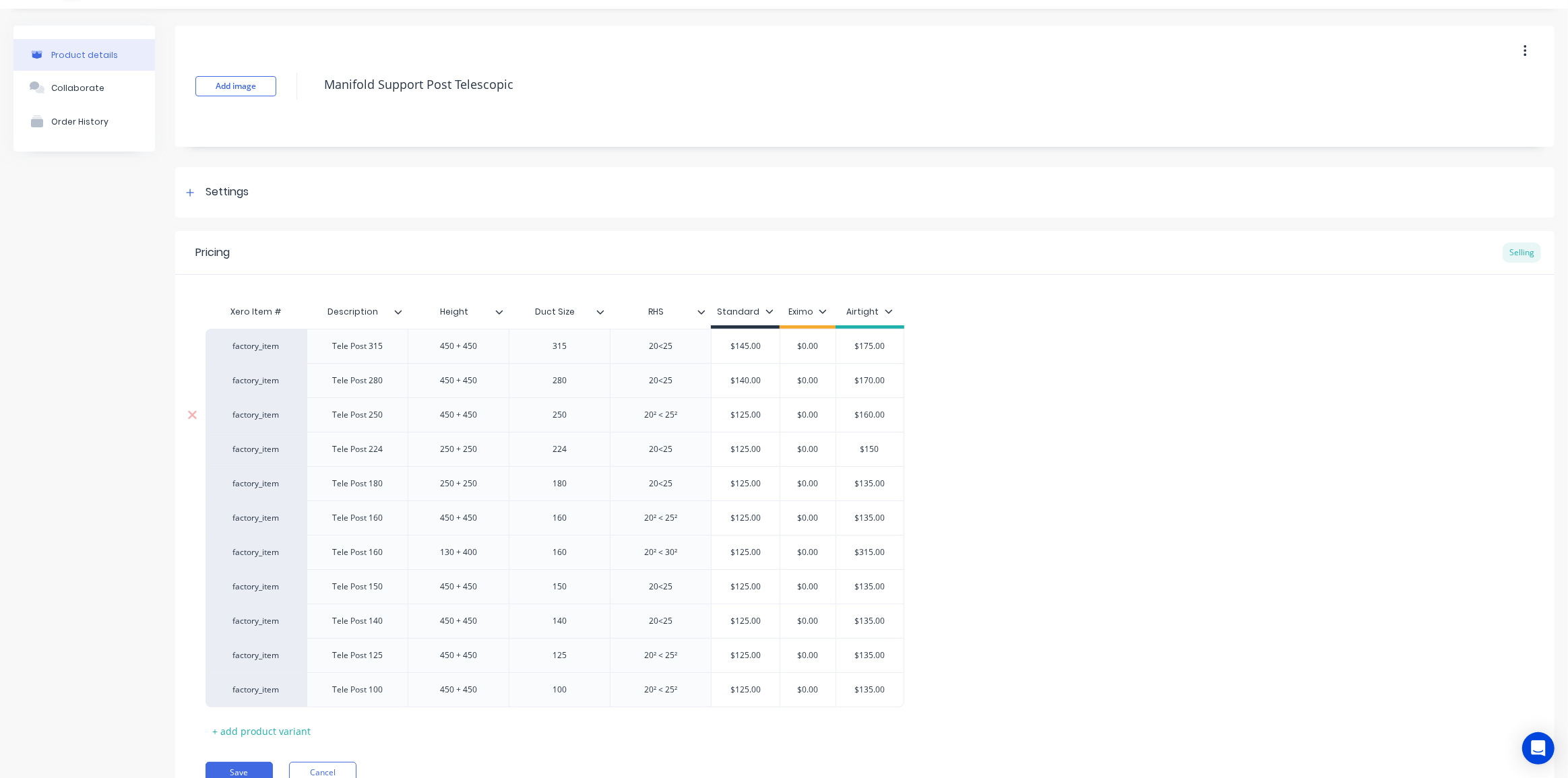
type input "$150"
click at [874, 414] on input "$160.00" at bounding box center [870, 415] width 68 height 12
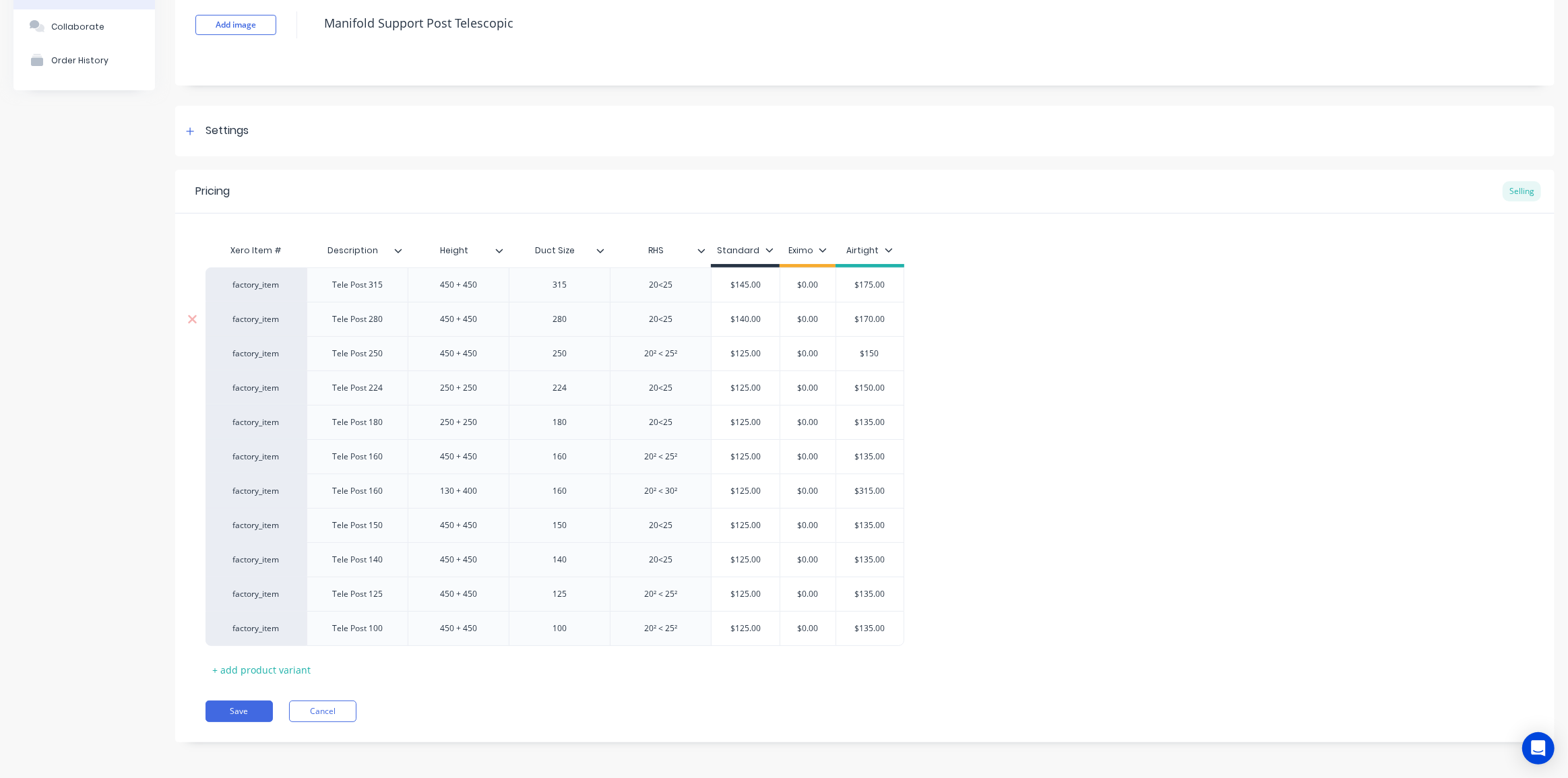
type input "$150"
click at [876, 316] on input "$170.00" at bounding box center [870, 319] width 68 height 12
type input "$160"
click at [995, 352] on div "factory_item Tele Post 315 450 + 450 315 20<25 $145.00 $0.00 $175.00 factory_it…" at bounding box center [865, 457] width 1318 height 378
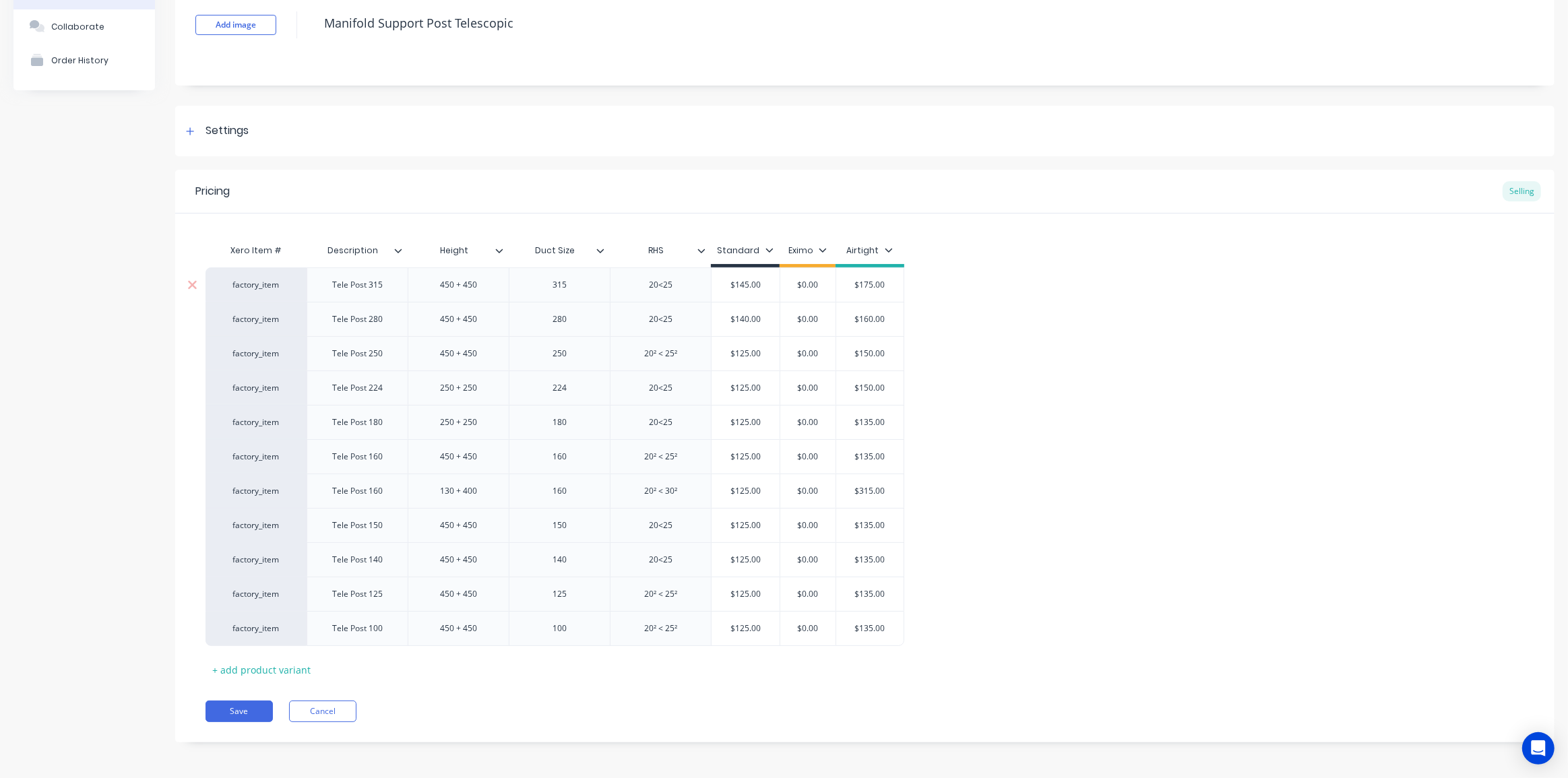
click at [873, 289] on input "$175.00" at bounding box center [870, 285] width 68 height 12
type input "$170"
click at [997, 326] on div "factory_item Tele Post 315 450 + 450 315 20<25 $145.00 $0.00 $170.00 $170 facto…" at bounding box center [865, 457] width 1318 height 378
drag, startPoint x: 215, startPoint y: 700, endPoint x: 225, endPoint y: 705, distance: 11.2
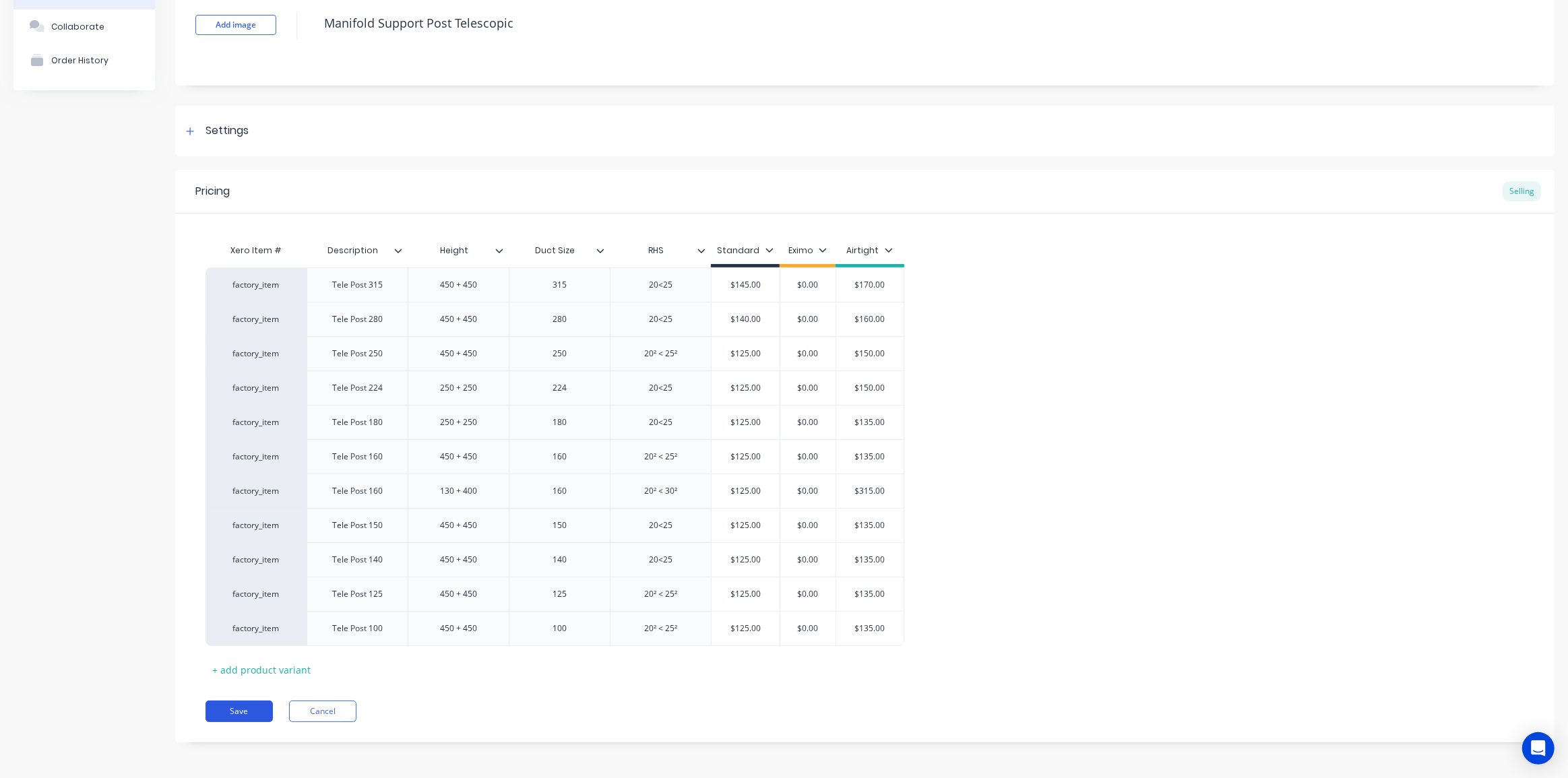
click at [215, 700] on button "Save" at bounding box center [240, 711] width 68 height 22
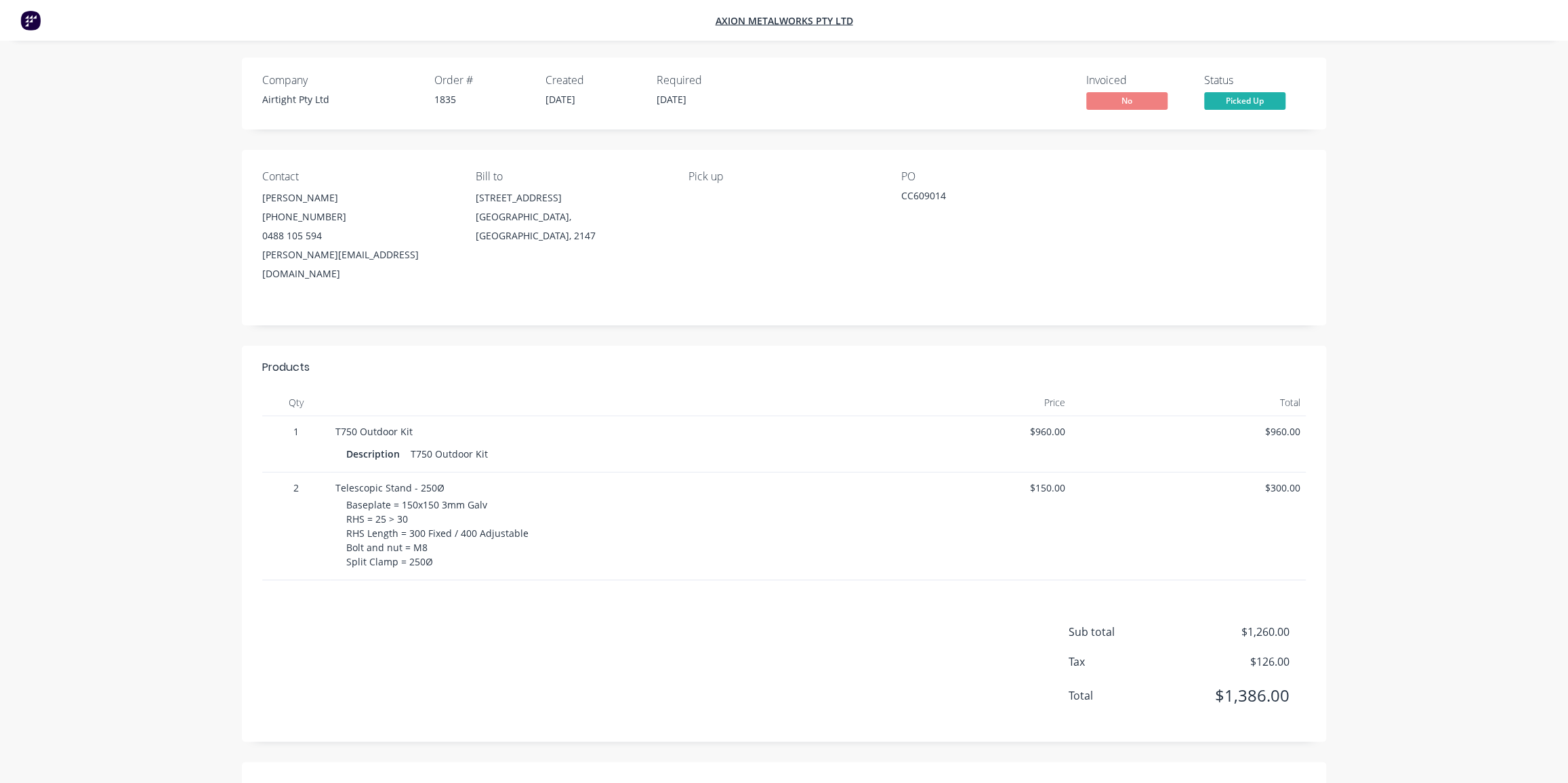
click at [1407, 225] on div "Company Airtight Pty Ltd Order # 1835 Created [DATE] Required [DATE] Invoiced N…" at bounding box center [784, 444] width 1568 height 887
